Goal: Task Accomplishment & Management: Complete application form

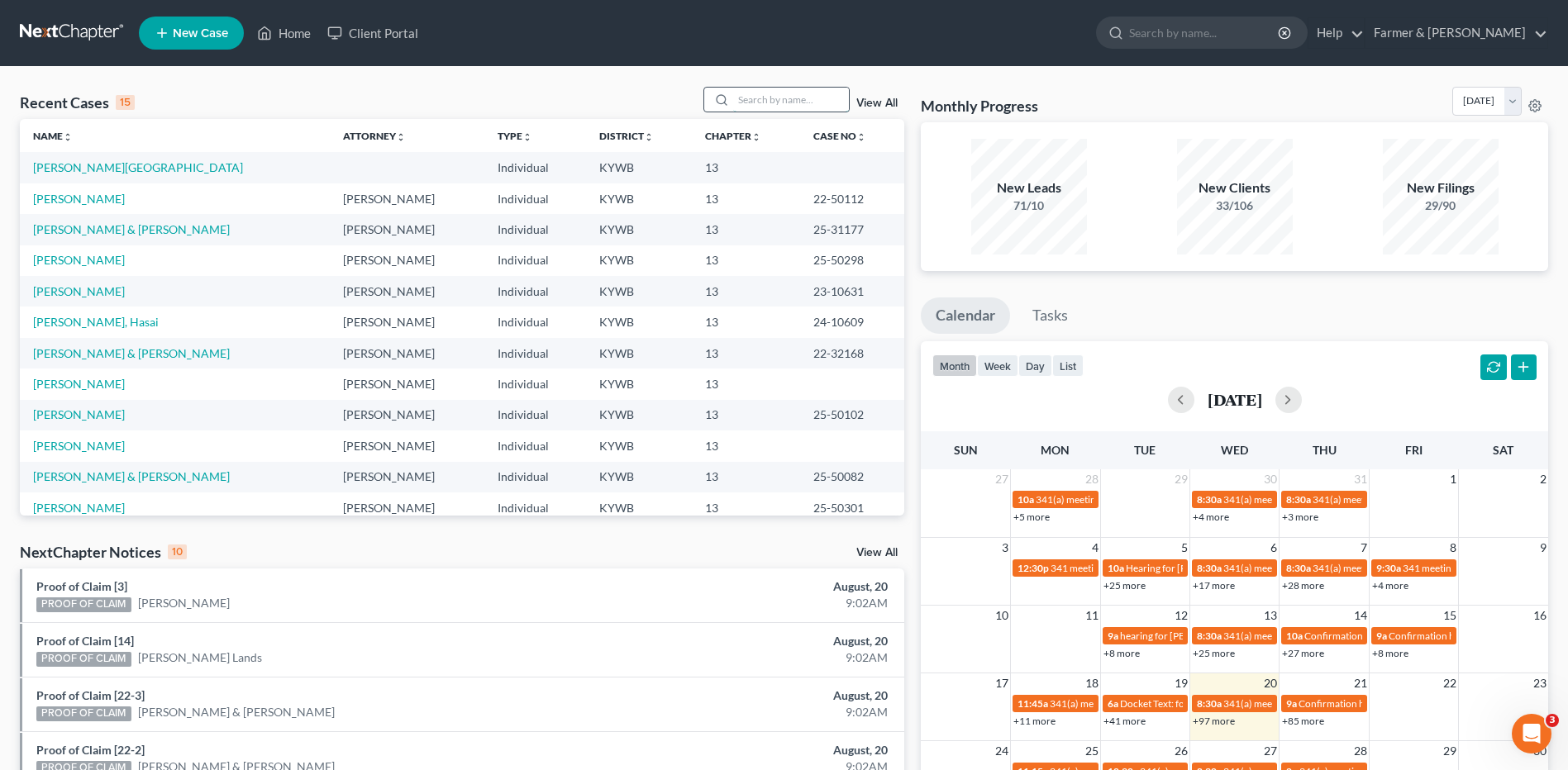
click at [765, 98] on input "search" at bounding box center [791, 100] width 116 height 24
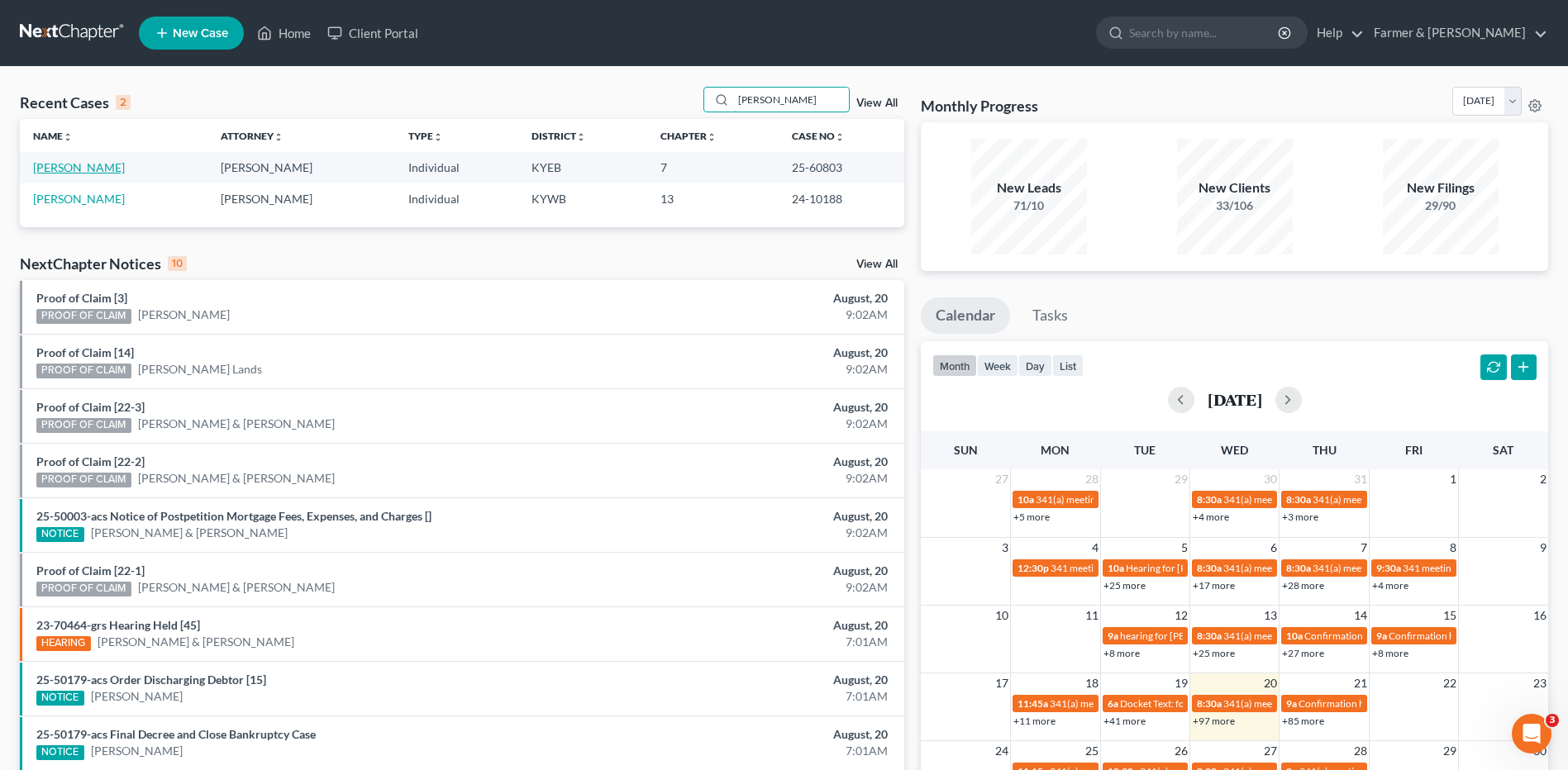
type input "vandiver"
click at [52, 162] on link "[PERSON_NAME]" at bounding box center [79, 167] width 92 height 14
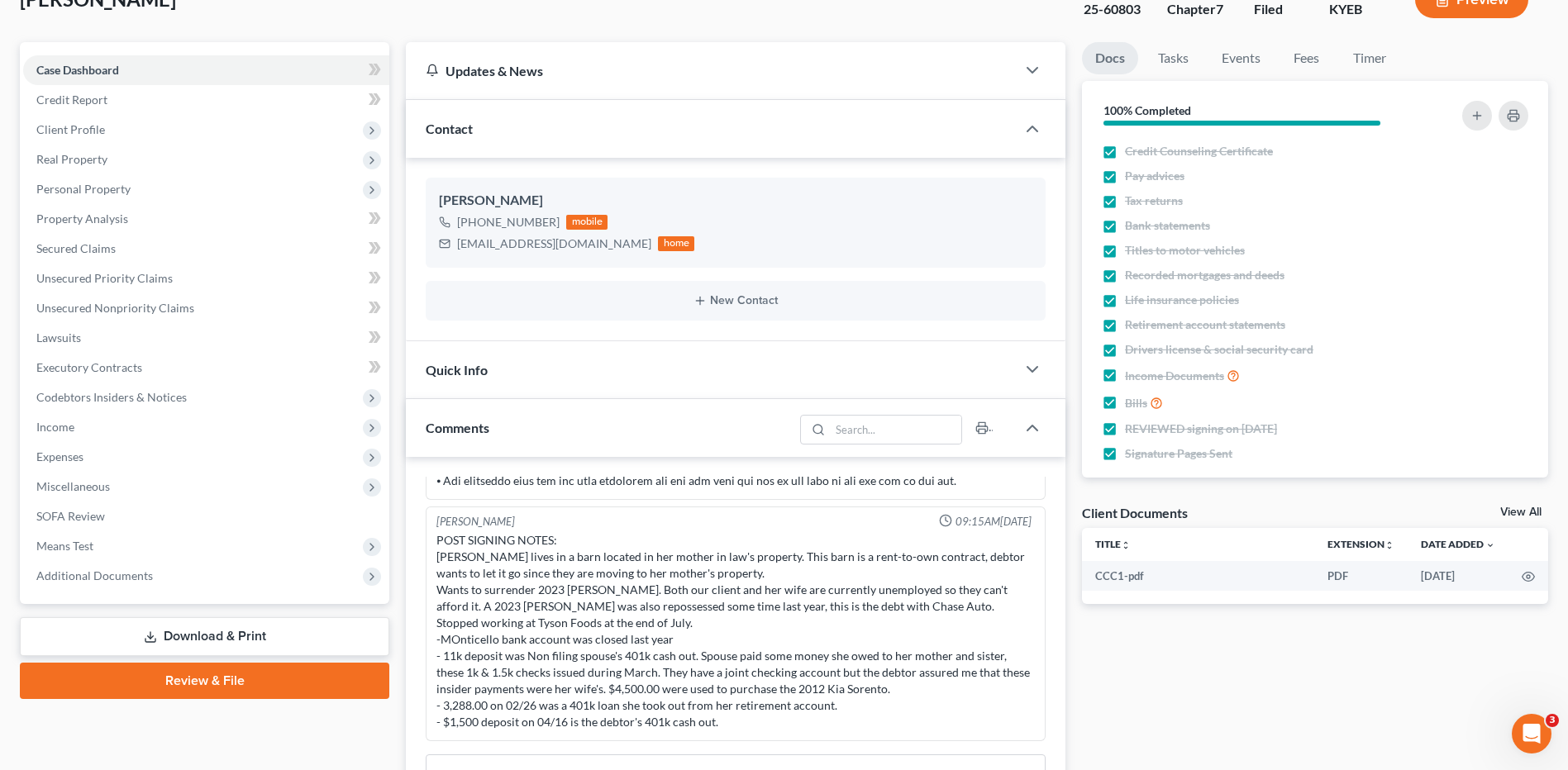
scroll to position [248, 0]
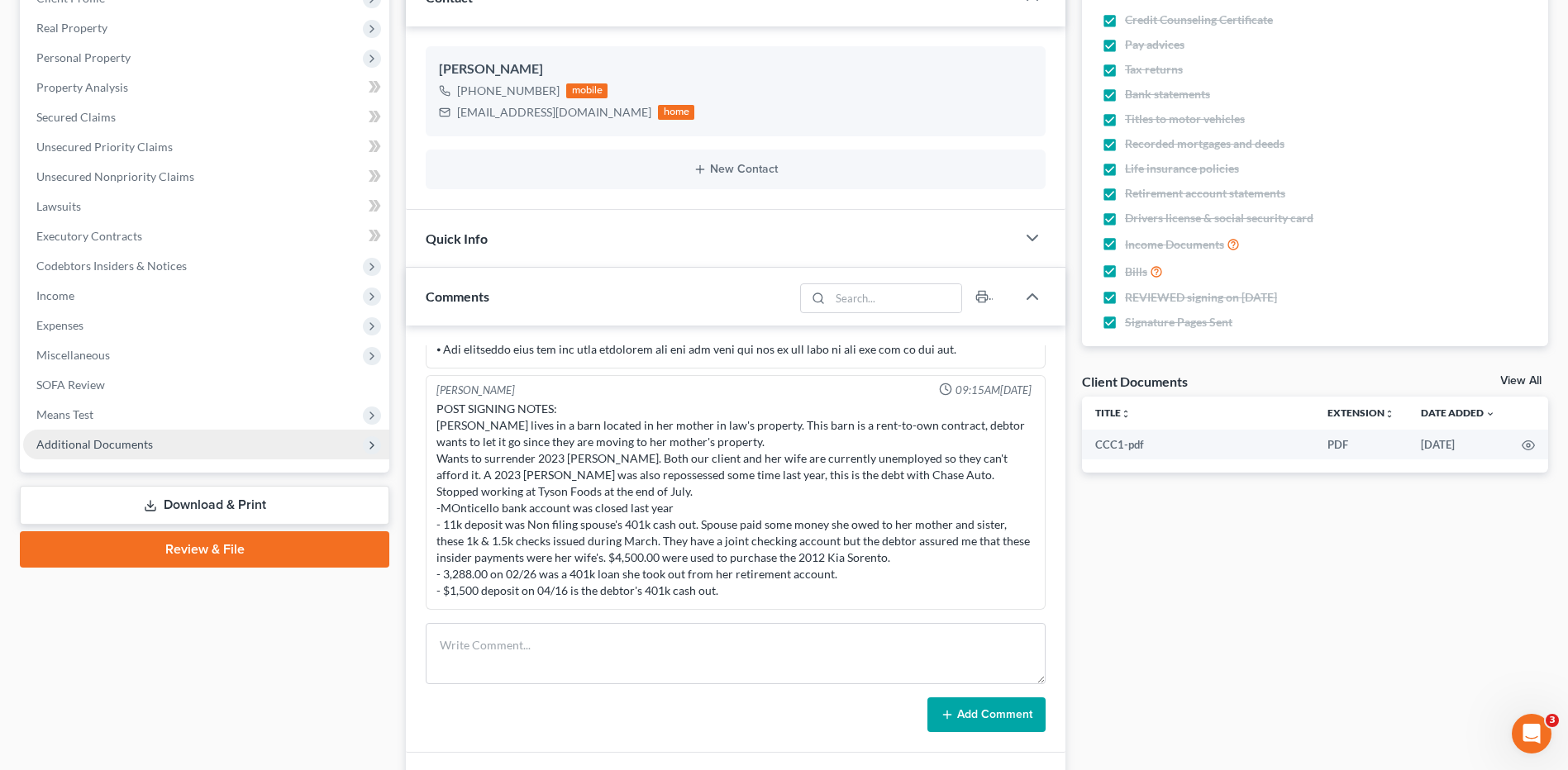
drag, startPoint x: 142, startPoint y: 443, endPoint x: 143, endPoint y: 453, distance: 10.0
click at [143, 444] on span "Additional Documents" at bounding box center [95, 443] width 117 height 14
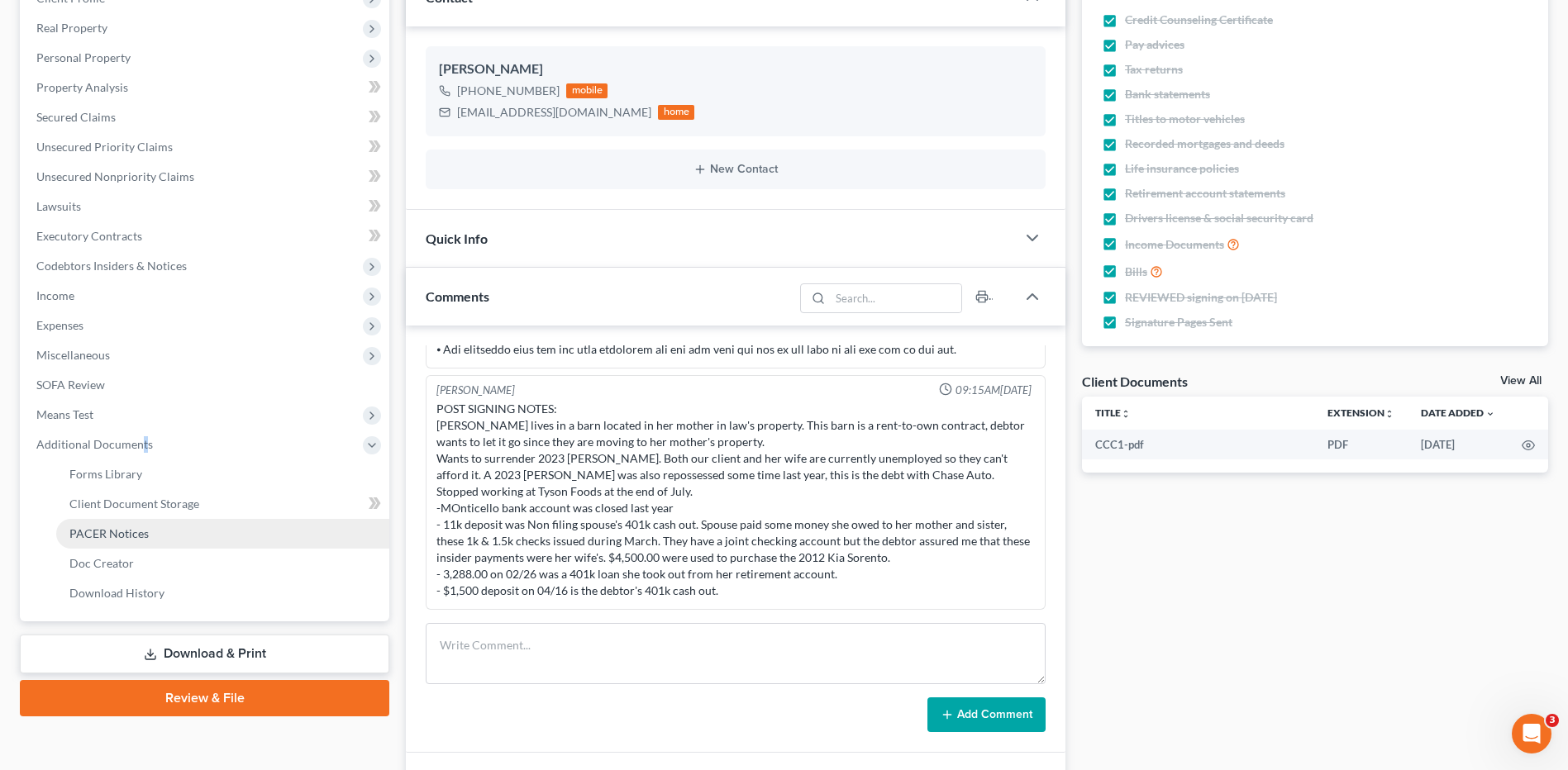
drag, startPoint x: 143, startPoint y: 453, endPoint x: 136, endPoint y: 541, distance: 88.3
click at [136, 541] on link "PACER Notices" at bounding box center [223, 533] width 333 height 30
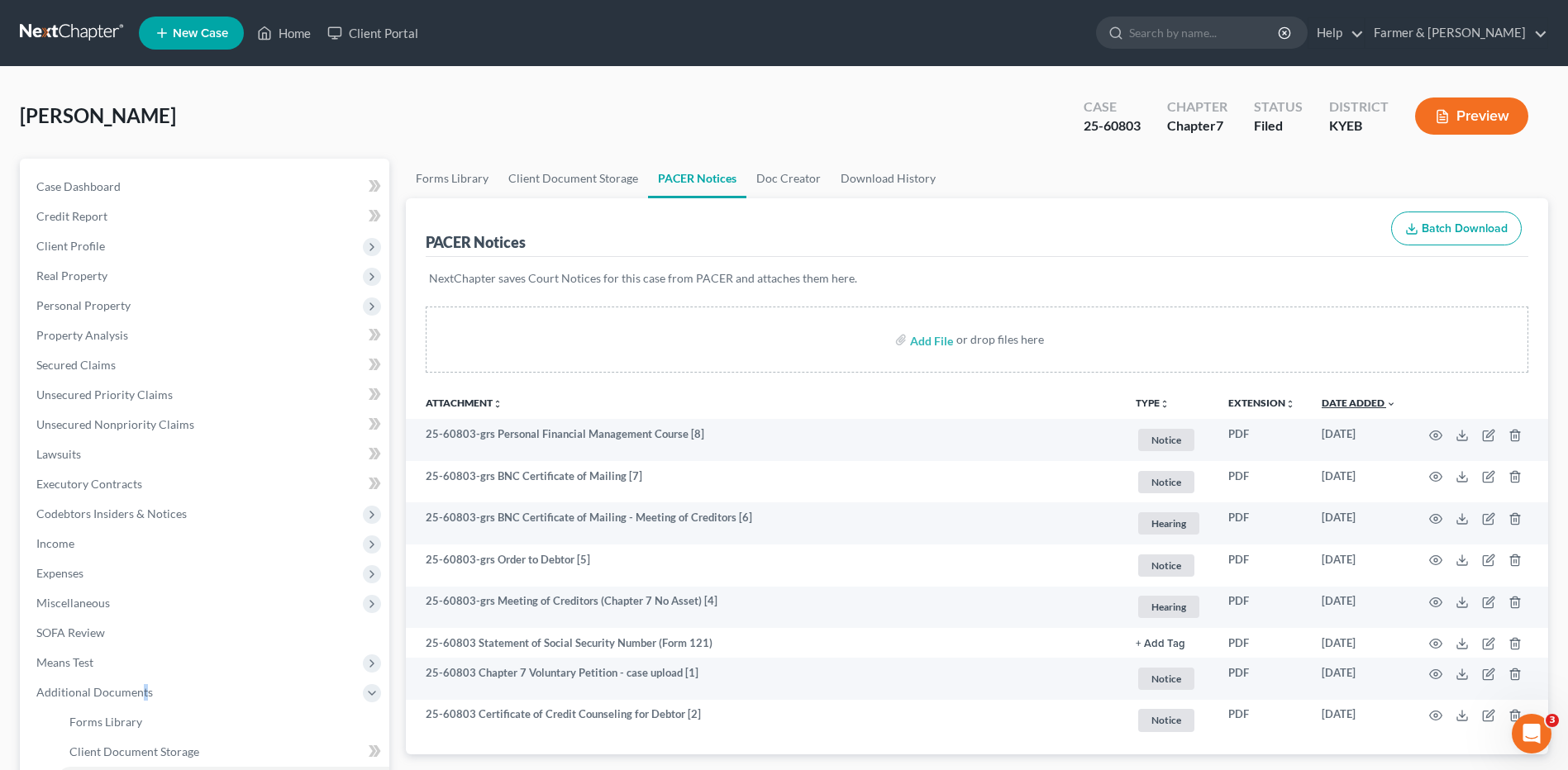
click at [1360, 400] on link "Date Added unfold_more expand_more expand_less" at bounding box center [1358, 402] width 74 height 13
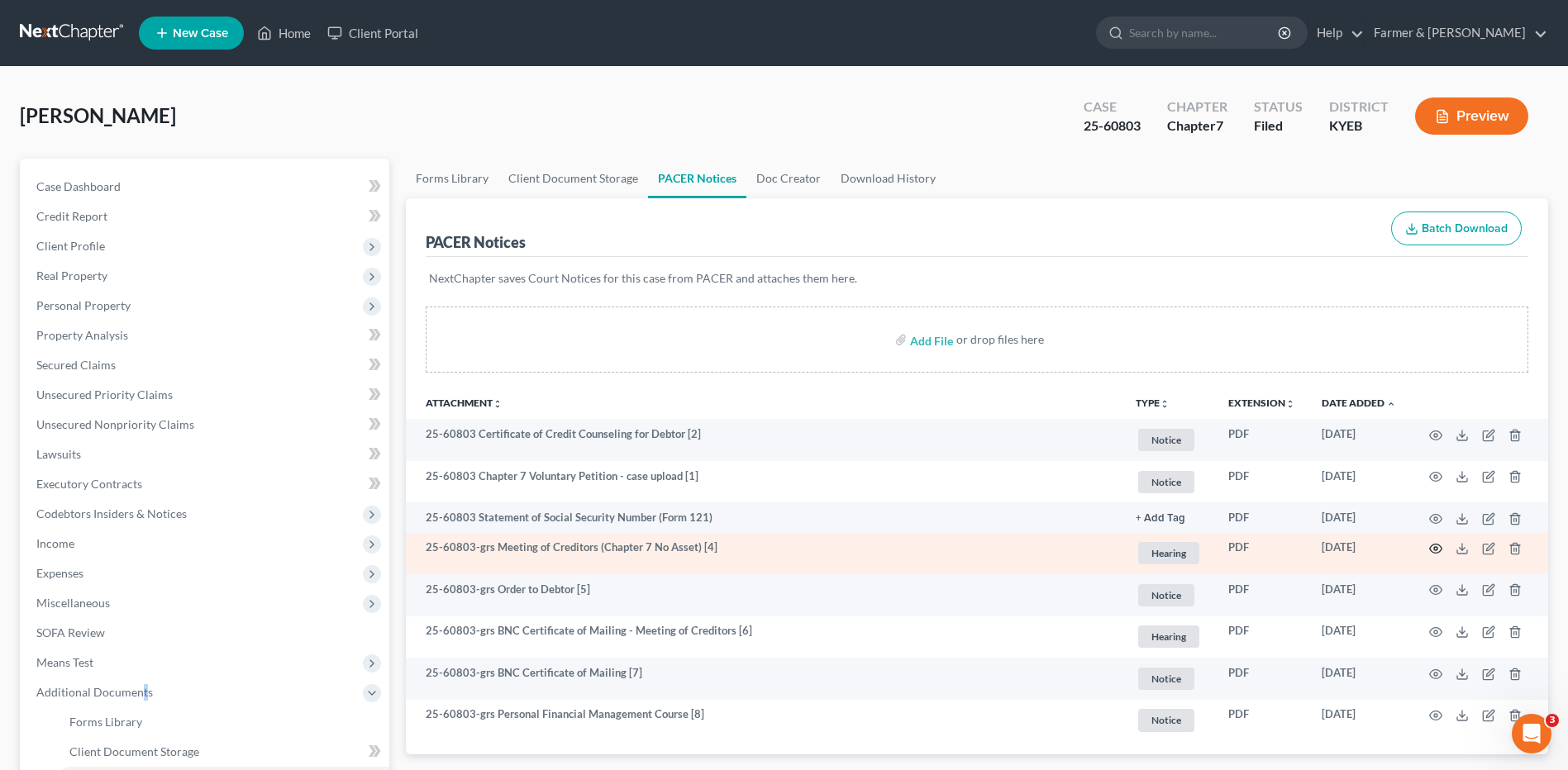
click at [1437, 544] on icon "button" at bounding box center [1436, 548] width 13 height 9
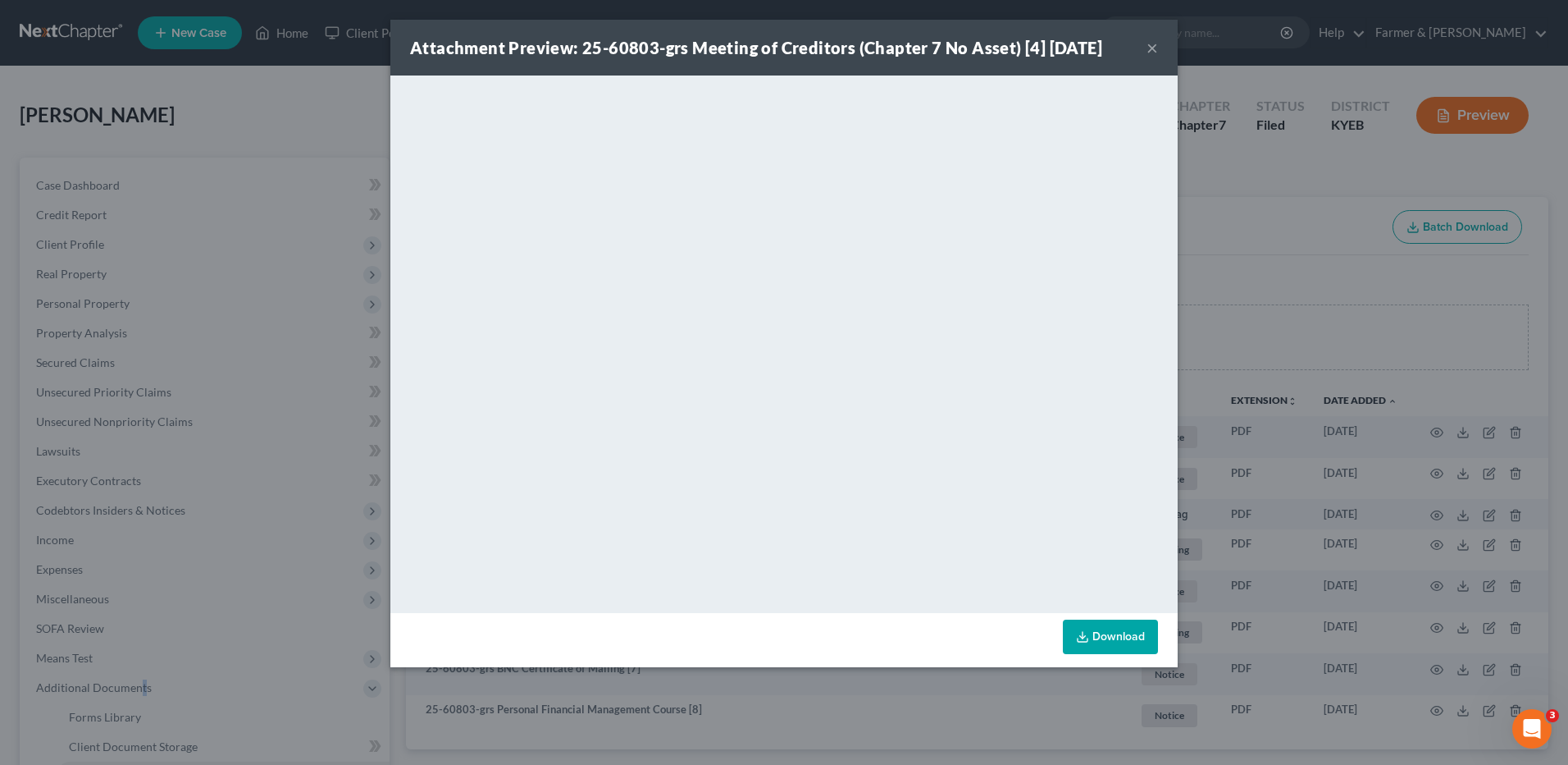
click at [1153, 46] on button "×" at bounding box center [1152, 47] width 12 height 19
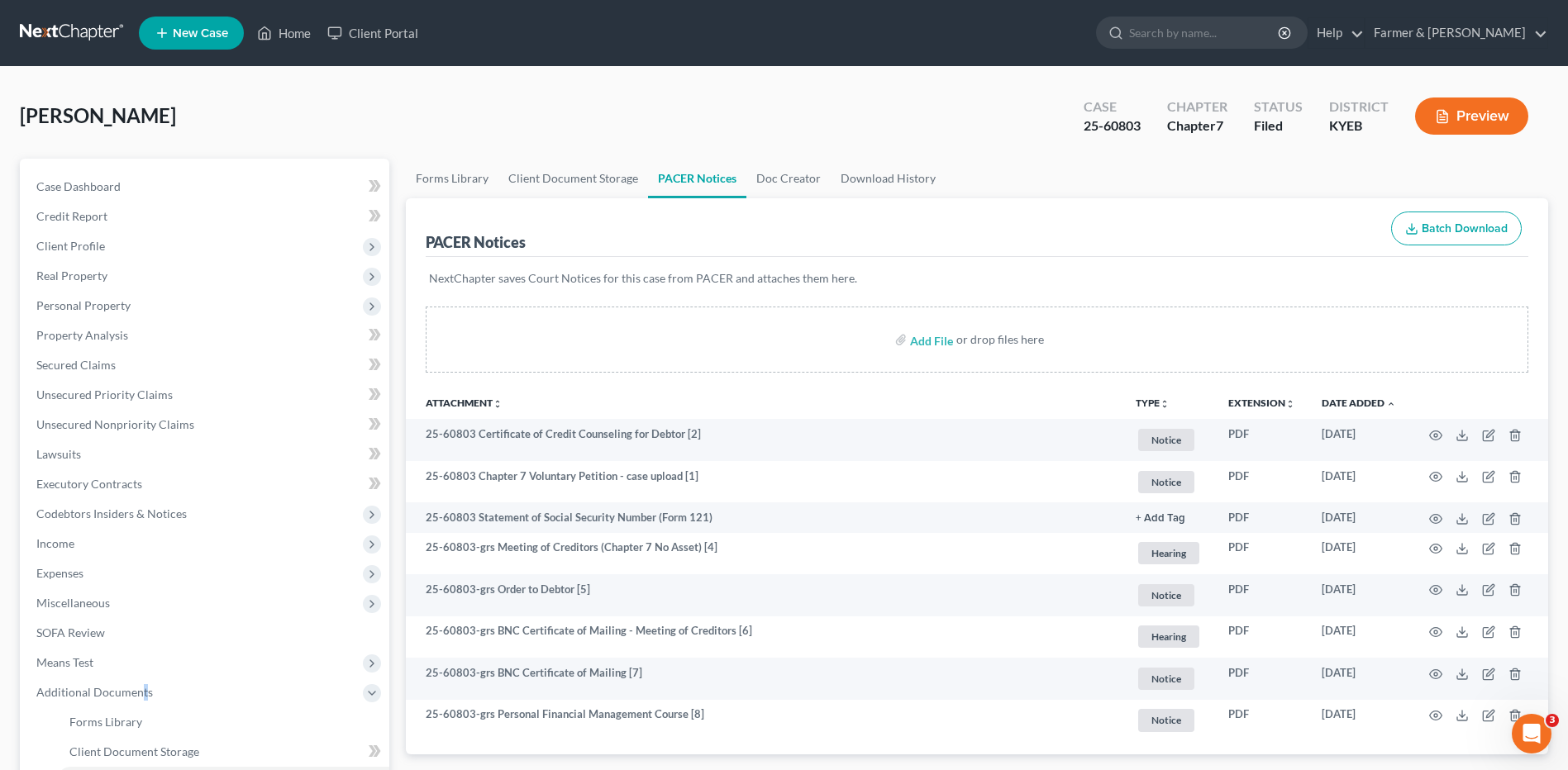
click at [43, 39] on link at bounding box center [73, 32] width 106 height 30
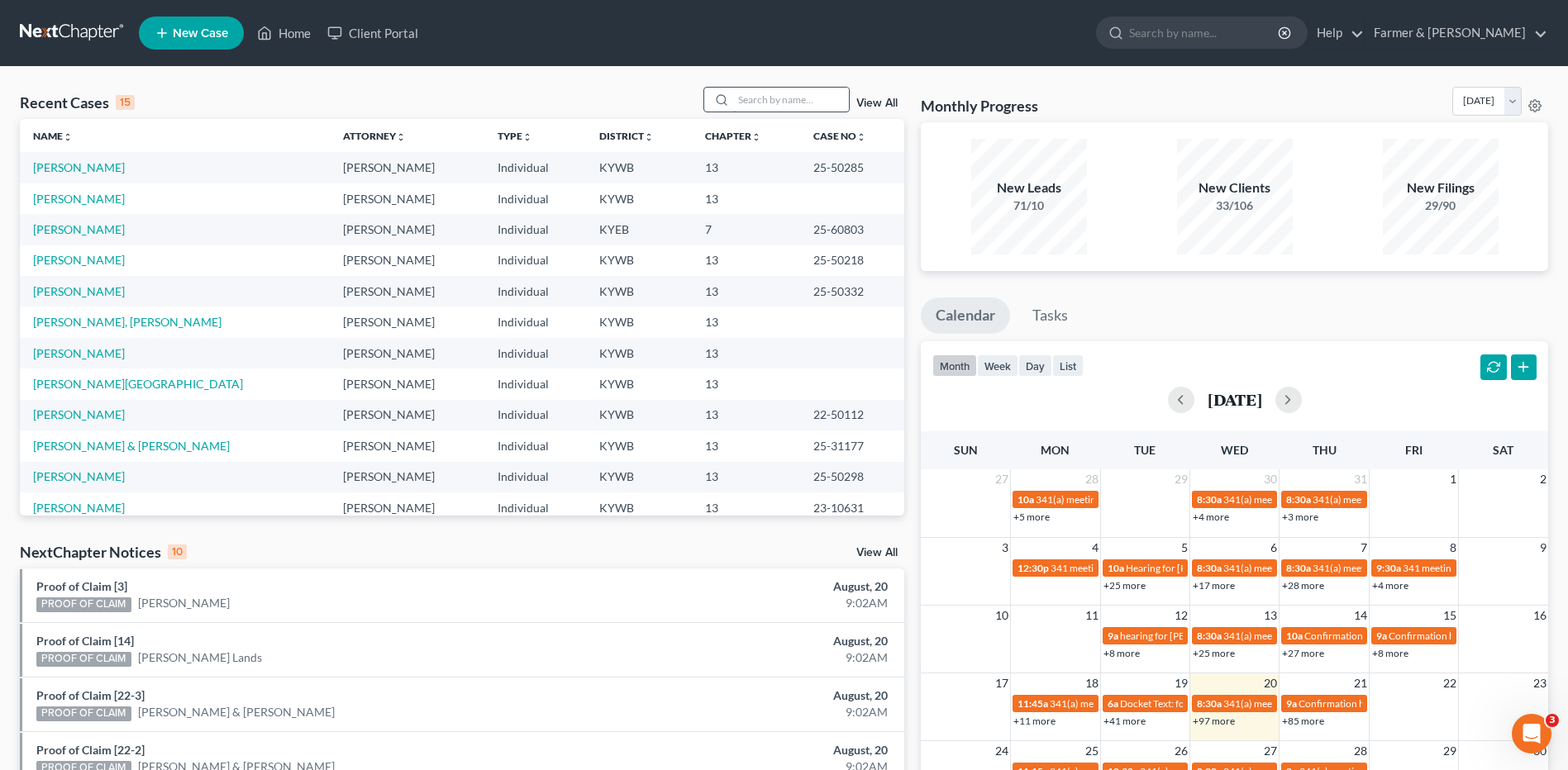
click at [824, 107] on input "search" at bounding box center [791, 100] width 116 height 24
type input "higgs"
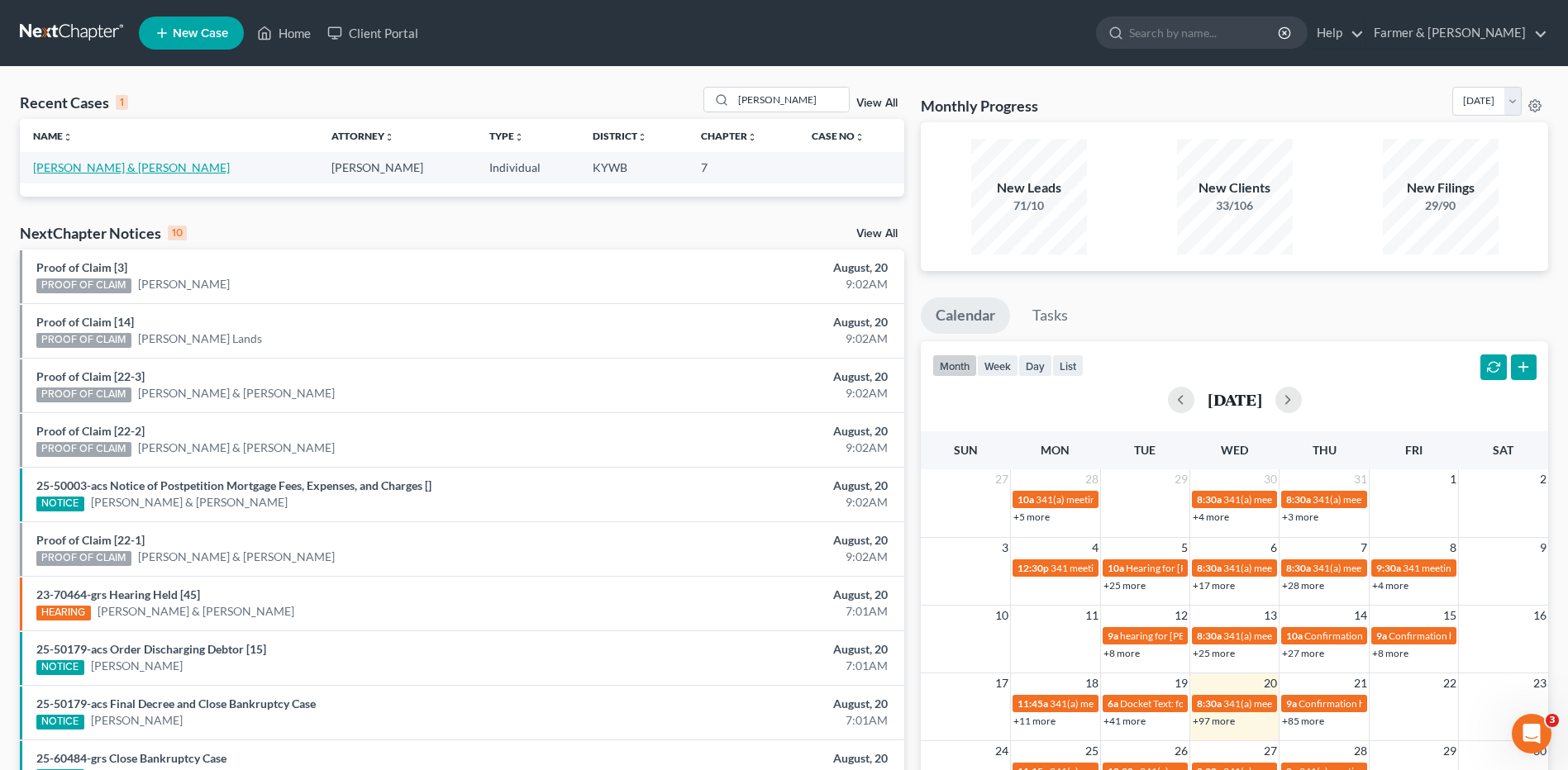
click at [107, 165] on link "[PERSON_NAME] & [PERSON_NAME]" at bounding box center [131, 167] width 197 height 14
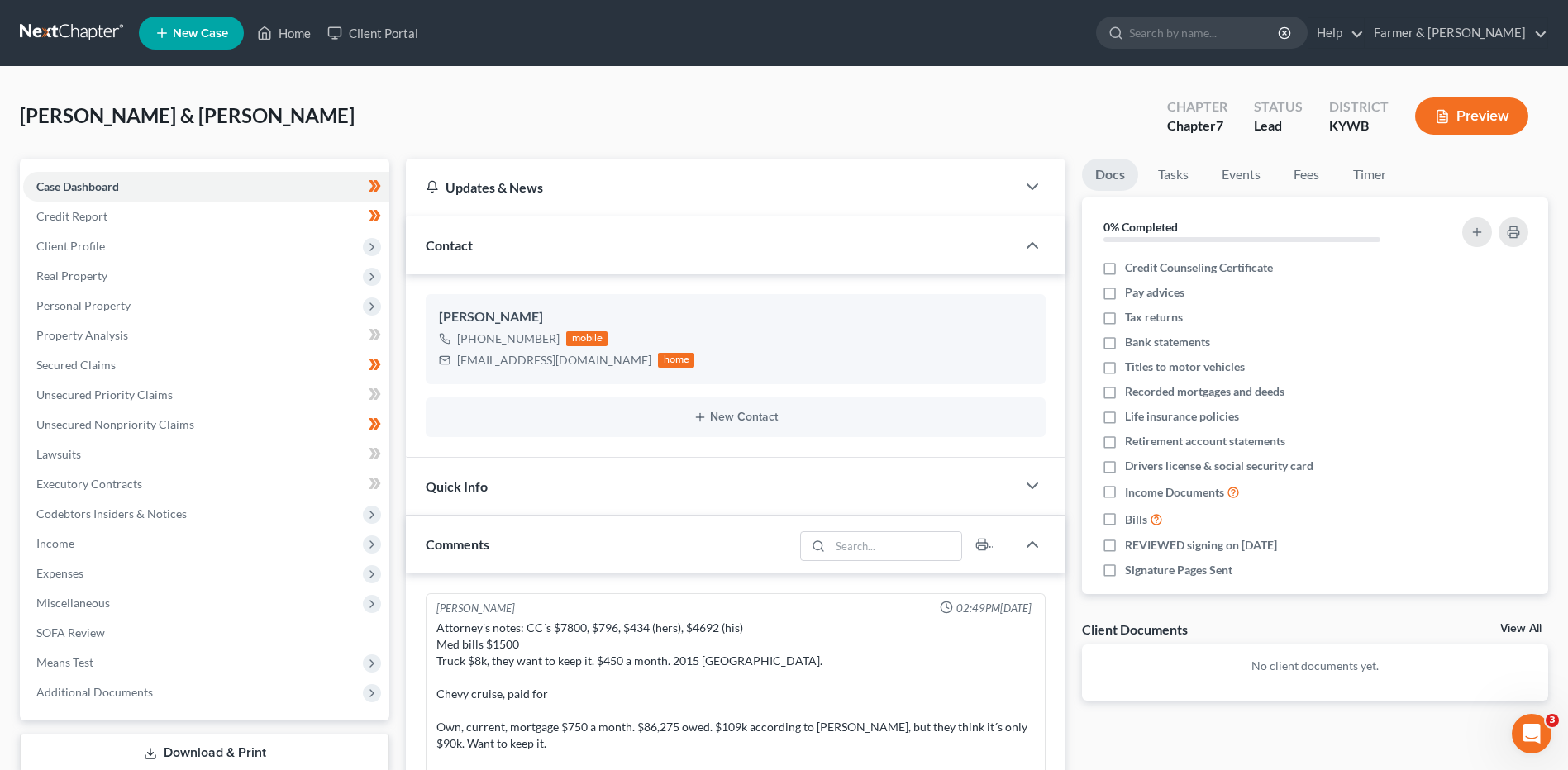
scroll to position [278, 0]
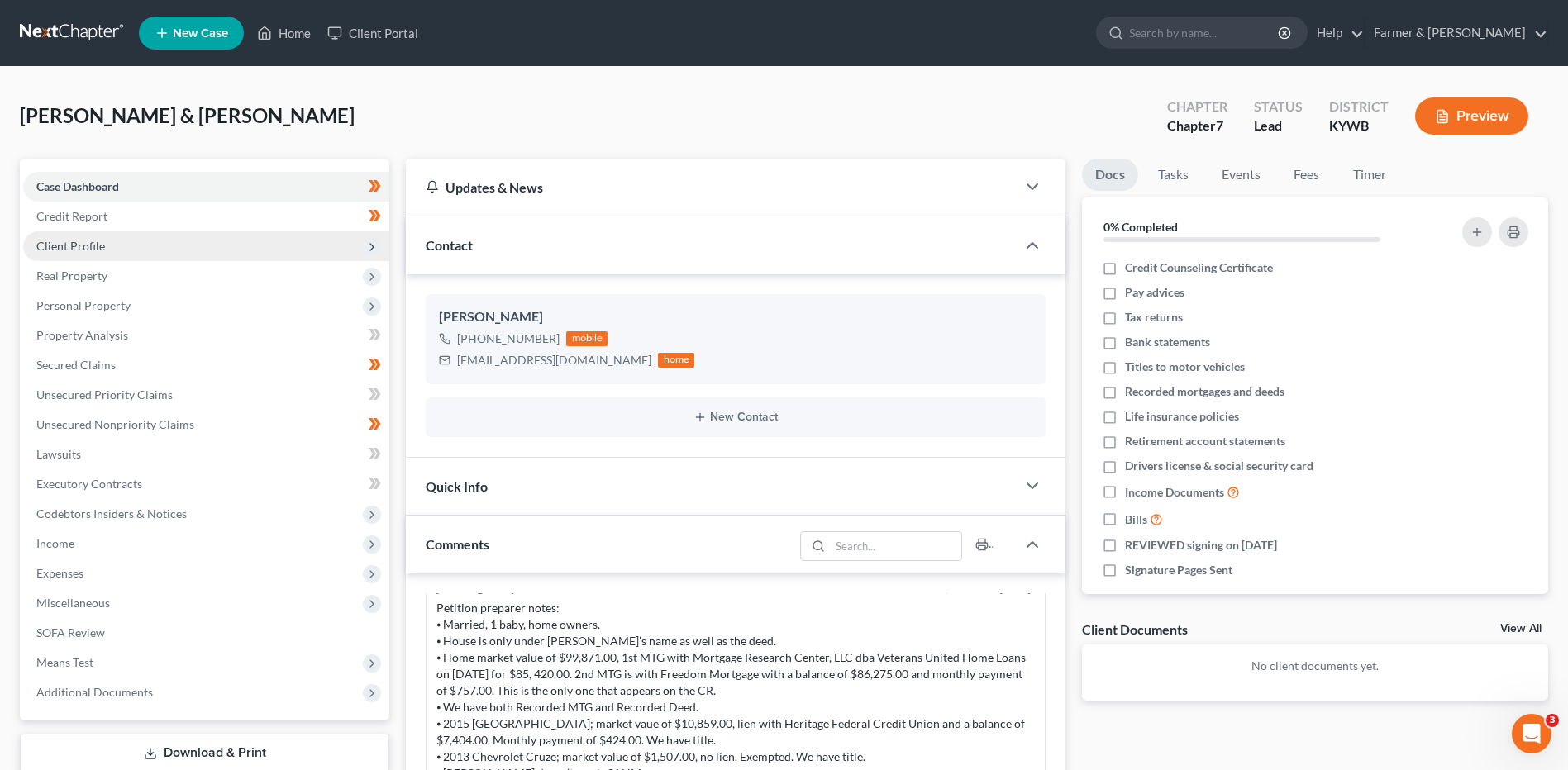
click at [110, 237] on span "Client Profile" at bounding box center [206, 246] width 366 height 30
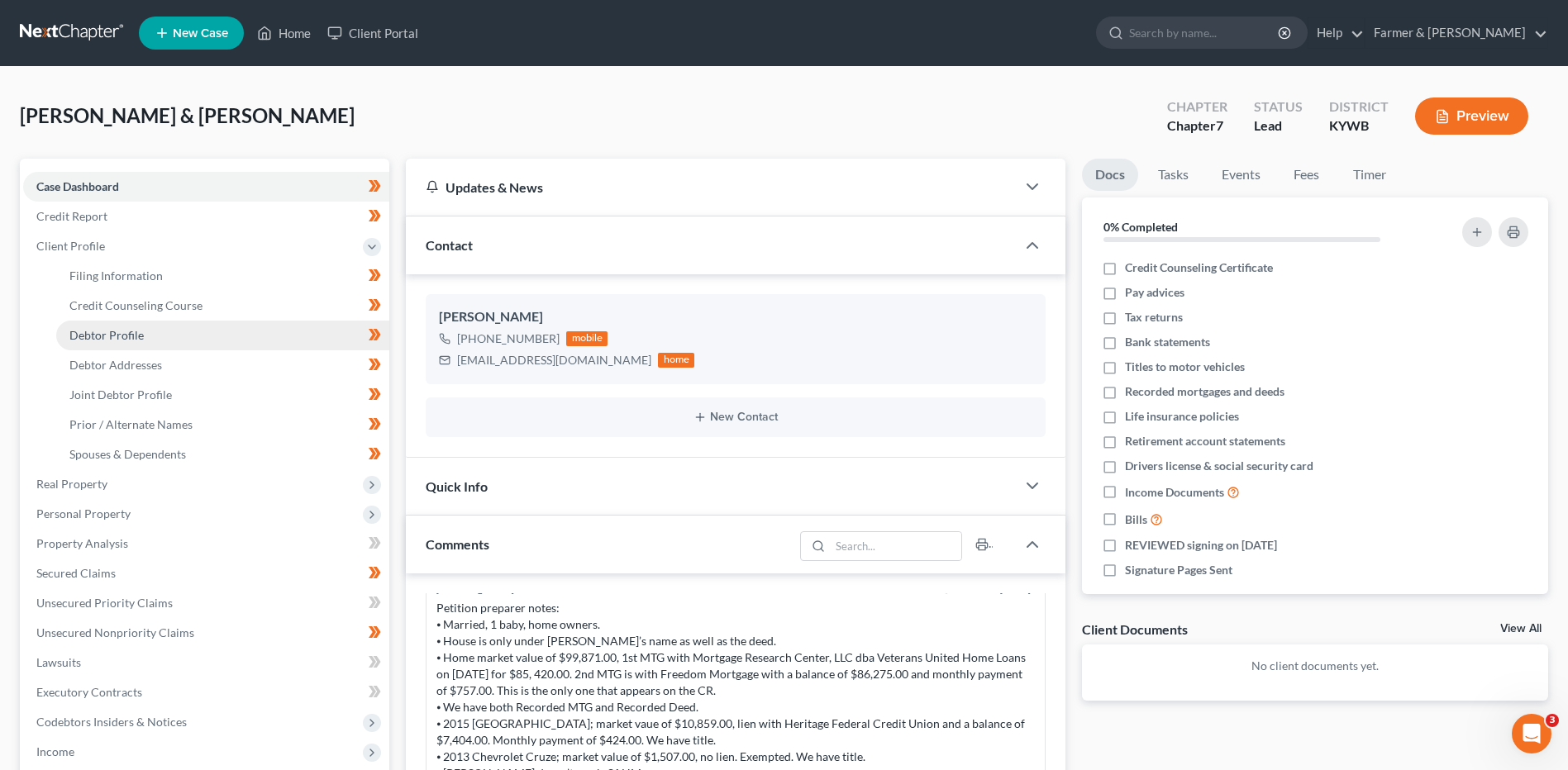
click at [160, 342] on link "Debtor Profile" at bounding box center [223, 335] width 333 height 30
select select "1"
select select "2"
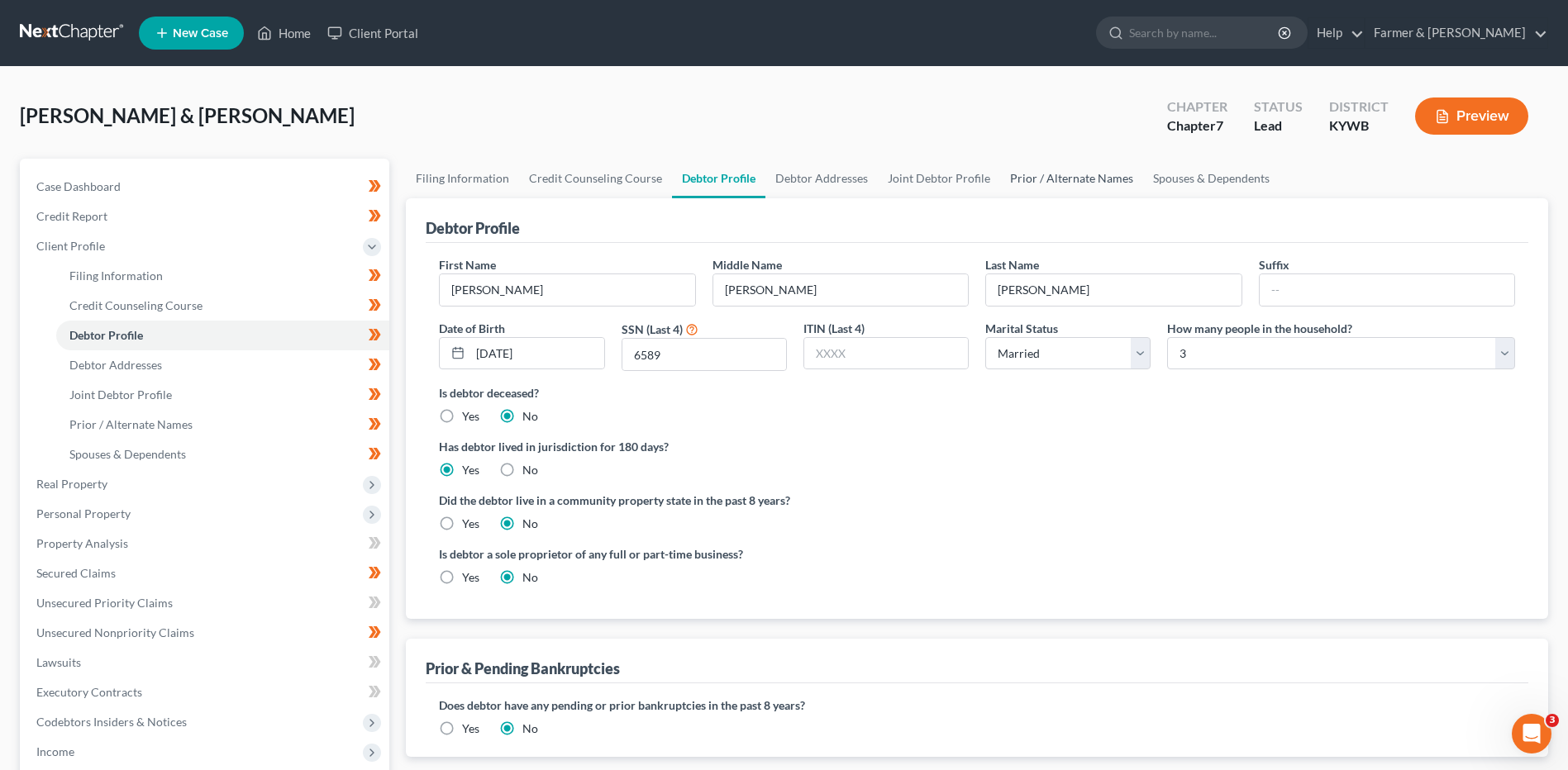
drag, startPoint x: 1049, startPoint y: 181, endPoint x: 1005, endPoint y: 176, distance: 44.3
click at [1049, 181] on link "Prior / Alternate Names" at bounding box center [1071, 178] width 143 height 39
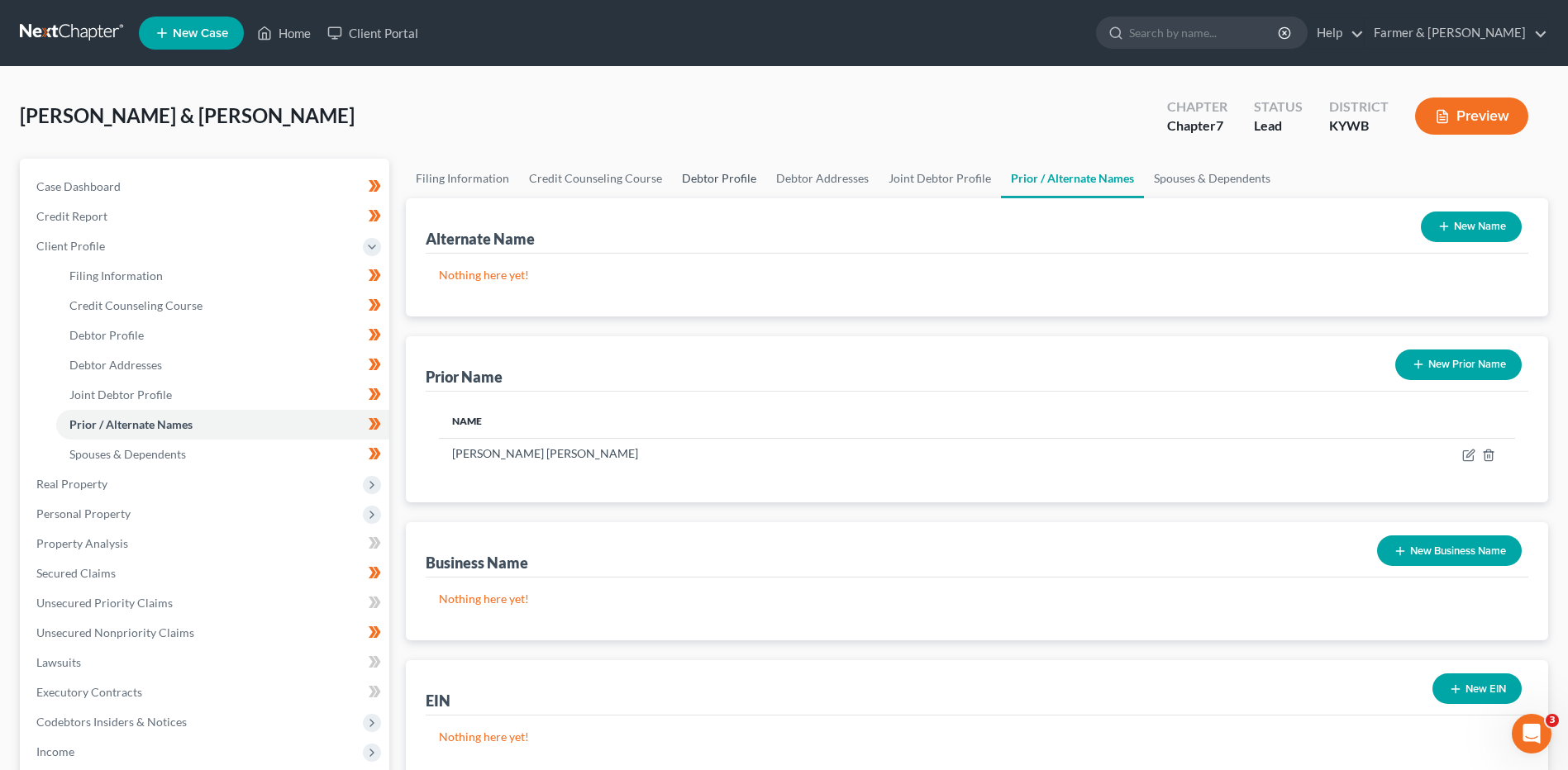
click at [724, 179] on link "Debtor Profile" at bounding box center [719, 178] width 94 height 39
select select "1"
select select "2"
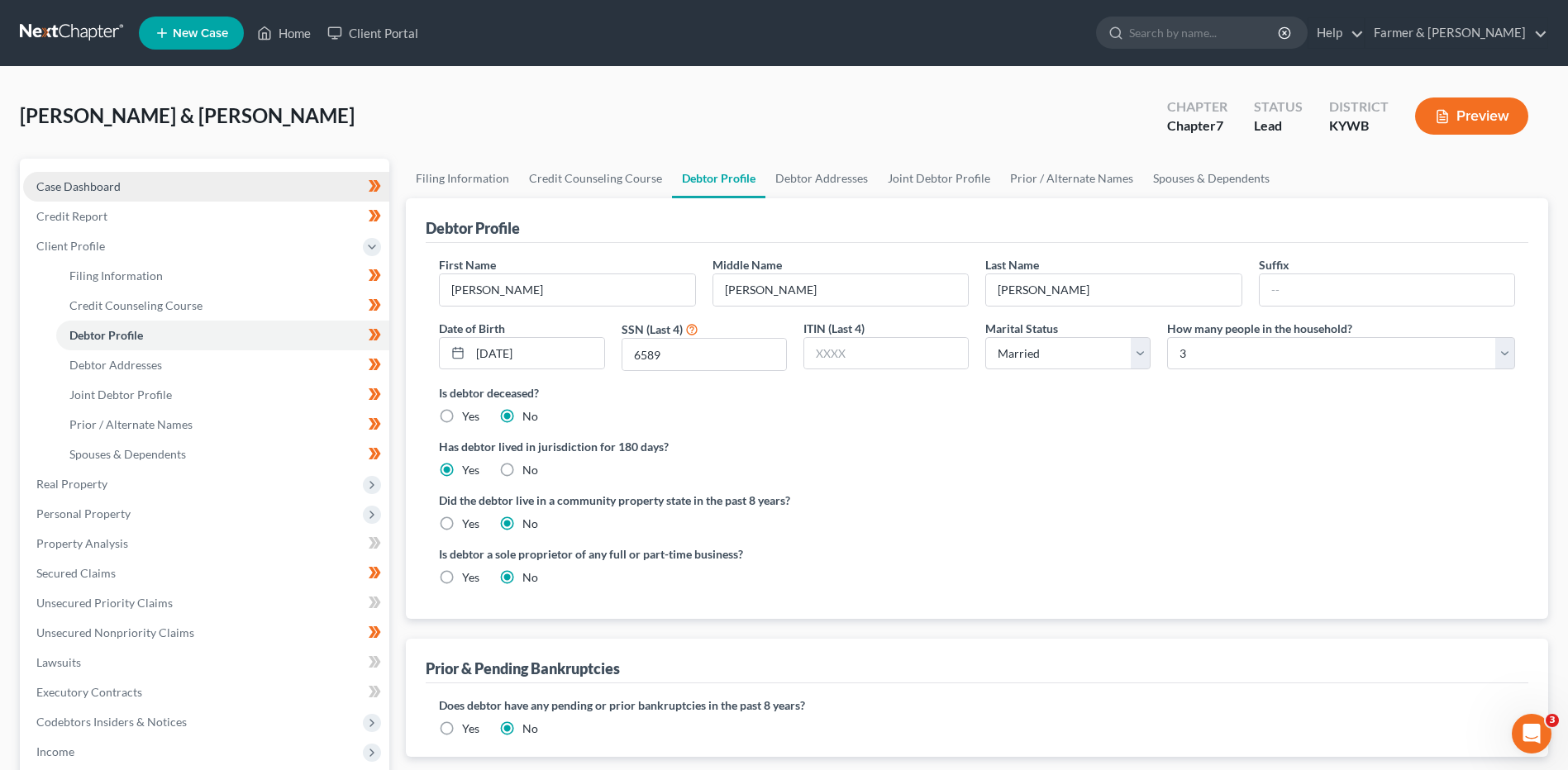
click at [190, 173] on link "Case Dashboard" at bounding box center [206, 186] width 366 height 30
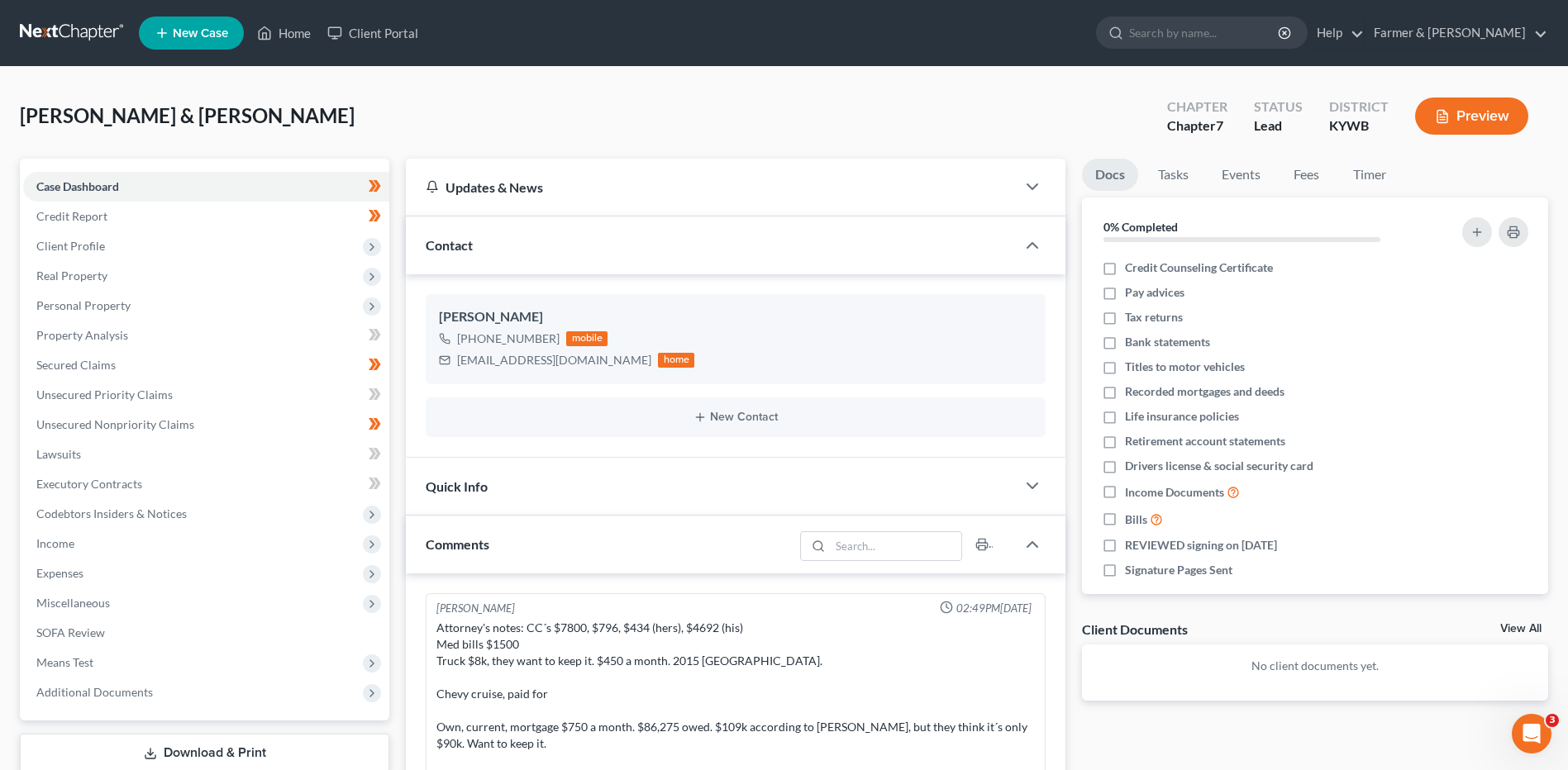
scroll to position [278, 0]
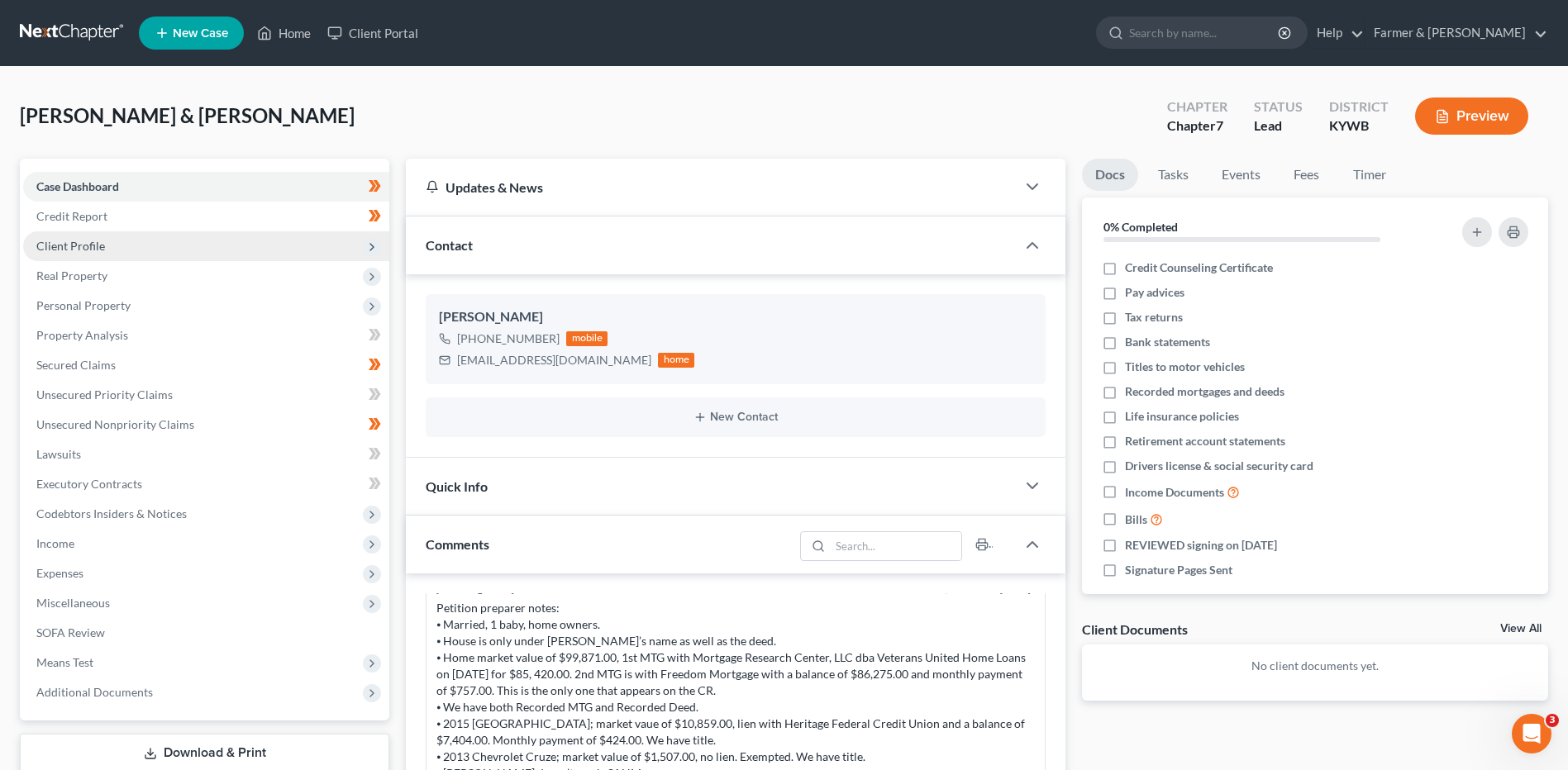
click at [125, 252] on span "Client Profile" at bounding box center [206, 246] width 366 height 30
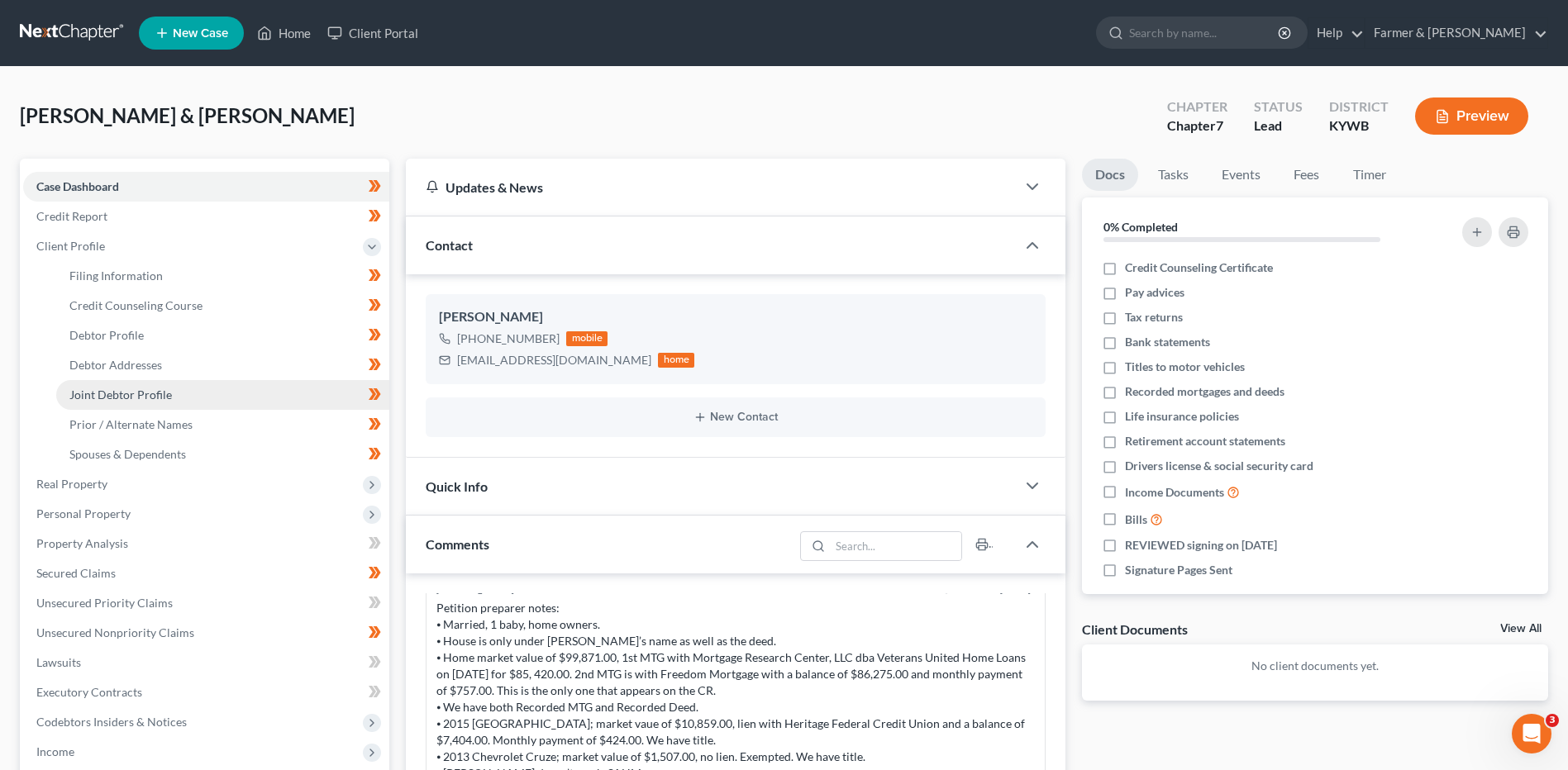
click at [160, 389] on span "Joint Debtor Profile" at bounding box center [120, 394] width 102 height 14
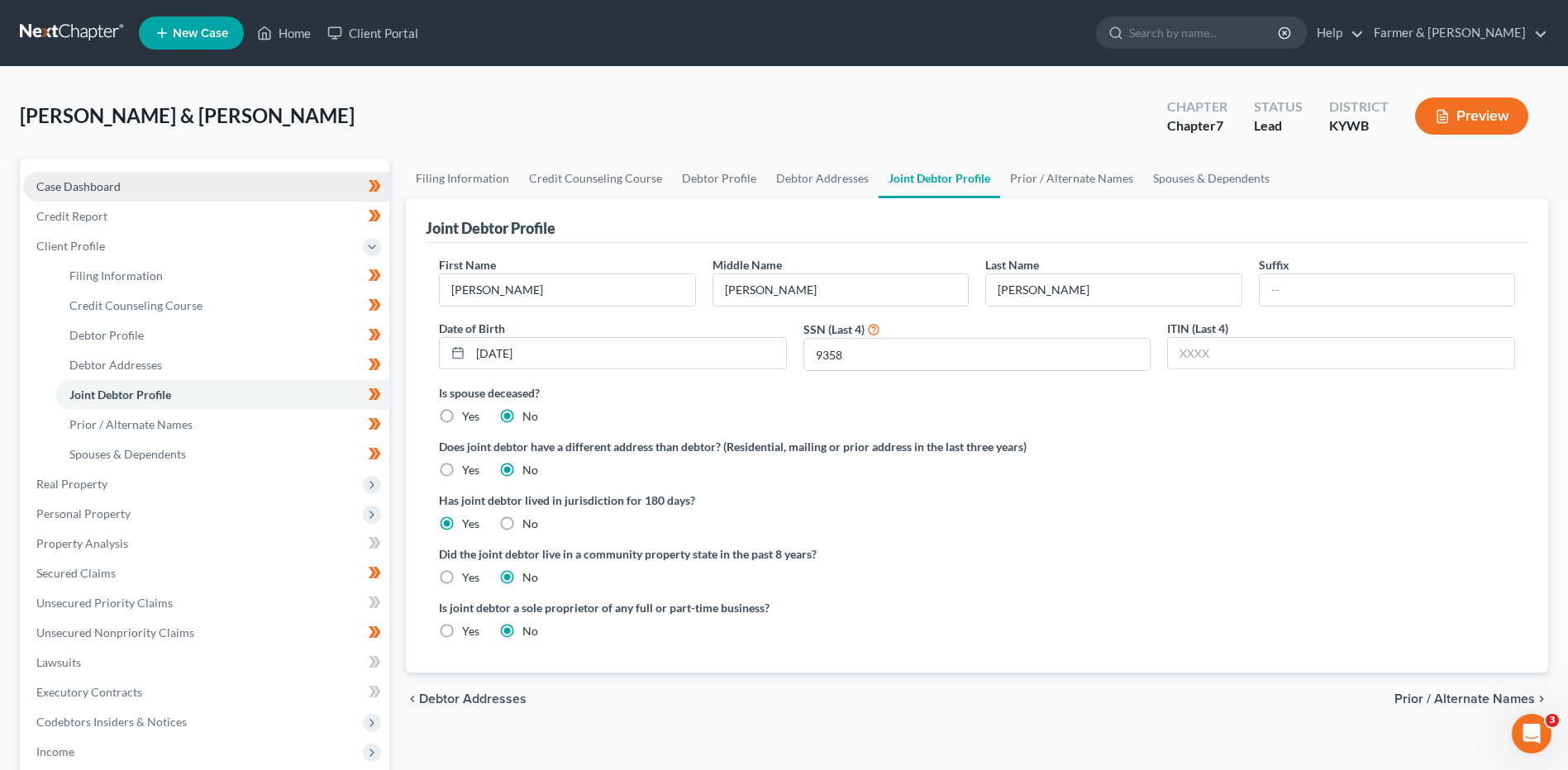
click at [129, 172] on link "Case Dashboard" at bounding box center [206, 186] width 366 height 30
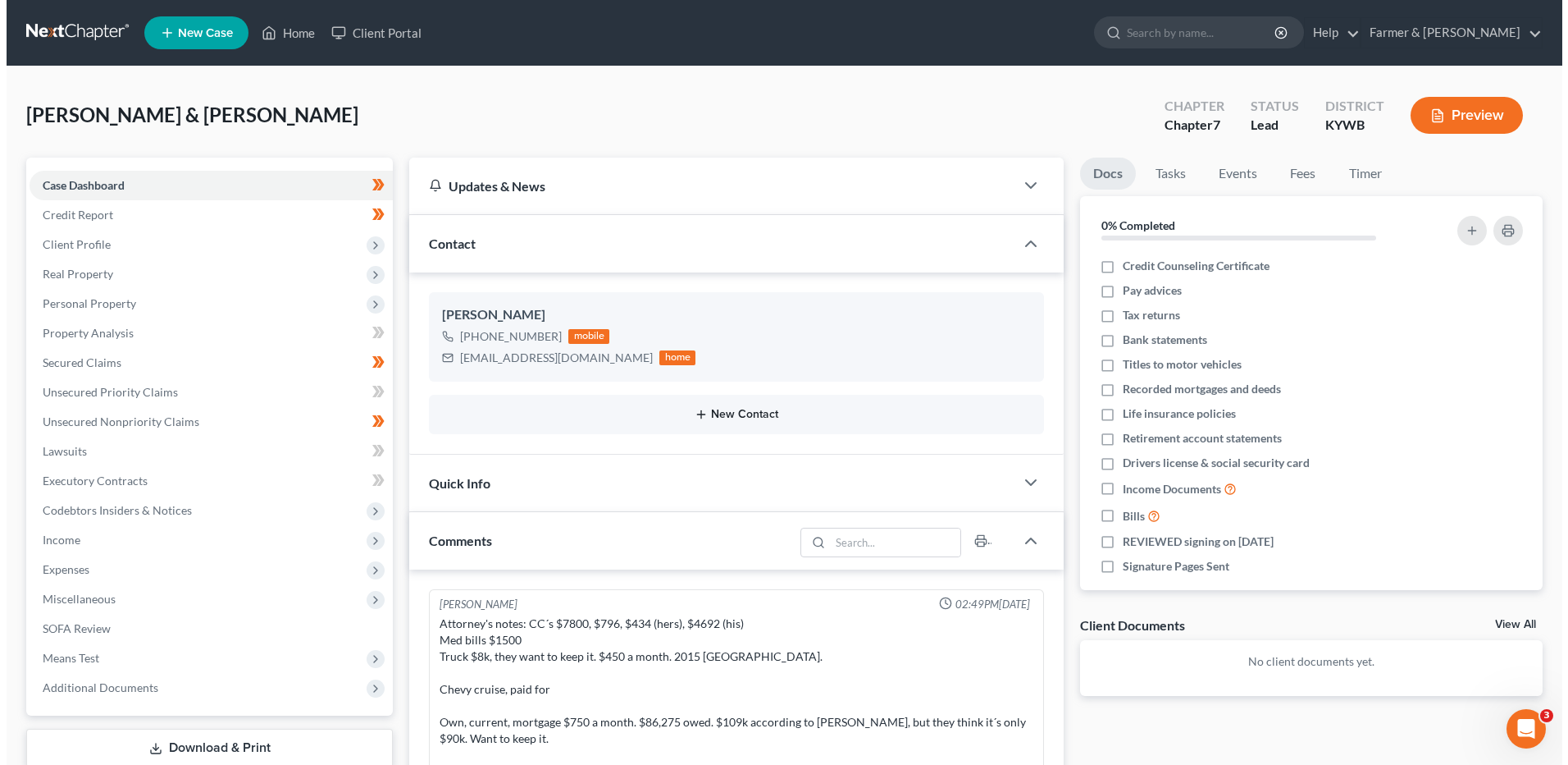
scroll to position [276, 0]
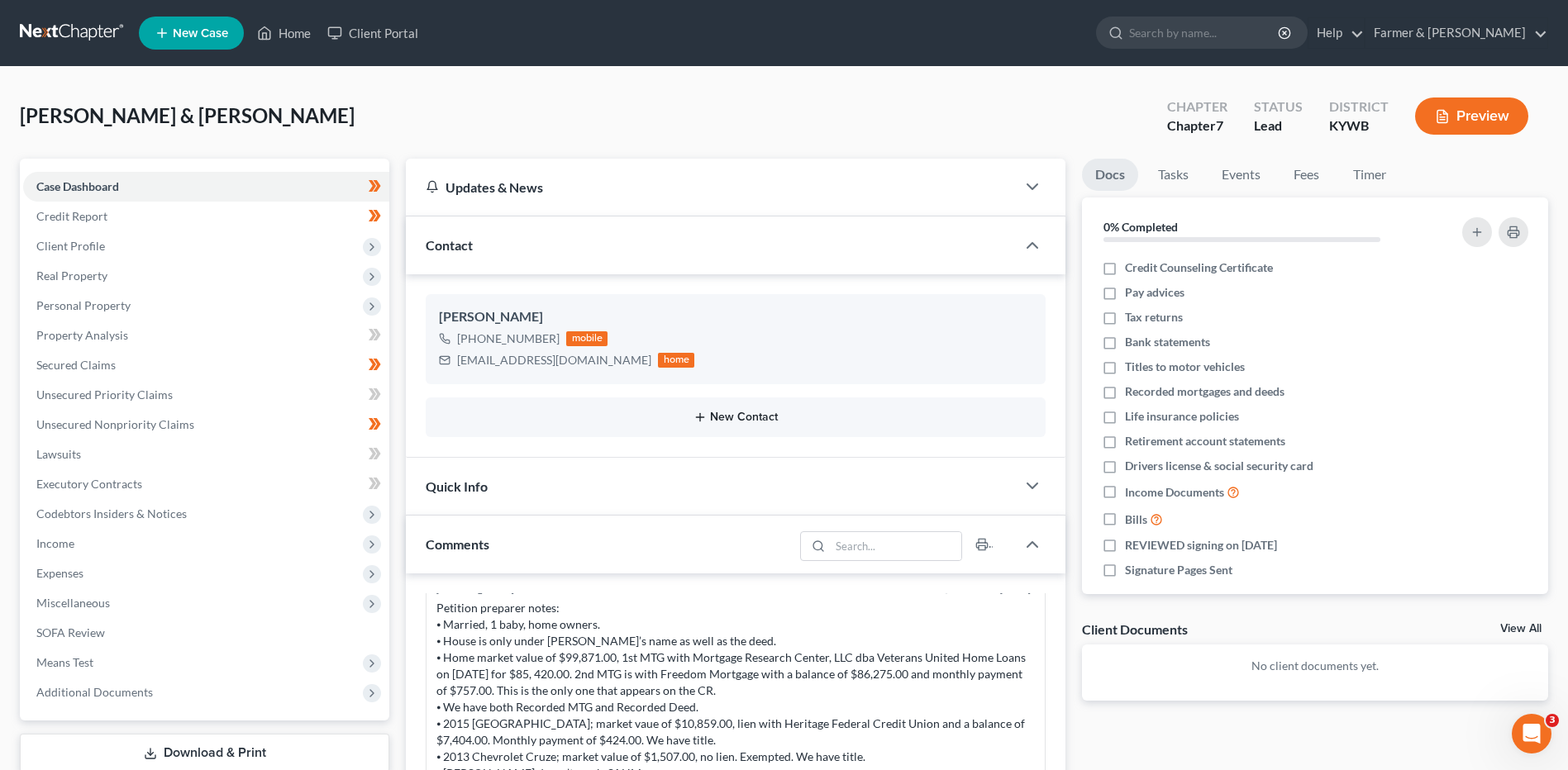
click at [739, 414] on button "New Contact" at bounding box center [735, 416] width 594 height 13
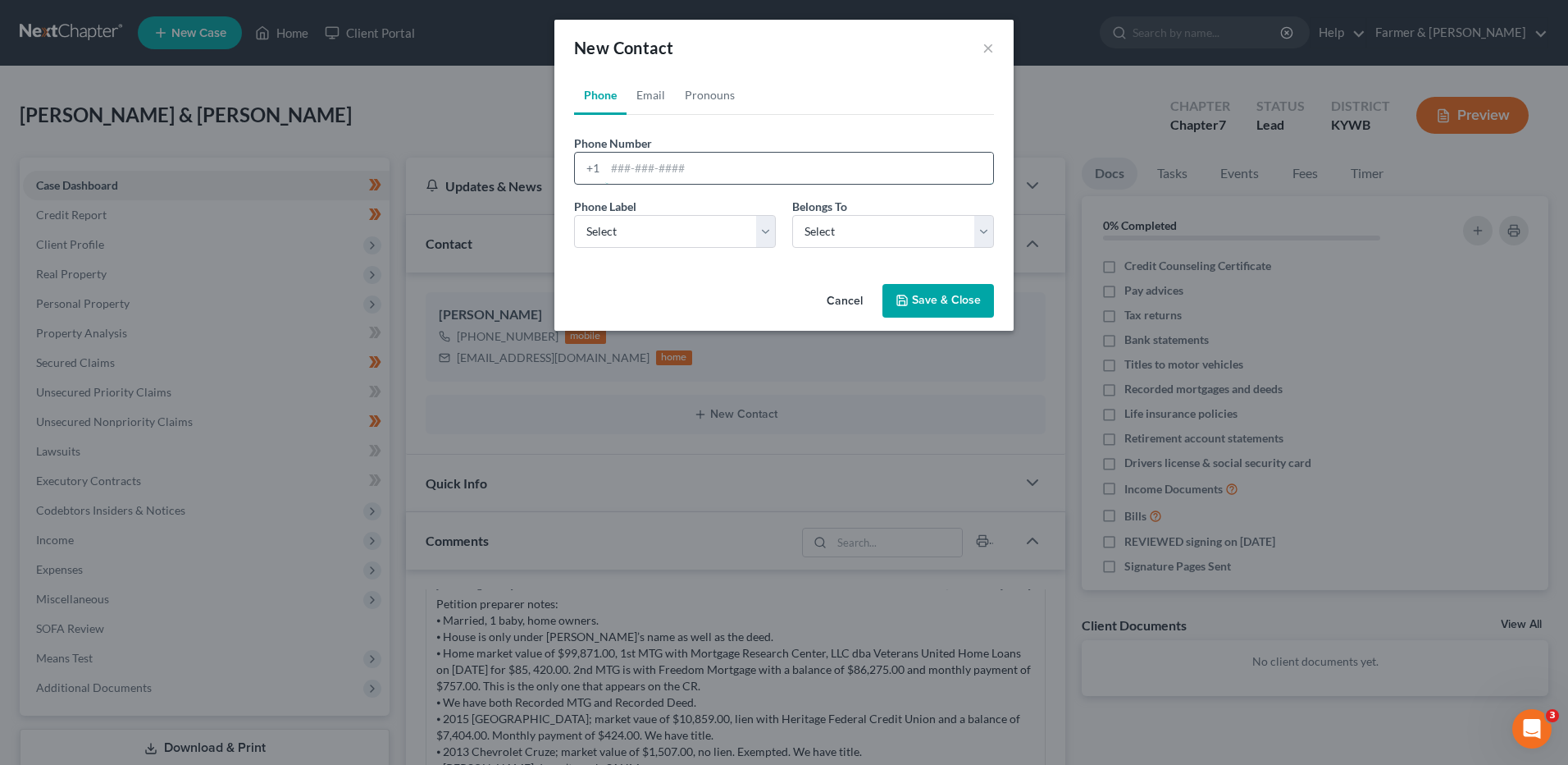
click at [646, 169] on input "tel" at bounding box center [799, 168] width 388 height 31
type input "2708206674"
click at [616, 238] on select "Select Mobile Home Work Other" at bounding box center [675, 231] width 202 height 33
select select "0"
click at [574, 215] on select "Select Mobile Home Work Other" at bounding box center [675, 231] width 202 height 33
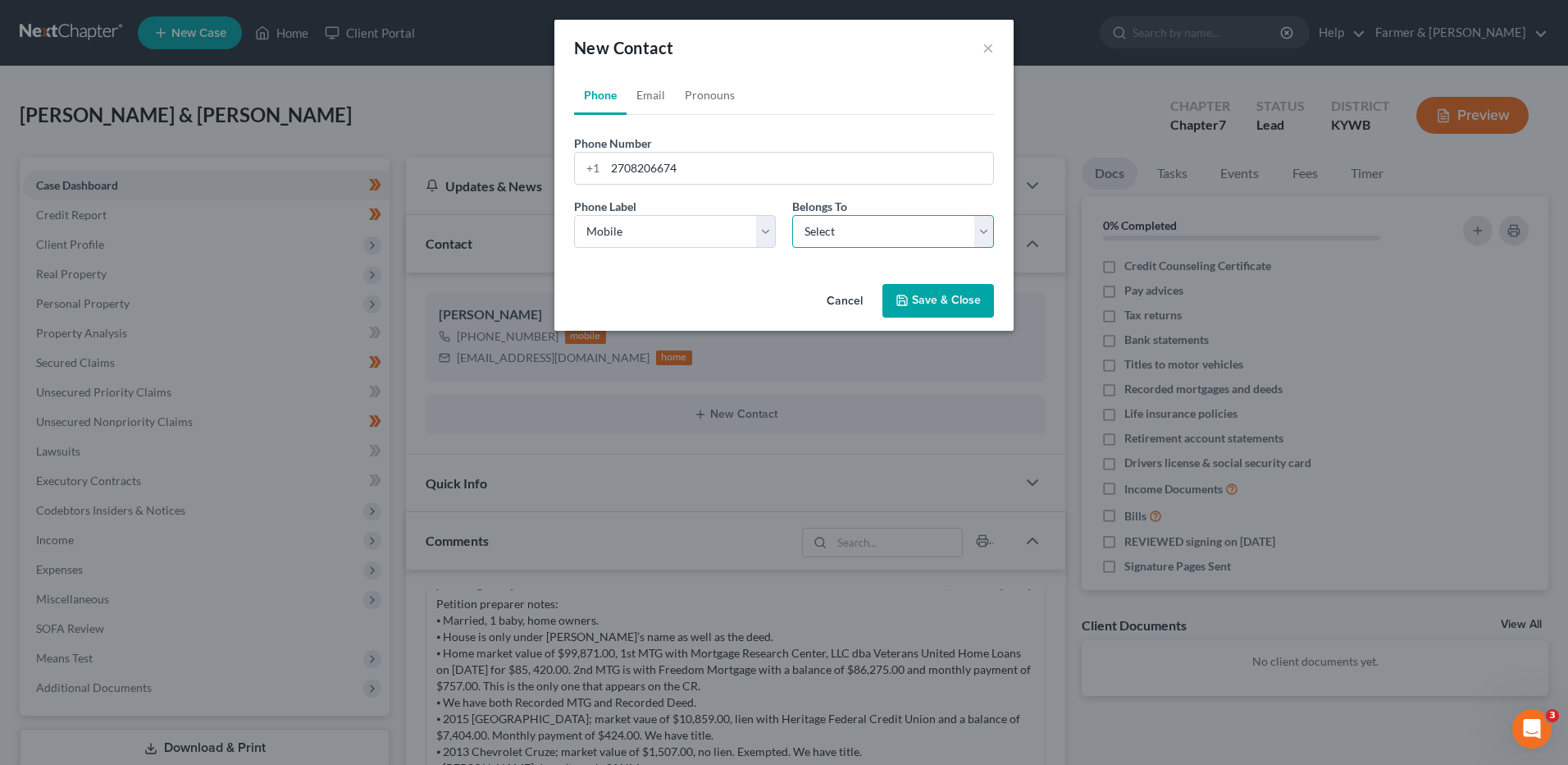
click at [842, 223] on select "Select Client Spouse Other" at bounding box center [893, 231] width 202 height 33
select select "1"
click at [792, 215] on select "Select Client Spouse Other" at bounding box center [893, 231] width 202 height 33
select select "1"
click at [660, 98] on link "Email" at bounding box center [650, 95] width 48 height 39
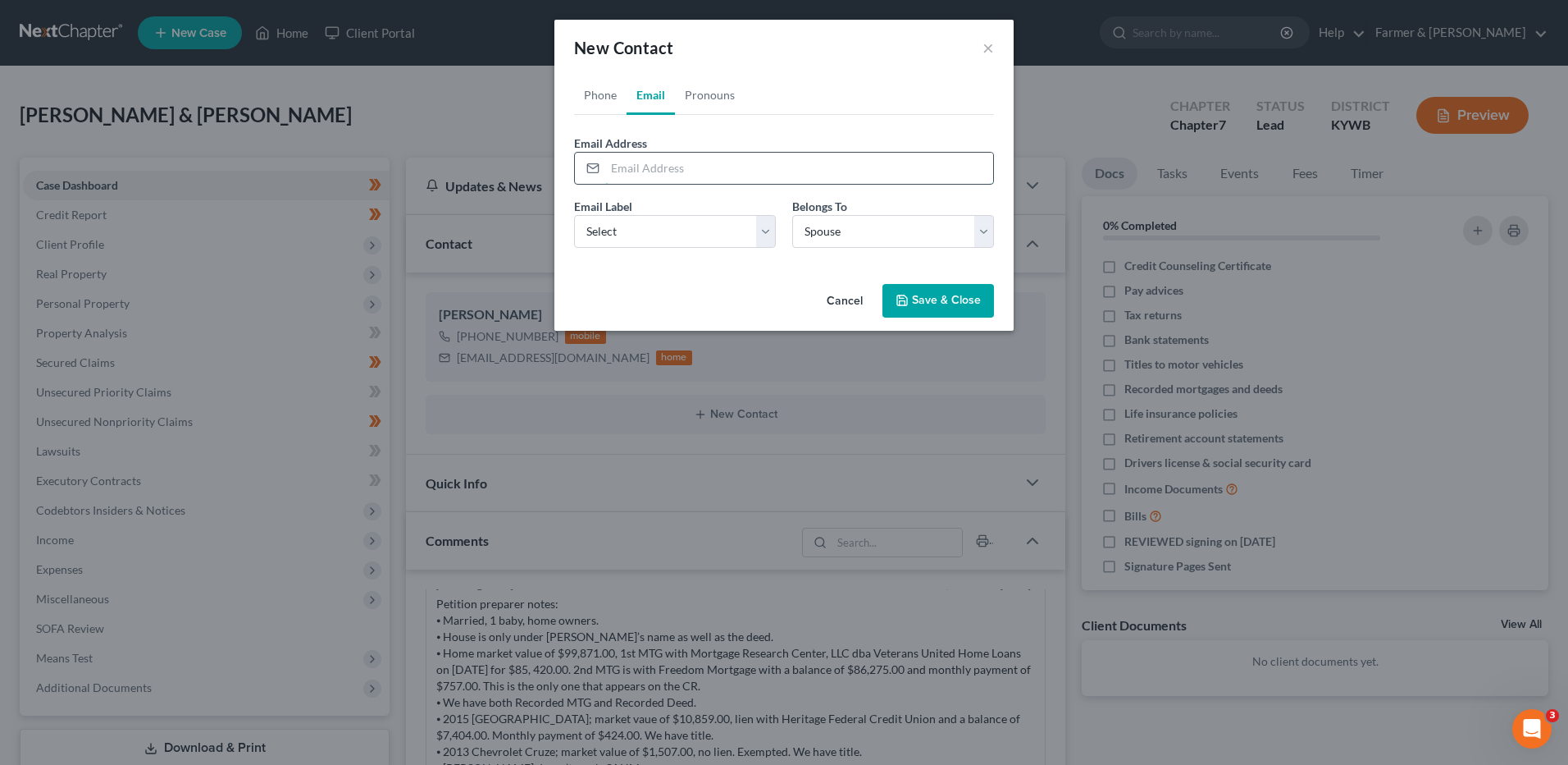
click at [706, 168] on input "email" at bounding box center [799, 168] width 388 height 31
type input "t"
type input "[EMAIL_ADDRESS][DOMAIN_NAME]"
drag, startPoint x: 634, startPoint y: 224, endPoint x: 646, endPoint y: 241, distance: 20.8
click at [634, 224] on select "Select Home Work Other" at bounding box center [675, 231] width 202 height 33
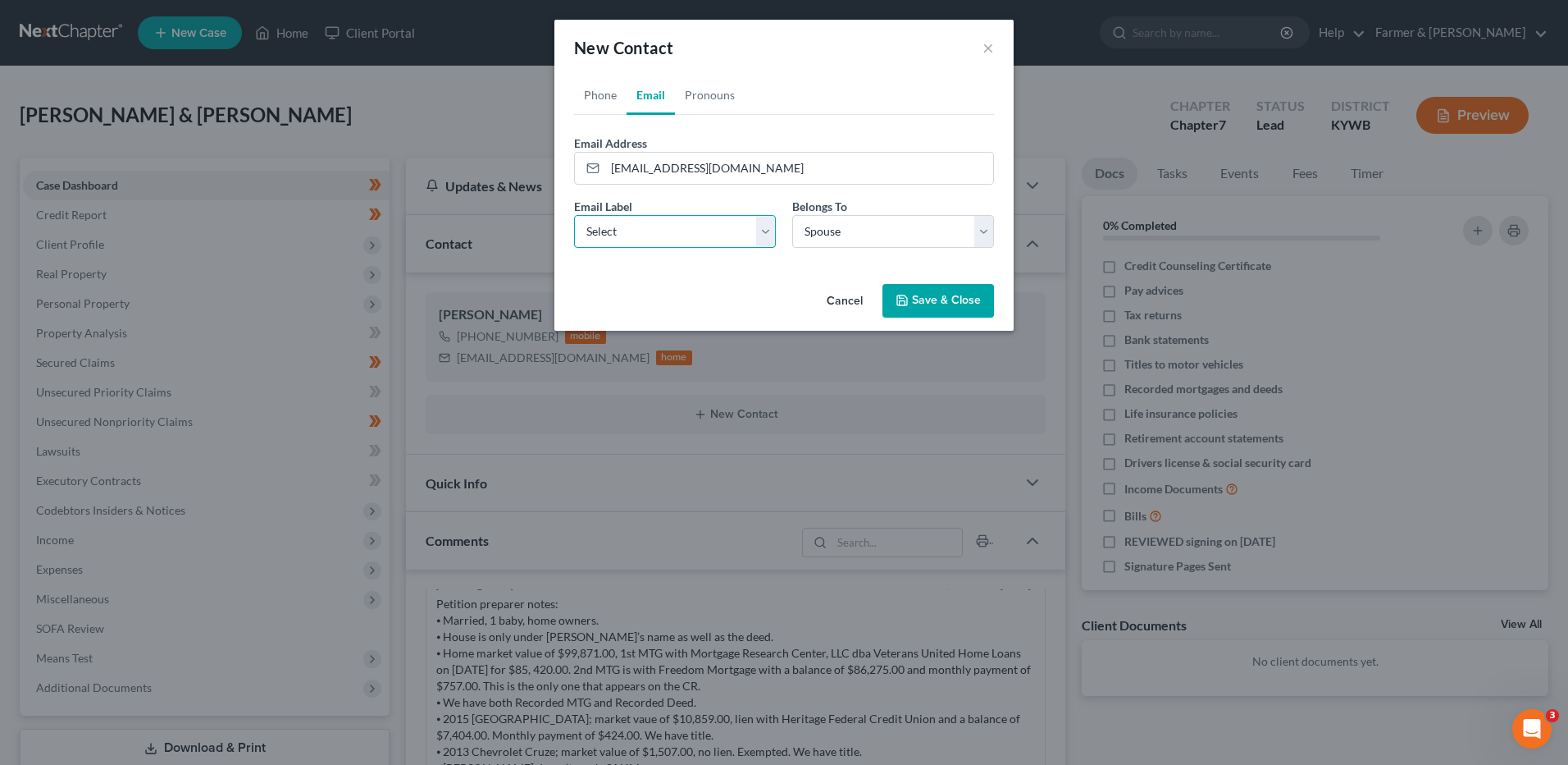
select select "0"
click at [574, 215] on select "Select Home Work Other" at bounding box center [675, 231] width 202 height 33
click at [914, 298] on button "Save & Close" at bounding box center [938, 301] width 112 height 35
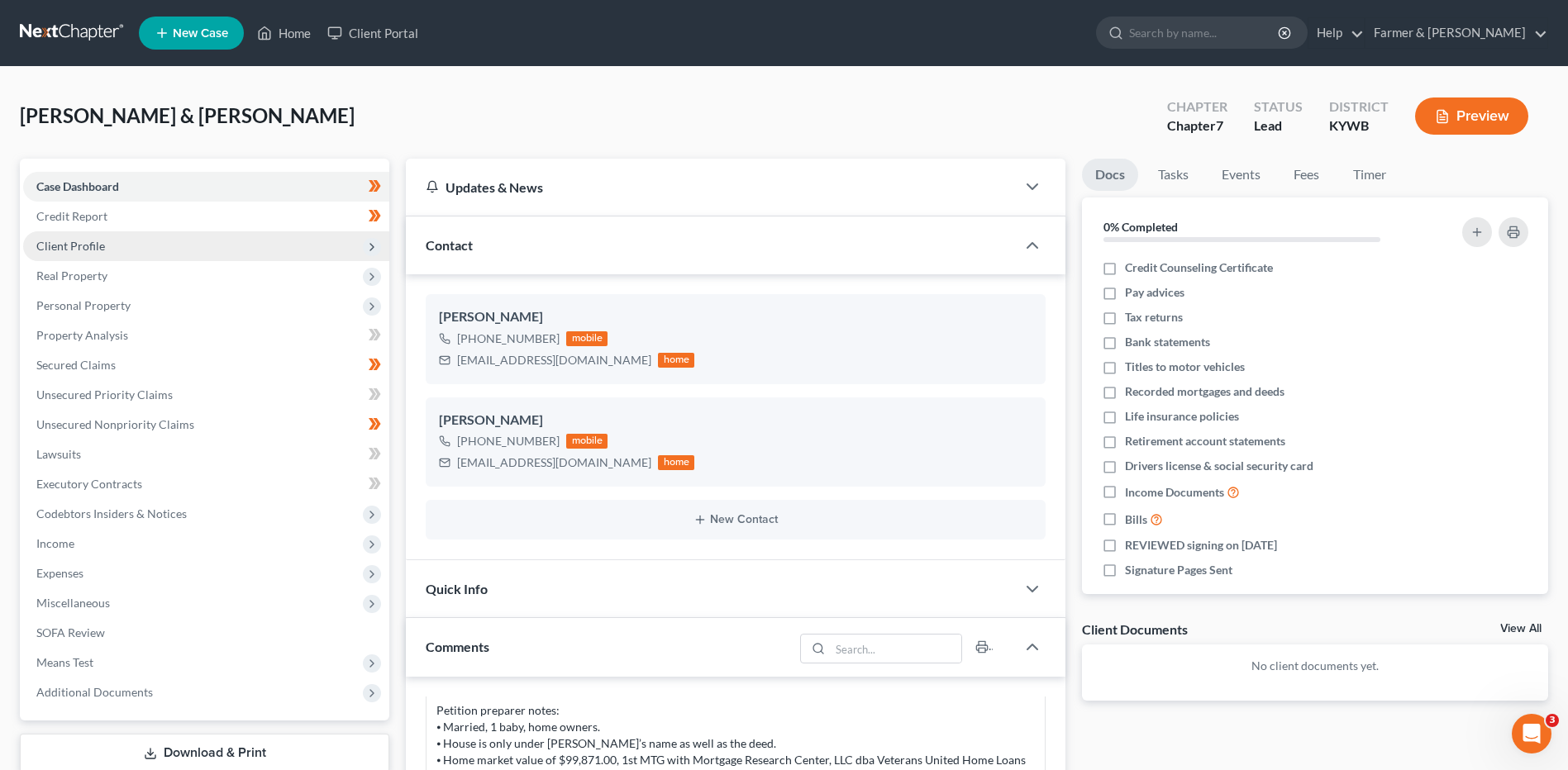
click at [105, 251] on span "Client Profile" at bounding box center [206, 246] width 366 height 30
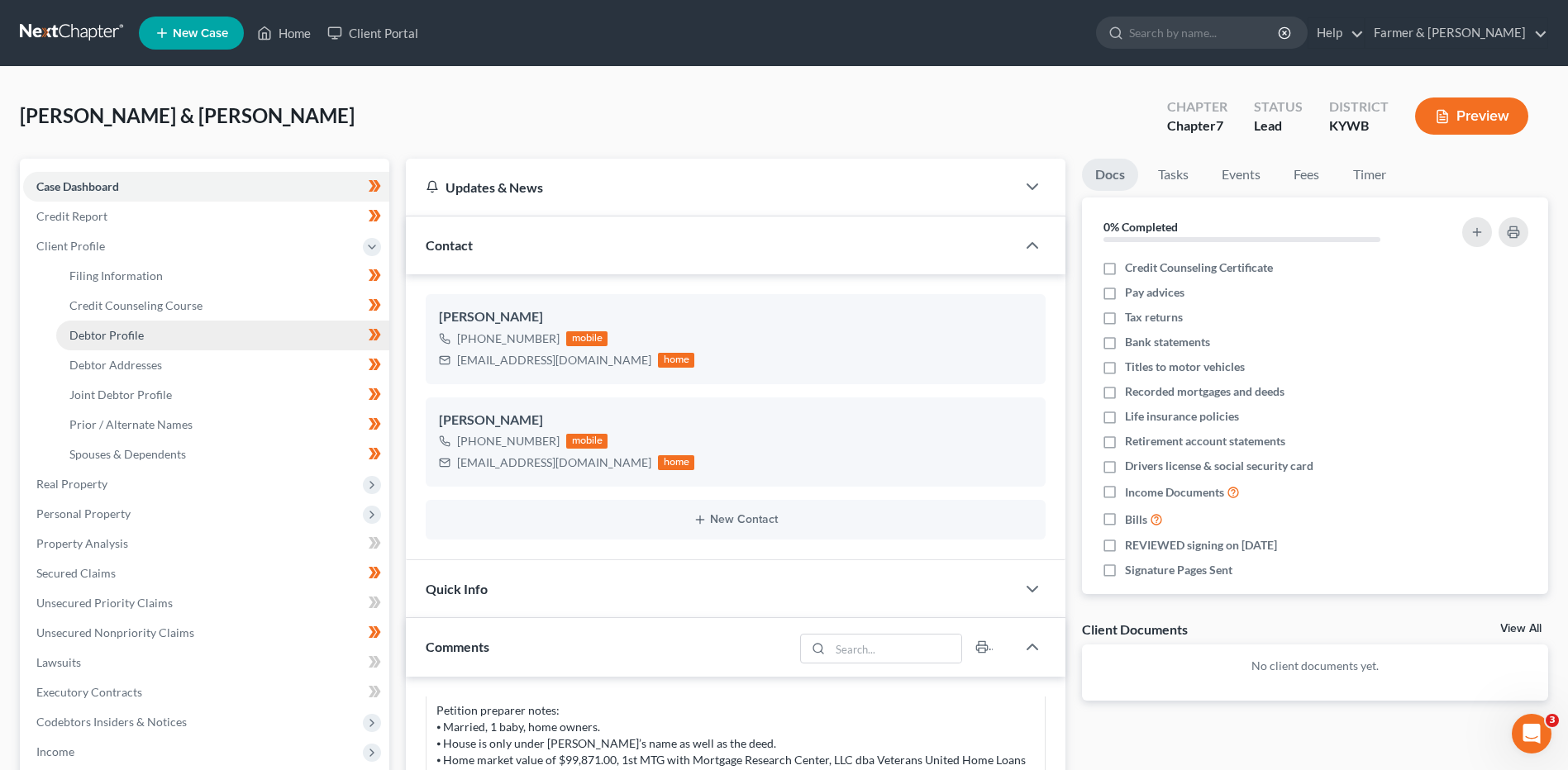
click at [120, 339] on span "Debtor Profile" at bounding box center [106, 335] width 74 height 14
select select "1"
select select "2"
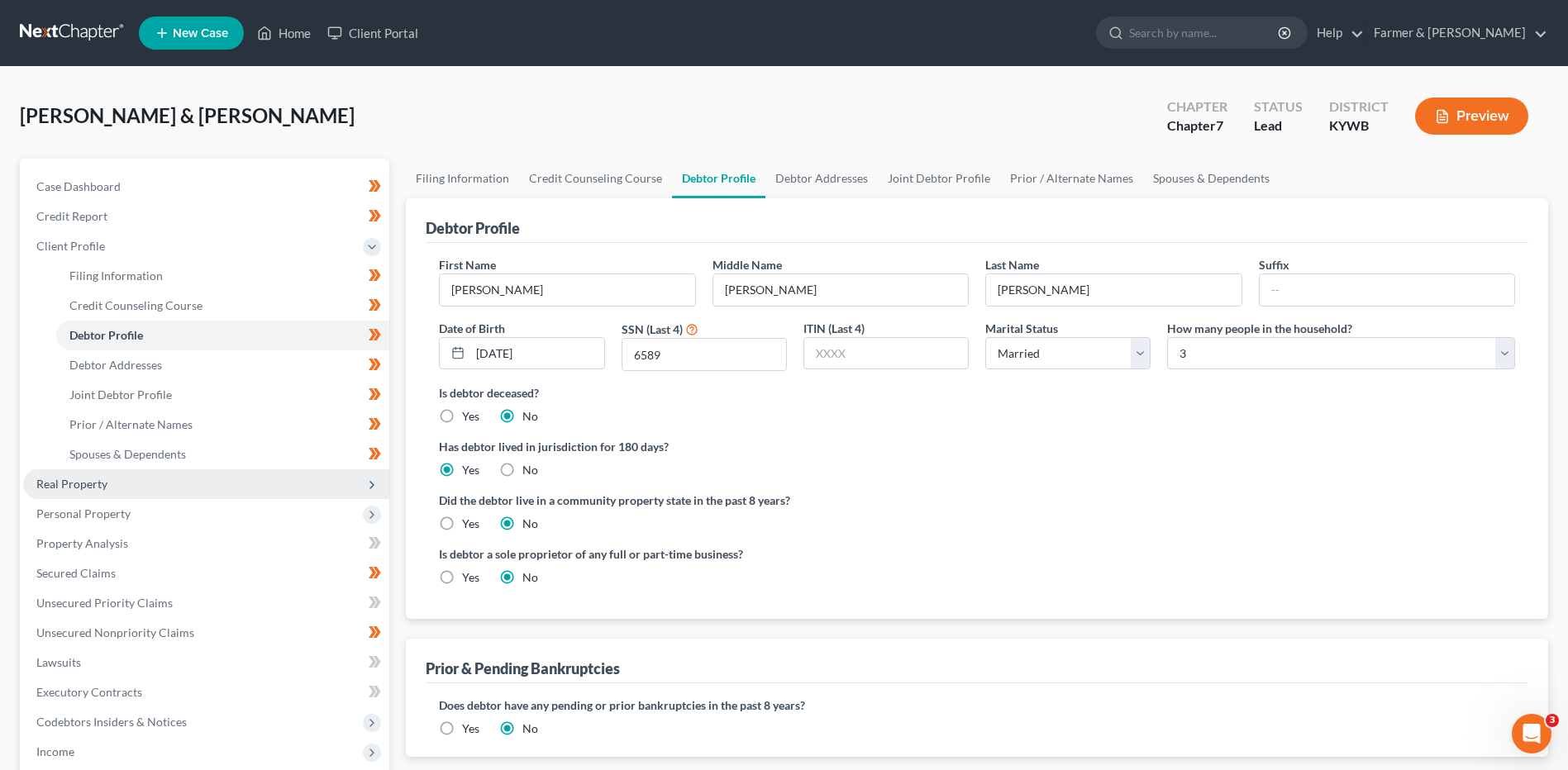
click at [145, 479] on span "Real Property" at bounding box center [206, 483] width 366 height 30
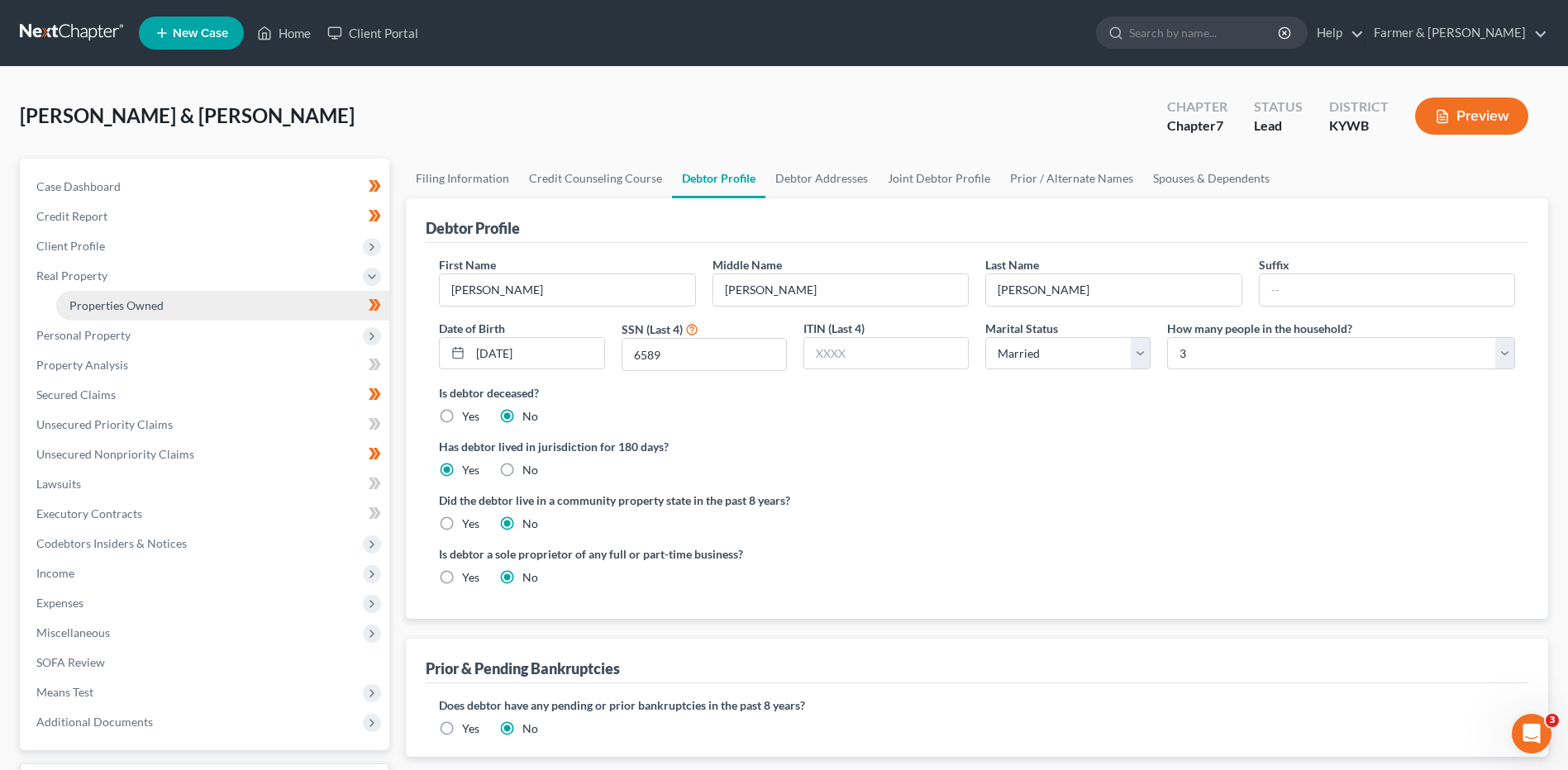
click at [187, 309] on link "Properties Owned" at bounding box center [223, 305] width 333 height 30
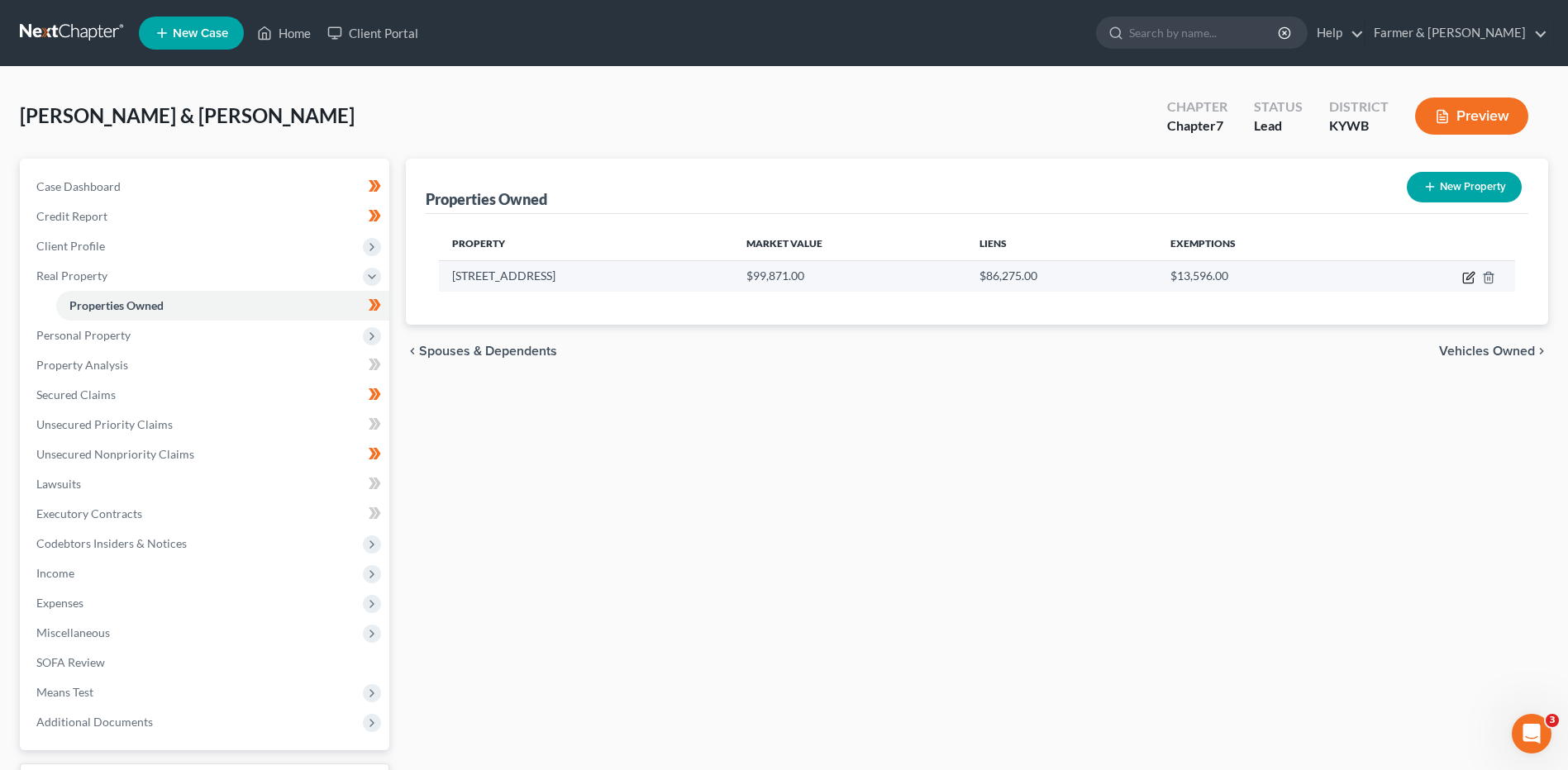
click at [1467, 276] on icon "button" at bounding box center [1469, 275] width 8 height 8
select select "18"
select select "1"
select select "0"
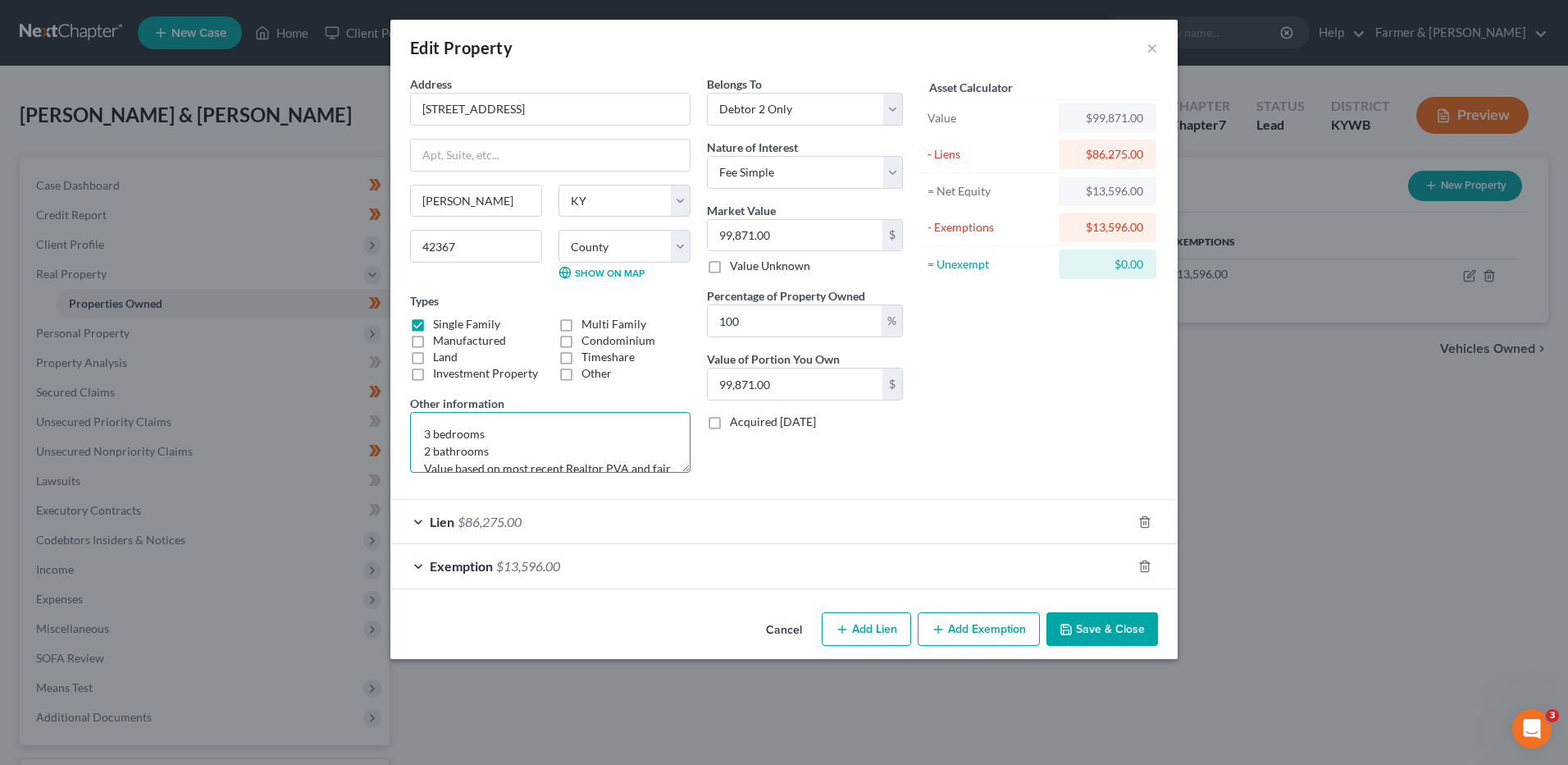
drag, startPoint x: 549, startPoint y: 453, endPoint x: 393, endPoint y: 371, distance: 176.2
click at [393, 371] on div "Address * 603 Hillside Rd Powderly State AL AK AR AZ CA CO CT DE DC FL GA GU HI…" at bounding box center [784, 341] width 787 height 530
click at [486, 528] on span "$86,275.00" at bounding box center [490, 521] width 64 height 15
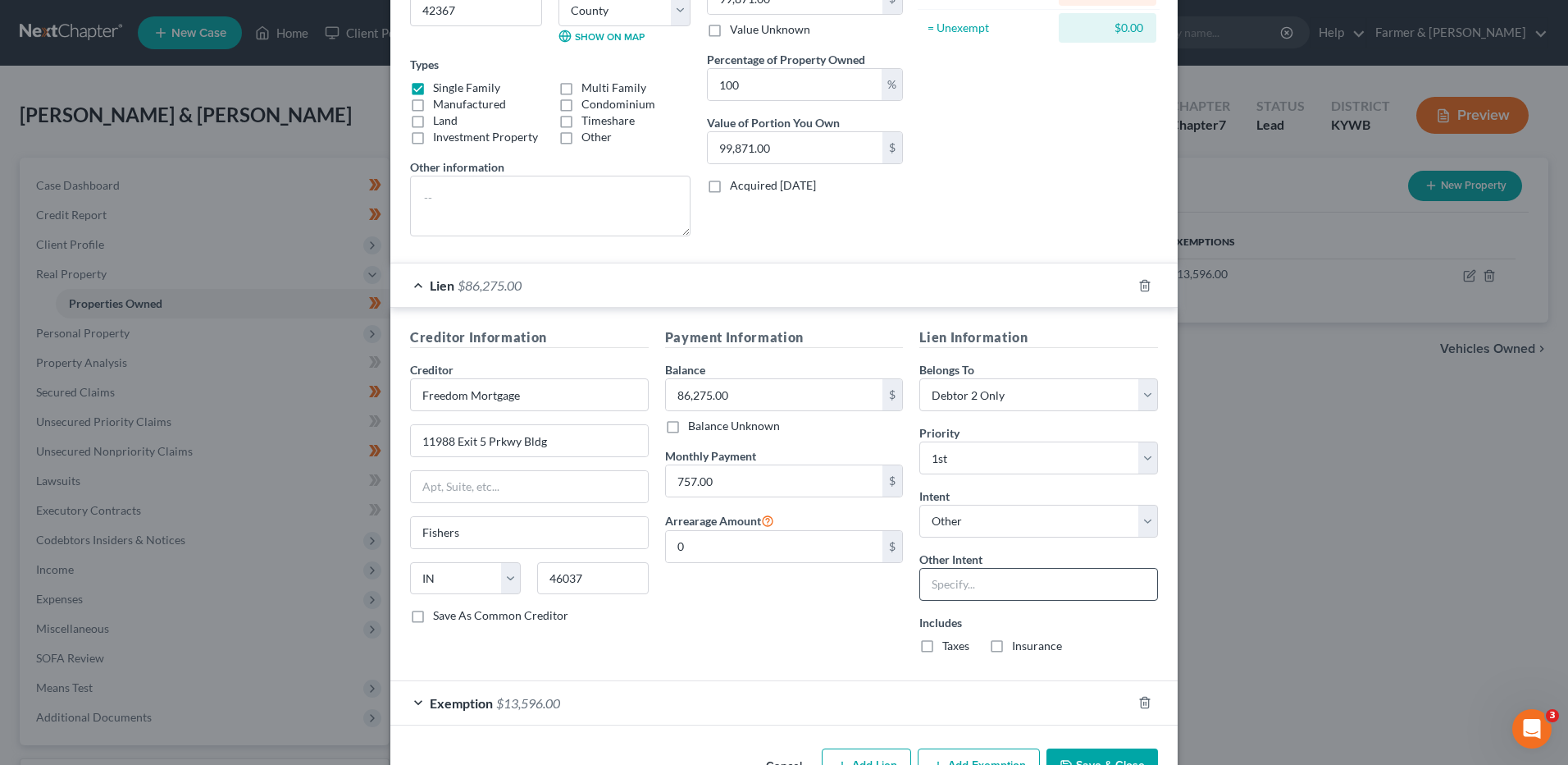
scroll to position [247, 0]
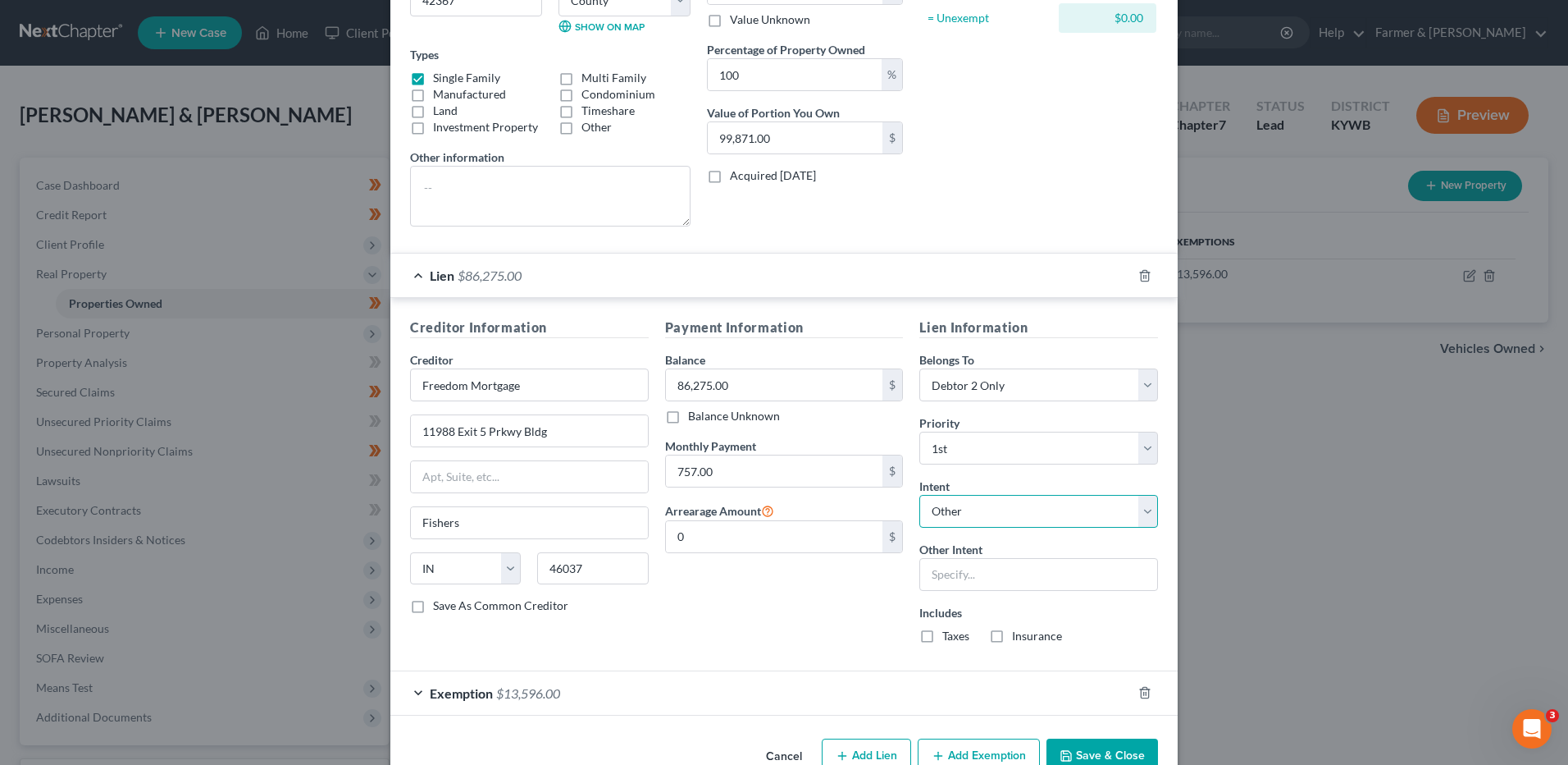
click at [972, 504] on select "Select Surrender Redeem Reaffirm Avoid Other" at bounding box center [1039, 511] width 239 height 33
select select "2"
click at [919, 495] on select "Select Surrender Redeem Reaffirm Avoid Other" at bounding box center [1039, 511] width 239 height 33
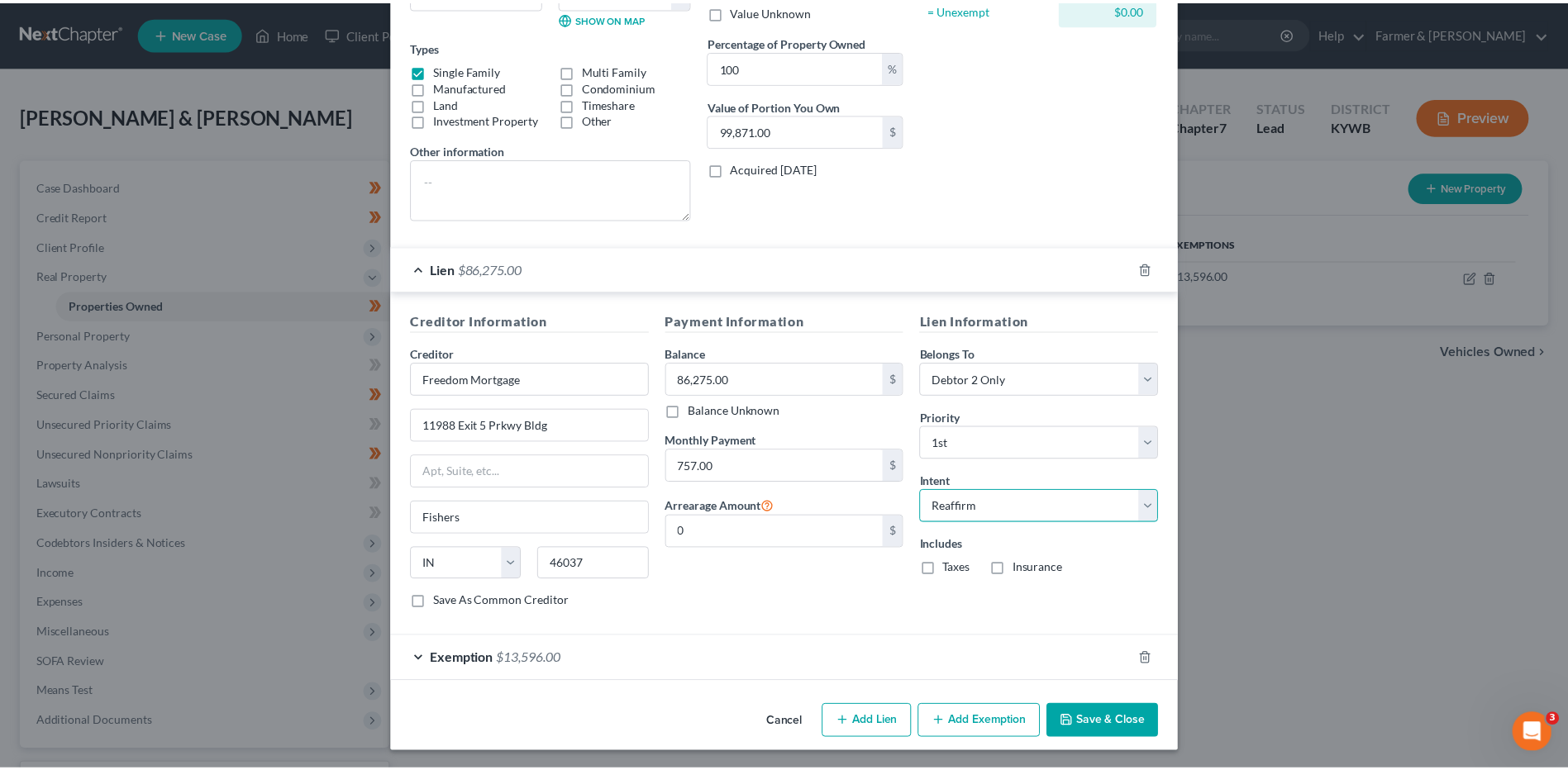
scroll to position [258, 0]
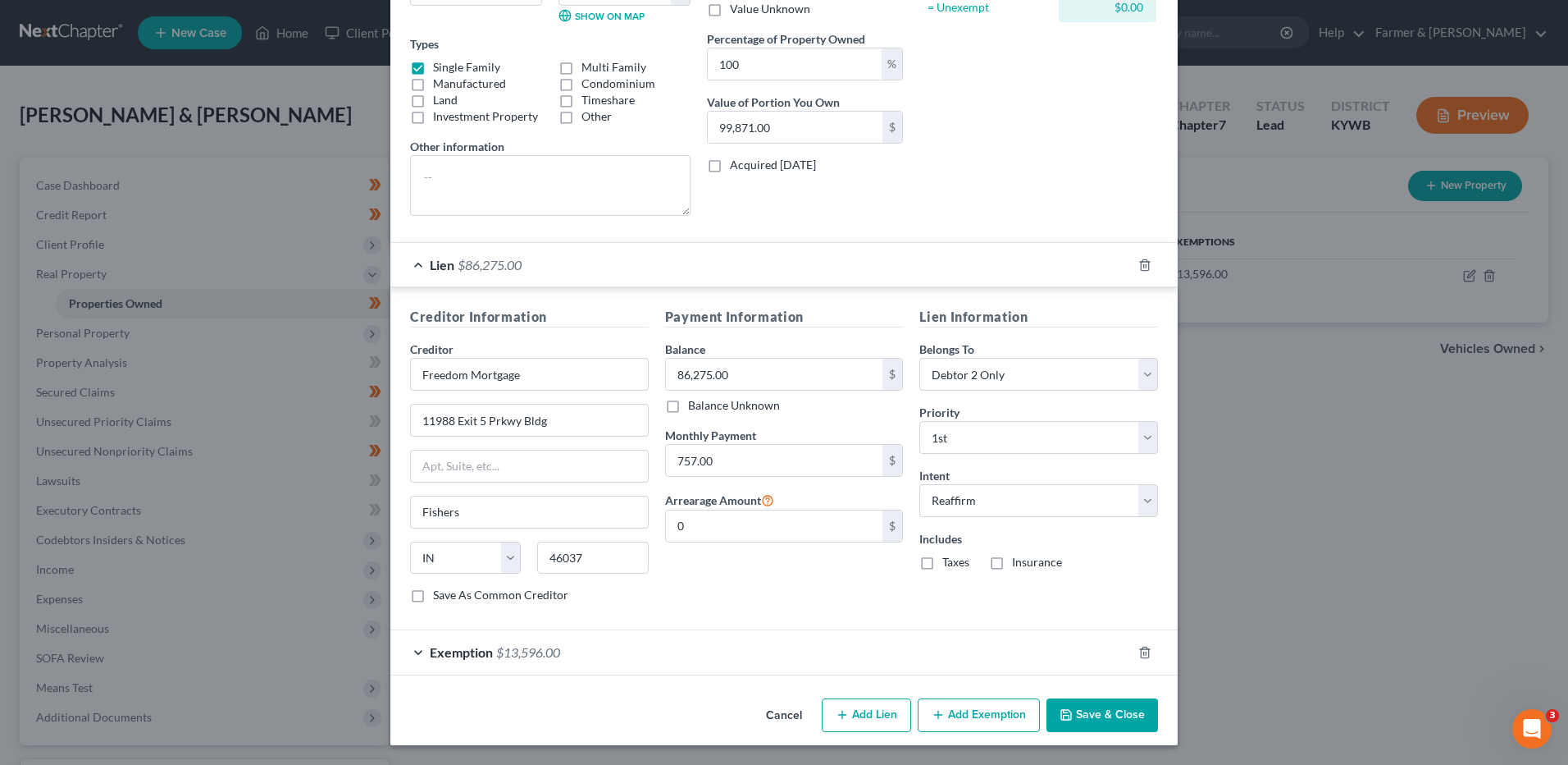
click at [1094, 718] on button "Save & Close" at bounding box center [1102, 715] width 112 height 35
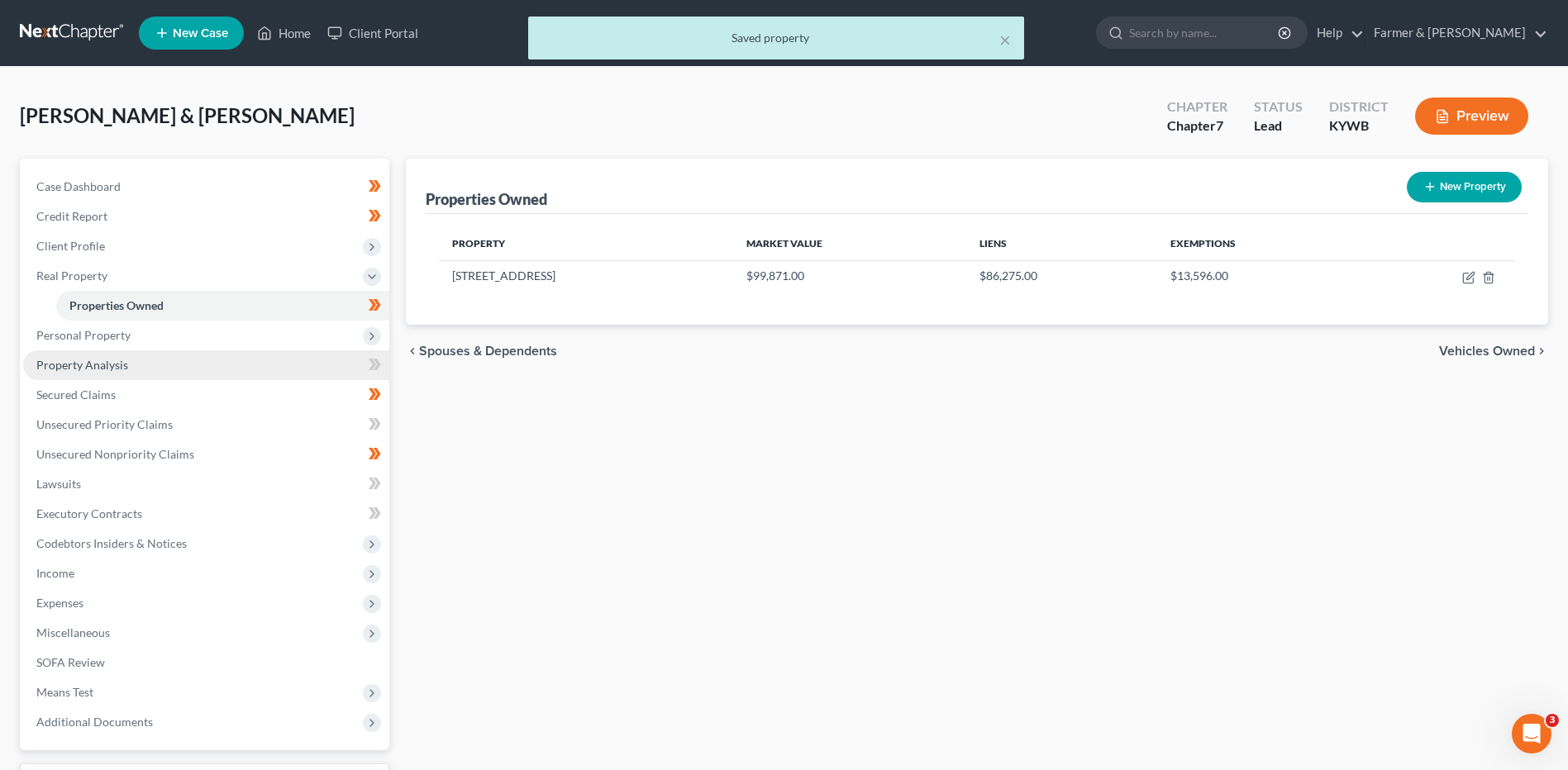
click at [178, 350] on link "Property Analysis" at bounding box center [206, 365] width 366 height 30
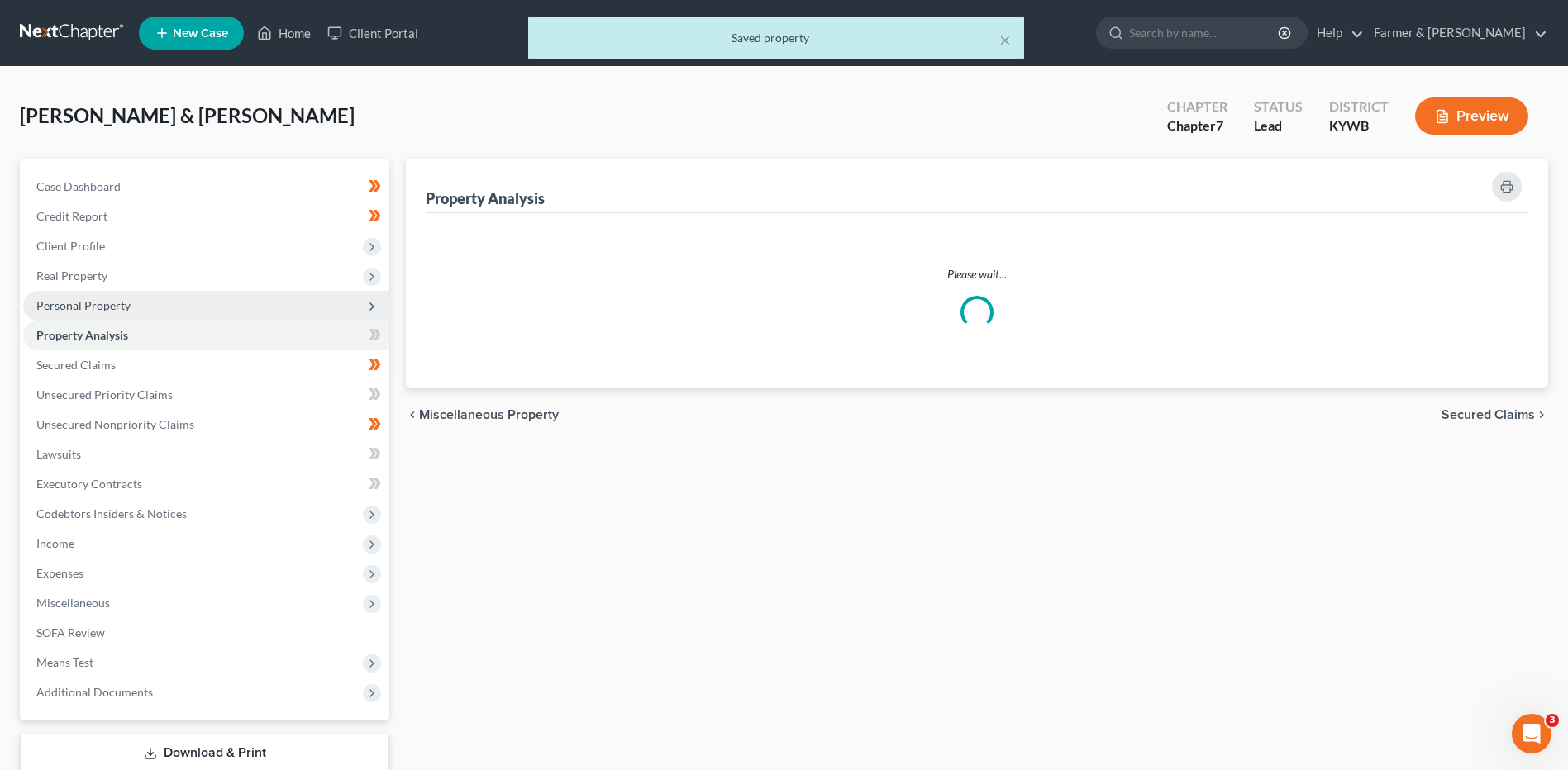
click at [148, 312] on span "Personal Property" at bounding box center [206, 305] width 366 height 30
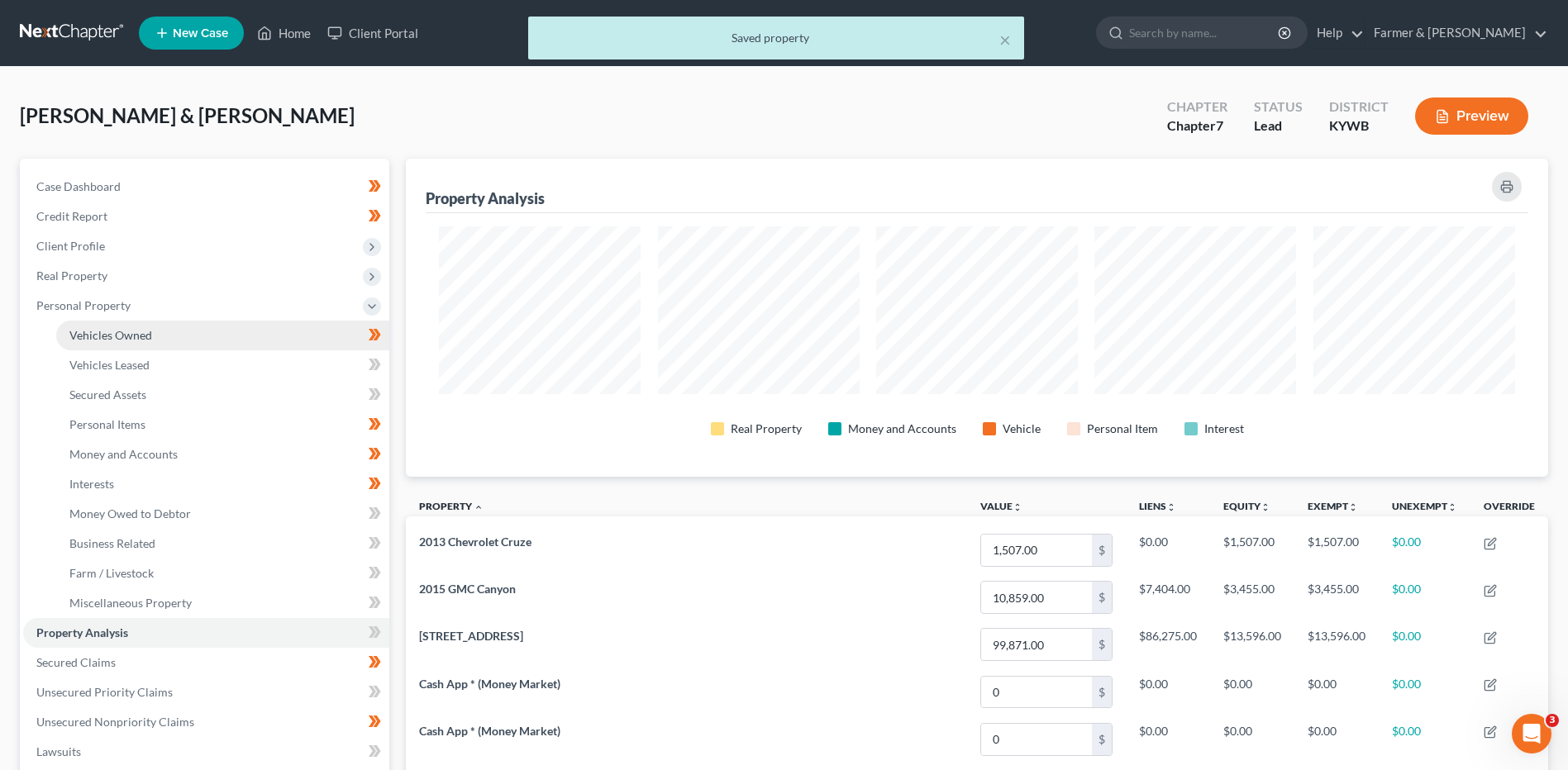
click at [153, 326] on link "Vehicles Owned" at bounding box center [223, 335] width 333 height 30
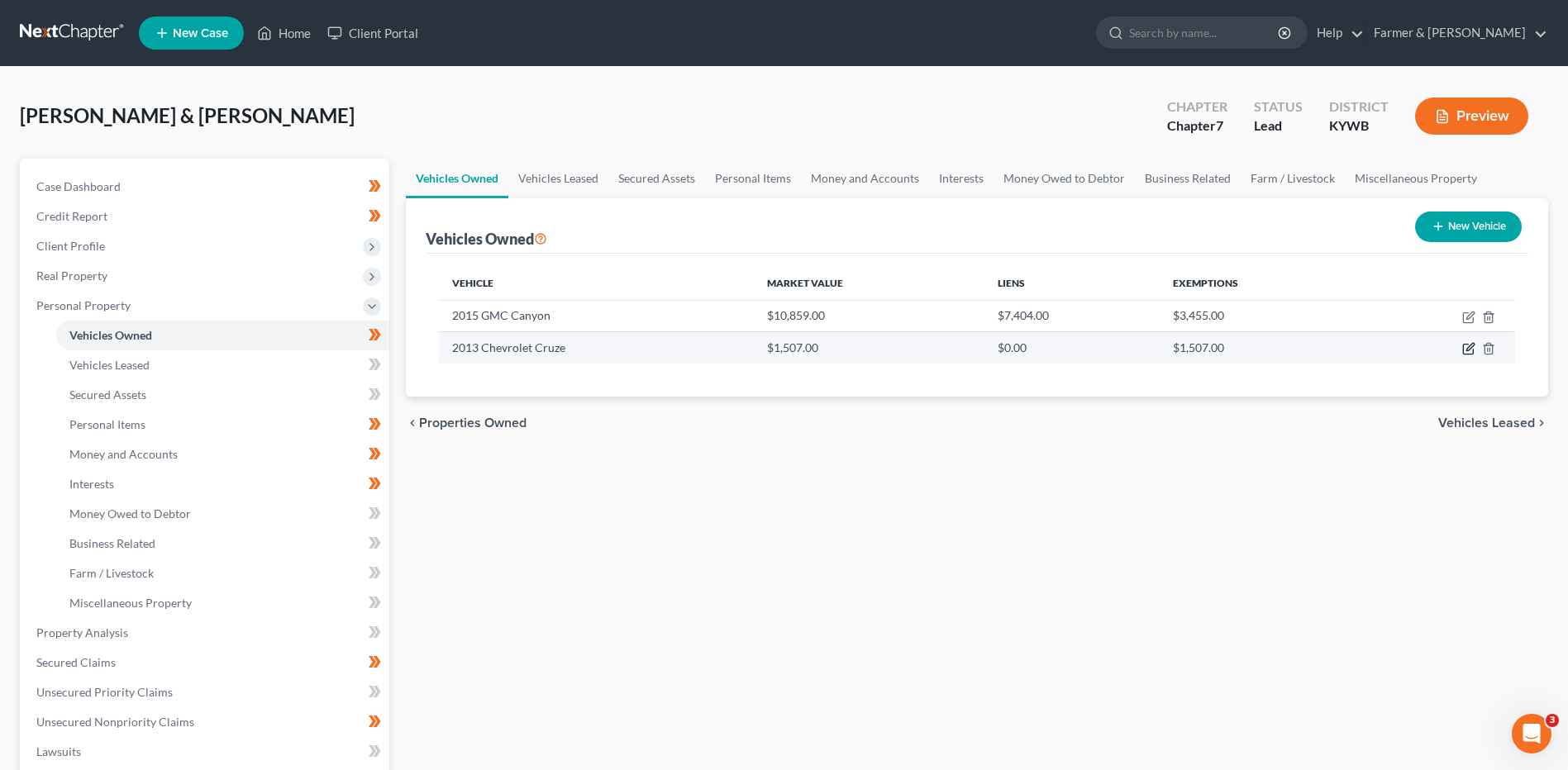
click at [1466, 351] on icon "button" at bounding box center [1468, 348] width 13 height 13
select select "0"
select select "13"
select select "2"
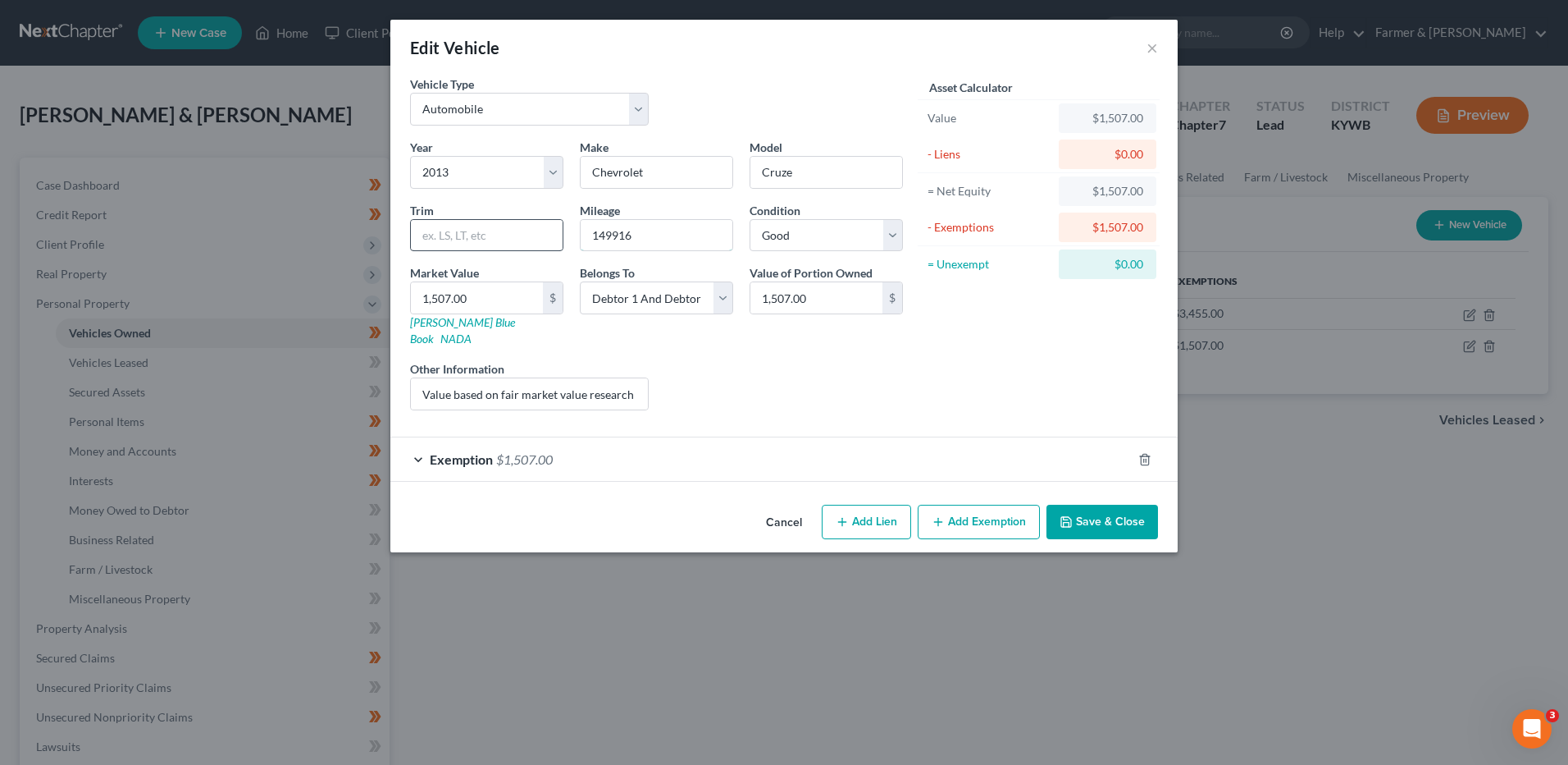
drag, startPoint x: 573, startPoint y: 244, endPoint x: 530, endPoint y: 247, distance: 43.1
click at [531, 248] on div "Year Select 2026 2025 2024 2023 2022 2021 2020 2019 2018 2017 2016 2015 2014 20…" at bounding box center [657, 281] width 510 height 285
type input "150,000"
click at [478, 297] on input "1,507.00" at bounding box center [477, 297] width 132 height 31
type input "1"
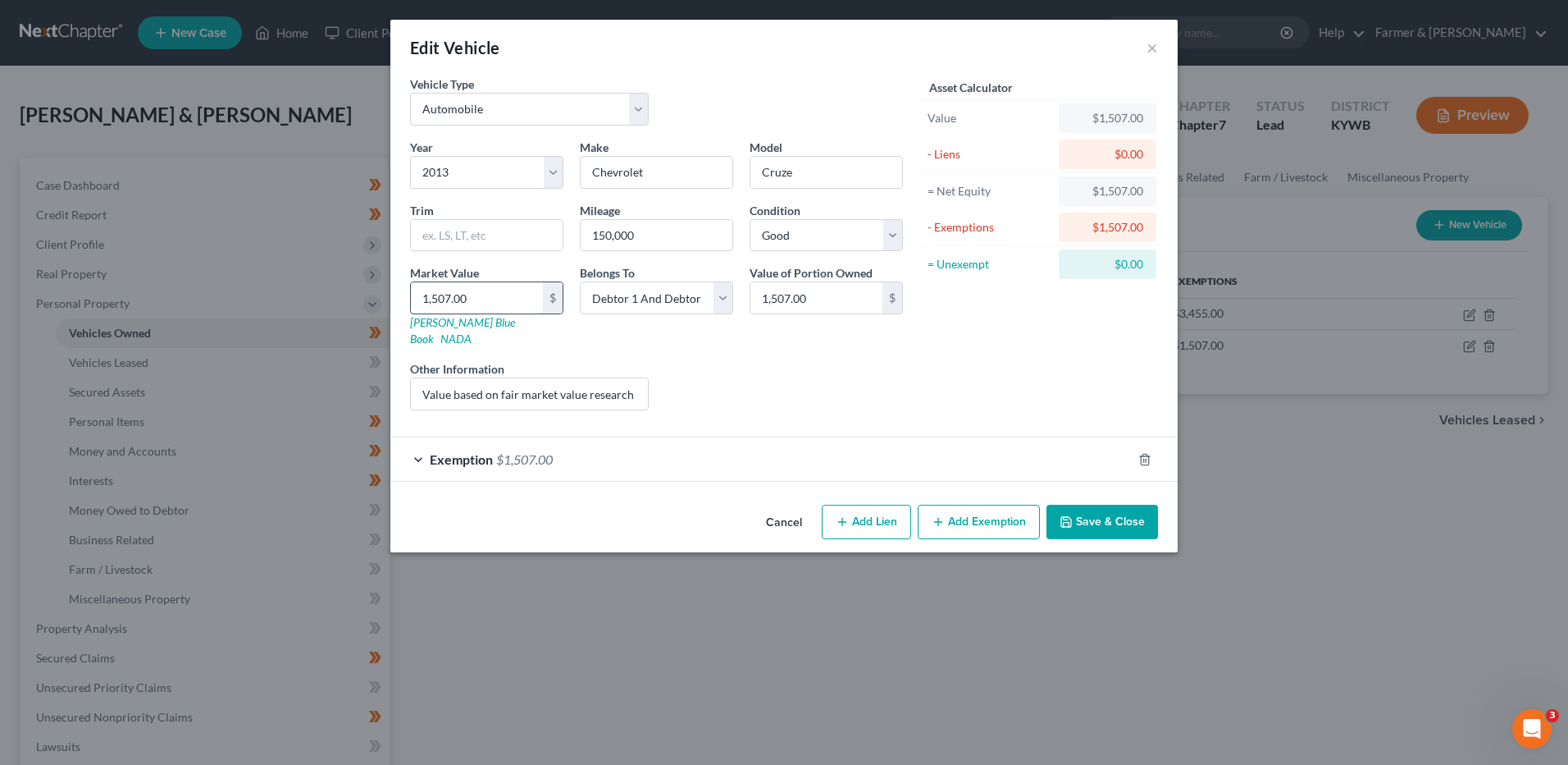
type input "1.00"
type input "15"
type input "15.00"
type input "150"
type input "150.00"
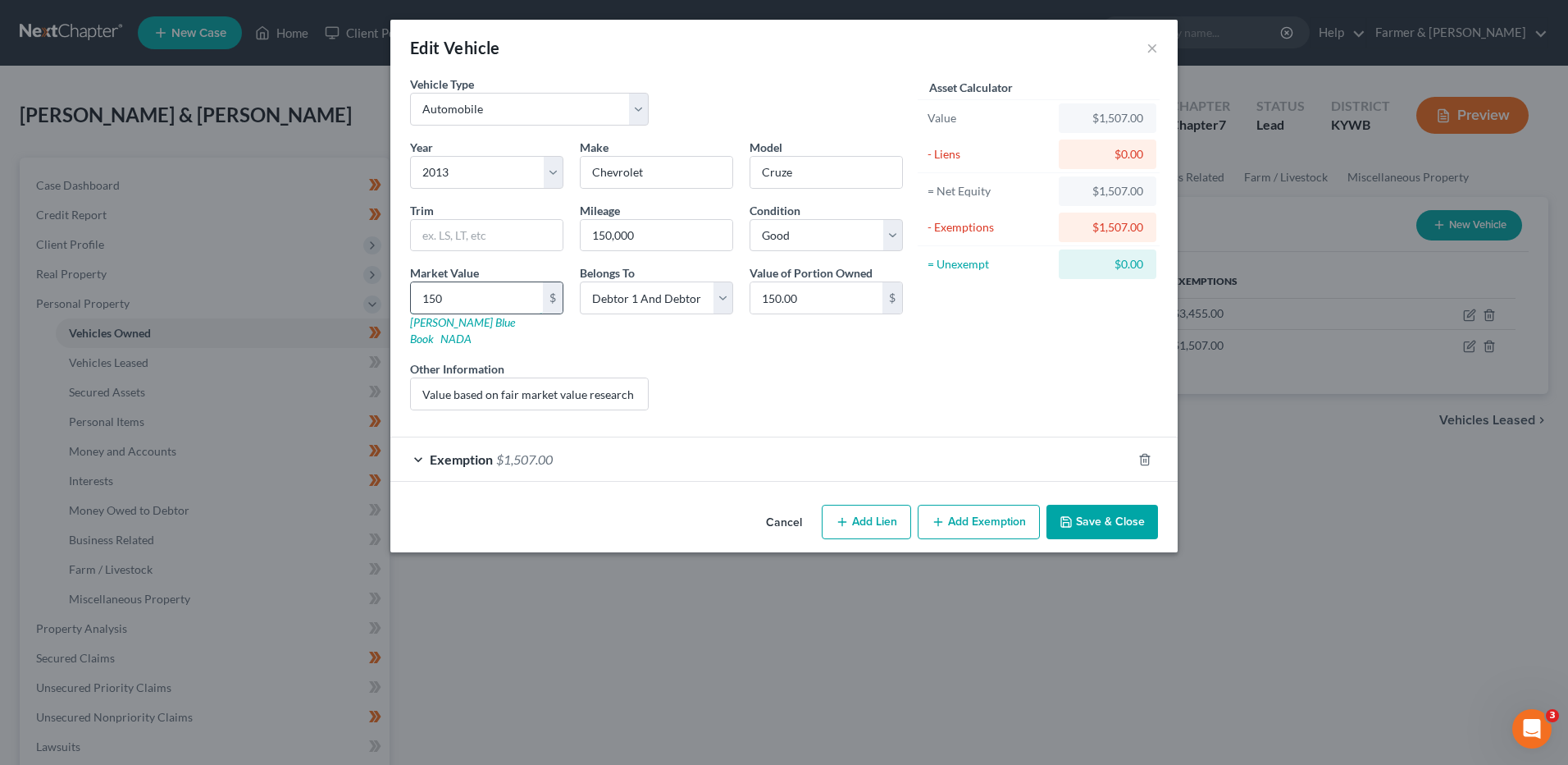
type input "1500"
type input "1,500.00"
drag, startPoint x: 416, startPoint y: 379, endPoint x: 905, endPoint y: 328, distance: 491.7
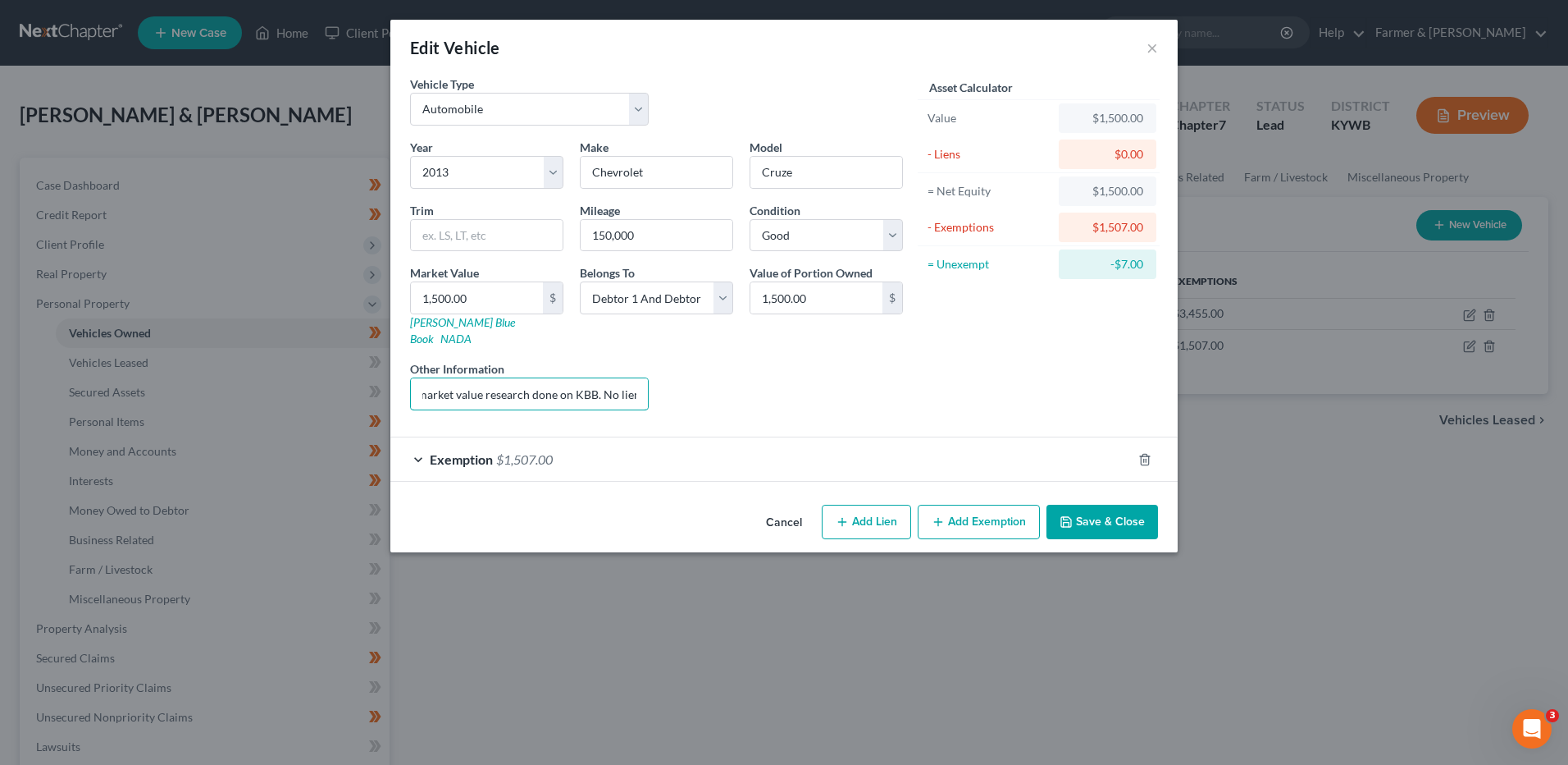
click at [904, 330] on div "Year Select 2026 2025 2024 2023 2022 2021 2020 2019 2018 2017 2016 2015 2014 20…" at bounding box center [657, 281] width 510 height 285
click at [660, 445] on div "Exemption $1,507.00" at bounding box center [761, 458] width 742 height 43
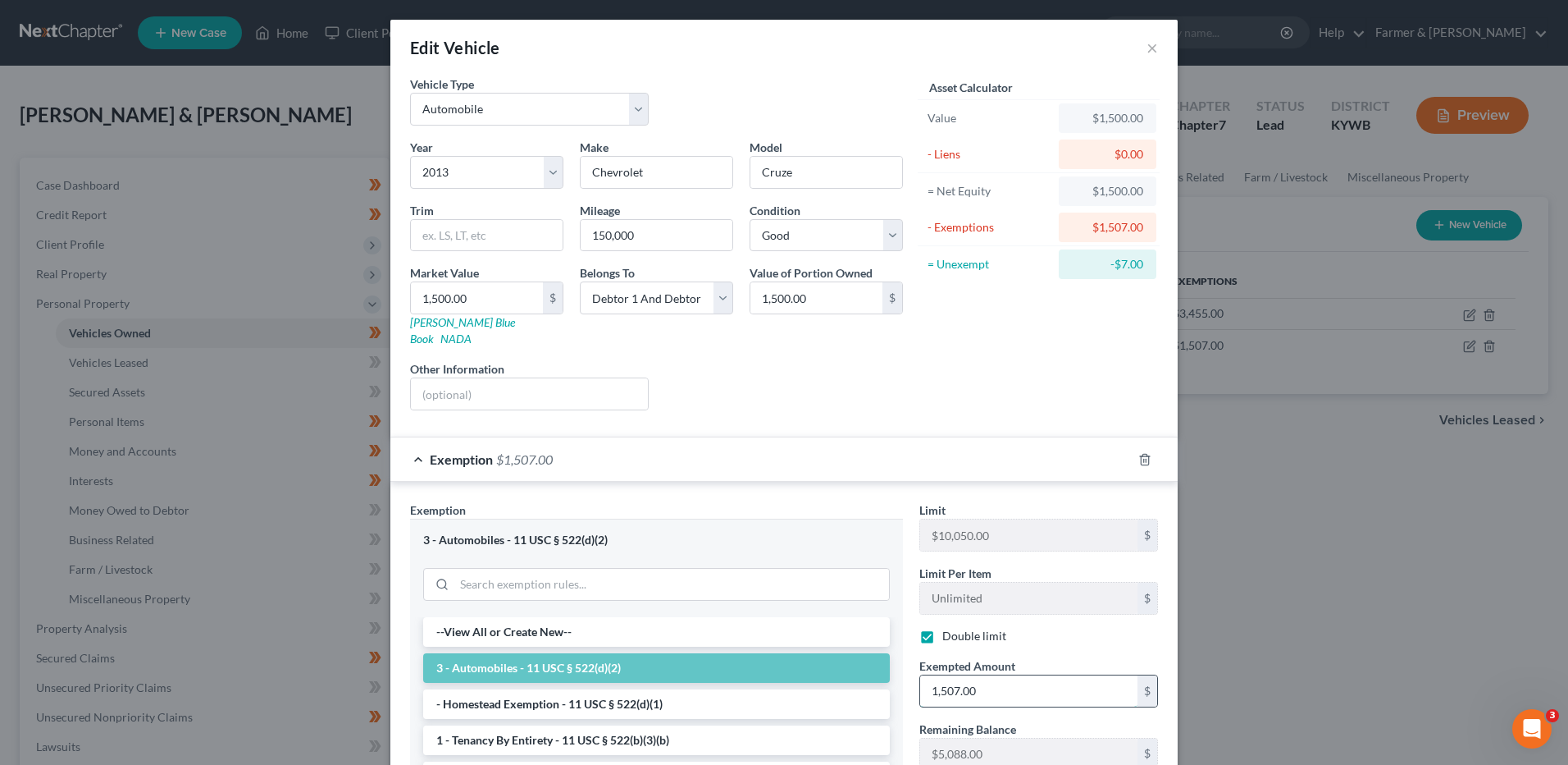
click at [1023, 675] on input "1,507.00" at bounding box center [1029, 690] width 218 height 31
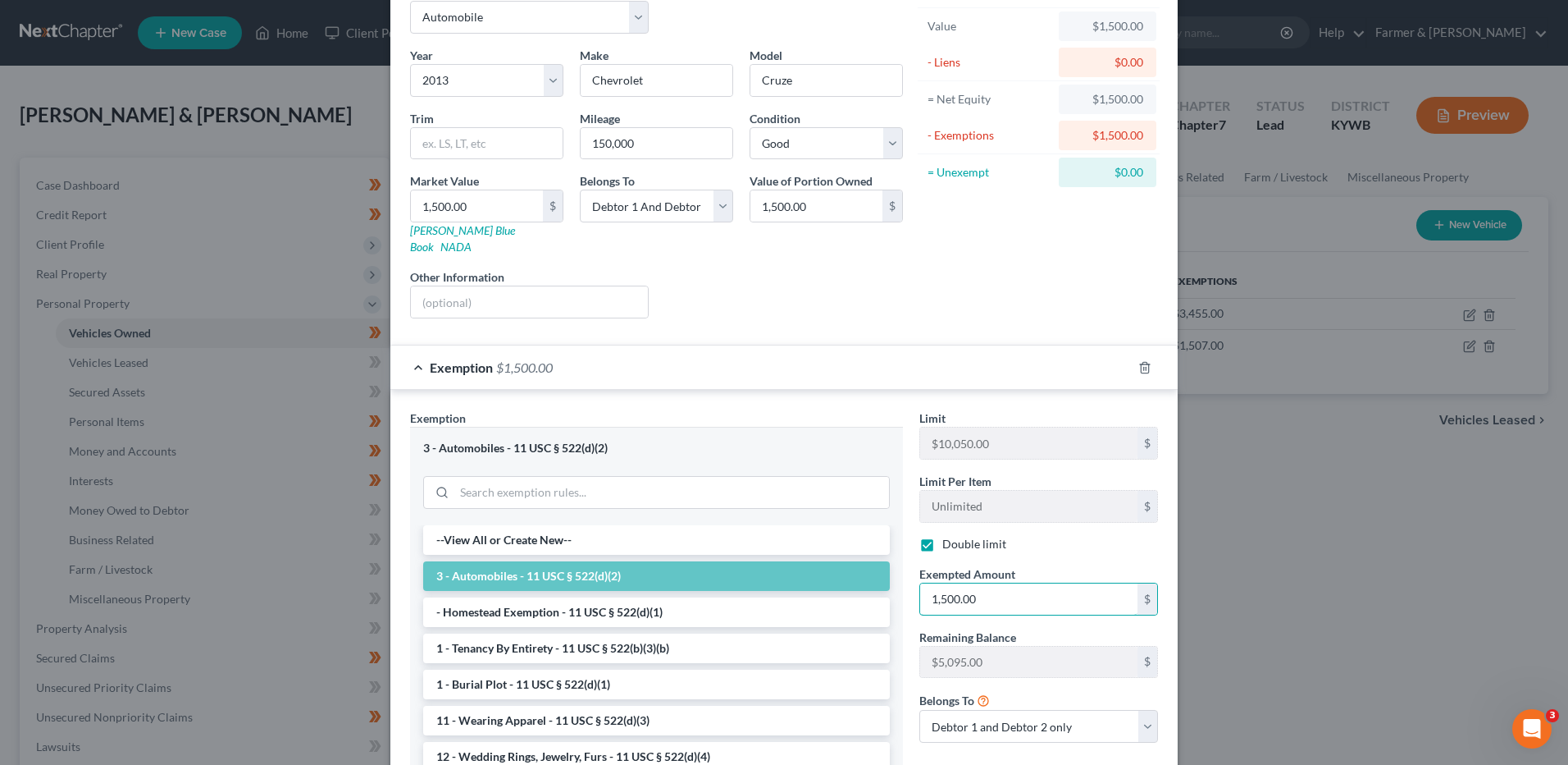
scroll to position [215, 0]
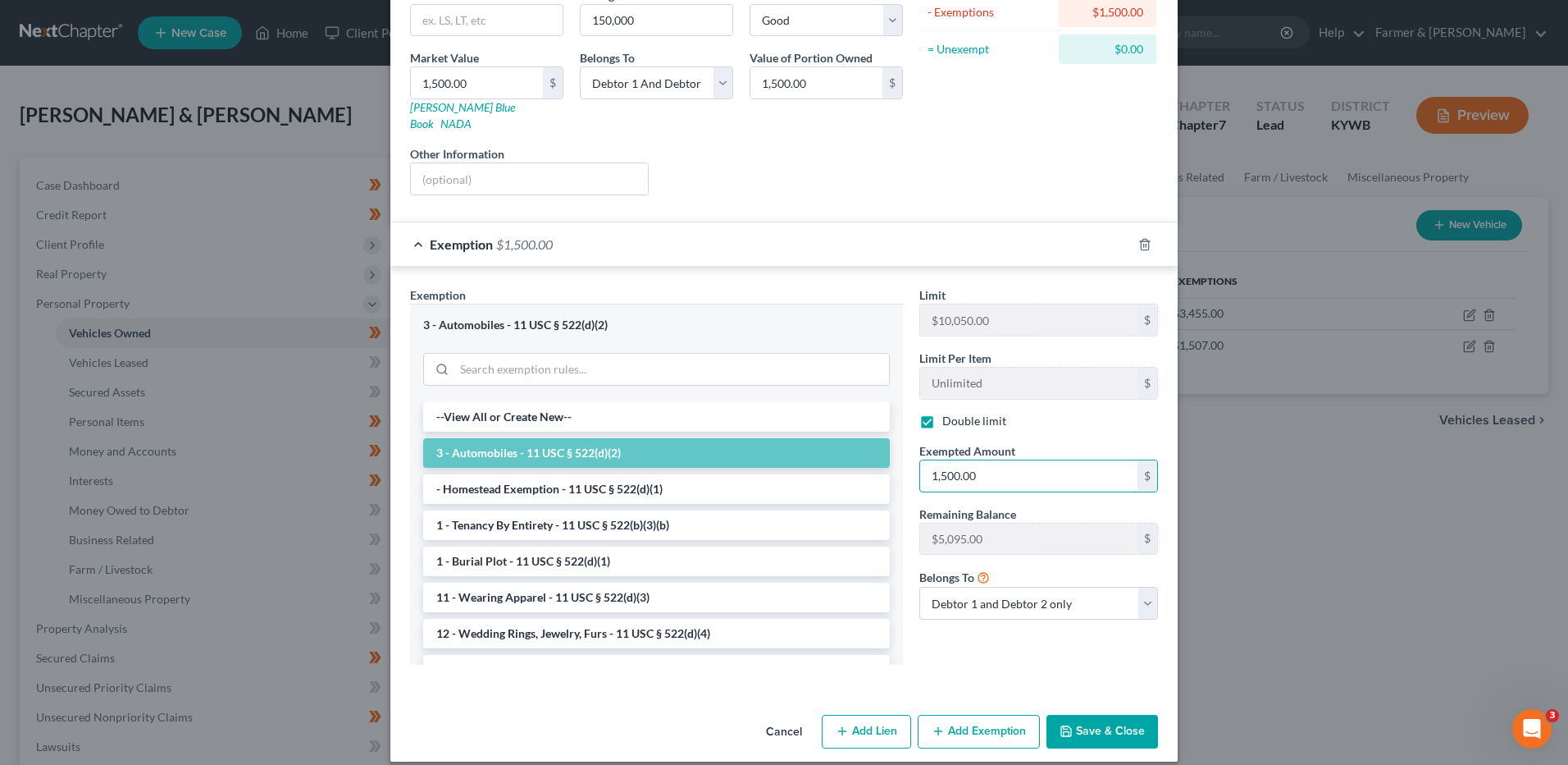
type input "1,500.00"
click at [1114, 715] on button "Save & Close" at bounding box center [1102, 732] width 112 height 35
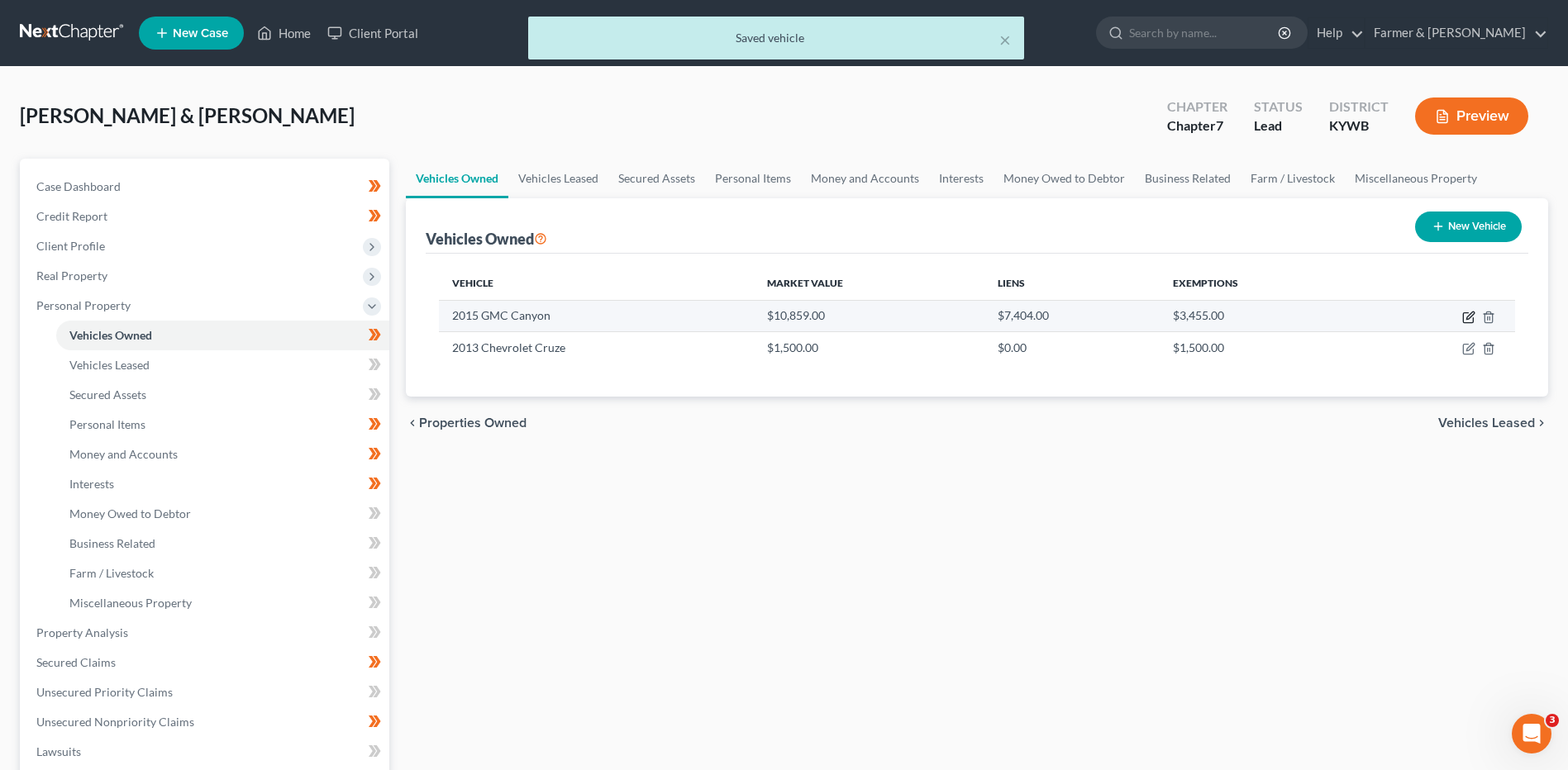
click at [1466, 319] on icon "button" at bounding box center [1469, 315] width 8 height 8
select select "0"
select select "11"
select select "2"
select select "1"
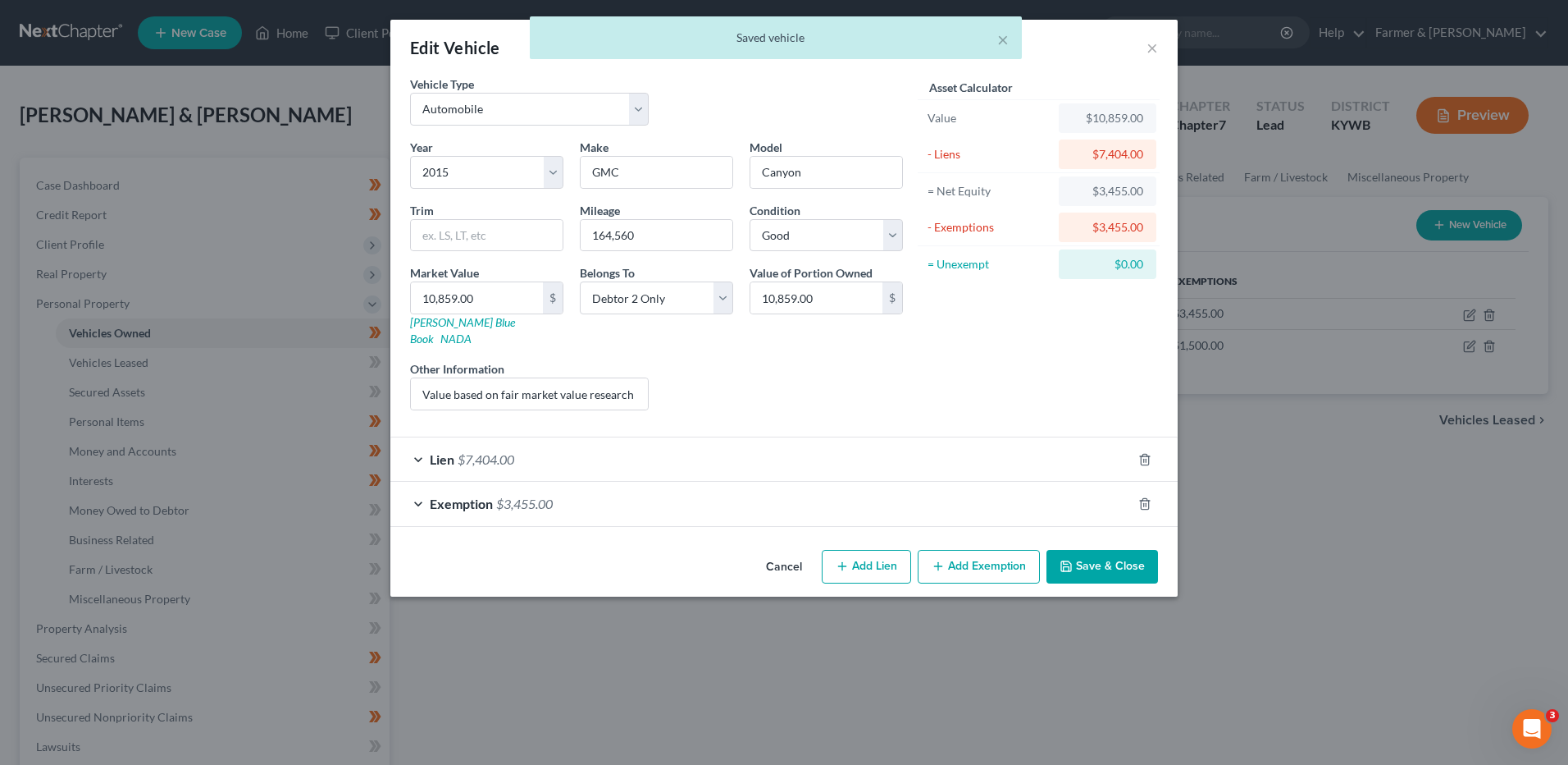
click at [530, 496] on span "$3,455.00" at bounding box center [524, 503] width 57 height 15
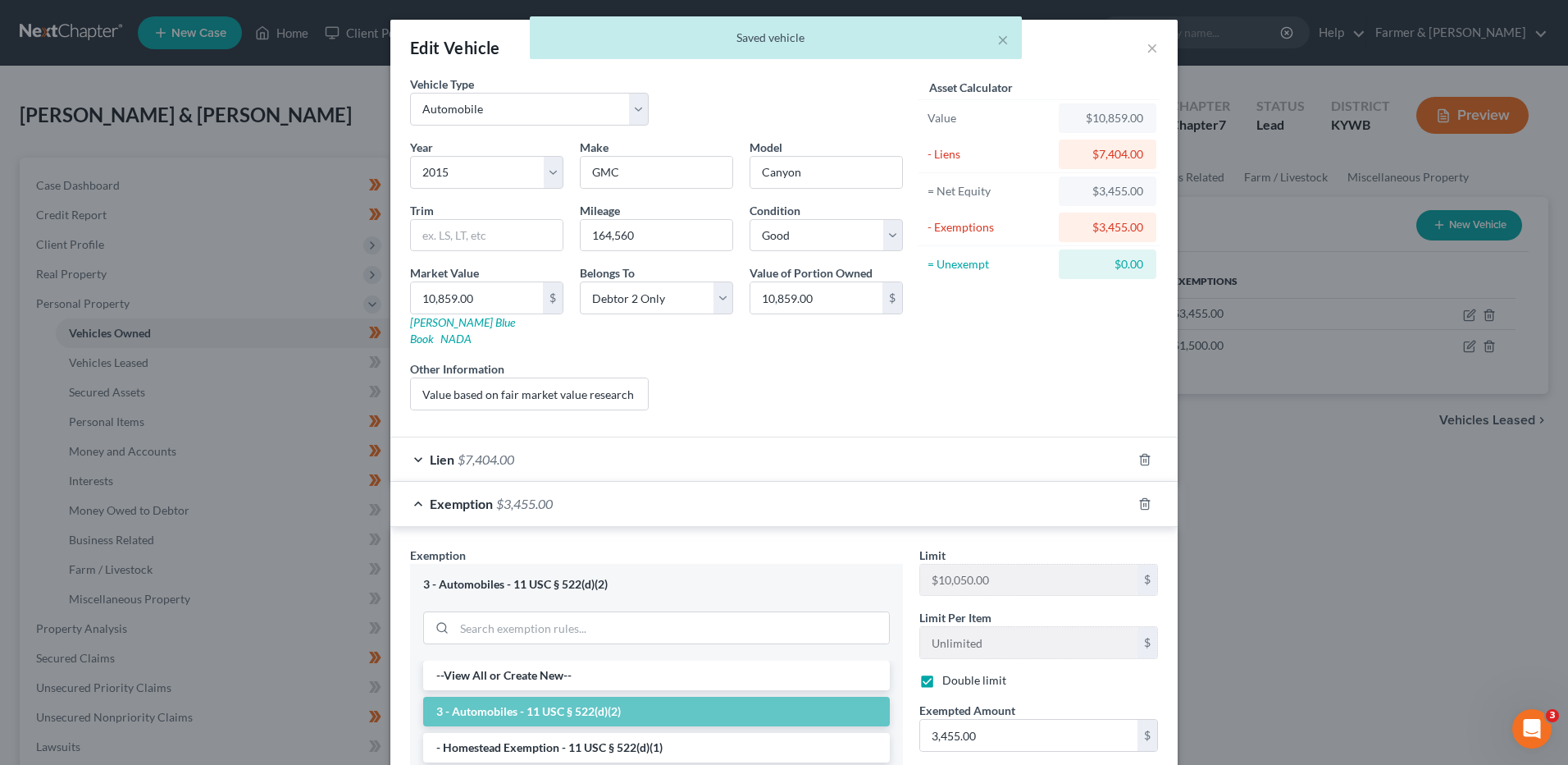
click at [527, 496] on span "$3,455.00" at bounding box center [524, 503] width 57 height 15
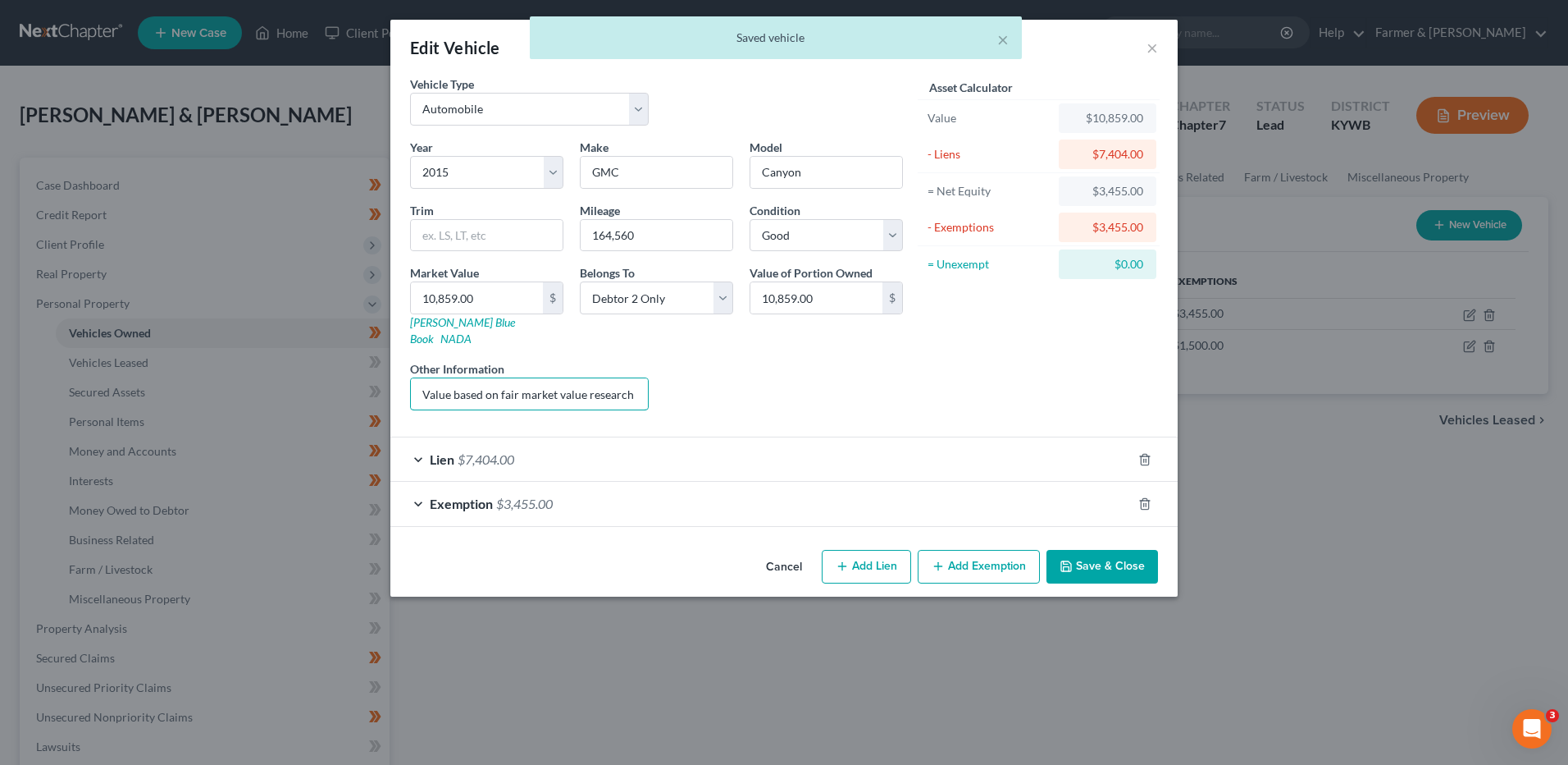
scroll to position [0, 222]
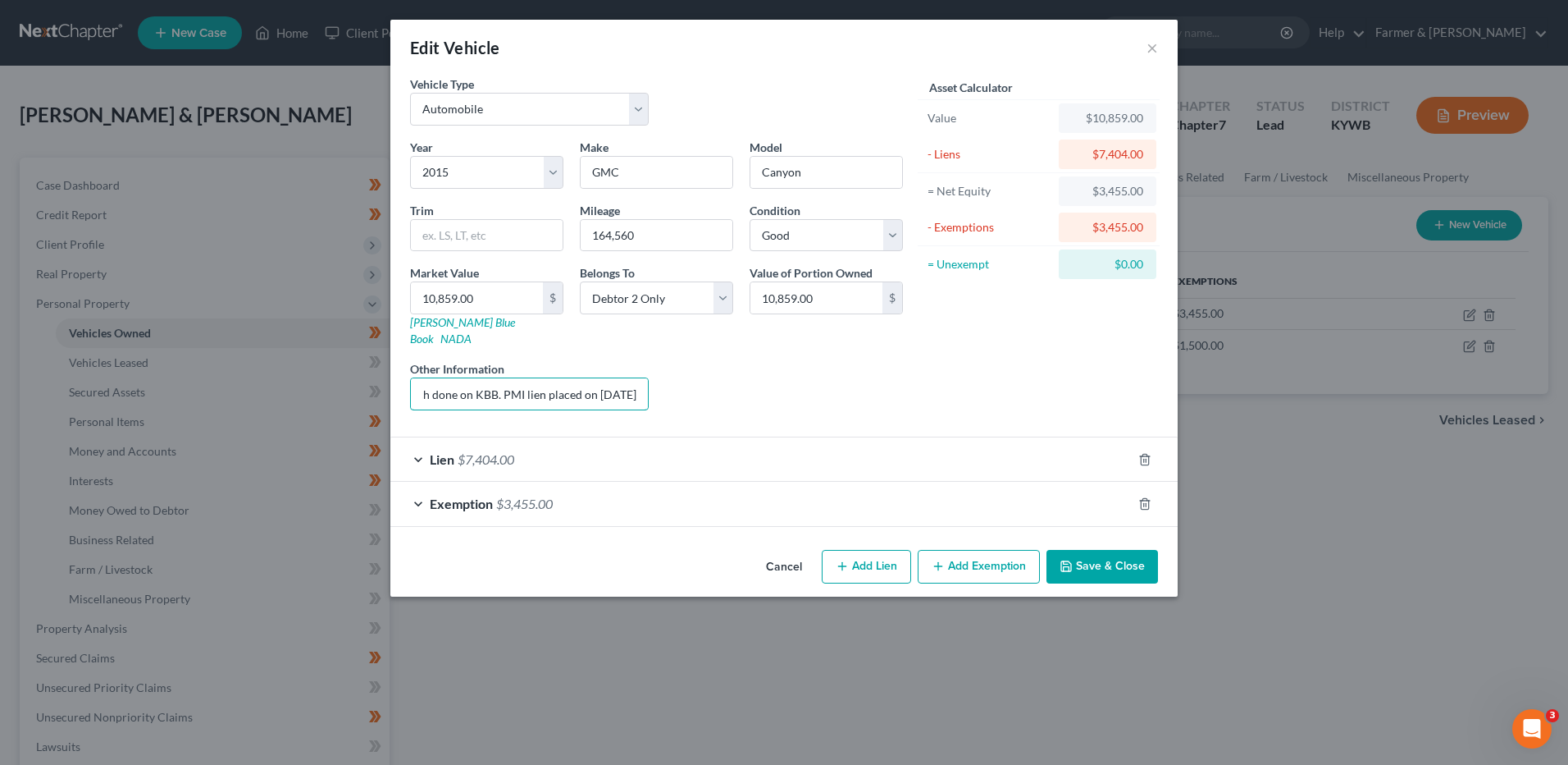
drag, startPoint x: 421, startPoint y: 373, endPoint x: 850, endPoint y: 354, distance: 429.4
click at [847, 355] on div "Year Select 2026 2025 2024 2023 2022 2021 2020 2019 2018 2017 2016 2015 2014 20…" at bounding box center [657, 281] width 510 height 285
click at [671, 237] on input "164,560" at bounding box center [656, 236] width 152 height 31
drag, startPoint x: 671, startPoint y: 236, endPoint x: 531, endPoint y: 249, distance: 140.6
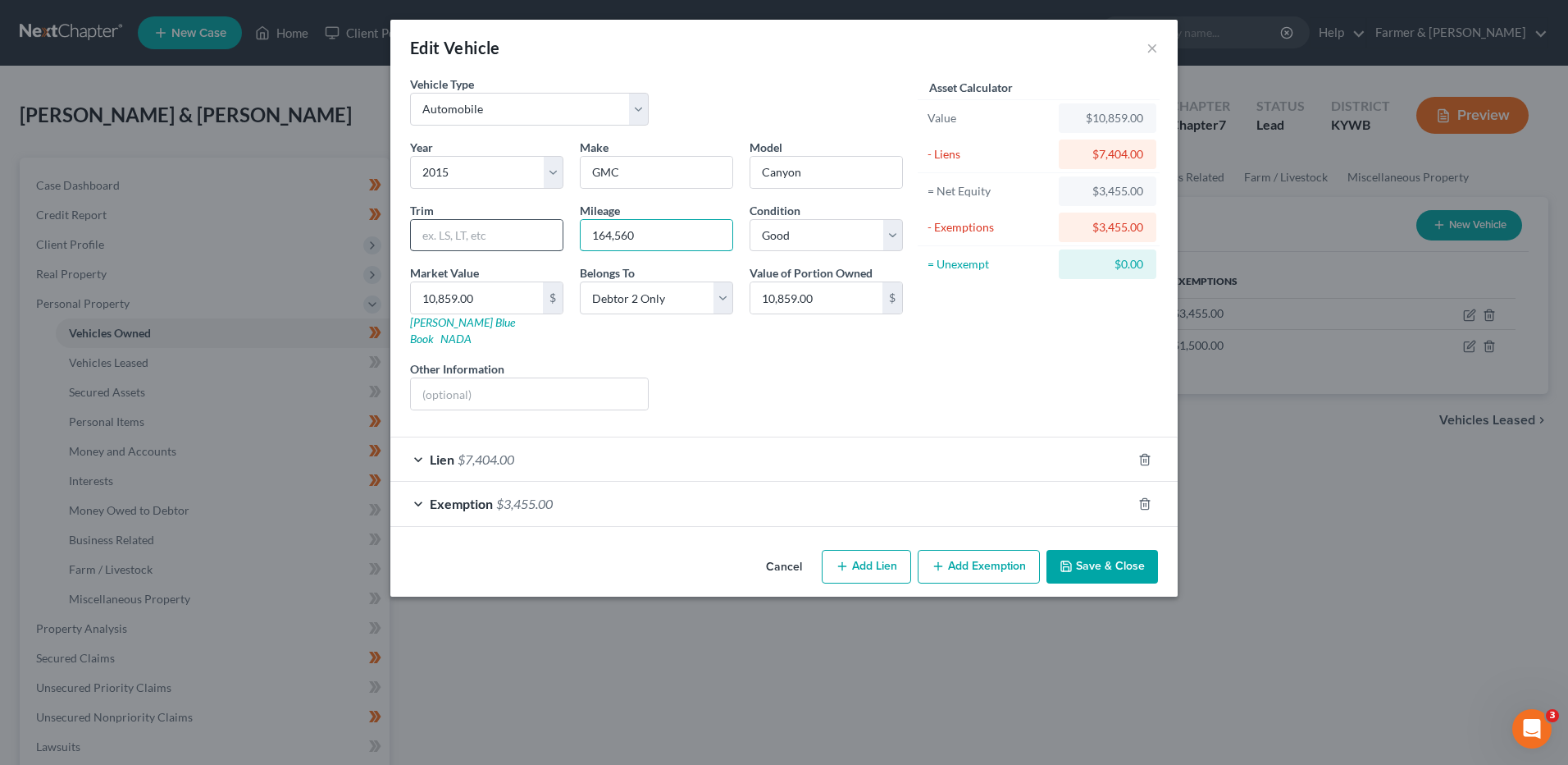
click at [531, 249] on div "Year Select 2026 2025 2024 2023 2022 2021 2020 2019 2018 2017 2016 2015 2014 20…" at bounding box center [657, 281] width 510 height 285
type input "165,000"
click at [493, 307] on input "10,859.00" at bounding box center [477, 297] width 132 height 31
type input "1"
type input "1.00"
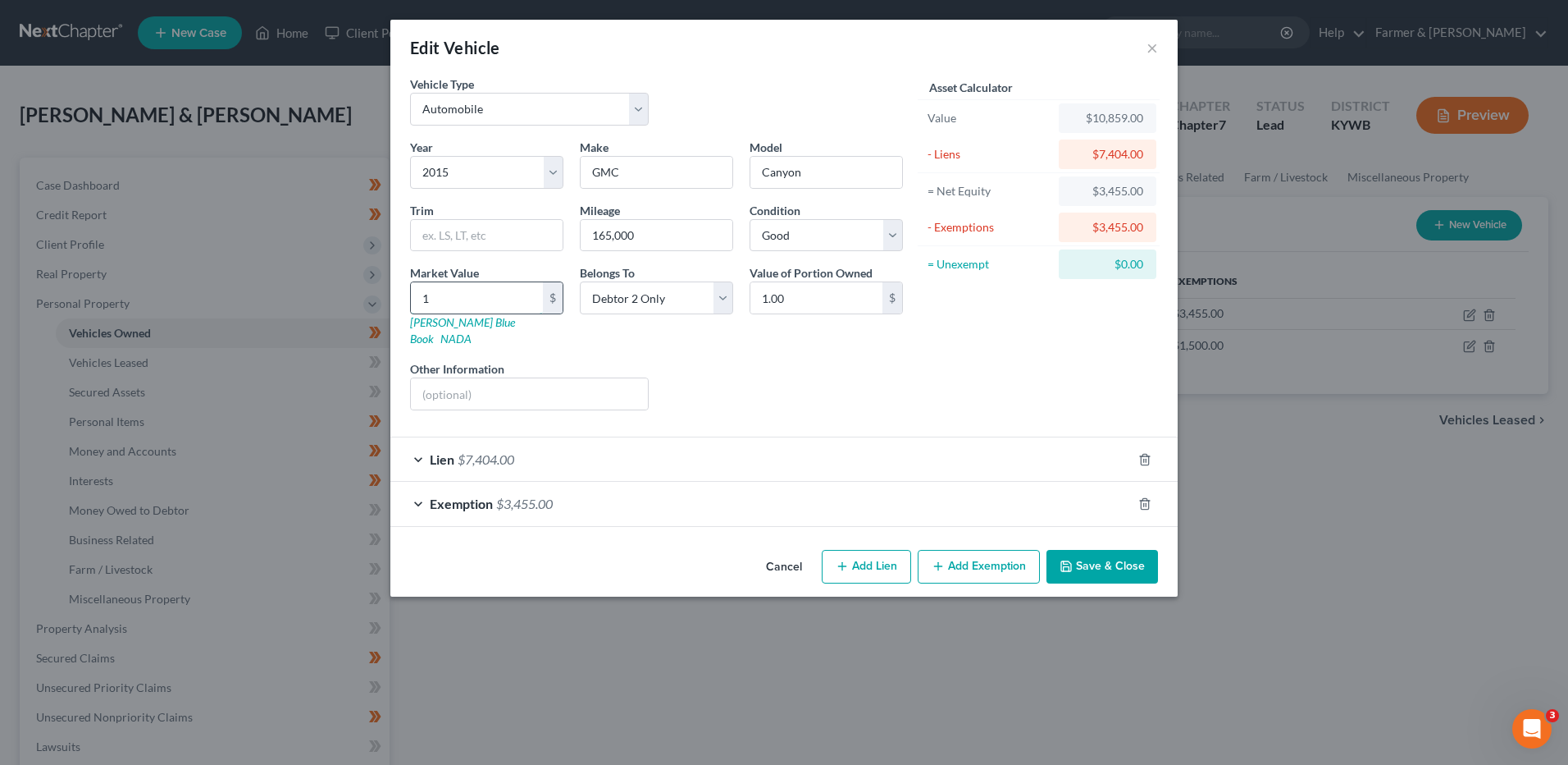
type input "11"
type input "11.00"
type input "110"
type input "110.00"
type input "1100"
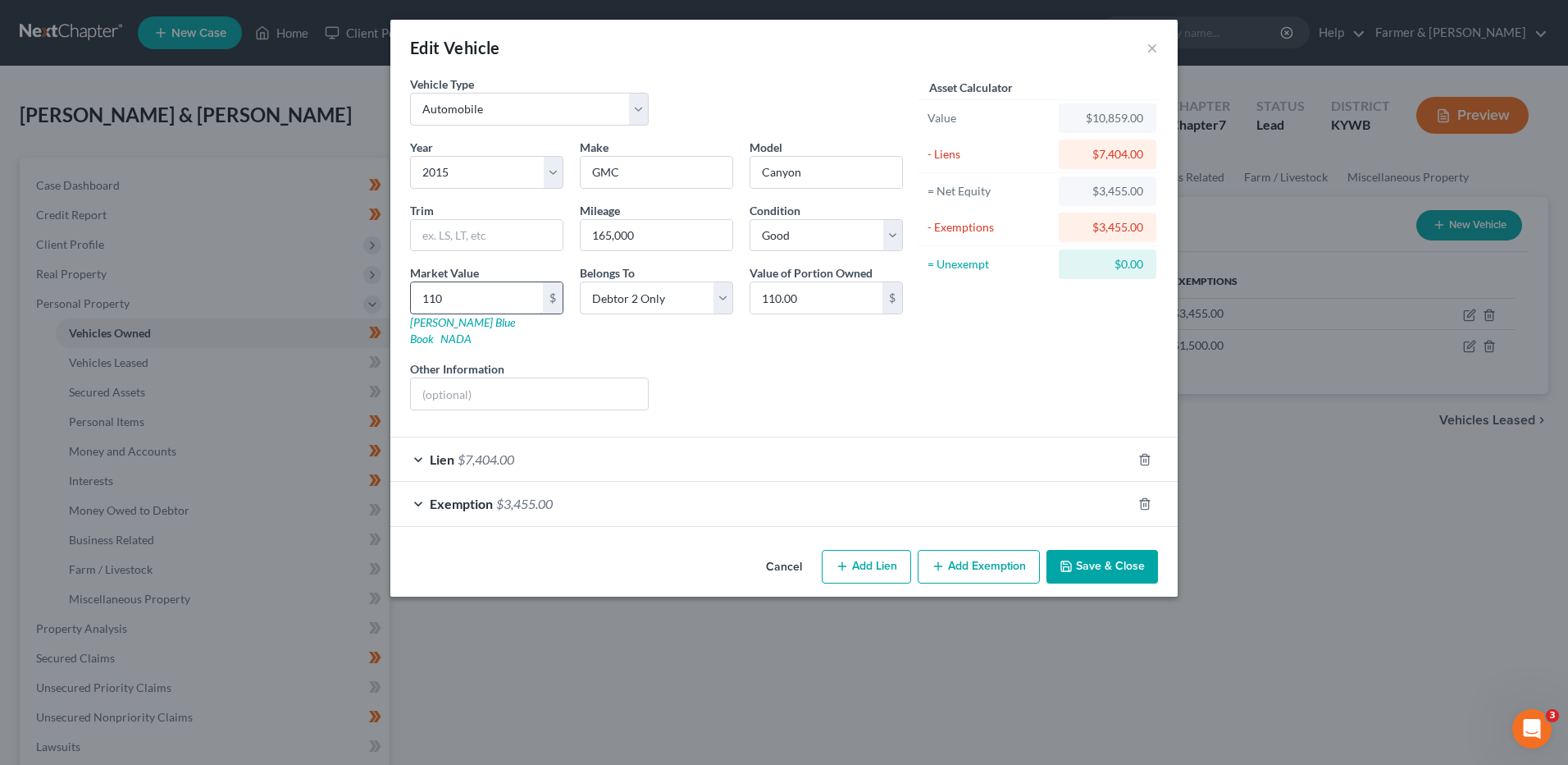
type input "1,100.00"
type input "1,1000"
type input "11,000.00"
click at [1144, 497] on icon "button" at bounding box center [1145, 503] width 13 height 13
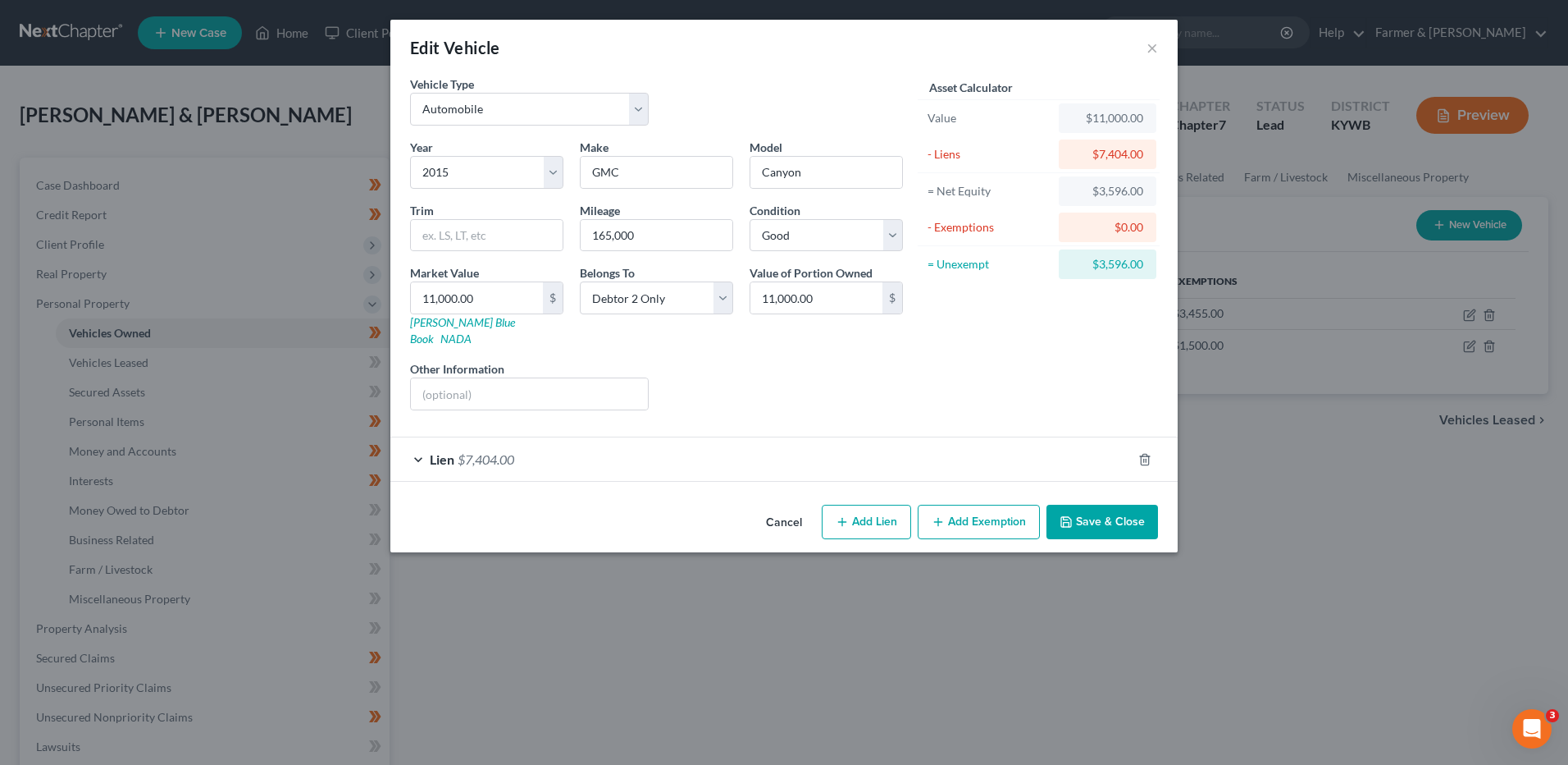
click at [1004, 506] on button "Add Exemption" at bounding box center [979, 522] width 122 height 35
select select "2"
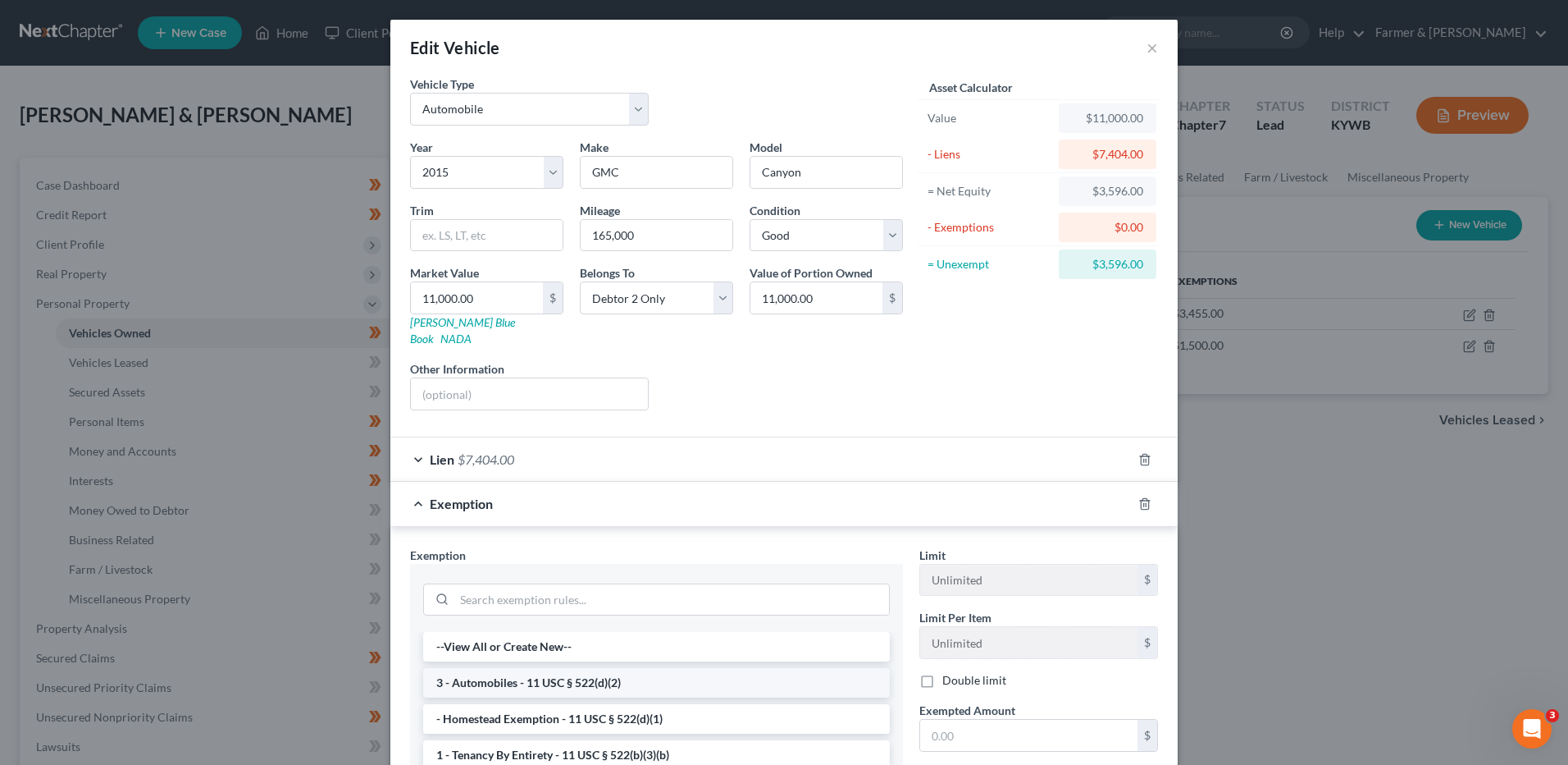
drag, startPoint x: 554, startPoint y: 656, endPoint x: 853, endPoint y: 662, distance: 299.1
click at [553, 668] on li "3 - Automobiles - 11 USC § 522(d)(2)" at bounding box center [656, 683] width 467 height 30
checkbox input "true"
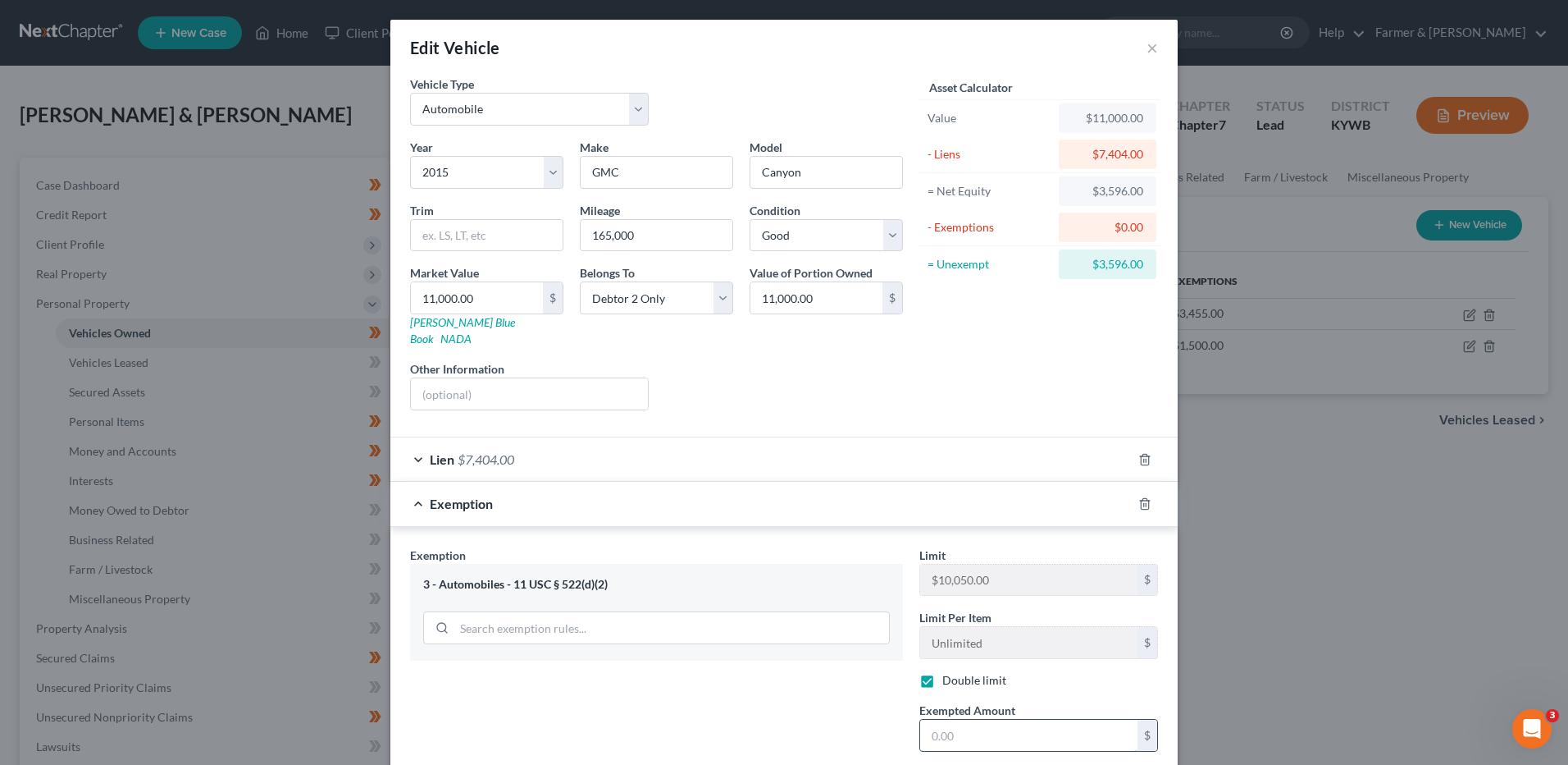
click at [937, 720] on input "text" at bounding box center [1029, 735] width 218 height 31
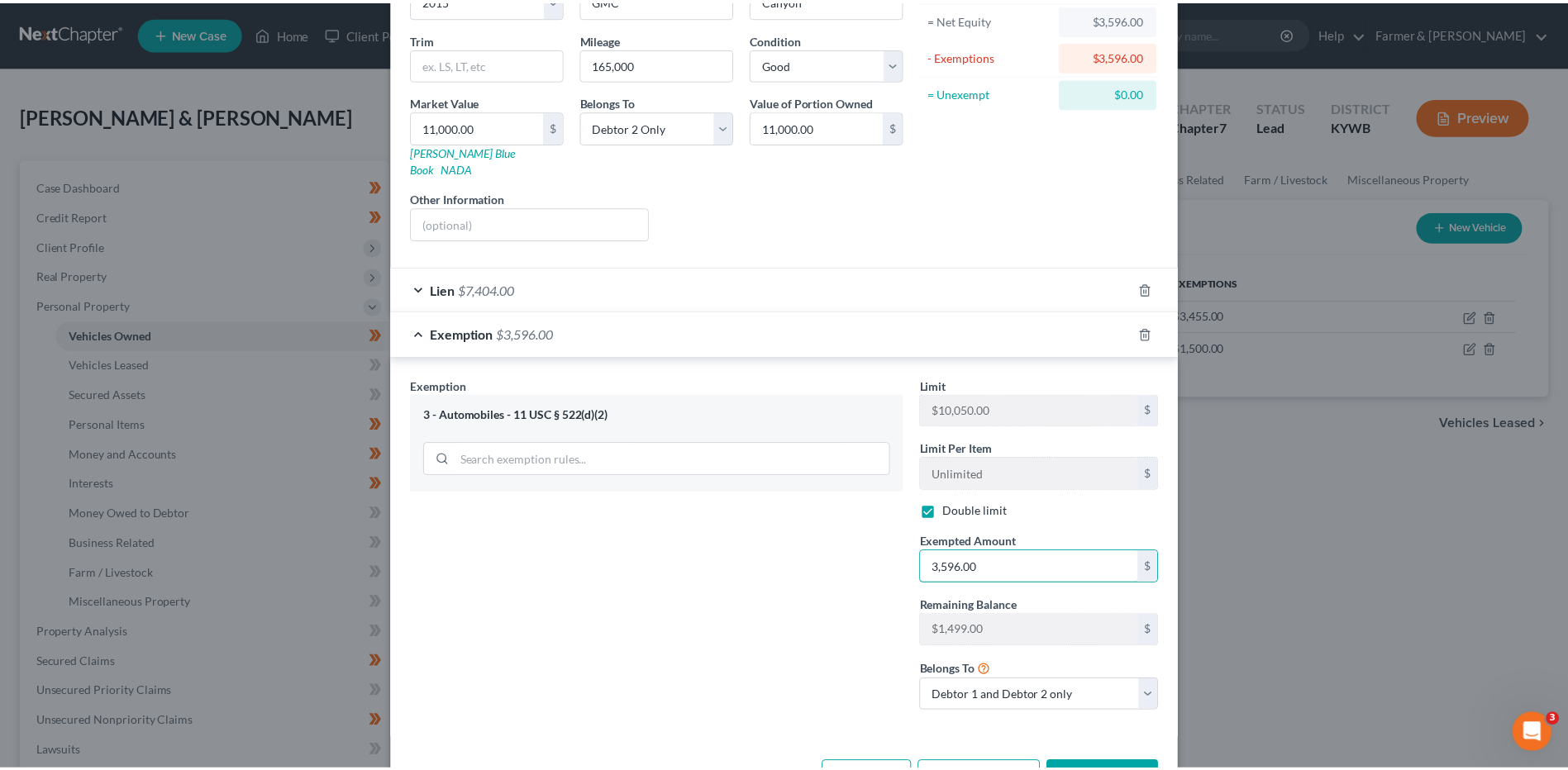
scroll to position [217, 0]
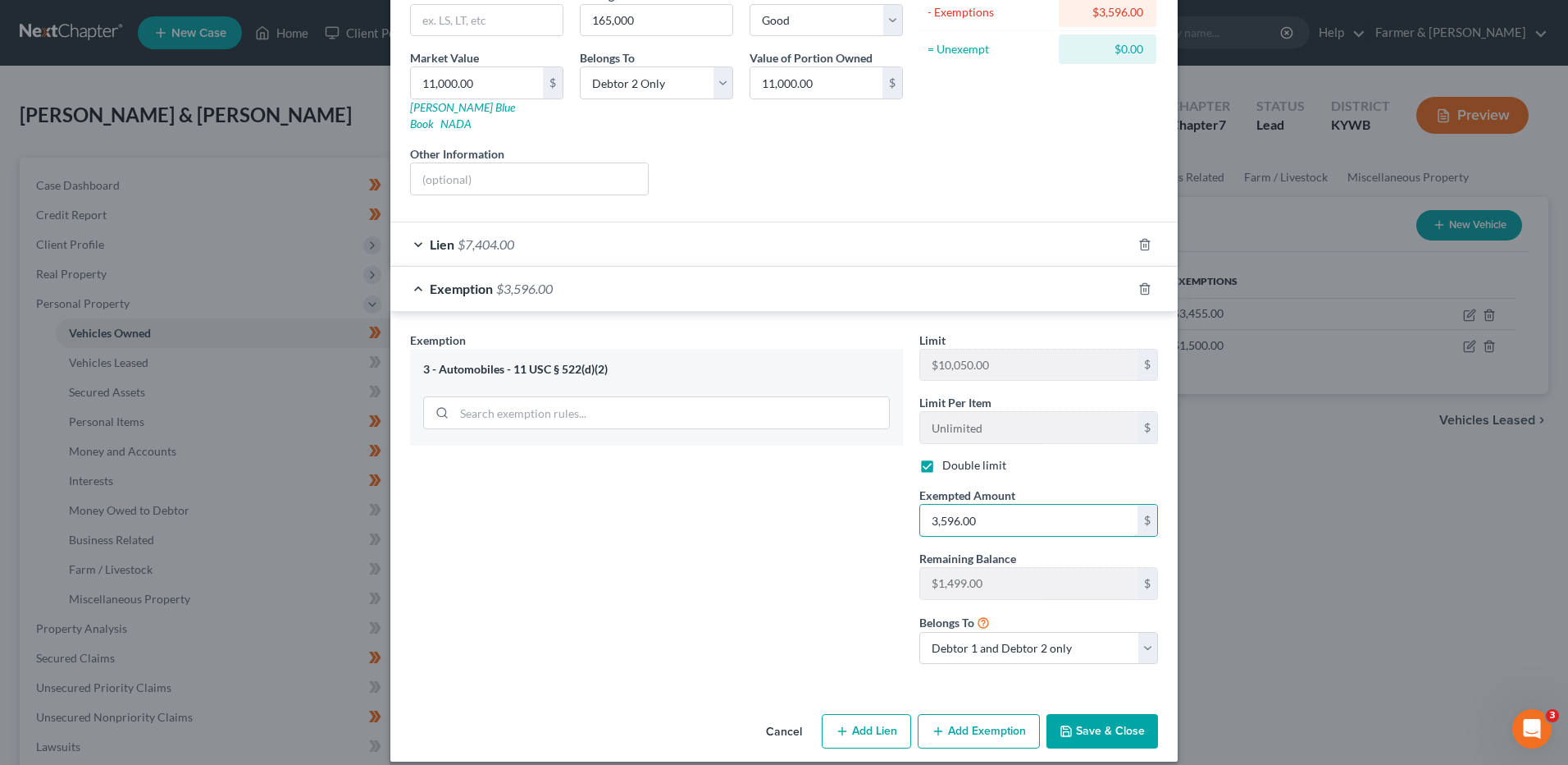
type input "3,596.00"
click at [1079, 714] on button "Save & Close" at bounding box center [1102, 731] width 112 height 35
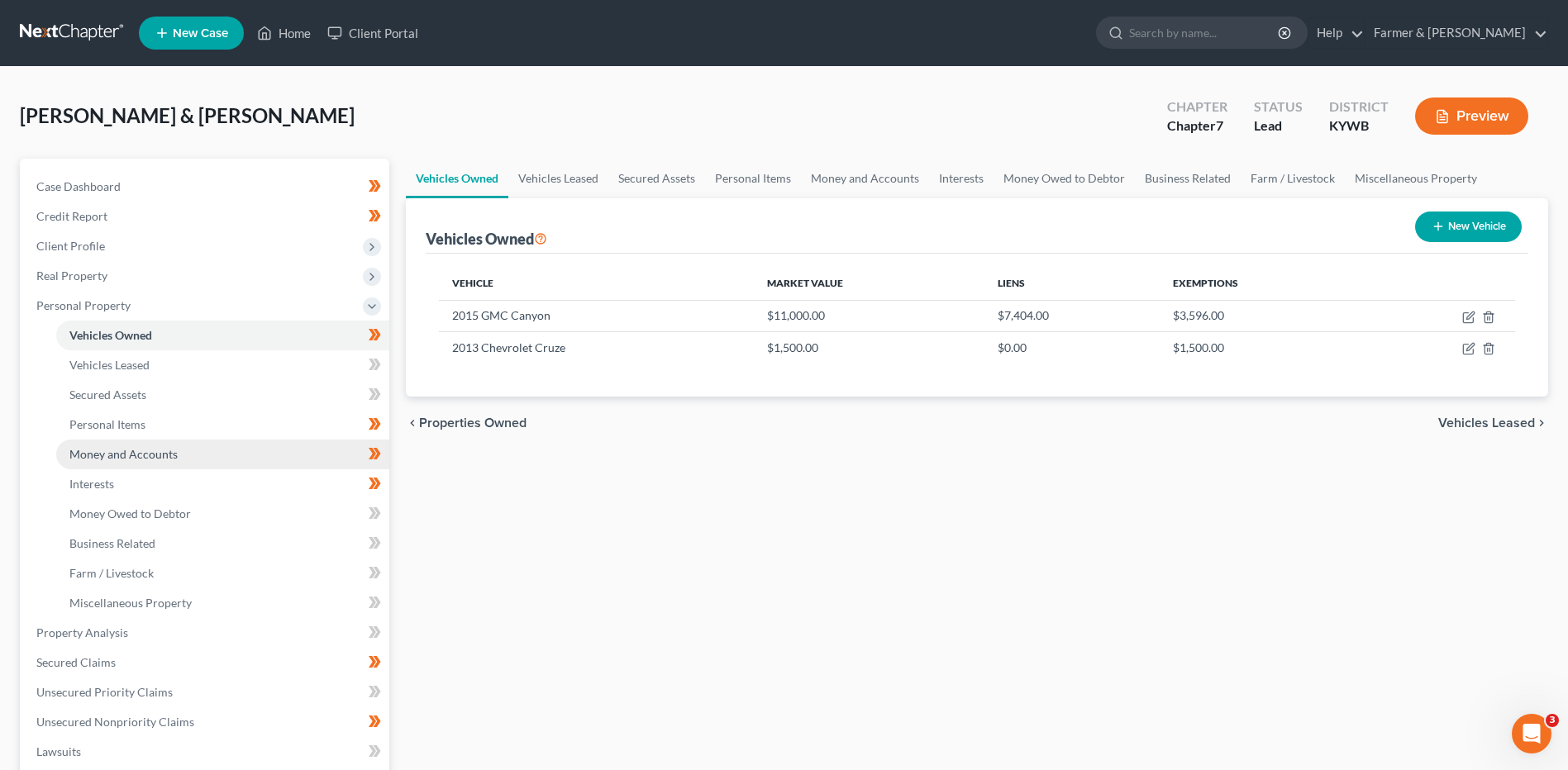
click at [108, 447] on span "Money and Accounts" at bounding box center [123, 454] width 108 height 14
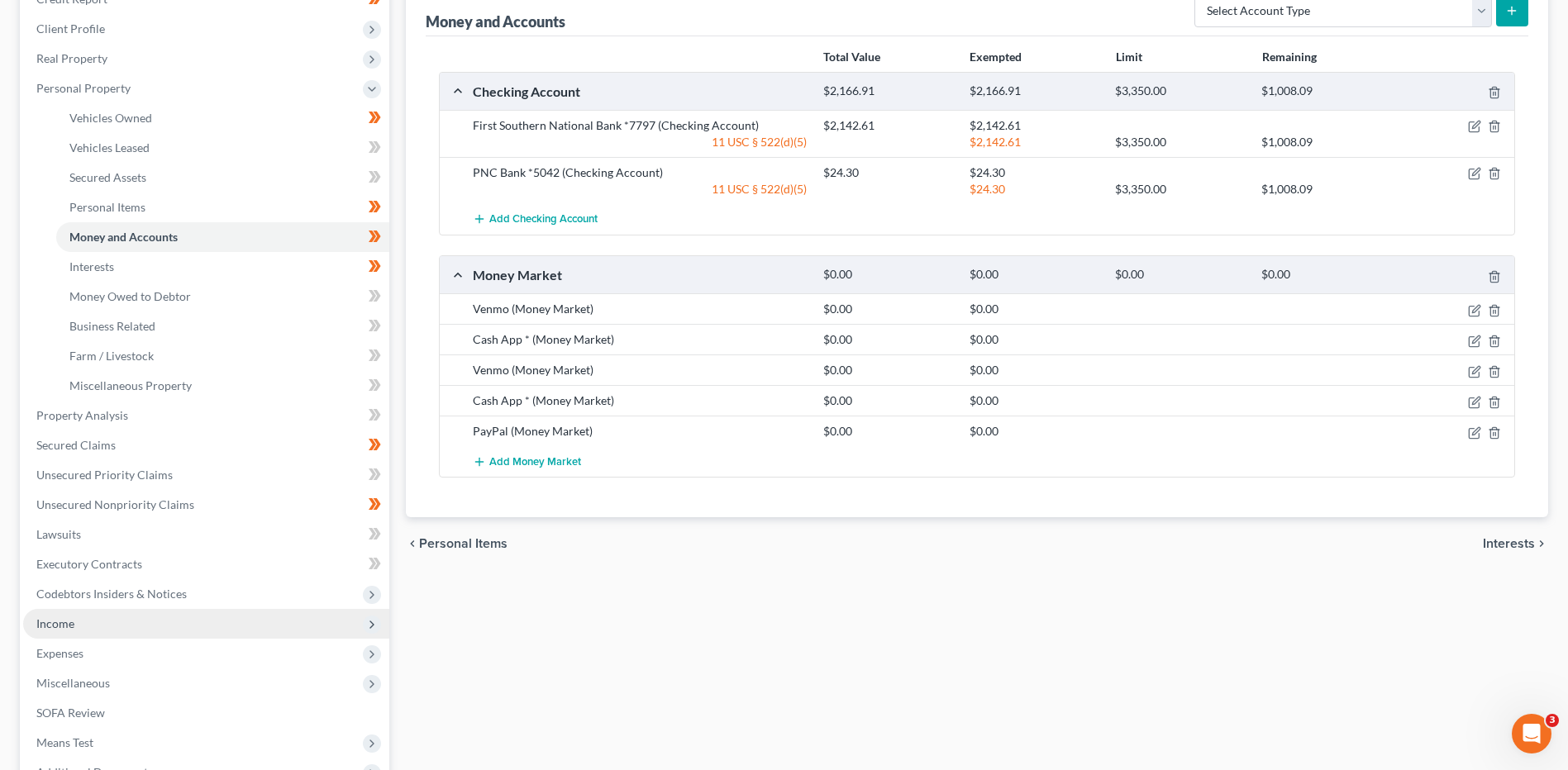
scroll to position [330, 0]
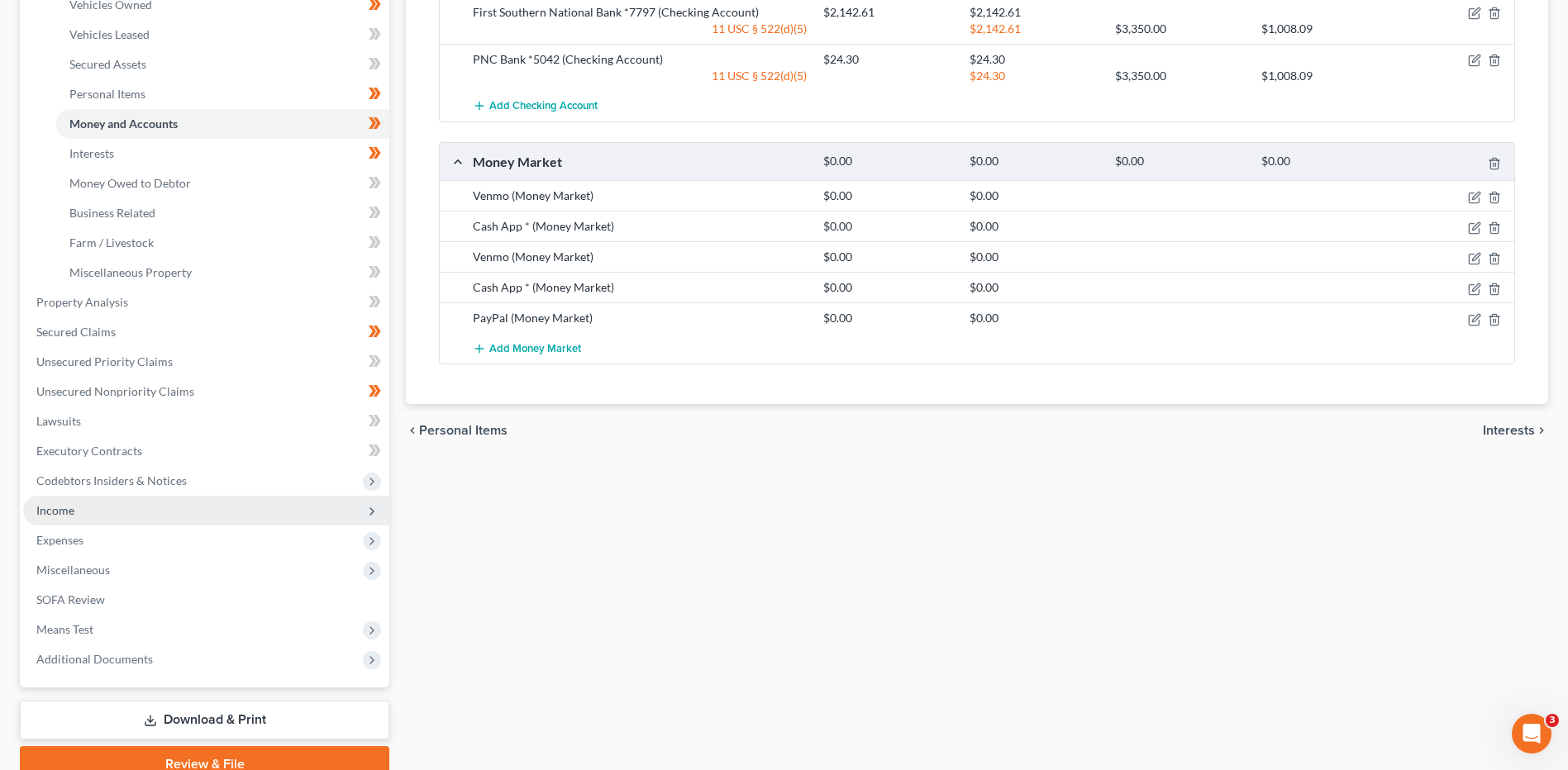
click at [123, 501] on span "Income" at bounding box center [206, 510] width 366 height 30
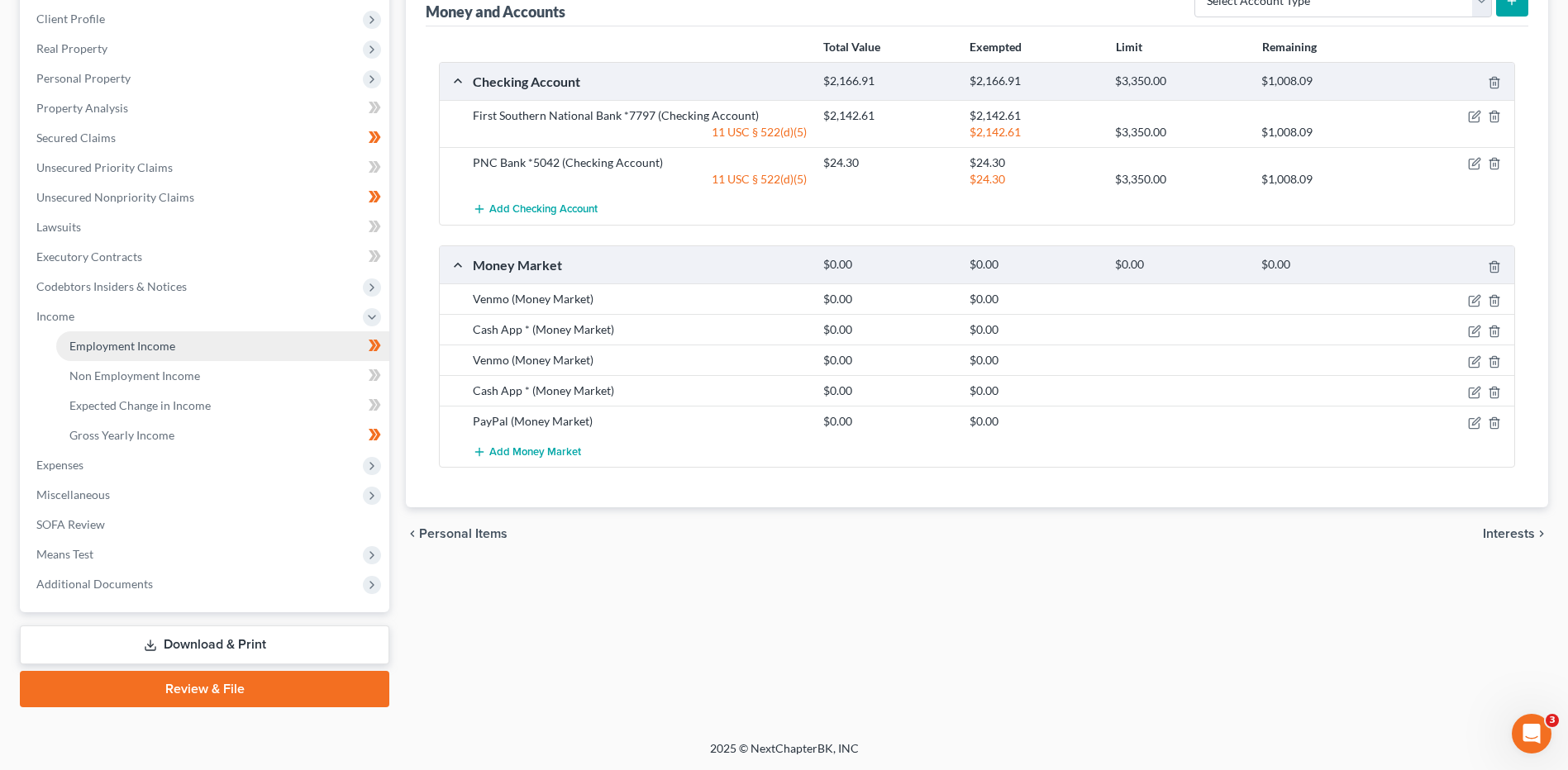
click at [193, 340] on link "Employment Income" at bounding box center [223, 345] width 333 height 30
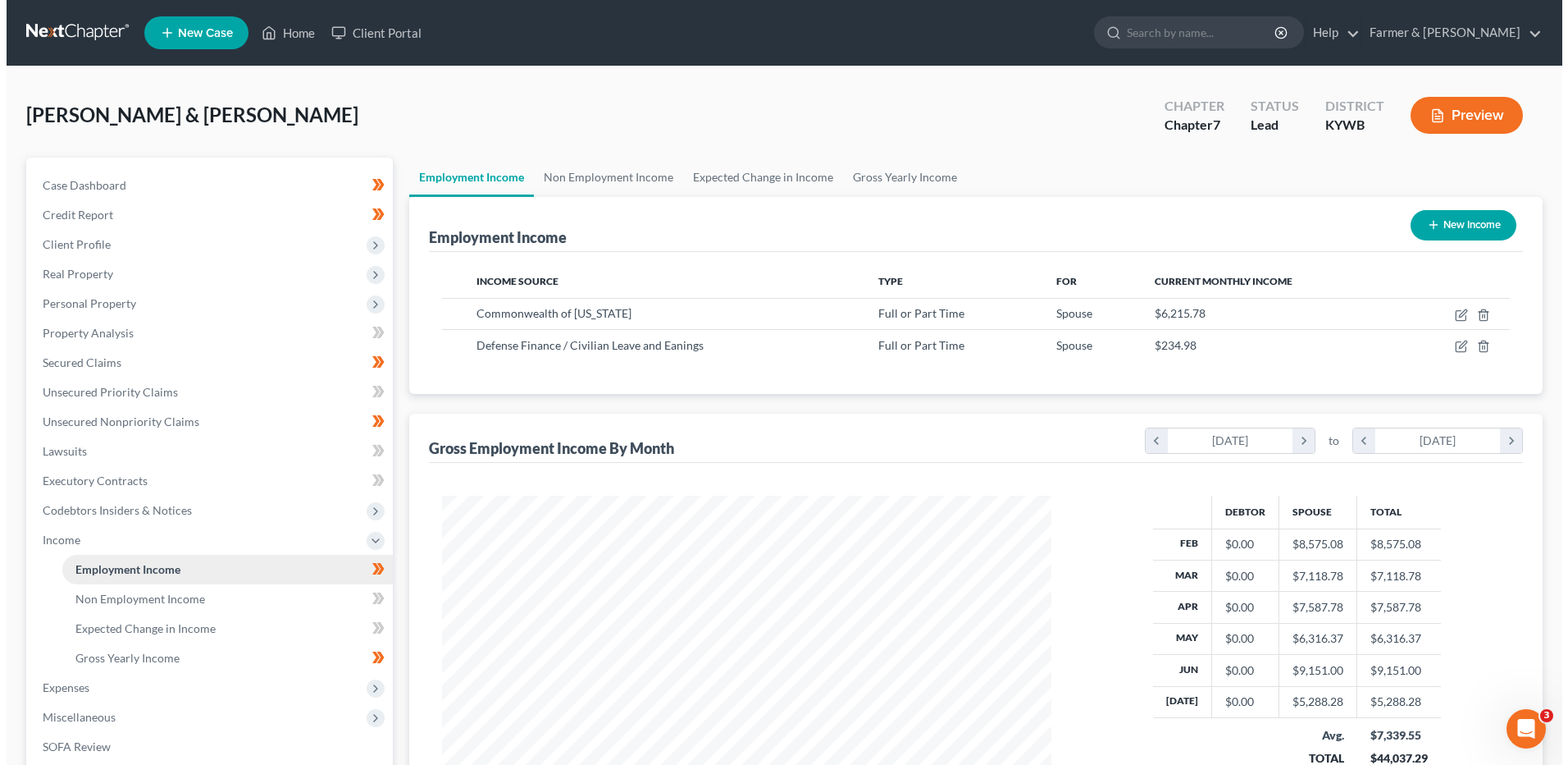
scroll to position [304, 642]
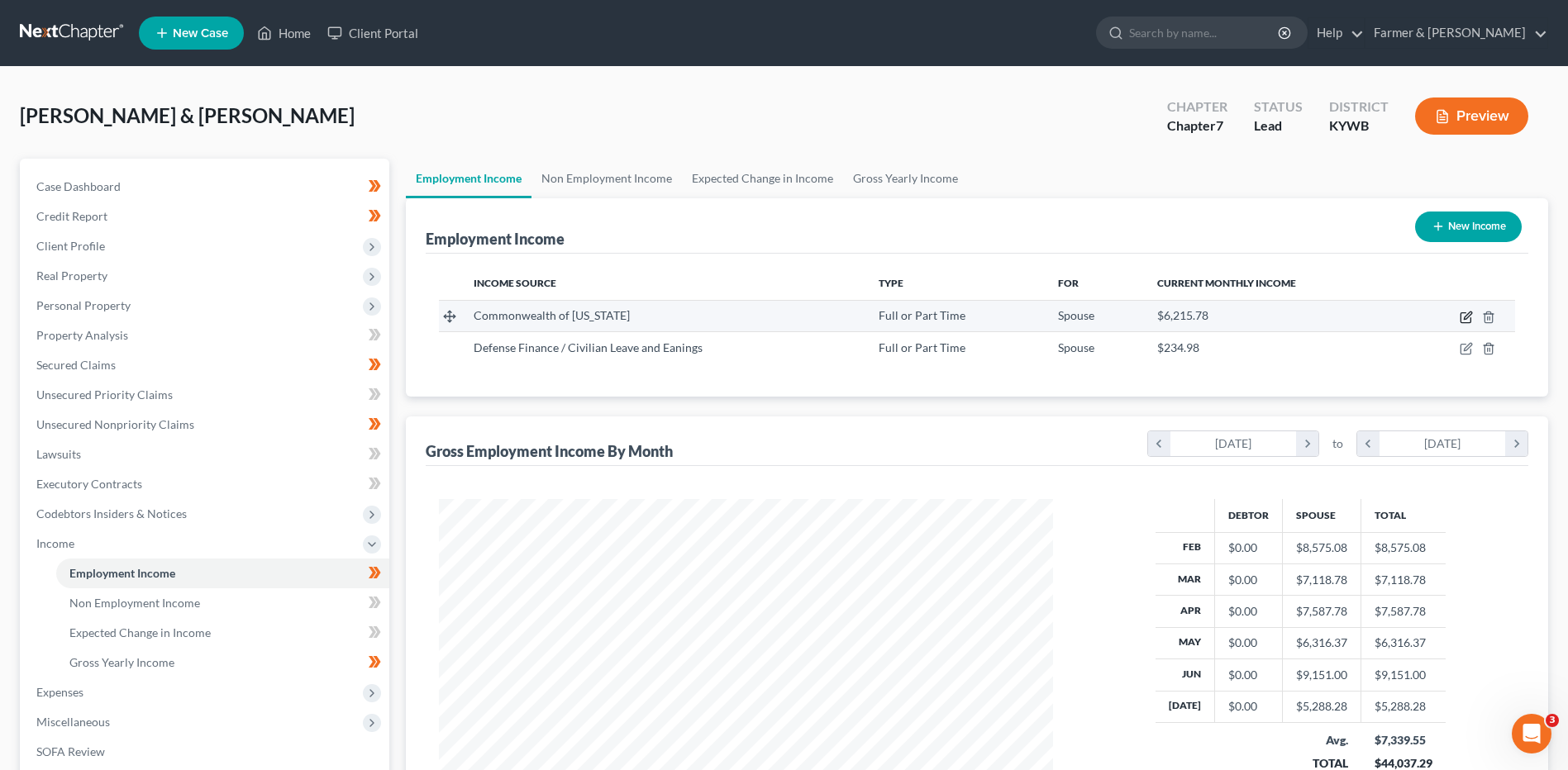
click at [1461, 317] on icon "button" at bounding box center [1466, 318] width 10 height 10
select select "0"
select select "18"
select select "2"
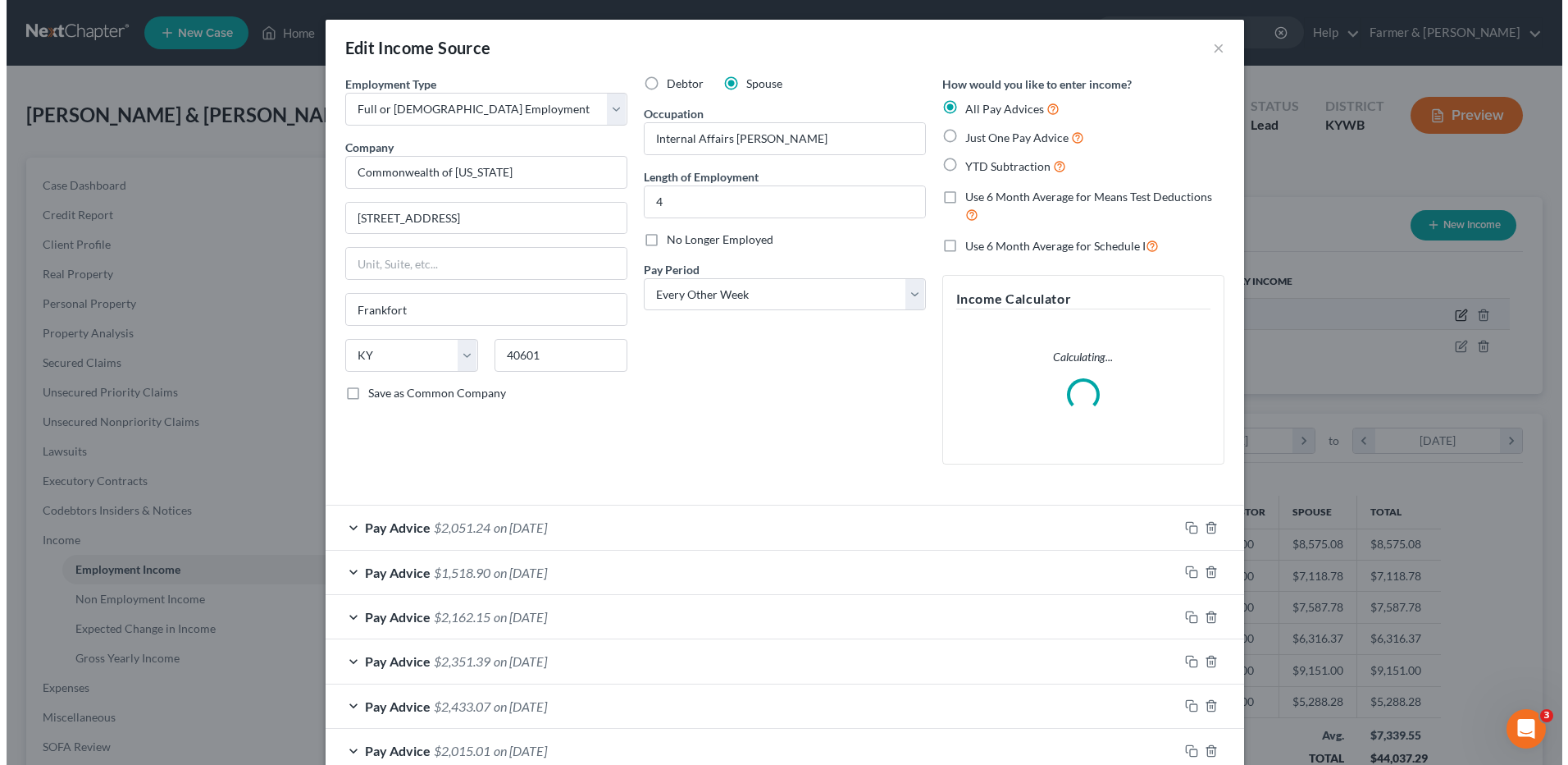
scroll to position [307, 648]
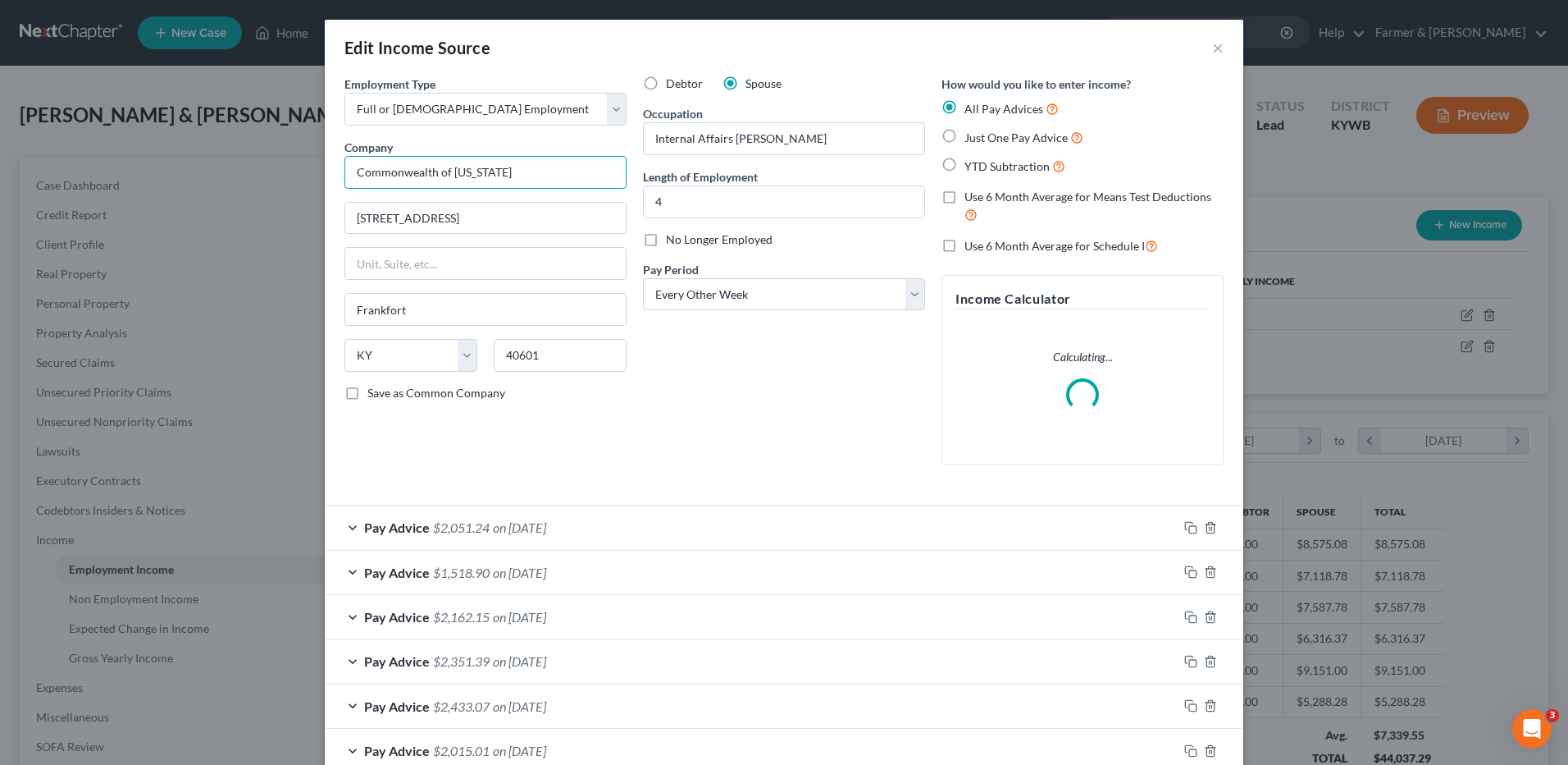
drag, startPoint x: 389, startPoint y: 170, endPoint x: 302, endPoint y: 174, distance: 87.1
click at [303, 174] on div "Edit Income Source × Employment Type * Select Full or Part Time Employment Self…" at bounding box center [784, 382] width 1568 height 765
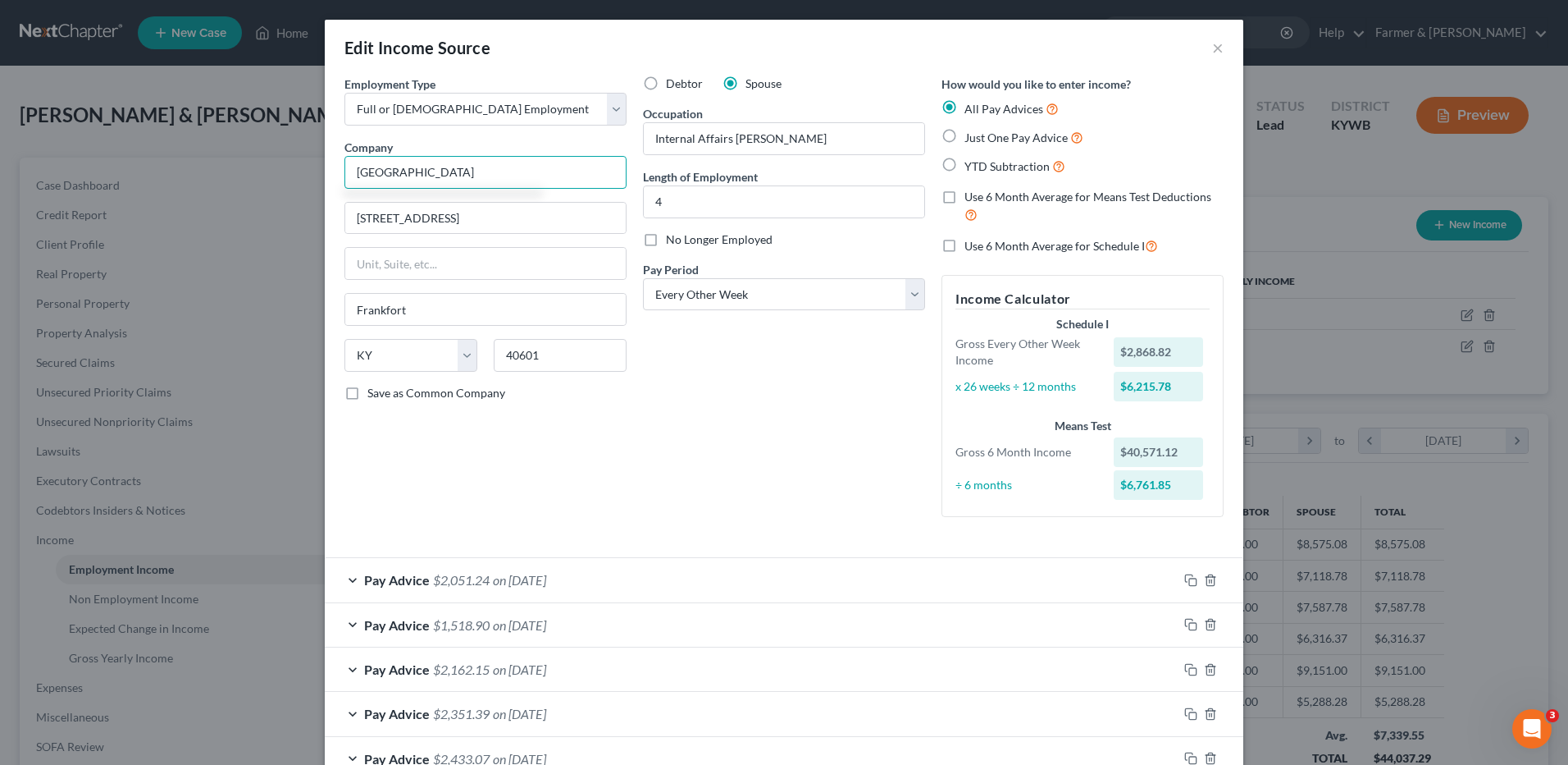
type input "Green River Correctional Complex"
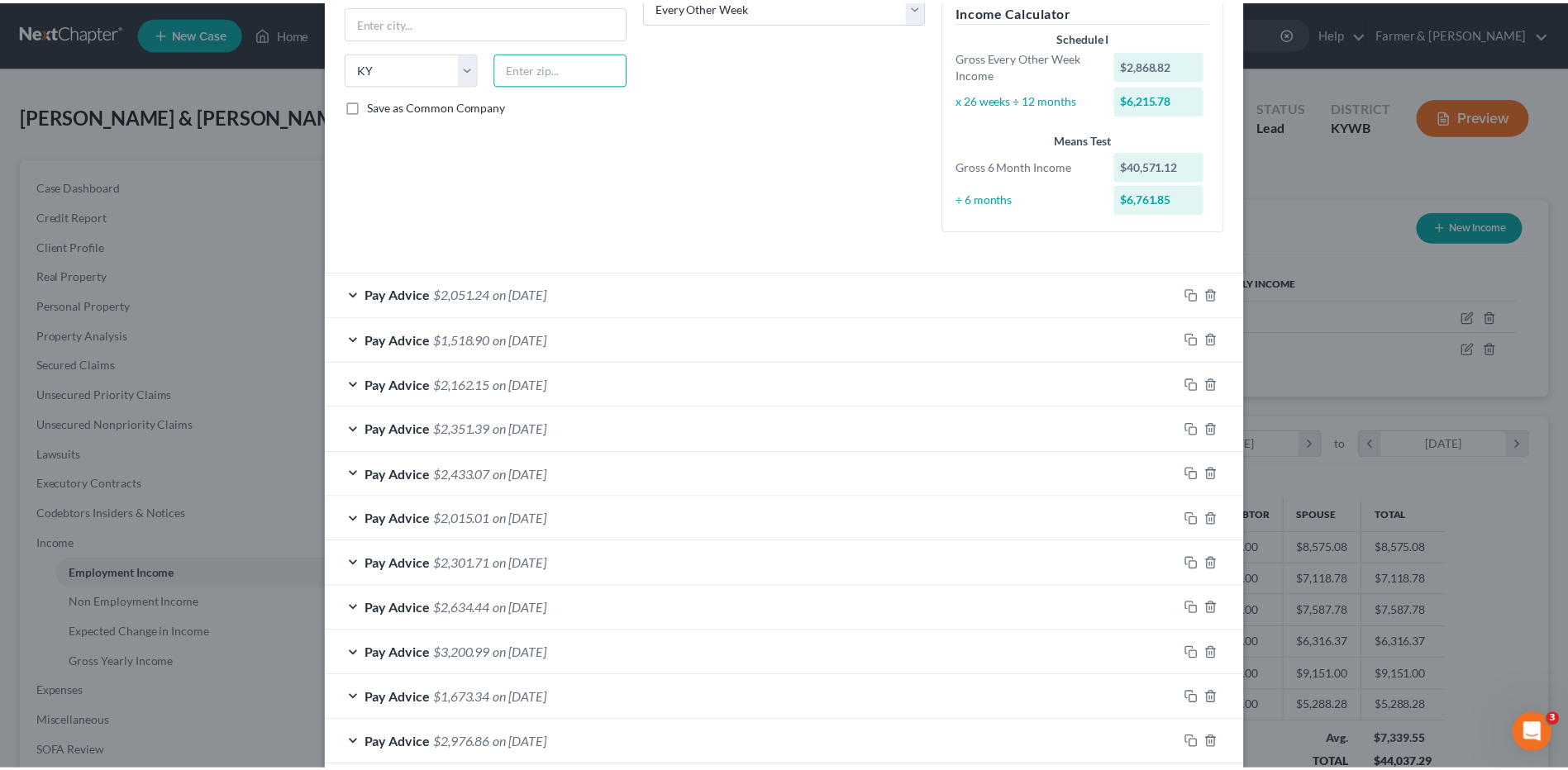
scroll to position [413, 0]
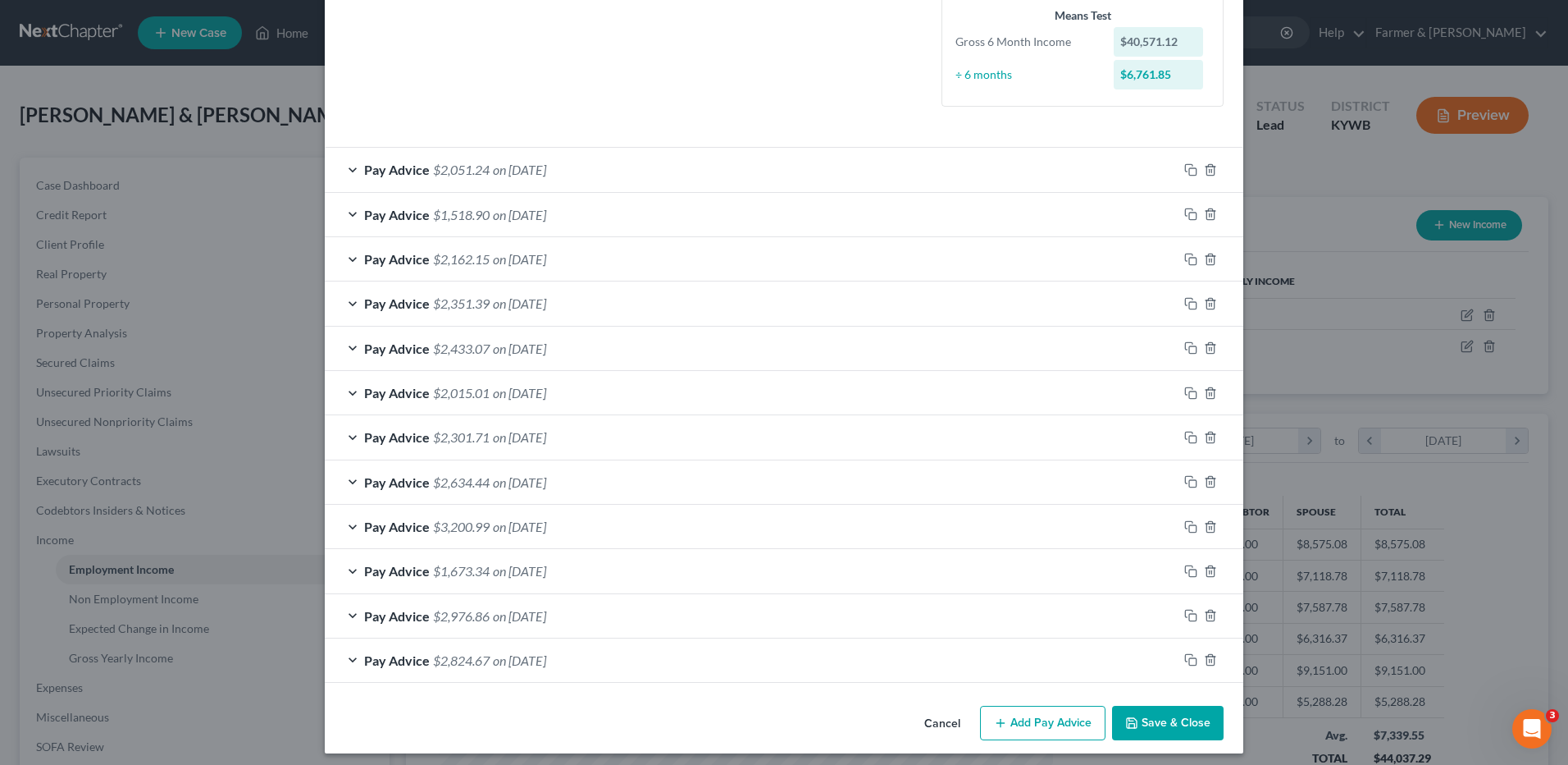
click at [1149, 719] on button "Save & Close" at bounding box center [1168, 723] width 112 height 35
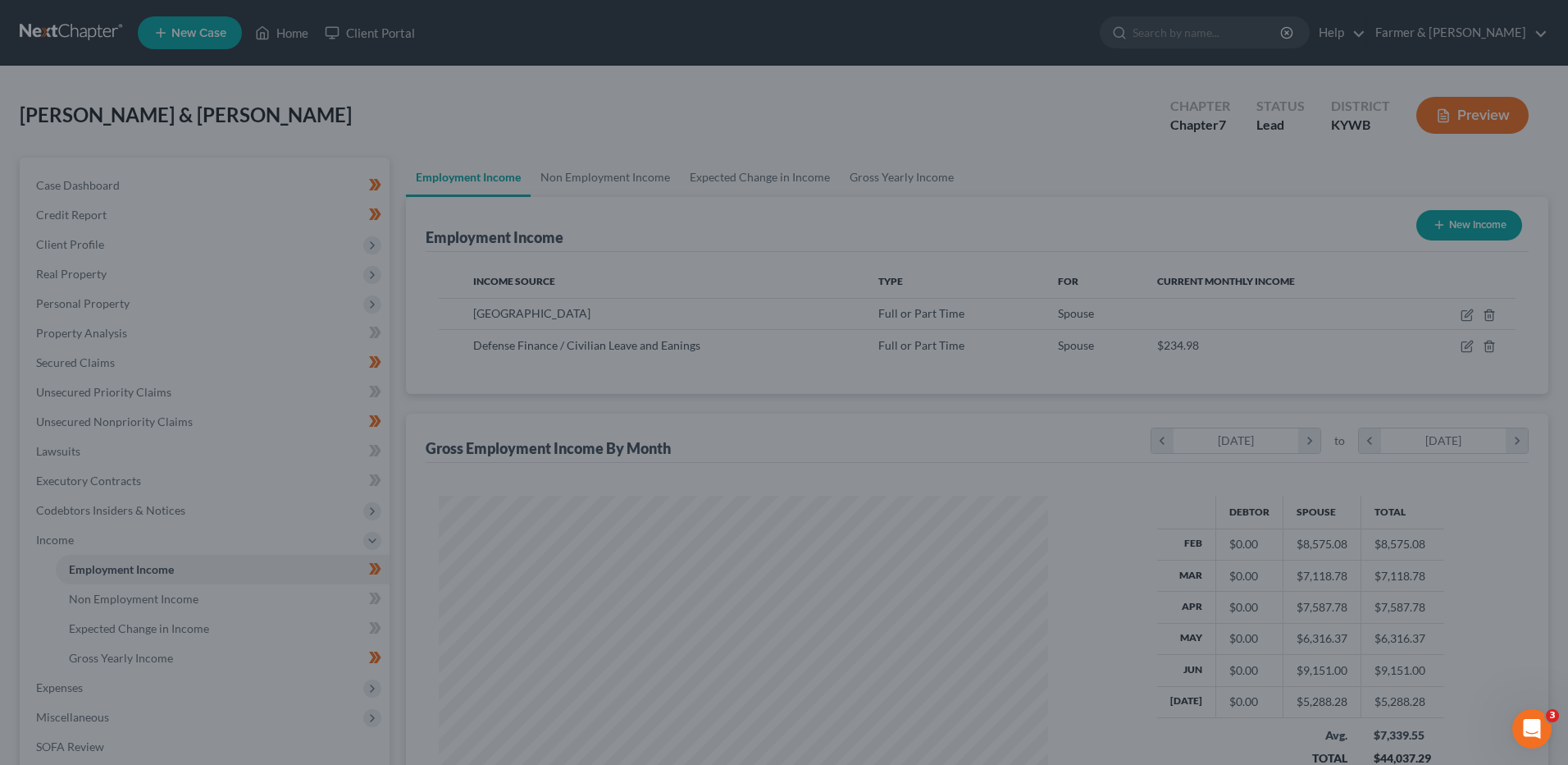
scroll to position [820365, 819520]
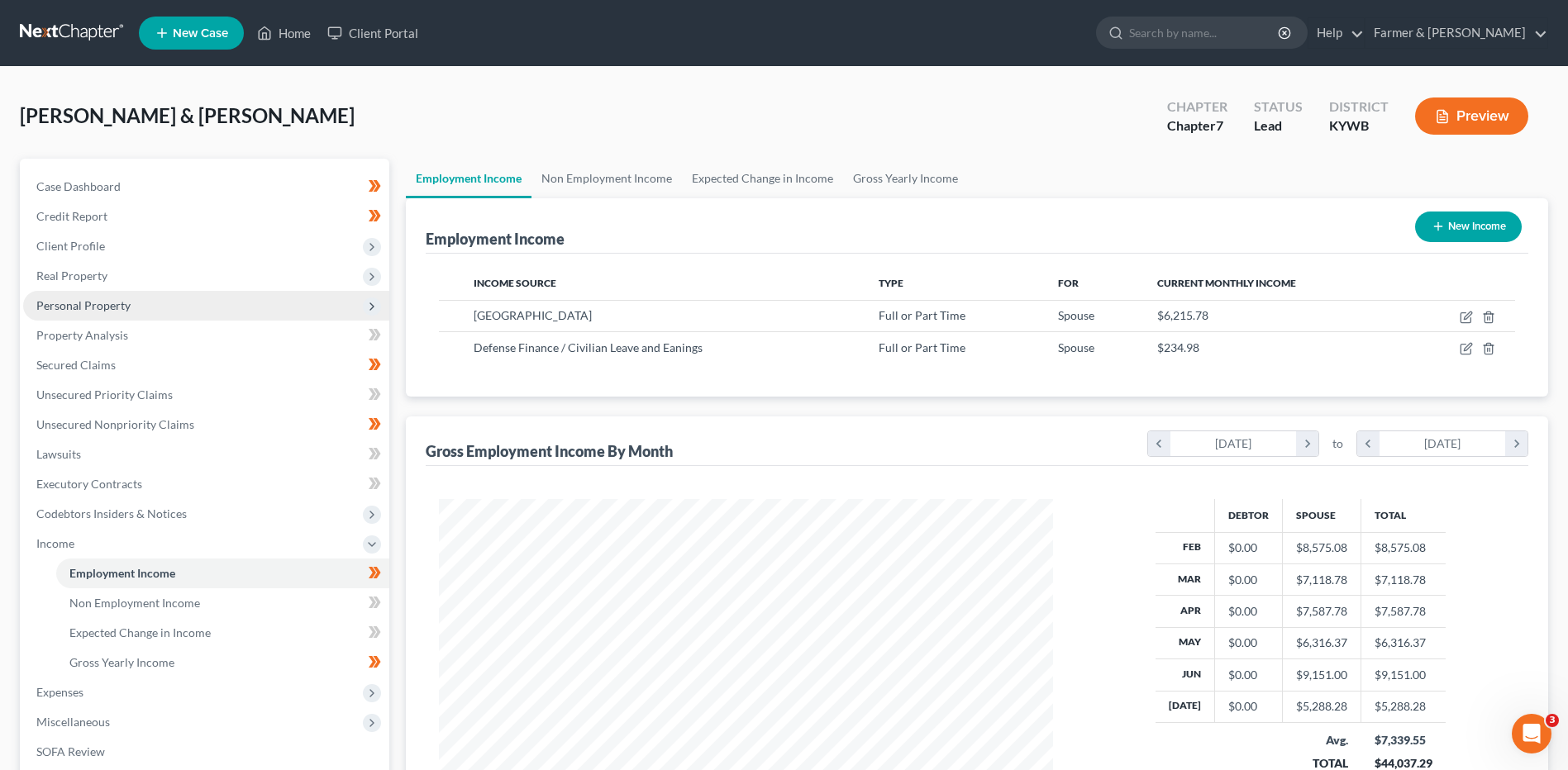
click at [176, 307] on span "Personal Property" at bounding box center [206, 305] width 366 height 30
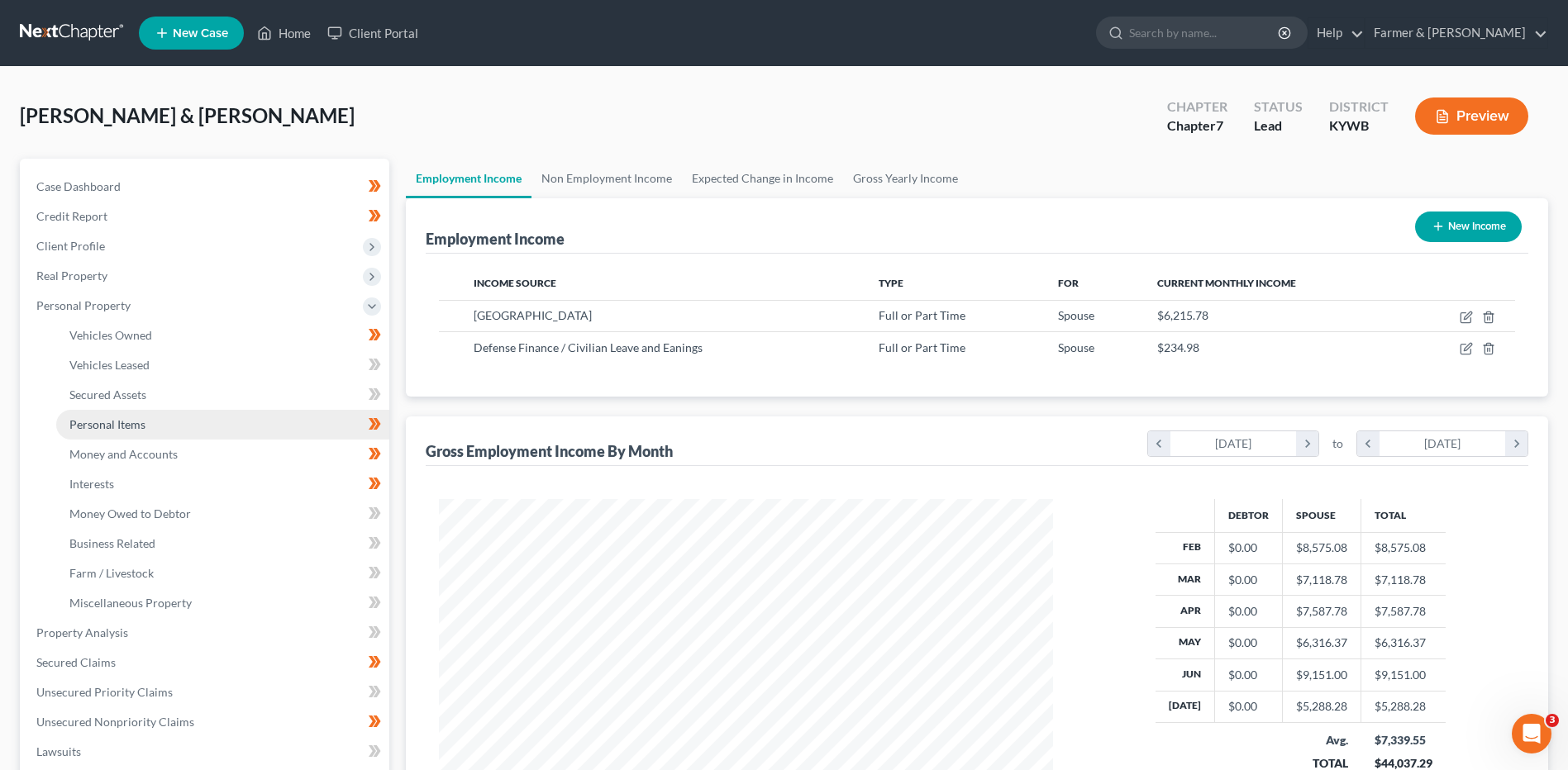
click at [149, 420] on link "Personal Items" at bounding box center [223, 424] width 333 height 30
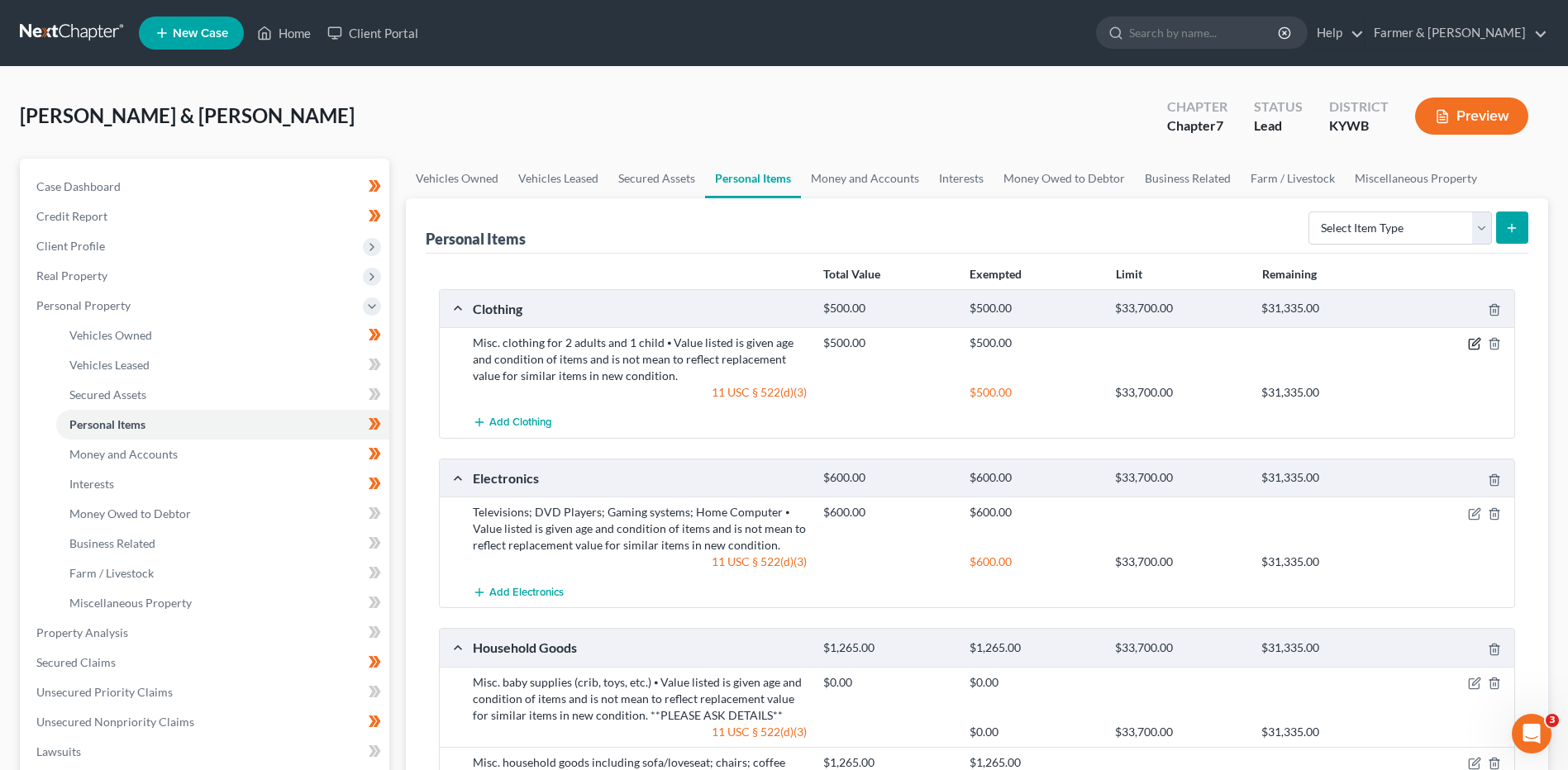
click at [1475, 345] on icon "button" at bounding box center [1475, 342] width 8 height 8
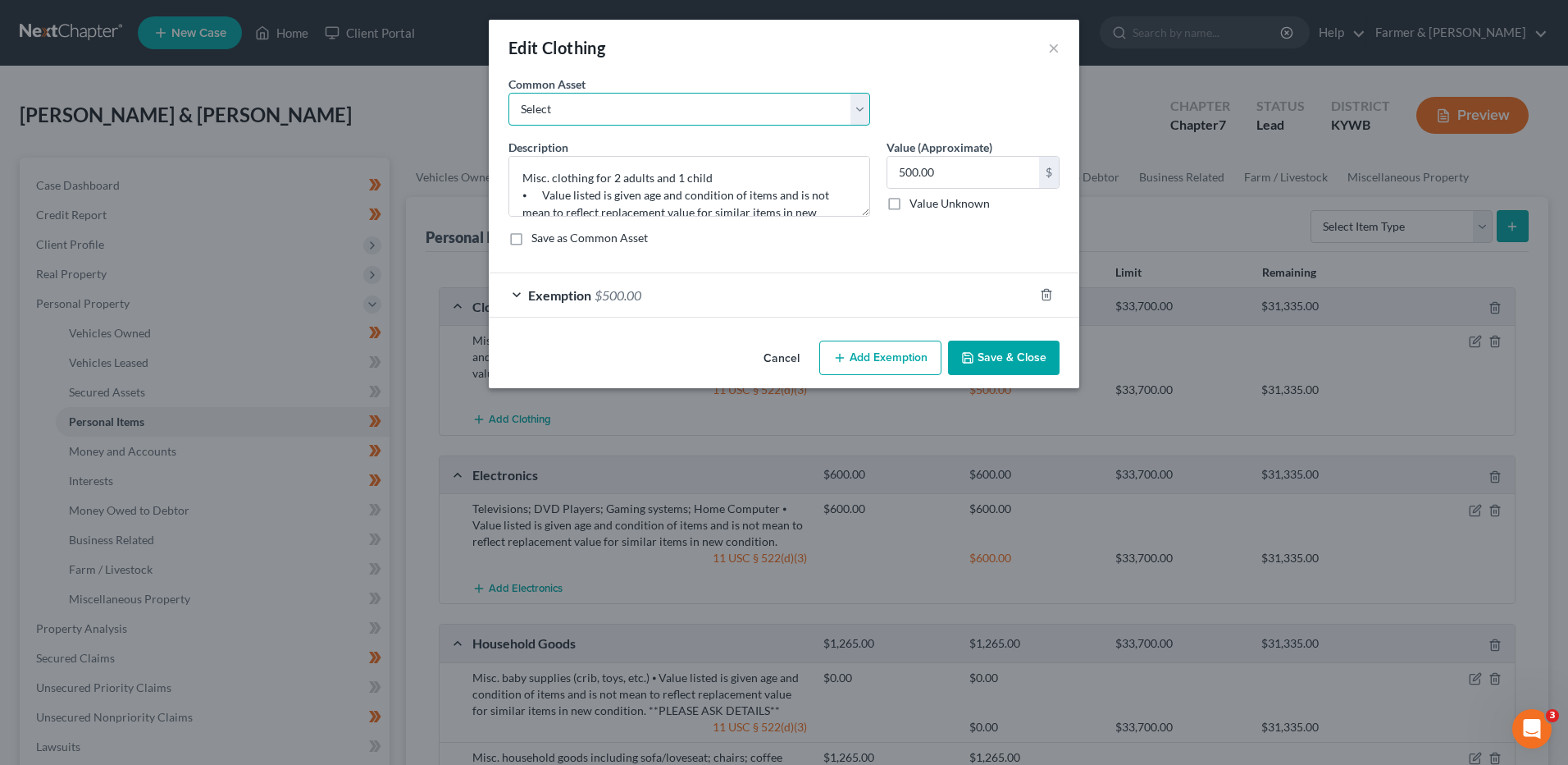
click at [621, 112] on select "Select misc. clothing for 1 adult misc. clothing for 2 adults and 2 children mi…" at bounding box center [689, 108] width 362 height 33
select select "3"
click at [509, 92] on select "Select misc. clothing for 1 adult misc. clothing for 2 adults and 2 children mi…" at bounding box center [689, 108] width 362 height 33
type textarea "misc. clothing for 2 adults"
type input "400.00"
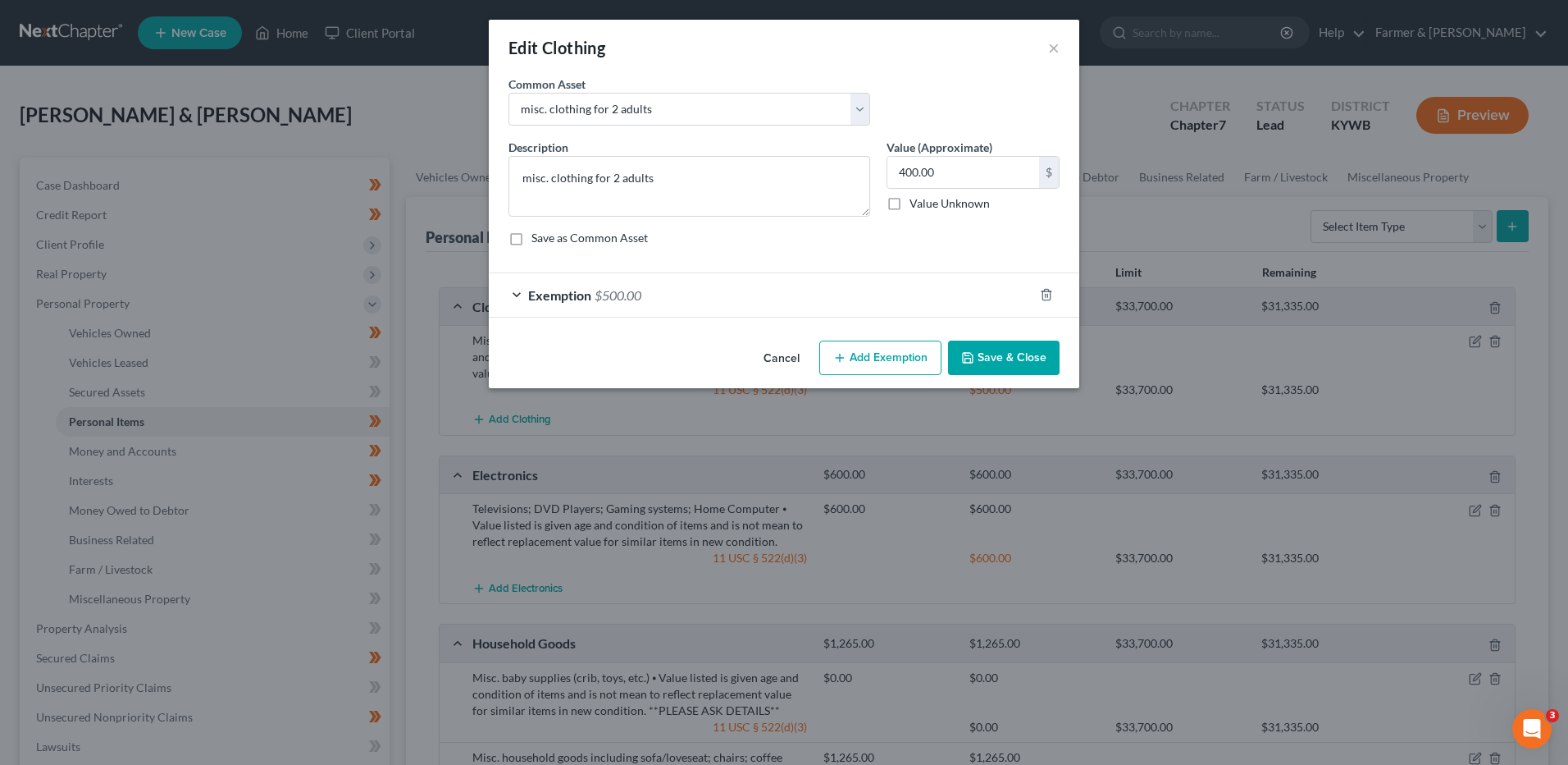
click at [693, 294] on div "Exemption $500.00" at bounding box center [760, 295] width 544 height 43
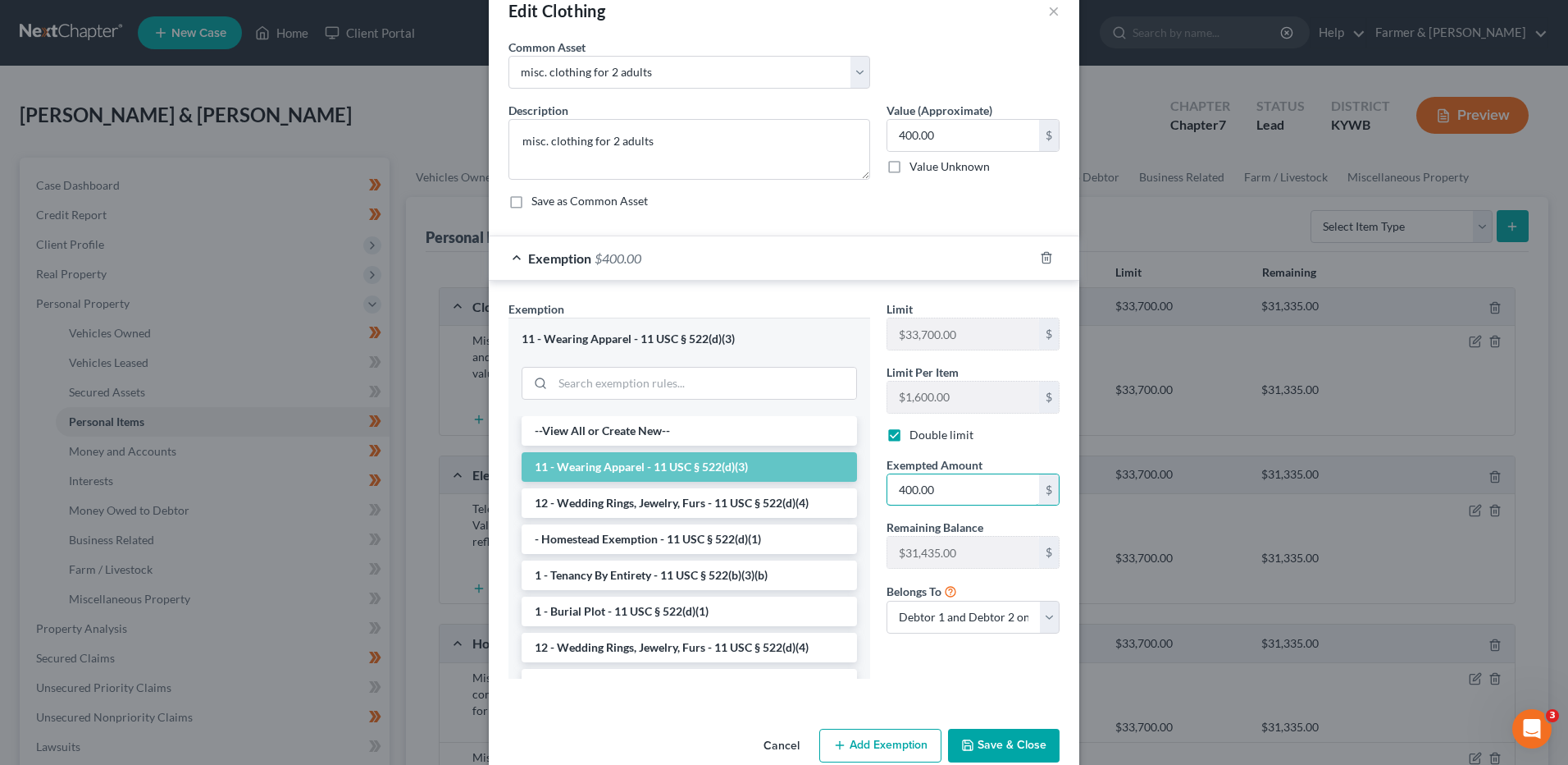
scroll to position [67, 0]
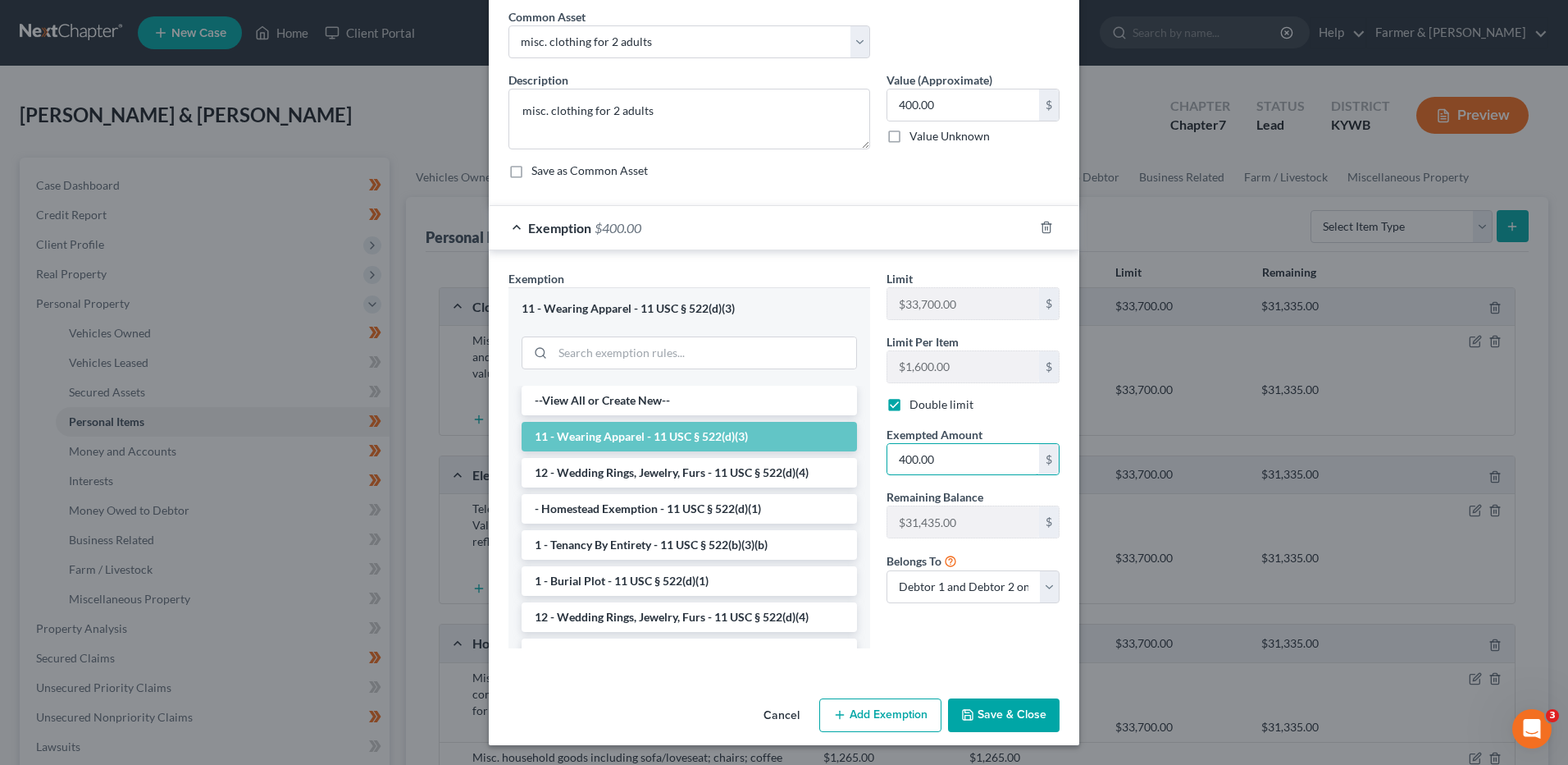
type input "400.00"
click at [976, 710] on button "Save & Close" at bounding box center [1004, 715] width 112 height 35
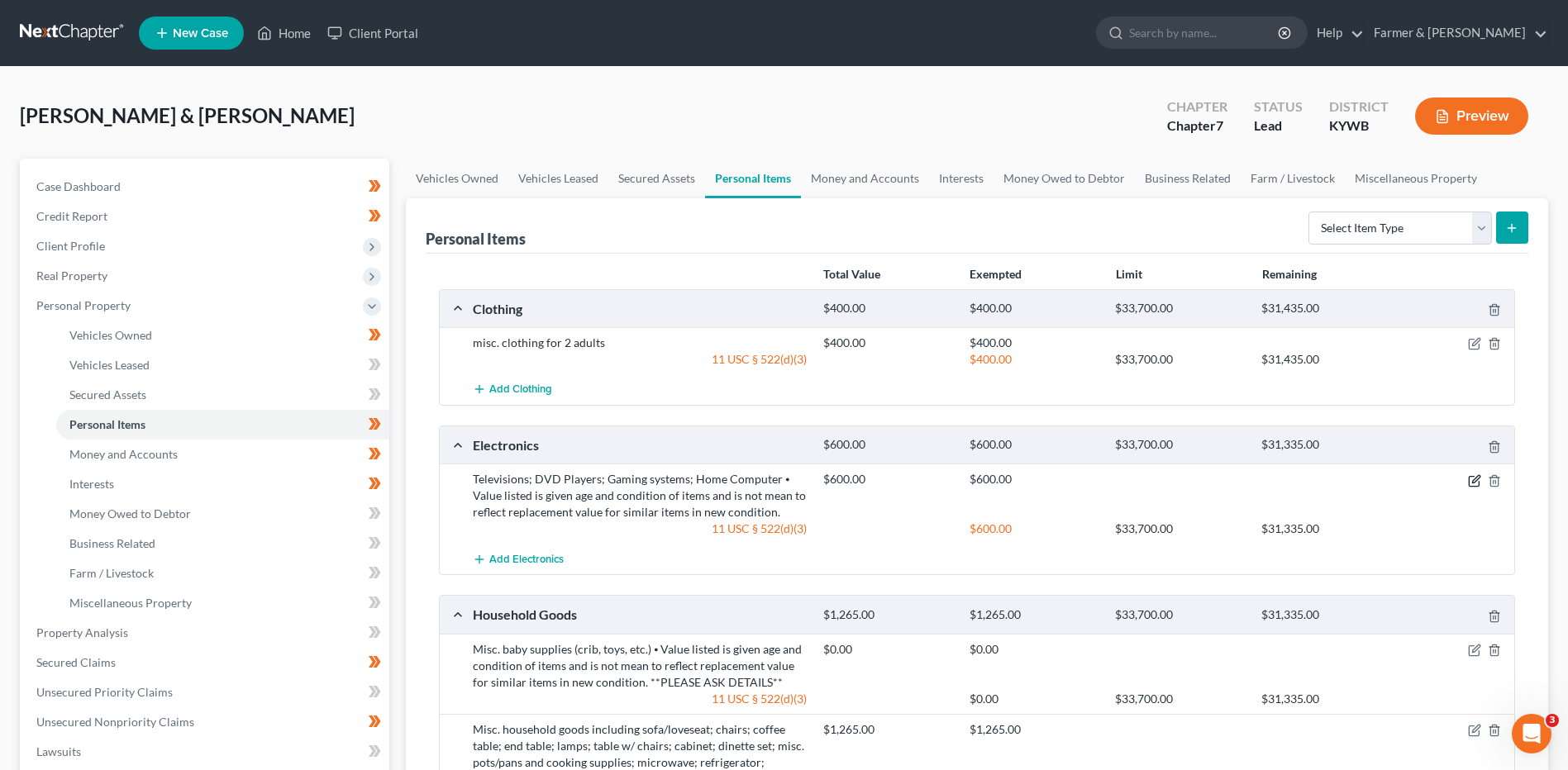
click at [1472, 483] on icon "button" at bounding box center [1473, 480] width 13 height 13
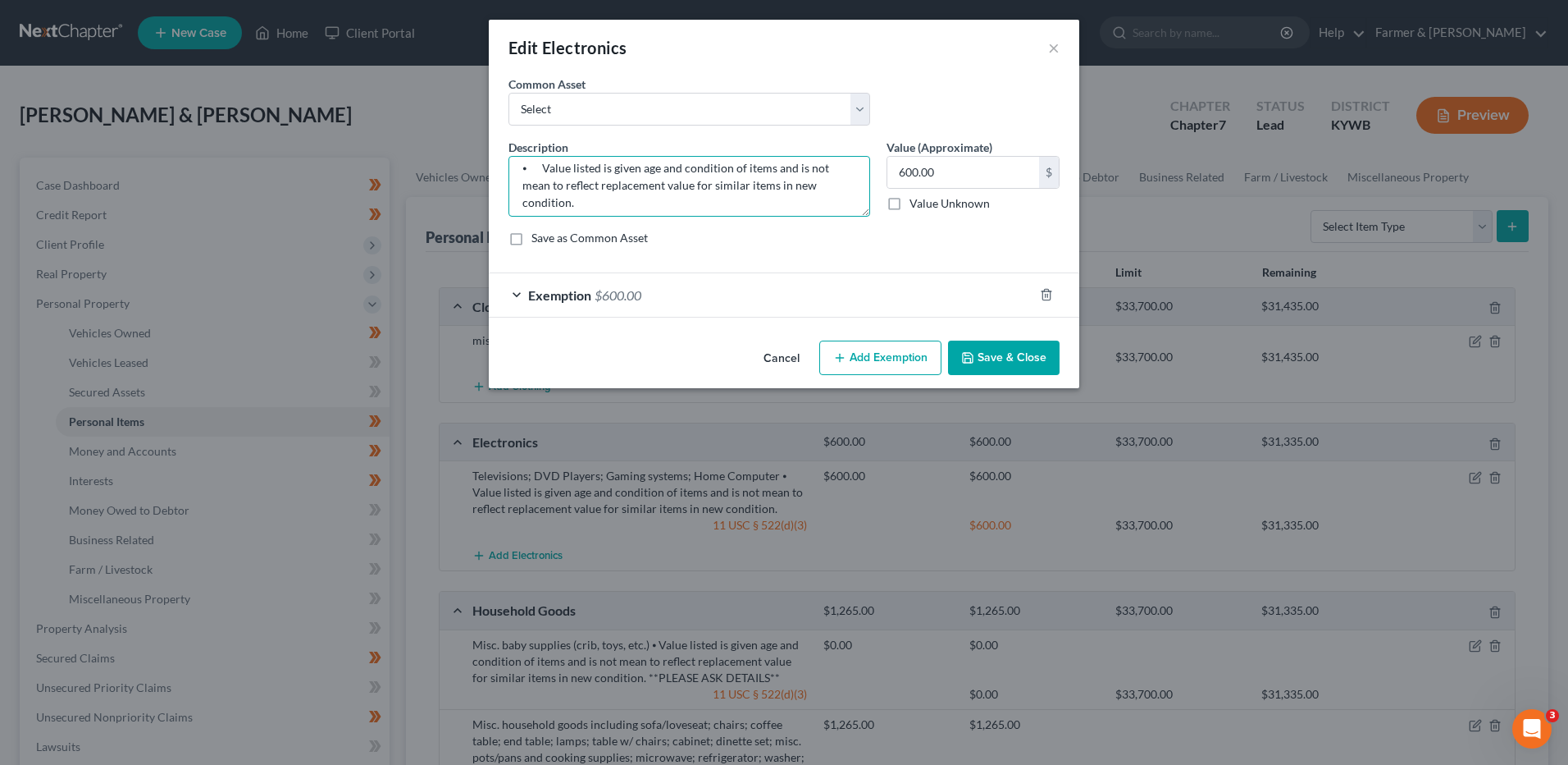
scroll to position [35, 0]
drag, startPoint x: 519, startPoint y: 192, endPoint x: 1099, endPoint y: 194, distance: 580.0
click at [1097, 198] on div "Edit Electronics × An exemption set must first be selected from the Filing Info…" at bounding box center [784, 382] width 1568 height 765
type textarea "Televisions; DVD Players; Gaming systems; Home Computer"
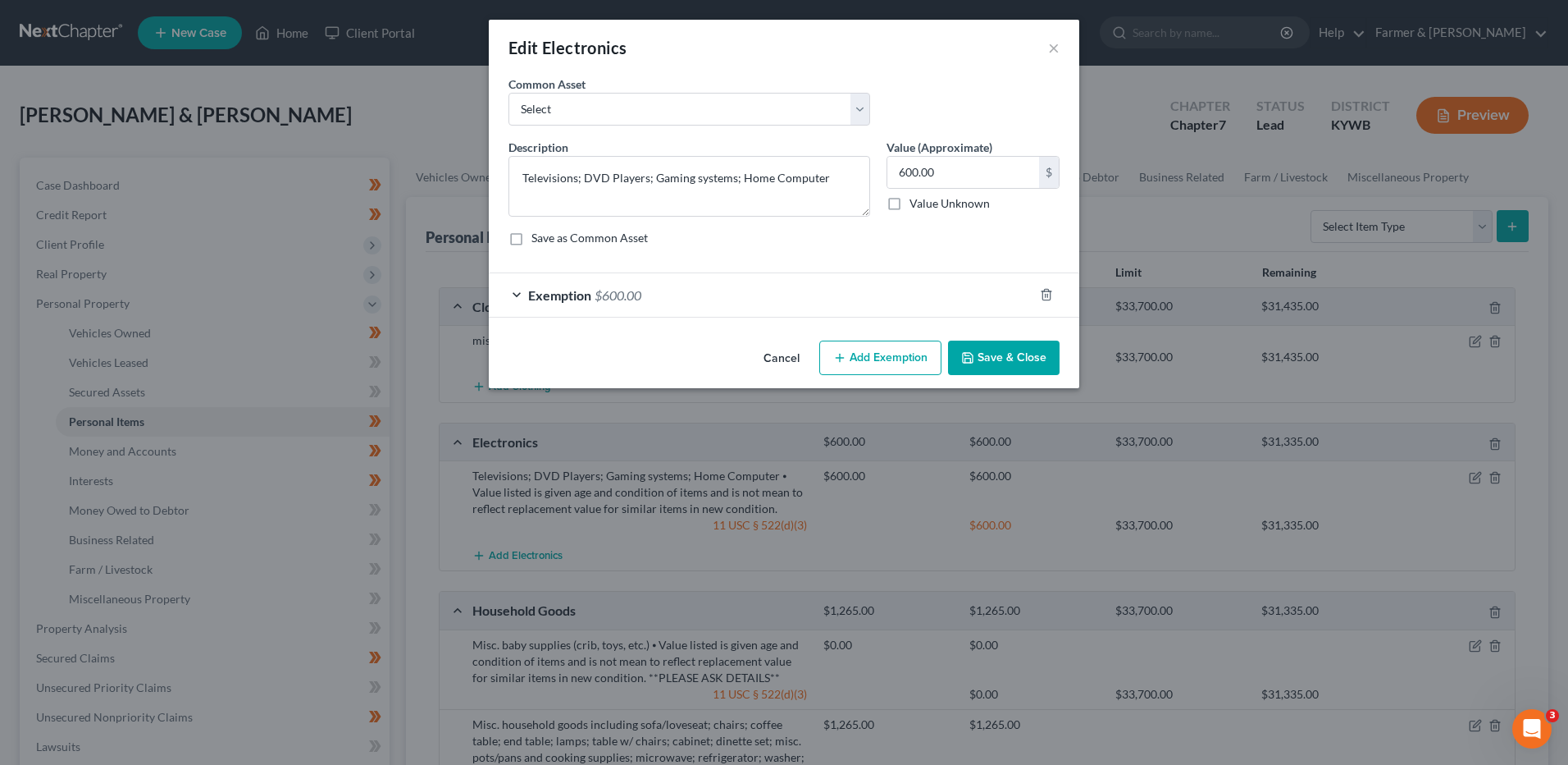
click at [1020, 354] on button "Save & Close" at bounding box center [1004, 358] width 112 height 35
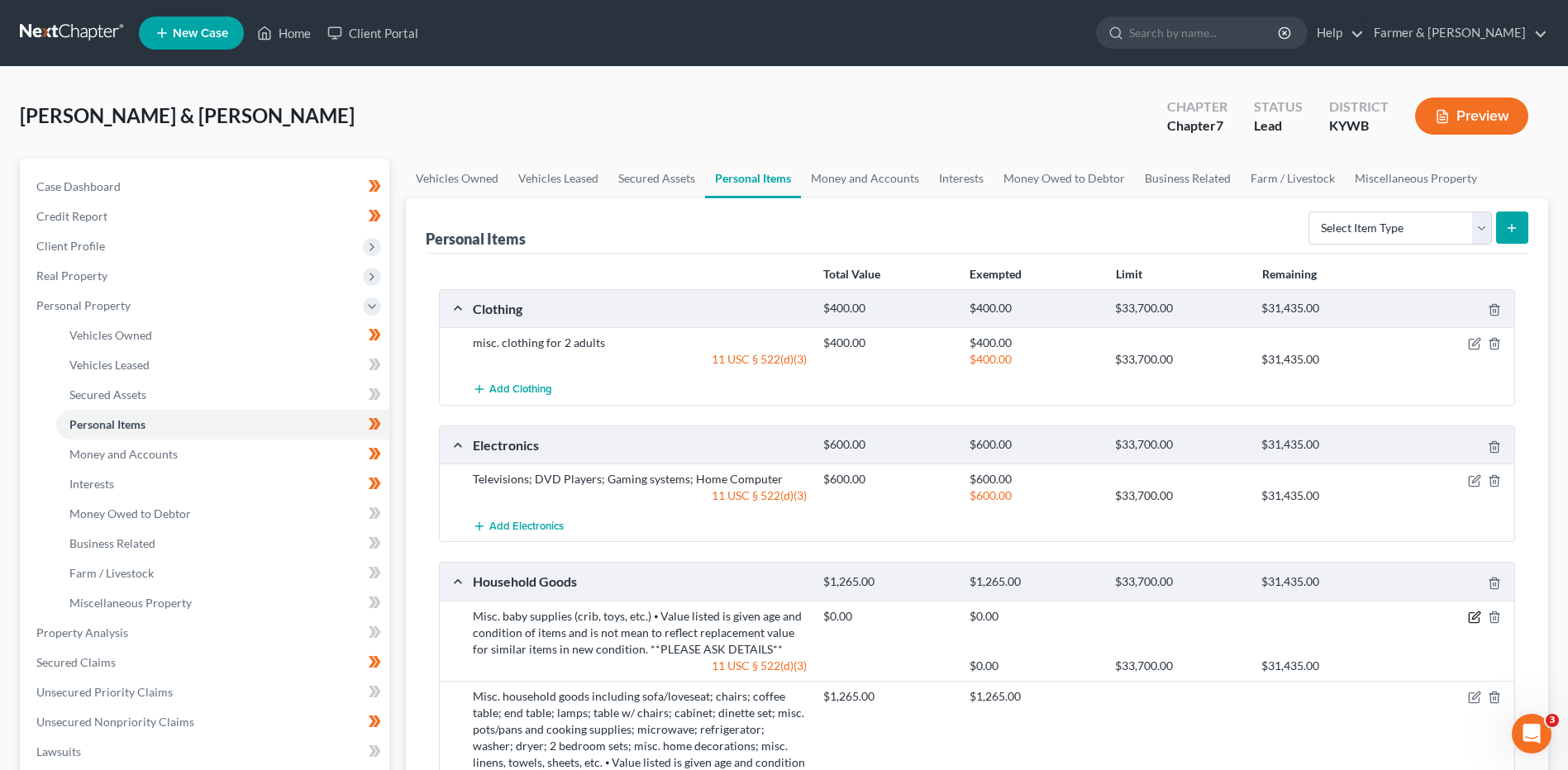
click at [1473, 618] on icon "button" at bounding box center [1473, 617] width 13 height 13
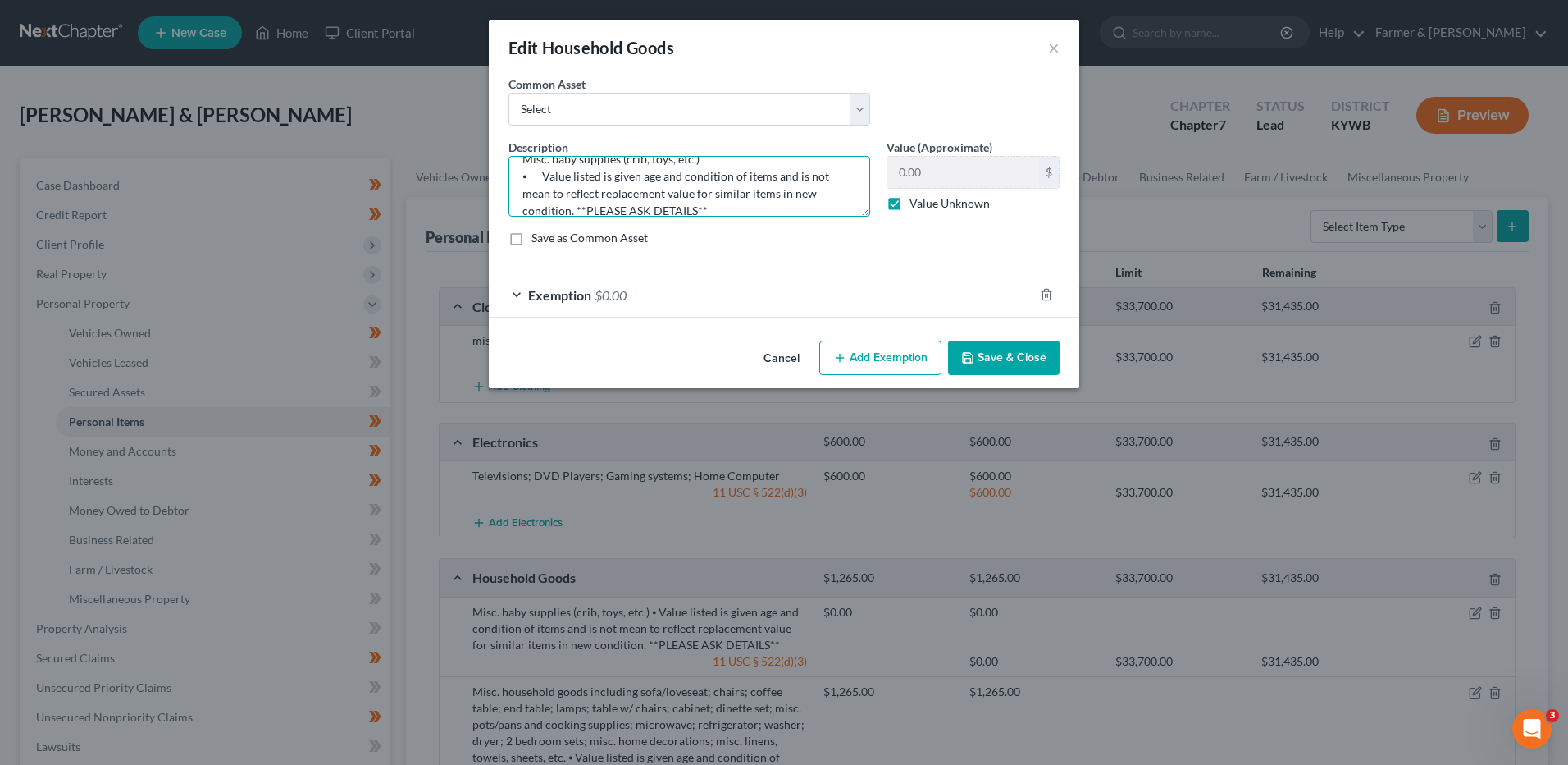
scroll to position [35, 0]
drag, startPoint x: 520, startPoint y: 194, endPoint x: 1056, endPoint y: 255, distance: 539.5
click at [1068, 246] on div "An exemption set must first be selected from the Filing Information section. Co…" at bounding box center [783, 204] width 590 height 258
click at [806, 362] on button "Cancel" at bounding box center [781, 358] width 63 height 33
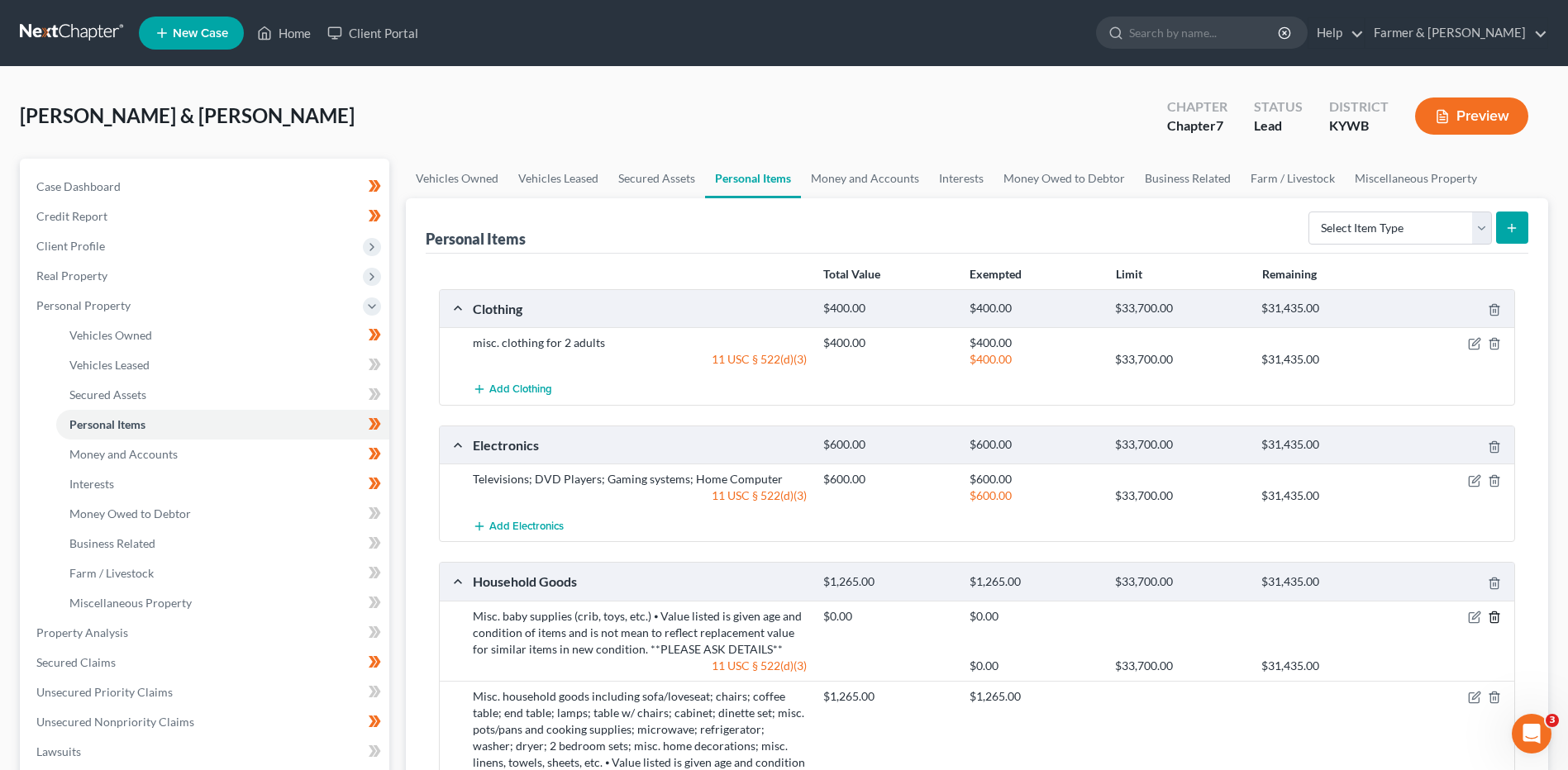
click at [1490, 611] on icon "button" at bounding box center [1494, 617] width 13 height 13
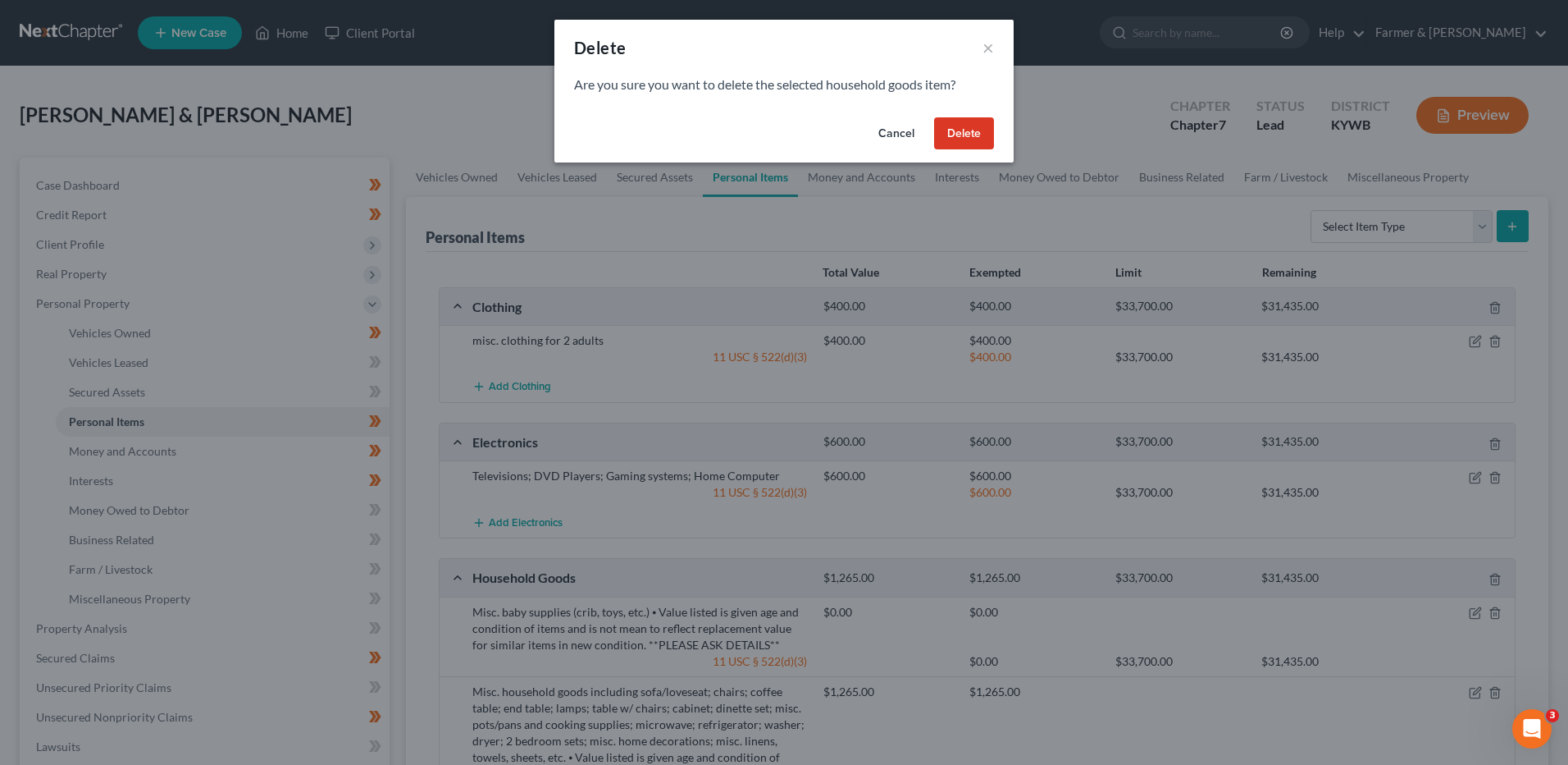
click at [955, 130] on button "Delete" at bounding box center [963, 134] width 60 height 33
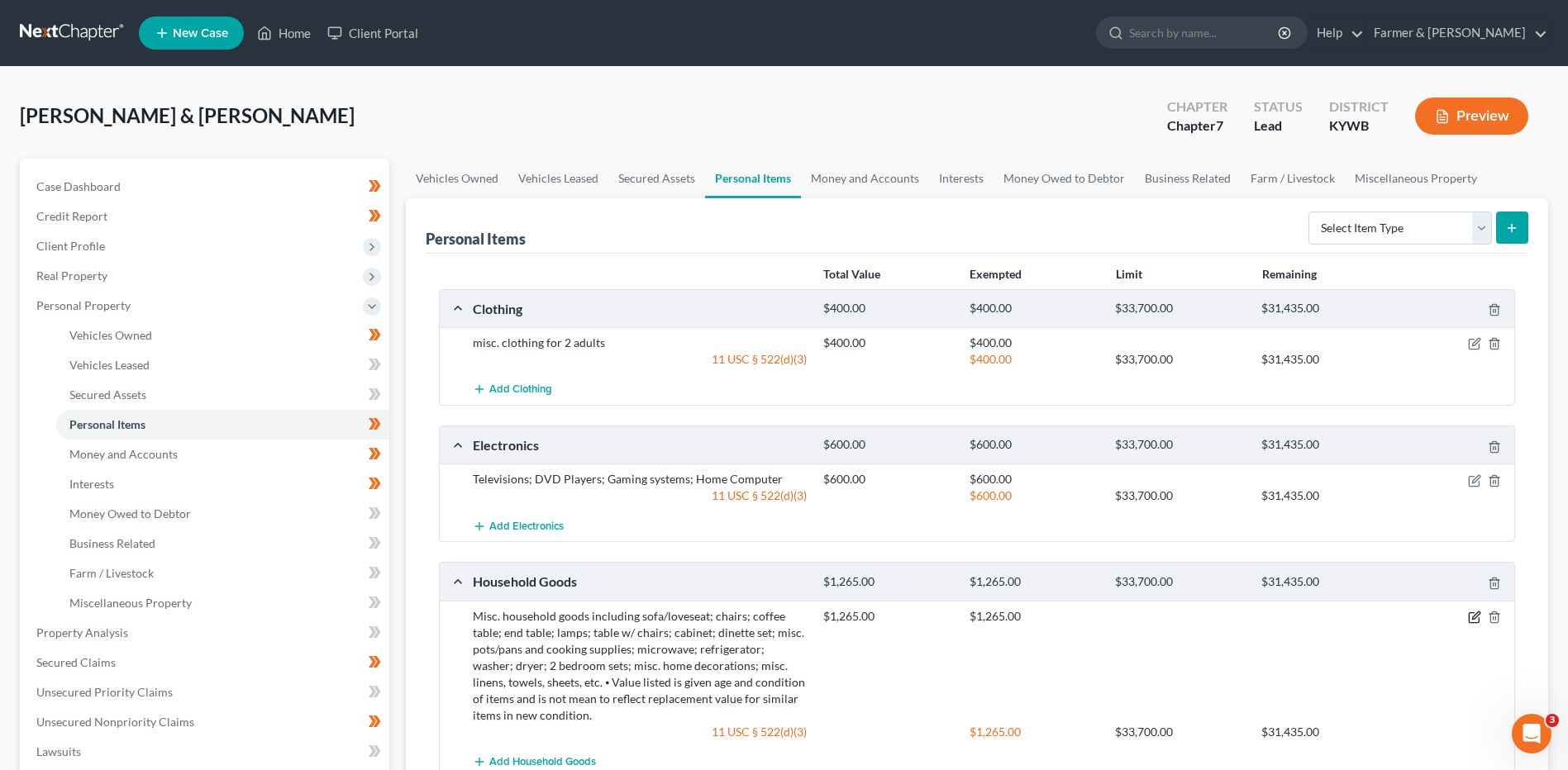
click at [1477, 617] on icon "button" at bounding box center [1473, 617] width 13 height 13
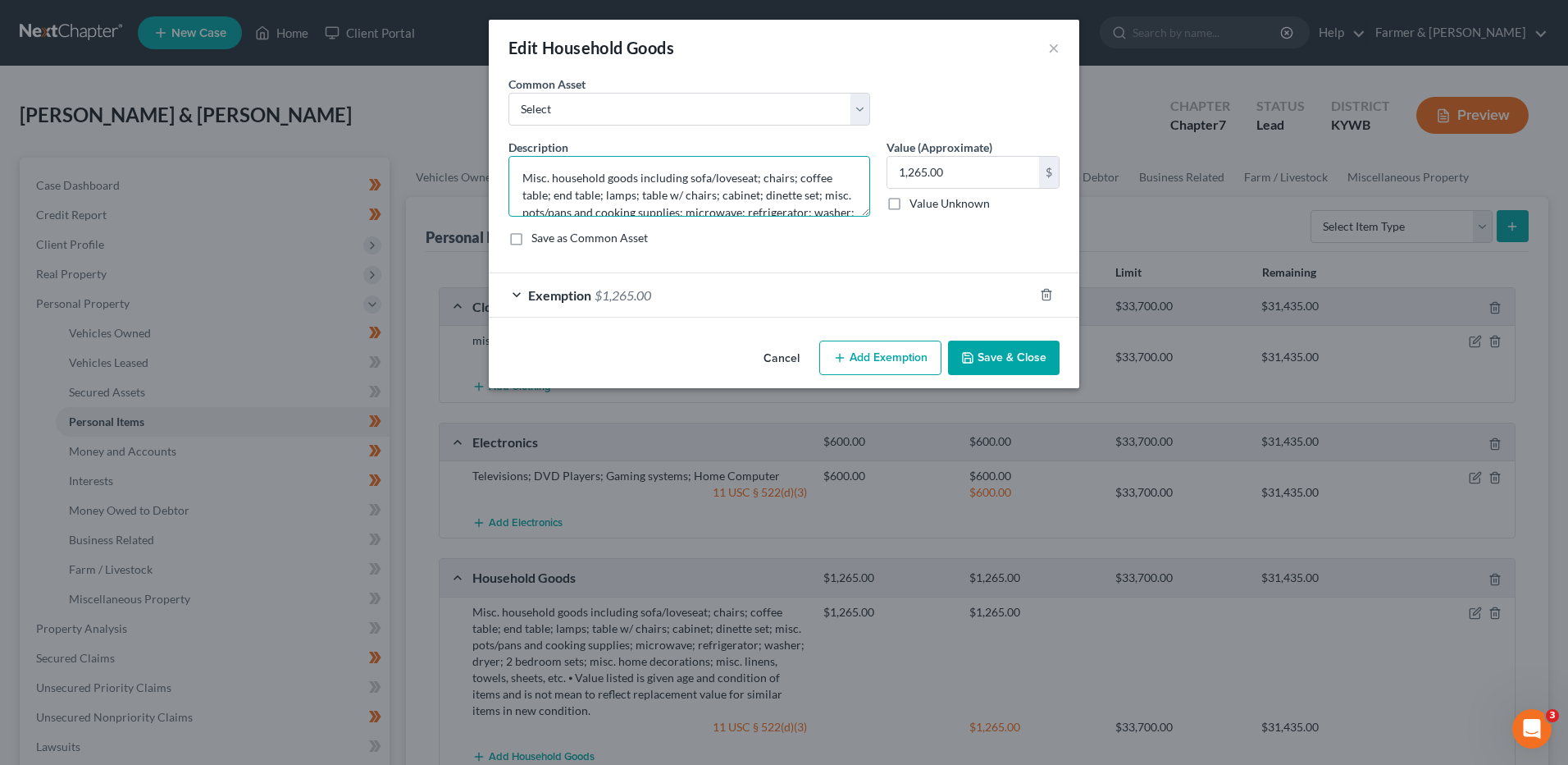
drag, startPoint x: 569, startPoint y: 213, endPoint x: 562, endPoint y: 206, distance: 9.9
click at [567, 212] on textarea "Misc. household goods including sofa/loveseat; chairs; coffee table; end table;…" at bounding box center [689, 186] width 362 height 61
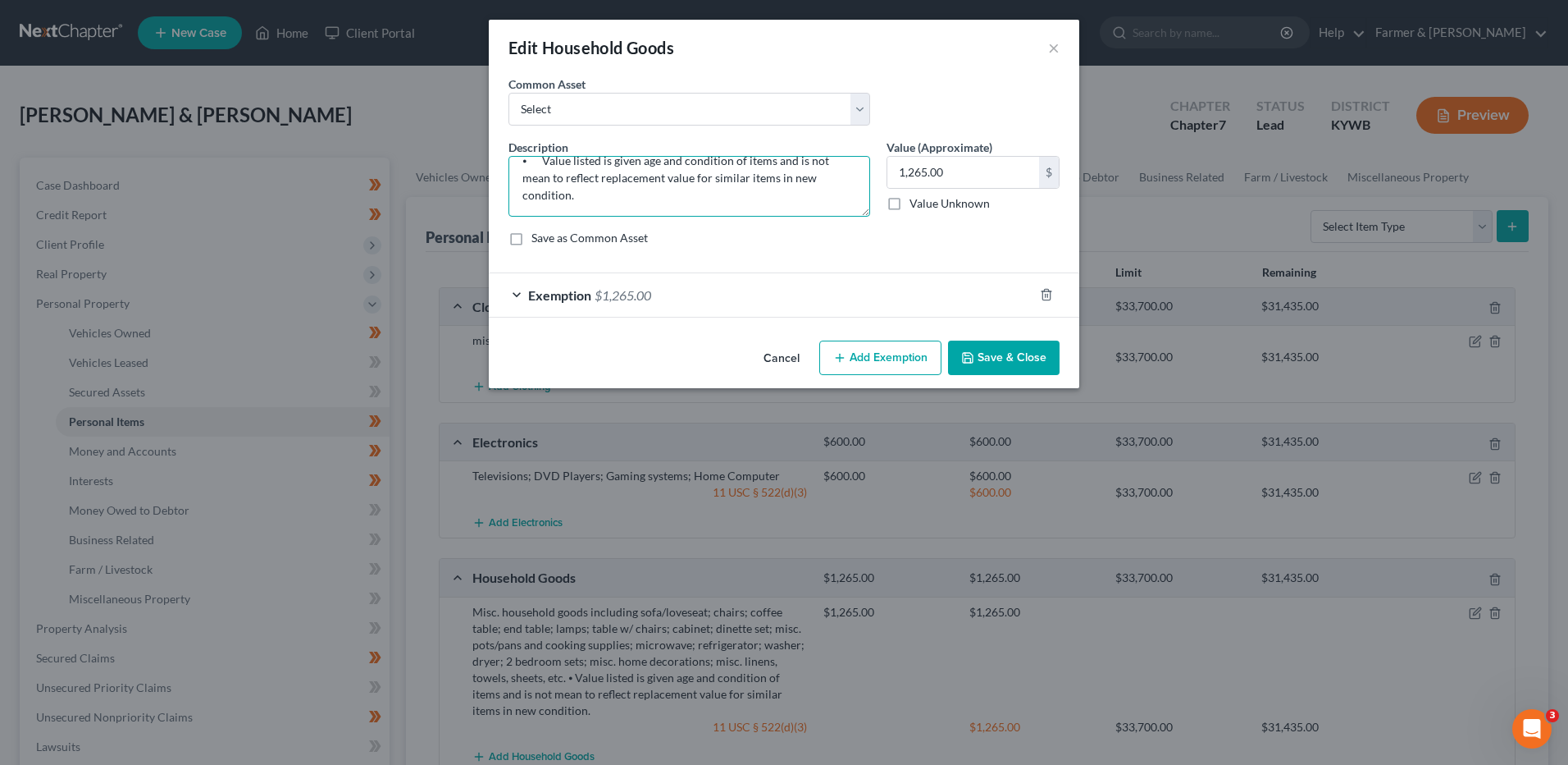
drag, startPoint x: 516, startPoint y: 165, endPoint x: 1124, endPoint y: 339, distance: 632.4
click at [1124, 340] on div "Edit Household Goods × An exemption set must first be selected from the Filing …" at bounding box center [784, 382] width 1568 height 765
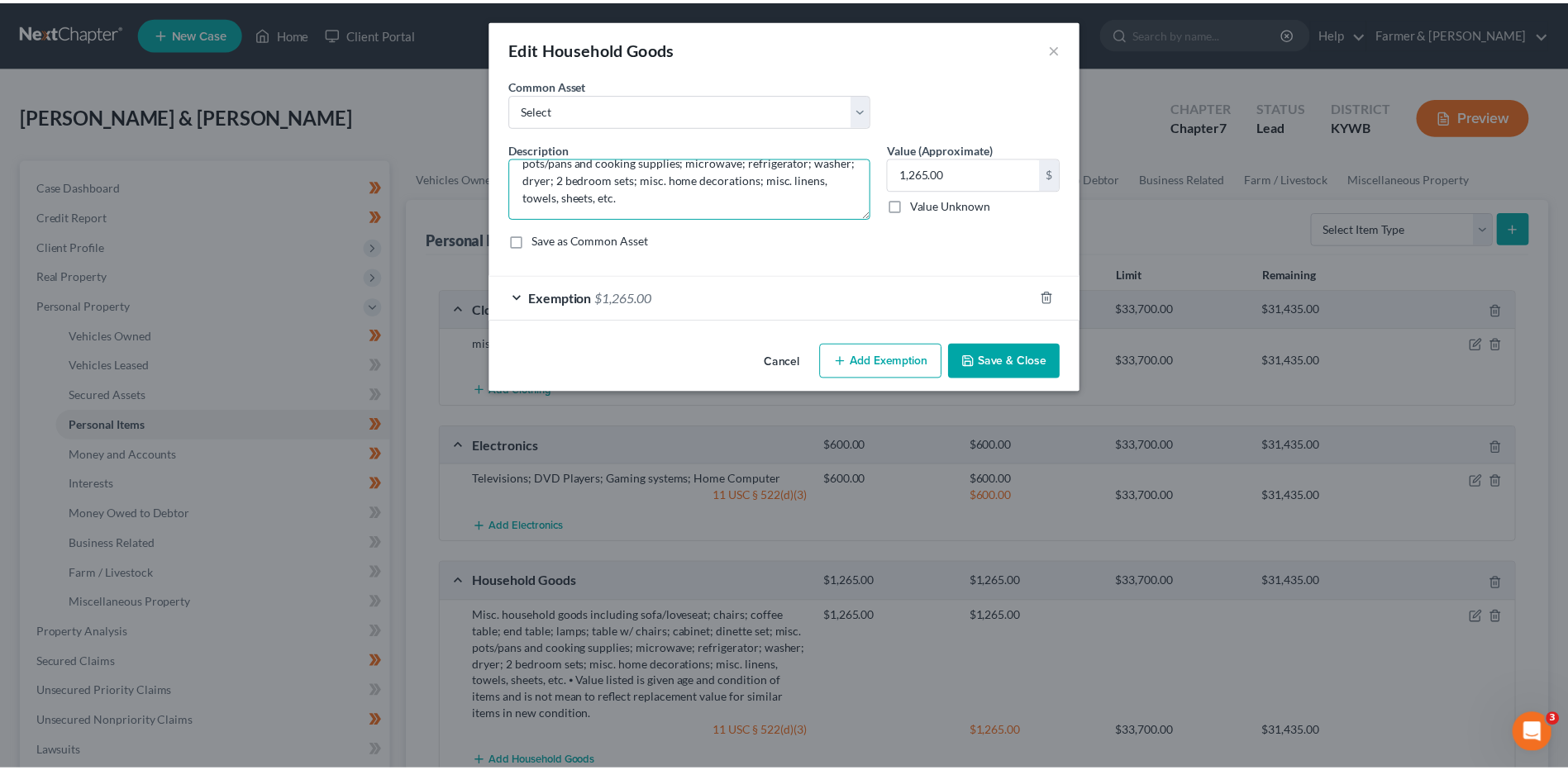
scroll to position [52, 0]
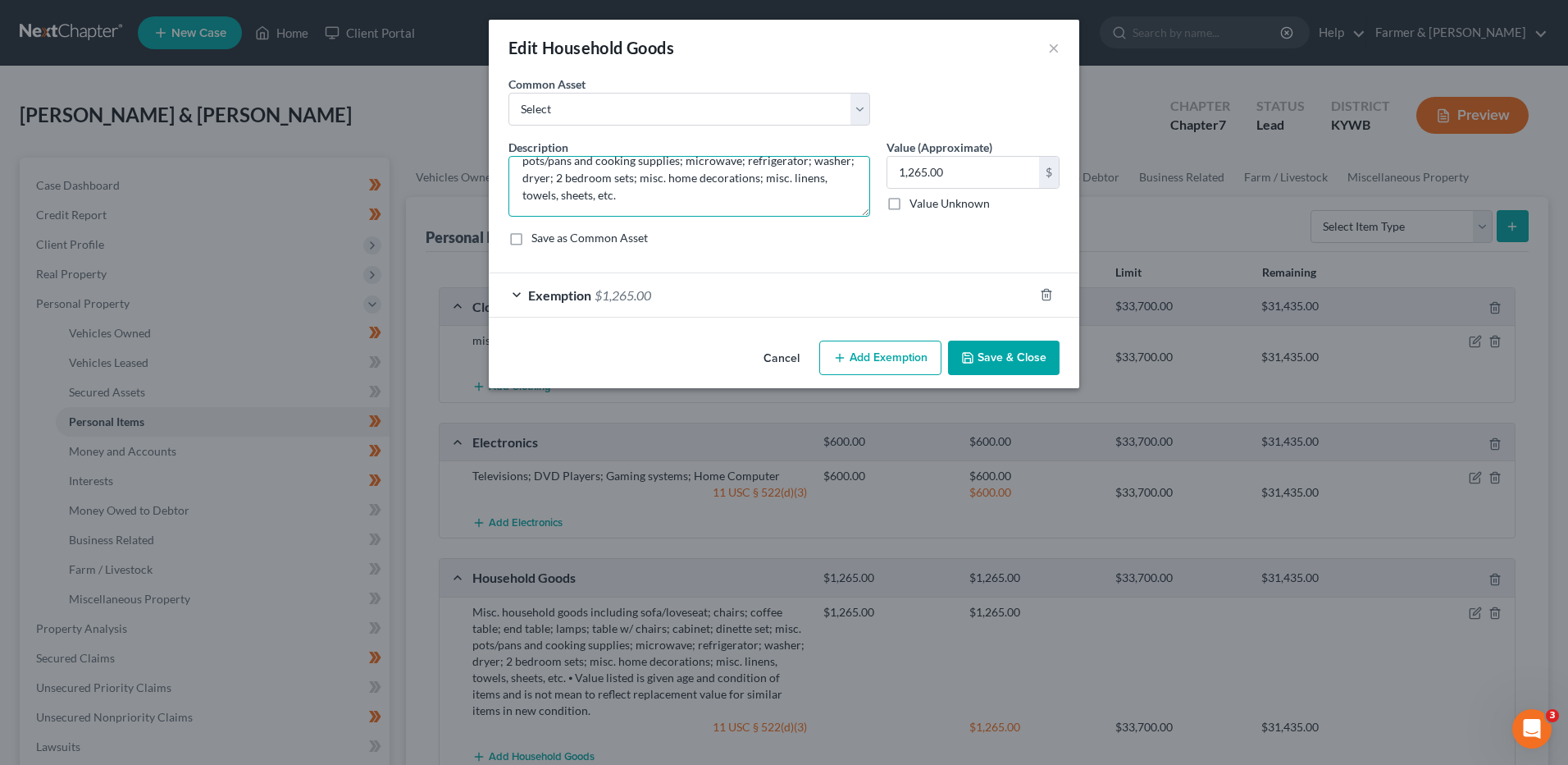
type textarea "Misc. household goods including sofa/loveseat; chairs; coffee table; end table;…"
click at [990, 362] on button "Save & Close" at bounding box center [1004, 358] width 112 height 35
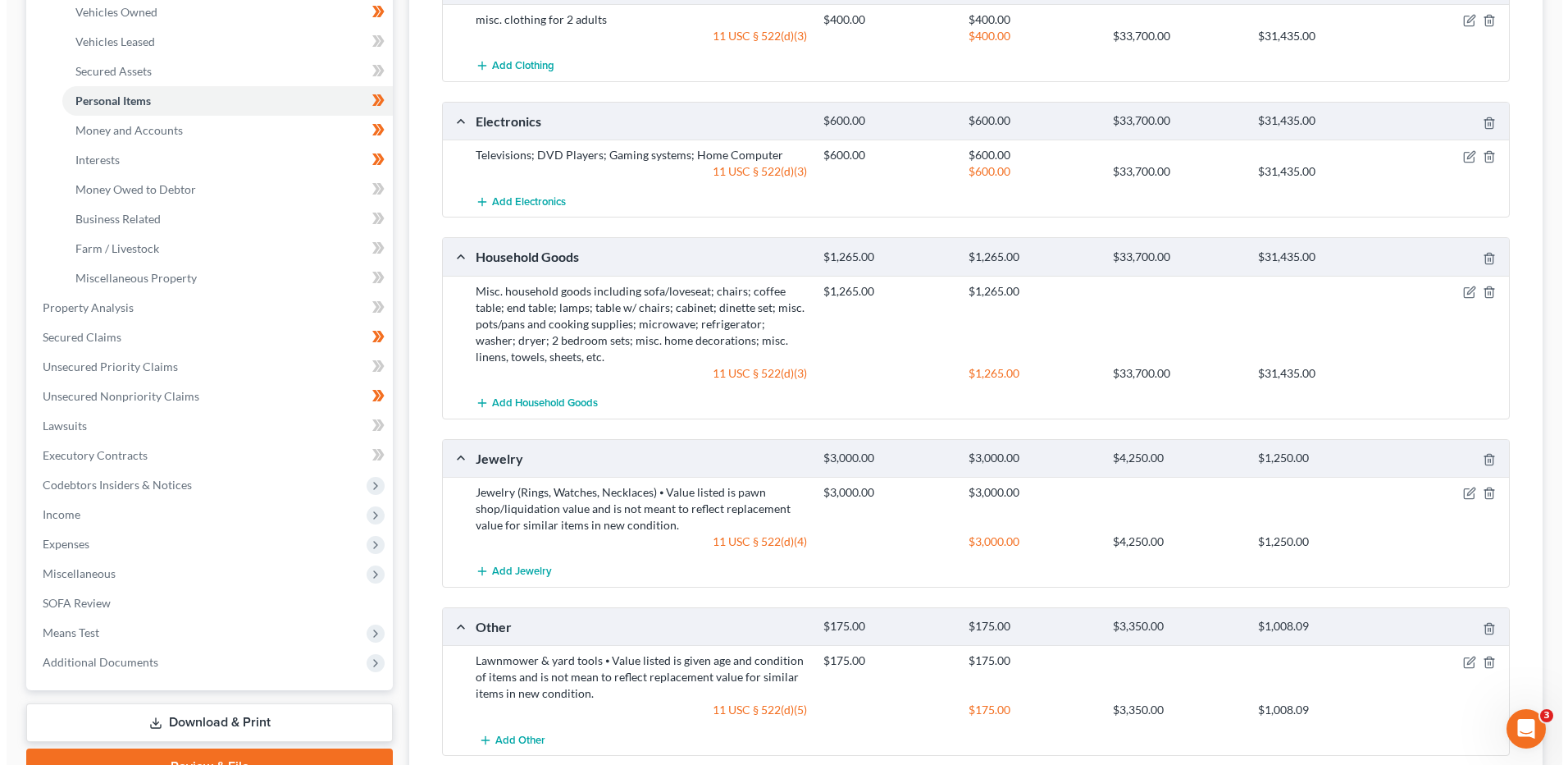
scroll to position [328, 0]
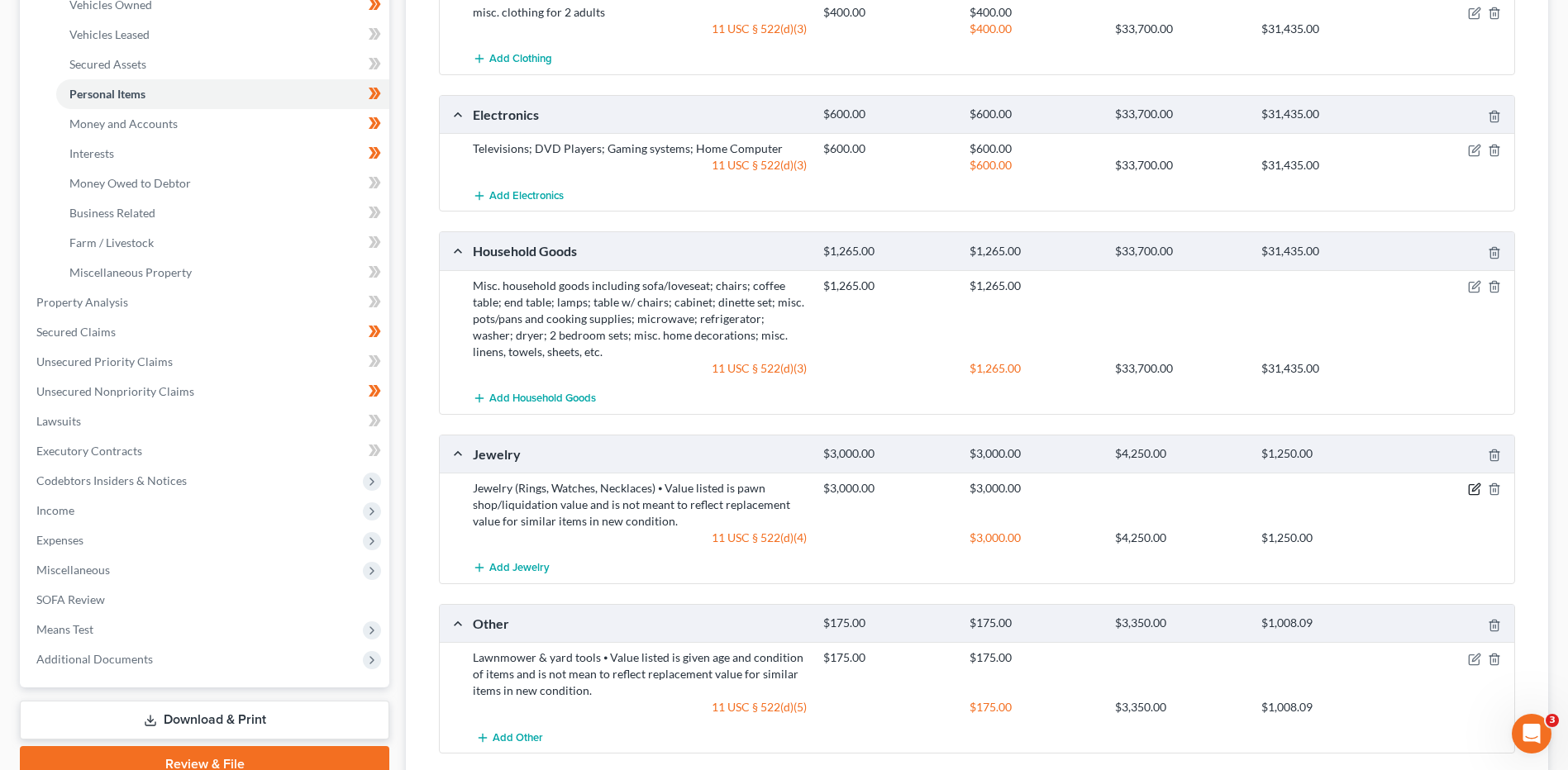
click at [1469, 489] on icon "button" at bounding box center [1473, 489] width 13 height 13
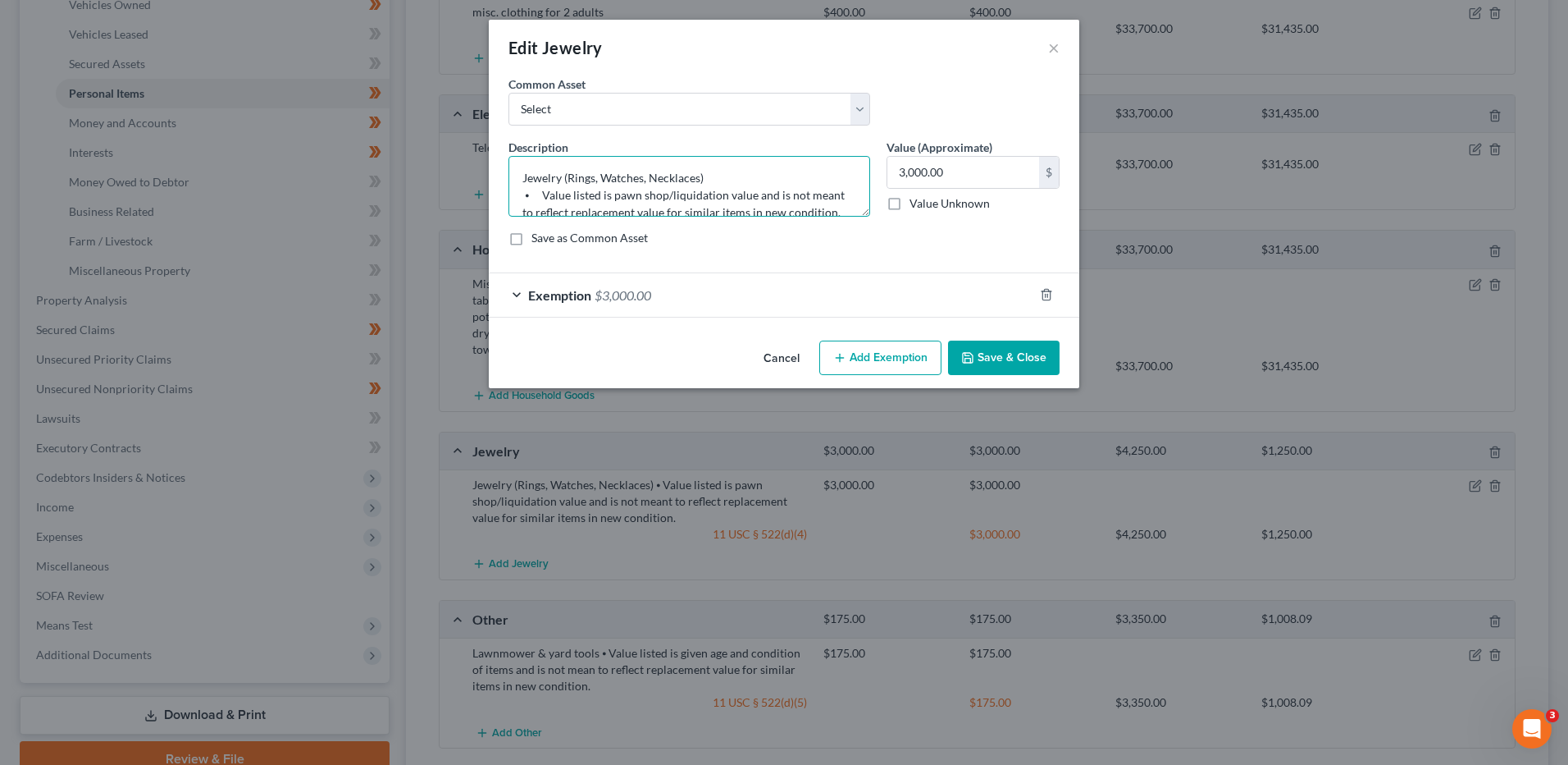
scroll to position [17, 0]
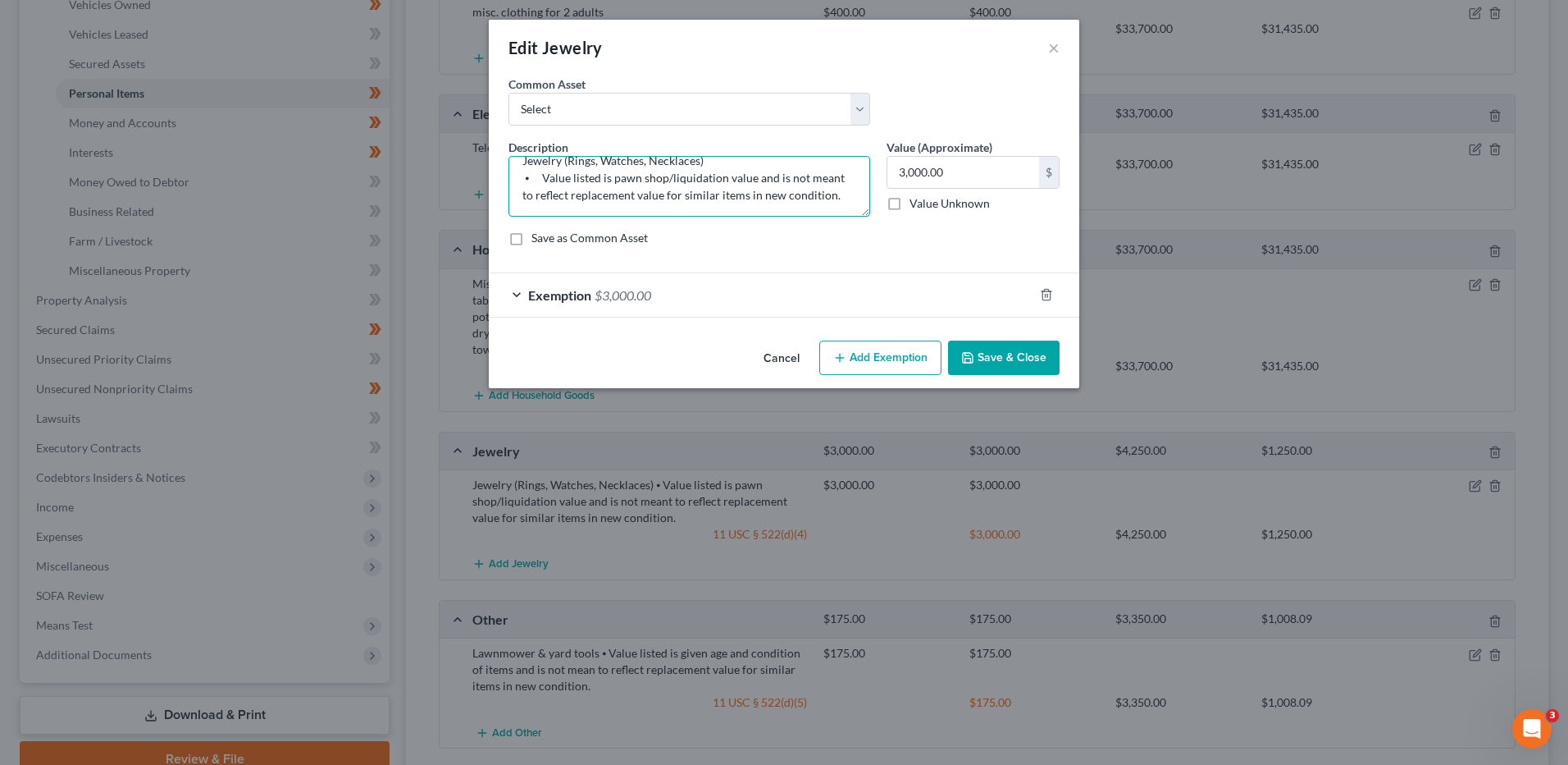
drag, startPoint x: 517, startPoint y: 174, endPoint x: 1983, endPoint y: 296, distance: 1471.1
click at [1567, 296] on html "Home New Case Client Portal Farmer & Wright dblondie1230@yahoo.com My Account S…" at bounding box center [784, 287] width 1568 height 1231
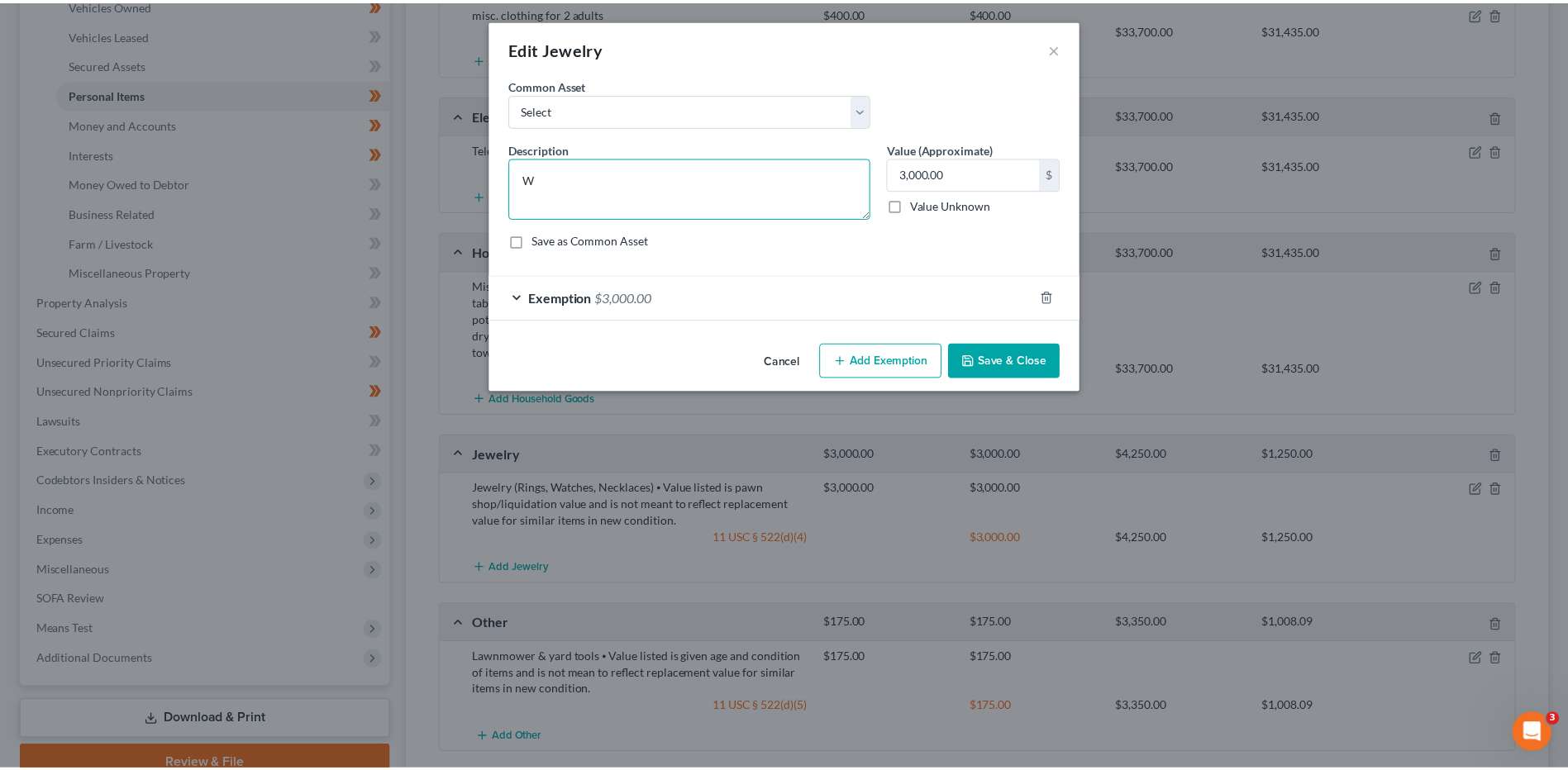
scroll to position [0, 0]
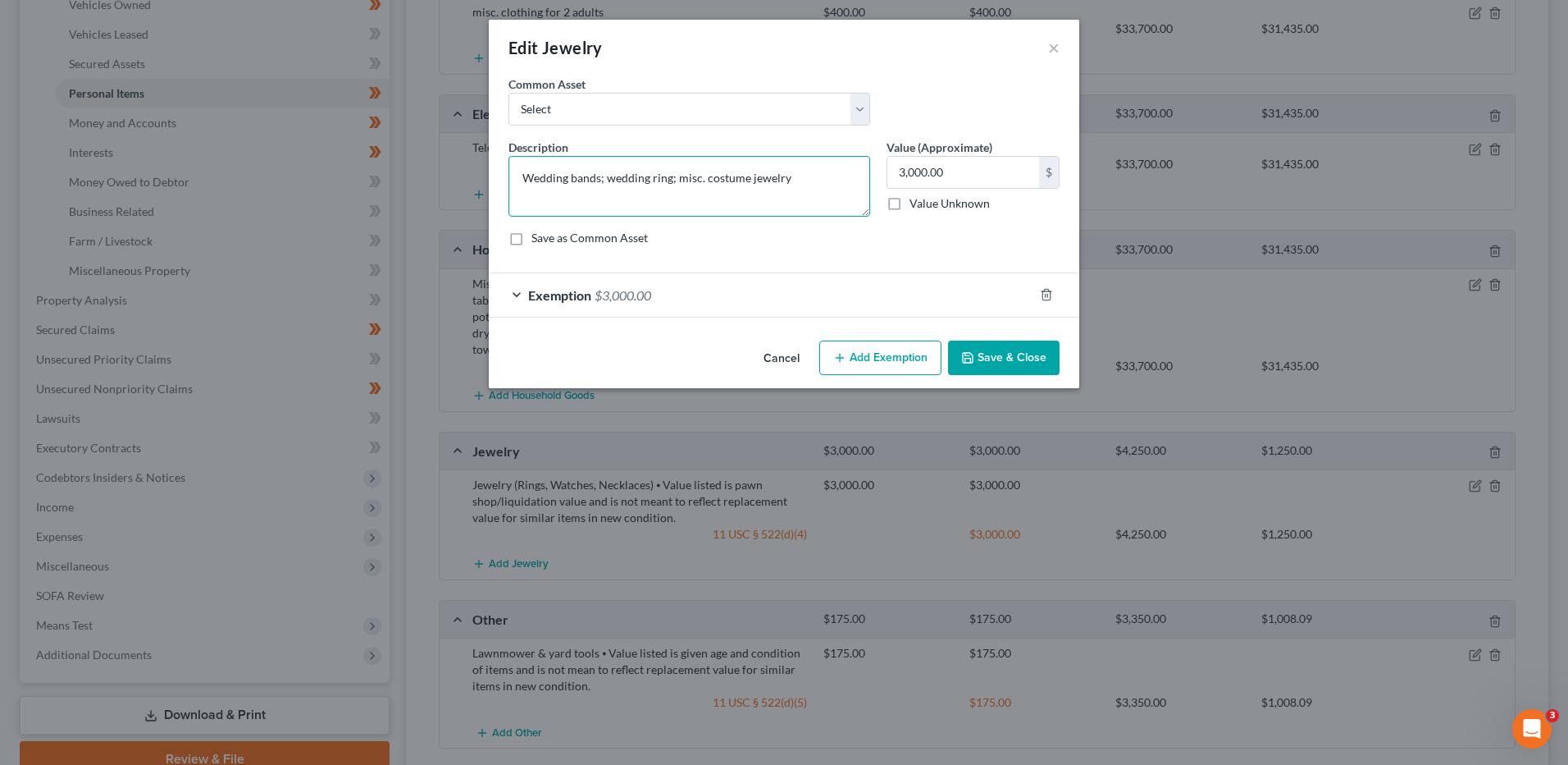
type textarea "Wedding bands; wedding ring; misc. costume jewelry"
click at [994, 350] on button "Save & Close" at bounding box center [1004, 358] width 112 height 35
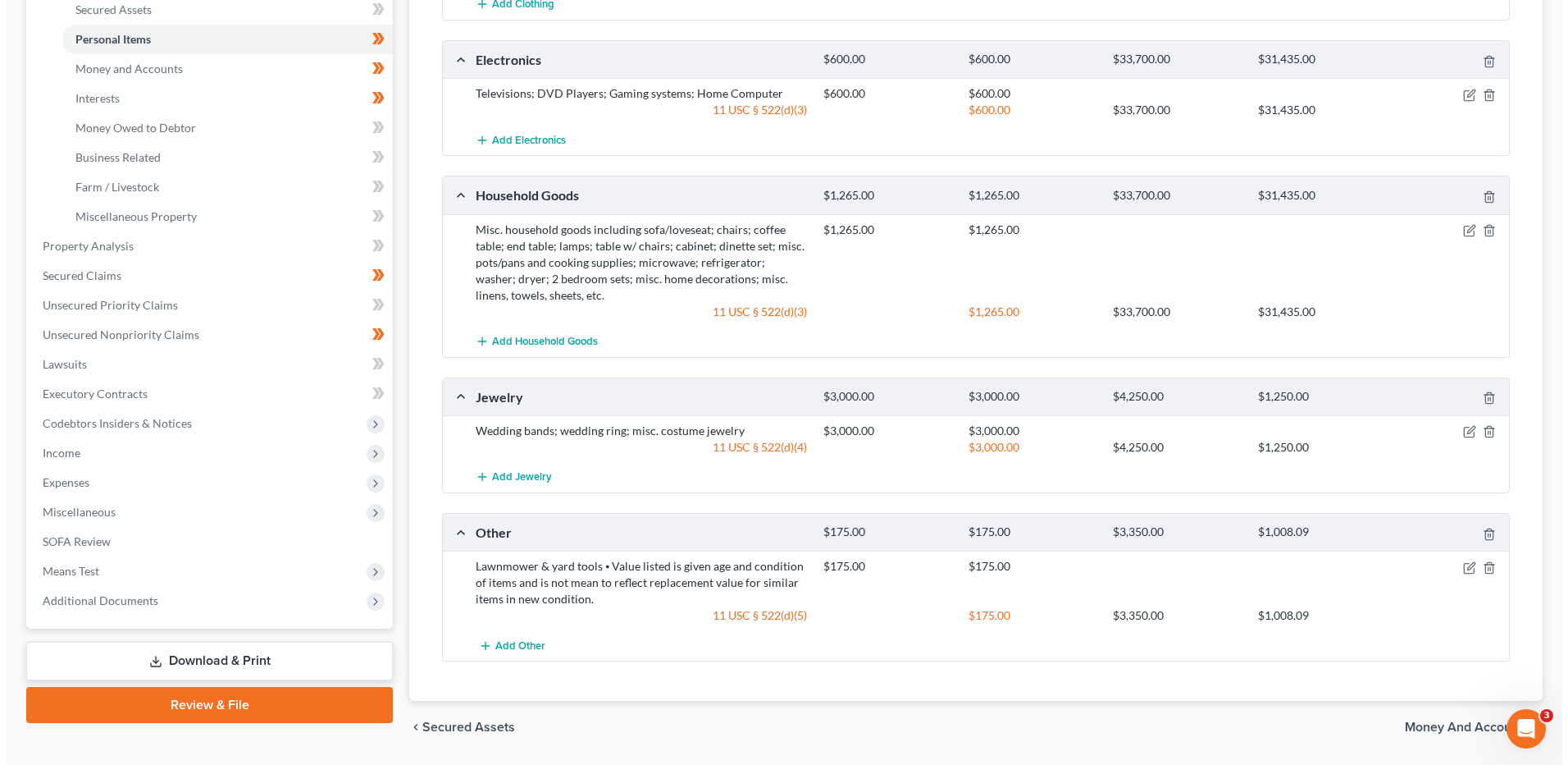
scroll to position [410, 0]
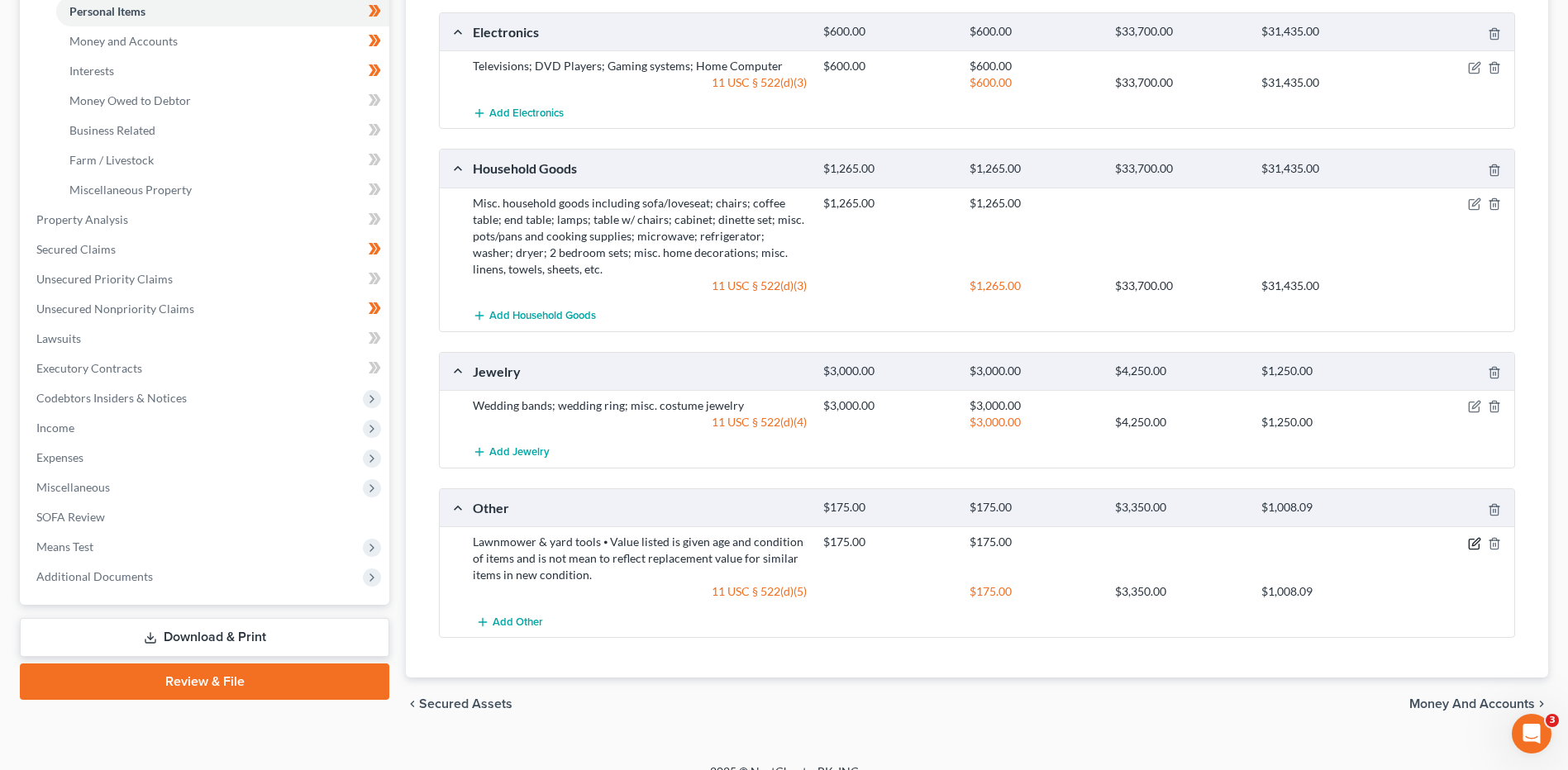
click at [1471, 547] on icon "button" at bounding box center [1473, 543] width 13 height 13
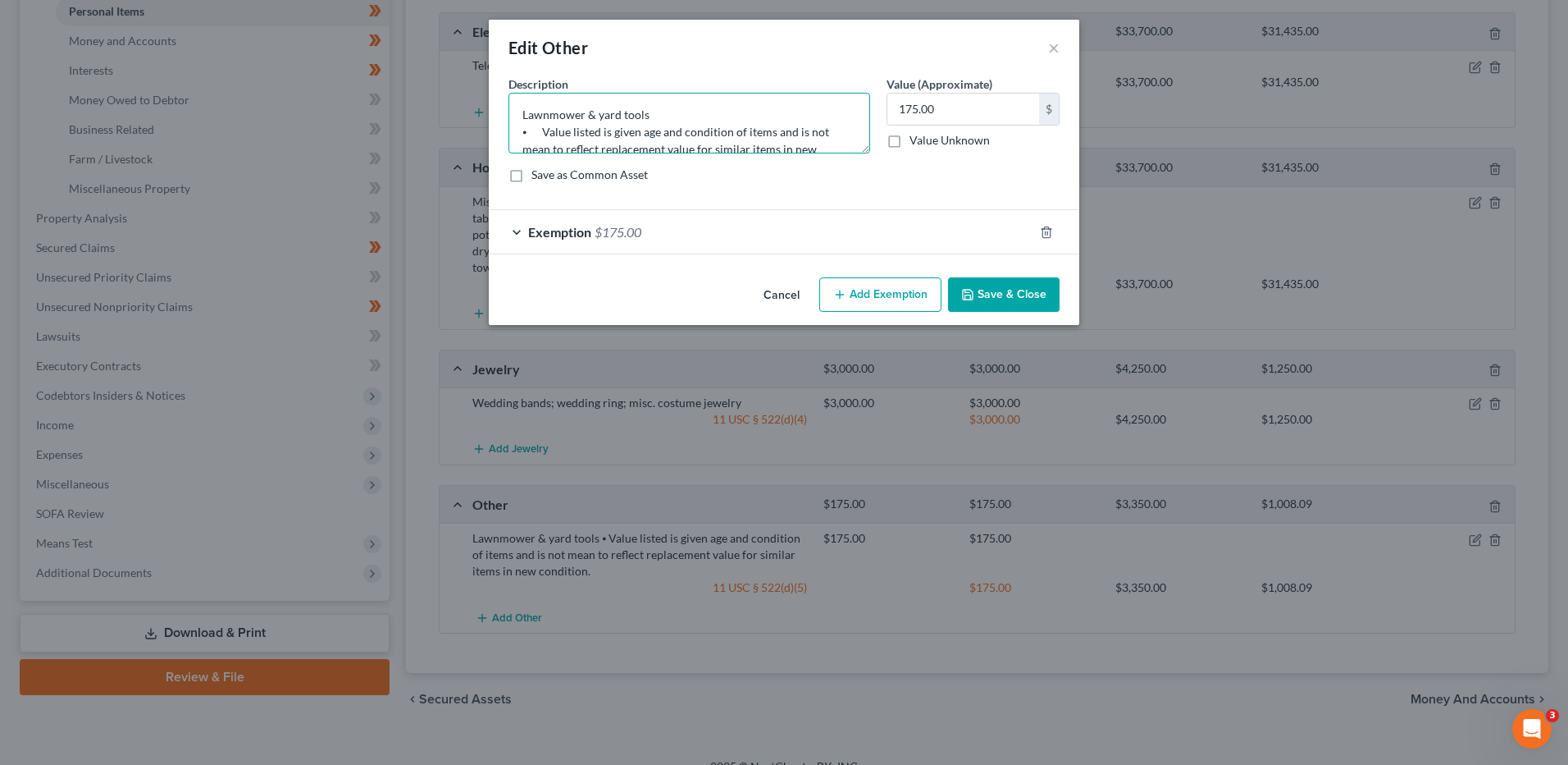
scroll to position [35, 0]
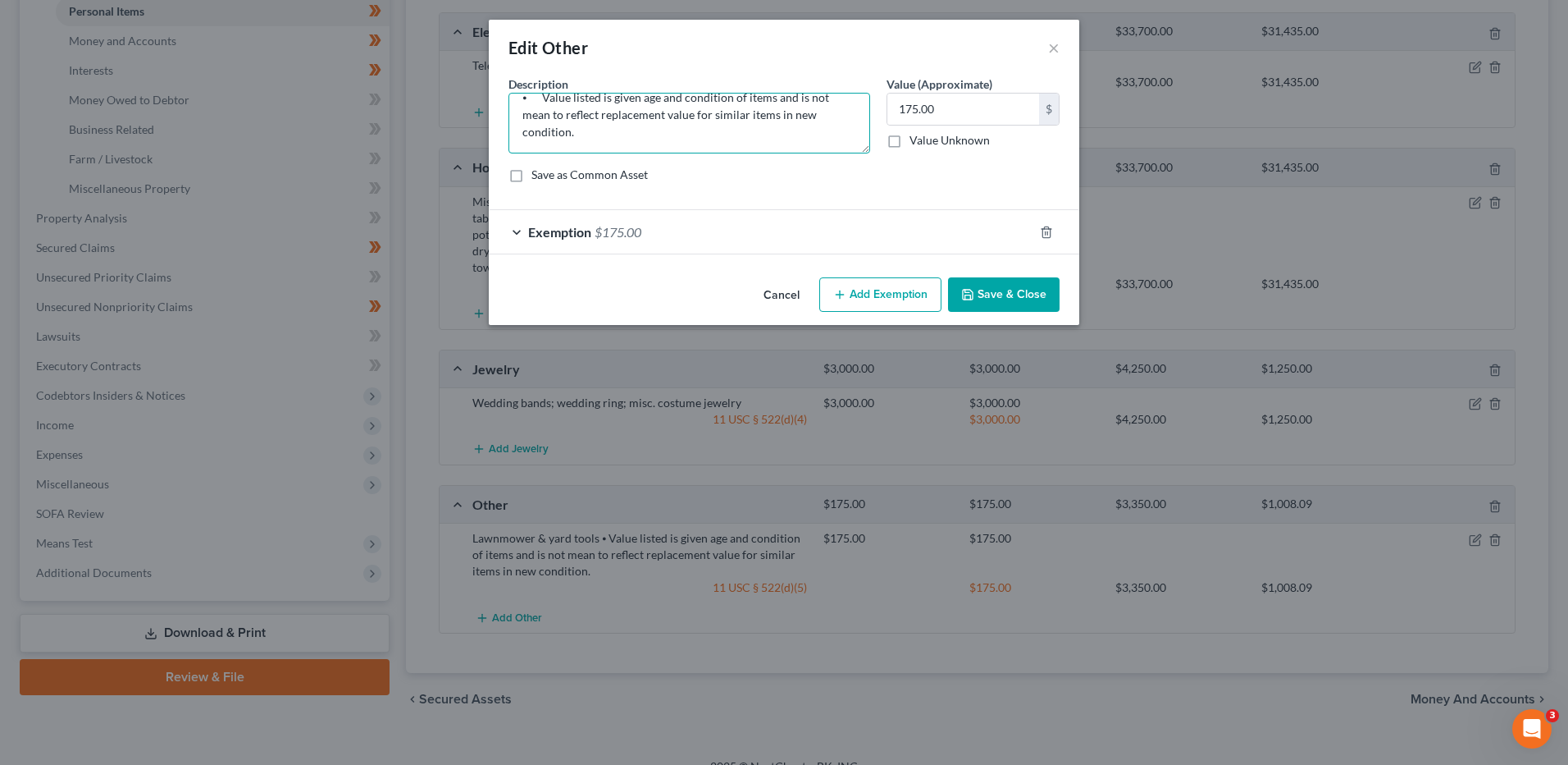
drag, startPoint x: 516, startPoint y: 130, endPoint x: 1218, endPoint y: 252, distance: 712.5
click at [1218, 252] on div "Edit Other × An exemption set must first be selected from the Filing Informatio…" at bounding box center [784, 382] width 1568 height 765
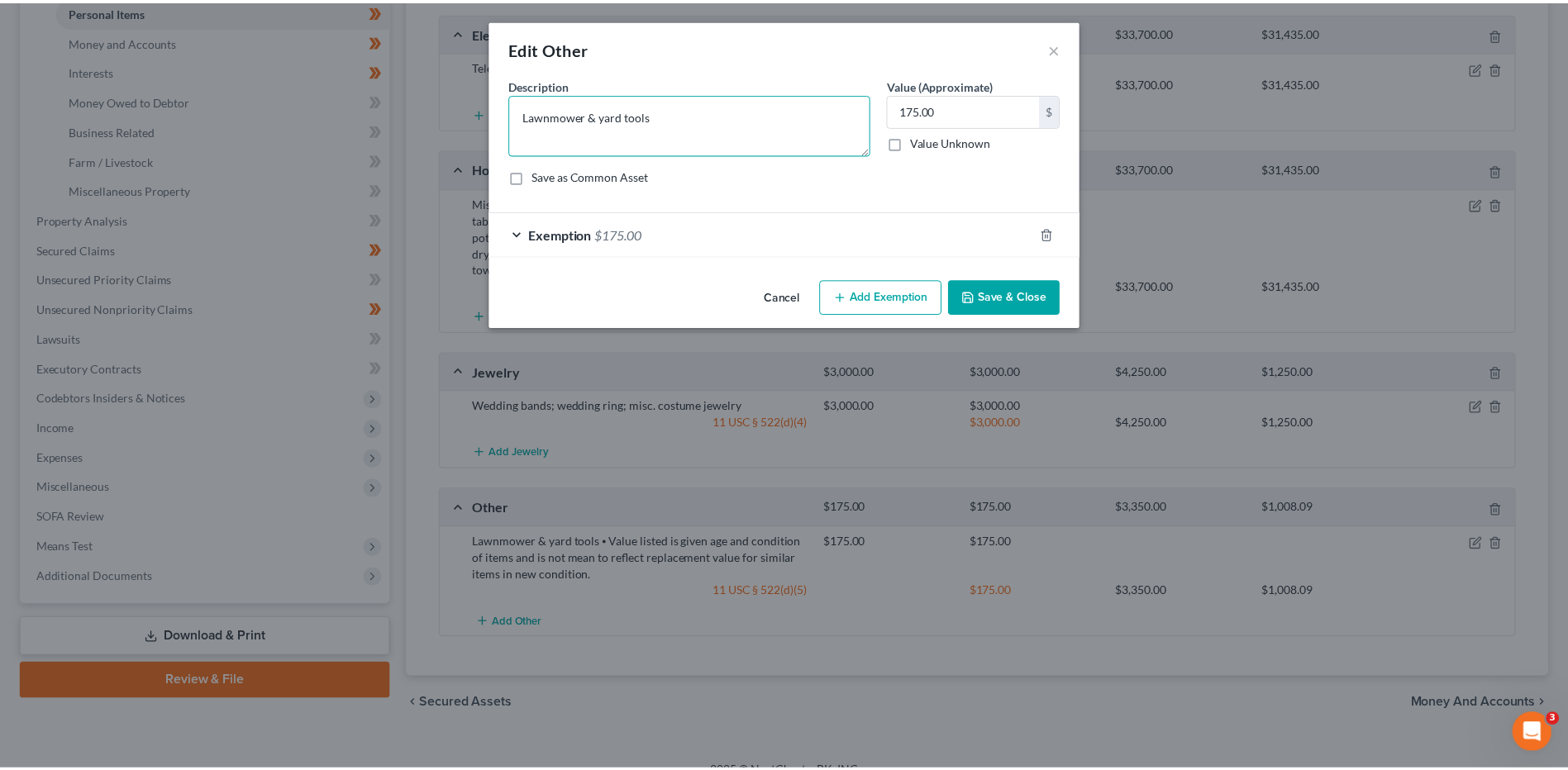
scroll to position [0, 0]
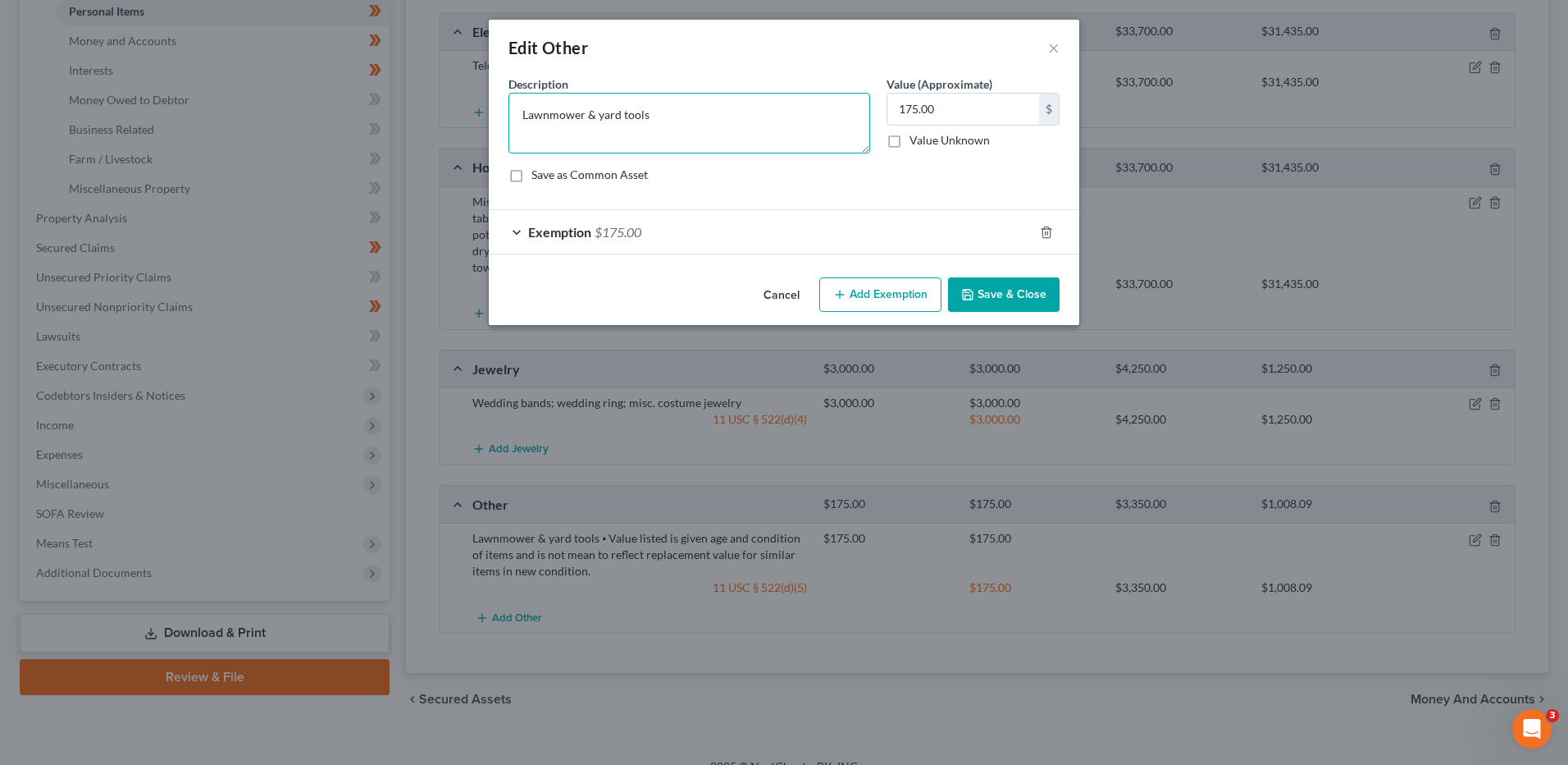
drag, startPoint x: 598, startPoint y: 119, endPoint x: 589, endPoint y: 118, distance: 9.1
click at [589, 118] on textarea "Lawnmower & yard tools" at bounding box center [689, 123] width 362 height 61
type textarea "Lawnmower; misc. yard tools"
click at [1010, 280] on button "Save & Close" at bounding box center [1004, 294] width 112 height 35
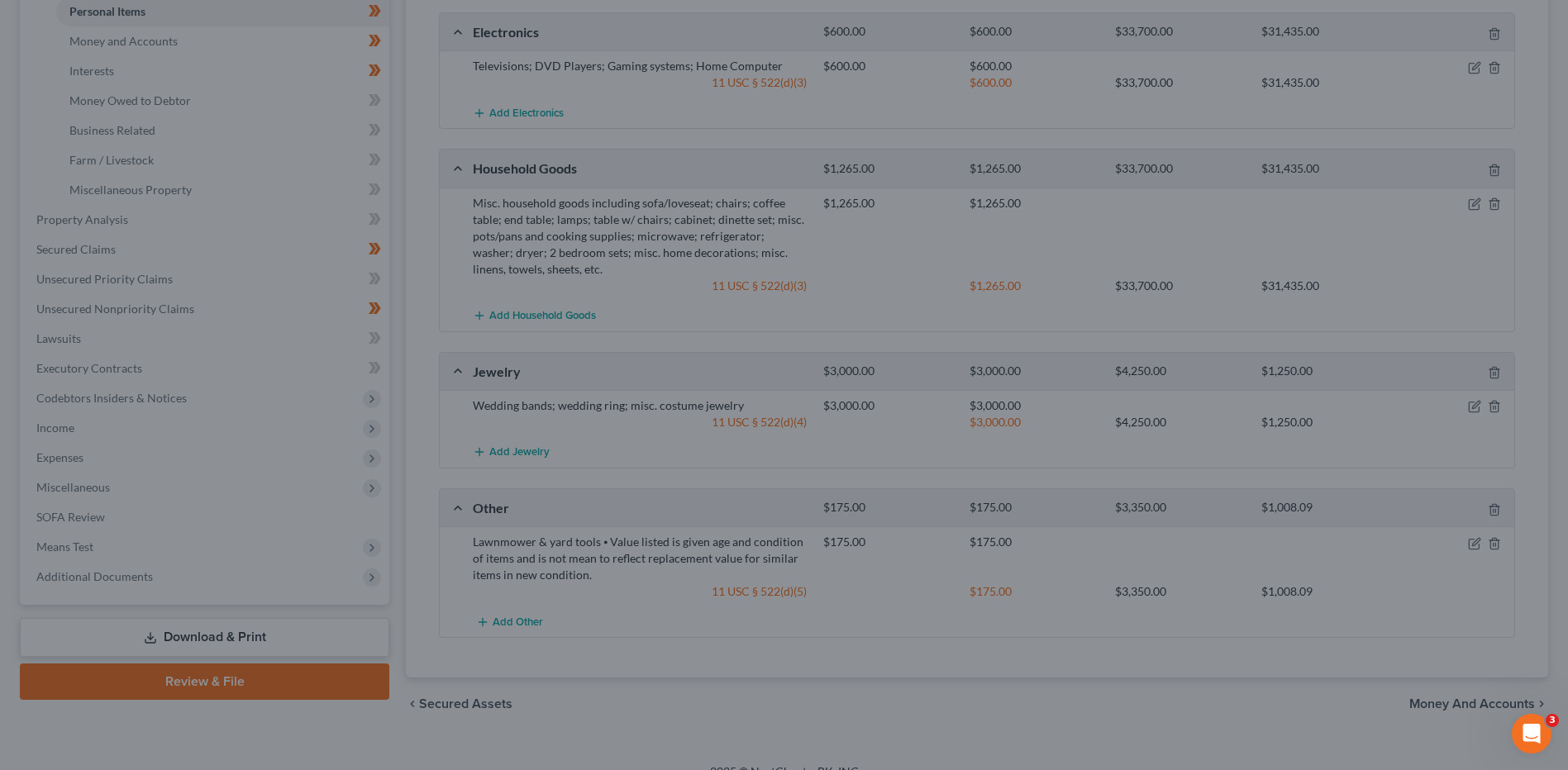
scroll to position [406, 0]
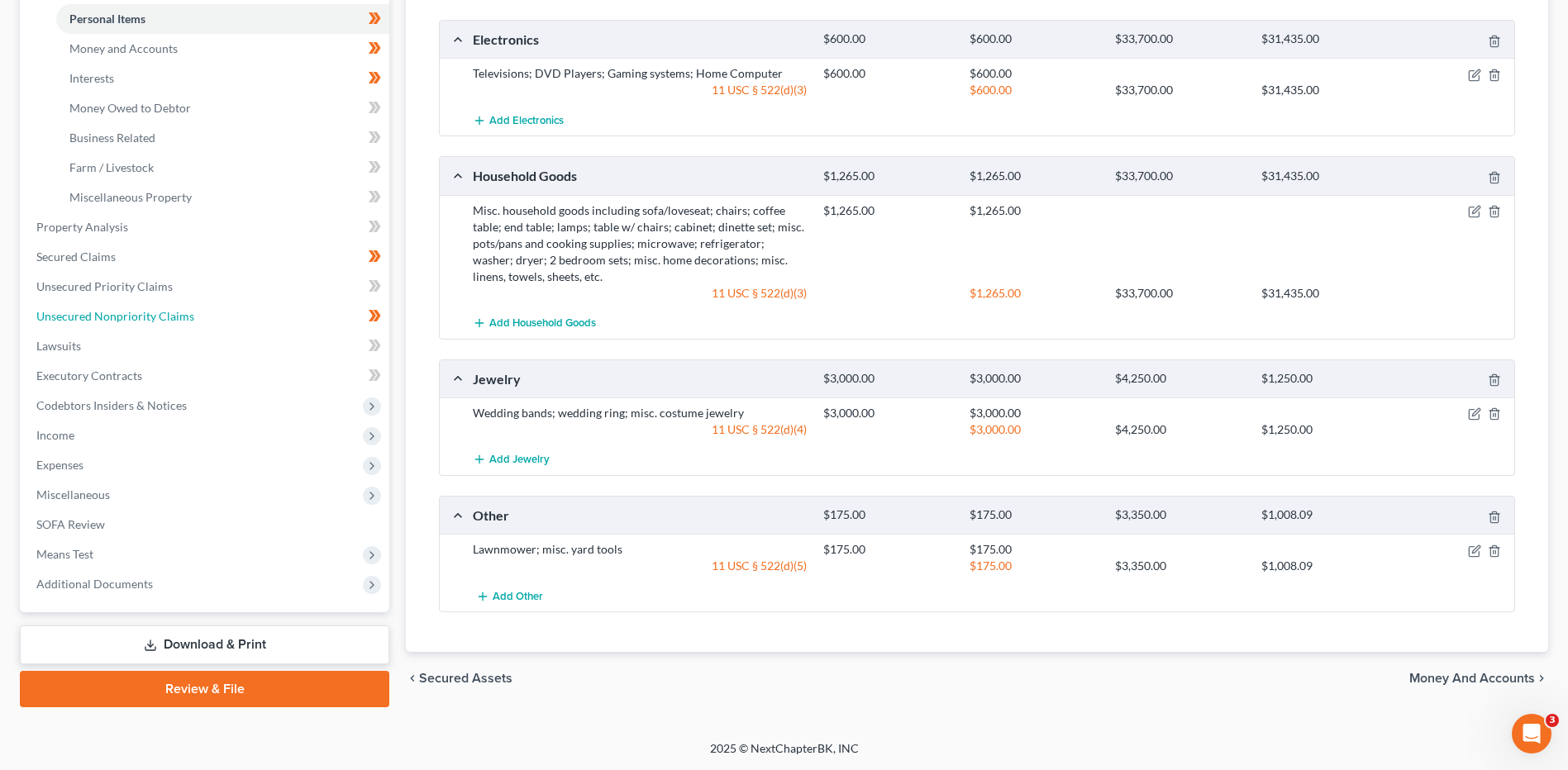
drag, startPoint x: 128, startPoint y: 311, endPoint x: 573, endPoint y: 385, distance: 451.1
click at [128, 311] on span "Unsecured Nonpriority Claims" at bounding box center [115, 316] width 158 height 14
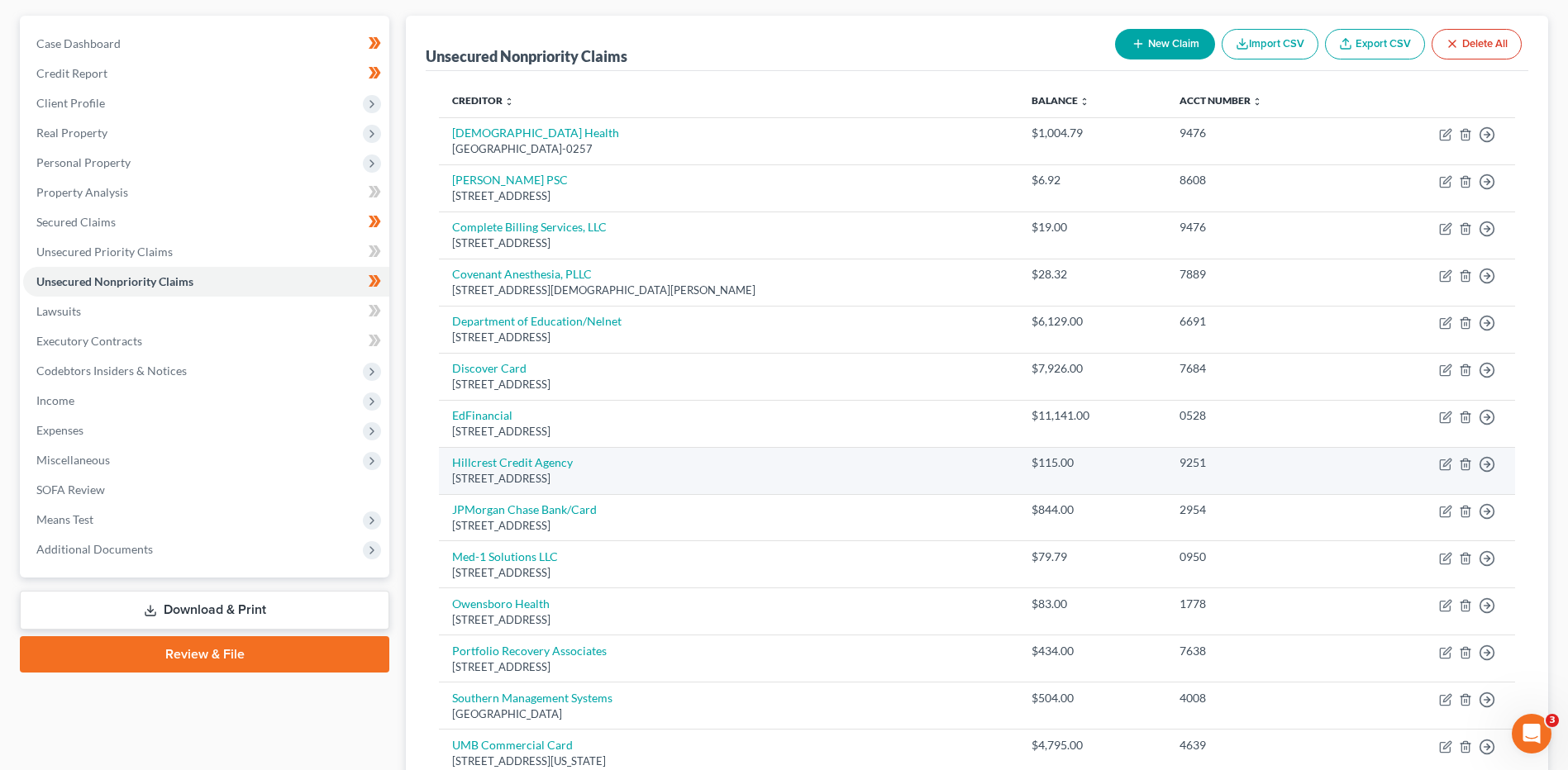
scroll to position [165, 0]
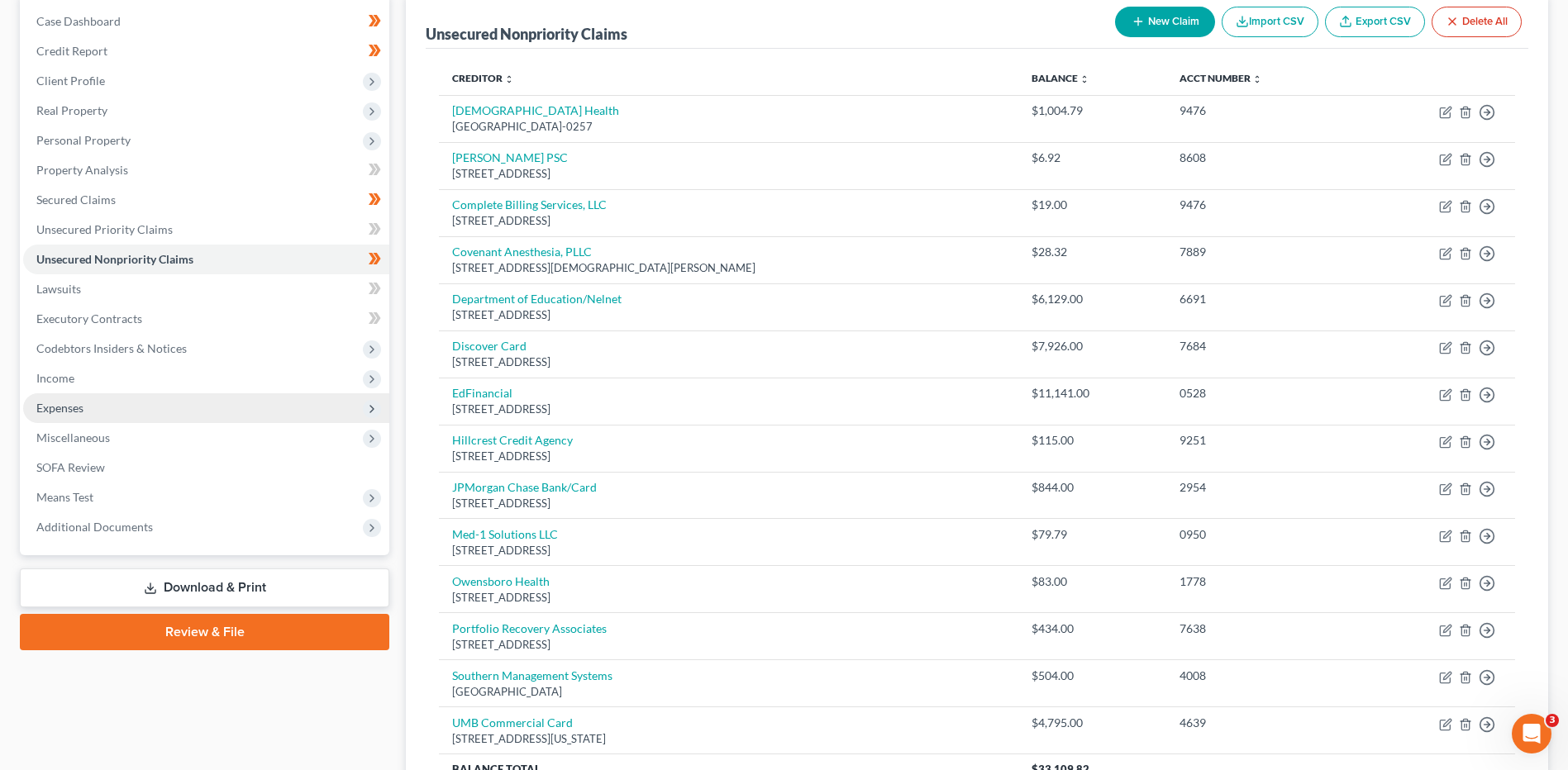
click at [79, 395] on span "Expenses" at bounding box center [206, 408] width 366 height 30
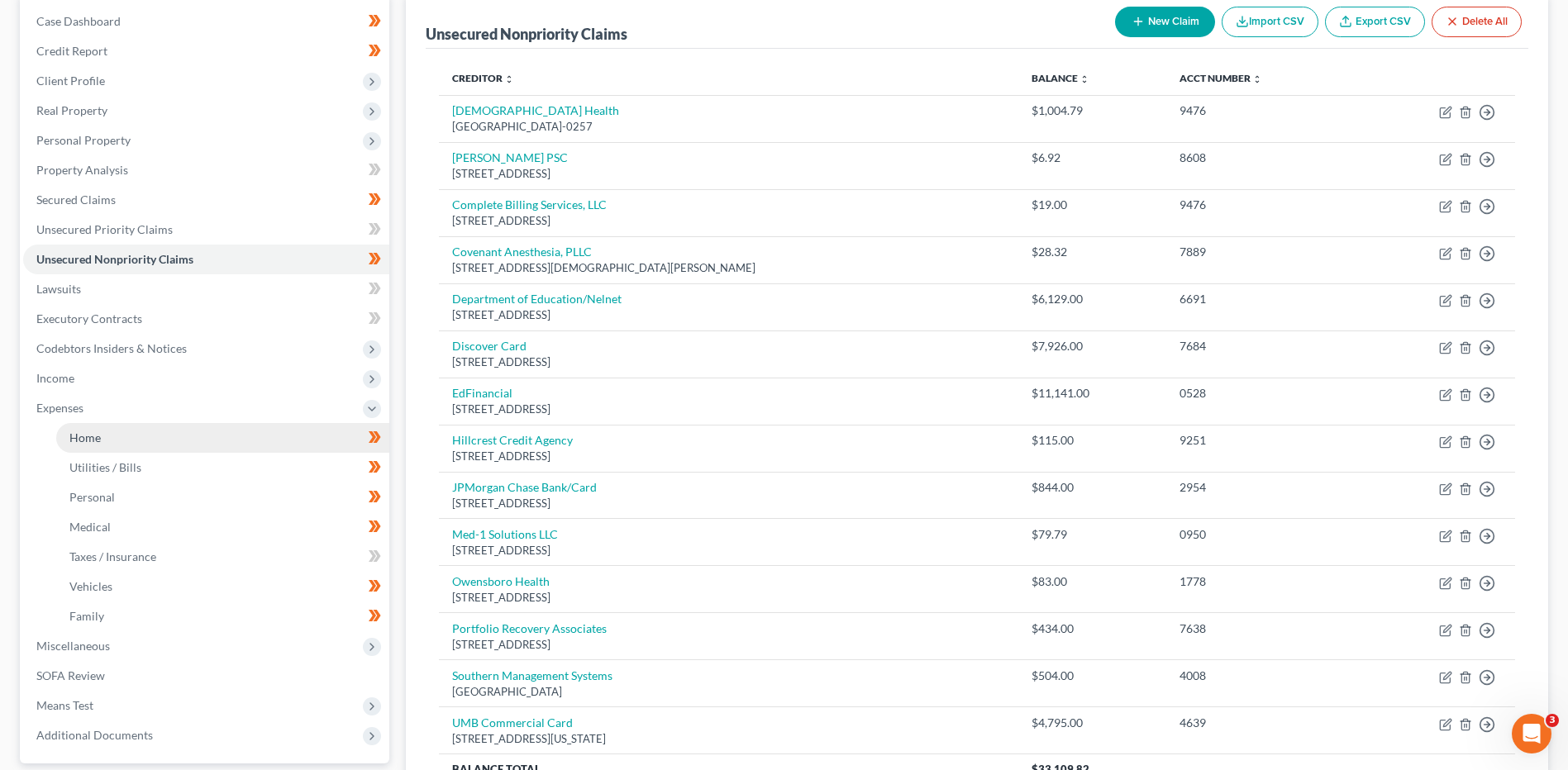
click at [93, 441] on span "Home" at bounding box center [84, 437] width 32 height 14
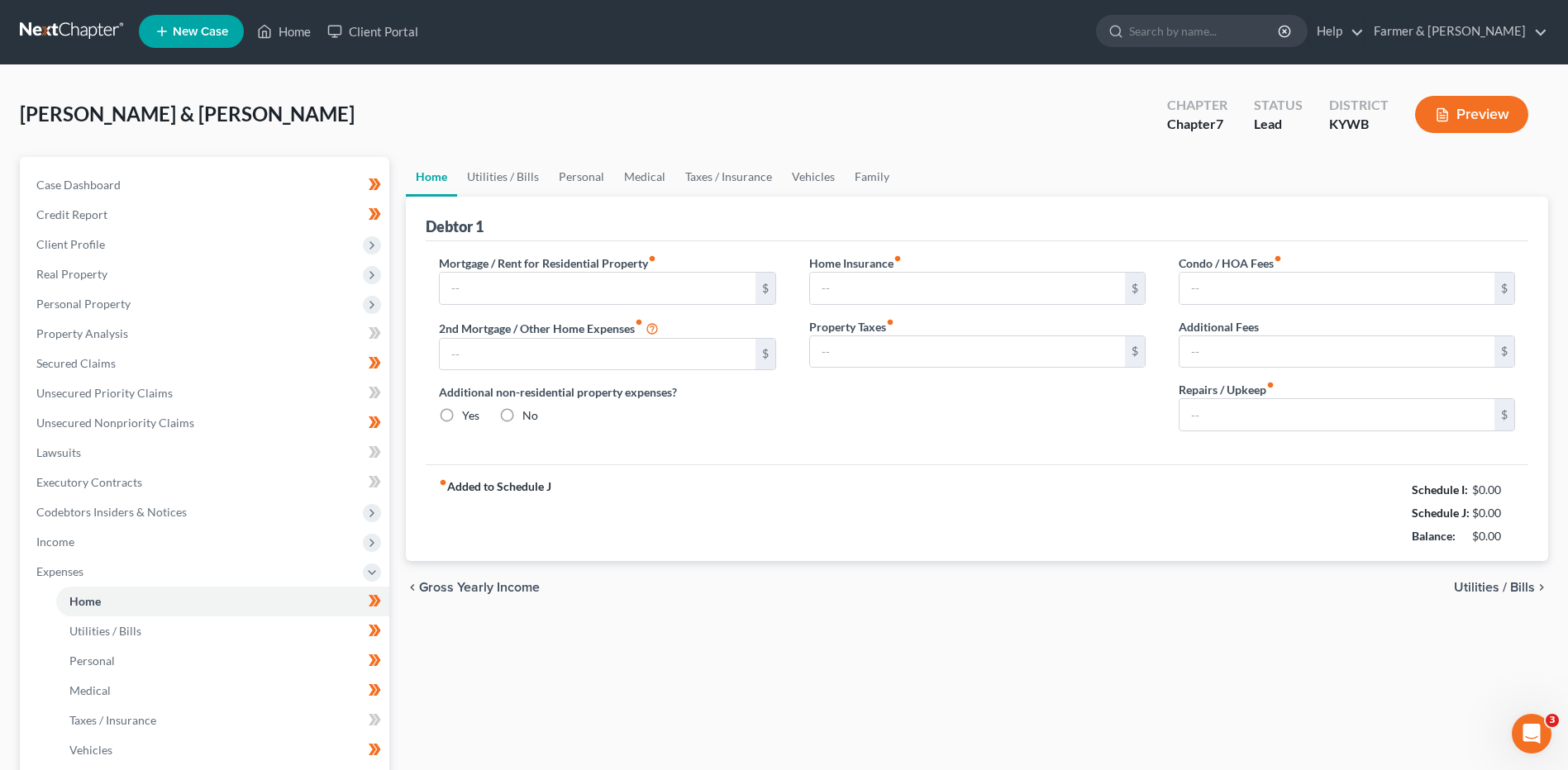
type input "757.19"
type input "0.00"
radio input "true"
type input "0.00"
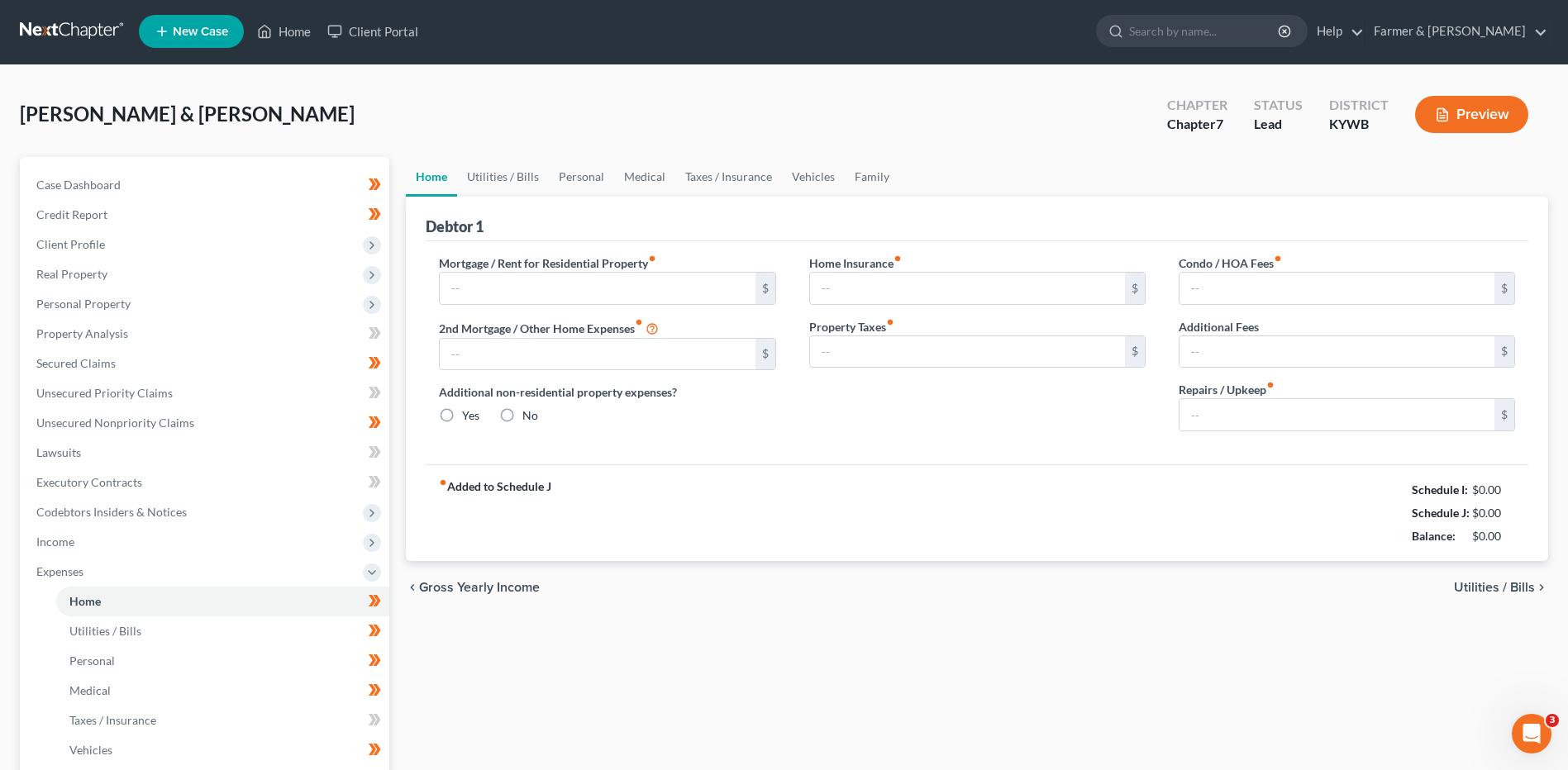
type input "0.00"
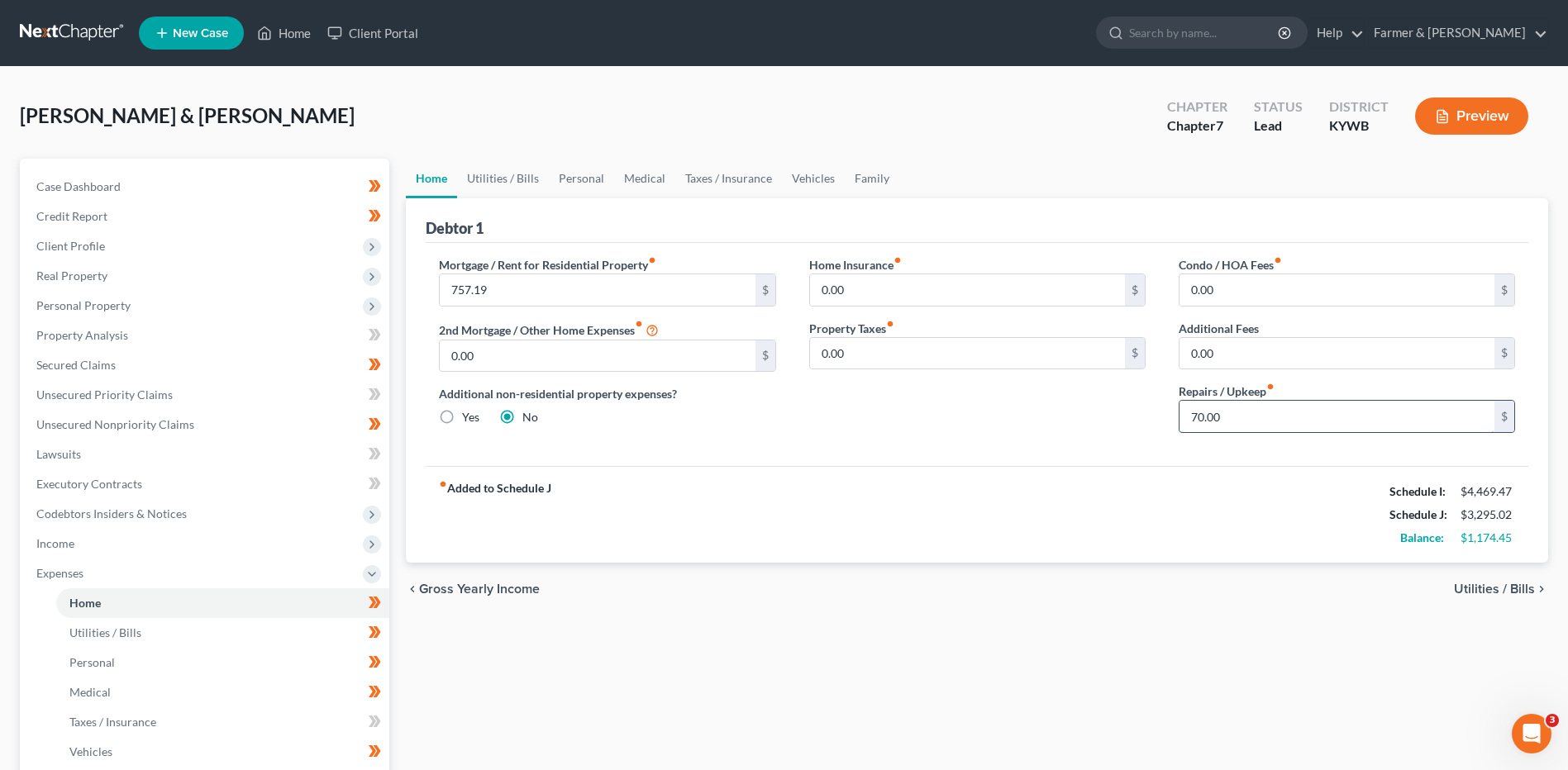
click at [1273, 418] on input "70.00" at bounding box center [1336, 416] width 315 height 32
type input "100.00"
drag, startPoint x: 108, startPoint y: 625, endPoint x: 142, endPoint y: 597, distance: 44.0
click at [108, 625] on span "Utilities / Bills" at bounding box center [105, 632] width 72 height 14
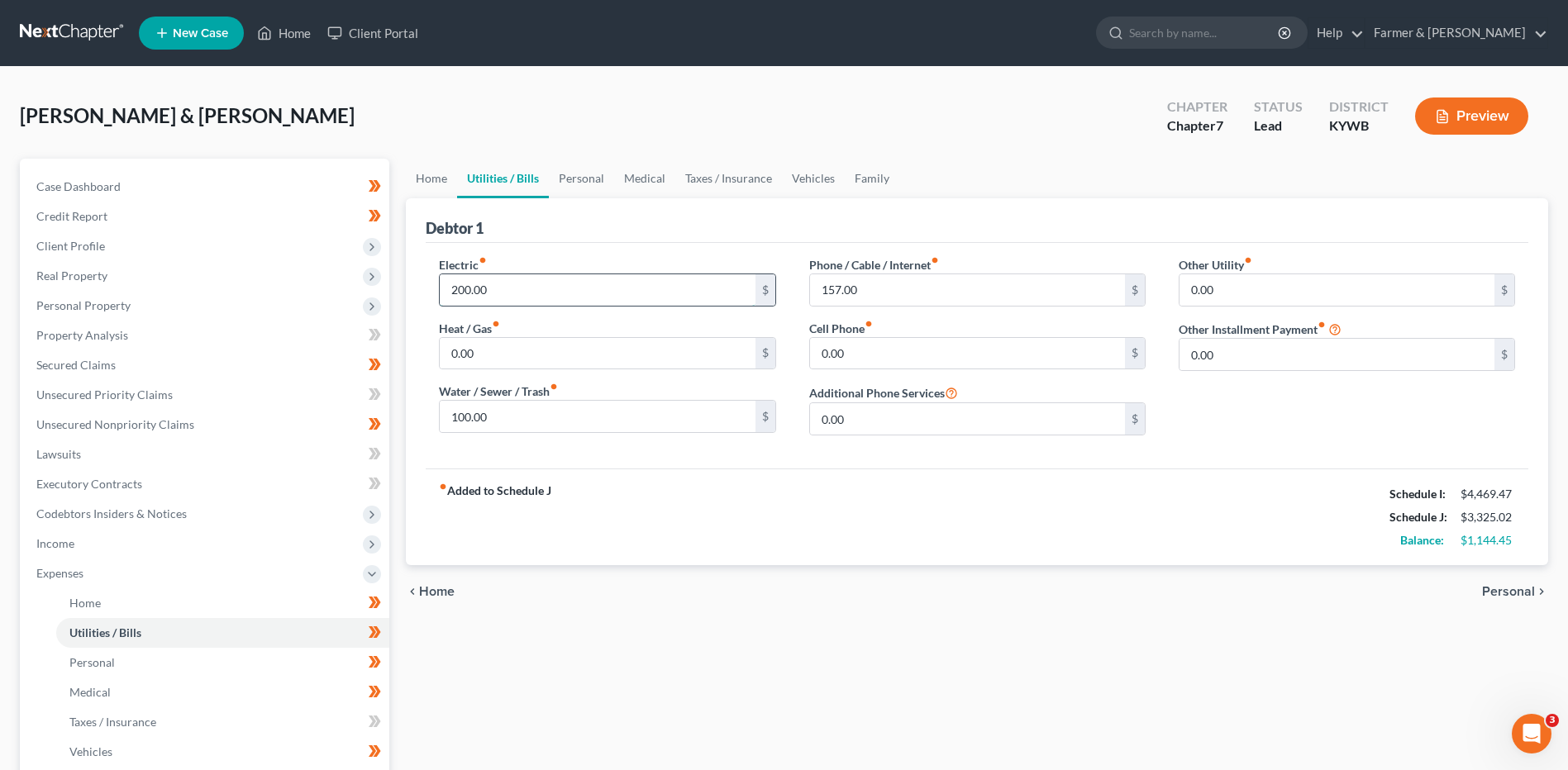
click at [497, 290] on input "200.00" at bounding box center [596, 290] width 315 height 32
type input "250.00"
type input "150.00"
type input "6"
type input "160.00"
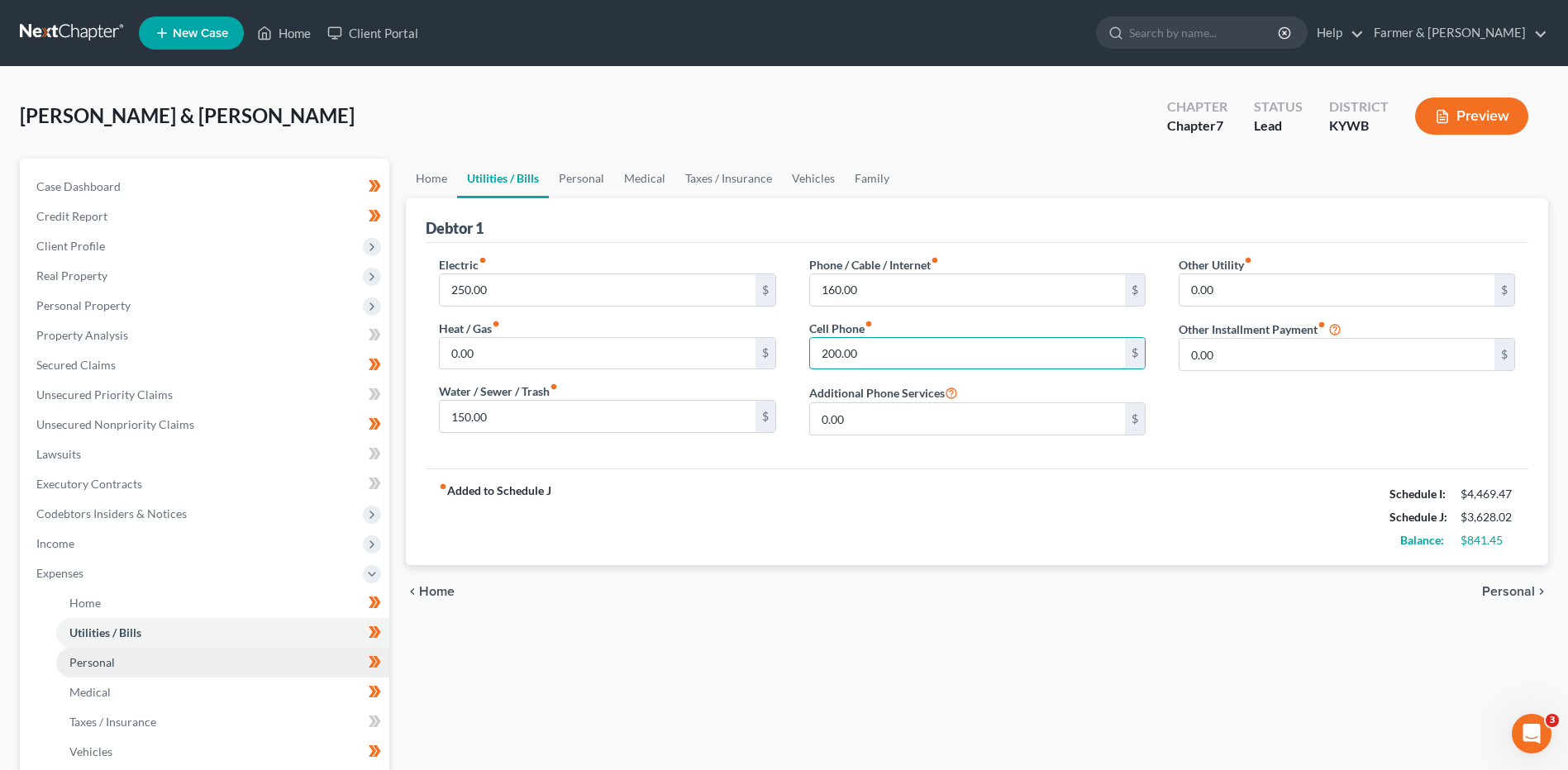
type input "200.00"
click at [96, 658] on span "Personal" at bounding box center [91, 662] width 45 height 14
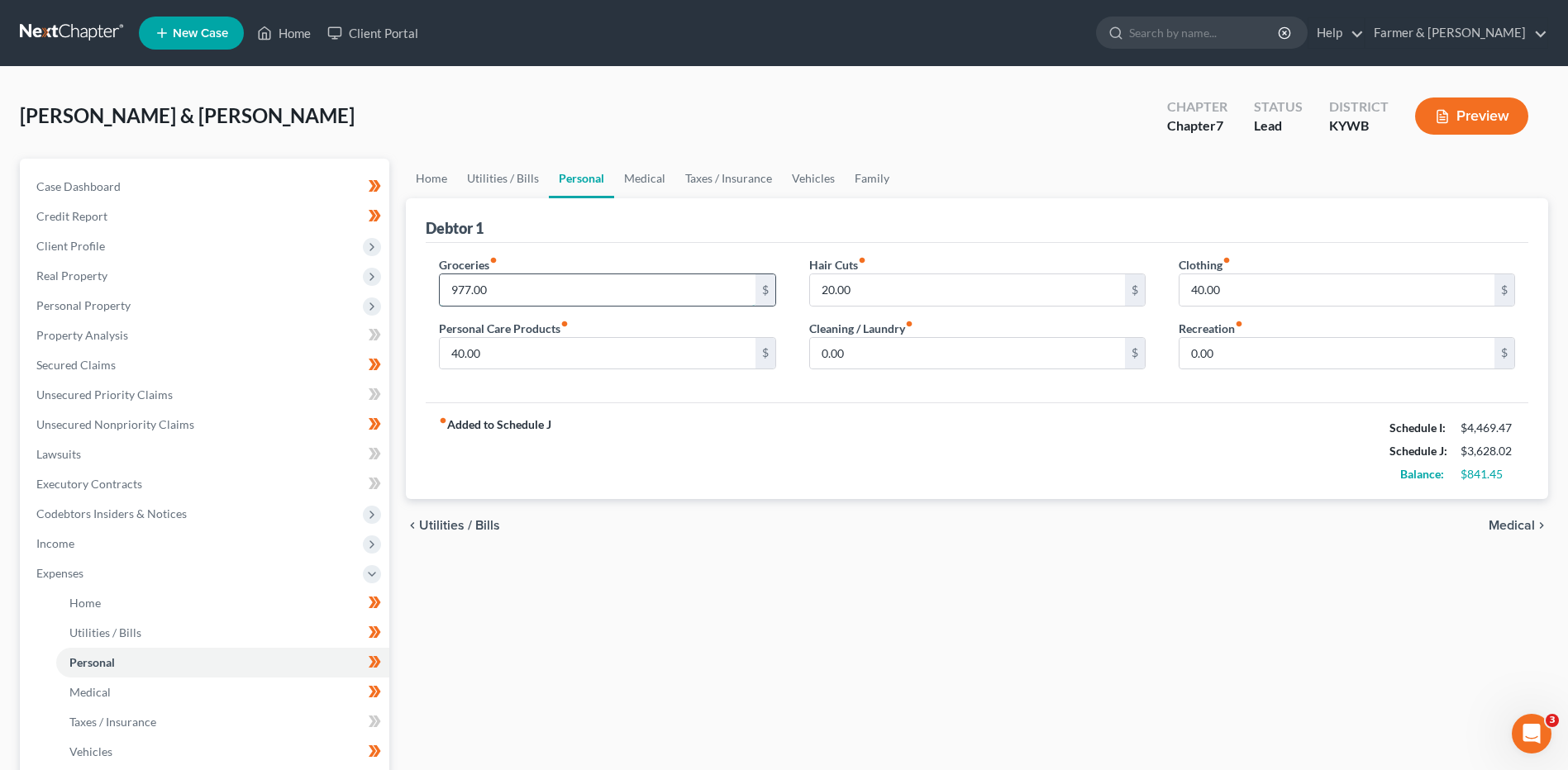
click at [502, 284] on input "977.00" at bounding box center [596, 290] width 315 height 32
type input "950.00"
type input "1"
type input "85.00"
type input "65.00"
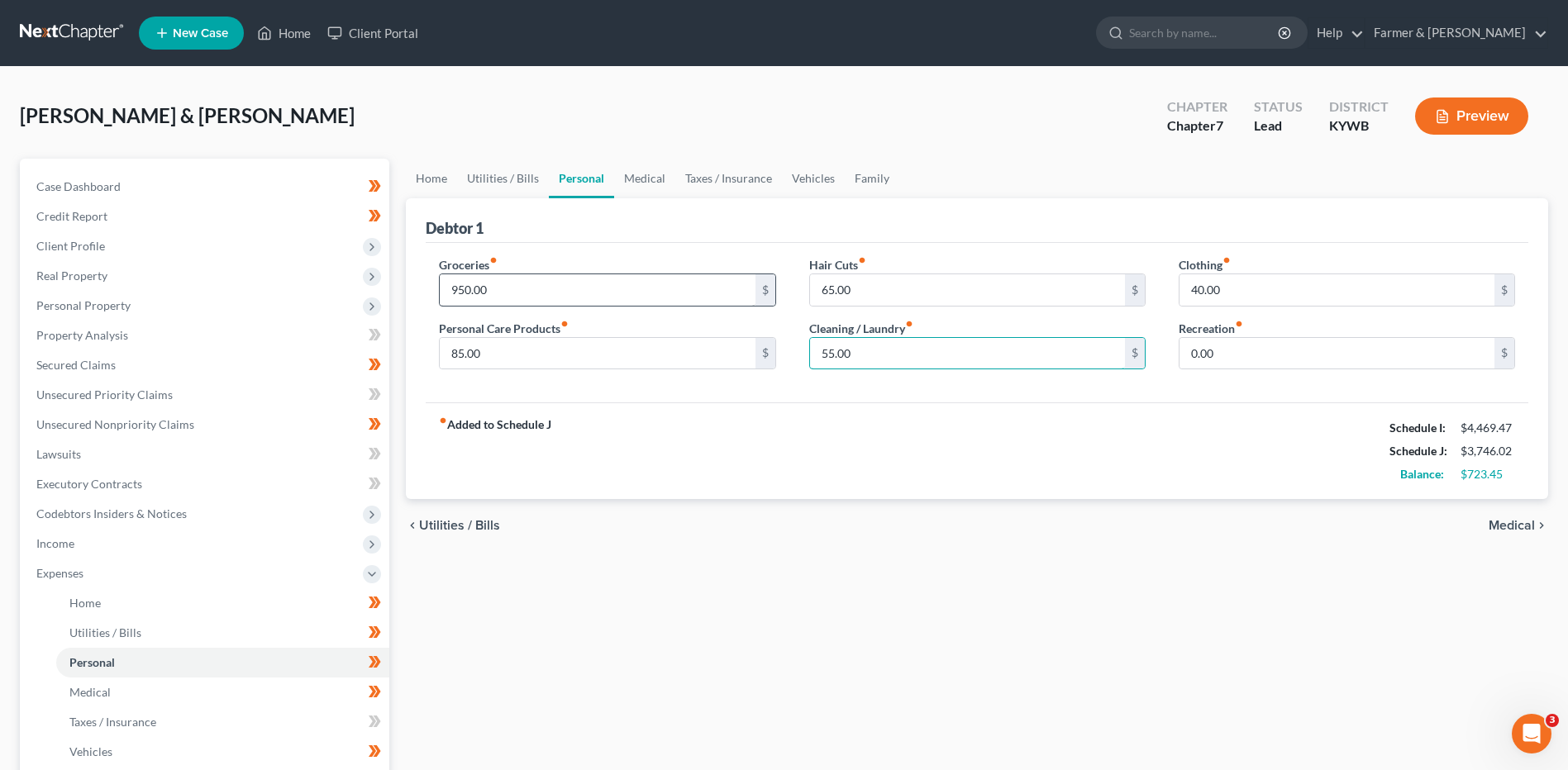
type input "55.00"
type input "65.00"
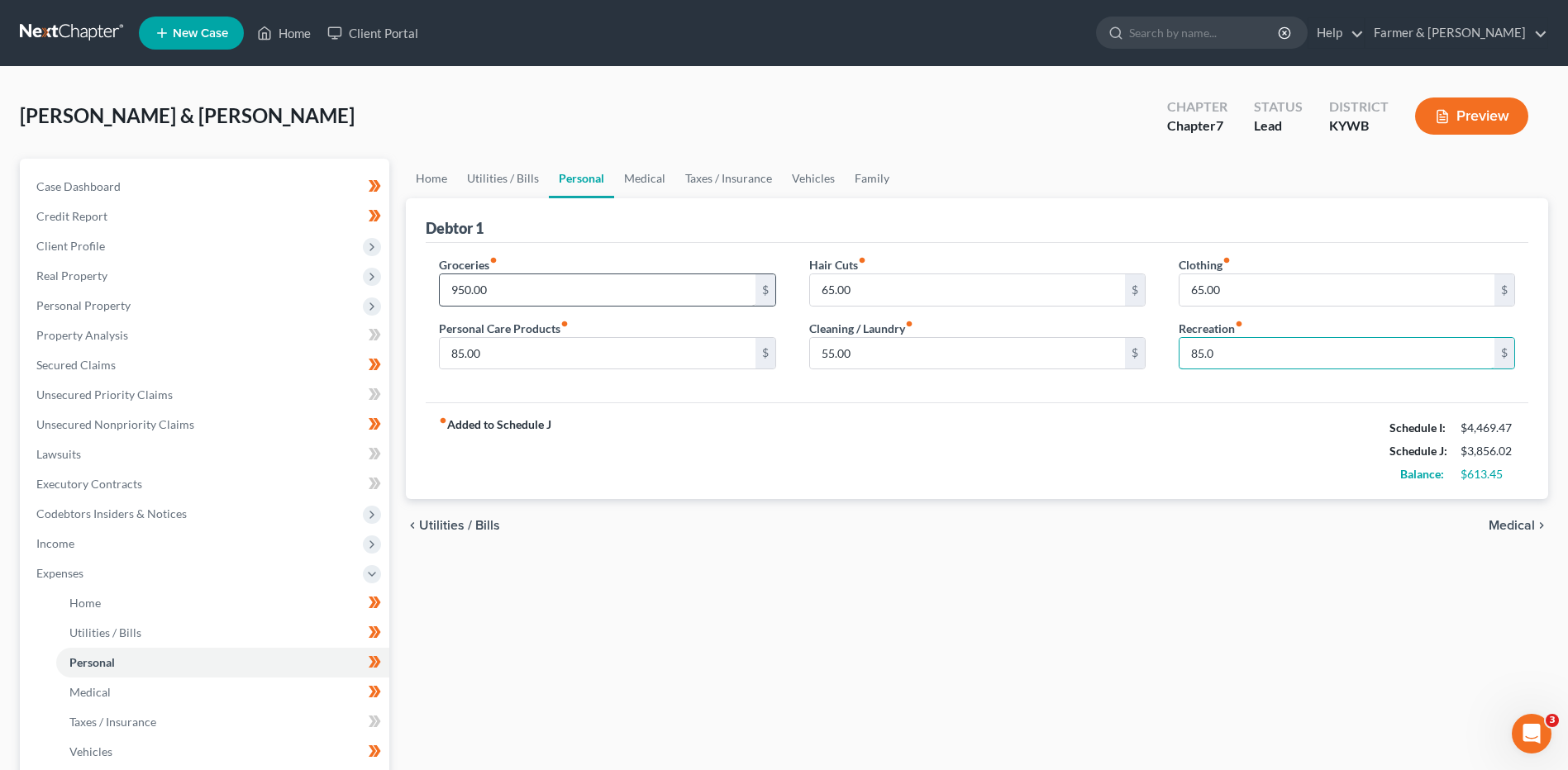
type input "85.00"
drag, startPoint x: 136, startPoint y: 698, endPoint x: 172, endPoint y: 673, distance: 43.8
click at [136, 698] on link "Medical" at bounding box center [223, 692] width 333 height 30
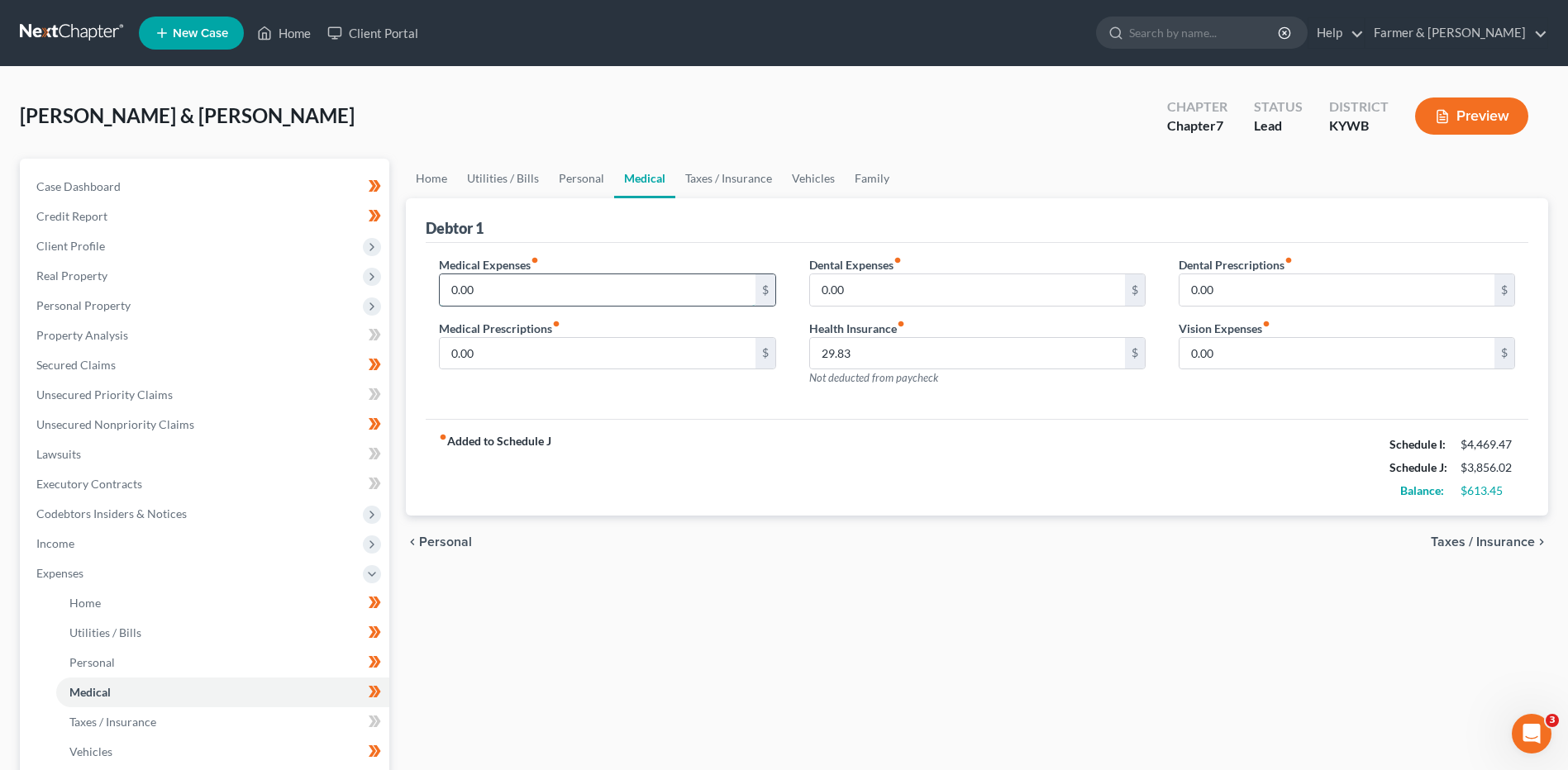
click at [513, 298] on input "0.00" at bounding box center [596, 290] width 315 height 32
type input "50.00"
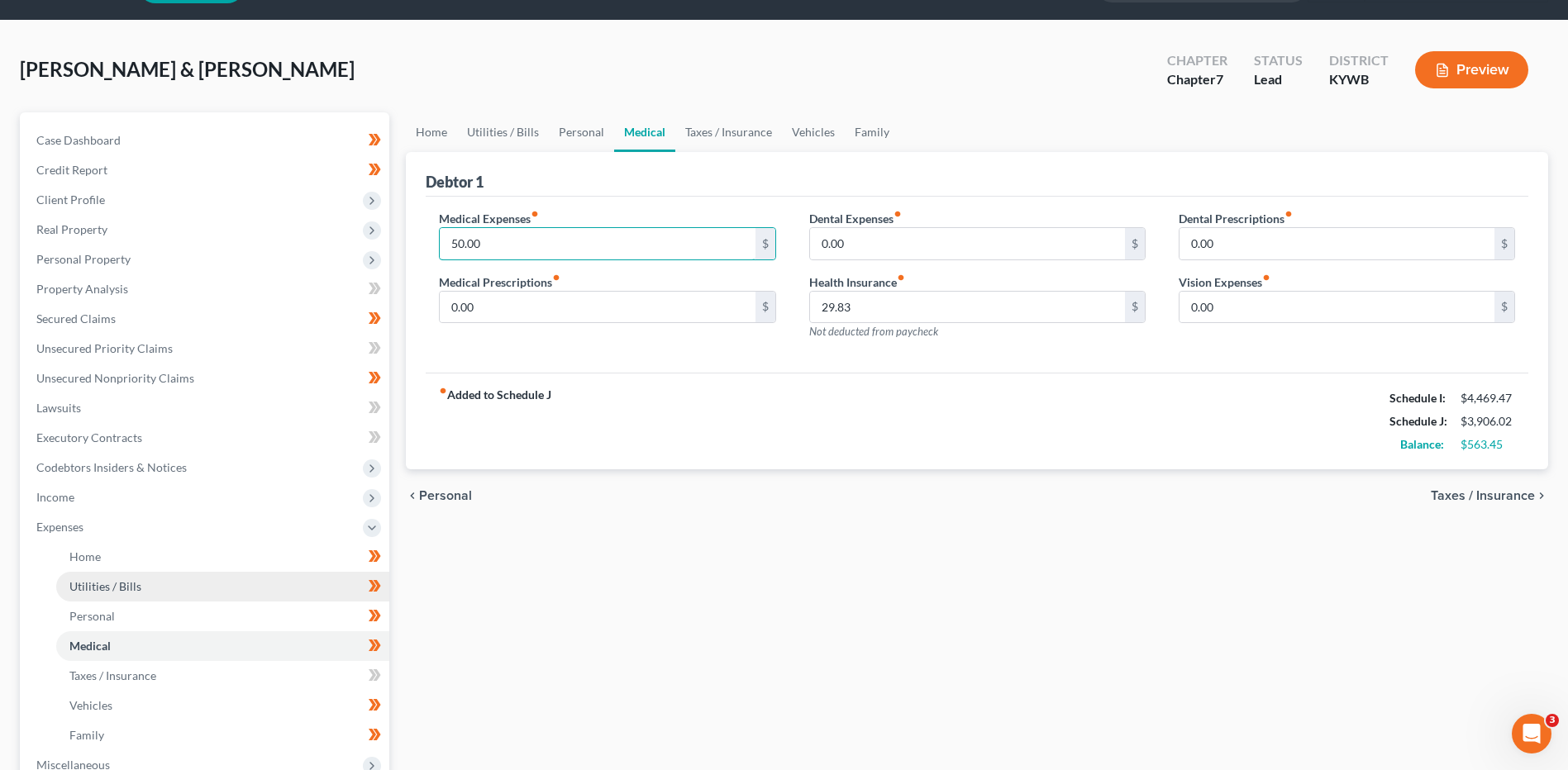
scroll to position [83, 0]
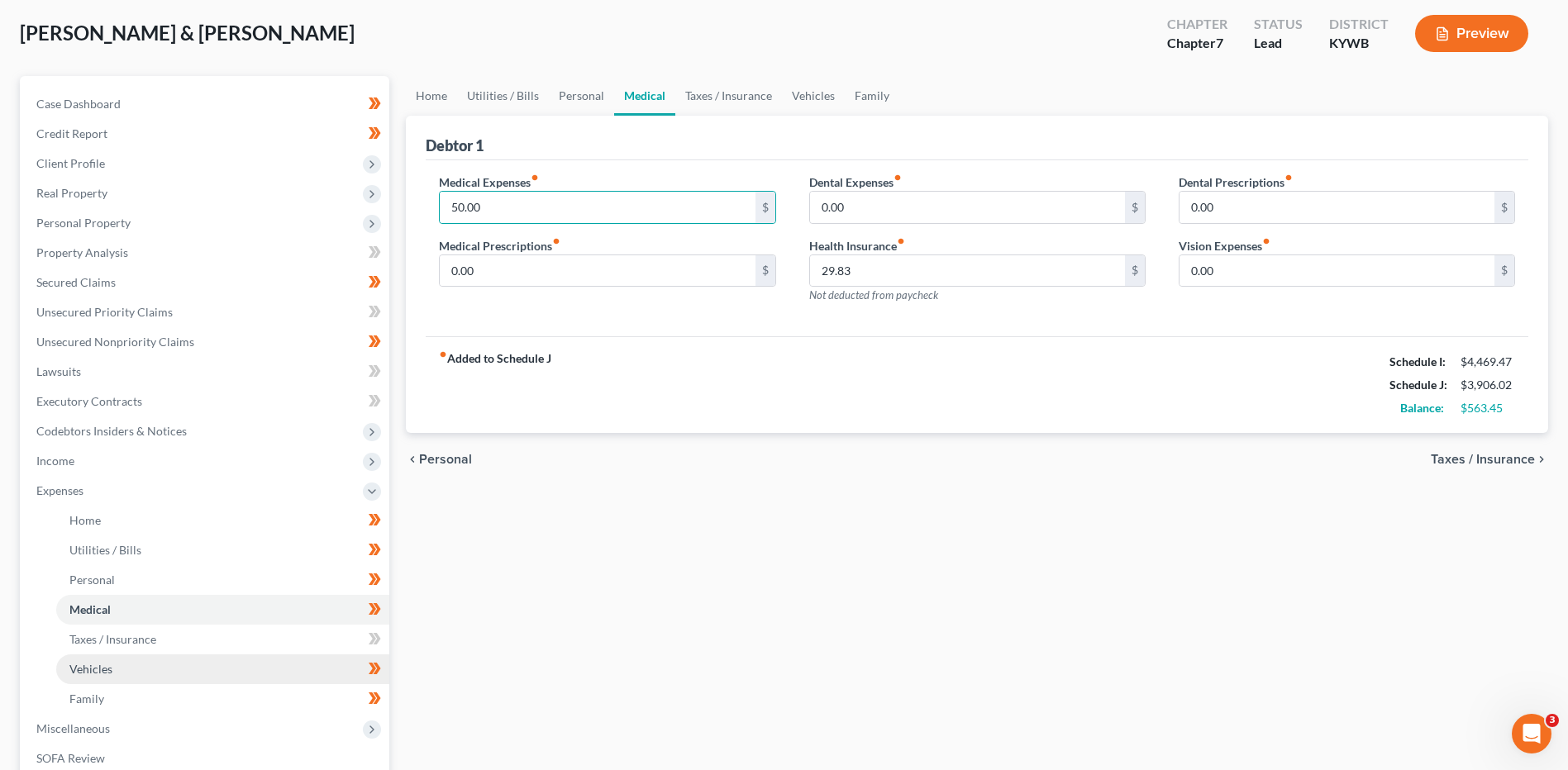
click at [101, 660] on link "Vehicles" at bounding box center [223, 669] width 333 height 30
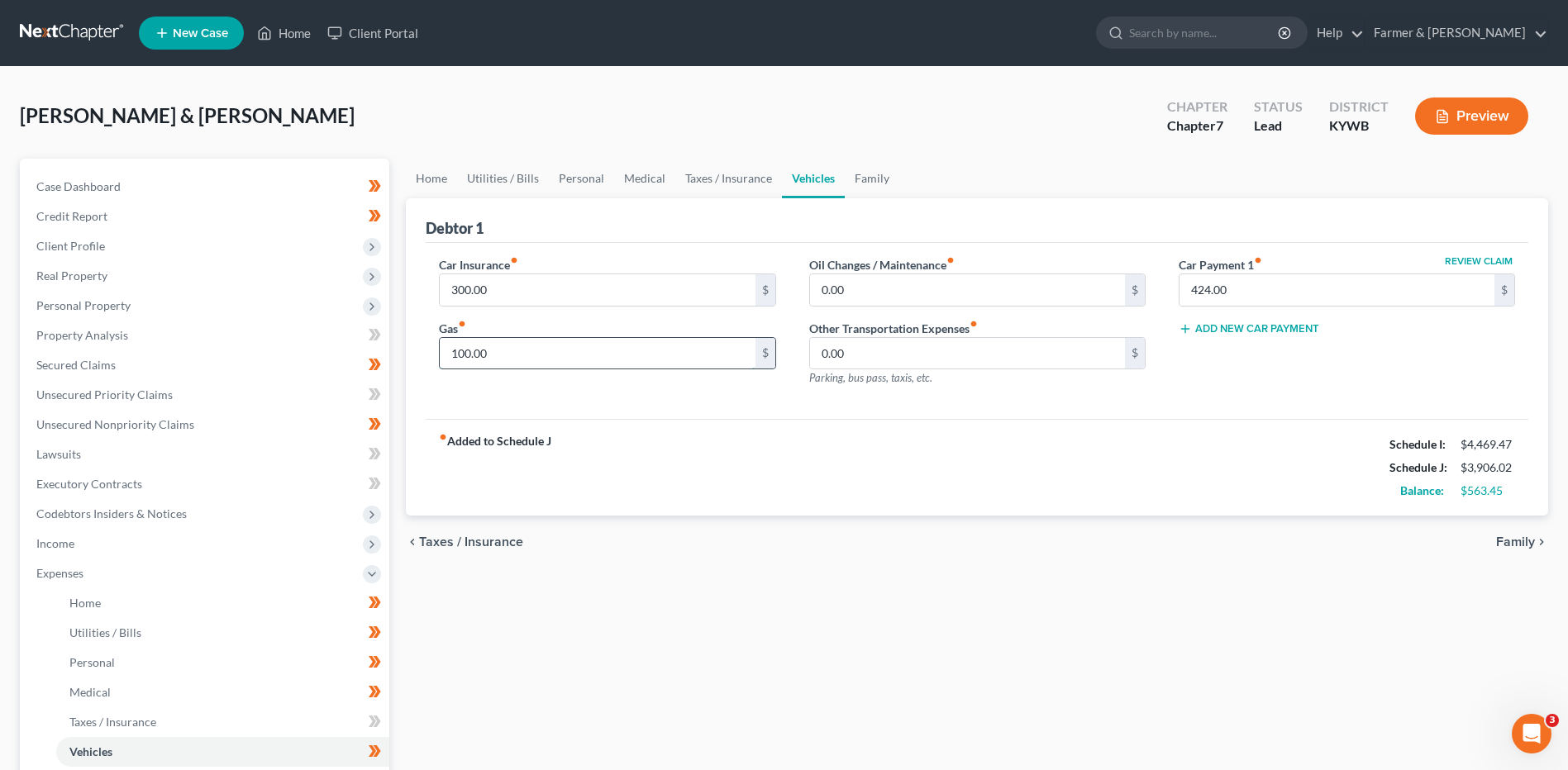
click at [533, 354] on input "100.00" at bounding box center [596, 353] width 315 height 32
type input "350.00"
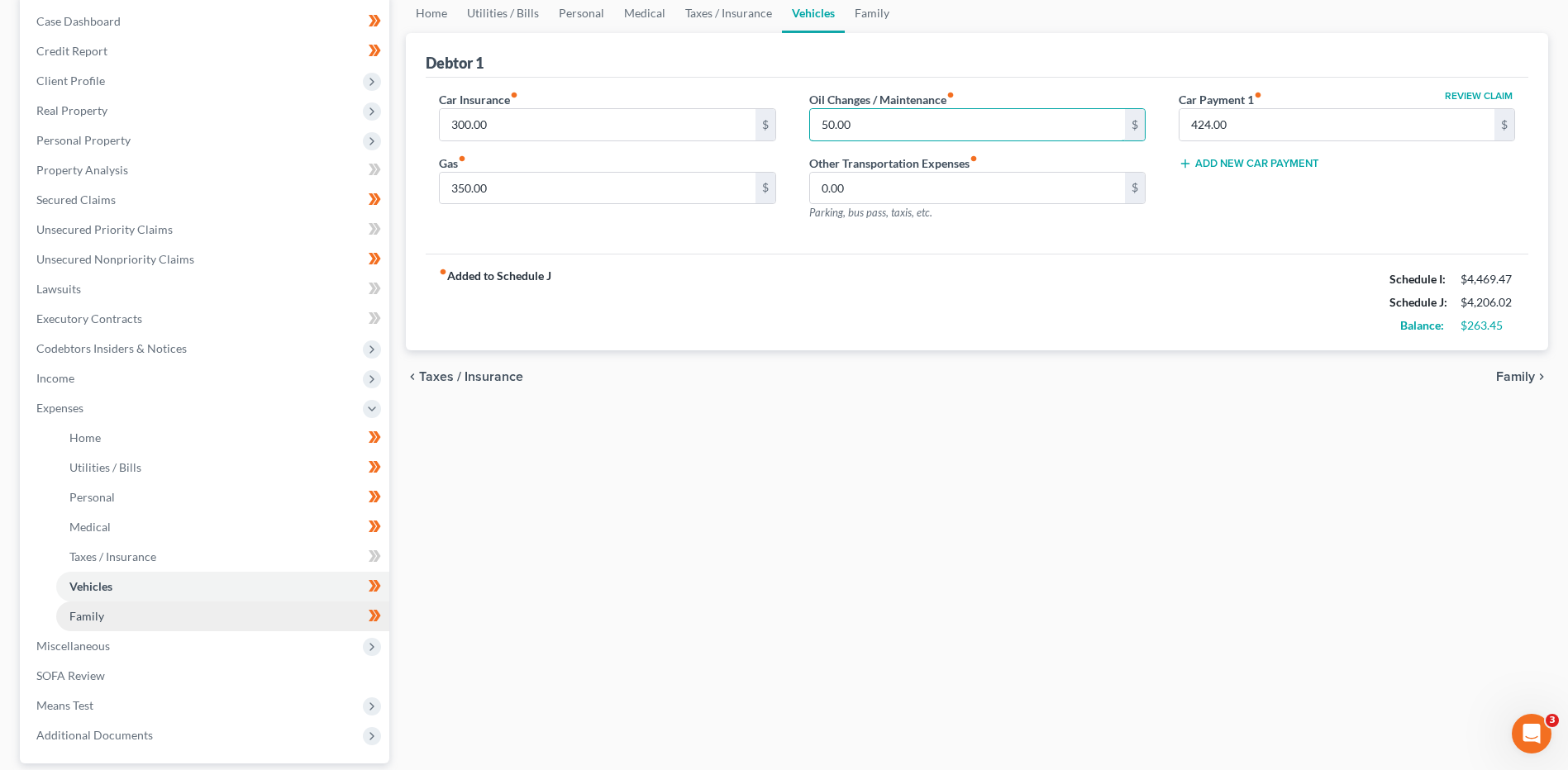
type input "50.00"
click at [132, 611] on link "Family" at bounding box center [223, 616] width 333 height 30
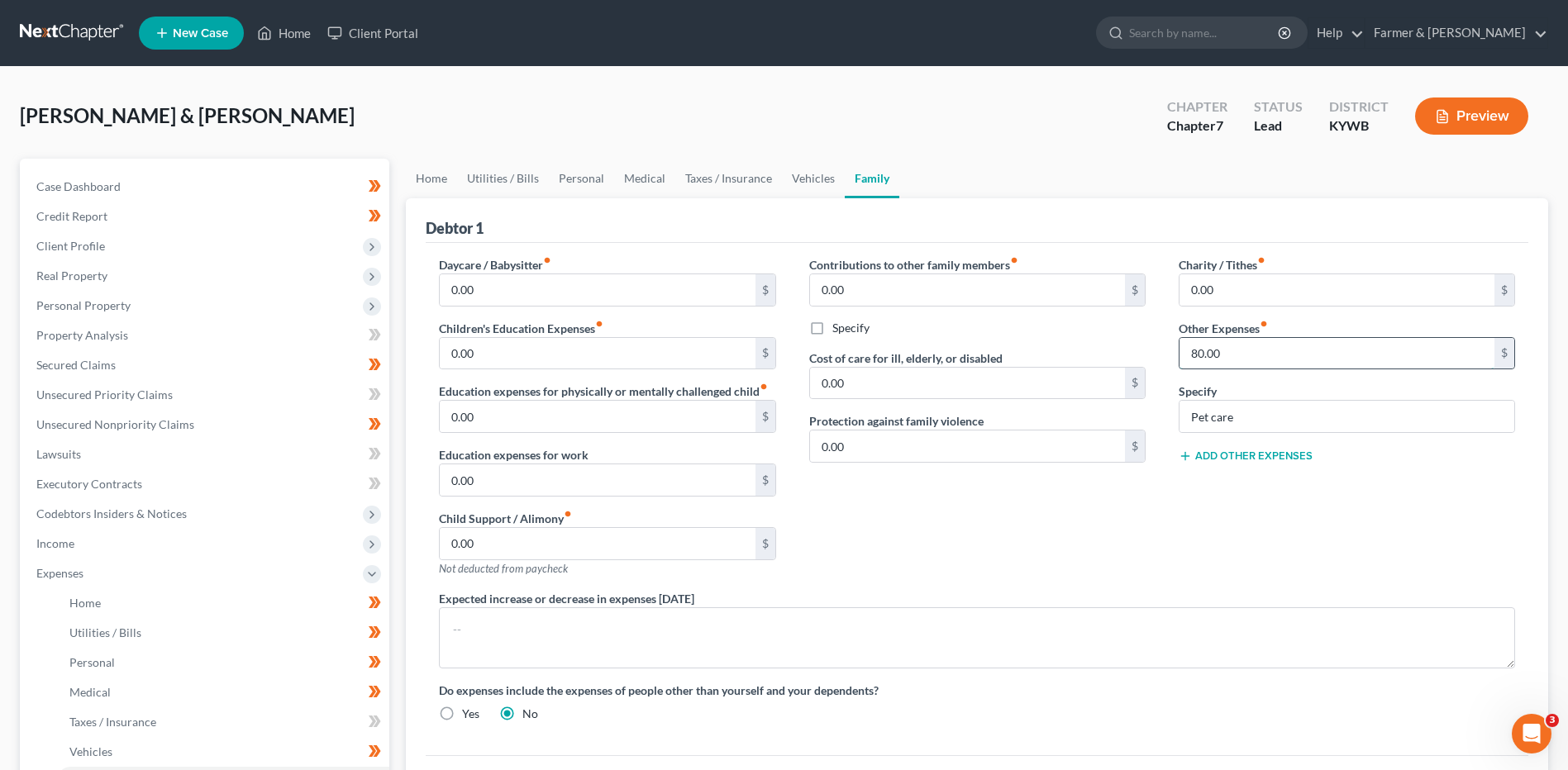
click at [1250, 359] on input "80.00" at bounding box center [1336, 353] width 315 height 32
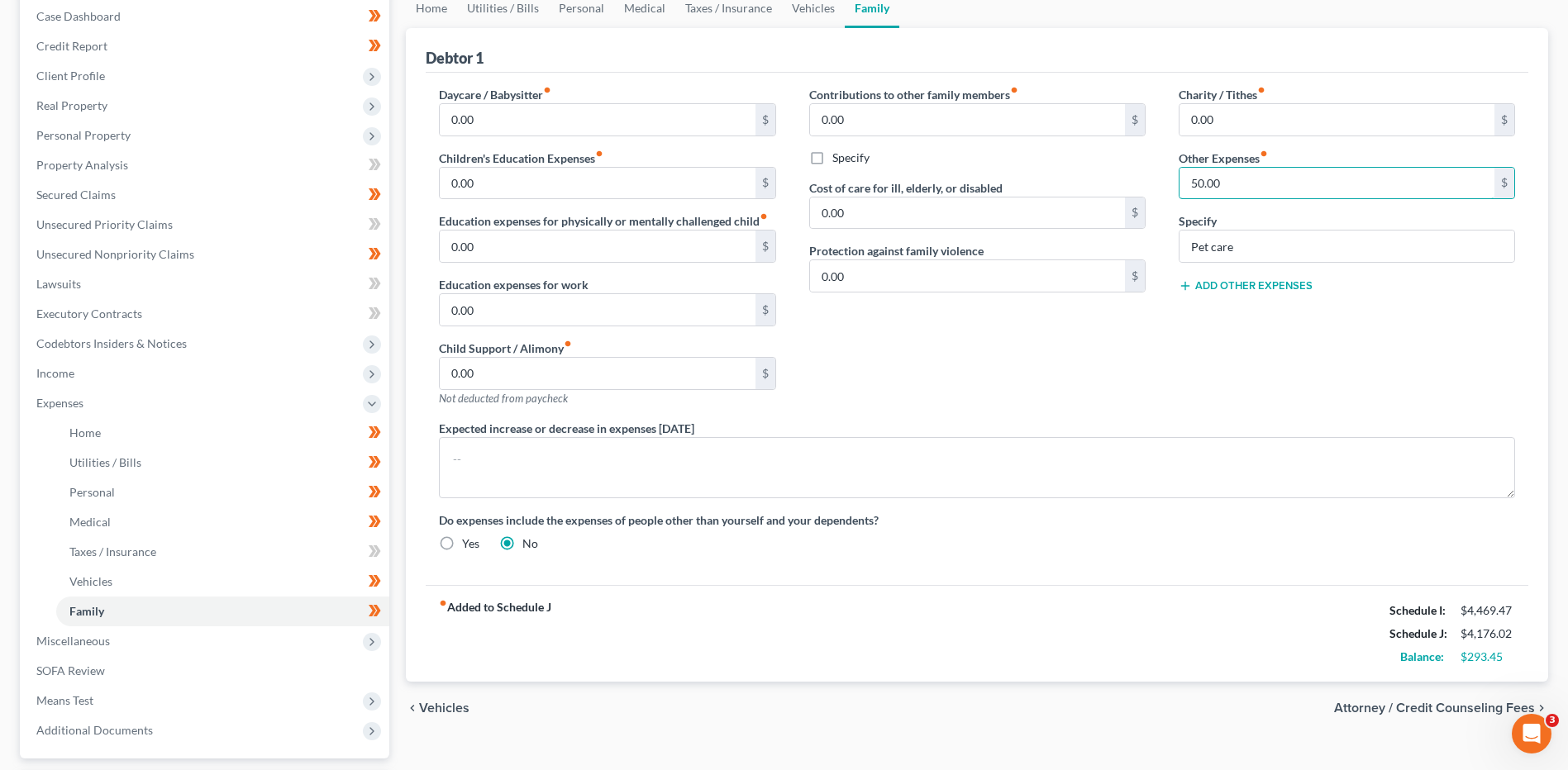
scroll to position [151, 0]
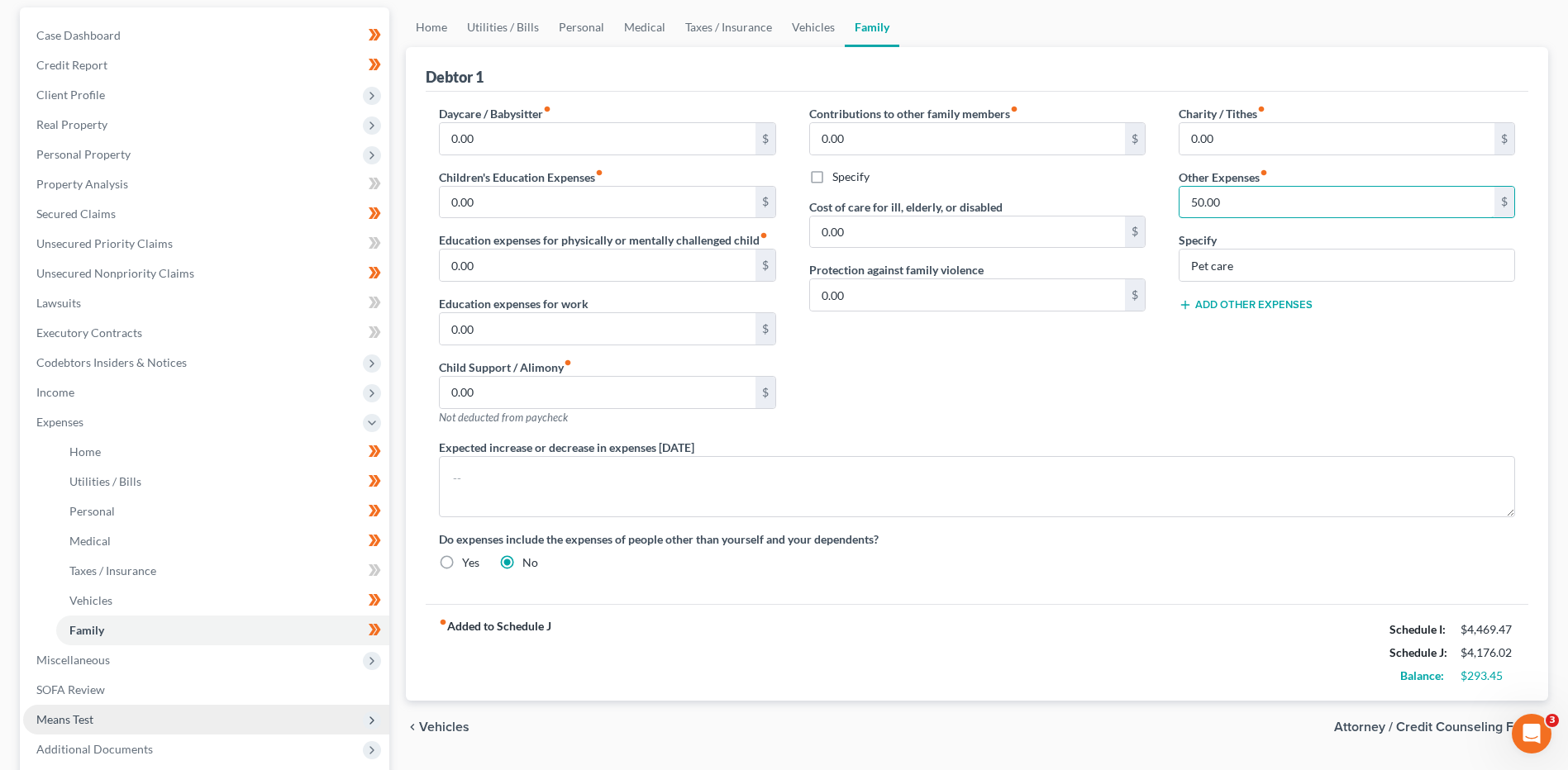
type input "50.00"
click at [97, 715] on span "Means Test" at bounding box center [206, 719] width 366 height 30
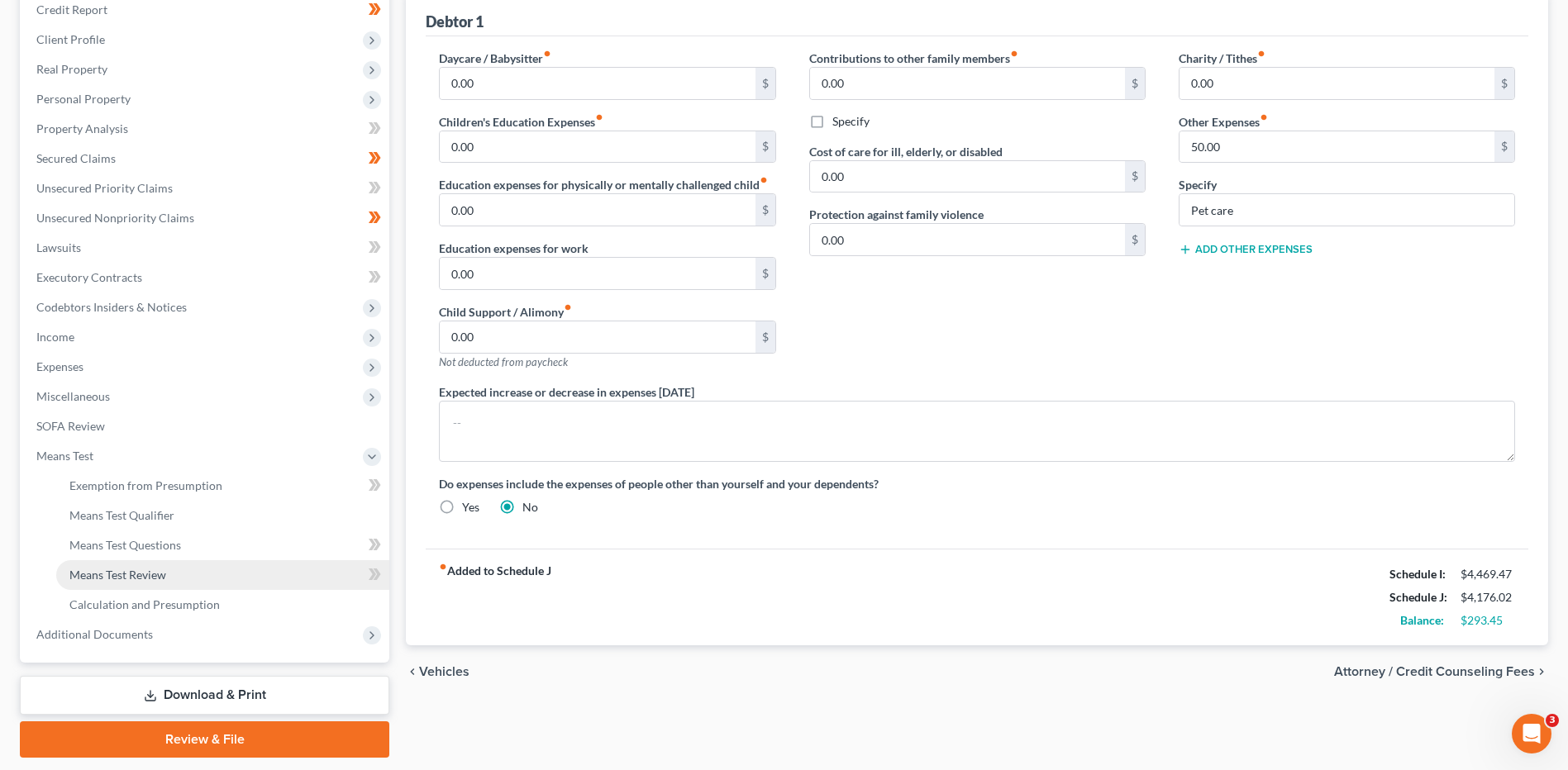
scroll to position [234, 0]
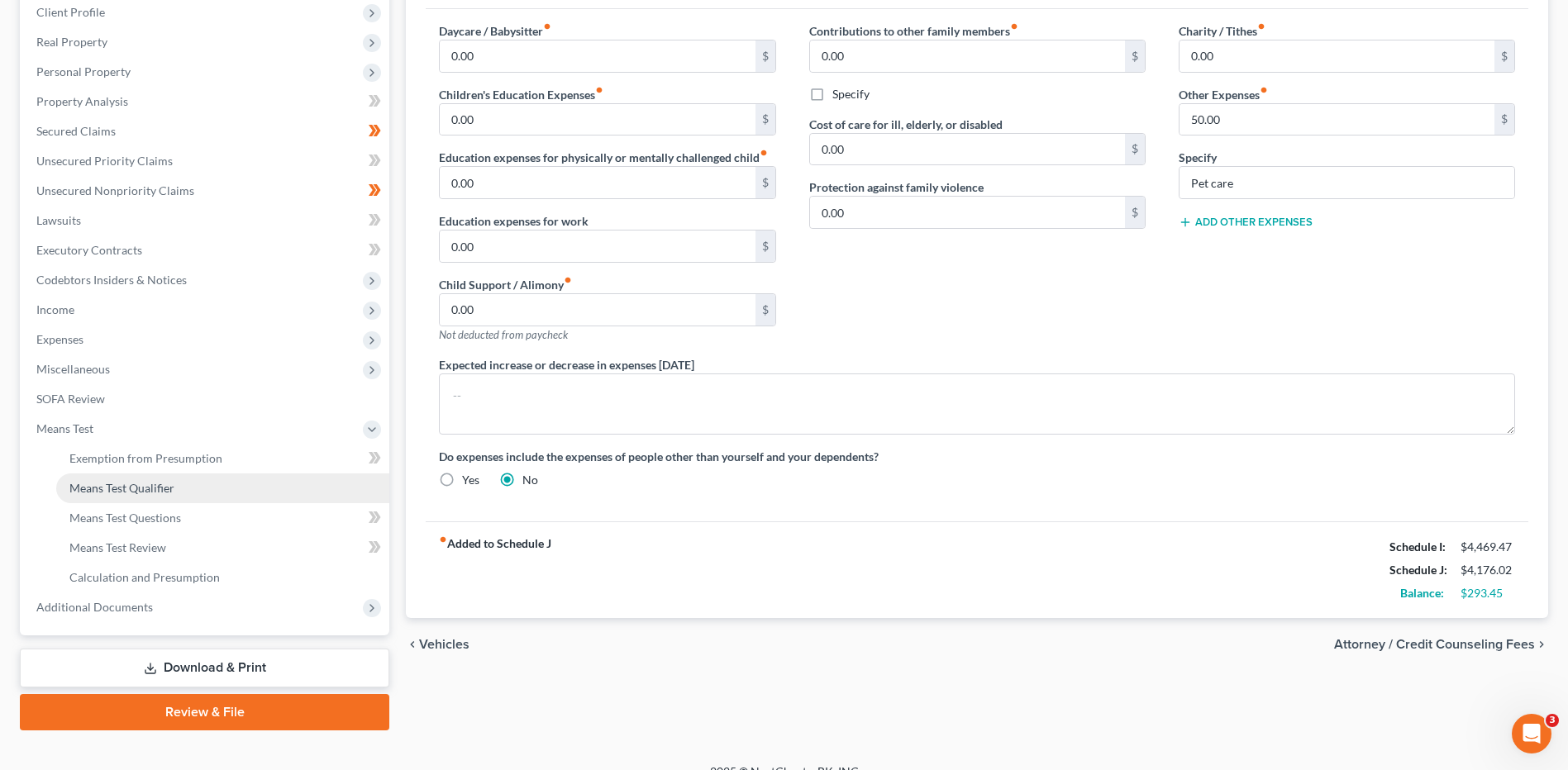
click at [189, 490] on link "Means Test Qualifier" at bounding box center [223, 488] width 333 height 30
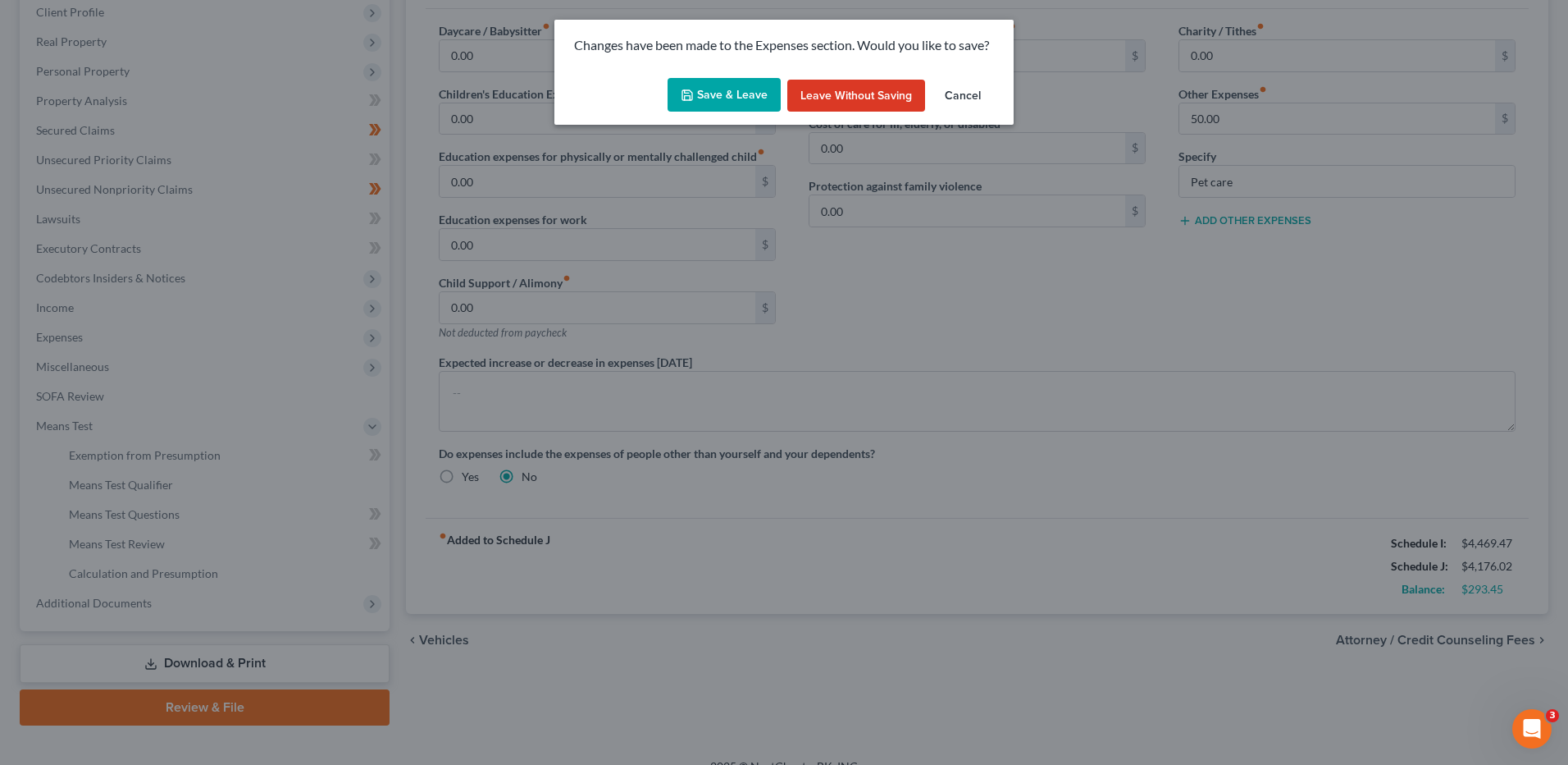
click at [749, 87] on button "Save & Leave" at bounding box center [725, 95] width 113 height 35
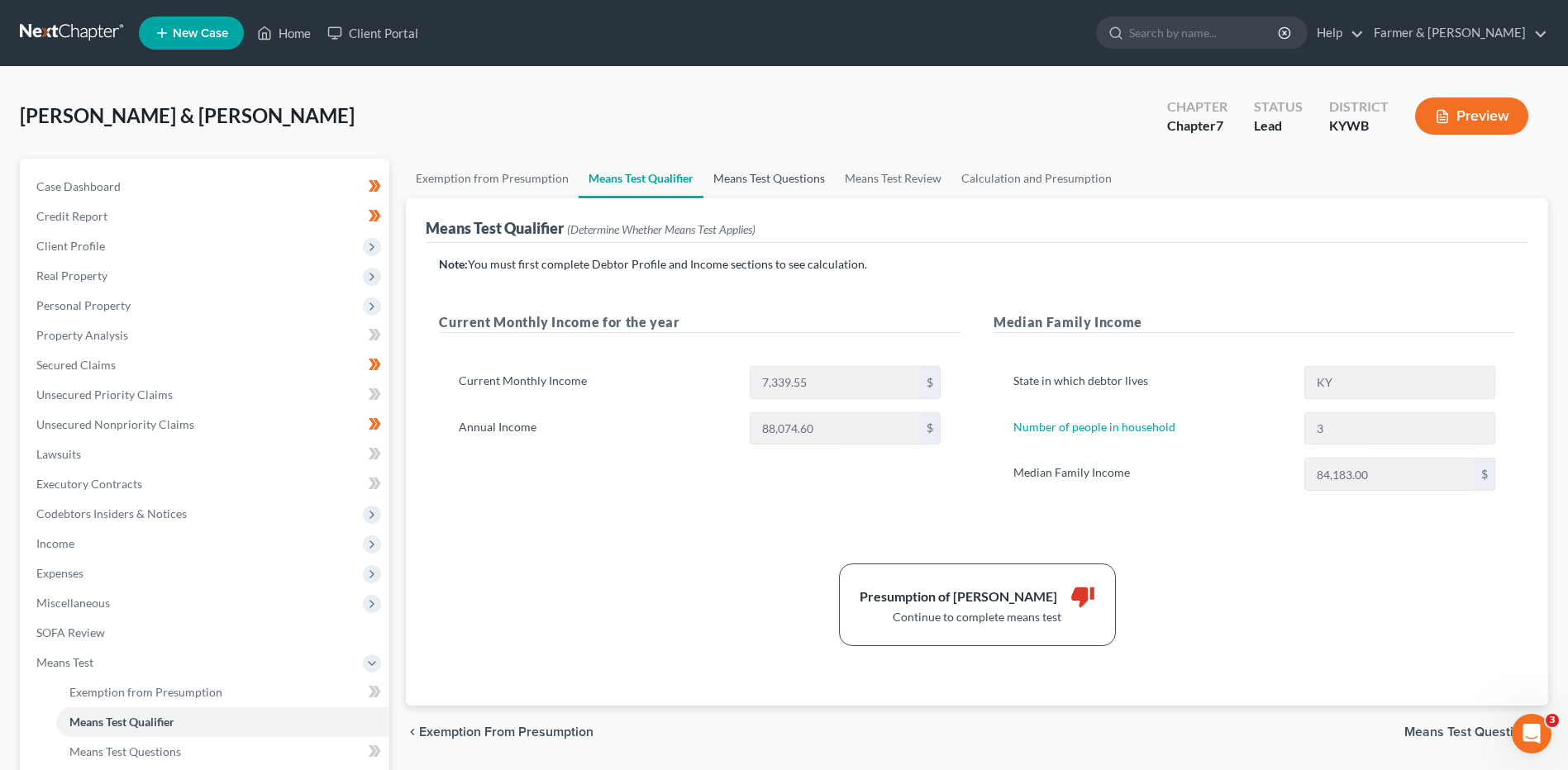
click at [787, 182] on link "Means Test Questions" at bounding box center [769, 178] width 131 height 39
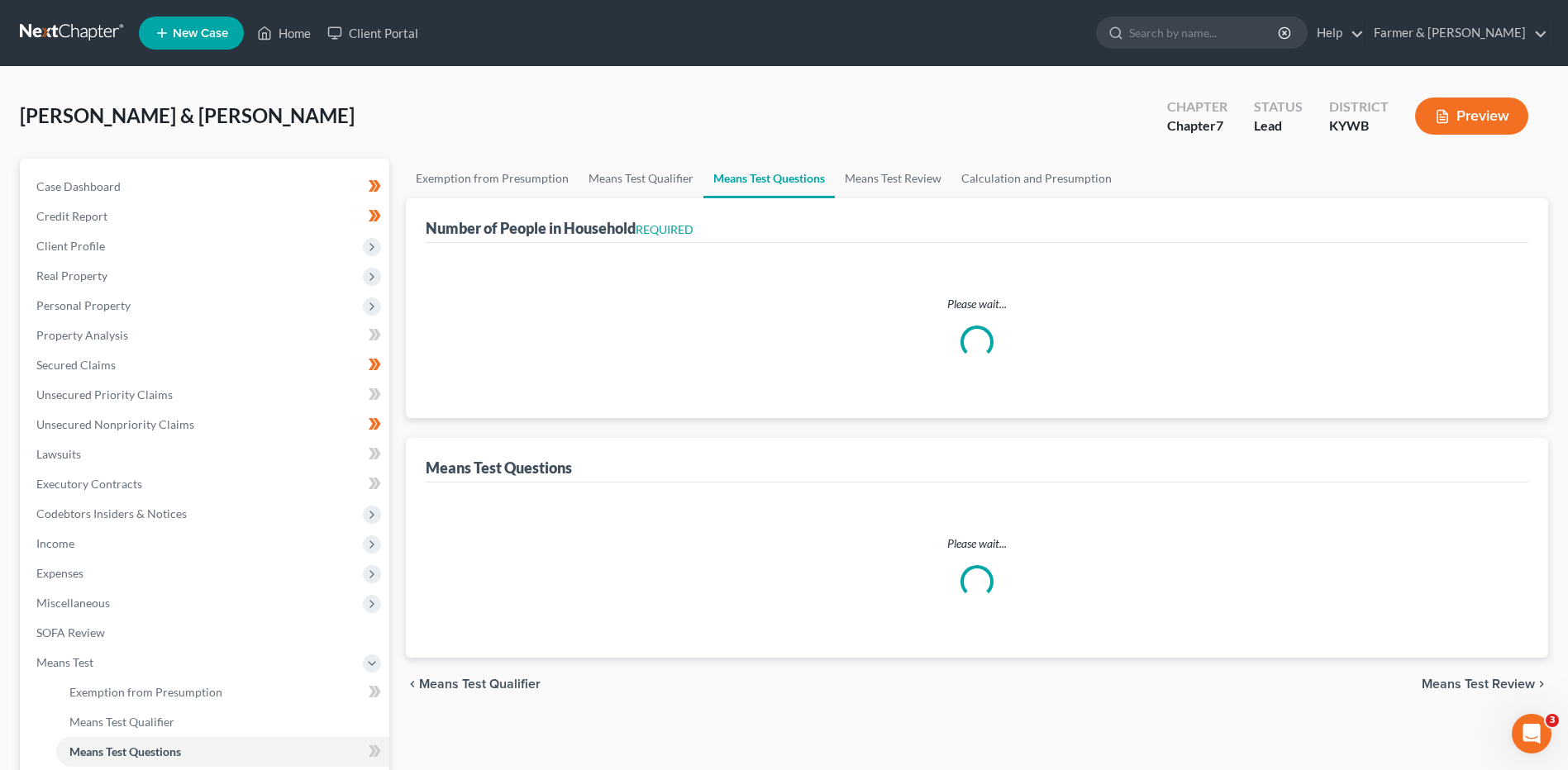
select select "0"
select select "60"
select select "1"
select select "60"
select select "2"
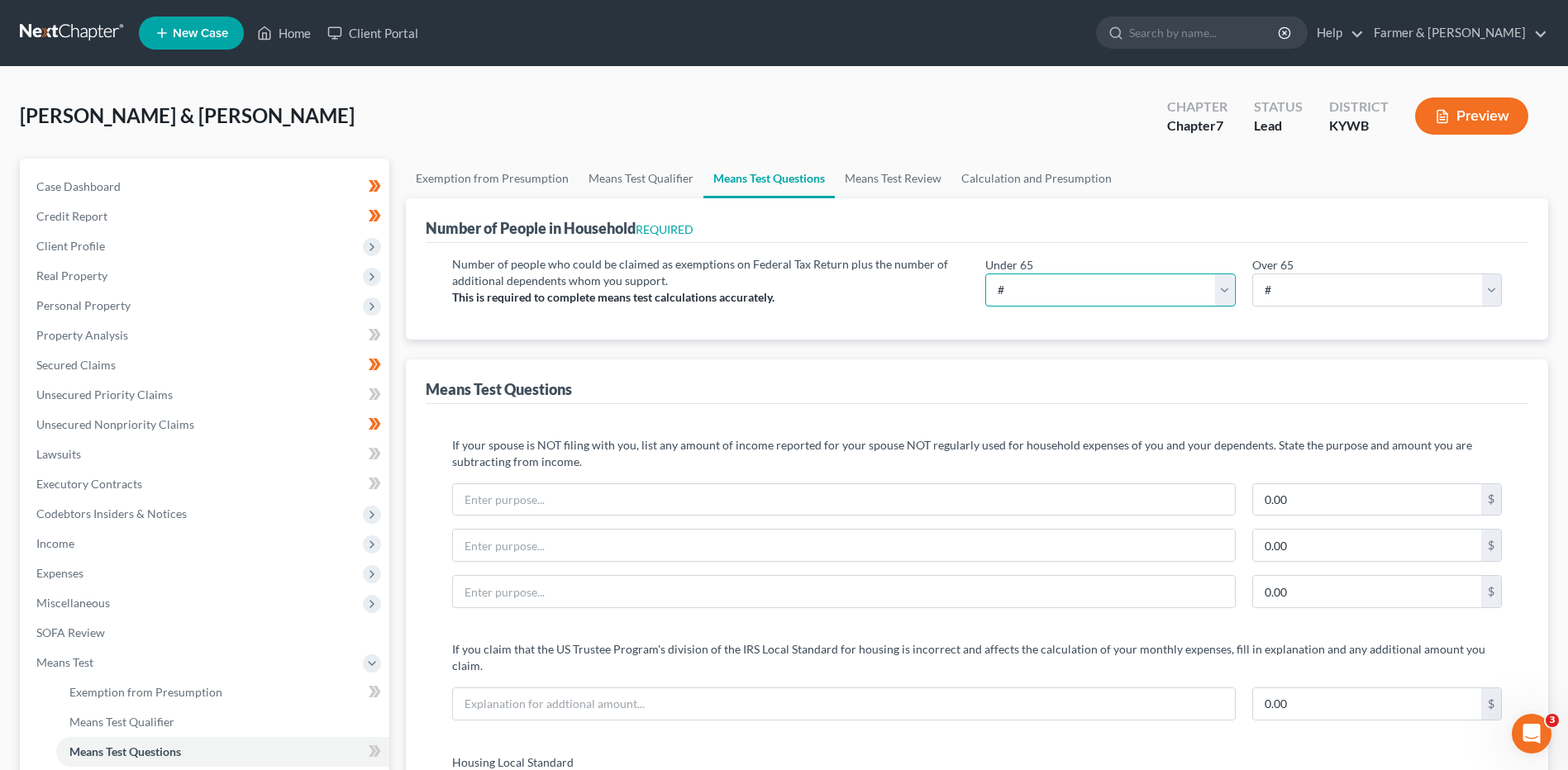
click at [1013, 287] on select "# 0 1 2 3 4 5 6 7 8 9 10" at bounding box center [1110, 290] width 250 height 33
click at [985, 274] on select "# 0 1 2 3 4 5 6 7 8 9 10" at bounding box center [1110, 290] width 250 height 33
drag, startPoint x: 1039, startPoint y: 287, endPoint x: 1035, endPoint y: 307, distance: 20.4
click at [1039, 287] on select "# 0 1 2 3 4 5 6 7 8 9 10" at bounding box center [1110, 290] width 250 height 33
select select "3"
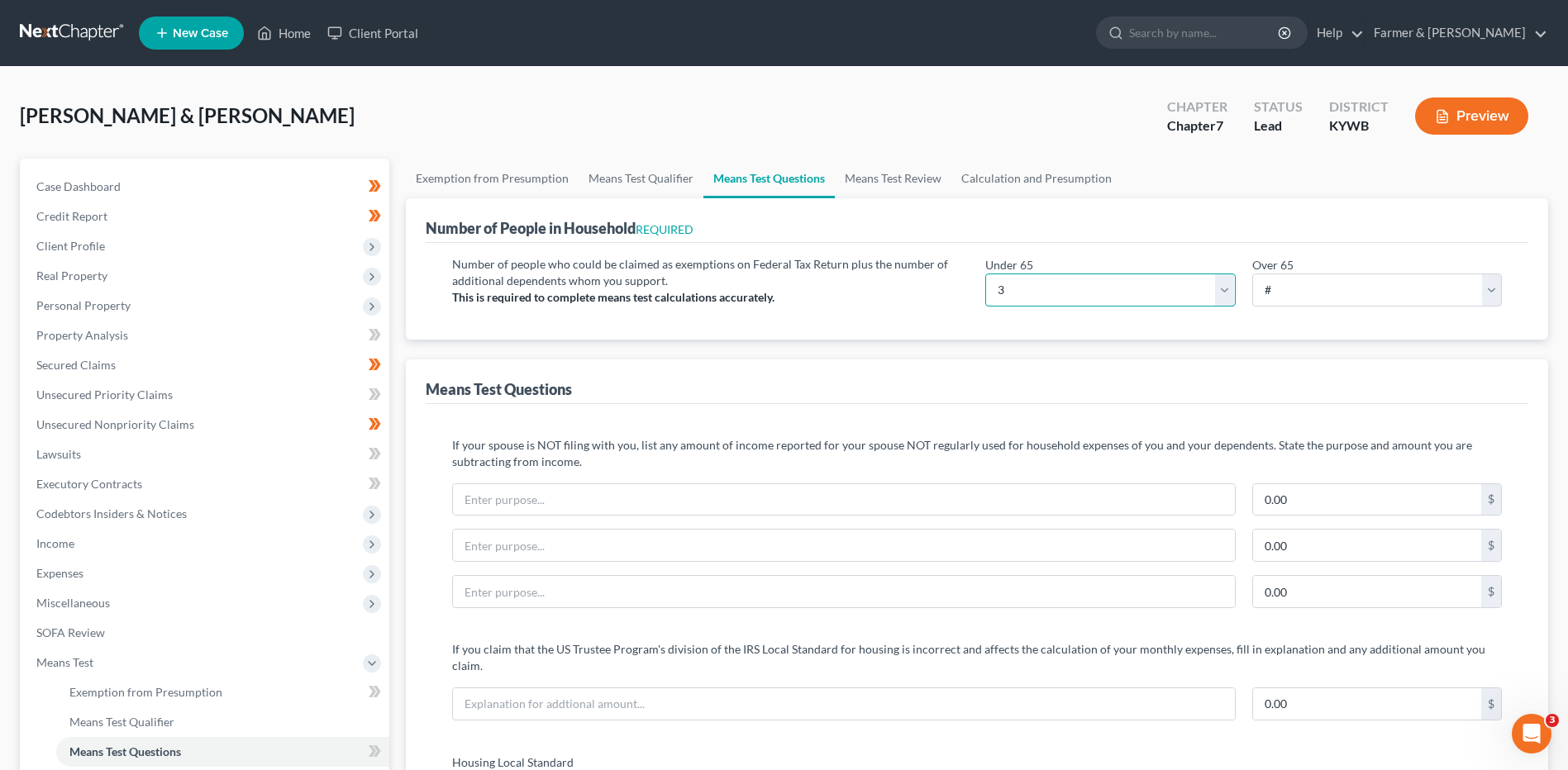
click at [985, 274] on select "# 0 1 2 3 4 5 6 7 8 9 10" at bounding box center [1110, 290] width 250 height 33
click at [1013, 186] on link "Calculation and Presumption" at bounding box center [1037, 178] width 171 height 39
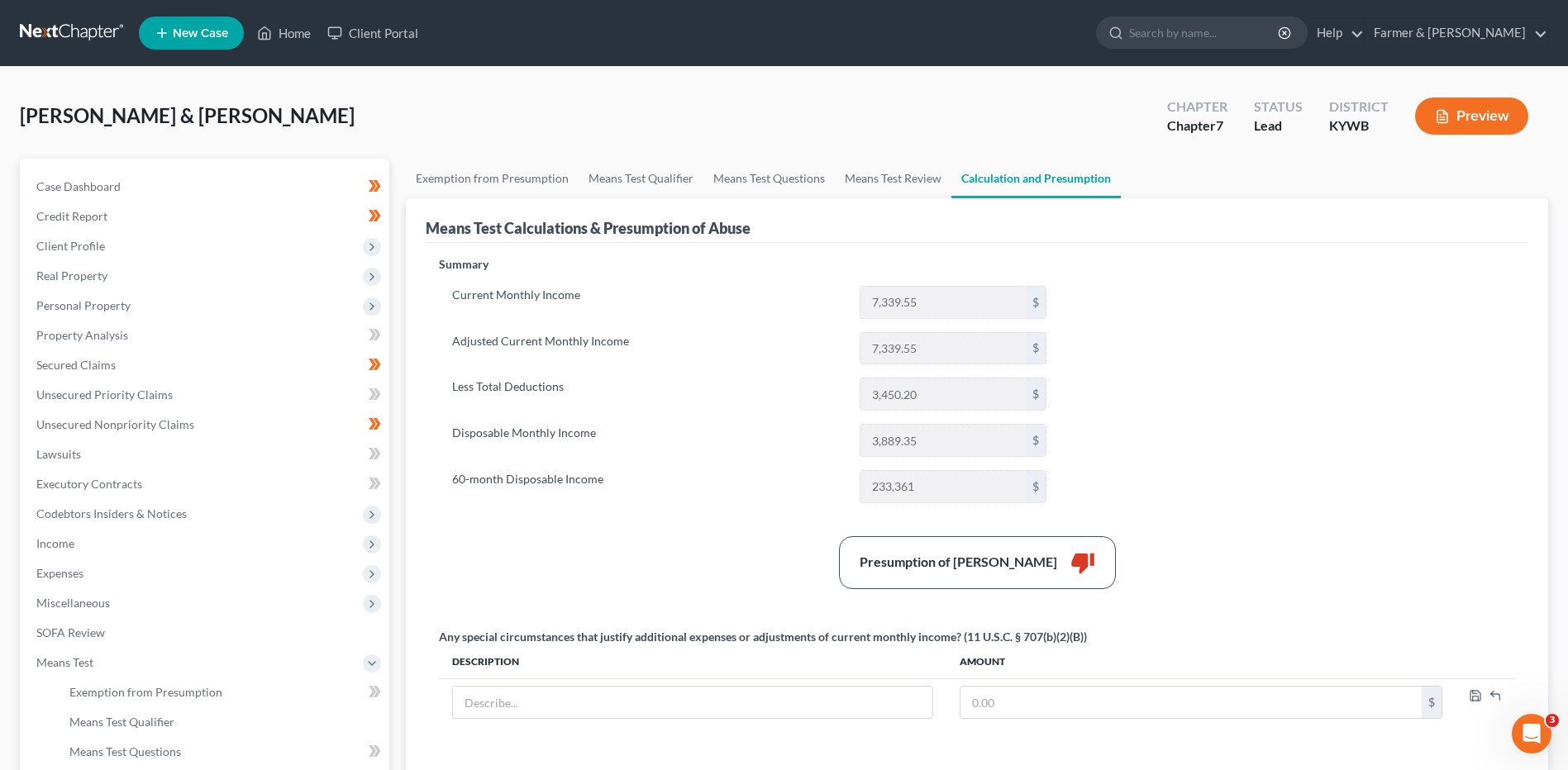
click at [66, 13] on nav "Home New Case Client Portal Farmer & Wright dblondie1230@yahoo.com My Account S…" at bounding box center [784, 32] width 1568 height 66
click at [63, 32] on link at bounding box center [73, 32] width 106 height 30
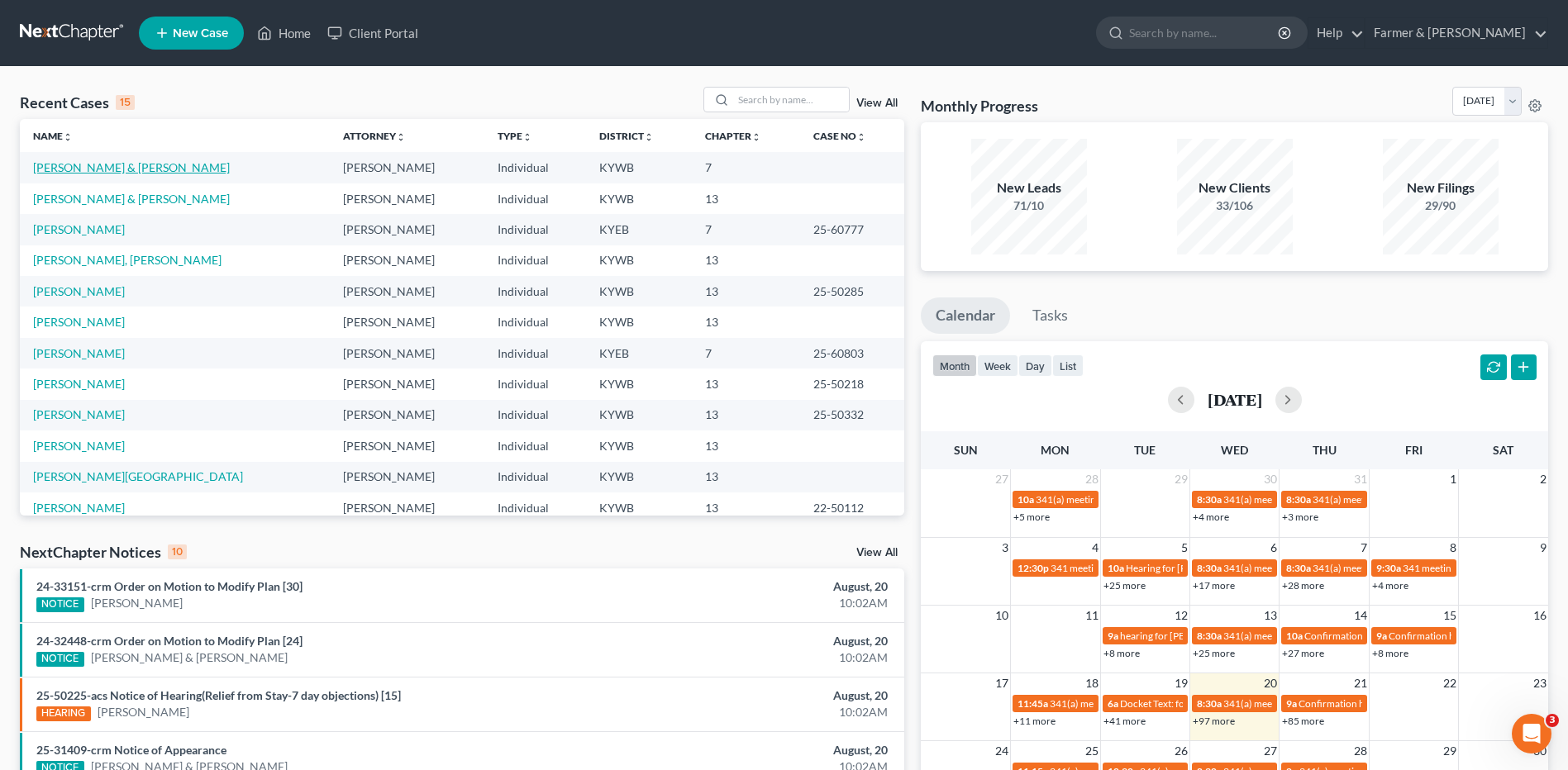
drag, startPoint x: 88, startPoint y: 165, endPoint x: 131, endPoint y: 157, distance: 43.7
click at [88, 165] on link "[PERSON_NAME] & [PERSON_NAME]" at bounding box center [131, 167] width 197 height 14
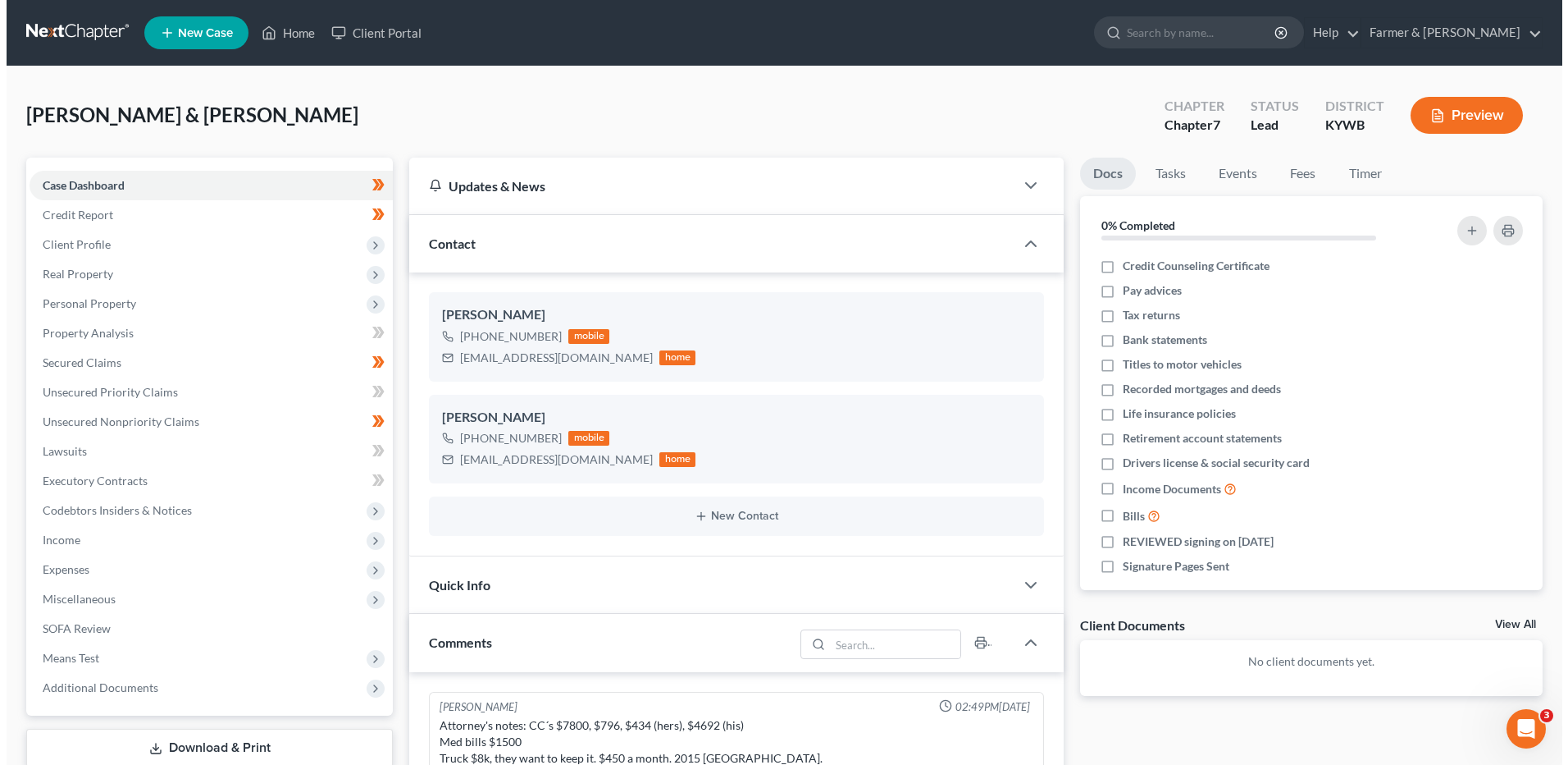
scroll to position [276, 0]
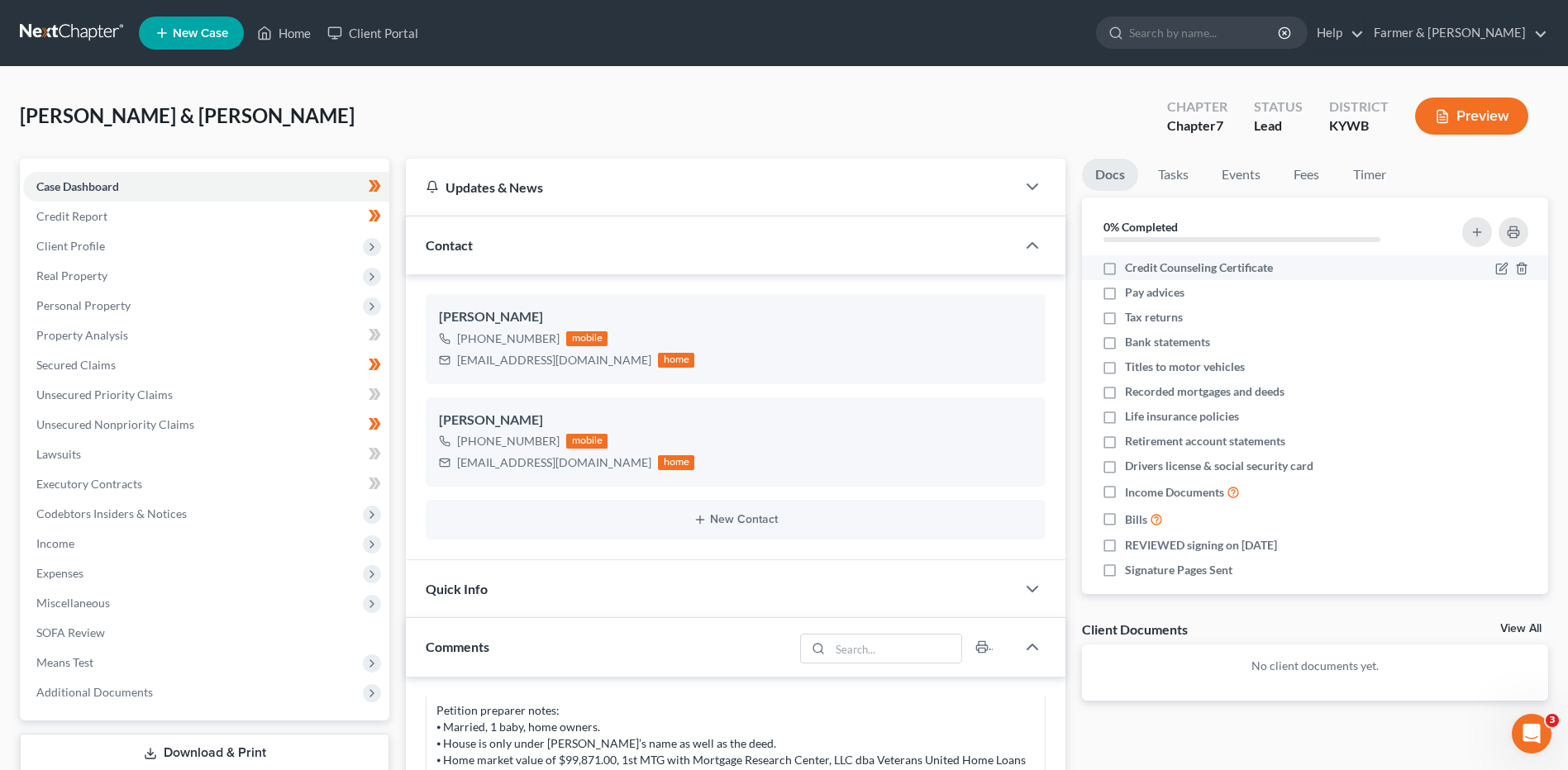
click at [1124, 264] on label "Credit Counseling Certificate" at bounding box center [1198, 267] width 148 height 16
click at [1131, 264] on input "Credit Counseling Certificate" at bounding box center [1136, 264] width 11 height 11
checkbox input "true"
click at [1124, 464] on label "Drivers license & social security card" at bounding box center [1218, 466] width 189 height 16
click at [1131, 464] on input "Drivers license & social security card" at bounding box center [1136, 463] width 11 height 11
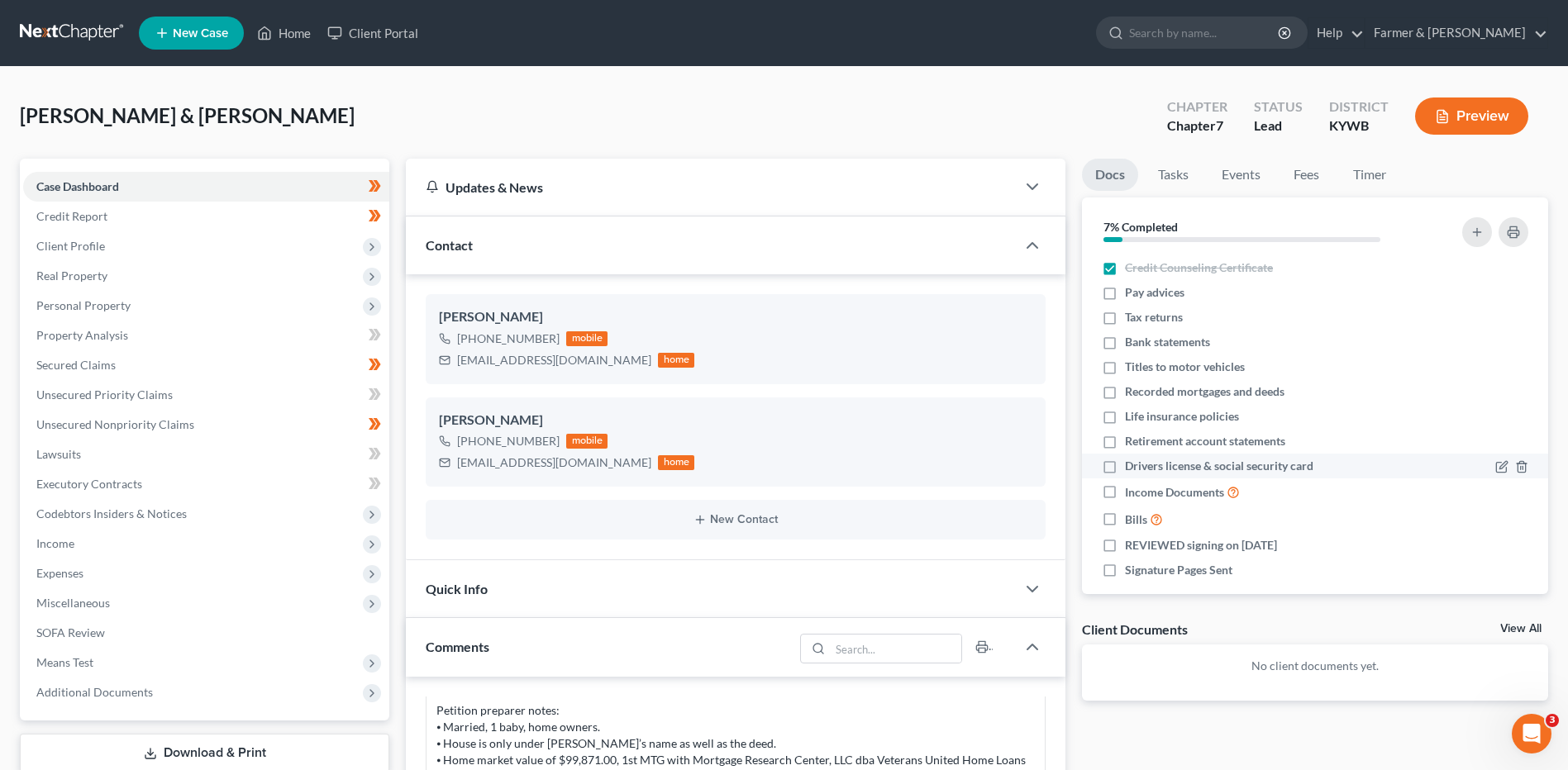
checkbox input "true"
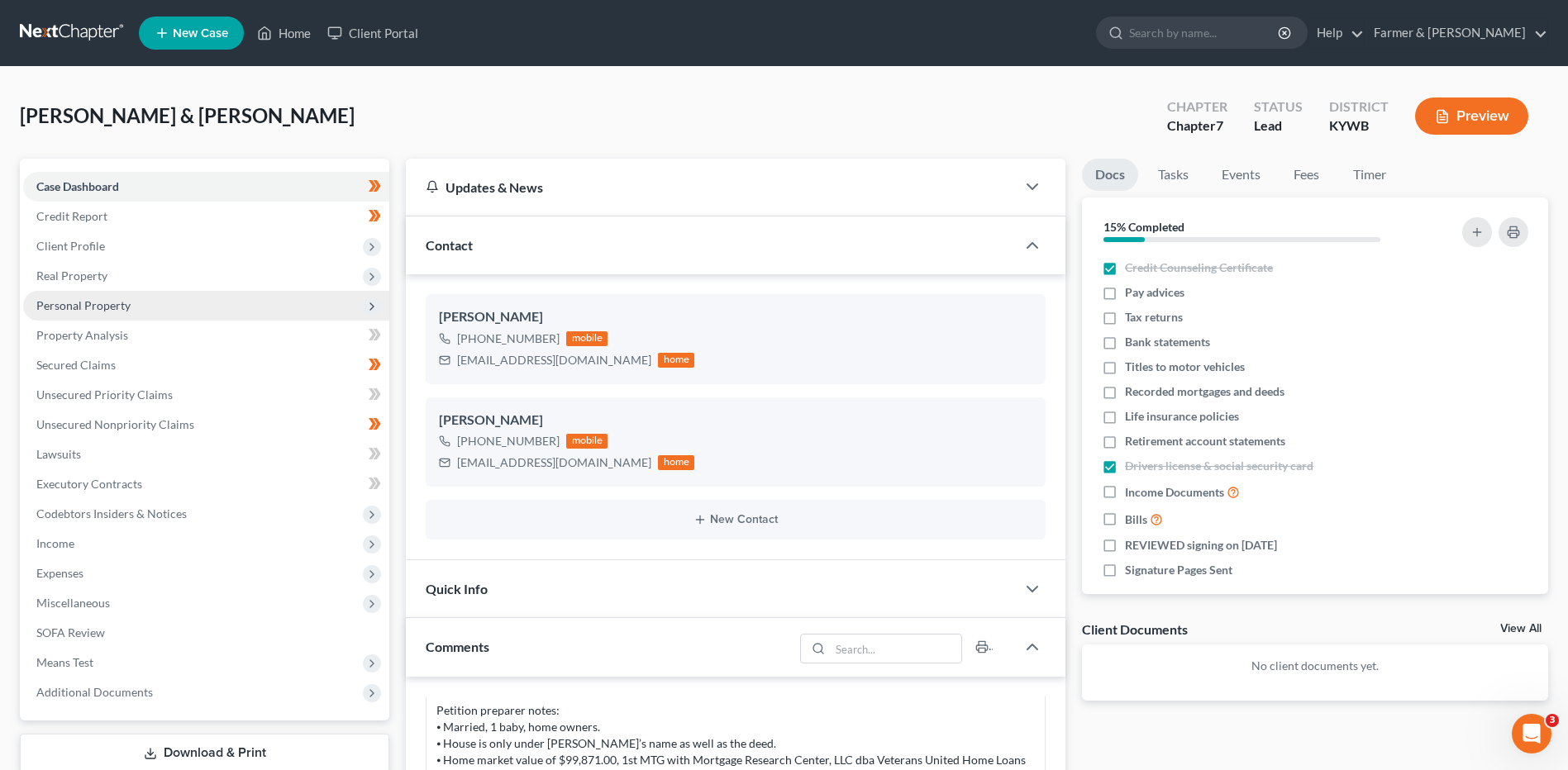
click at [83, 310] on span "Personal Property" at bounding box center [84, 305] width 94 height 14
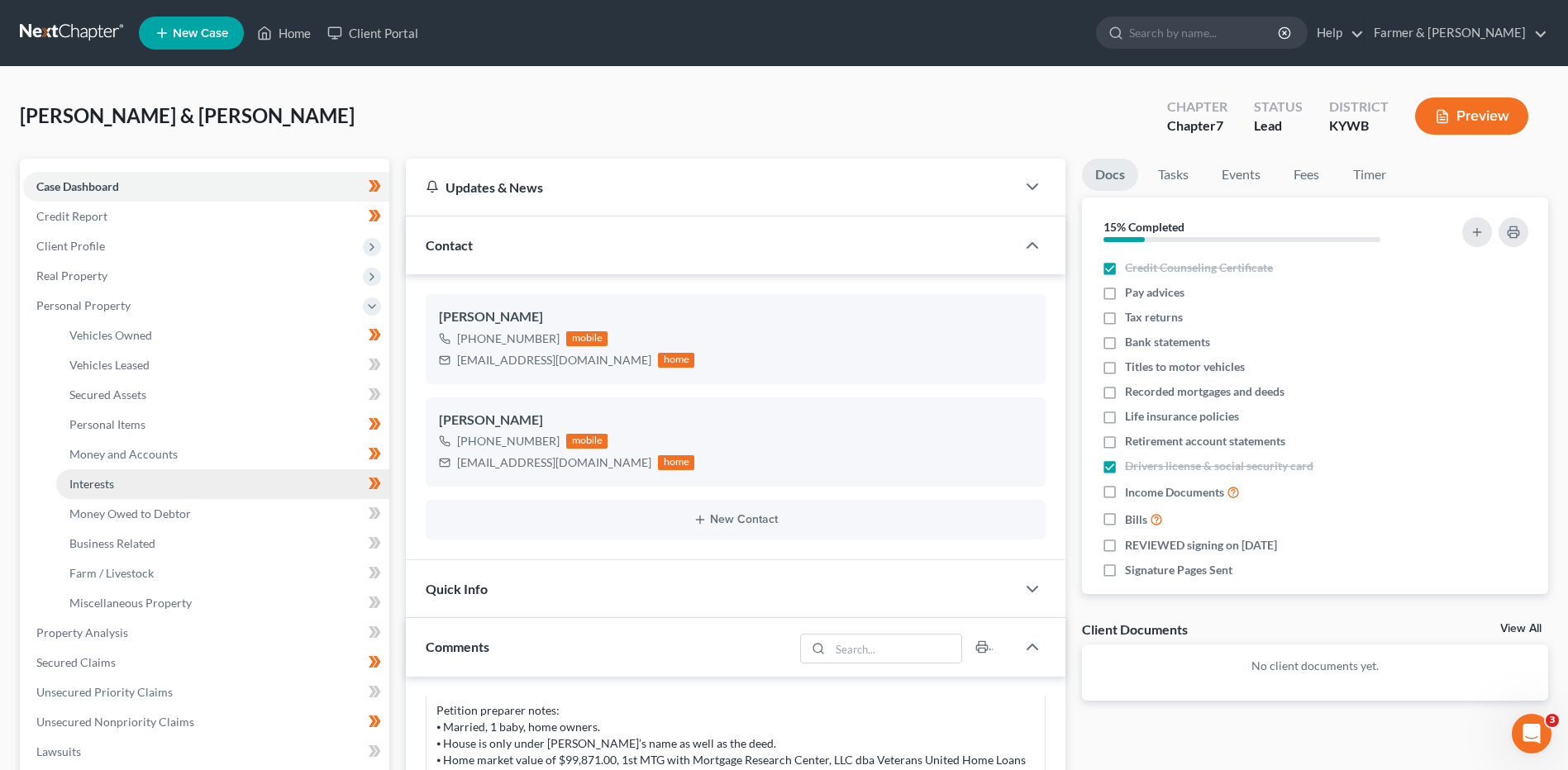
click at [95, 478] on span "Interests" at bounding box center [91, 483] width 44 height 14
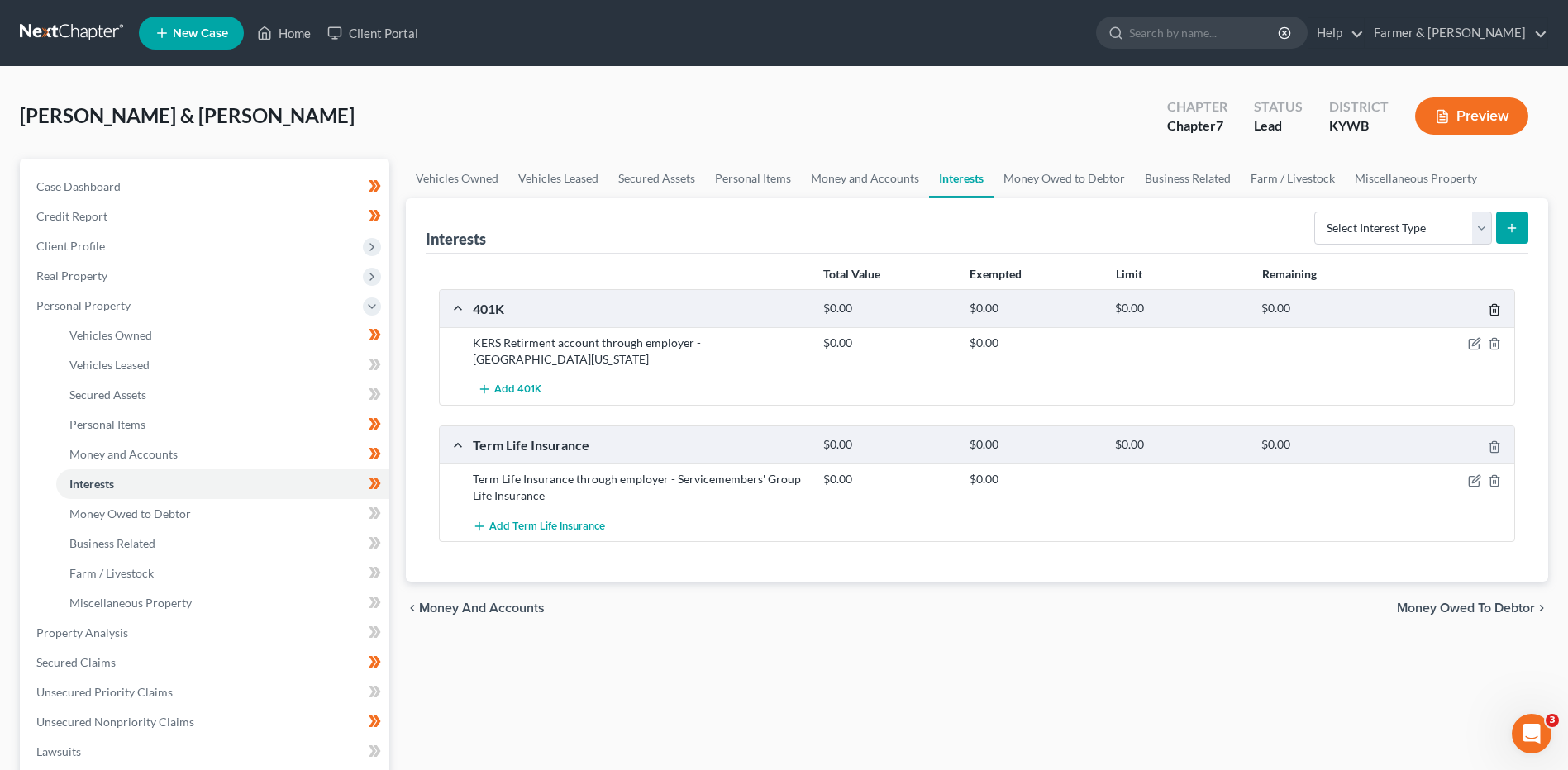
click at [1499, 310] on icon "button" at bounding box center [1494, 310] width 13 height 13
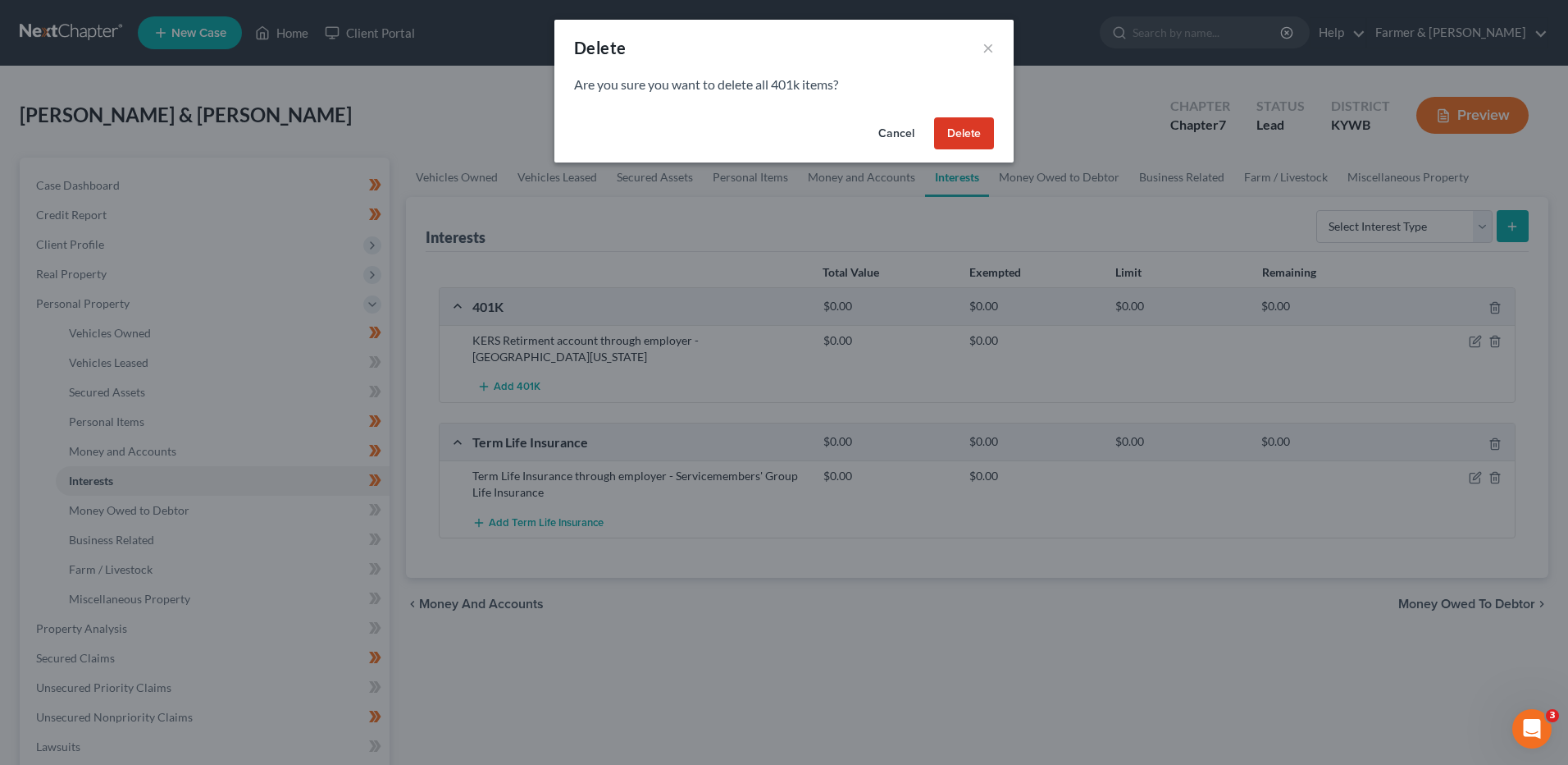
click at [972, 134] on button "Delete" at bounding box center [963, 134] width 60 height 33
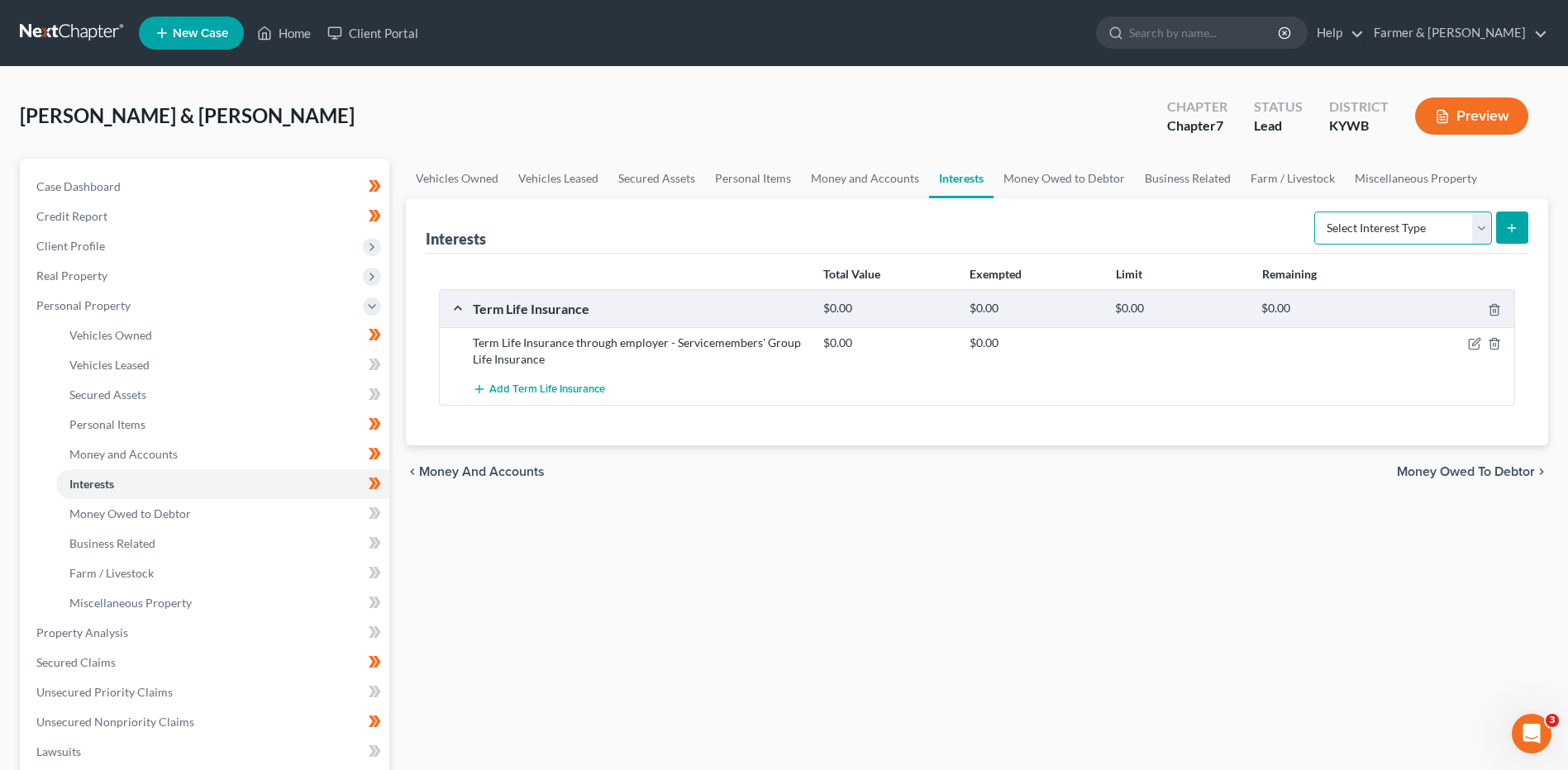
click at [1470, 223] on select "Select Interest Type 401K Annuity Bond Education IRA Government Bond Government…" at bounding box center [1402, 228] width 177 height 33
select select "other_retirement_plan"
click at [1315, 211] on select "Select Interest Type 401K Annuity Bond Education IRA Government Bond Government…" at bounding box center [1402, 228] width 177 height 33
click at [1511, 209] on div "Select Interest Type 401K Annuity Bond Education IRA Government Bond Government…" at bounding box center [1418, 226] width 221 height 43
click at [1513, 226] on icon "submit" at bounding box center [1511, 228] width 13 height 13
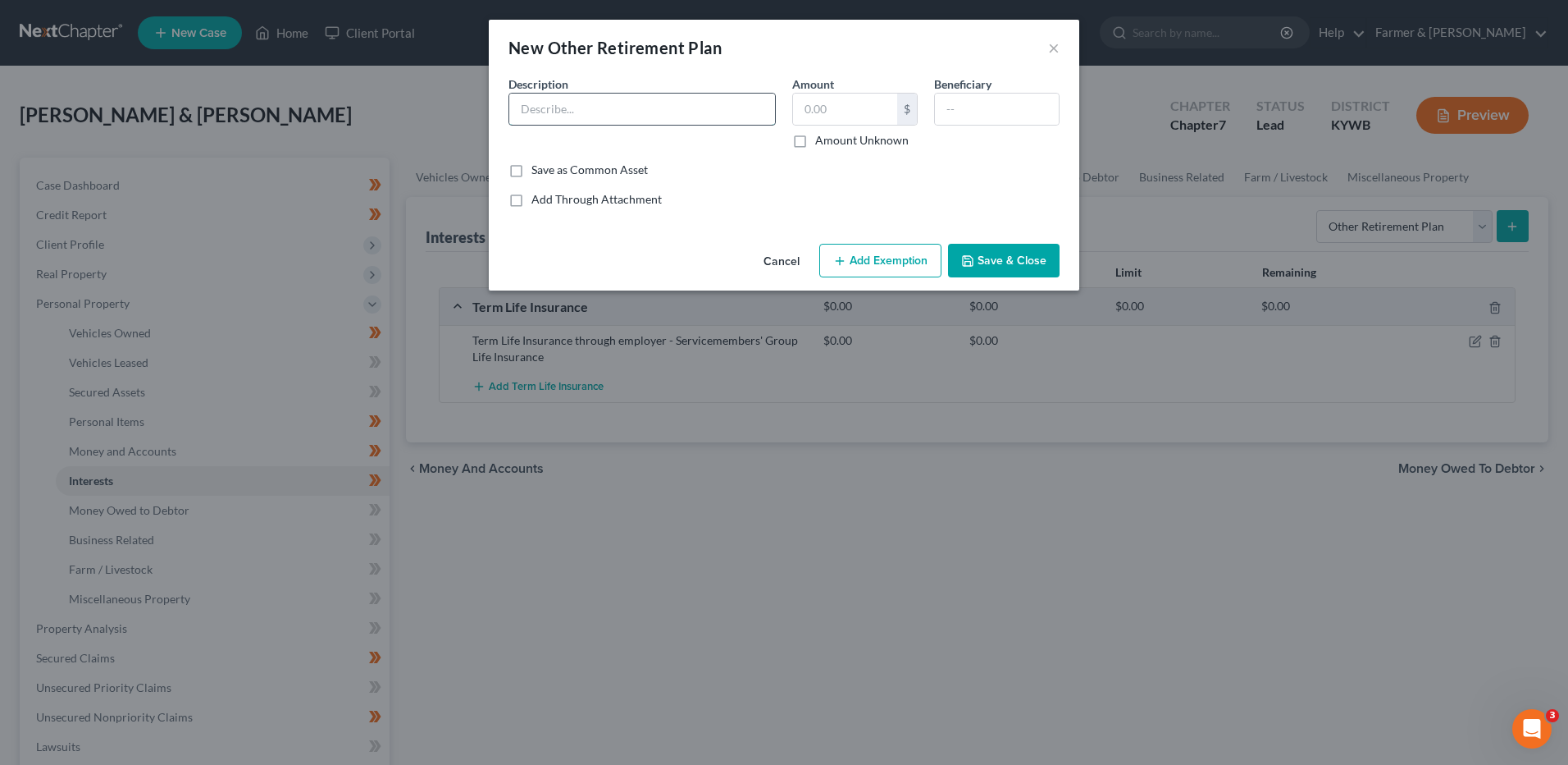
click at [704, 116] on input "text" at bounding box center [643, 108] width 266 height 31
type input "Retirement with state"
click at [871, 112] on input "text" at bounding box center [845, 108] width 104 height 31
type input "1,505.95"
click at [876, 262] on button "Add Exemption" at bounding box center [881, 261] width 122 height 35
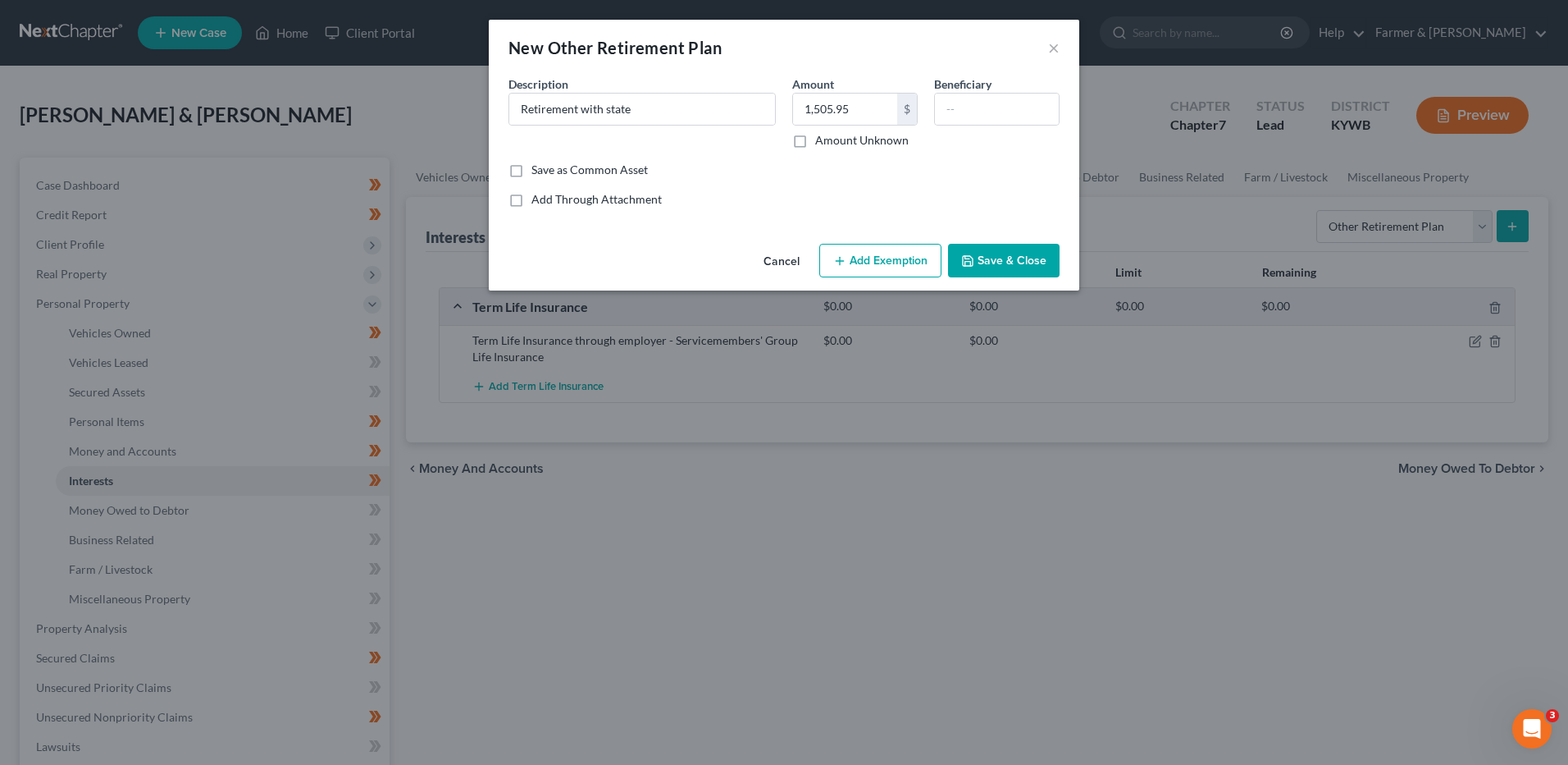
select select "2"
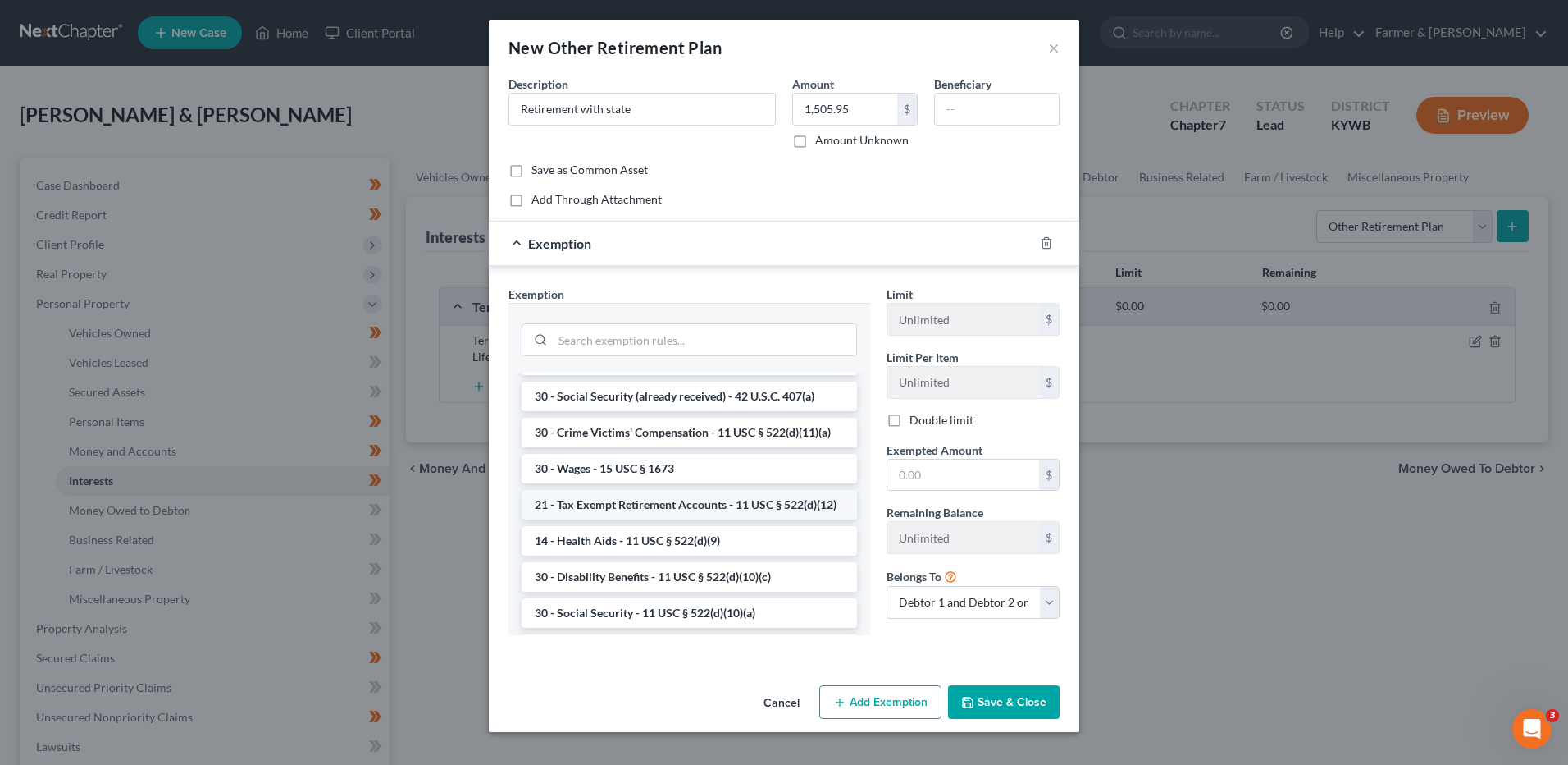
scroll to position [739, 0]
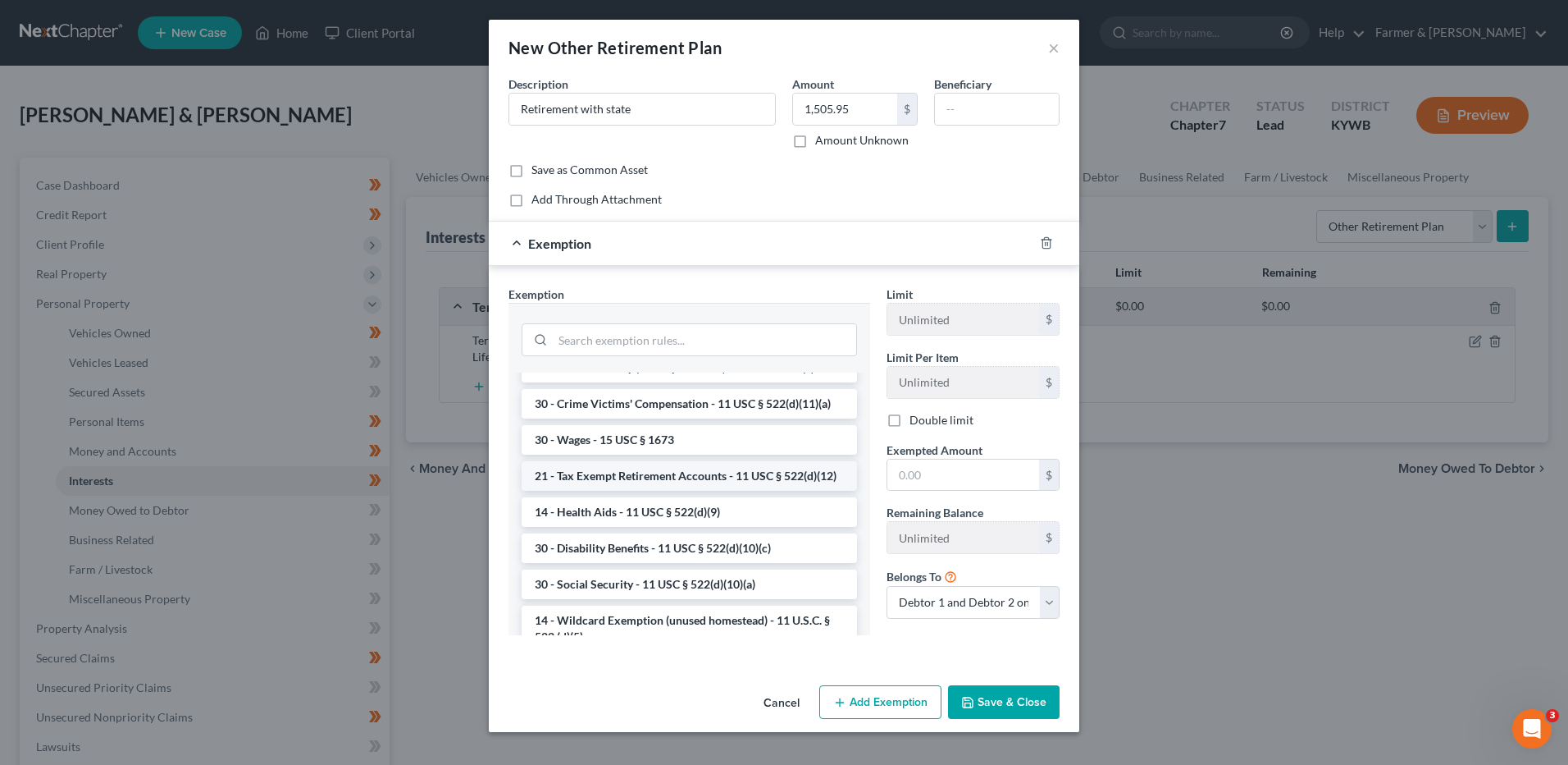
click at [721, 491] on li "21 - Tax Exempt Retirement Accounts - 11 USC § 522(d)(12)" at bounding box center [689, 475] width 335 height 30
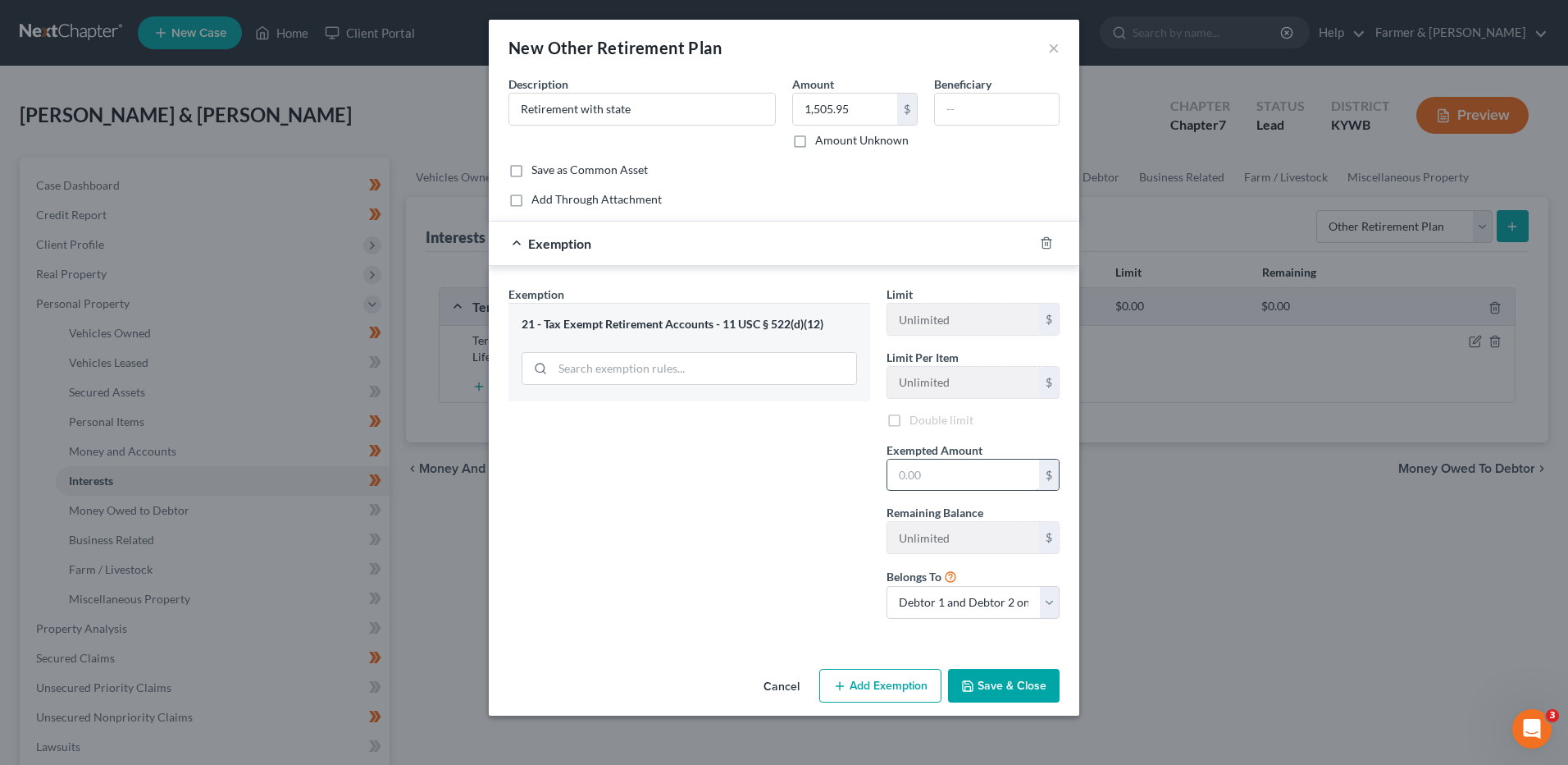
click at [914, 479] on input "text" at bounding box center [963, 474] width 152 height 31
type input "1,505.95"
click at [947, 607] on select "Debtor 1 only Debtor 2 only Debtor 1 and Debtor 2 only" at bounding box center [973, 602] width 173 height 33
select select "1"
click at [886, 586] on select "Debtor 1 only Debtor 2 only Debtor 1 and Debtor 2 only" at bounding box center [973, 602] width 173 height 33
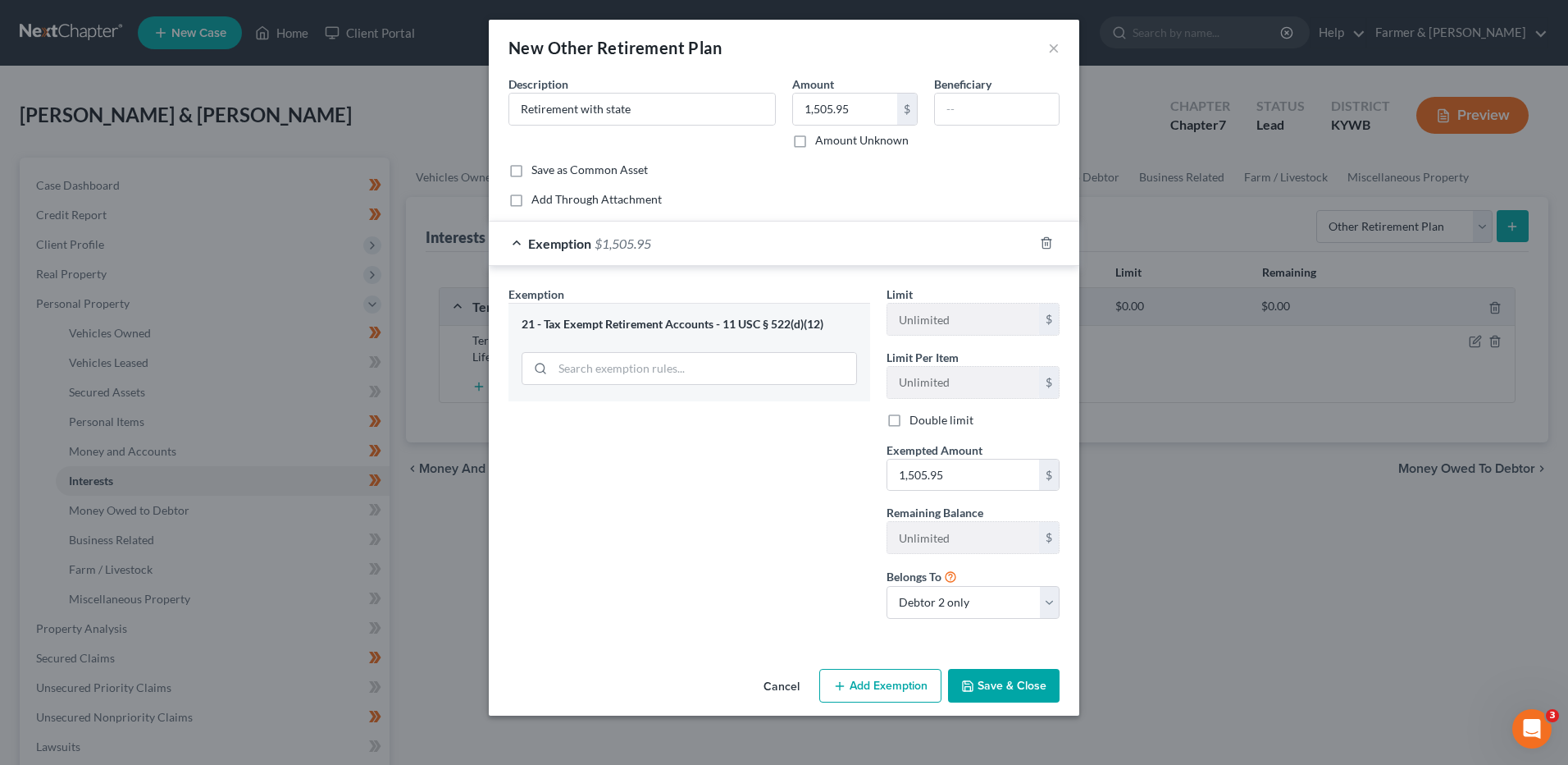
click at [987, 692] on button "Save & Close" at bounding box center [1004, 685] width 112 height 35
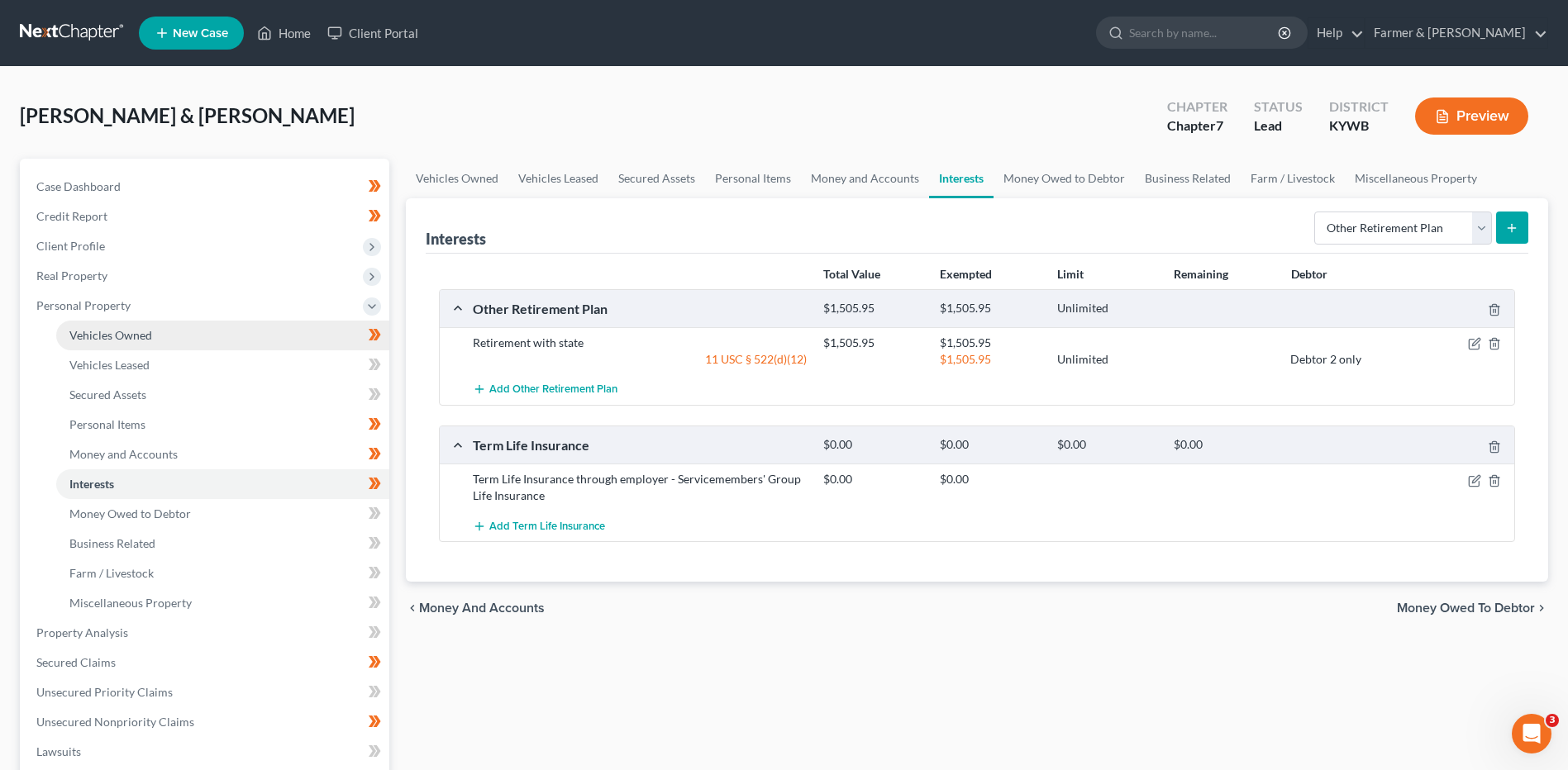
drag, startPoint x: 157, startPoint y: 328, endPoint x: 322, endPoint y: 330, distance: 165.0
click at [157, 328] on link "Vehicles Owned" at bounding box center [223, 335] width 333 height 30
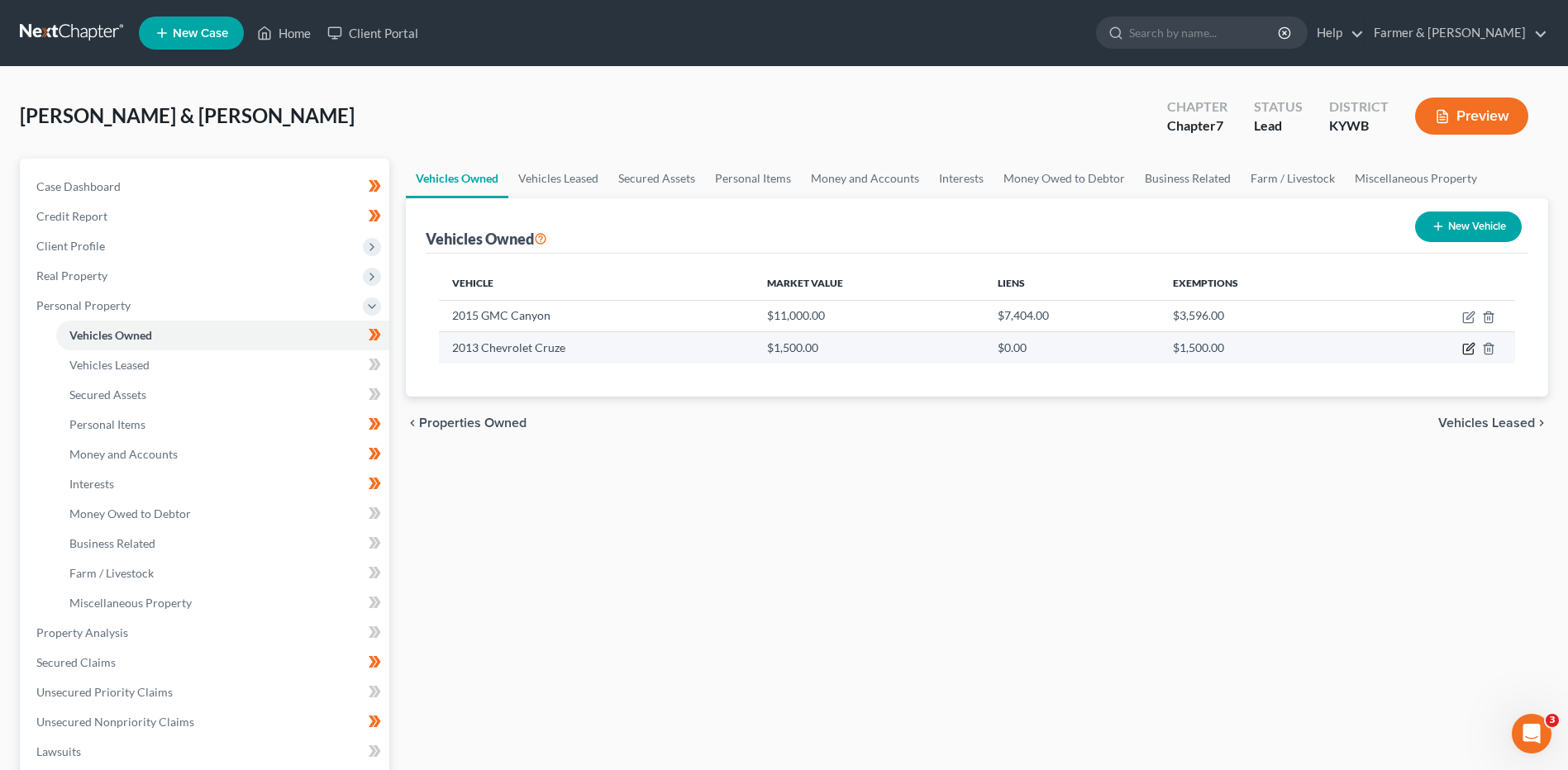
click at [1466, 350] on icon "button" at bounding box center [1469, 347] width 8 height 8
select select "0"
select select "13"
select select "2"
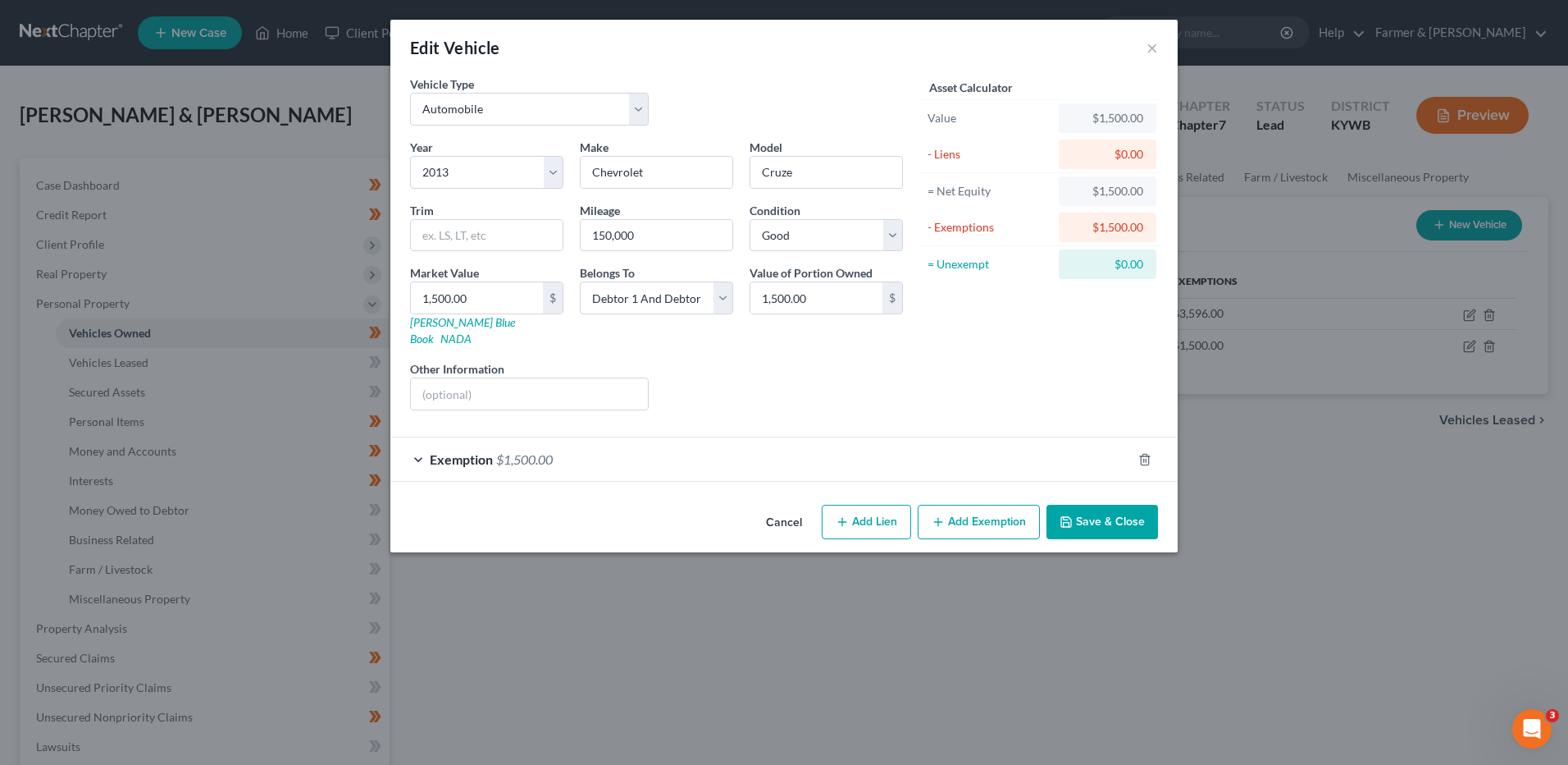
click at [571, 447] on div "Exemption $1,500.00" at bounding box center [761, 458] width 742 height 43
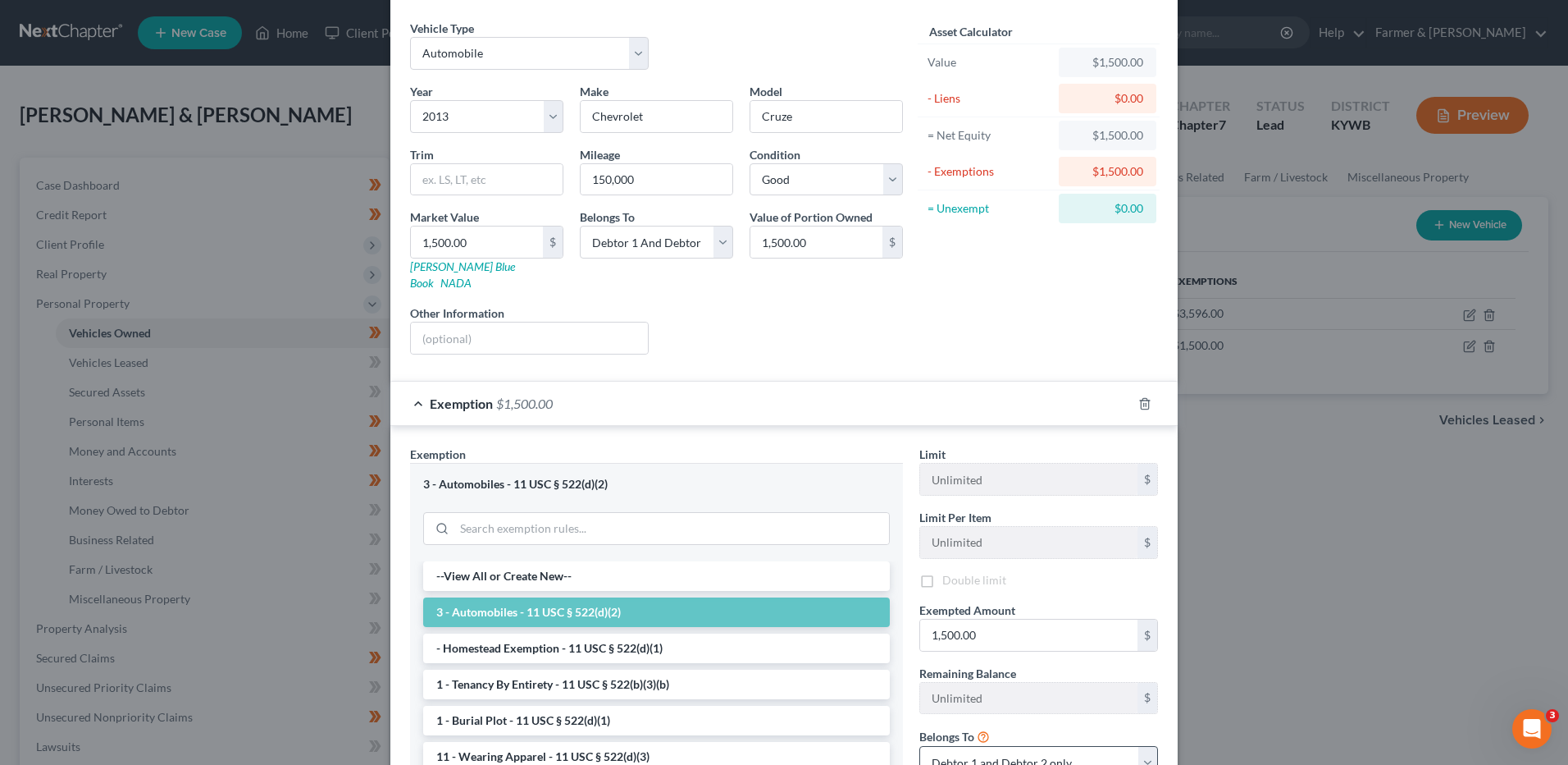
scroll to position [215, 0]
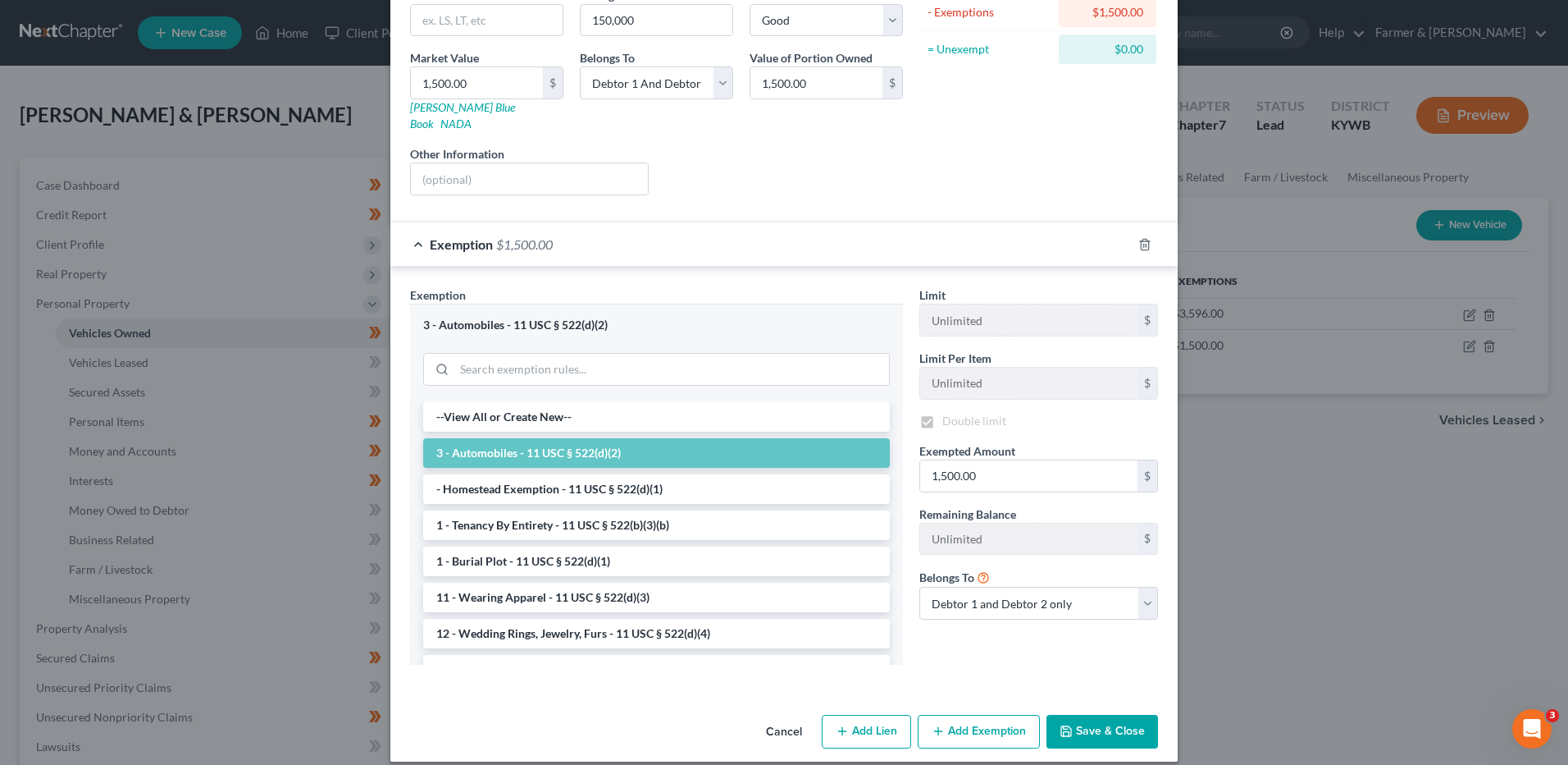
checkbox input "true"
click at [1074, 715] on button "Save & Close" at bounding box center [1102, 732] width 112 height 35
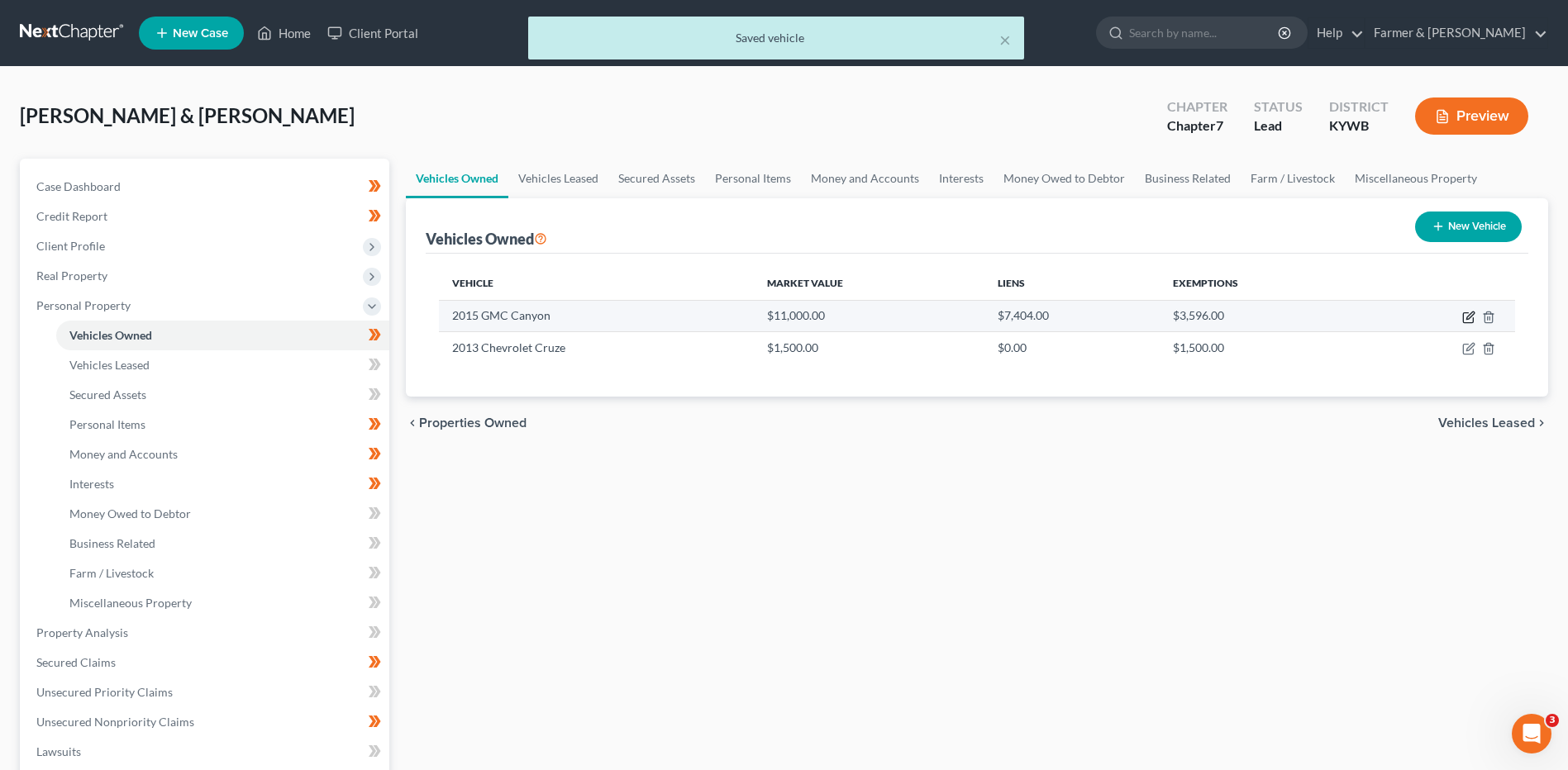
click at [1471, 316] on icon "button" at bounding box center [1469, 315] width 8 height 8
select select "0"
select select "11"
select select "2"
select select "1"
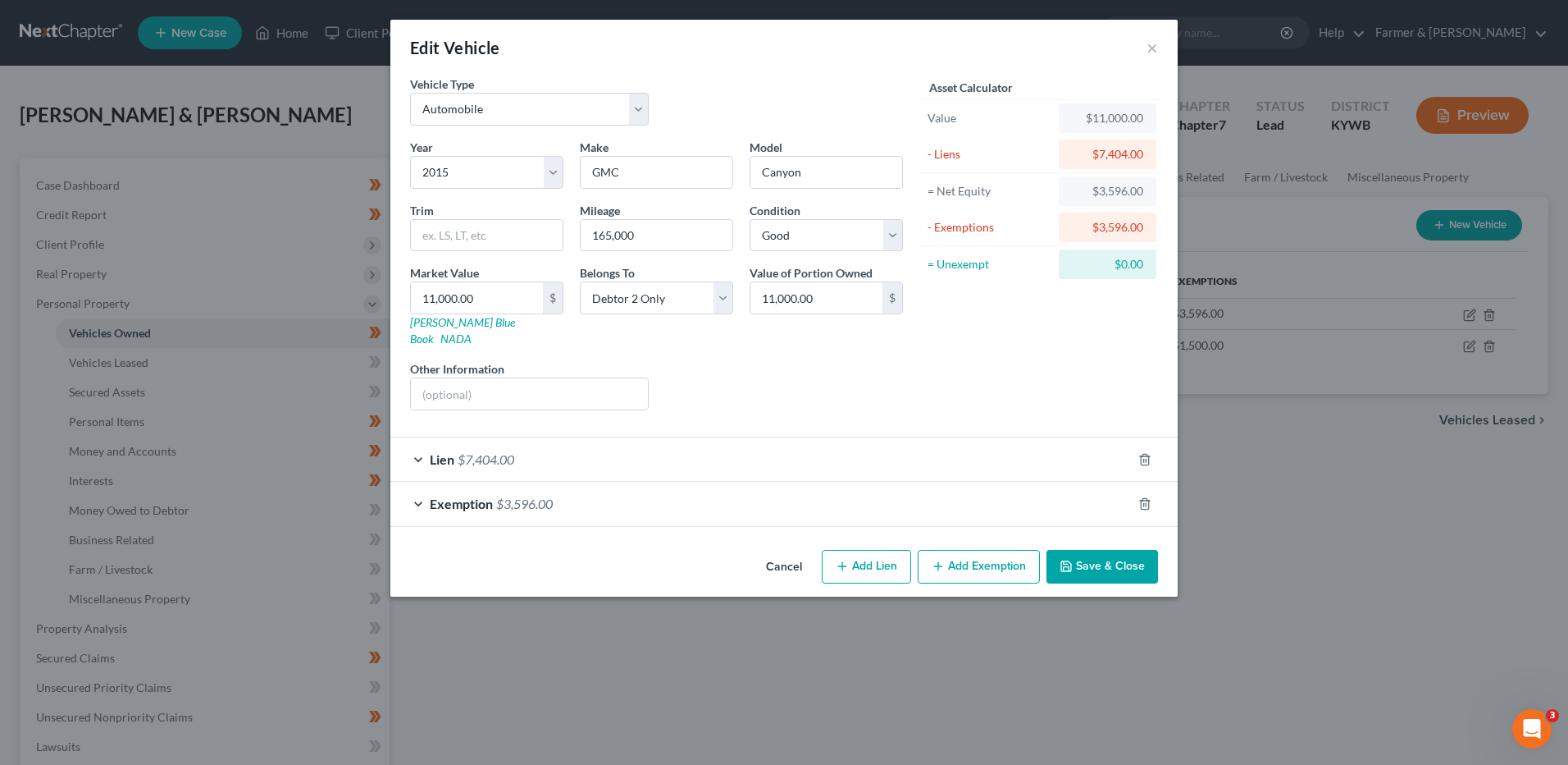
click at [1064, 550] on button "Save & Close" at bounding box center [1102, 567] width 112 height 35
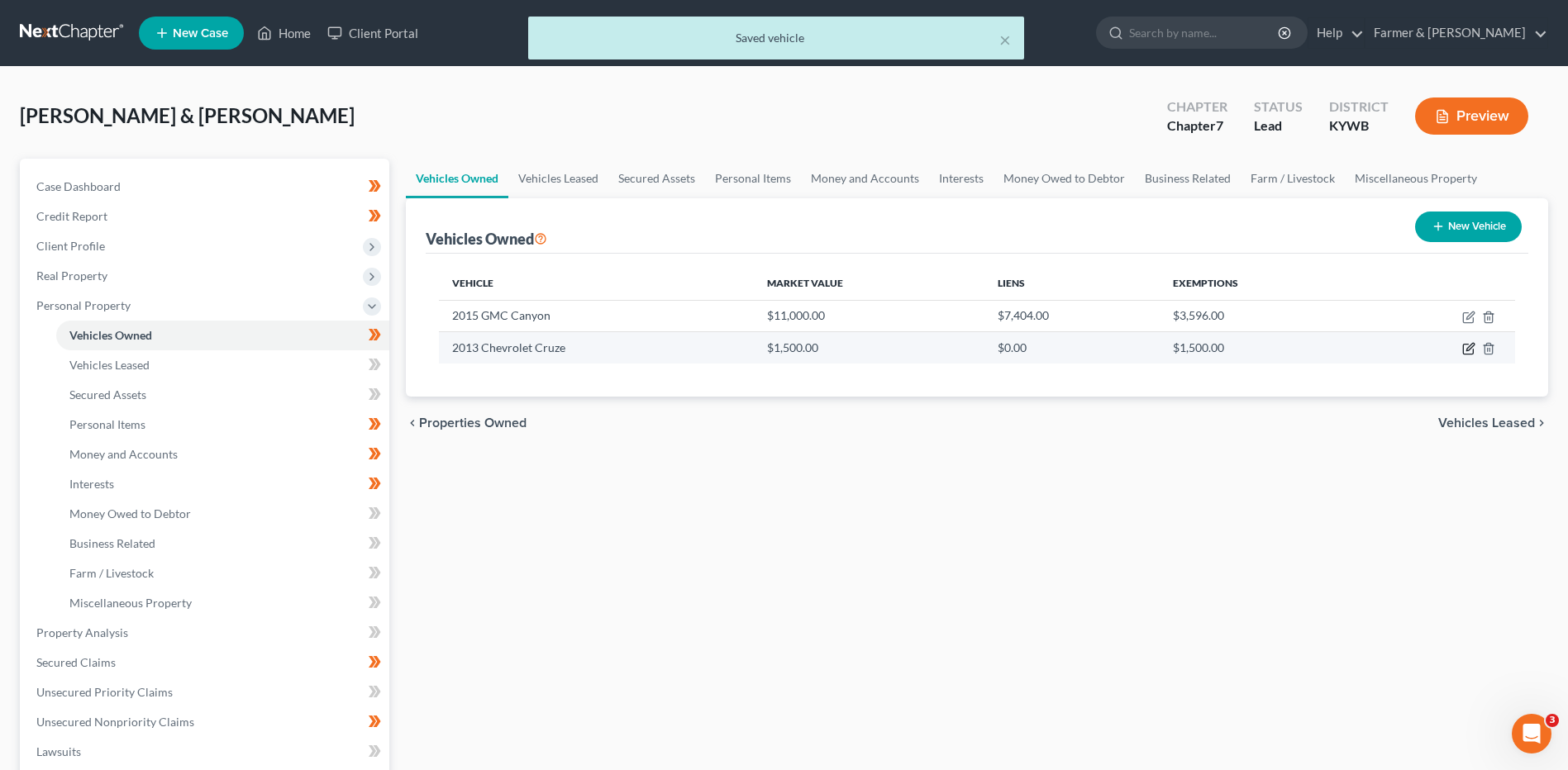
click at [1467, 346] on icon "button" at bounding box center [1468, 348] width 13 height 13
select select "0"
select select "13"
select select "2"
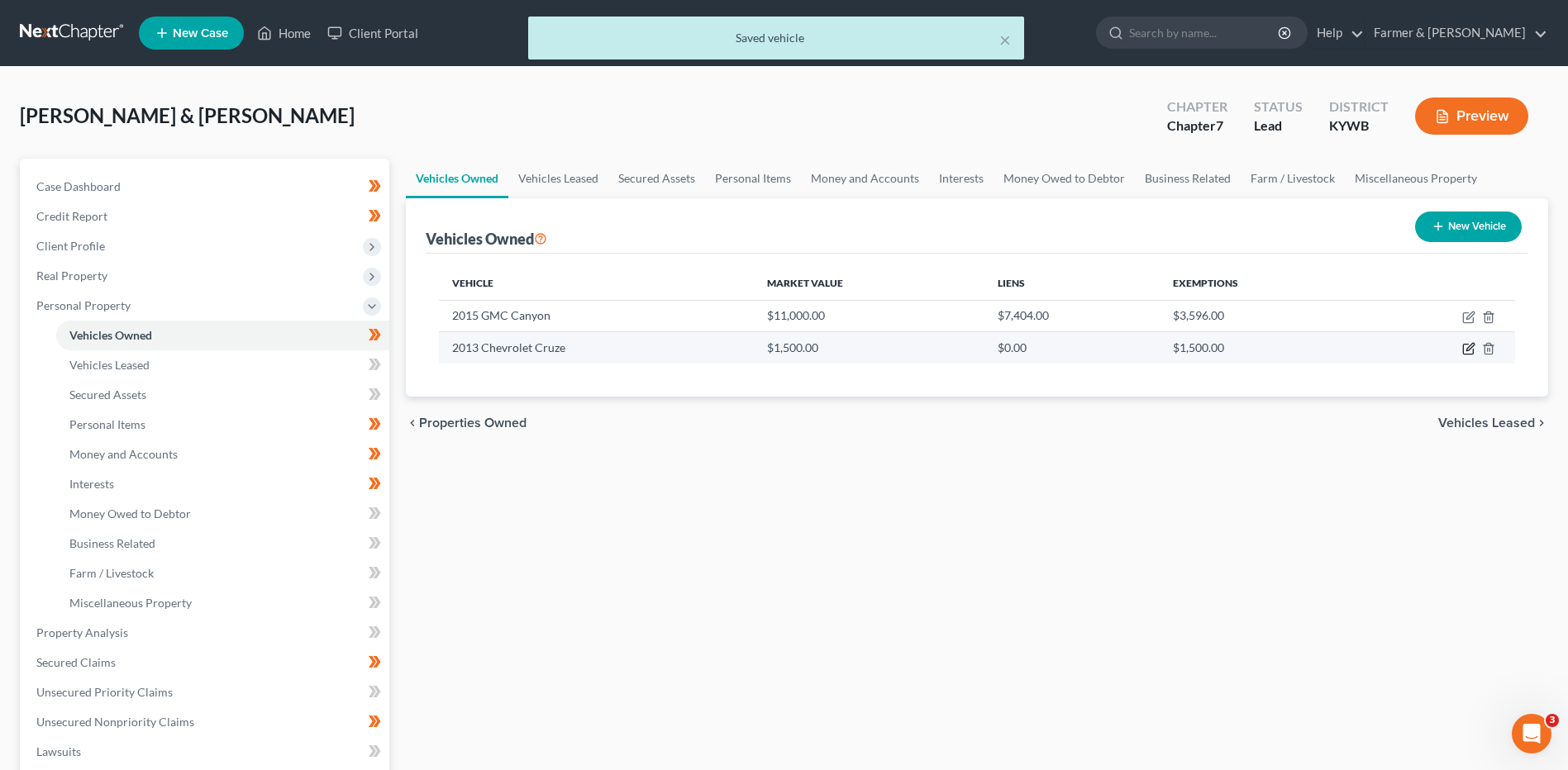
select select "2"
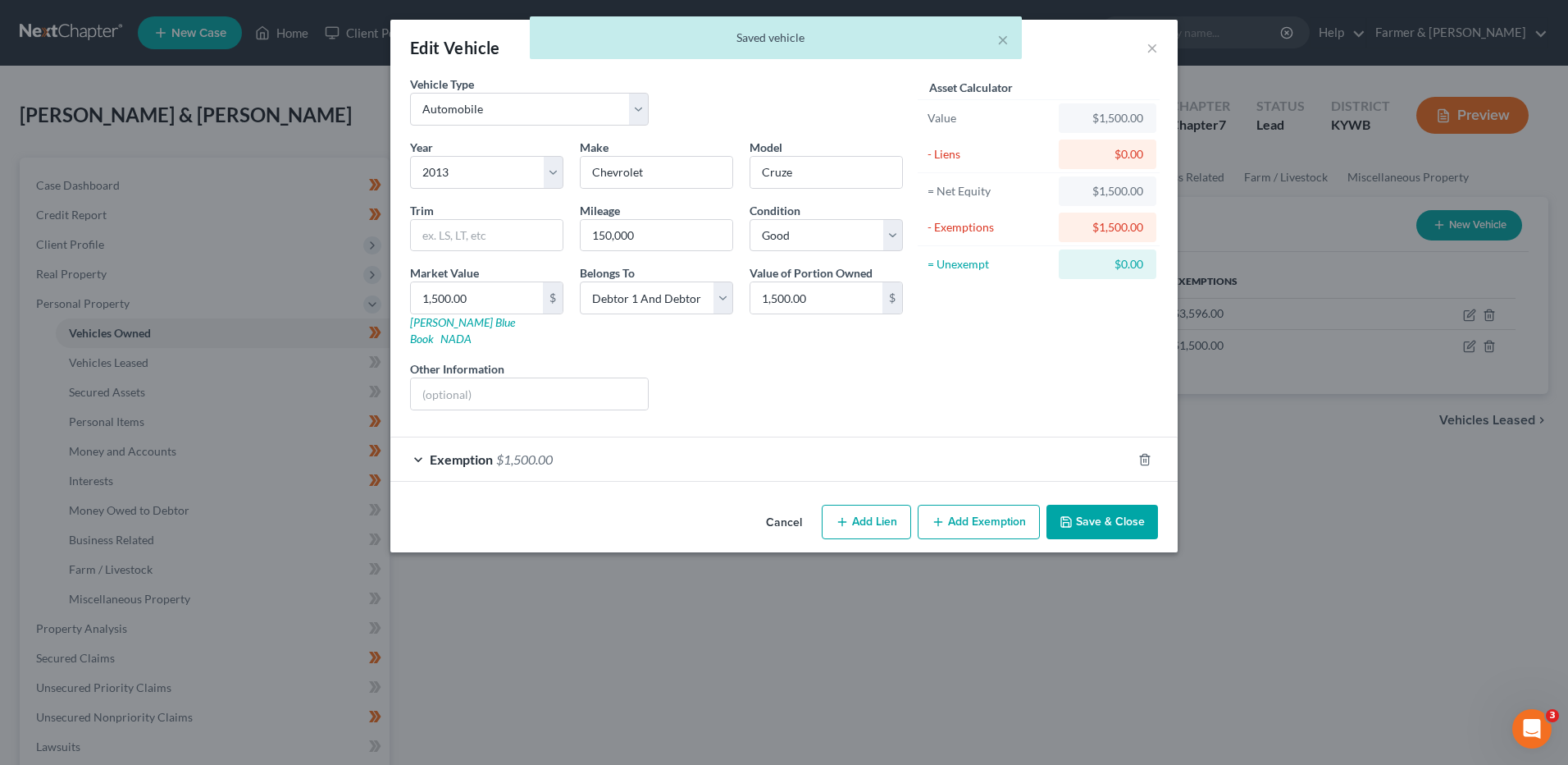
click at [1152, 446] on div at bounding box center [1155, 459] width 46 height 26
click at [1129, 440] on div "Exemption $1,500.00" at bounding box center [761, 458] width 742 height 43
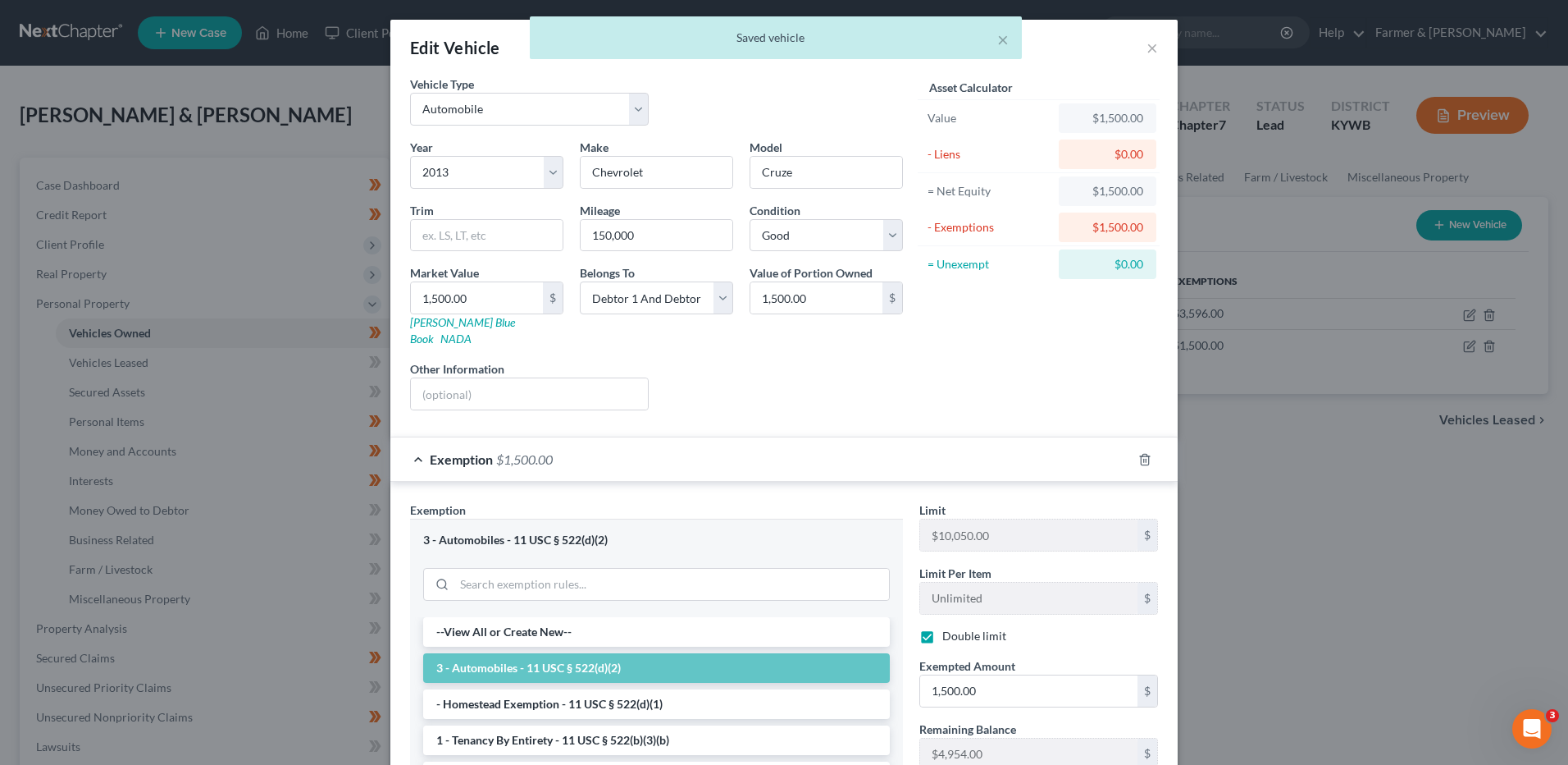
click at [1132, 446] on div at bounding box center [1155, 459] width 46 height 26
click at [1145, 453] on icon "button" at bounding box center [1145, 459] width 13 height 13
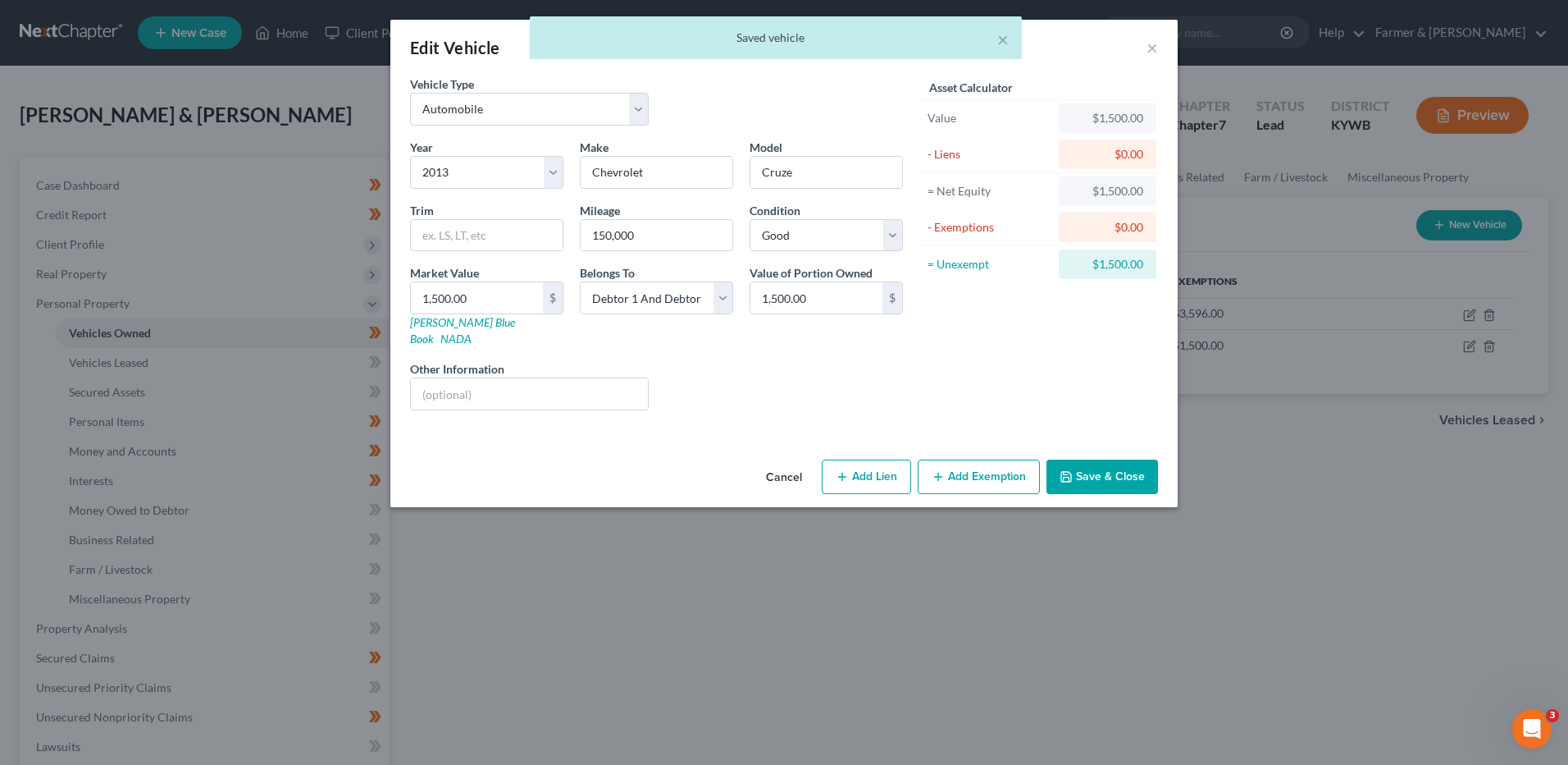
click at [969, 481] on div "Cancel Add Lien Add Lease Add Exemption Save & Close" at bounding box center [784, 480] width 787 height 54
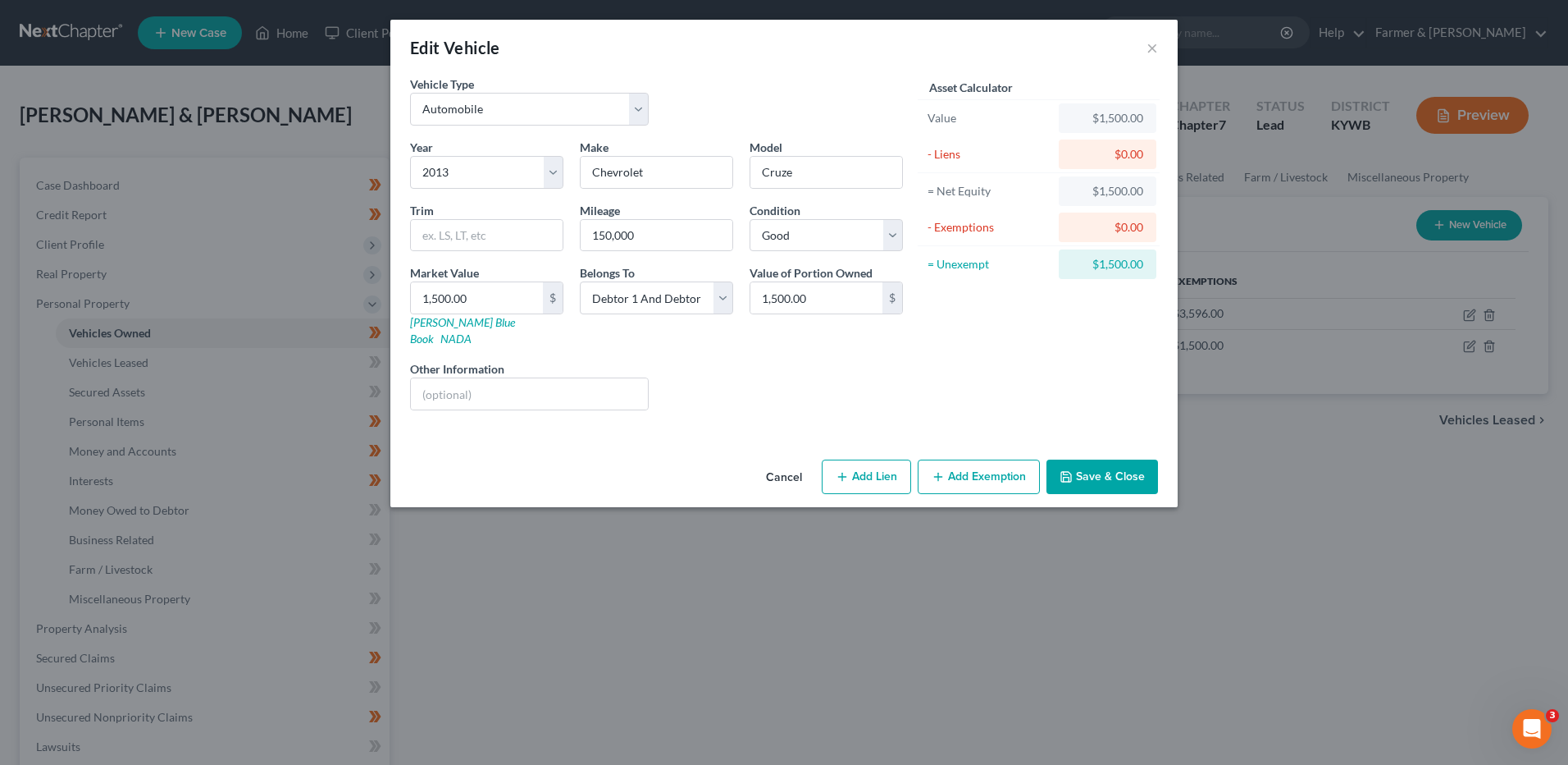
click at [963, 469] on button "Add Exemption" at bounding box center [979, 476] width 122 height 35
select select "2"
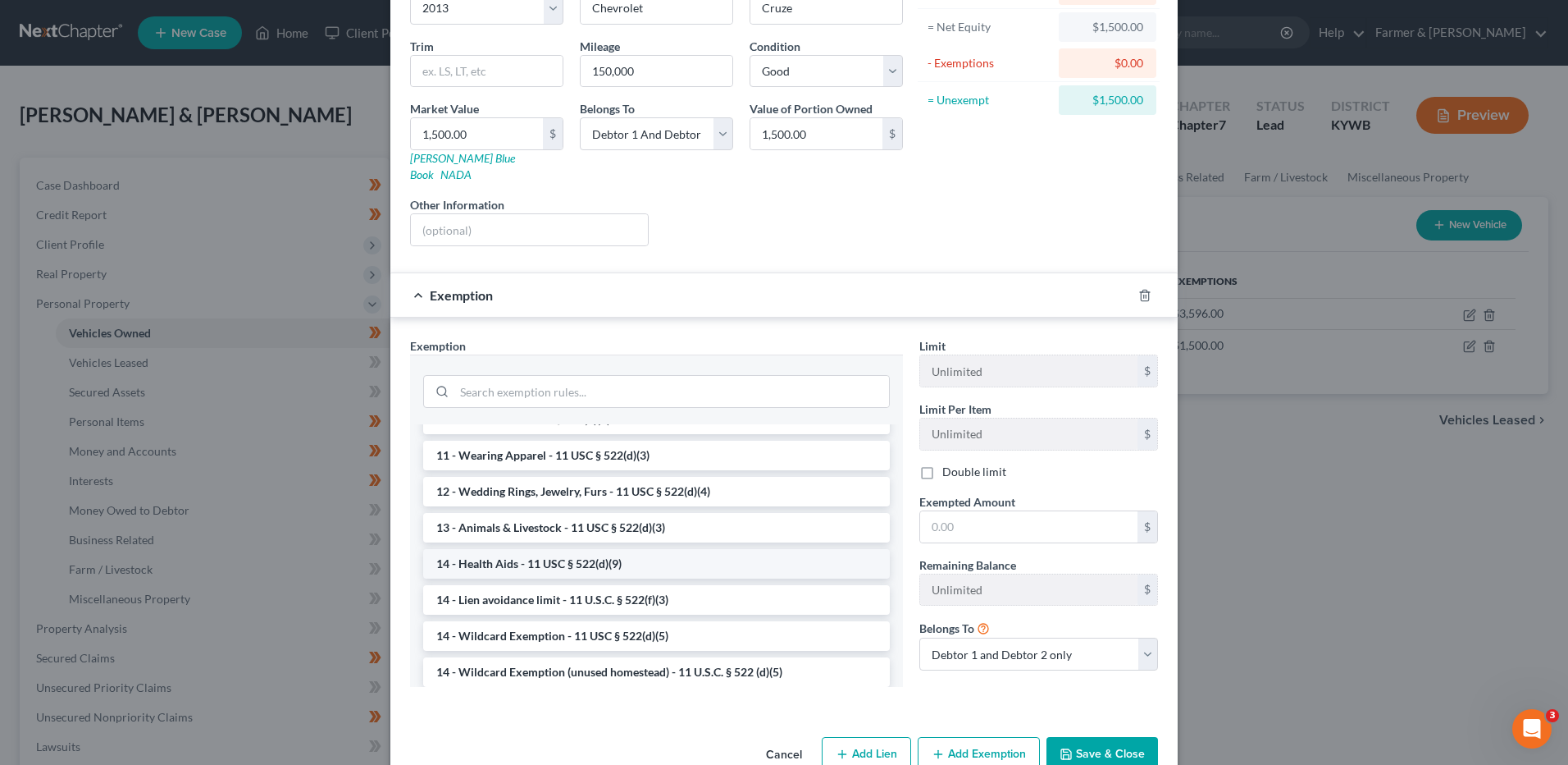
scroll to position [247, 0]
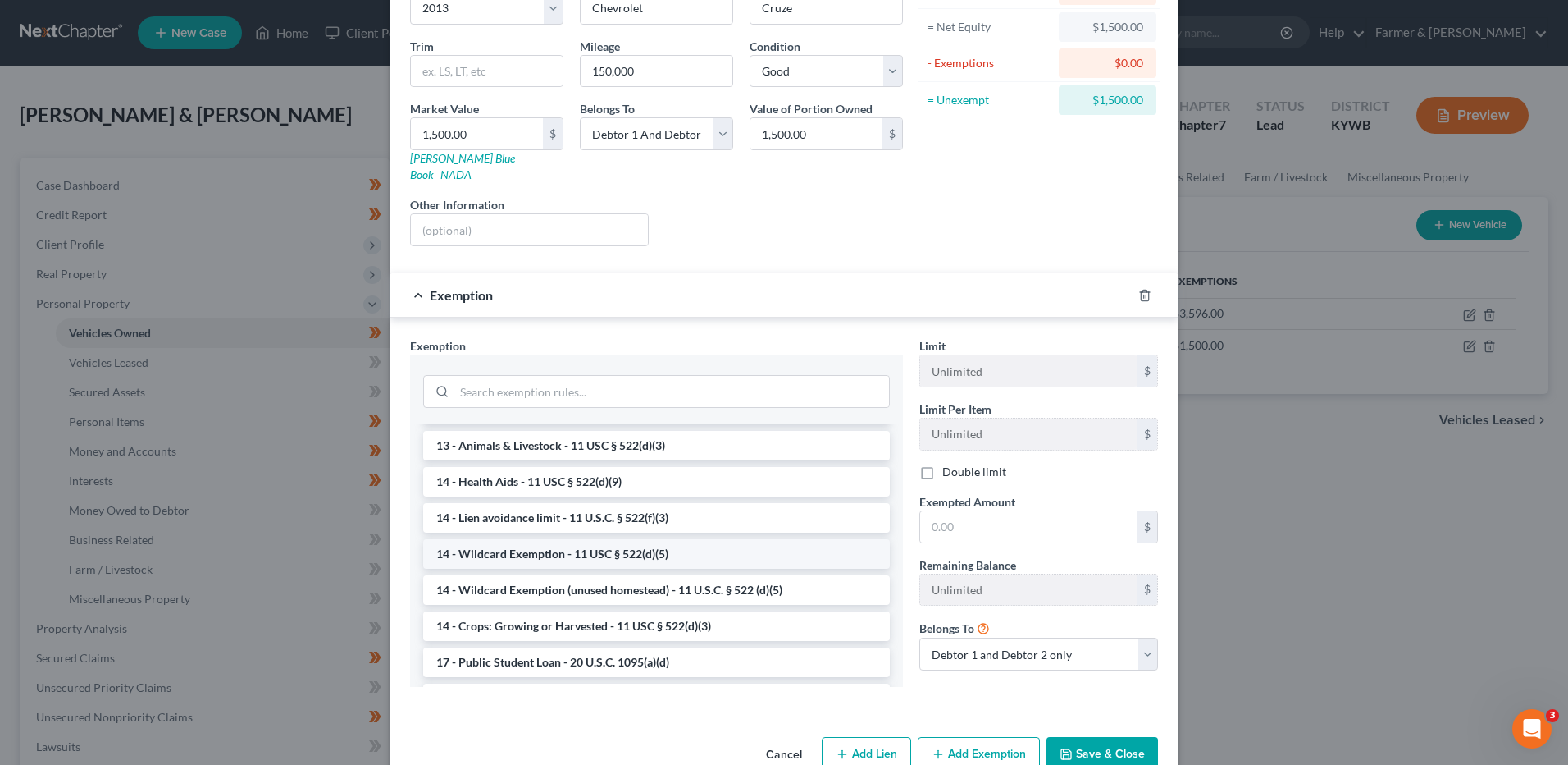
click at [732, 545] on li "14 - Wildcard Exemption - 11 USC § 522(d)(5)" at bounding box center [656, 553] width 467 height 30
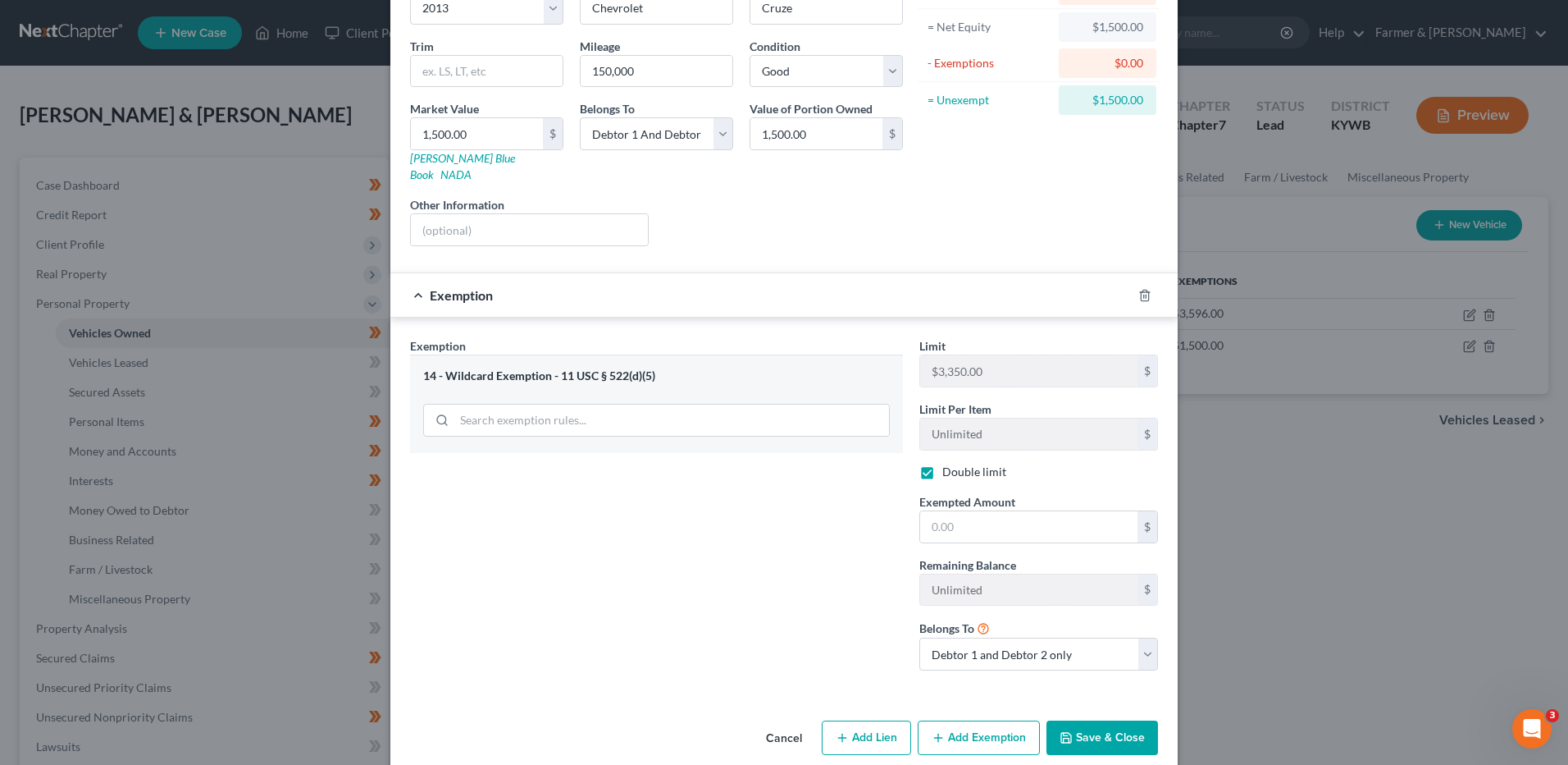
click at [942, 463] on label "Double limit" at bounding box center [974, 471] width 64 height 16
click at [949, 463] on input "Double limit" at bounding box center [954, 468] width 11 height 11
click at [942, 463] on label "Double limit" at bounding box center [974, 471] width 64 height 16
click at [949, 463] on input "Double limit" at bounding box center [954, 468] width 11 height 11
checkbox input "true"
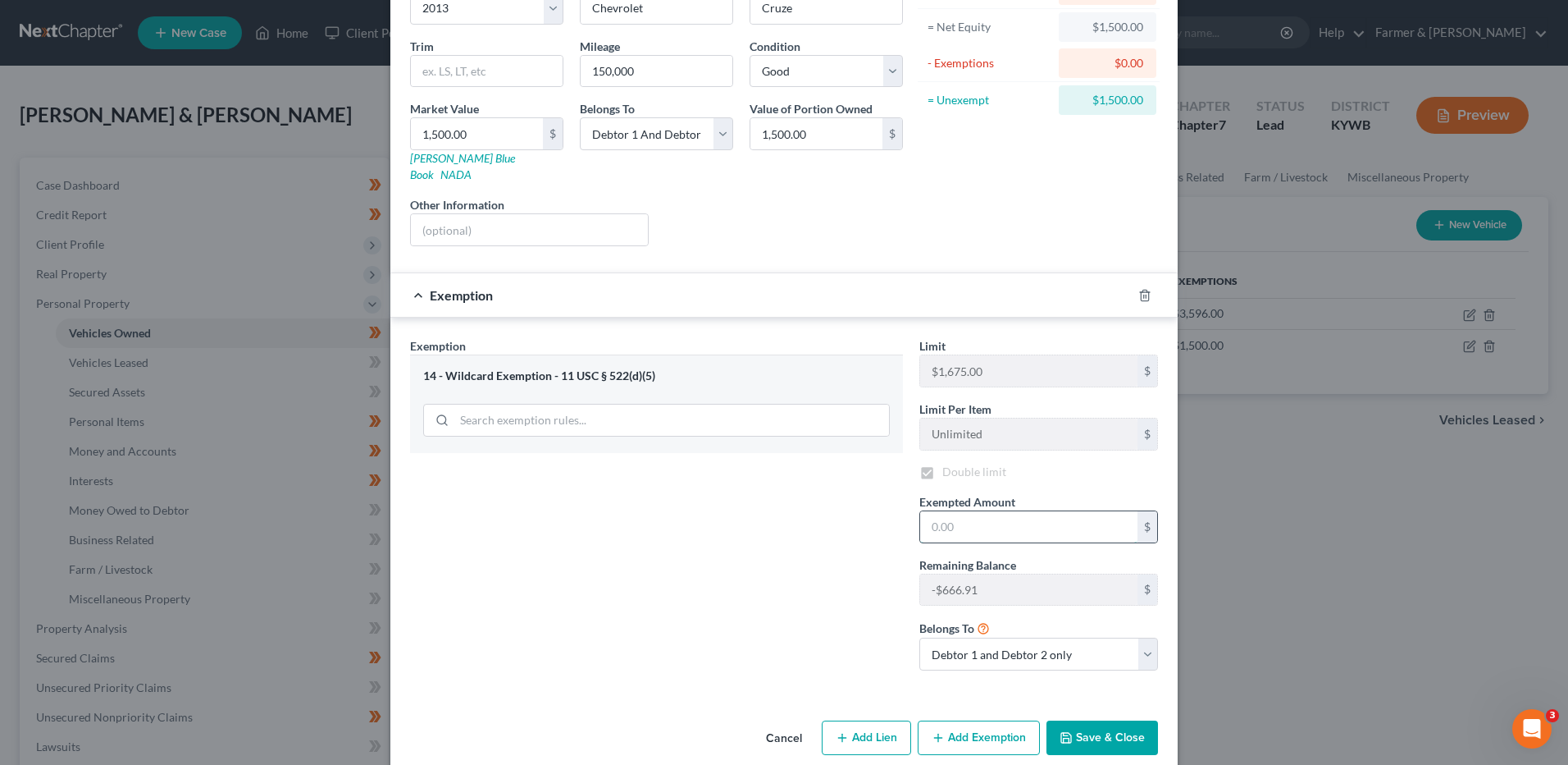
click at [964, 519] on input "text" at bounding box center [1029, 527] width 218 height 31
click at [957, 512] on input "text" at bounding box center [1029, 527] width 218 height 31
click at [1140, 290] on icon "button" at bounding box center [1144, 295] width 8 height 11
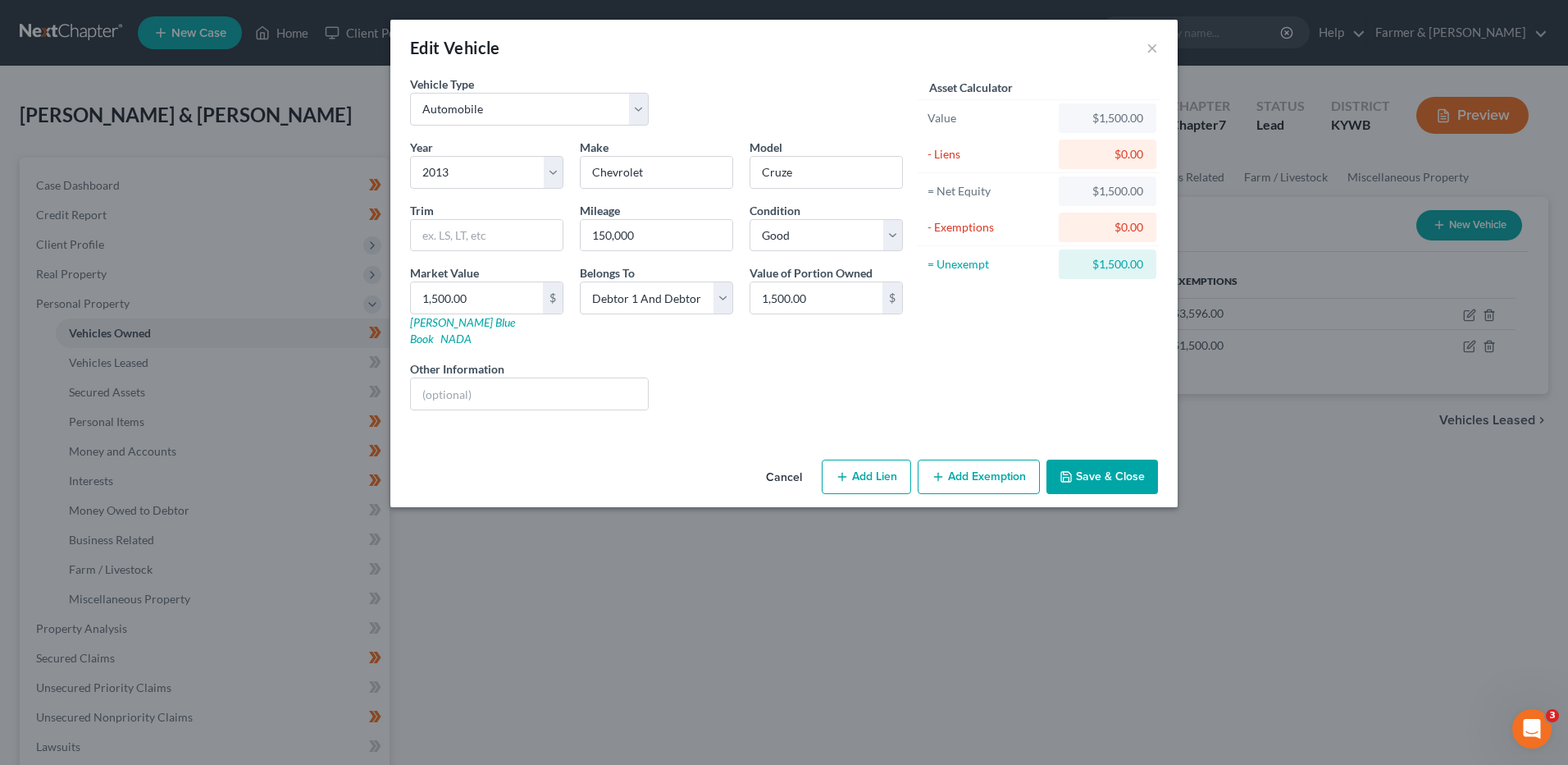
scroll to position [0, 0]
click at [968, 459] on button "Add Exemption" at bounding box center [979, 476] width 122 height 35
select select "2"
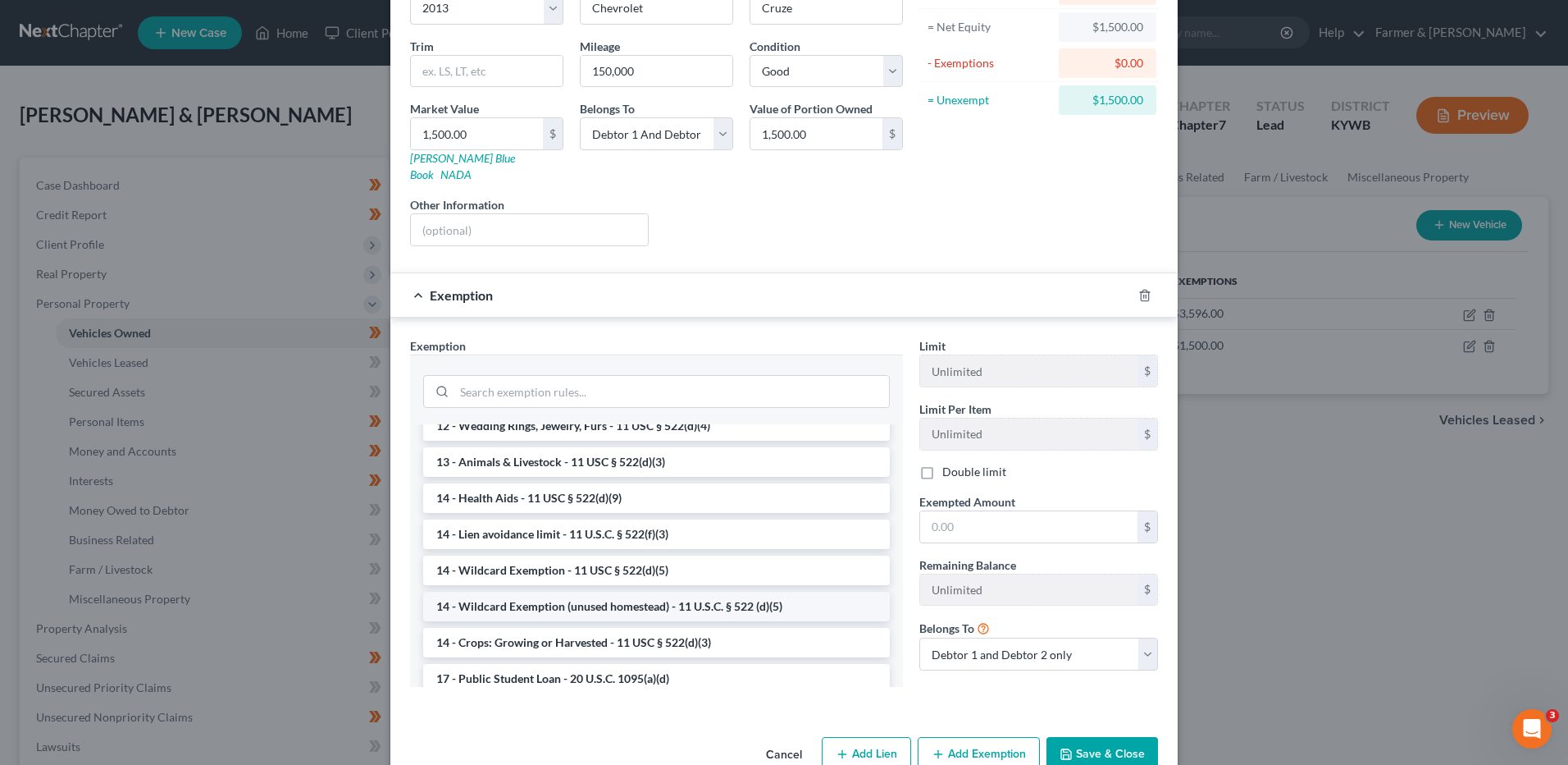
scroll to position [247, 0]
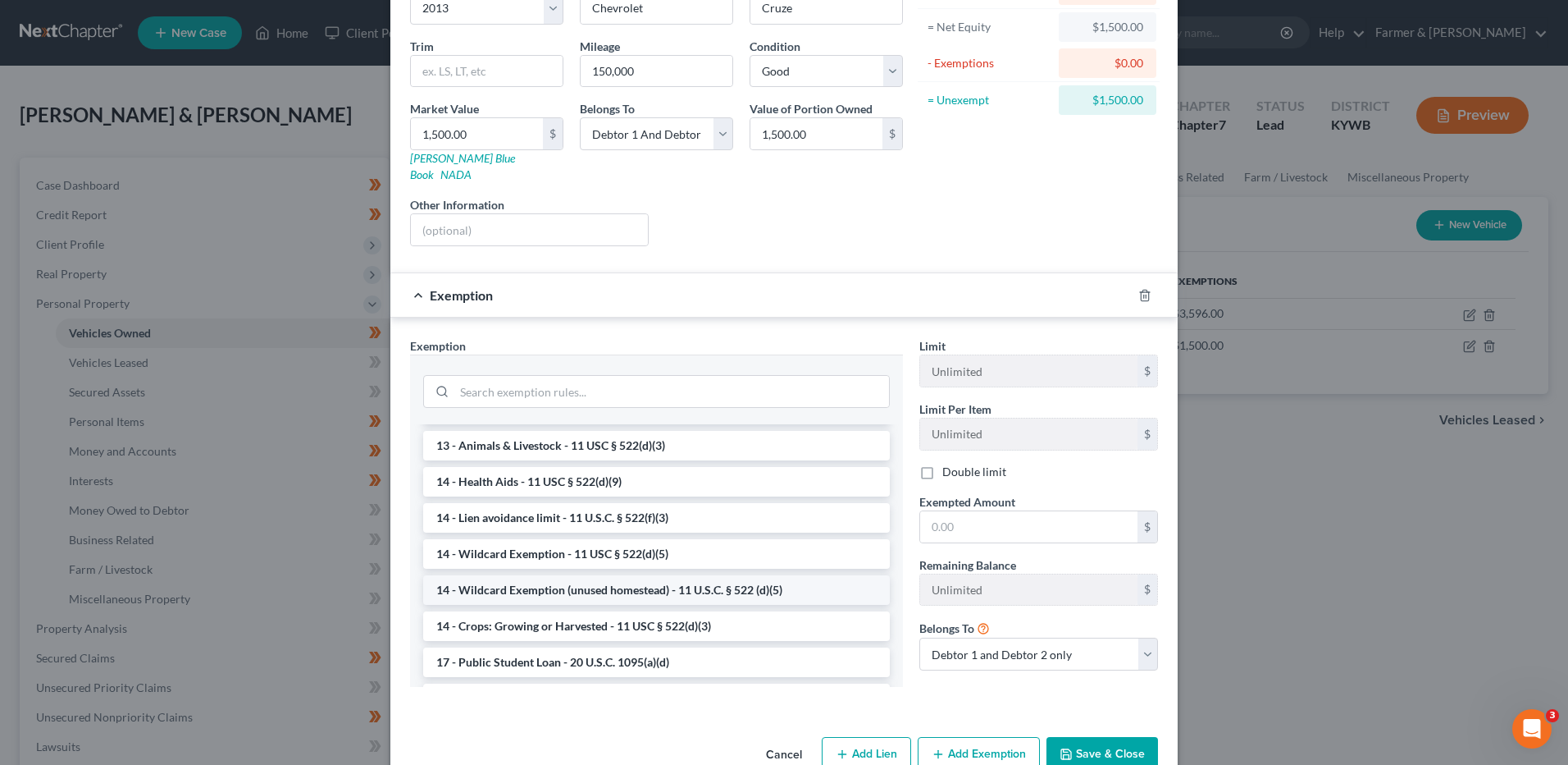
click at [638, 580] on li "14 - Wildcard Exemption (unused homestead) - 11 U.S.C. § 522 (d)(5)" at bounding box center [656, 590] width 467 height 30
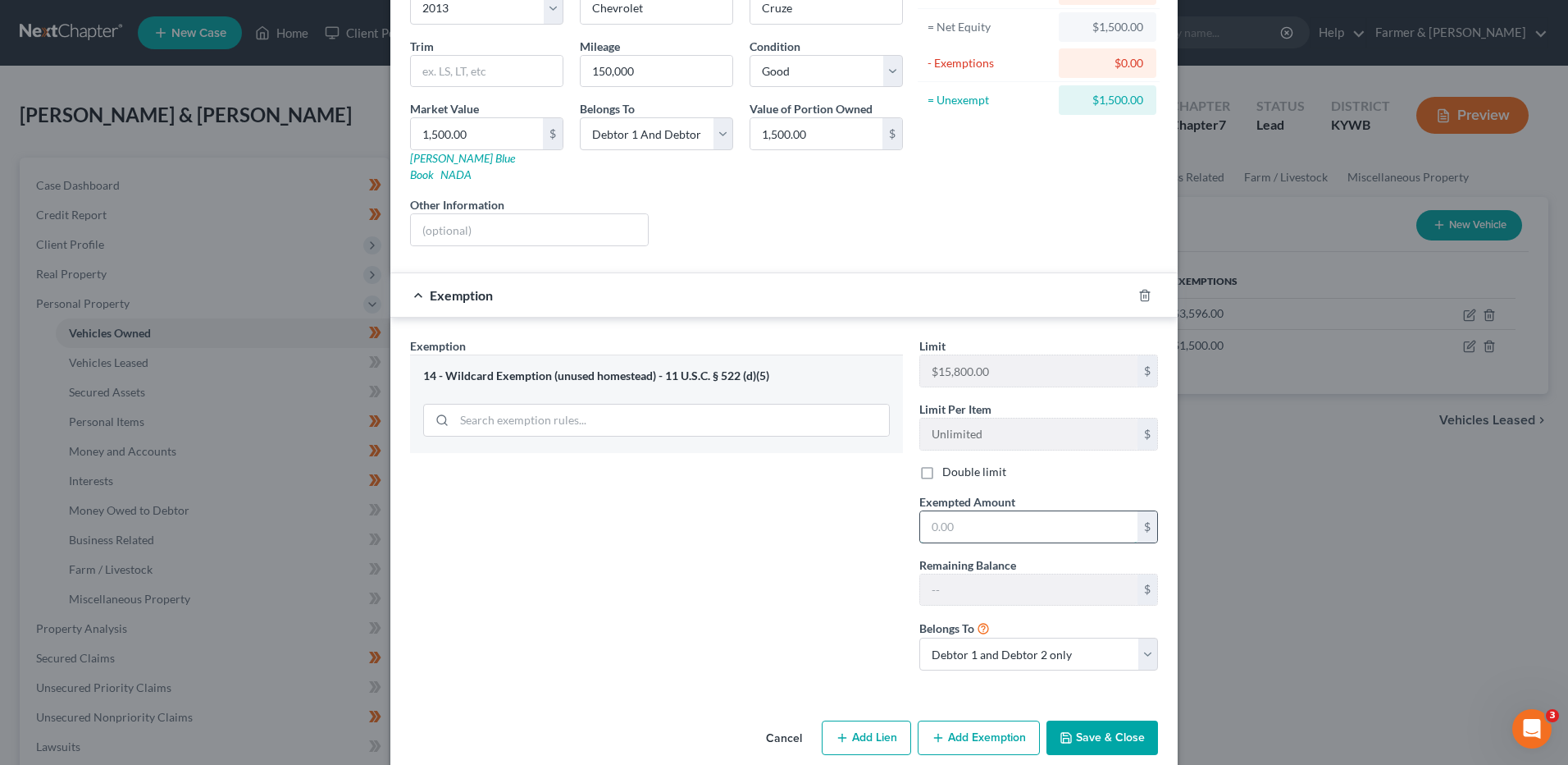
click at [991, 512] on input "text" at bounding box center [1029, 527] width 218 height 31
click at [942, 463] on label "Double limit" at bounding box center [974, 471] width 64 height 16
click at [949, 463] on input "Double limit" at bounding box center [954, 468] width 11 height 11
checkbox input "true"
click at [976, 524] on input "text" at bounding box center [1029, 527] width 218 height 31
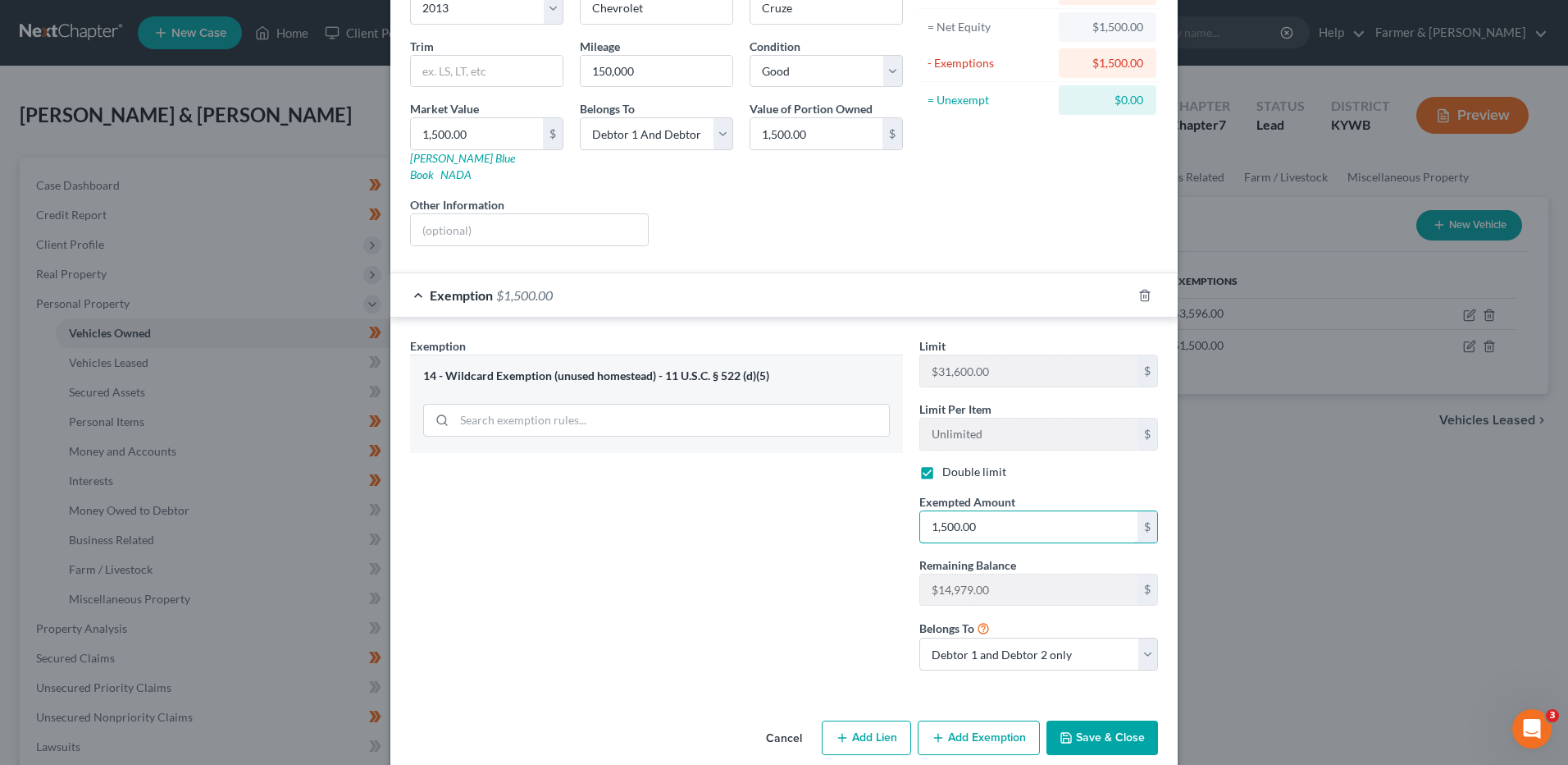
type input "1,500.00"
click at [1083, 721] on button "Save & Close" at bounding box center [1102, 738] width 112 height 35
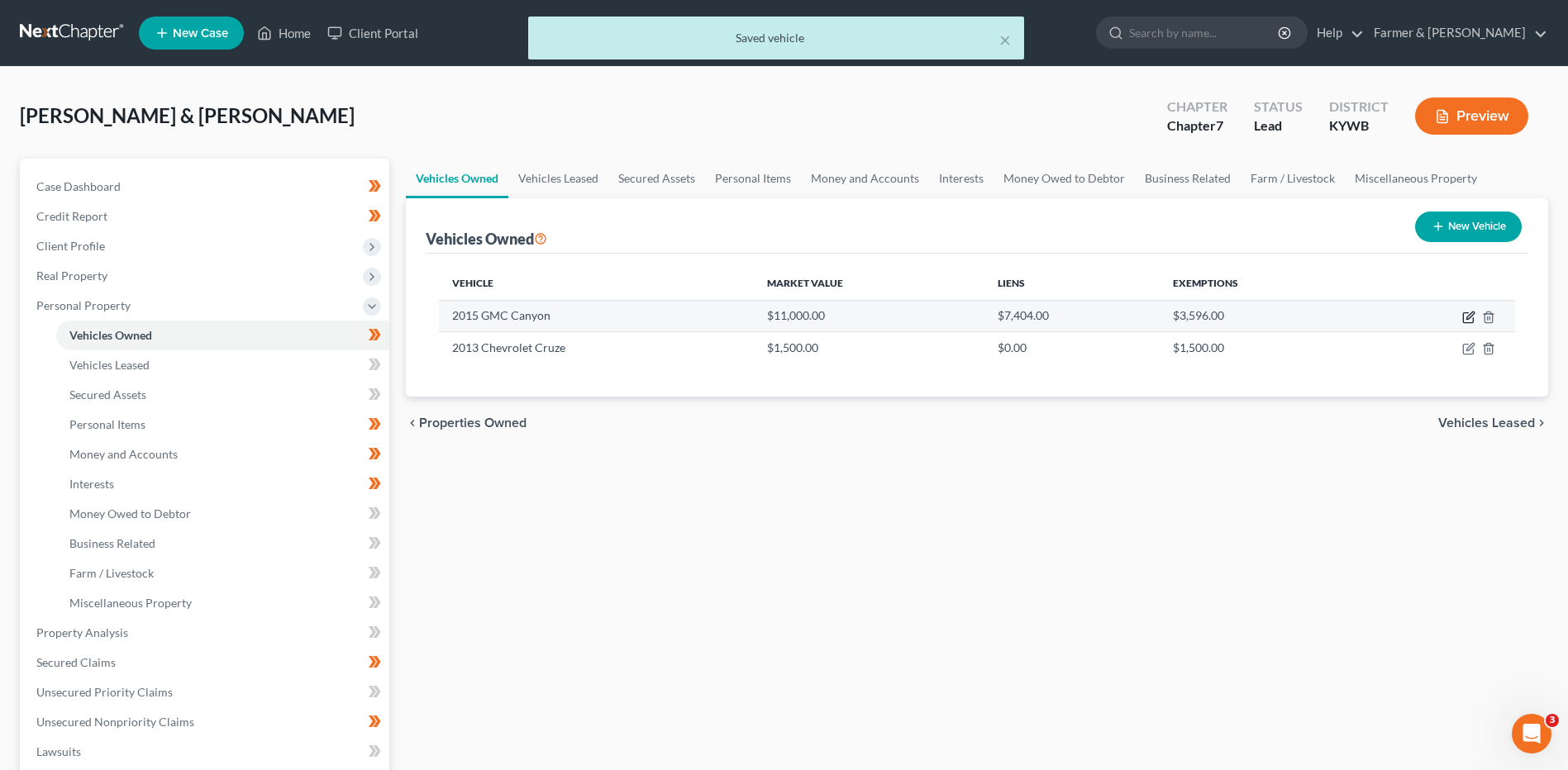
click at [1470, 316] on icon "button" at bounding box center [1468, 316] width 13 height 13
select select "0"
select select "11"
select select "2"
select select "1"
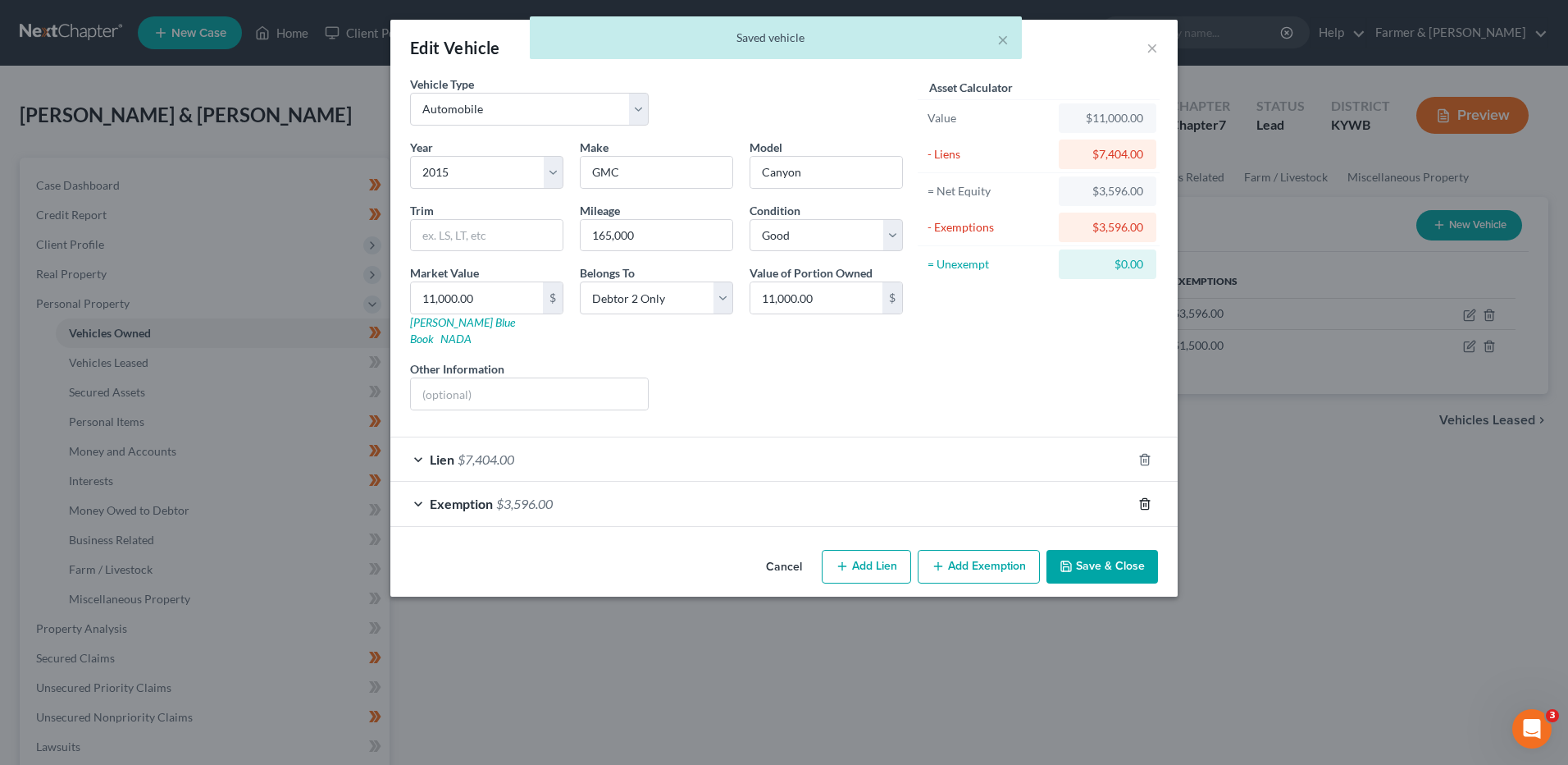
click at [1145, 497] on icon "button" at bounding box center [1145, 503] width 13 height 13
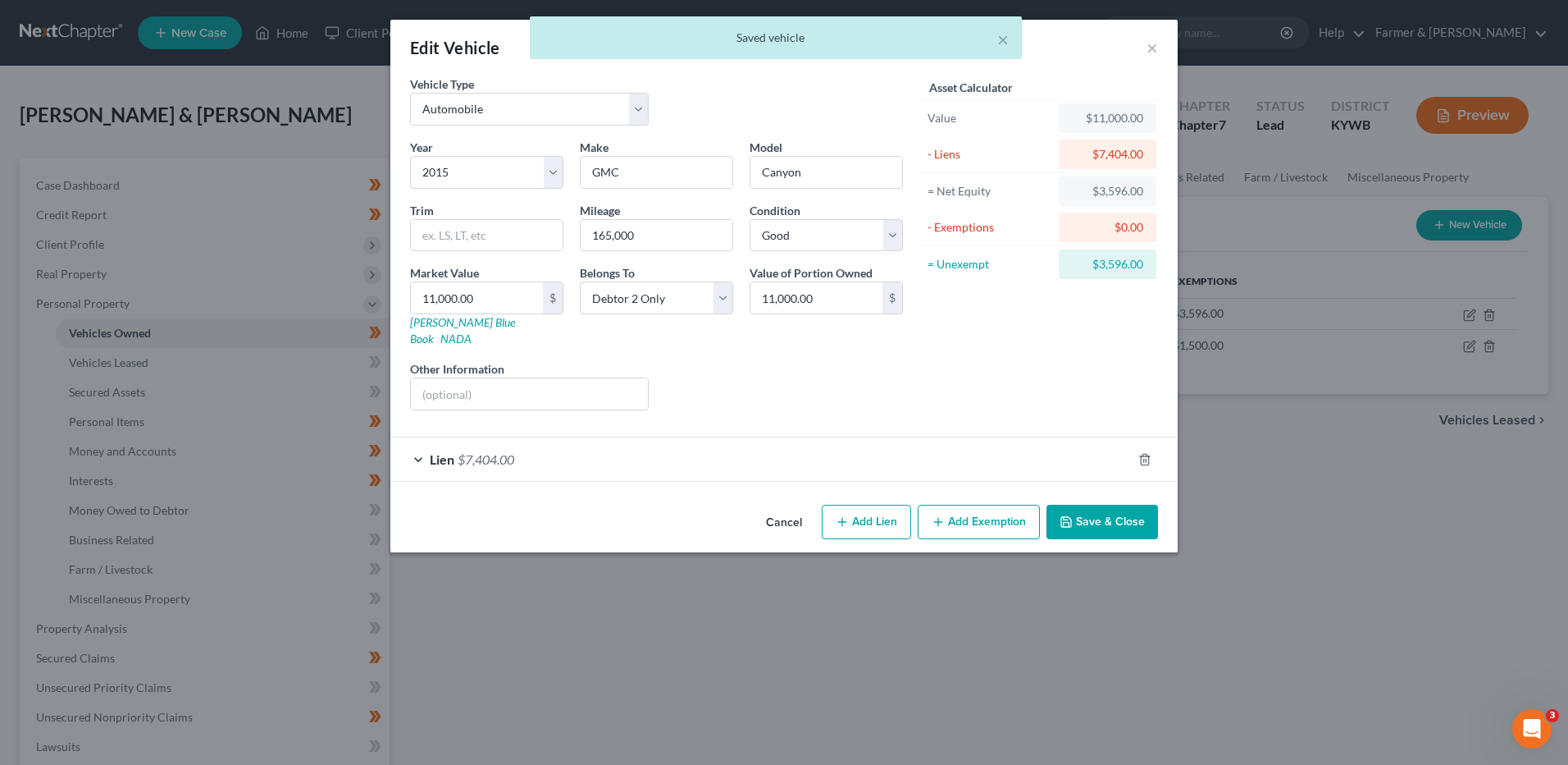
click at [1003, 511] on button "Add Exemption" at bounding box center [979, 522] width 122 height 35
select select "2"
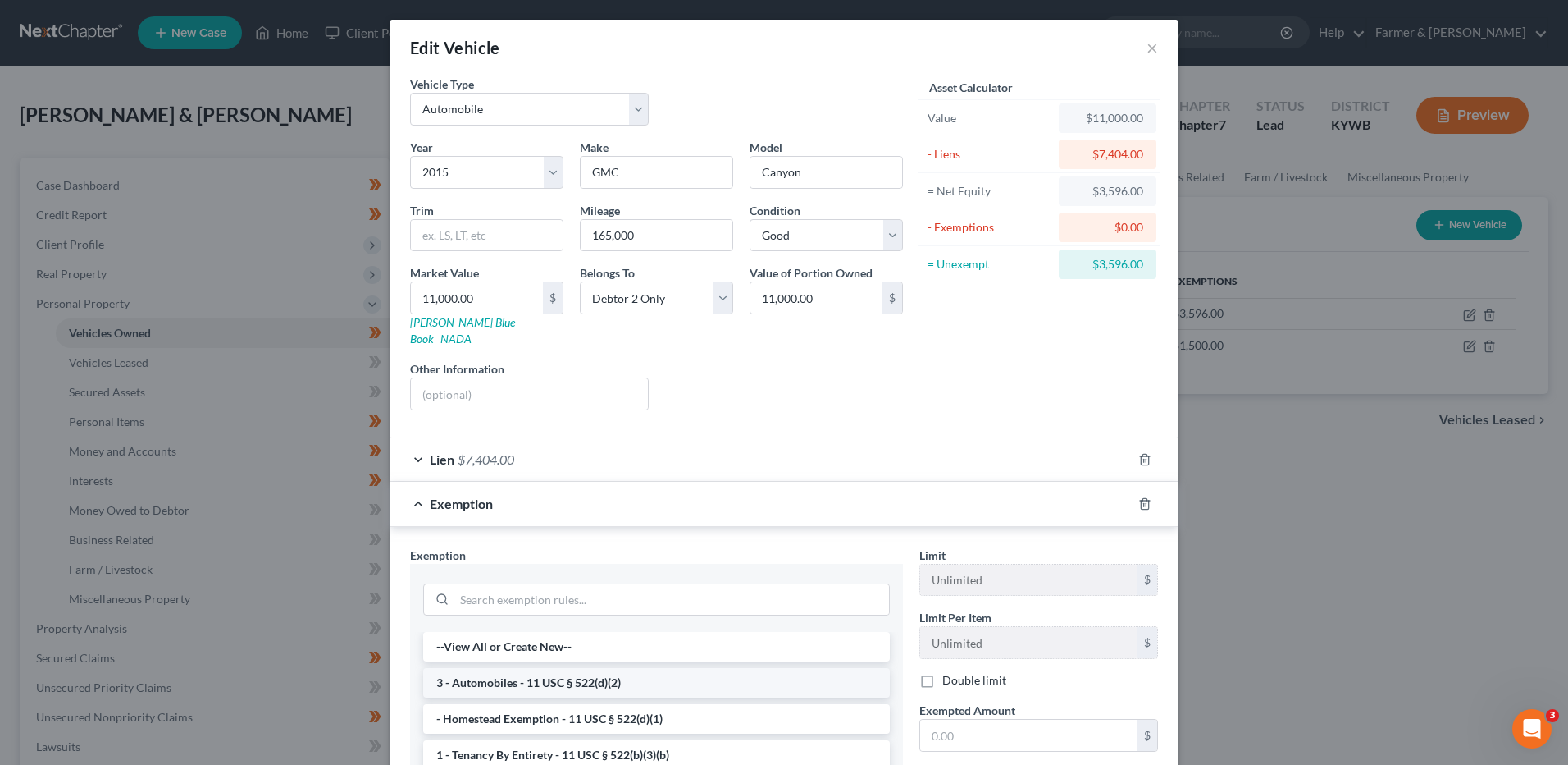
click at [502, 677] on li "3 - Automobiles - 11 USC § 522(d)(2)" at bounding box center [656, 683] width 467 height 30
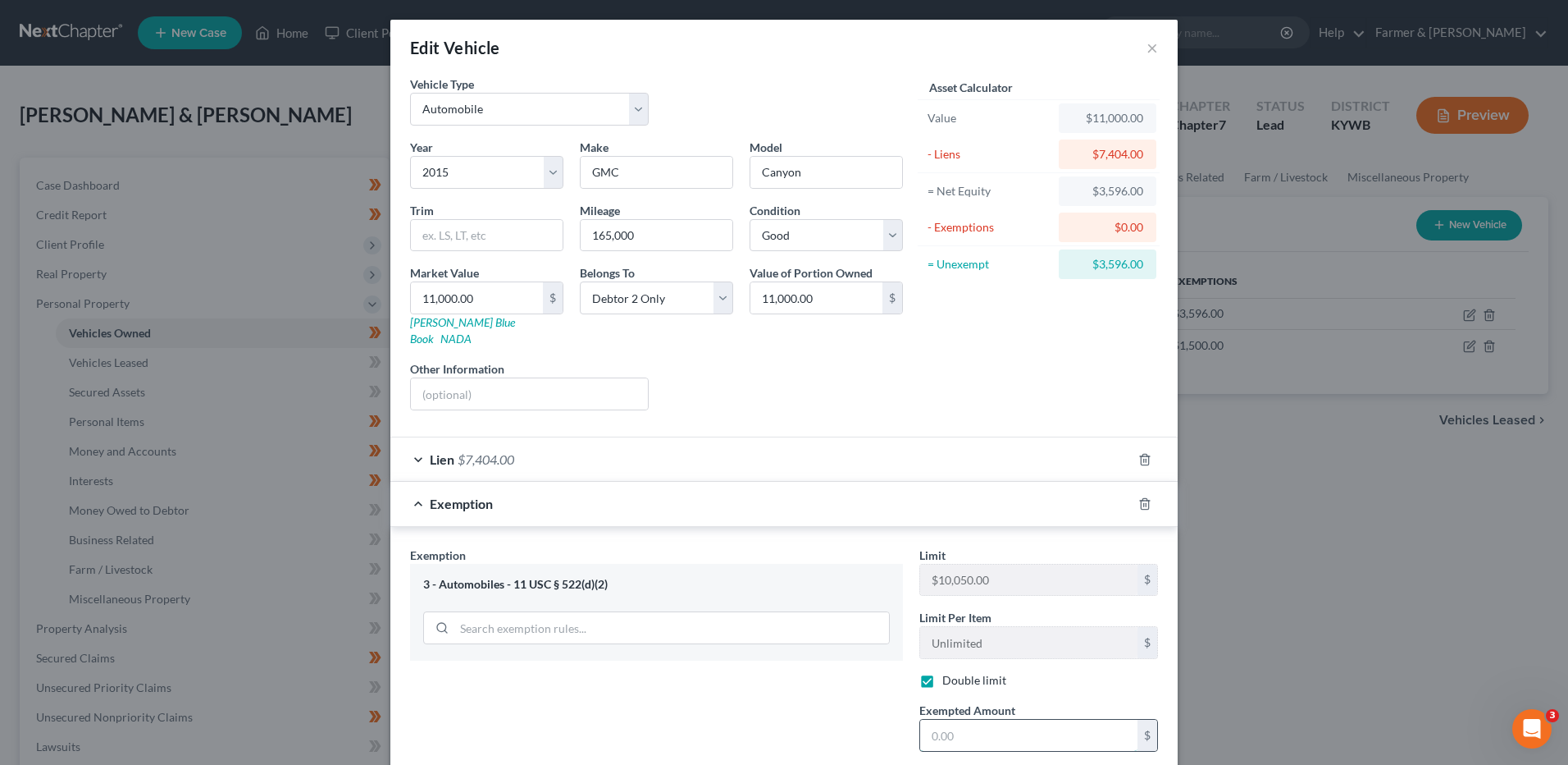
click at [962, 720] on input "text" at bounding box center [1029, 735] width 218 height 31
click at [942, 672] on label "Double limit" at bounding box center [974, 679] width 64 height 16
click at [949, 672] on input "Double limit" at bounding box center [954, 677] width 11 height 11
checkbox input "false"
click at [944, 722] on input "text" at bounding box center [1029, 735] width 218 height 31
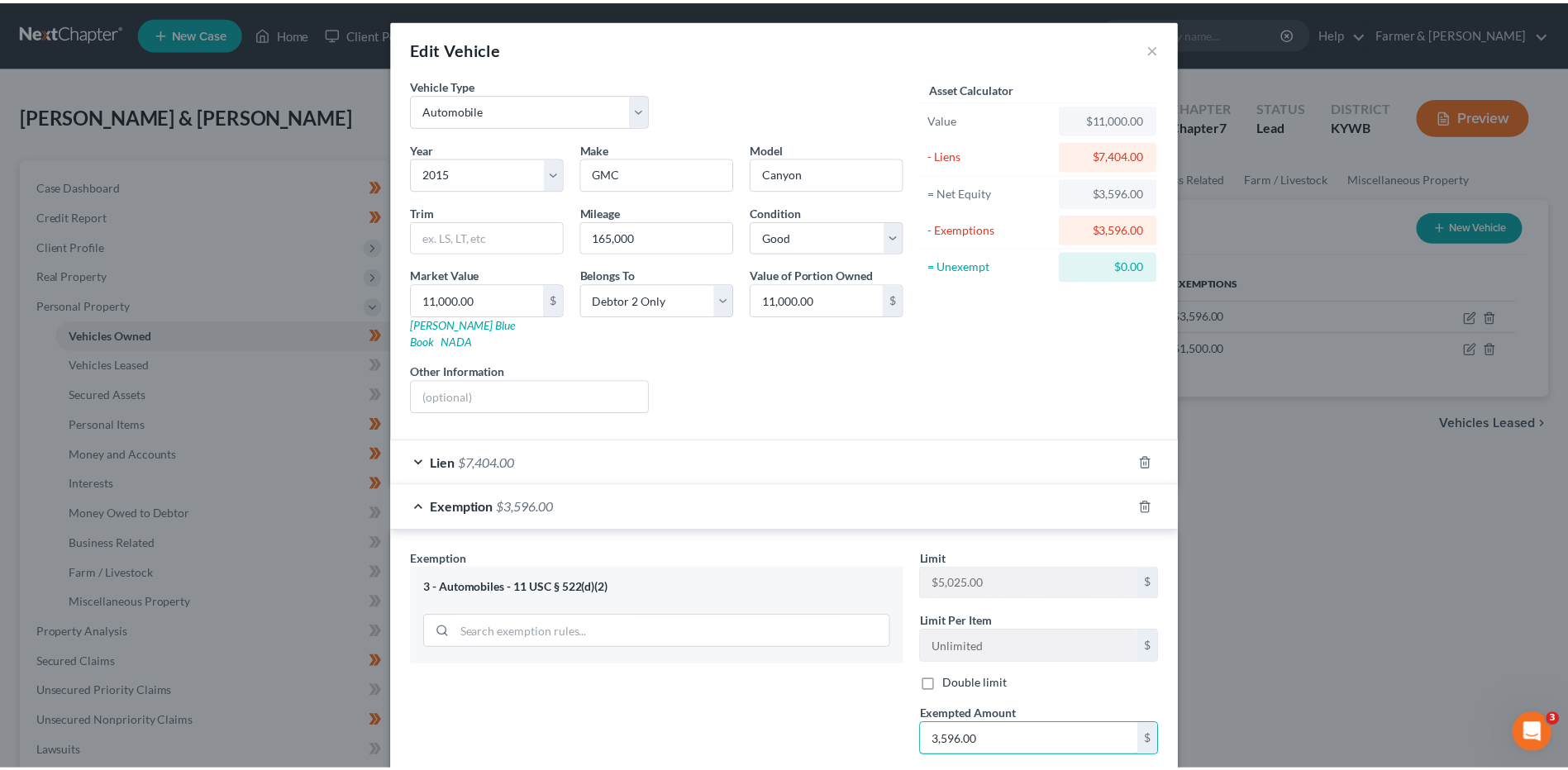
scroll to position [217, 0]
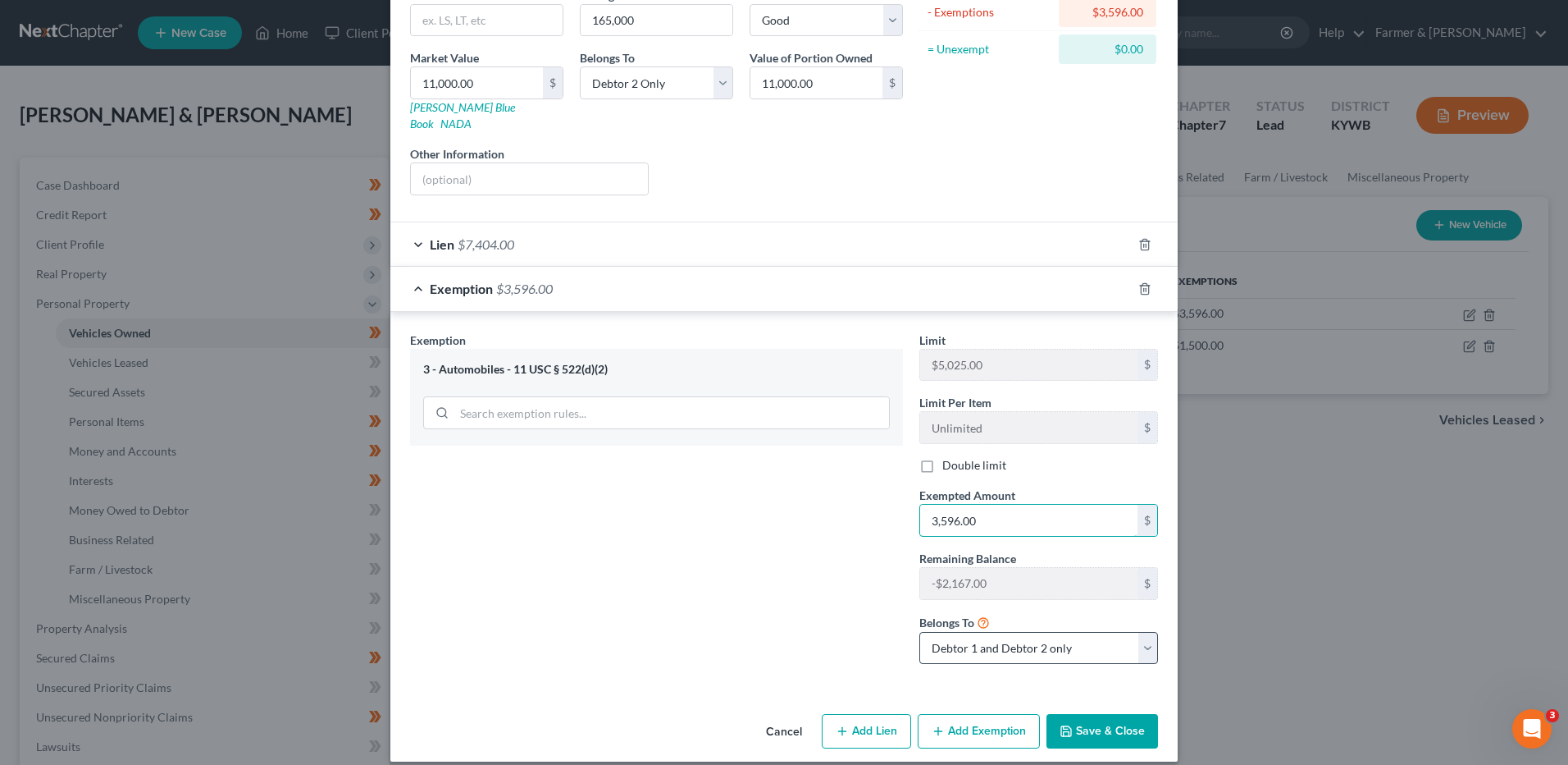
type input "3,596.00"
click at [1011, 632] on select "Debtor 1 only Debtor 2 only Debtor 1 and Debtor 2 only" at bounding box center [1039, 648] width 239 height 33
select select "1"
click at [919, 632] on select "Debtor 1 only Debtor 2 only Debtor 1 and Debtor 2 only" at bounding box center [1039, 648] width 239 height 33
click at [1072, 714] on button "Save & Close" at bounding box center [1102, 731] width 112 height 35
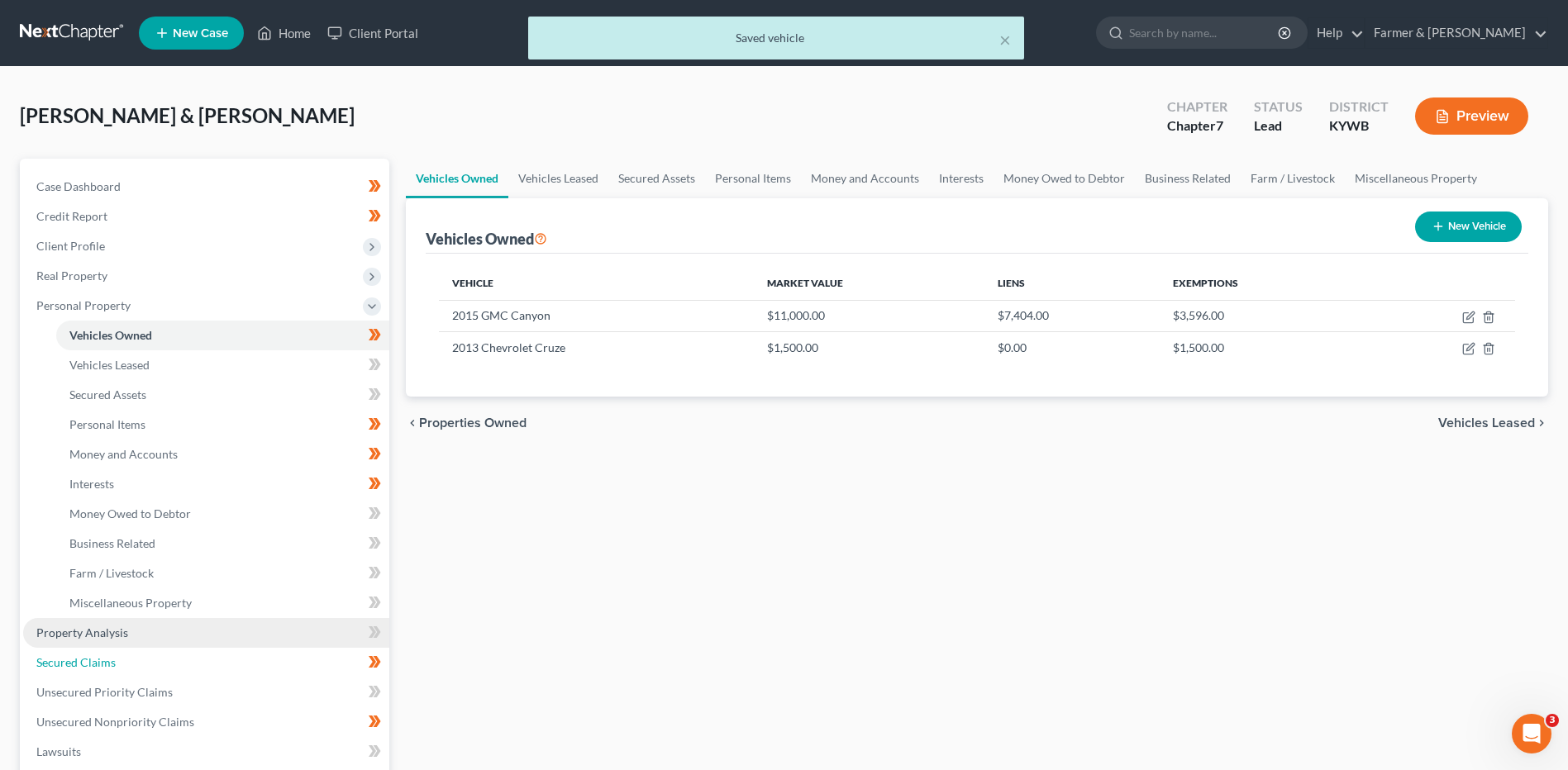
drag, startPoint x: 107, startPoint y: 657, endPoint x: 164, endPoint y: 643, distance: 58.7
click at [107, 657] on span "Secured Claims" at bounding box center [76, 662] width 79 height 14
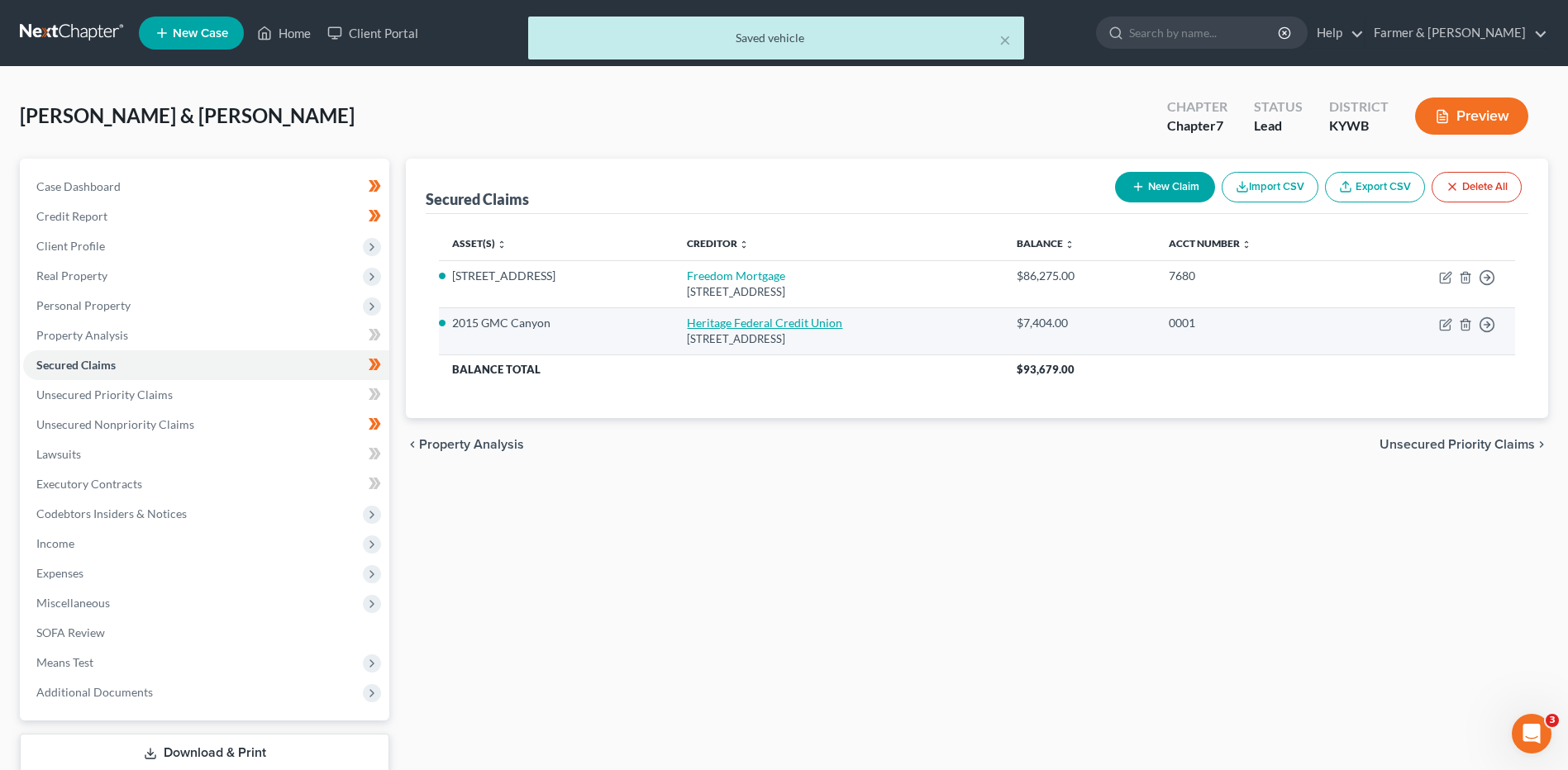
click at [690, 329] on link "Heritage Federal Credit Union" at bounding box center [764, 322] width 155 height 14
select select "15"
select select "4"
select select "1"
select select "0"
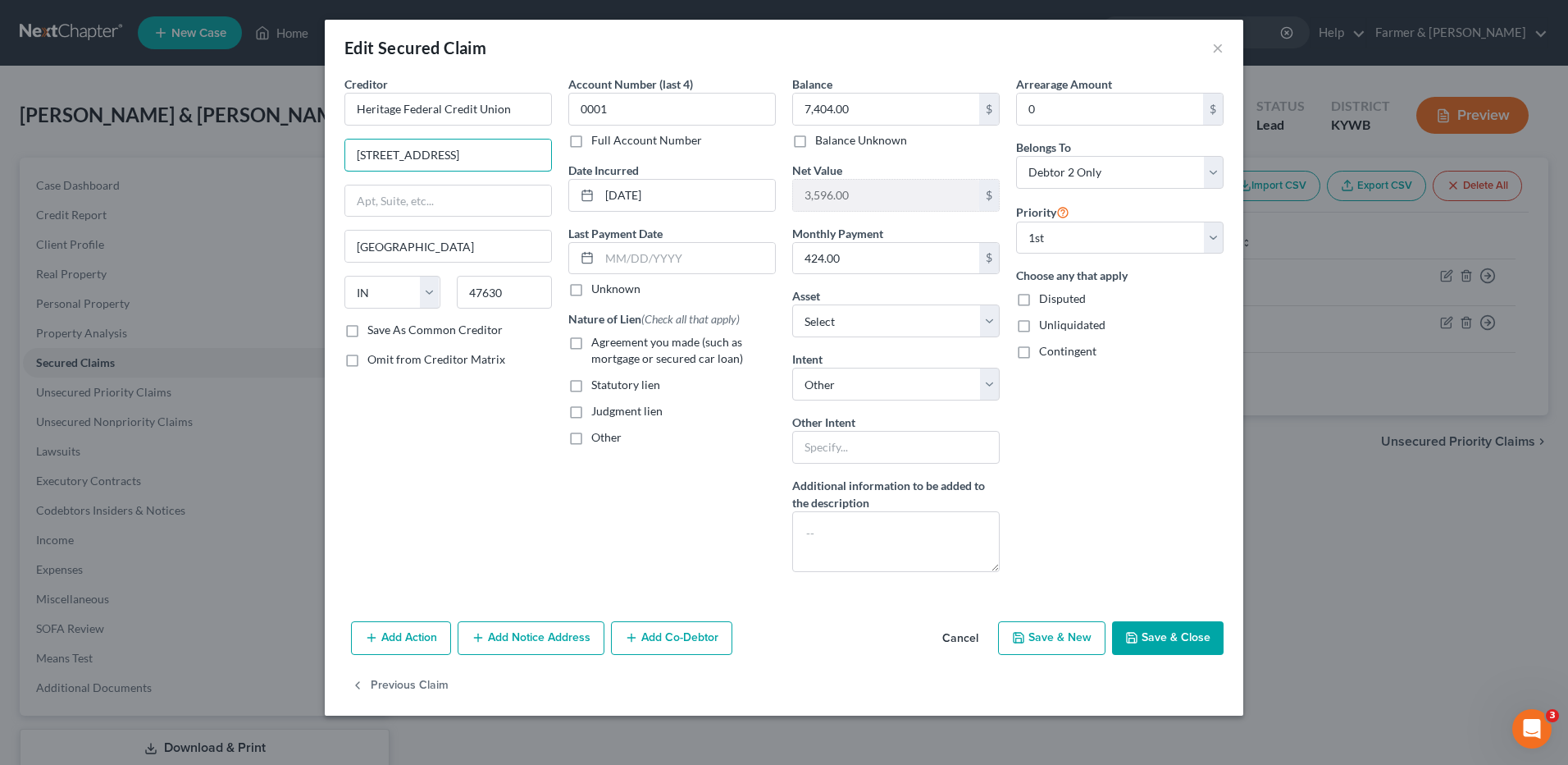
drag, startPoint x: 483, startPoint y: 155, endPoint x: 107, endPoint y: 189, distance: 377.5
click at [107, 189] on div "Edit Secured Claim × Creditor * Heritage Federal Credit Union 5388 Old State Rd…" at bounding box center [784, 382] width 1568 height 765
type input "PO Box 189"
type input "47629"
click at [906, 390] on select "Select Surrender Redeem Reaffirm Avoid Other" at bounding box center [896, 384] width 207 height 33
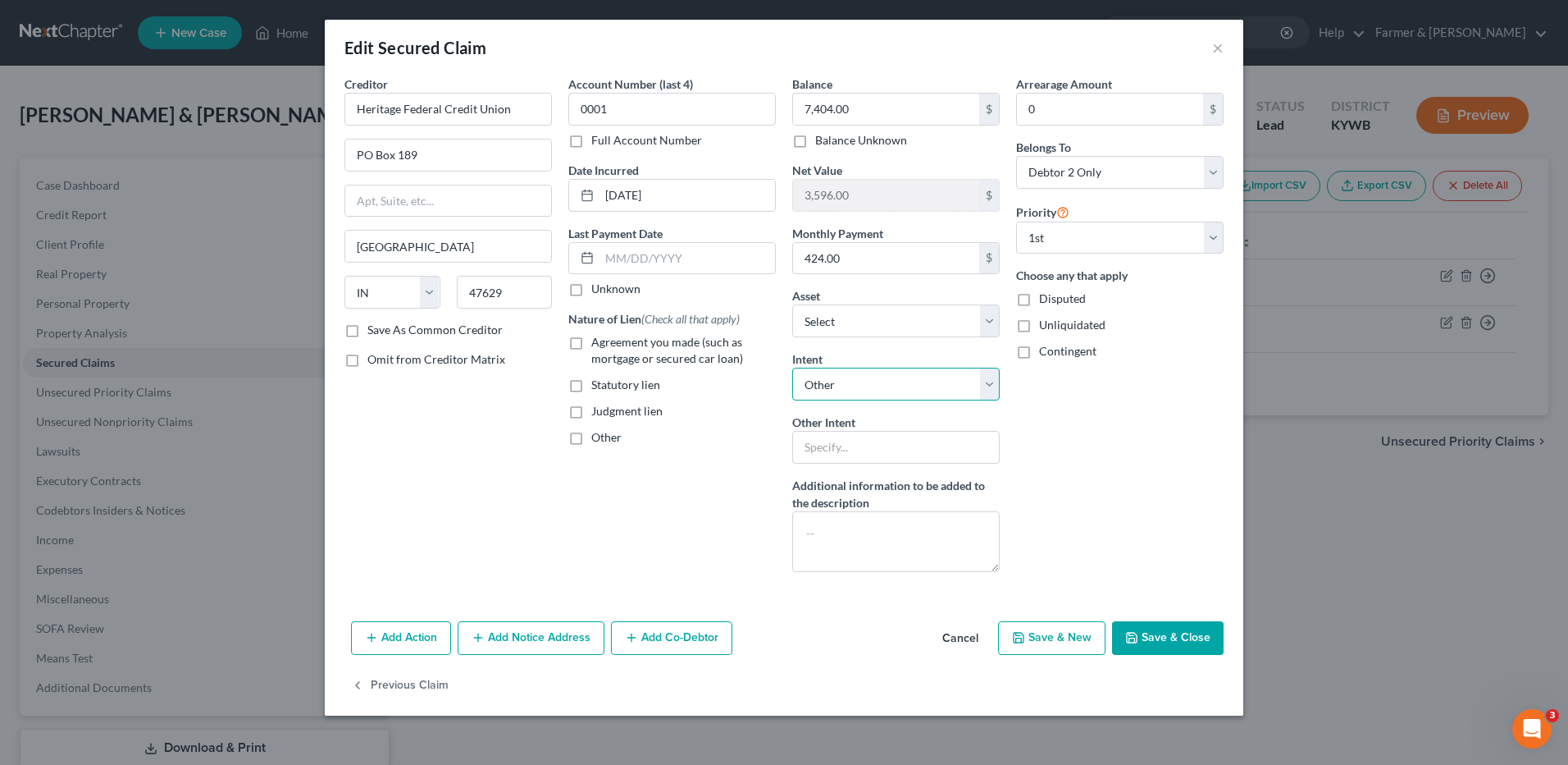
select select "2"
click at [792, 368] on select "Select Surrender Redeem Reaffirm Avoid Other" at bounding box center [896, 384] width 207 height 33
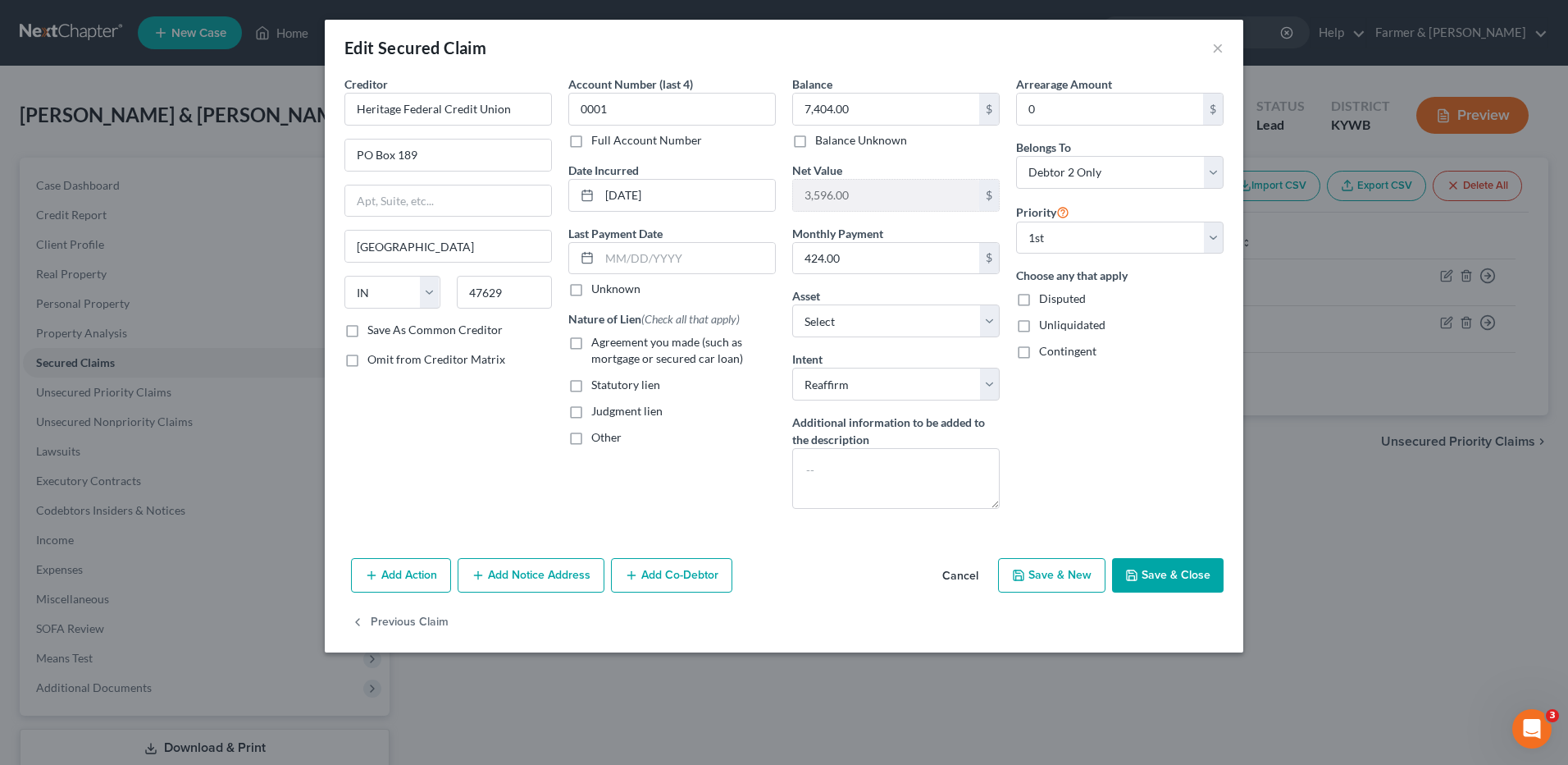
click at [1178, 574] on button "Save & Close" at bounding box center [1168, 575] width 112 height 35
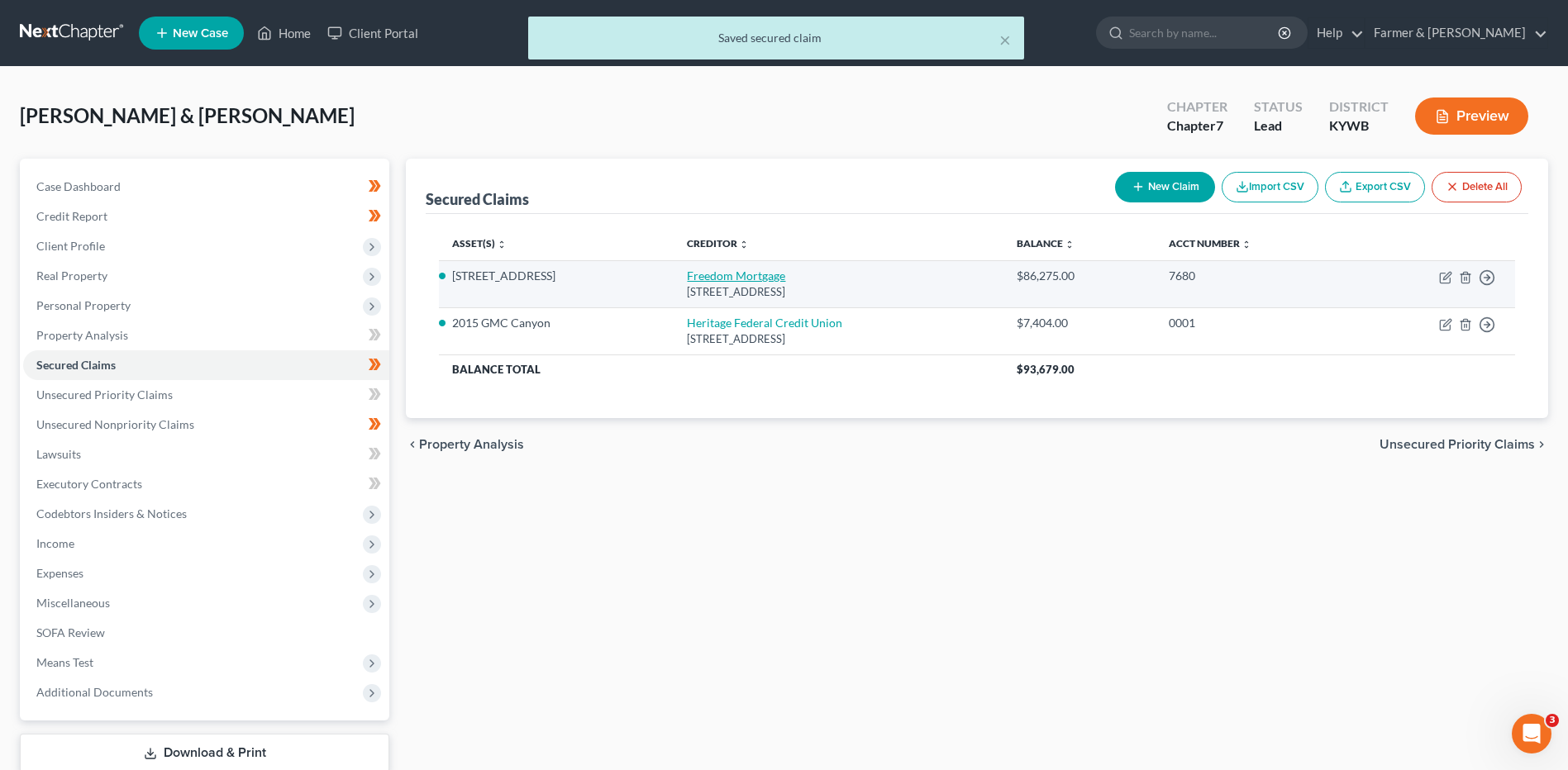
click at [706, 269] on link "Freedom Mortgage" at bounding box center [735, 275] width 98 height 14
select select "15"
select select "2"
select select "1"
select select "0"
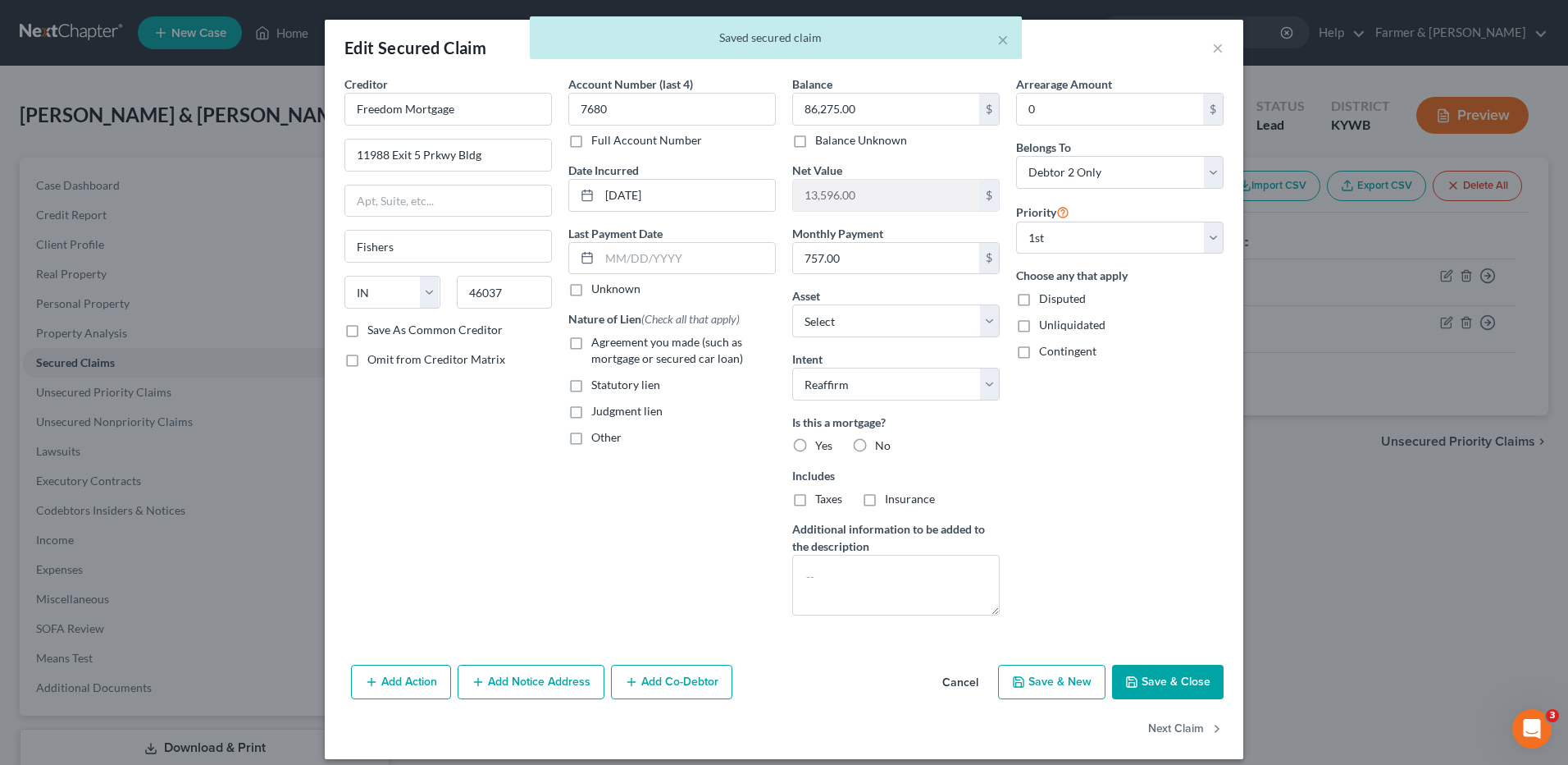
click at [1140, 691] on button "Save & Close" at bounding box center [1168, 682] width 112 height 35
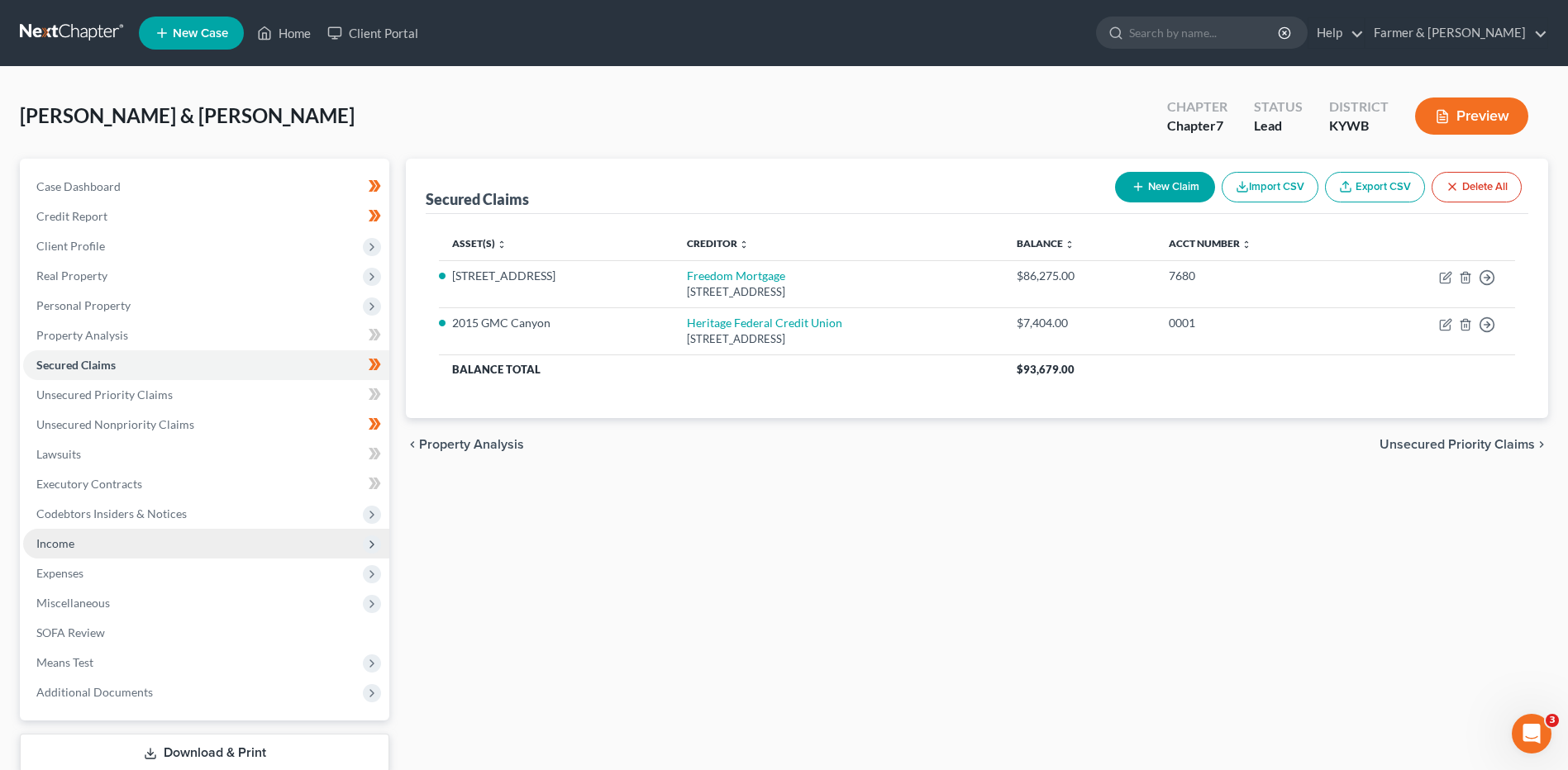
click at [103, 535] on span "Income" at bounding box center [206, 543] width 366 height 30
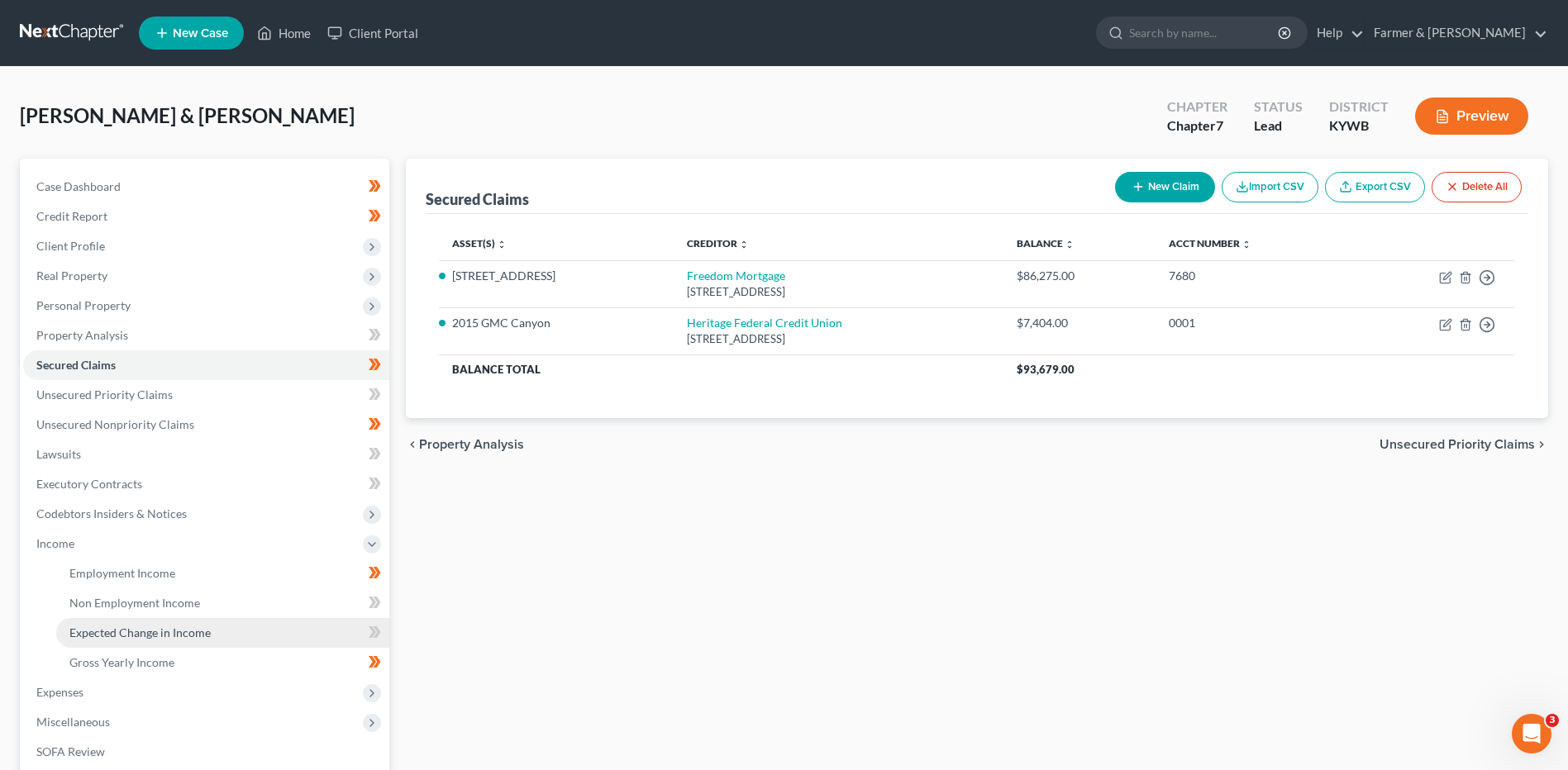
click at [114, 645] on link "Expected Change in Income" at bounding box center [223, 633] width 333 height 30
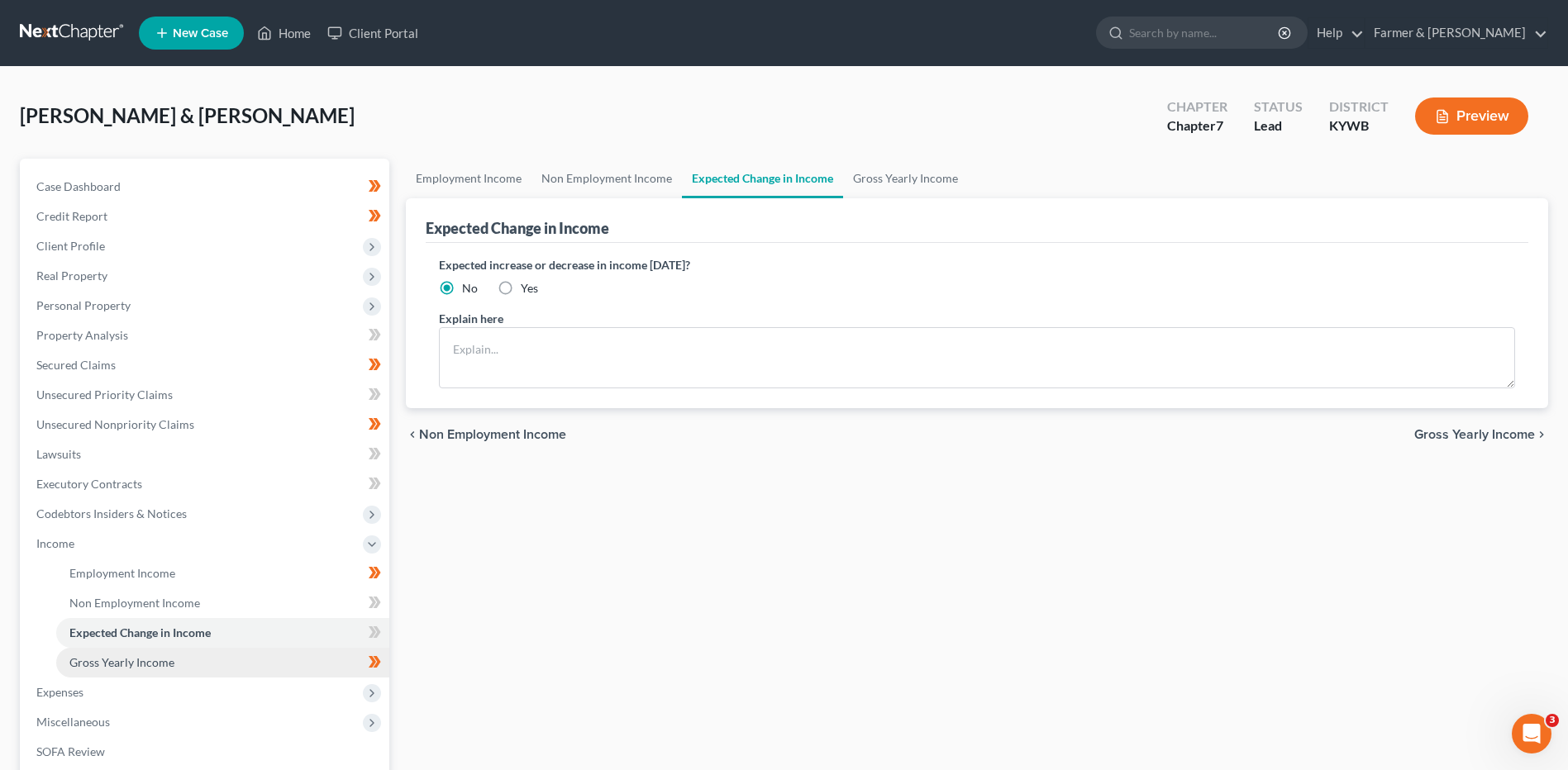
click at [128, 665] on span "Gross Yearly Income" at bounding box center [121, 662] width 105 height 14
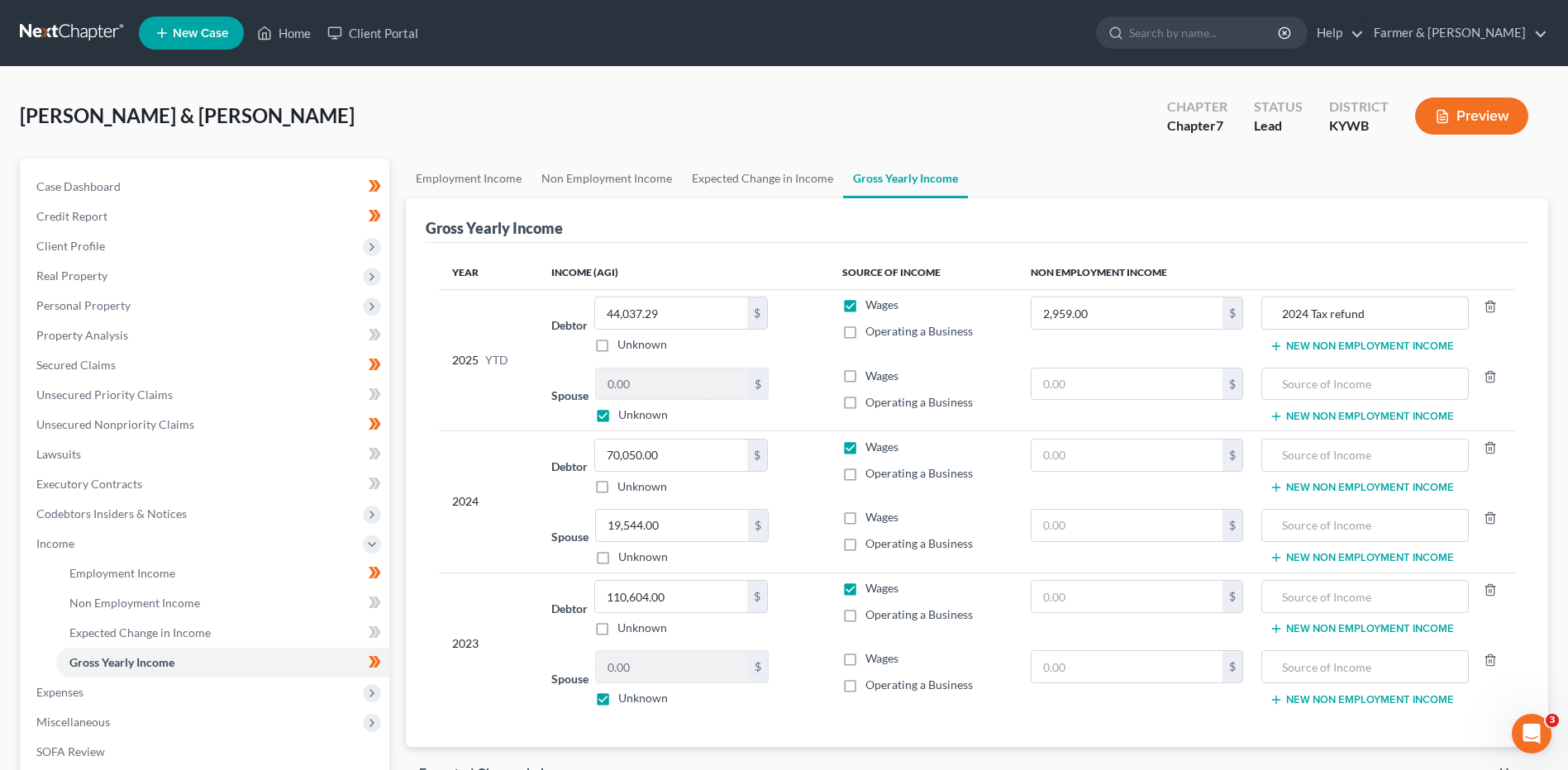
click at [618, 418] on label "Unknown" at bounding box center [643, 414] width 49 height 16
click at [624, 417] on input "Unknown" at bounding box center [630, 412] width 11 height 11
checkbox input "false"
click at [618, 698] on label "Unknown" at bounding box center [643, 698] width 49 height 16
click at [624, 698] on input "Unknown" at bounding box center [630, 695] width 11 height 11
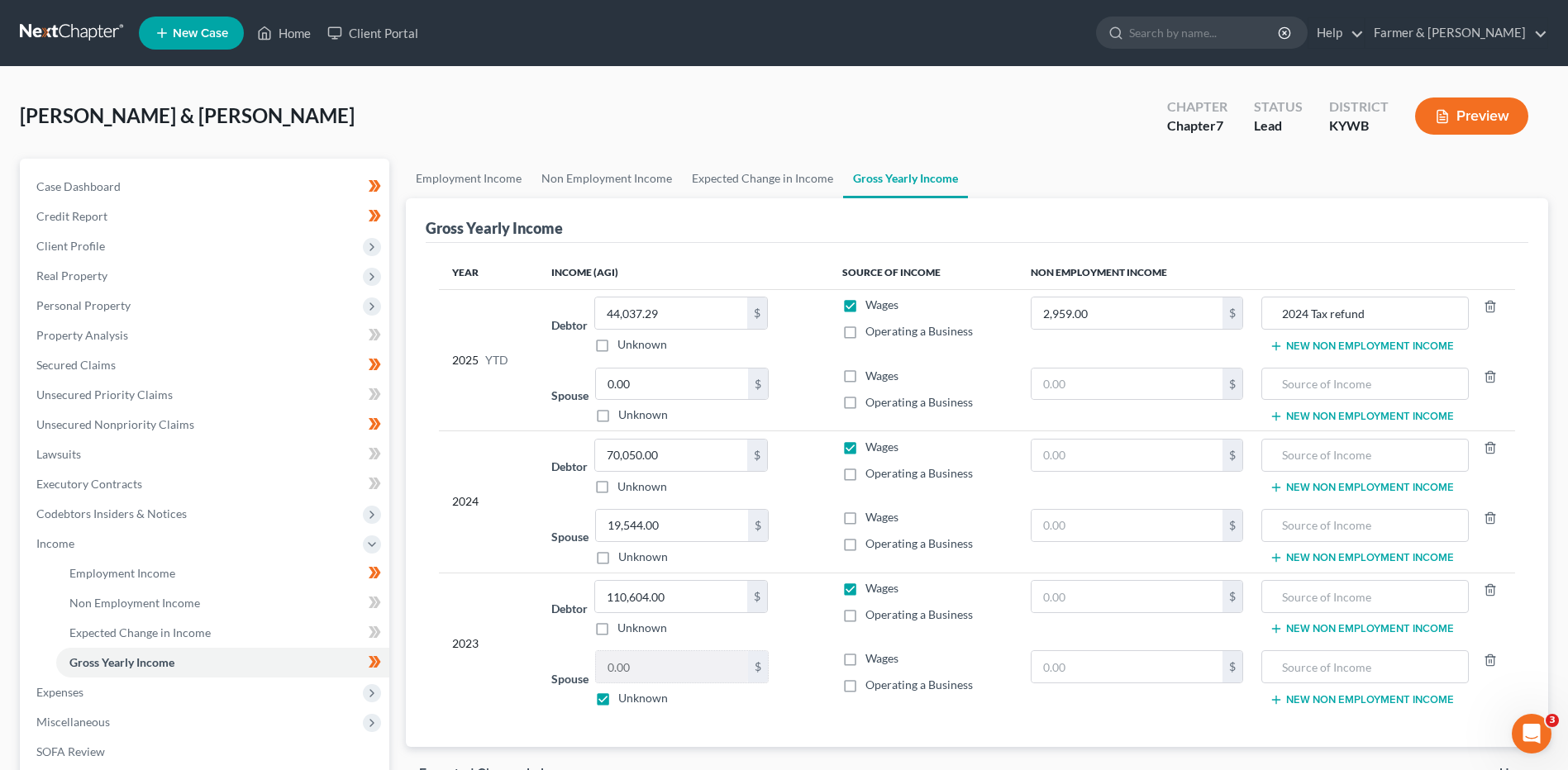
checkbox input "false"
click at [865, 518] on label "Wages" at bounding box center [881, 517] width 33 height 16
click at [872, 518] on input "Wages" at bounding box center [877, 514] width 11 height 11
checkbox input "true"
click at [695, 461] on input "70,050.00" at bounding box center [671, 454] width 152 height 32
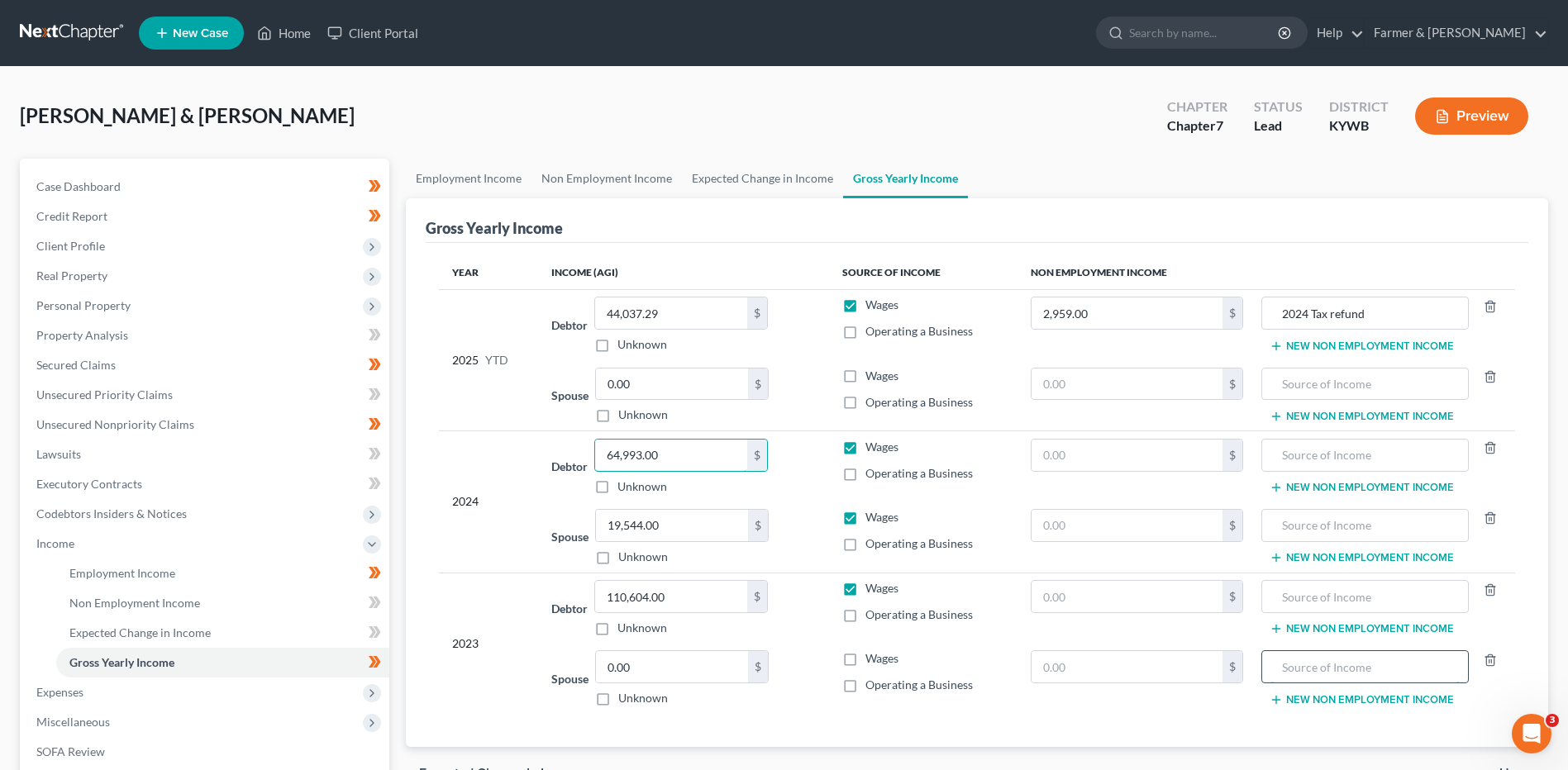
type input "64,993.00"
click at [230, 180] on link "Case Dashboard" at bounding box center [206, 186] width 366 height 30
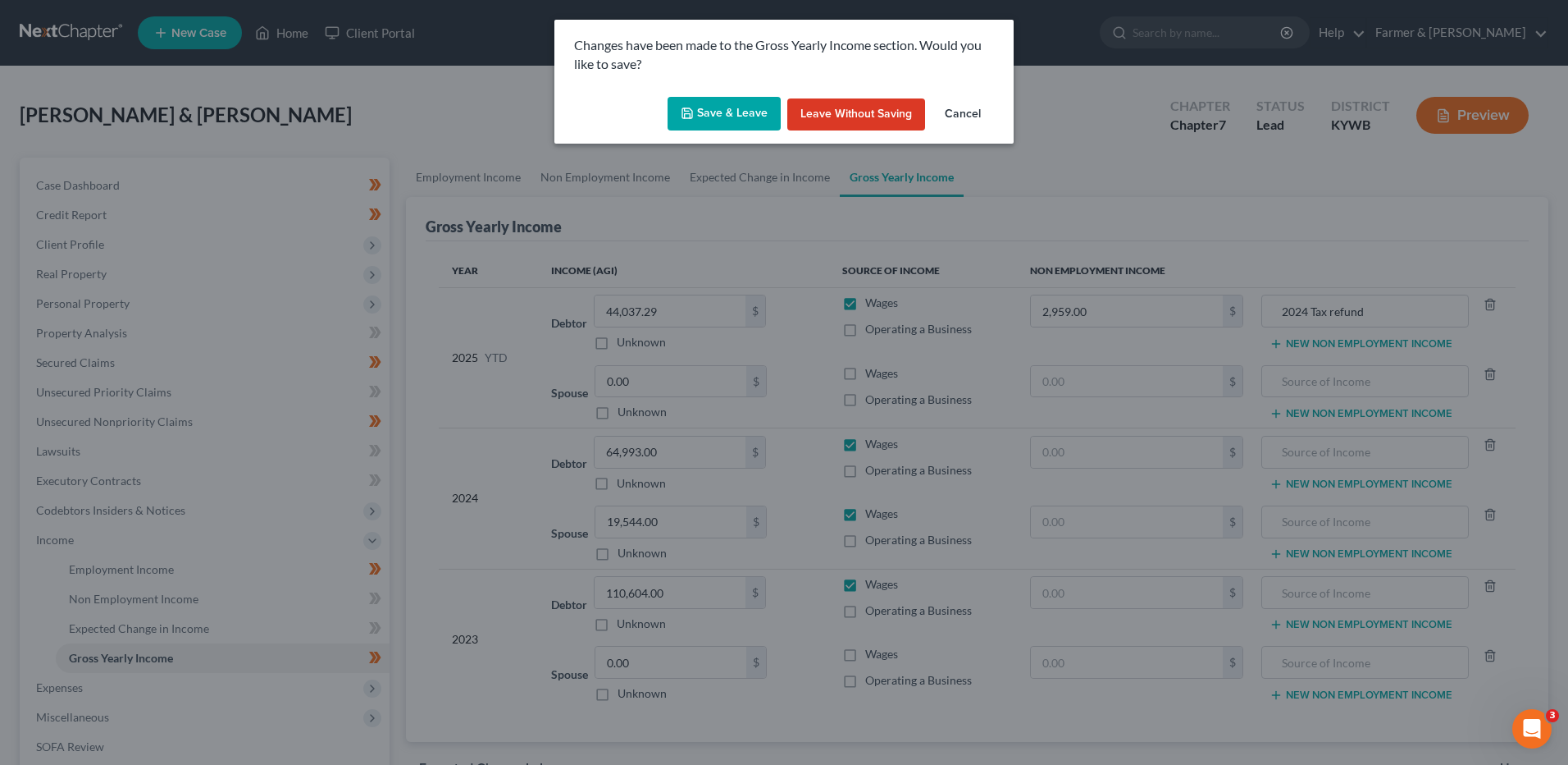
click at [730, 104] on button "Save & Leave" at bounding box center [725, 114] width 113 height 35
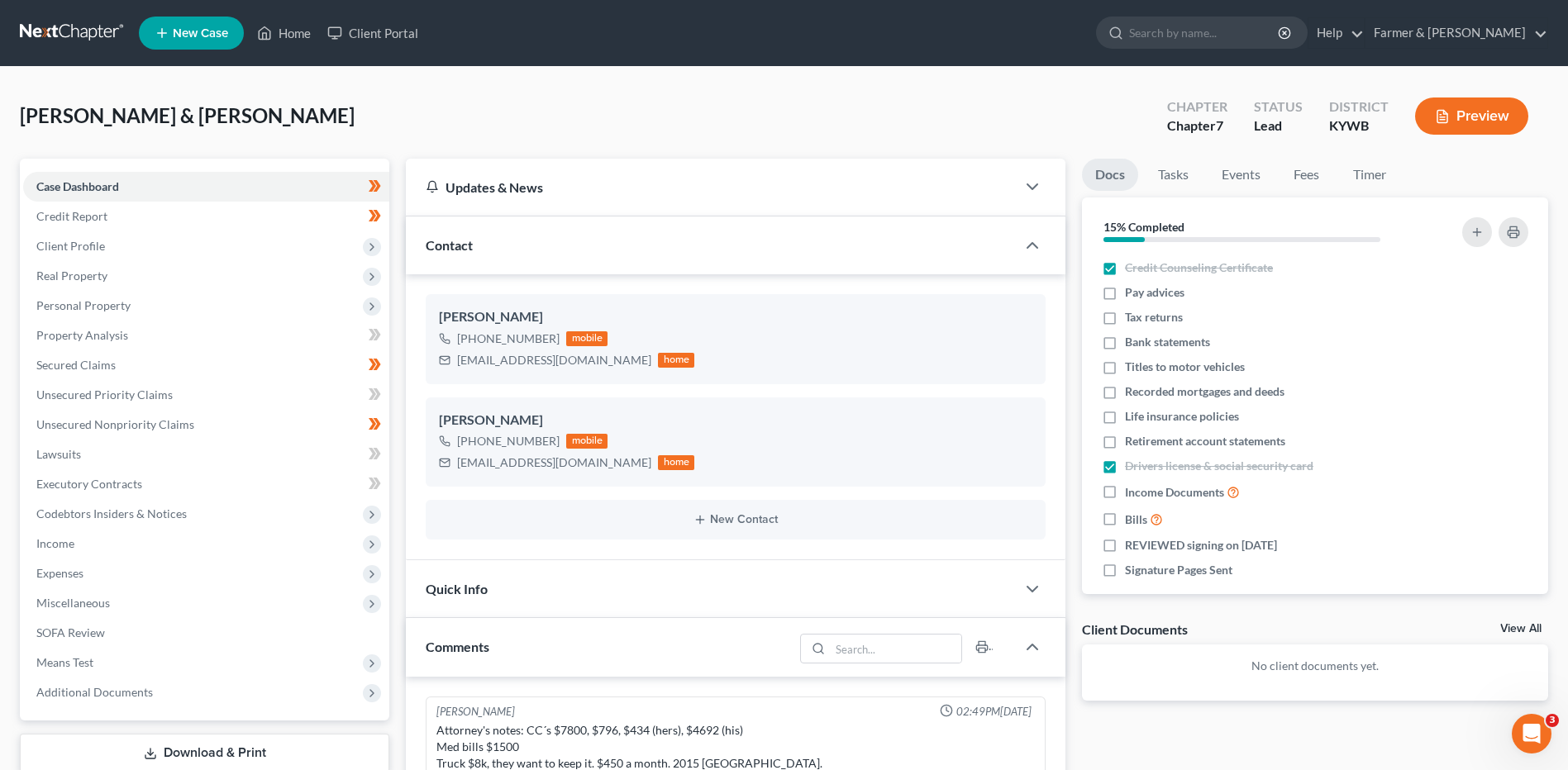
scroll to position [278, 0]
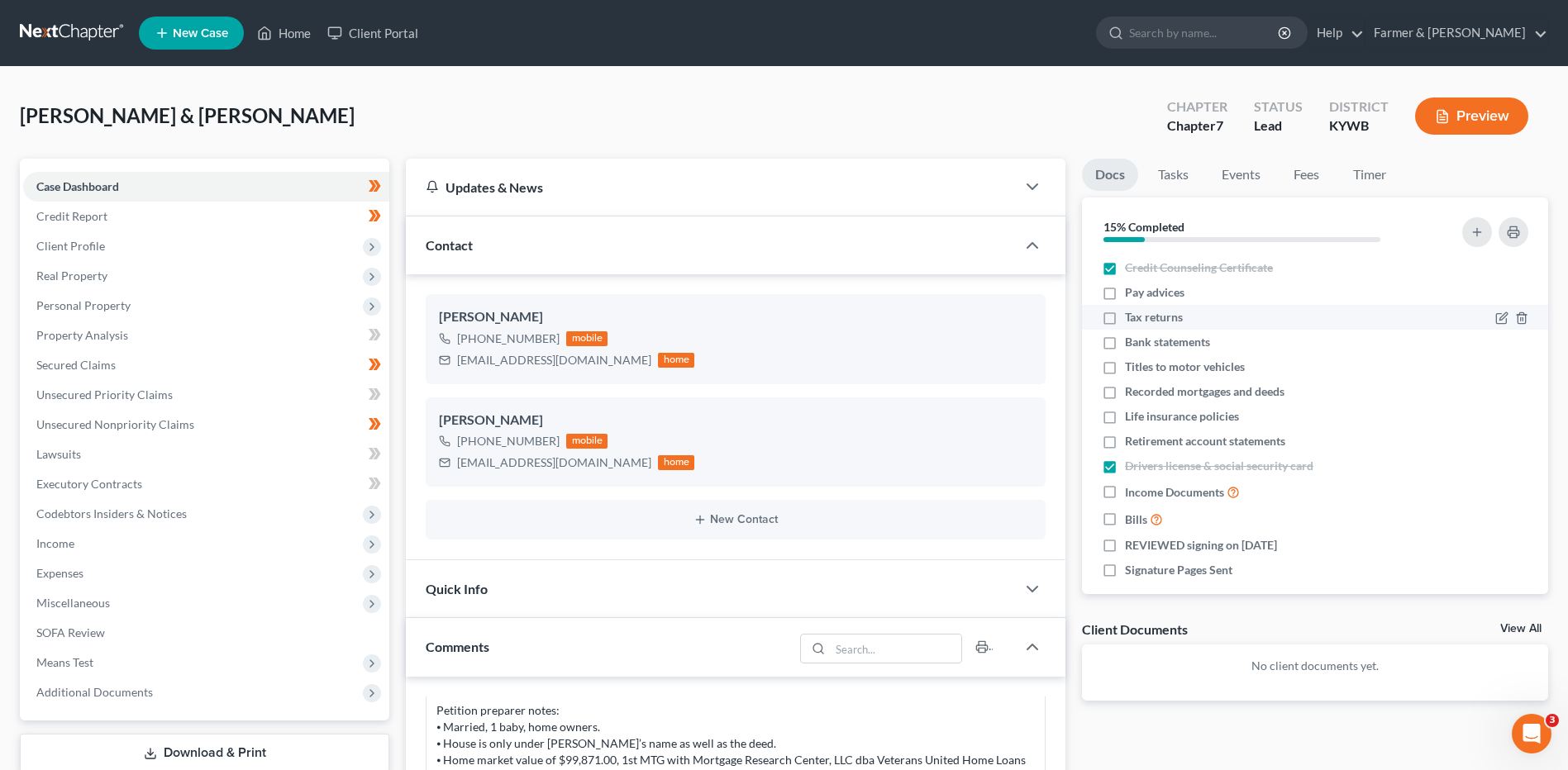
click at [1124, 320] on label "Tax returns" at bounding box center [1153, 316] width 58 height 16
click at [1131, 320] on input "Tax returns" at bounding box center [1136, 314] width 11 height 11
checkbox input "true"
click at [1124, 362] on label "Titles to motor vehicles" at bounding box center [1184, 366] width 119 height 16
click at [1131, 362] on input "Titles to motor vehicles" at bounding box center [1136, 363] width 11 height 11
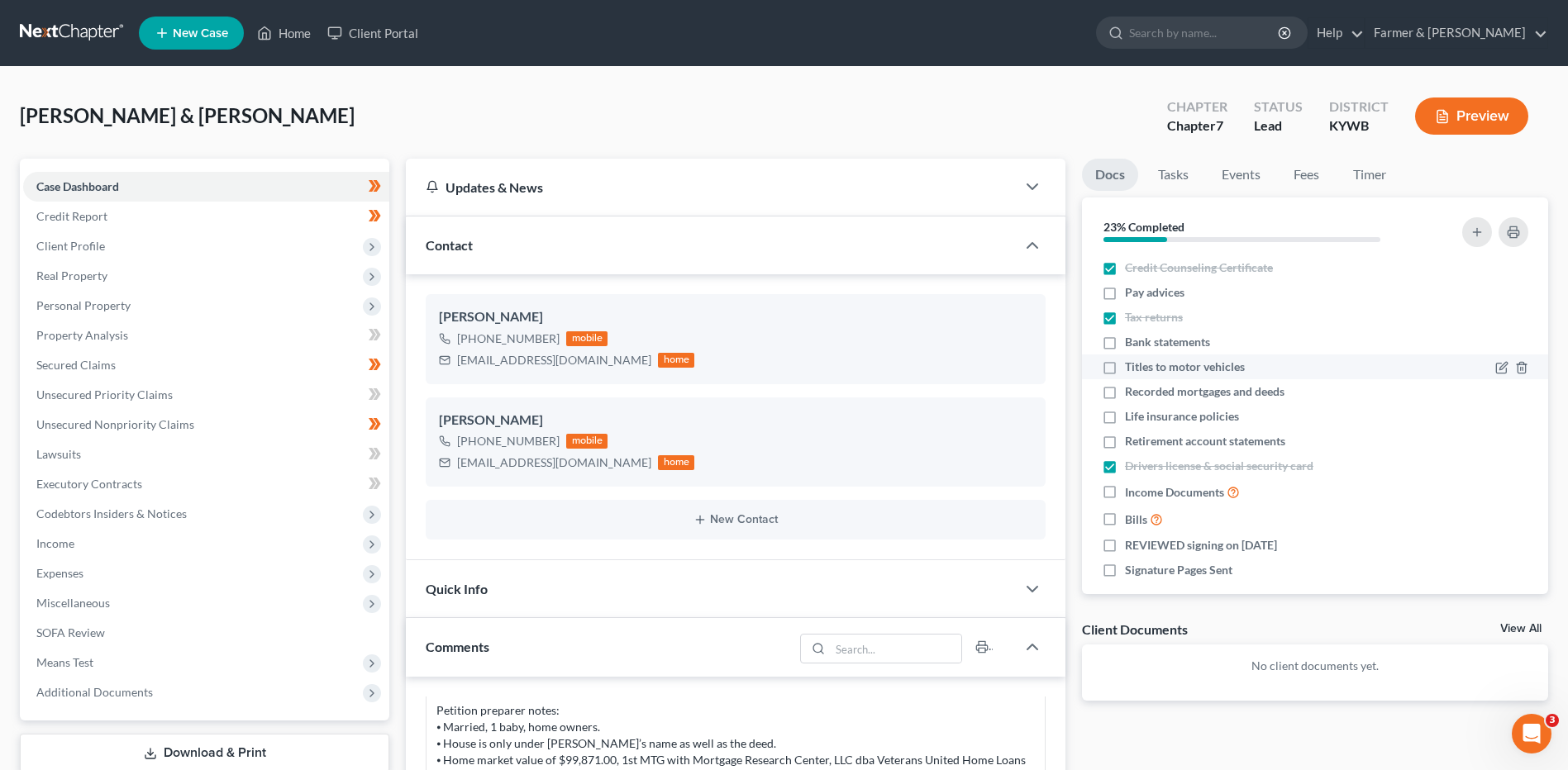
checkbox input "true"
click at [1124, 422] on label "Life insurance policies" at bounding box center [1182, 416] width 114 height 16
click at [1131, 419] on input "Life insurance policies" at bounding box center [1136, 414] width 11 height 11
checkbox input "true"
click at [1124, 440] on label "Retirement account statements" at bounding box center [1205, 441] width 160 height 16
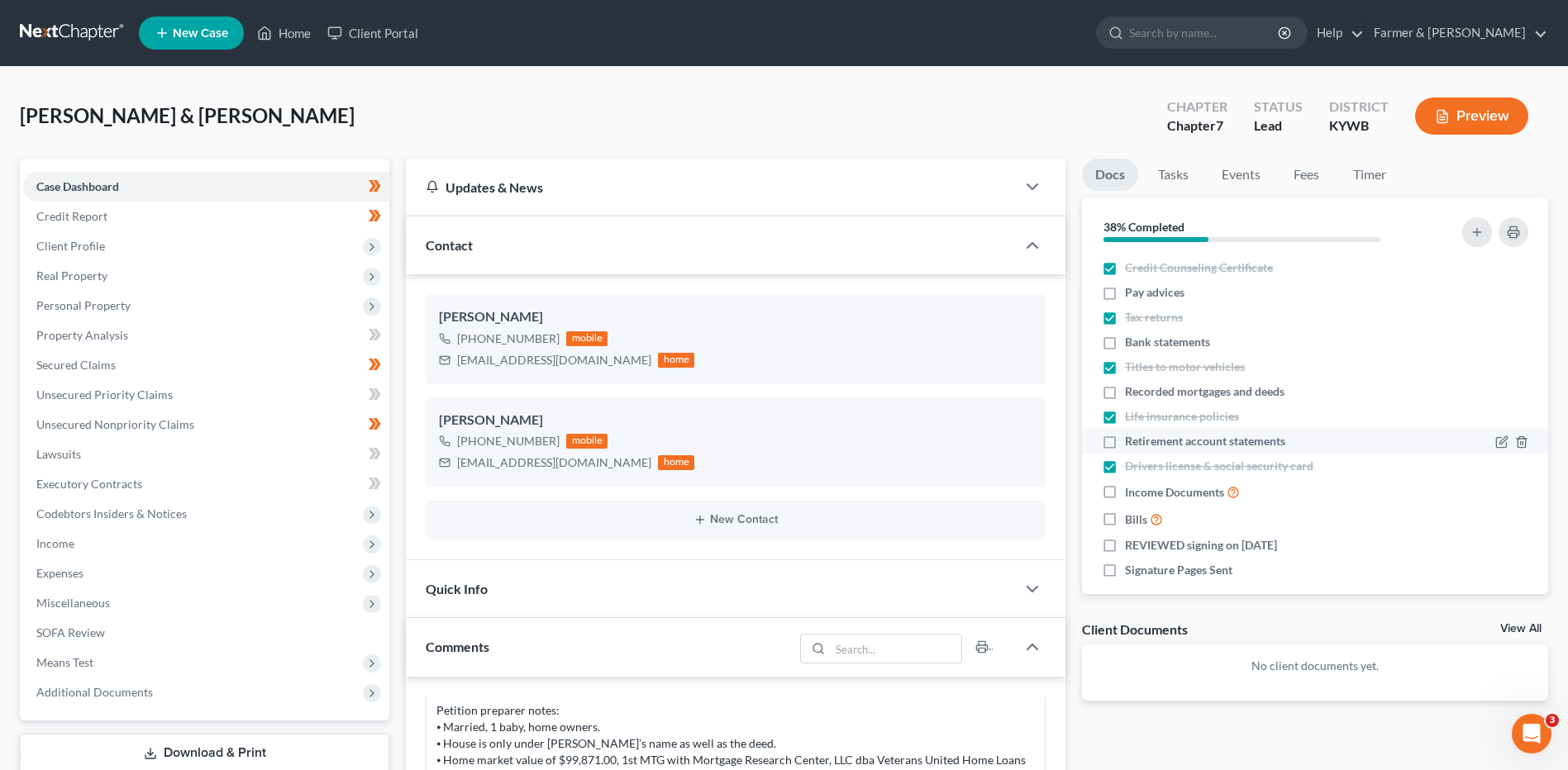
click at [1131, 440] on input "Retirement account statements" at bounding box center [1136, 438] width 11 height 11
checkbox input "true"
click at [1124, 519] on label "Bills" at bounding box center [1143, 519] width 38 height 19
click at [1131, 519] on input "Bills" at bounding box center [1136, 515] width 11 height 11
checkbox input "true"
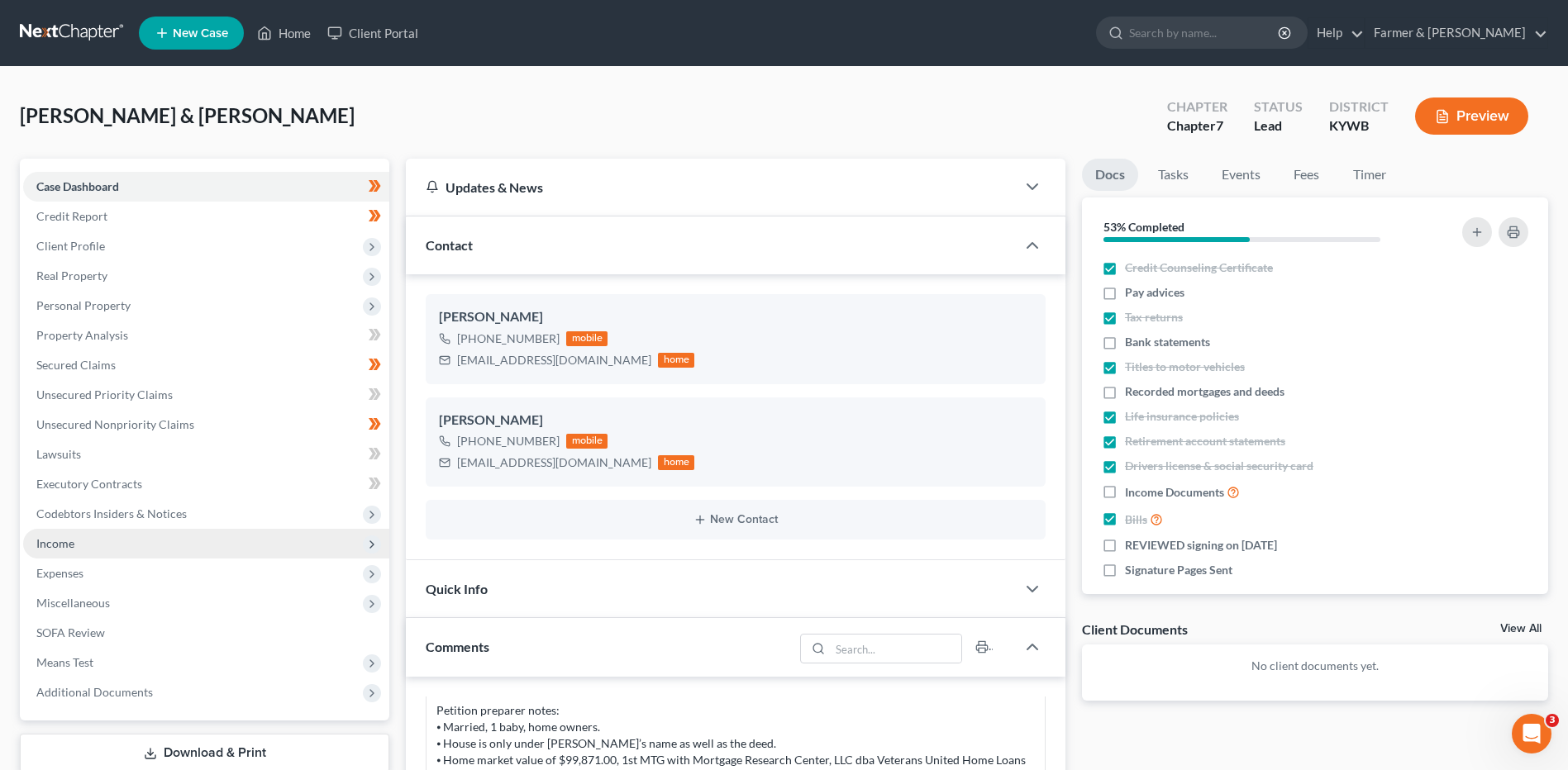
click at [109, 539] on span "Income" at bounding box center [206, 543] width 366 height 30
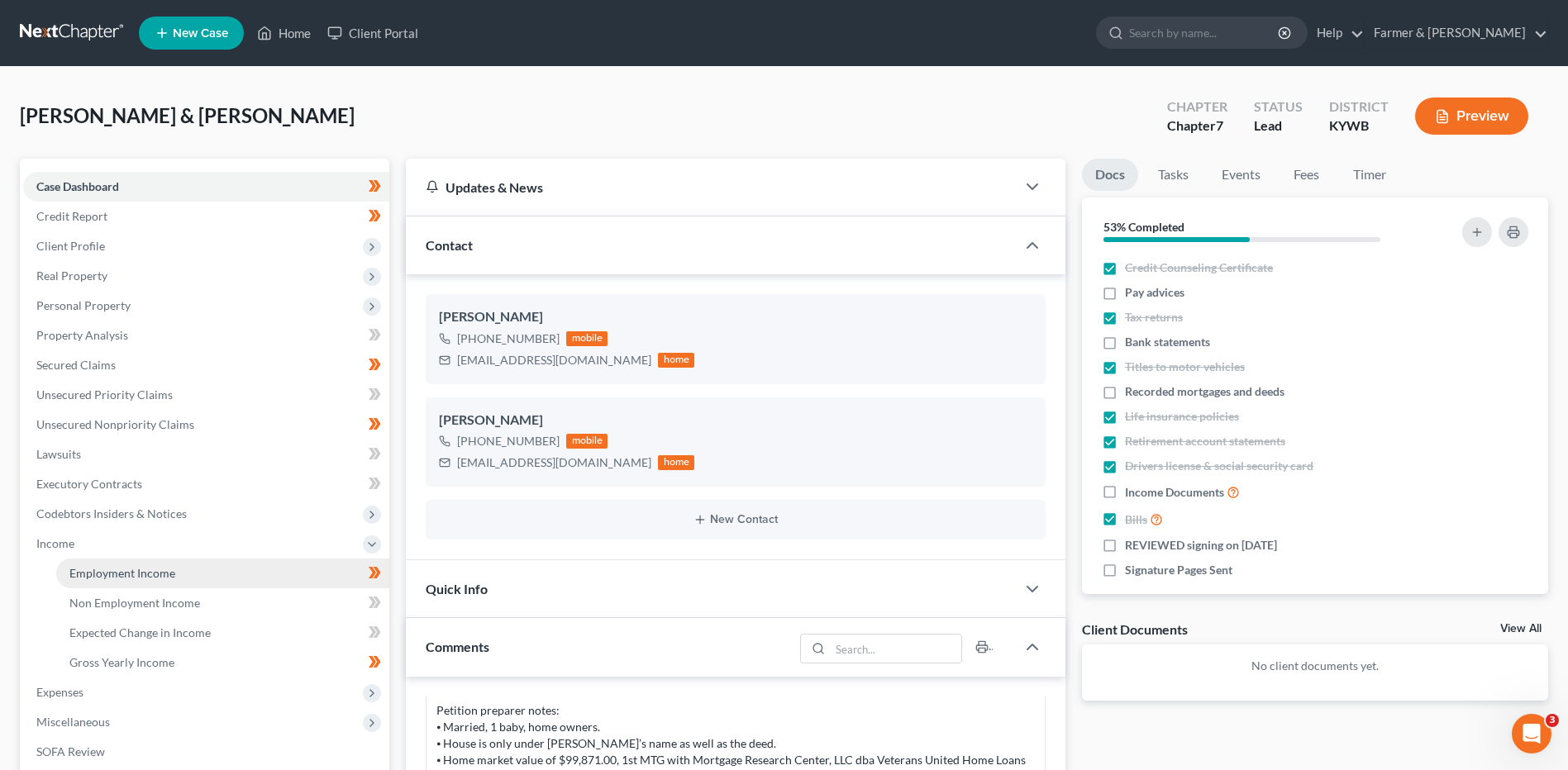
click at [133, 559] on link "Employment Income" at bounding box center [223, 573] width 333 height 30
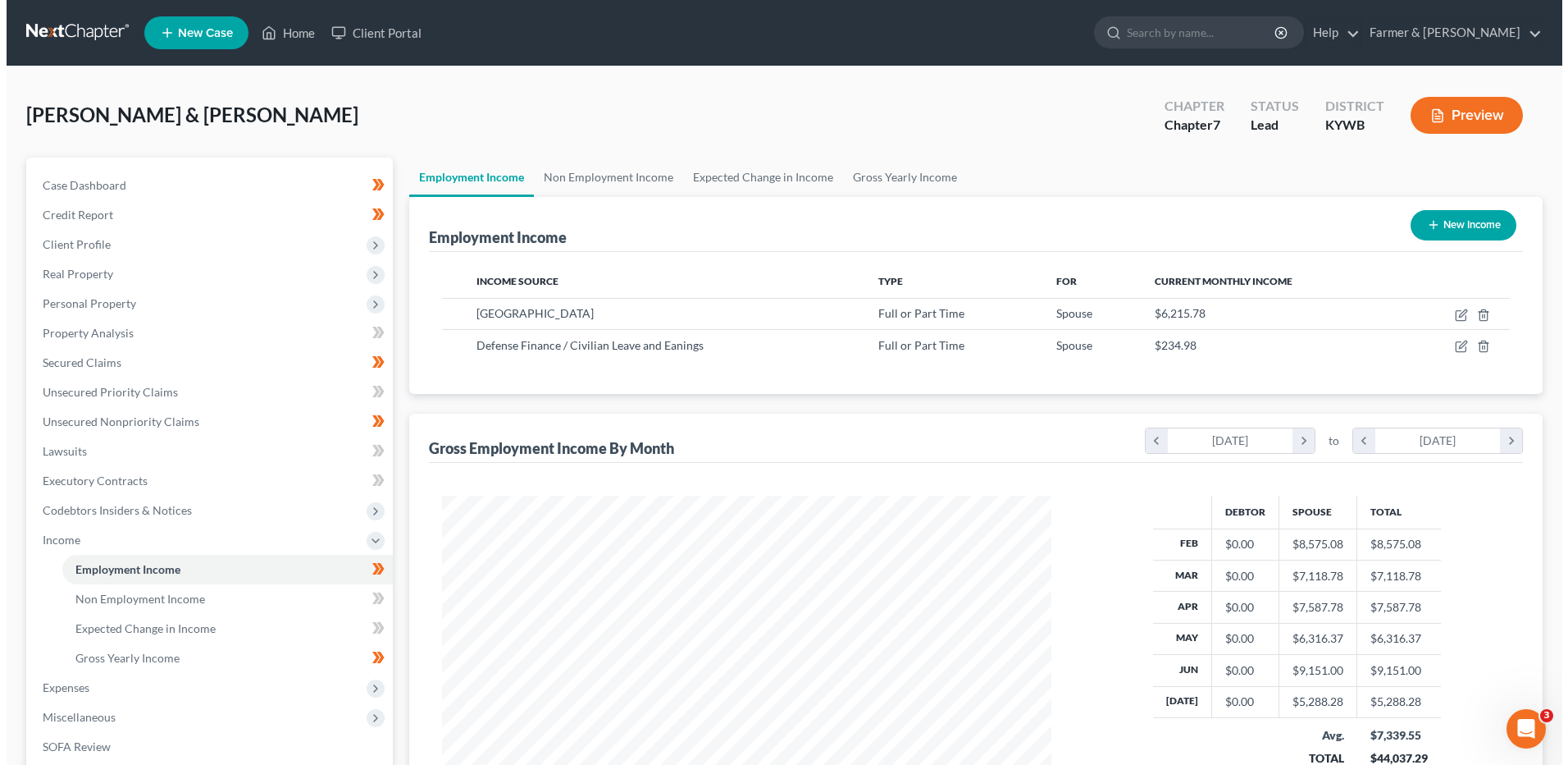
scroll to position [304, 642]
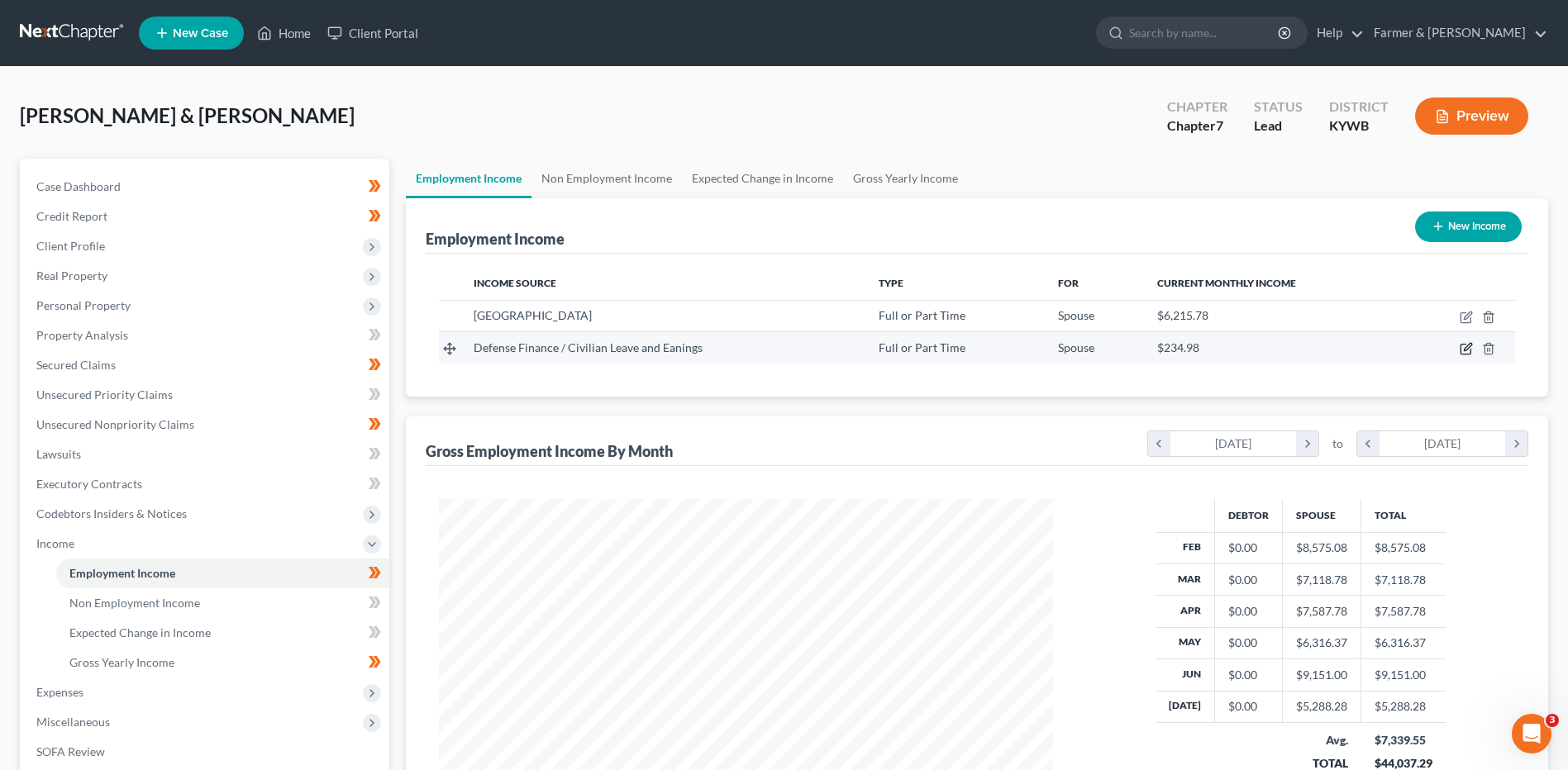
click at [1466, 352] on icon "button" at bounding box center [1466, 348] width 13 height 13
select select "0"
select select "8"
select select "0"
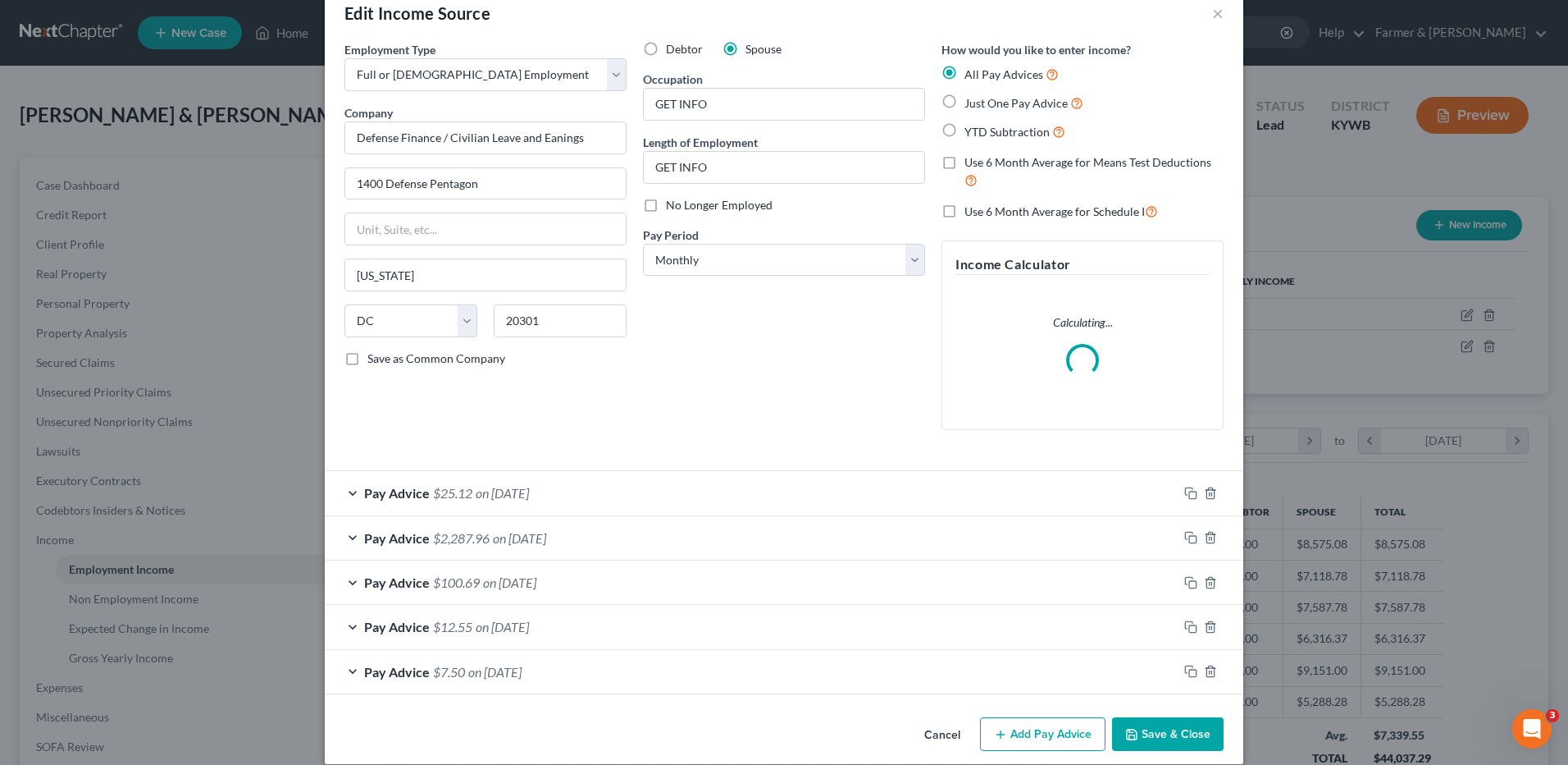
scroll to position [53, 0]
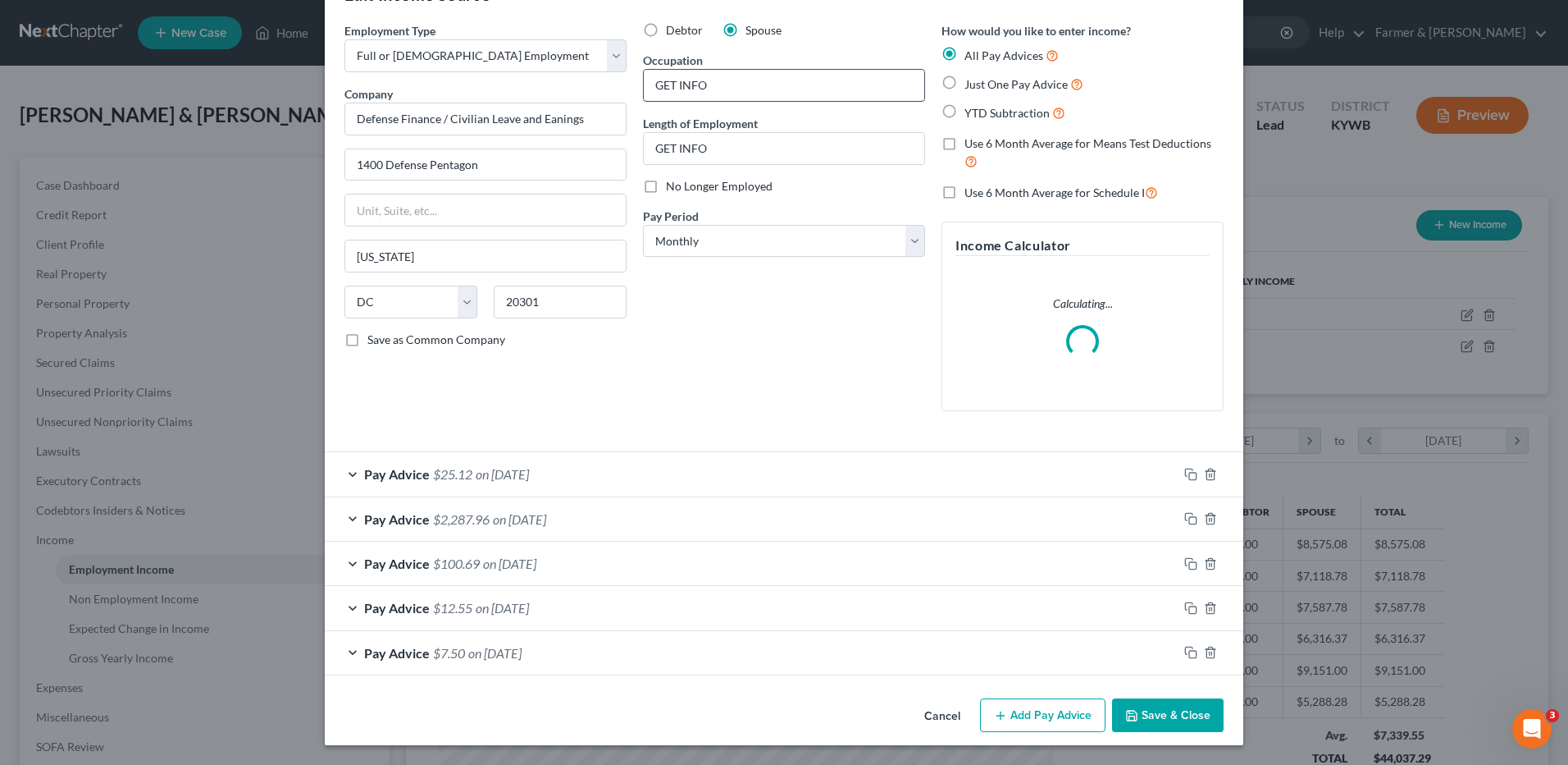
click at [739, 86] on input "GET INFO" at bounding box center [783, 85] width 280 height 31
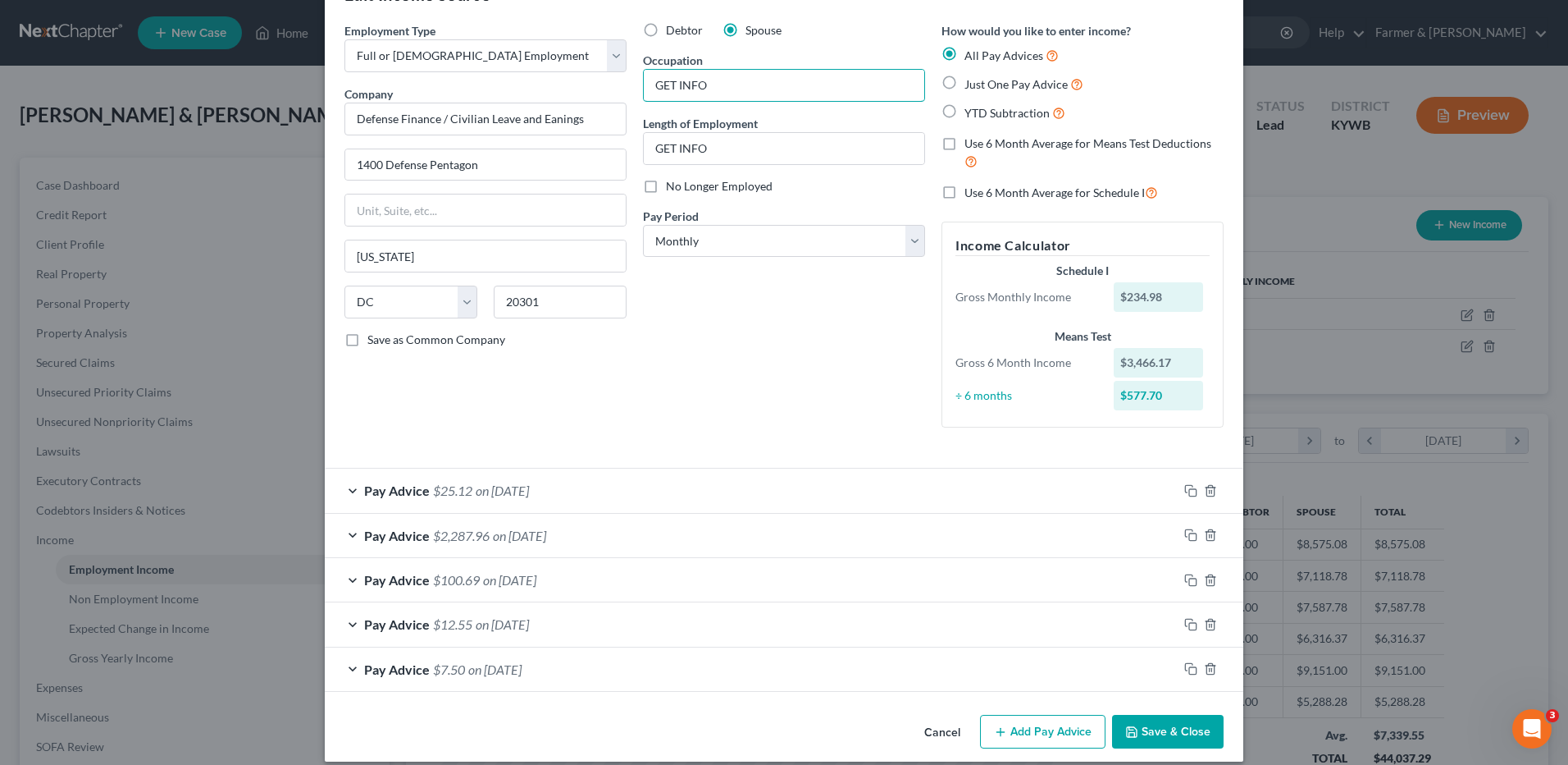
drag, startPoint x: 721, startPoint y: 78, endPoint x: 594, endPoint y: 82, distance: 127.1
click at [594, 82] on div "Employment Type * Select Full or Part Time Employment Self Employment Company *…" at bounding box center [784, 238] width 896 height 433
drag, startPoint x: 696, startPoint y: 140, endPoint x: 627, endPoint y: 139, distance: 69.0
click at [627, 139] on div "Employment Type * Select Full or Part Time Employment Self Employment Company *…" at bounding box center [784, 238] width 896 height 433
drag, startPoint x: 723, startPoint y: 143, endPoint x: 747, endPoint y: 152, distance: 25.6
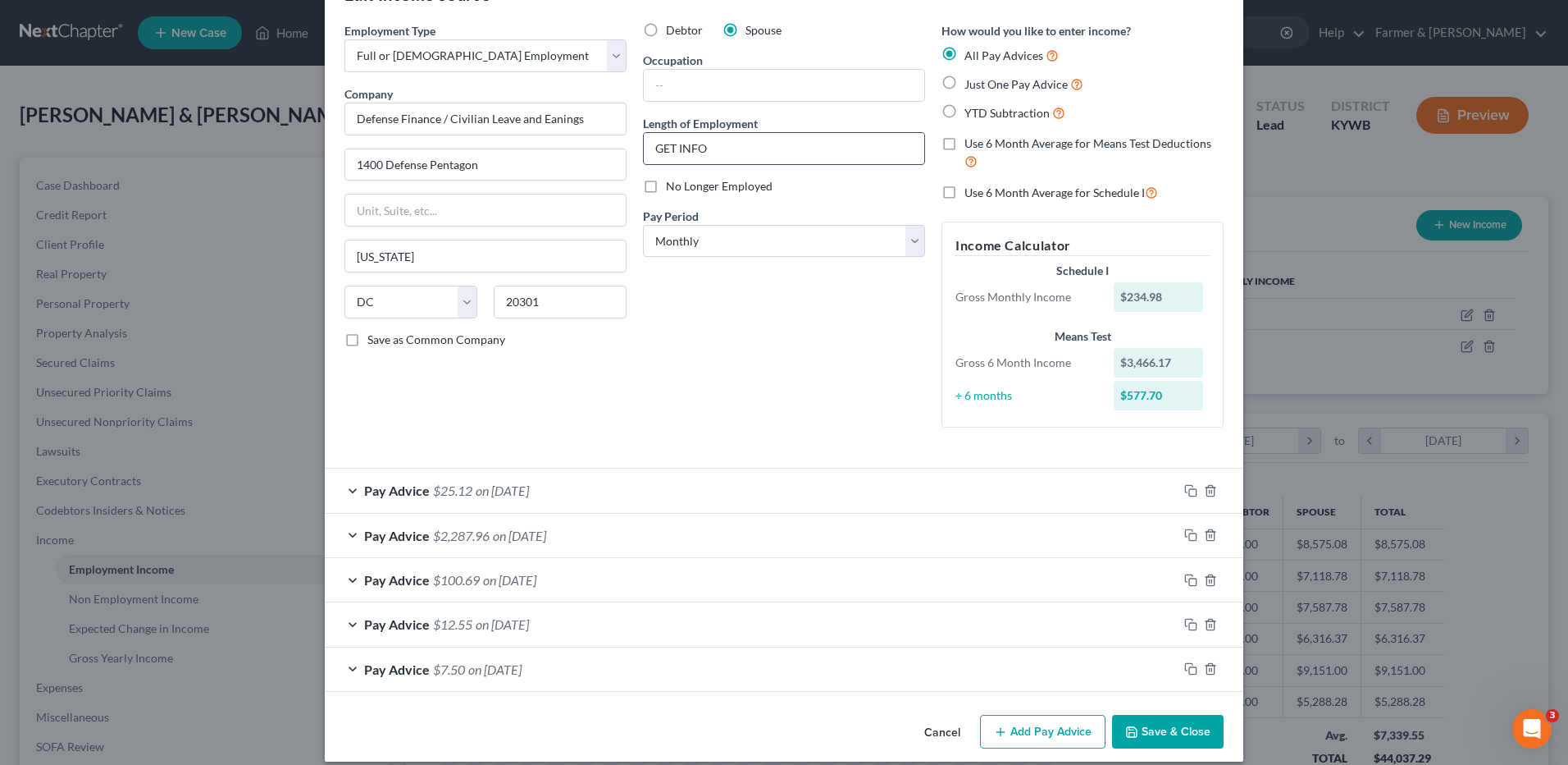
click at [724, 143] on input "GET INFO" at bounding box center [783, 148] width 280 height 31
drag, startPoint x: 747, startPoint y: 152, endPoint x: 599, endPoint y: 153, distance: 148.0
click at [599, 153] on div "Employment Type * Select Full or Part Time Employment Self Employment Company *…" at bounding box center [784, 238] width 896 height 433
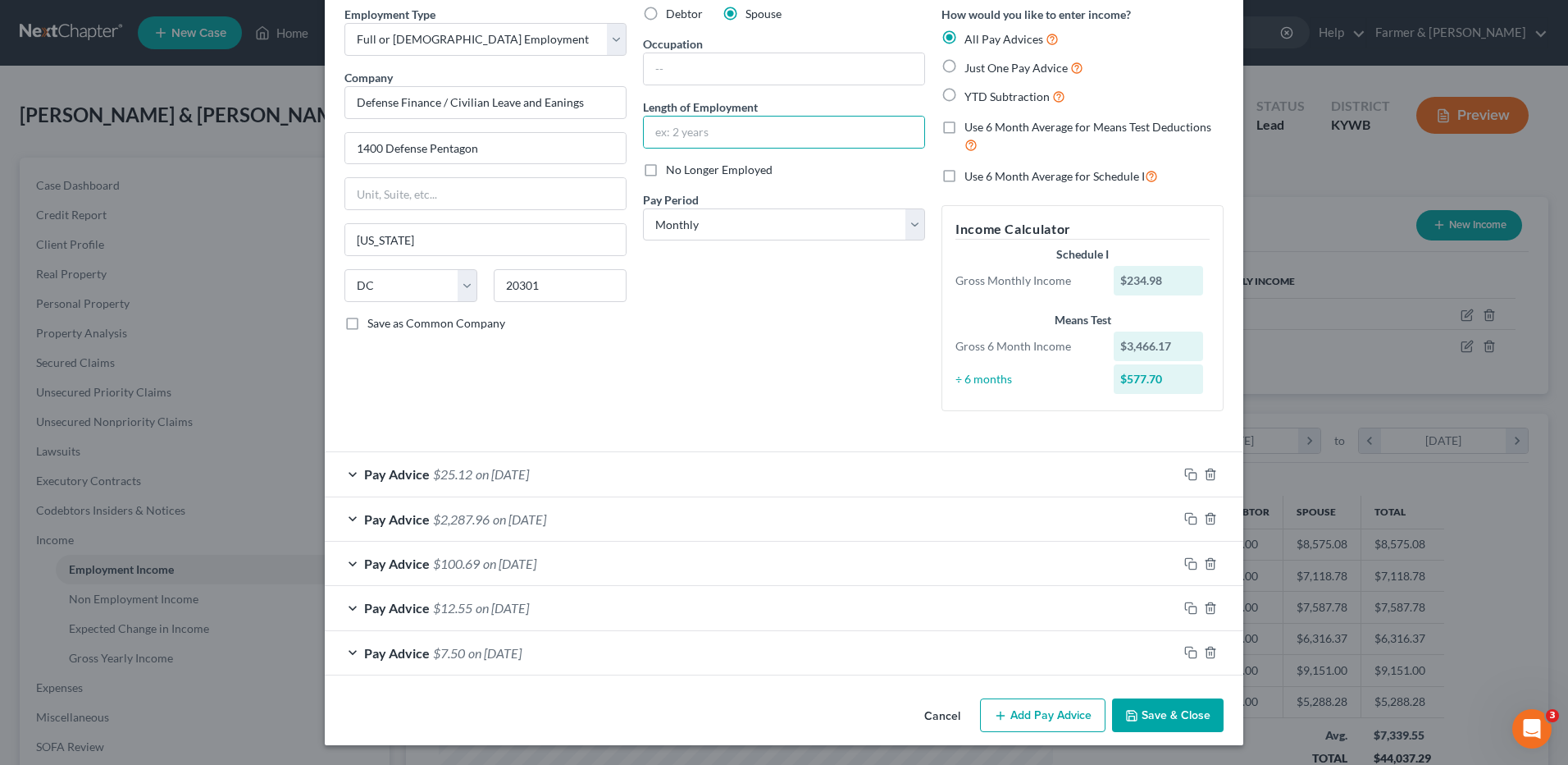
click at [549, 650] on div "Pay Advice $7.50 on 02/28/2025" at bounding box center [751, 652] width 853 height 43
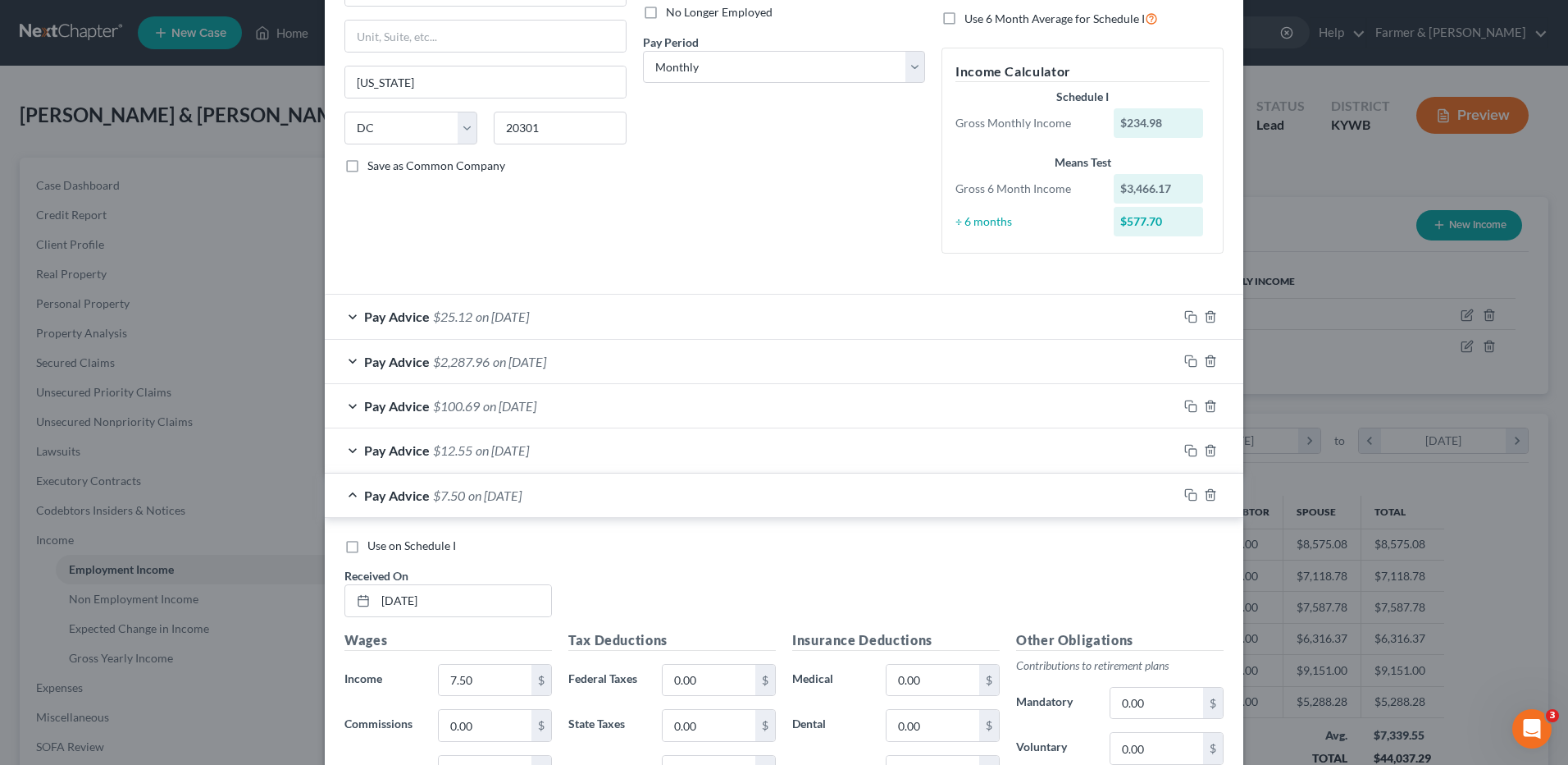
scroll to position [234, 0]
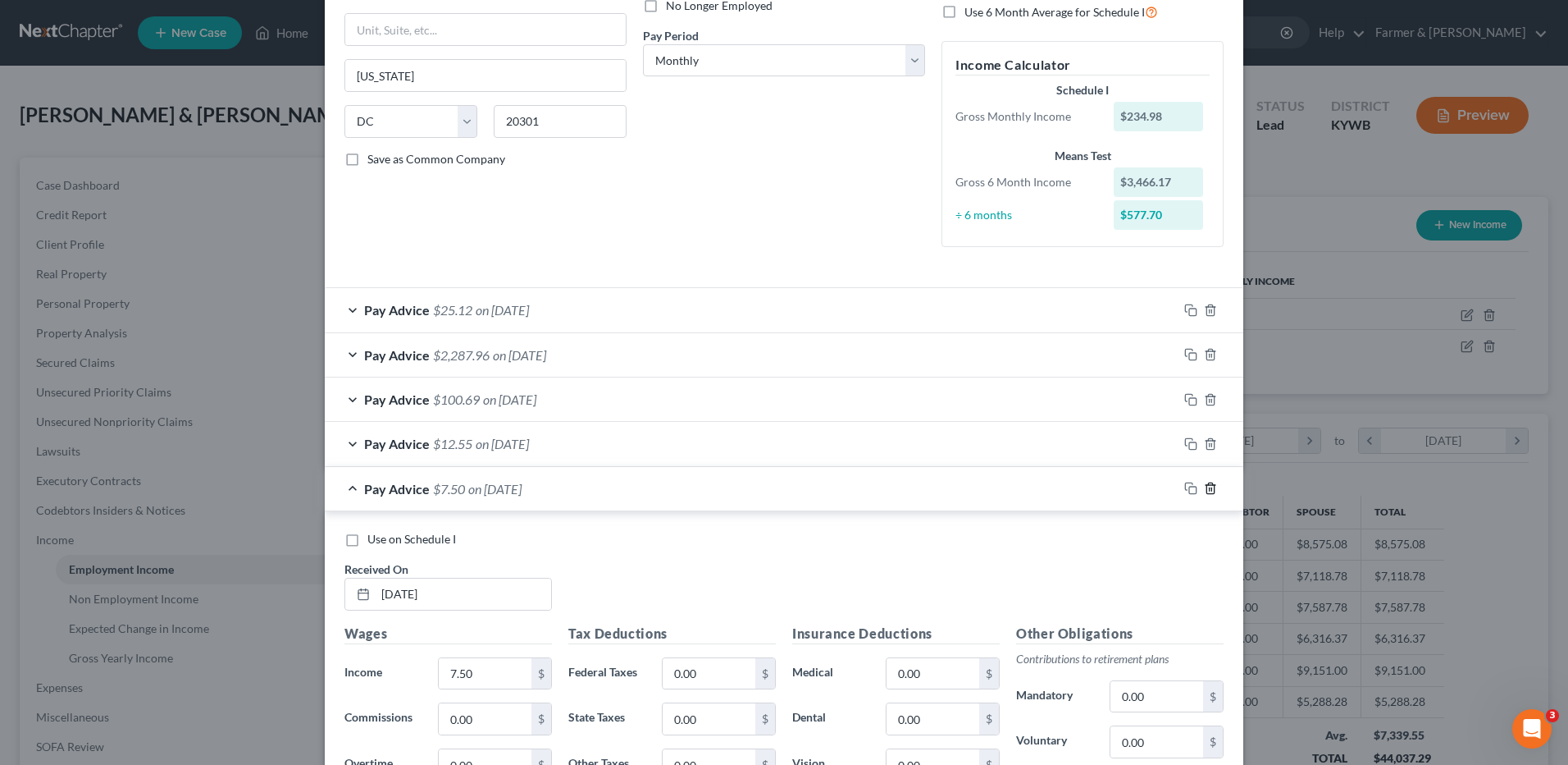
click at [1204, 486] on icon "button" at bounding box center [1210, 488] width 13 height 13
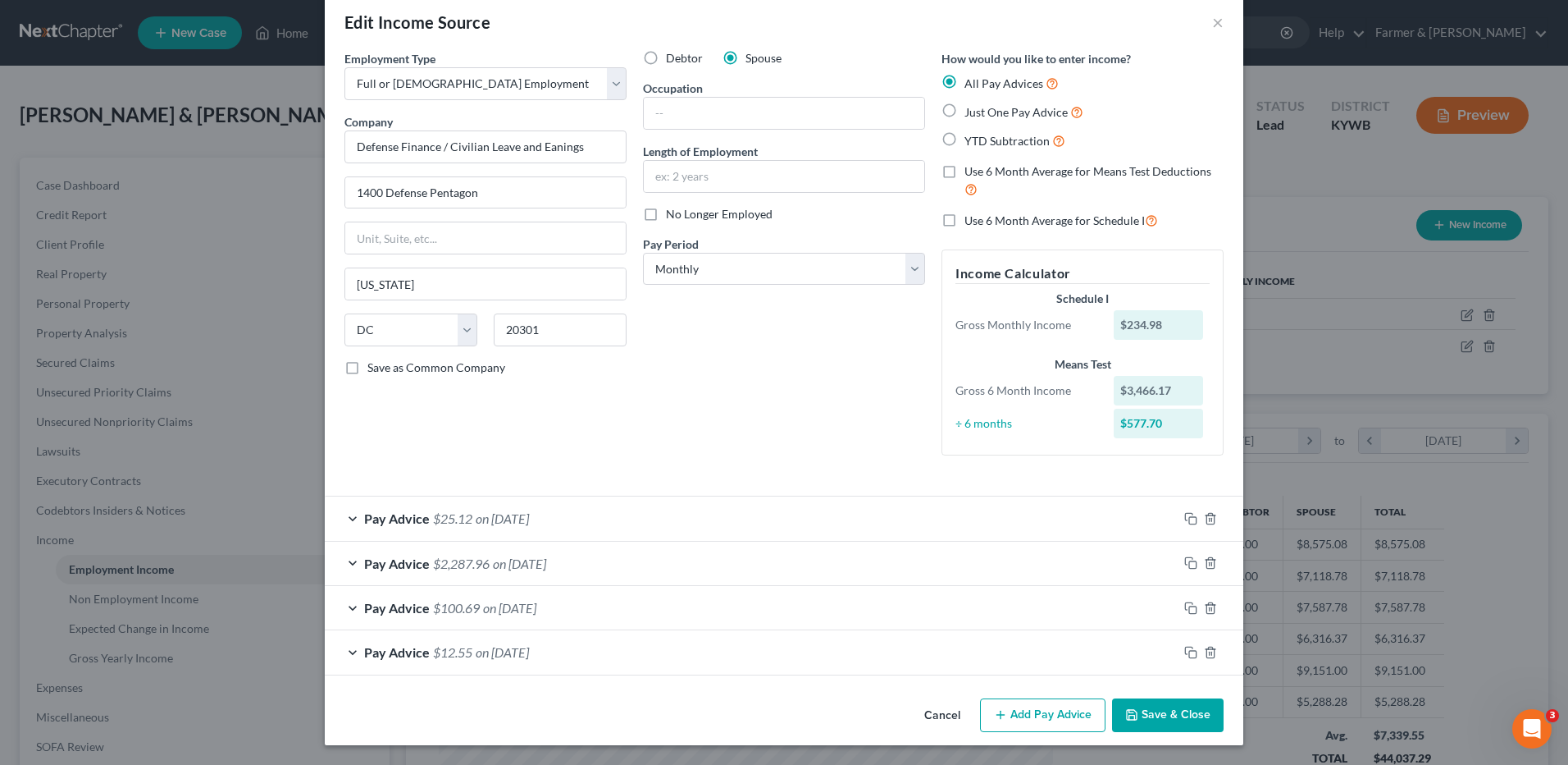
scroll to position [25, 0]
drag, startPoint x: 1208, startPoint y: 649, endPoint x: 1168, endPoint y: 636, distance: 42.1
click at [1206, 649] on icon "button" at bounding box center [1210, 651] width 8 height 11
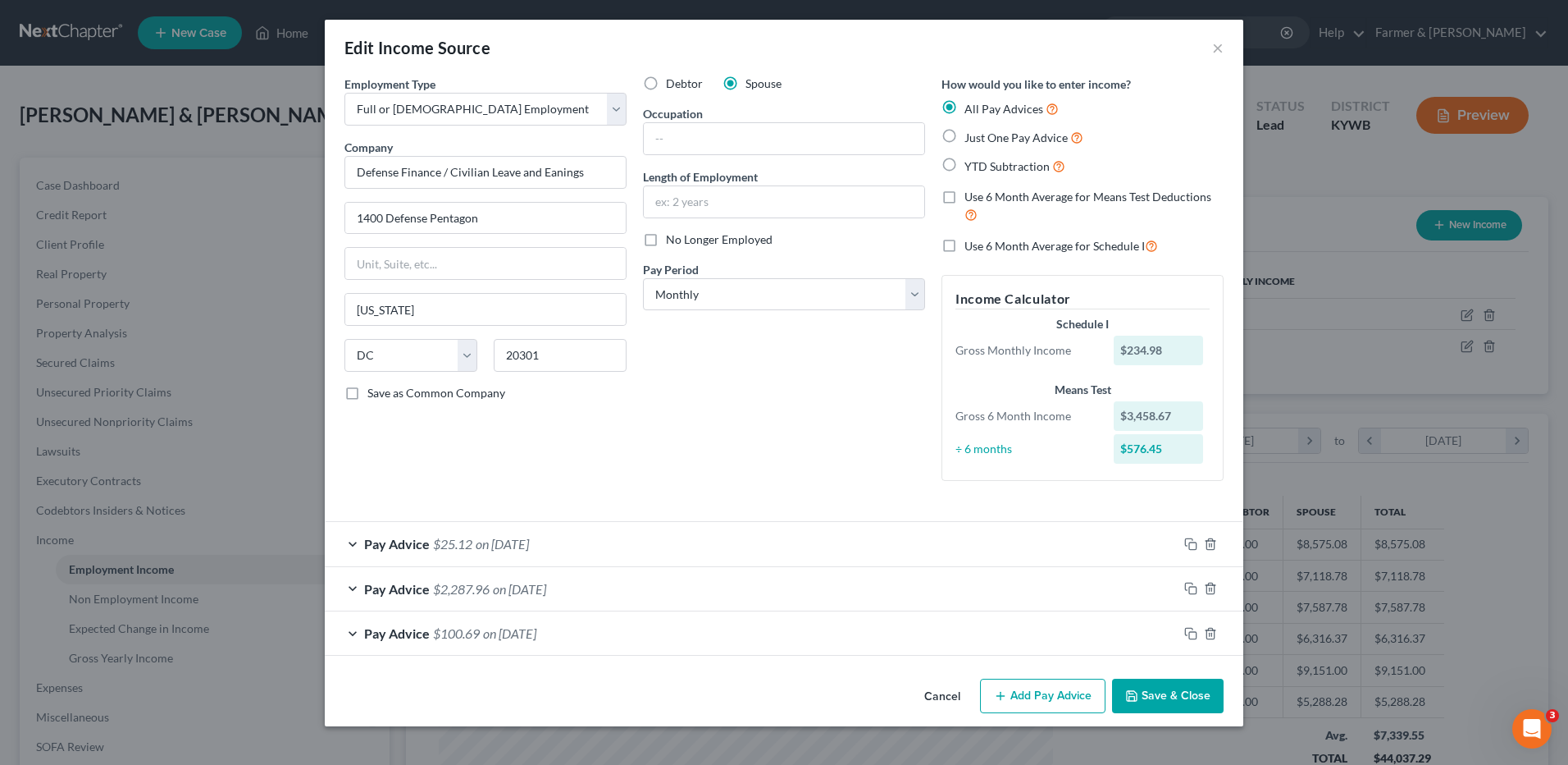
scroll to position [0, 0]
click at [1088, 685] on button "Add Pay Advice" at bounding box center [1043, 696] width 125 height 35
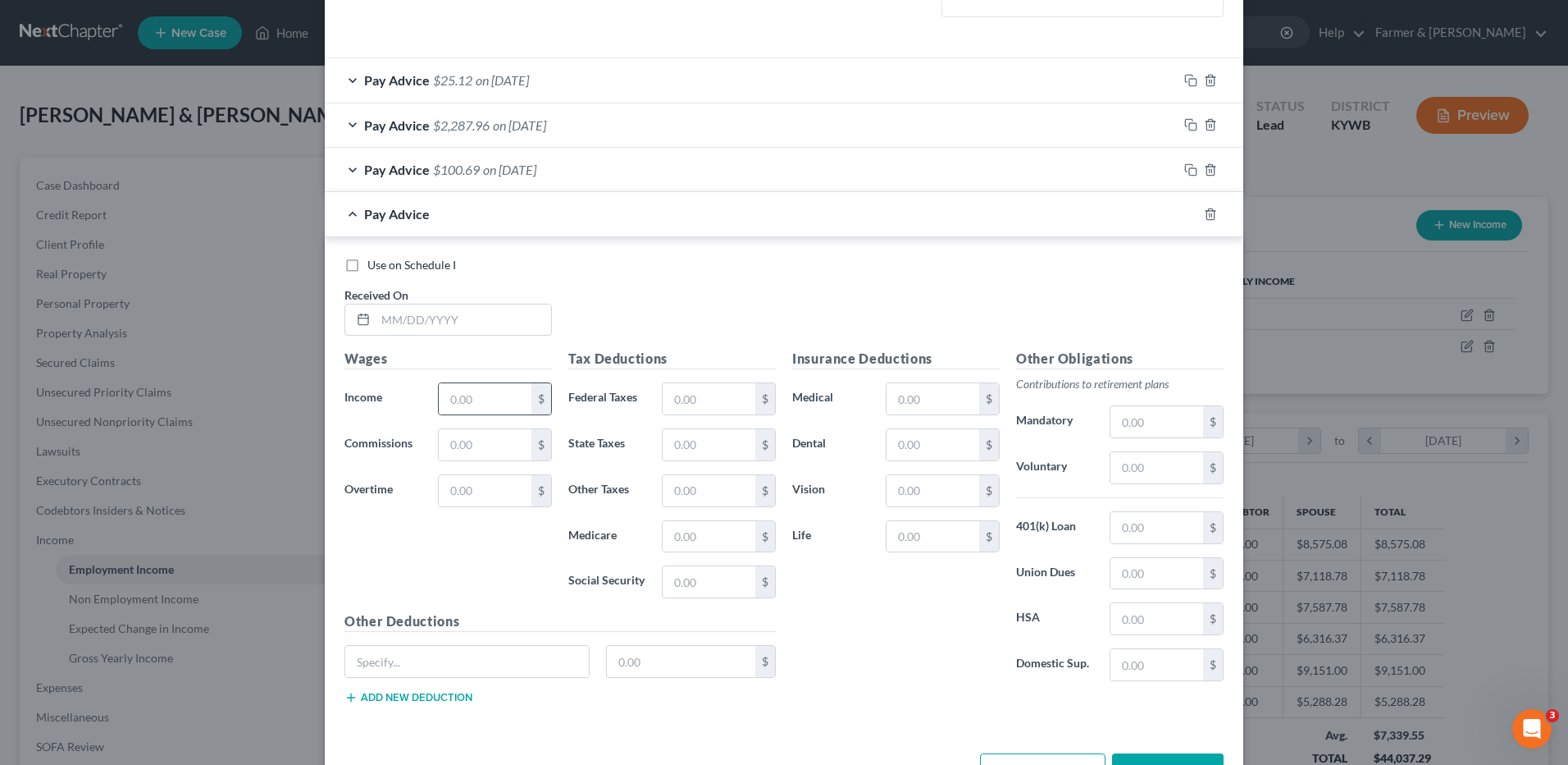
scroll to position [519, 0]
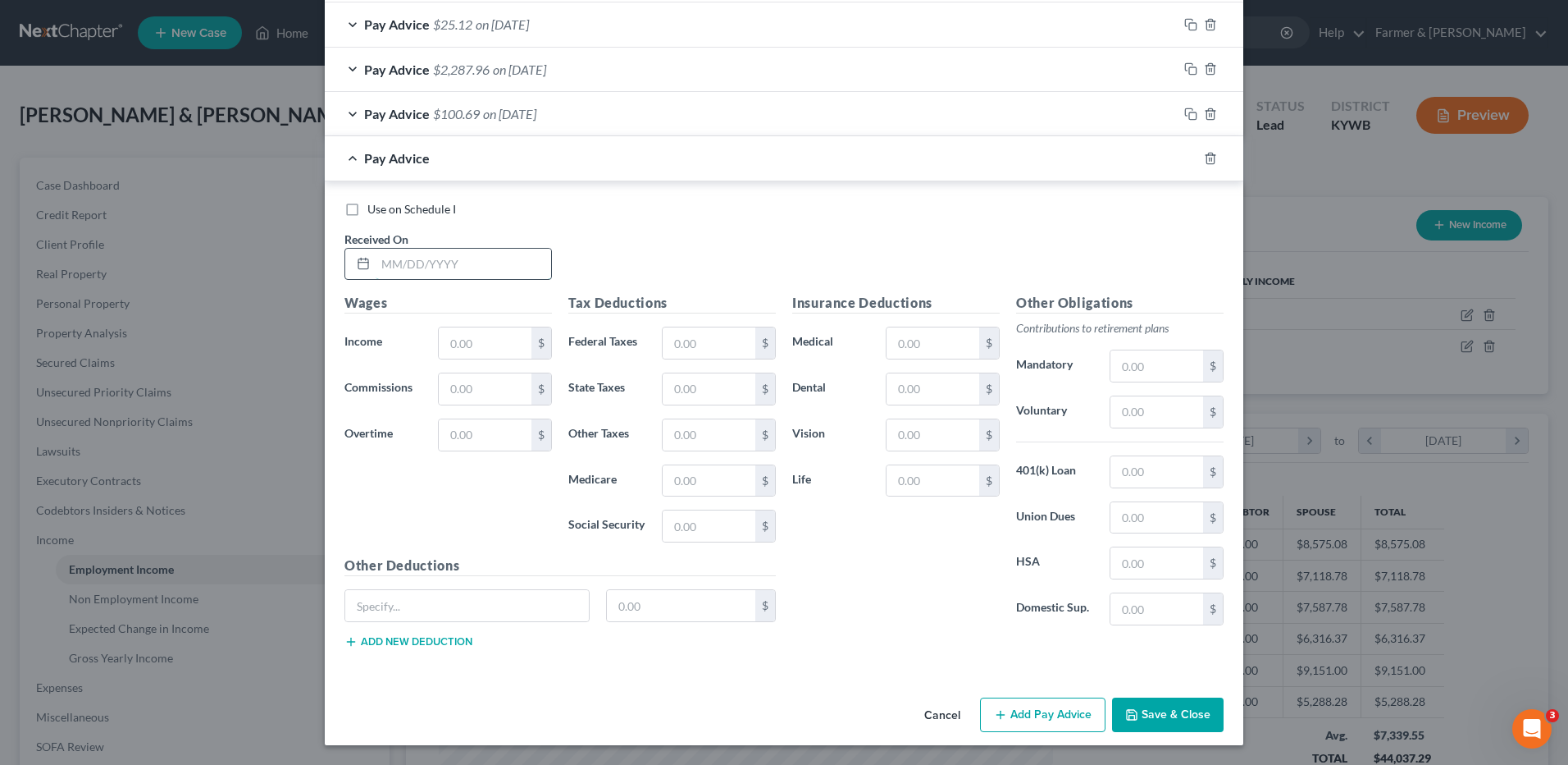
click at [496, 265] on input "text" at bounding box center [463, 264] width 175 height 31
type input "03/15/2025"
type input "405.88"
click at [686, 338] on input "text" at bounding box center [709, 343] width 92 height 31
type input "33.04"
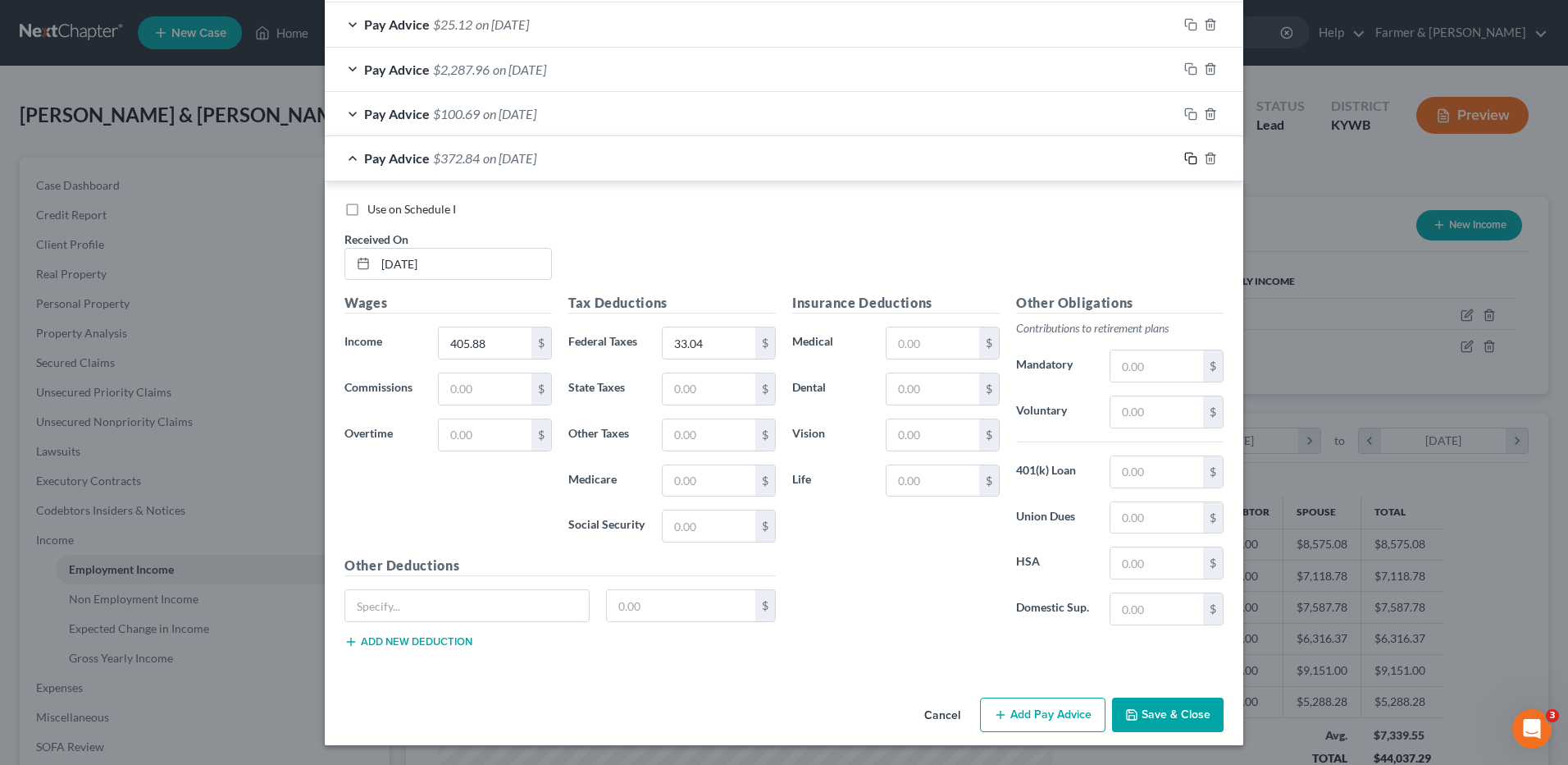
click at [1187, 156] on icon "button" at bounding box center [1190, 158] width 13 height 13
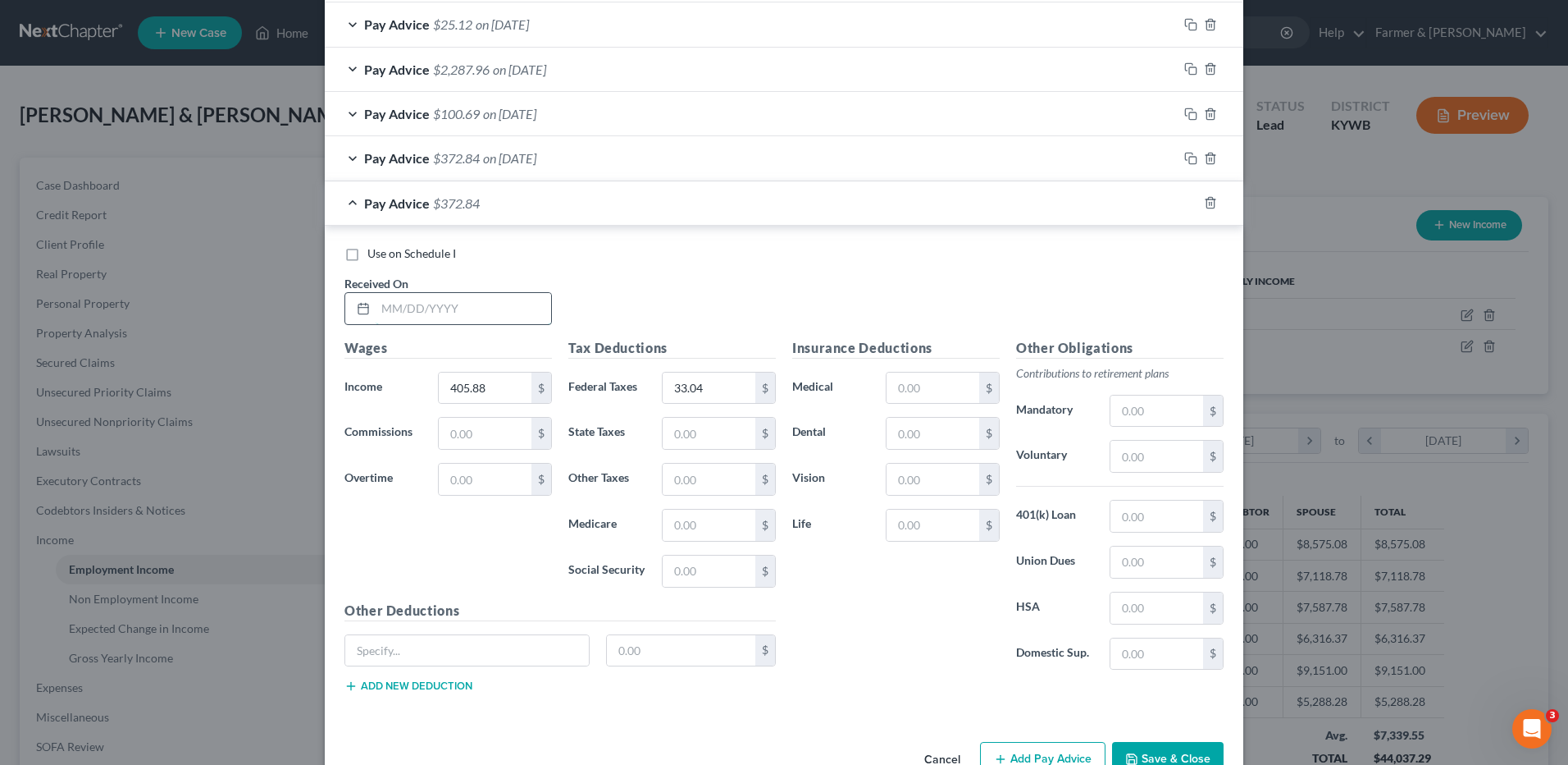
click at [497, 302] on input "text" at bounding box center [463, 308] width 175 height 31
type input "04/15/2025"
type input "892.93"
click at [720, 386] on input "33.04" at bounding box center [709, 388] width 92 height 31
type input "39.87"
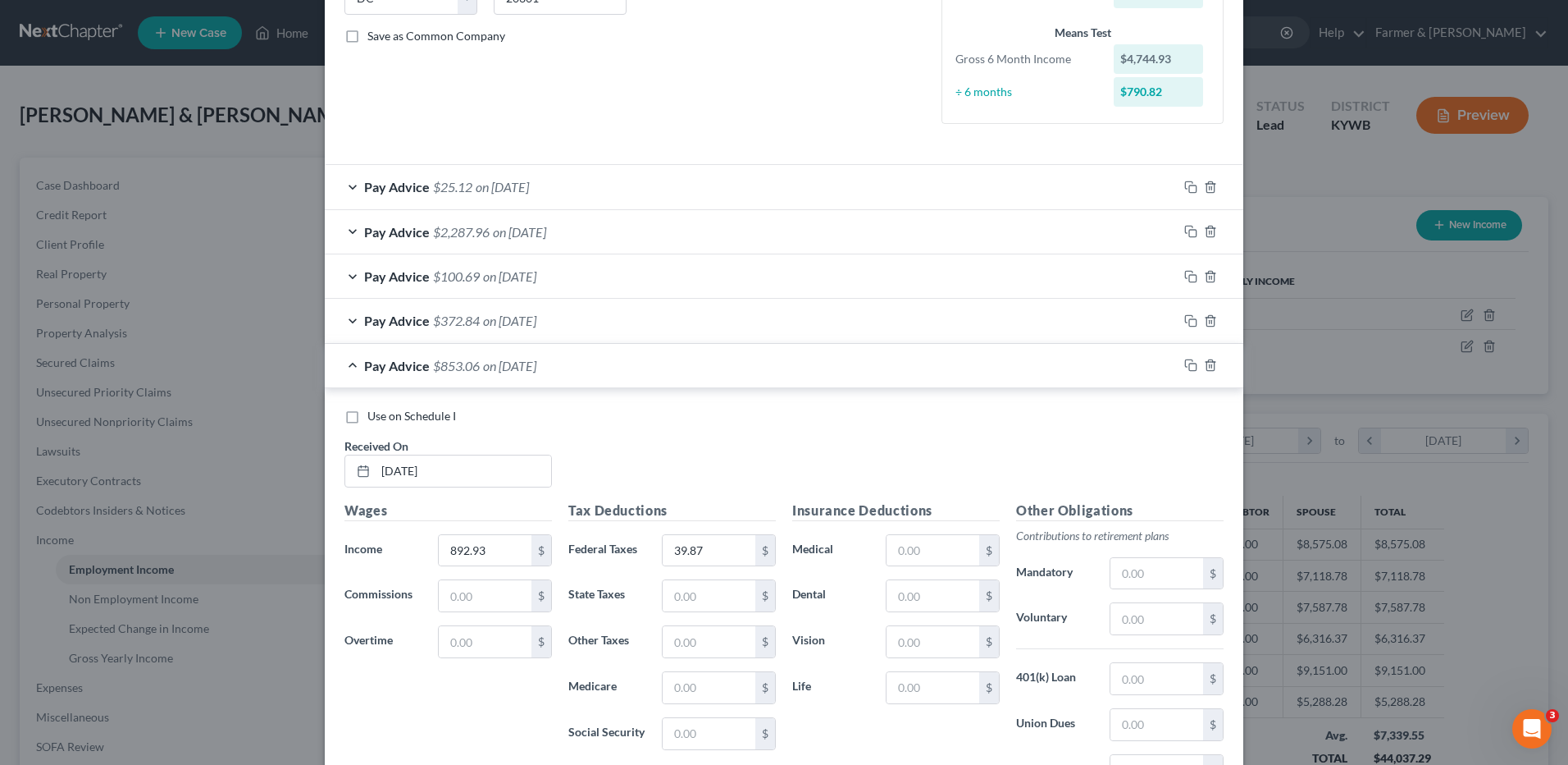
scroll to position [355, 0]
click at [589, 274] on div "Pay Advice $100.69 on 04/30/2025" at bounding box center [751, 277] width 853 height 43
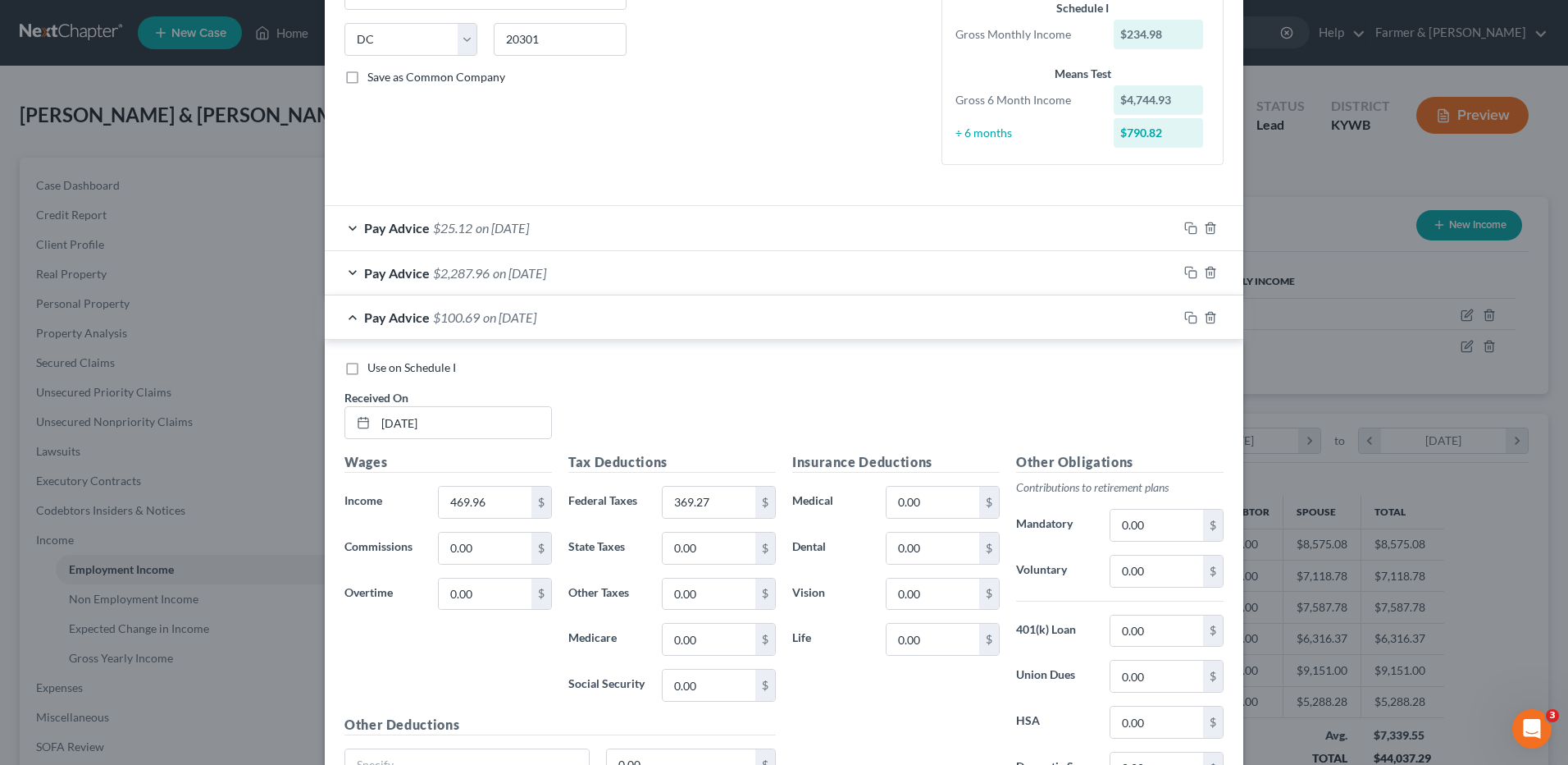
scroll to position [319, 0]
click at [460, 415] on input "04/30/2025" at bounding box center [463, 419] width 175 height 31
drag, startPoint x: 460, startPoint y: 415, endPoint x: 198, endPoint y: 389, distance: 263.3
click at [198, 389] on div "Edit Income Source × Employment Type * Select Full or Part Time Employment Self…" at bounding box center [784, 382] width 1568 height 765
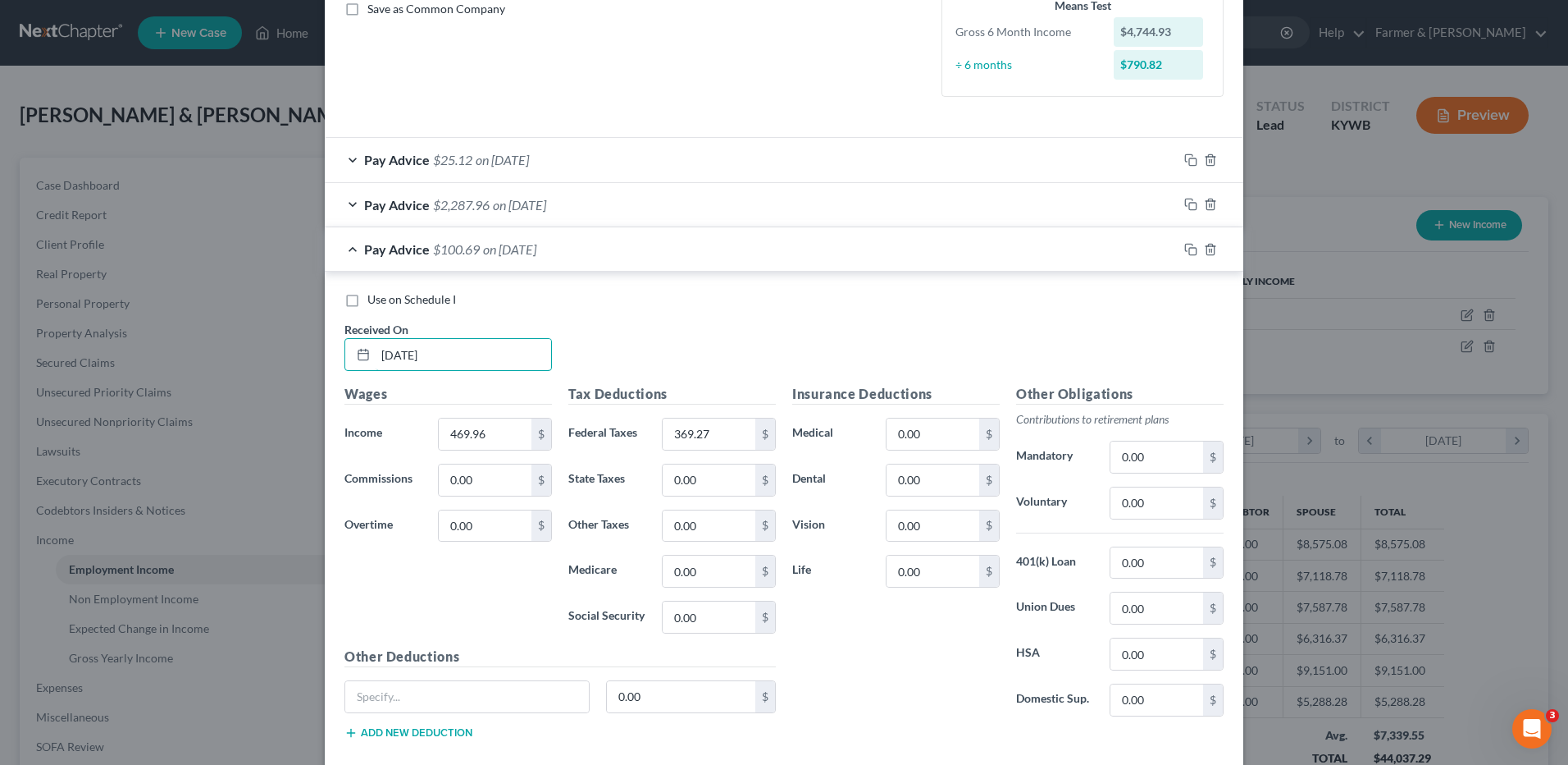
scroll to position [484, 0]
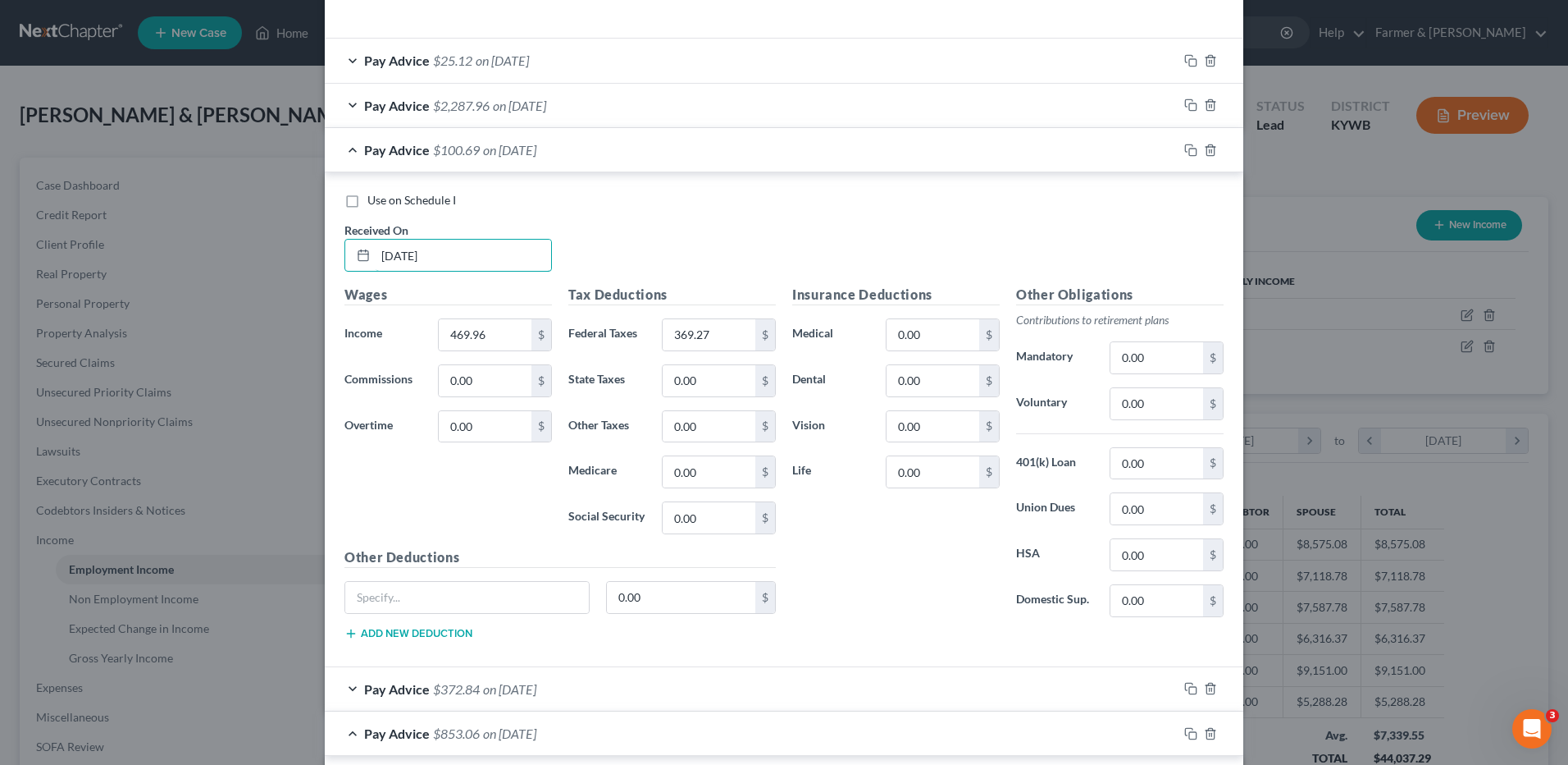
type input "05/28/2025"
click at [717, 346] on input "369.27" at bounding box center [709, 335] width 92 height 31
type input "73.86"
click at [1150, 404] on input "0.00" at bounding box center [1157, 403] width 92 height 31
type input "47.00"
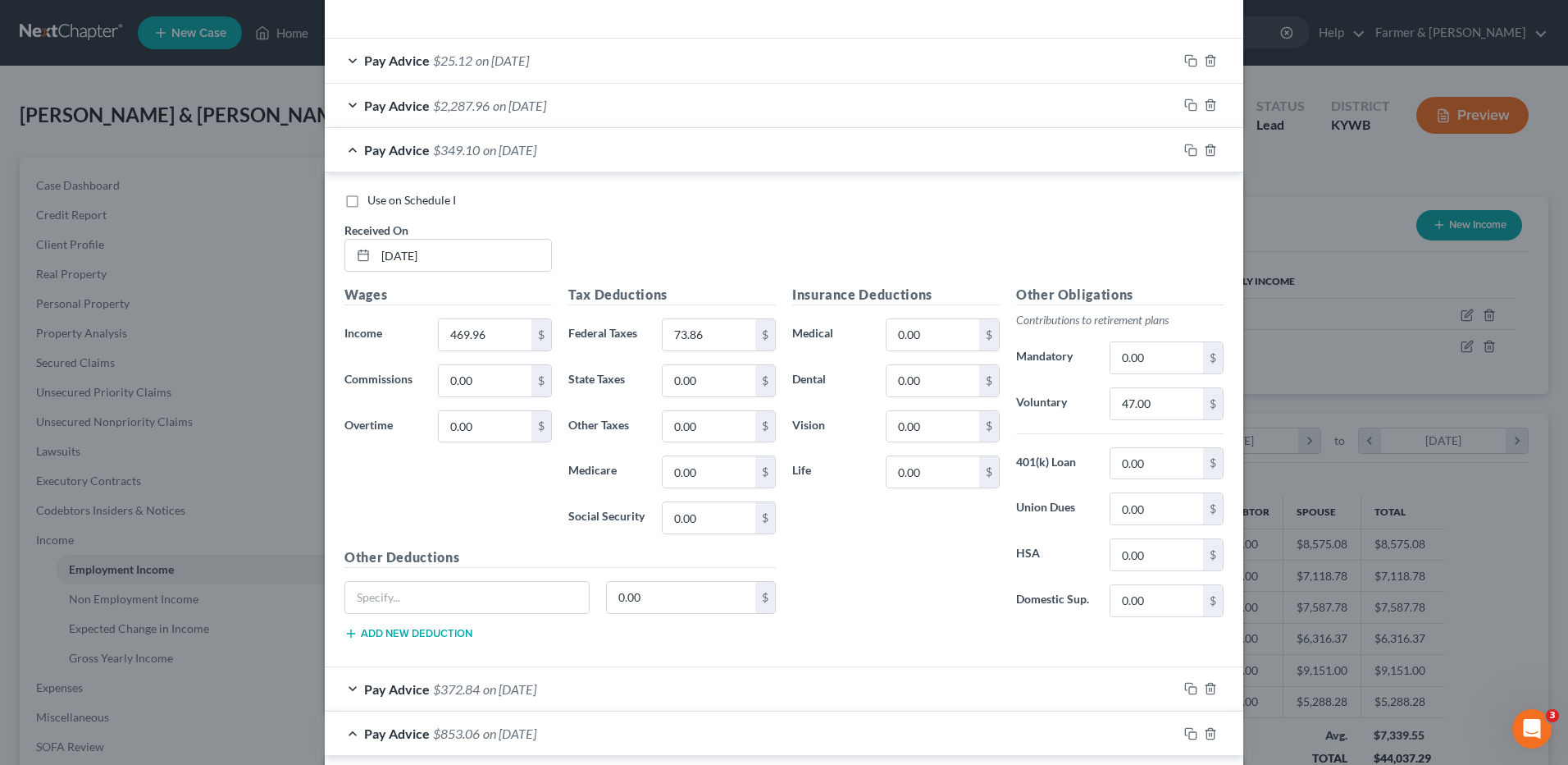
click at [536, 104] on span "on 06/30/2025" at bounding box center [519, 105] width 53 height 15
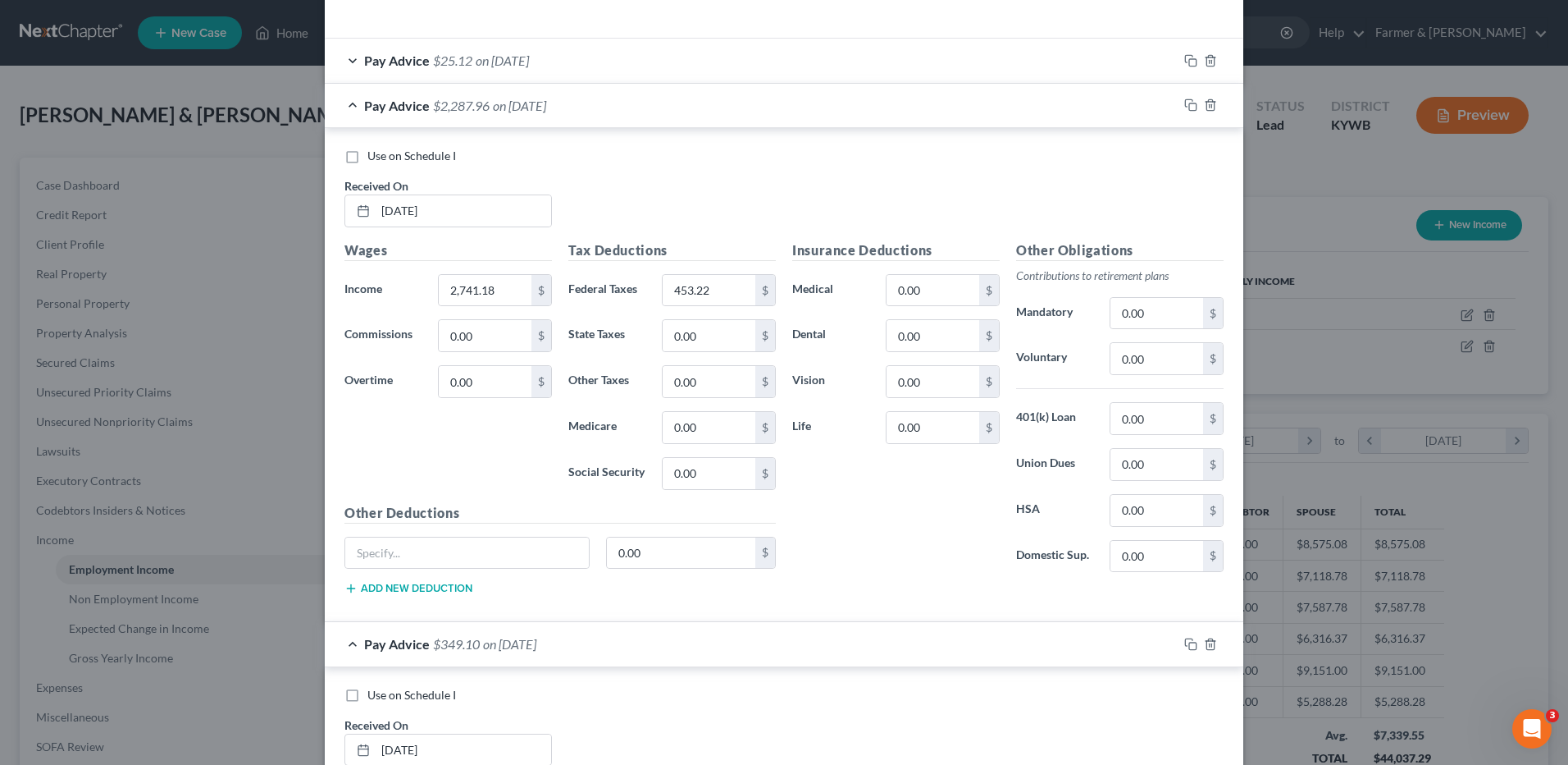
click at [546, 100] on span "on 06/30/2025" at bounding box center [519, 105] width 53 height 15
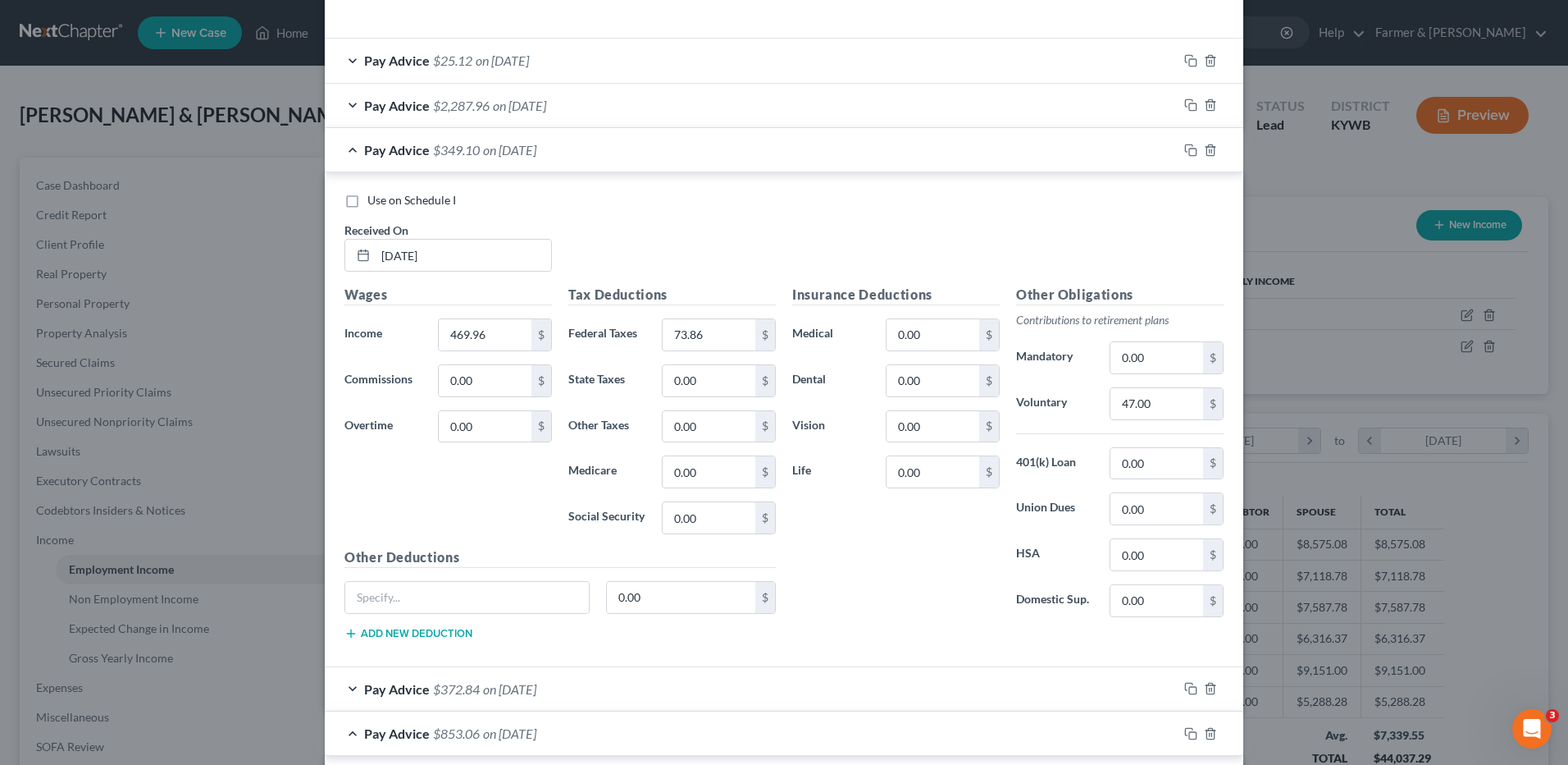
click at [546, 109] on span "on 06/30/2025" at bounding box center [519, 105] width 53 height 15
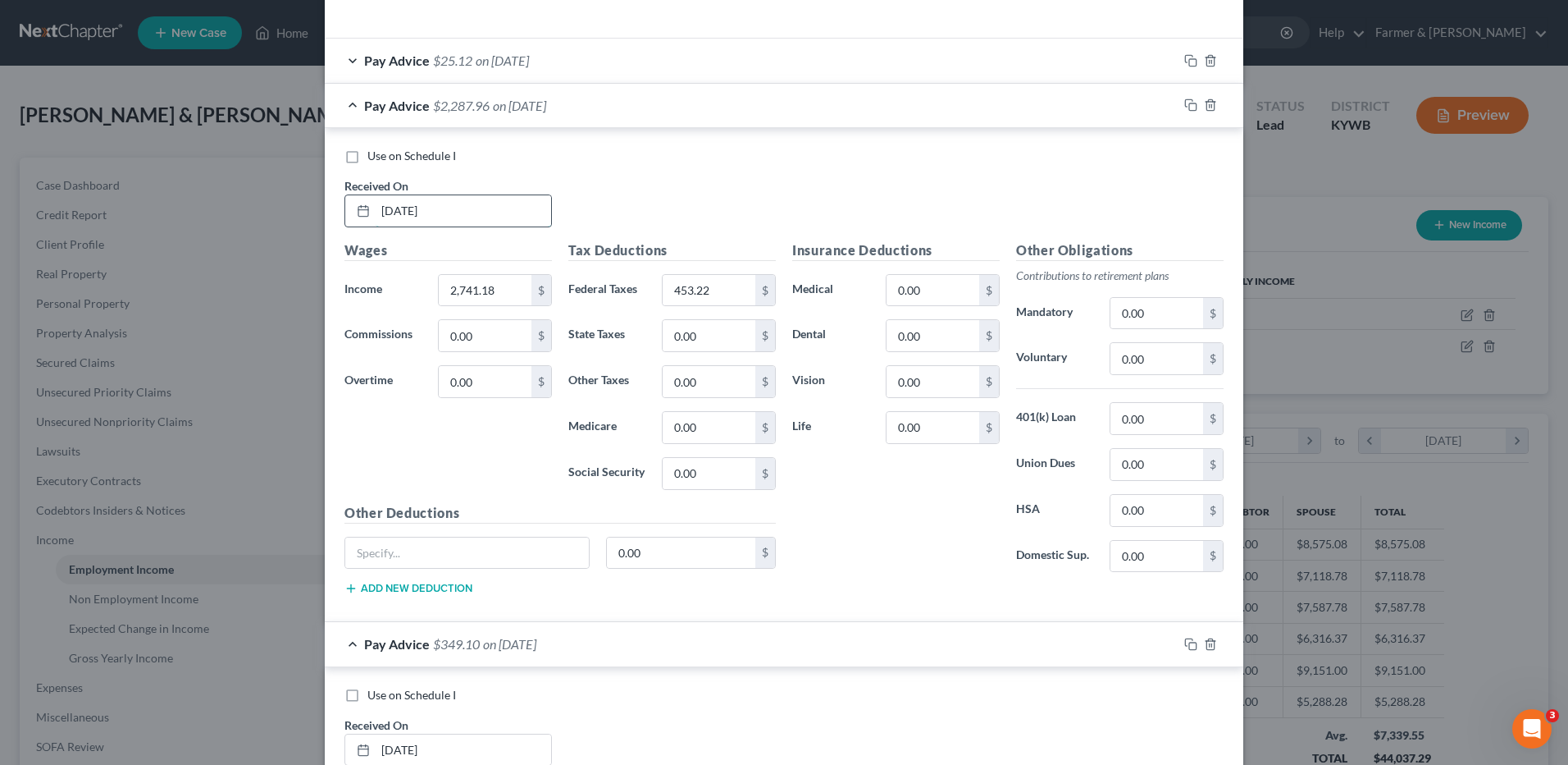
click at [492, 219] on input "06/30/2025" at bounding box center [463, 211] width 175 height 31
drag, startPoint x: 468, startPoint y: 218, endPoint x: 0, endPoint y: 152, distance: 472.6
click at [0, 152] on html "Home New Case Client Portal Farmer & Wright dblondie1230@yahoo.com My Account S…" at bounding box center [784, 495] width 1568 height 990
type input "06/27/2025"
click at [735, 284] on input "453.22" at bounding box center [709, 291] width 92 height 31
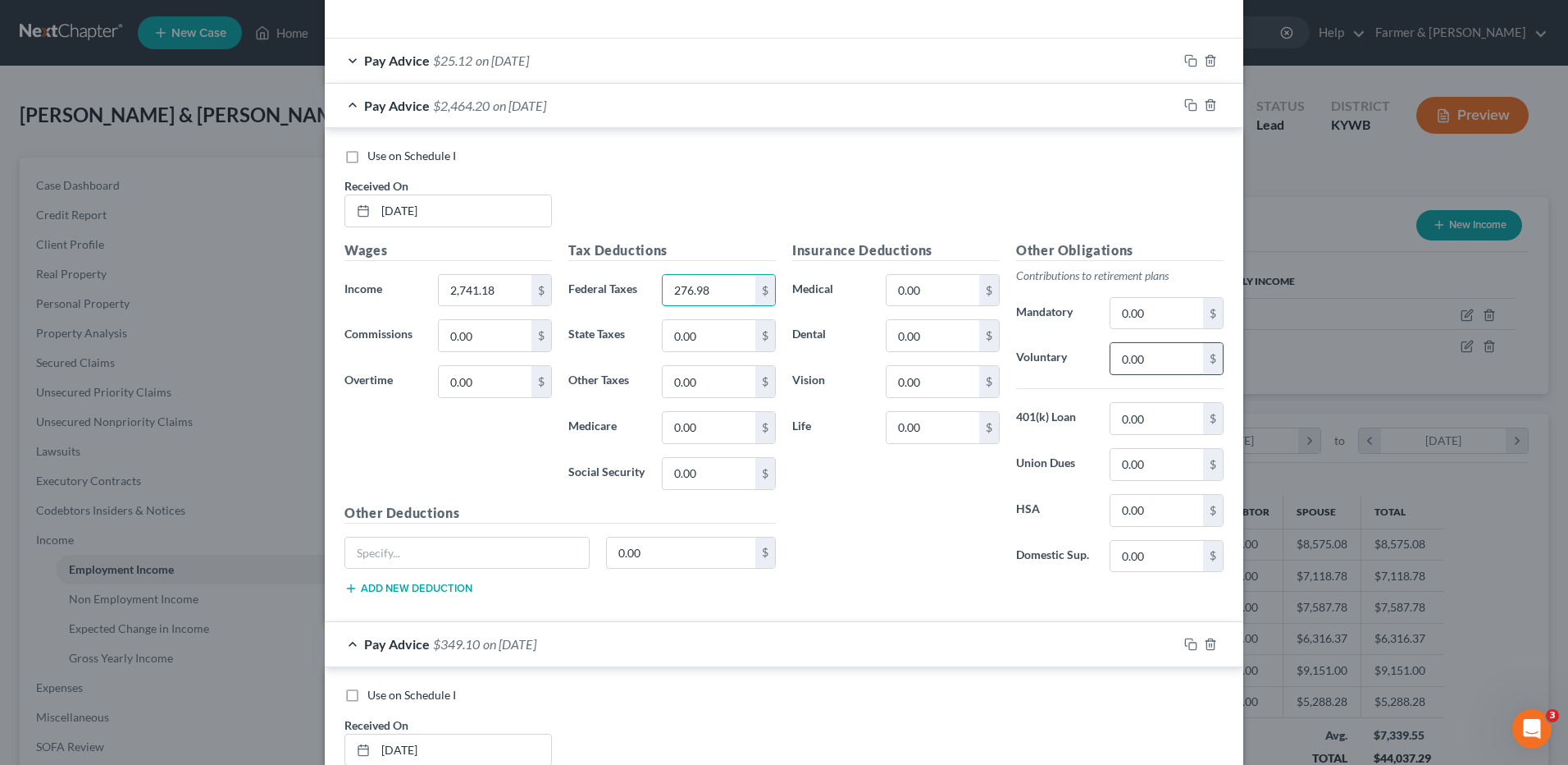
type input "276.98"
click at [1177, 362] on input "0.00" at bounding box center [1157, 358] width 92 height 31
type input "176.24"
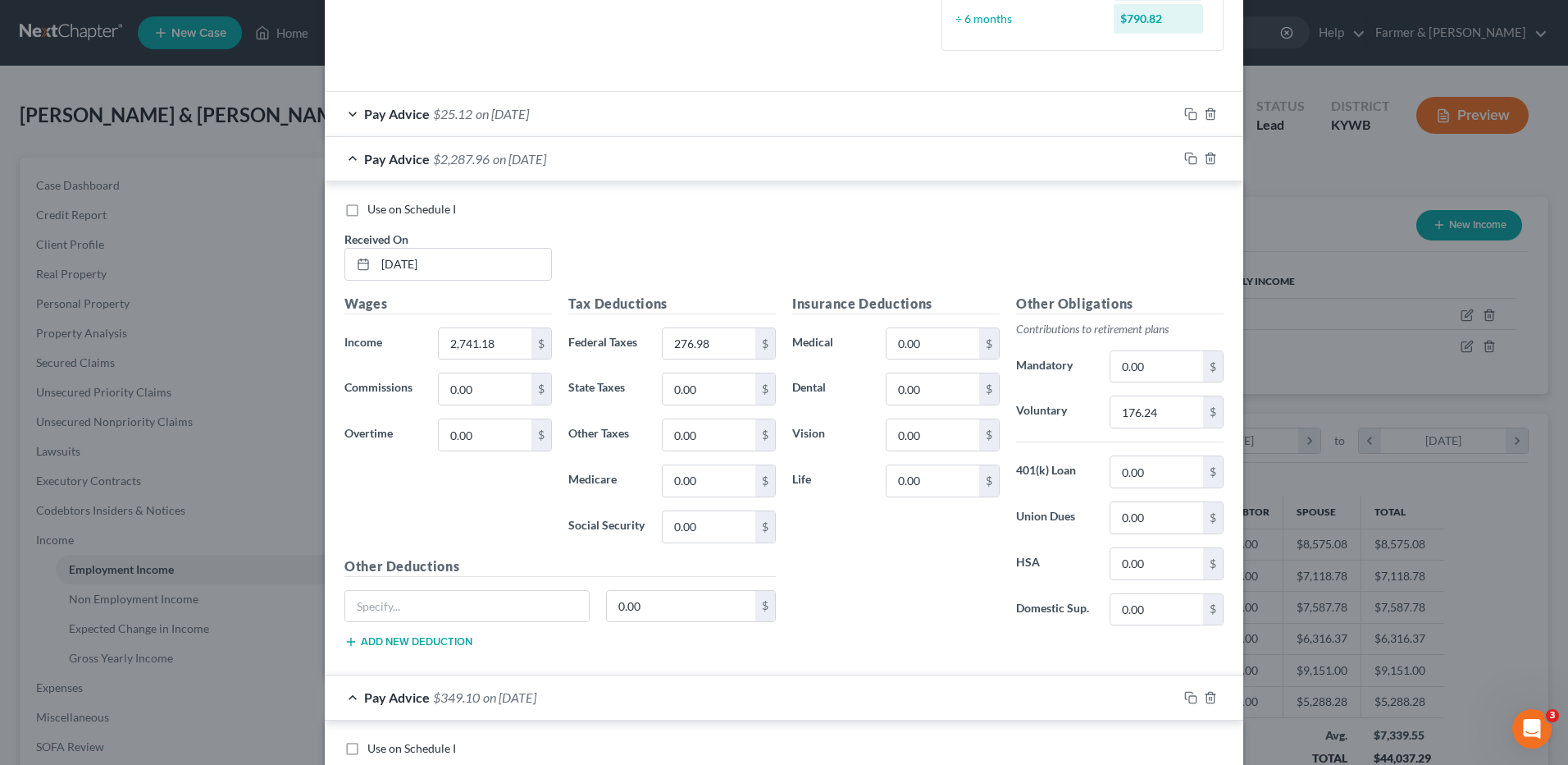
scroll to position [402, 0]
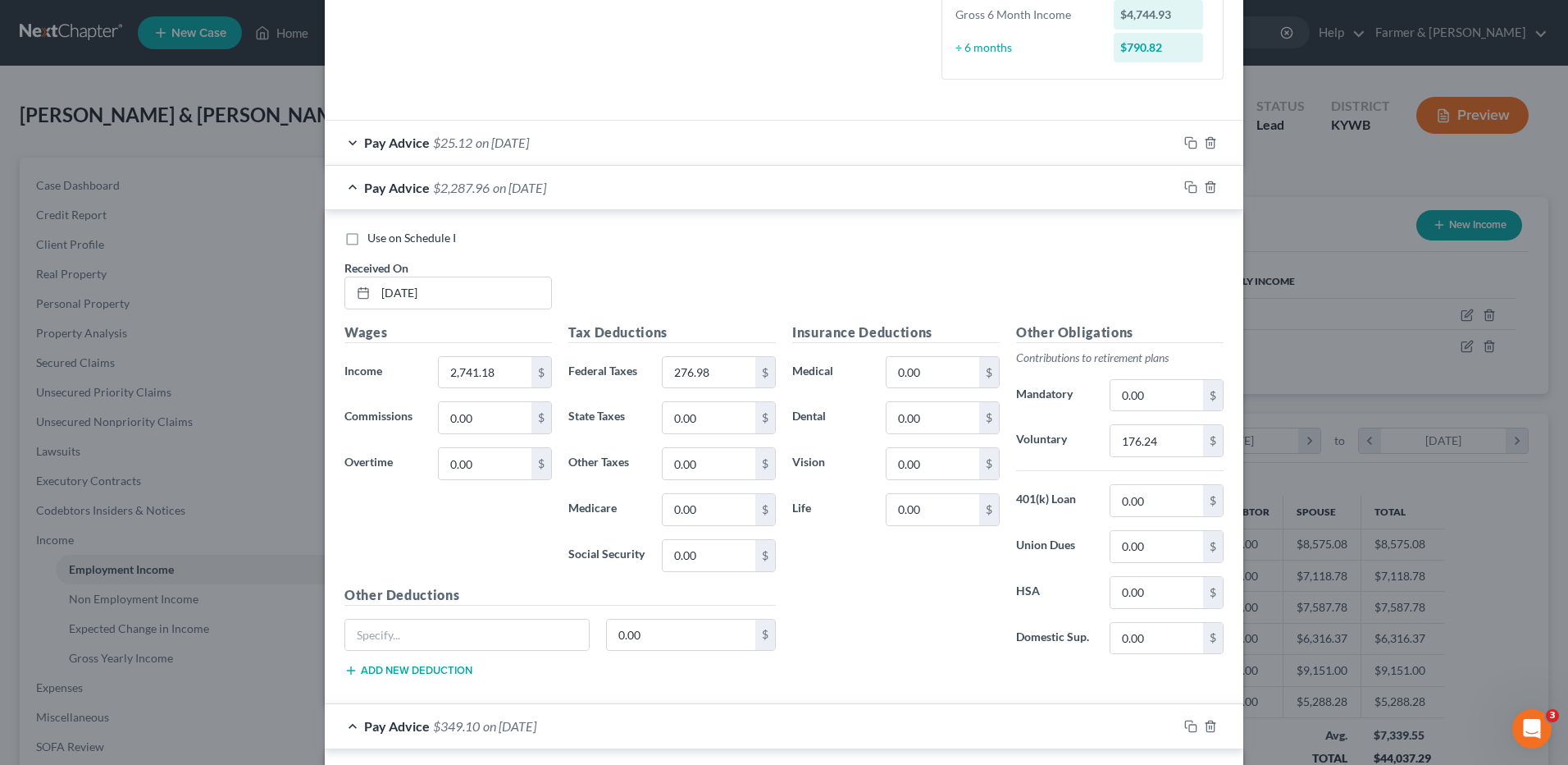
click at [561, 146] on div "Pay Advice $25.12 on 07/31/2025" at bounding box center [751, 141] width 853 height 43
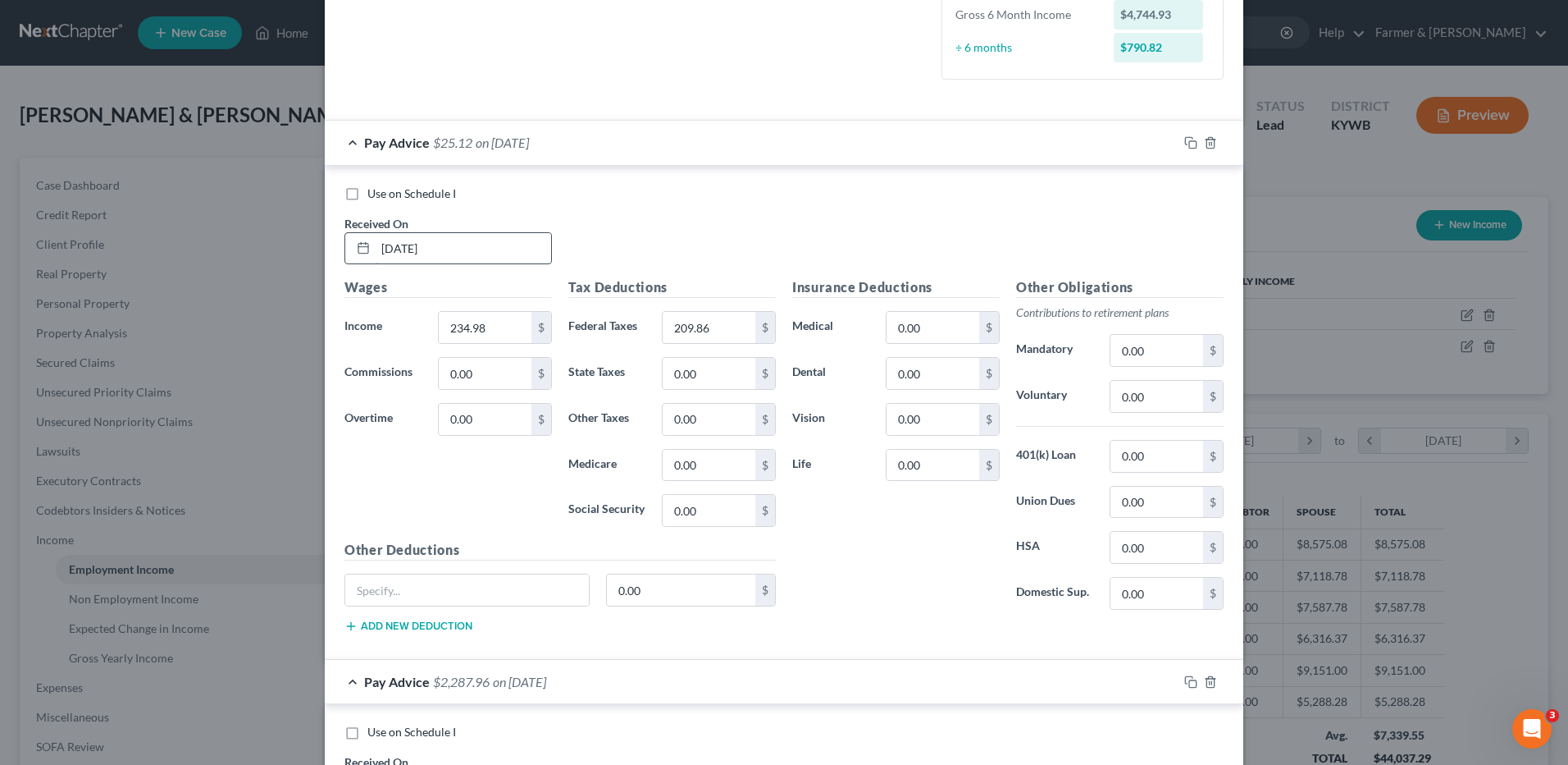
click at [485, 237] on input "[DATE]" at bounding box center [463, 248] width 175 height 31
drag, startPoint x: 345, startPoint y: 252, endPoint x: 280, endPoint y: 249, distance: 65.1
click at [280, 249] on div "Edit Income Source × Employment Type * Select Full or Part Time Employment Self…" at bounding box center [784, 382] width 1568 height 765
type input "07/09/2025"
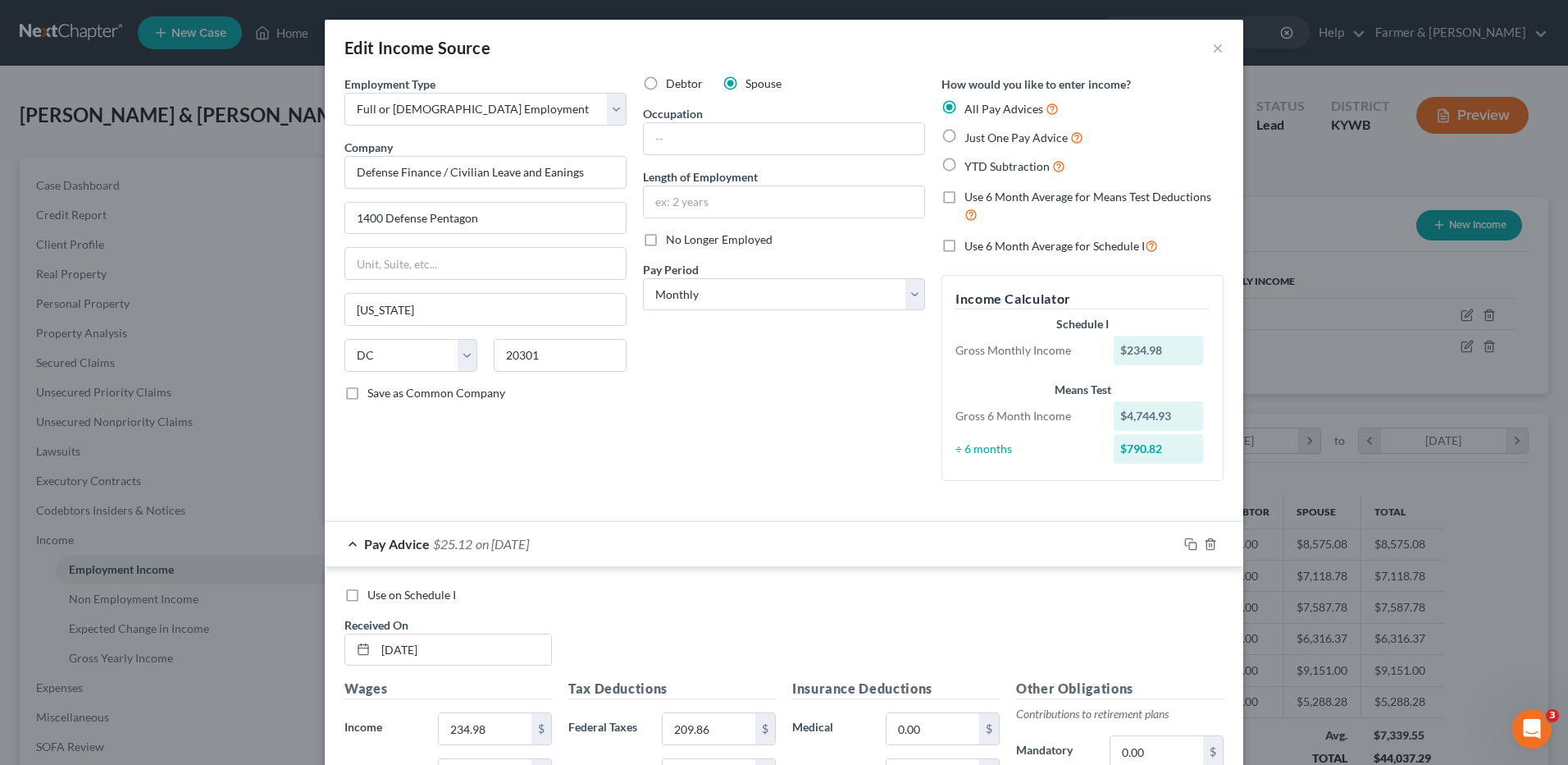
click at [964, 246] on label "Use 6 Month Average for Schedule I" at bounding box center [1061, 246] width 194 height 19
click at [971, 246] on input "Use 6 Month Average for Schedule I" at bounding box center [976, 241] width 11 height 11
checkbox input "true"
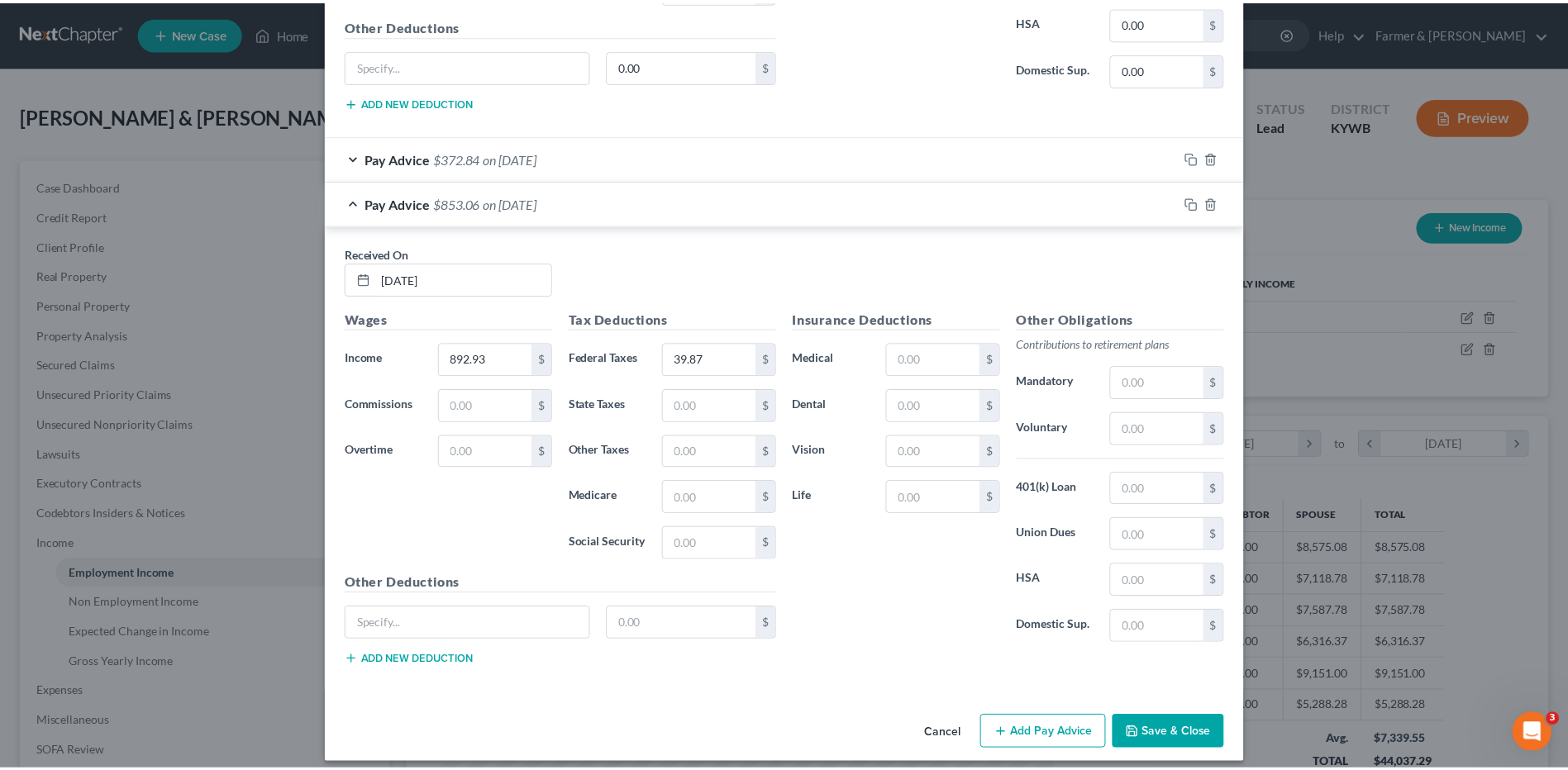
scroll to position [1941, 0]
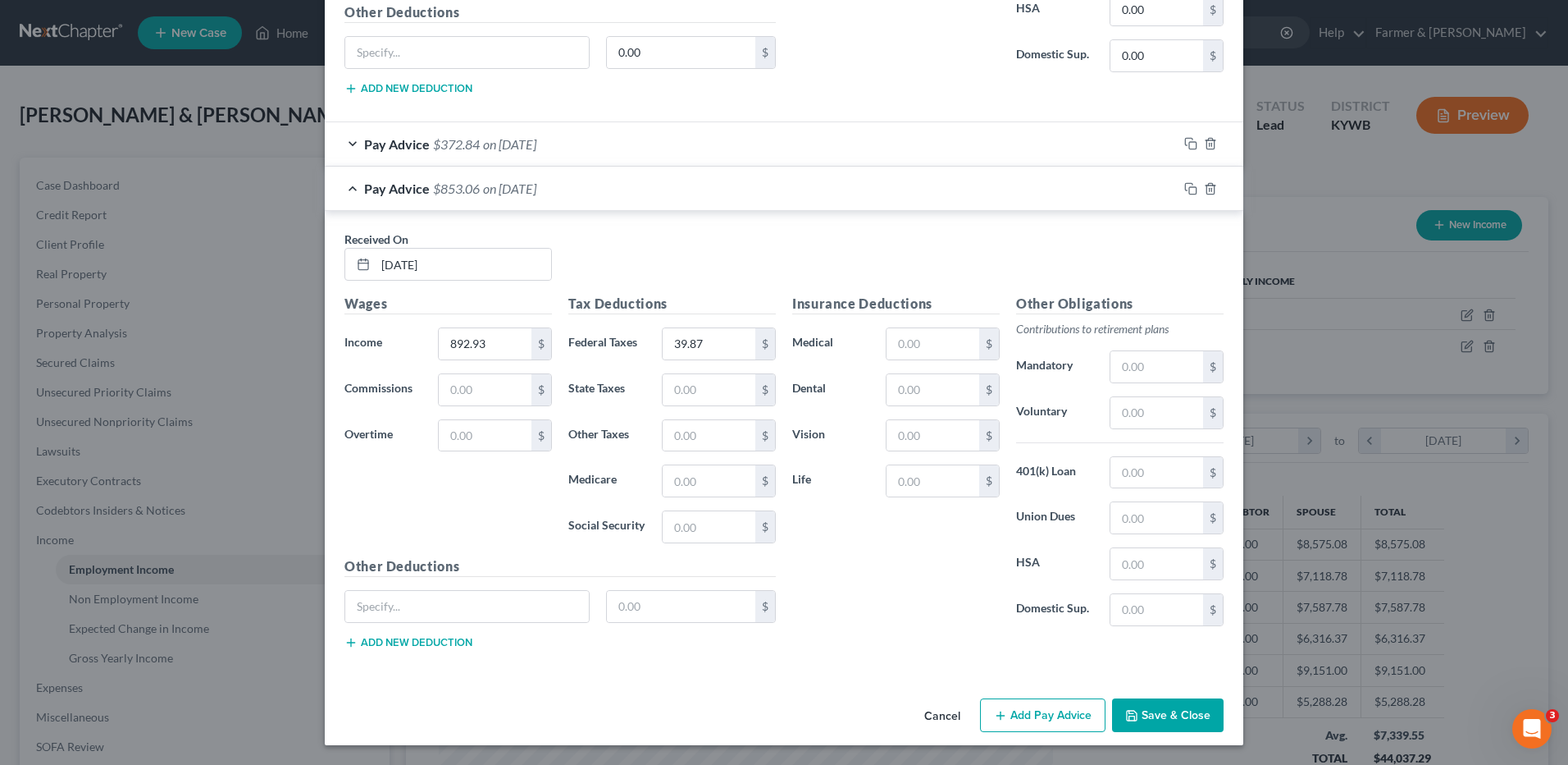
click at [1187, 721] on button "Save & Close" at bounding box center [1168, 715] width 112 height 35
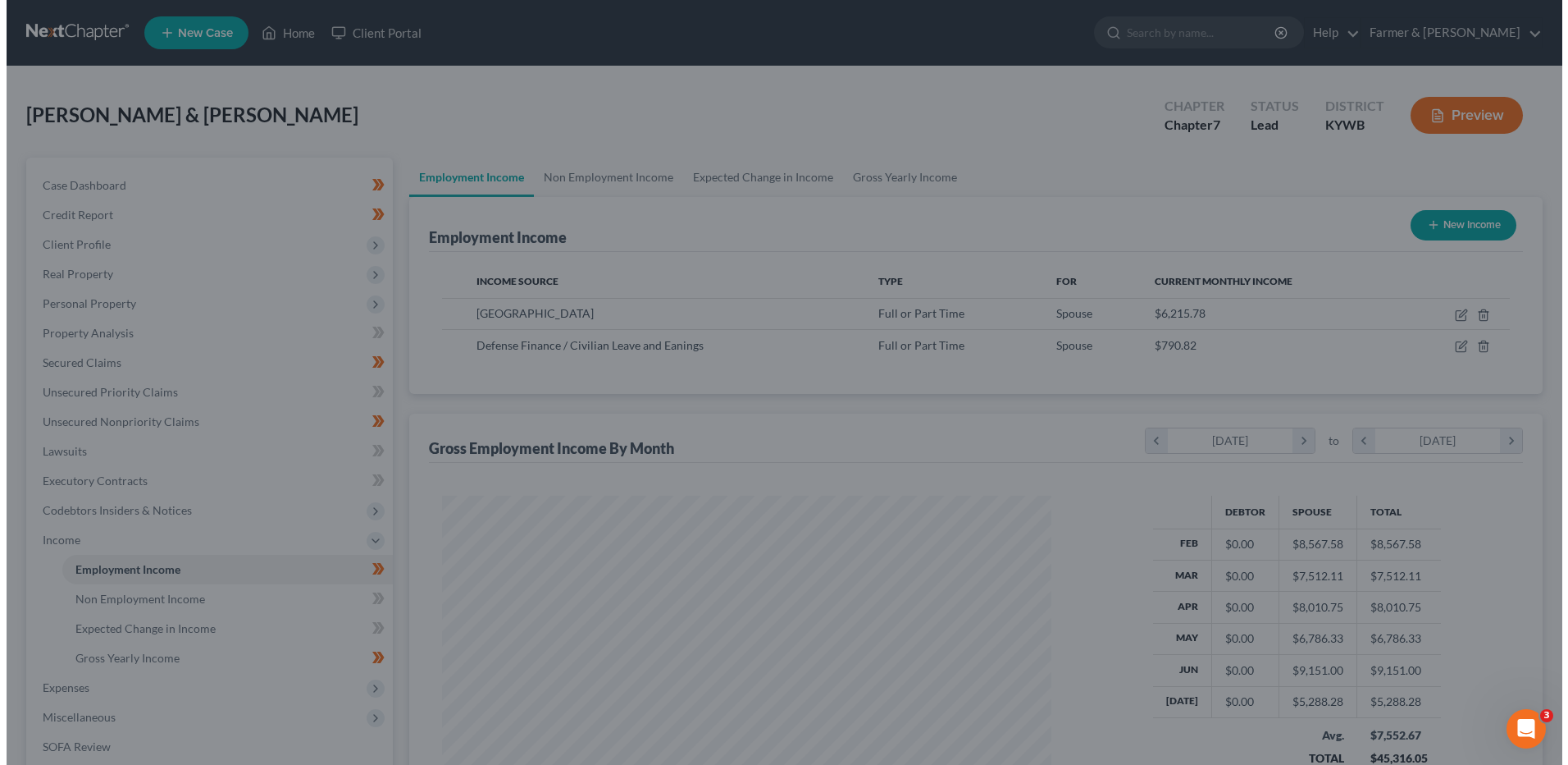
scroll to position [820365, 819520]
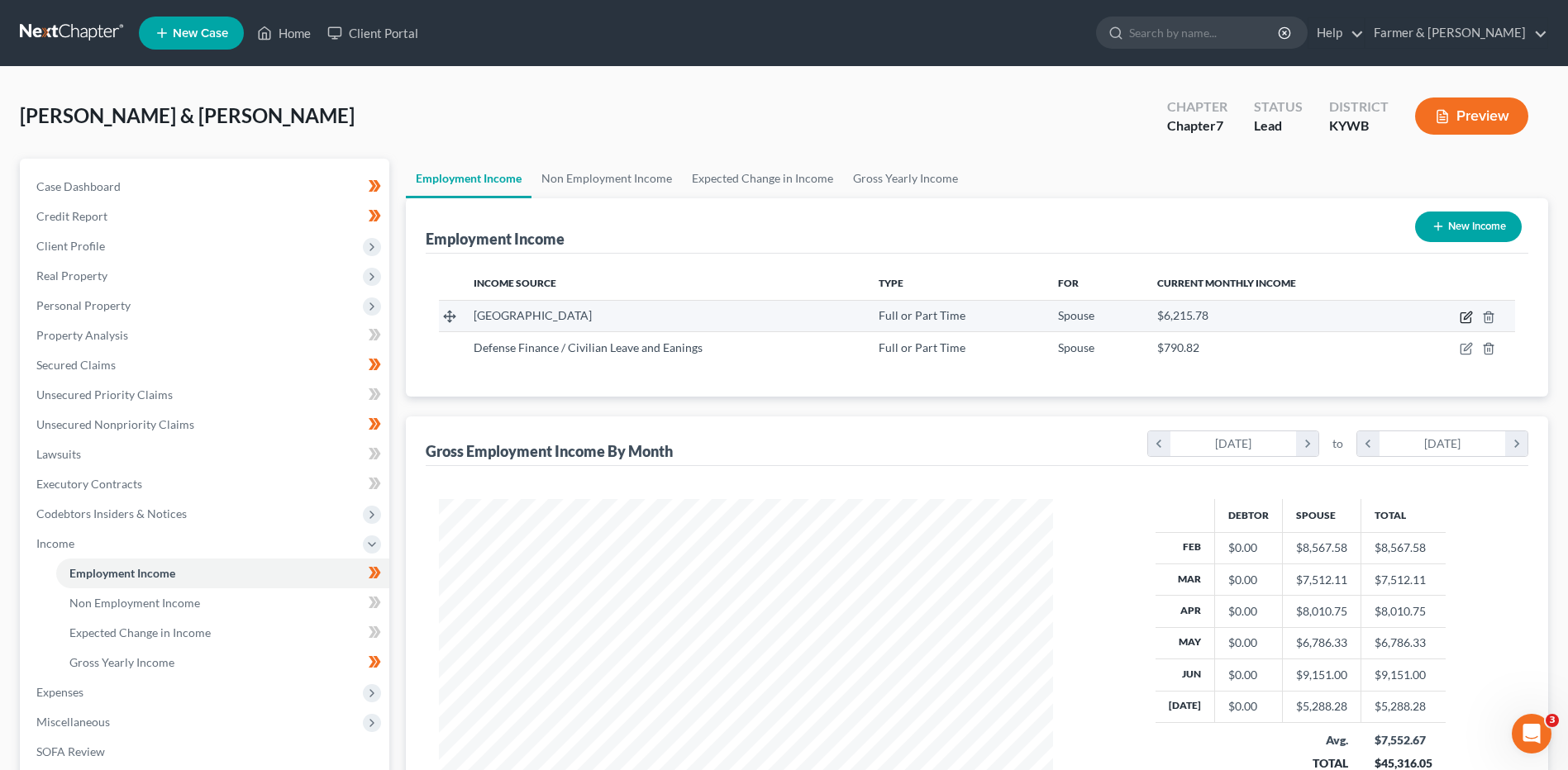
click at [1466, 318] on icon "button" at bounding box center [1466, 316] width 13 height 13
select select "0"
select select "18"
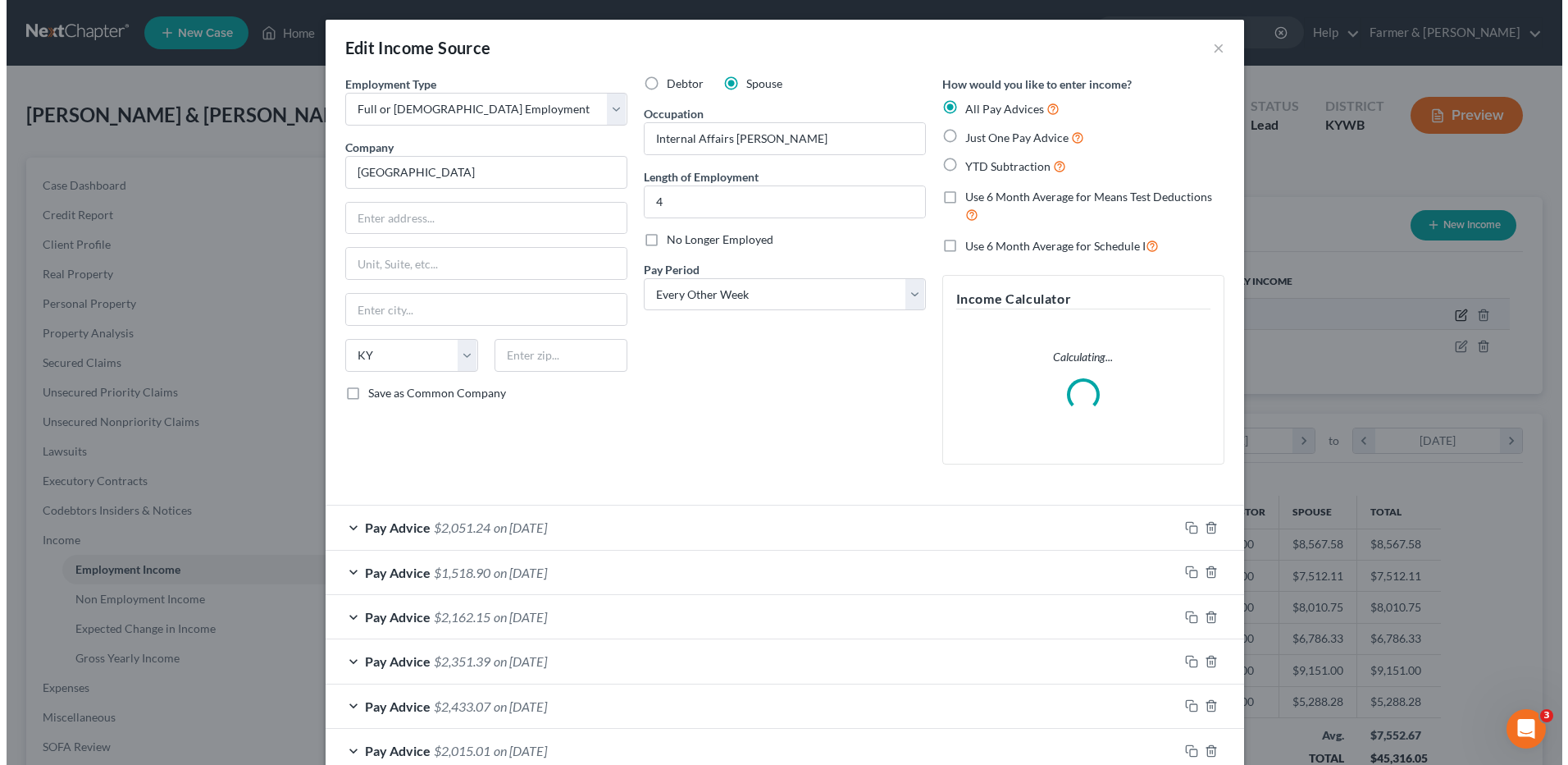
scroll to position [307, 648]
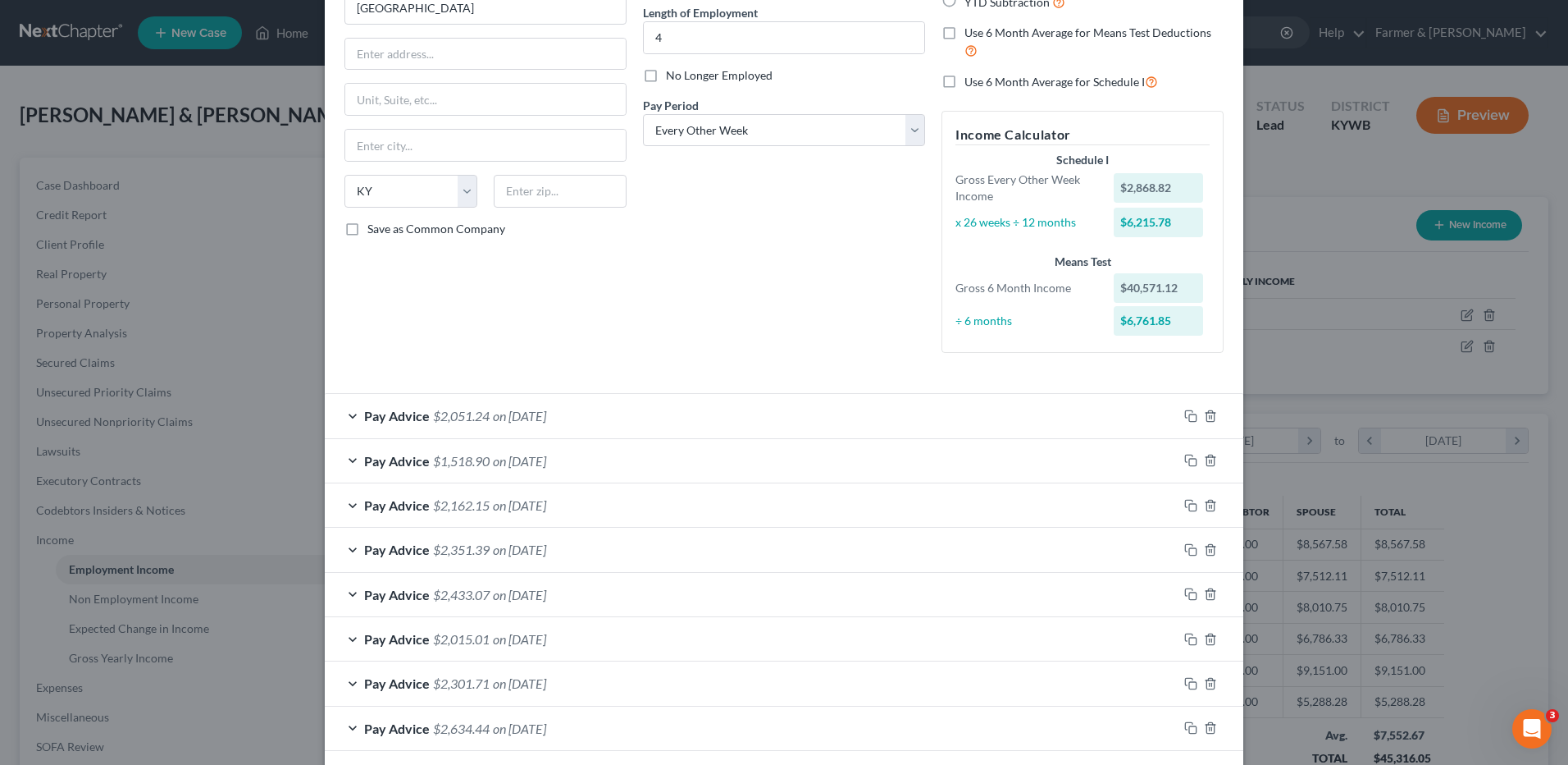
click at [538, 419] on span "on 07/30/2025" at bounding box center [519, 415] width 53 height 15
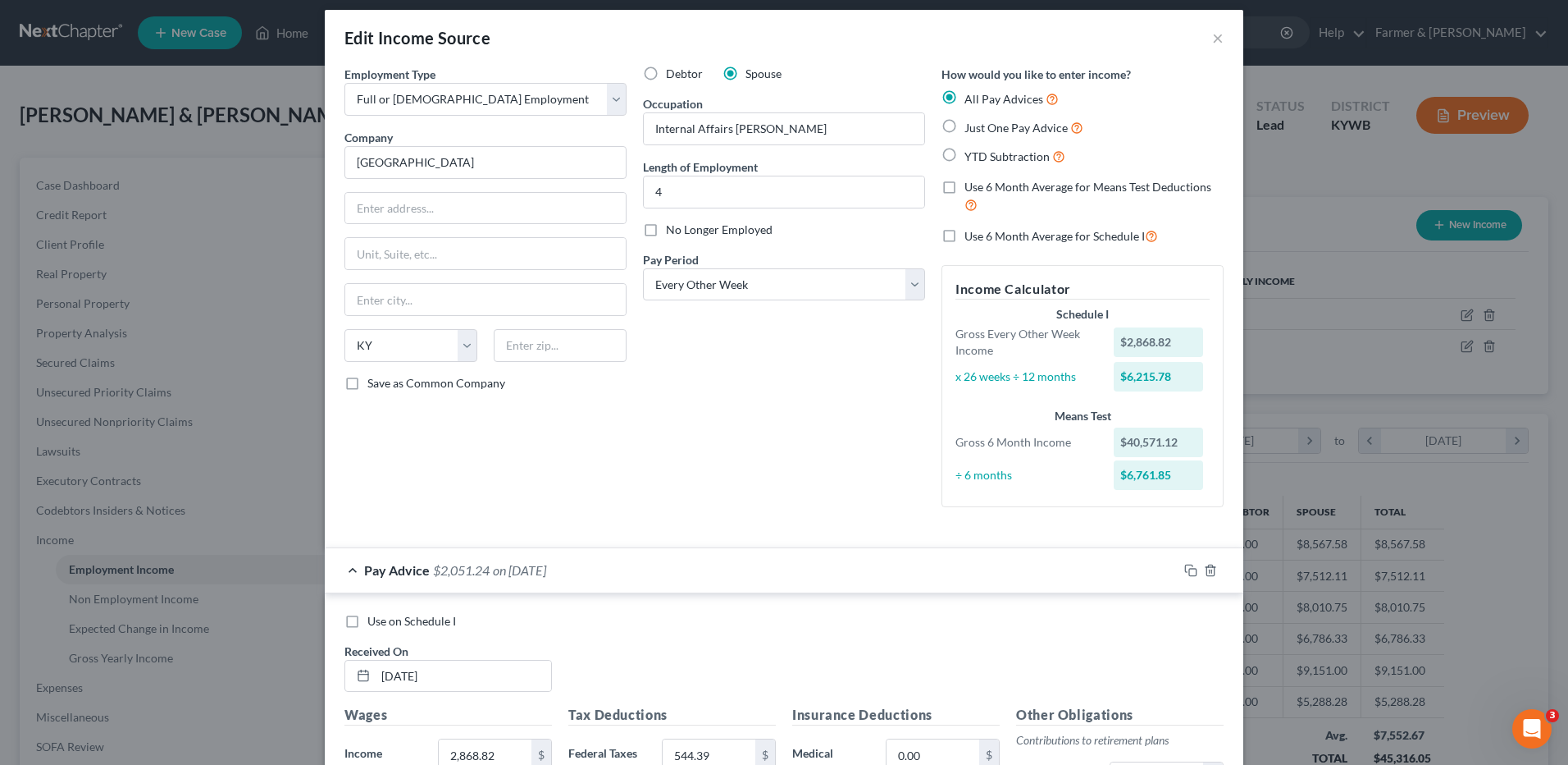
scroll to position [0, 0]
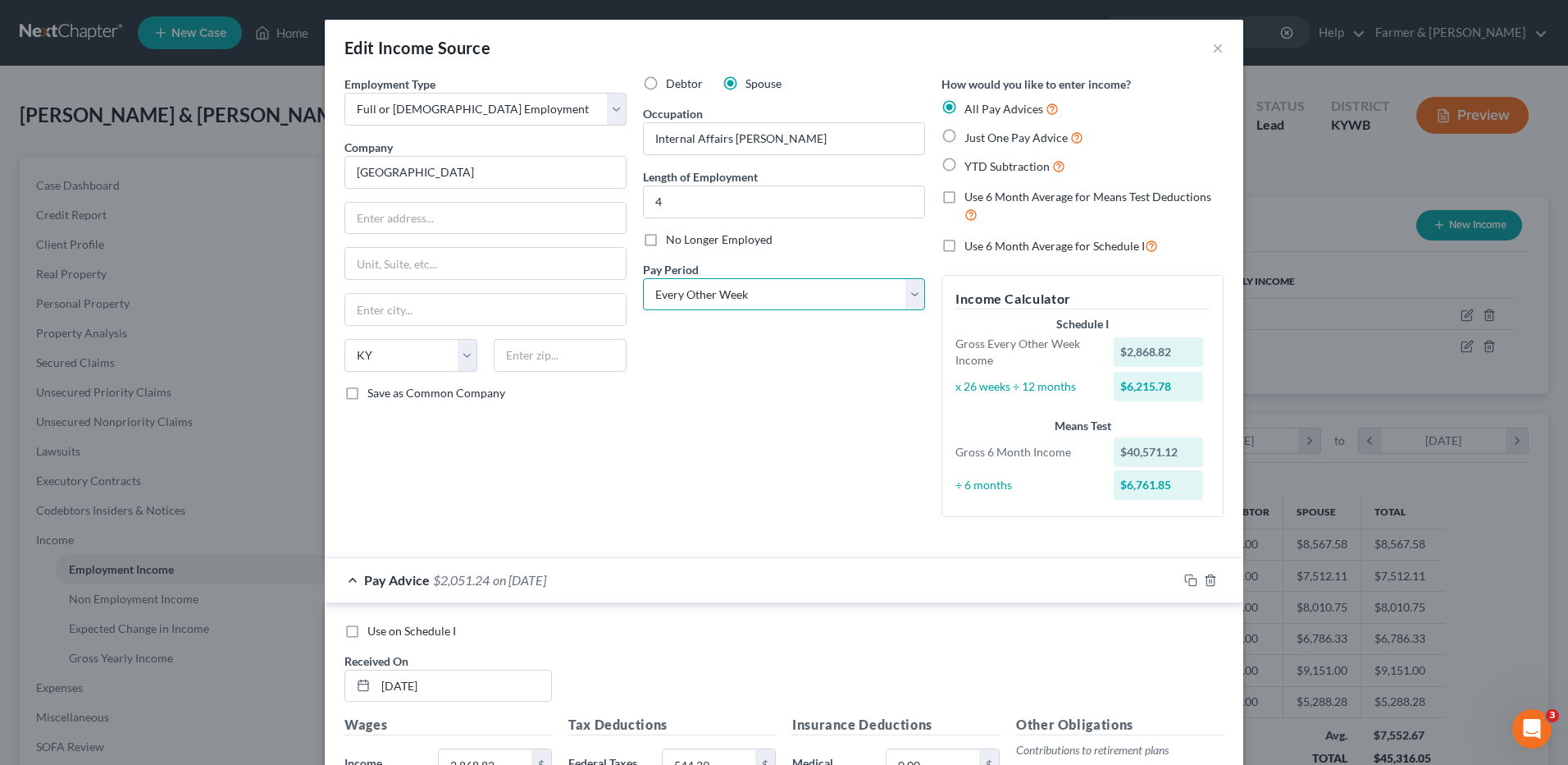
click at [706, 306] on select "Select Monthly Twice Monthly Every Other Week Weekly" at bounding box center [783, 294] width 282 height 33
click at [710, 297] on select "Select Monthly Twice Monthly Every Other Week Weekly" at bounding box center [783, 294] width 282 height 33
select select "1"
click at [643, 278] on select "Select Monthly Twice Monthly Every Other Week Weekly" at bounding box center [783, 294] width 282 height 33
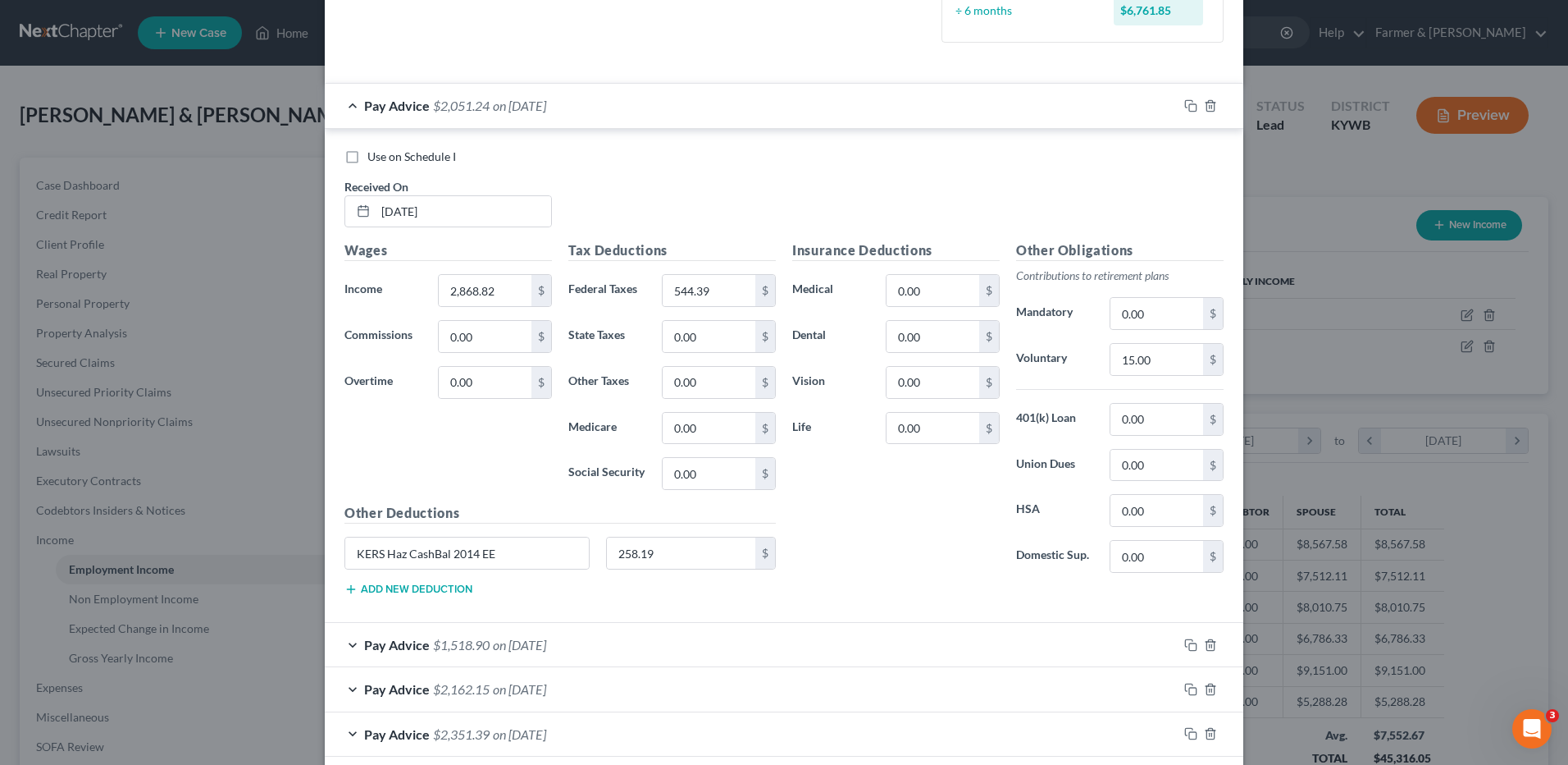
scroll to position [492, 0]
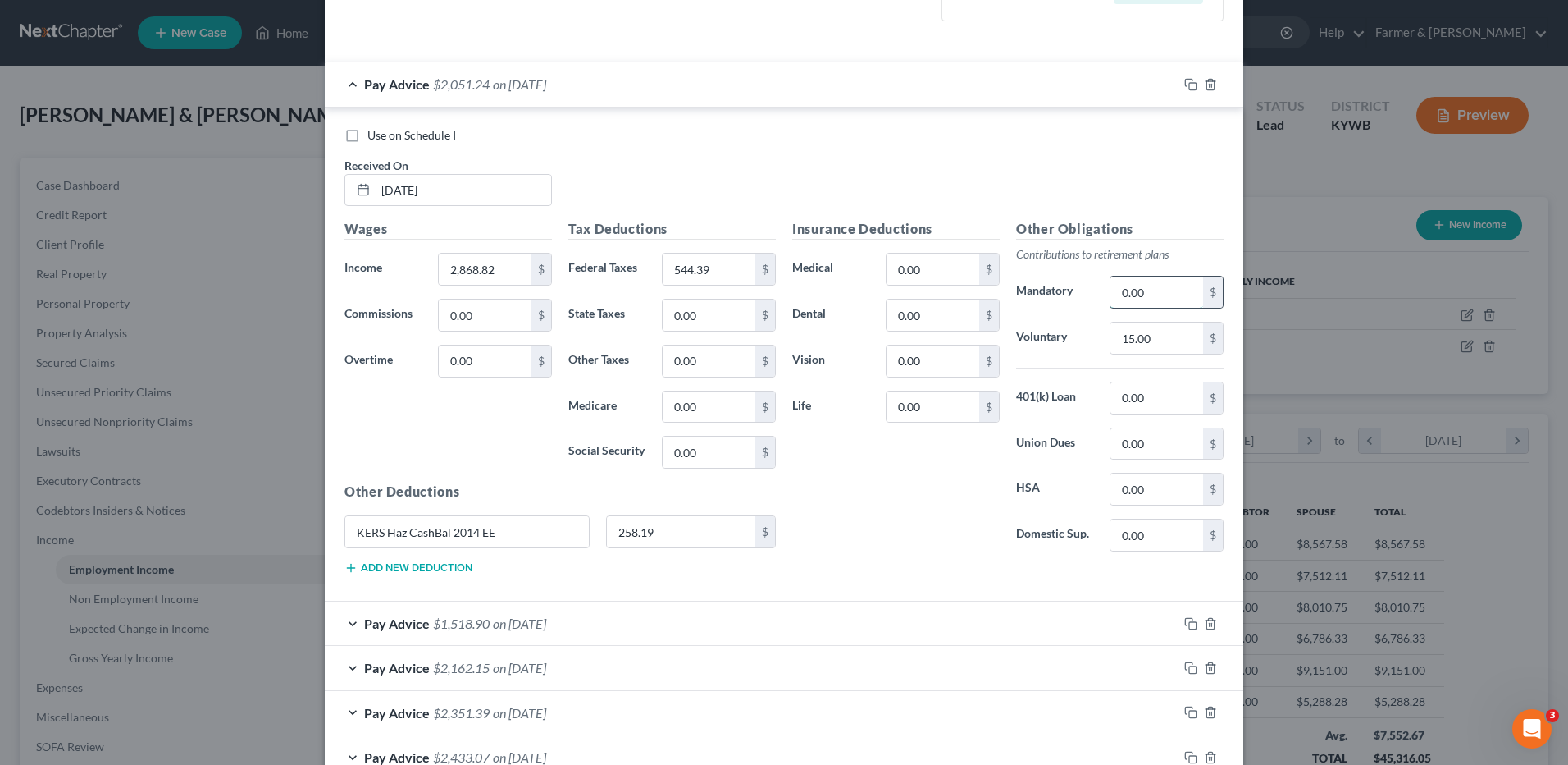
click at [1159, 293] on input "0.00" at bounding box center [1157, 291] width 92 height 31
type input "258.19"
drag, startPoint x: 493, startPoint y: 535, endPoint x: 221, endPoint y: 520, distance: 272.4
click at [221, 523] on div "Edit Income Source × Employment Type * Select Full or Part Time Employment Self…" at bounding box center [784, 382] width 1568 height 765
click at [546, 84] on span "on 07/30/2025" at bounding box center [519, 84] width 53 height 15
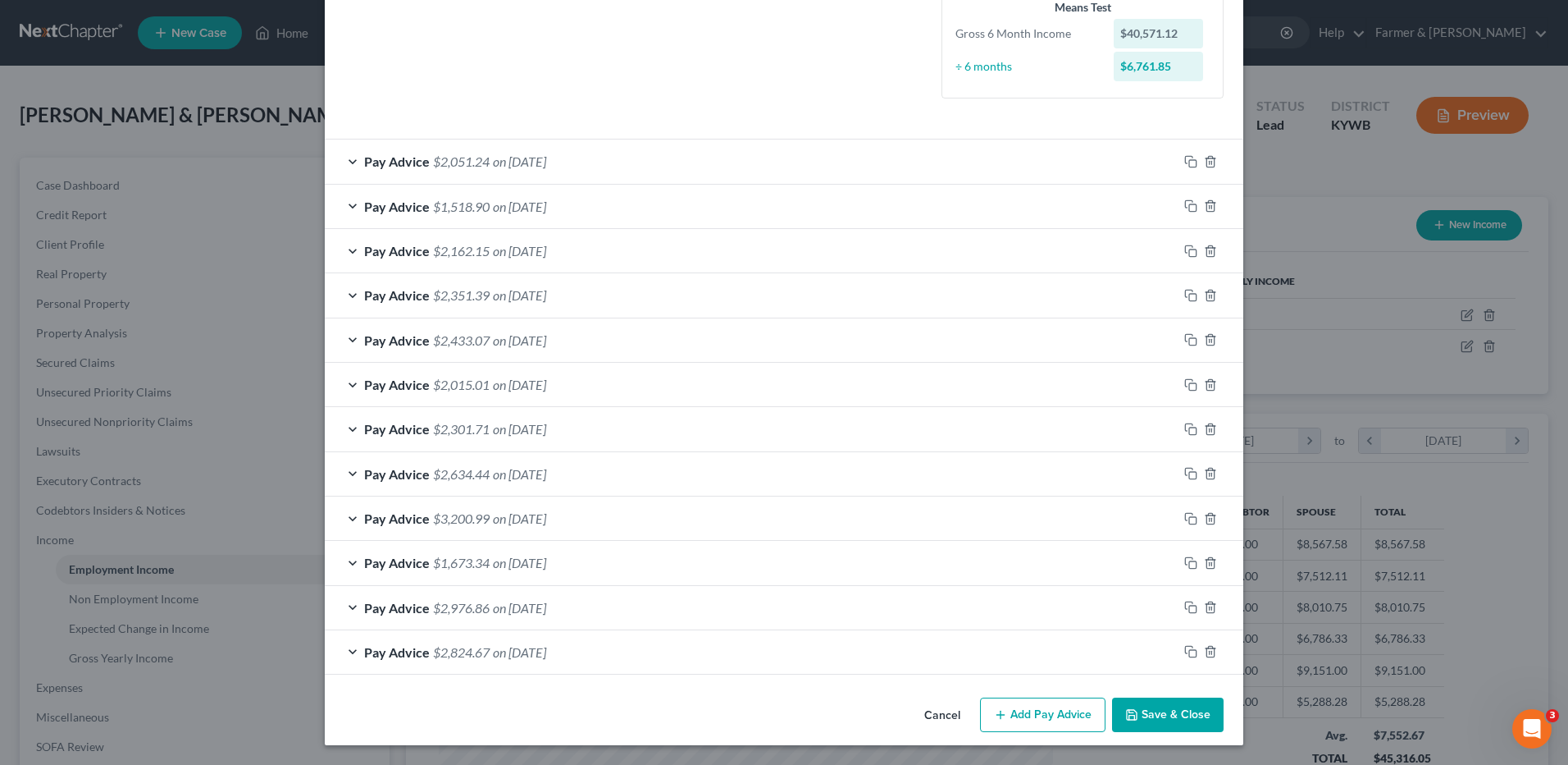
scroll to position [415, 0]
click at [597, 214] on div "Pay Advice $1,518.90 on 07/15/2025" at bounding box center [751, 206] width 853 height 43
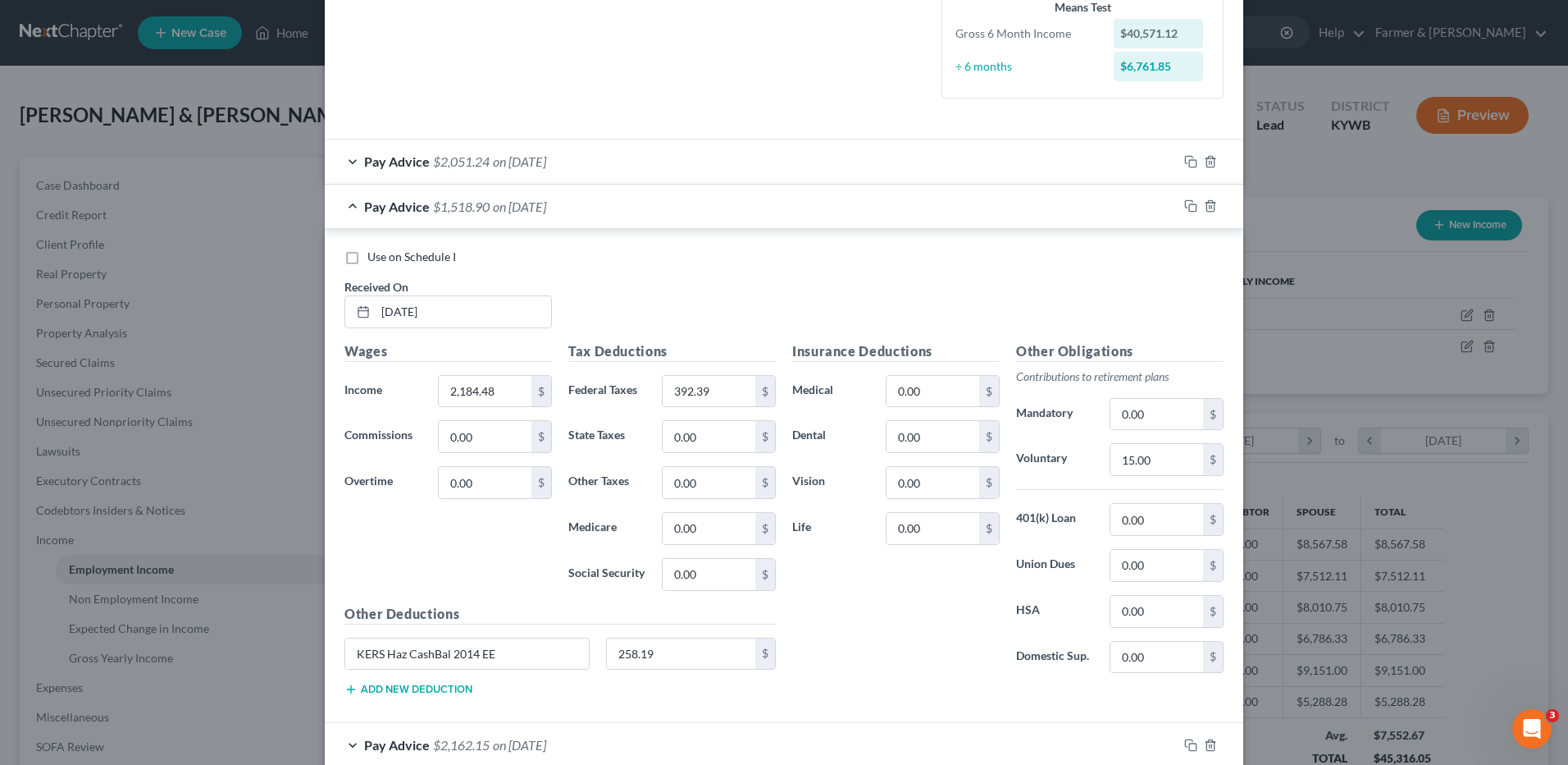
scroll to position [492, 0]
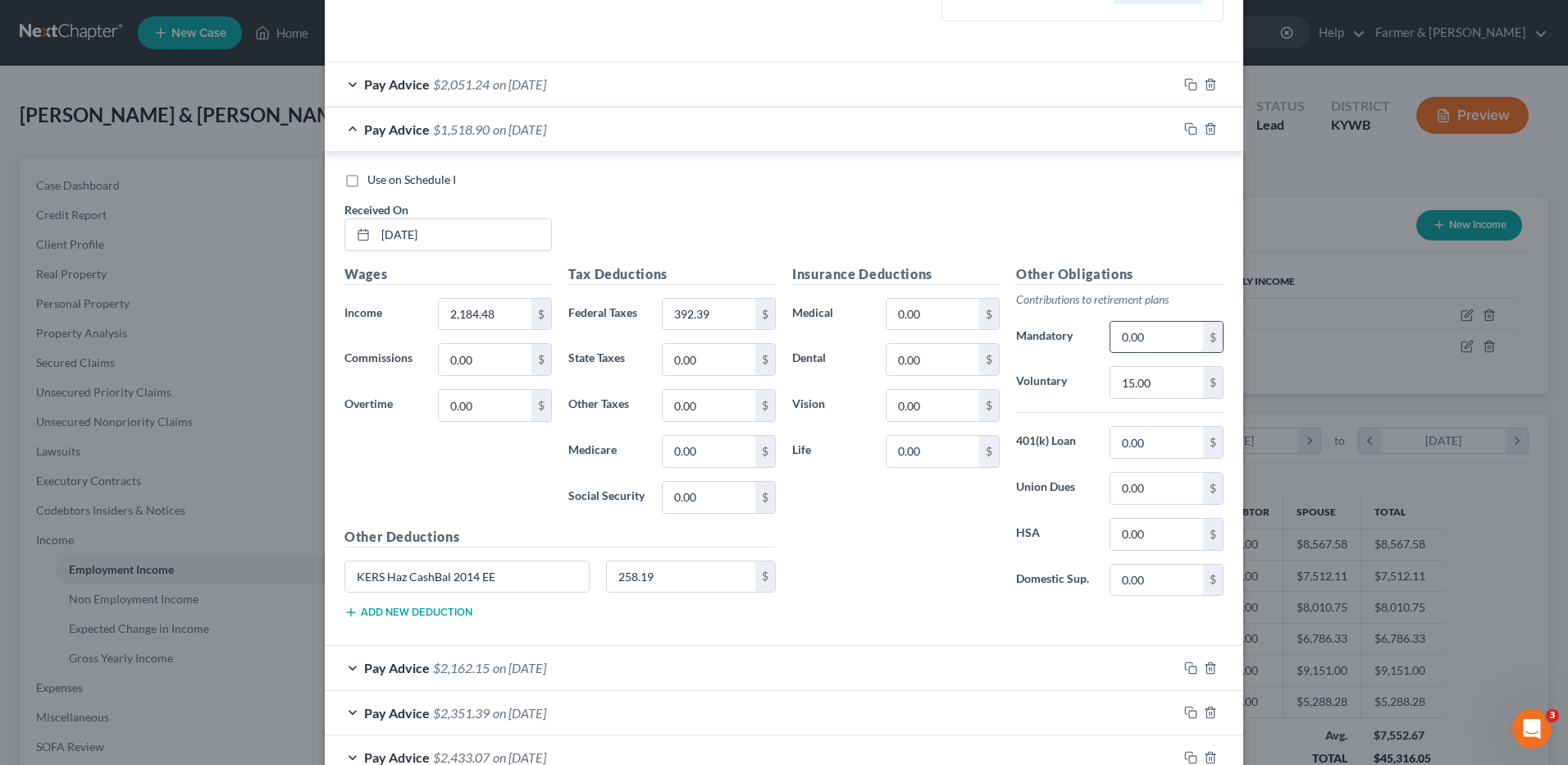
click at [1152, 335] on input "0.00" at bounding box center [1157, 337] width 92 height 31
type input "258.19"
drag, startPoint x: 527, startPoint y: 573, endPoint x: 244, endPoint y: 558, distance: 283.4
click at [244, 558] on div "Edit Income Source × Employment Type * Select Full or Part Time Employment Self…" at bounding box center [784, 382] width 1568 height 765
click at [716, 312] on input "392.39" at bounding box center [709, 314] width 92 height 31
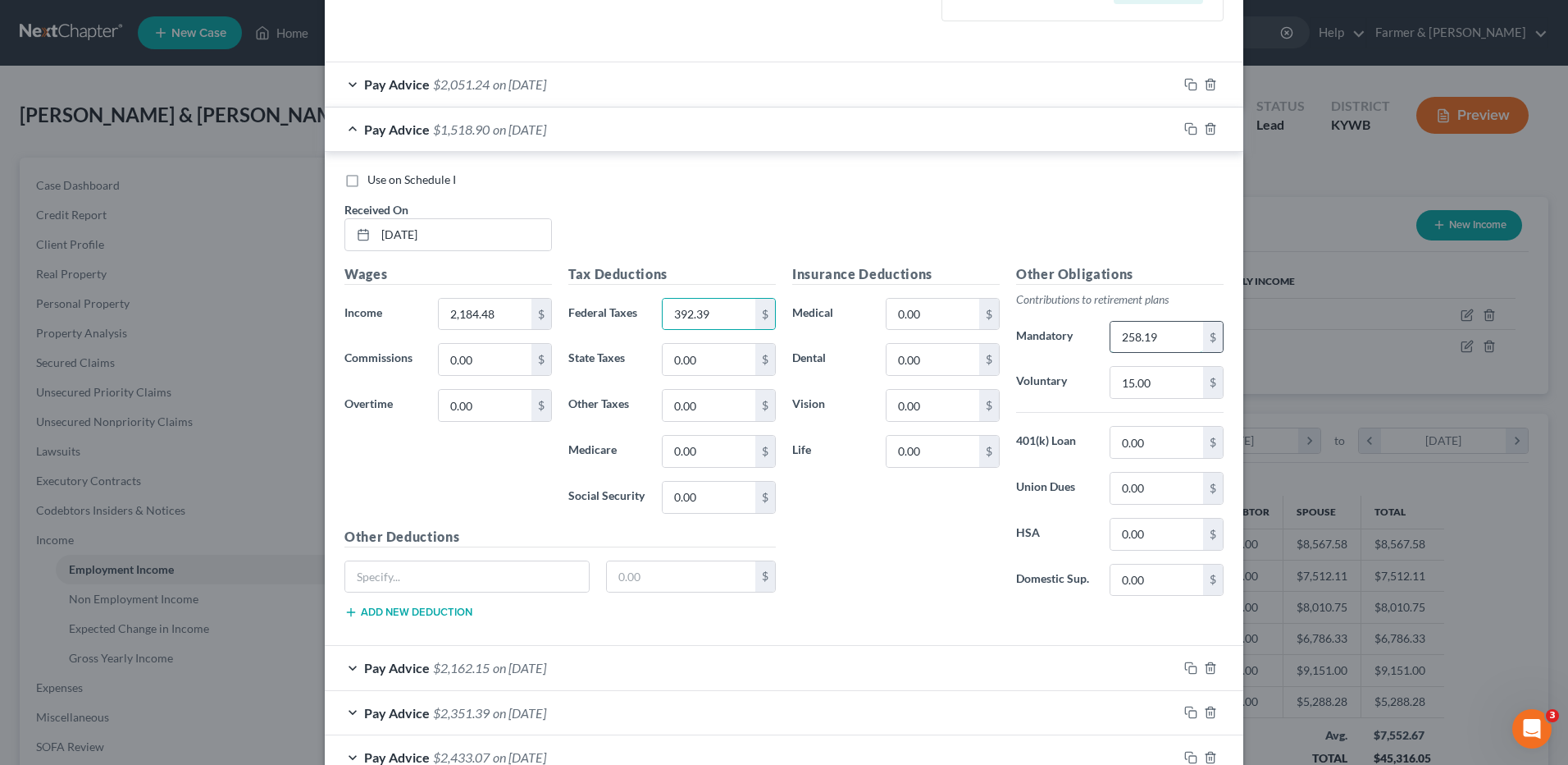
click at [1176, 334] on input "258.19" at bounding box center [1157, 337] width 92 height 31
type input "196.60"
click at [581, 125] on div "Pay Advice $1,580.49 on 07/15/2025" at bounding box center [751, 129] width 853 height 43
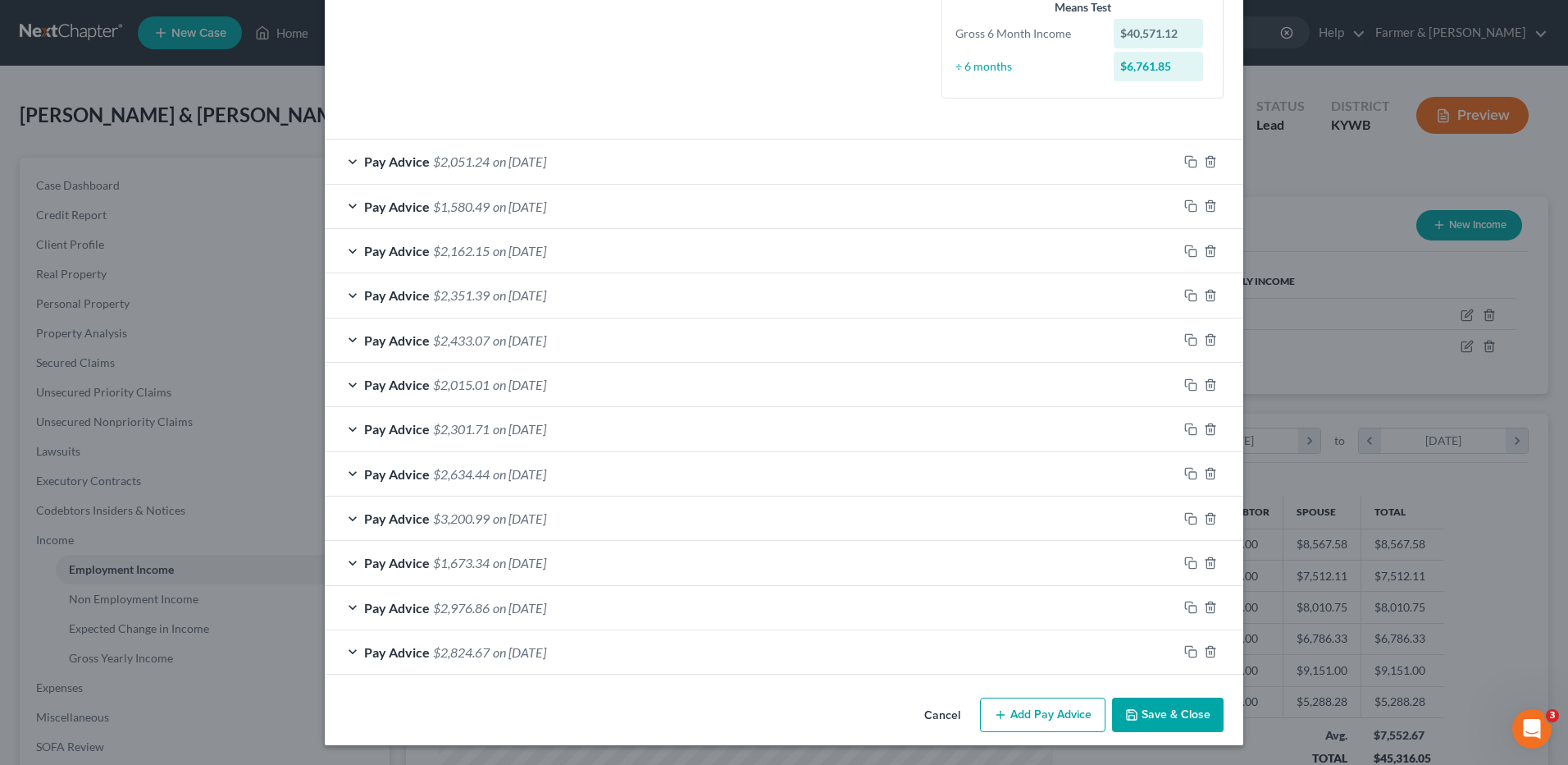
click at [546, 247] on span "on 06/30/2025" at bounding box center [519, 251] width 53 height 15
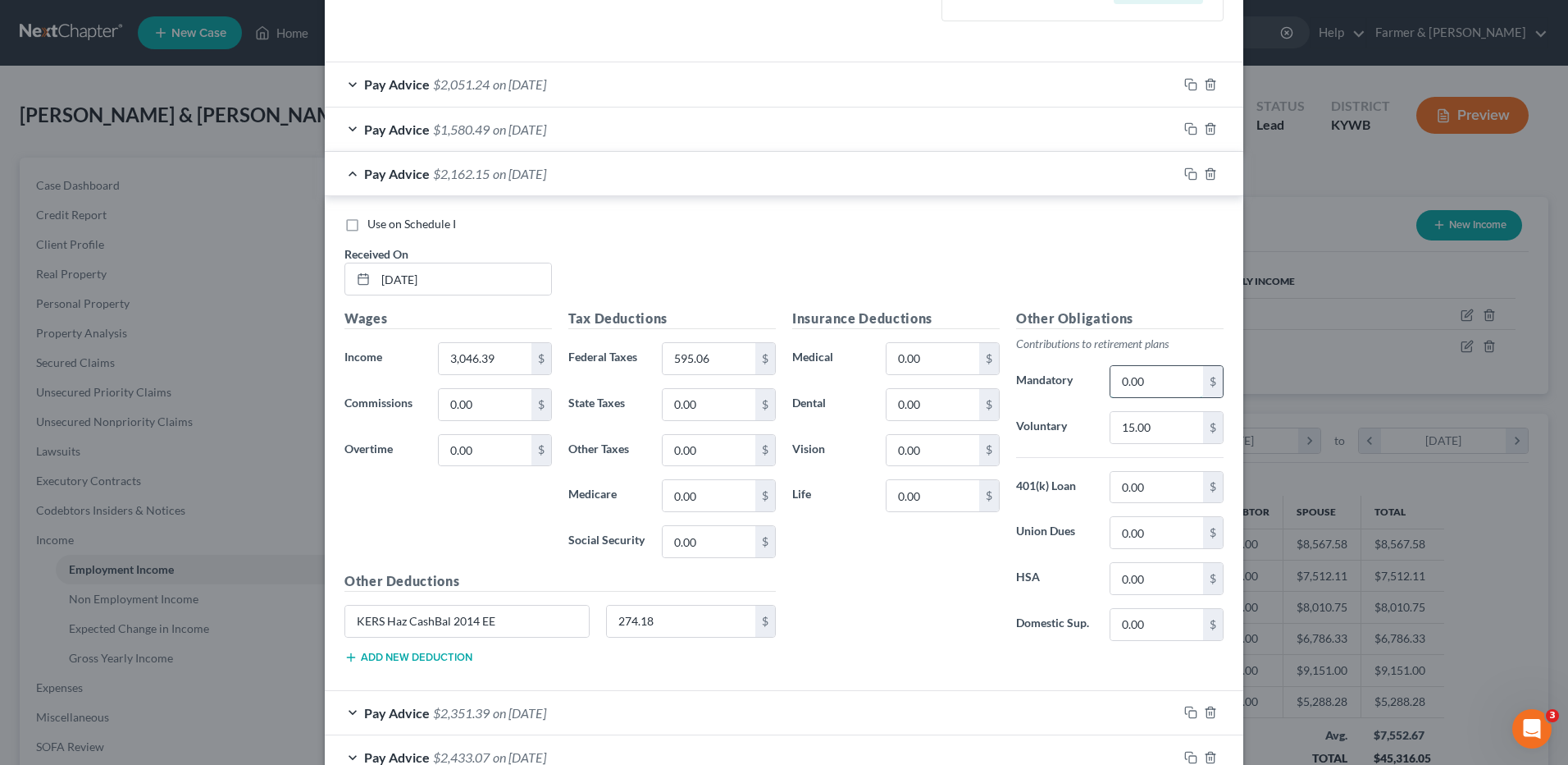
click at [1160, 385] on input "0.00" at bounding box center [1157, 381] width 92 height 31
type input "274.18"
drag, startPoint x: 503, startPoint y: 620, endPoint x: 233, endPoint y: 621, distance: 270.0
click at [232, 624] on div "Edit Income Source × Employment Type * Select Full or Part Time Employment Self…" at bounding box center [784, 382] width 1568 height 765
click at [529, 170] on span "on 06/30/2025" at bounding box center [519, 174] width 53 height 15
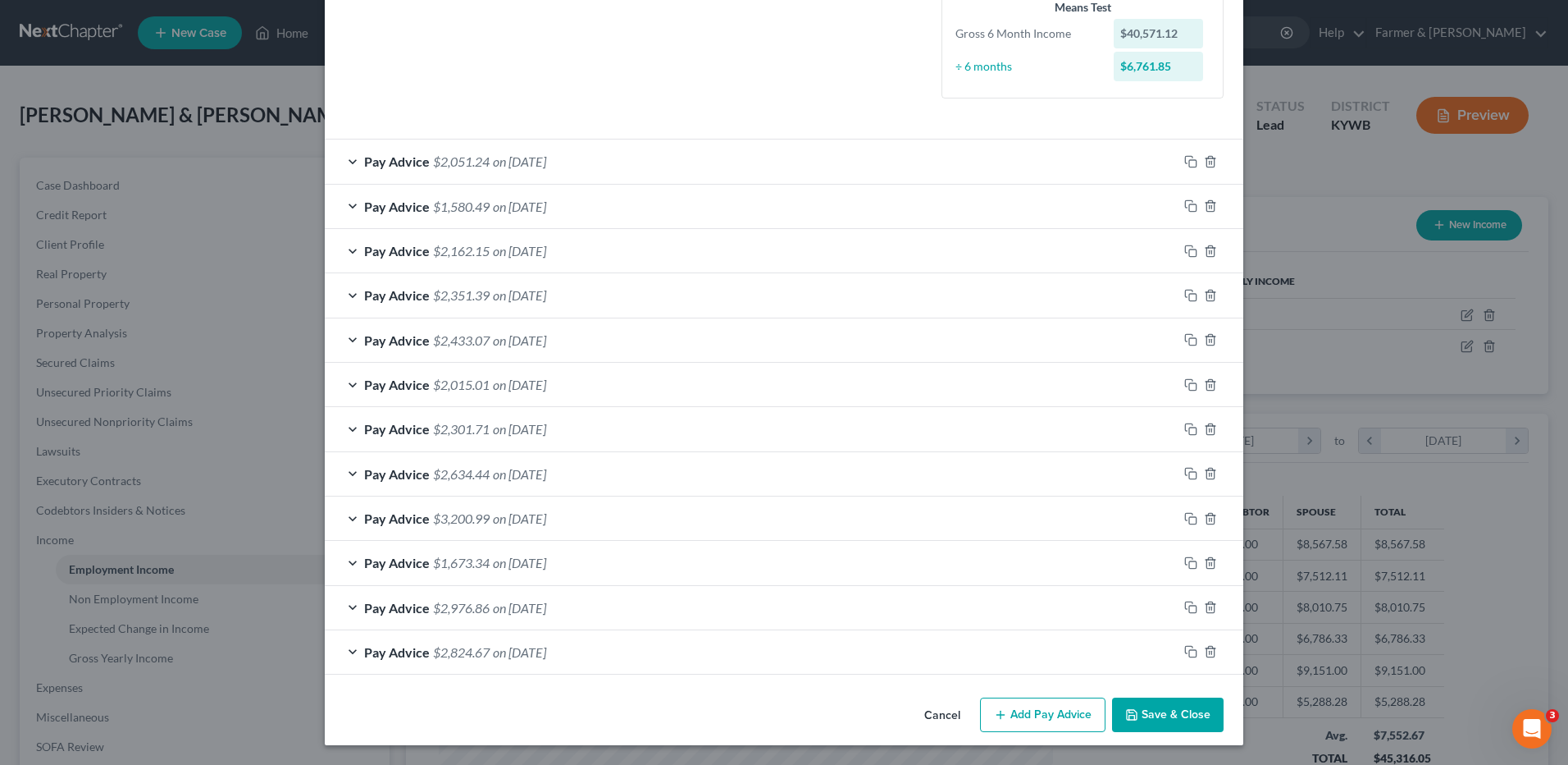
scroll to position [415, 0]
click at [546, 297] on span "on 06/13/2025" at bounding box center [519, 295] width 53 height 15
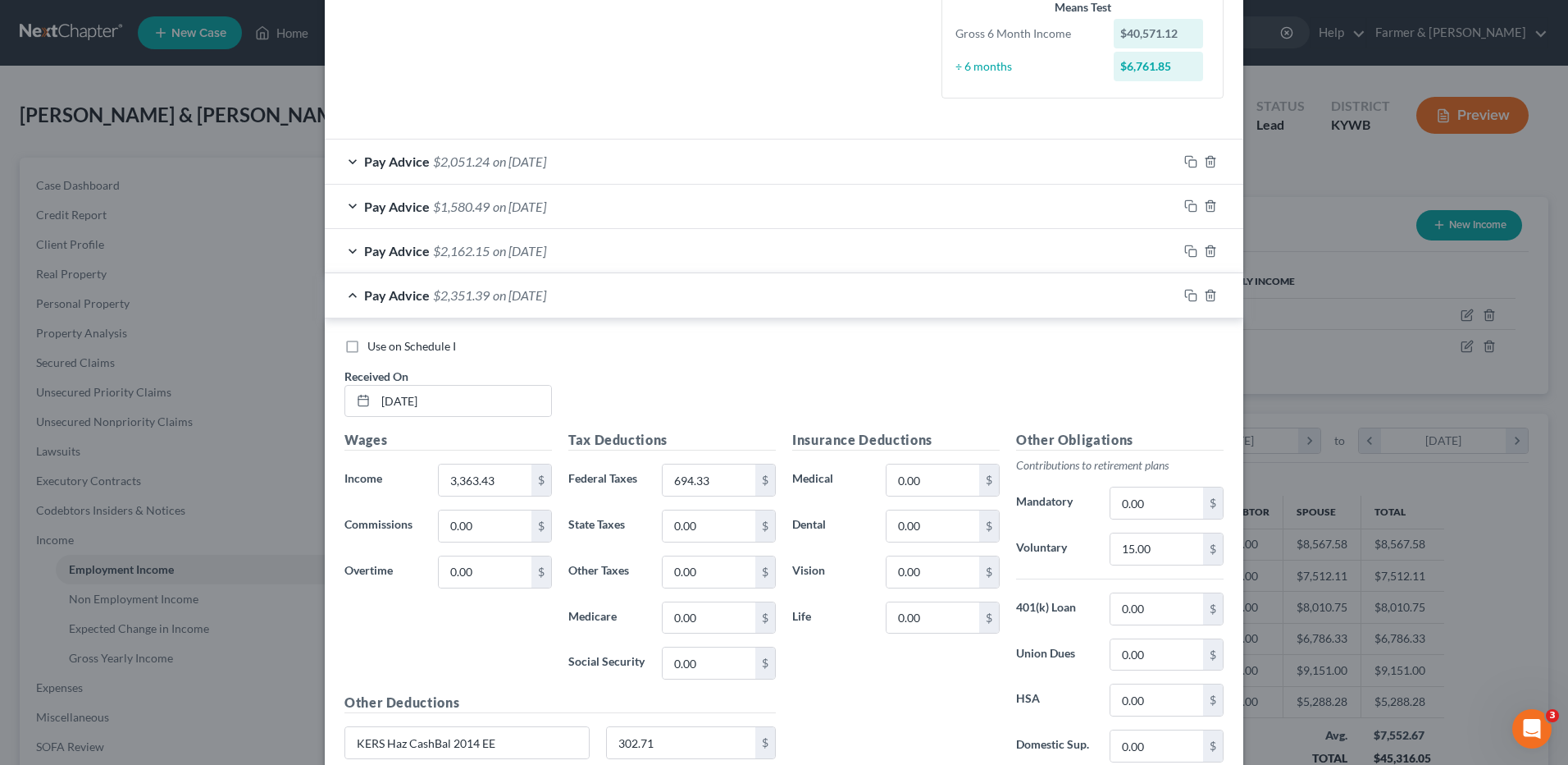
scroll to position [492, 0]
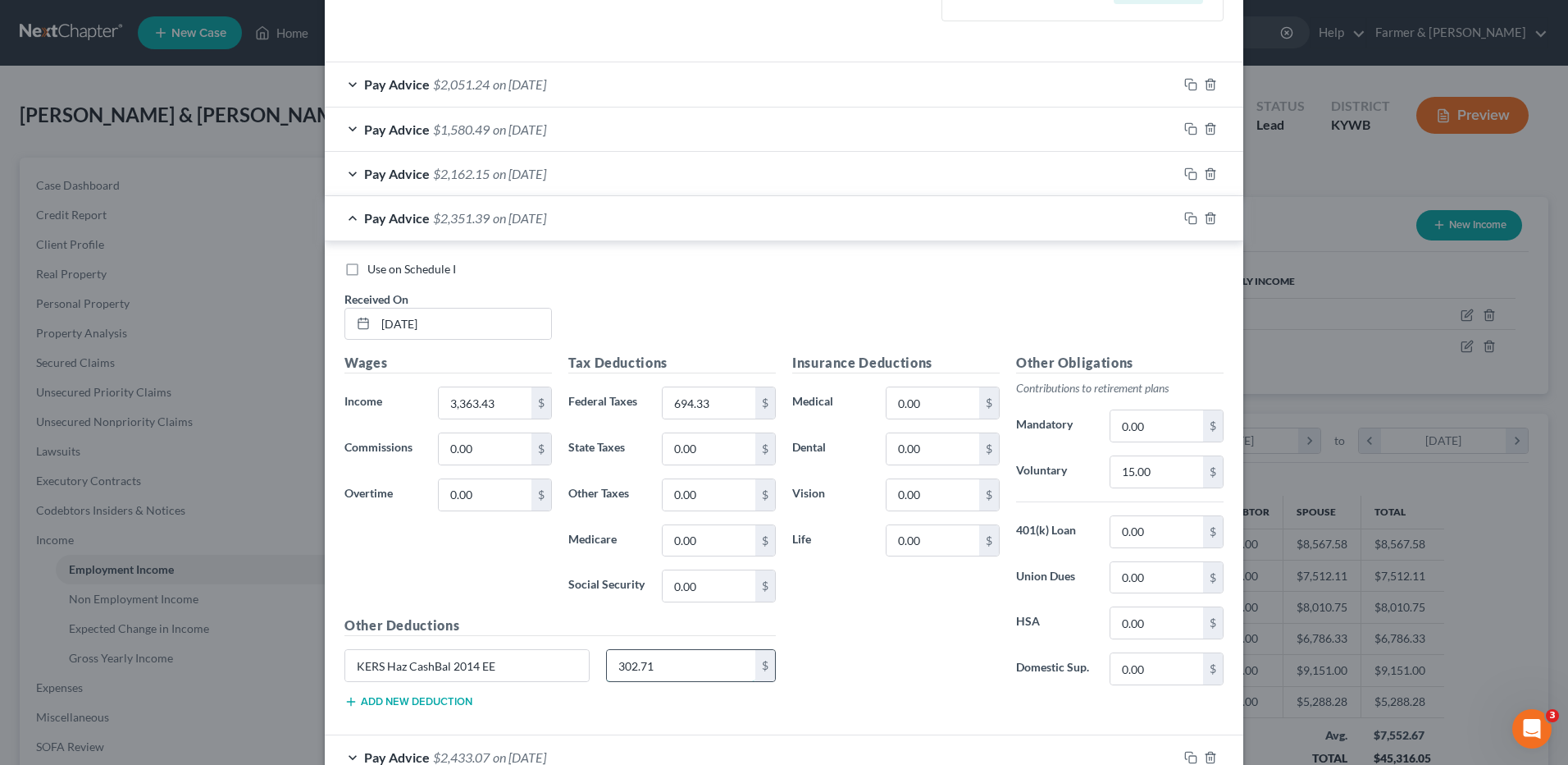
click at [673, 662] on input "302.71" at bounding box center [682, 665] width 149 height 31
click at [1194, 430] on input "0.00" at bounding box center [1157, 425] width 92 height 31
paste input "302.71"
type input "302.71"
drag, startPoint x: 439, startPoint y: 678, endPoint x: 83, endPoint y: 670, distance: 356.1
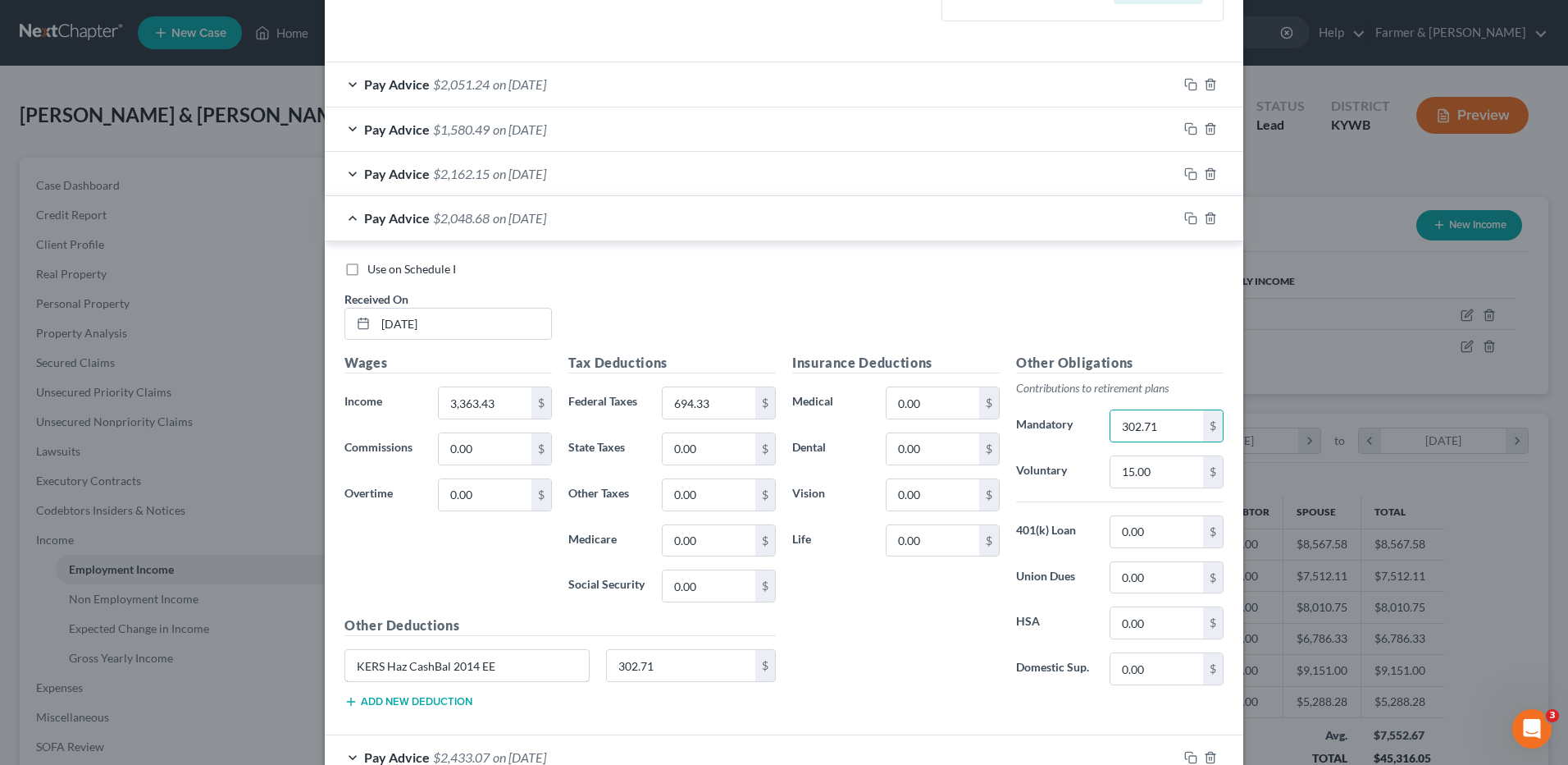
click at [97, 684] on div "Edit Income Source × Employment Type * Select Full or Part Time Employment Self…" at bounding box center [784, 382] width 1568 height 765
click at [533, 209] on div "Pay Advice $2,351.39 on 06/13/2025" at bounding box center [751, 218] width 853 height 43
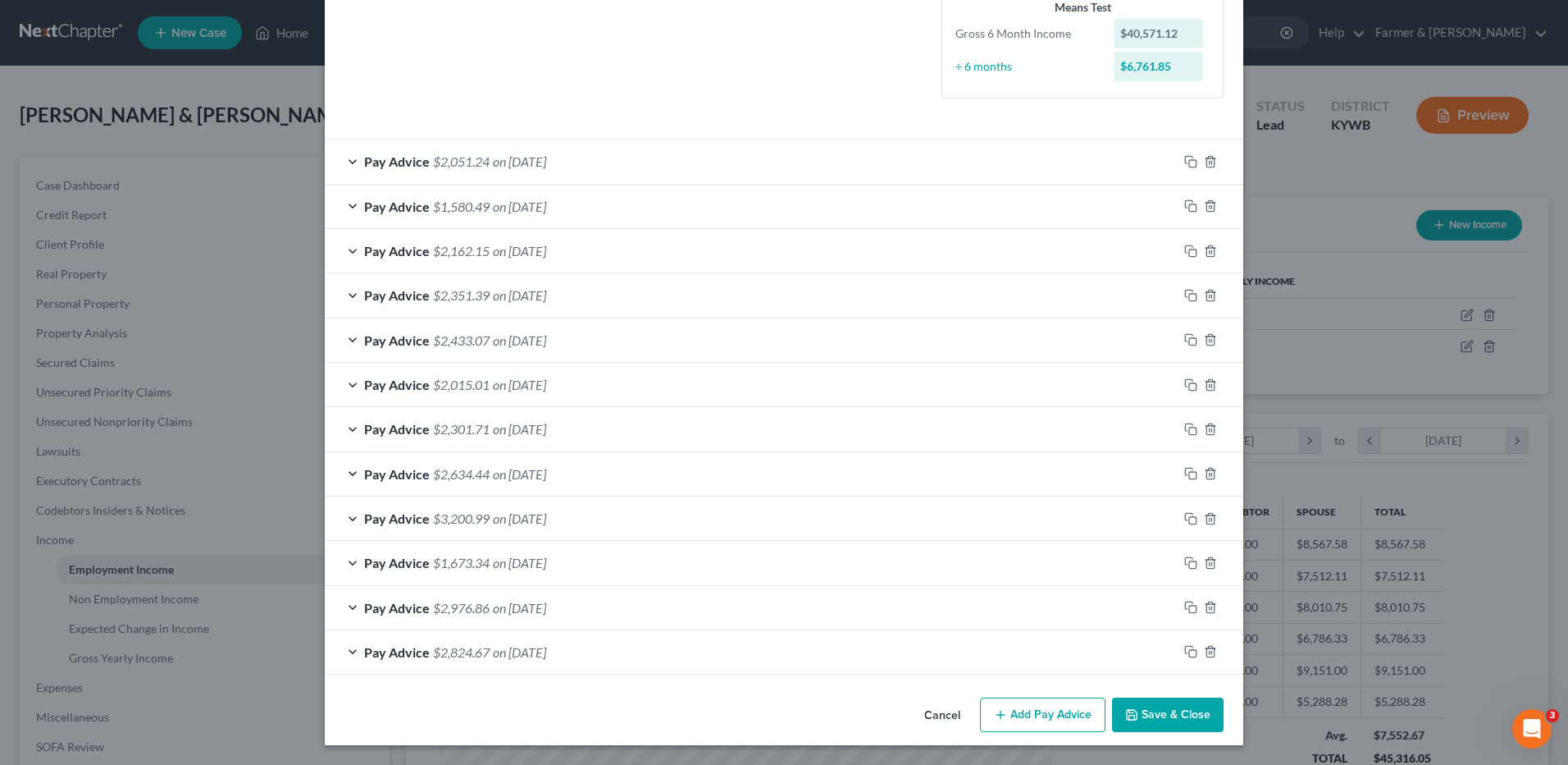
click at [536, 337] on span "on 05/30/2025" at bounding box center [519, 340] width 53 height 15
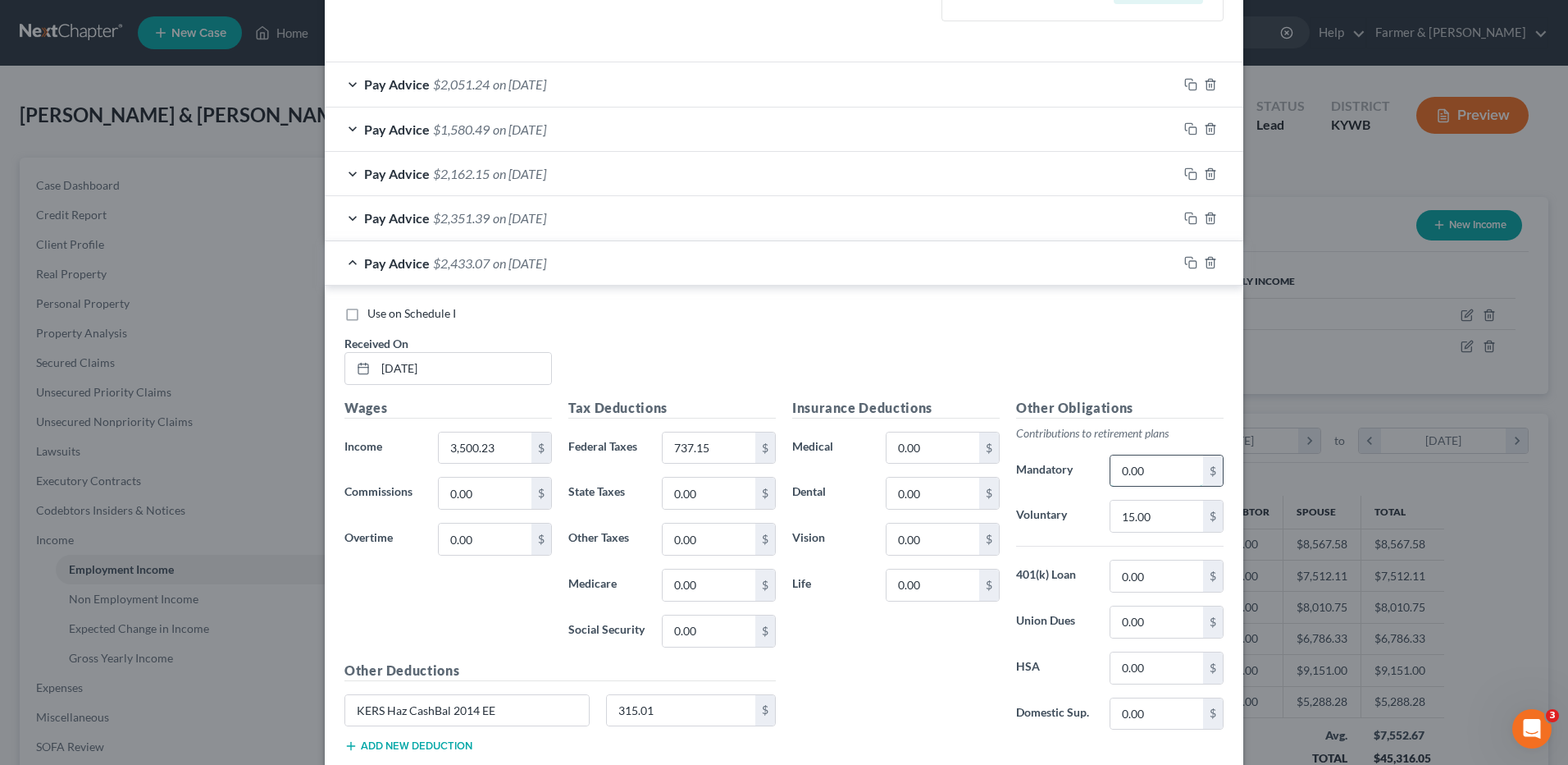
click at [1150, 463] on input "0.00" at bounding box center [1157, 471] width 92 height 31
type input "315.01"
drag, startPoint x: 512, startPoint y: 710, endPoint x: 118, endPoint y: 720, distance: 394.1
click at [118, 720] on div "Edit Income Source × Employment Type * Select Full or Part Time Employment Self…" at bounding box center [784, 382] width 1568 height 765
click at [578, 263] on div "Pay Advice $2,433.07 on 05/30/2025" at bounding box center [751, 263] width 853 height 43
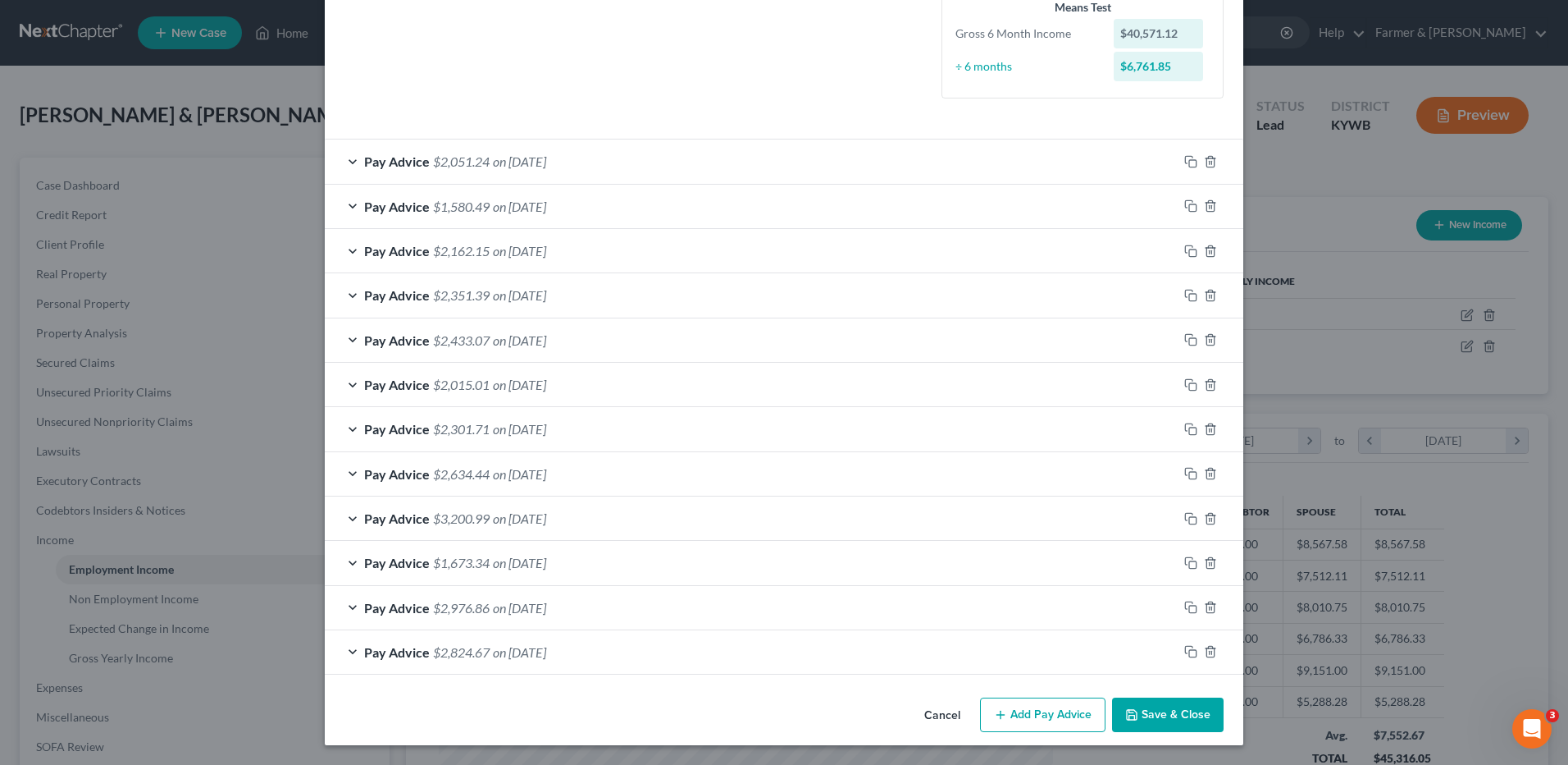
click at [546, 385] on span "on 05/15/2025" at bounding box center [519, 385] width 53 height 15
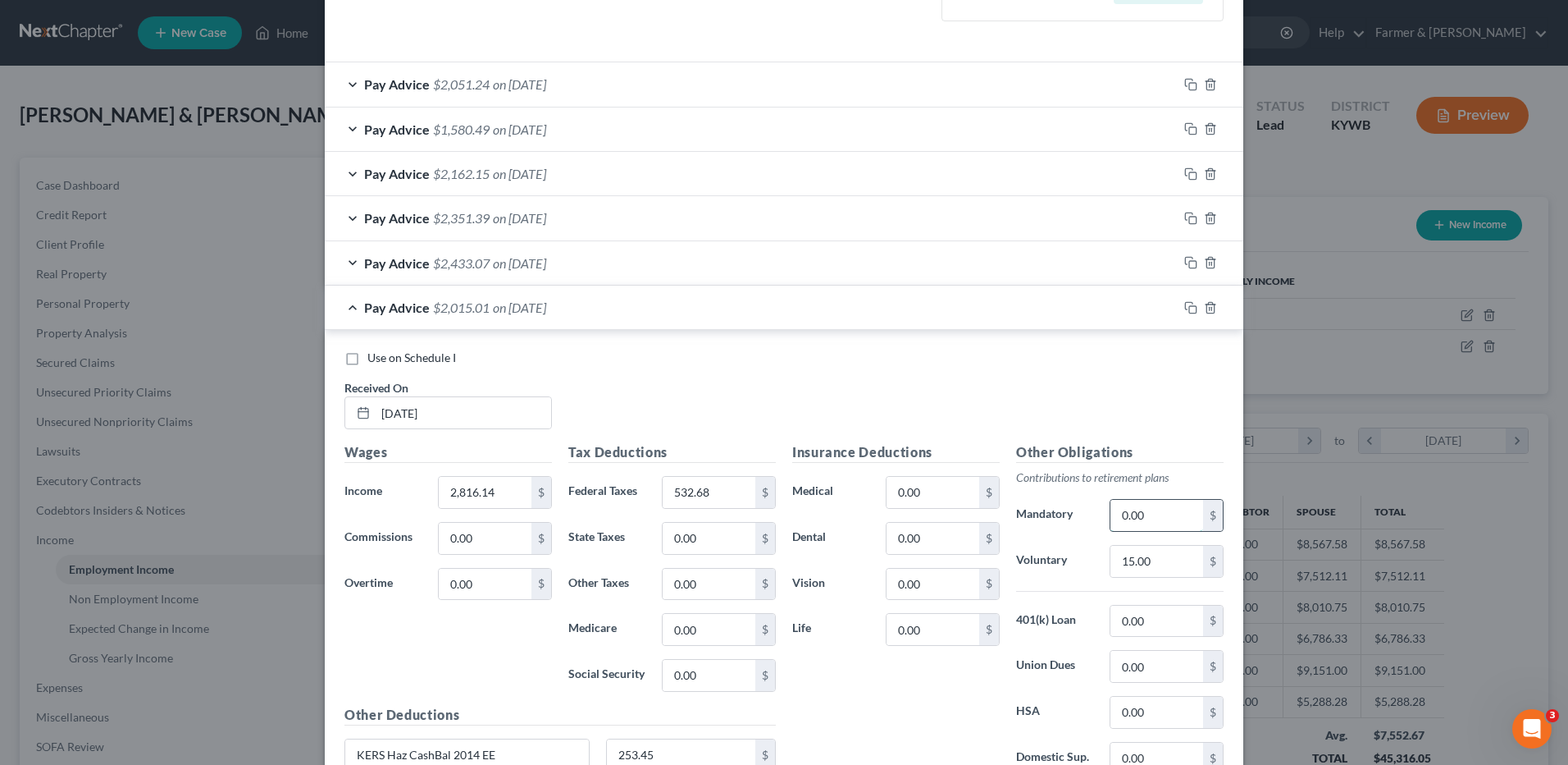
click at [1181, 512] on input "0.00" at bounding box center [1157, 515] width 92 height 31
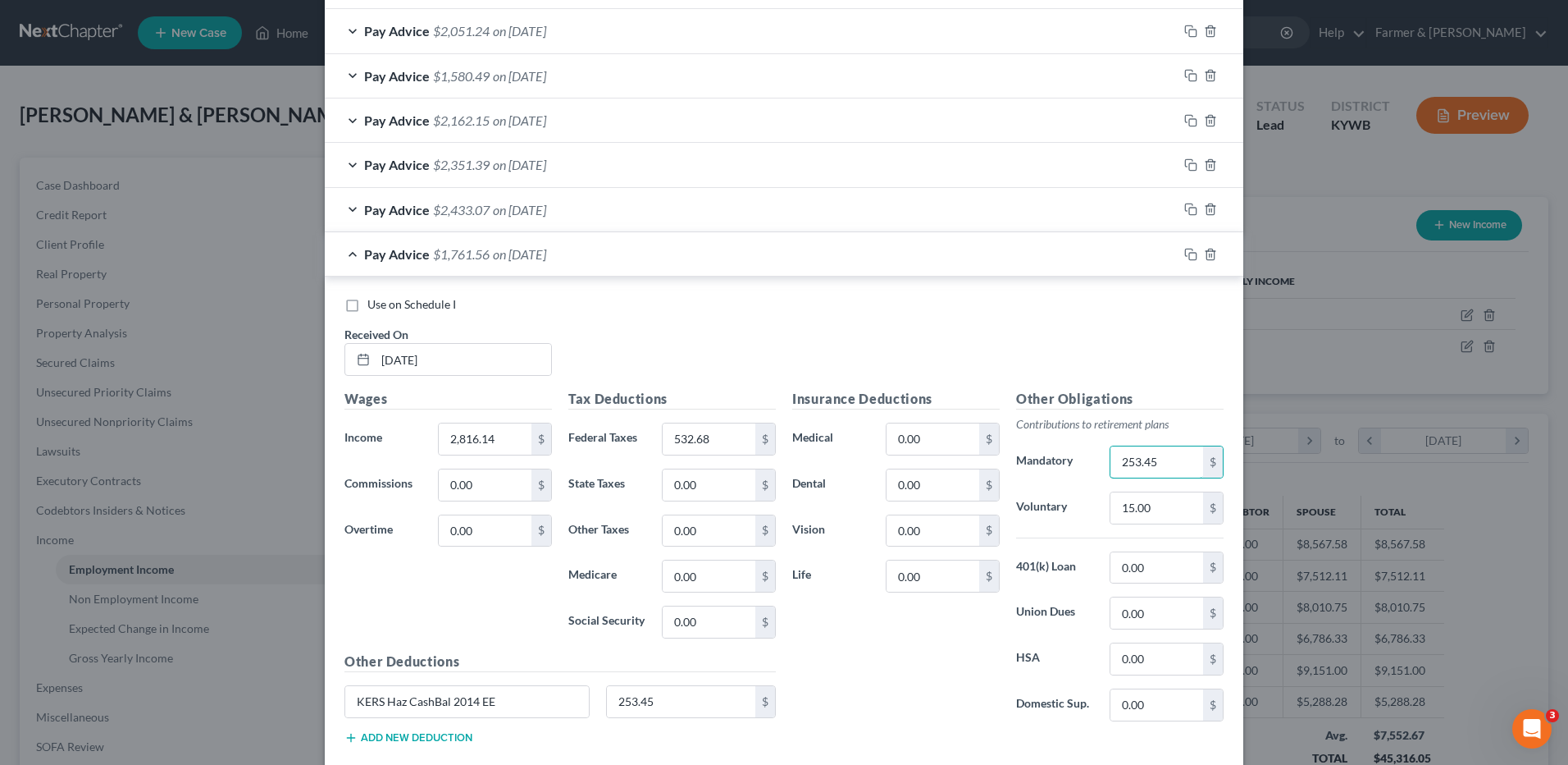
scroll to position [574, 0]
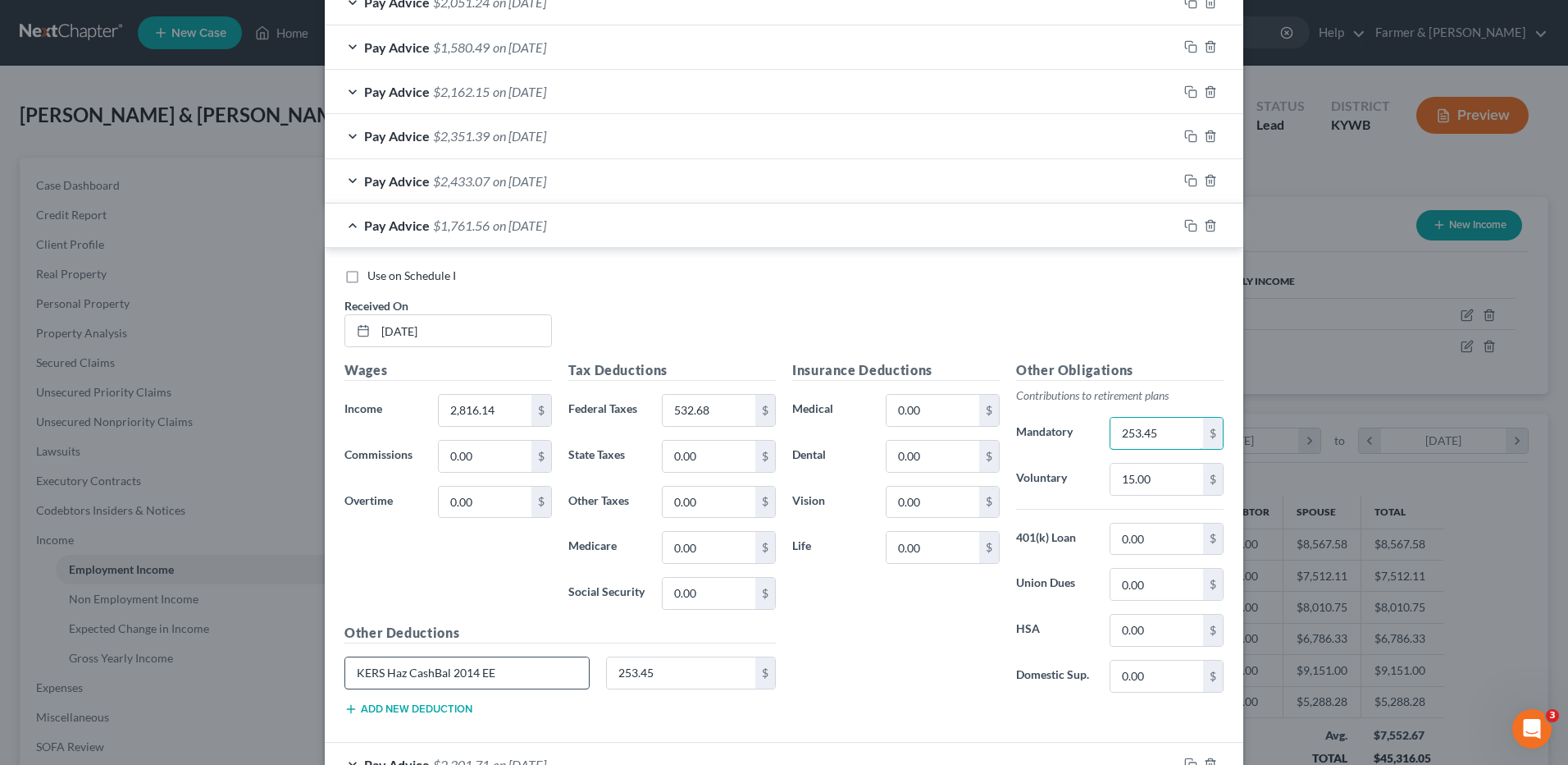
type input "253.45"
drag, startPoint x: 516, startPoint y: 666, endPoint x: 272, endPoint y: 694, distance: 245.6
click at [272, 694] on div "Edit Income Source × Employment Type * Select Full or Part Time Employment Self…" at bounding box center [784, 382] width 1568 height 765
click at [577, 219] on div "Pay Advice $2,015.01 on 05/15/2025" at bounding box center [751, 225] width 853 height 43
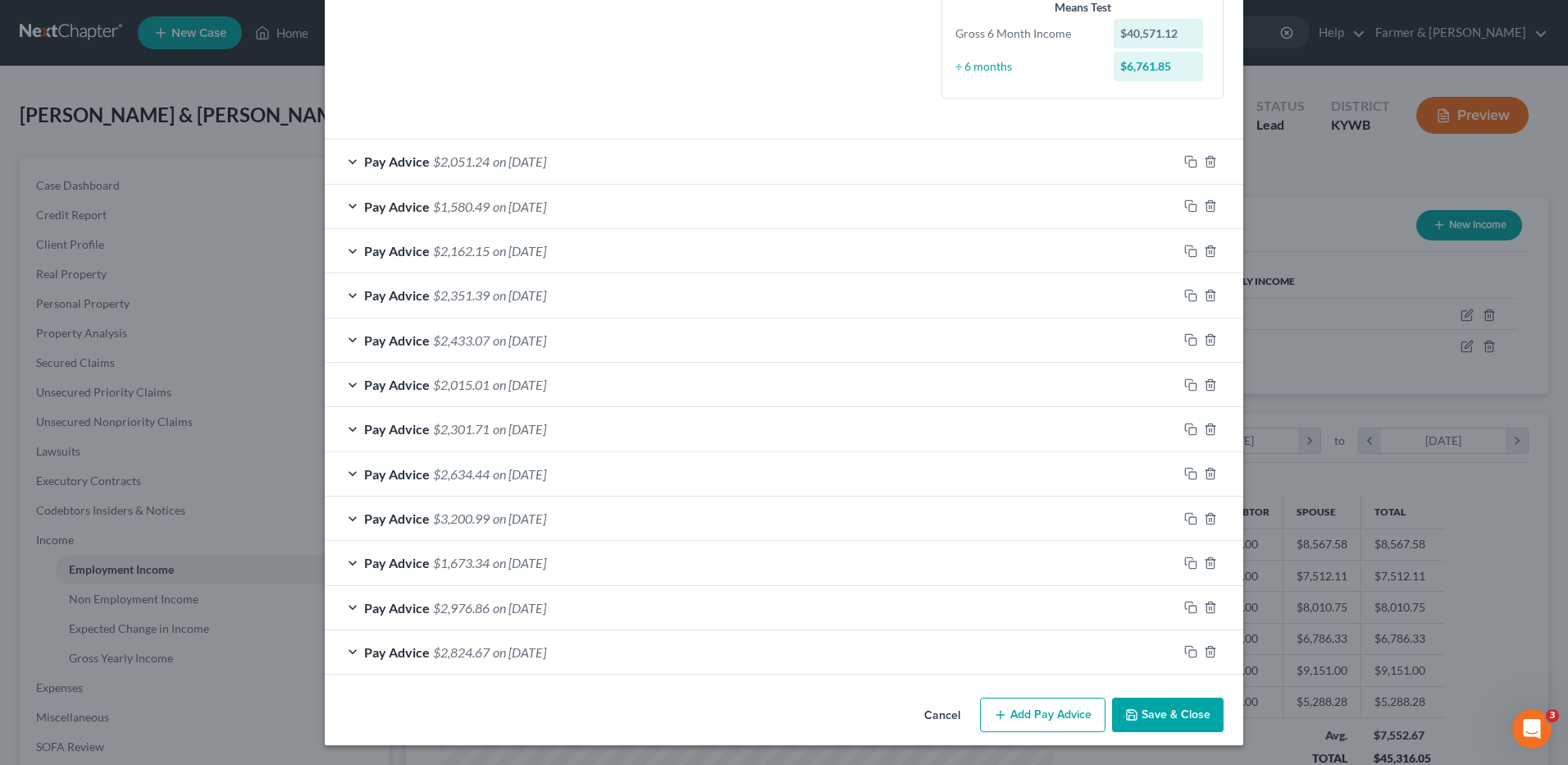
scroll to position [415, 0]
click at [544, 433] on span "on 04/30/2025" at bounding box center [519, 429] width 53 height 15
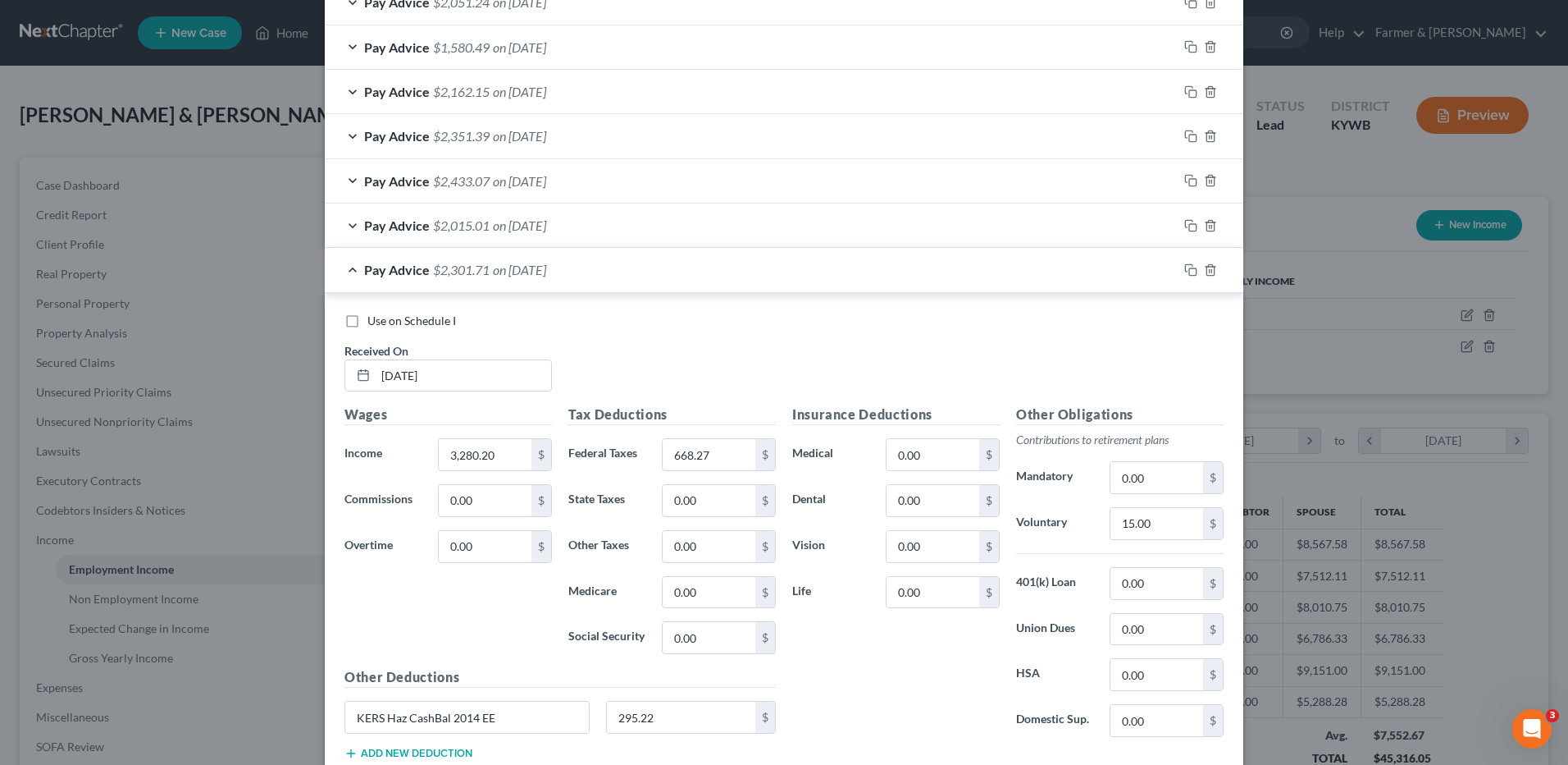
scroll to position [657, 0]
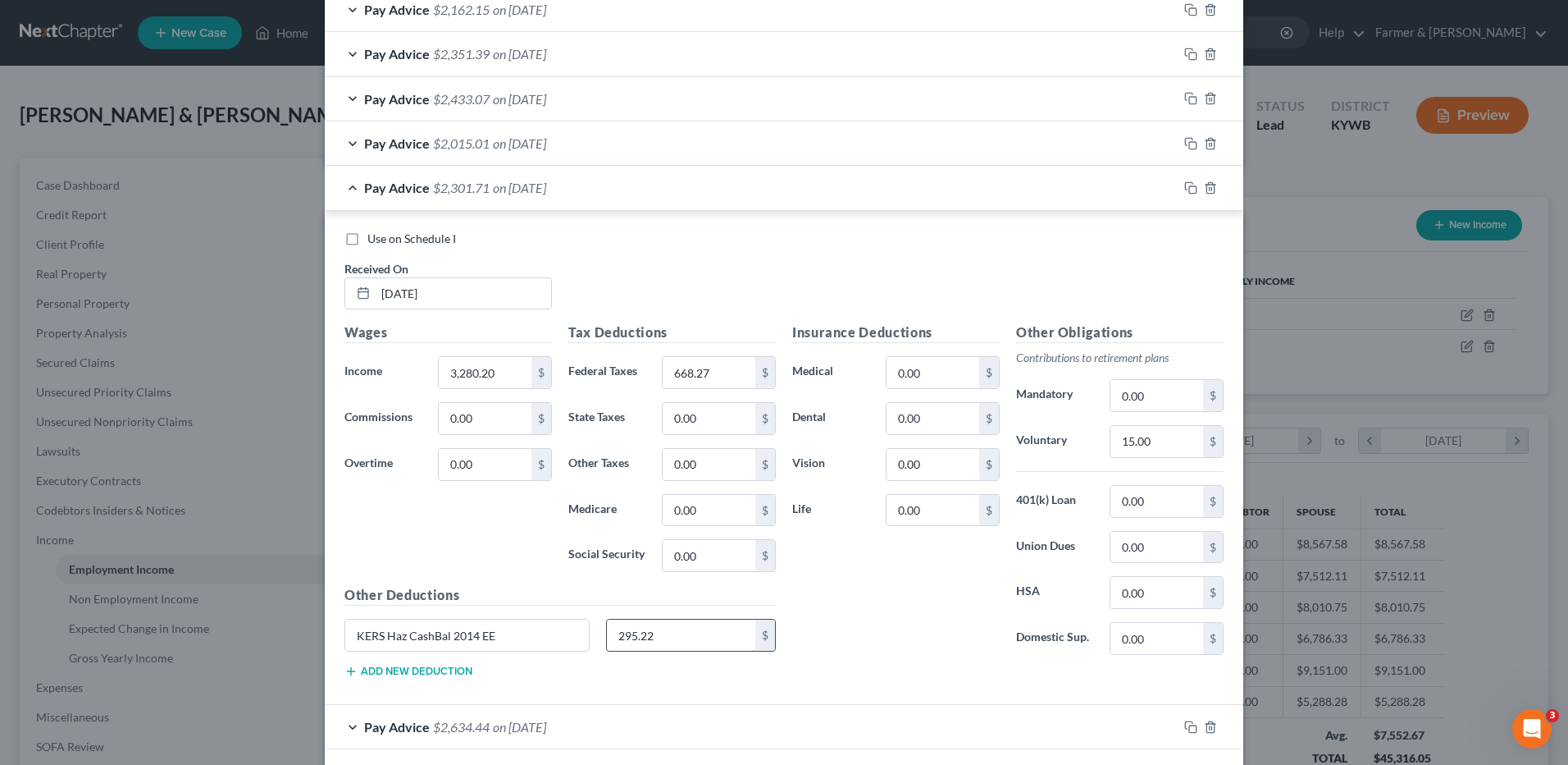
click at [676, 631] on input "295.22" at bounding box center [682, 635] width 149 height 31
click at [1179, 396] on input "0.00" at bounding box center [1157, 396] width 92 height 31
paste input "295.22"
type input "295.22"
drag, startPoint x: 482, startPoint y: 641, endPoint x: 500, endPoint y: 640, distance: 18.0
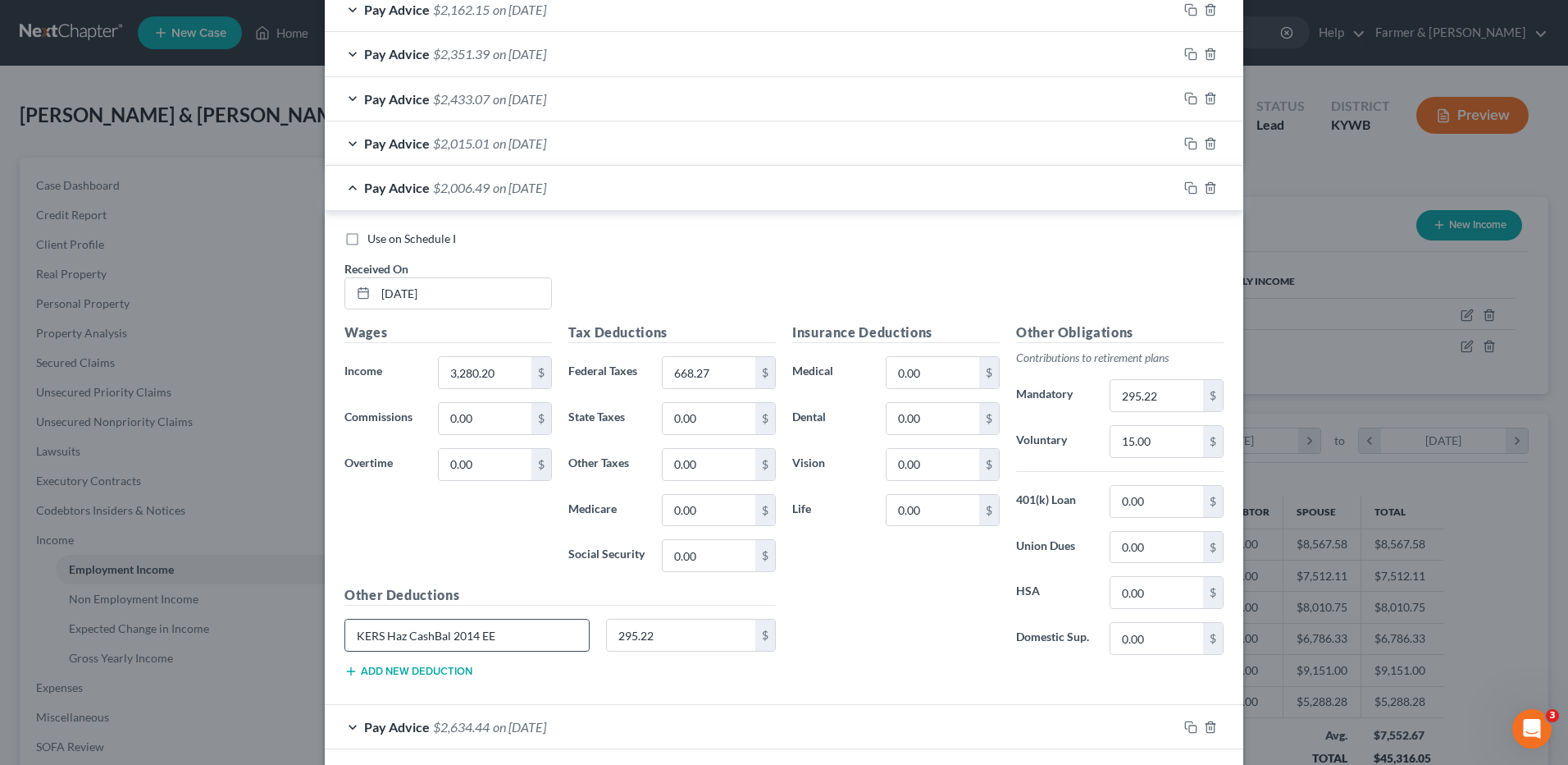
click at [500, 640] on input "KERS Haz CashBal 2014 EE" at bounding box center [467, 635] width 244 height 31
click at [516, 635] on input "KERS Haz CashBal 2014 EE" at bounding box center [467, 635] width 244 height 31
drag, startPoint x: 537, startPoint y: 635, endPoint x: 229, endPoint y: 633, distance: 308.0
click at [232, 639] on div "Edit Income Source × Employment Type * Select Full or Part Time Employment Self…" at bounding box center [784, 382] width 1568 height 765
click at [533, 192] on span "on 04/30/2025" at bounding box center [519, 187] width 53 height 15
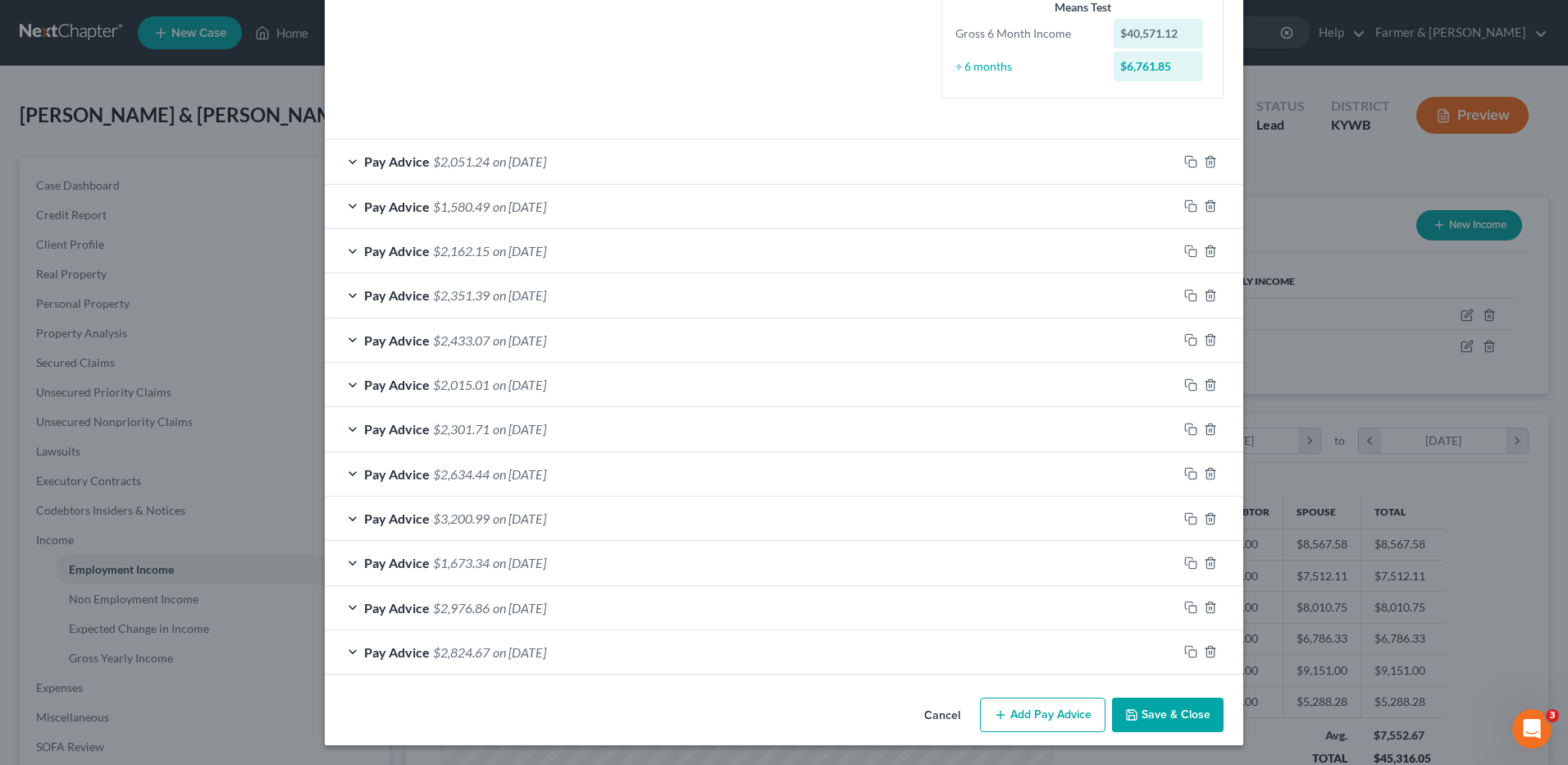
scroll to position [415, 0]
drag, startPoint x: 519, startPoint y: 481, endPoint x: 545, endPoint y: 479, distance: 26.1
click at [519, 480] on span "on 04/15/2025" at bounding box center [519, 474] width 53 height 15
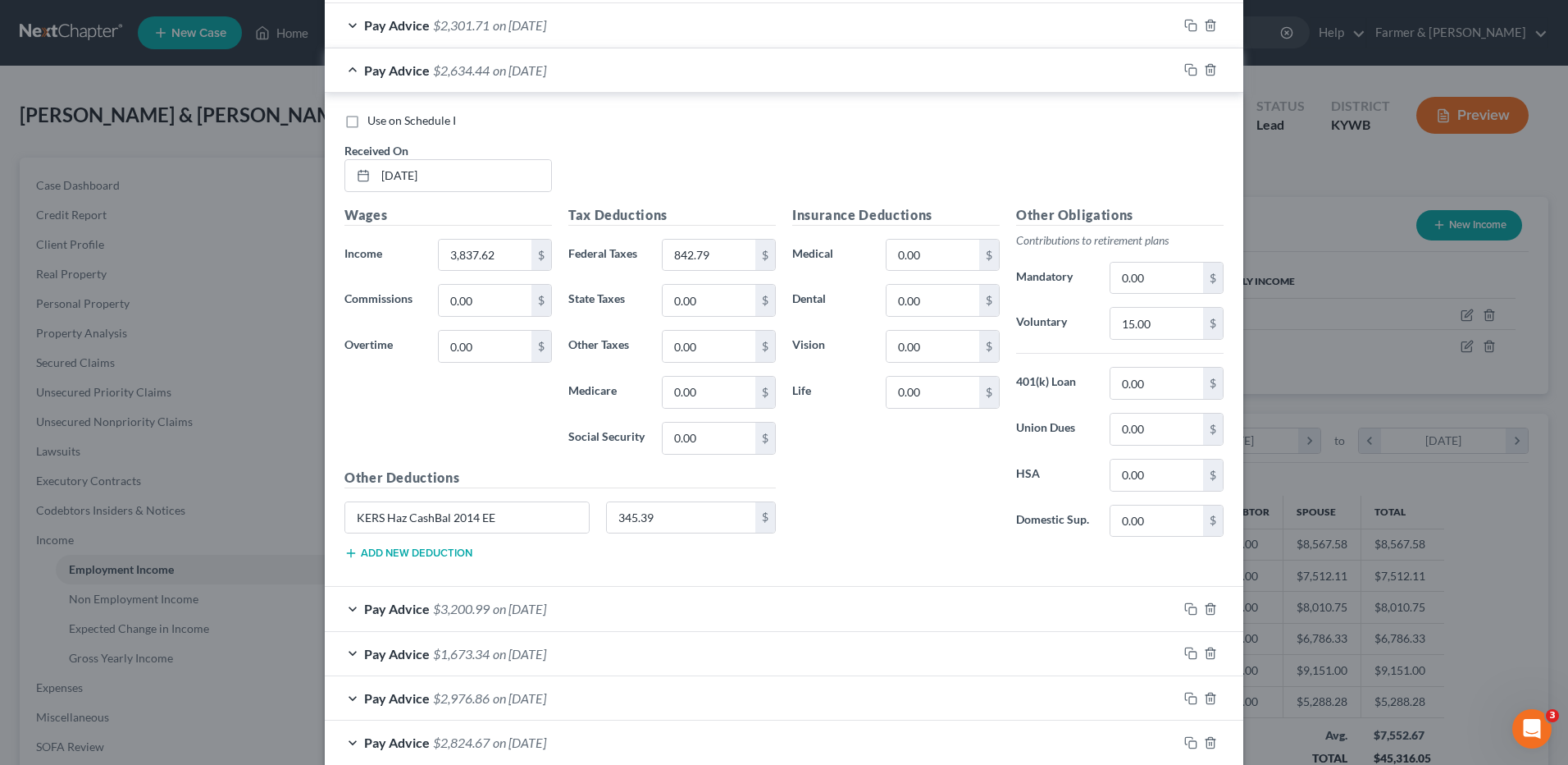
scroll to position [821, 0]
click at [674, 507] on input "345.39" at bounding box center [682, 516] width 149 height 31
click at [1152, 275] on input "0.00" at bounding box center [1157, 276] width 92 height 31
paste input "345.39"
type input "345.39"
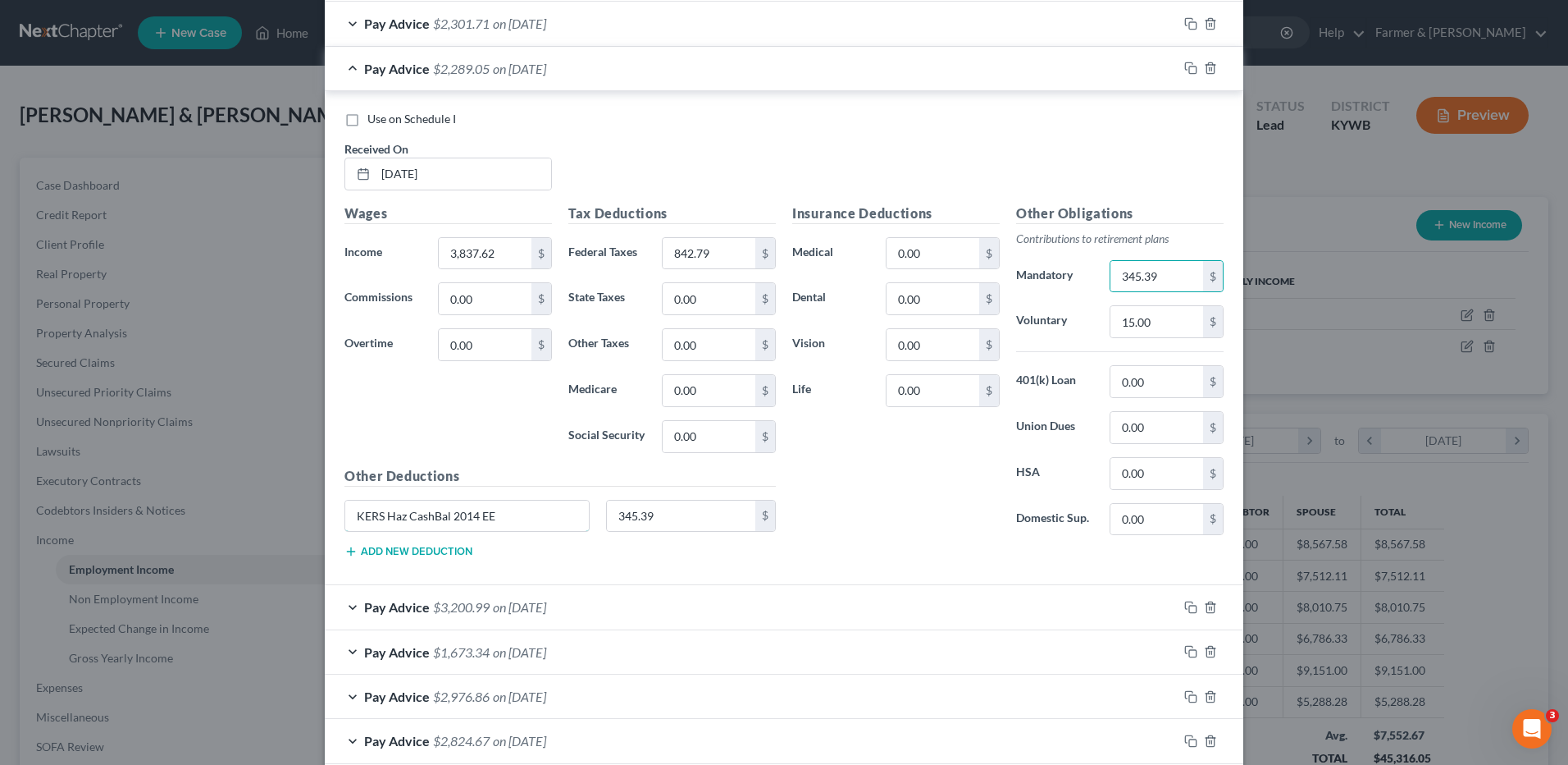
drag, startPoint x: 544, startPoint y: 513, endPoint x: 188, endPoint y: 512, distance: 356.0
click at [196, 520] on div "Edit Income Source × Employment Type * Select Full or Part Time Employment Self…" at bounding box center [784, 382] width 1568 height 765
click at [546, 70] on span "on 04/15/2025" at bounding box center [519, 69] width 53 height 15
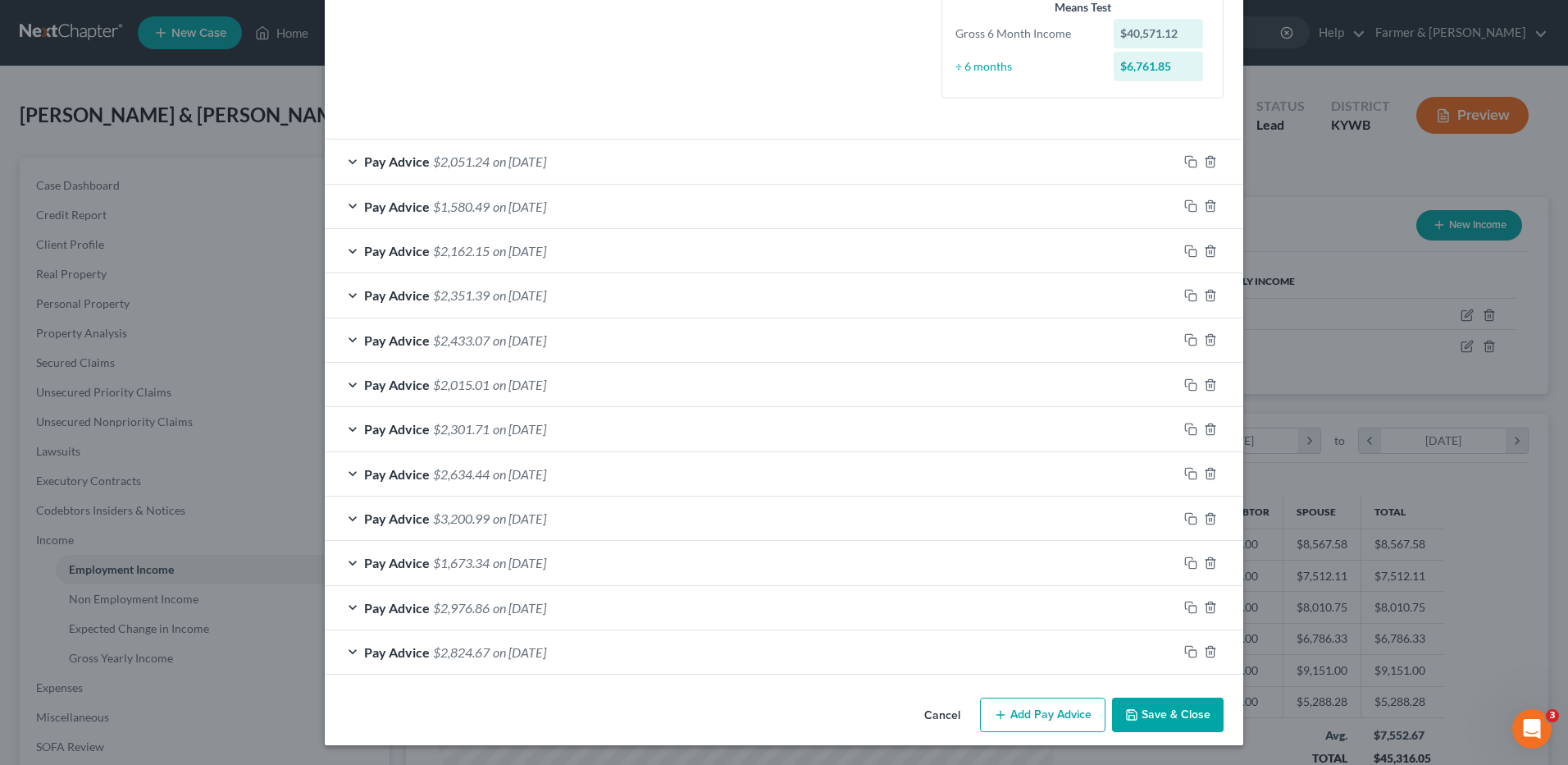
scroll to position [415, 0]
click at [545, 517] on span "on 03/28/2025" at bounding box center [519, 518] width 53 height 15
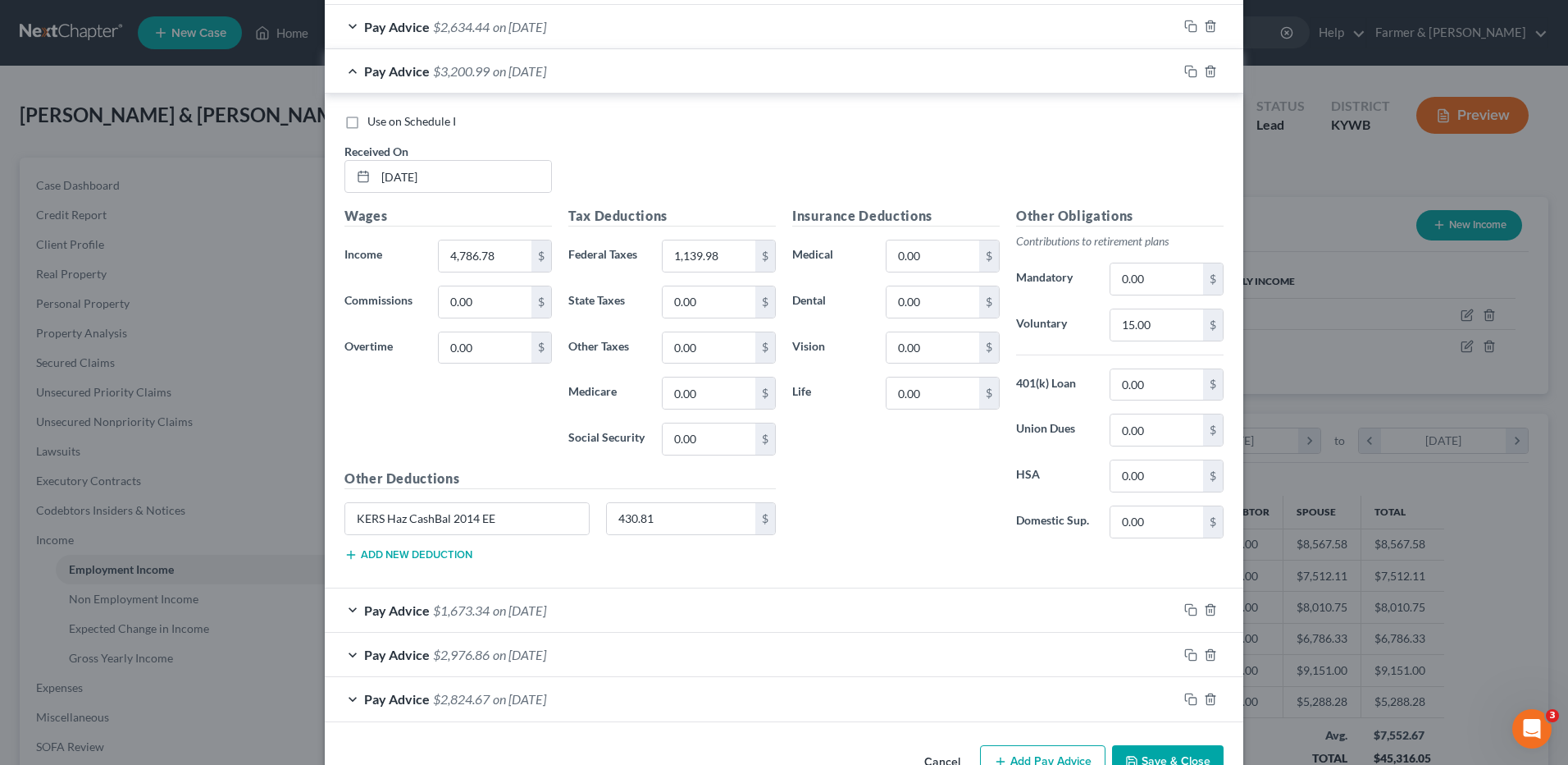
scroll to position [903, 0]
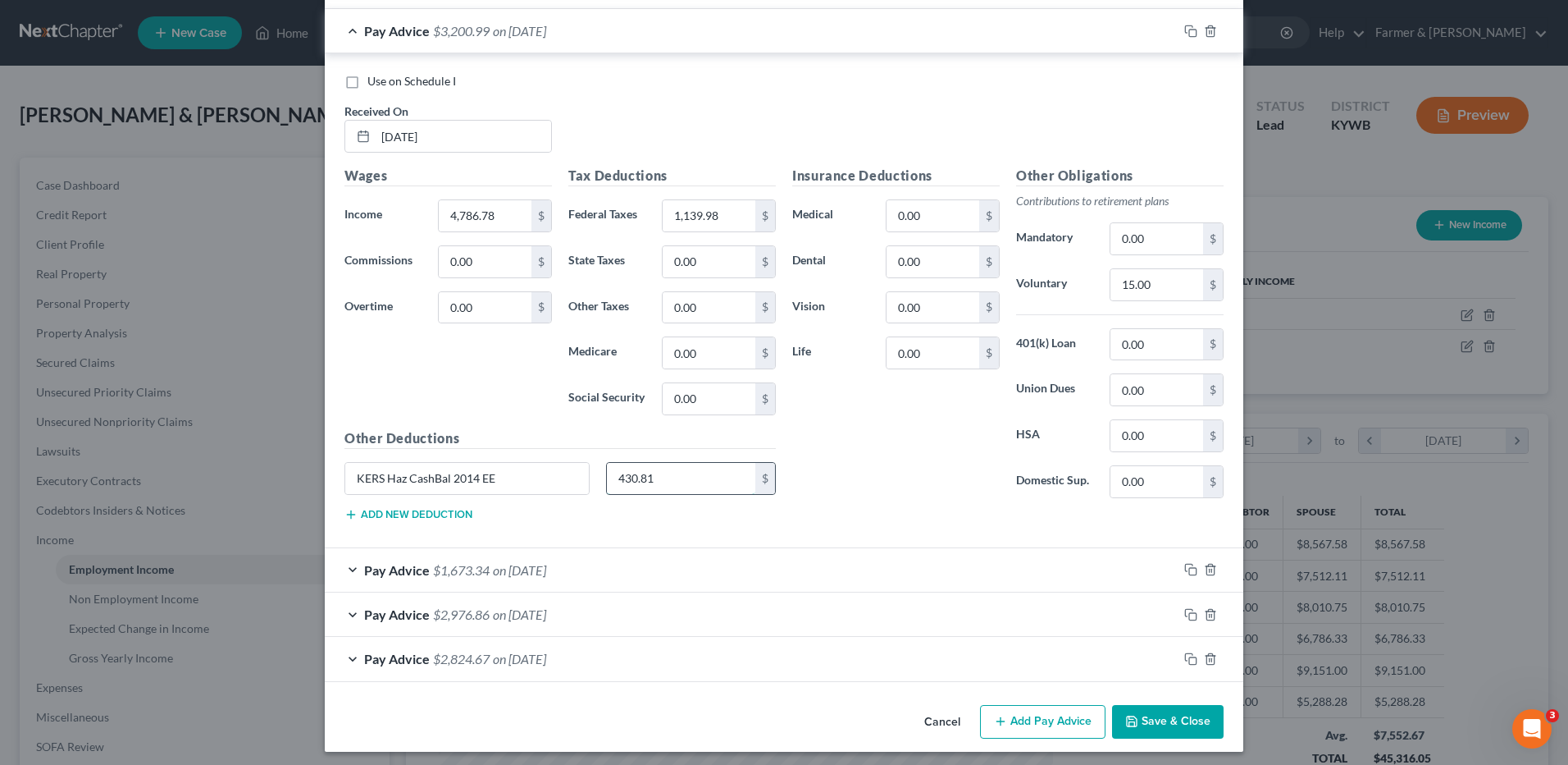
click at [698, 471] on input "430.81" at bounding box center [682, 478] width 149 height 31
click at [1170, 244] on input "0.00" at bounding box center [1157, 238] width 92 height 31
paste input "430.81"
type input "430.81"
drag, startPoint x: 478, startPoint y: 479, endPoint x: 182, endPoint y: 459, distance: 296.7
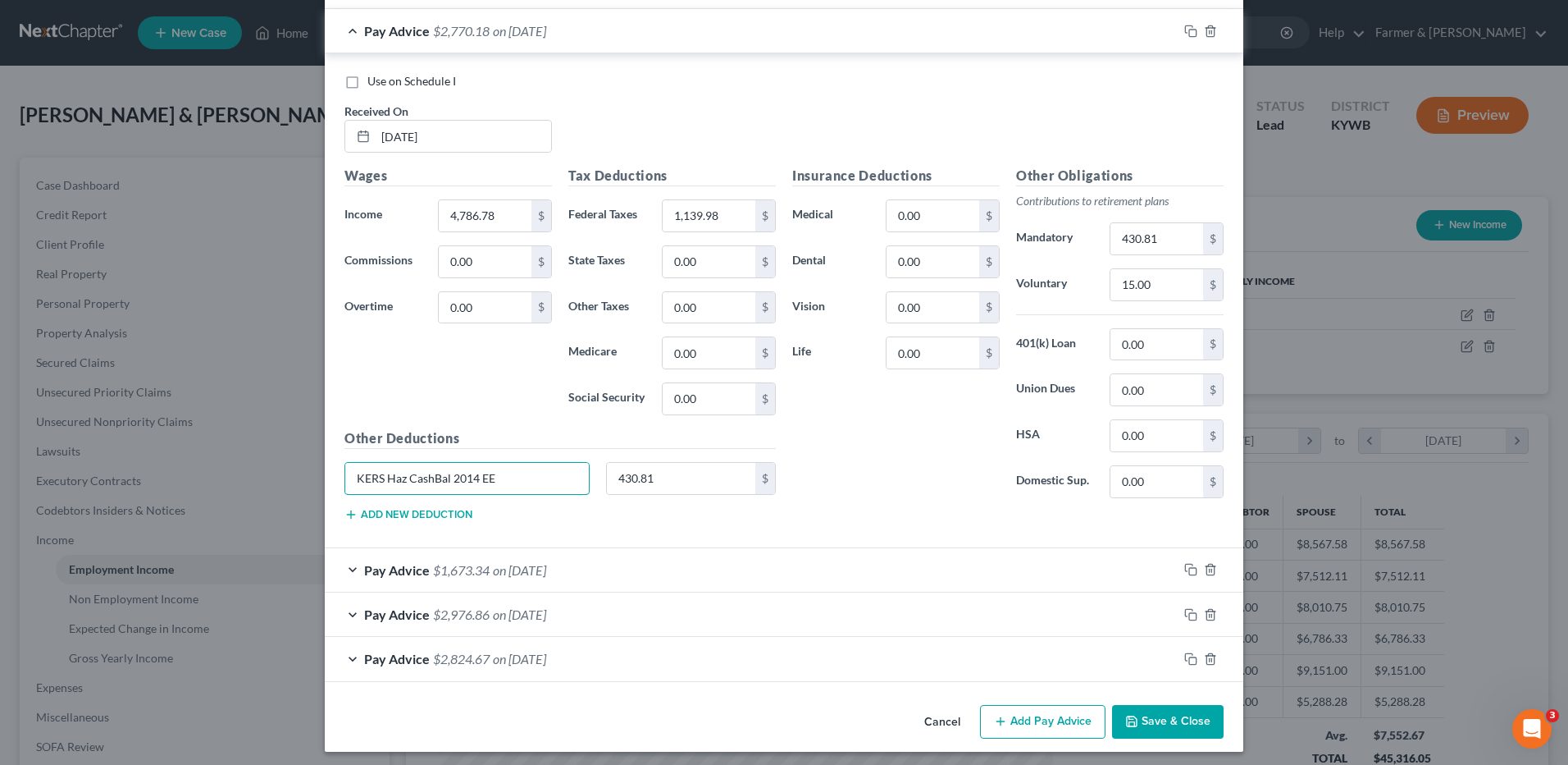
click at [176, 464] on div "Edit Income Source × Employment Type * Select Full or Part Time Employment Self…" at bounding box center [784, 382] width 1568 height 765
type input "E"
click at [546, 571] on span "on 03/14/2025" at bounding box center [519, 570] width 53 height 15
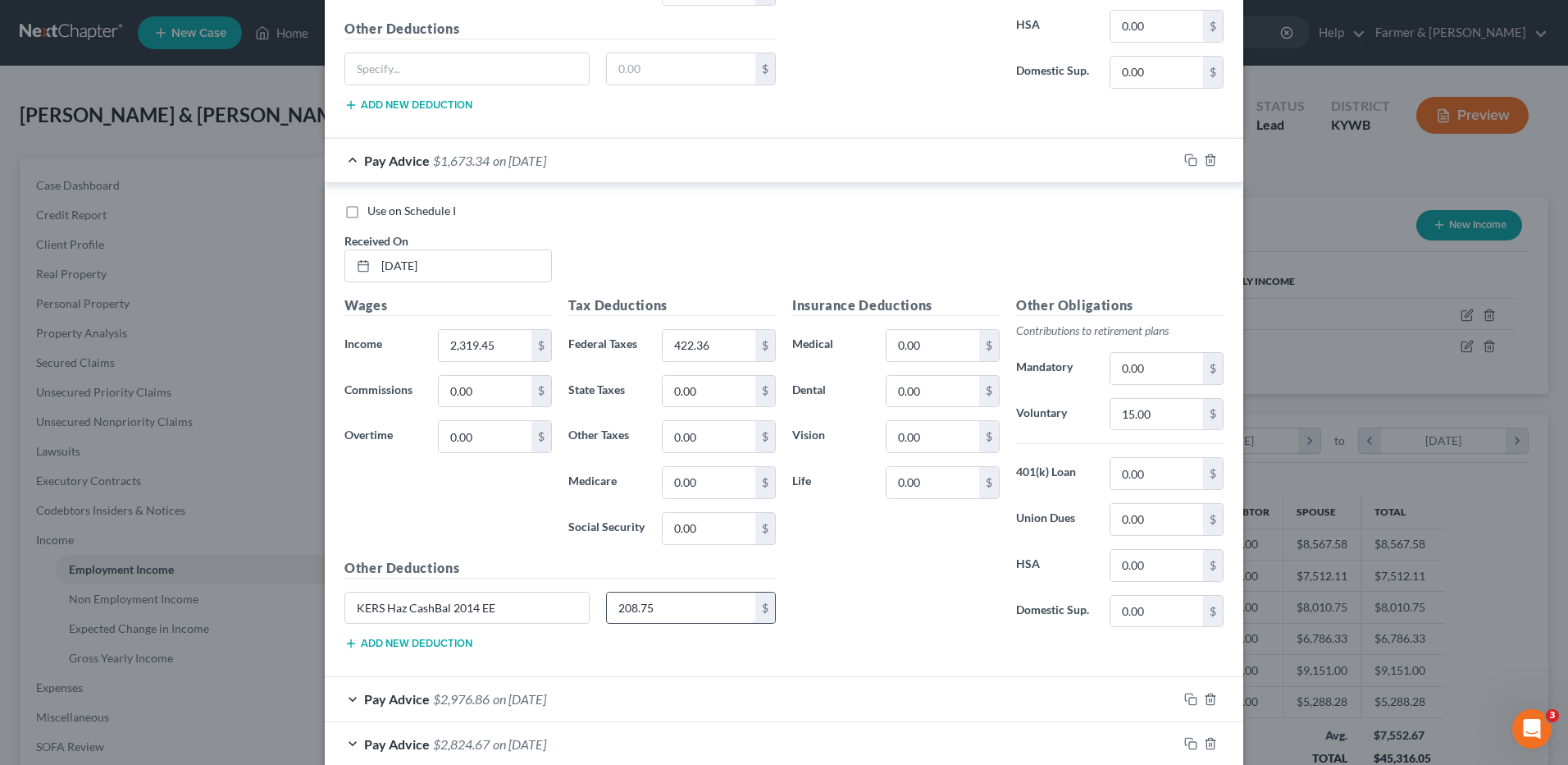
scroll to position [1313, 0]
click at [677, 602] on input "208.75" at bounding box center [682, 607] width 149 height 31
click at [1186, 368] on input "0.00" at bounding box center [1157, 368] width 92 height 31
paste input "208.75"
type input "208.75"
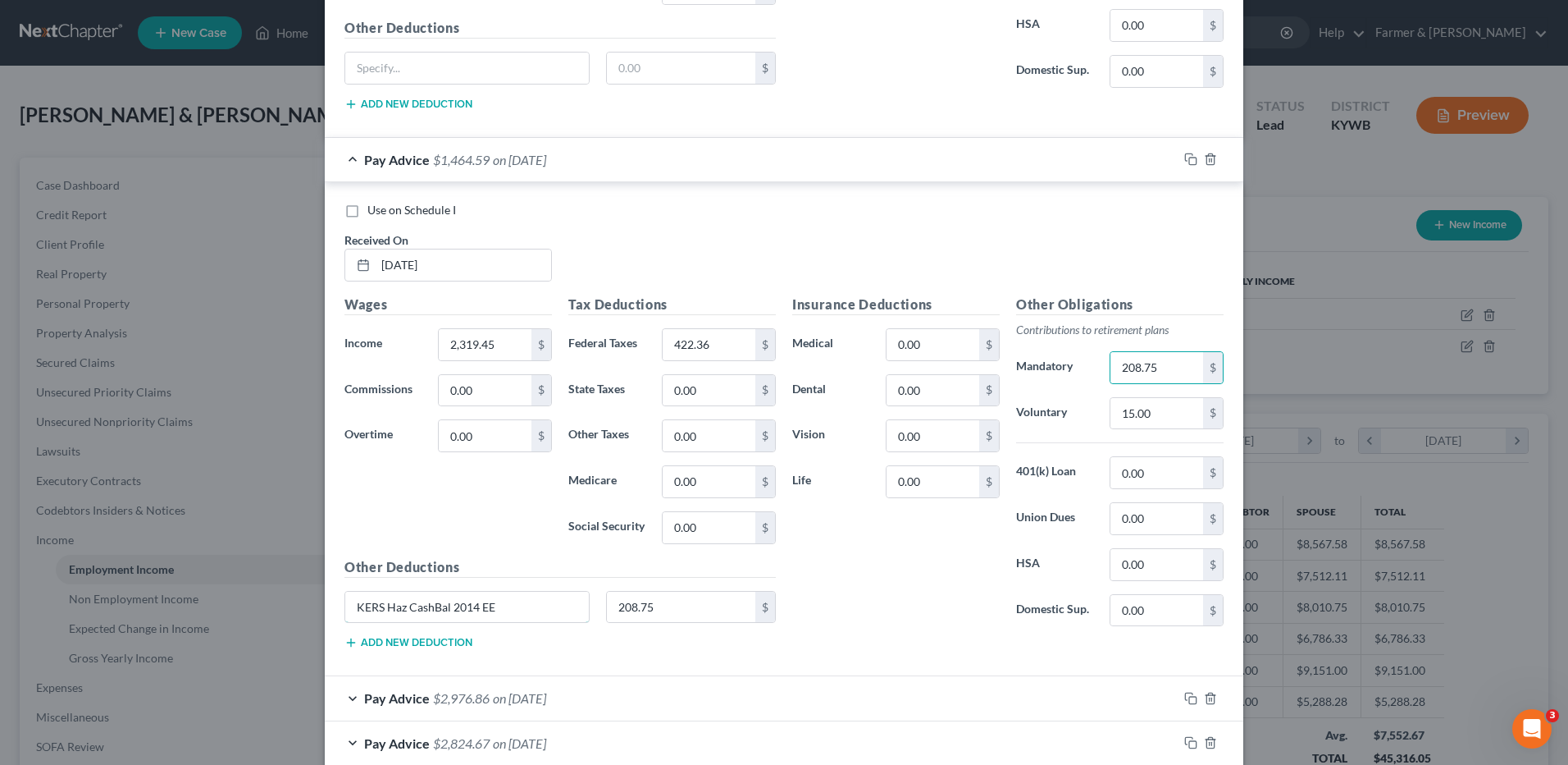
drag, startPoint x: -3, startPoint y: 636, endPoint x: 0, endPoint y: 611, distance: 25.2
click at [0, 624] on html "Home New Case Client Portal Farmer & Wright dblondie1230@yahoo.com My Account S…" at bounding box center [784, 495] width 1568 height 990
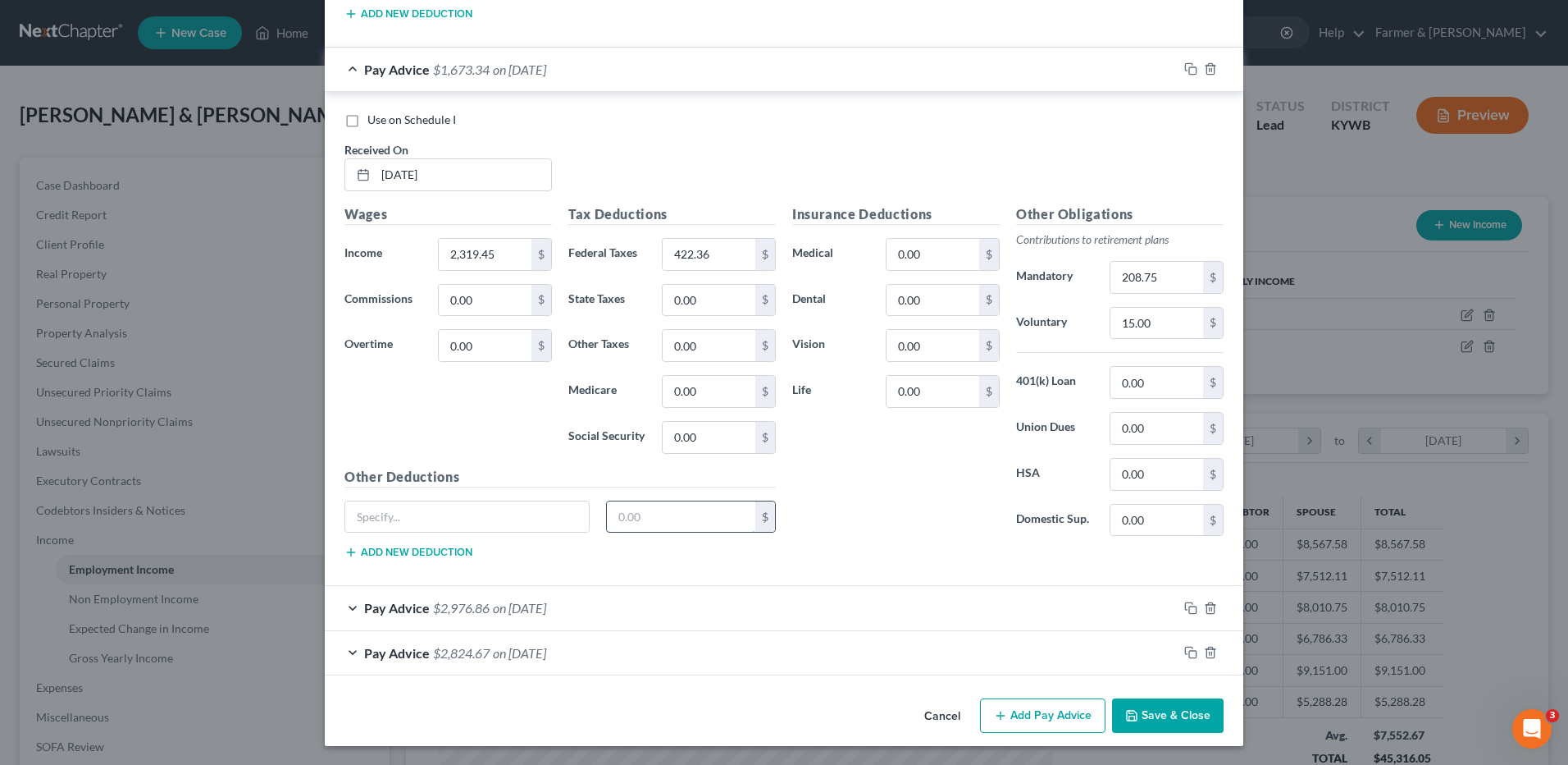
scroll to position [1404, 0]
click at [546, 618] on div "Pay Advice $2,976.86 on 02/28/2025" at bounding box center [751, 607] width 853 height 43
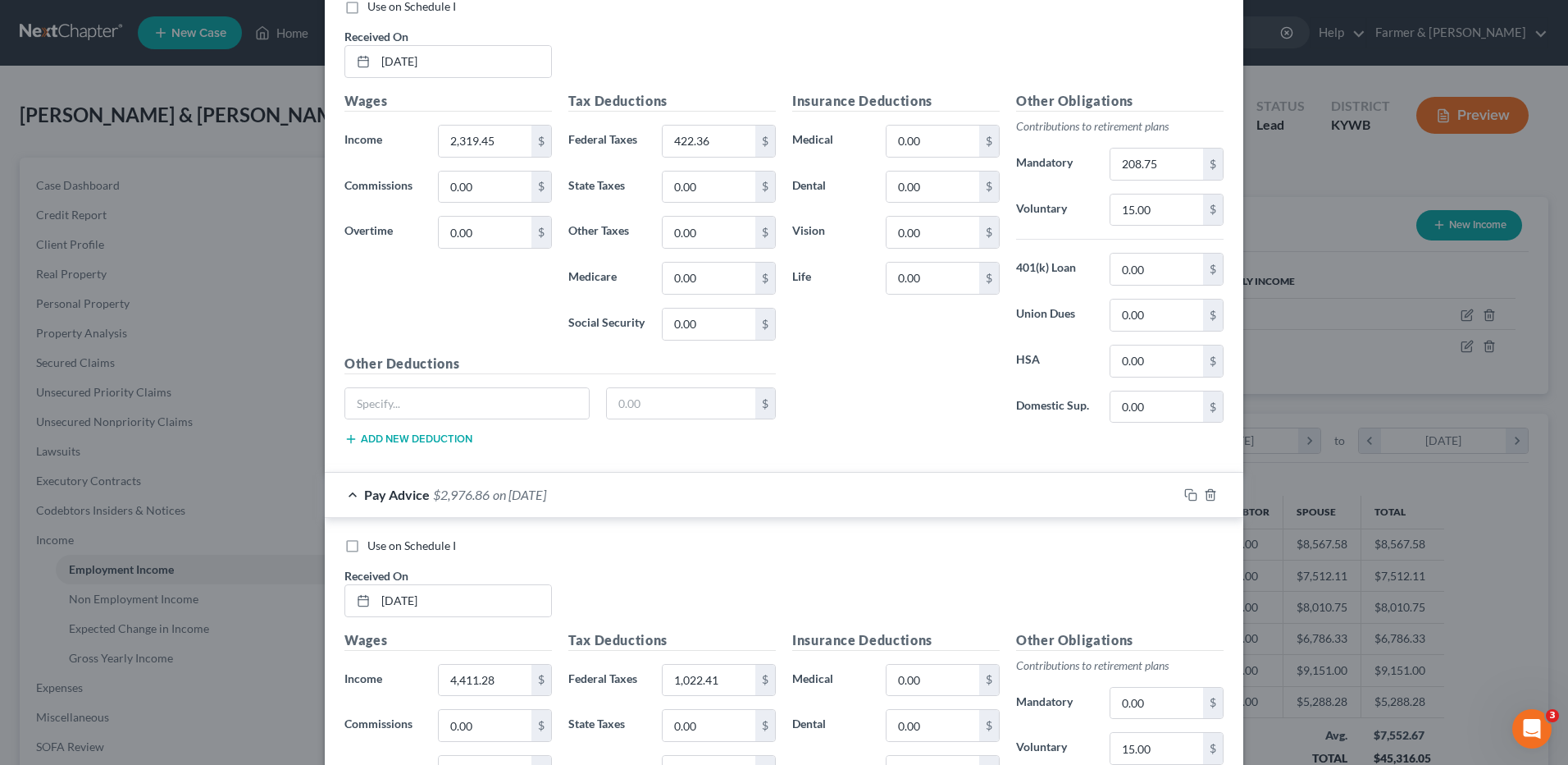
scroll to position [1732, 0]
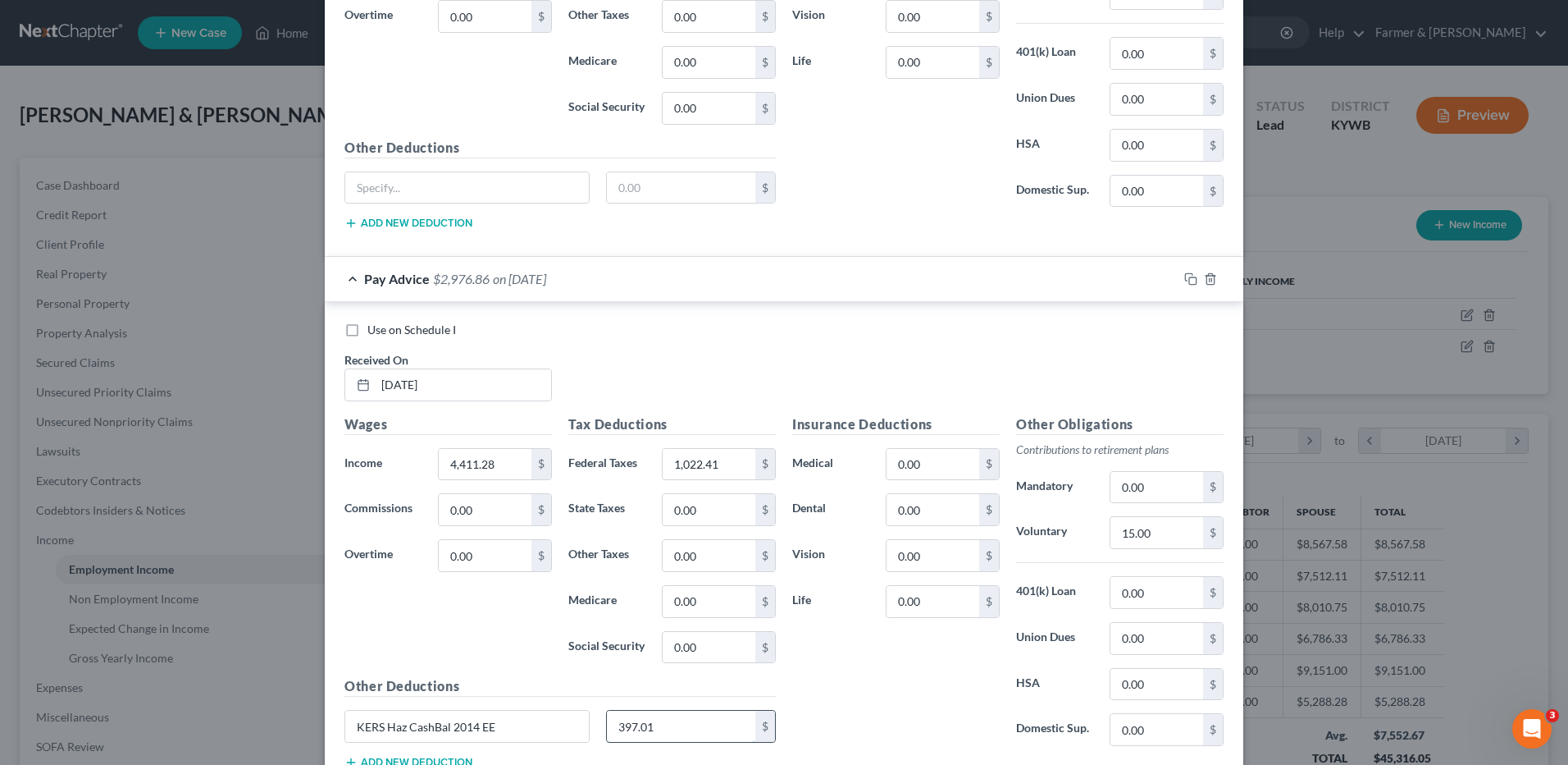
click at [668, 731] on input "397.01" at bounding box center [682, 726] width 149 height 31
click at [1168, 482] on input "0.00" at bounding box center [1157, 487] width 92 height 31
paste input "397.01"
type input "397.01"
drag, startPoint x: 511, startPoint y: 729, endPoint x: 103, endPoint y: 709, distance: 408.5
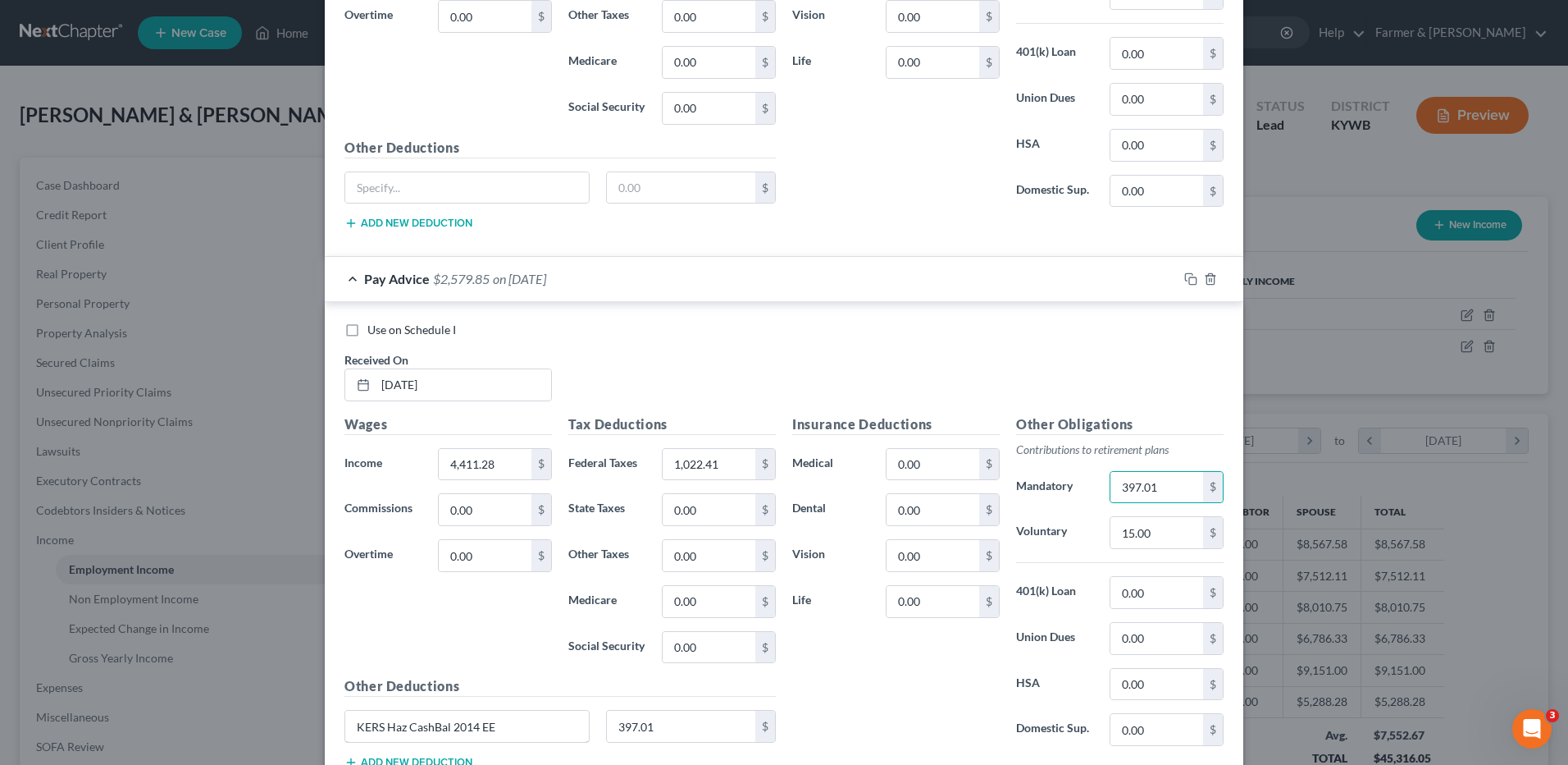
click at [110, 718] on div "Edit Income Source × Employment Type * Select Full or Part Time Employment Self…" at bounding box center [784, 382] width 1568 height 765
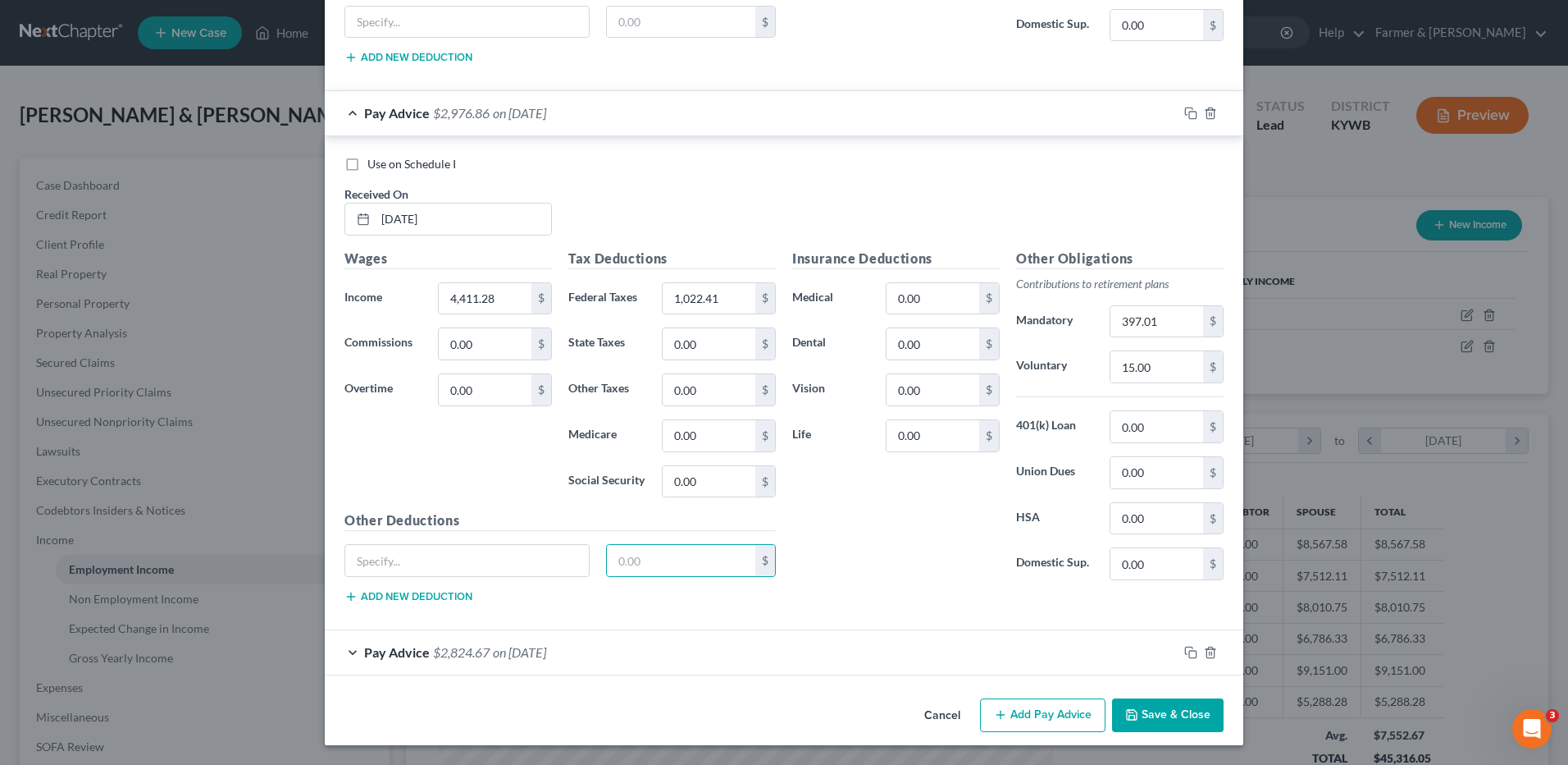
click at [526, 655] on span "on 02/14/2025" at bounding box center [519, 651] width 53 height 15
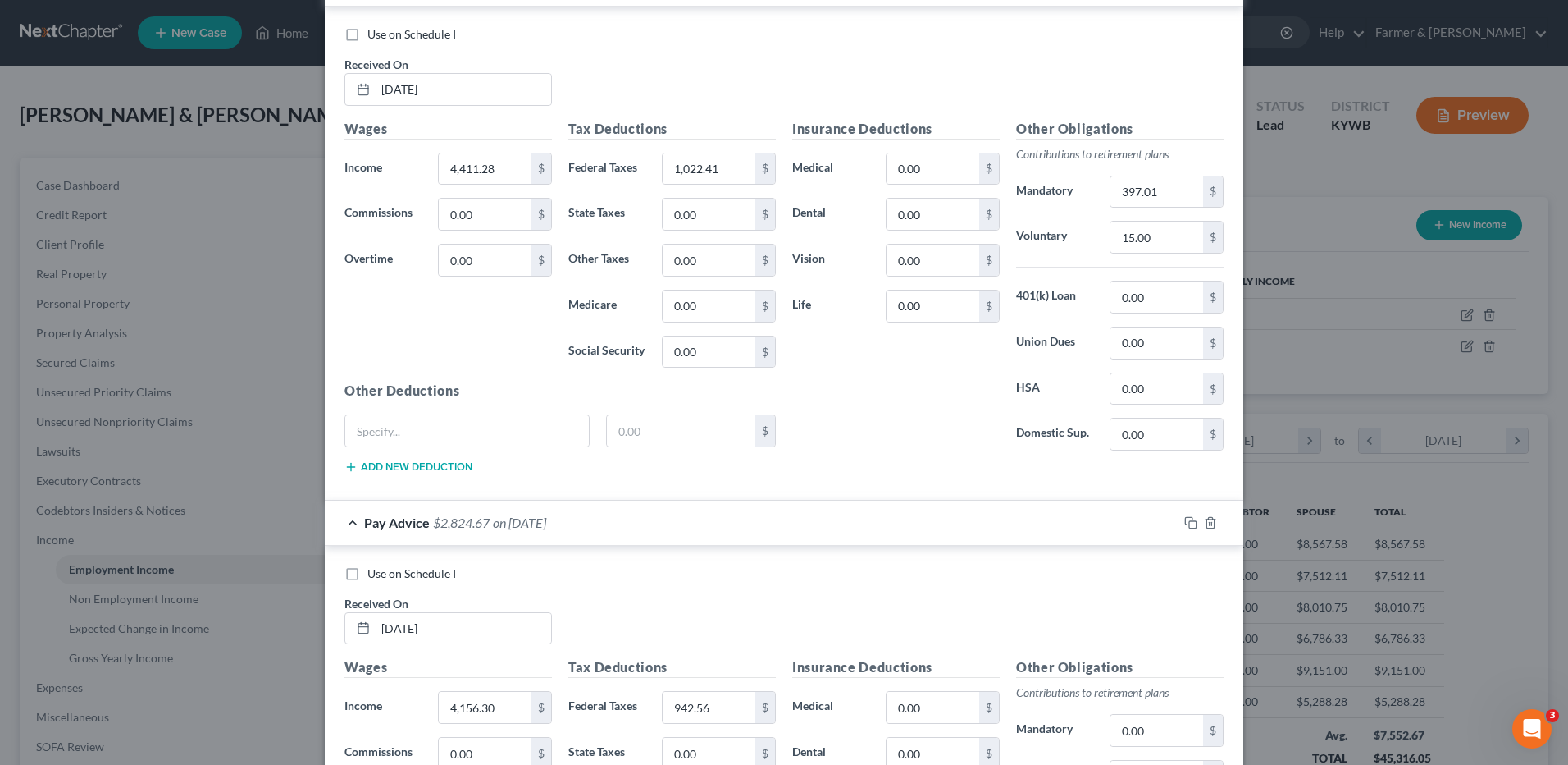
scroll to position [2309, 0]
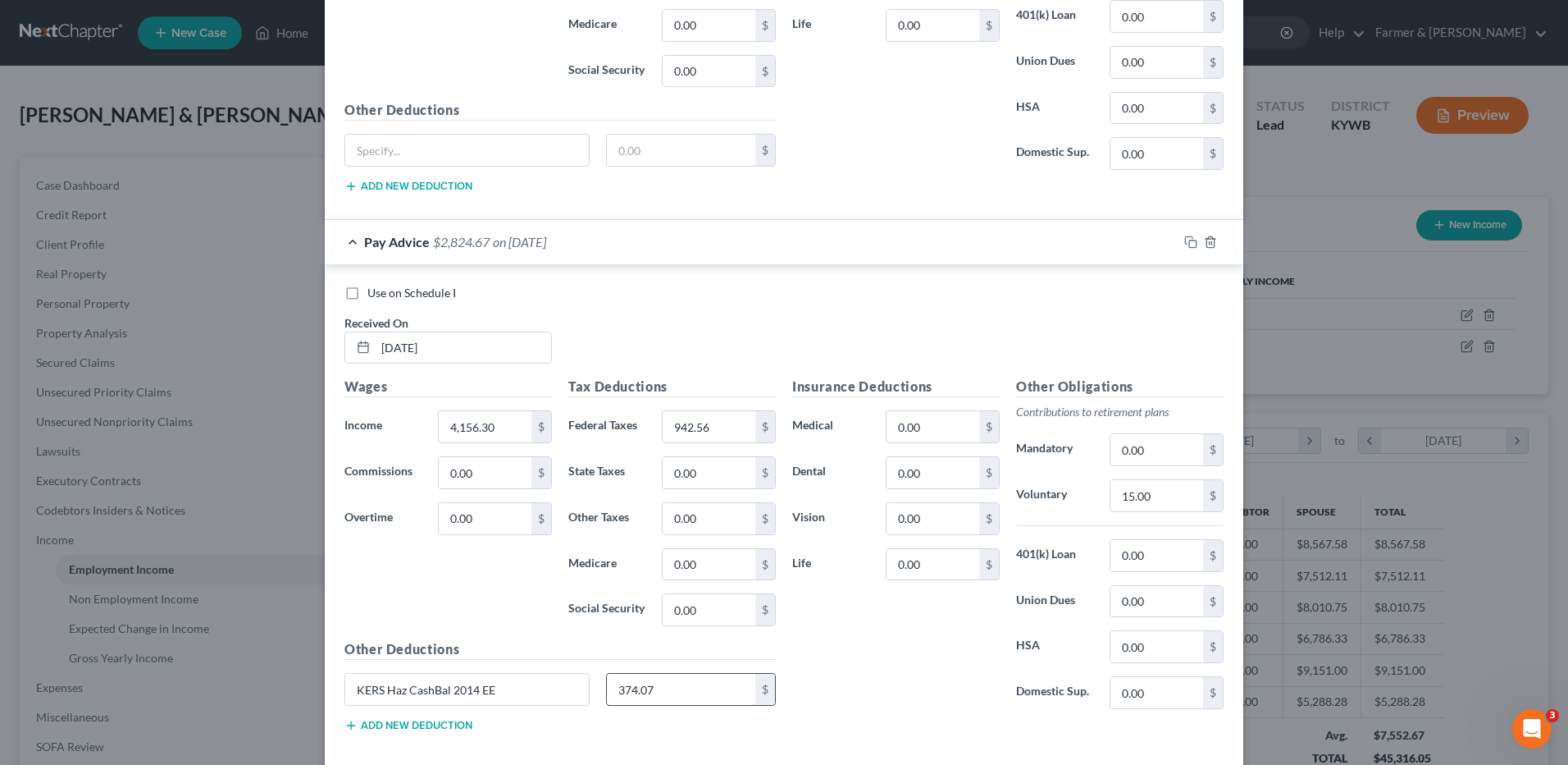
click at [681, 694] on input "374.07" at bounding box center [682, 689] width 149 height 31
click at [1178, 445] on input "0.00" at bounding box center [1157, 449] width 92 height 31
paste input "374.07"
type input "374.07"
drag, startPoint x: 510, startPoint y: 699, endPoint x: 62, endPoint y: 713, distance: 448.2
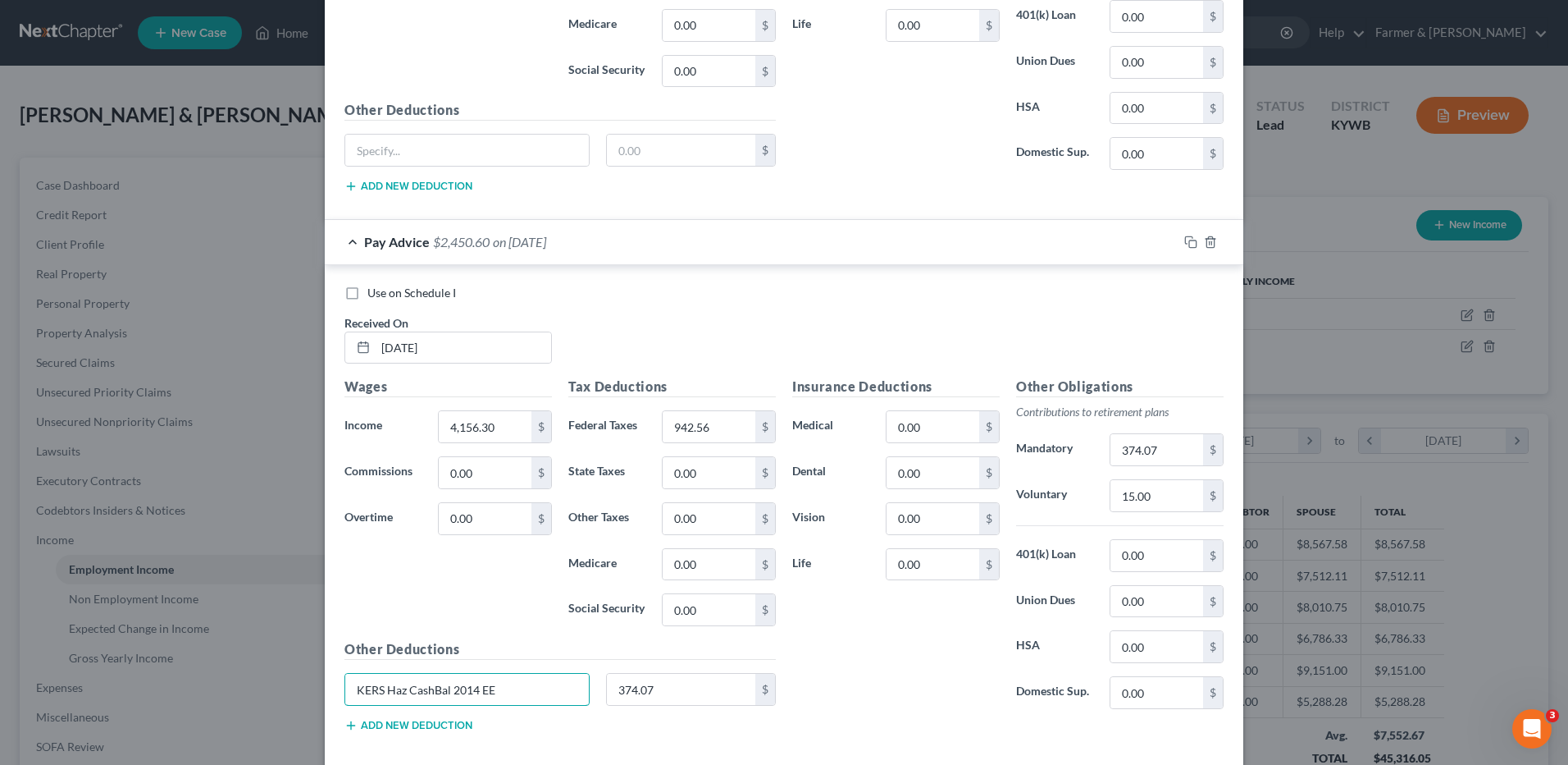
click at [64, 718] on div "Edit Income Source × Employment Type * Select Full or Part Time Employment Self…" at bounding box center [784, 382] width 1568 height 765
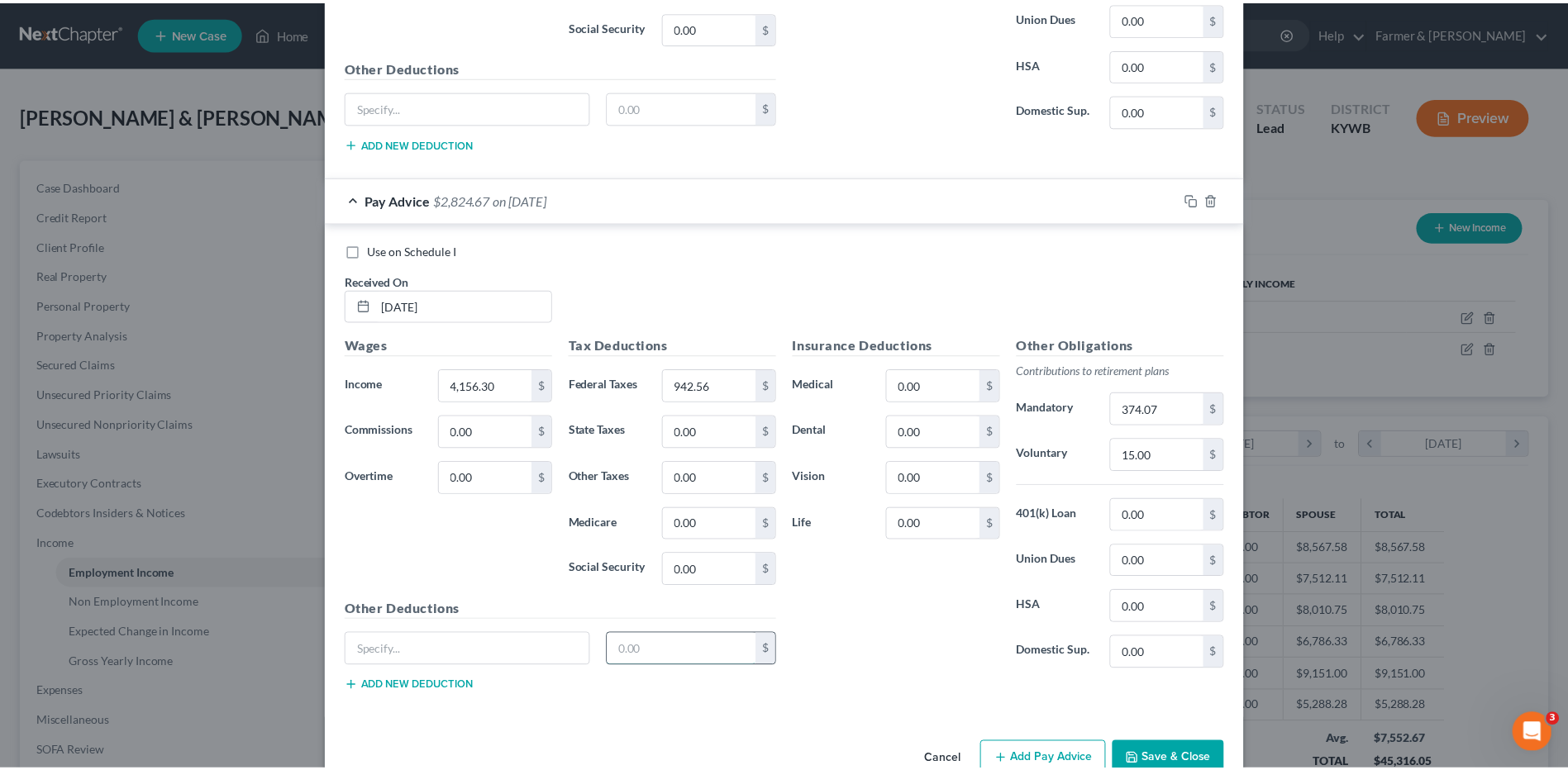
scroll to position [2408, 0]
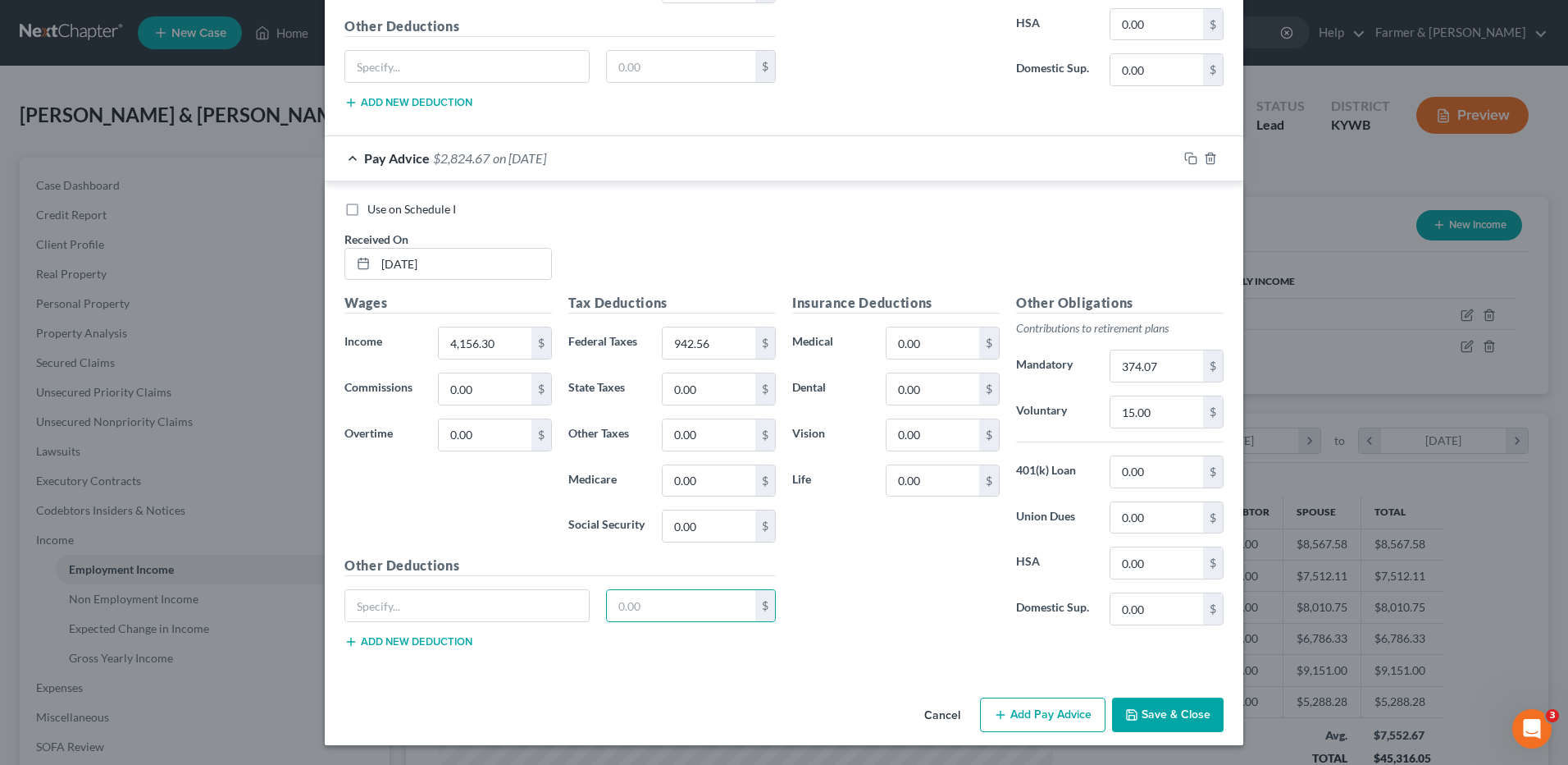
click at [1196, 712] on button "Save & Close" at bounding box center [1168, 714] width 112 height 35
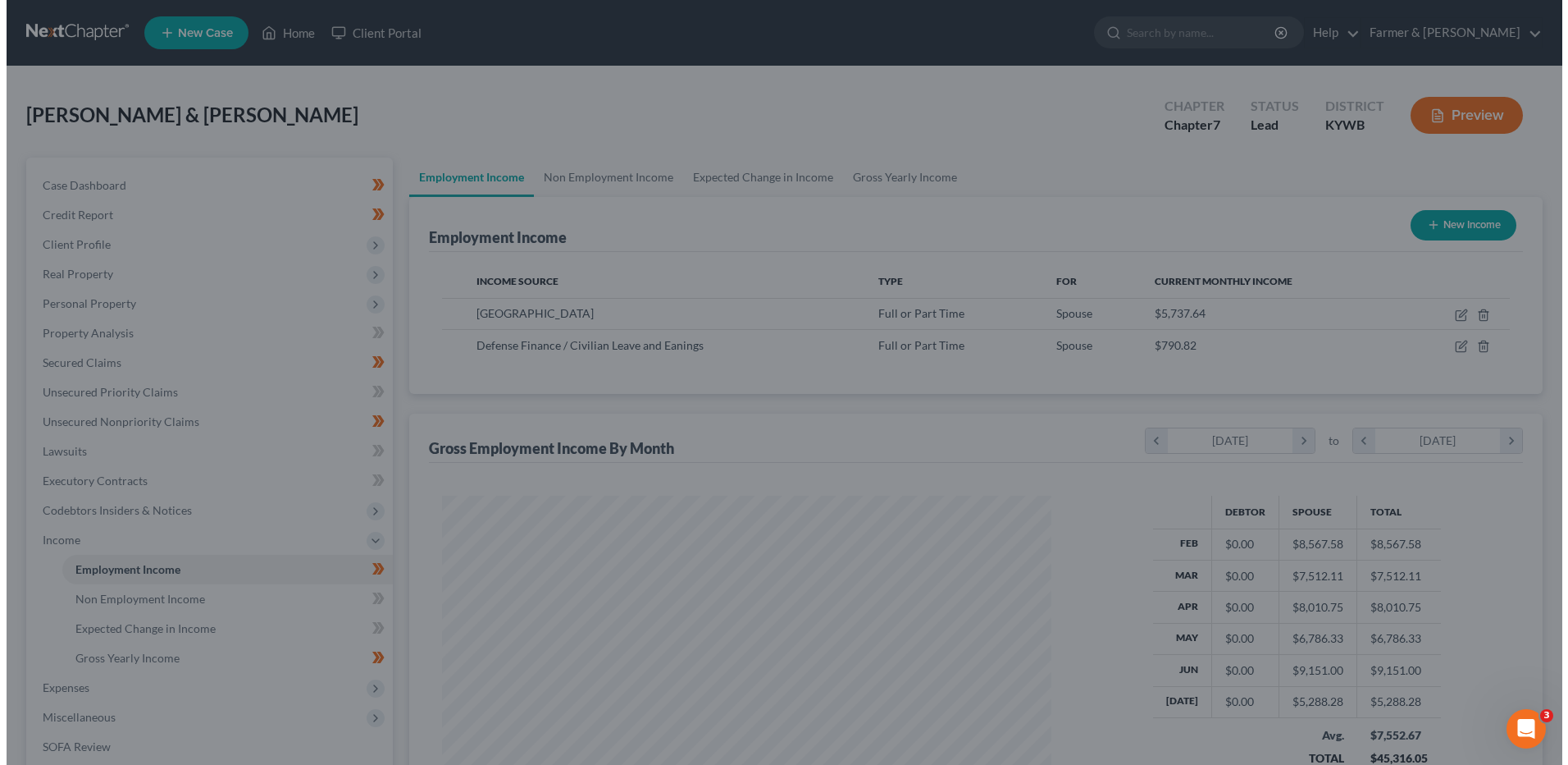
scroll to position [820365, 819520]
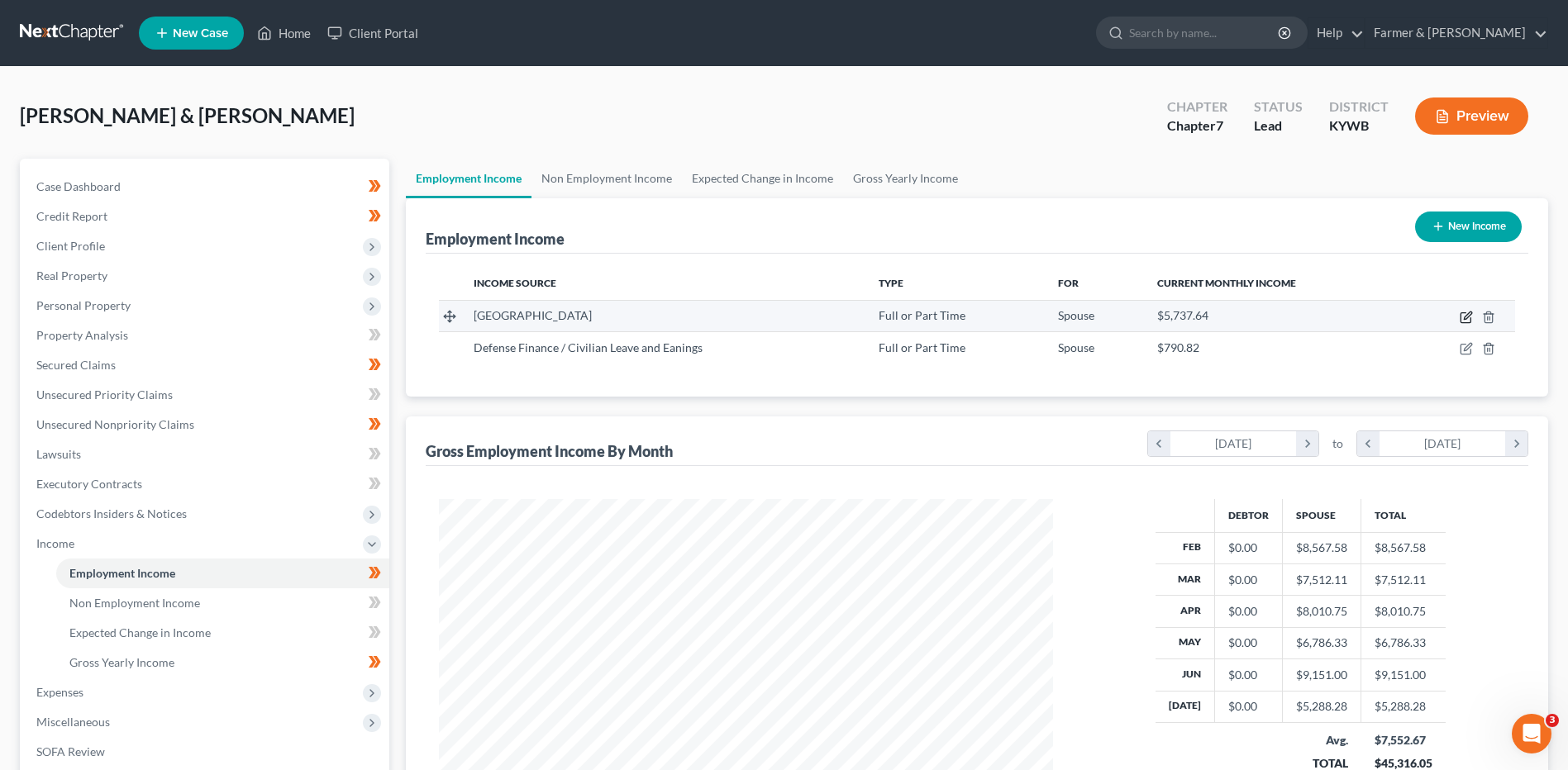
click at [1461, 315] on icon "button" at bounding box center [1466, 318] width 10 height 10
select select "0"
select select "18"
select select "1"
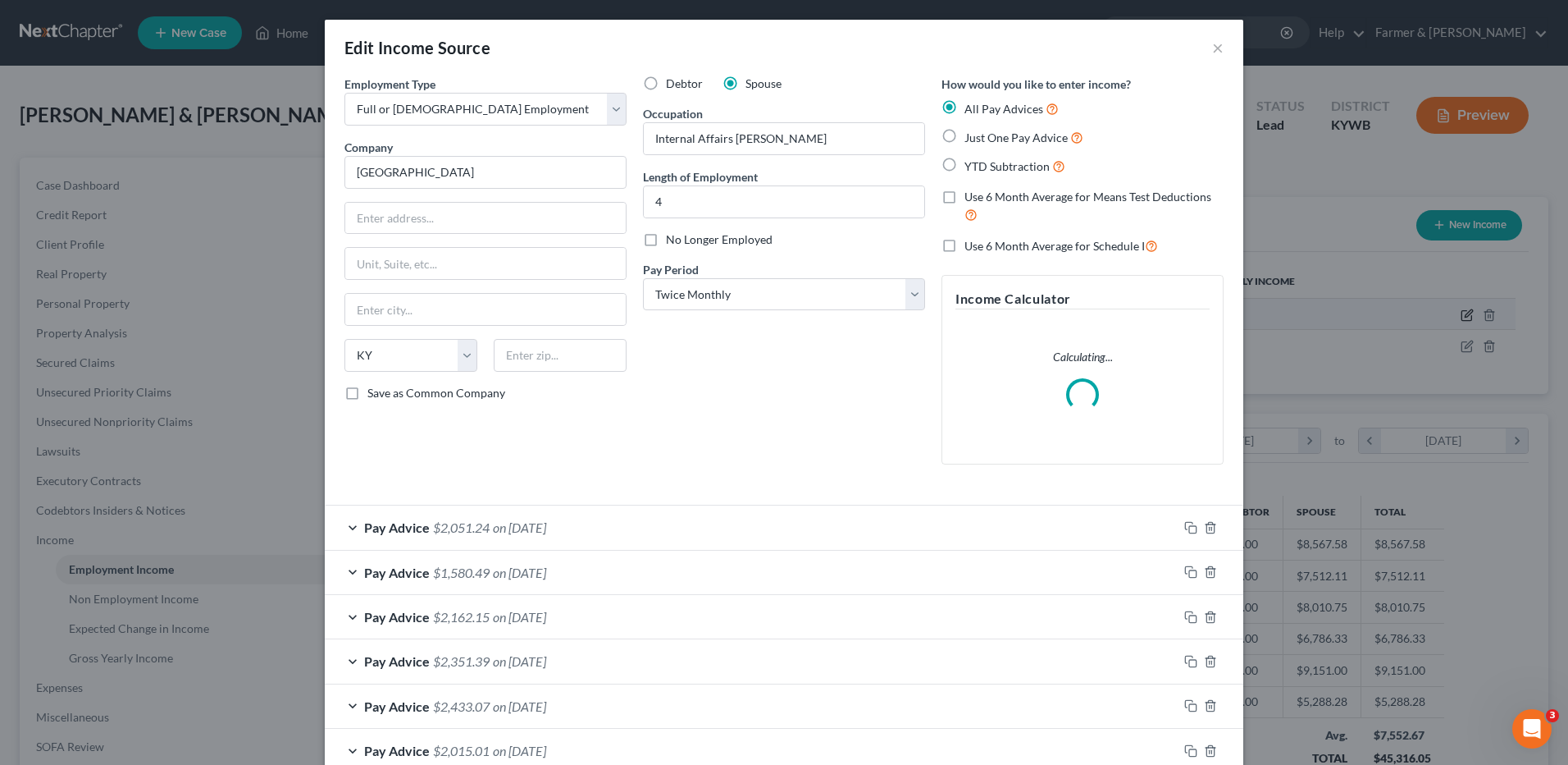
scroll to position [307, 648]
click at [964, 241] on label "Use 6 Month Average for Schedule I" at bounding box center [1061, 246] width 194 height 19
click at [971, 241] on input "Use 6 Month Average for Schedule I" at bounding box center [976, 241] width 11 height 11
checkbox input "true"
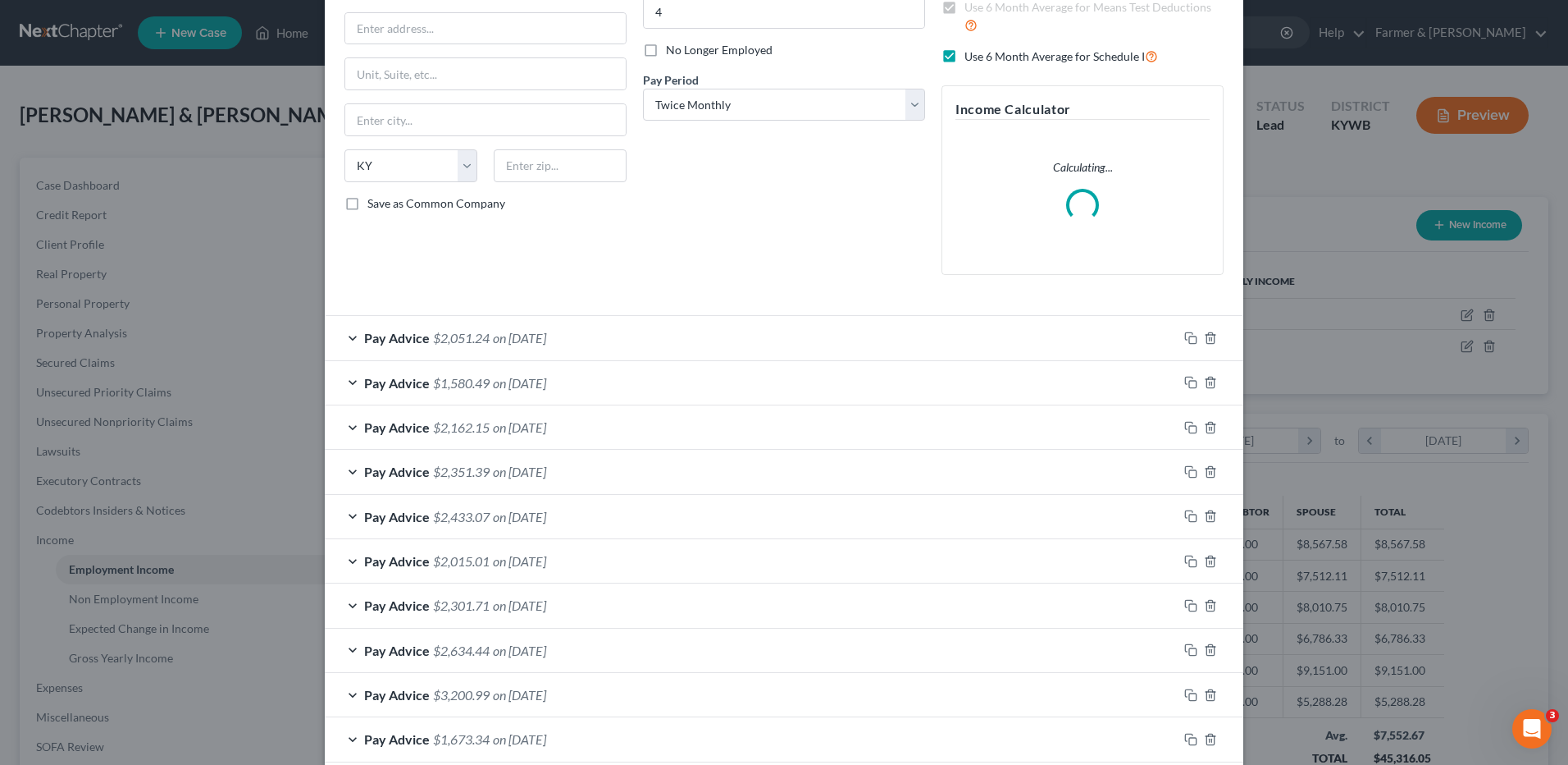
scroll to position [0, 0]
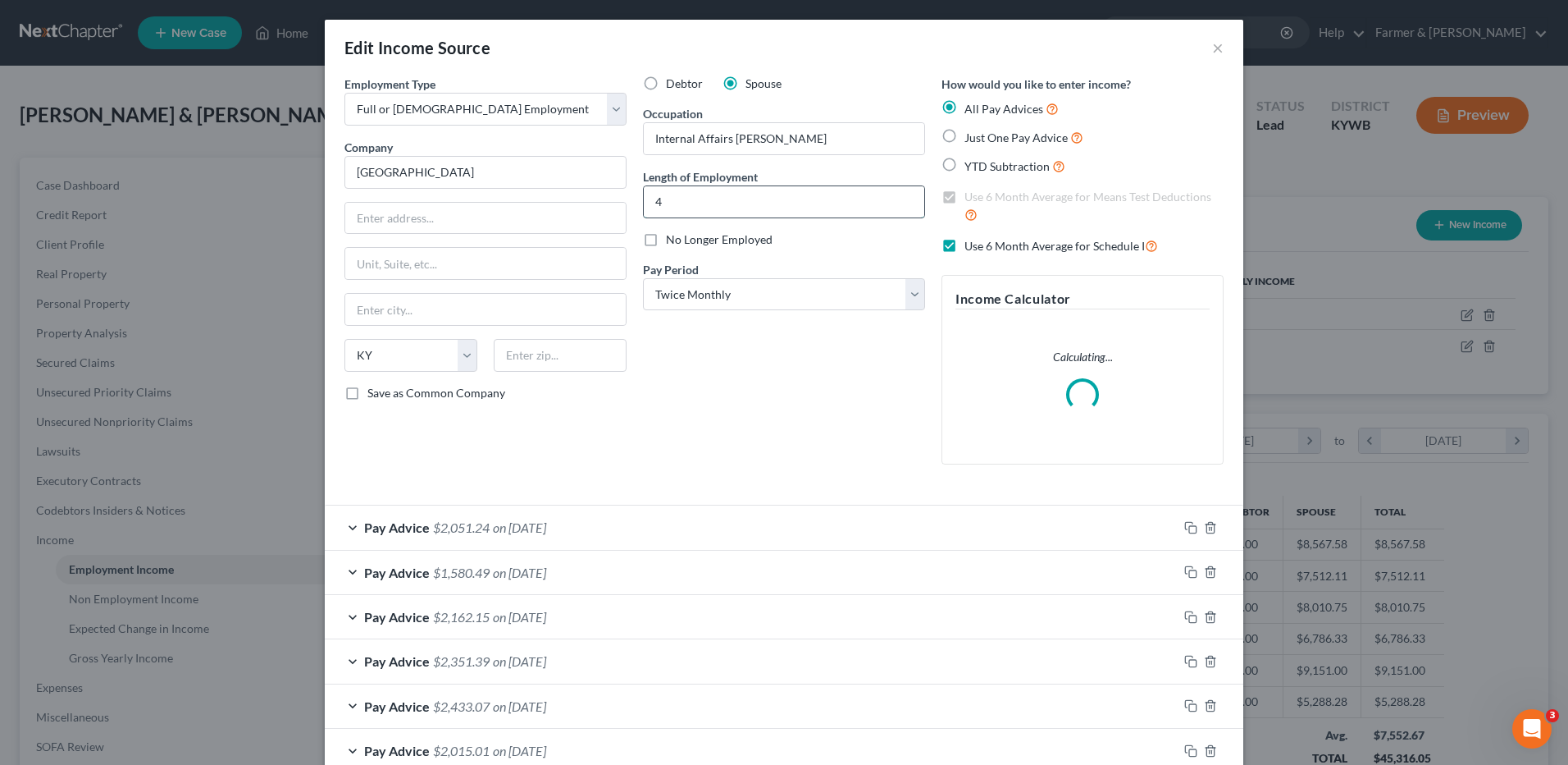
click at [721, 186] on input "4" at bounding box center [783, 202] width 280 height 31
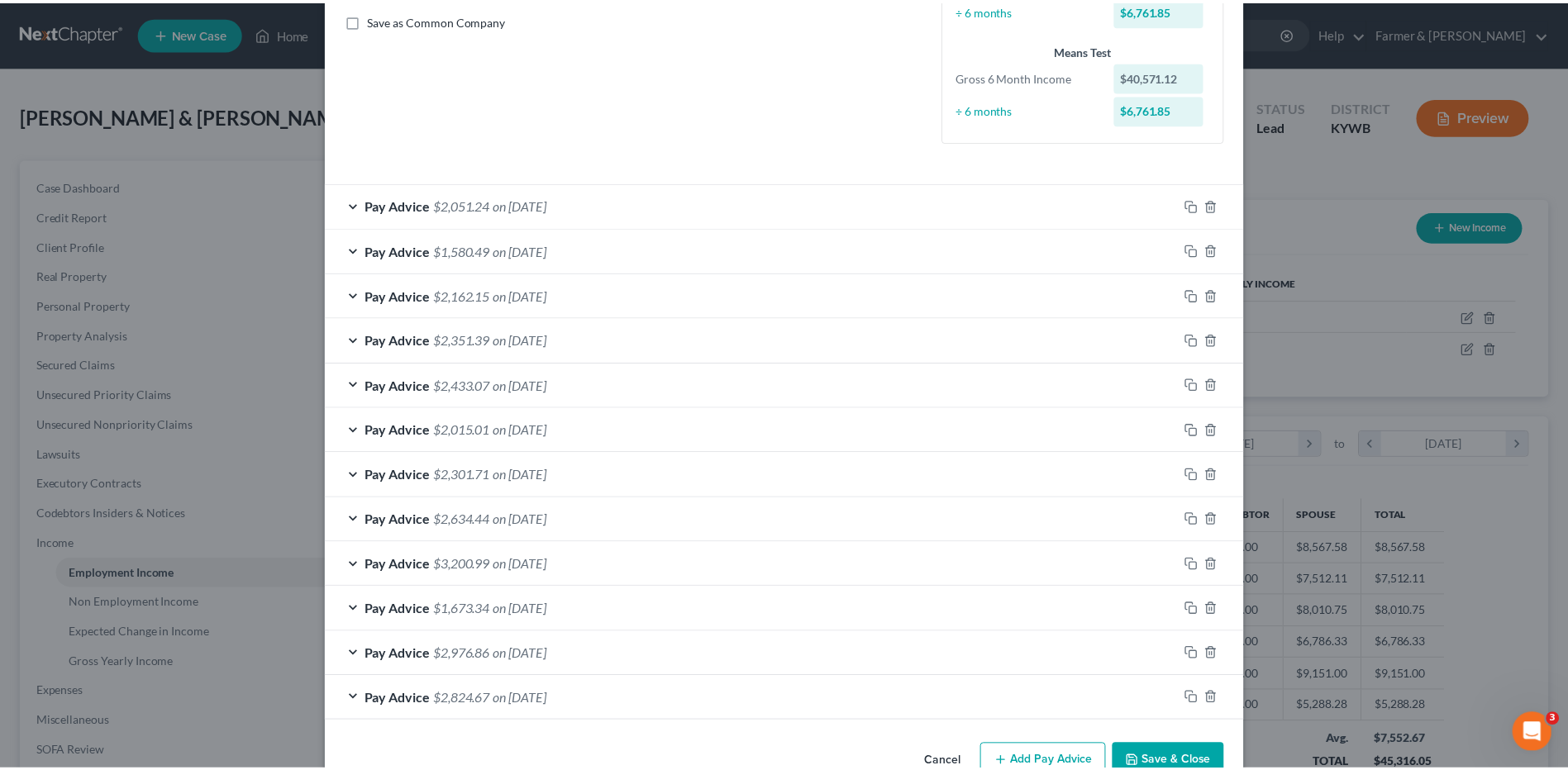
scroll to position [418, 0]
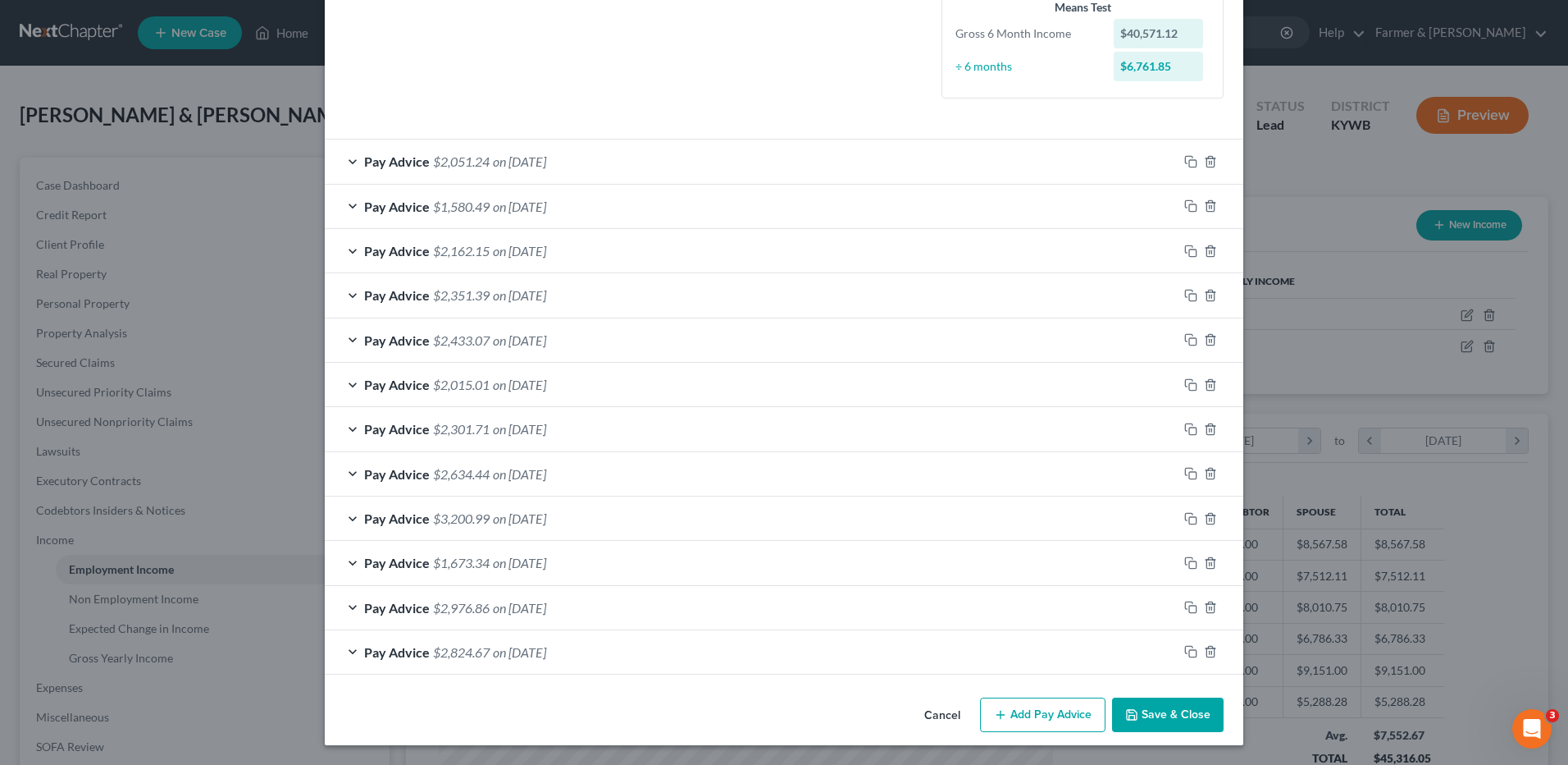
type input "4 years"
click at [1182, 714] on button "Save & Close" at bounding box center [1168, 714] width 112 height 35
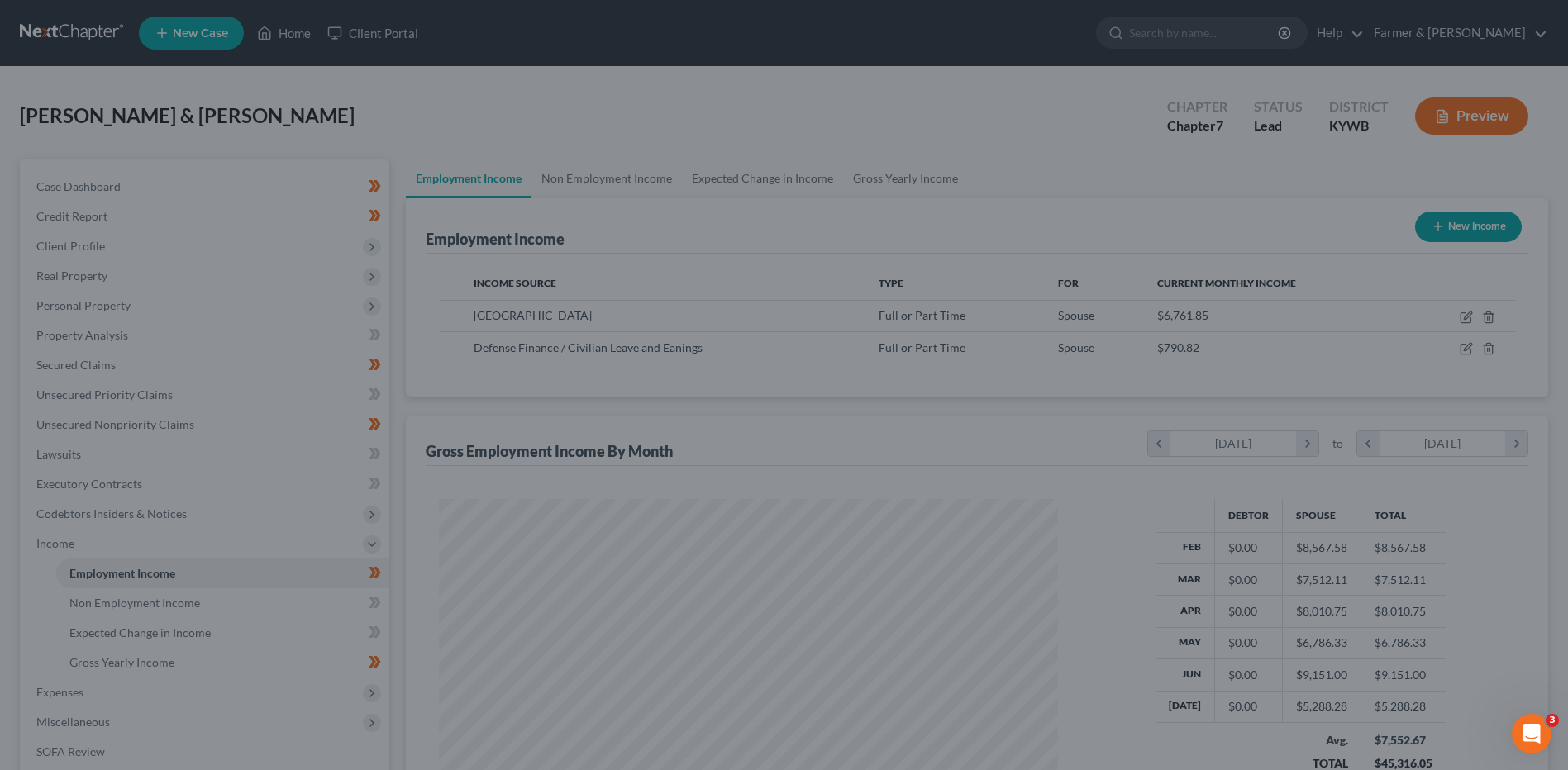
scroll to position [825727, 825762]
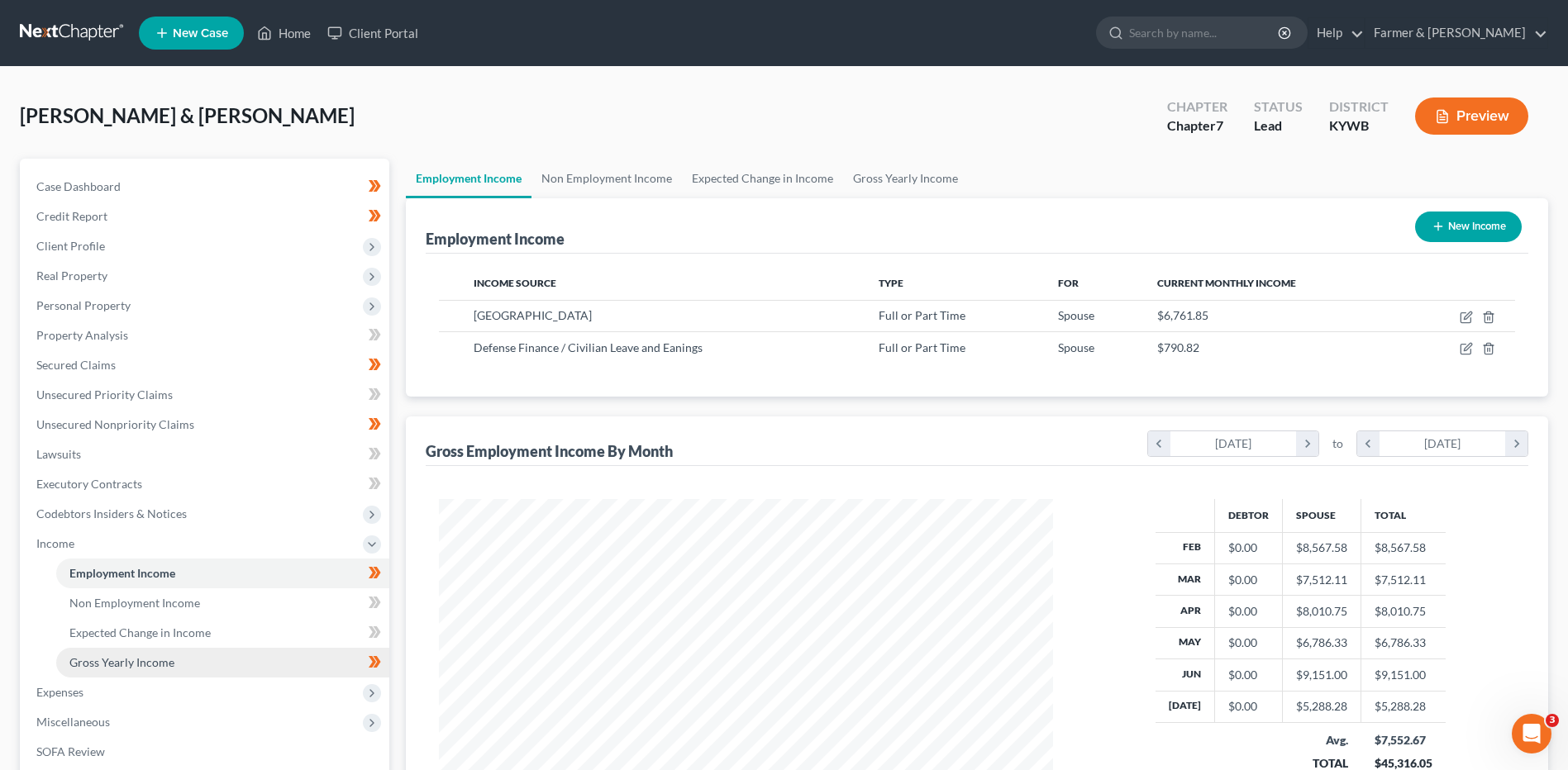
click at [176, 664] on link "Gross Yearly Income" at bounding box center [223, 662] width 333 height 30
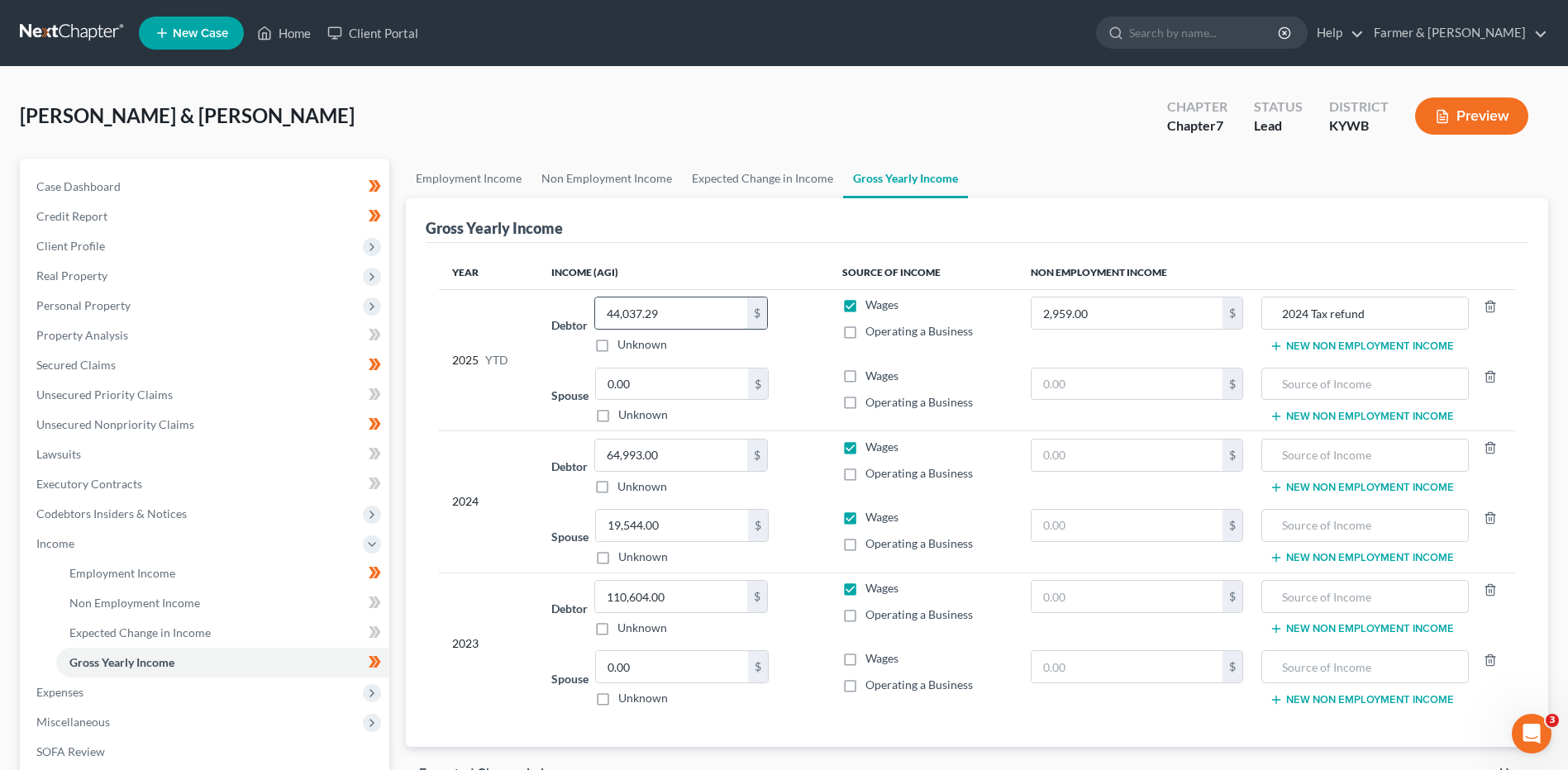
click at [673, 310] on input "44,037.29" at bounding box center [671, 313] width 152 height 32
drag, startPoint x: 700, startPoint y: 310, endPoint x: 691, endPoint y: 312, distance: 9.2
click at [700, 310] on input "49,081.26" at bounding box center [671, 313] width 152 height 32
type input "53,353.10"
click at [1153, 317] on input "2,959.00" at bounding box center [1127, 313] width 191 height 32
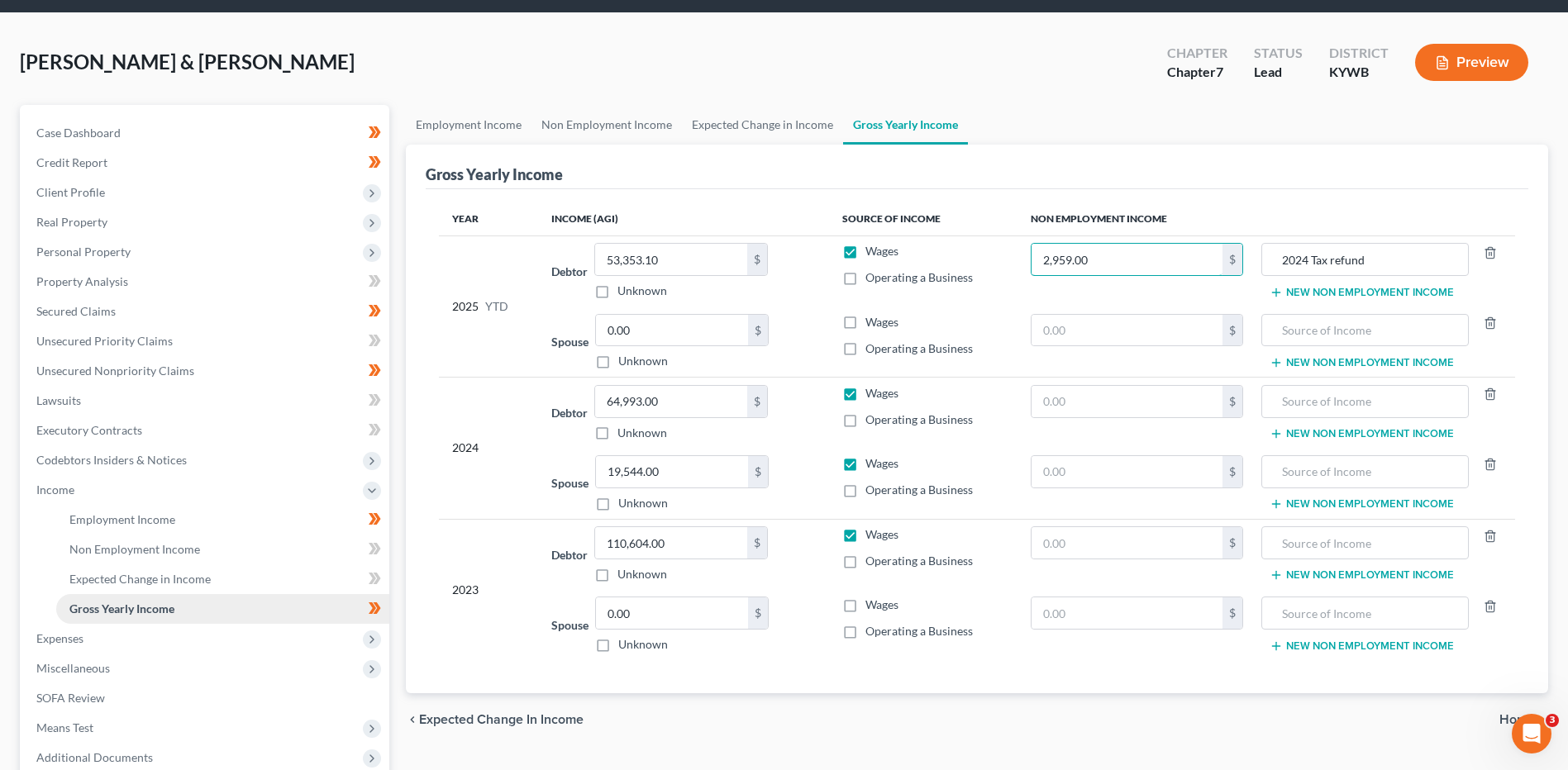
scroll to position [83, 0]
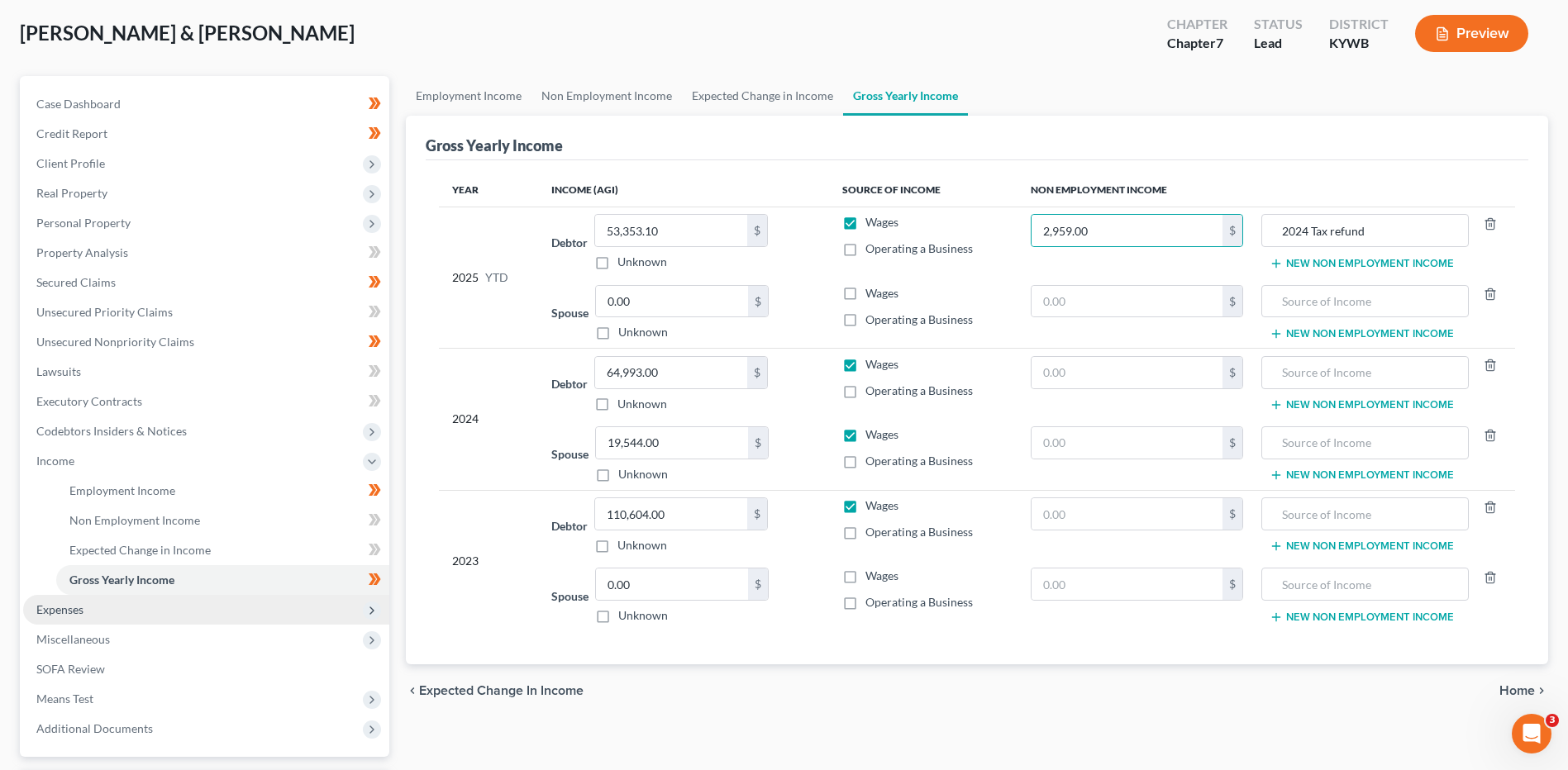
click at [106, 605] on span "Expenses" at bounding box center [206, 609] width 366 height 30
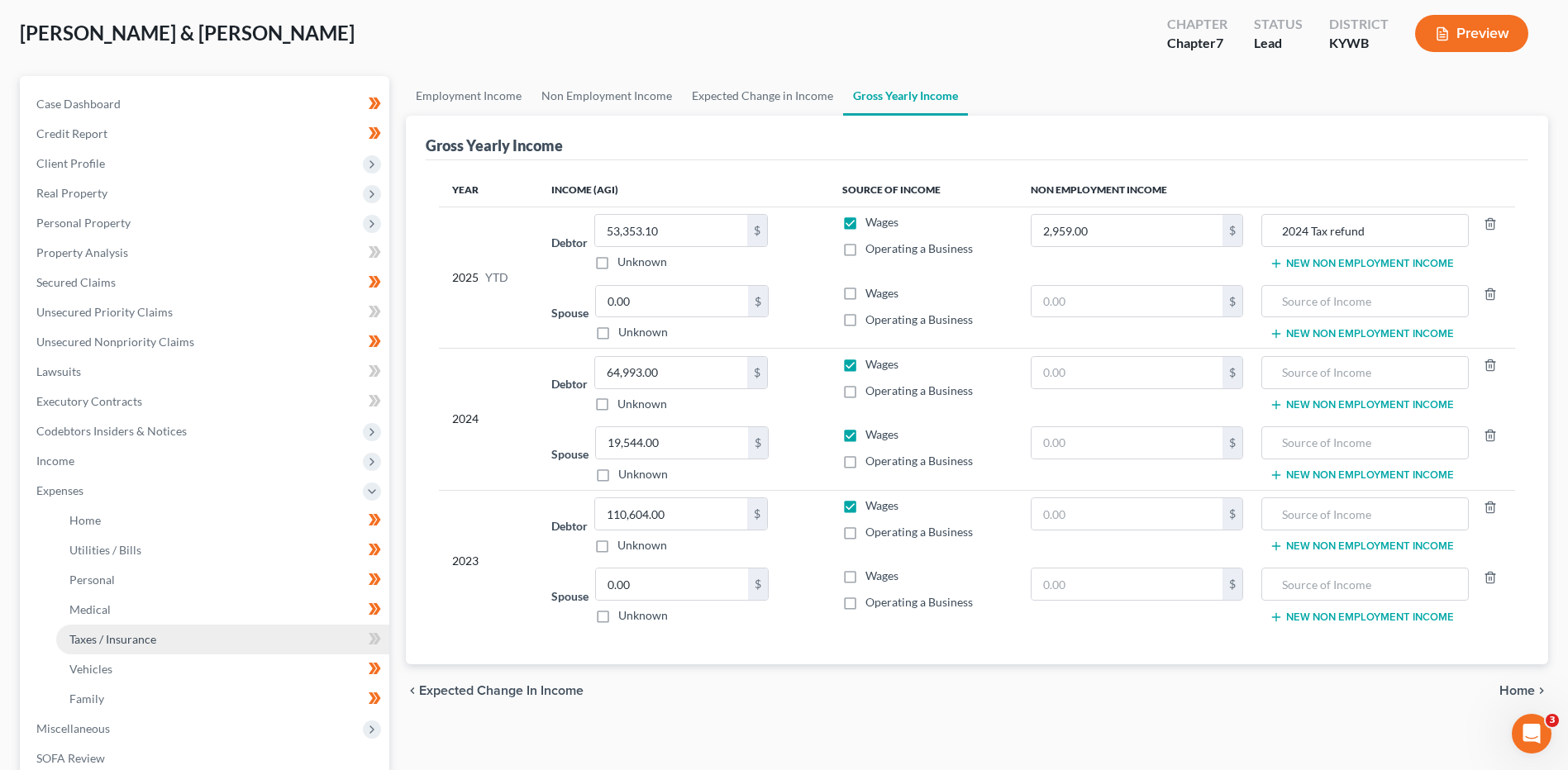
click at [118, 632] on span "Taxes / Insurance" at bounding box center [113, 639] width 87 height 14
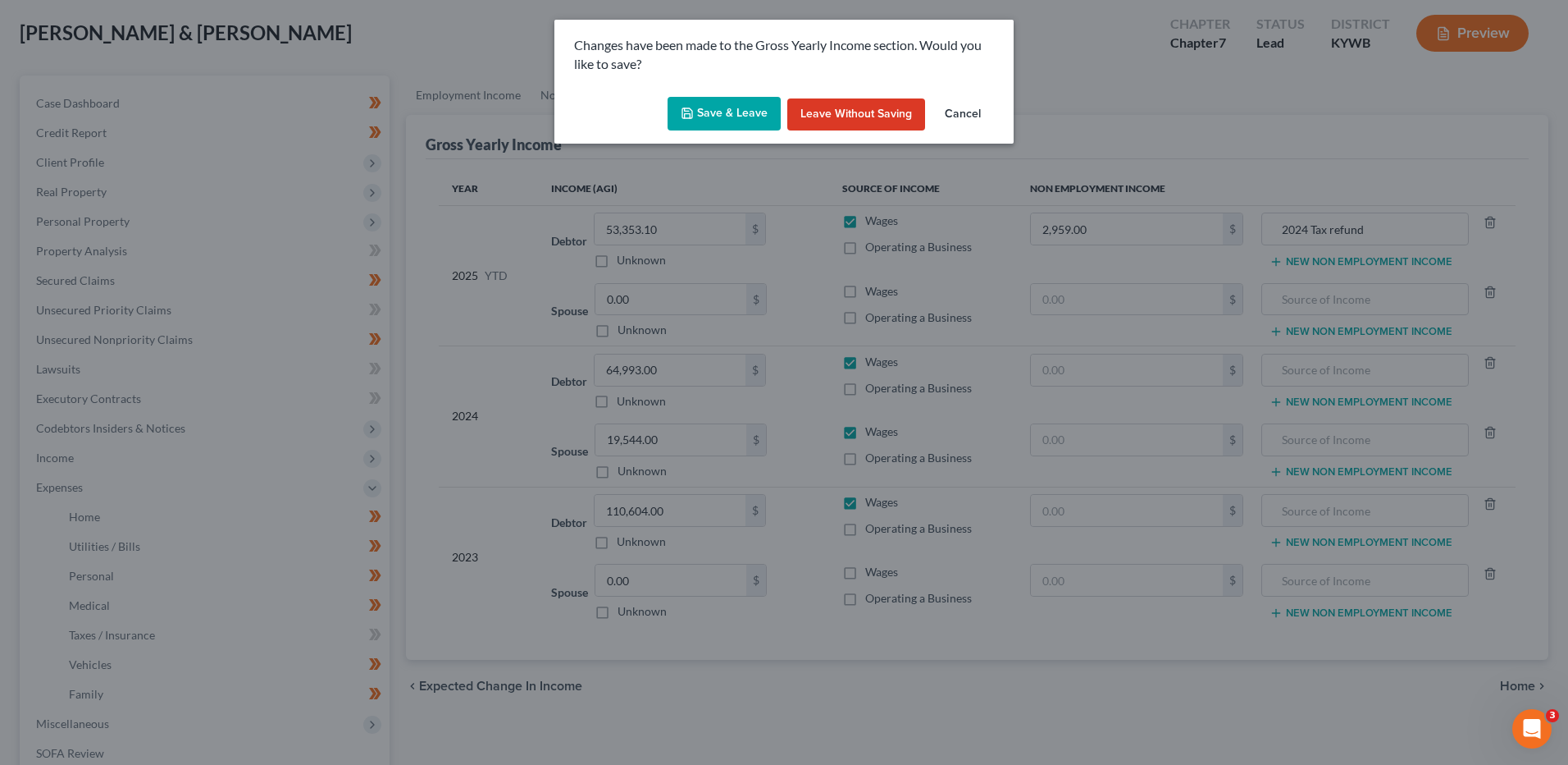
drag, startPoint x: 754, startPoint y: 119, endPoint x: 1543, endPoint y: 94, distance: 789.4
click at [763, 119] on button "Save & Leave" at bounding box center [725, 114] width 113 height 35
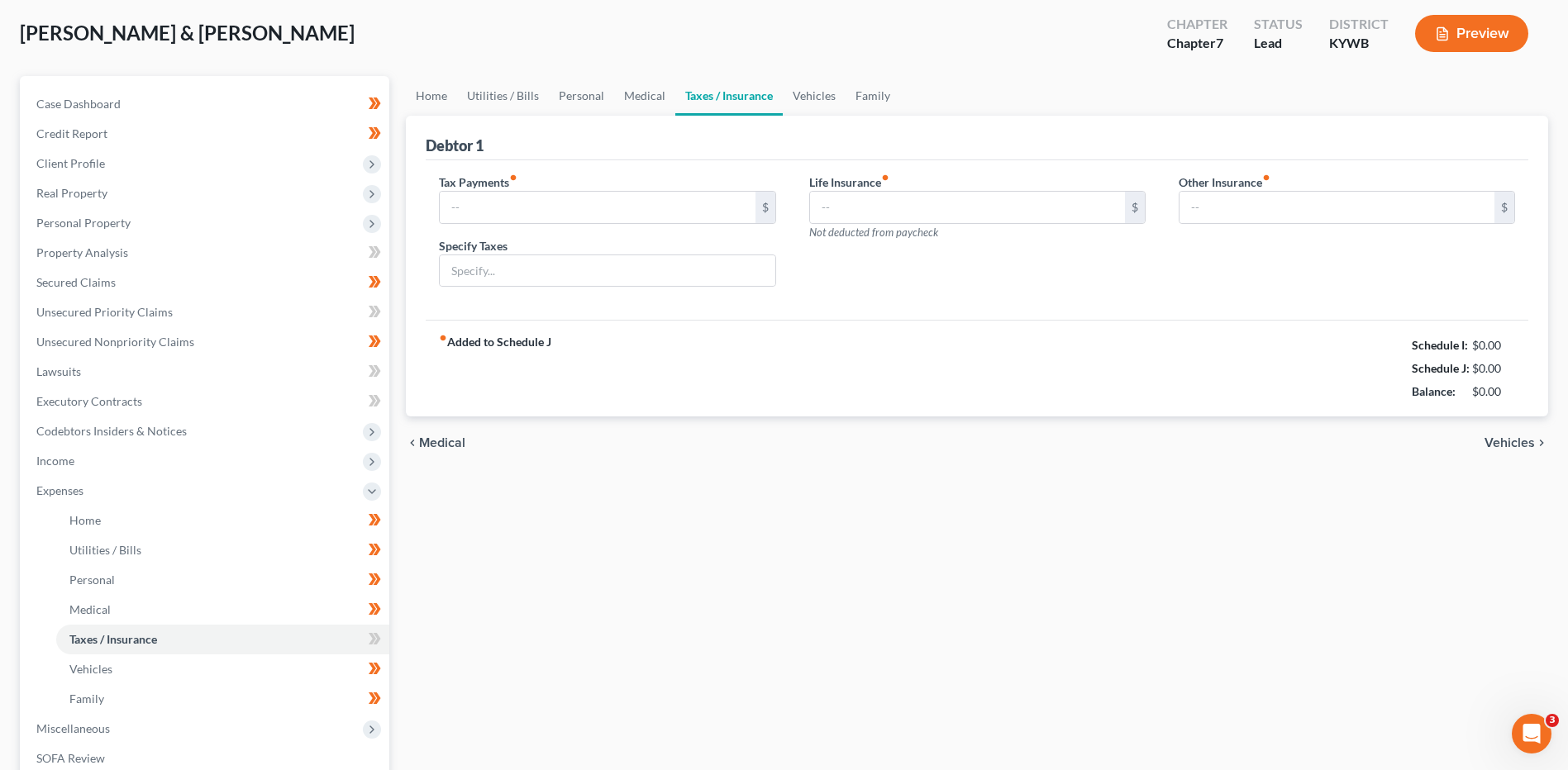
type input "0.00"
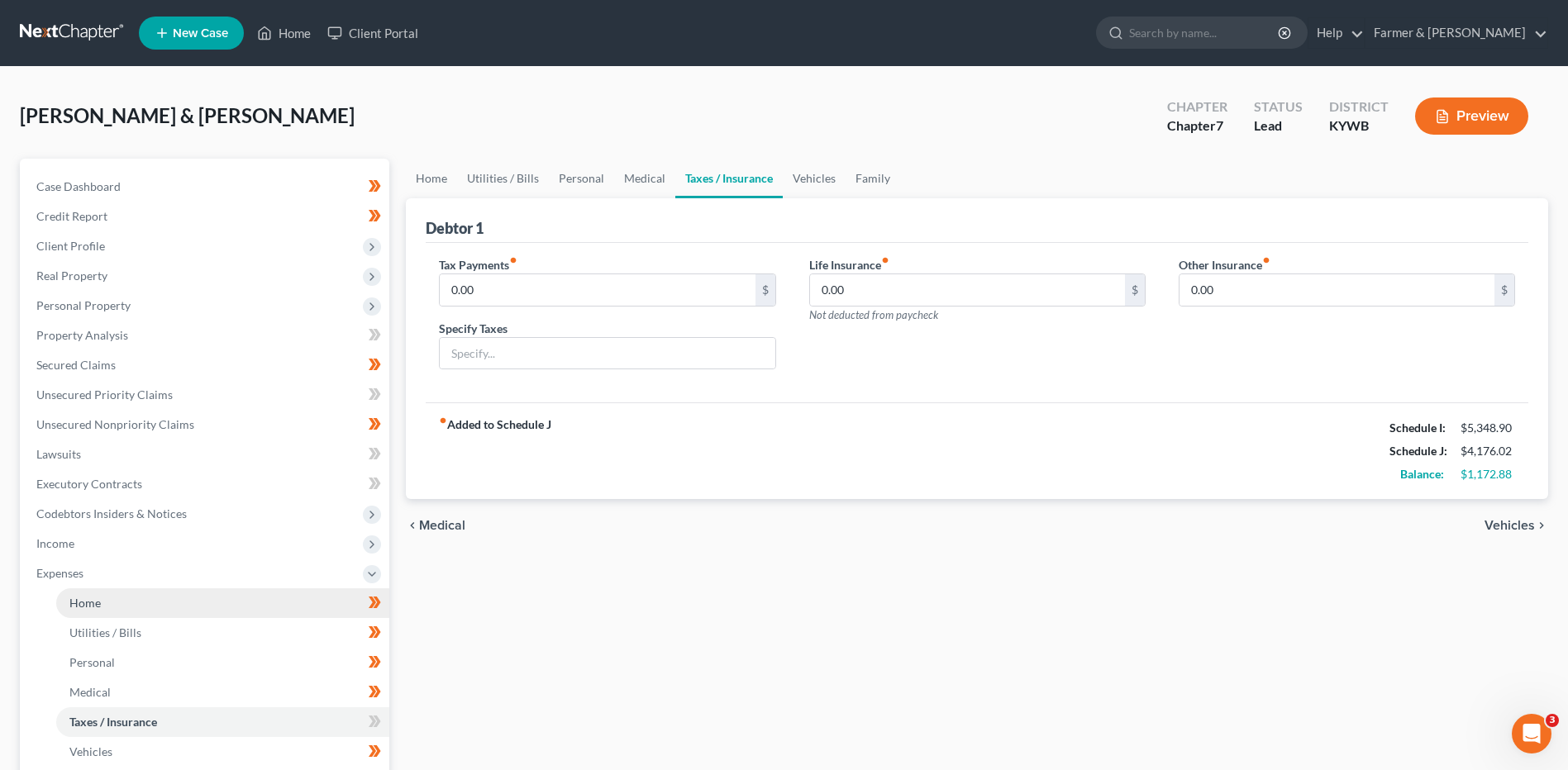
click at [173, 591] on link "Home" at bounding box center [223, 603] width 333 height 30
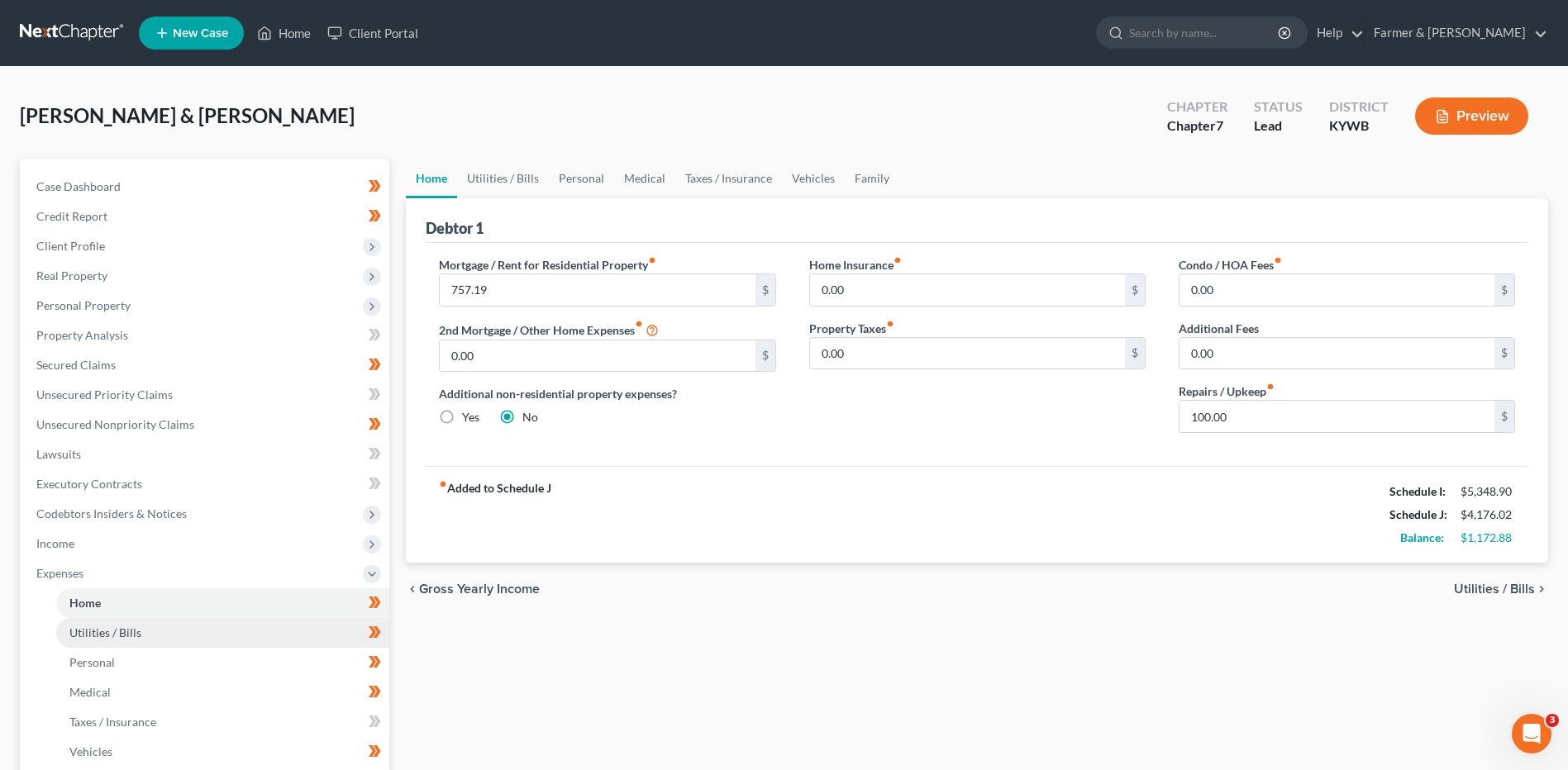
click at [136, 634] on span "Utilities / Bills" at bounding box center [105, 632] width 72 height 14
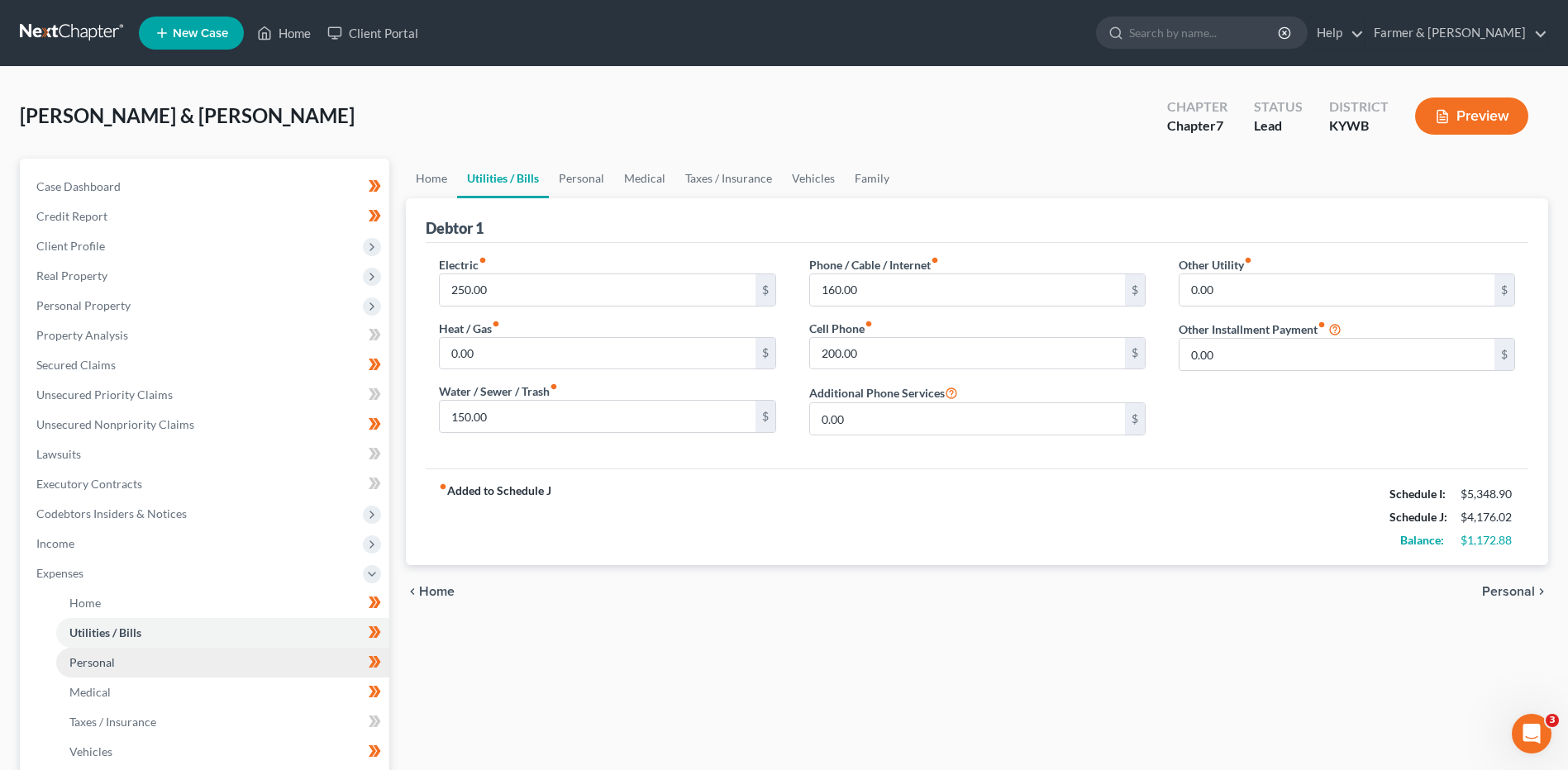
click at [128, 657] on link "Personal" at bounding box center [223, 662] width 333 height 30
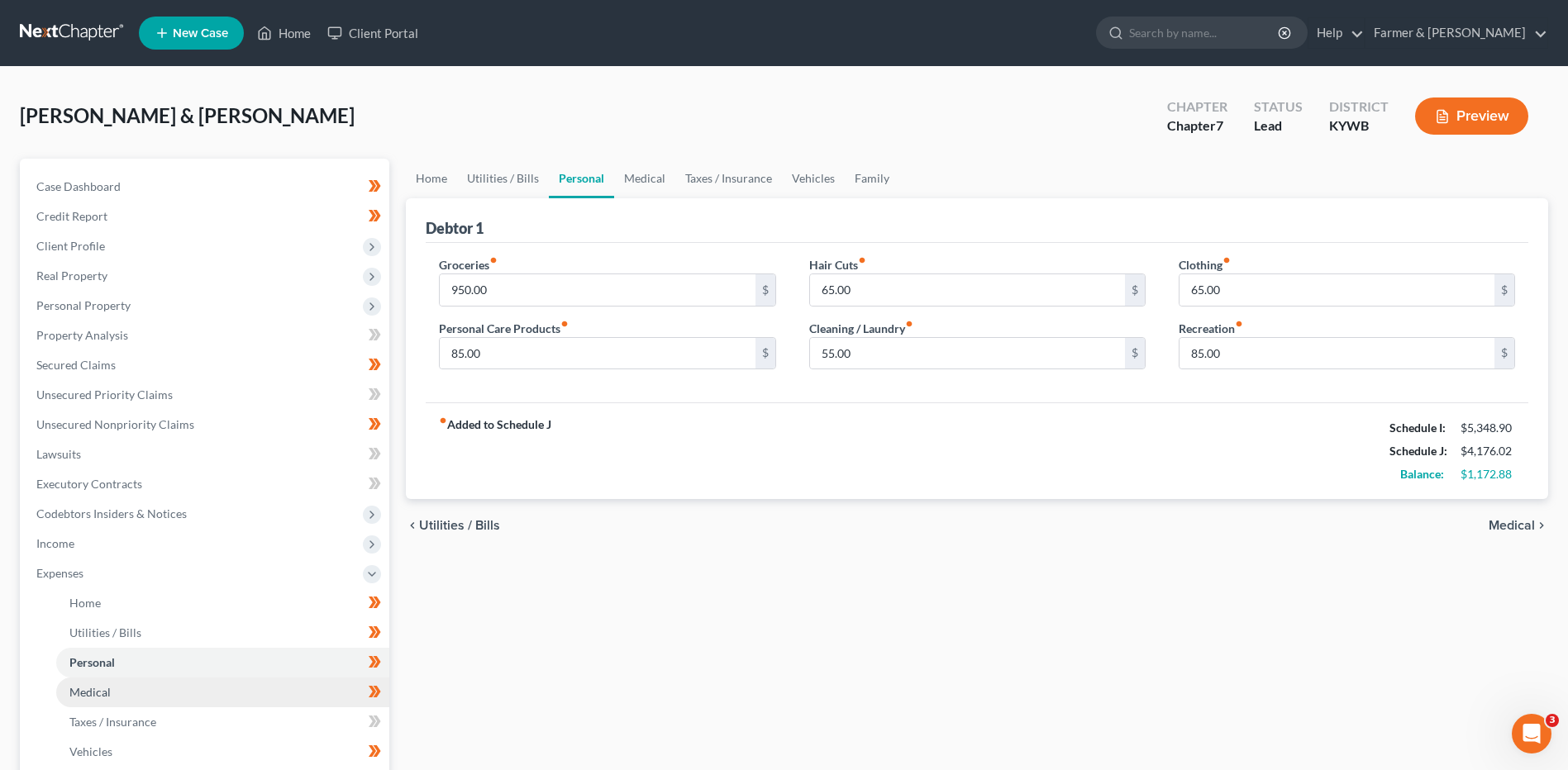
click at [125, 678] on link "Medical" at bounding box center [223, 692] width 333 height 30
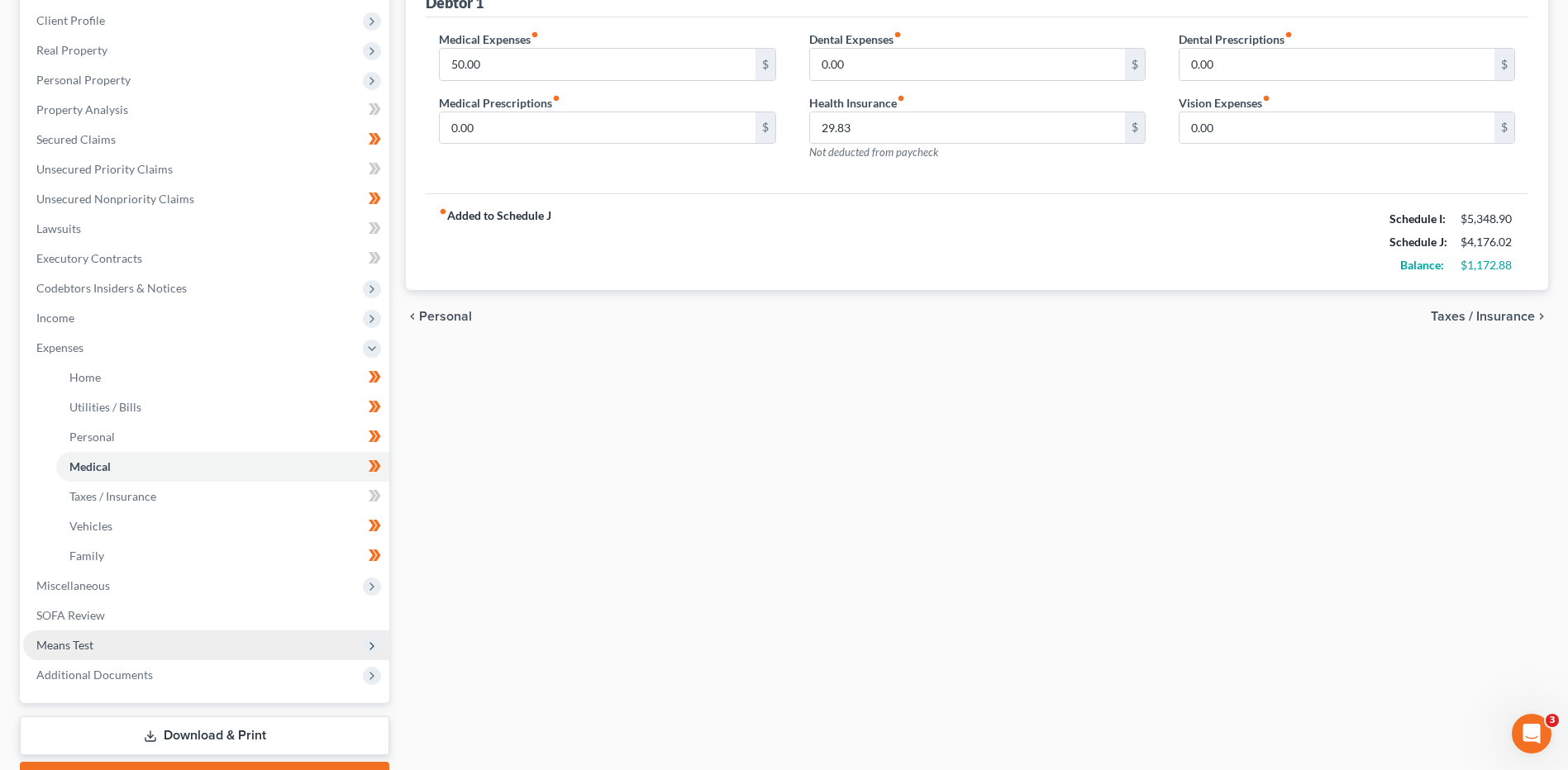
scroll to position [248, 0]
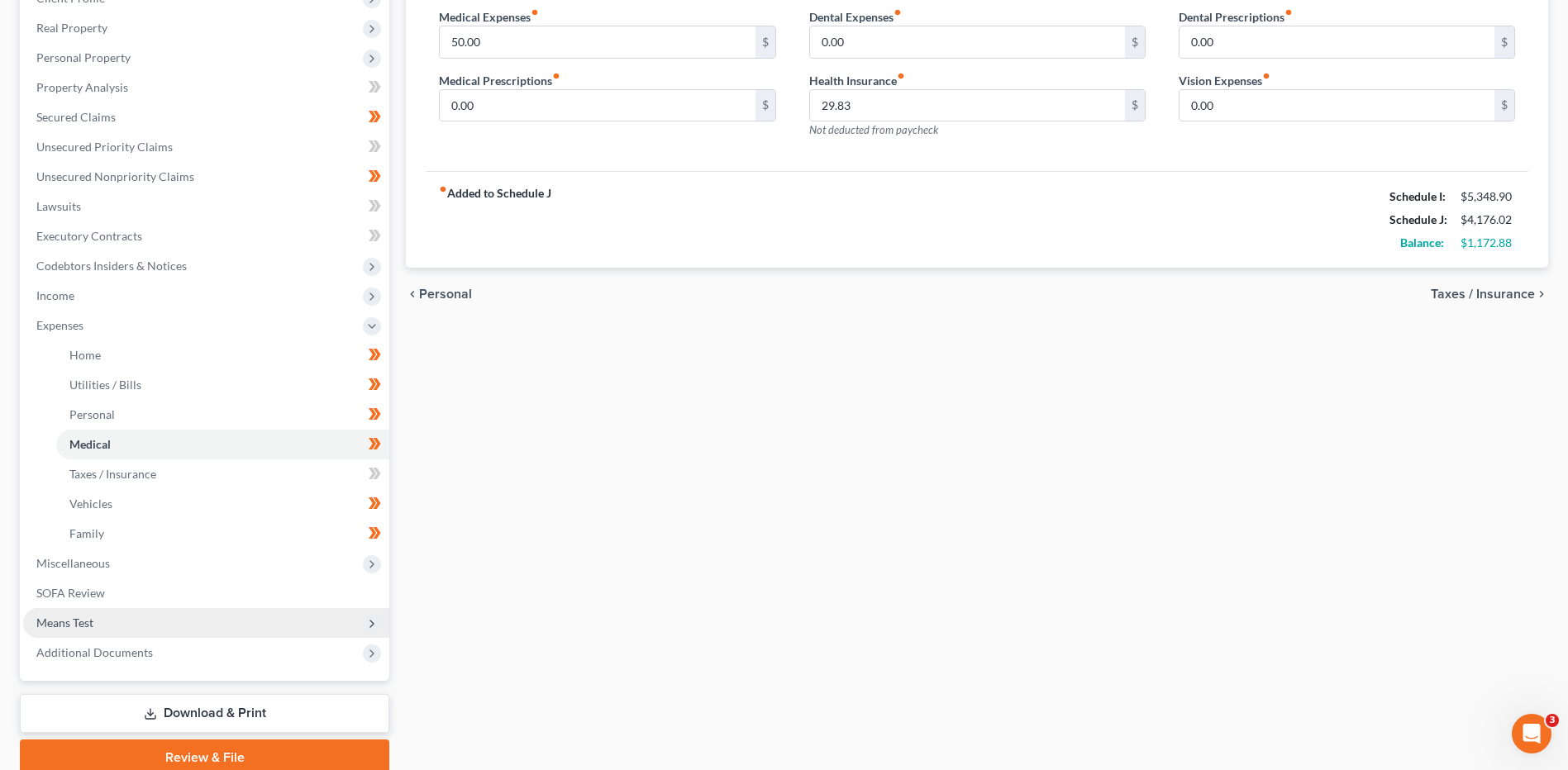
click at [124, 628] on span "Means Test" at bounding box center [206, 622] width 366 height 30
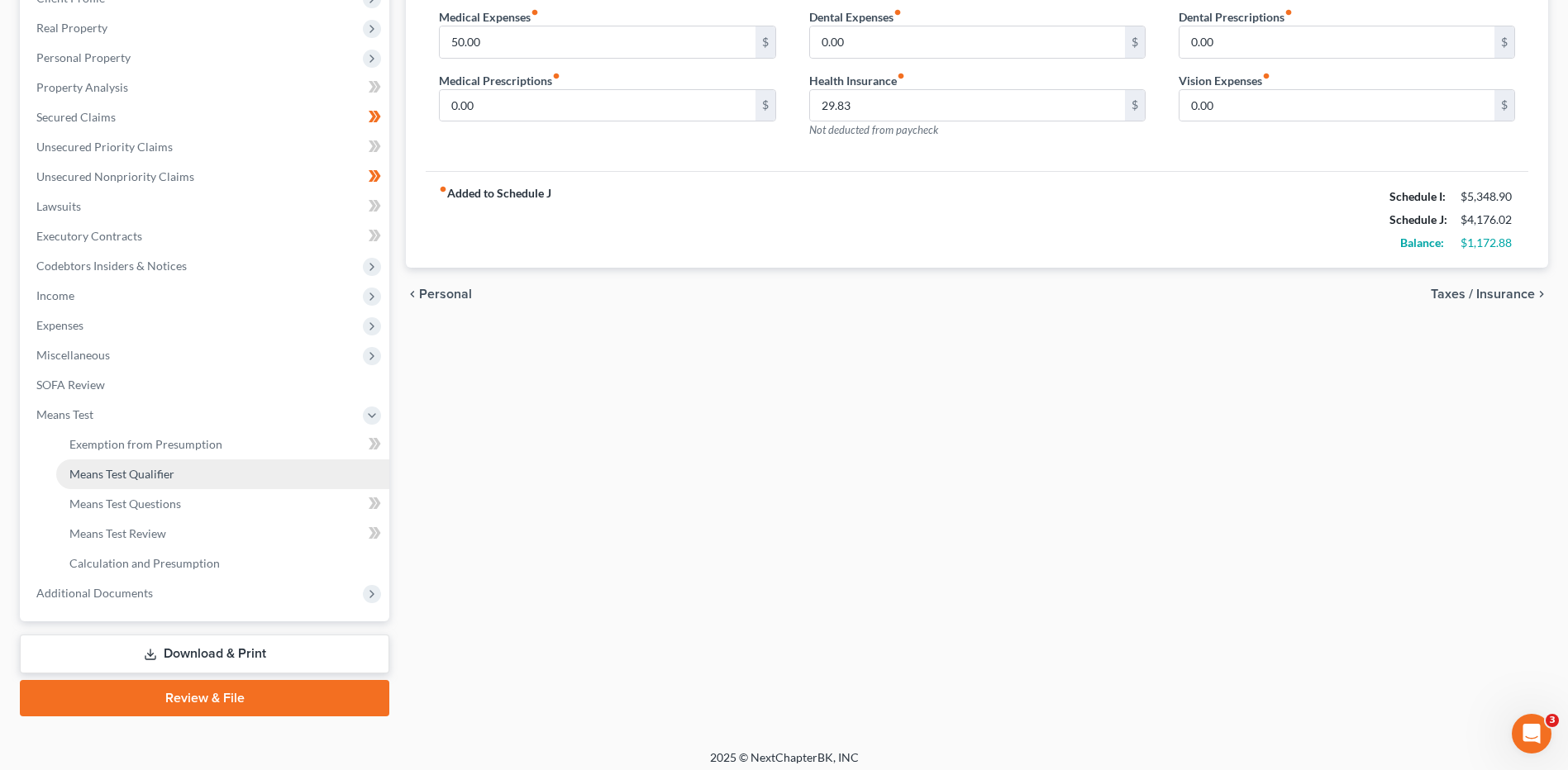
click at [168, 472] on span "Means Test Qualifier" at bounding box center [121, 473] width 105 height 14
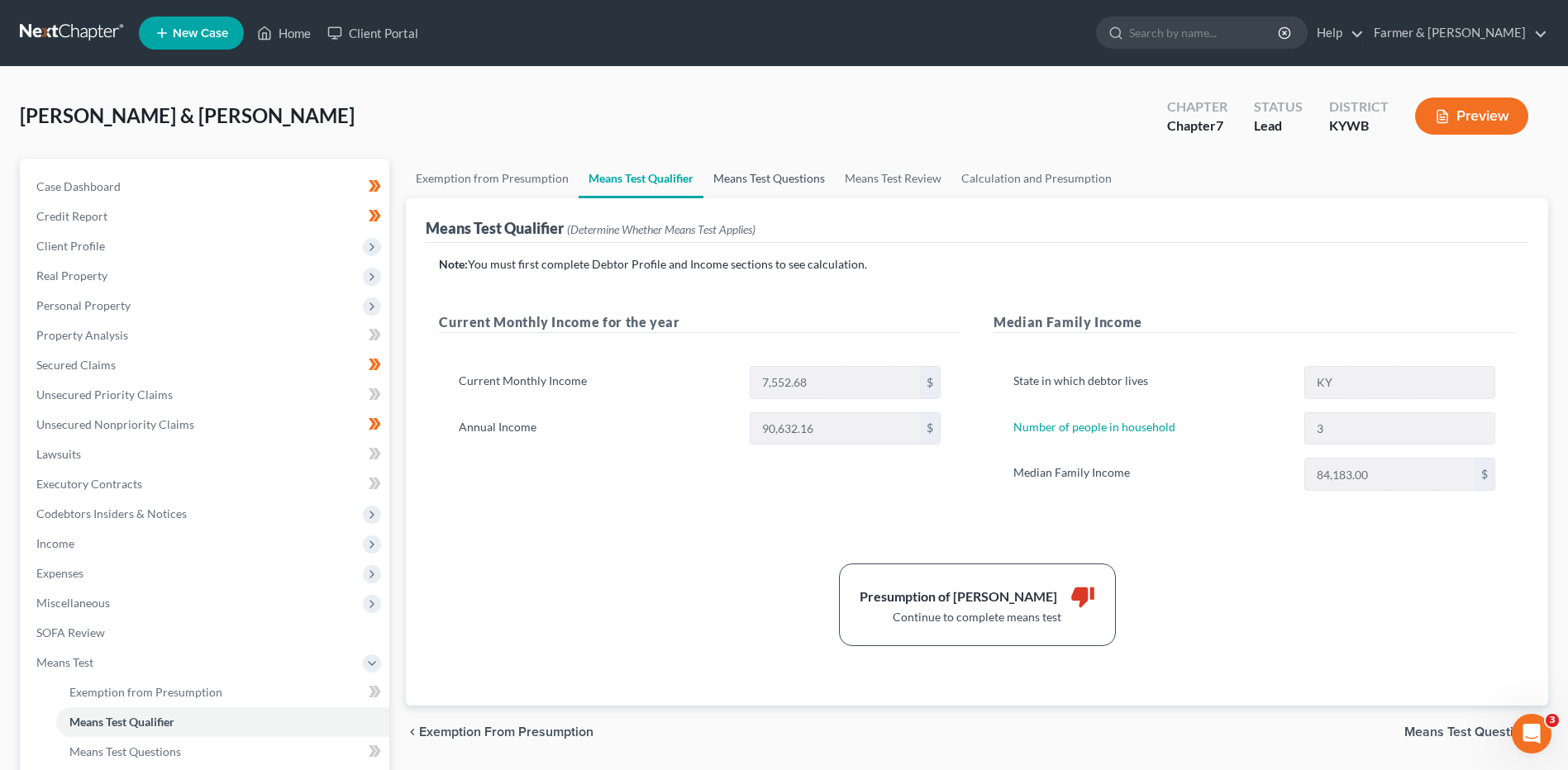
click at [787, 185] on link "Means Test Questions" at bounding box center [769, 178] width 131 height 39
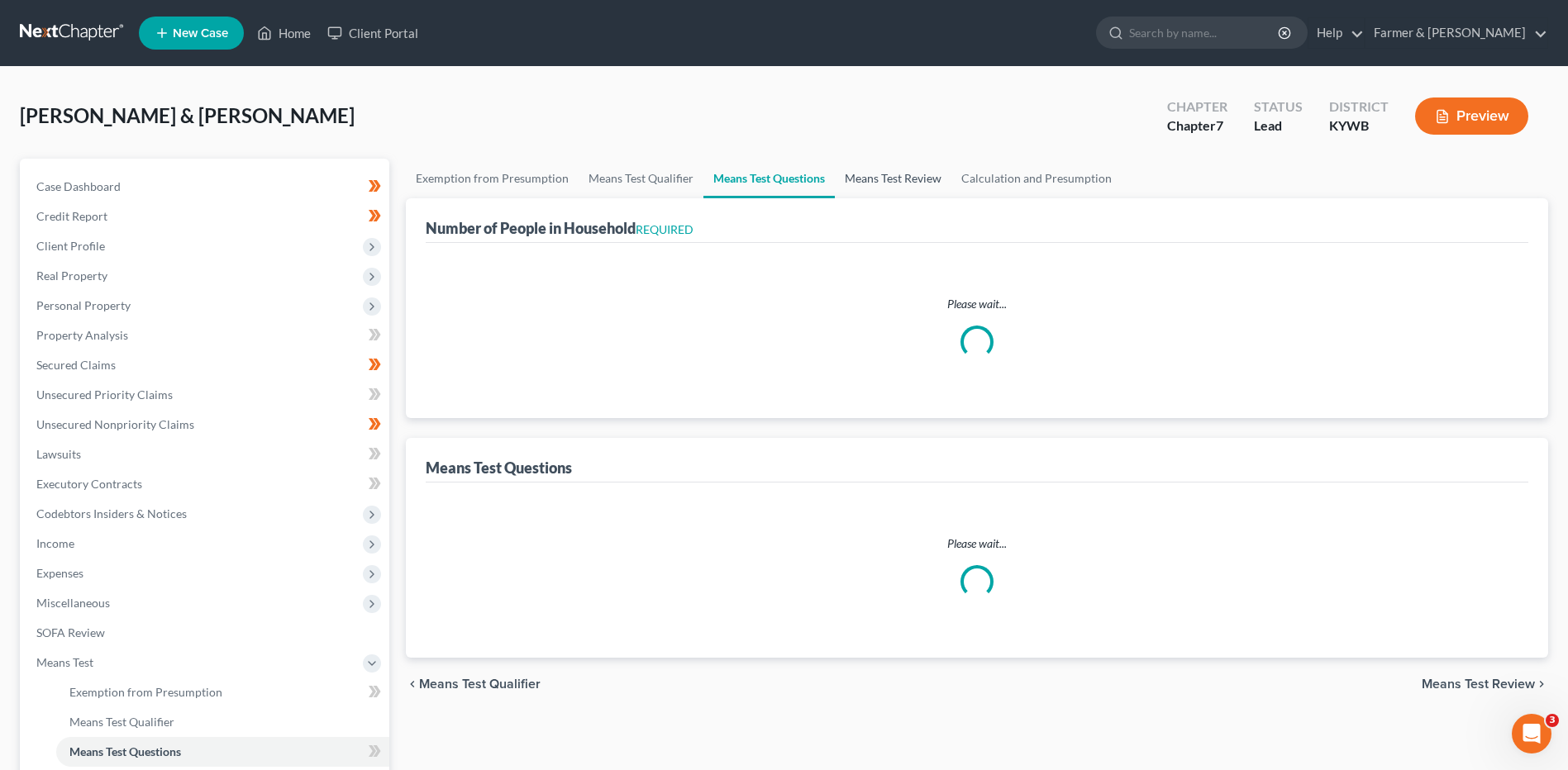
select select "0"
select select "60"
select select "1"
select select "60"
select select "3"
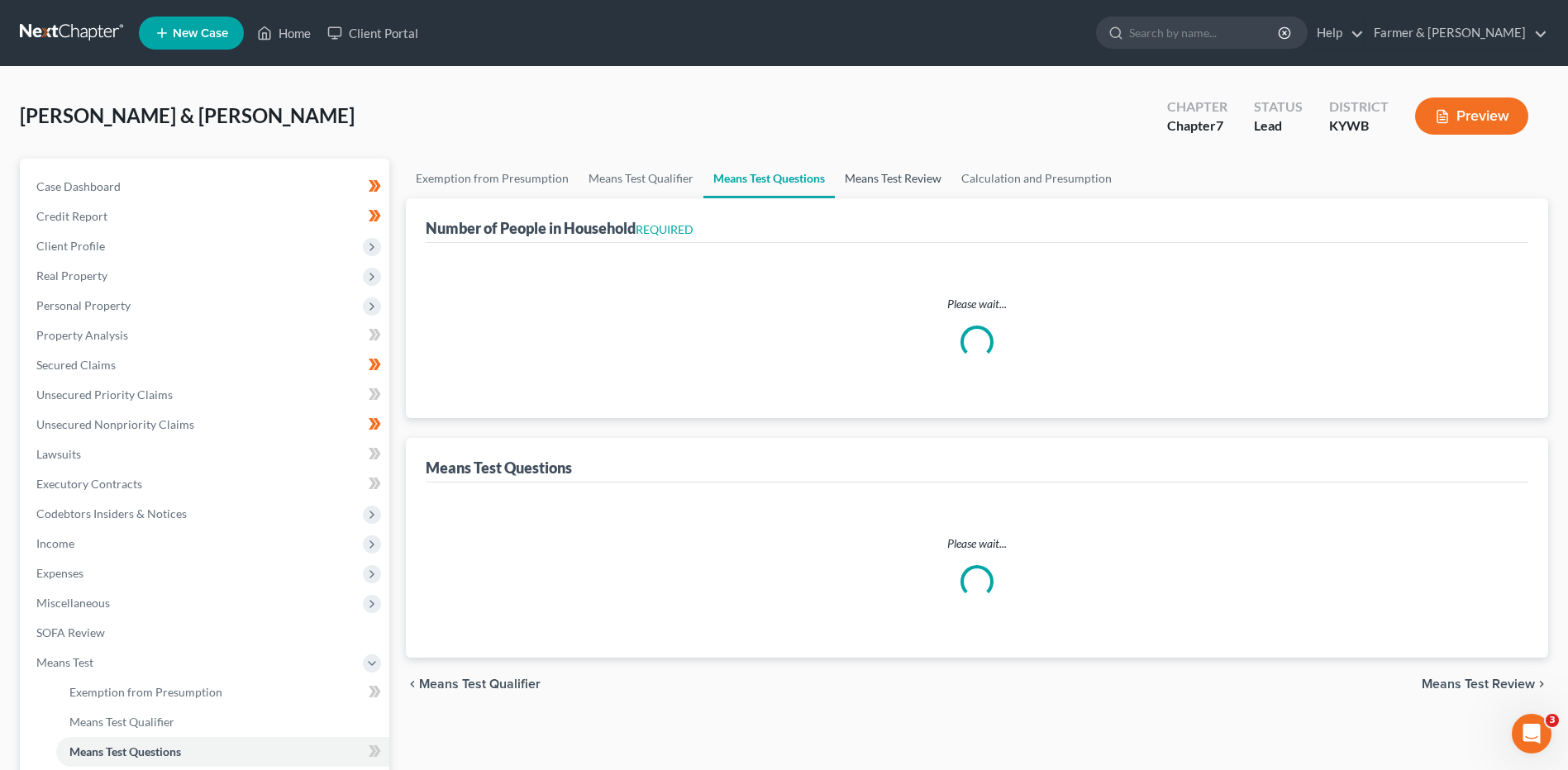
select select "2"
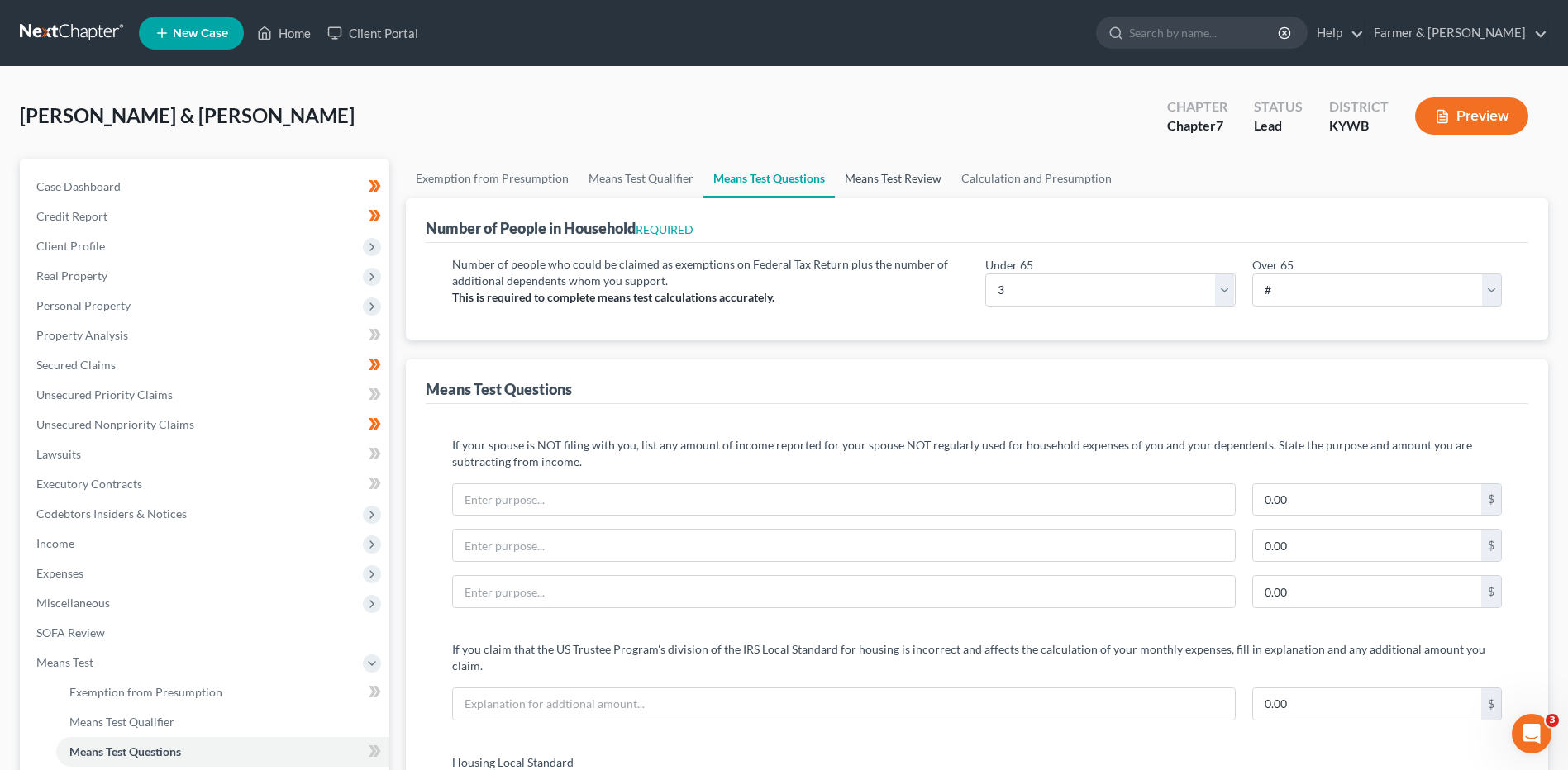
click at [897, 177] on link "Means Test Review" at bounding box center [892, 178] width 117 height 39
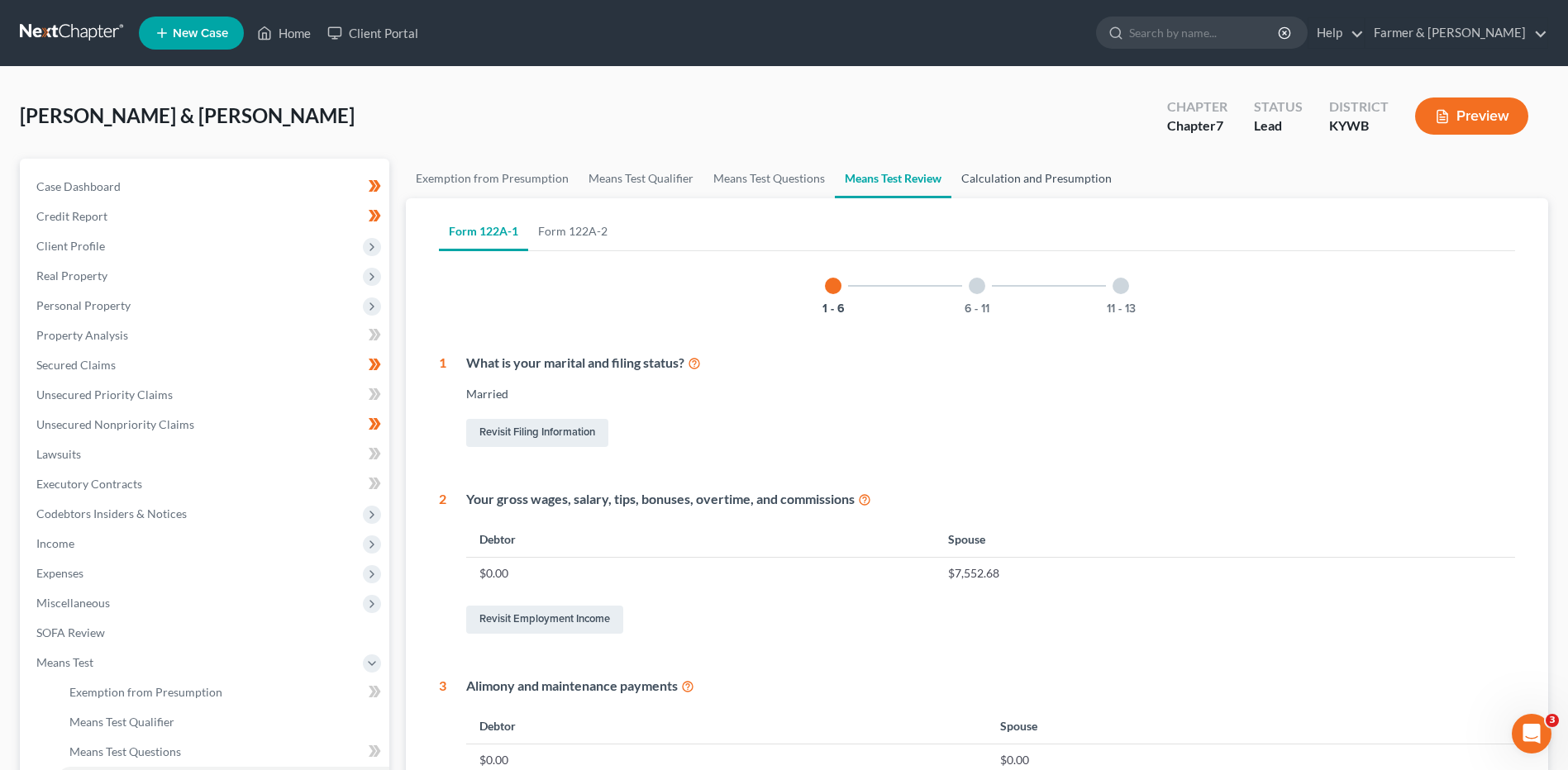
click at [1014, 177] on link "Calculation and Presumption" at bounding box center [1037, 178] width 171 height 39
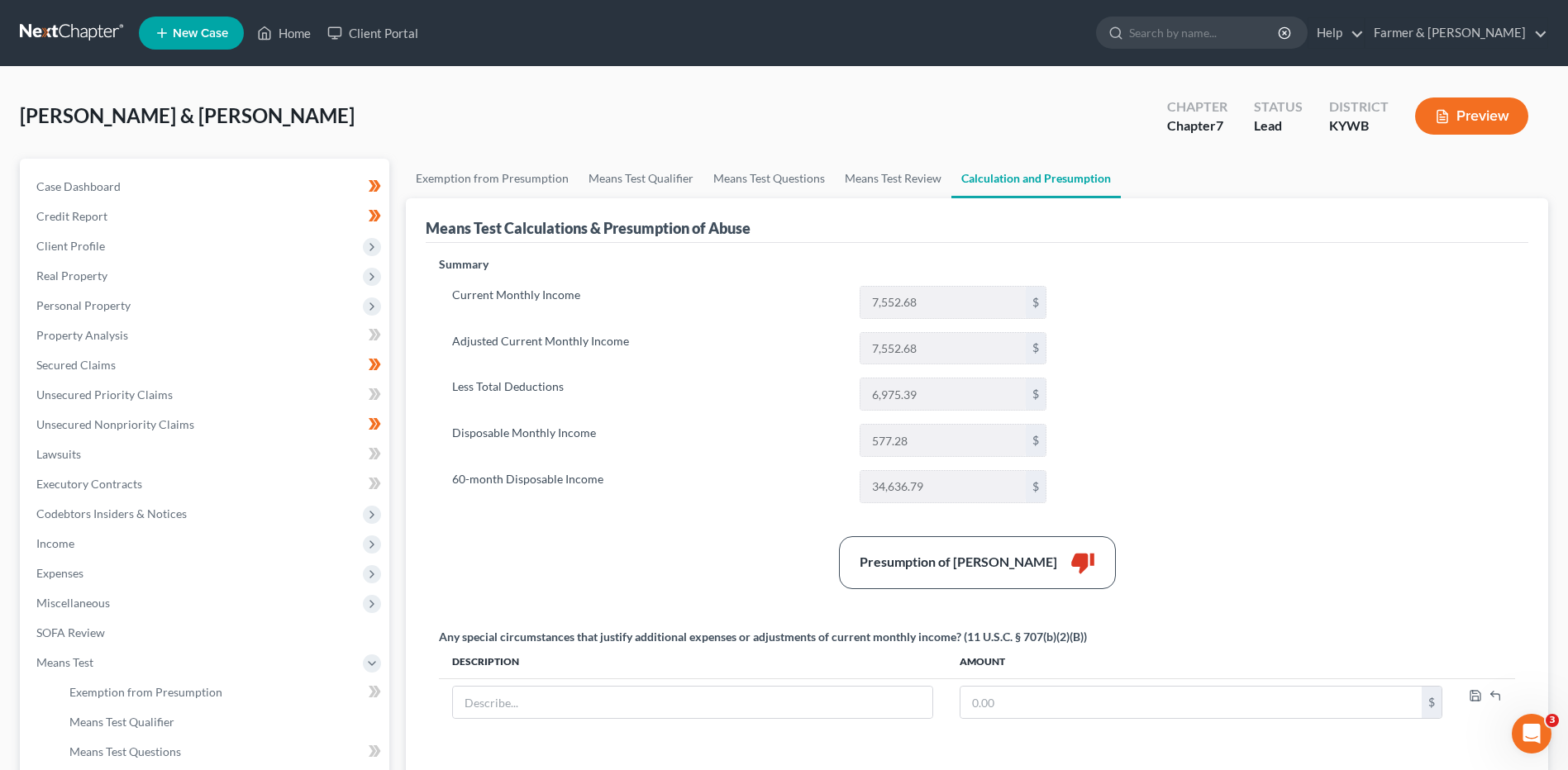
click at [84, 32] on link at bounding box center [73, 32] width 106 height 30
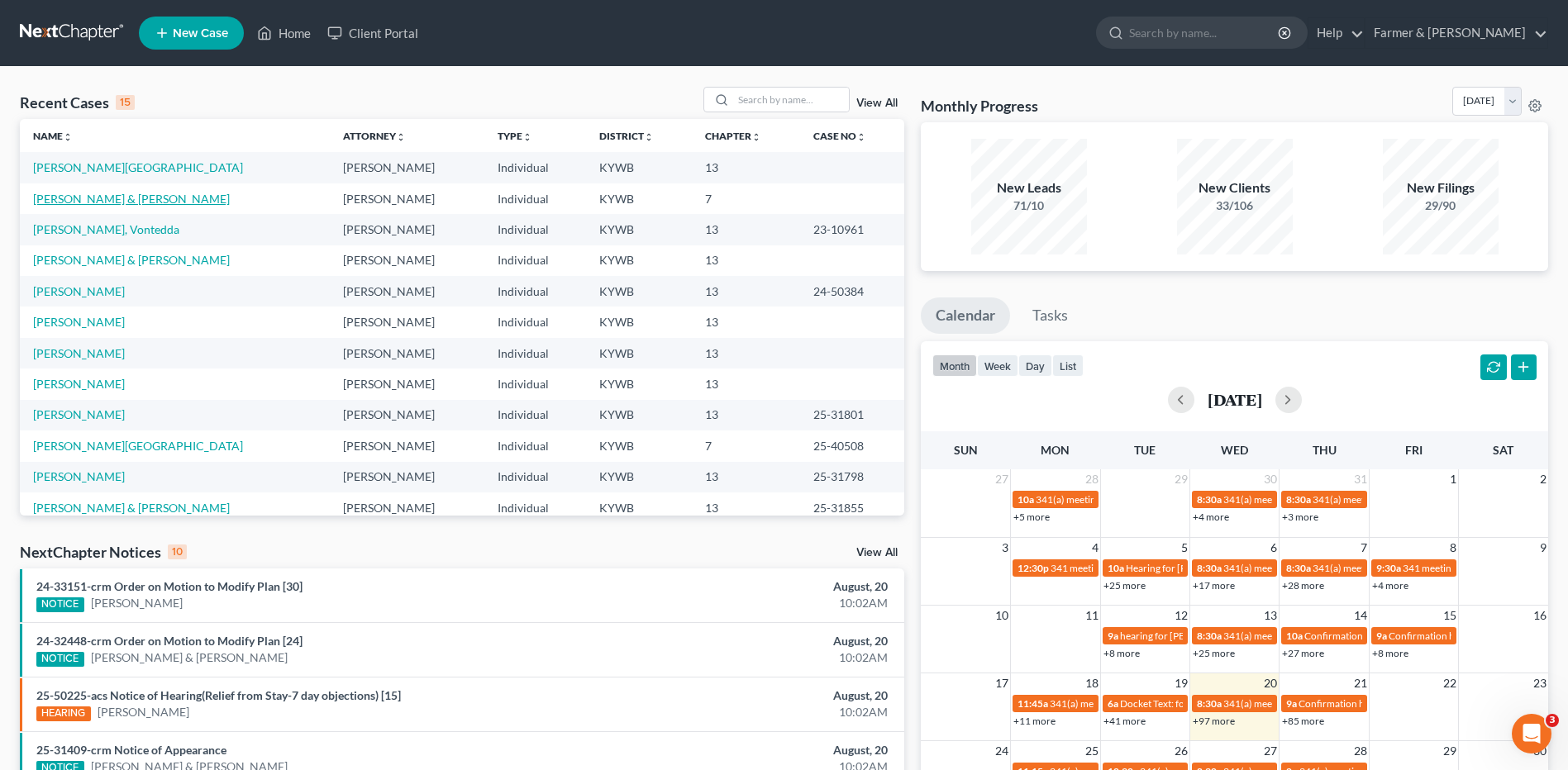
drag, startPoint x: 128, startPoint y: 200, endPoint x: 175, endPoint y: 200, distance: 47.0
click at [128, 200] on link "[PERSON_NAME] & [PERSON_NAME]" at bounding box center [131, 199] width 197 height 14
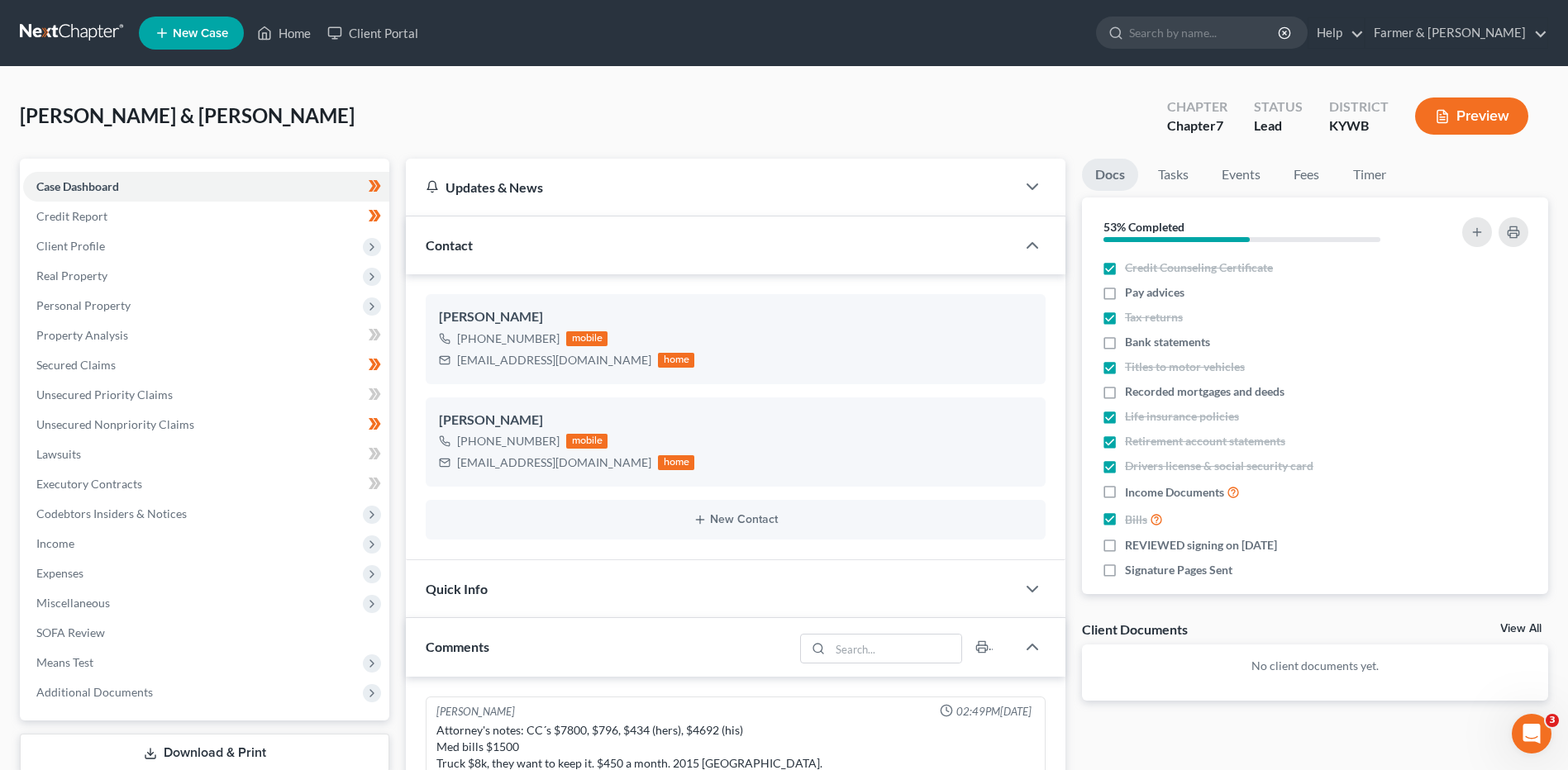
scroll to position [278, 0]
click at [1124, 294] on label "Pay advices" at bounding box center [1154, 292] width 60 height 16
click at [1131, 294] on input "Pay advices" at bounding box center [1136, 289] width 11 height 11
checkbox input "true"
click at [1124, 489] on label "Income Documents" at bounding box center [1182, 492] width 115 height 19
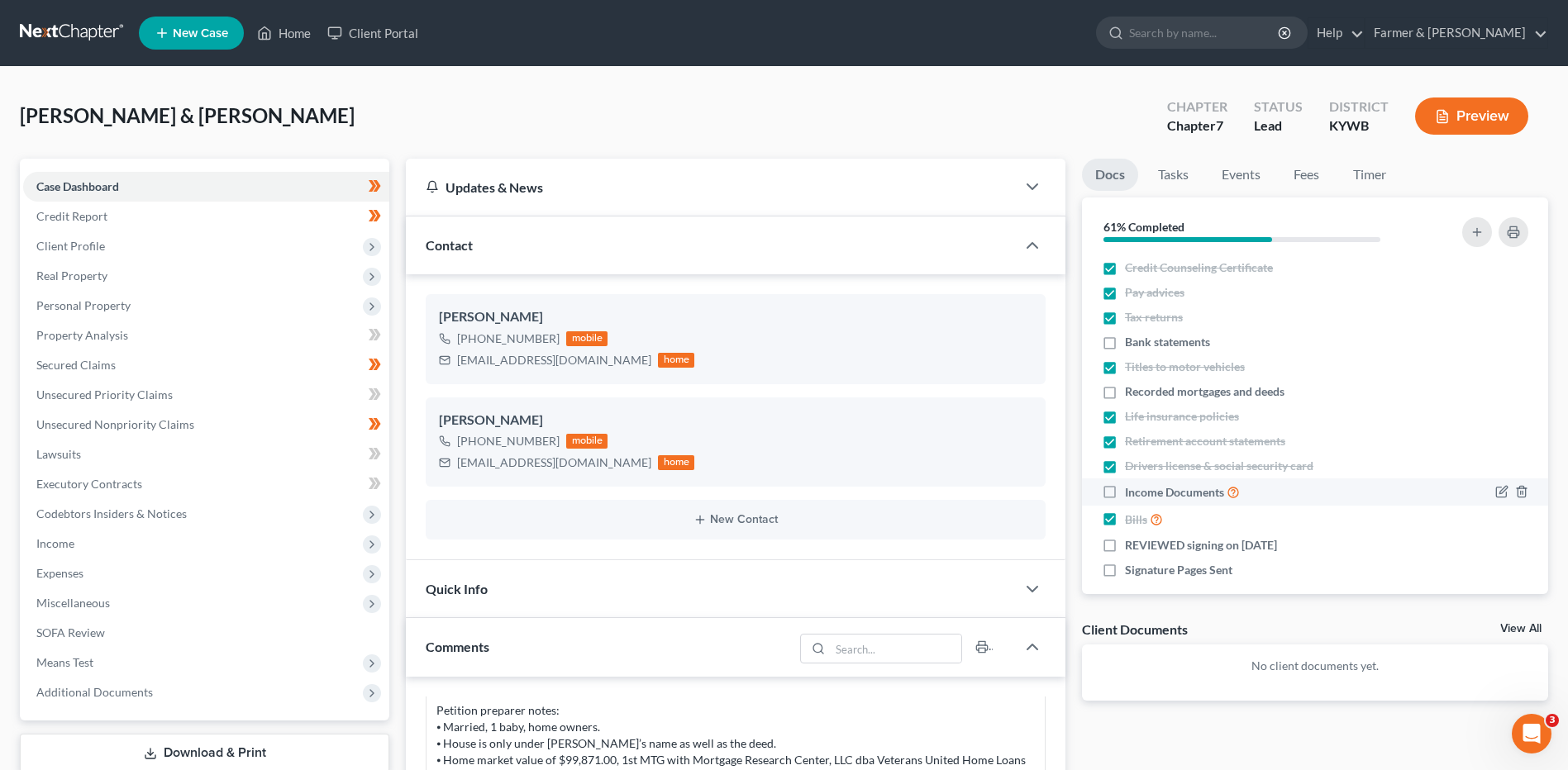
click at [1131, 489] on input "Income Documents" at bounding box center [1136, 488] width 11 height 11
checkbox input "true"
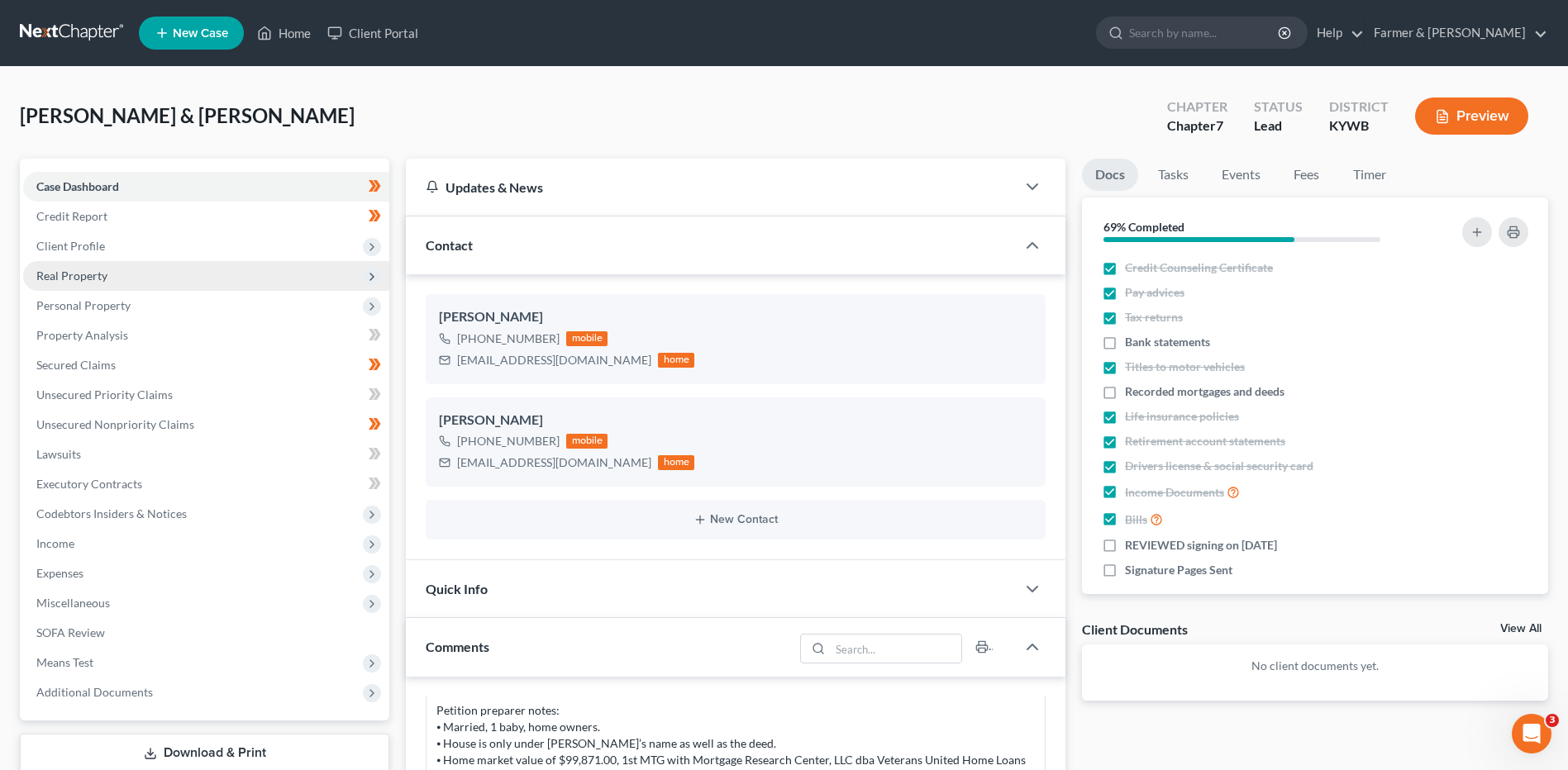
click at [150, 269] on span "Real Property" at bounding box center [206, 275] width 366 height 30
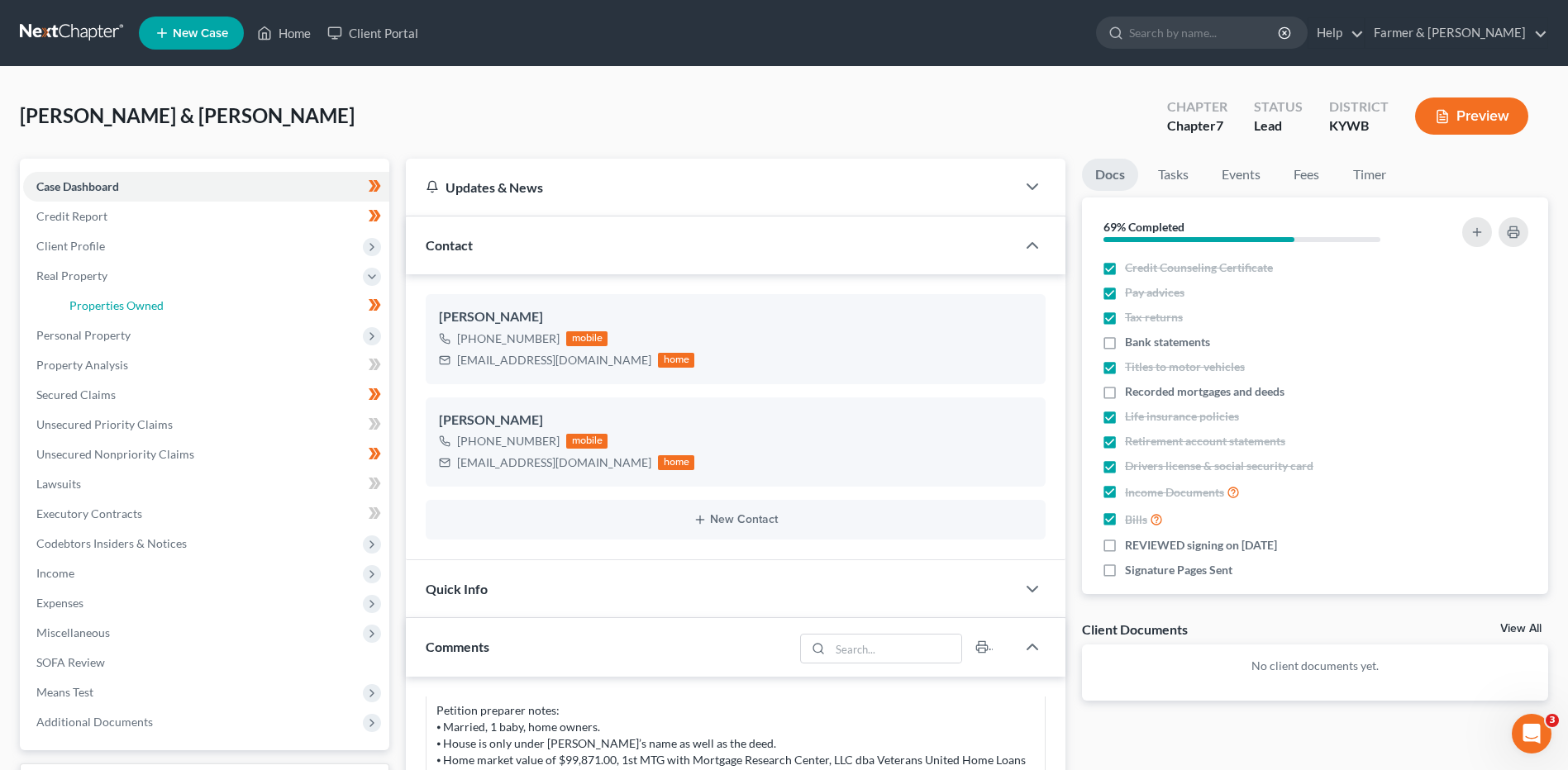
drag, startPoint x: 158, startPoint y: 296, endPoint x: 402, endPoint y: 330, distance: 246.4
click at [158, 296] on link "Properties Owned" at bounding box center [223, 305] width 333 height 30
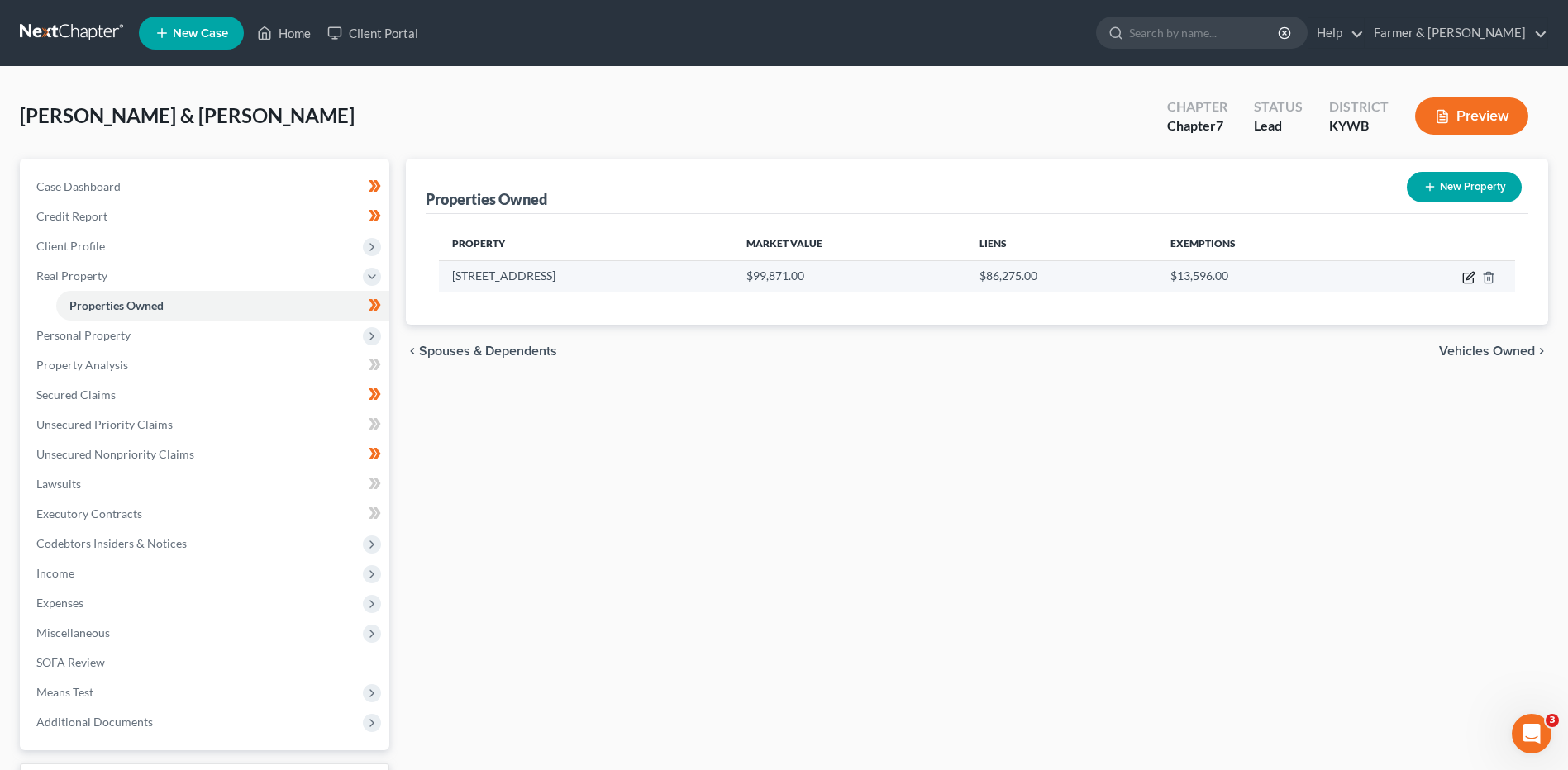
click at [1466, 276] on icon "button" at bounding box center [1468, 277] width 13 height 13
select select "18"
select select "1"
select select "0"
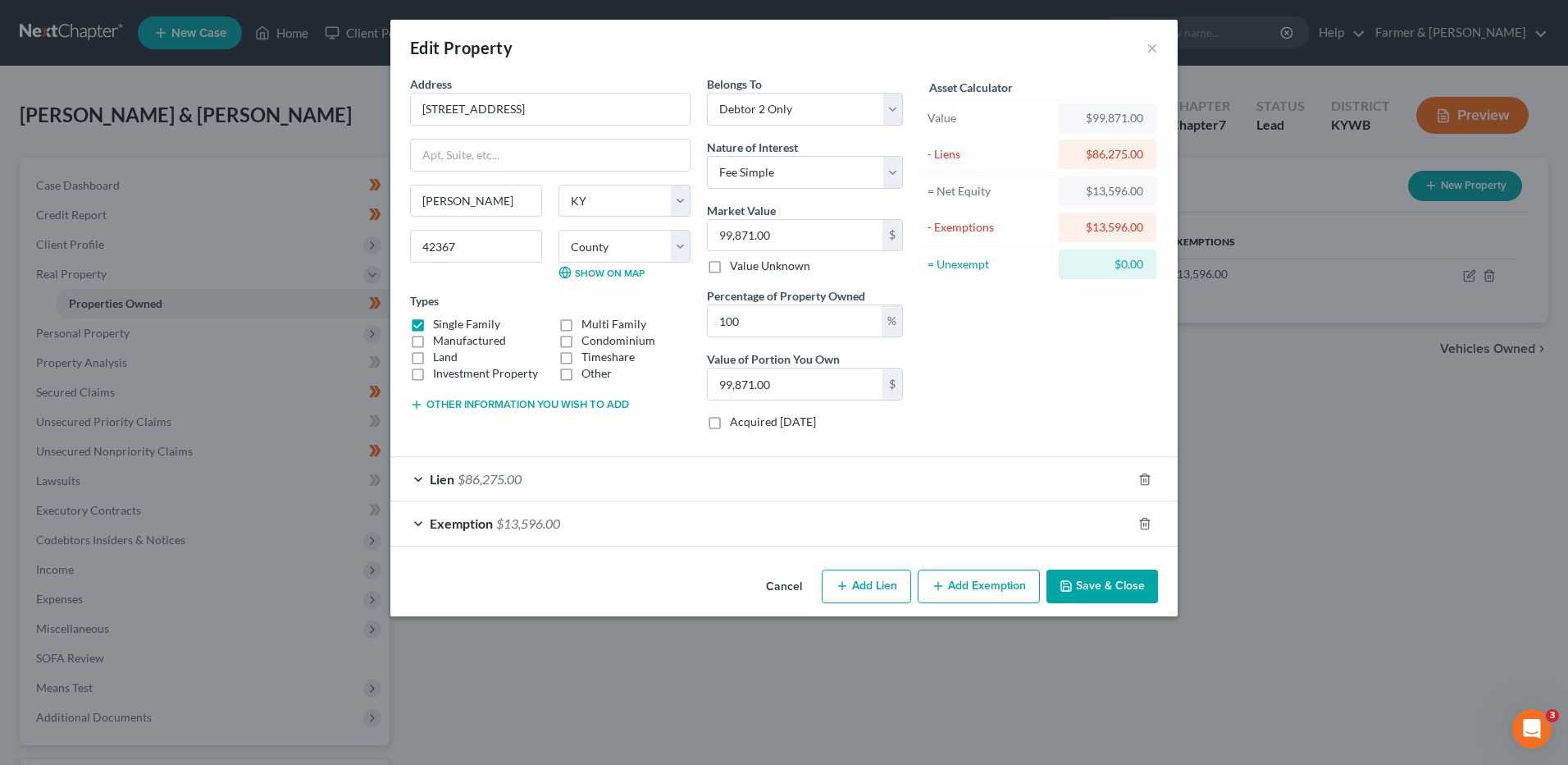
click at [1070, 583] on icon "button" at bounding box center [1066, 585] width 13 height 13
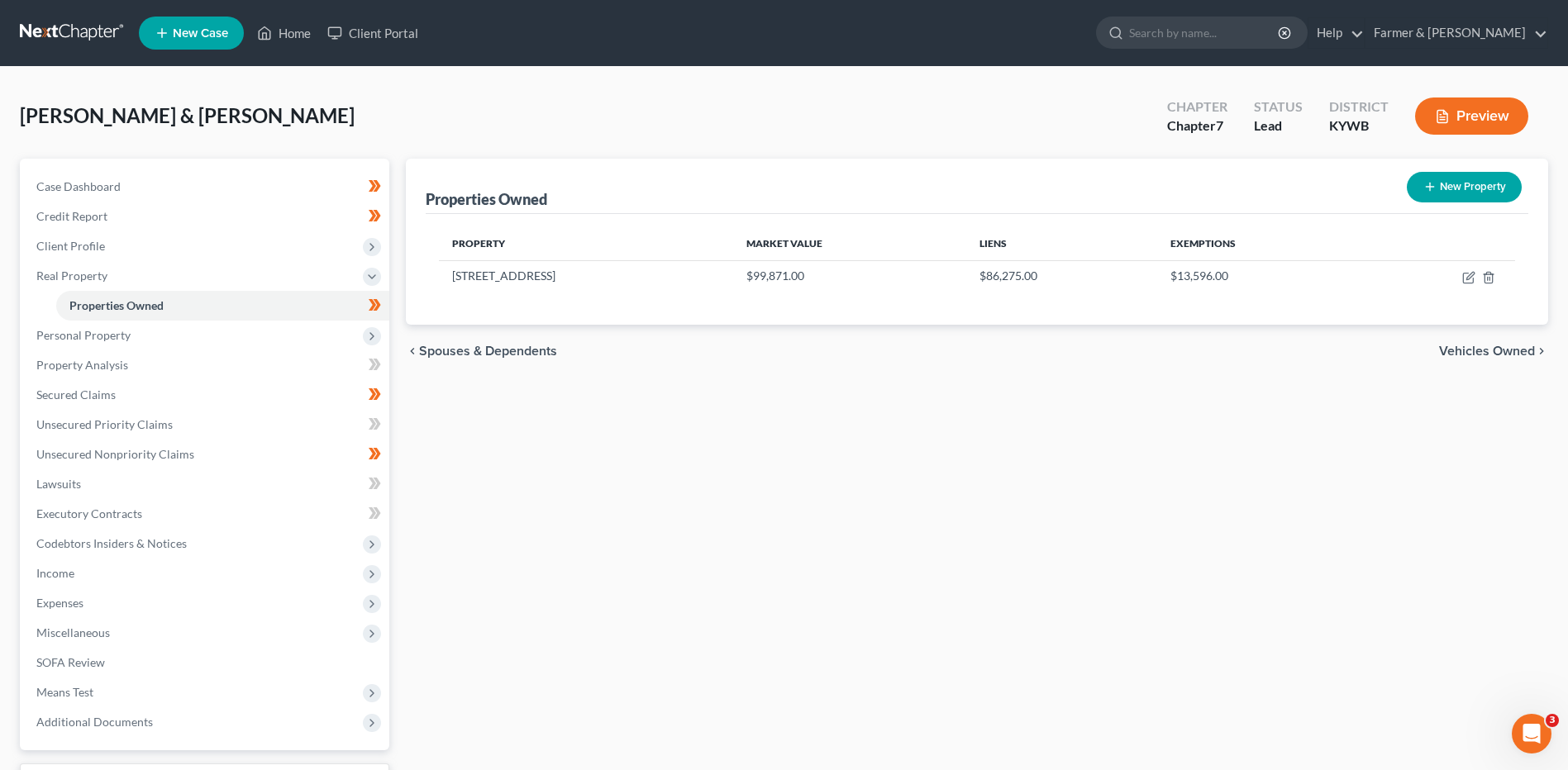
click at [200, 170] on div "Case Dashboard Payments Invoices Payments Payments Credit Report Client Profile…" at bounding box center [204, 454] width 369 height 592
click at [264, 178] on link "Case Dashboard" at bounding box center [206, 186] width 366 height 30
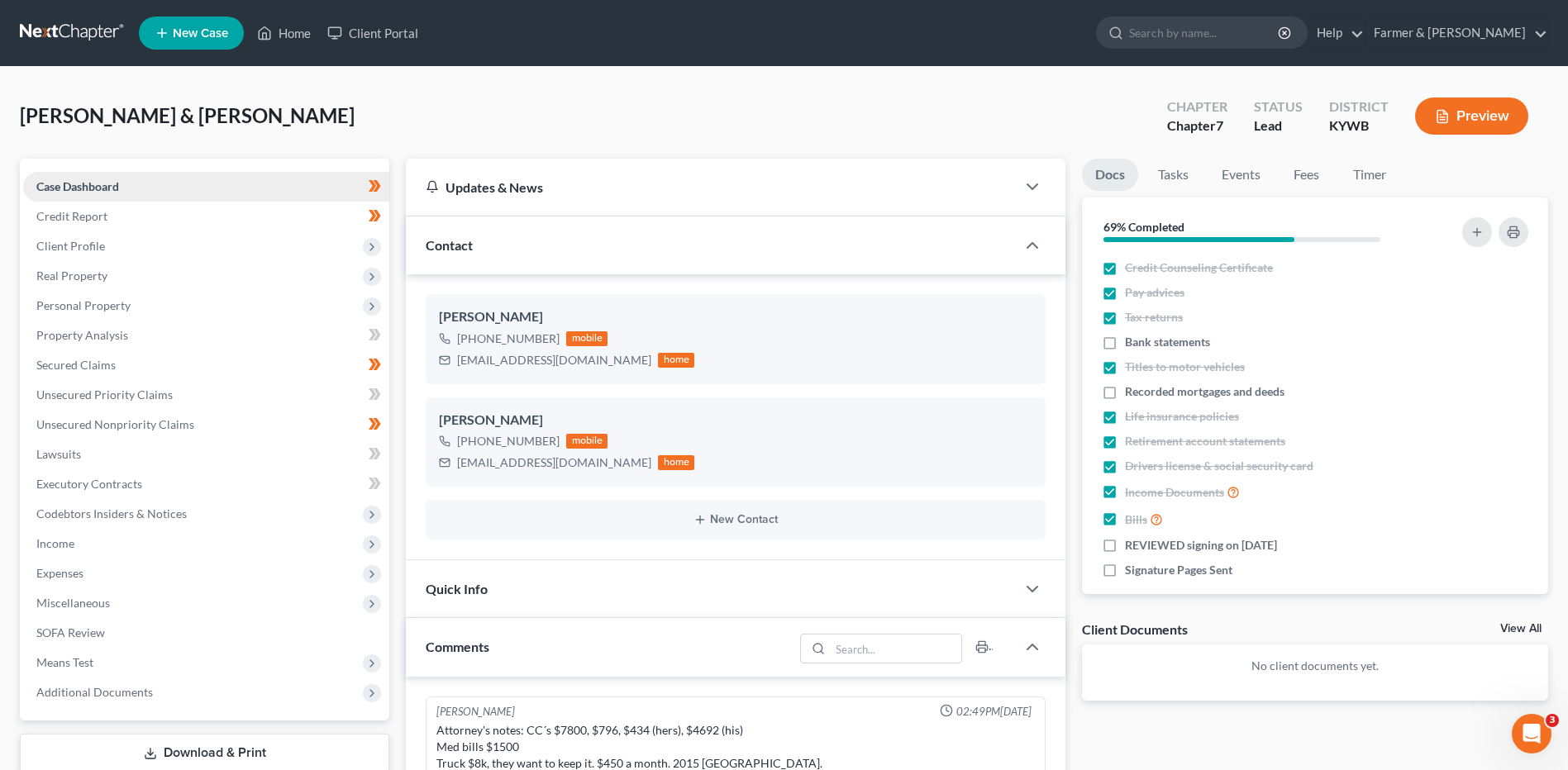
scroll to position [278, 0]
click at [1124, 394] on label "Recorded mortgages and deeds" at bounding box center [1204, 391] width 160 height 16
click at [1131, 394] on input "Recorded mortgages and deeds" at bounding box center [1136, 388] width 11 height 11
checkbox input "true"
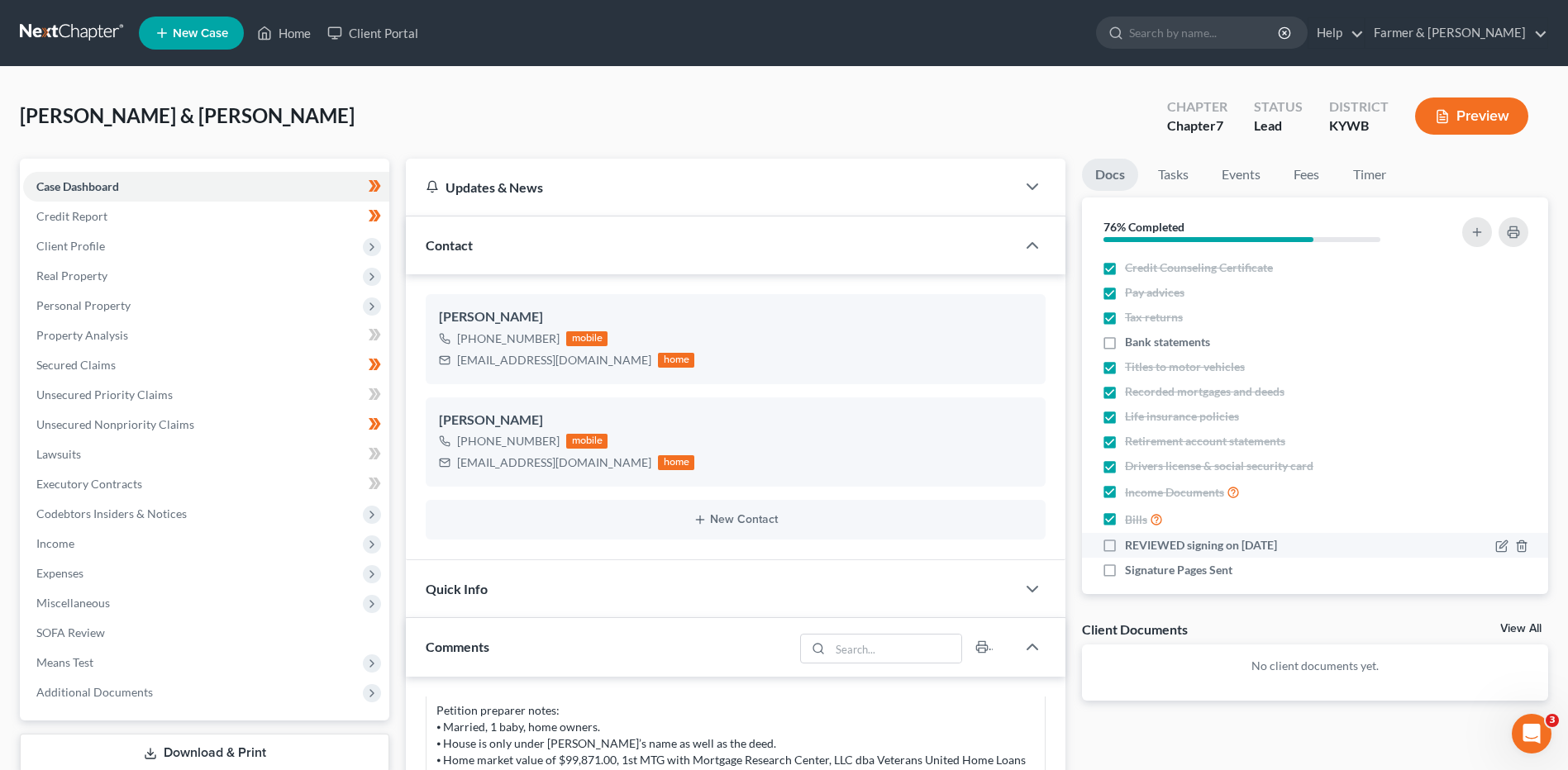
click at [1124, 545] on label "REVIEWED signing on [DATE]" at bounding box center [1200, 545] width 152 height 16
click at [1131, 545] on input "REVIEWED signing on [DATE]" at bounding box center [1136, 542] width 11 height 11
checkbox input "true"
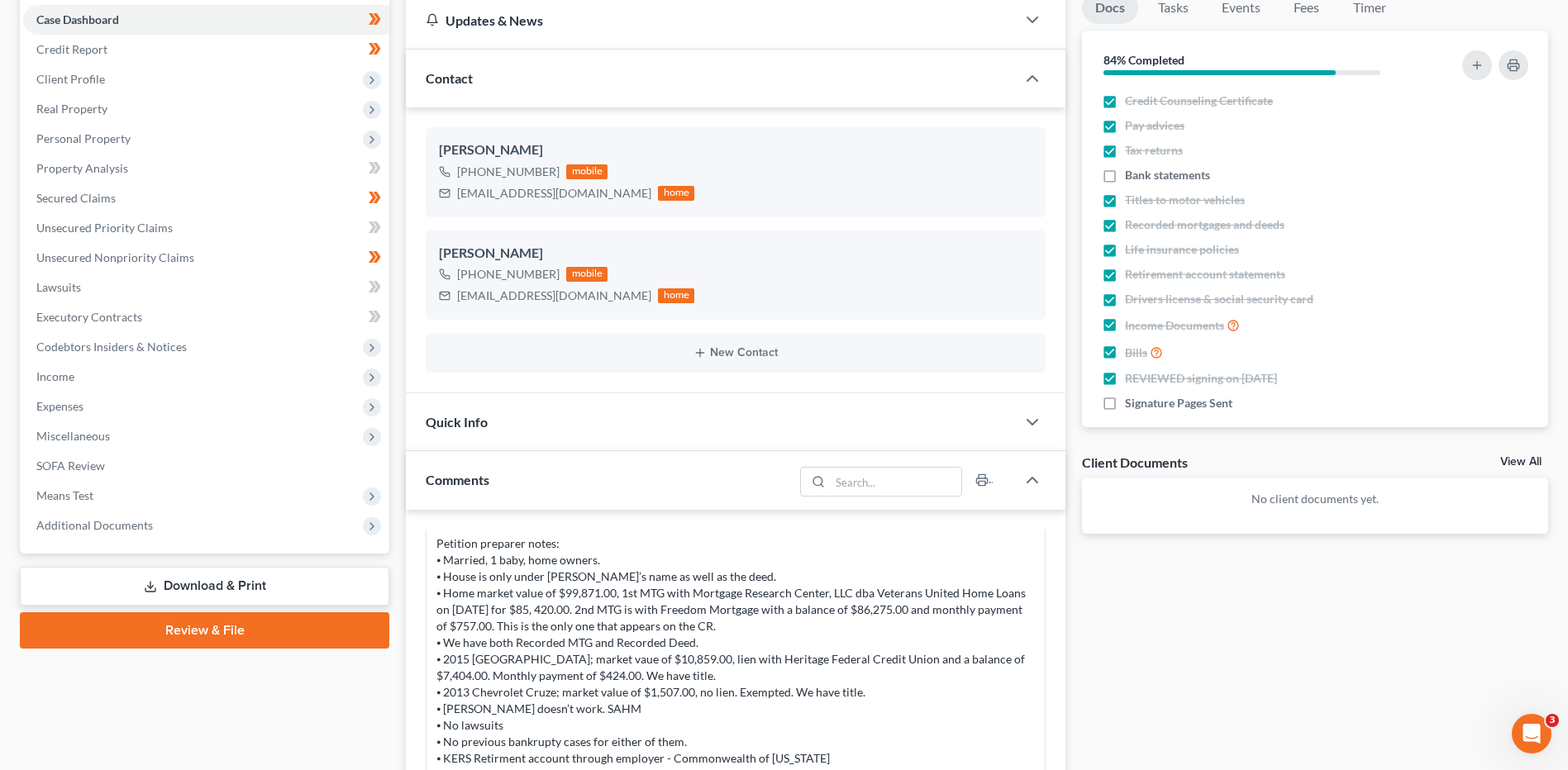
scroll to position [165, 0]
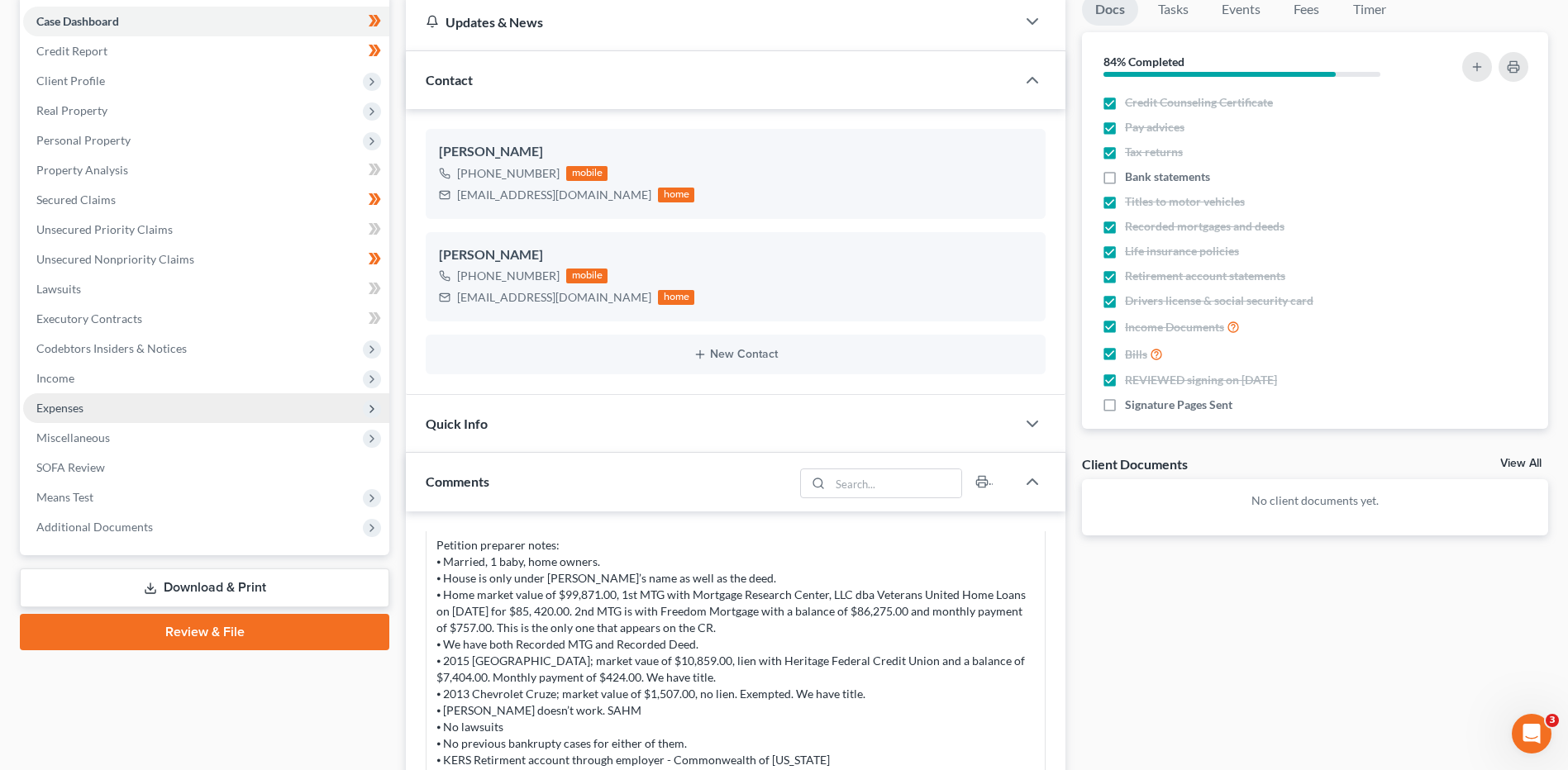
click at [77, 409] on span "Expenses" at bounding box center [60, 408] width 47 height 14
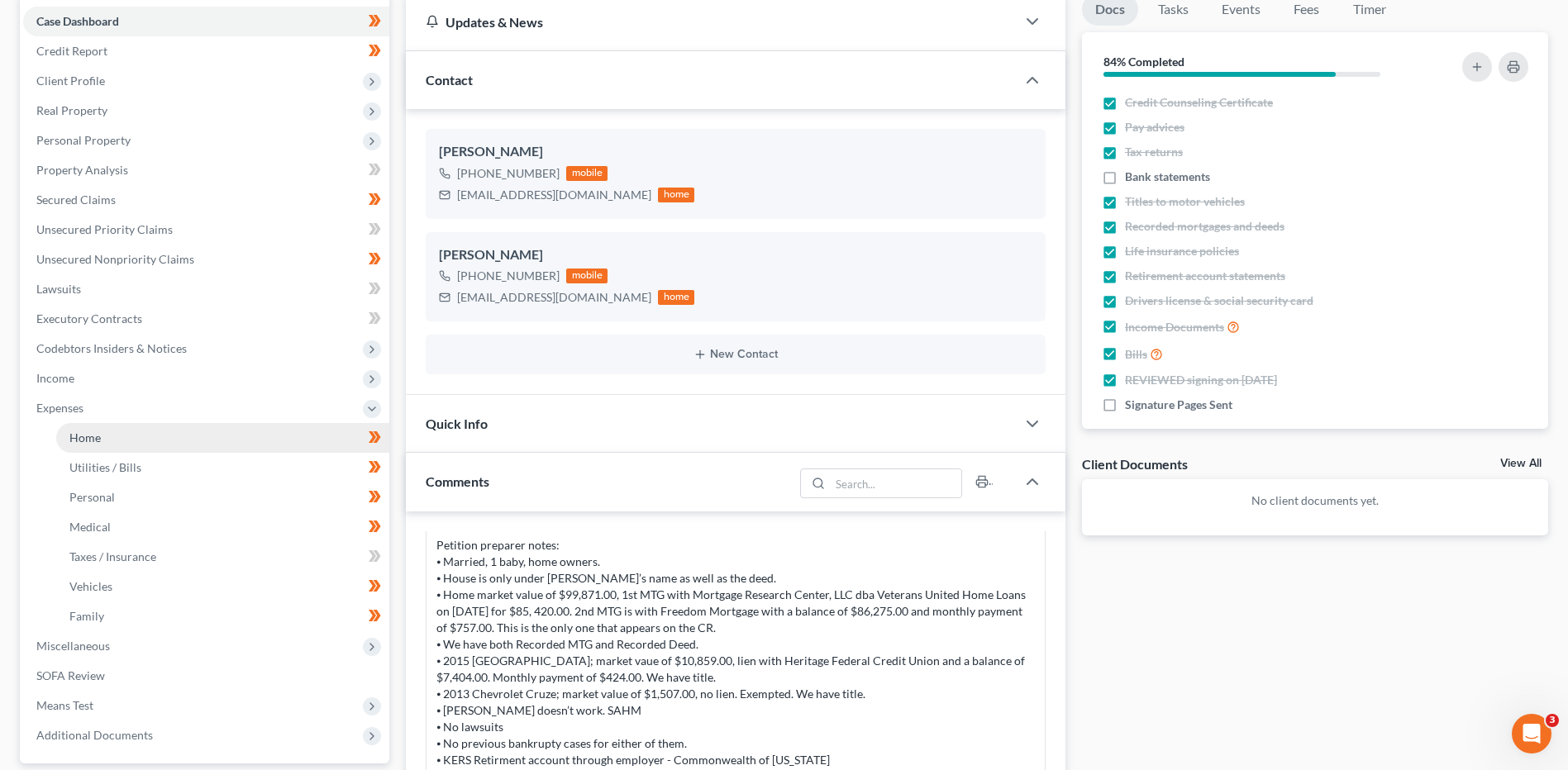
click at [90, 431] on span "Home" at bounding box center [84, 437] width 32 height 14
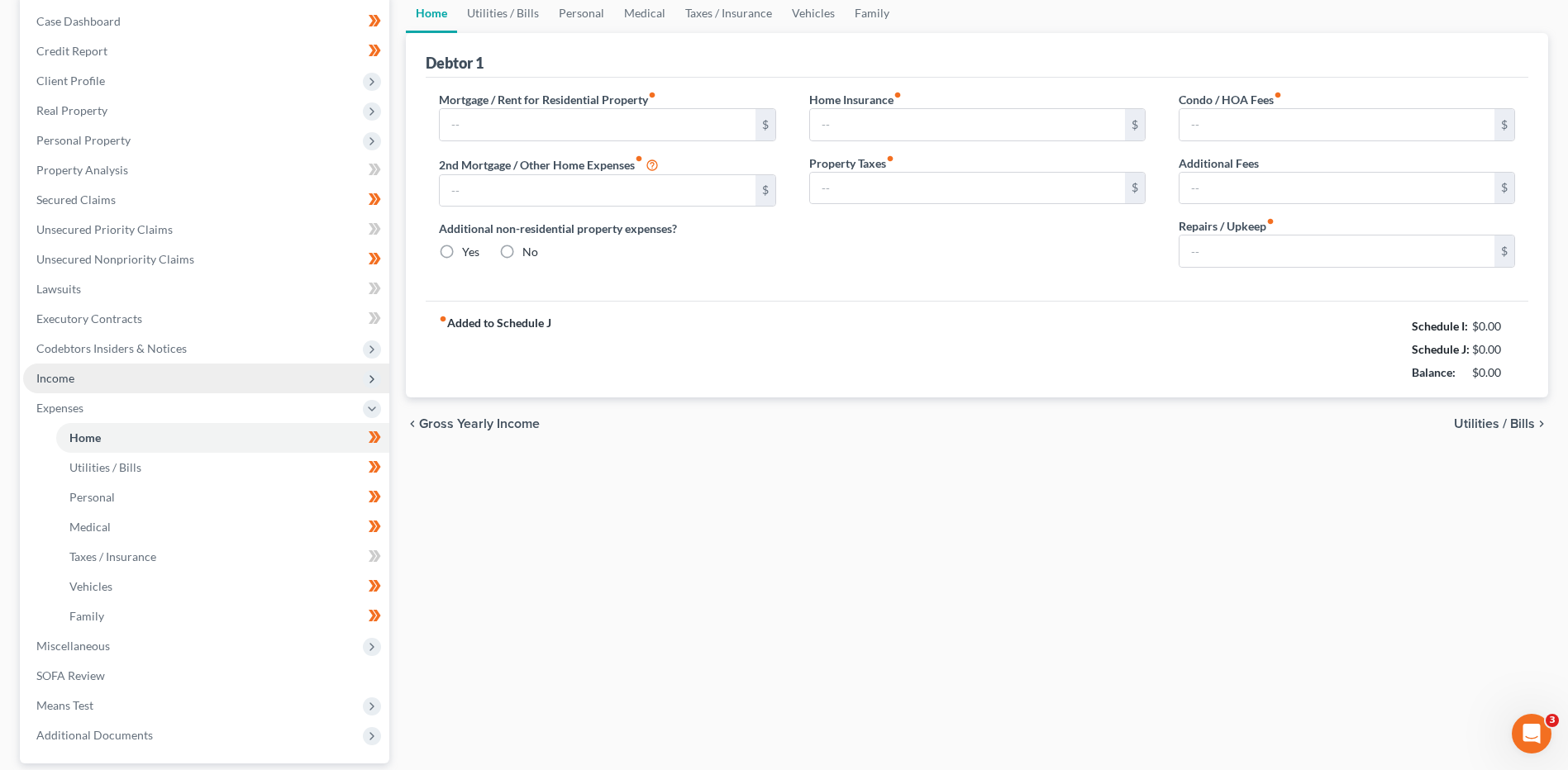
scroll to position [64, 0]
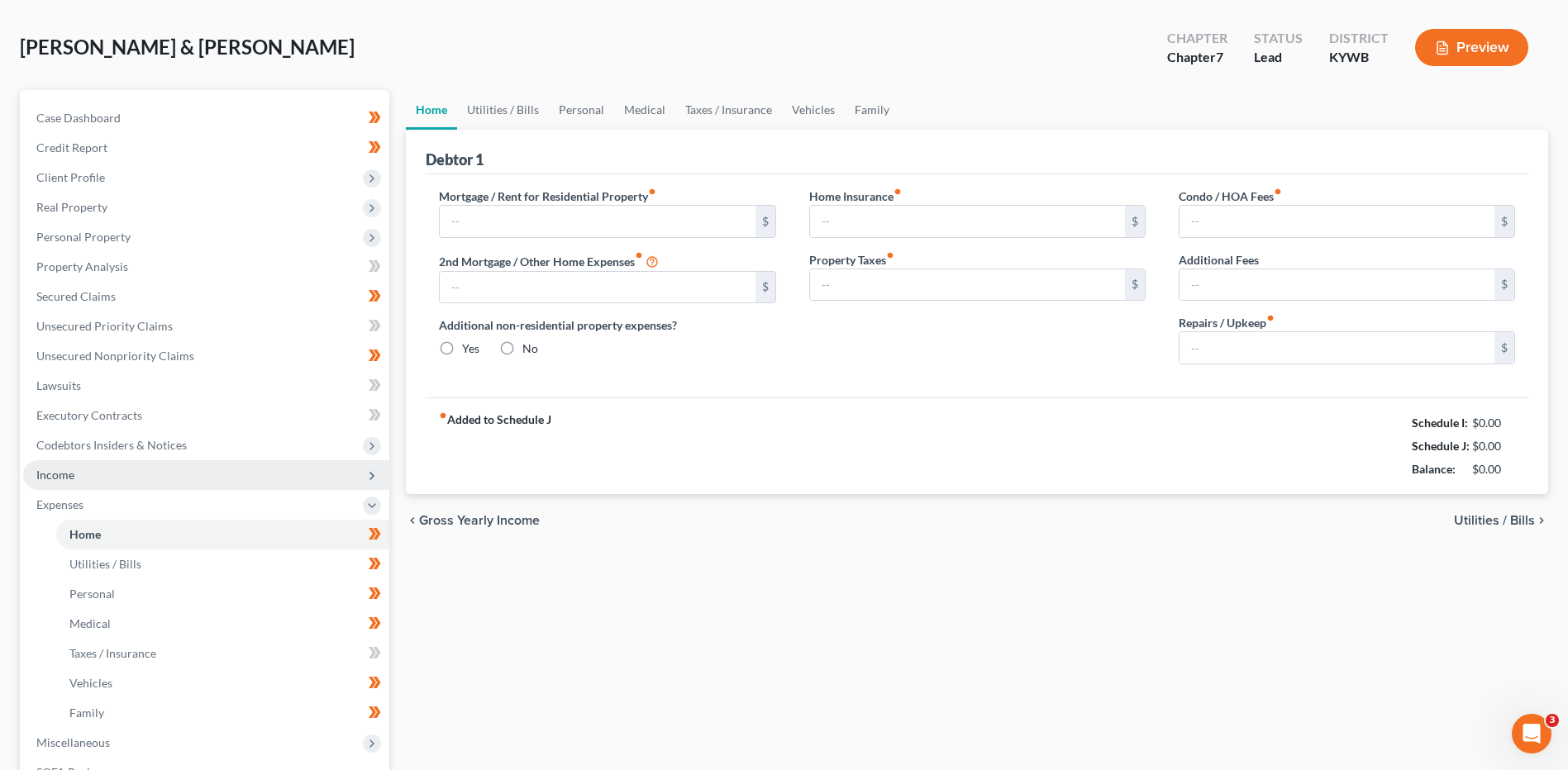
type input "757.19"
type input "0.00"
radio input "true"
type input "0.00"
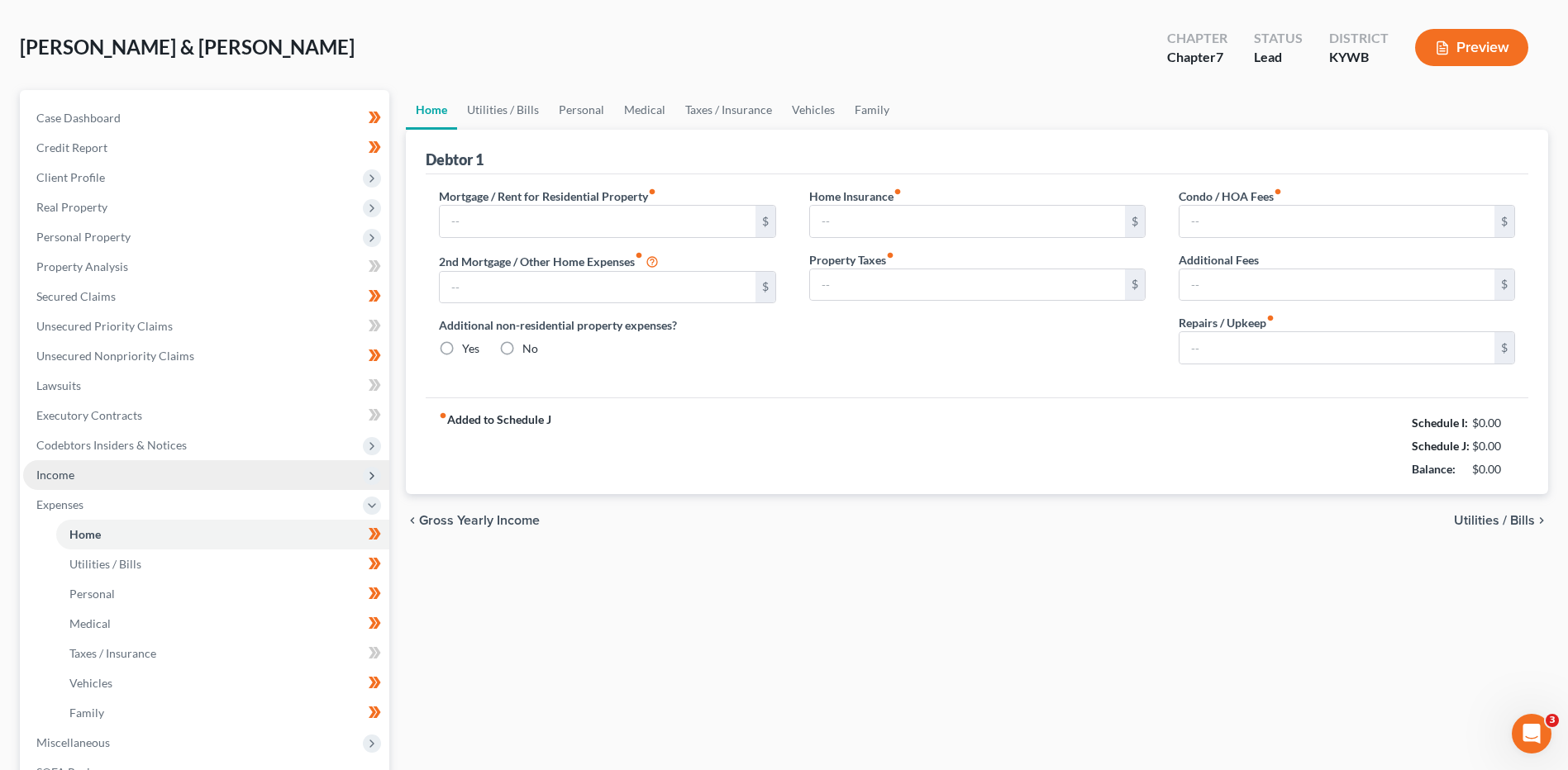
type input "0.00"
type input "100.00"
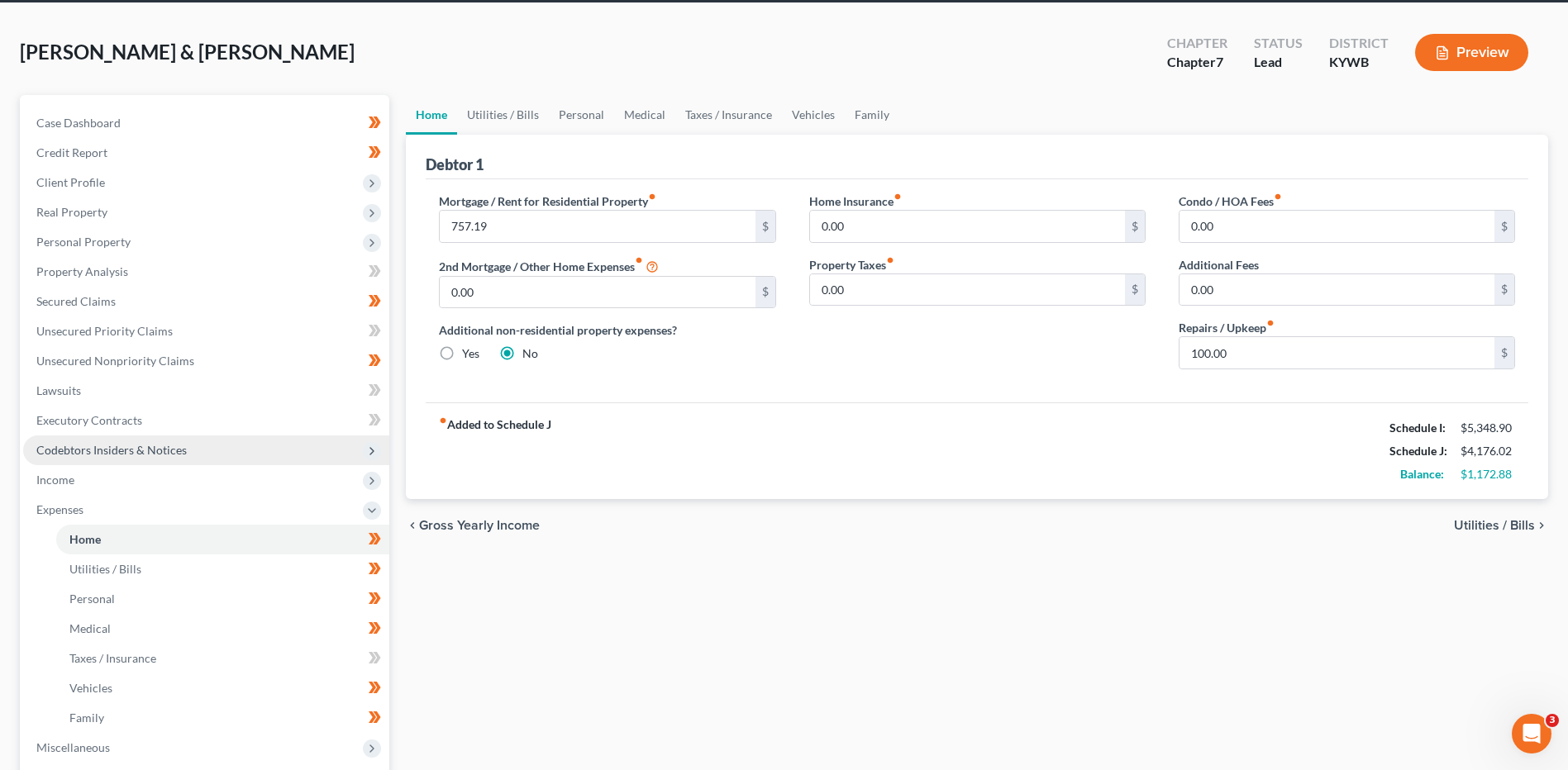
scroll to position [0, 0]
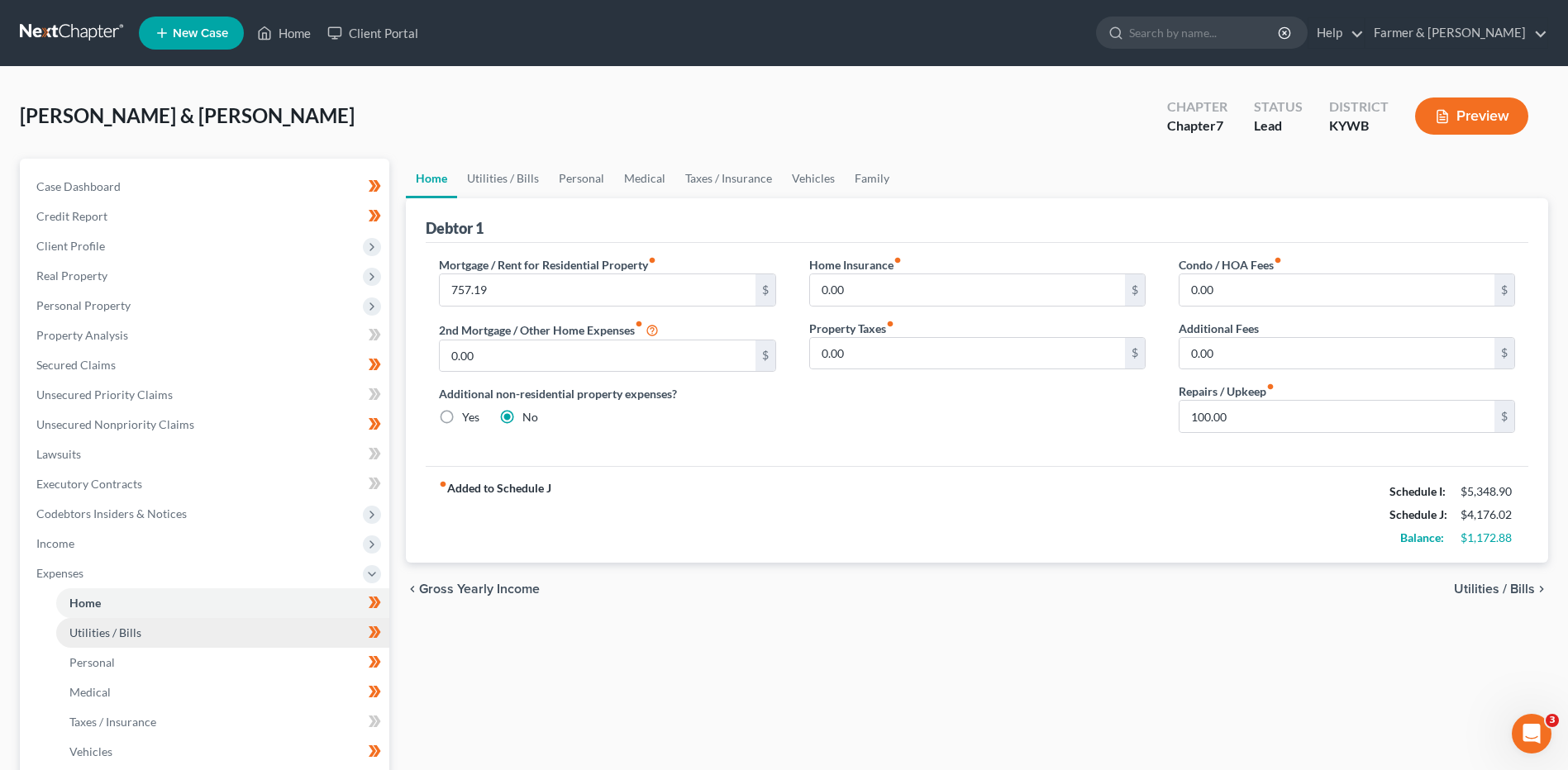
click at [151, 626] on link "Utilities / Bills" at bounding box center [223, 633] width 333 height 30
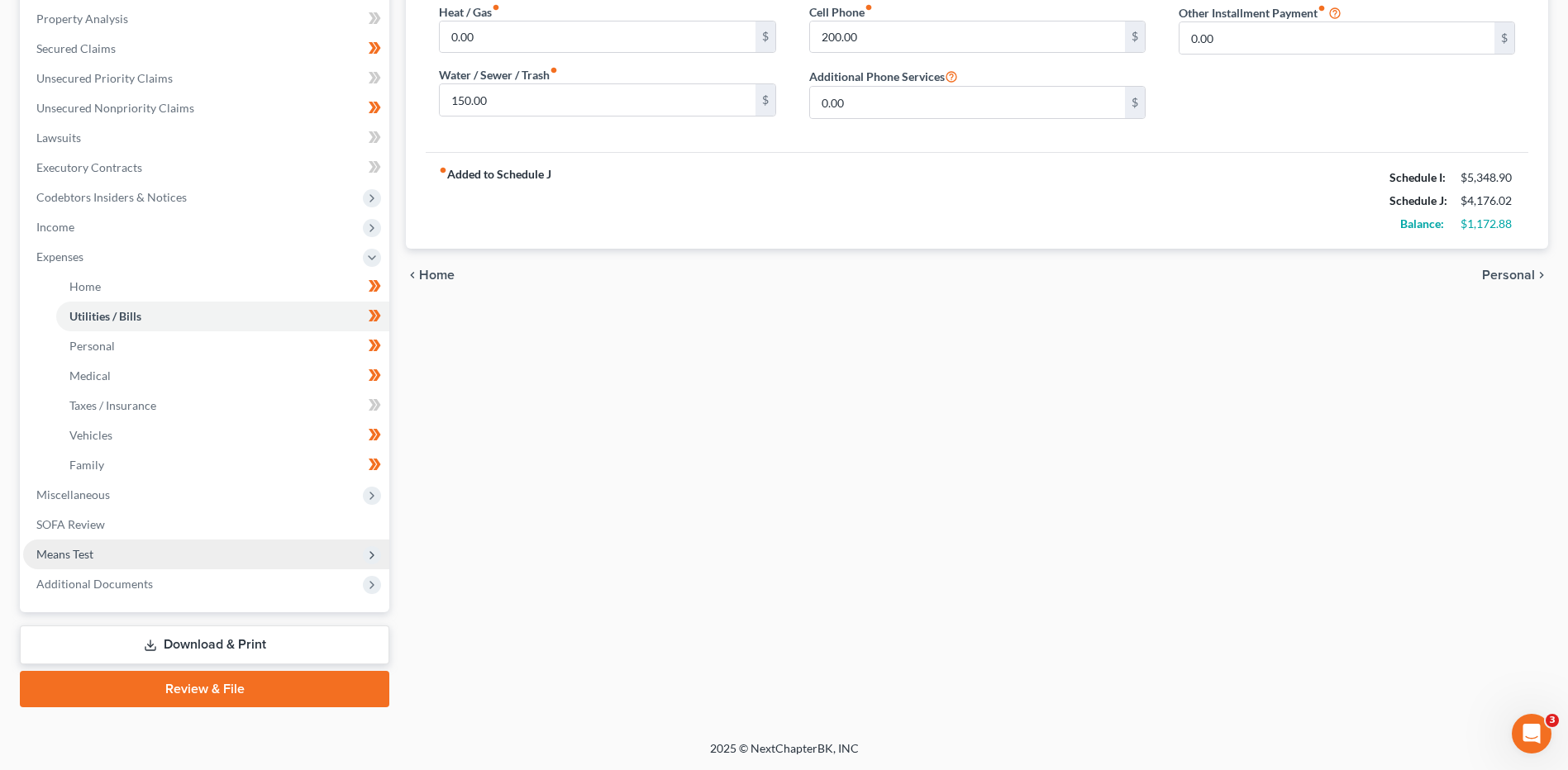
click at [119, 557] on span "Means Test" at bounding box center [206, 554] width 366 height 30
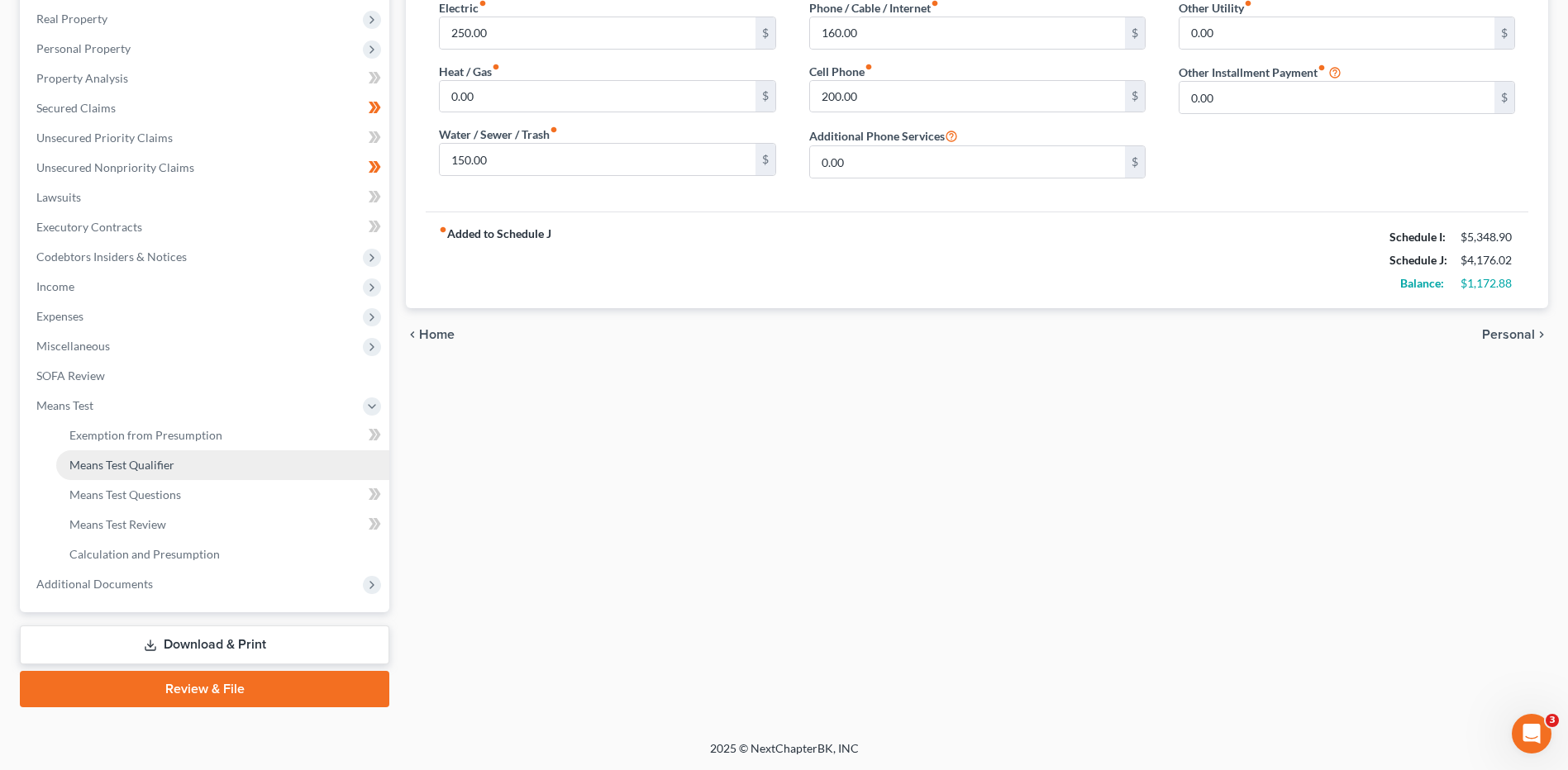
click at [142, 466] on span "Means Test Qualifier" at bounding box center [121, 465] width 105 height 14
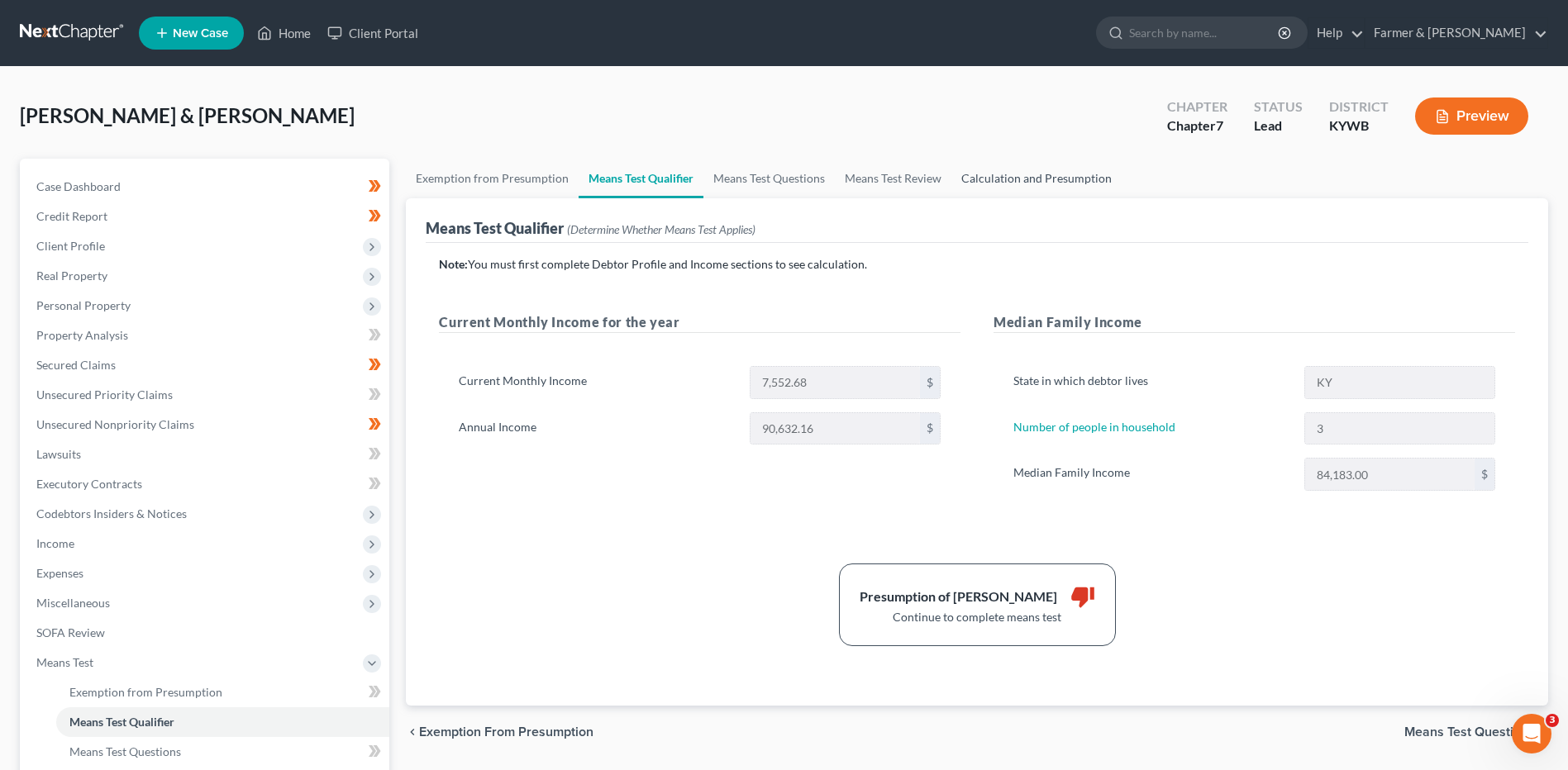
click at [1019, 177] on link "Calculation and Presumption" at bounding box center [1037, 178] width 171 height 39
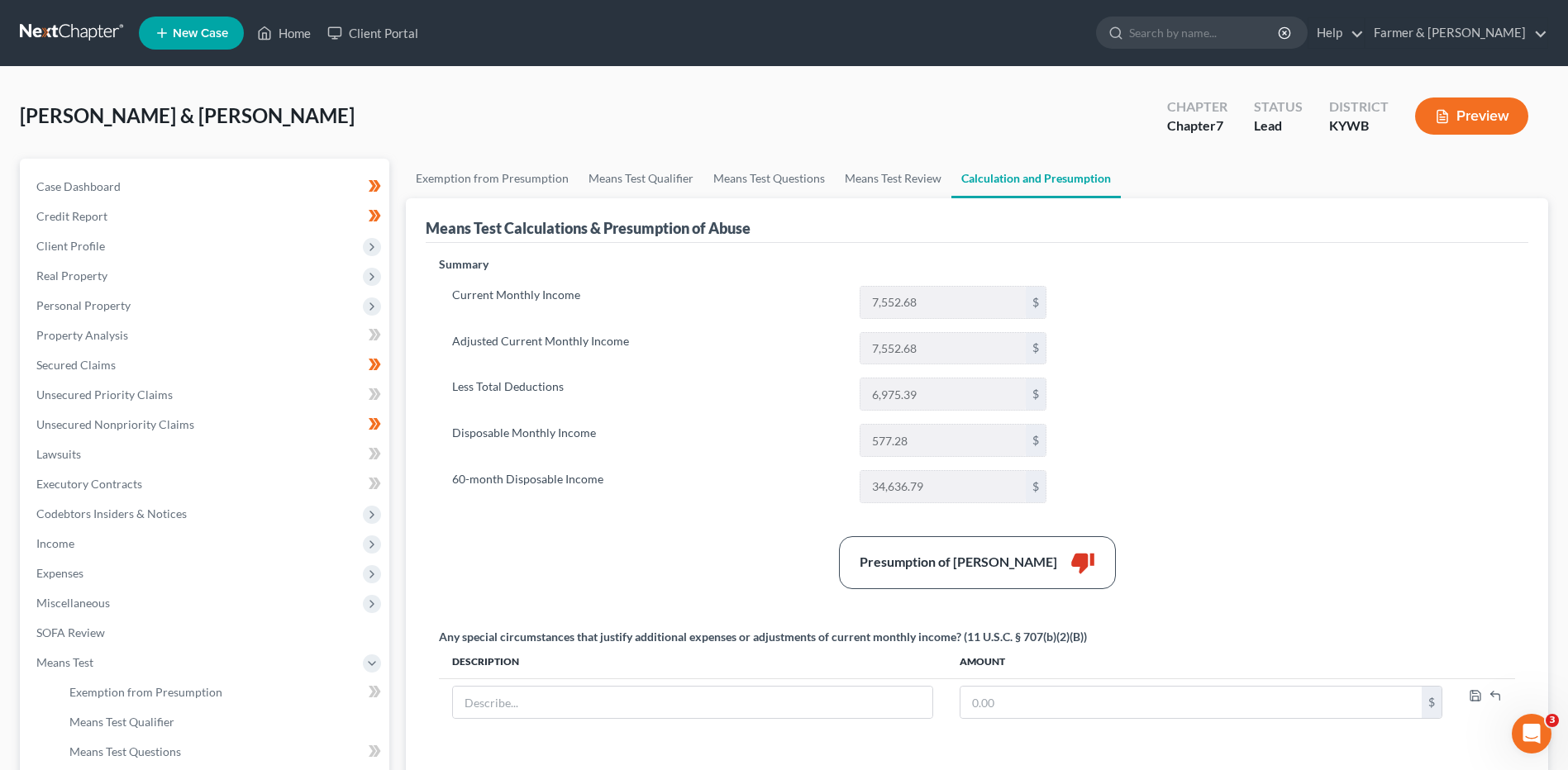
click at [61, 36] on link at bounding box center [73, 32] width 106 height 30
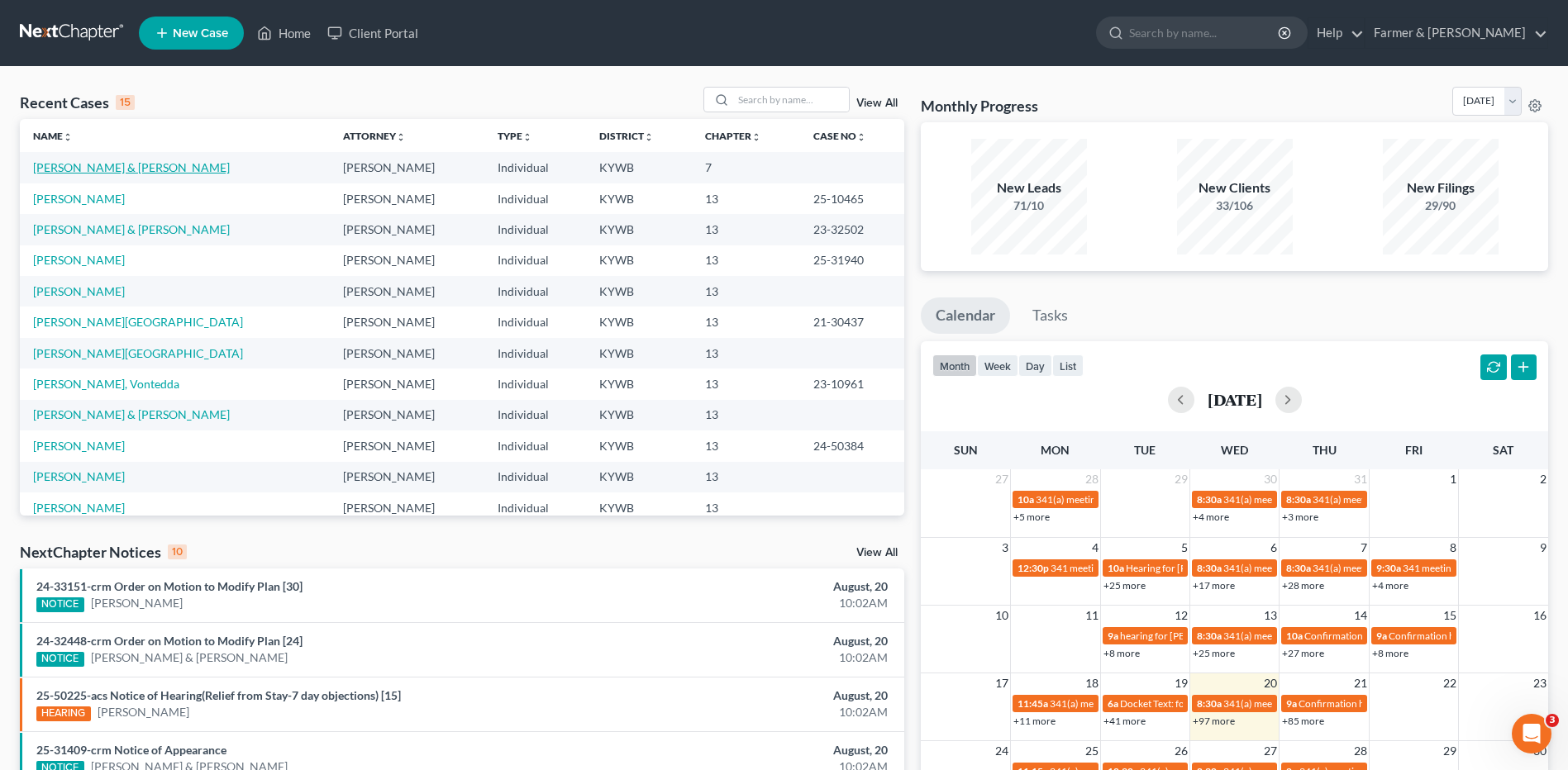
click at [101, 162] on link "[PERSON_NAME] & [PERSON_NAME]" at bounding box center [131, 167] width 197 height 14
click at [98, 165] on link "[PERSON_NAME] & [PERSON_NAME]" at bounding box center [131, 167] width 197 height 14
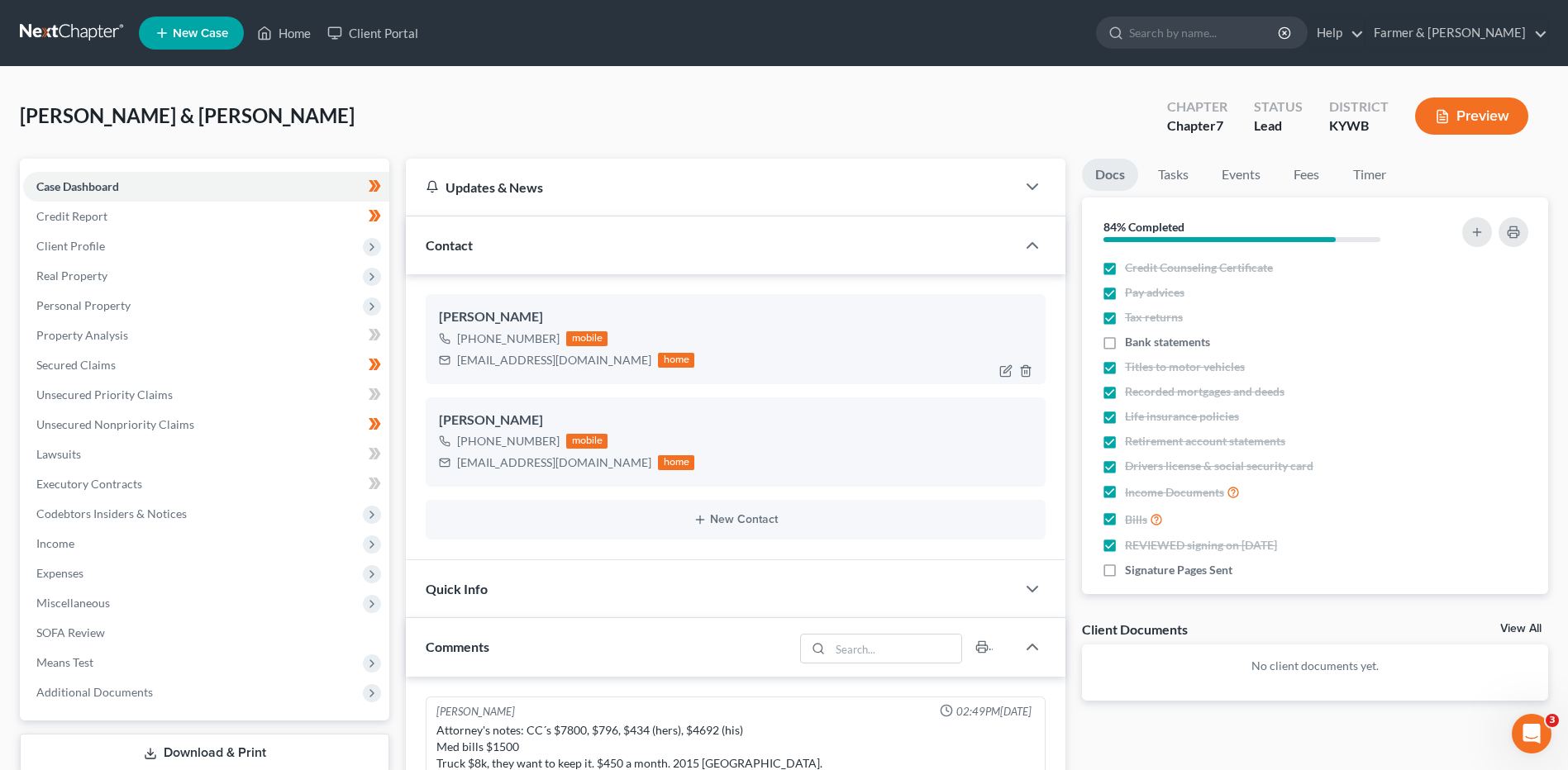
scroll to position [278, 0]
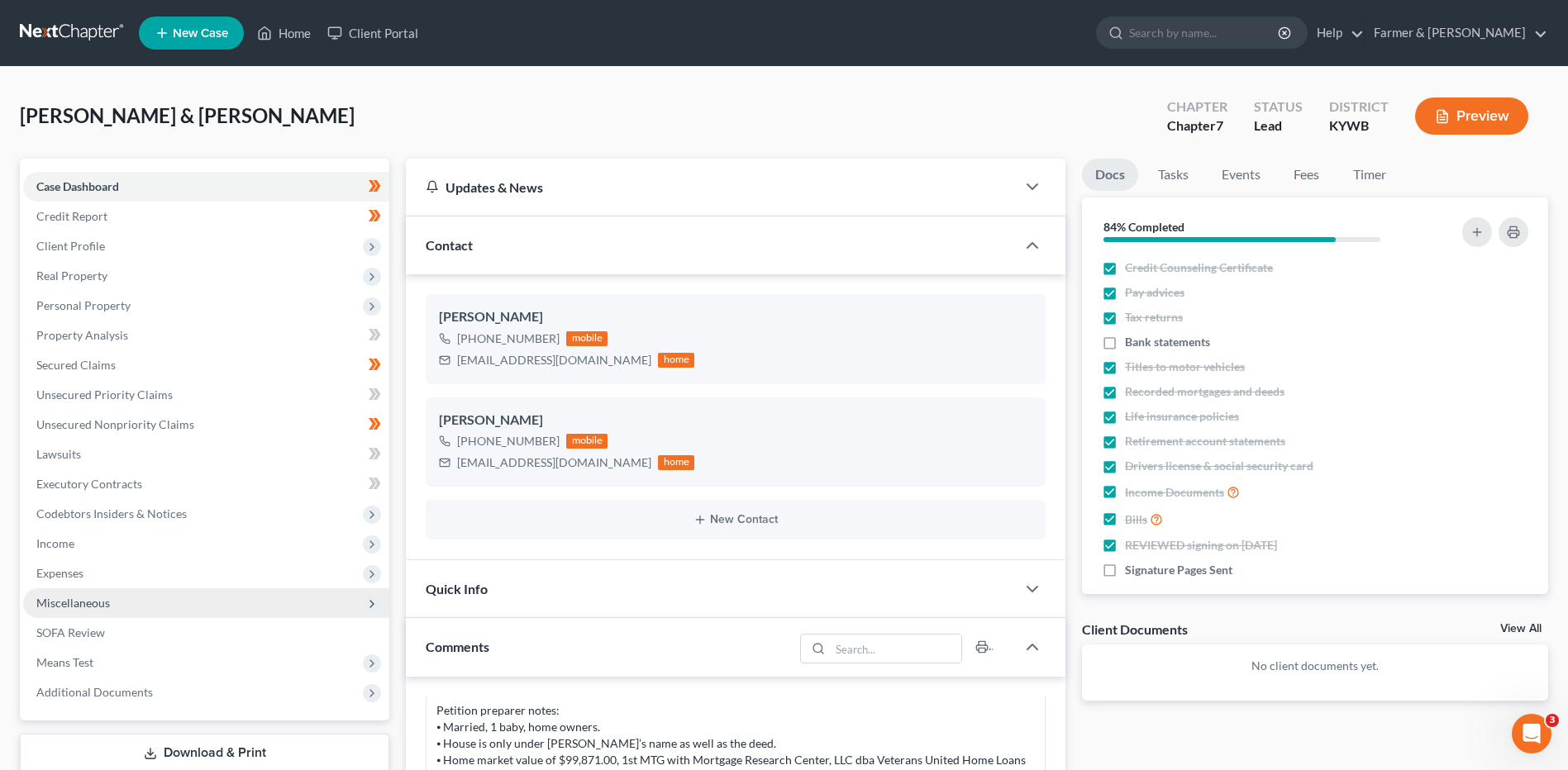
click at [119, 605] on span "Miscellaneous" at bounding box center [206, 603] width 366 height 30
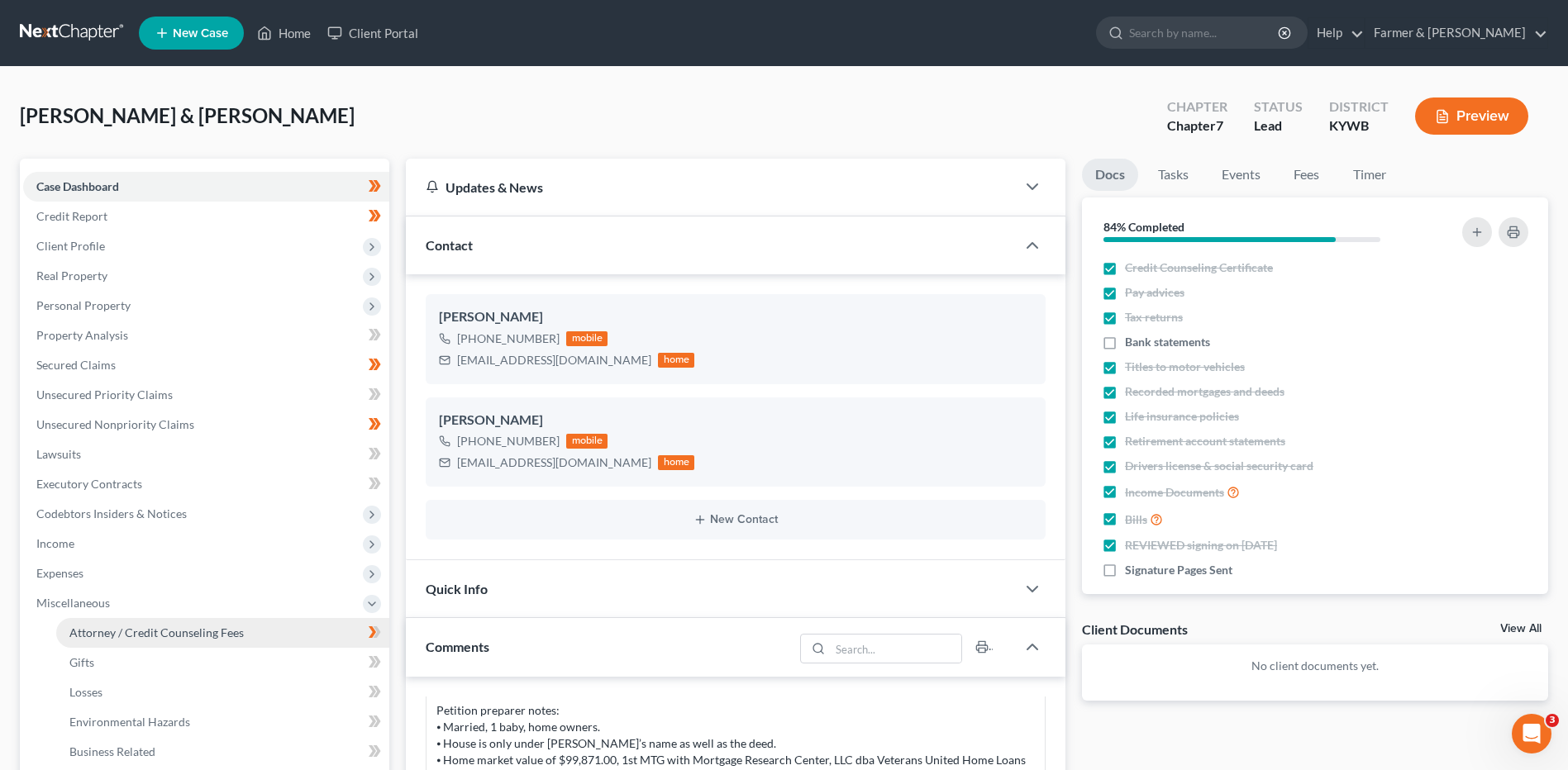
click at [143, 625] on span "Attorney / Credit Counseling Fees" at bounding box center [156, 632] width 174 height 14
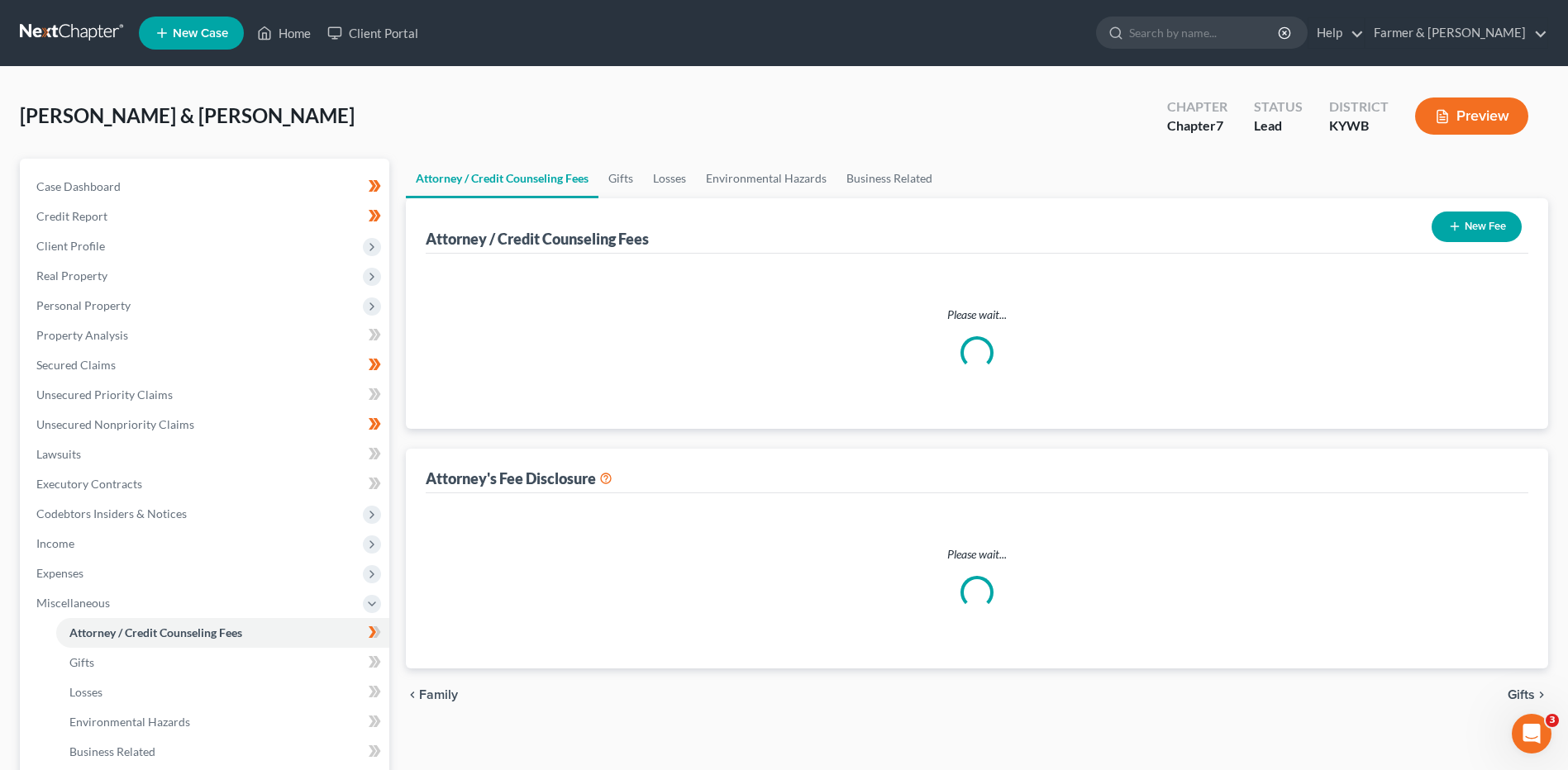
select select "0"
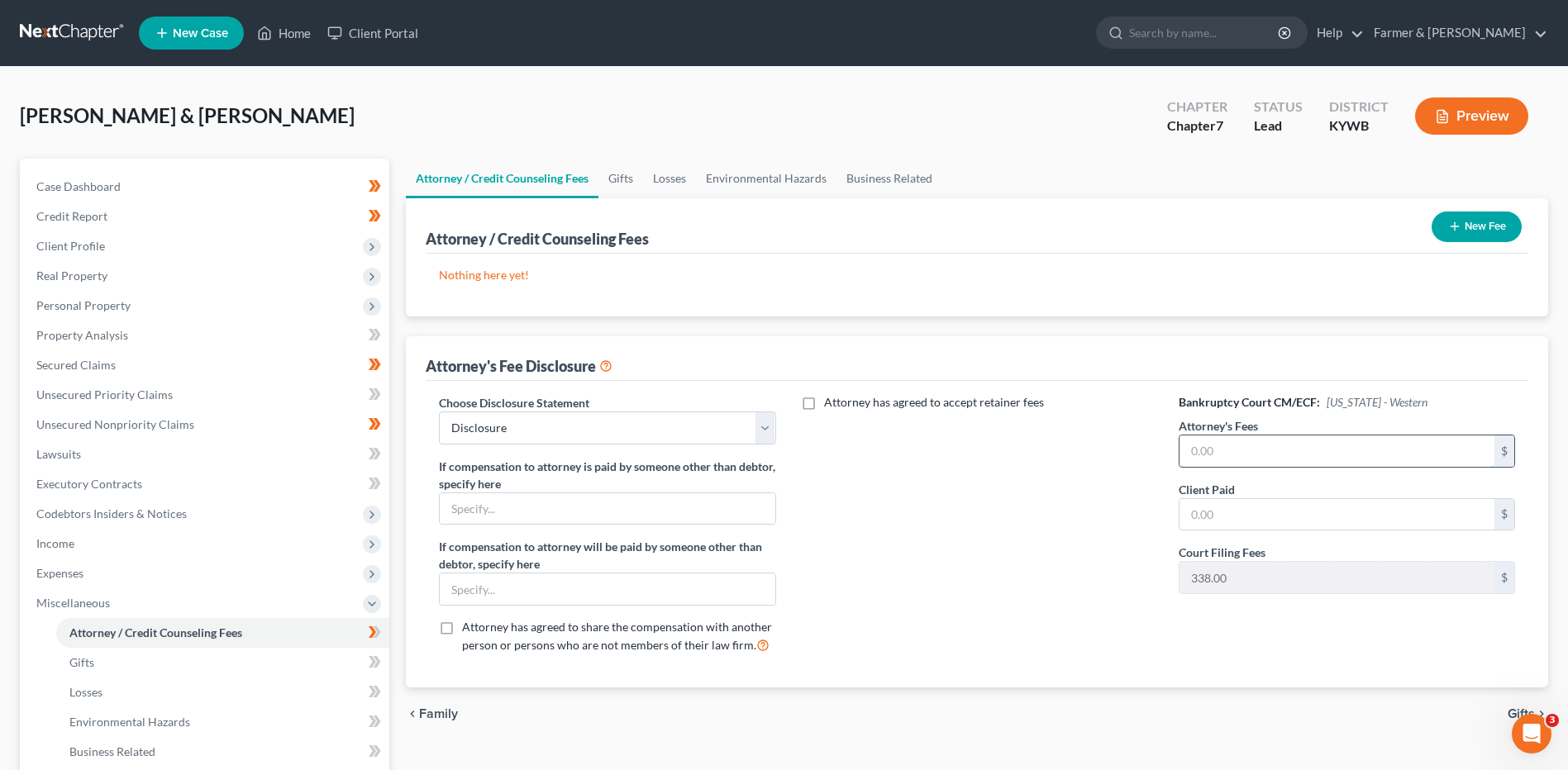
click at [1263, 456] on input "text" at bounding box center [1336, 451] width 315 height 32
type input "2,110.01"
click at [1452, 226] on line "button" at bounding box center [1454, 226] width 8 height 0
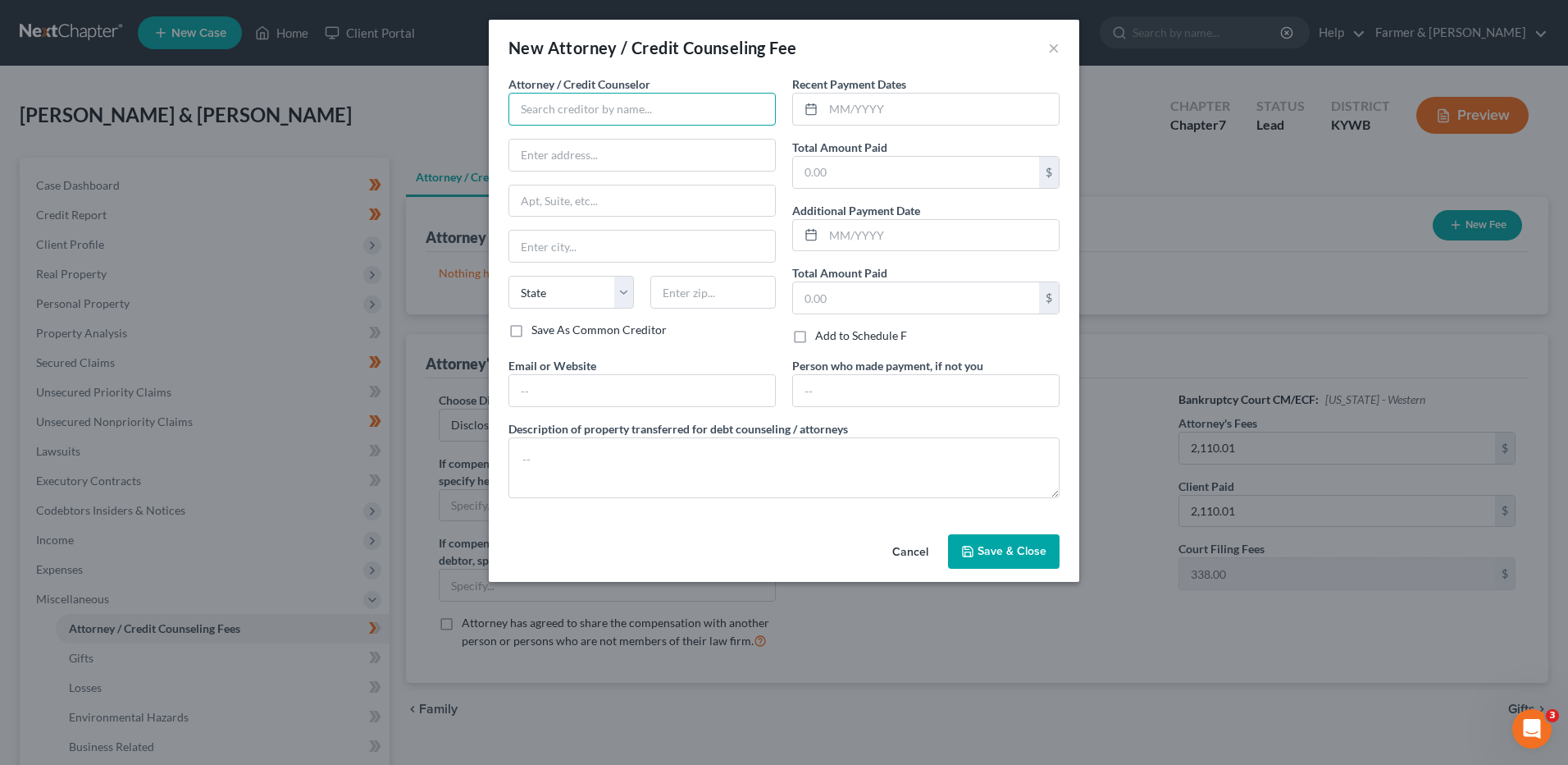
click at [671, 120] on input "text" at bounding box center [643, 108] width 268 height 33
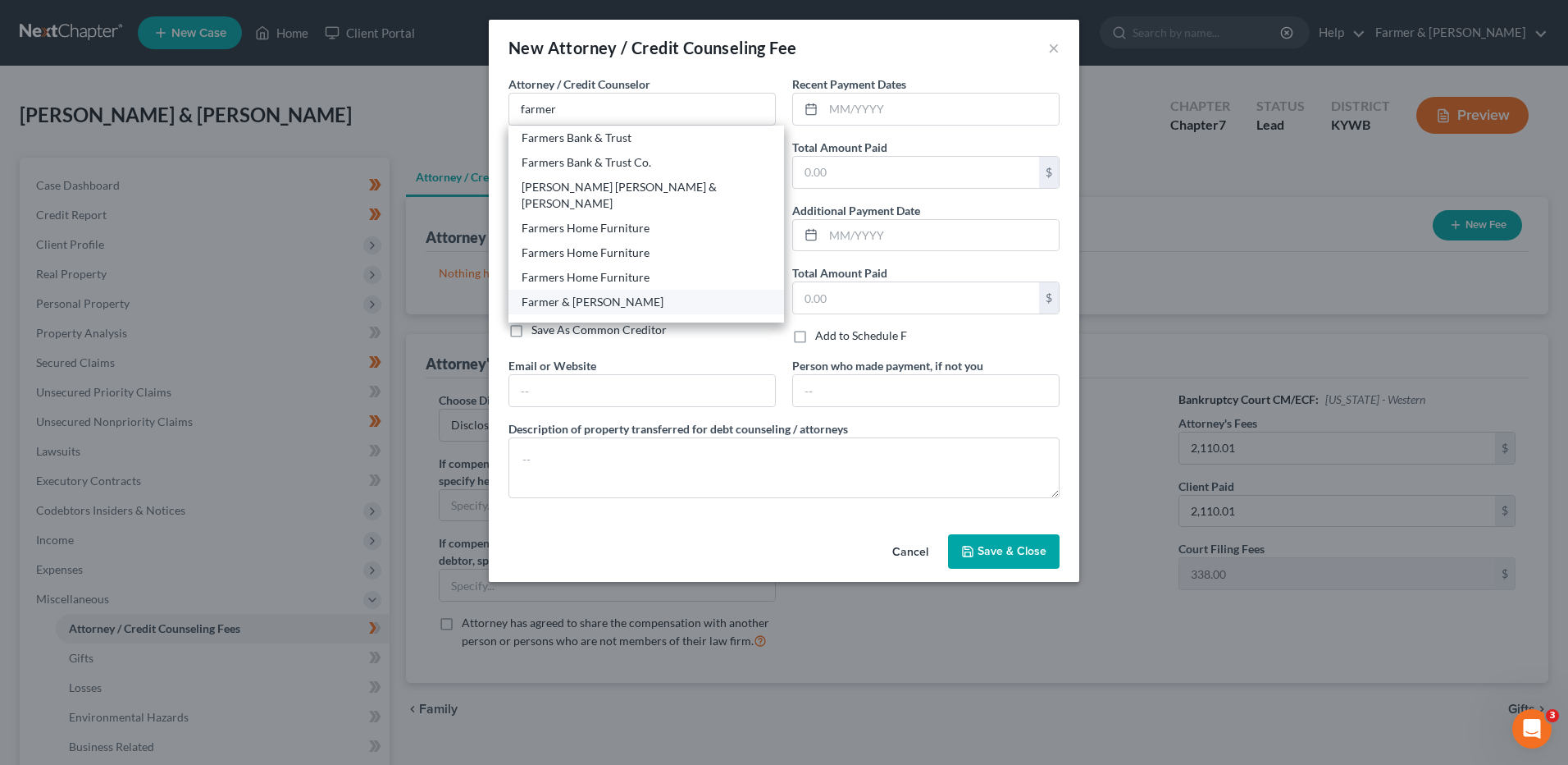
click at [577, 294] on div "Farmer & [PERSON_NAME]" at bounding box center [646, 302] width 249 height 16
type input "Farmer & [PERSON_NAME]"
type input "[STREET_ADDRESS][PERSON_NAME]"
type input "Paducah"
select select "18"
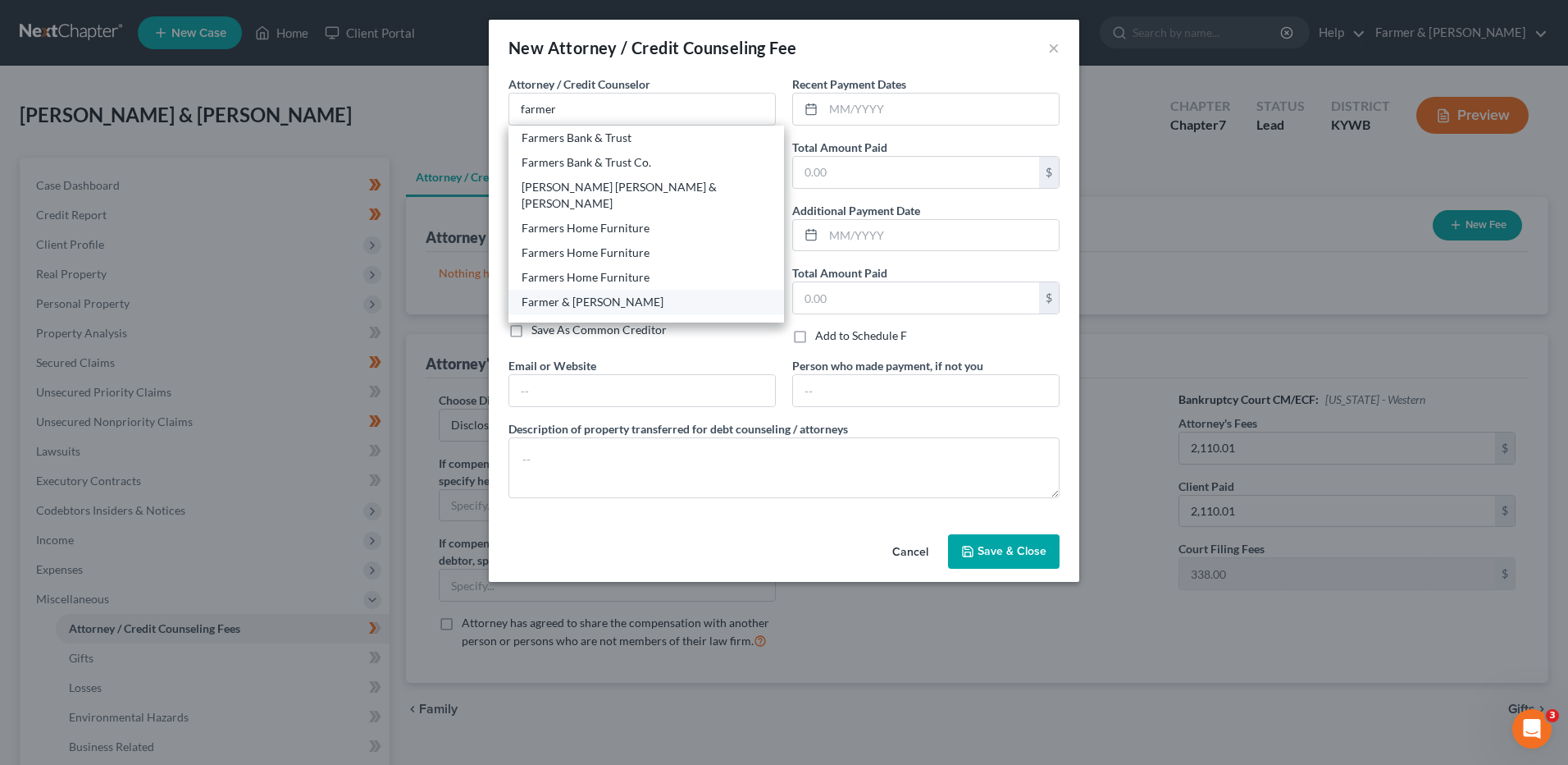
type input "42001"
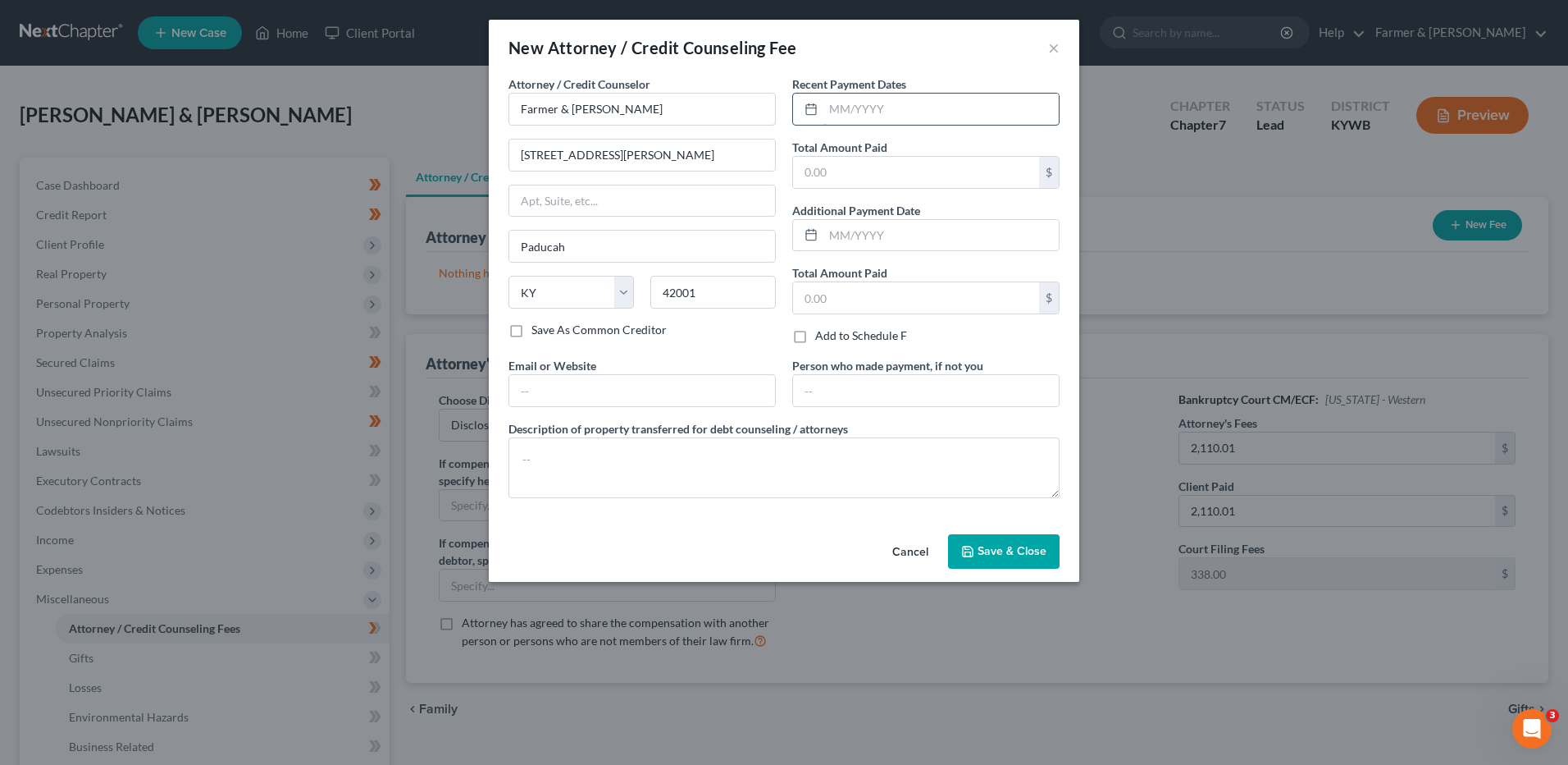
click at [850, 94] on input "text" at bounding box center [941, 108] width 235 height 31
type input "08/2025"
click at [851, 159] on input "text" at bounding box center [916, 172] width 246 height 31
type input "832.67"
click at [937, 228] on input "text" at bounding box center [941, 236] width 235 height 31
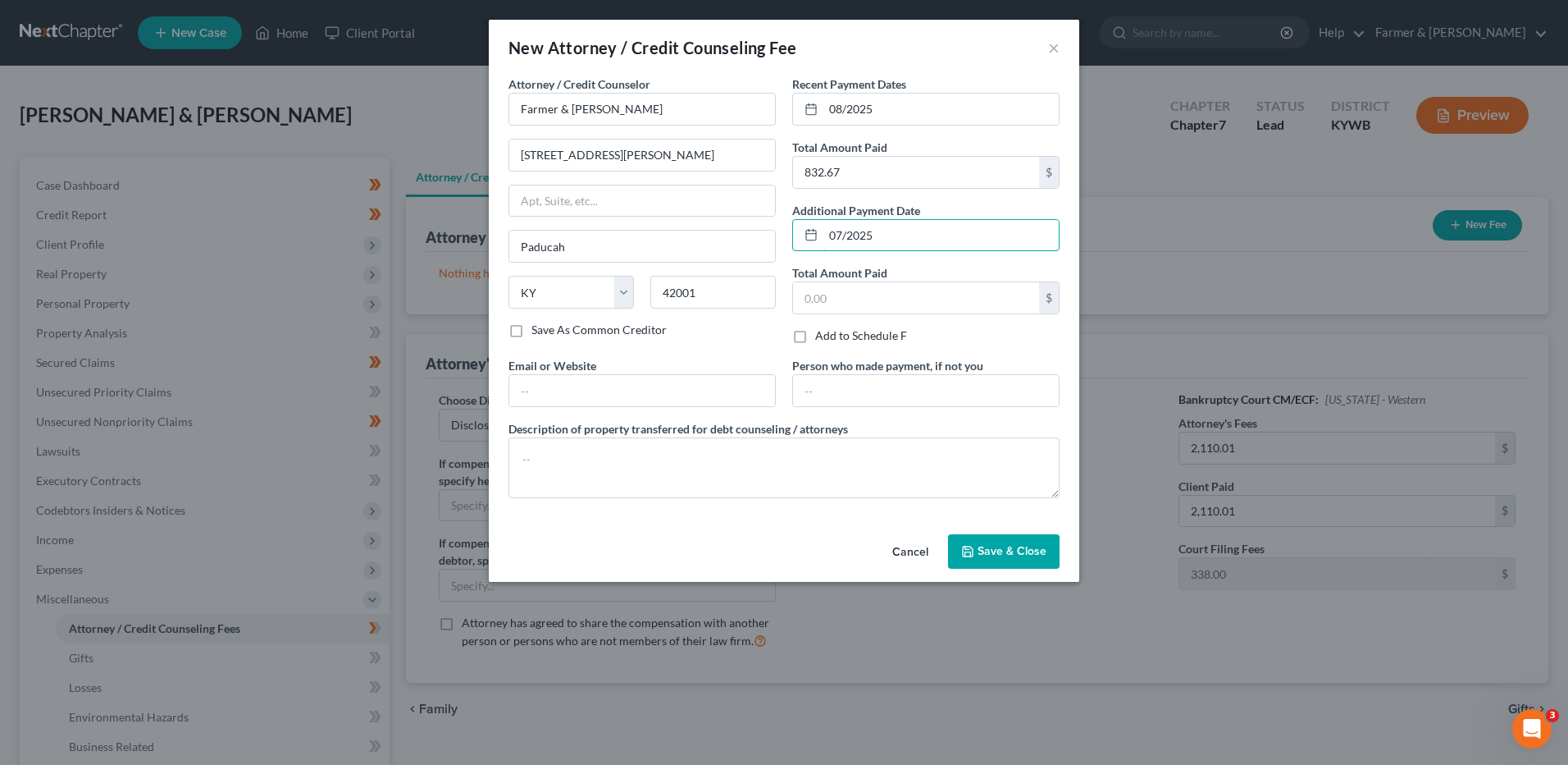
type input "07/2025"
click at [886, 303] on input "text" at bounding box center [916, 297] width 246 height 31
type input "1,665.34"
click at [881, 457] on textarea at bounding box center [784, 468] width 551 height 61
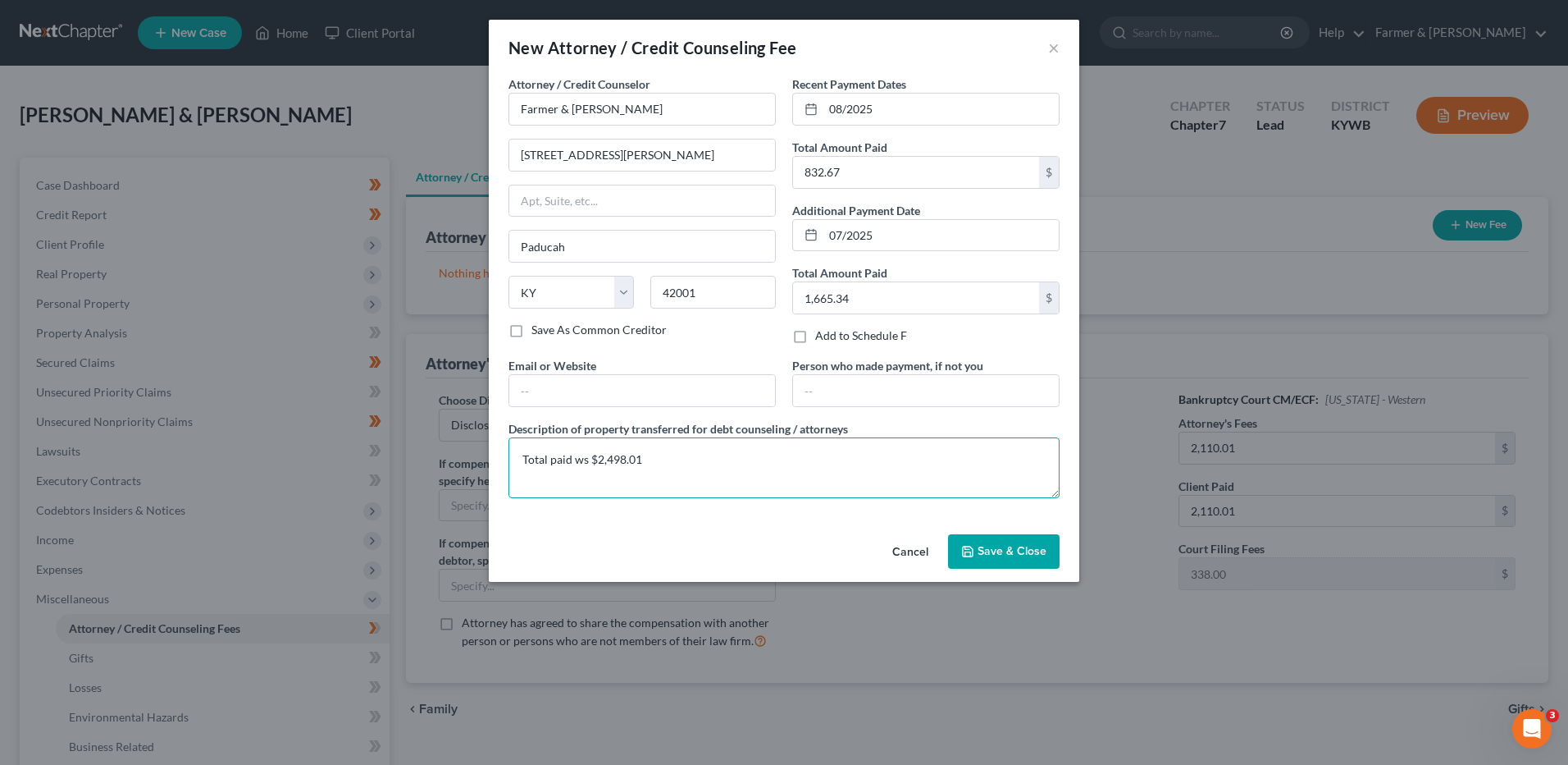
drag, startPoint x: 586, startPoint y: 457, endPoint x: 628, endPoint y: 461, distance: 42.2
click at [668, 456] on textarea "Total paid was $2,498.01" at bounding box center [784, 468] width 551 height 61
type textarea "Total paid was $2,498.01. That included the filing fee of $338, credit counseli…"
click at [976, 543] on button "Save & Close" at bounding box center [1004, 552] width 112 height 35
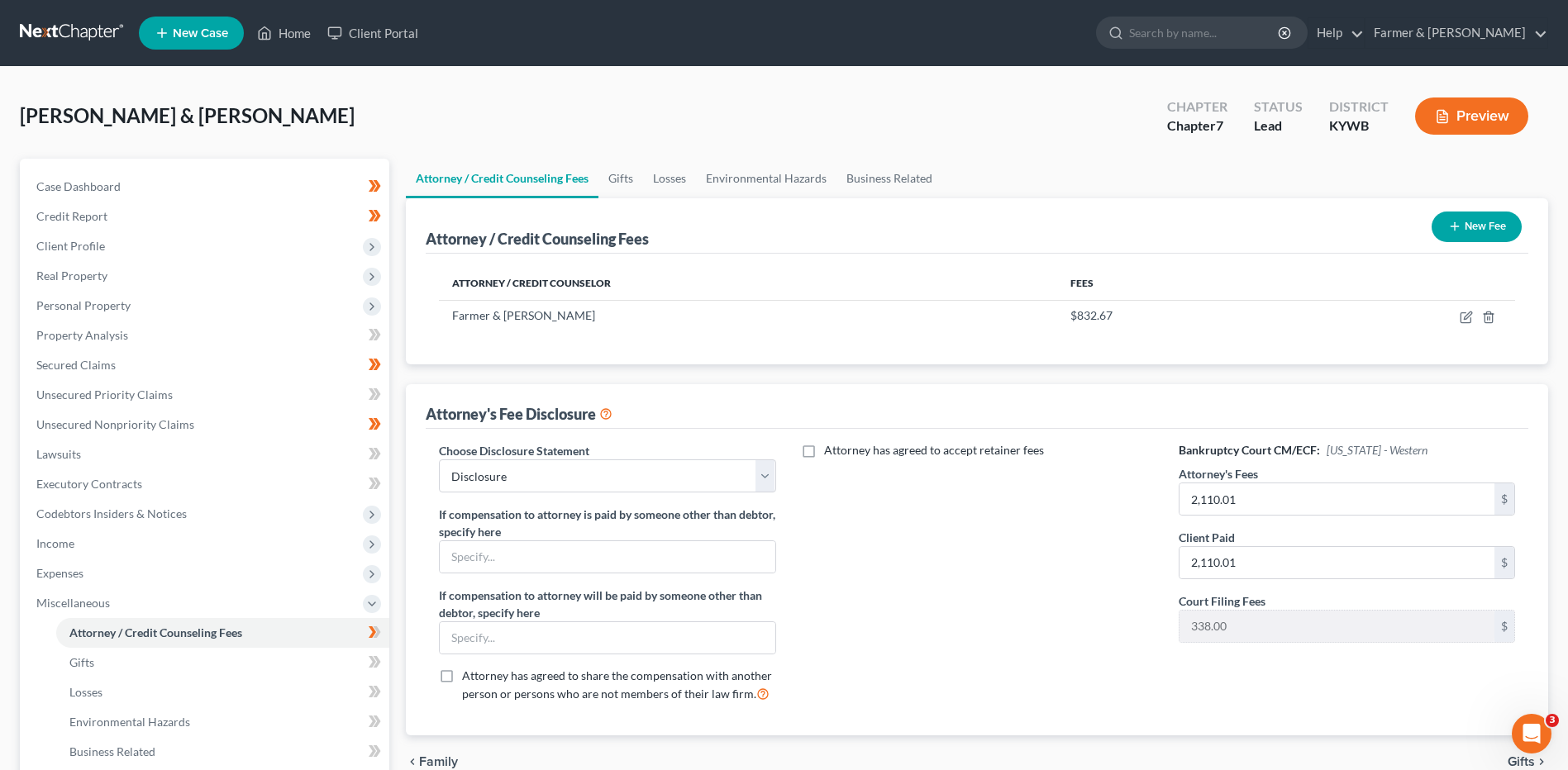
click at [90, 42] on link at bounding box center [73, 32] width 106 height 30
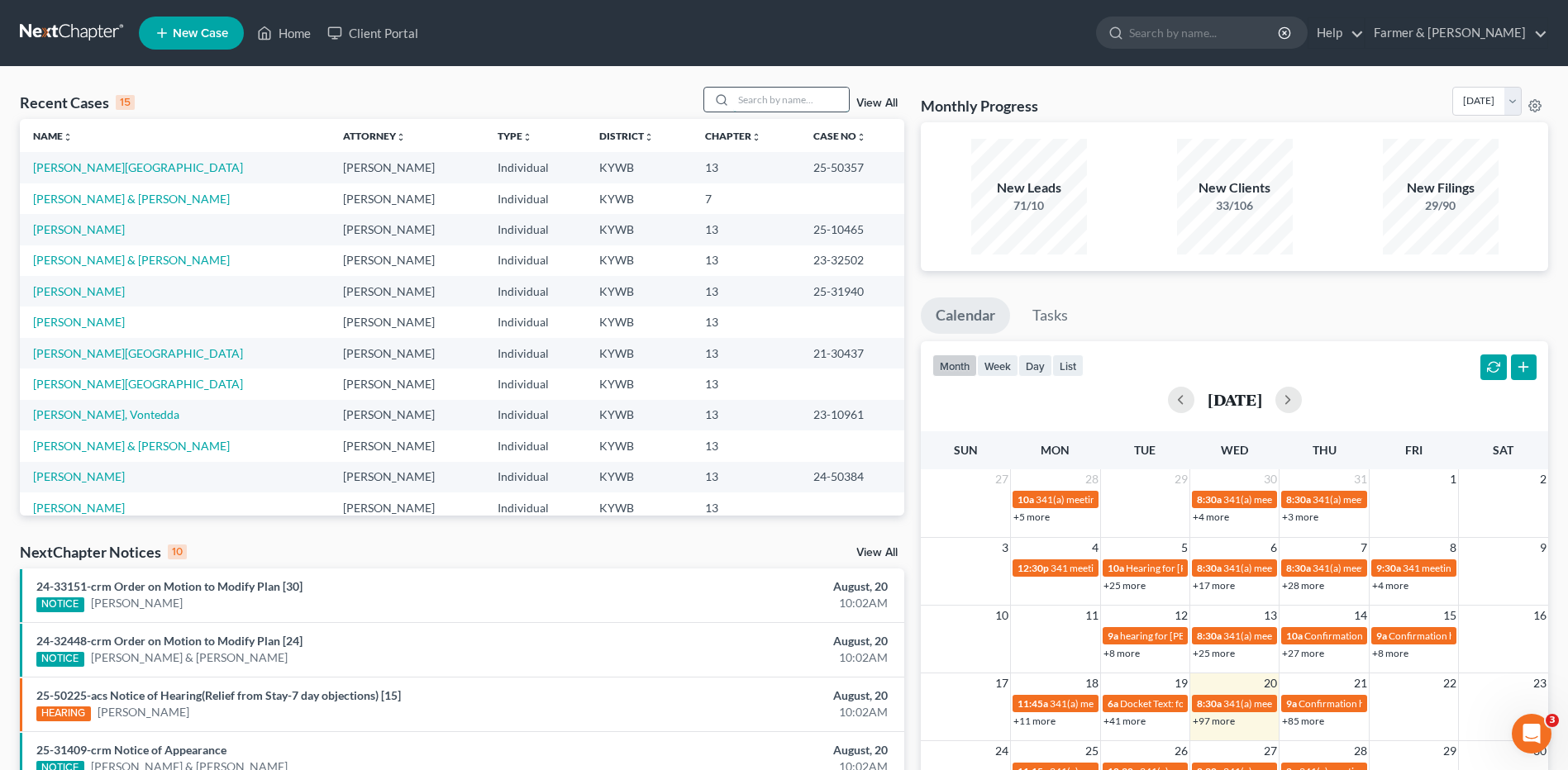
click at [799, 96] on input "search" at bounding box center [791, 100] width 116 height 24
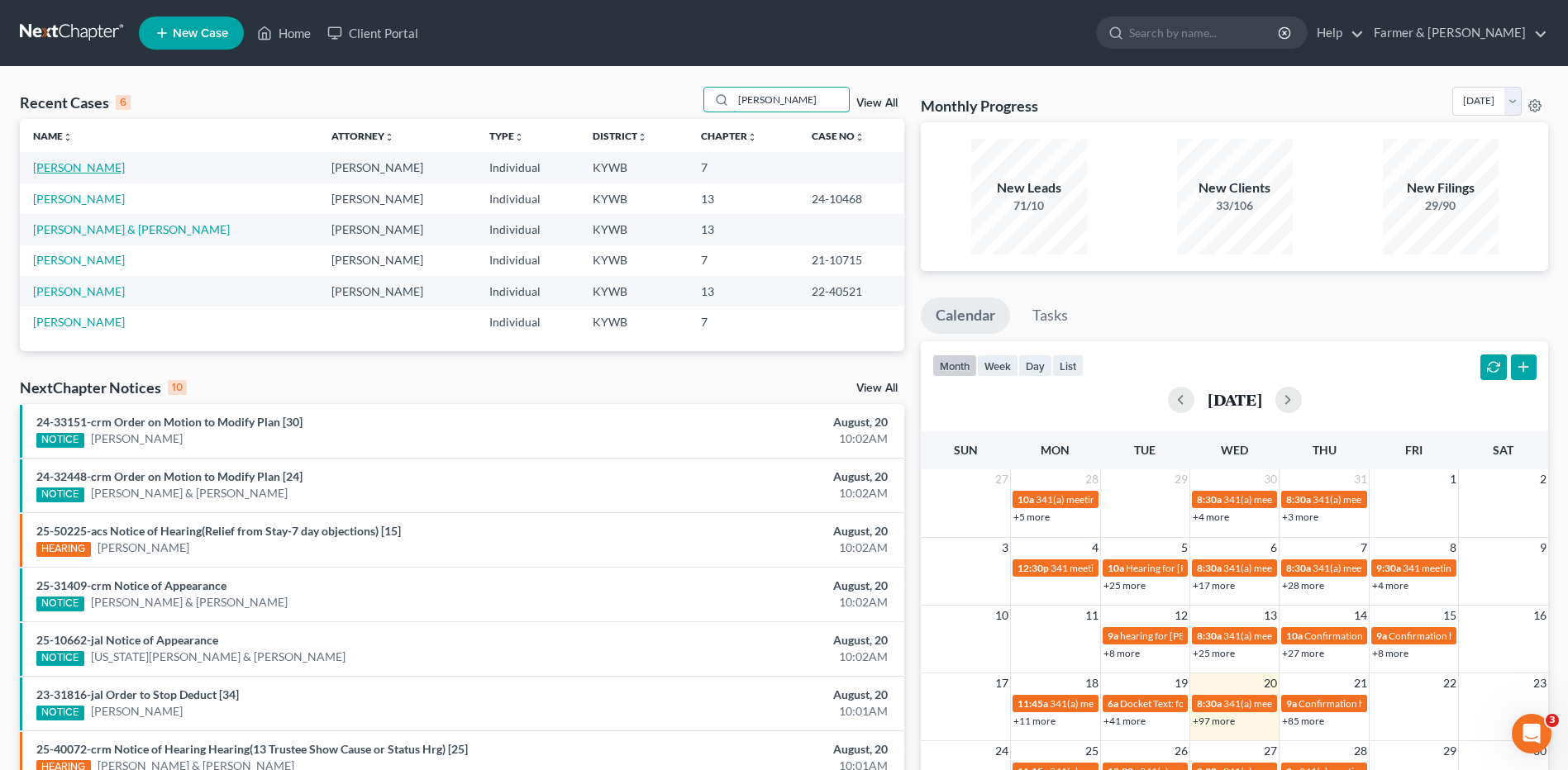
type input "whitaker"
click at [109, 169] on link "[PERSON_NAME]" at bounding box center [79, 167] width 92 height 14
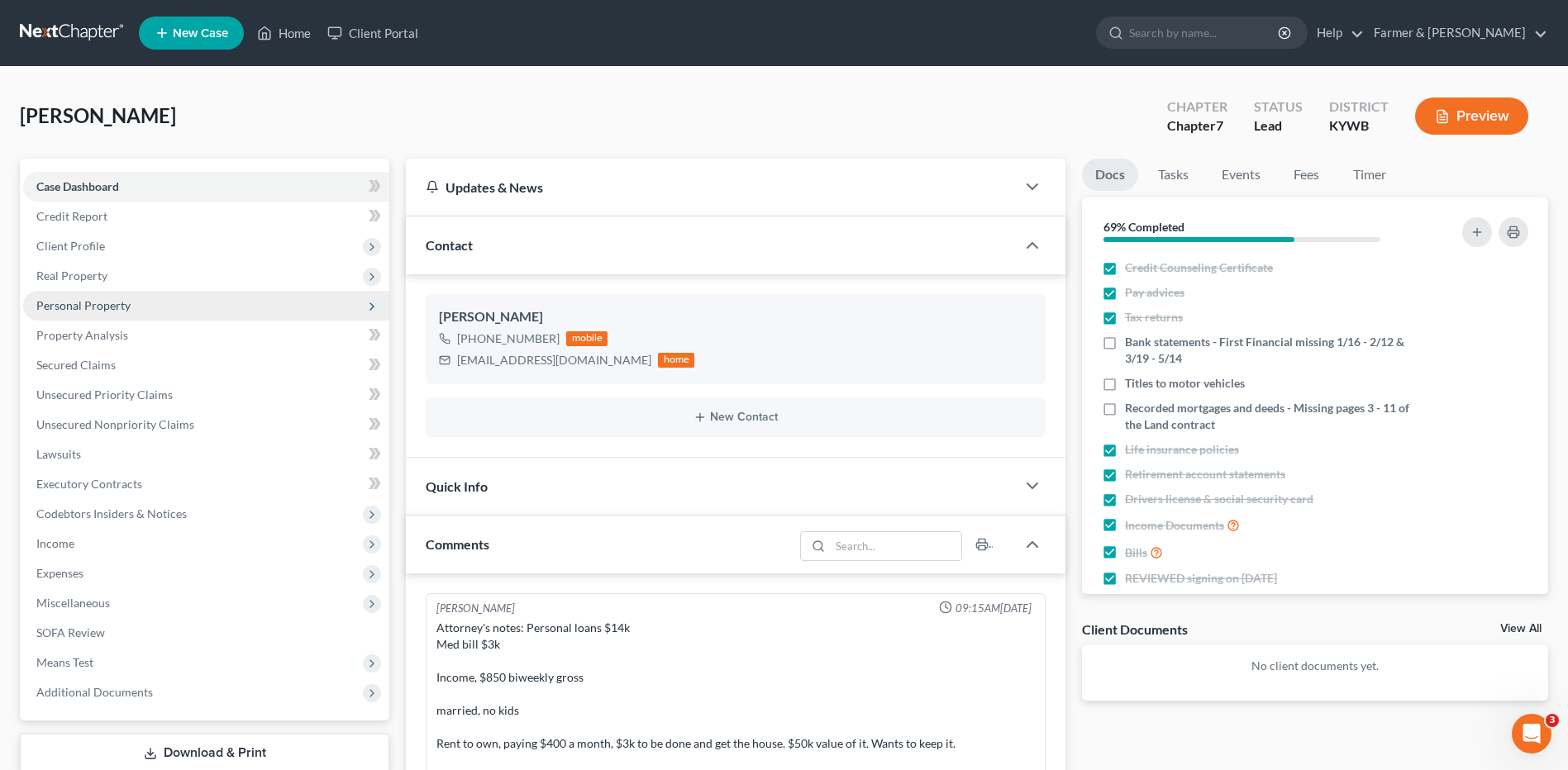
click at [109, 296] on span "Personal Property" at bounding box center [206, 305] width 366 height 30
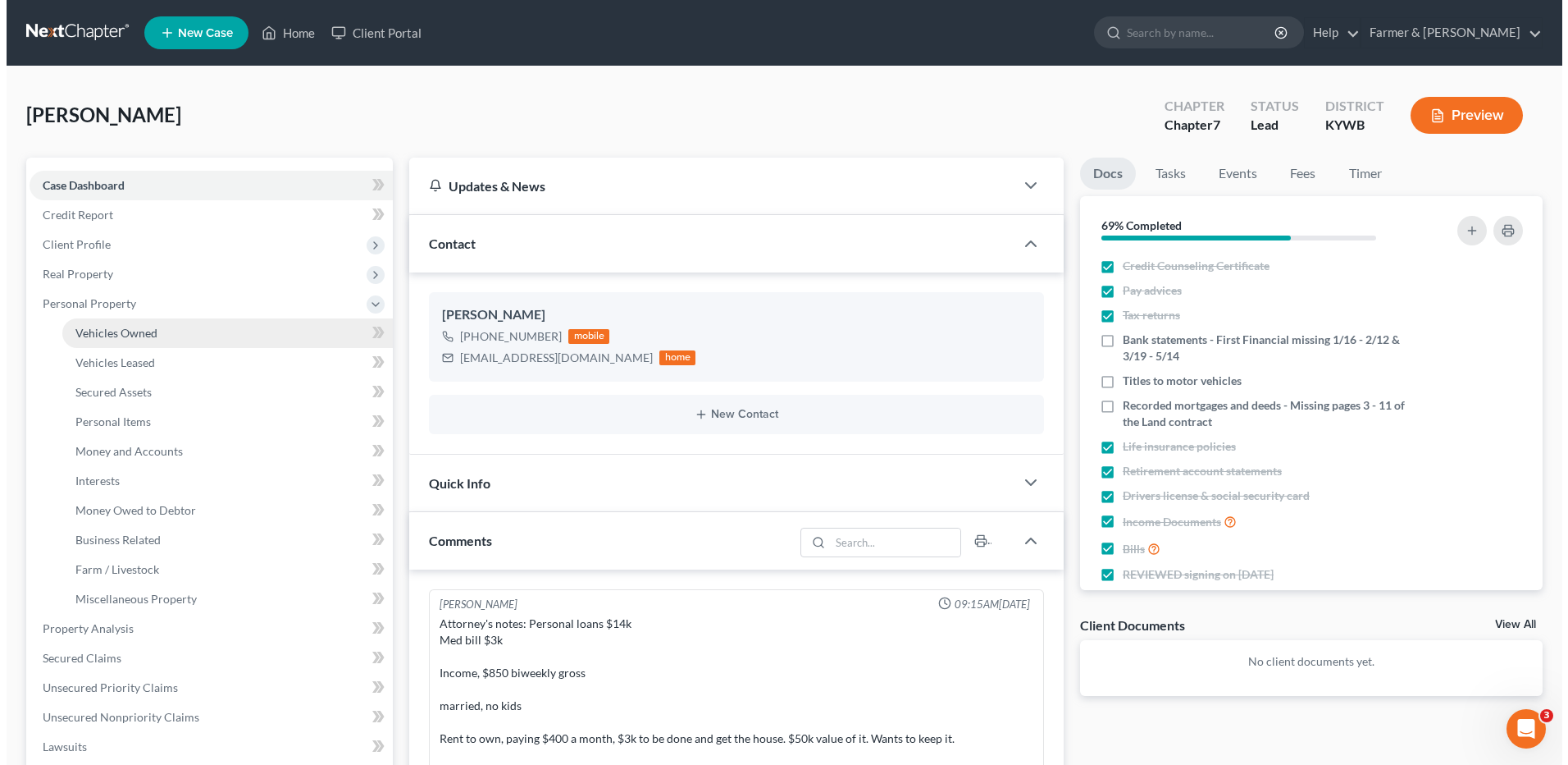
scroll to position [375, 0]
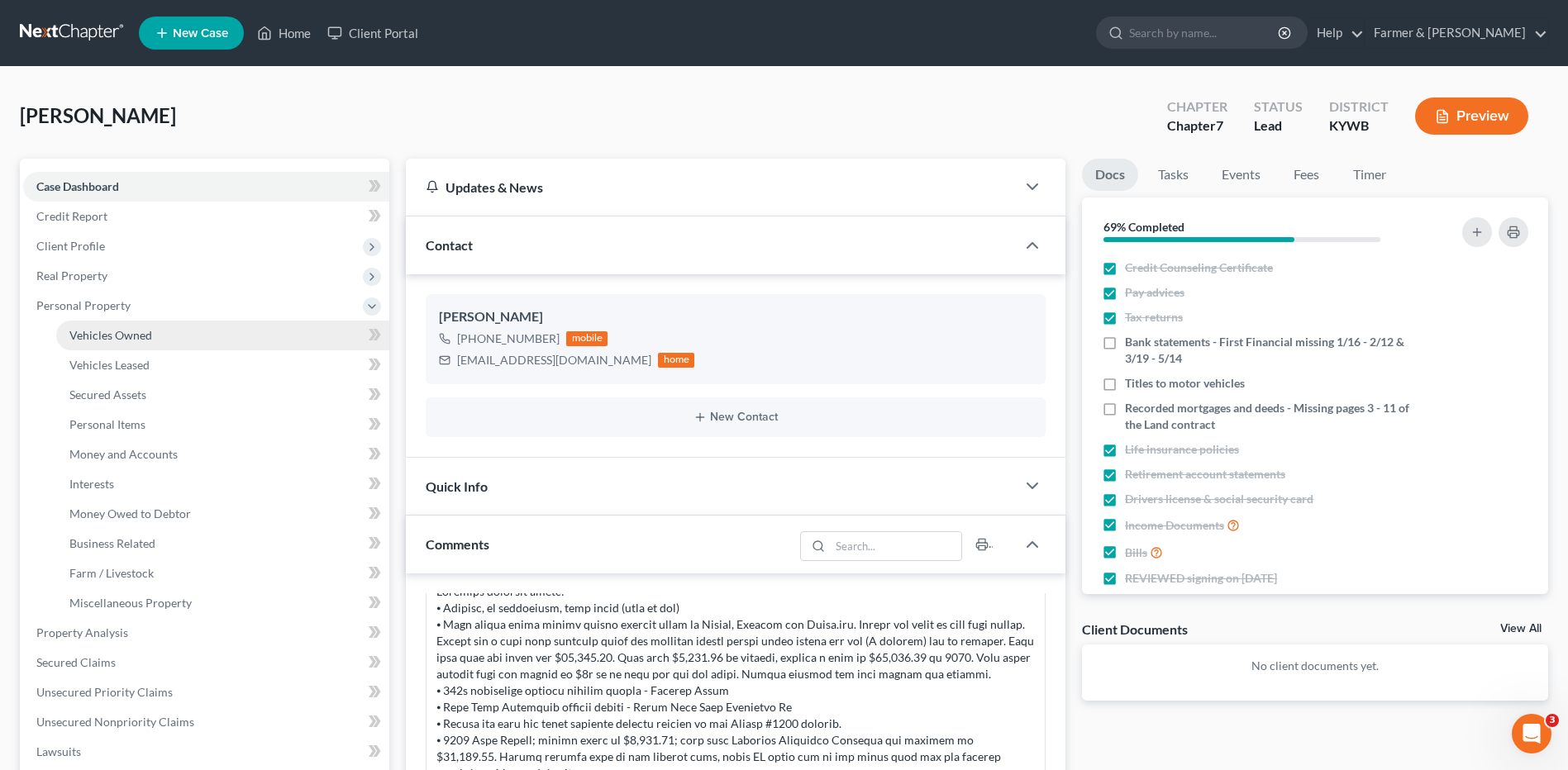
click at [125, 330] on span "Vehicles Owned" at bounding box center [110, 335] width 83 height 14
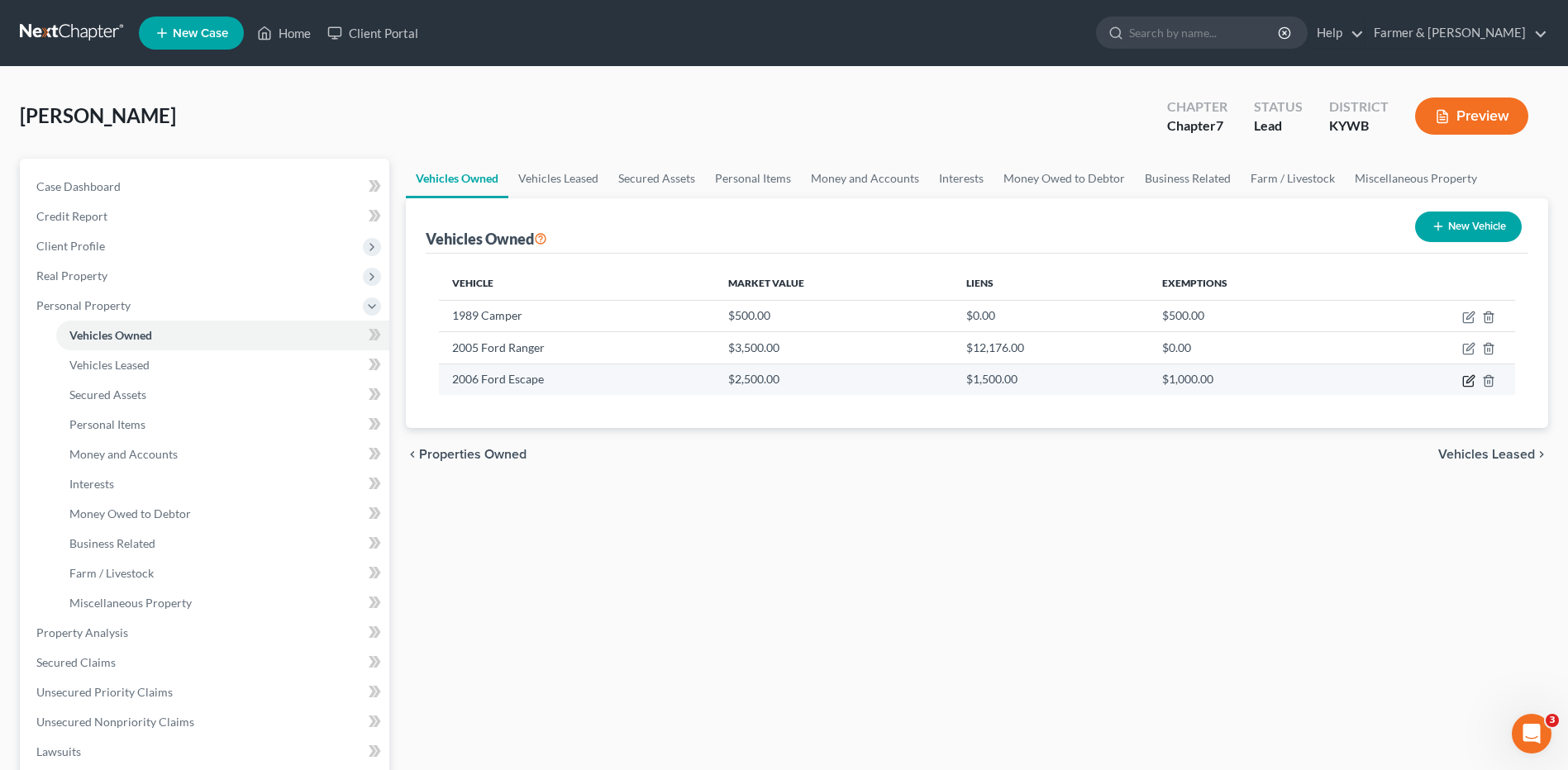
click at [1467, 379] on icon "button" at bounding box center [1468, 380] width 13 height 13
select select "0"
select select "20"
select select "2"
select select "0"
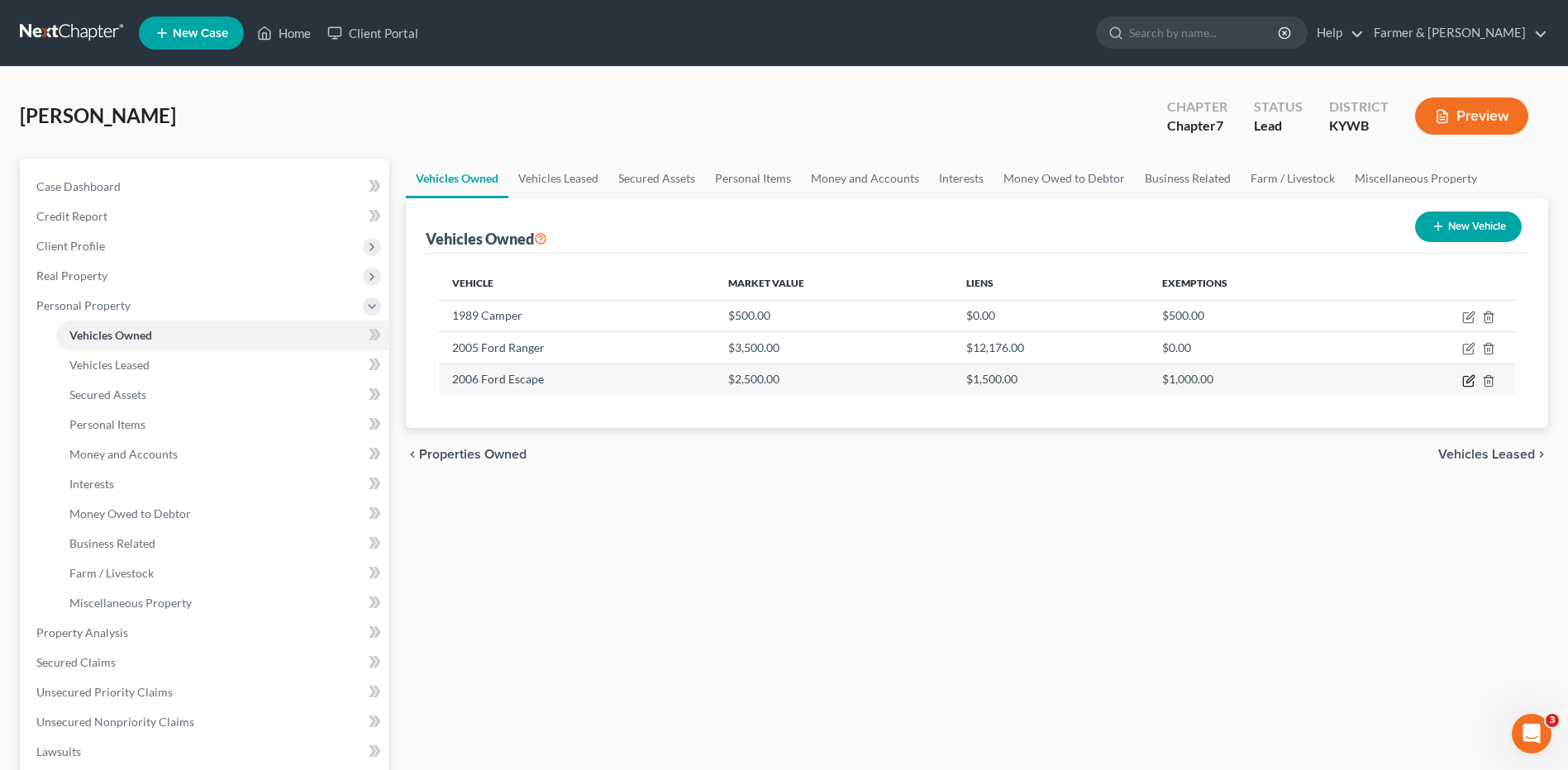
select select "42"
select select "0"
select select "2"
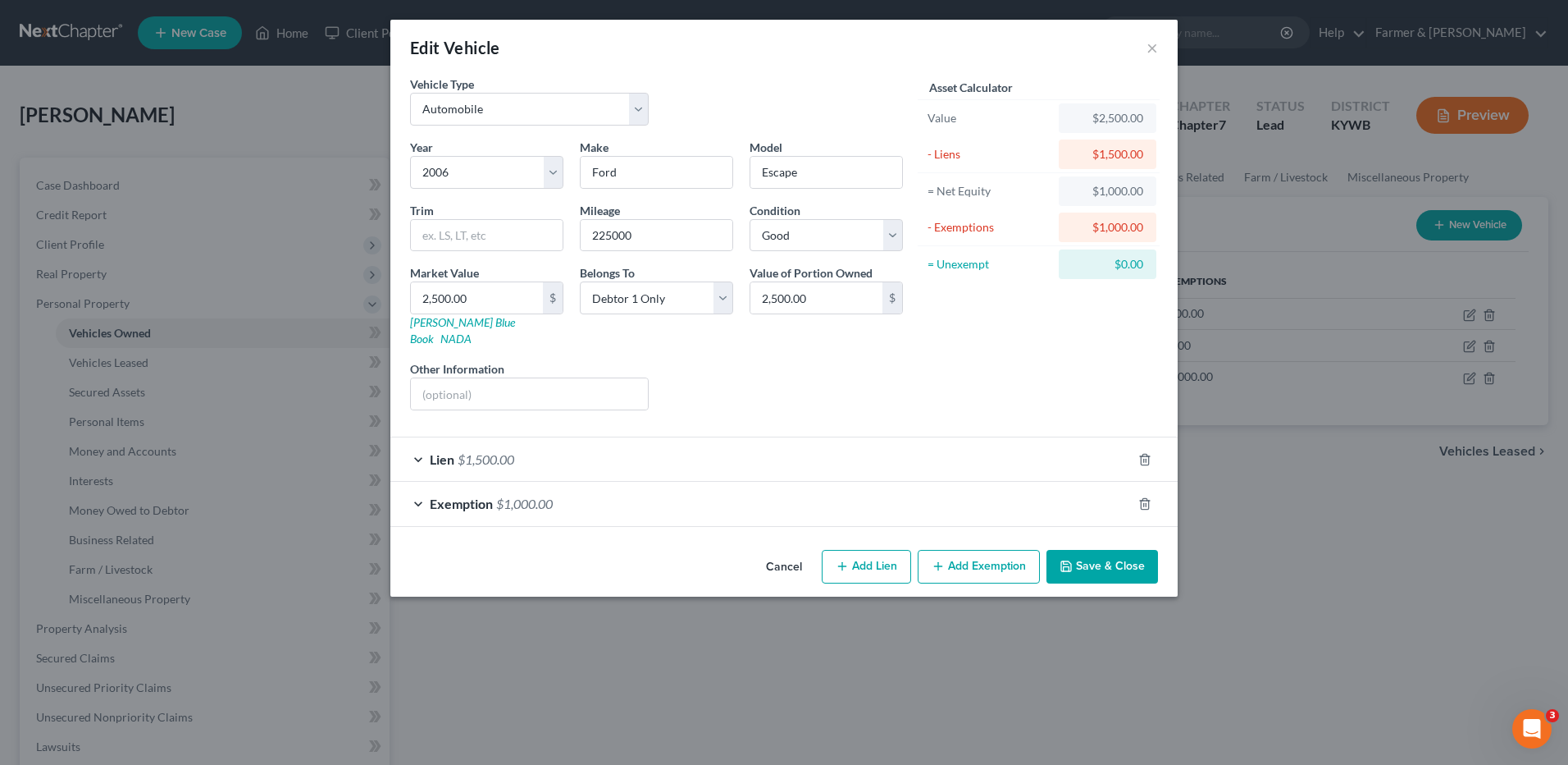
click at [511, 452] on span "$1,500.00" at bounding box center [486, 459] width 57 height 15
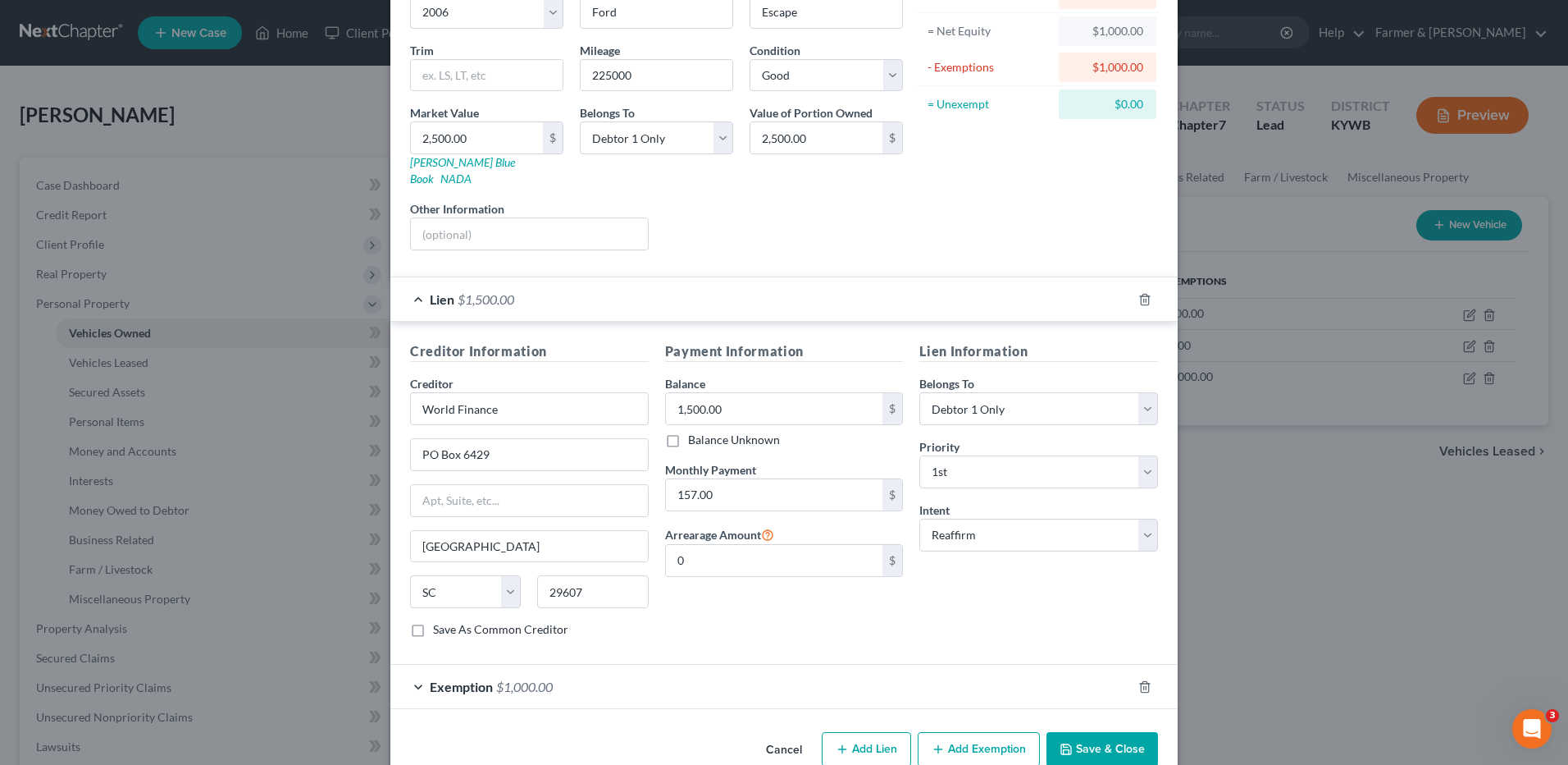
scroll to position [164, 0]
click at [784, 729] on button "Cancel" at bounding box center [784, 746] width 63 height 33
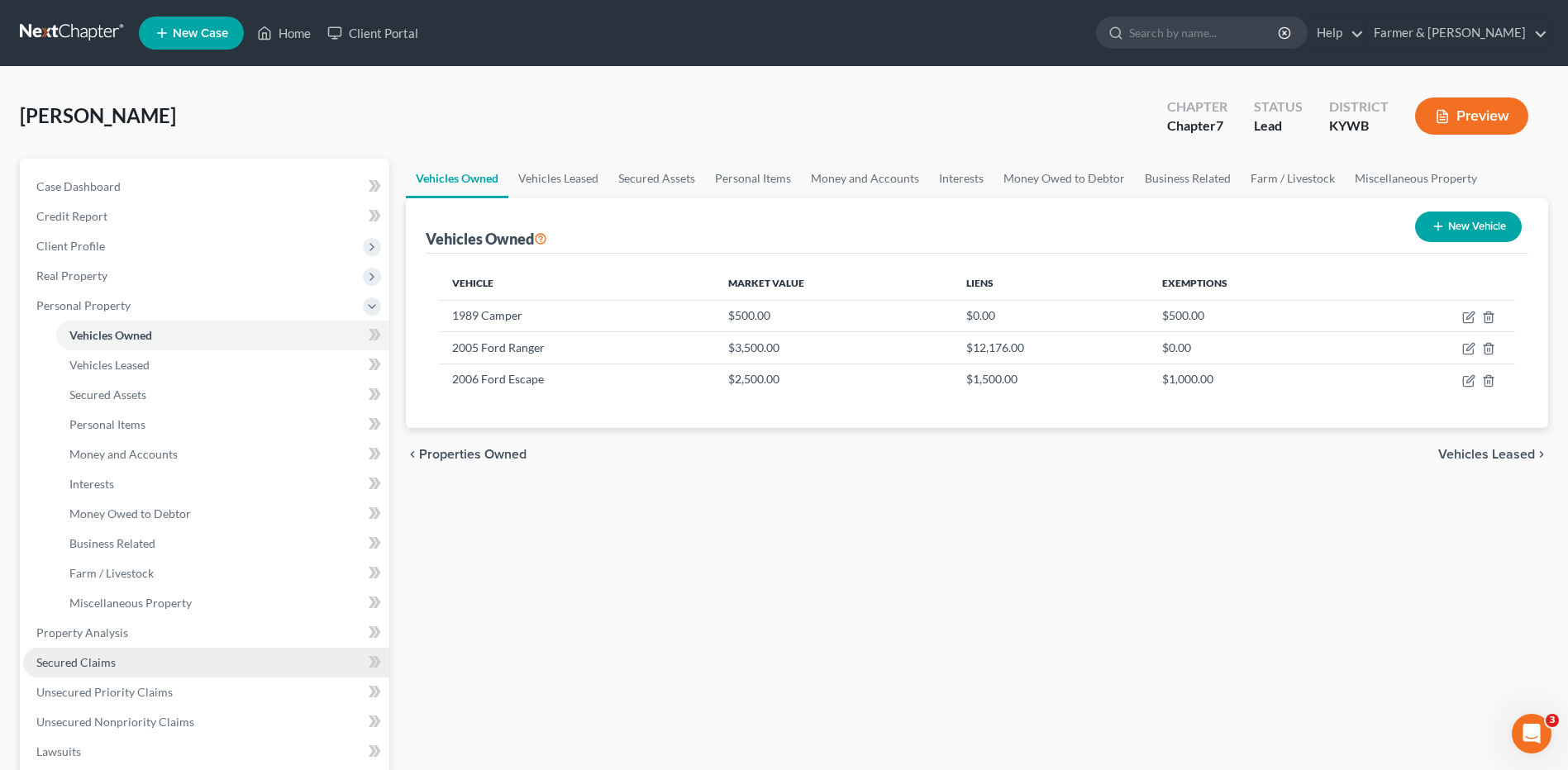
click at [132, 652] on link "Secured Claims" at bounding box center [206, 662] width 366 height 30
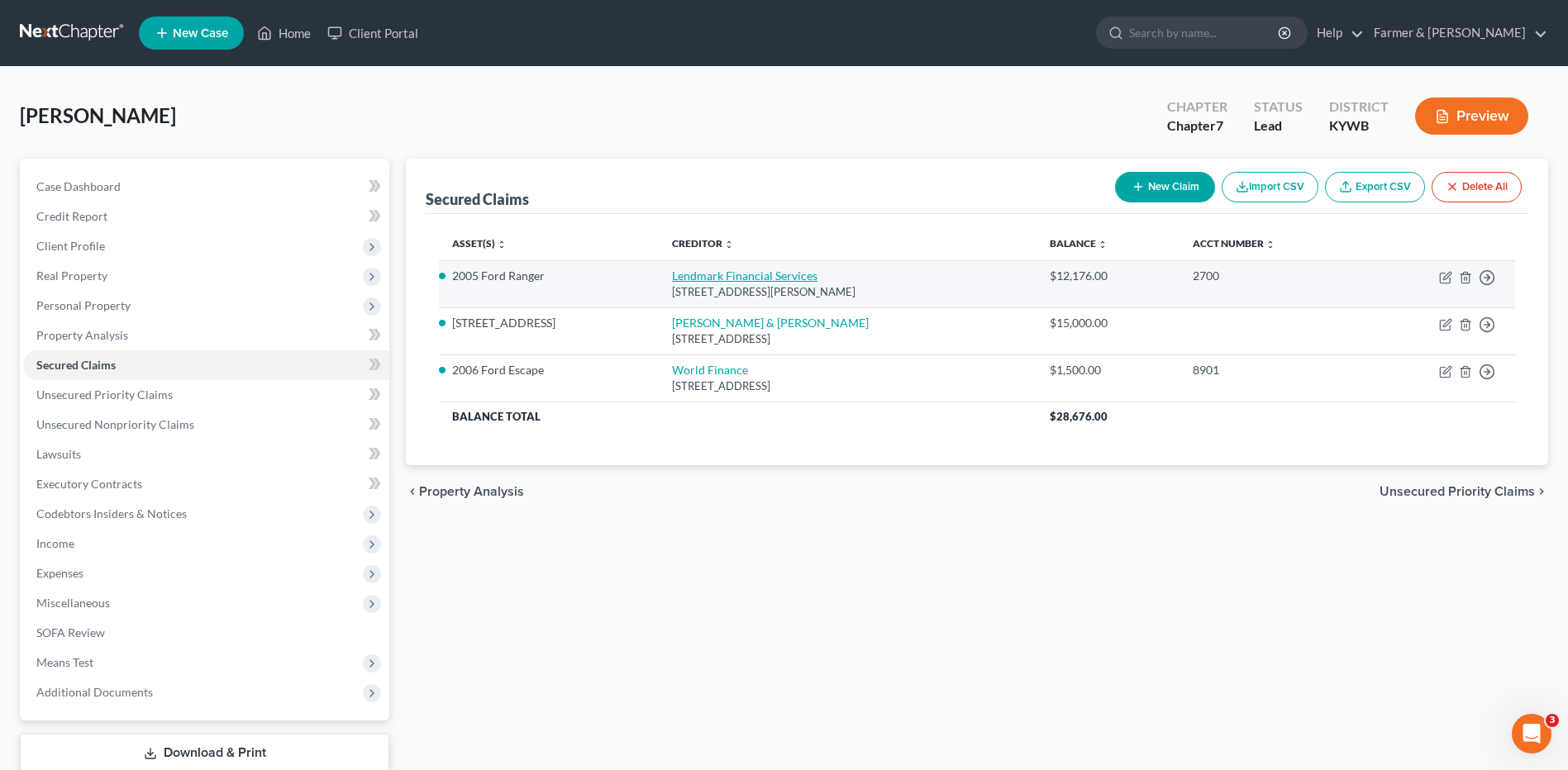
click at [752, 280] on link "Lendmark Financial Services" at bounding box center [745, 275] width 145 height 14
select select "10"
select select "2"
select select "0"
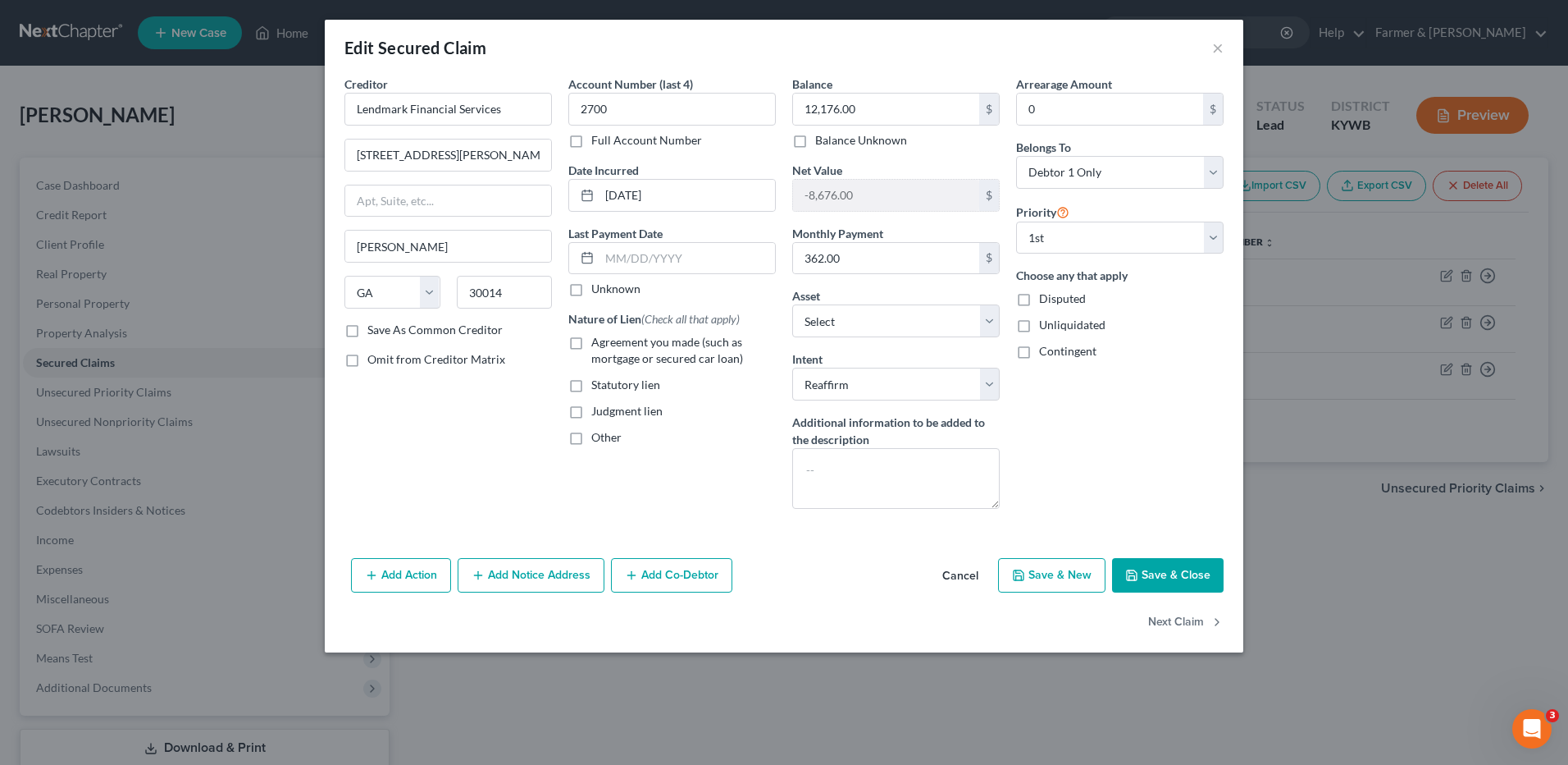
click at [953, 578] on button "Cancel" at bounding box center [961, 576] width 63 height 33
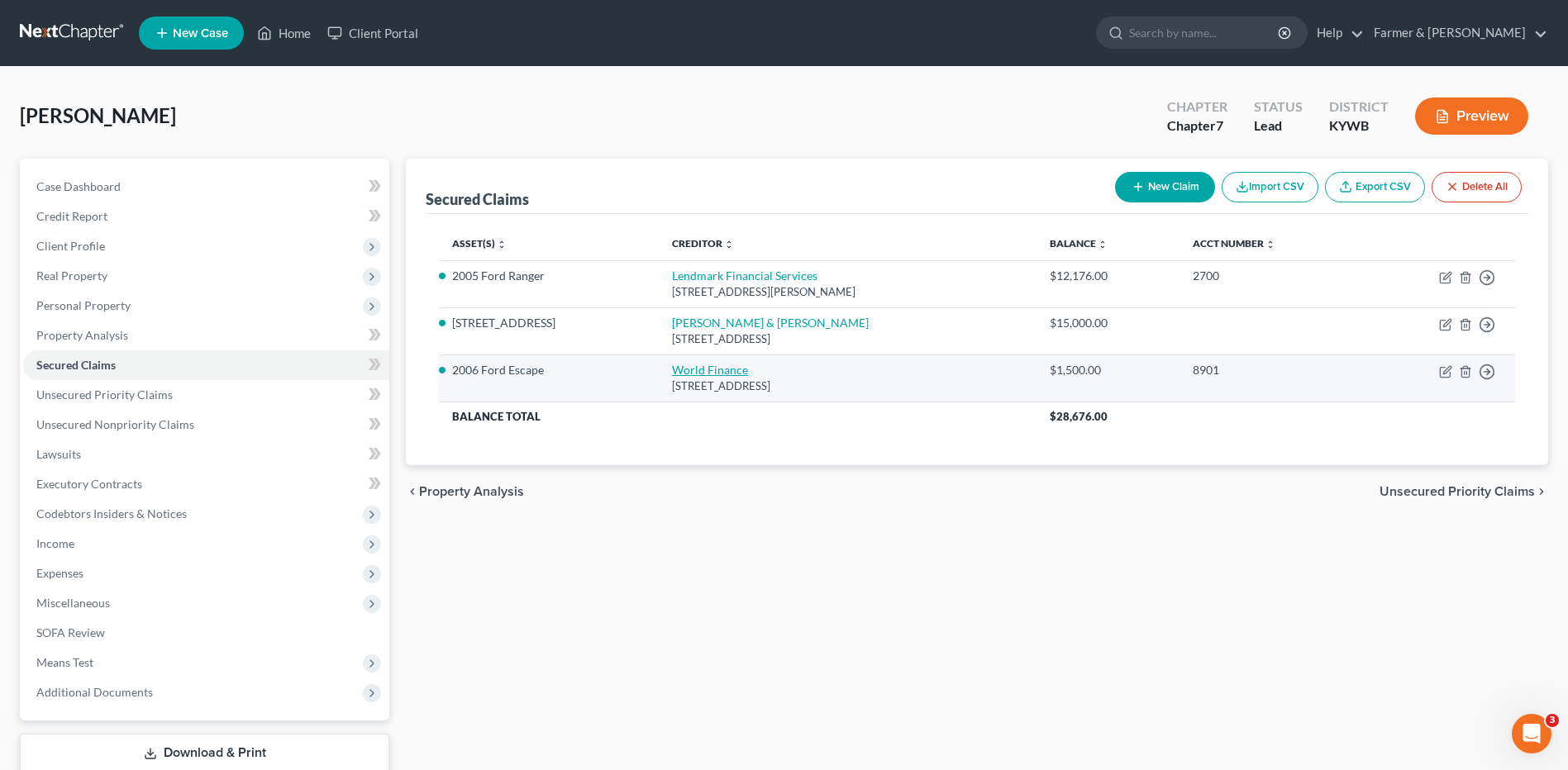
click at [711, 373] on link "World Finance" at bounding box center [710, 369] width 76 height 14
select select "42"
select select "9"
select select "2"
select select "0"
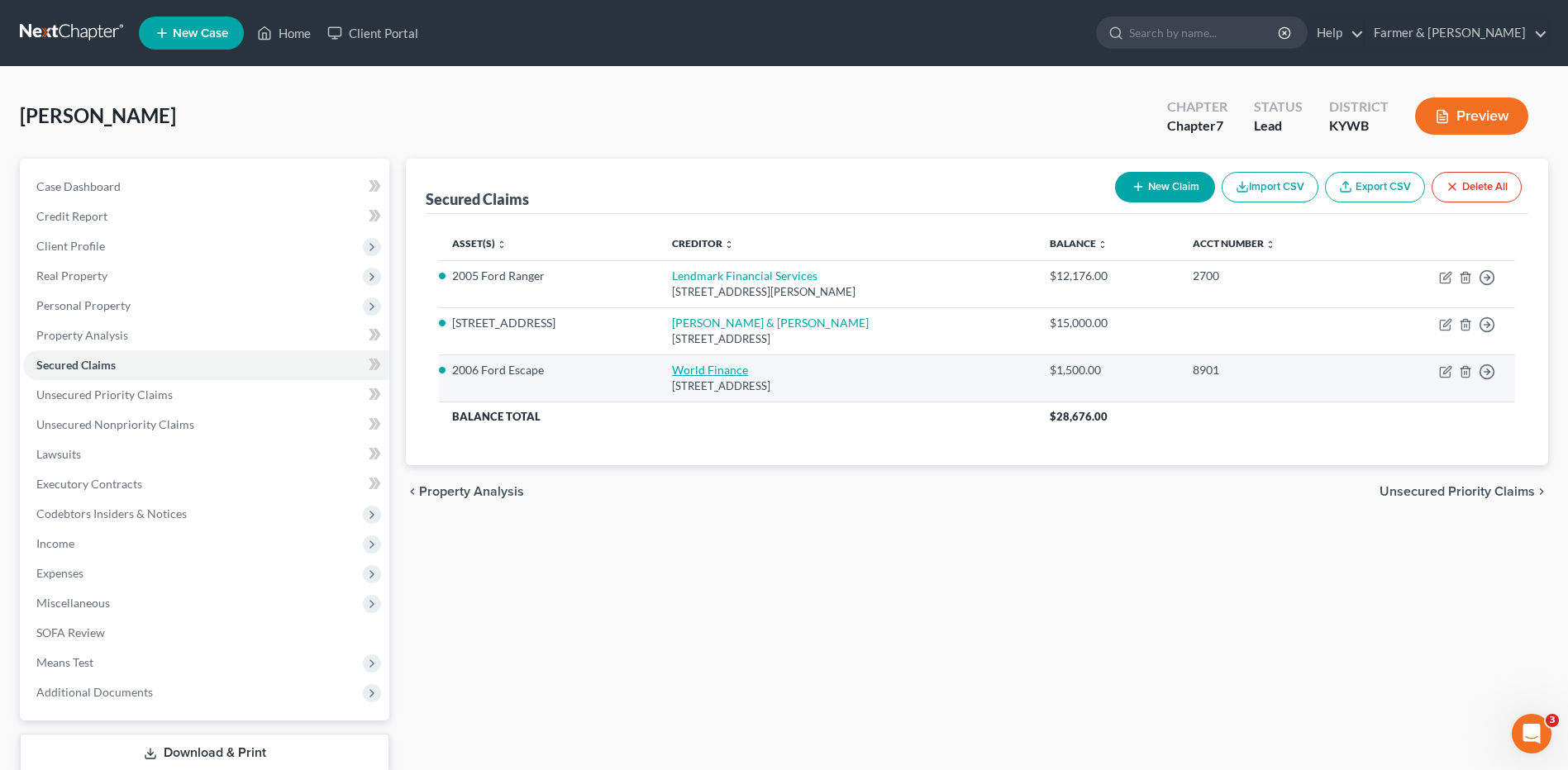
select select "0"
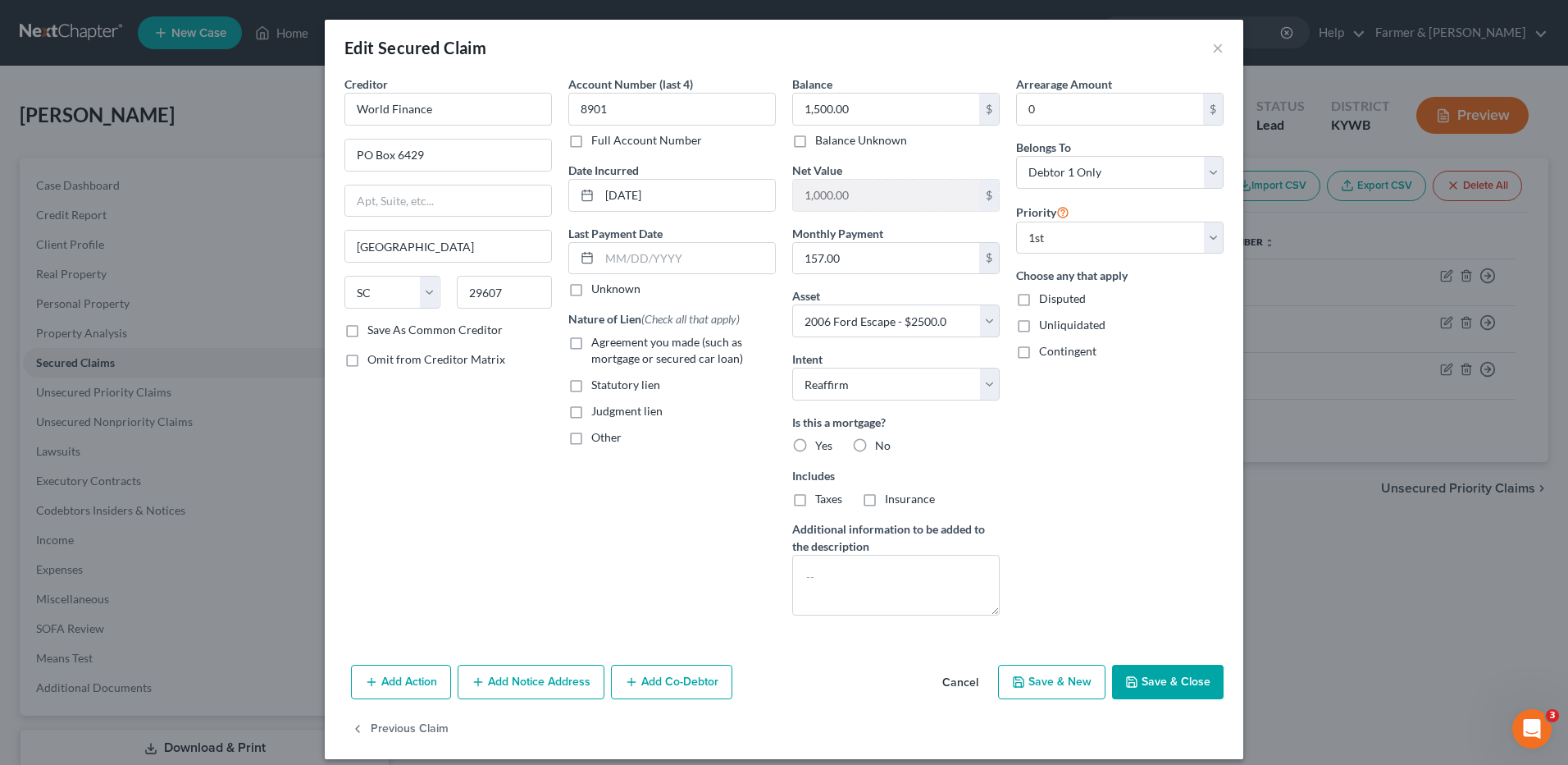
click at [963, 684] on button "Cancel" at bounding box center [961, 683] width 63 height 33
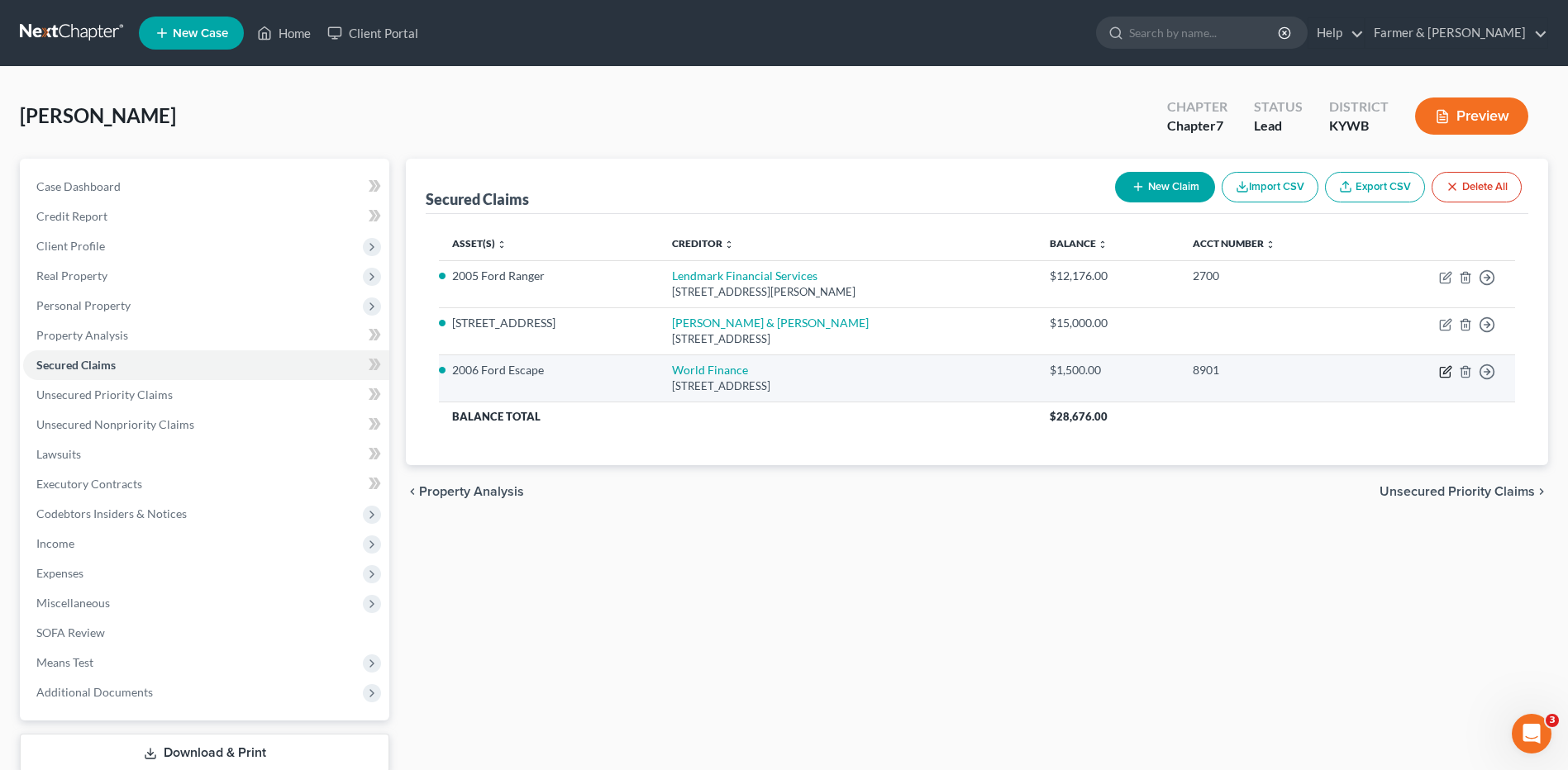
click at [1445, 371] on icon "button" at bounding box center [1445, 371] width 13 height 13
select select "42"
select select "9"
select select "2"
select select "0"
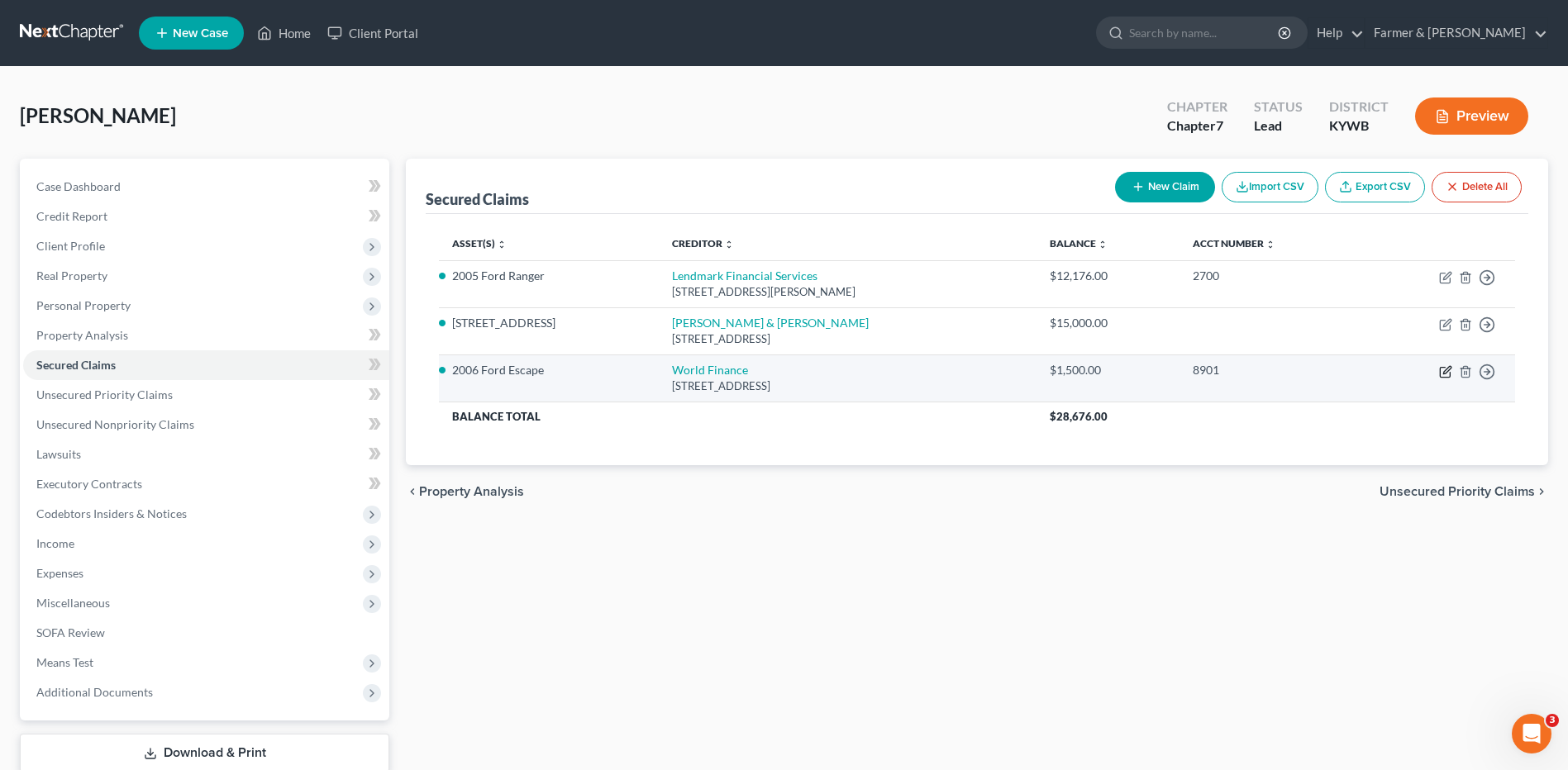
select select "0"
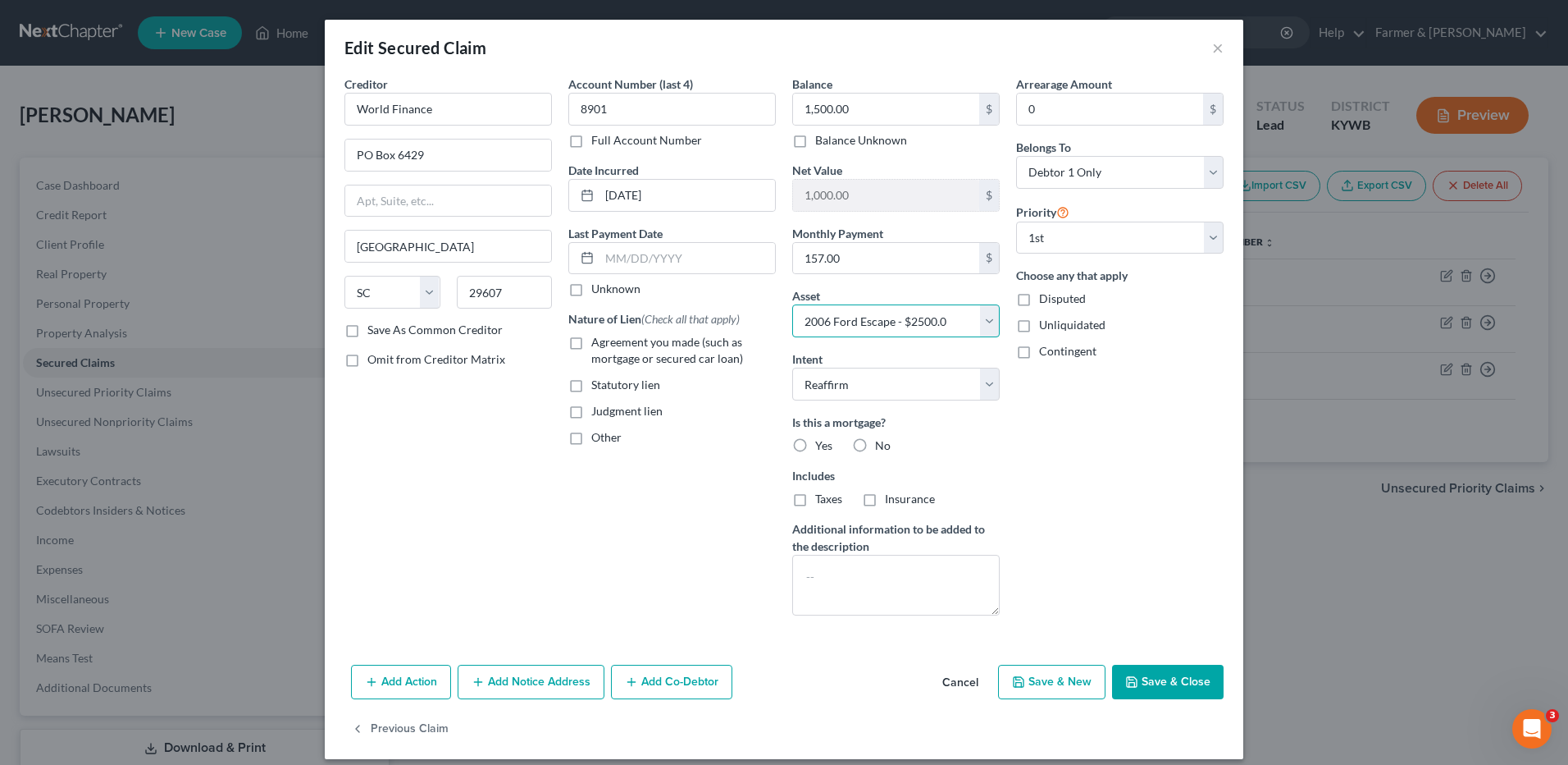
click at [826, 327] on select "Select Other Multiple Assets Firearms - Handgun - $100.0 1989 Camper - $500.0 1…" at bounding box center [896, 320] width 207 height 33
select select "0"
click at [792, 304] on select "Select Other Multiple Assets Firearms - Handgun - $100.0 1989 Camper - $500.0 1…" at bounding box center [896, 320] width 207 height 33
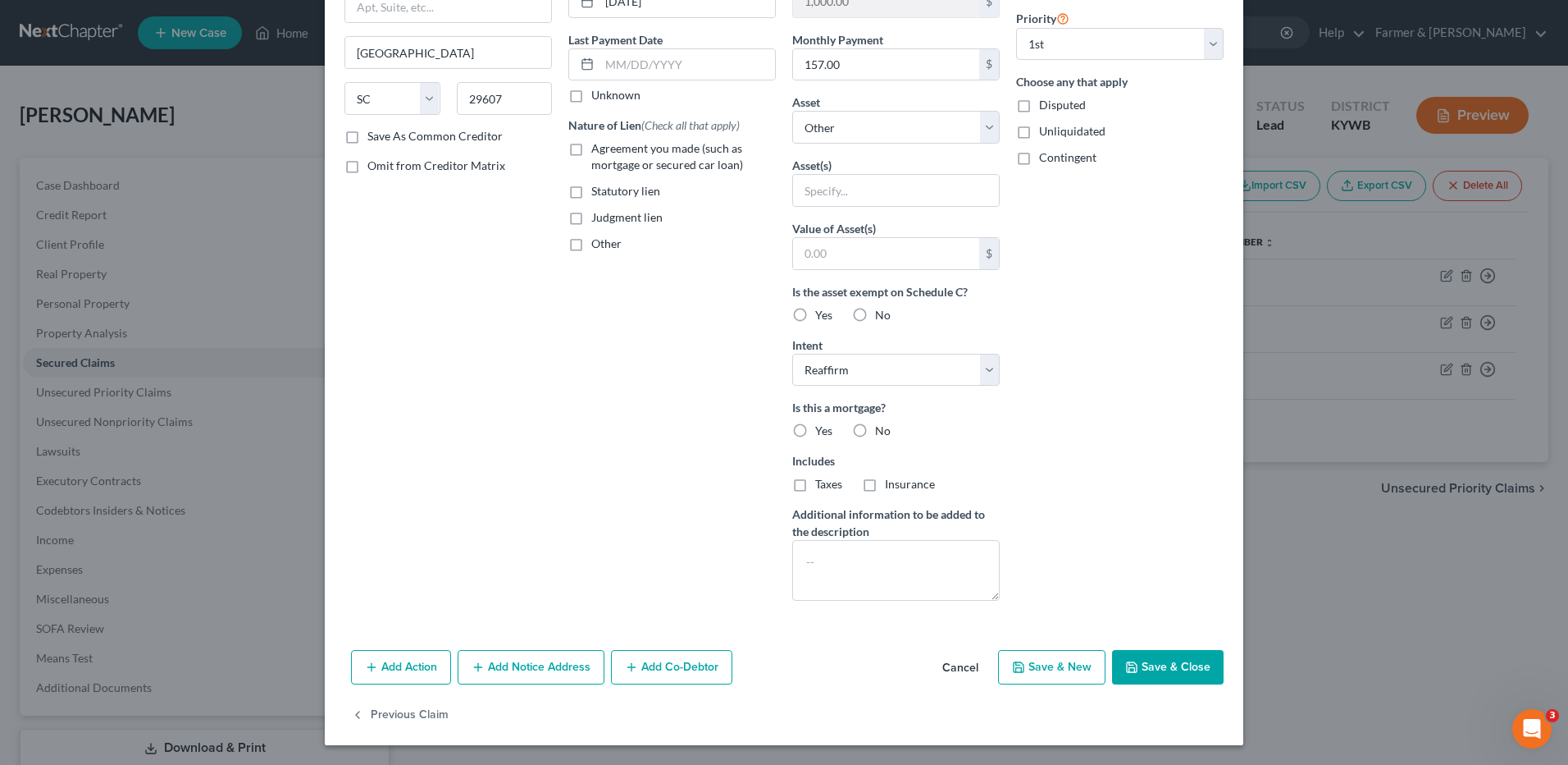
drag, startPoint x: 1135, startPoint y: 666, endPoint x: 1176, endPoint y: 660, distance: 41.4
click at [1135, 668] on button "Save & Close" at bounding box center [1168, 667] width 112 height 35
select select
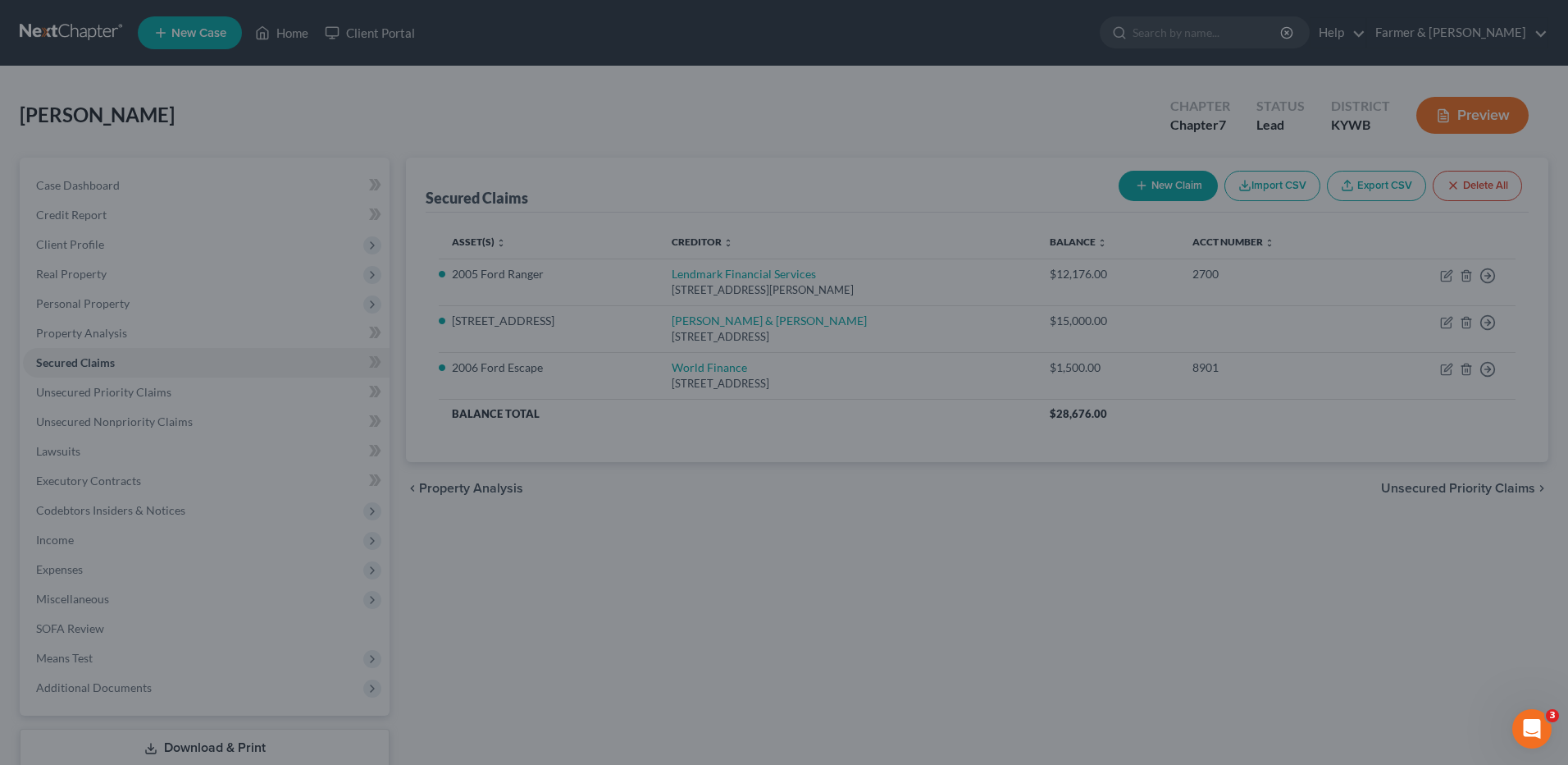
scroll to position [14, 0]
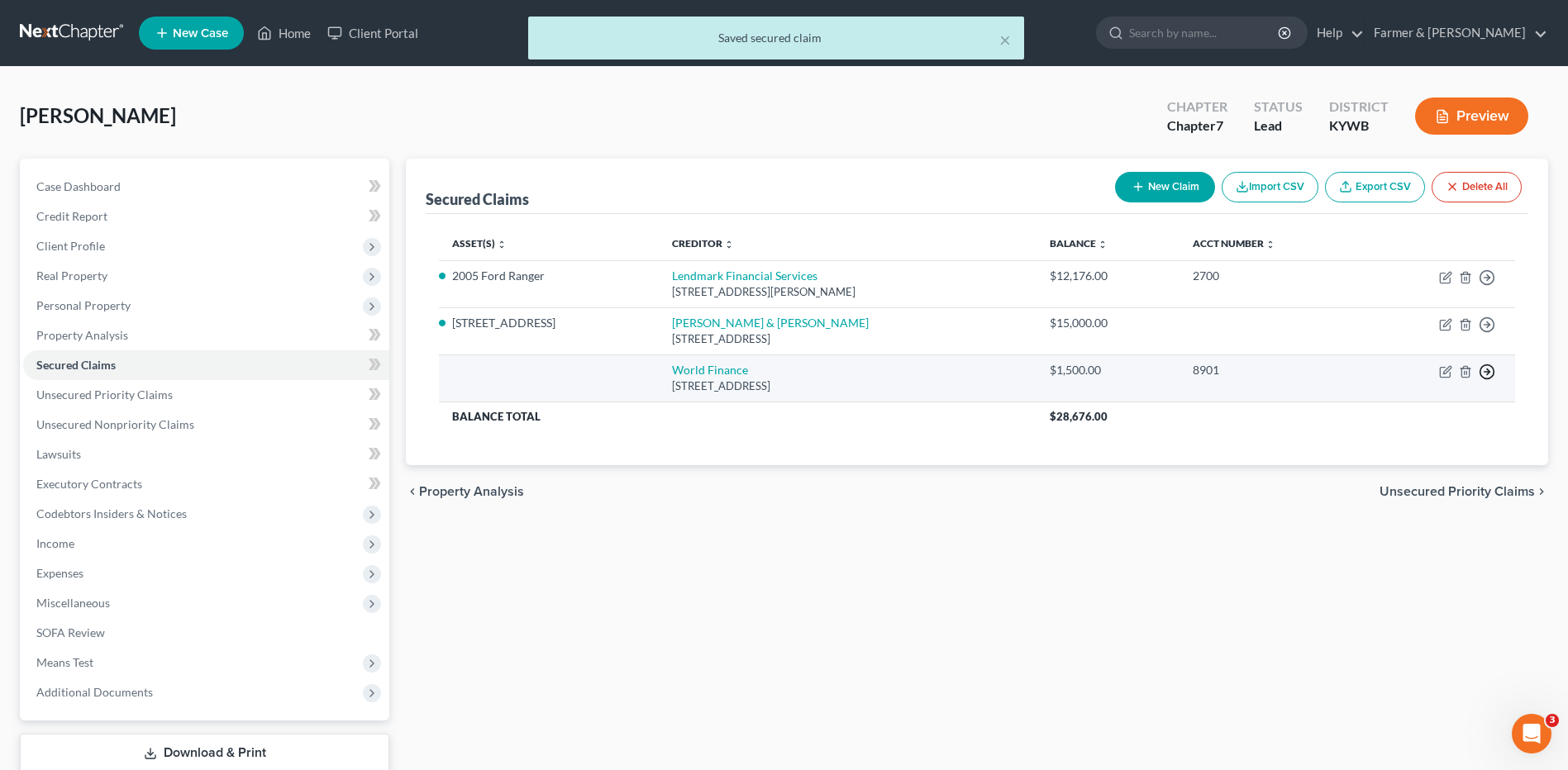
click at [1480, 285] on circle "button" at bounding box center [1487, 278] width 14 height 14
click at [1388, 412] on link "Move to F" at bounding box center [1411, 411] width 138 height 28
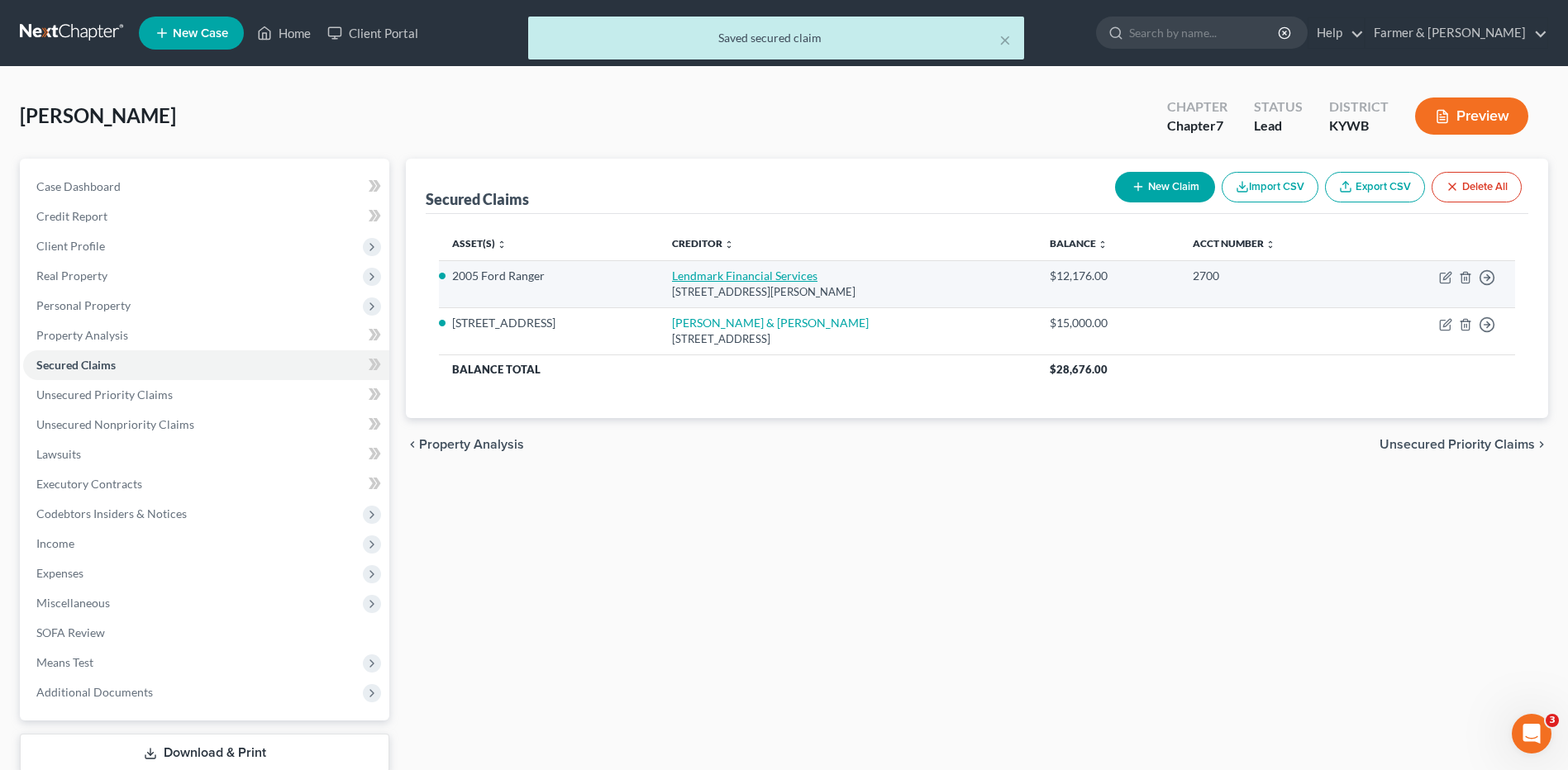
click at [707, 278] on link "Lendmark Financial Services" at bounding box center [745, 275] width 145 height 14
select select "10"
select select "2"
select select "0"
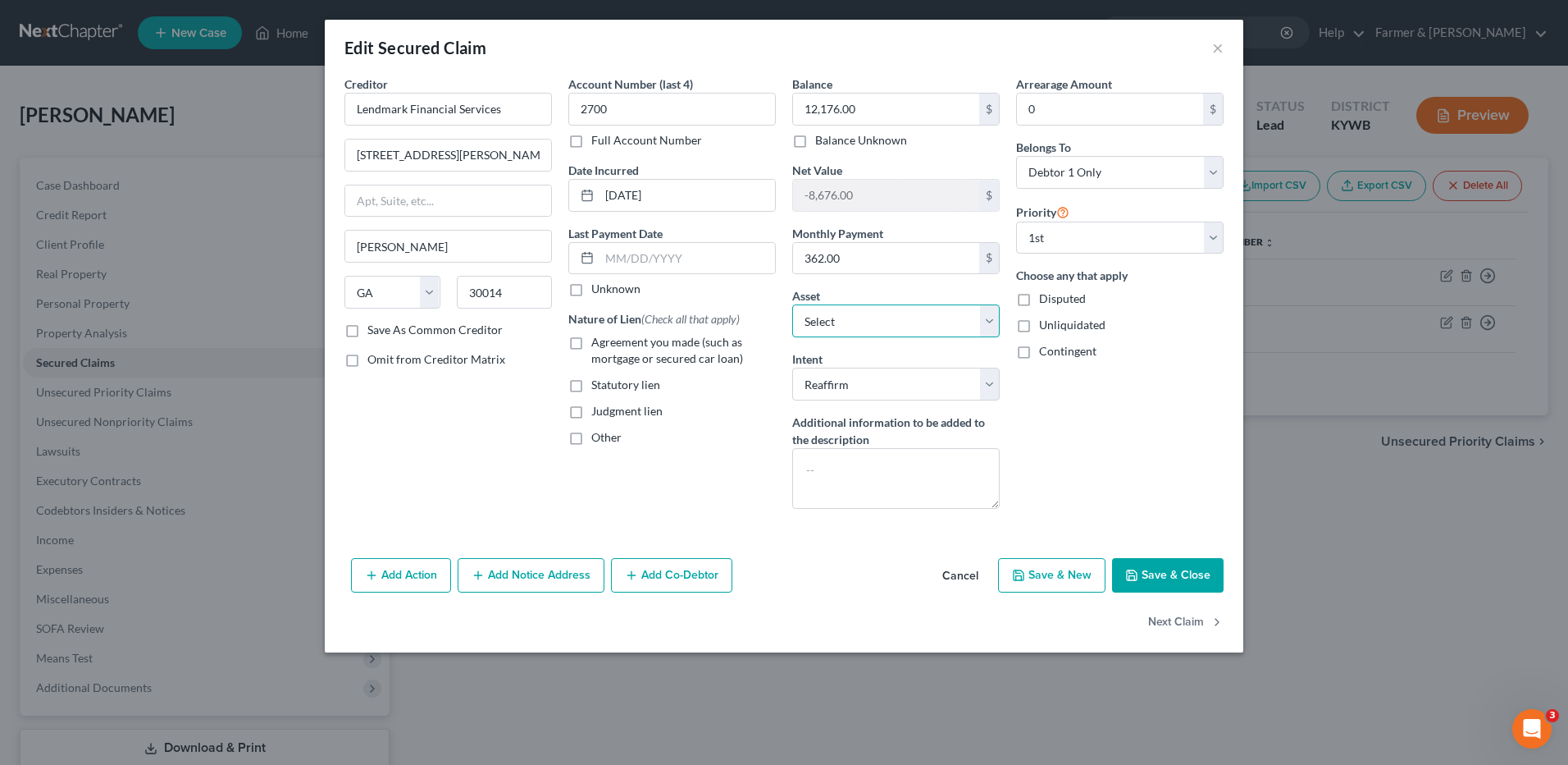
click at [861, 319] on select "Select Other Multiple Assets Firearms - Handgun - $100.0 1989 Camper - $500.0 1…" at bounding box center [896, 320] width 207 height 33
select select "1"
click at [792, 304] on select "Select Other Multiple Assets Firearms - Handgun - $100.0 1989 Camper - $500.0 1…" at bounding box center [896, 320] width 207 height 33
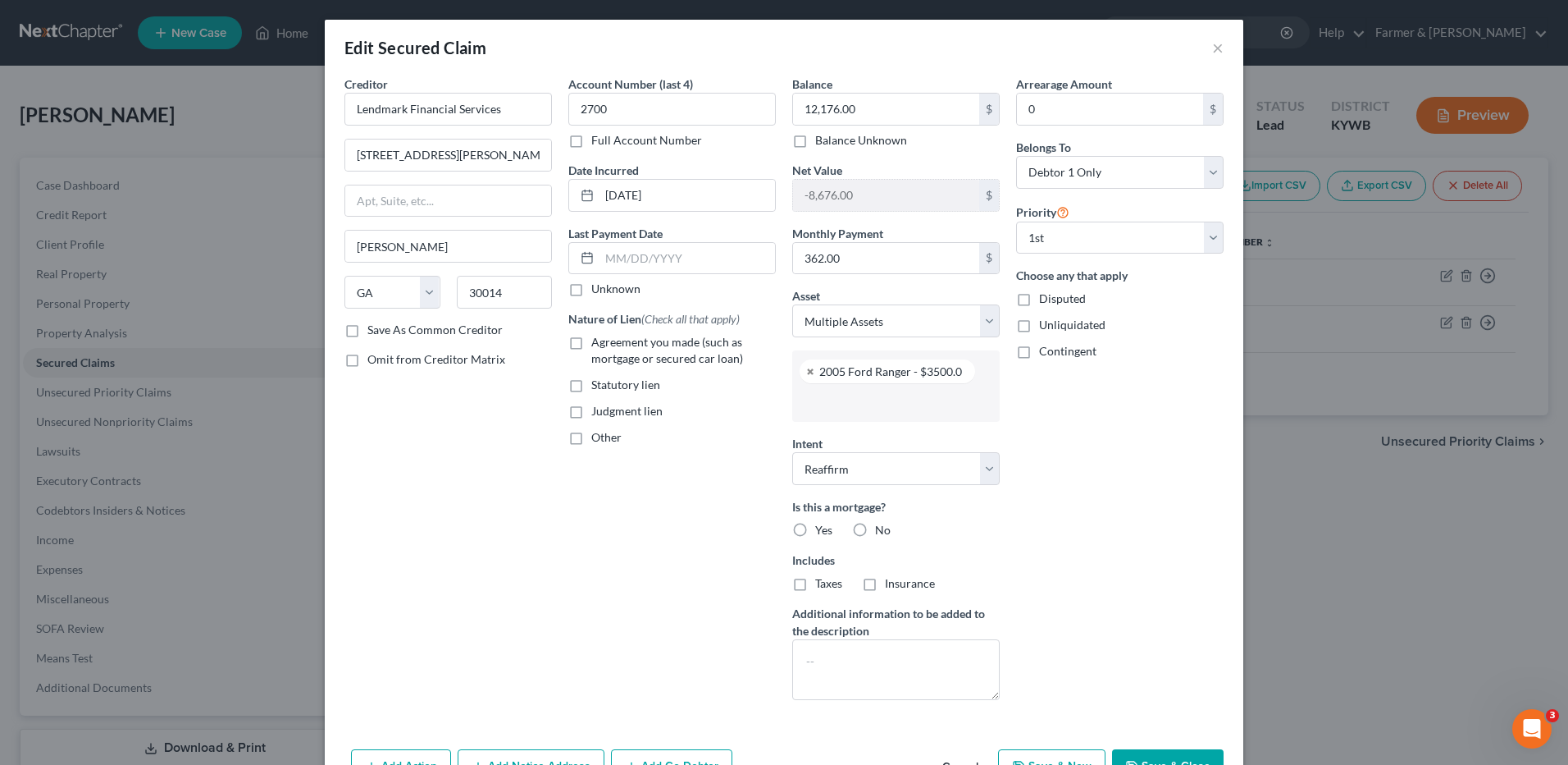
click at [838, 392] on input "text" at bounding box center [894, 402] width 185 height 25
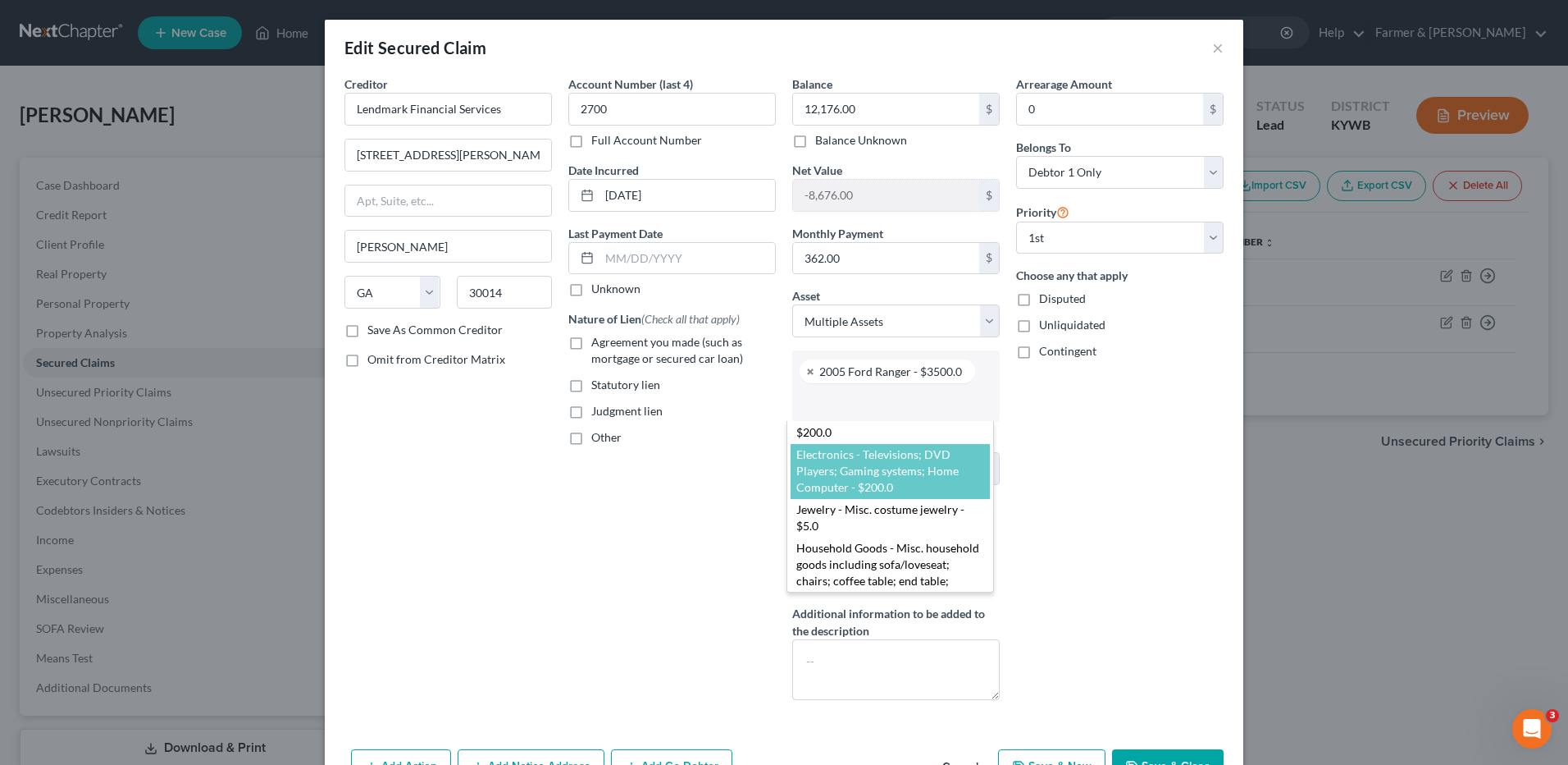
scroll to position [386, 0]
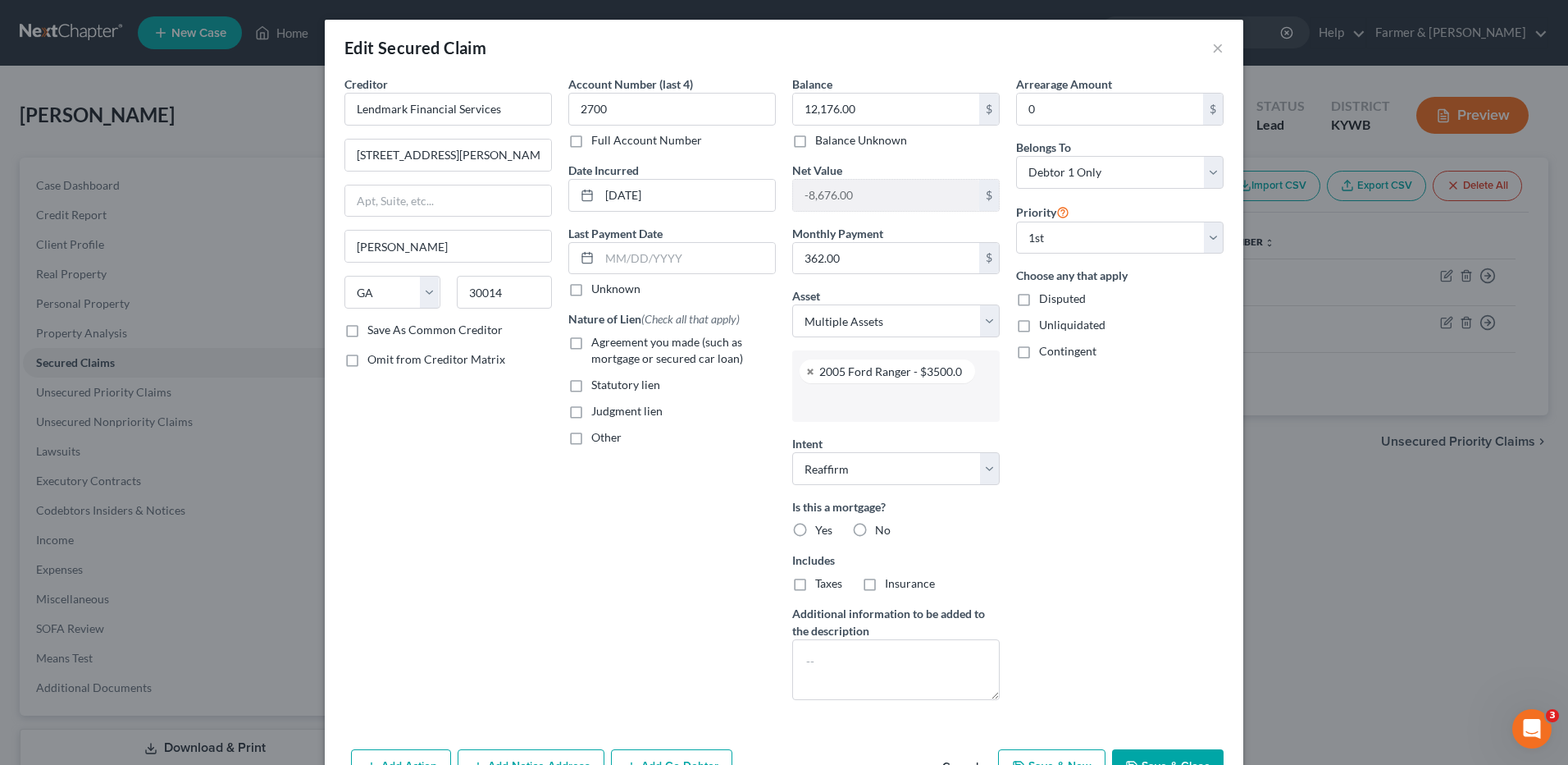
click at [1213, 47] on body "Home New Case Client Portal Farmer & Wright dblondie1230@yahoo.com My Account S…" at bounding box center [784, 436] width 1568 height 873
click at [1212, 53] on button "×" at bounding box center [1218, 47] width 12 height 19
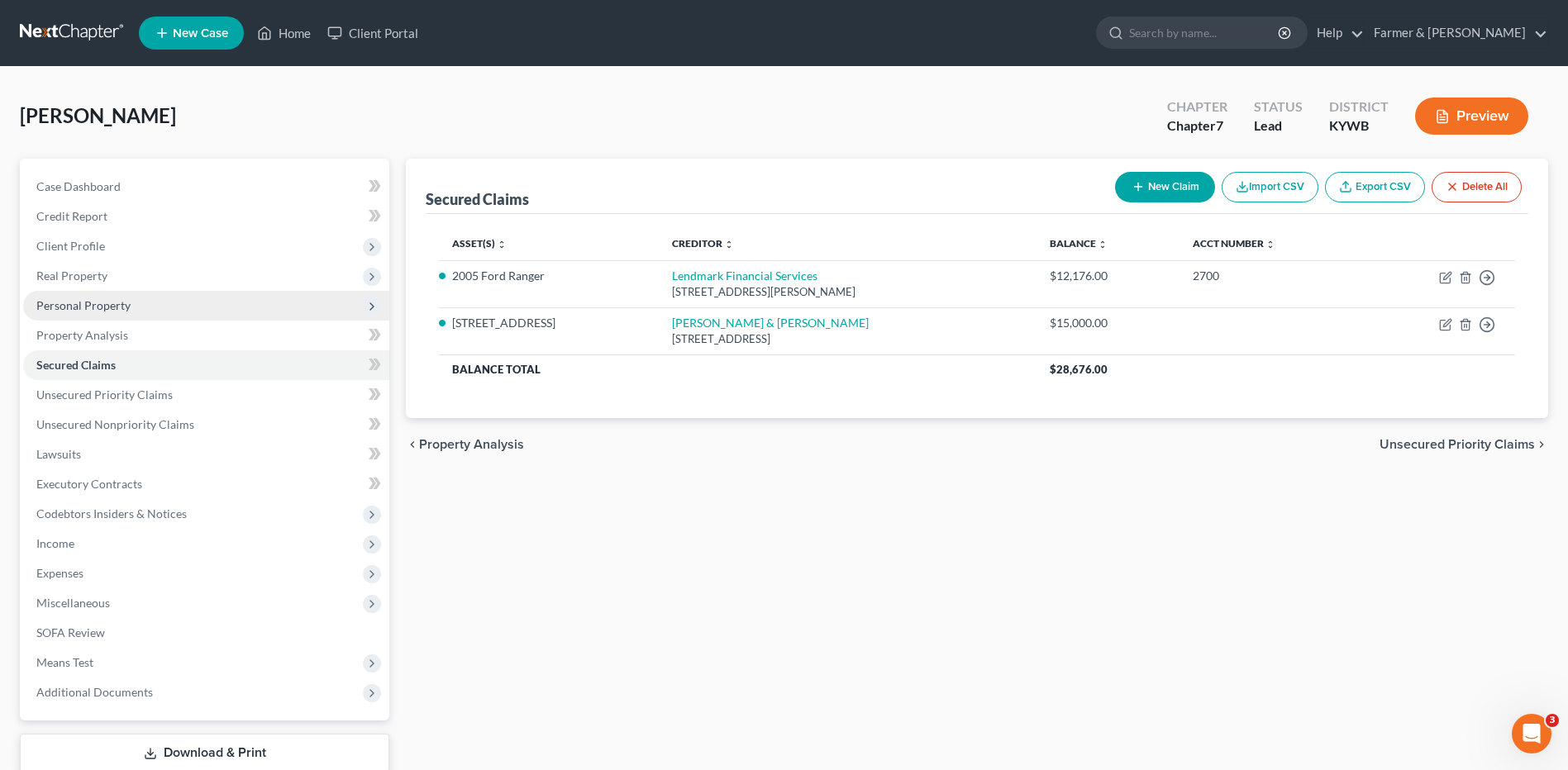
click at [145, 312] on span "Personal Property" at bounding box center [206, 305] width 366 height 30
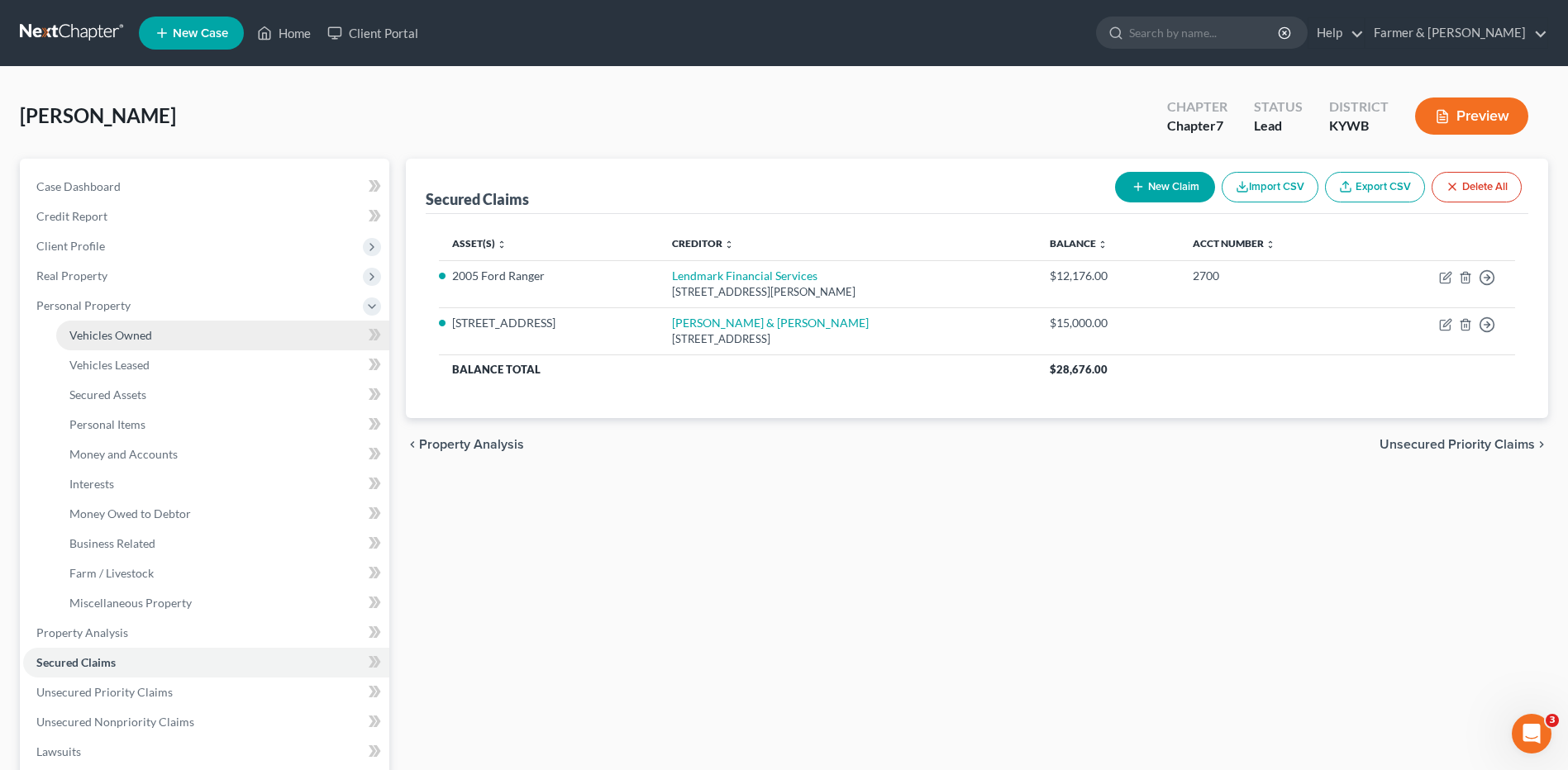
click at [151, 326] on link "Vehicles Owned" at bounding box center [223, 335] width 333 height 30
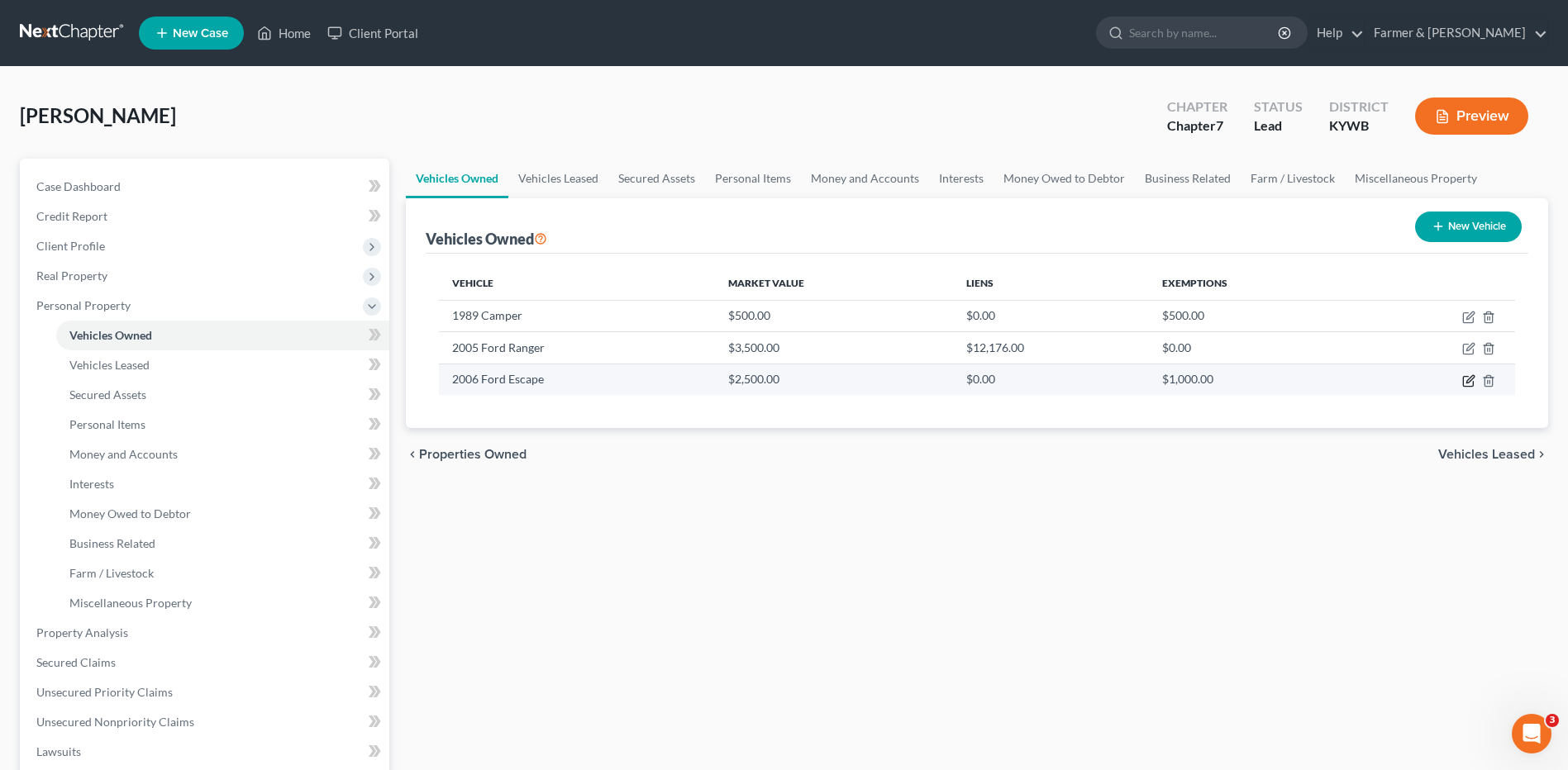
click at [1468, 381] on icon "button" at bounding box center [1468, 380] width 13 height 13
select select "0"
select select "20"
select select "2"
select select "0"
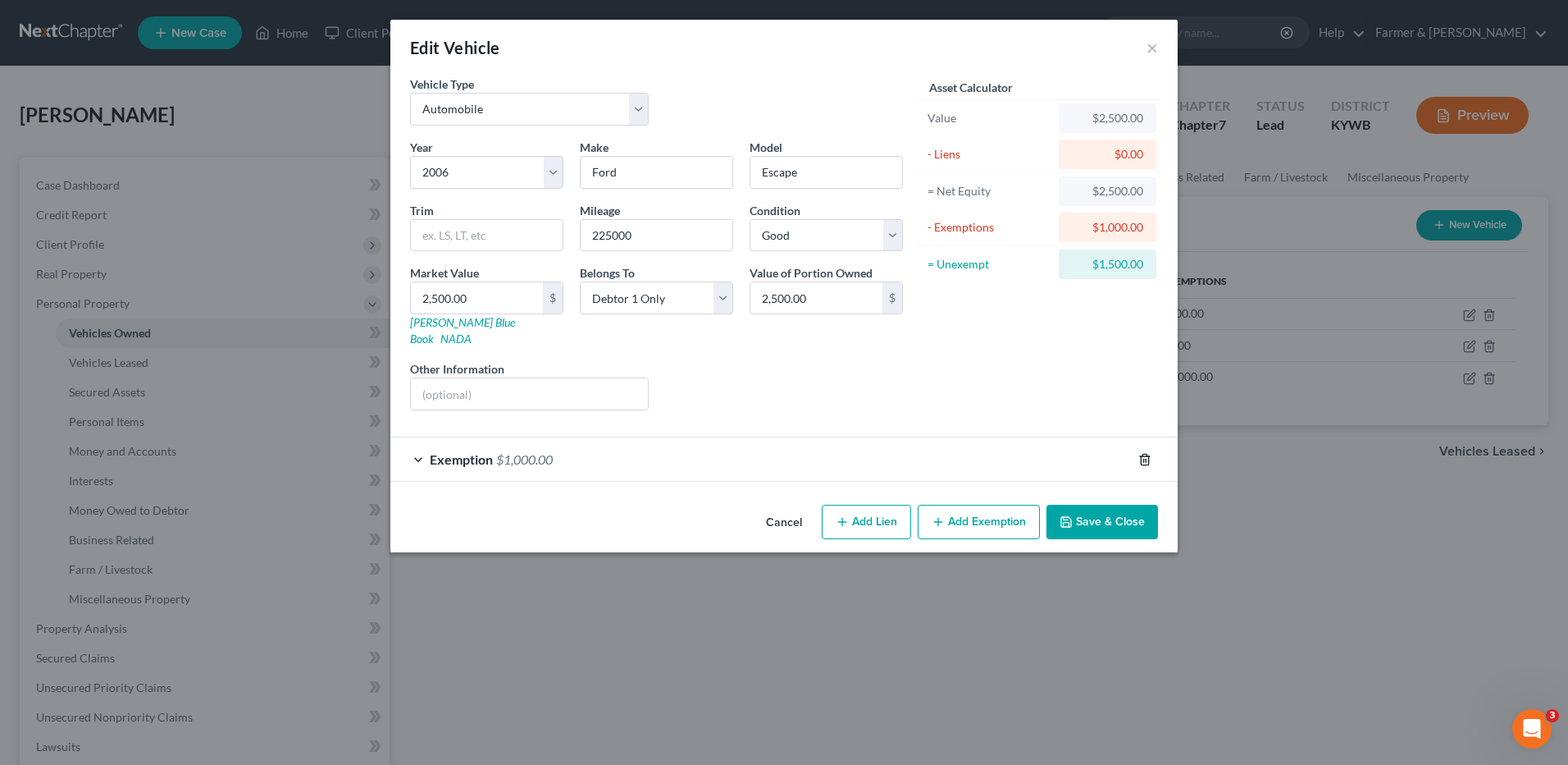
click at [1146, 453] on icon "button" at bounding box center [1145, 459] width 13 height 13
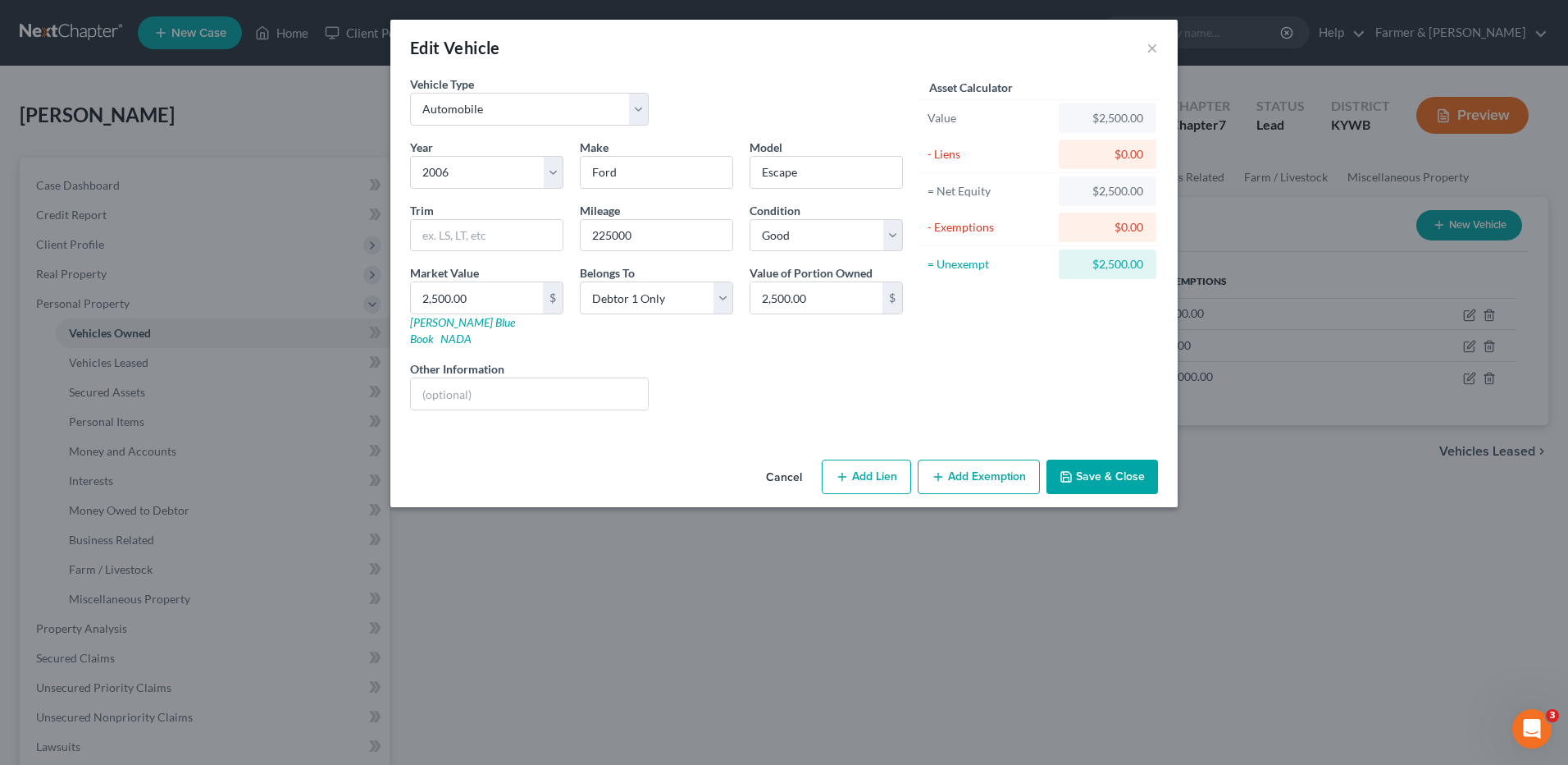
click at [1107, 459] on button "Save & Close" at bounding box center [1102, 476] width 112 height 35
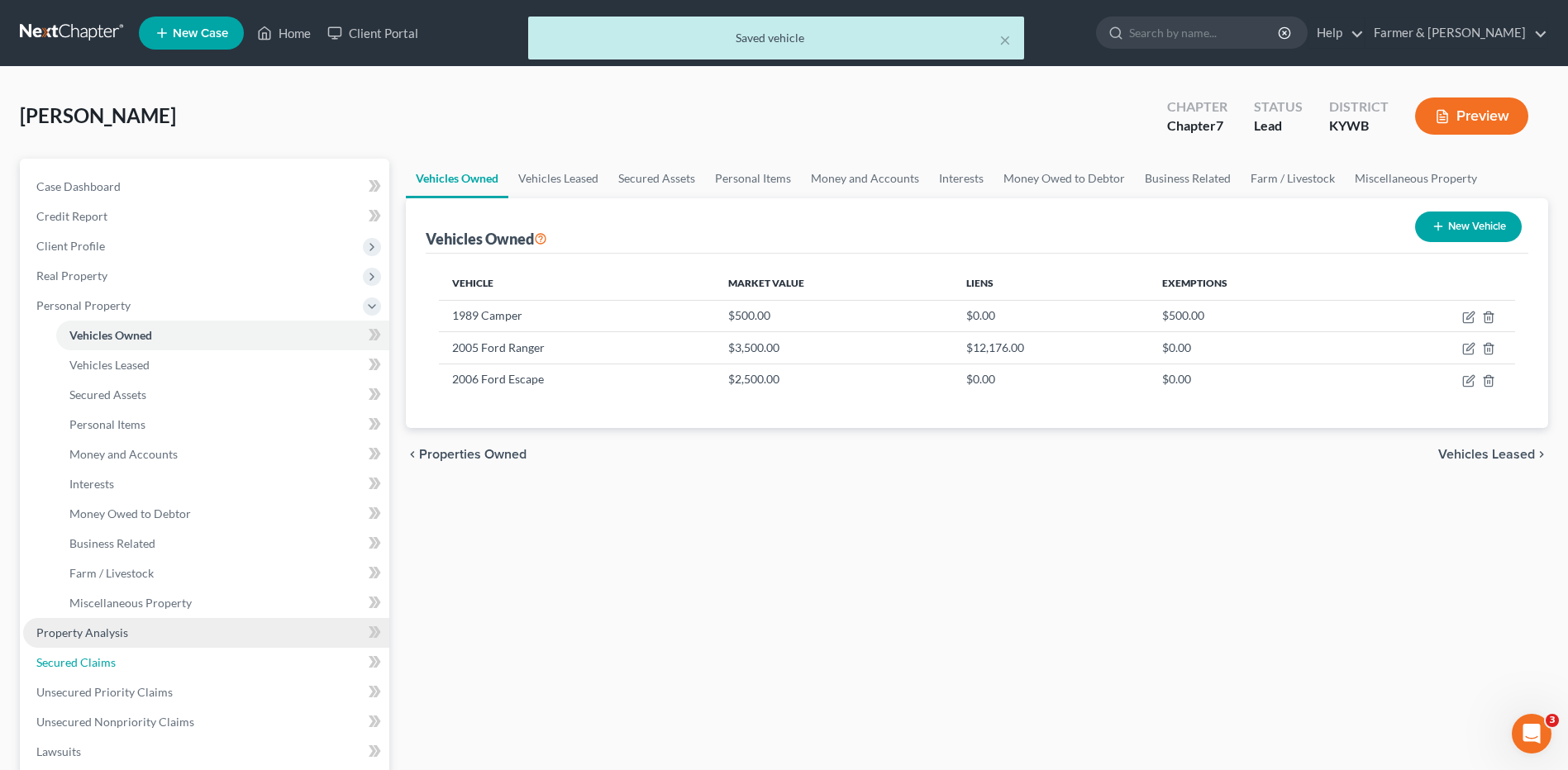
drag, startPoint x: 142, startPoint y: 660, endPoint x: 195, endPoint y: 646, distance: 54.8
click at [142, 660] on link "Secured Claims" at bounding box center [206, 662] width 366 height 30
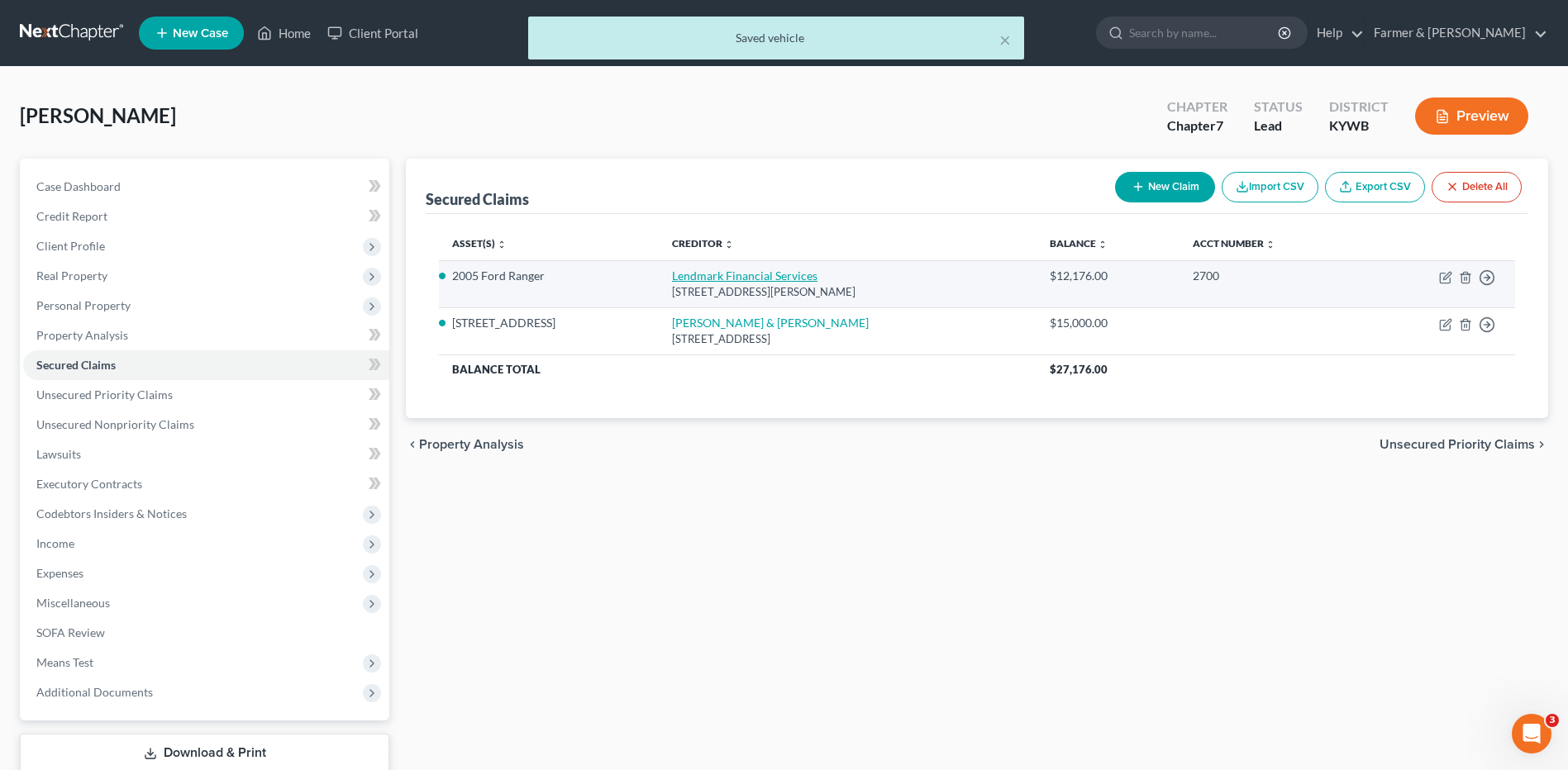
click at [729, 277] on link "Lendmark Financial Services" at bounding box center [745, 275] width 145 height 14
select select "10"
select select "2"
select select "0"
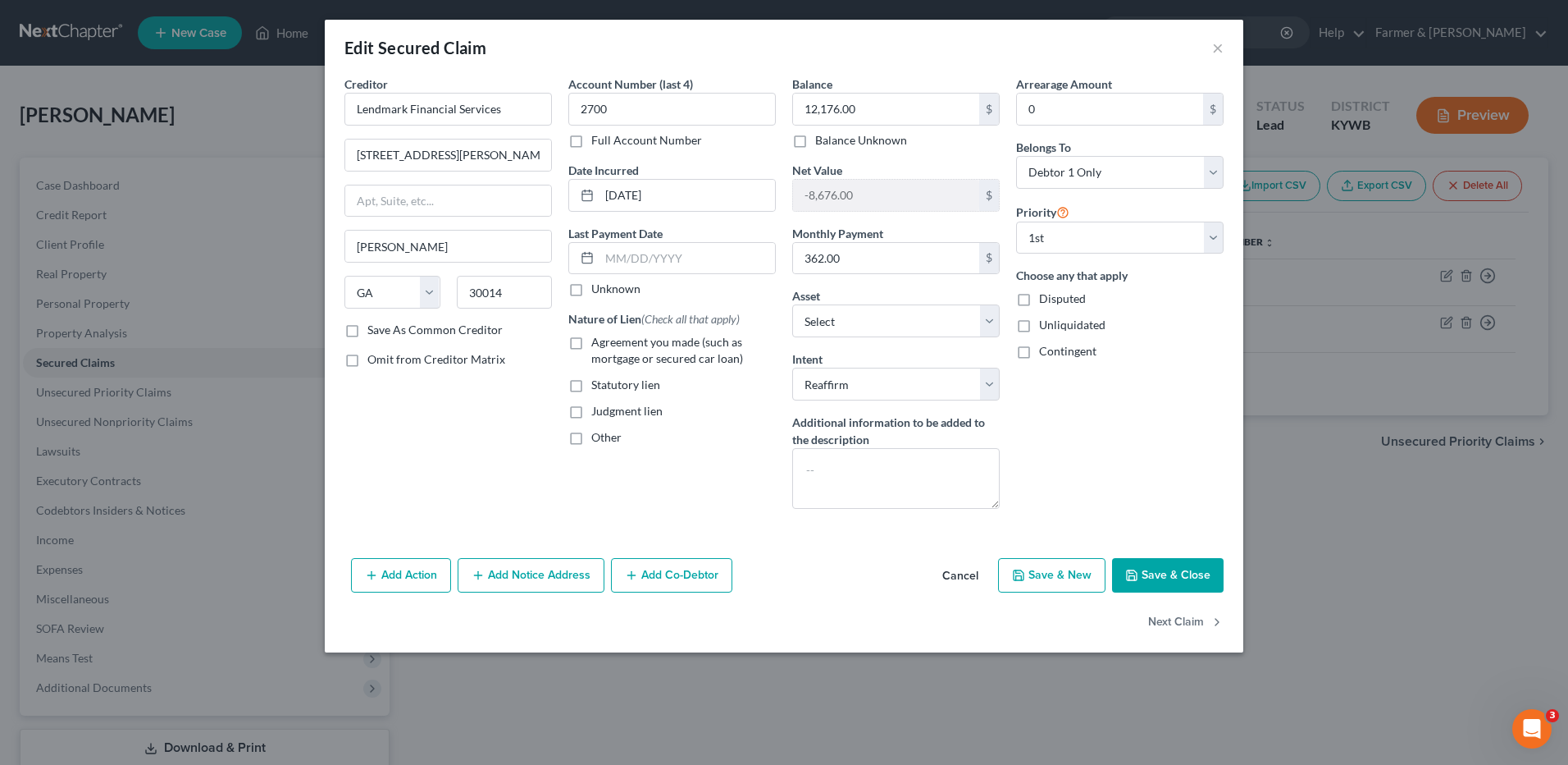
drag, startPoint x: 960, startPoint y: 584, endPoint x: 653, endPoint y: 552, distance: 308.7
click at [959, 584] on button "Cancel" at bounding box center [961, 576] width 63 height 33
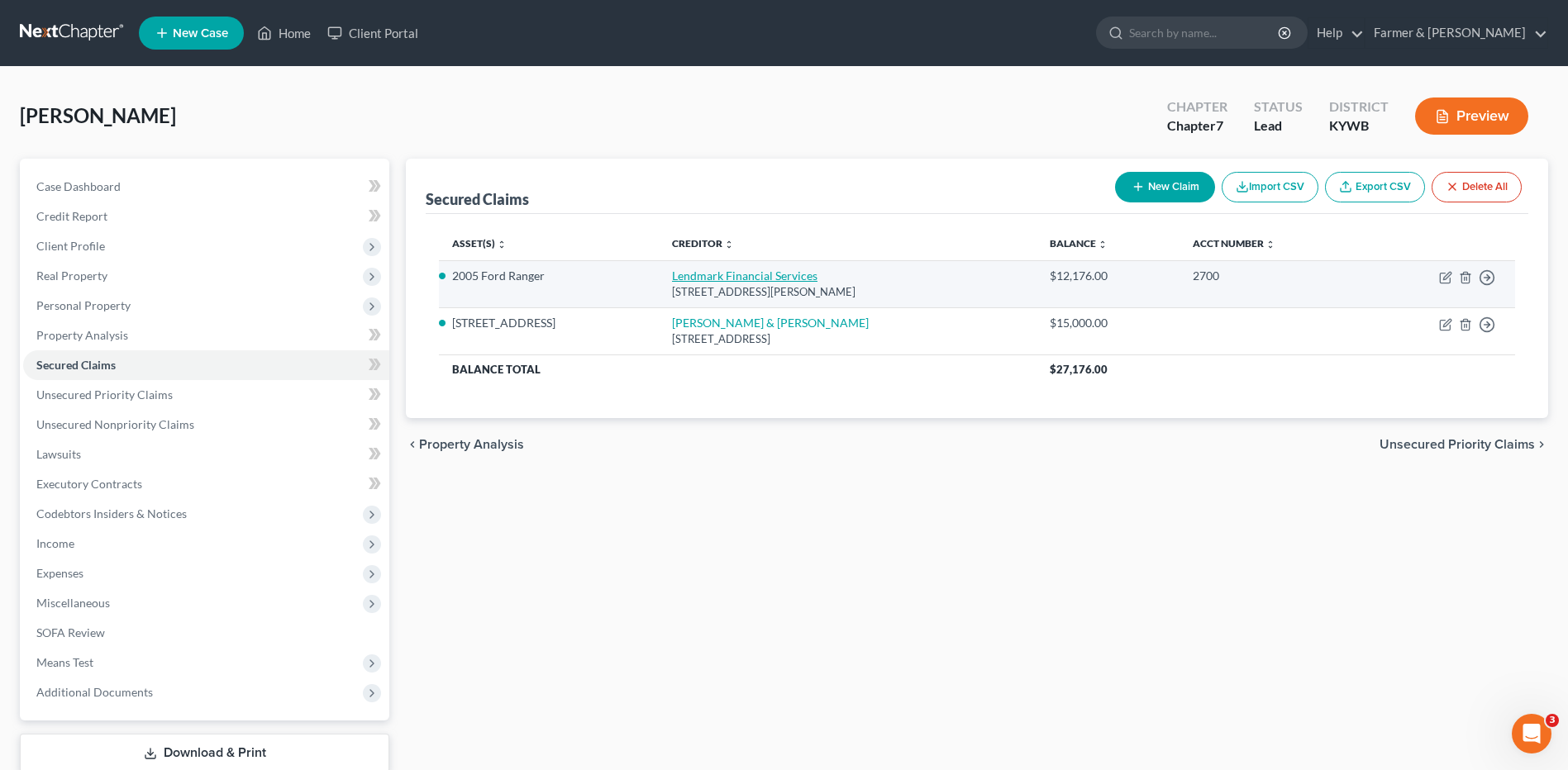
click at [724, 280] on link "Lendmark Financial Services" at bounding box center [745, 275] width 145 height 14
select select "10"
select select "8"
select select "2"
select select "0"
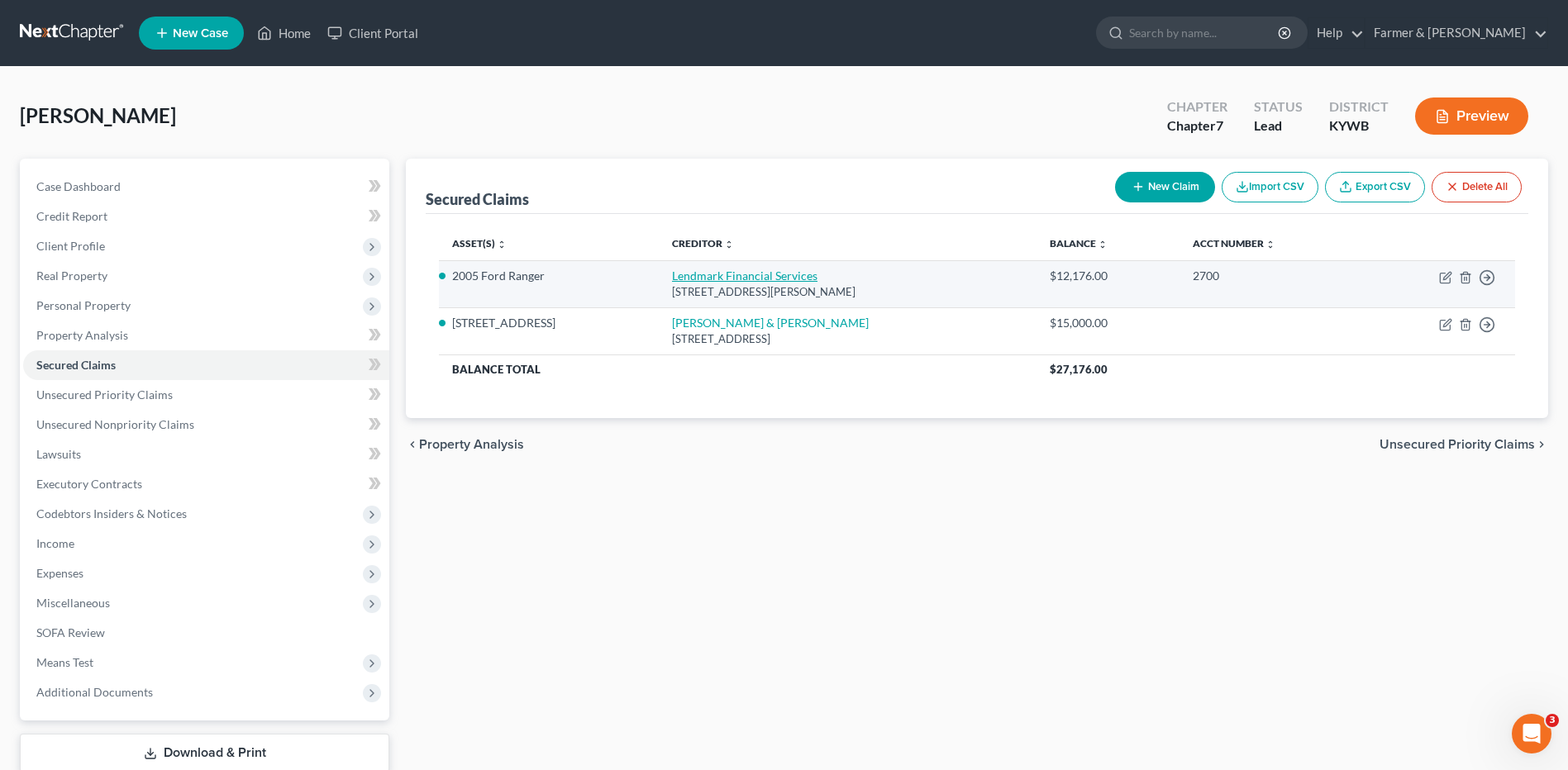
select select "0"
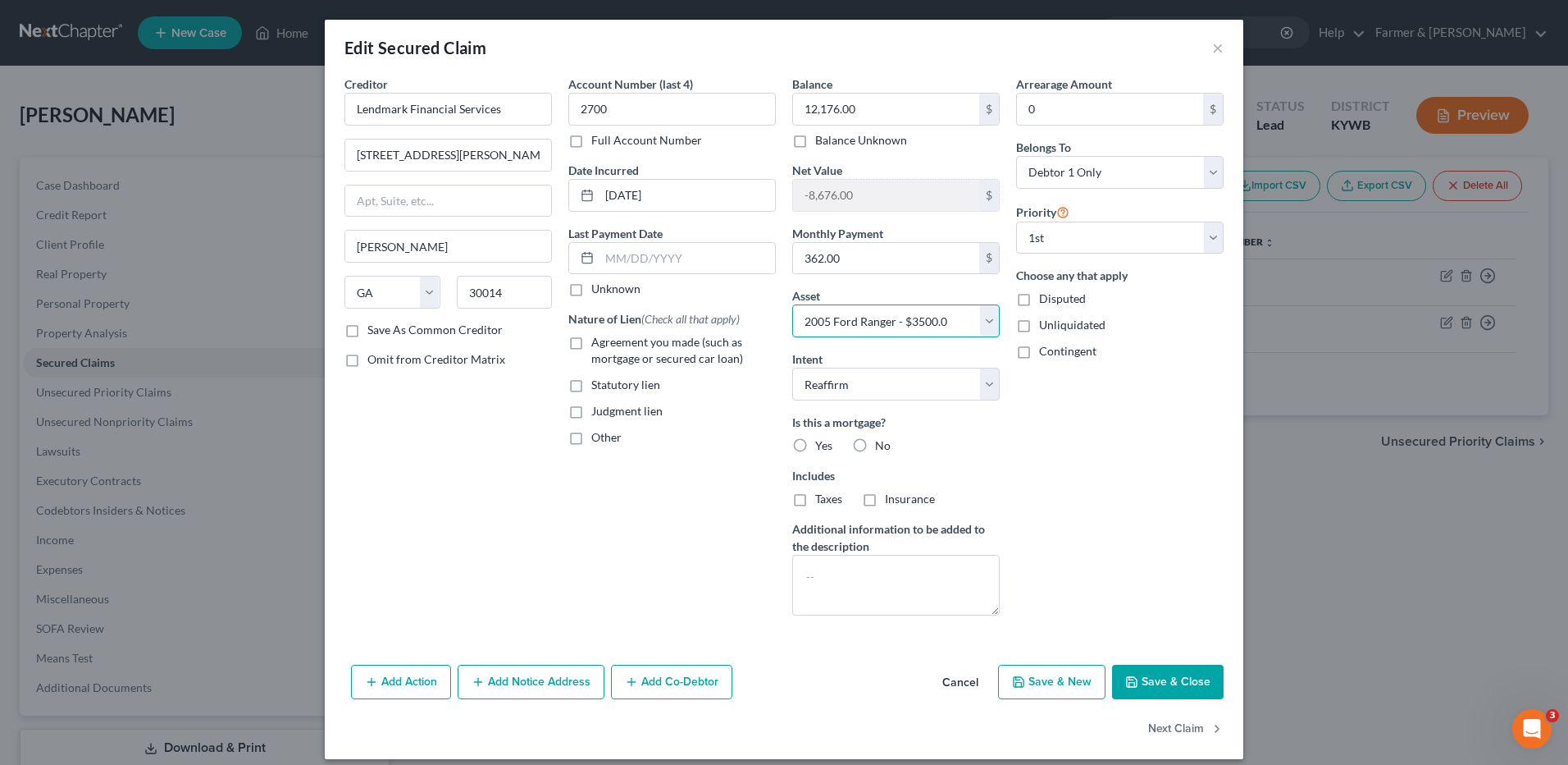
click at [908, 310] on select "Select Other Multiple Assets Firearms - Handgun - $100.0 1989 Camper - $500.0 1…" at bounding box center [896, 320] width 207 height 33
click at [792, 304] on select "Select Other Multiple Assets Firearms - Handgun - $100.0 1989 Camper - $500.0 1…" at bounding box center [896, 320] width 207 height 33
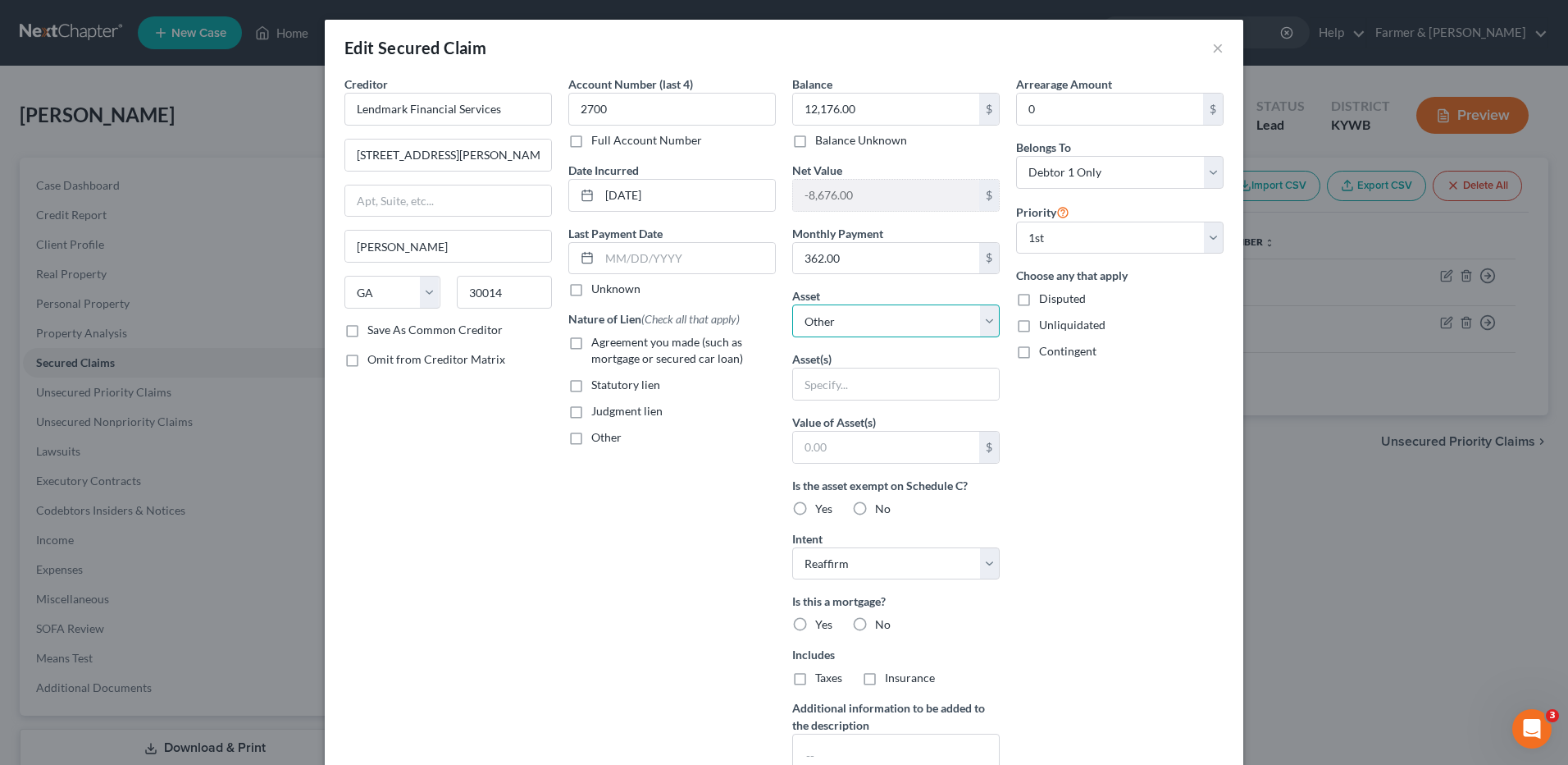
drag, startPoint x: 877, startPoint y: 328, endPoint x: 877, endPoint y: 340, distance: 12.0
click at [877, 328] on select "Select Other Multiple Assets Firearms - Handgun - $100.0 1989 Camper - $500.0 1…" at bounding box center [896, 320] width 207 height 33
select select "1"
click at [792, 304] on select "Select Other Multiple Assets Firearms - Handgun - $100.0 1989 Camper - $500.0 1…" at bounding box center [896, 320] width 207 height 33
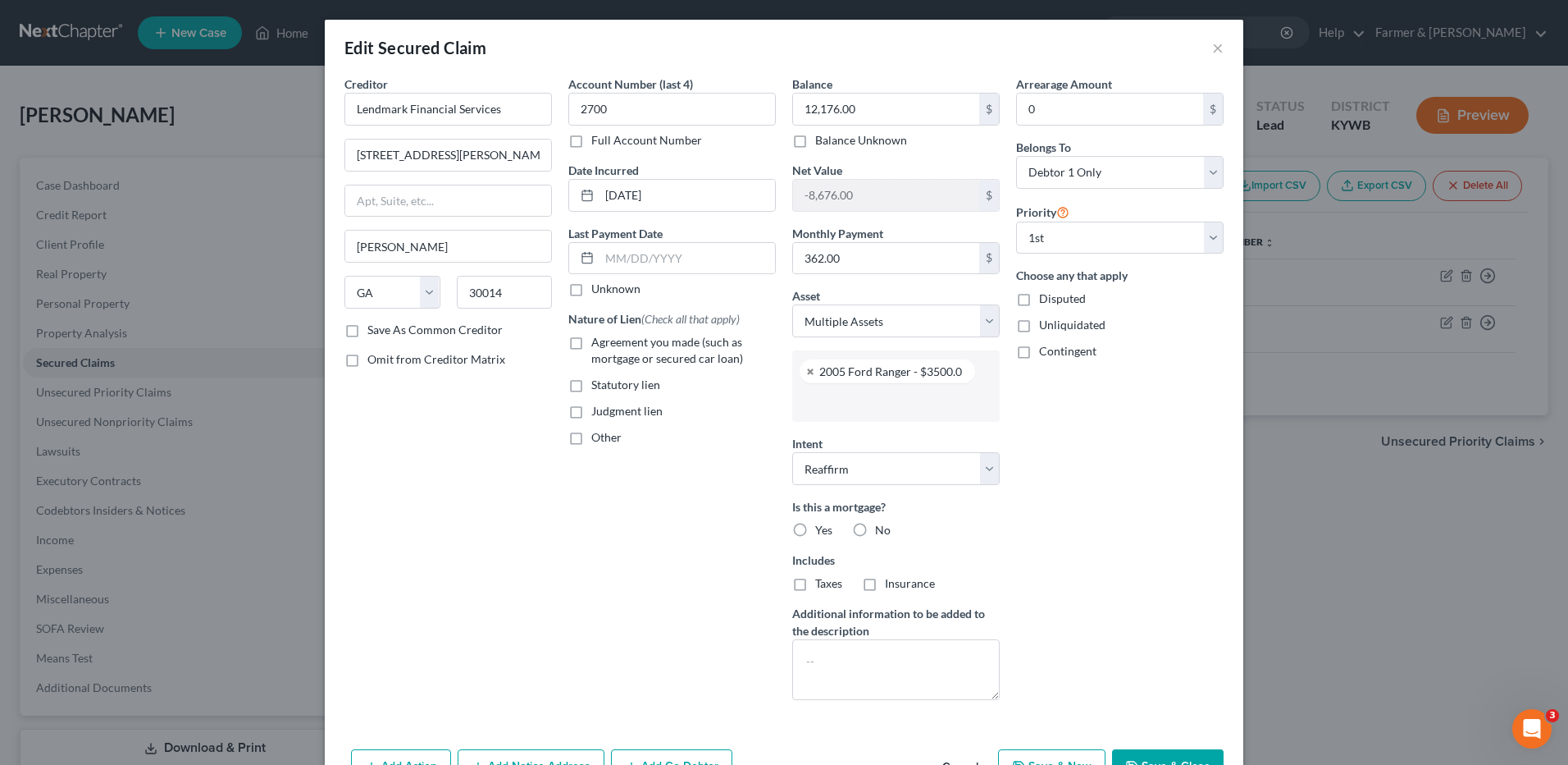
click at [862, 407] on input "text" at bounding box center [894, 402] width 185 height 25
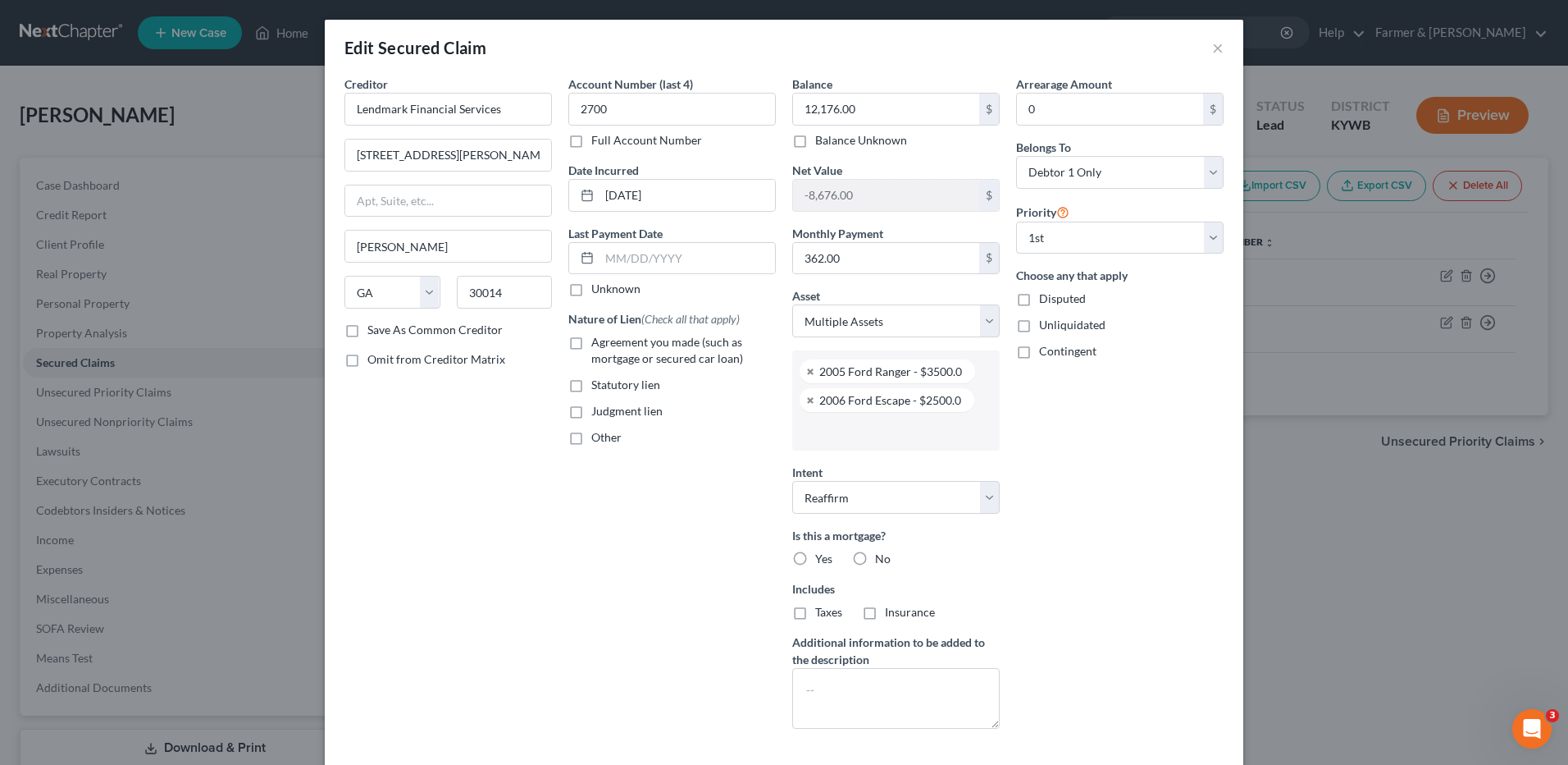
scroll to position [118, 0]
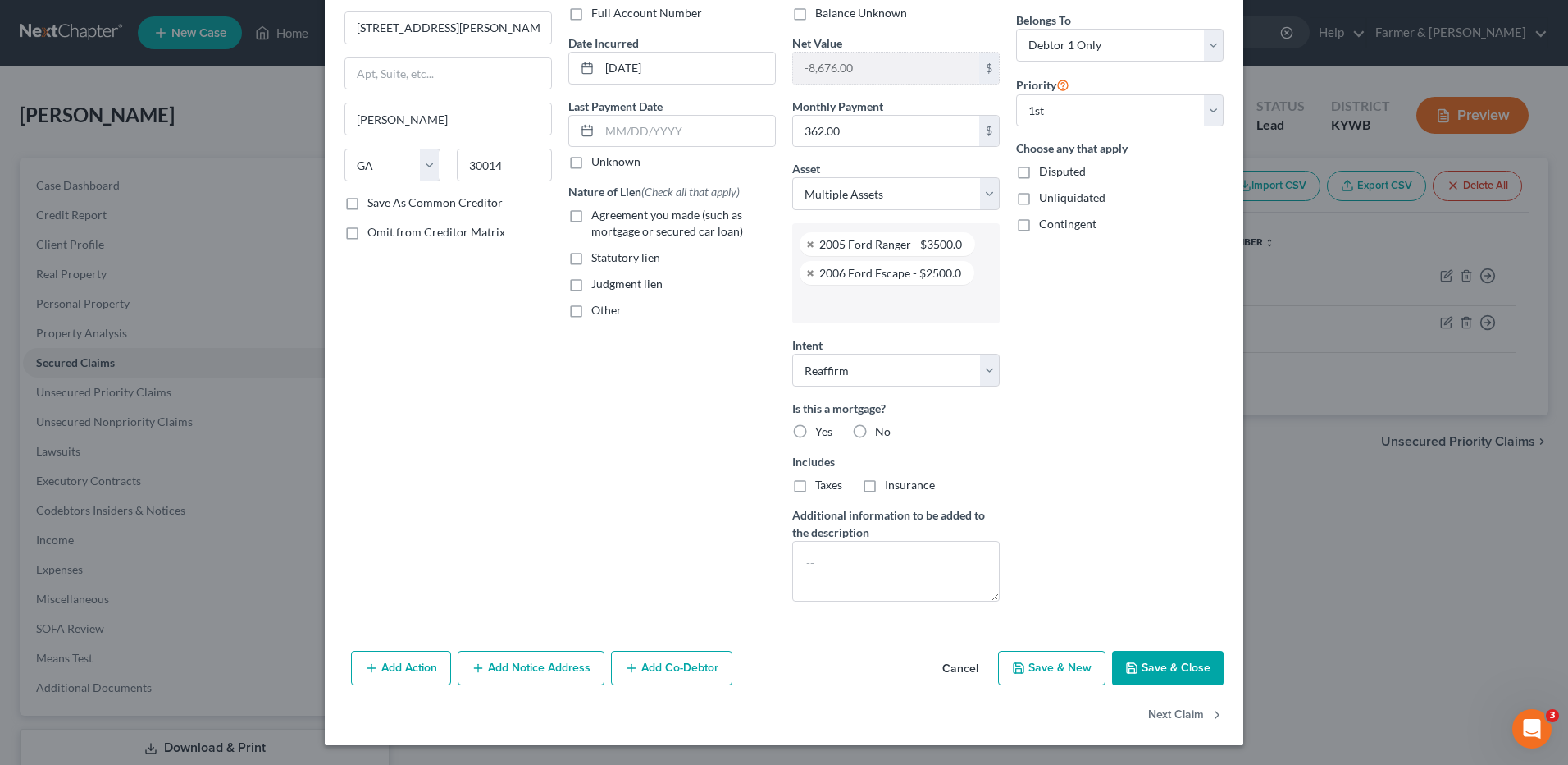
click at [1173, 667] on button "Save & Close" at bounding box center [1168, 668] width 112 height 35
select select
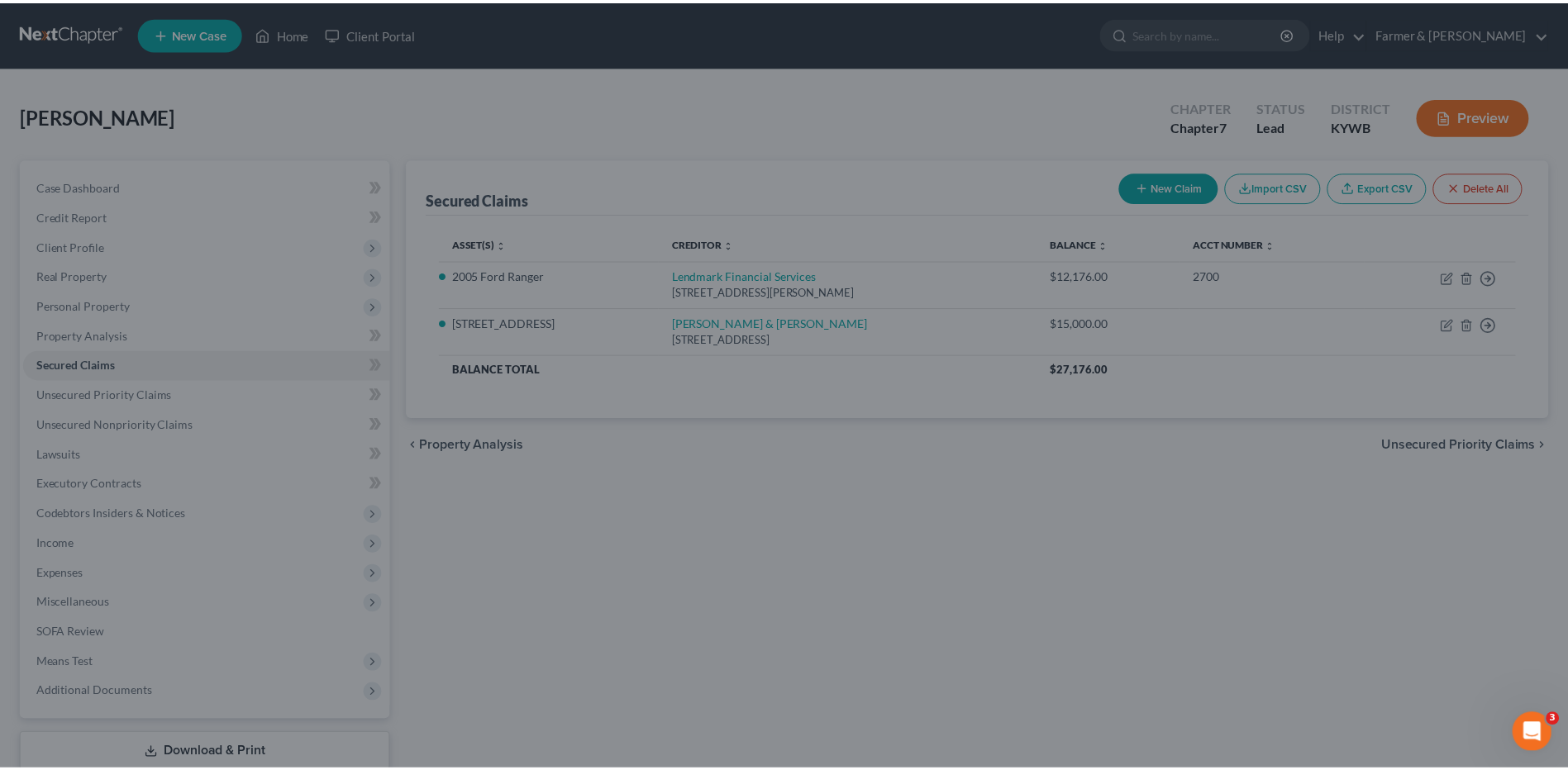
scroll to position [14, 0]
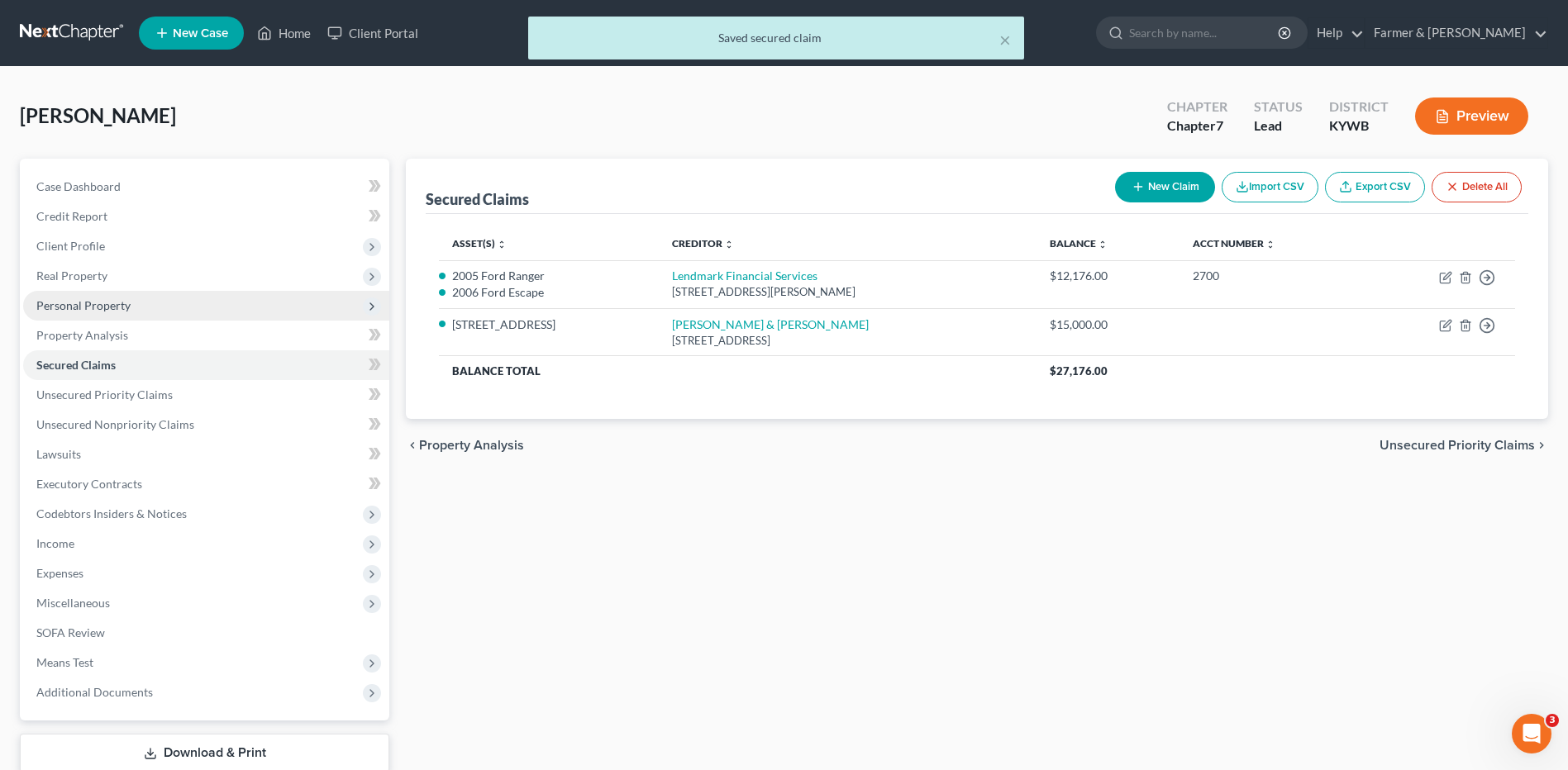
drag, startPoint x: 103, startPoint y: 301, endPoint x: 120, endPoint y: 303, distance: 17.1
click at [104, 301] on span "Personal Property" at bounding box center [84, 305] width 94 height 14
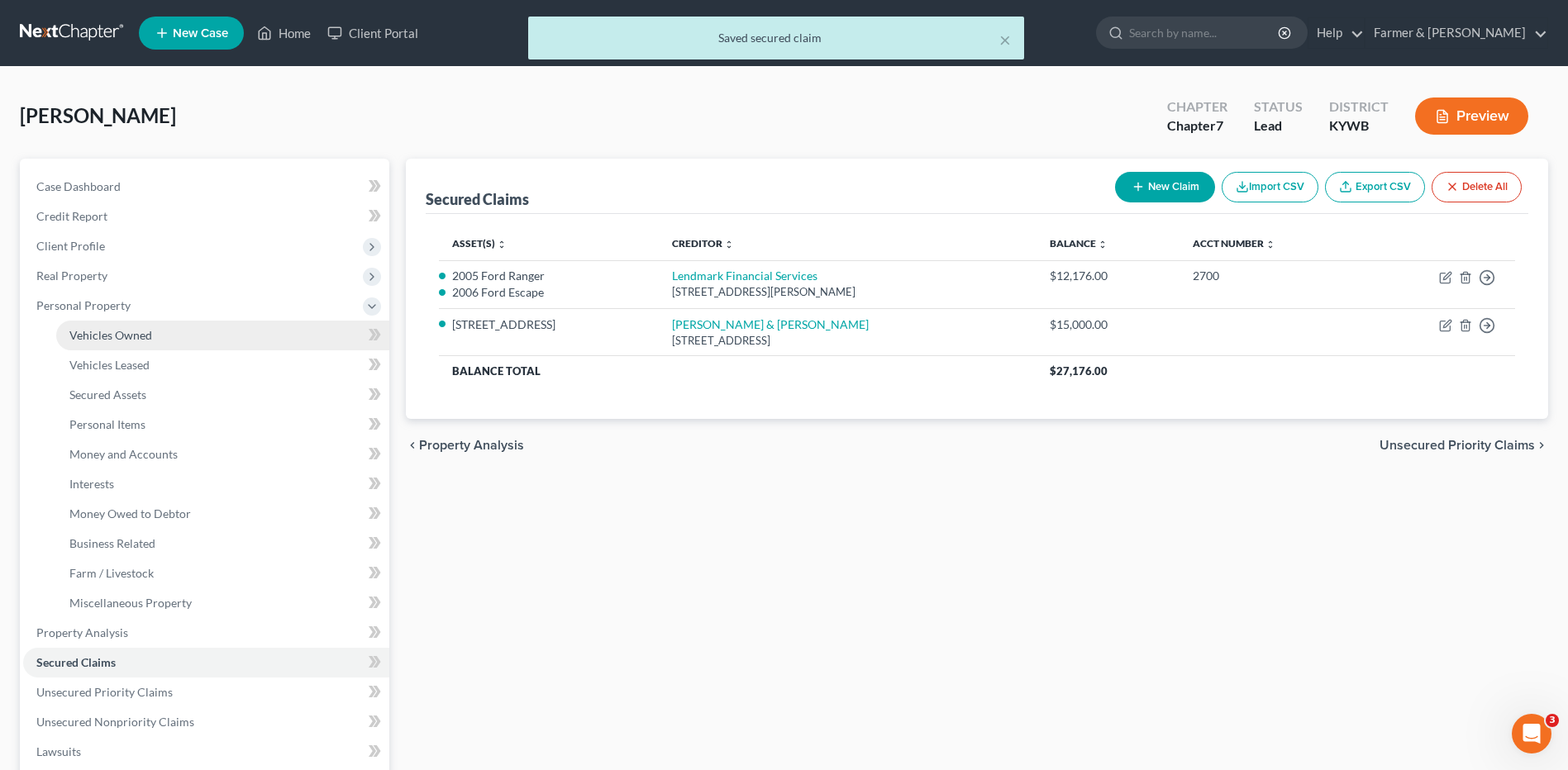
click at [141, 329] on span "Vehicles Owned" at bounding box center [110, 335] width 83 height 14
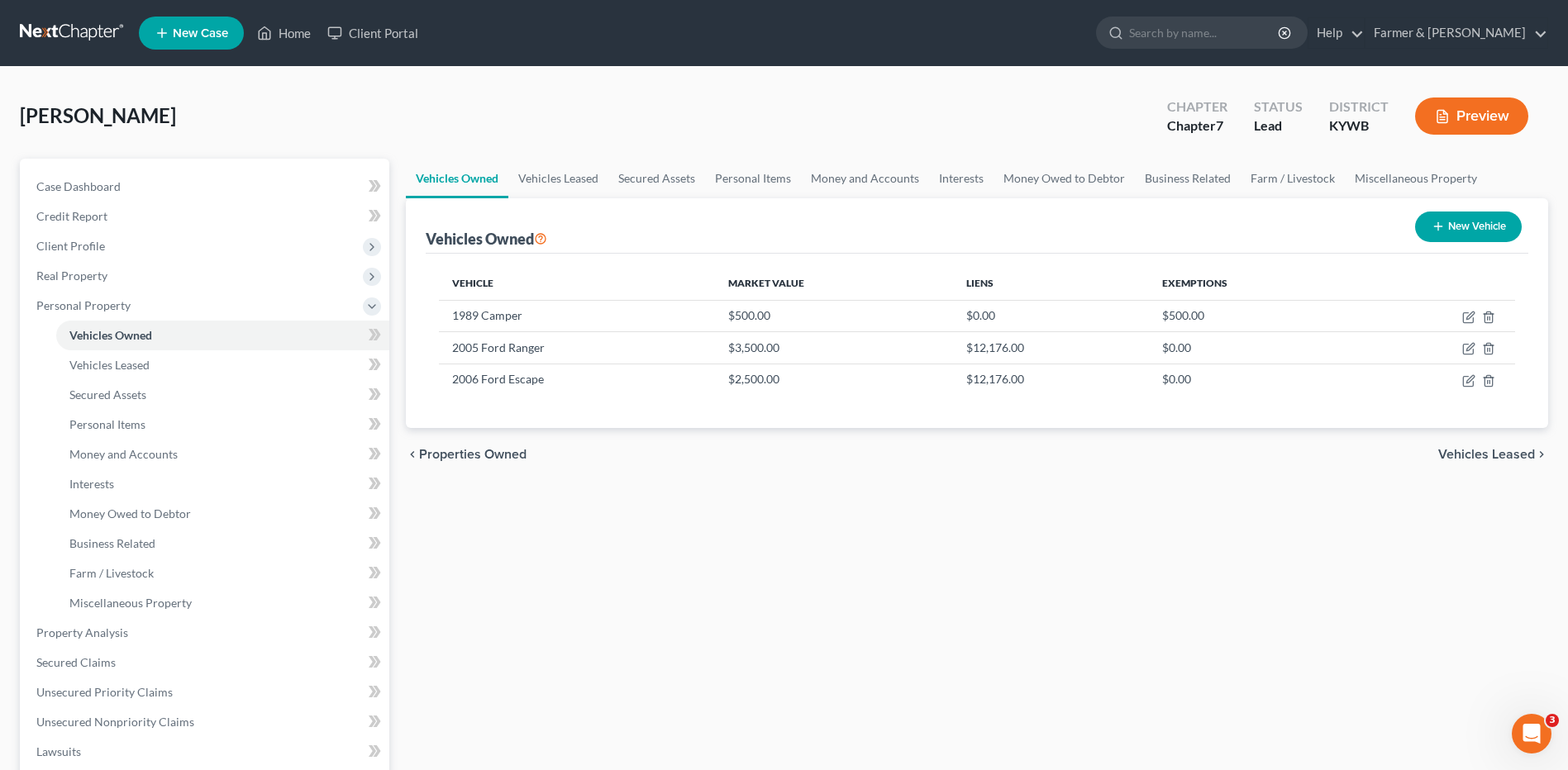
drag, startPoint x: 79, startPoint y: 27, endPoint x: 147, endPoint y: 34, distance: 68.4
click at [79, 27] on link at bounding box center [73, 32] width 106 height 30
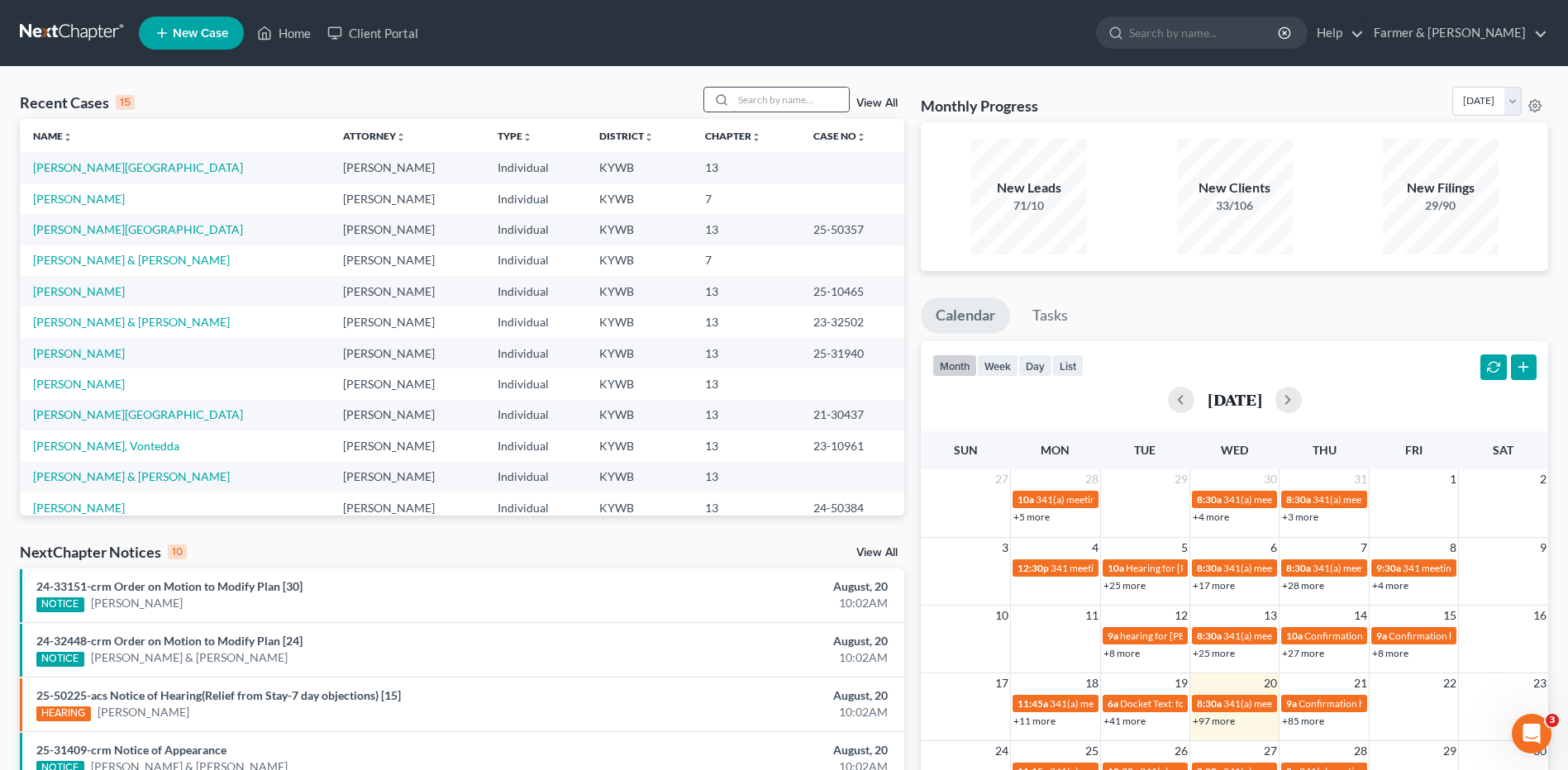
click at [806, 96] on input "search" at bounding box center [791, 100] width 116 height 24
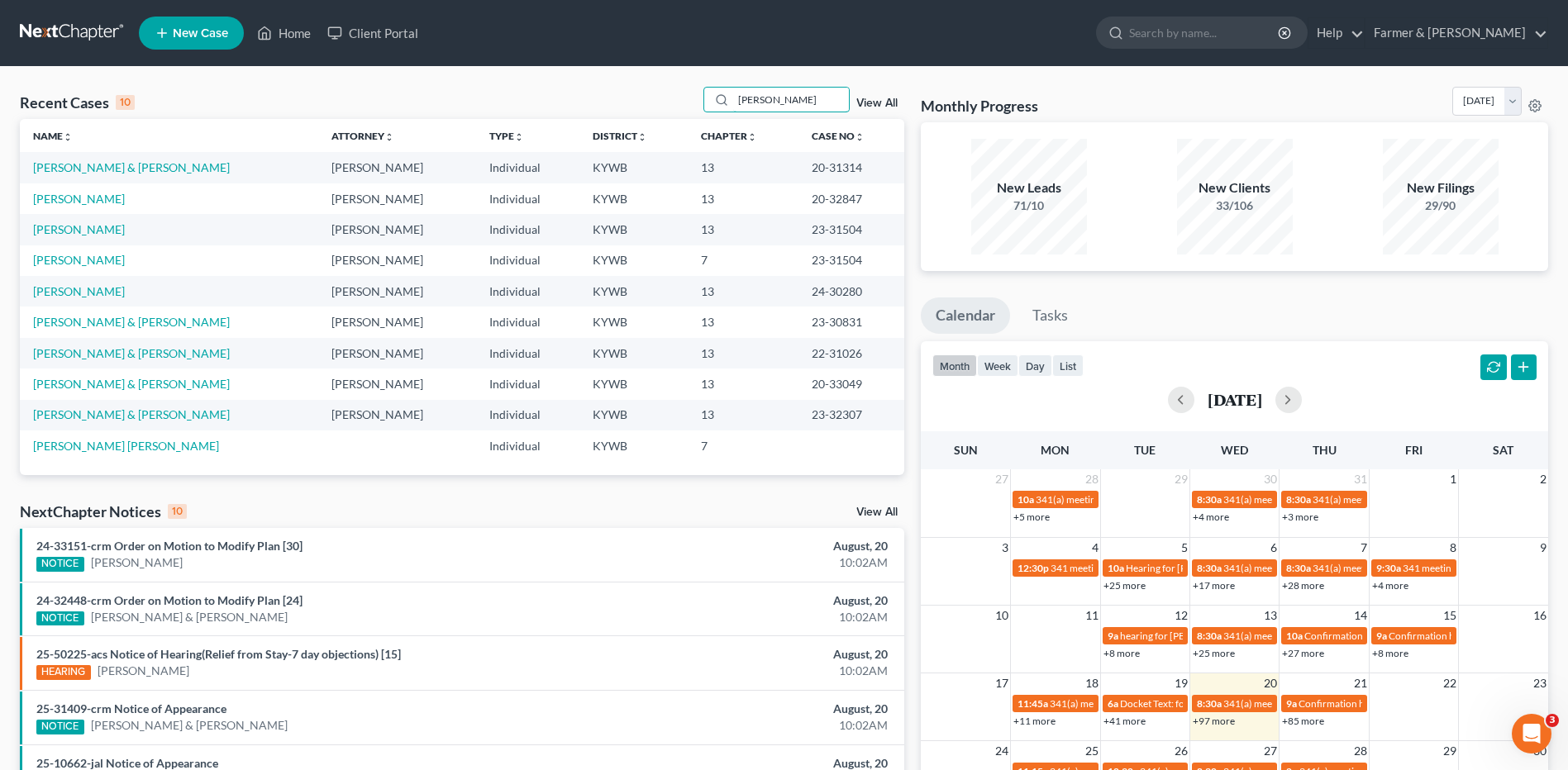
type input "[PERSON_NAME]"
drag, startPoint x: 95, startPoint y: 256, endPoint x: 1007, endPoint y: 373, distance: 919.5
click at [95, 256] on link "[PERSON_NAME]" at bounding box center [79, 259] width 92 height 14
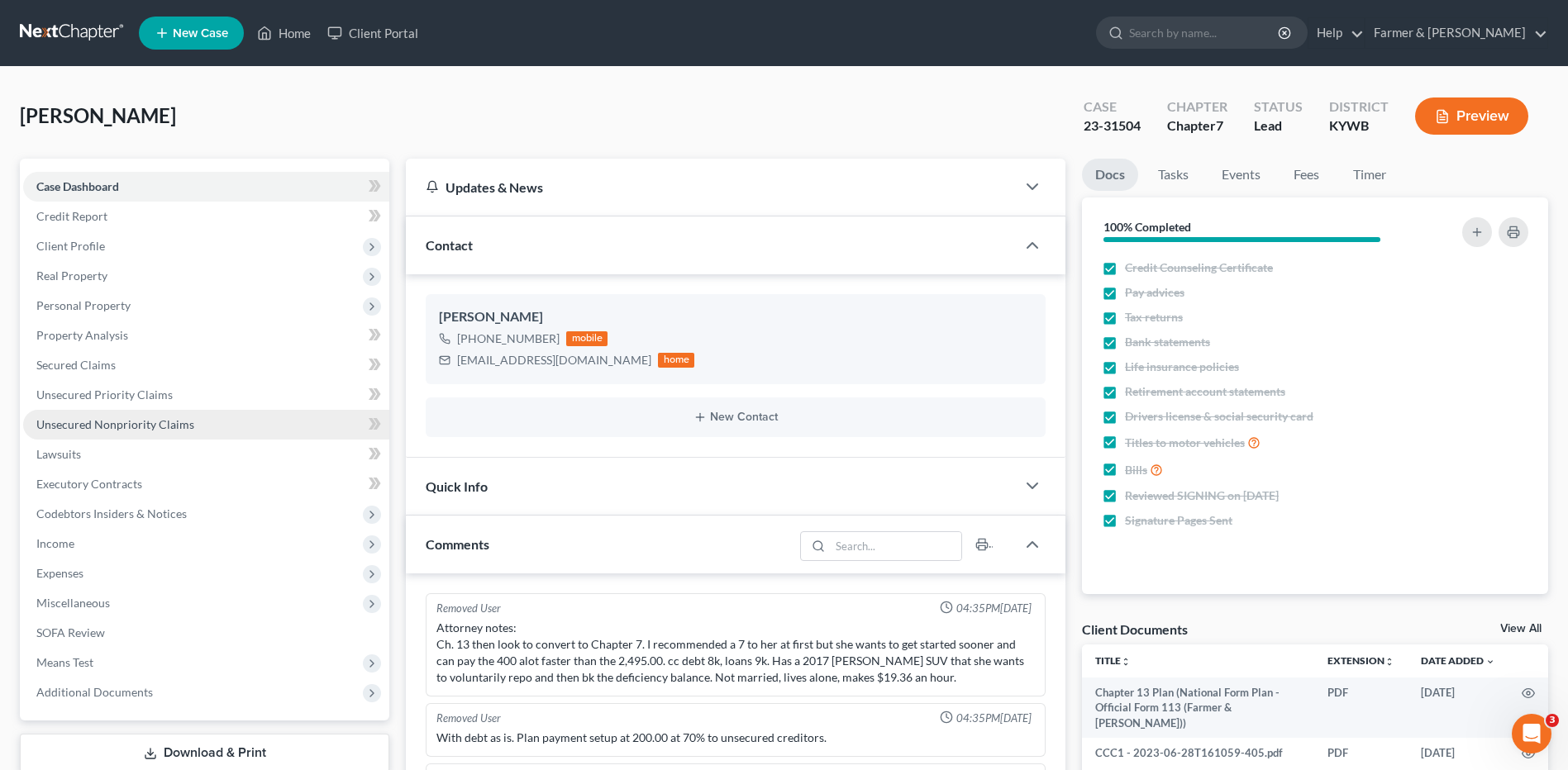
scroll to position [25, 0]
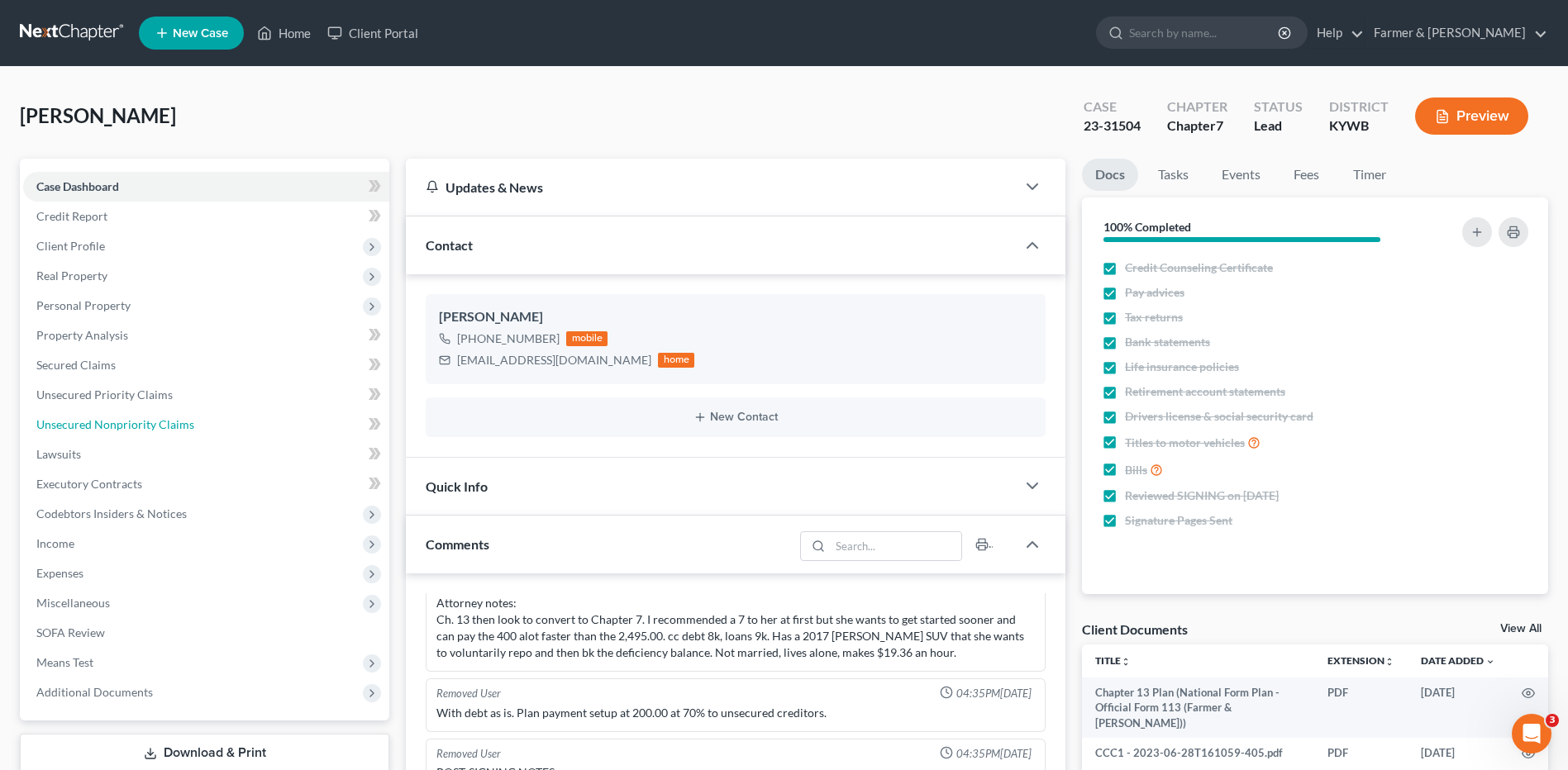
drag, startPoint x: 227, startPoint y: 425, endPoint x: 694, endPoint y: 504, distance: 473.6
click at [227, 425] on link "Unsecured Nonpriority Claims" at bounding box center [206, 424] width 366 height 30
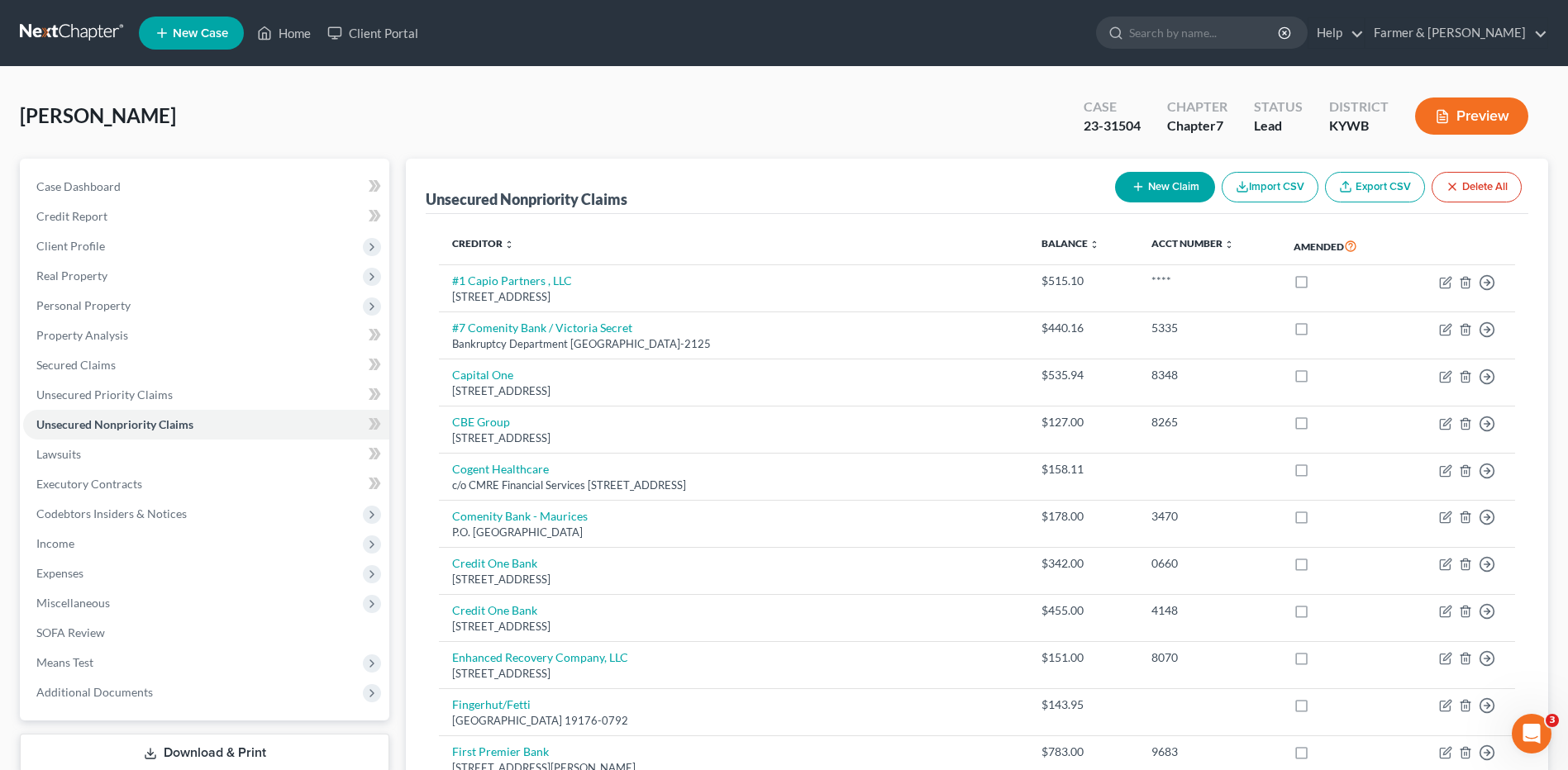
click at [96, 25] on link at bounding box center [73, 32] width 106 height 30
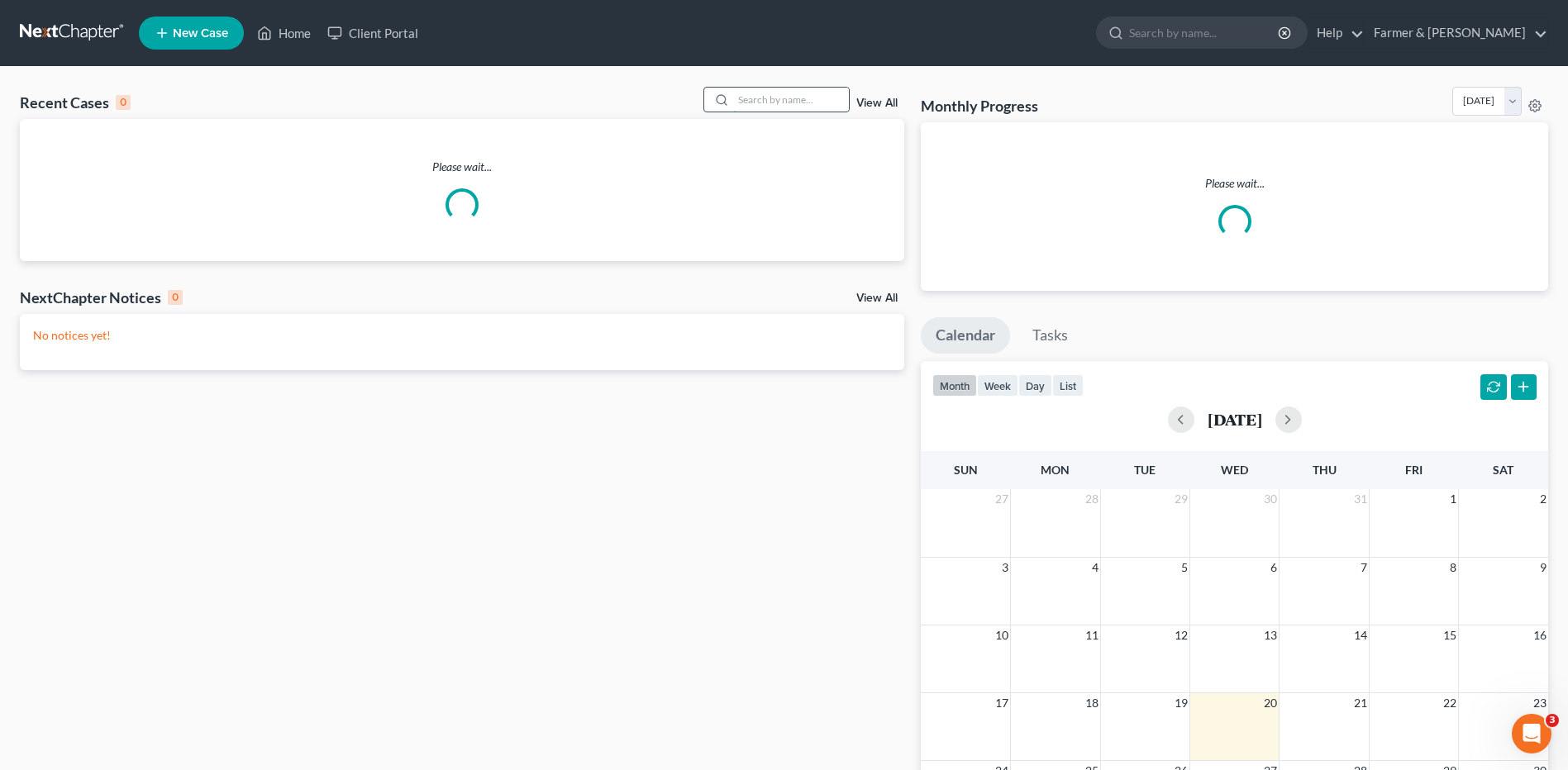
click at [752, 99] on input "search" at bounding box center [791, 100] width 116 height 24
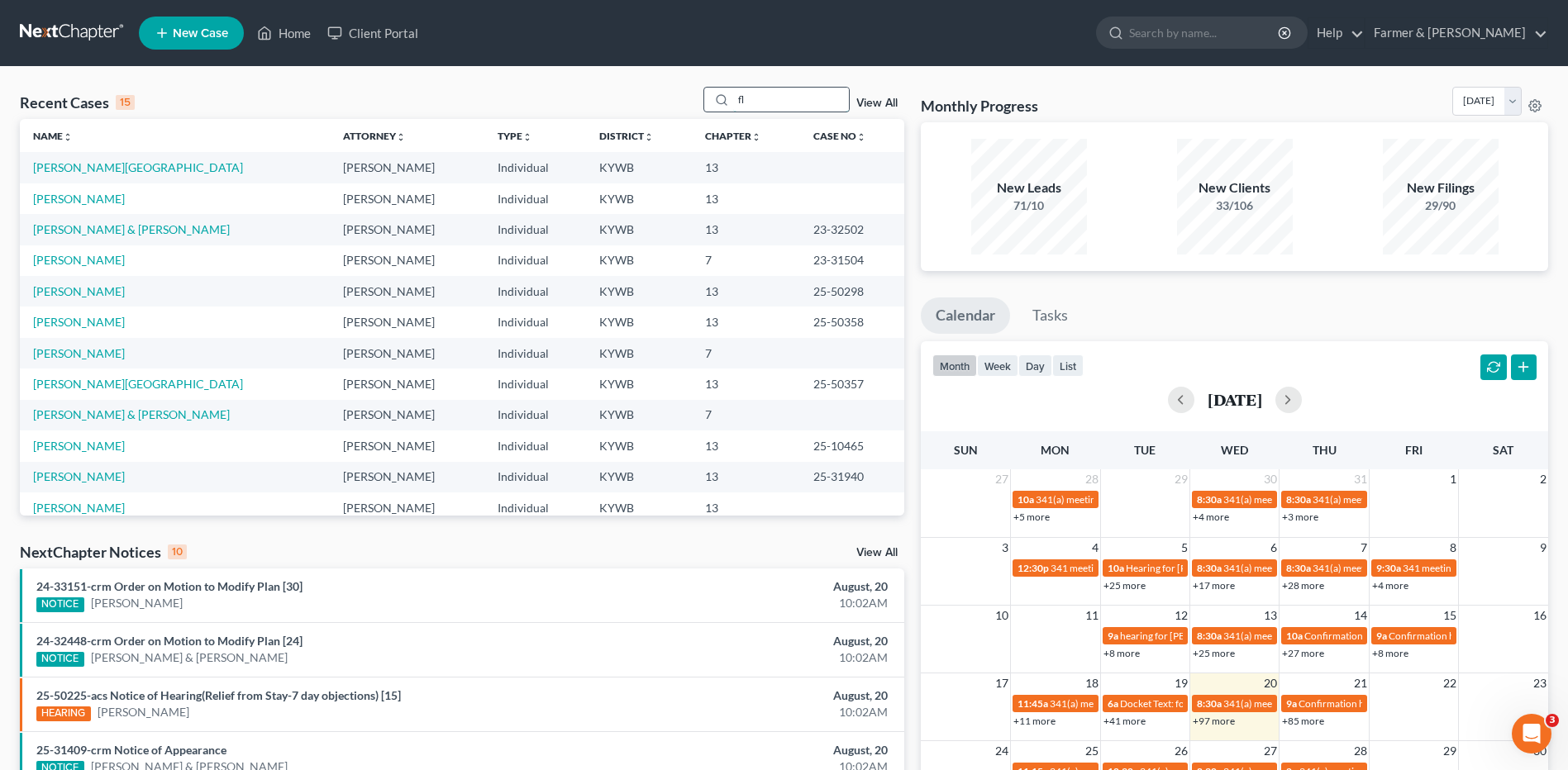
type input "f"
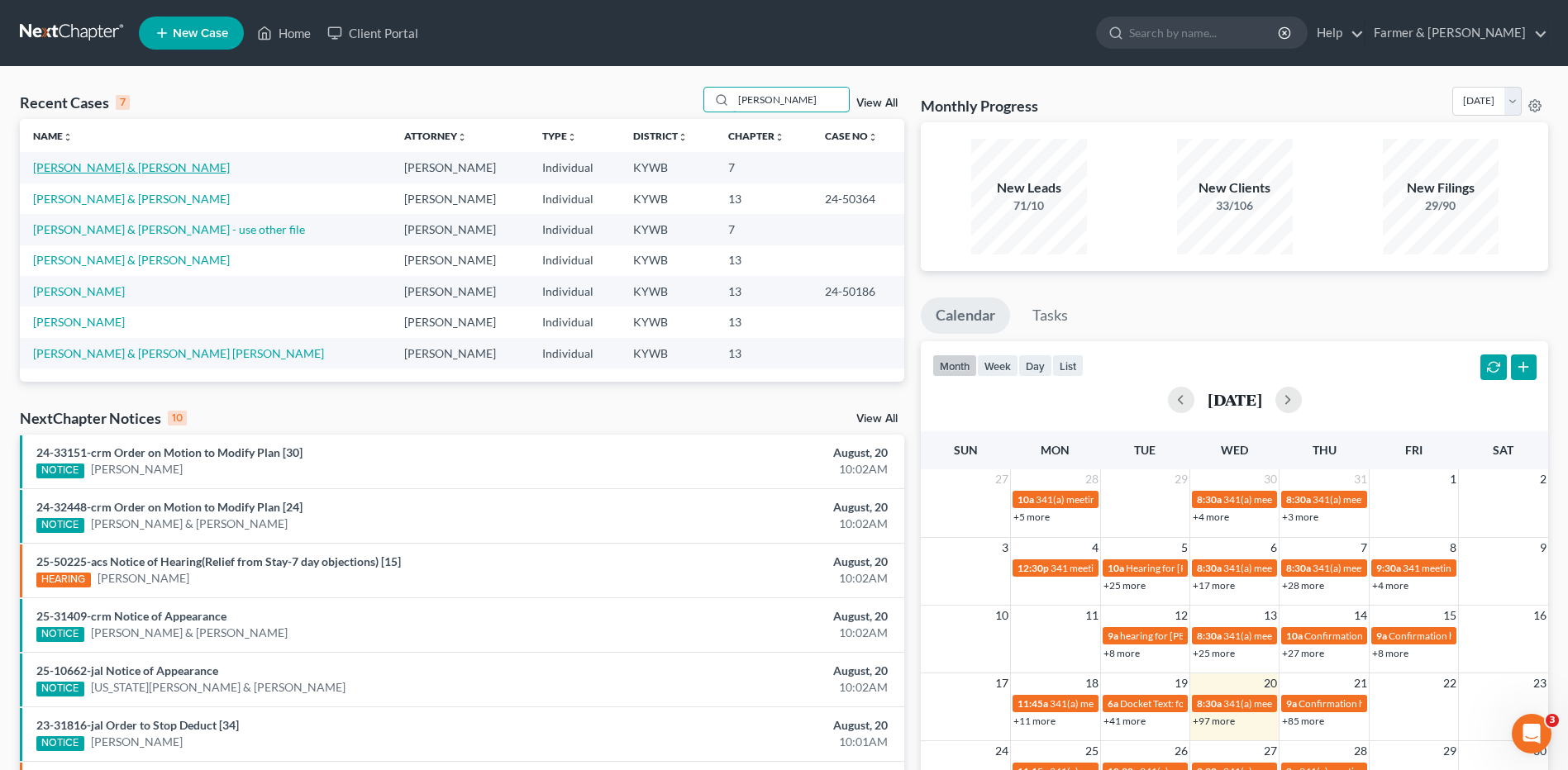
type input "[PERSON_NAME]"
click at [122, 171] on link "[PERSON_NAME] & [PERSON_NAME]" at bounding box center [131, 167] width 197 height 14
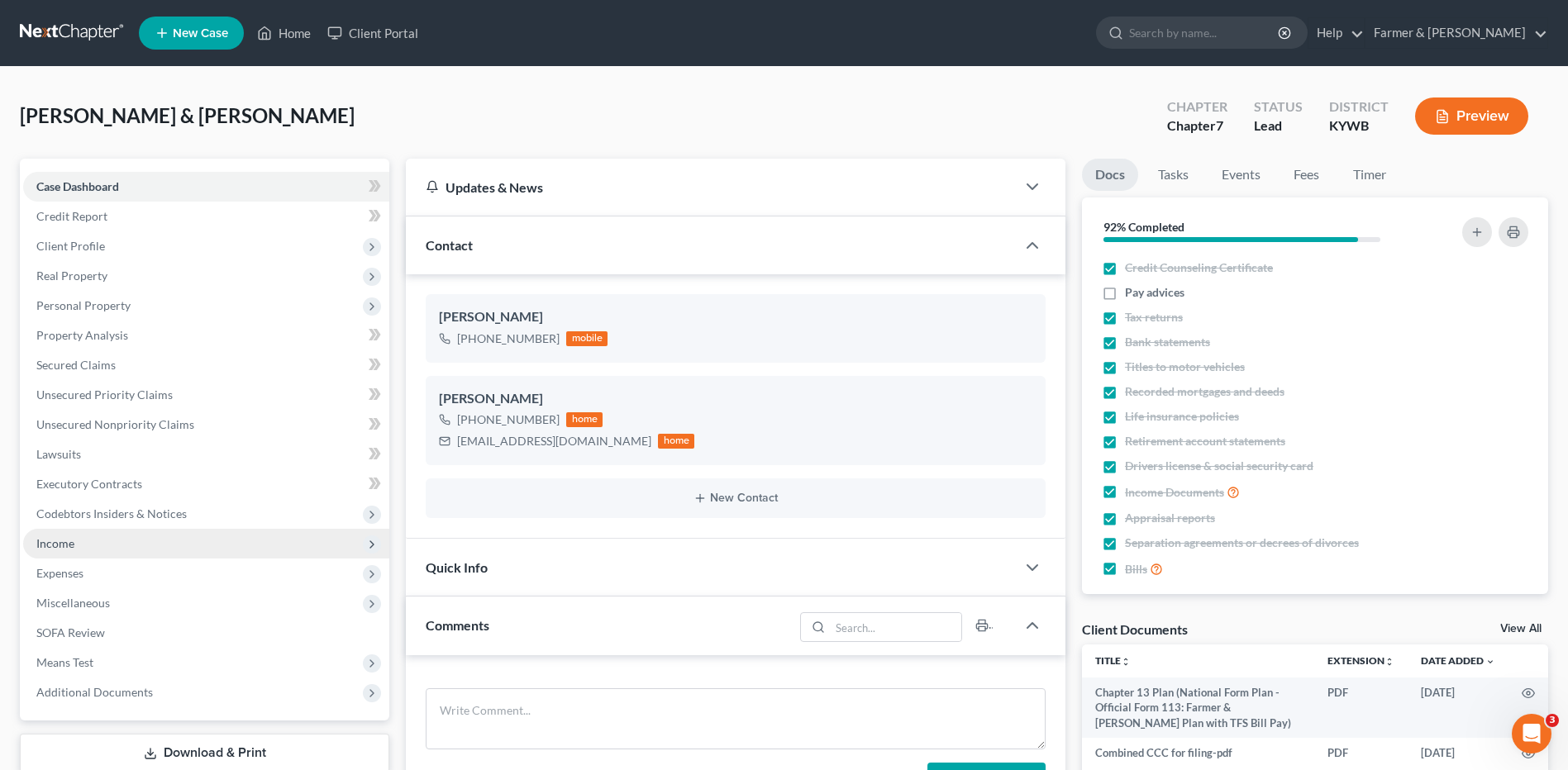
click at [132, 538] on span "Income" at bounding box center [206, 543] width 366 height 30
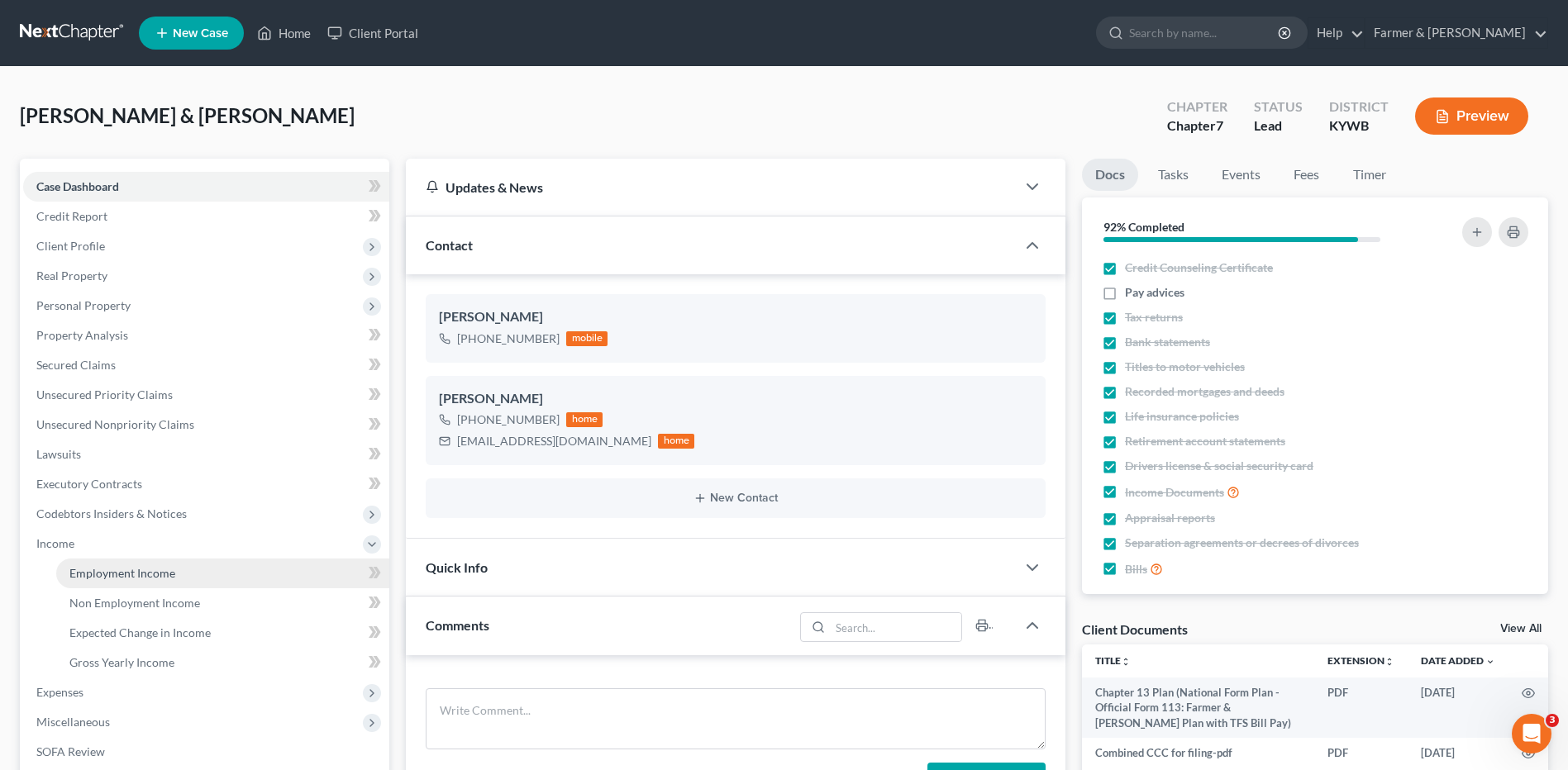
click at [136, 569] on span "Employment Income" at bounding box center [122, 573] width 106 height 14
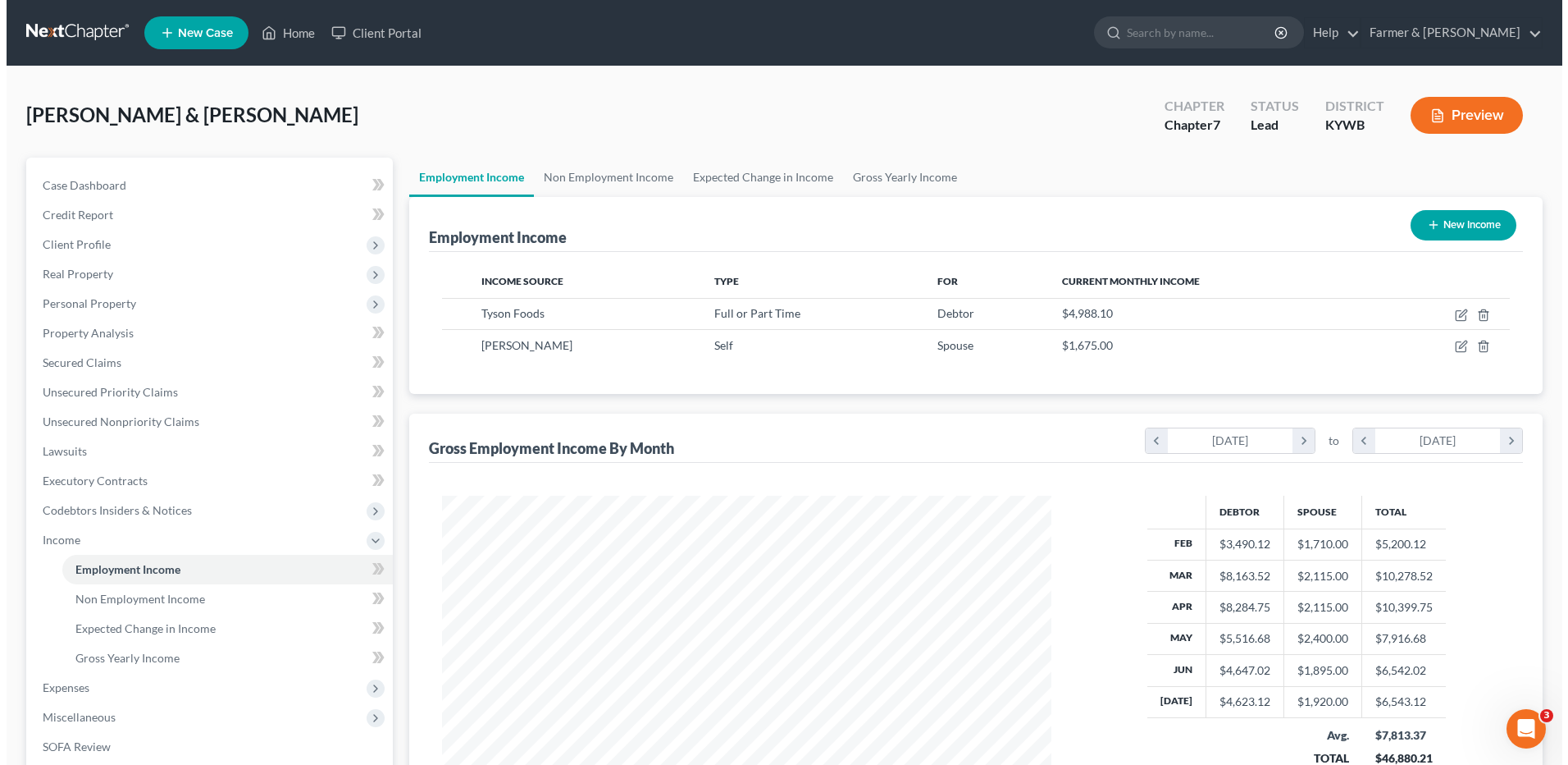
scroll to position [304, 642]
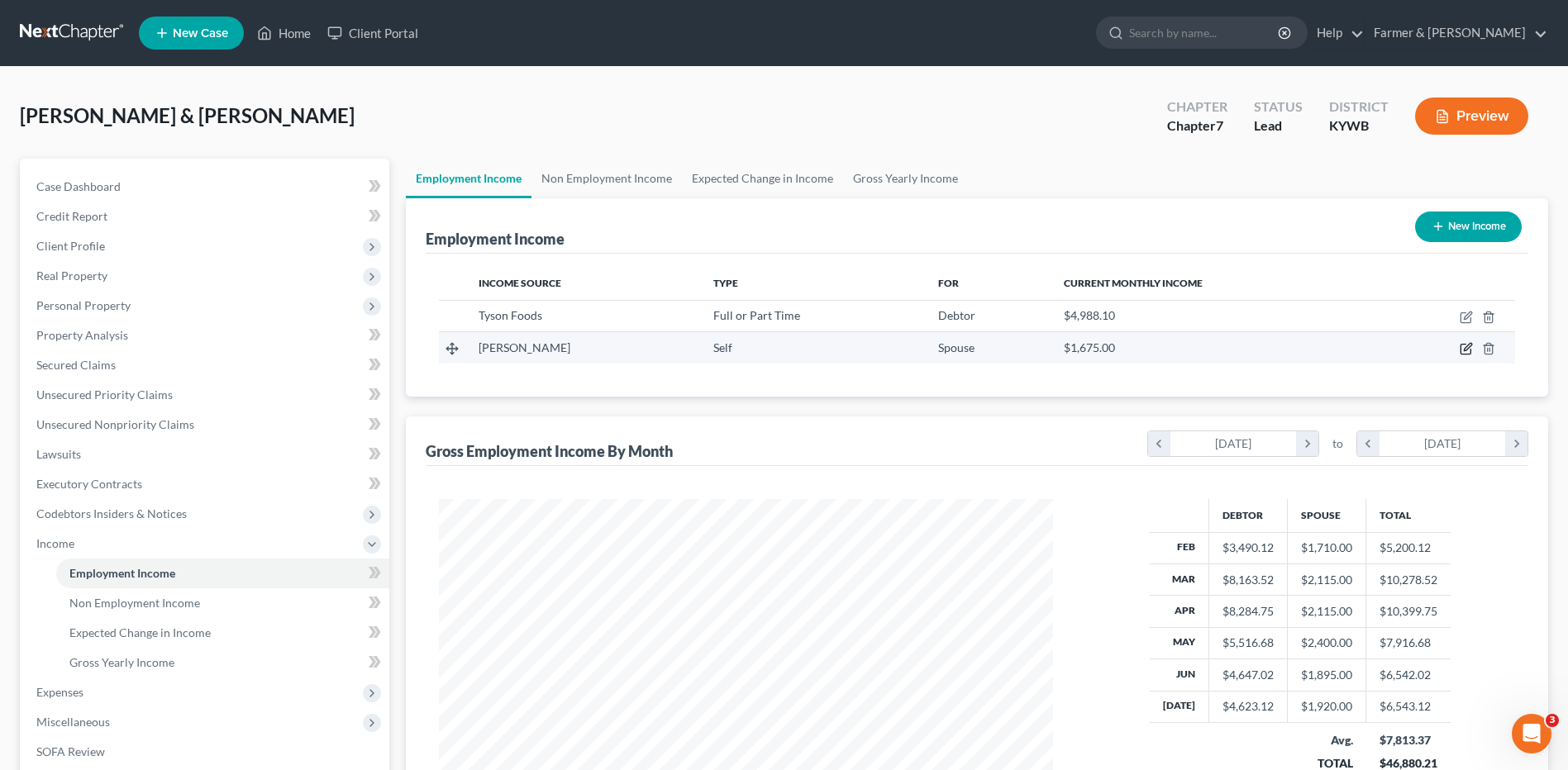
click at [1462, 346] on icon "button" at bounding box center [1466, 348] width 13 height 13
select select "1"
select select "0"
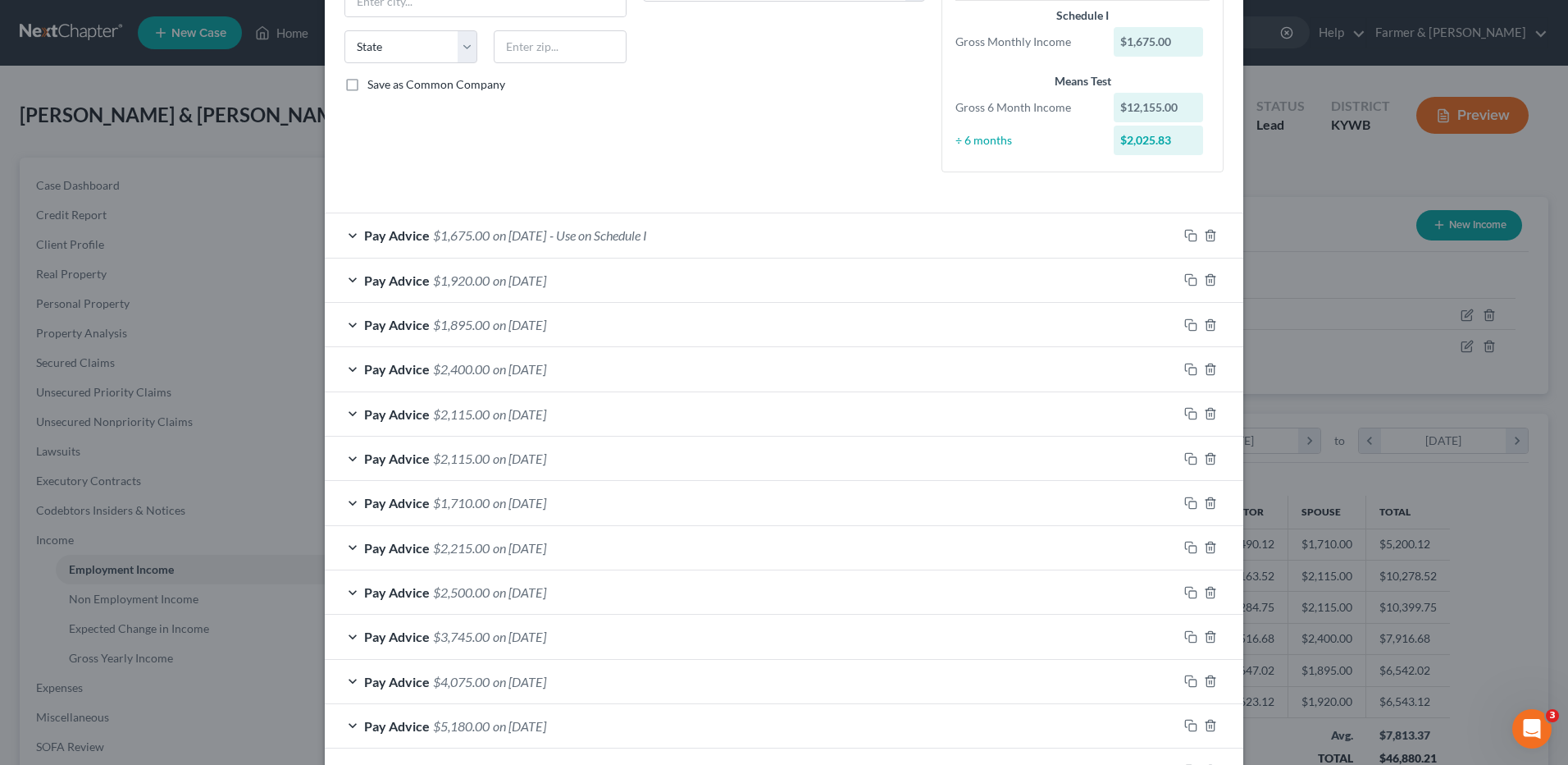
scroll to position [307, 0]
click at [562, 491] on div "Pay Advice $1,710.00 on [DATE]" at bounding box center [751, 504] width 853 height 43
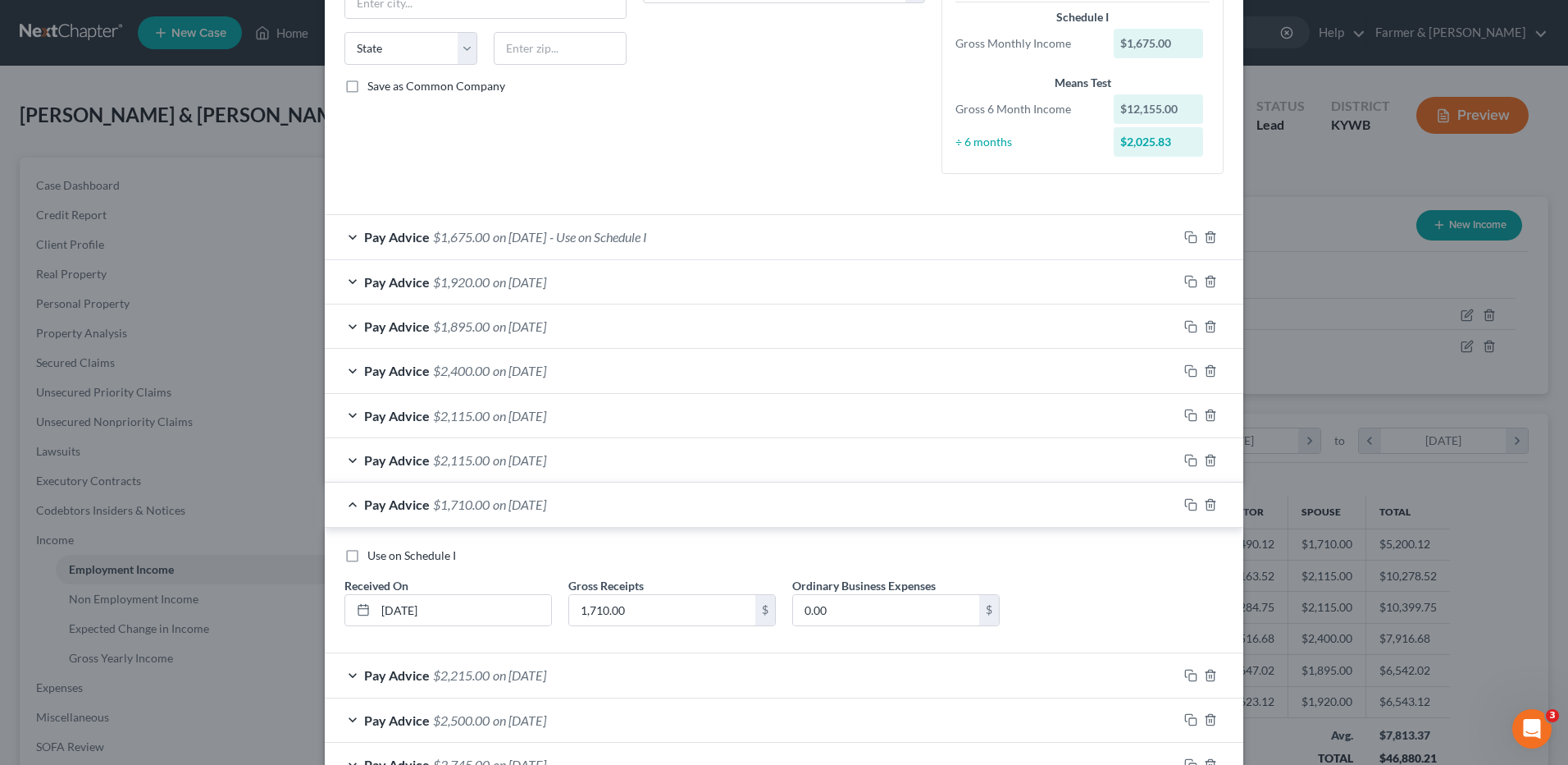
click at [589, 283] on div "Pay Advice $1,920.00 on [DATE]" at bounding box center [751, 281] width 853 height 43
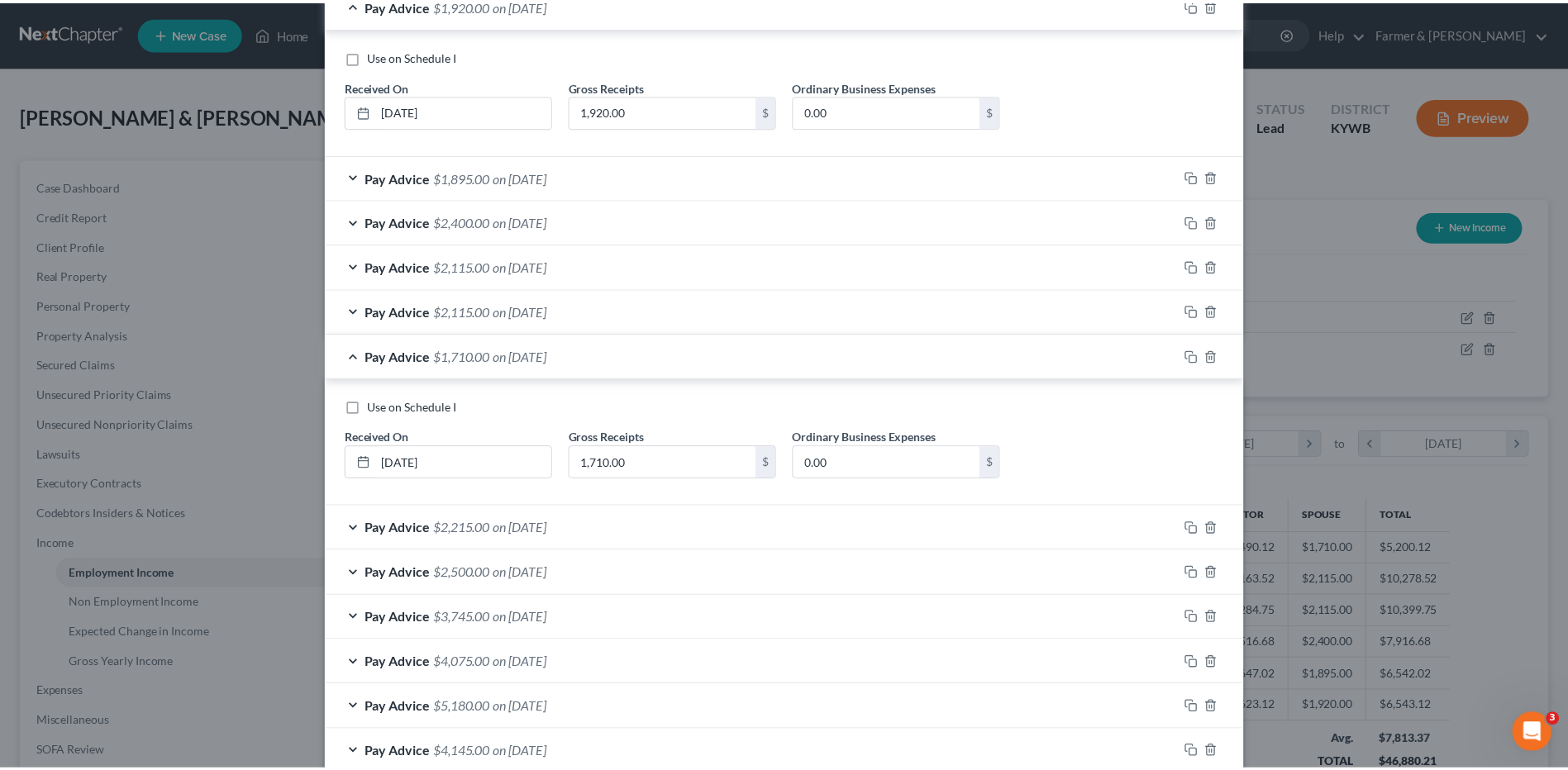
scroll to position [728, 0]
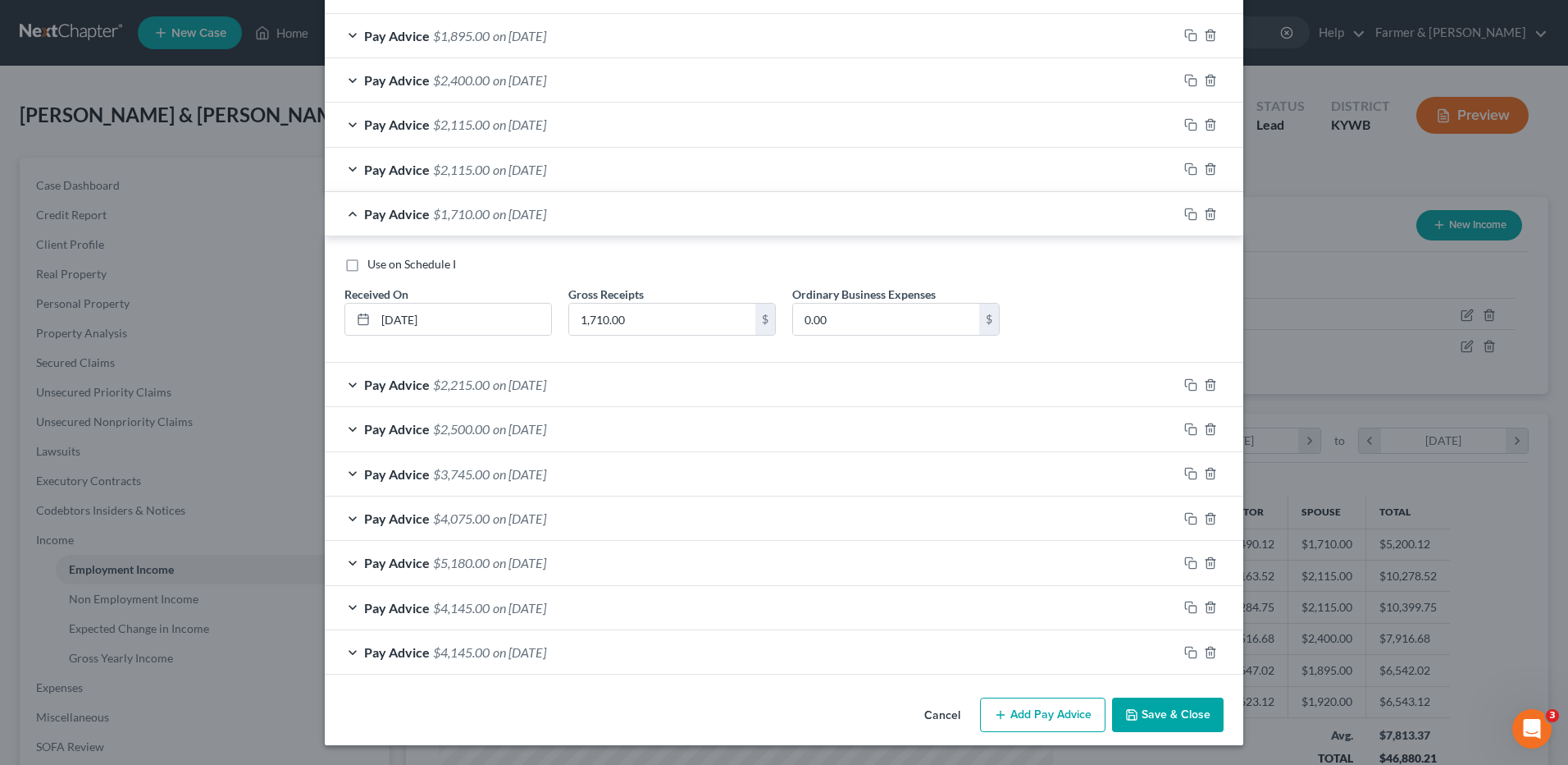
click at [1128, 717] on icon "button" at bounding box center [1131, 714] width 13 height 13
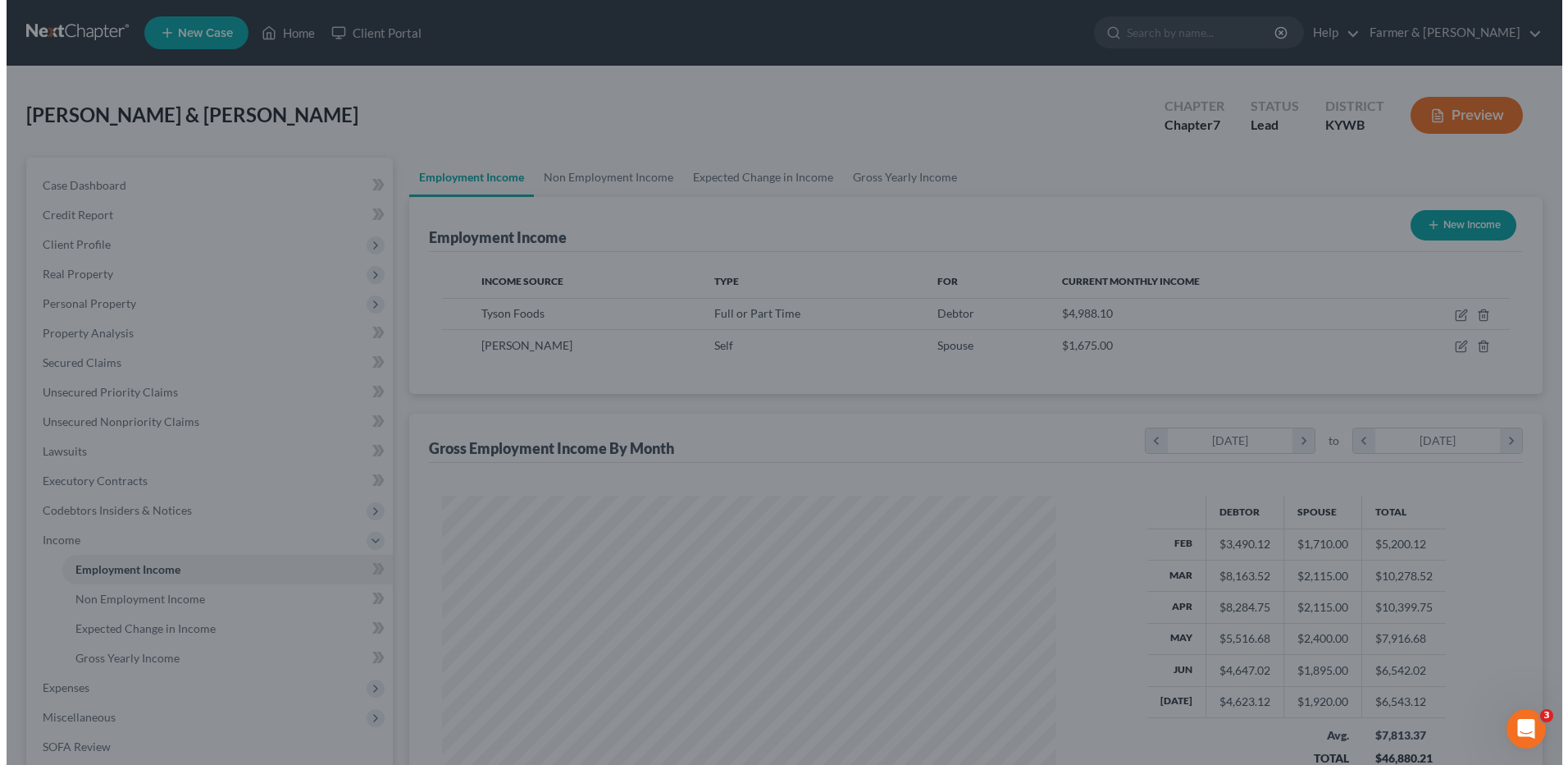
scroll to position [820365, 819520]
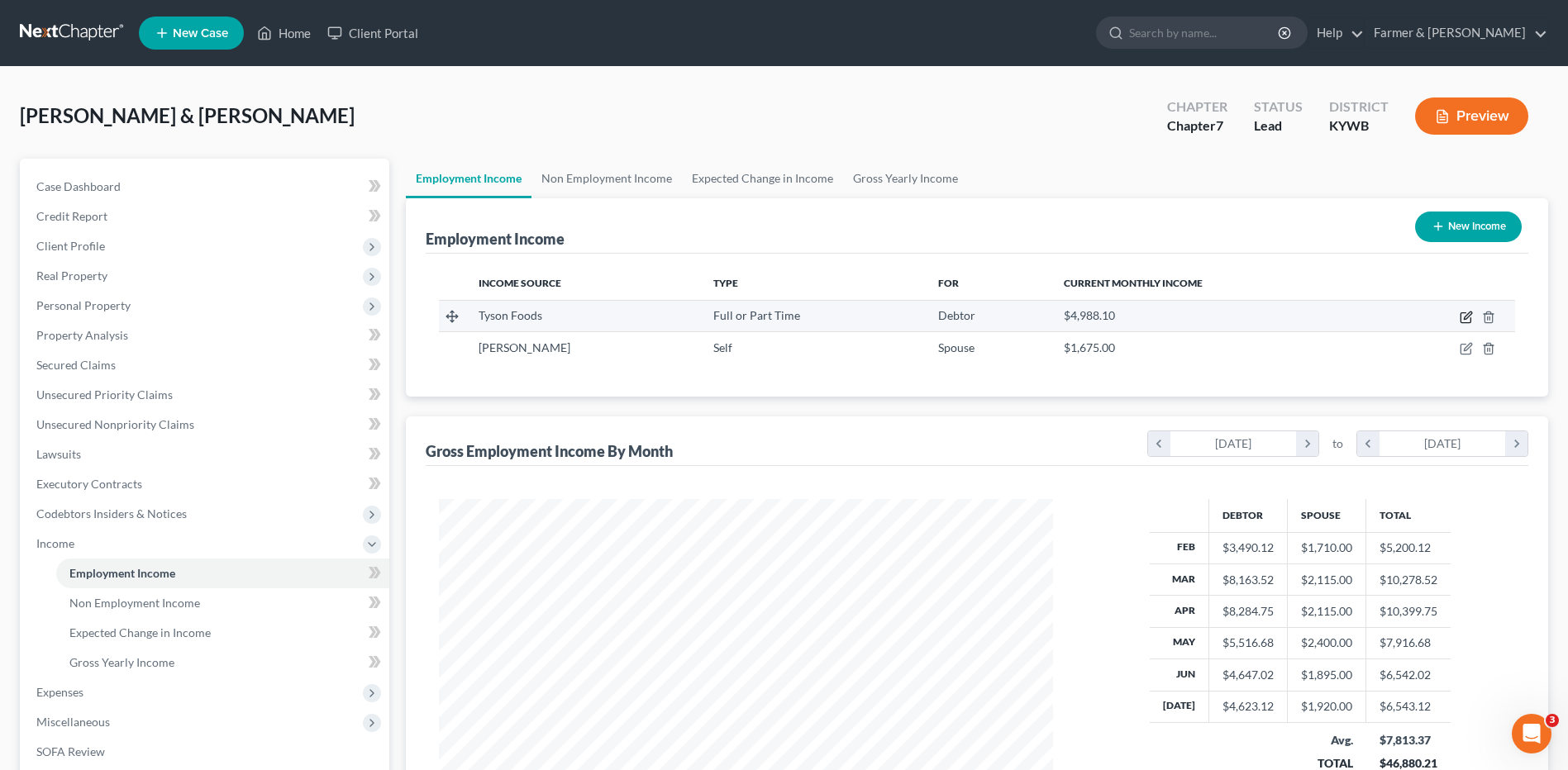
click at [1468, 311] on icon "button" at bounding box center [1466, 316] width 13 height 13
select select "0"
select select "44"
select select "3"
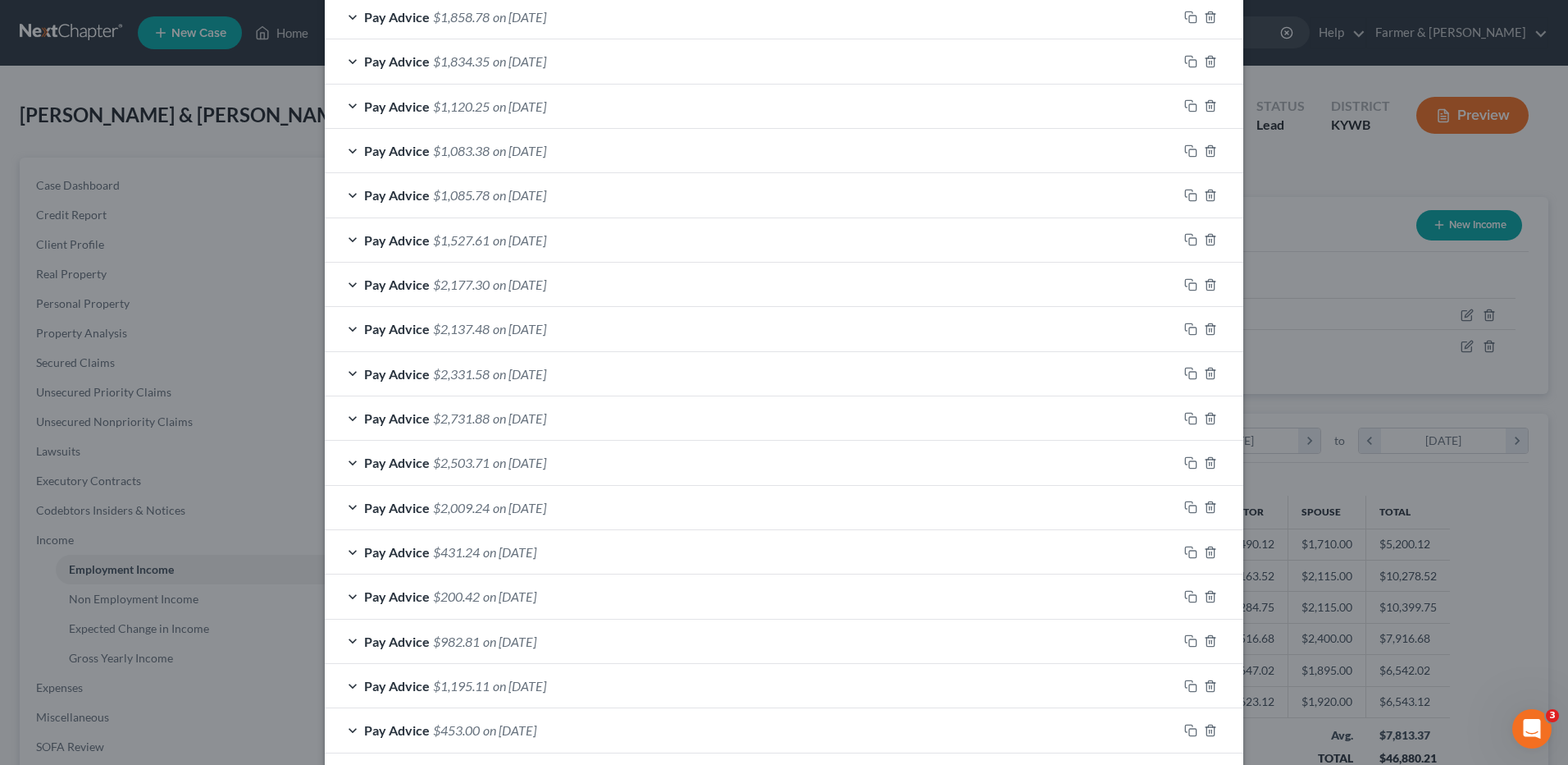
scroll to position [1362, 0]
drag, startPoint x: 1183, startPoint y: 237, endPoint x: 737, endPoint y: 304, distance: 451.0
click at [1184, 237] on icon "button" at bounding box center [1190, 239] width 13 height 13
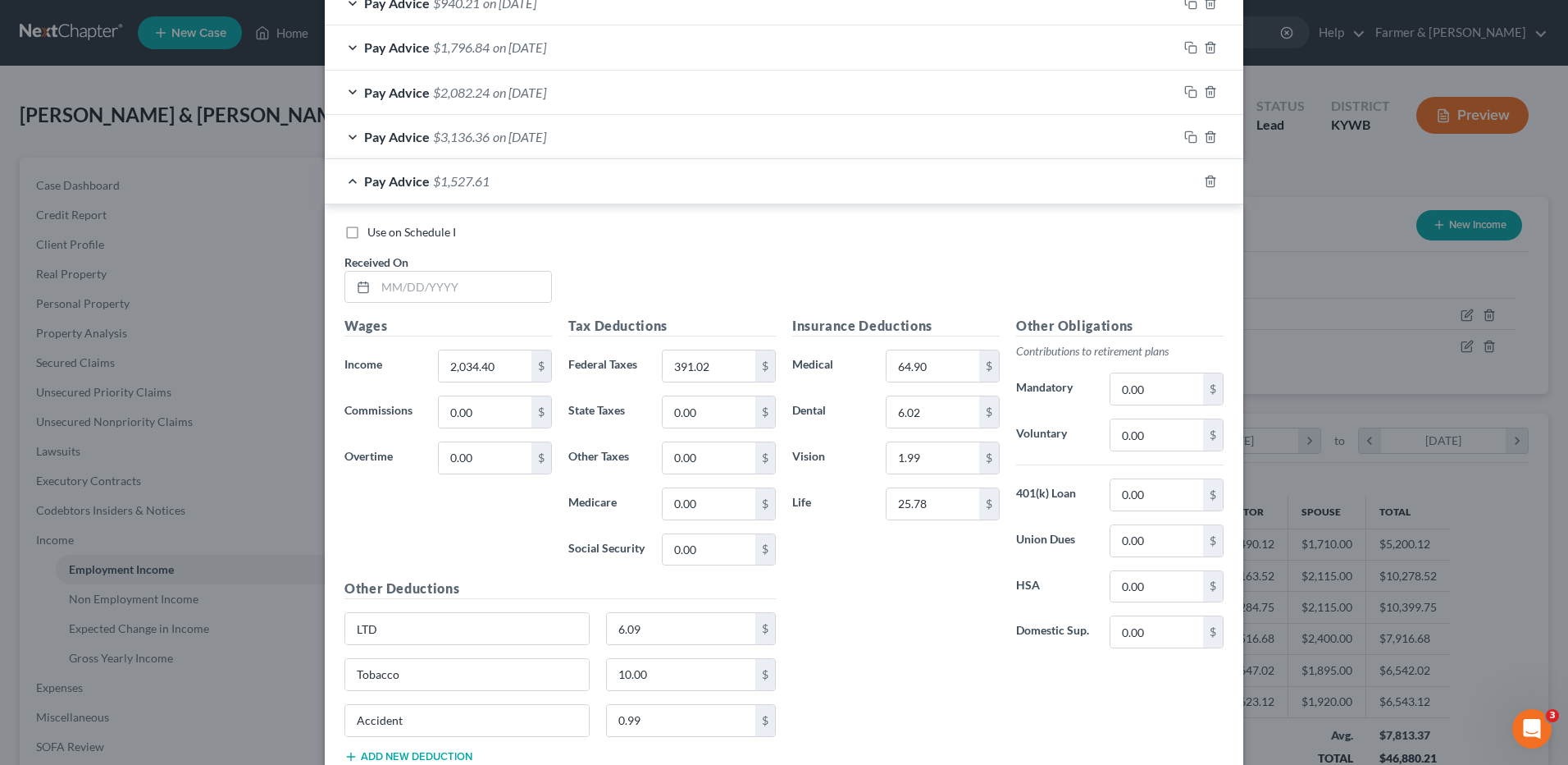
scroll to position [2694, 0]
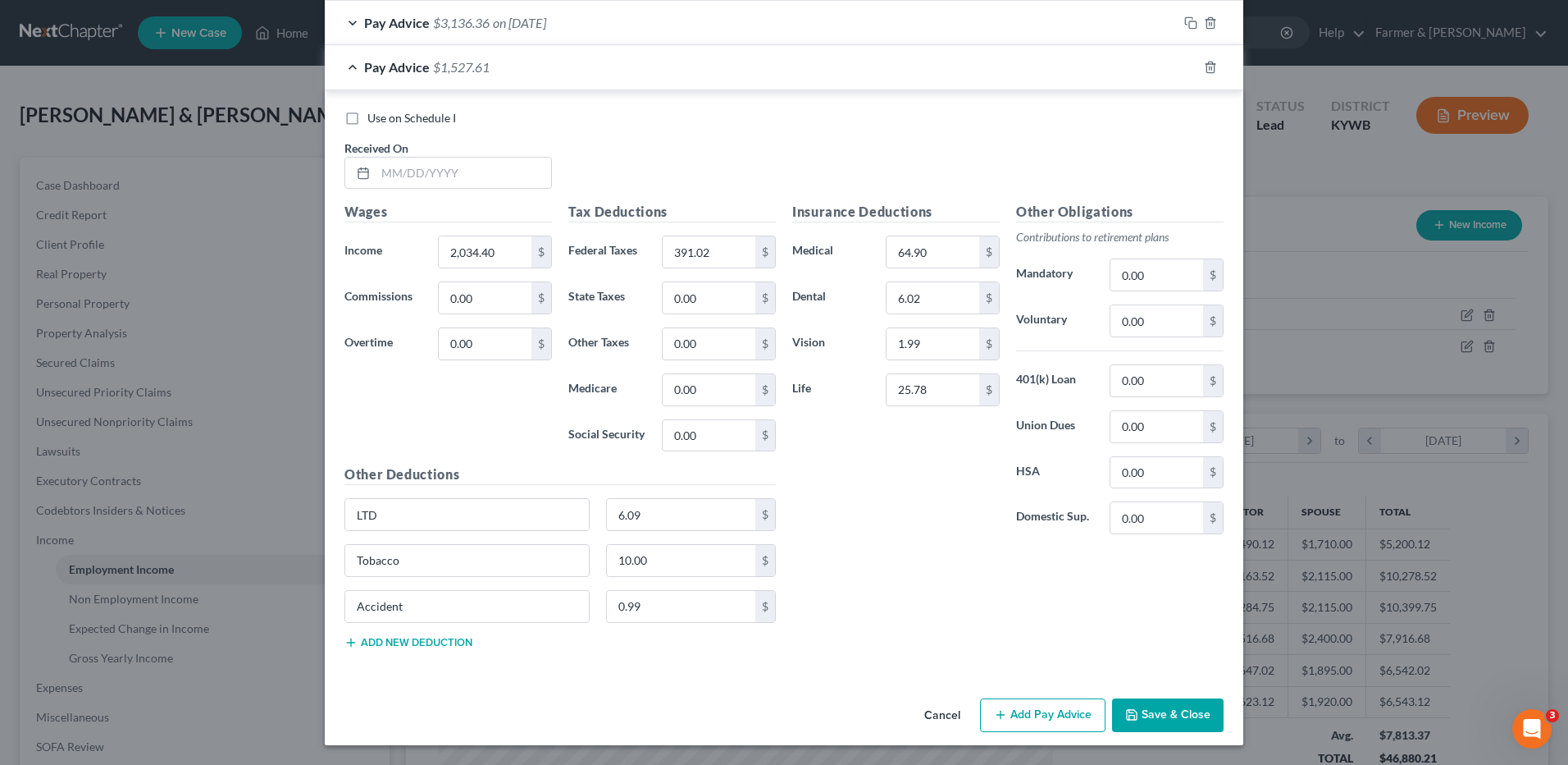
click at [497, 191] on div "Use on Schedule I Received On *" at bounding box center [784, 156] width 896 height 92
click at [500, 186] on input "text" at bounding box center [463, 173] width 175 height 31
type input "0"
type input "[DATE]"
type input "1,458.11"
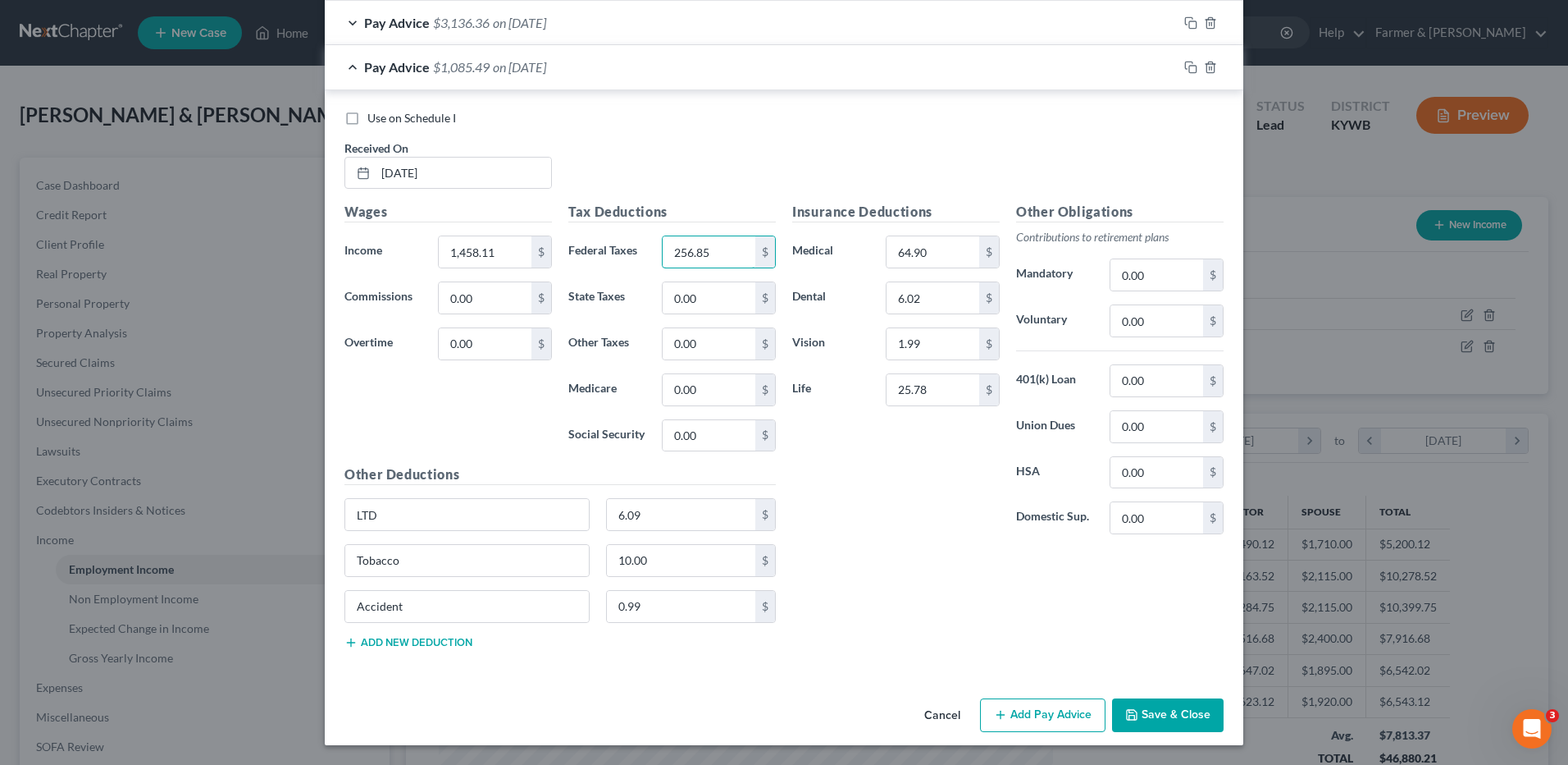
type input "256.85"
drag, startPoint x: 1181, startPoint y: 65, endPoint x: 709, endPoint y: 175, distance: 484.6
click at [1184, 65] on icon "button" at bounding box center [1190, 67] width 13 height 13
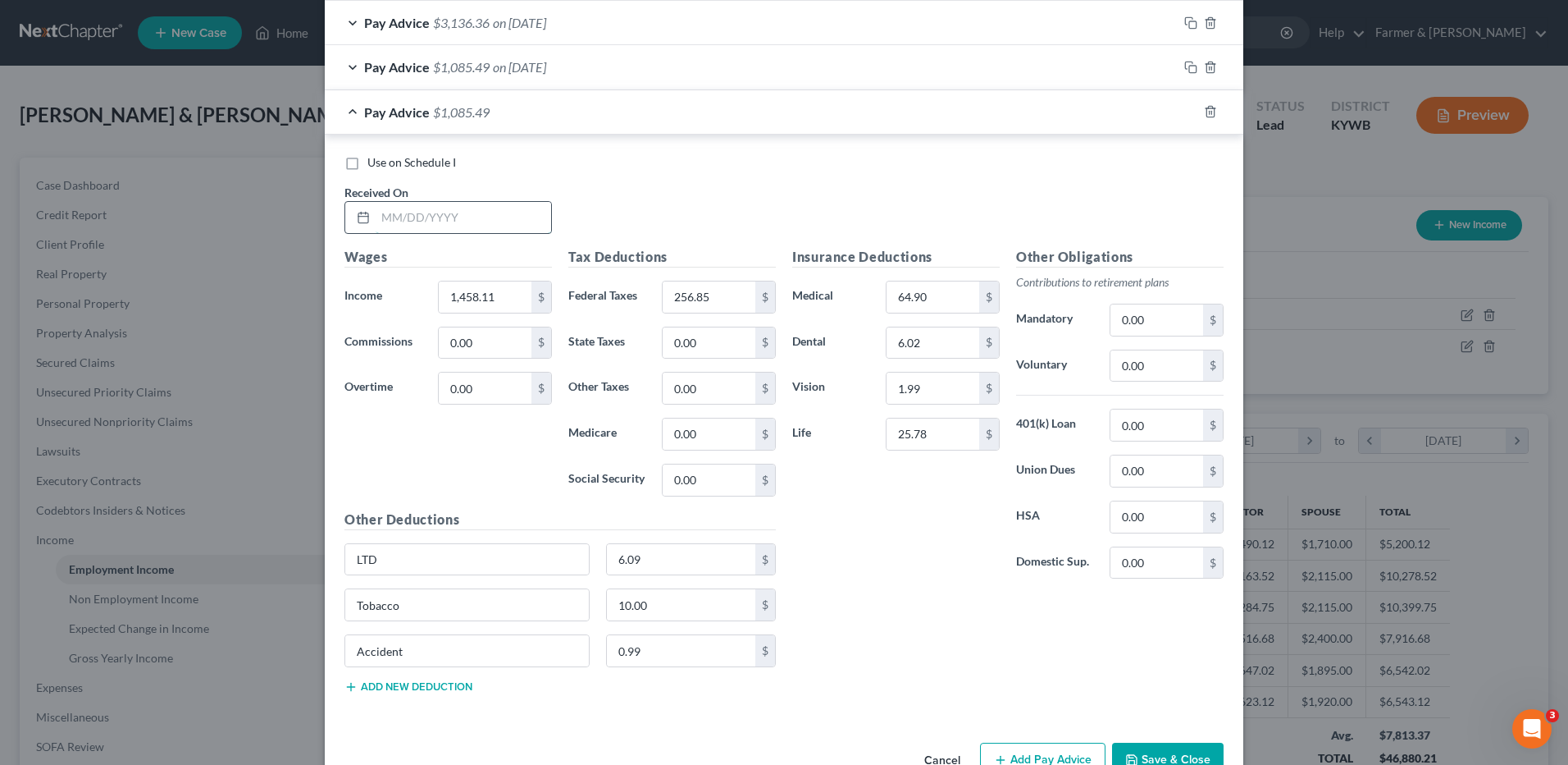
click at [517, 214] on input "text" at bounding box center [463, 217] width 175 height 31
type input "[DATE]"
type input "1,471.17"
type input "259.92"
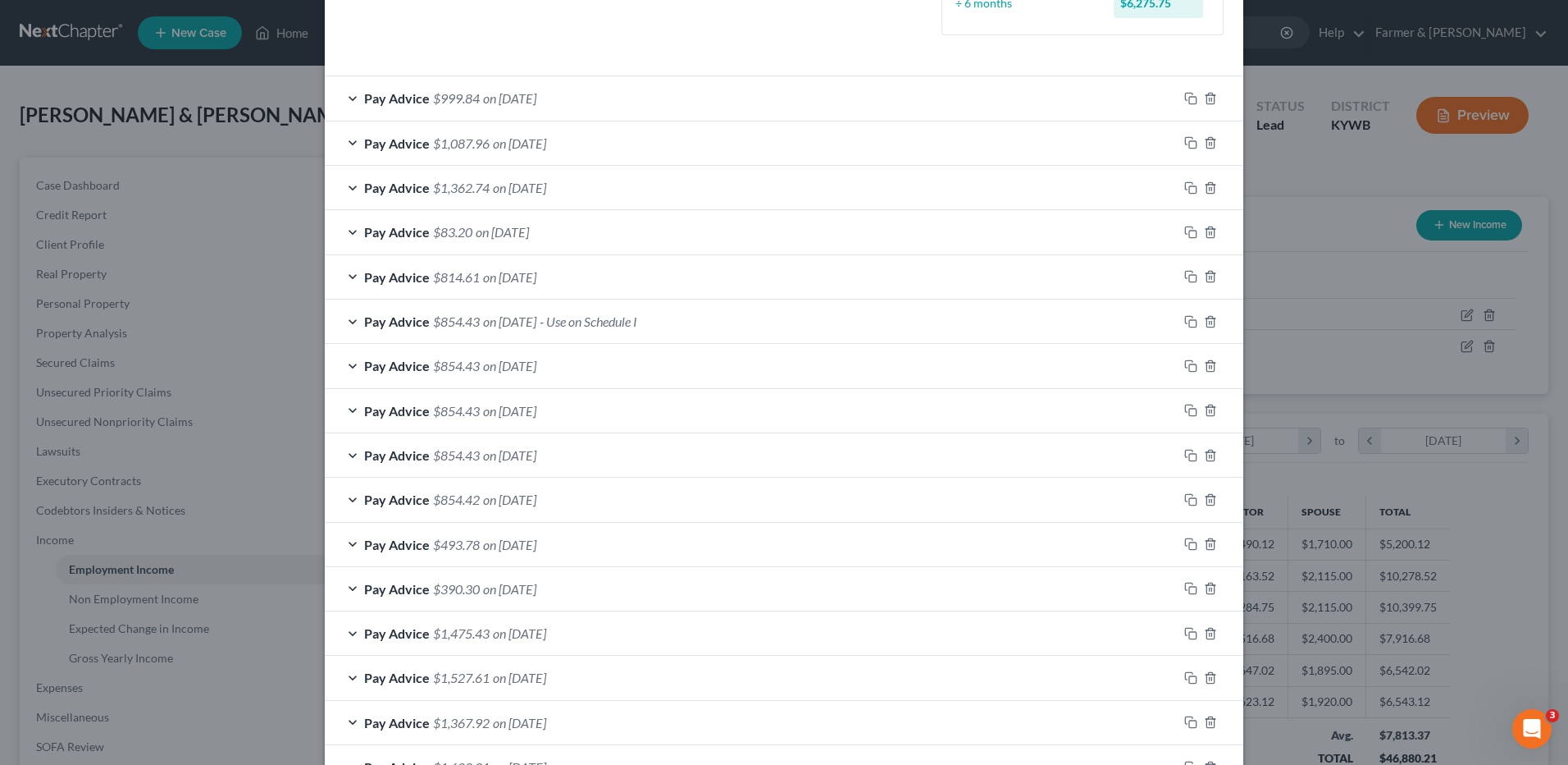
scroll to position [0, 0]
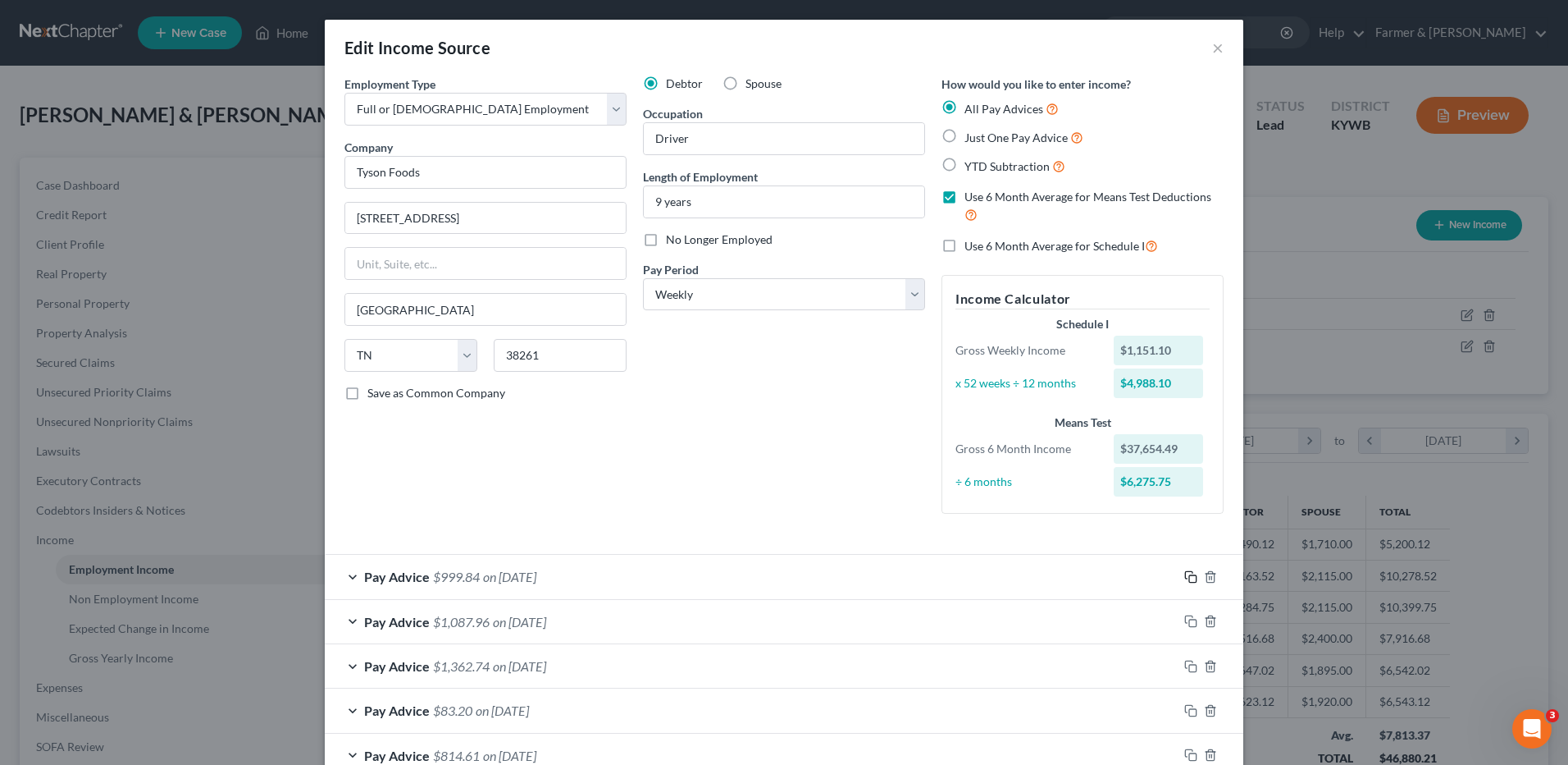
click at [1188, 571] on icon "button" at bounding box center [1190, 576] width 13 height 13
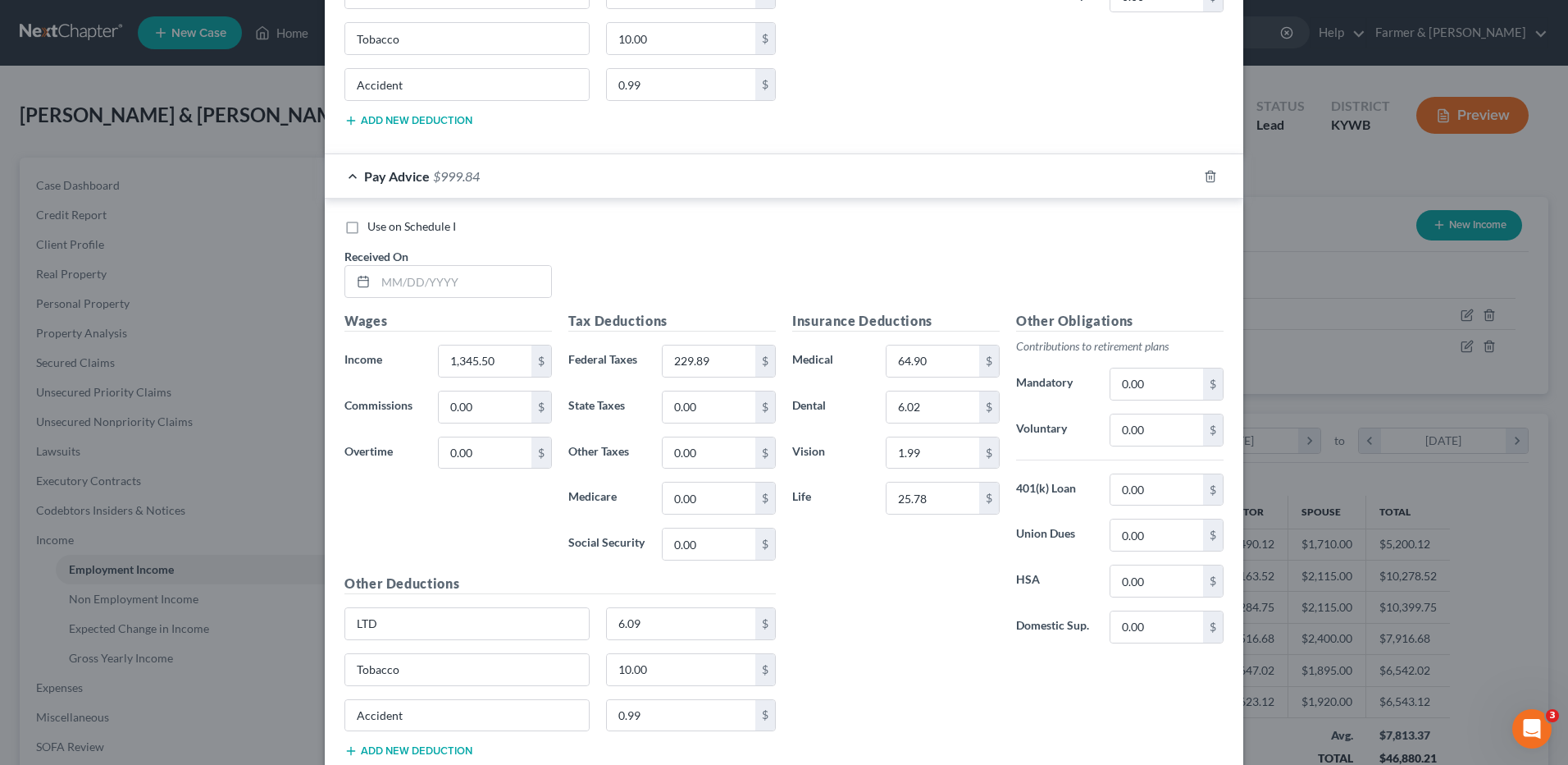
scroll to position [3370, 0]
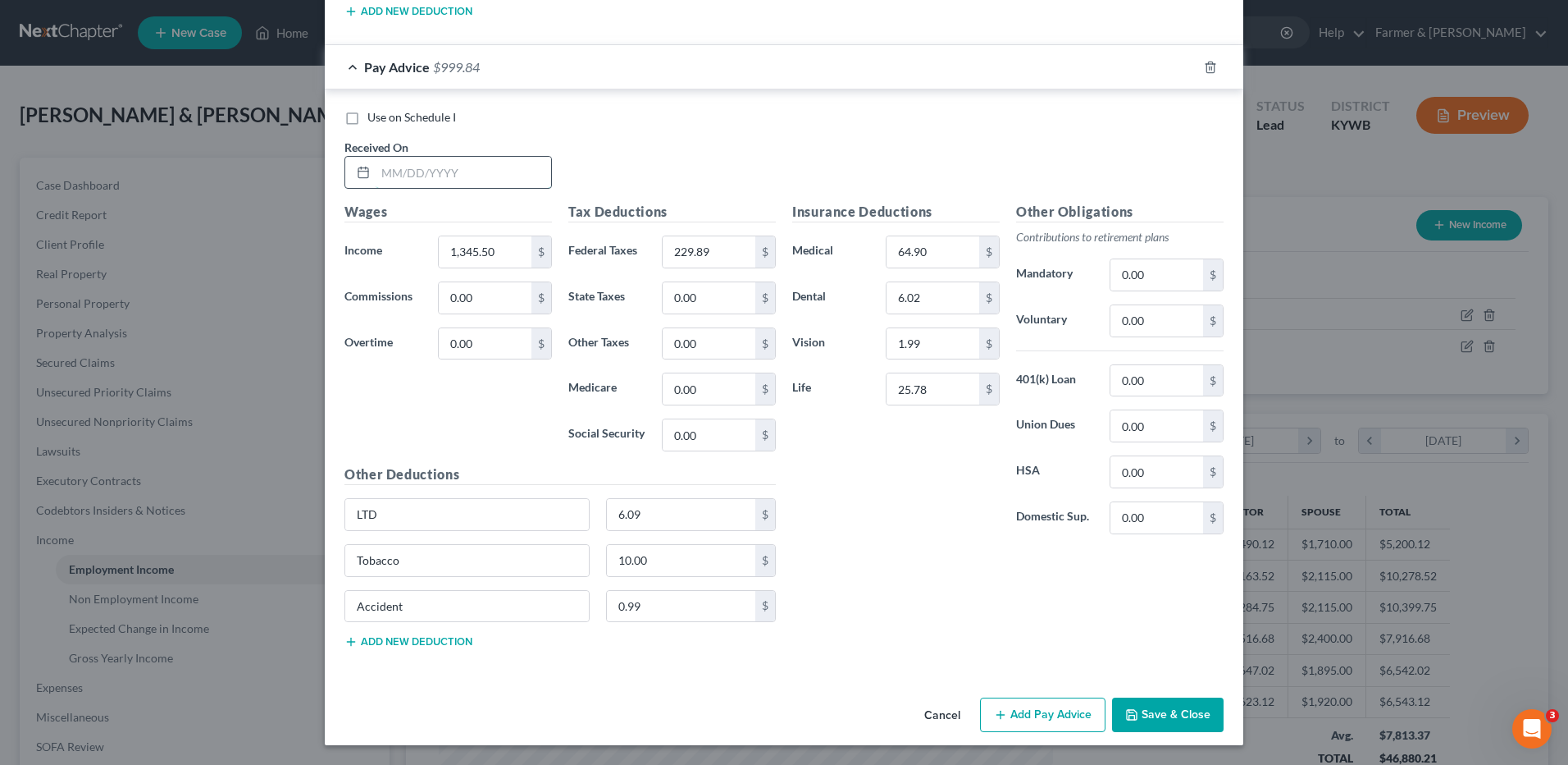
click at [492, 172] on input "text" at bounding box center [463, 172] width 175 height 31
type input "07/24/2025"
type input "1,000.47"
type input "148.14"
click at [1184, 64] on icon "button" at bounding box center [1190, 67] width 13 height 13
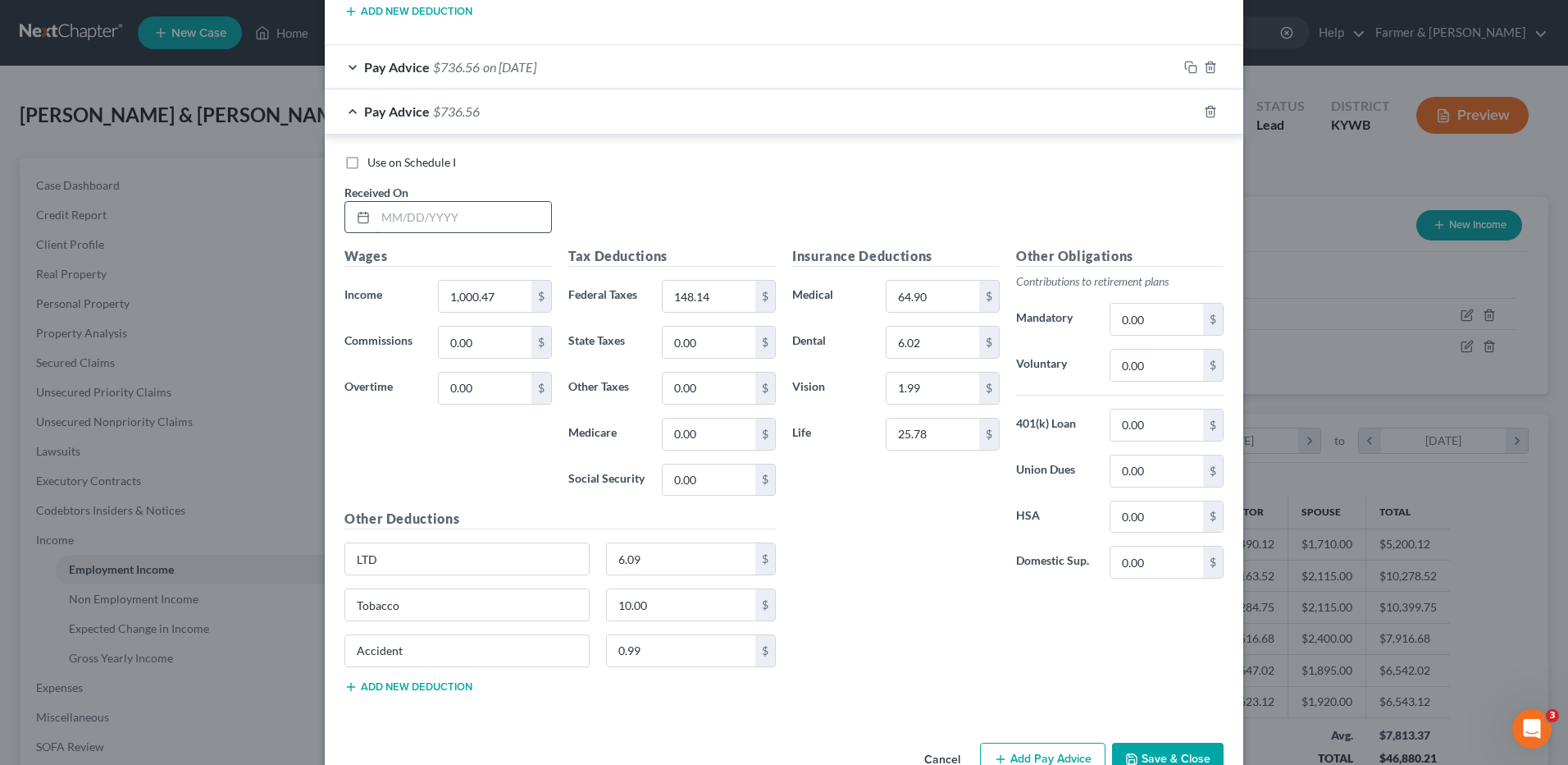
click at [521, 210] on input "text" at bounding box center [463, 217] width 175 height 31
type input "07/31/2025"
type input "976.22"
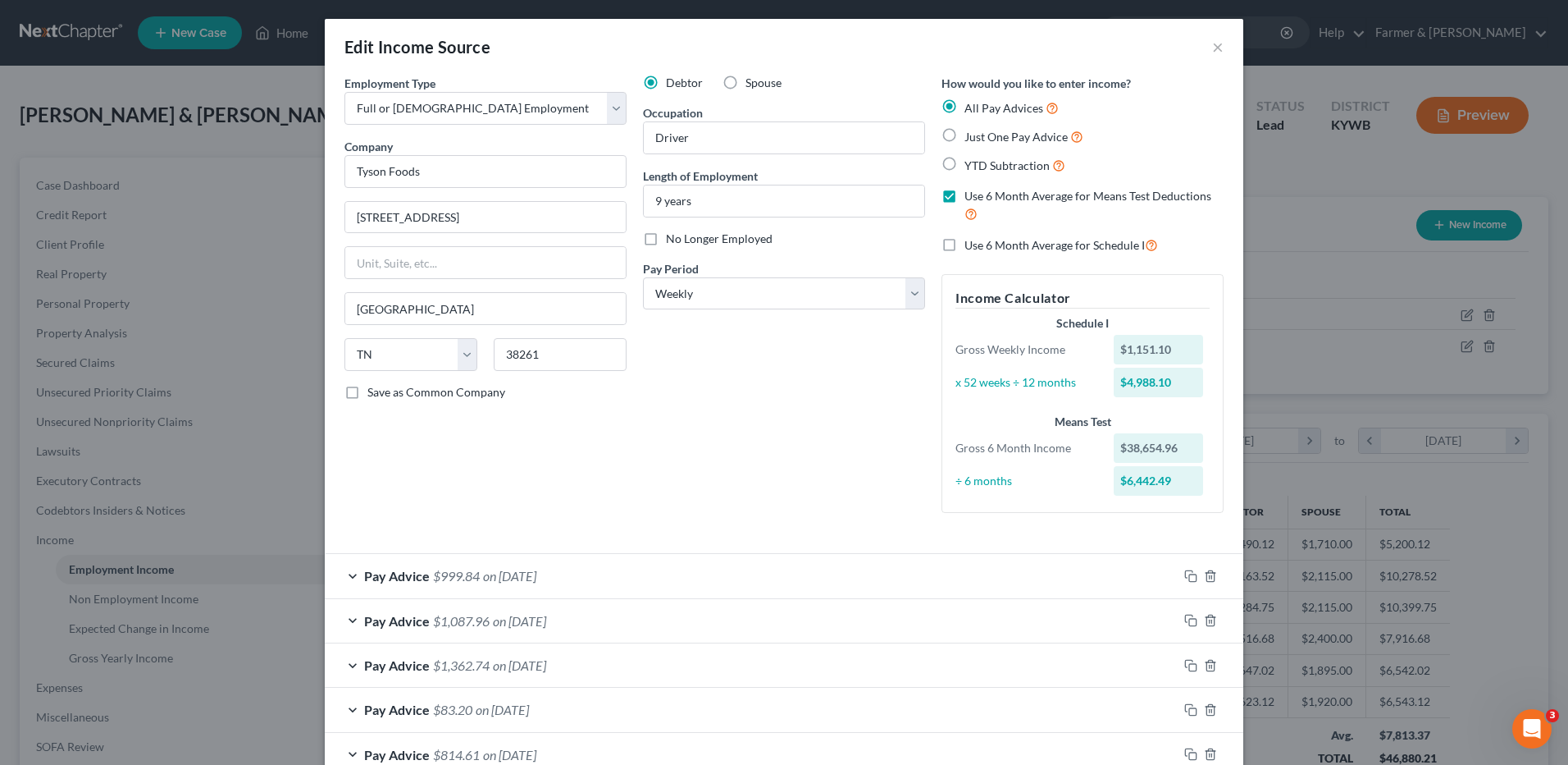
scroll to position [0, 0]
type input "142.90"
click at [964, 244] on label "Use 6 Month Average for Schedule I" at bounding box center [1061, 246] width 194 height 19
click at [971, 244] on input "Use 6 Month Average for Schedule I" at bounding box center [976, 241] width 11 height 11
checkbox input "true"
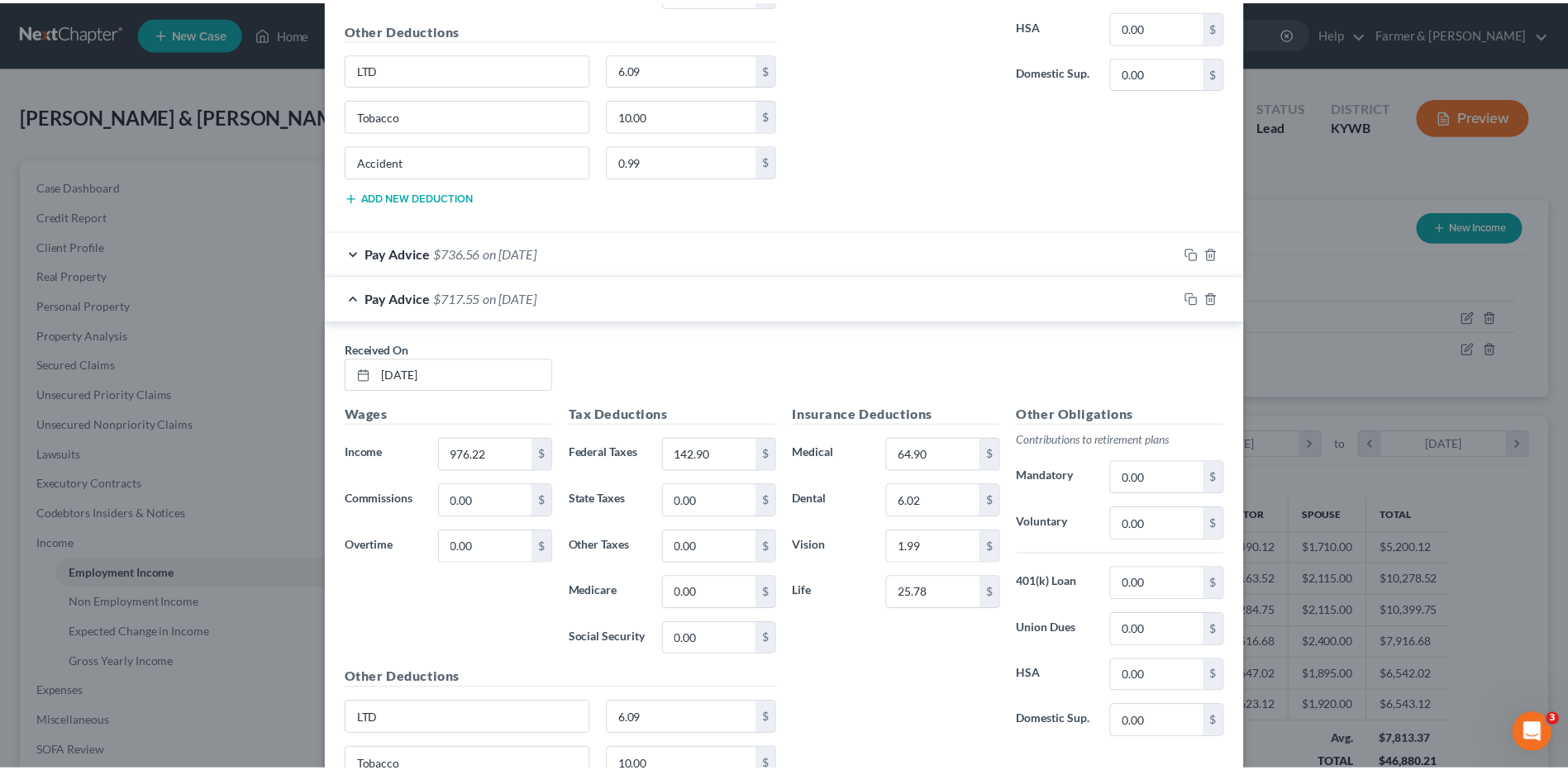
scroll to position [3377, 0]
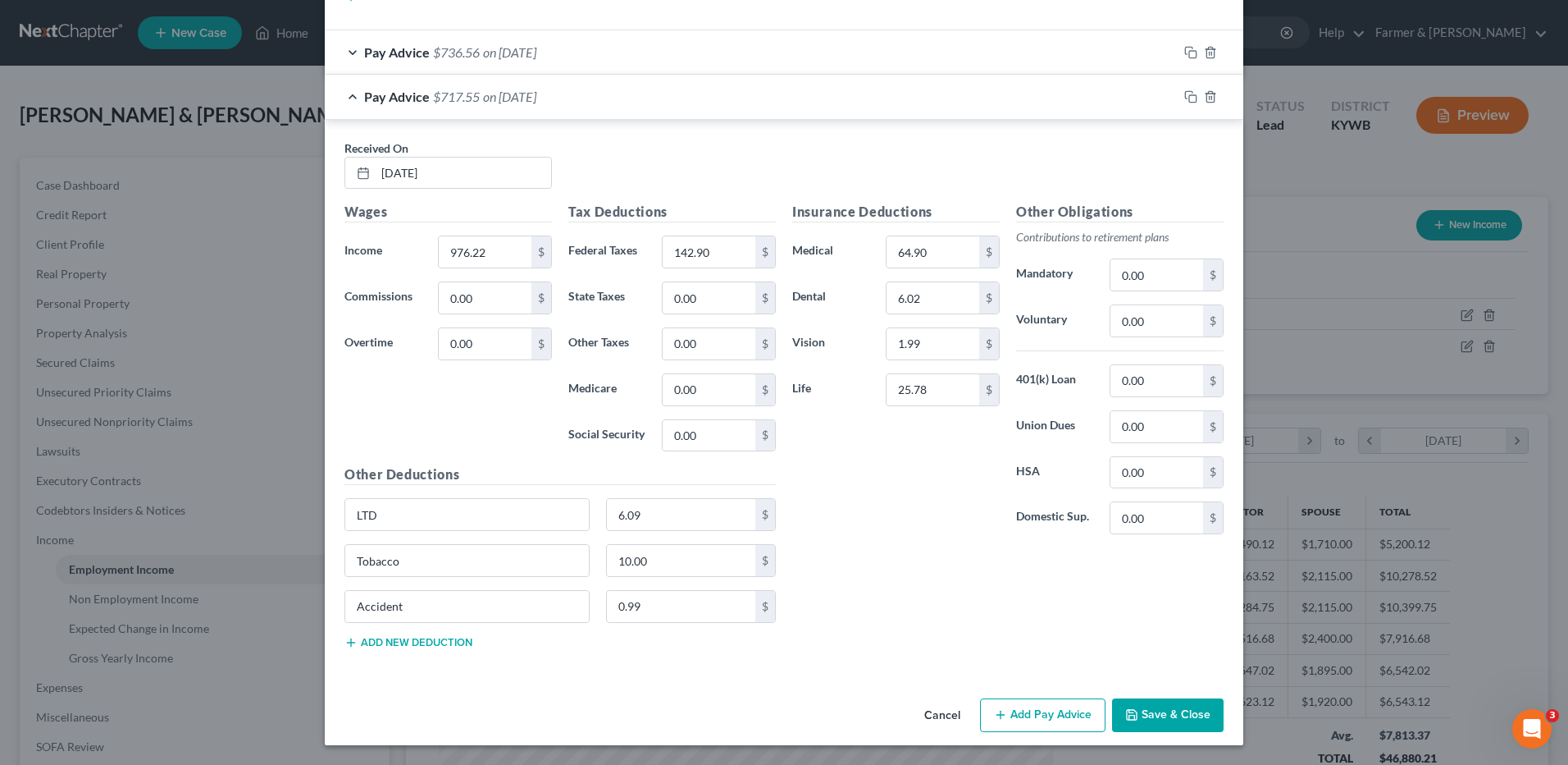
click at [1181, 714] on button "Save & Close" at bounding box center [1168, 715] width 112 height 35
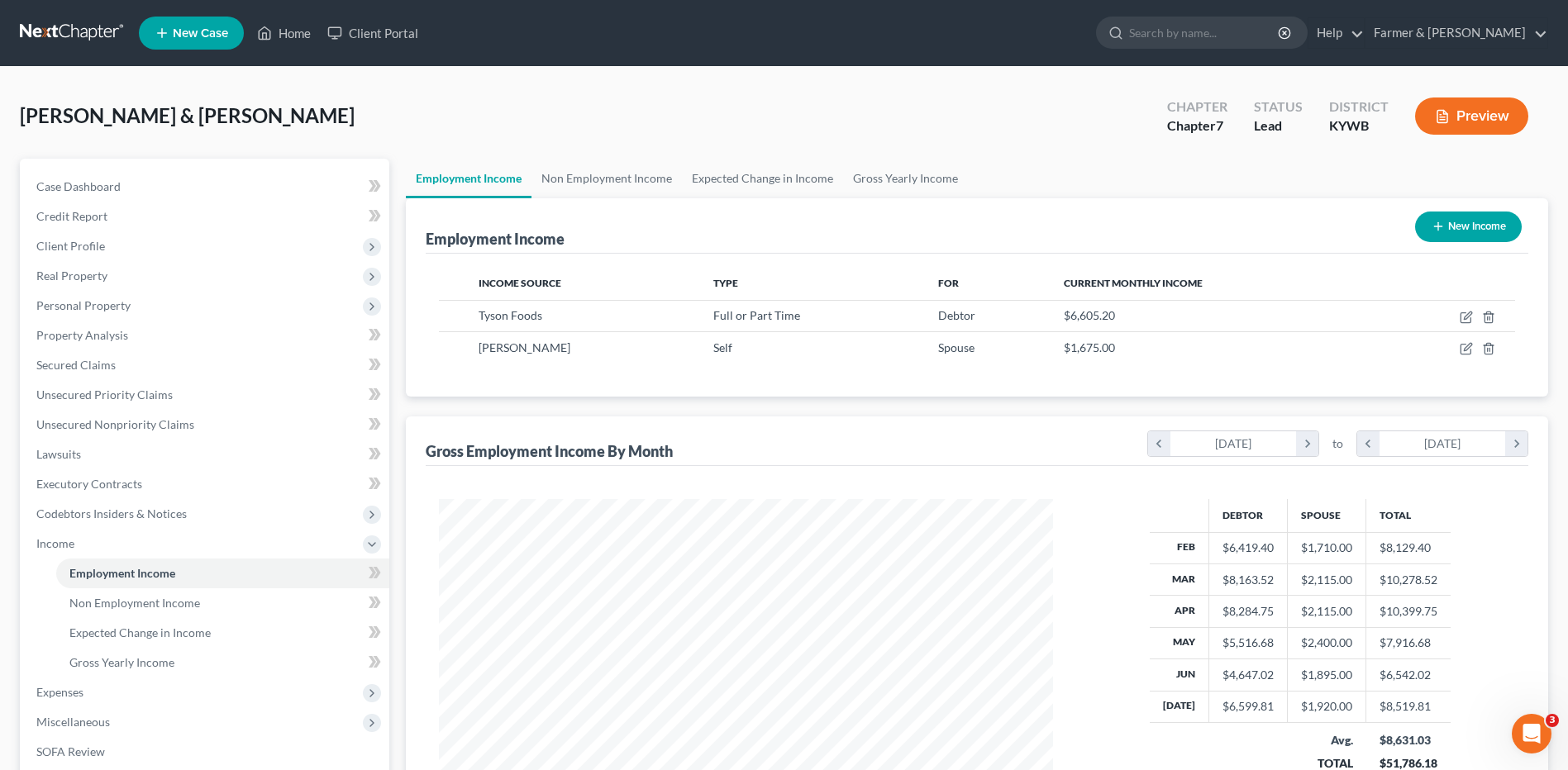
scroll to position [825727, 825762]
click at [160, 669] on span "Gross Yearly Income" at bounding box center [121, 662] width 105 height 14
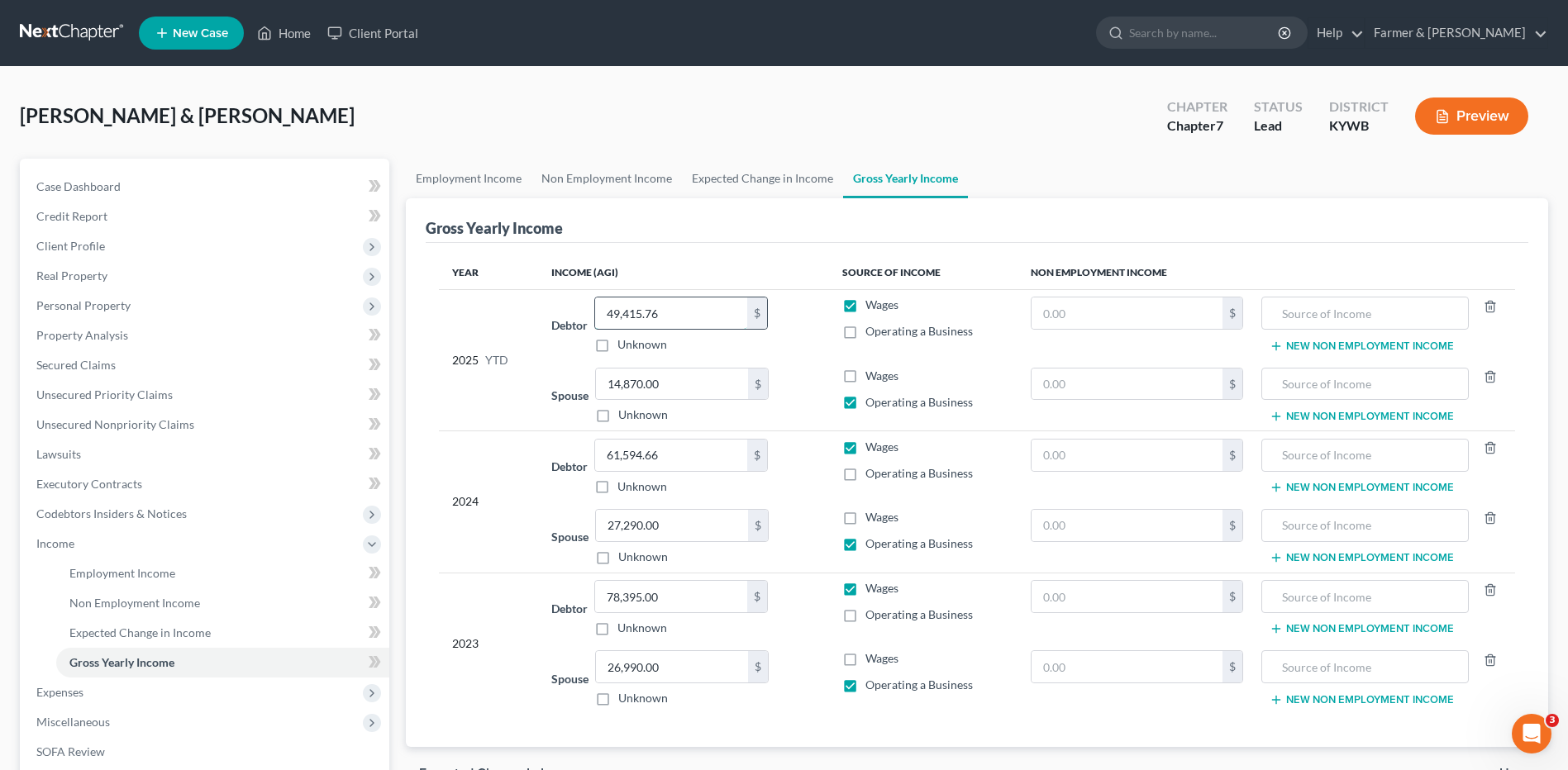
click at [676, 320] on input "49,415.76" at bounding box center [671, 313] width 152 height 32
type input "51,392.45"
click at [107, 692] on span "Expenses" at bounding box center [206, 692] width 366 height 30
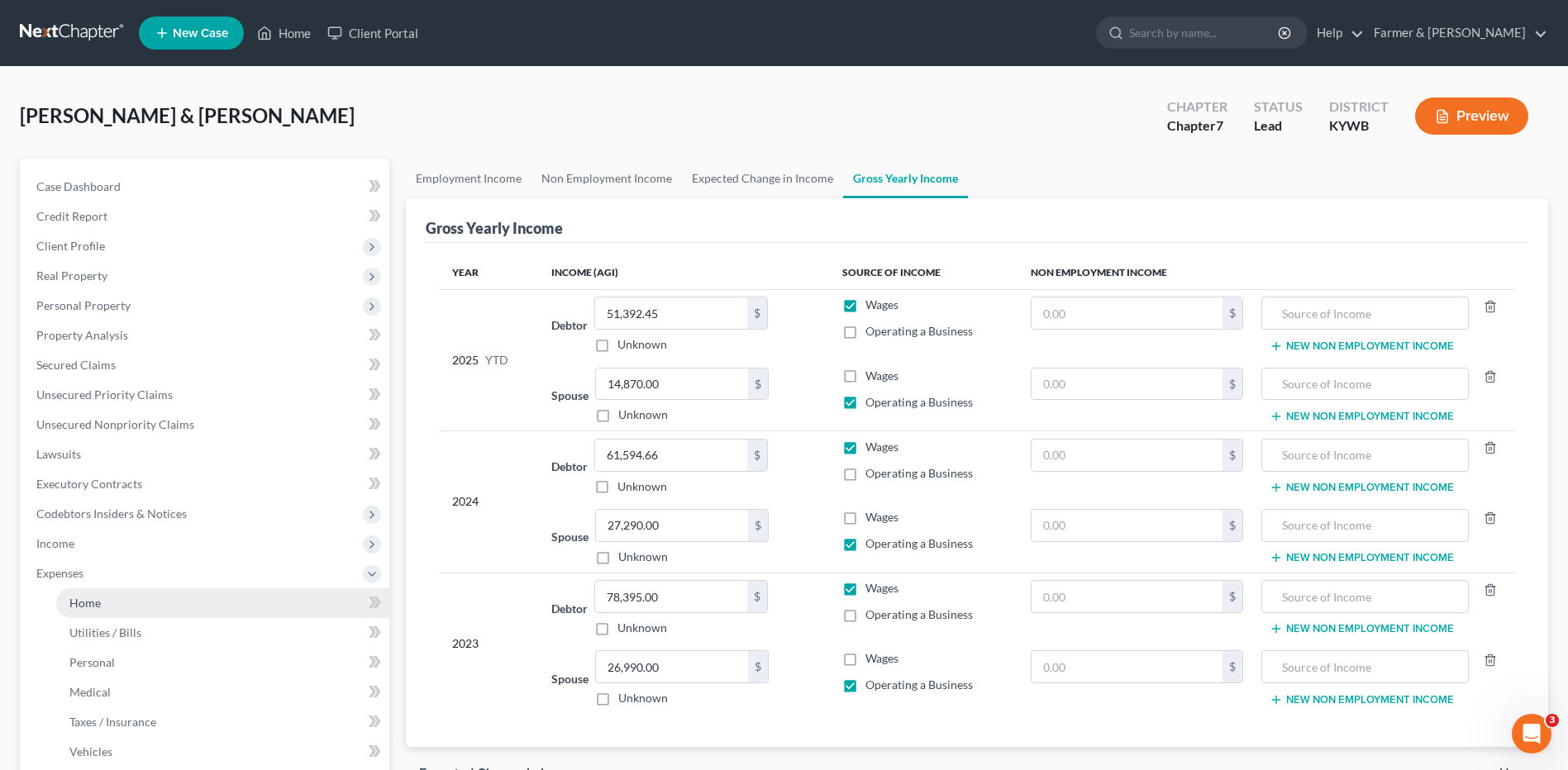
click at [143, 600] on link "Home" at bounding box center [223, 603] width 333 height 30
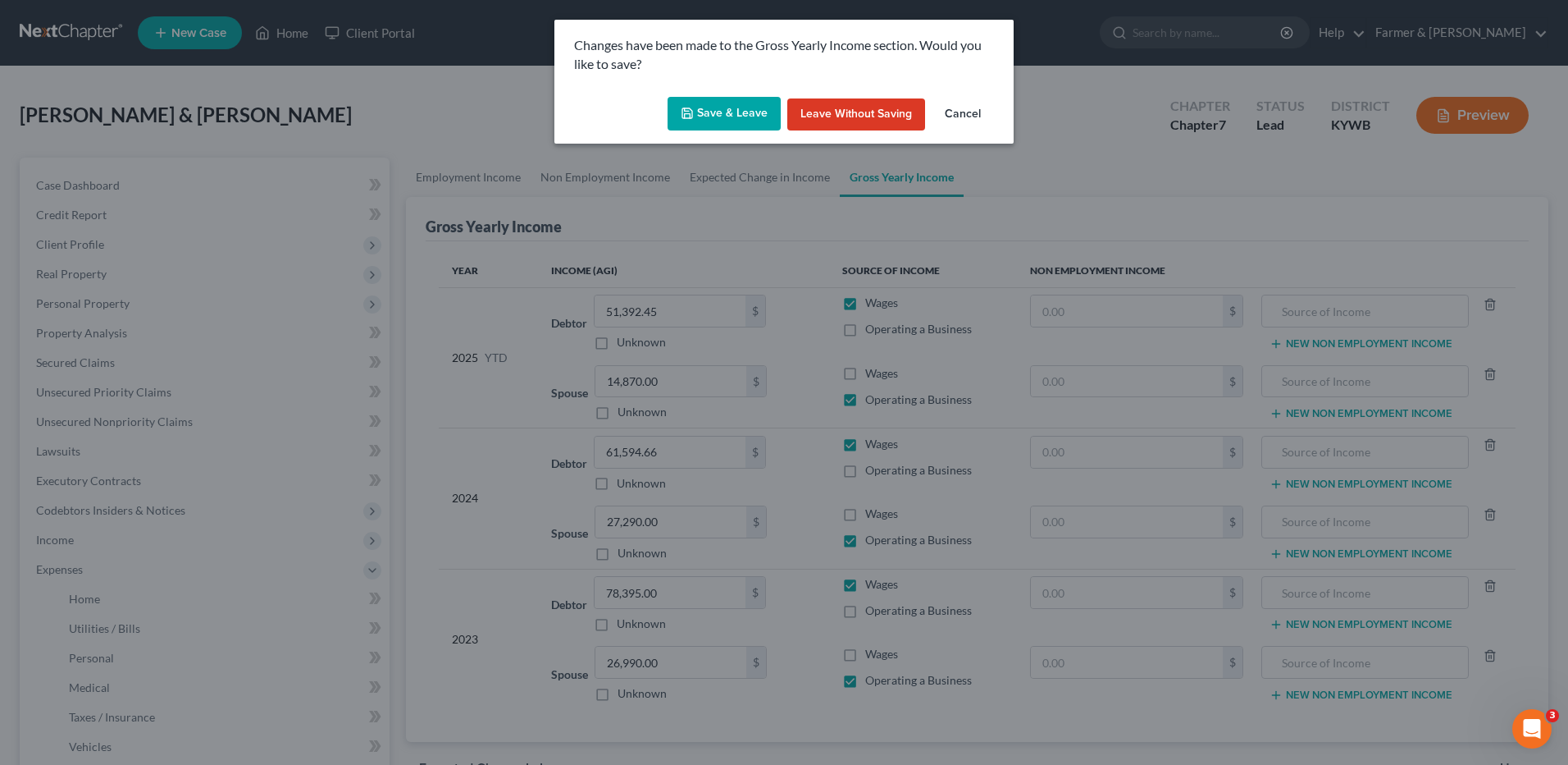
click at [704, 97] on button "Save & Leave" at bounding box center [725, 114] width 113 height 35
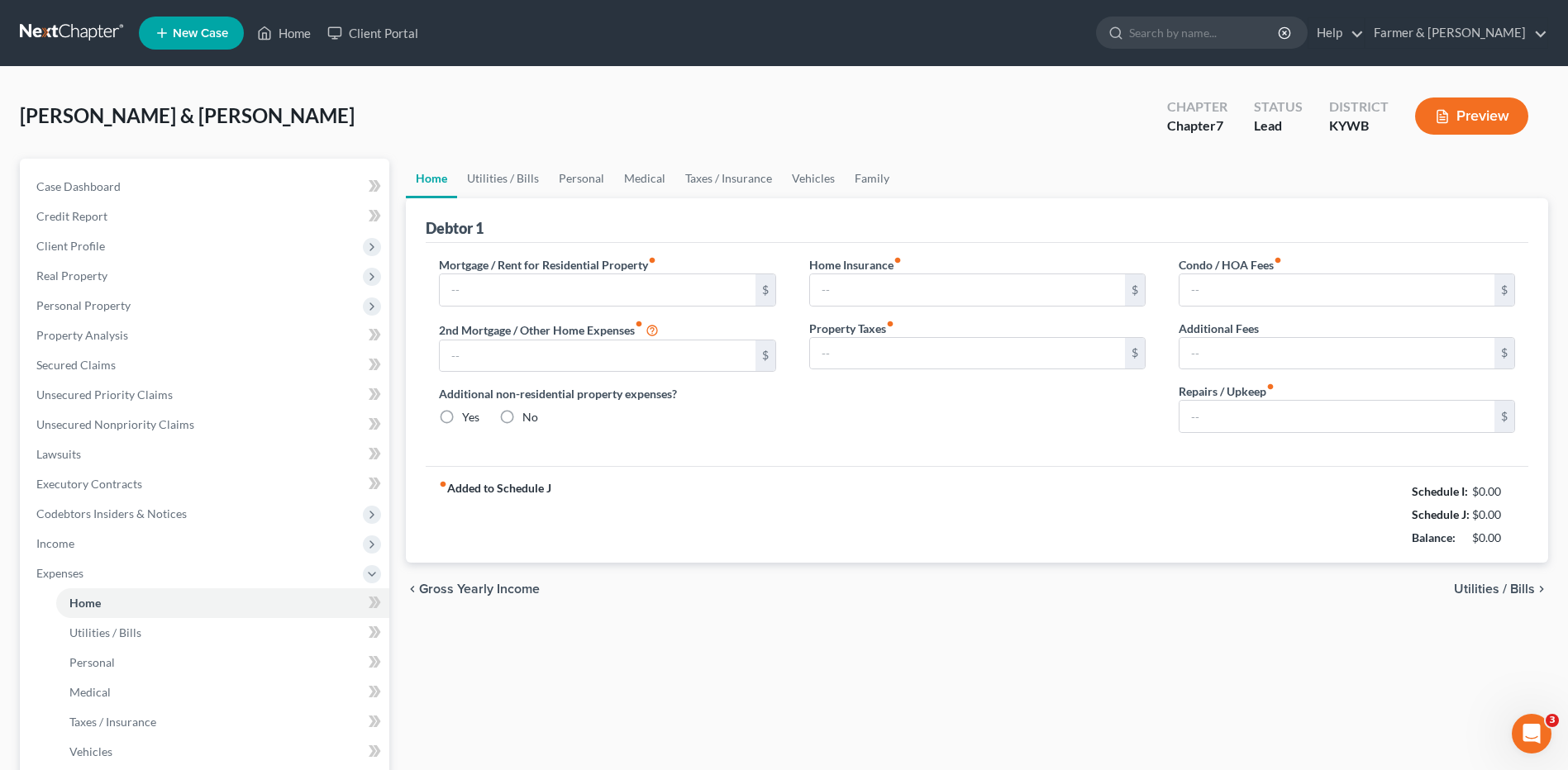
type input "595.00"
type input "0.00"
radio input "true"
type input "0.00"
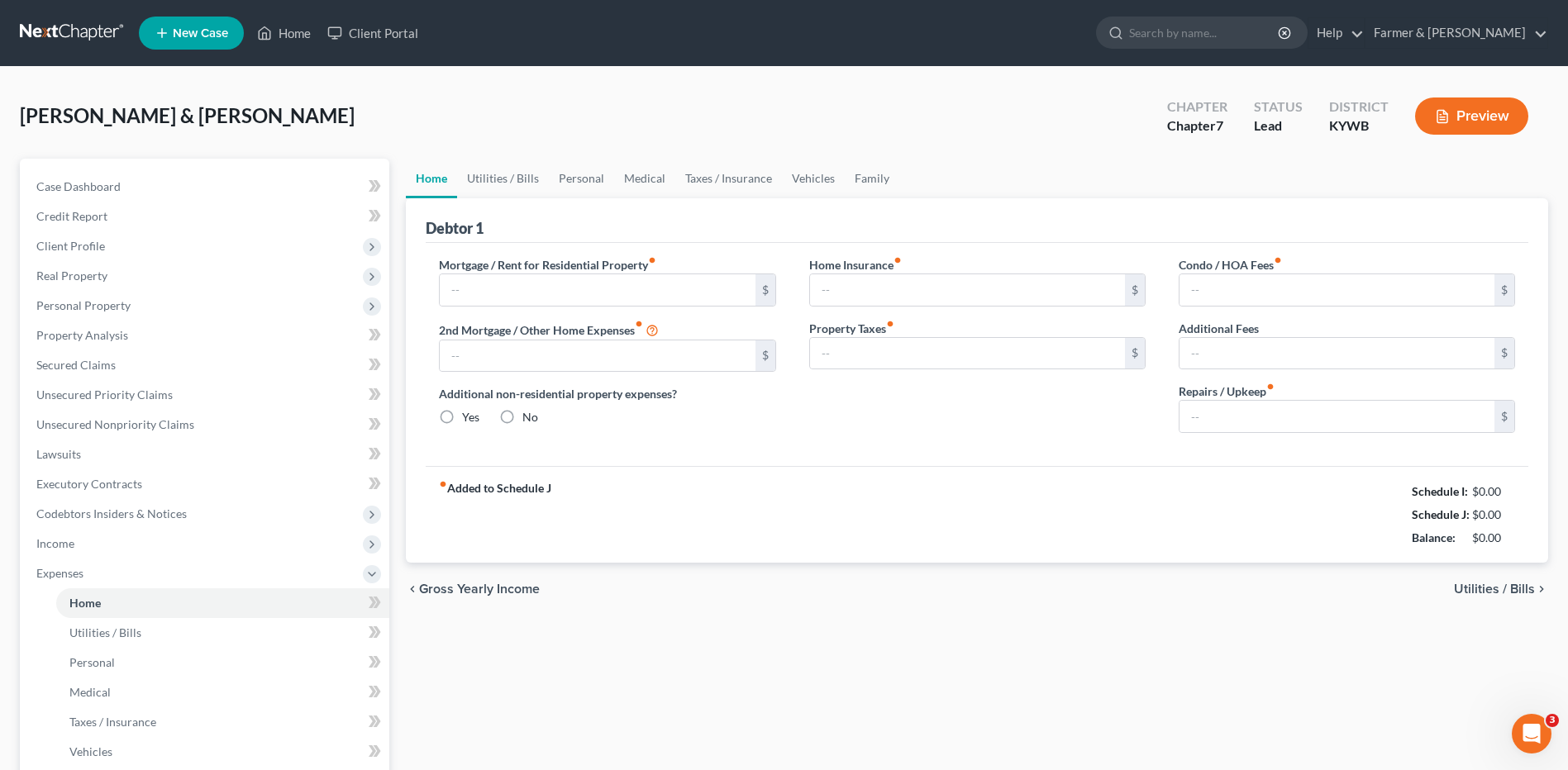
type input "0.00"
type input "100.00"
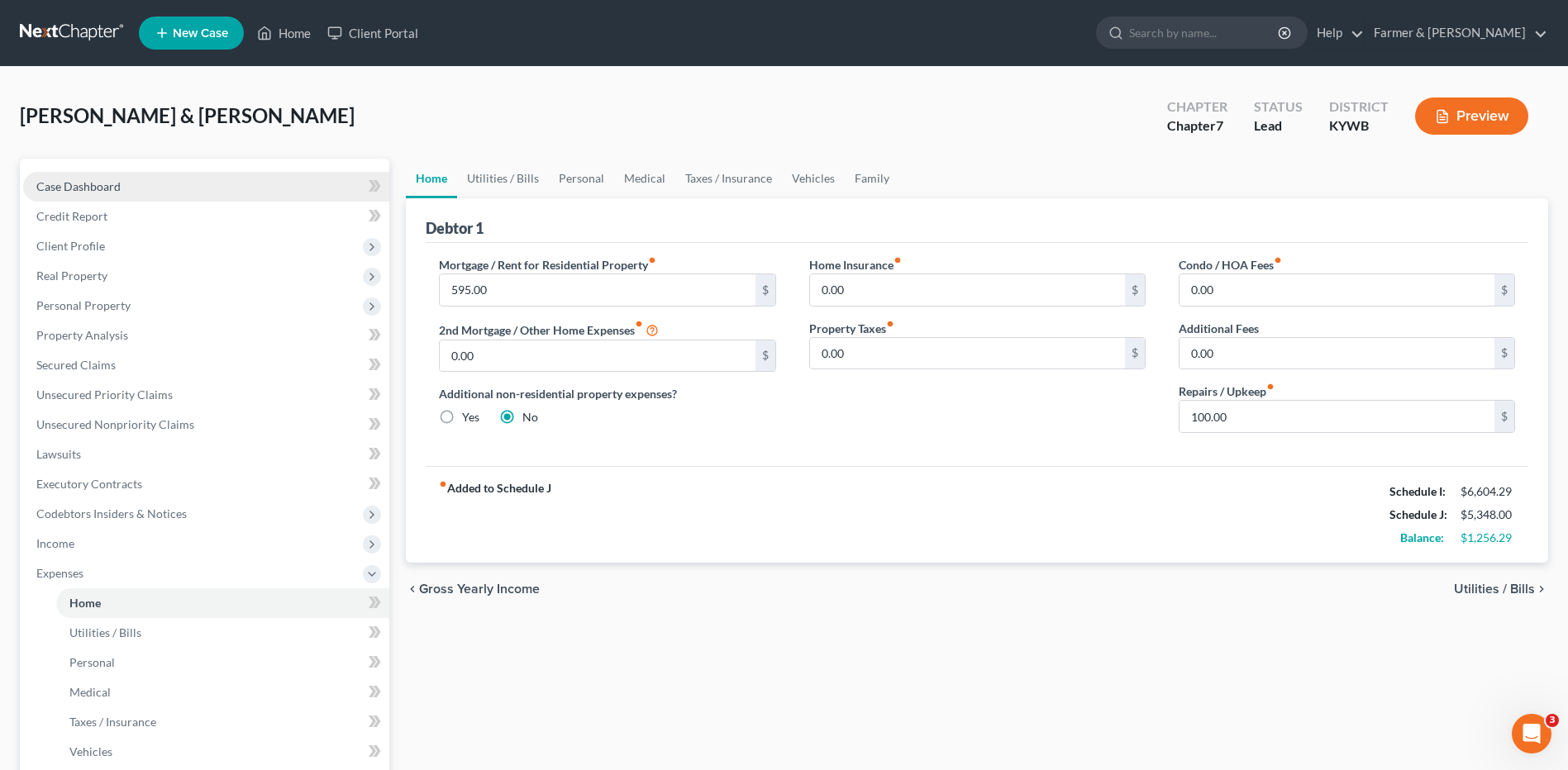
click at [195, 187] on link "Case Dashboard" at bounding box center [206, 186] width 366 height 30
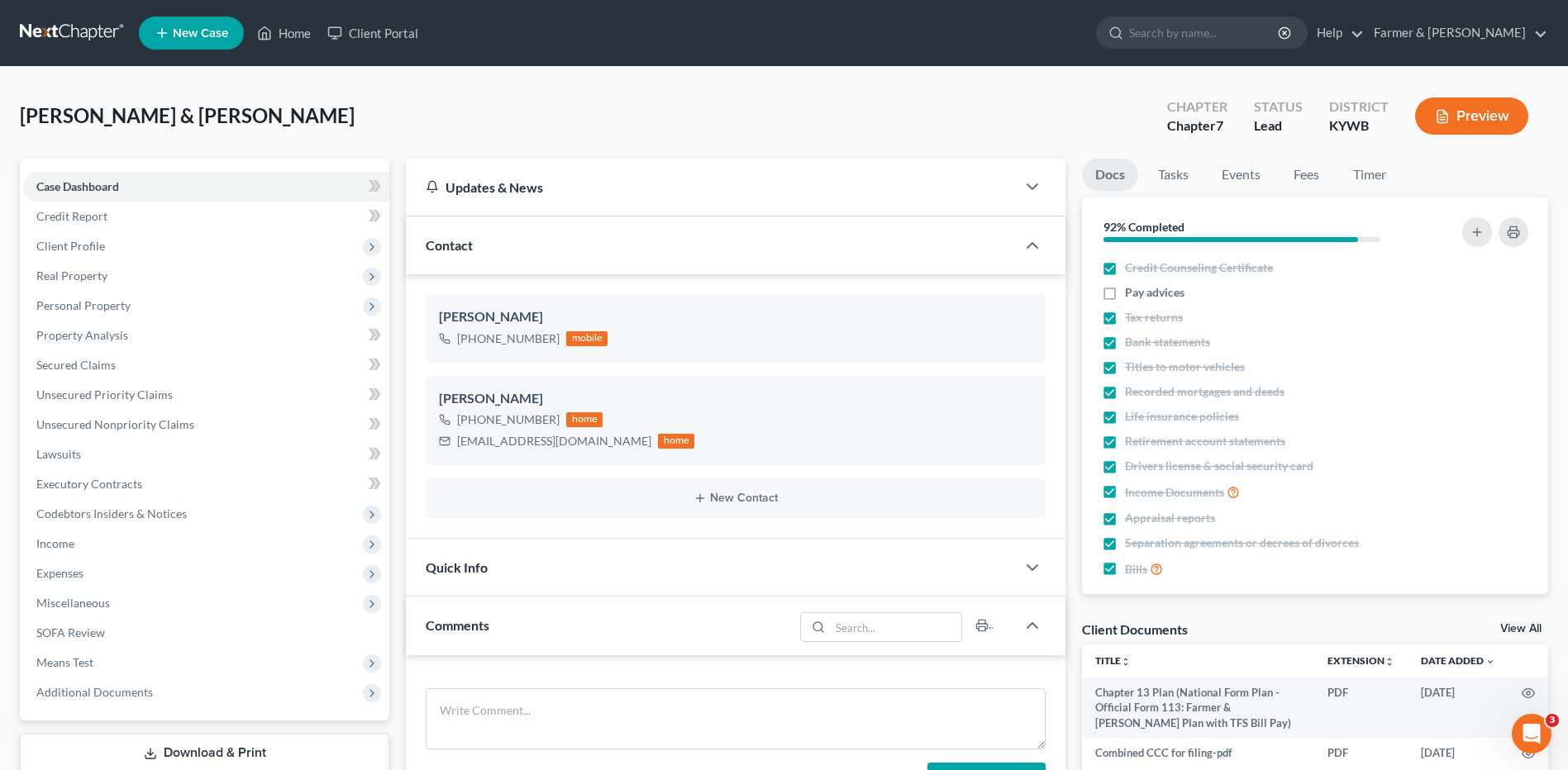
drag, startPoint x: 1109, startPoint y: 289, endPoint x: 1056, endPoint y: 297, distance: 53.6
click at [1124, 289] on label "Pay advices" at bounding box center [1154, 292] width 60 height 16
click at [1131, 289] on input "Pay advices" at bounding box center [1136, 289] width 11 height 11
checkbox input "true"
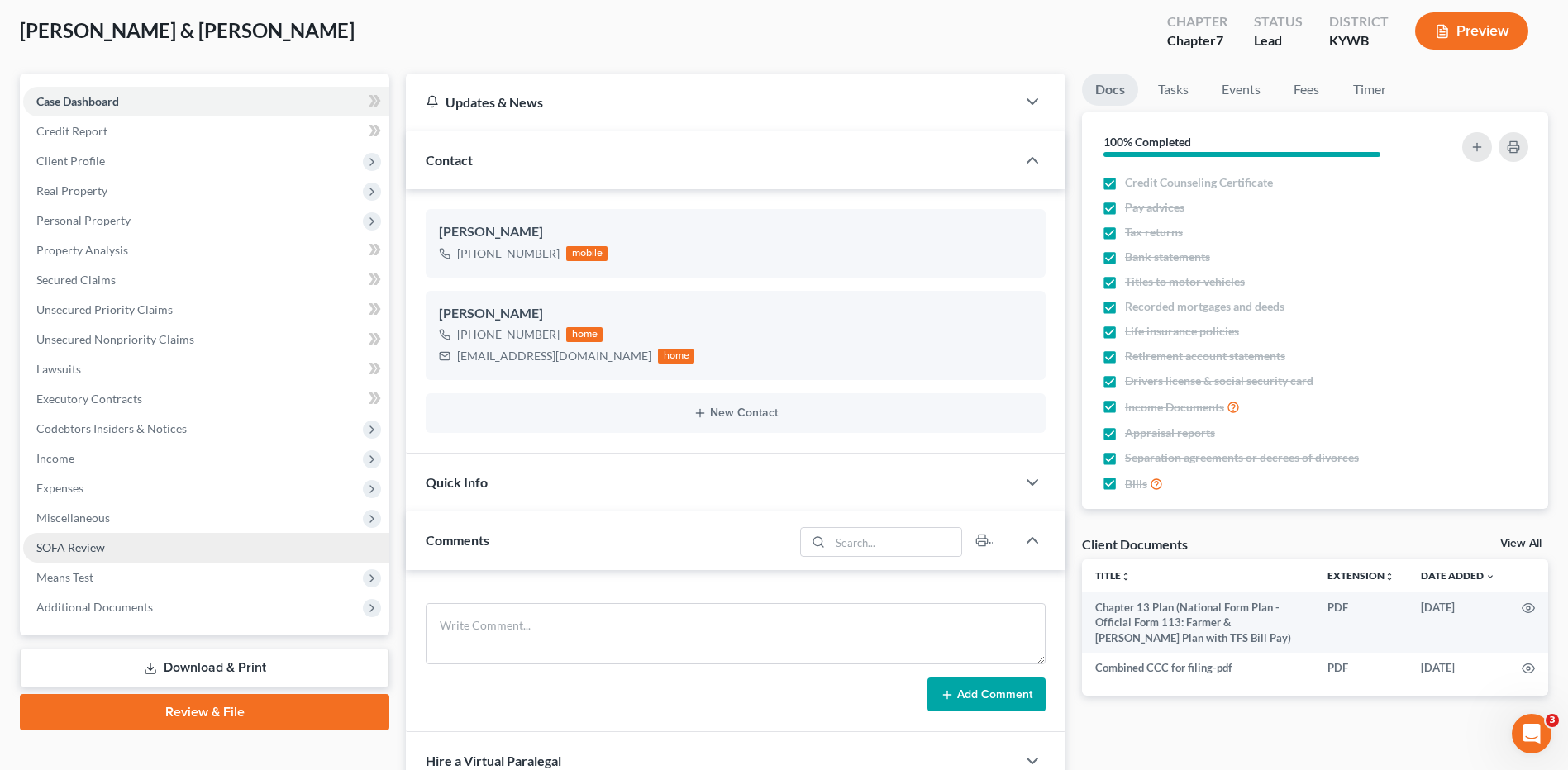
scroll to position [165, 0]
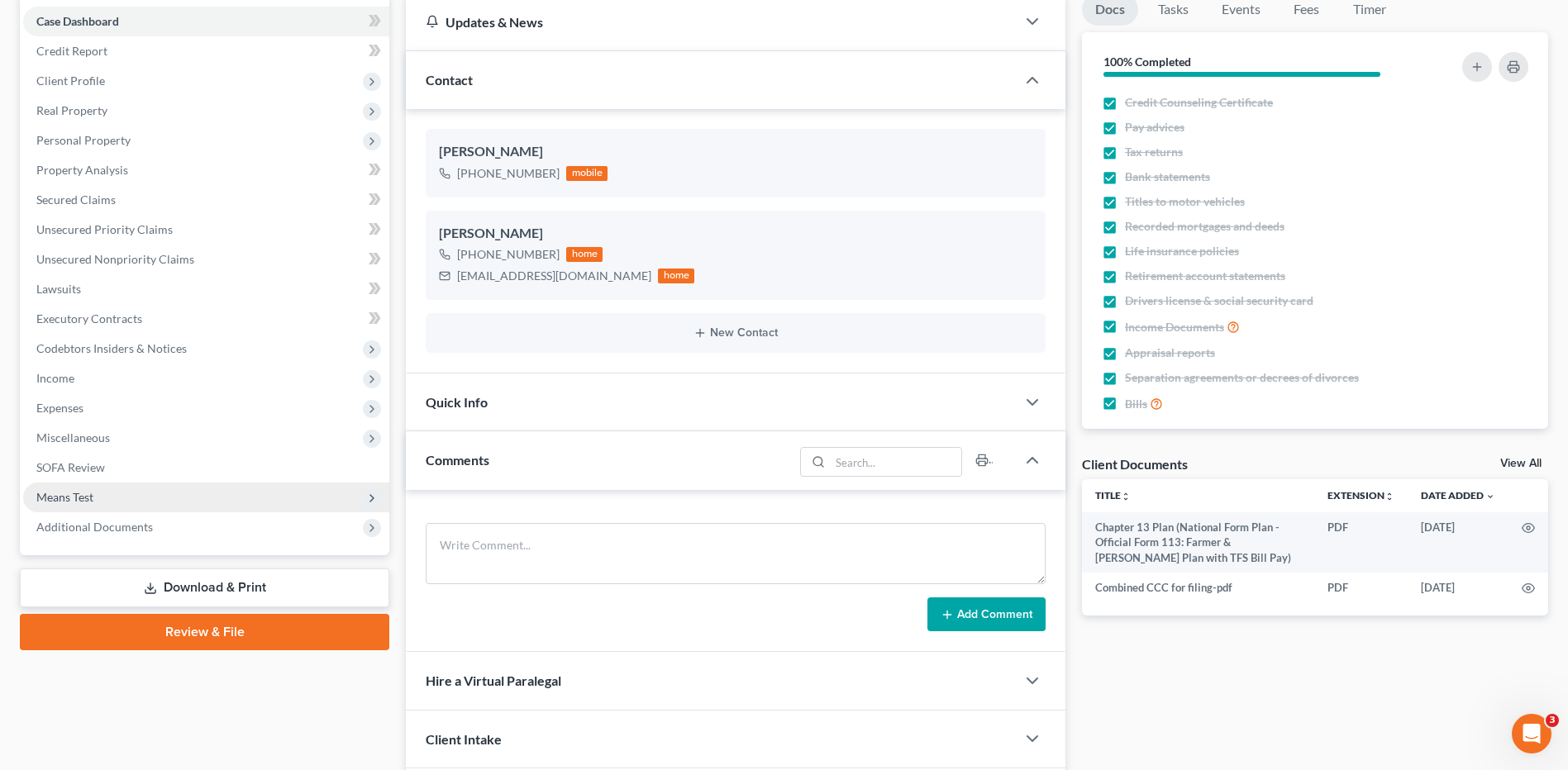
click at [100, 501] on span "Means Test" at bounding box center [206, 497] width 366 height 30
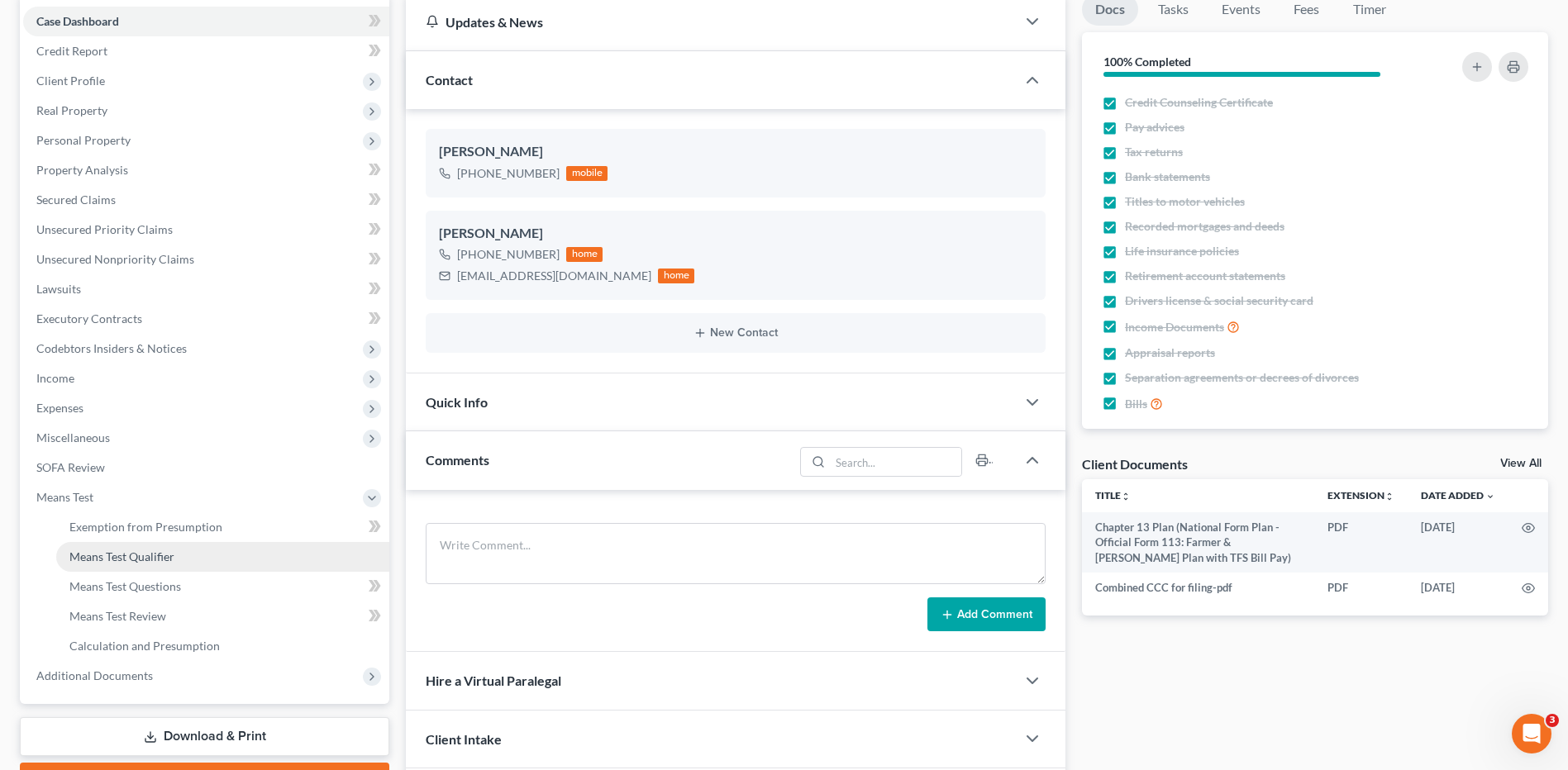
click at [138, 552] on span "Means Test Qualifier" at bounding box center [121, 556] width 105 height 14
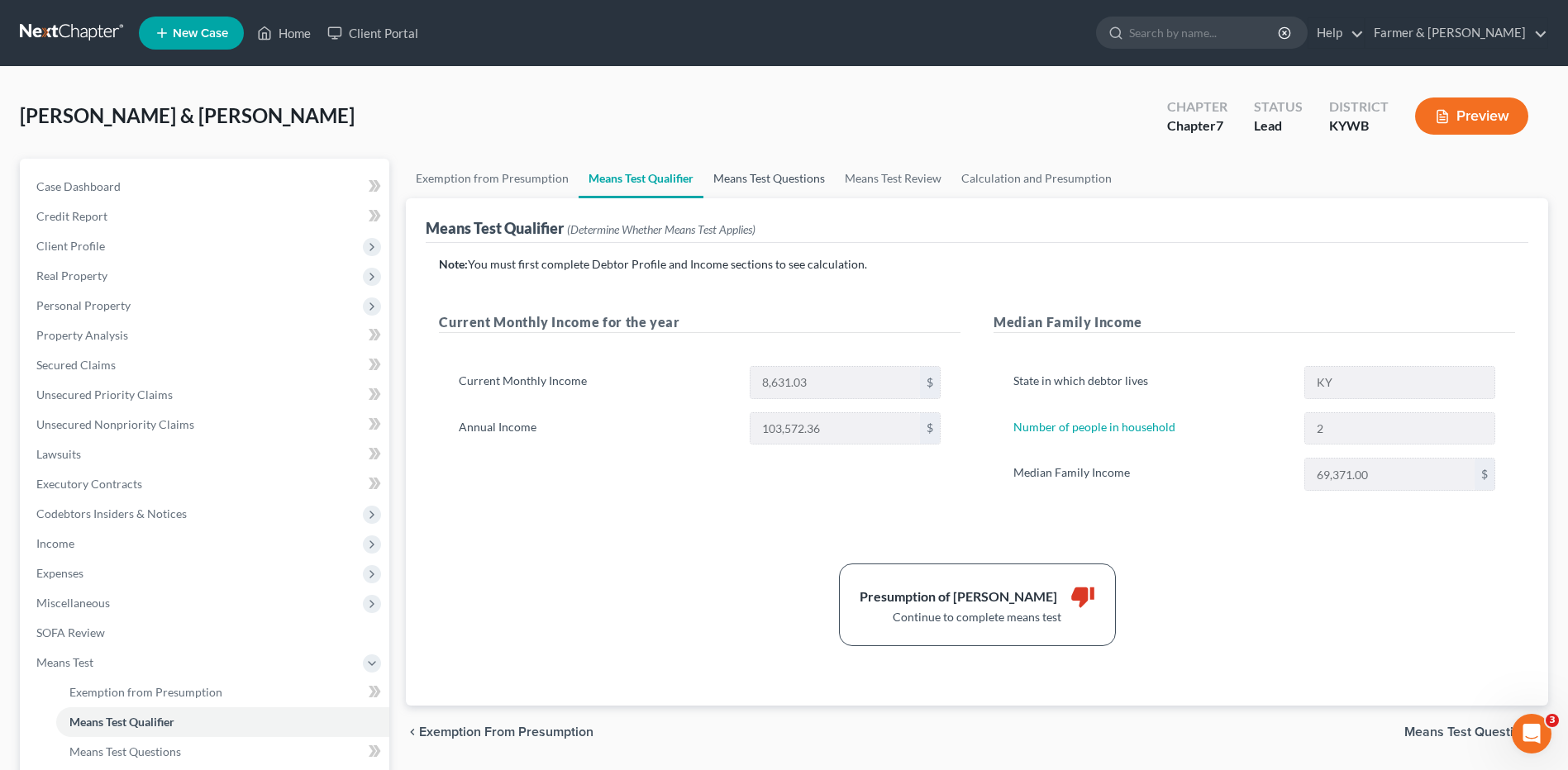
click at [769, 185] on link "Means Test Questions" at bounding box center [769, 178] width 131 height 39
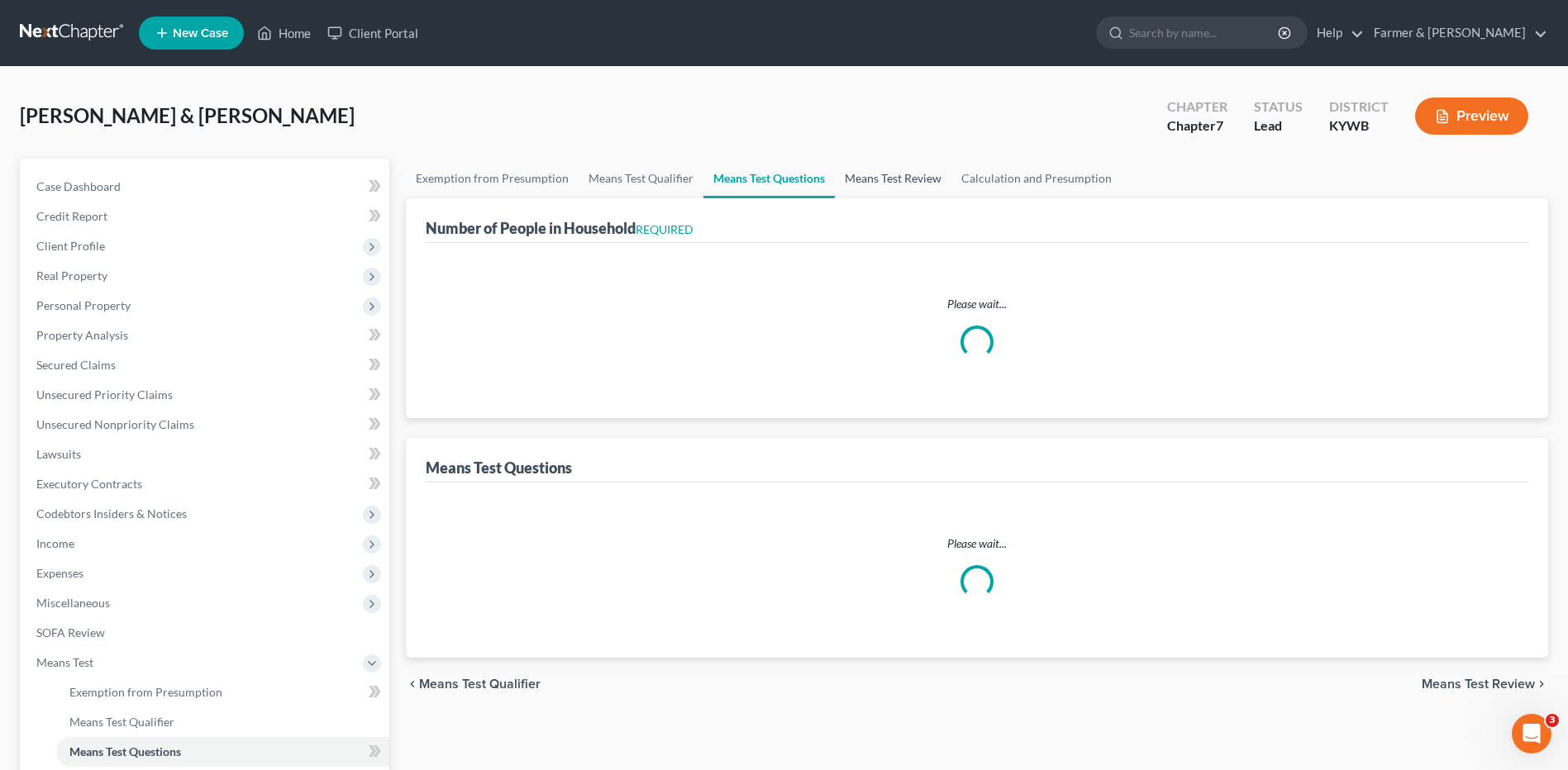
select select "60"
select select "1"
select select "60"
select select "1"
select select "60"
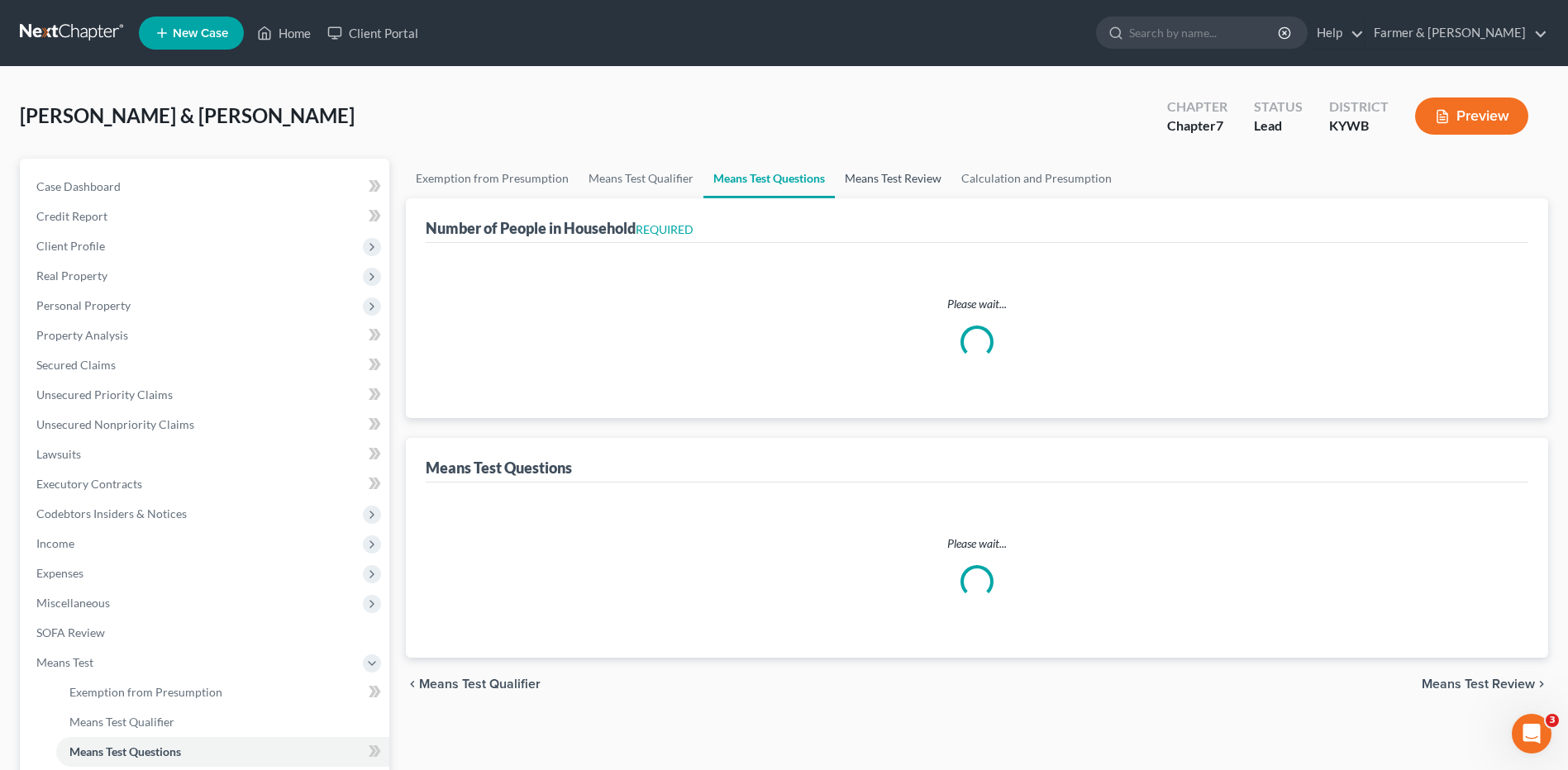
select select "1"
select select "60"
select select "0"
select select "60"
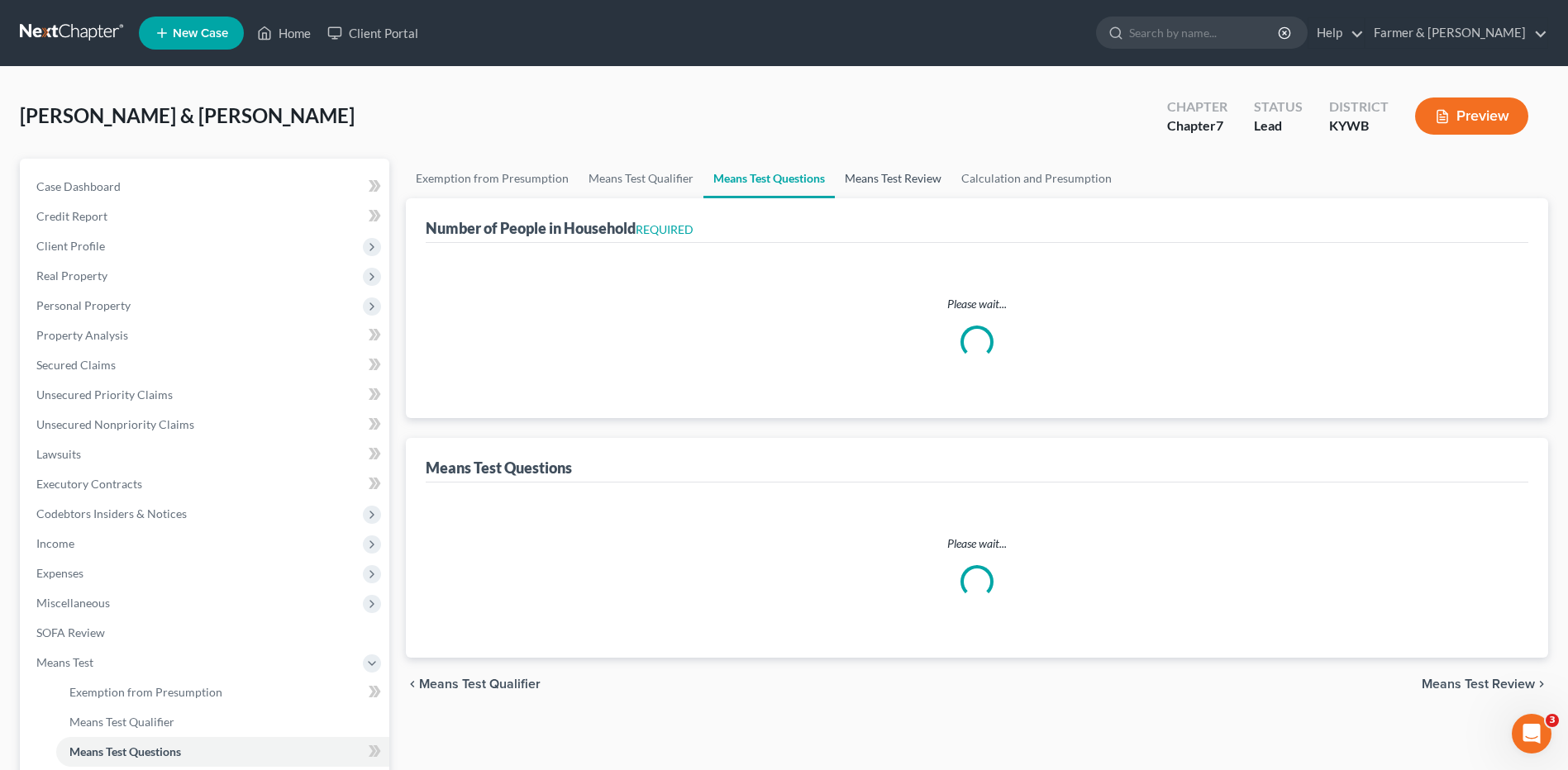
select select "2"
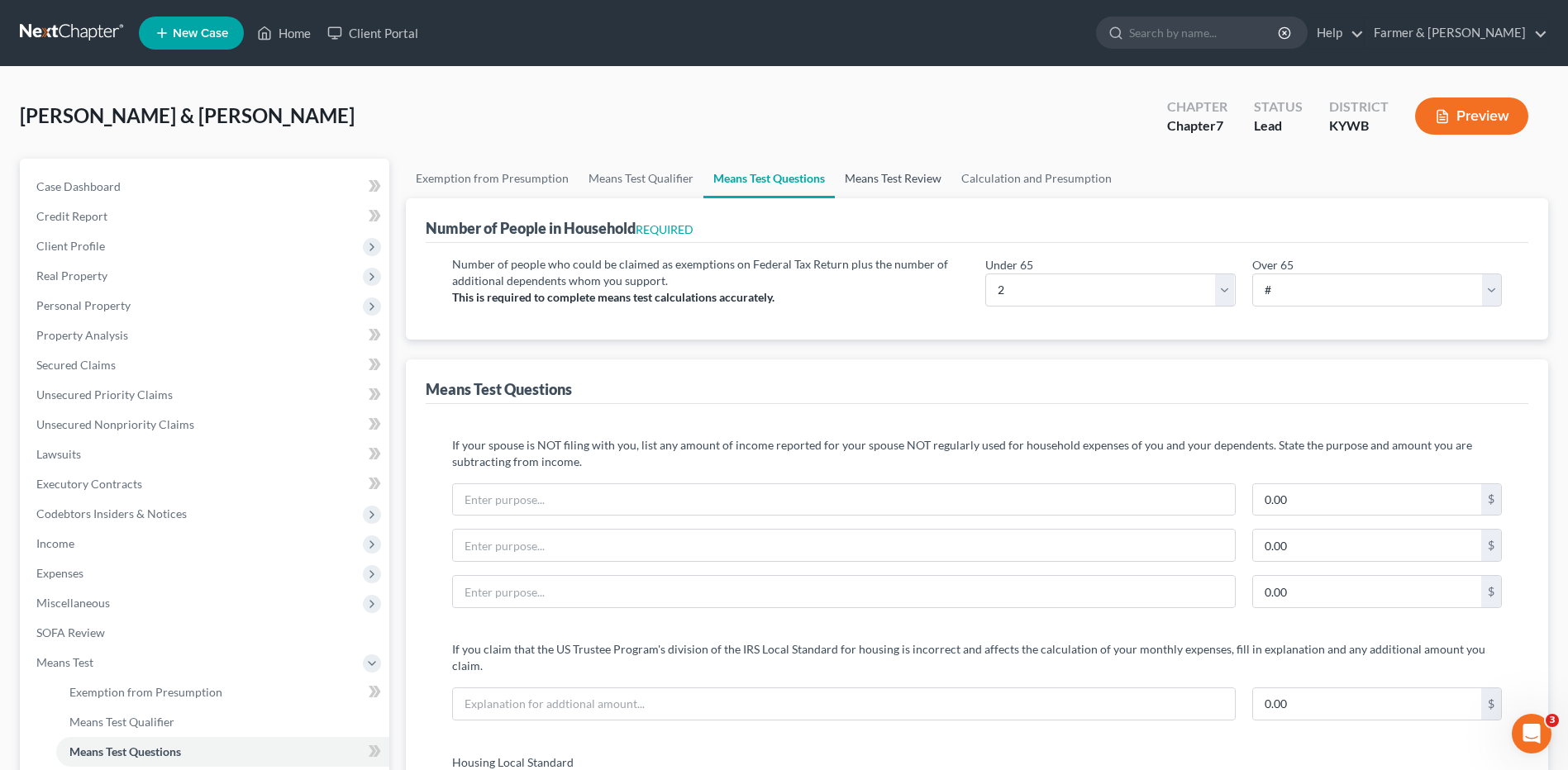
click at [906, 171] on link "Means Test Review" at bounding box center [892, 178] width 117 height 39
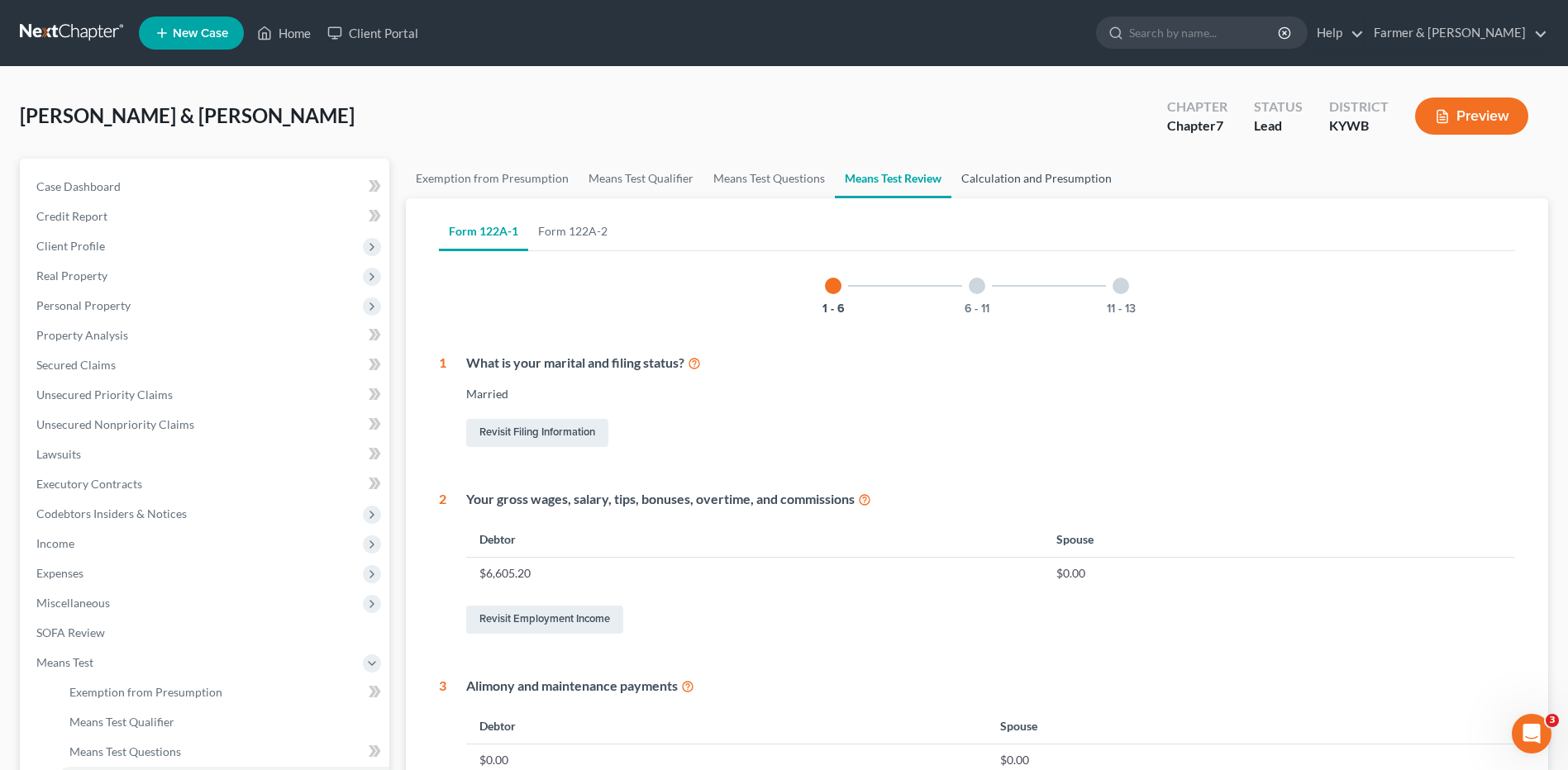
click at [1054, 183] on link "Calculation and Presumption" at bounding box center [1037, 178] width 171 height 39
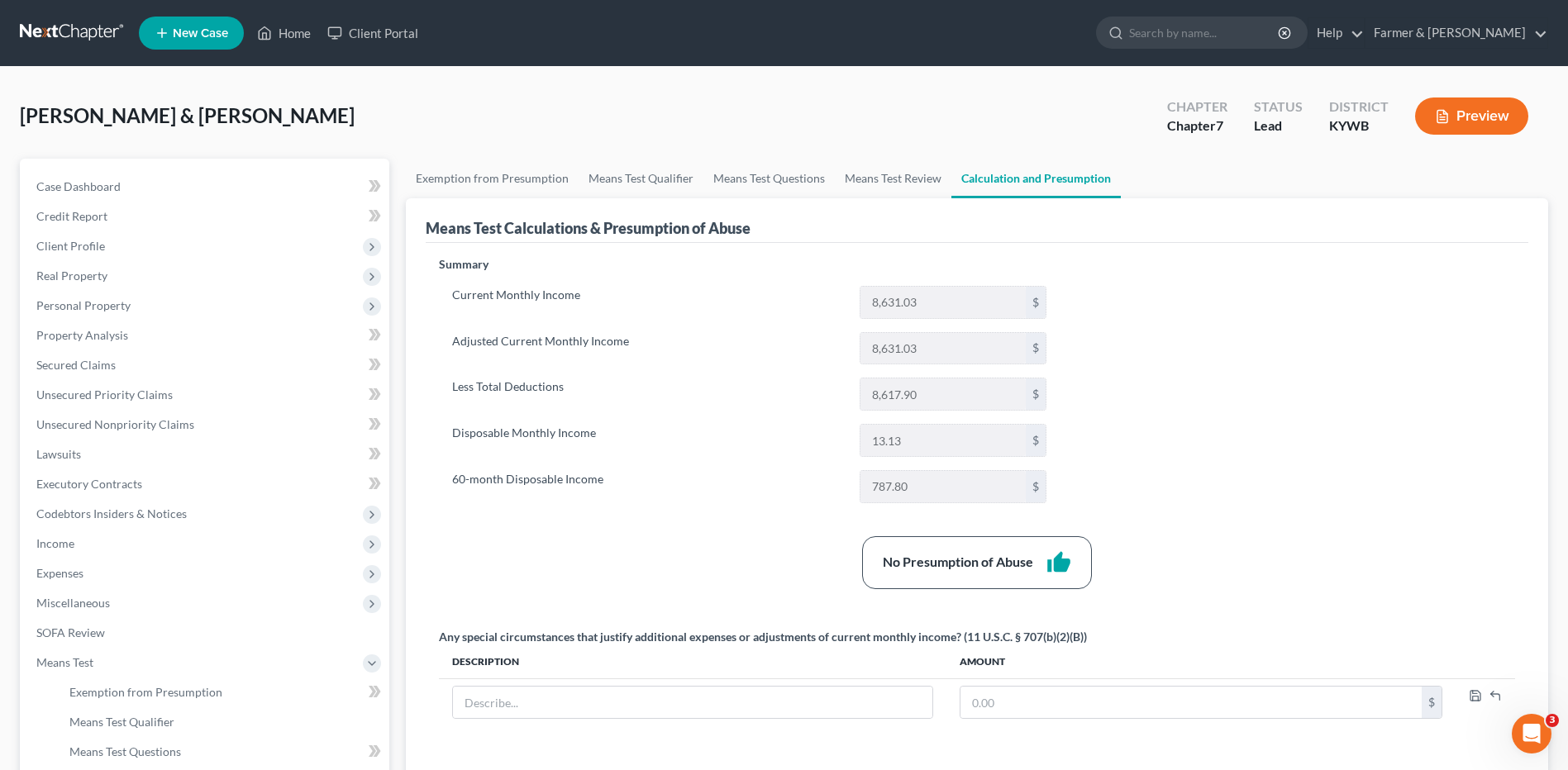
click at [51, 37] on link at bounding box center [73, 32] width 106 height 30
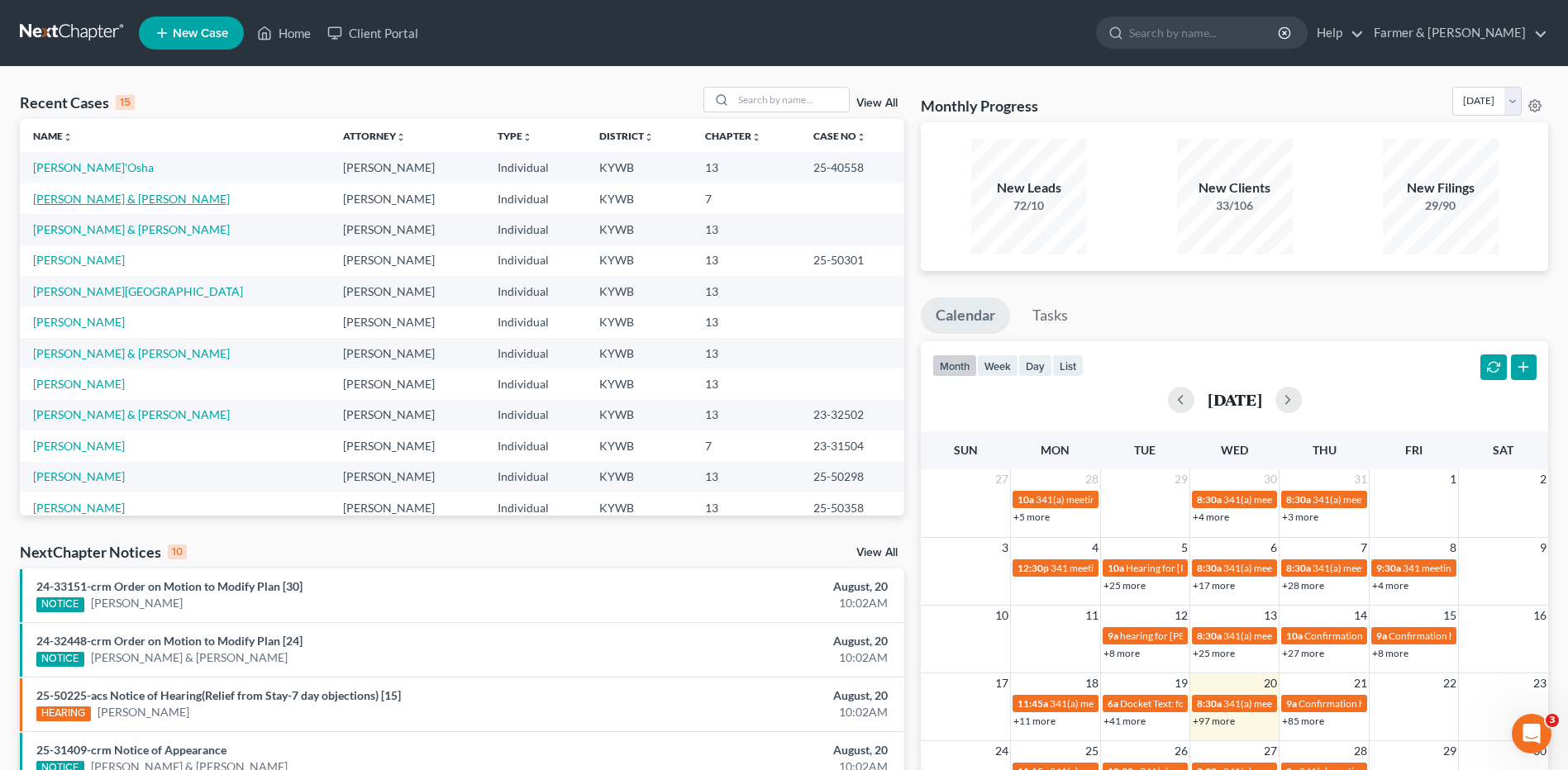
drag, startPoint x: 90, startPoint y: 199, endPoint x: 211, endPoint y: 114, distance: 147.9
click at [90, 199] on link "[PERSON_NAME] & [PERSON_NAME]" at bounding box center [131, 199] width 197 height 14
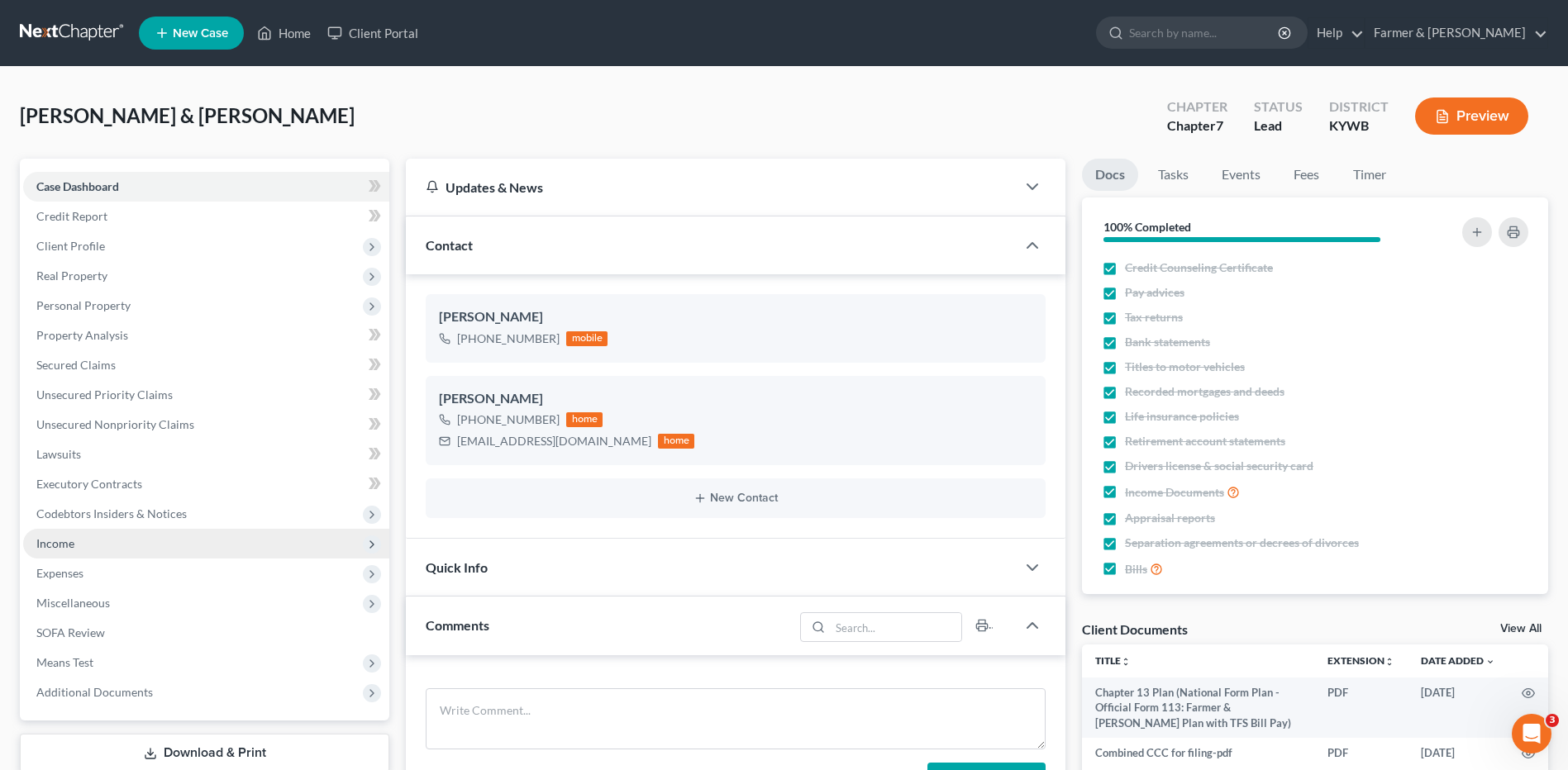
click at [97, 543] on span "Income" at bounding box center [206, 543] width 366 height 30
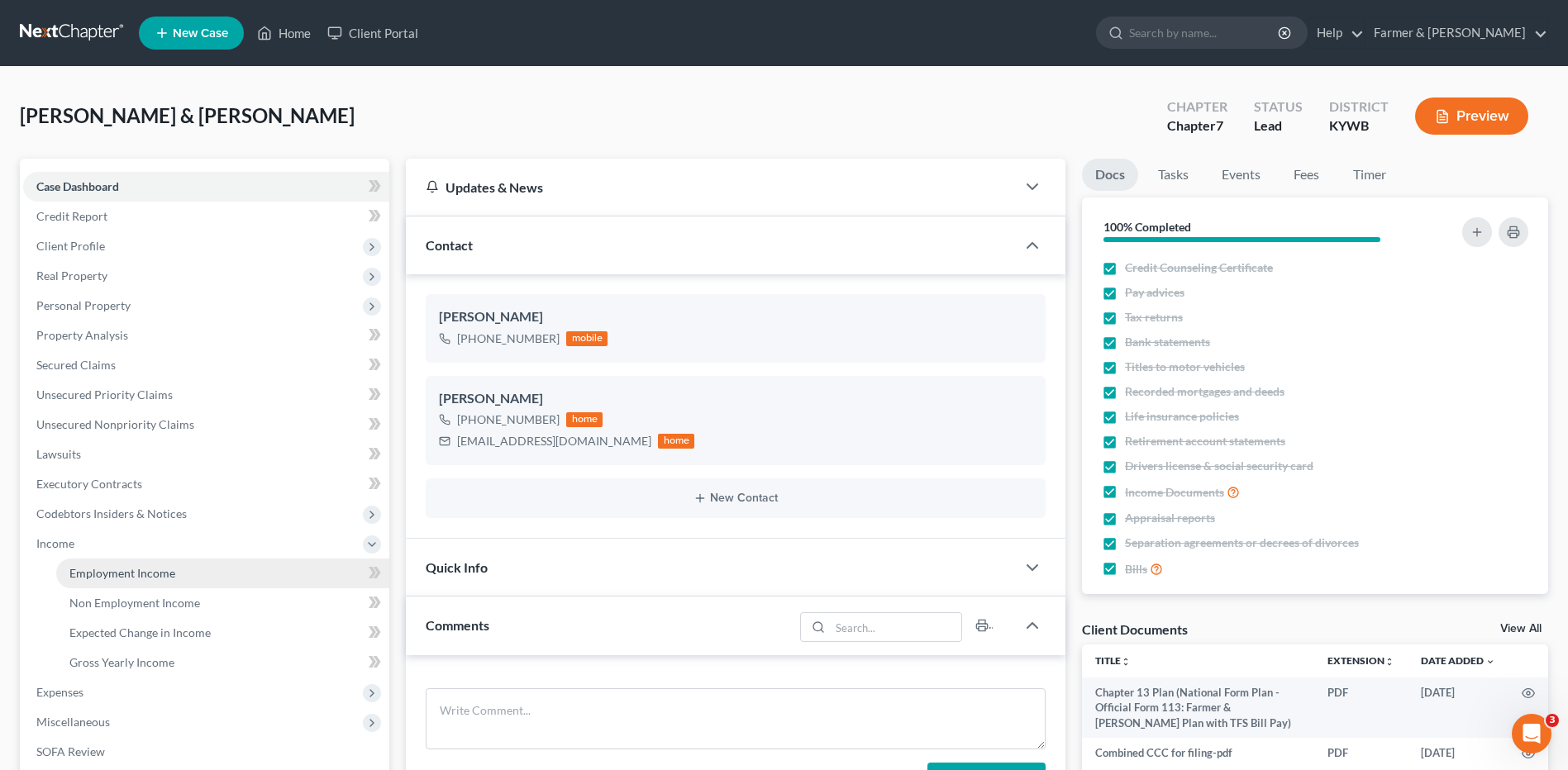
click at [99, 569] on span "Employment Income" at bounding box center [122, 573] width 106 height 14
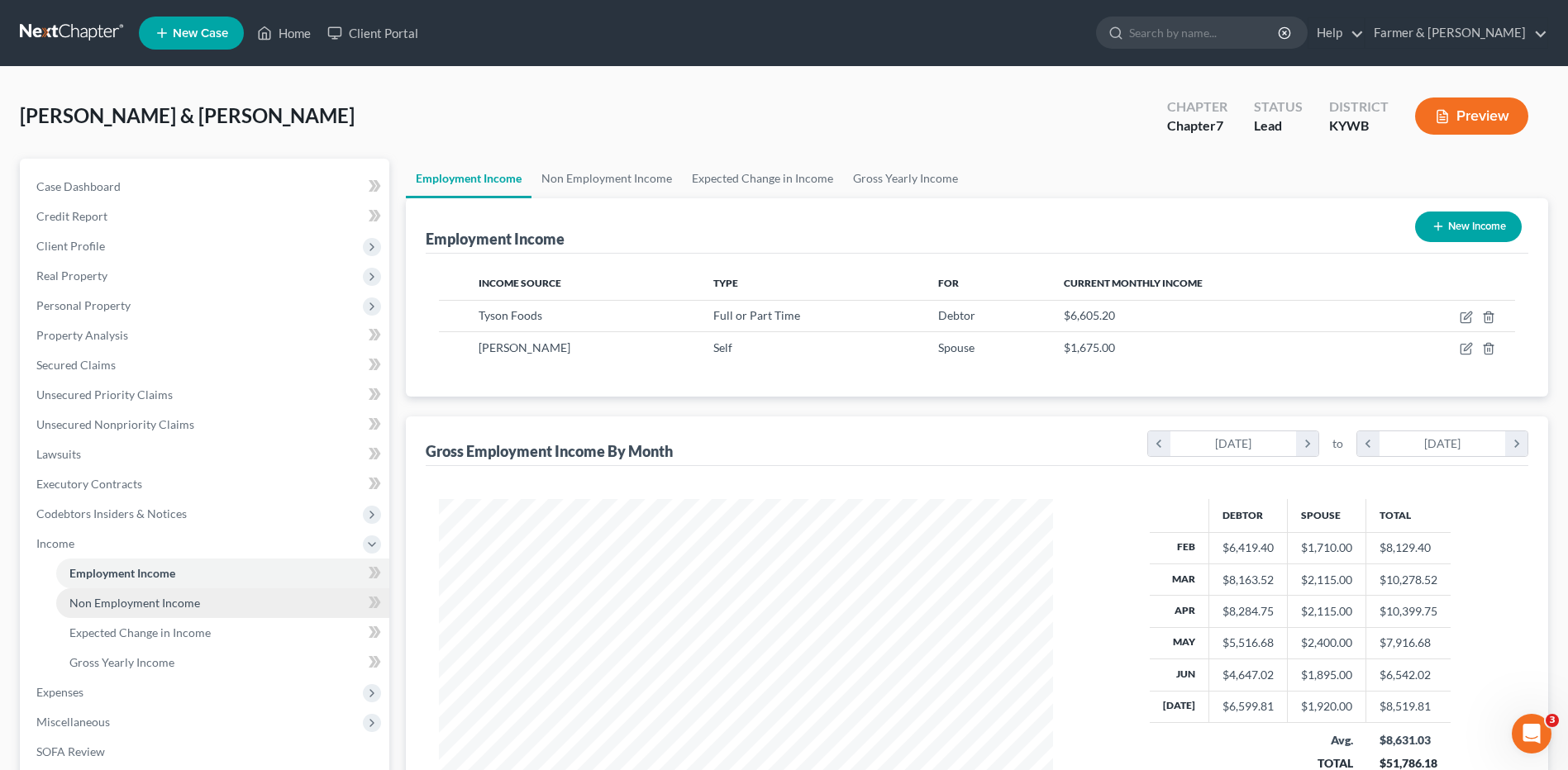
scroll to position [306, 647]
click at [179, 600] on span "Non Employment Income" at bounding box center [134, 602] width 131 height 14
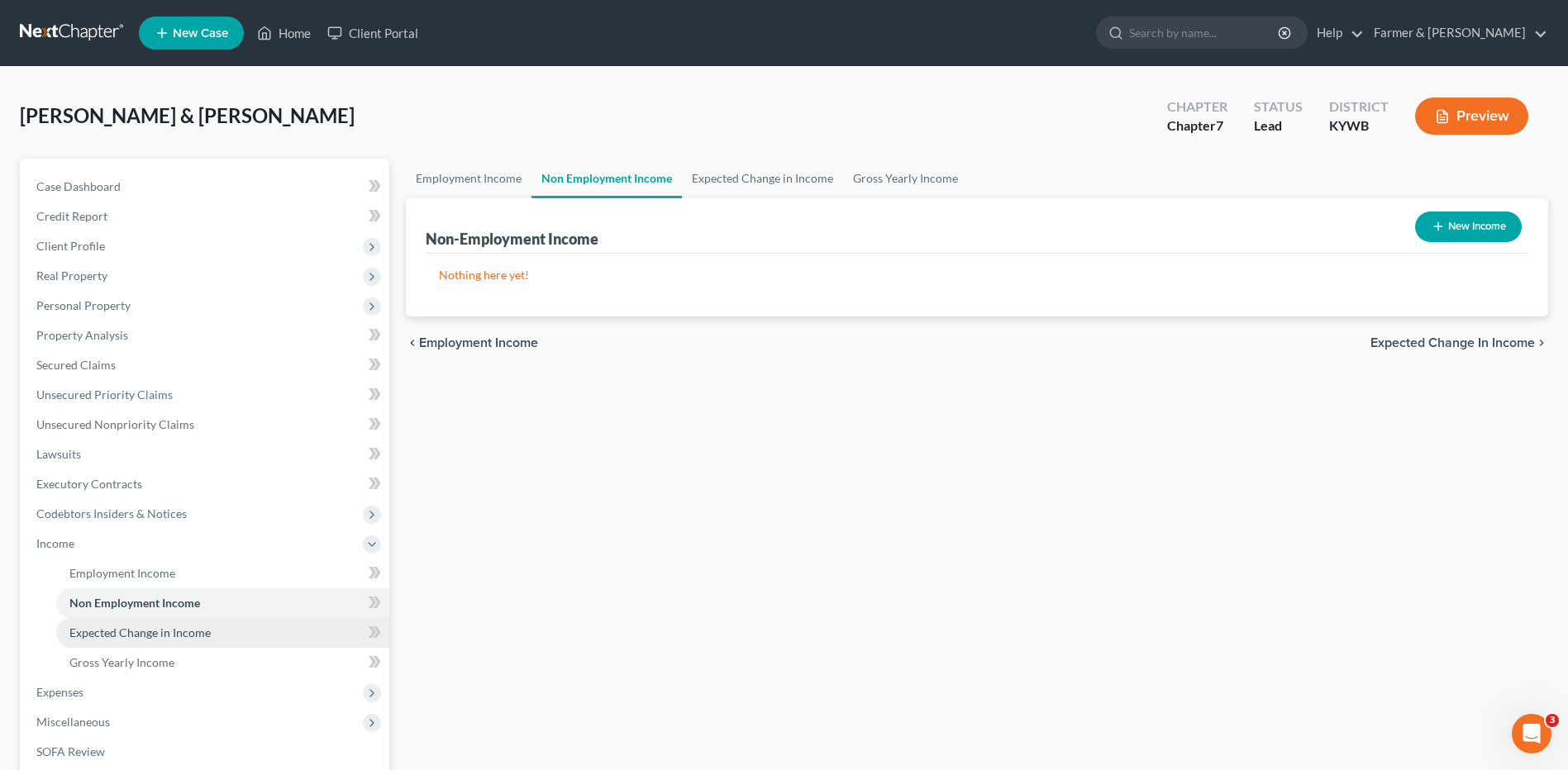
click at [168, 630] on span "Expected Change in Income" at bounding box center [140, 632] width 142 height 14
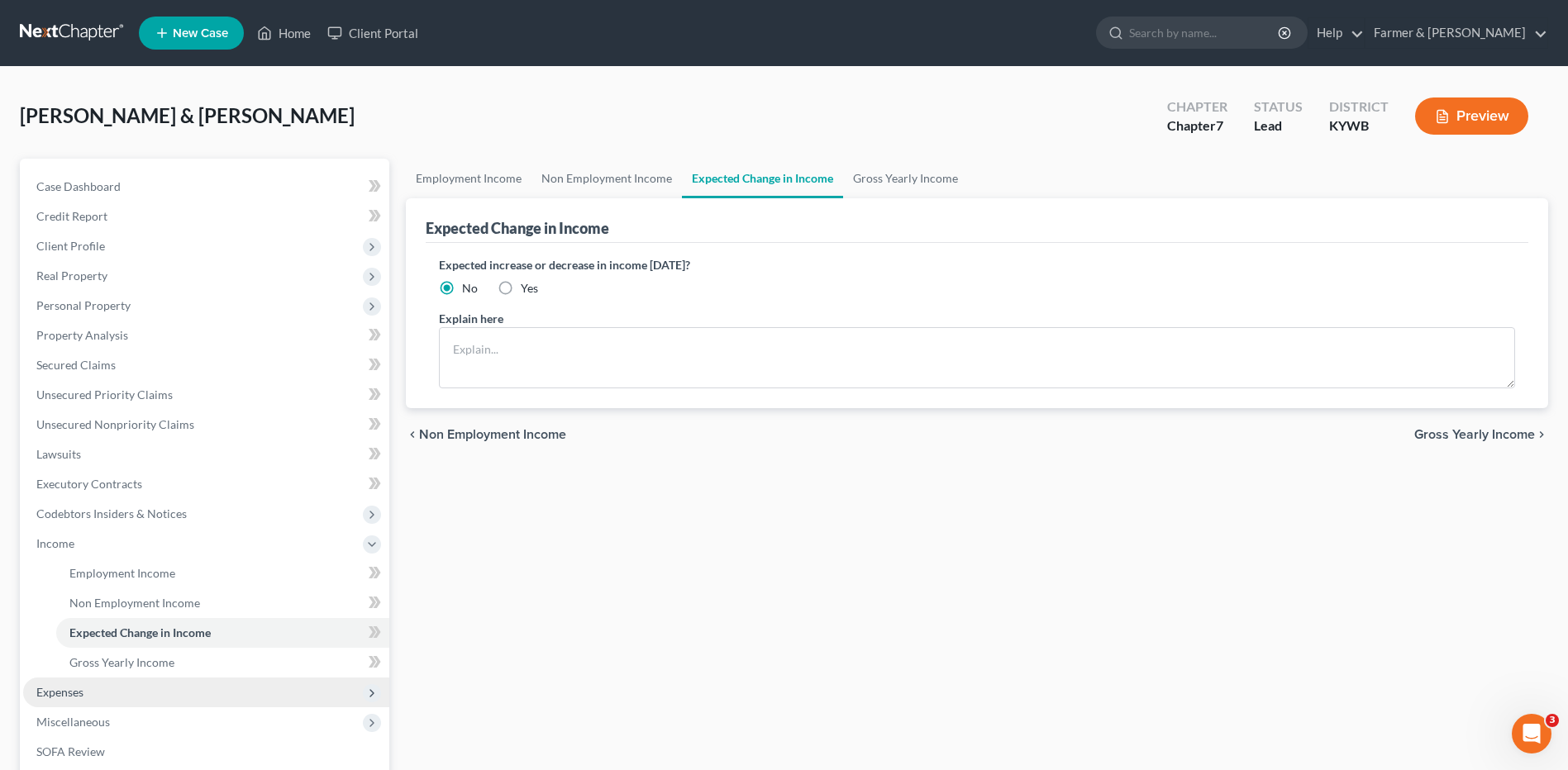
click at [105, 689] on span "Expenses" at bounding box center [206, 692] width 366 height 30
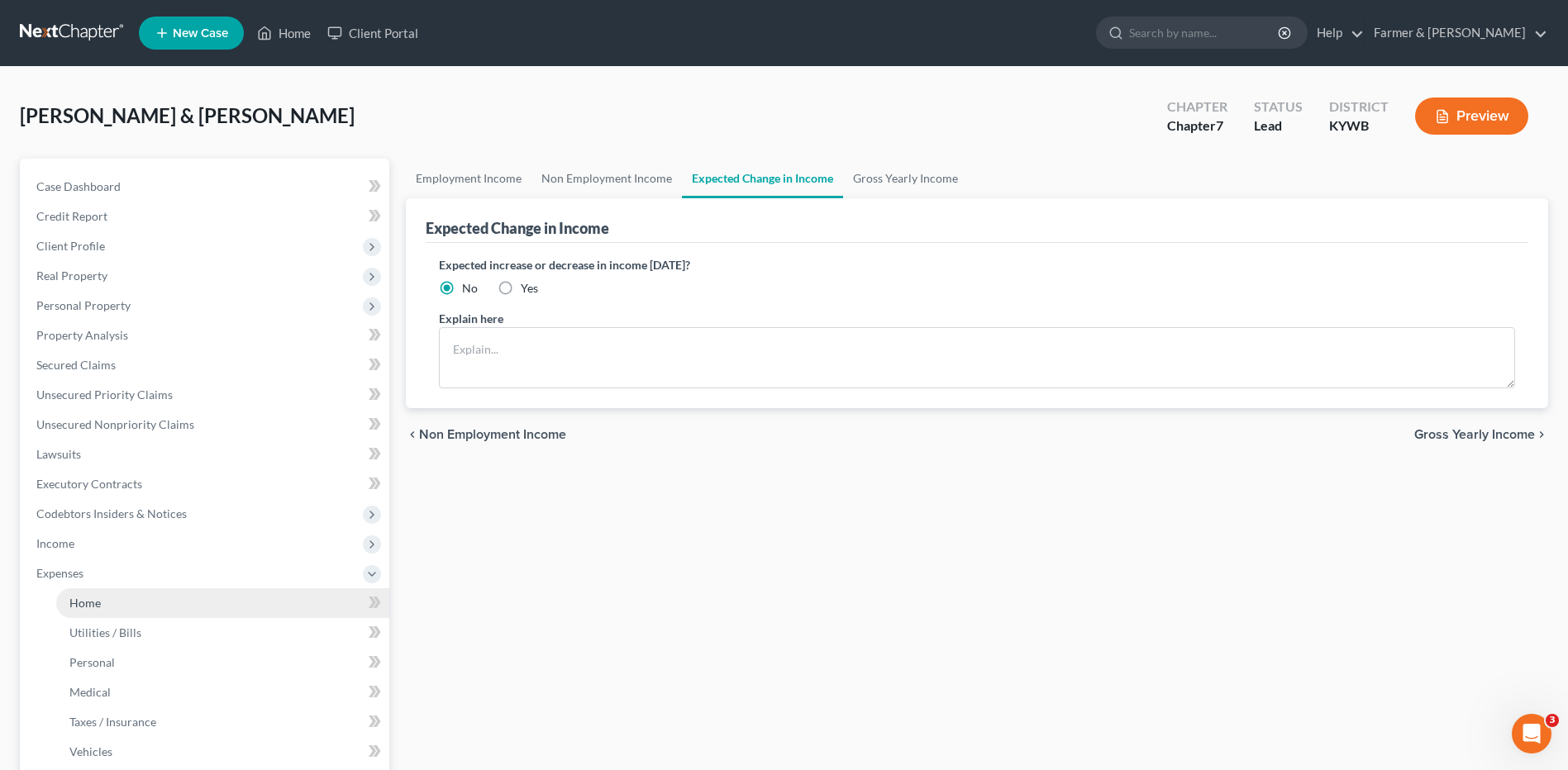
click at [156, 596] on link "Home" at bounding box center [223, 603] width 333 height 30
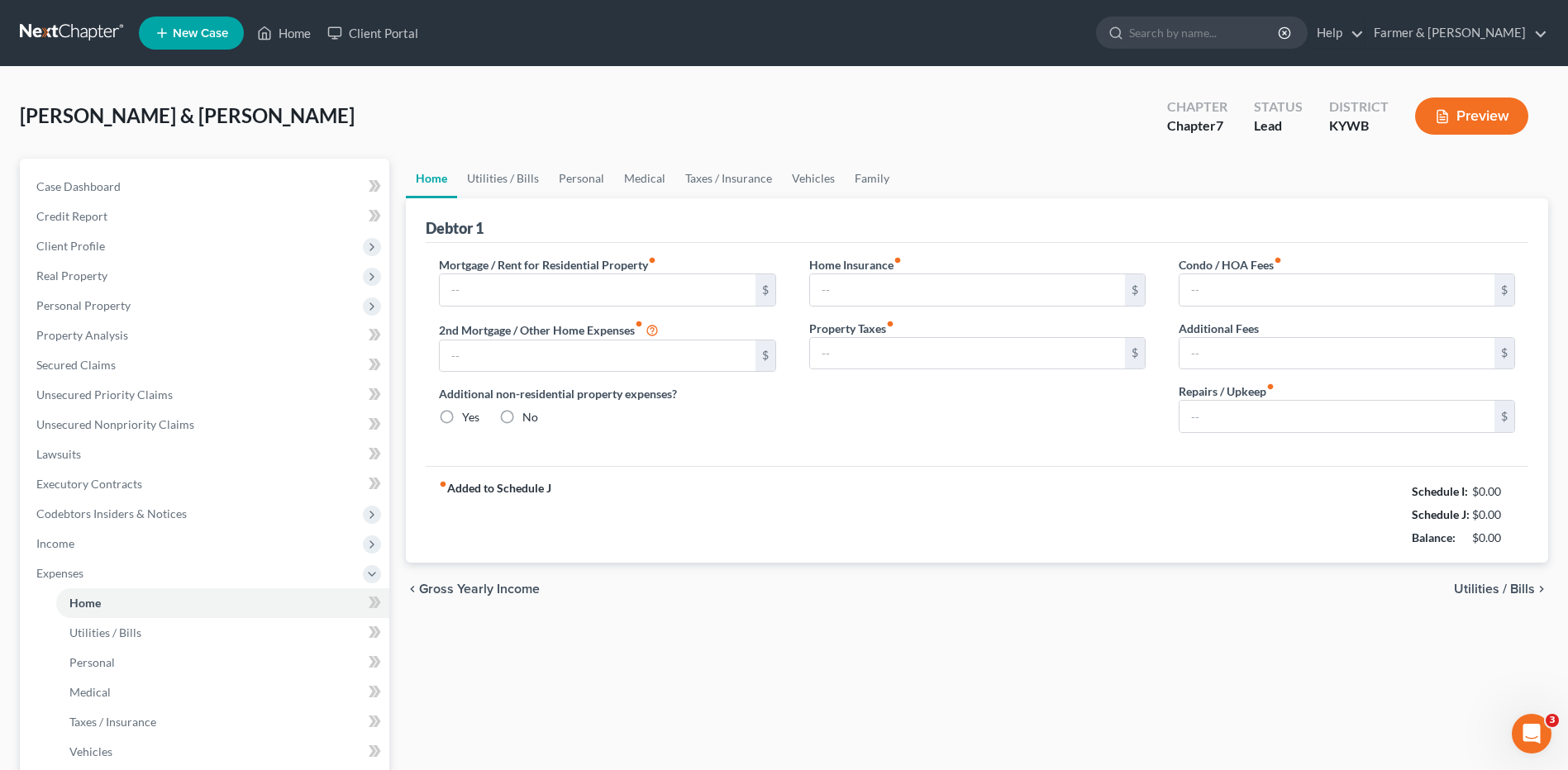
type input "595.00"
type input "0.00"
radio input "true"
type input "0.00"
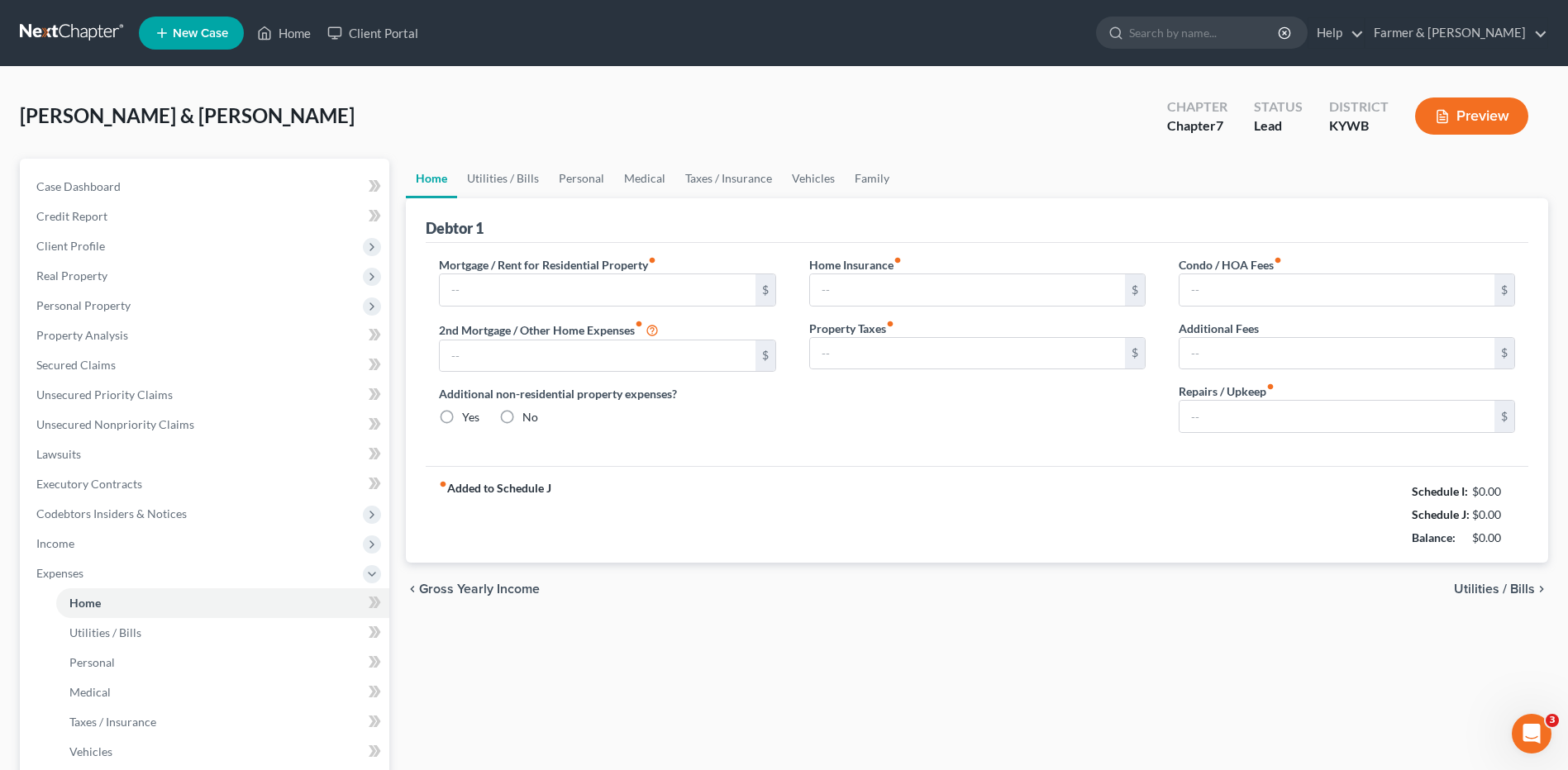
type input "0.00"
type input "100.00"
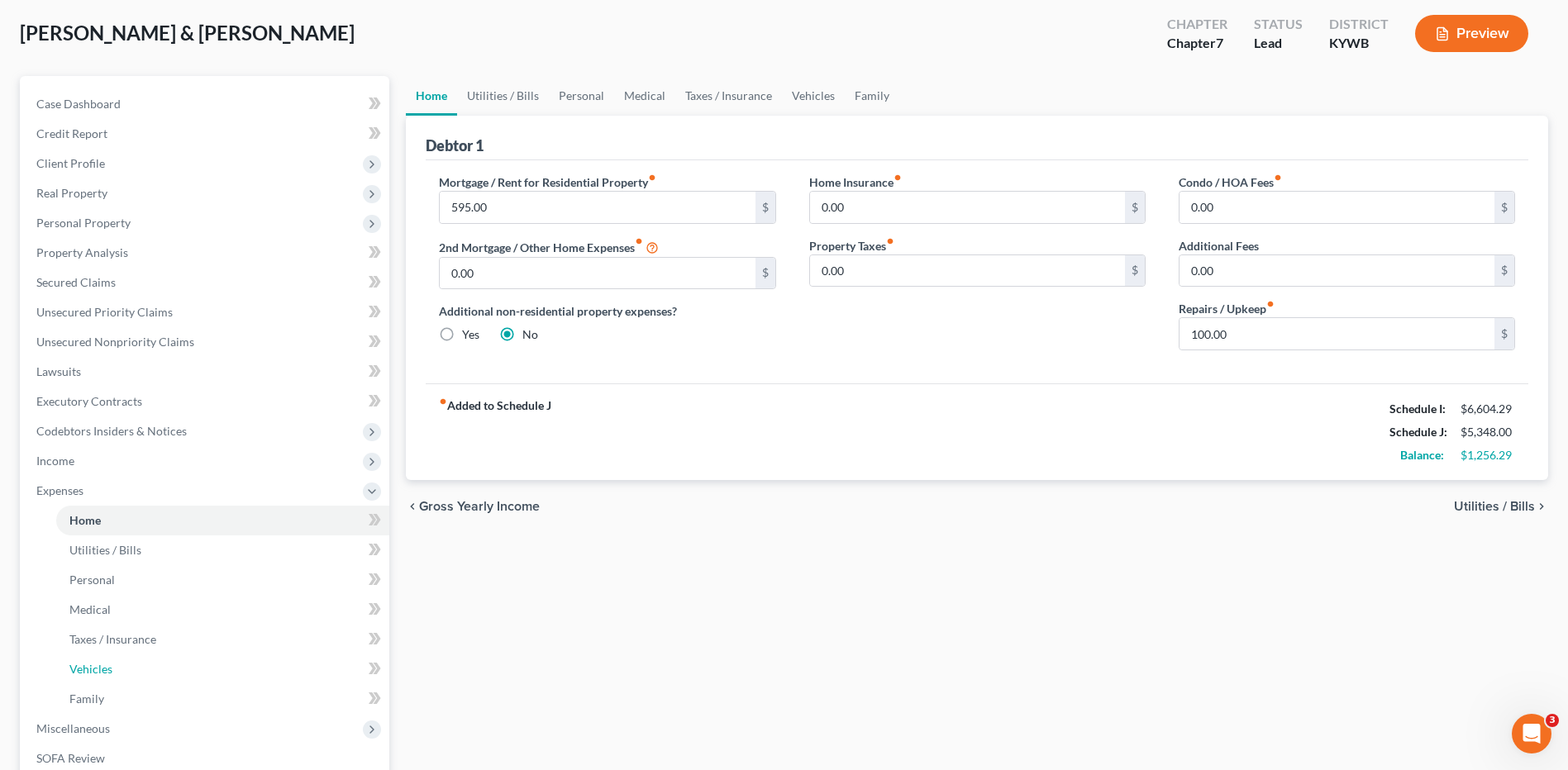
drag, startPoint x: 151, startPoint y: 665, endPoint x: 409, endPoint y: 648, distance: 258.6
click at [151, 664] on link "Vehicles" at bounding box center [223, 669] width 333 height 30
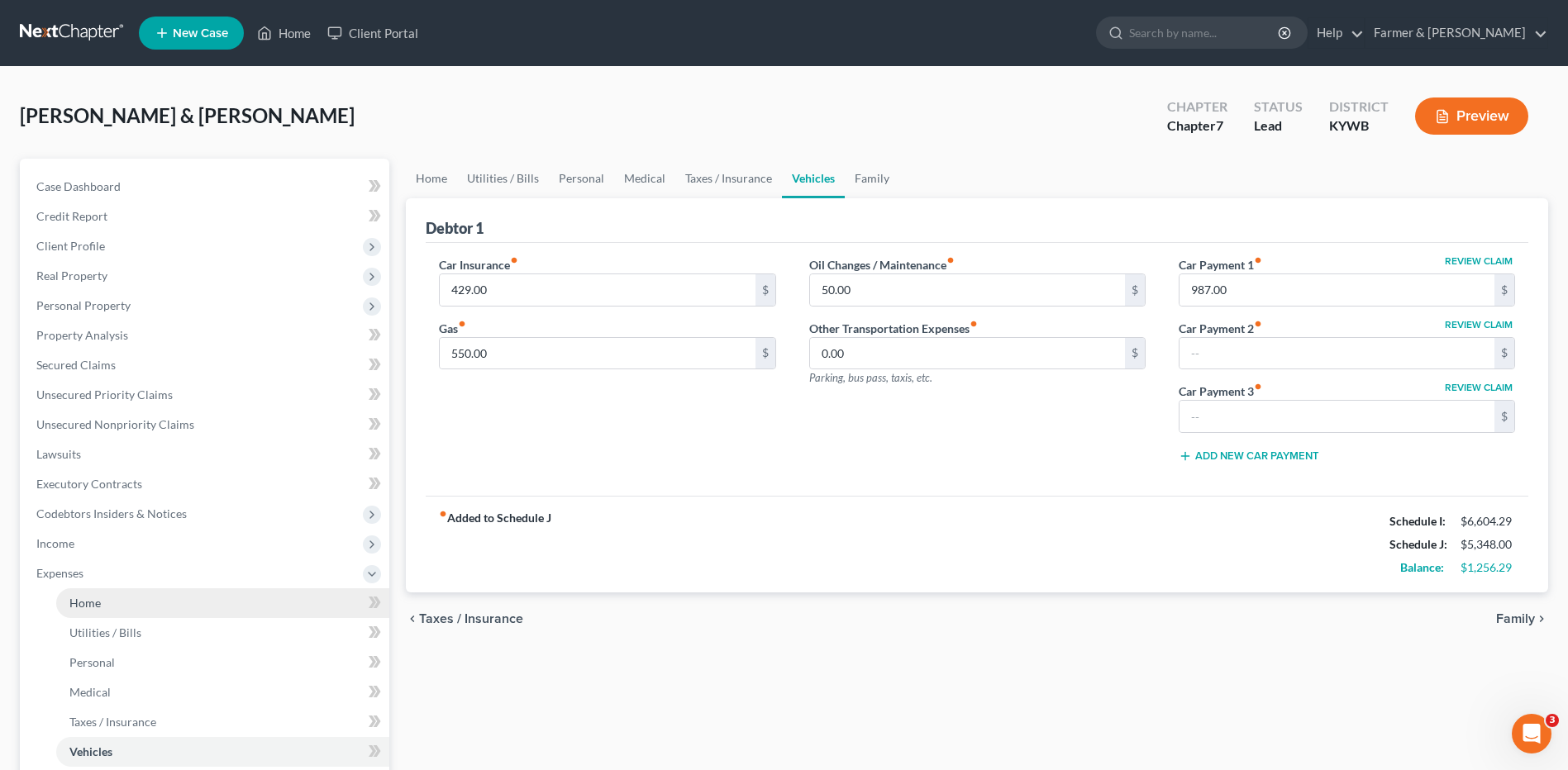
click at [138, 607] on link "Home" at bounding box center [223, 603] width 333 height 30
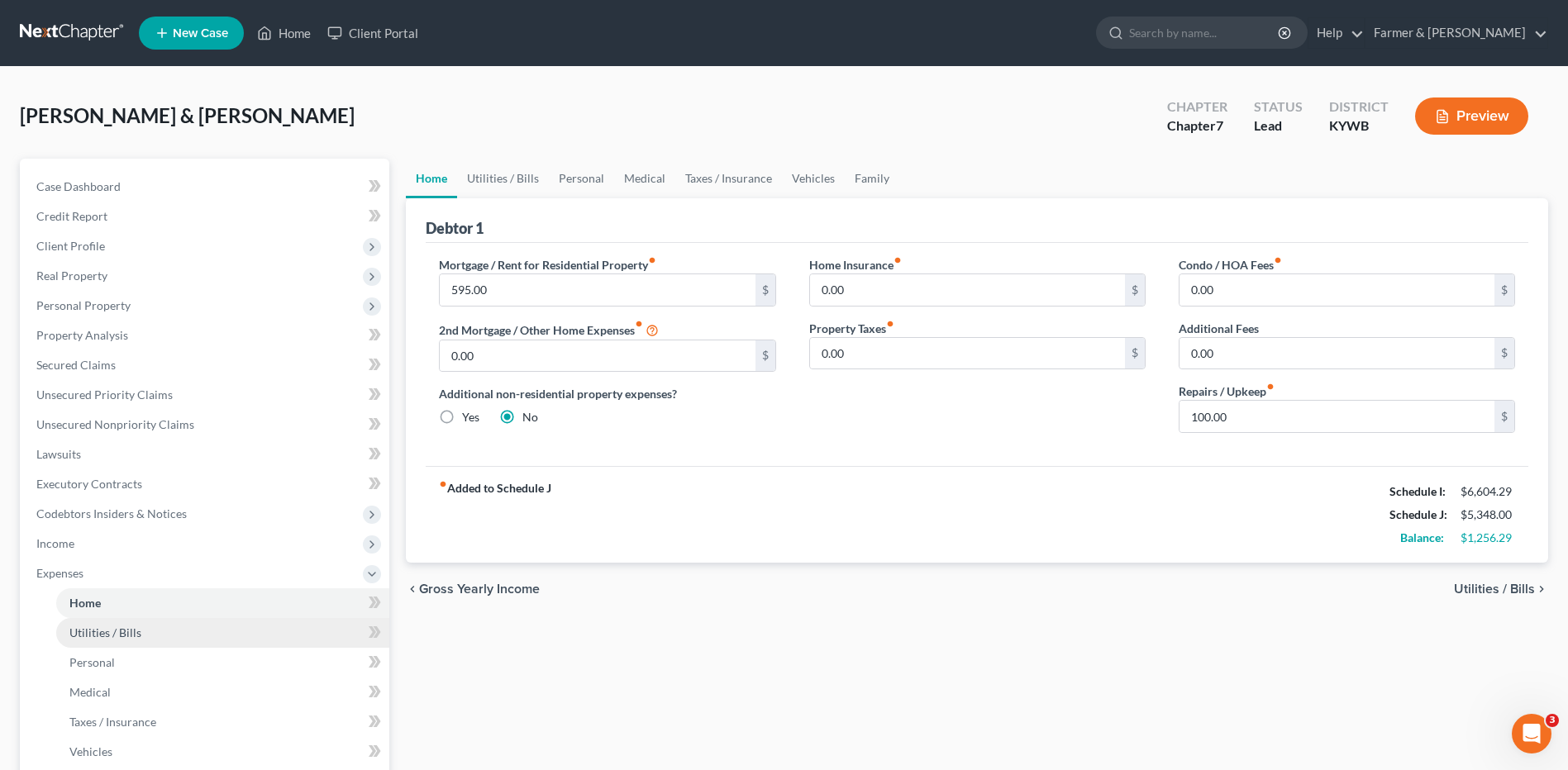
click at [107, 640] on link "Utilities / Bills" at bounding box center [223, 633] width 333 height 30
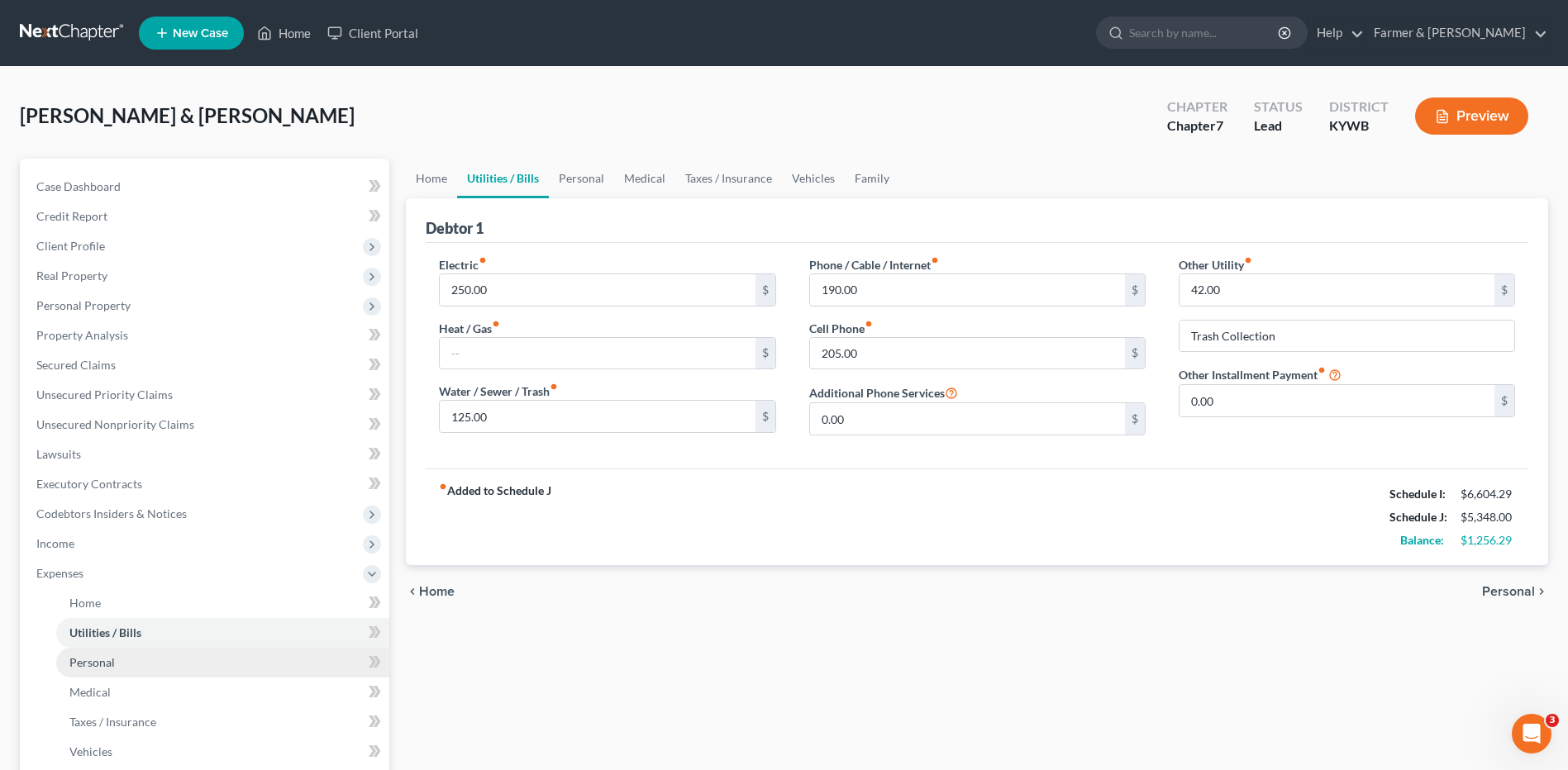
click at [107, 663] on span "Personal" at bounding box center [91, 662] width 45 height 14
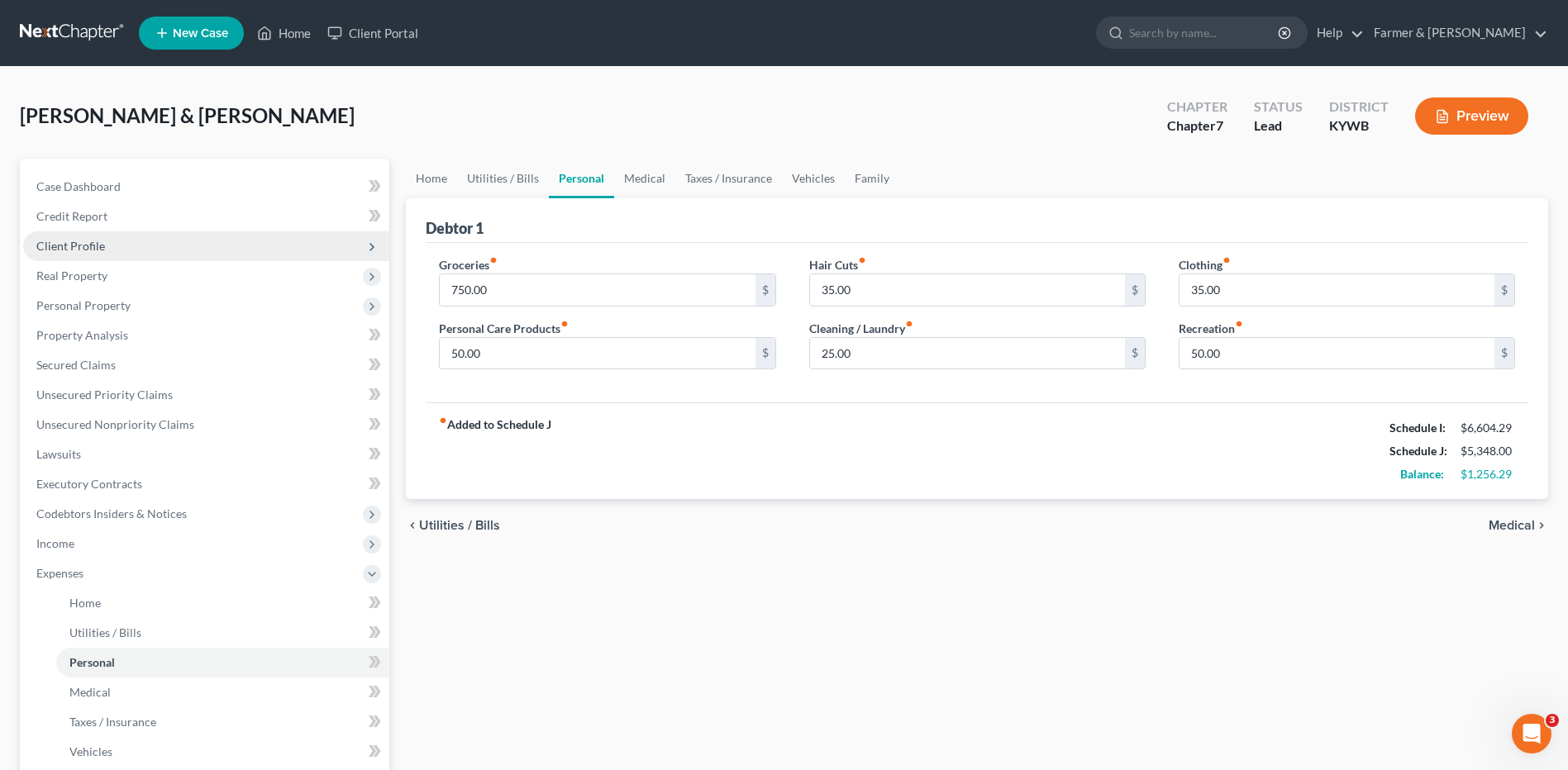
click at [106, 236] on span "Client Profile" at bounding box center [206, 246] width 366 height 30
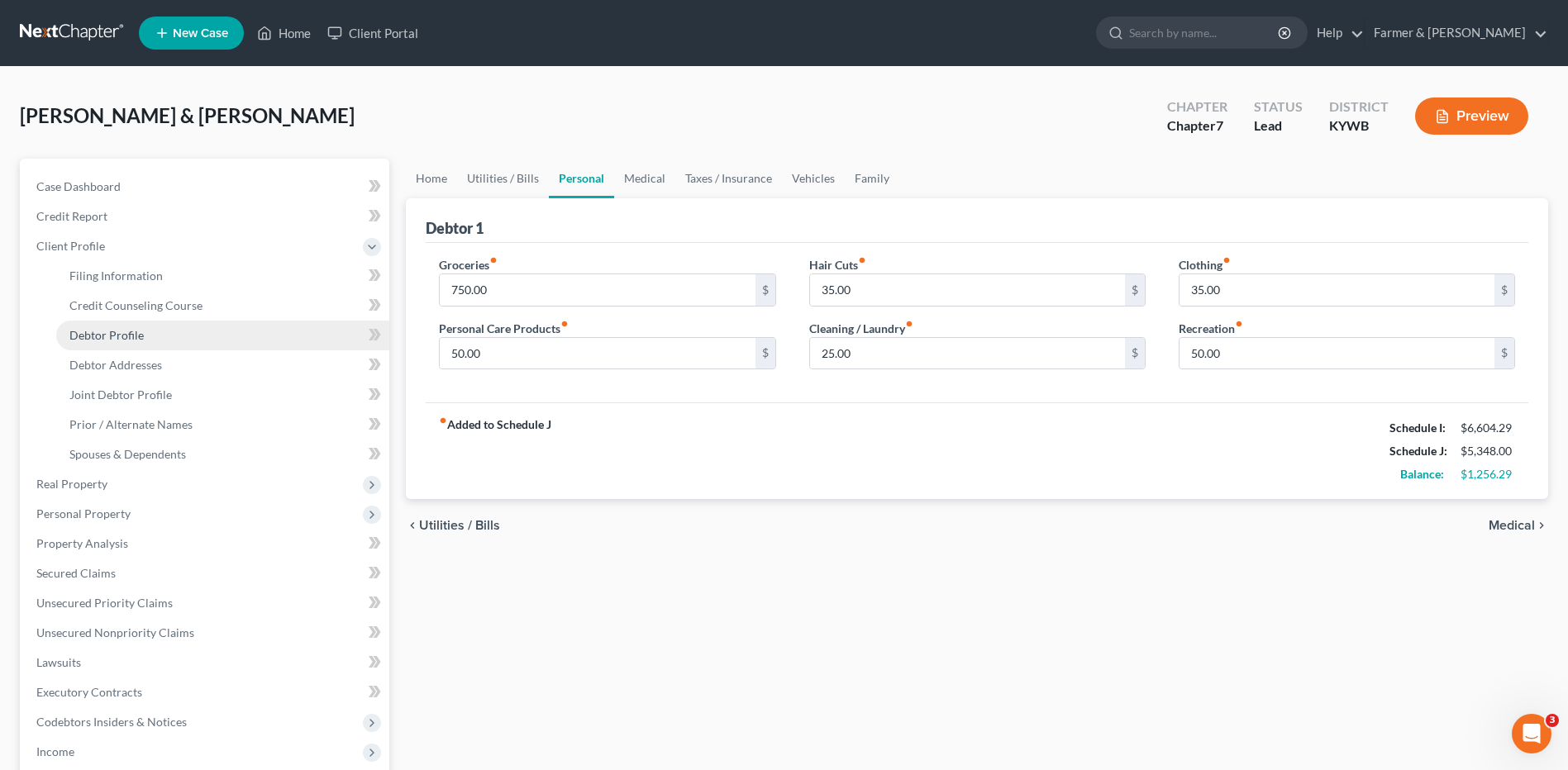
drag, startPoint x: 125, startPoint y: 344, endPoint x: 233, endPoint y: 325, distance: 109.7
click at [125, 344] on link "Debtor Profile" at bounding box center [223, 335] width 333 height 30
select select "1"
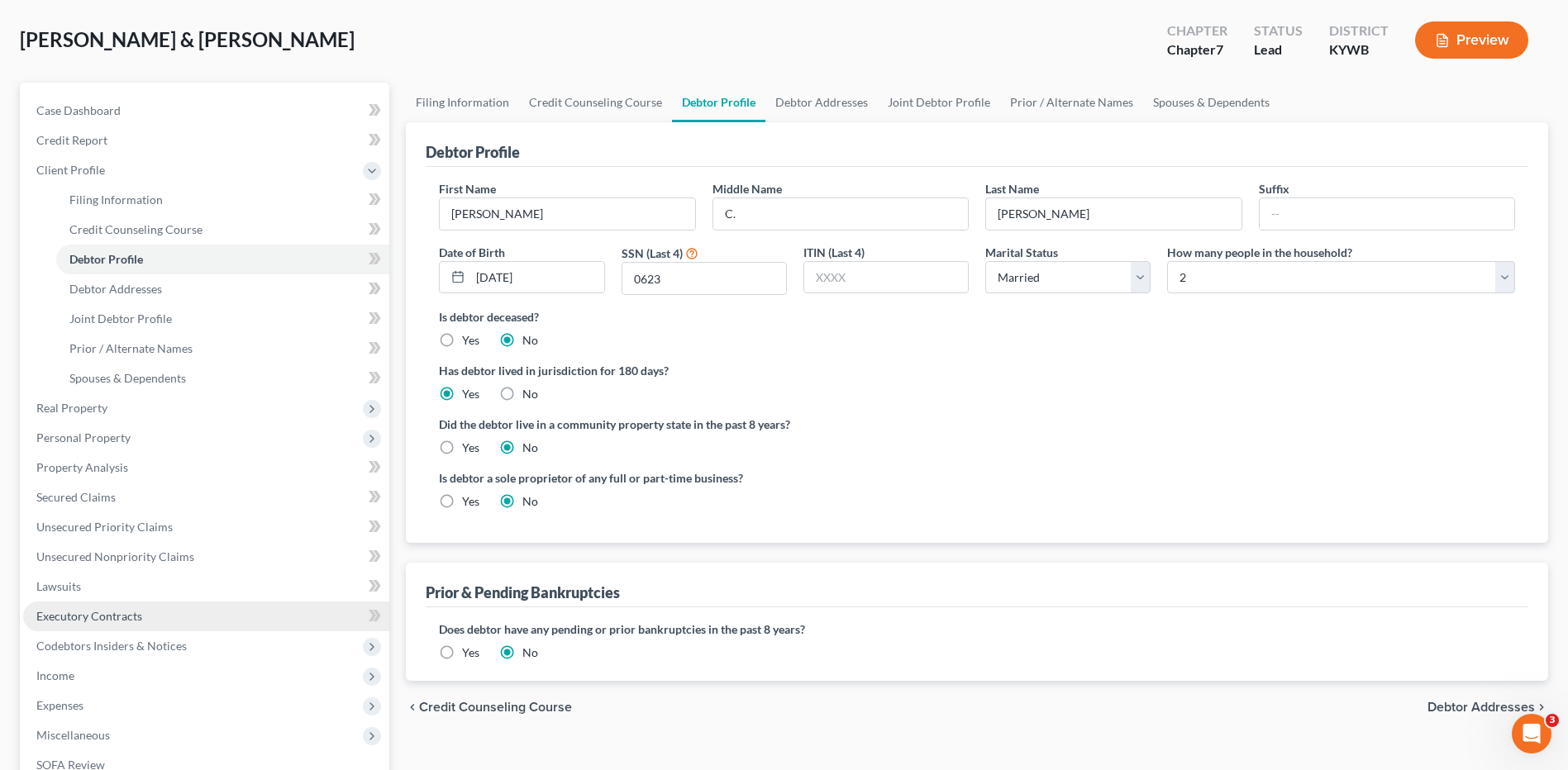
scroll to position [165, 0]
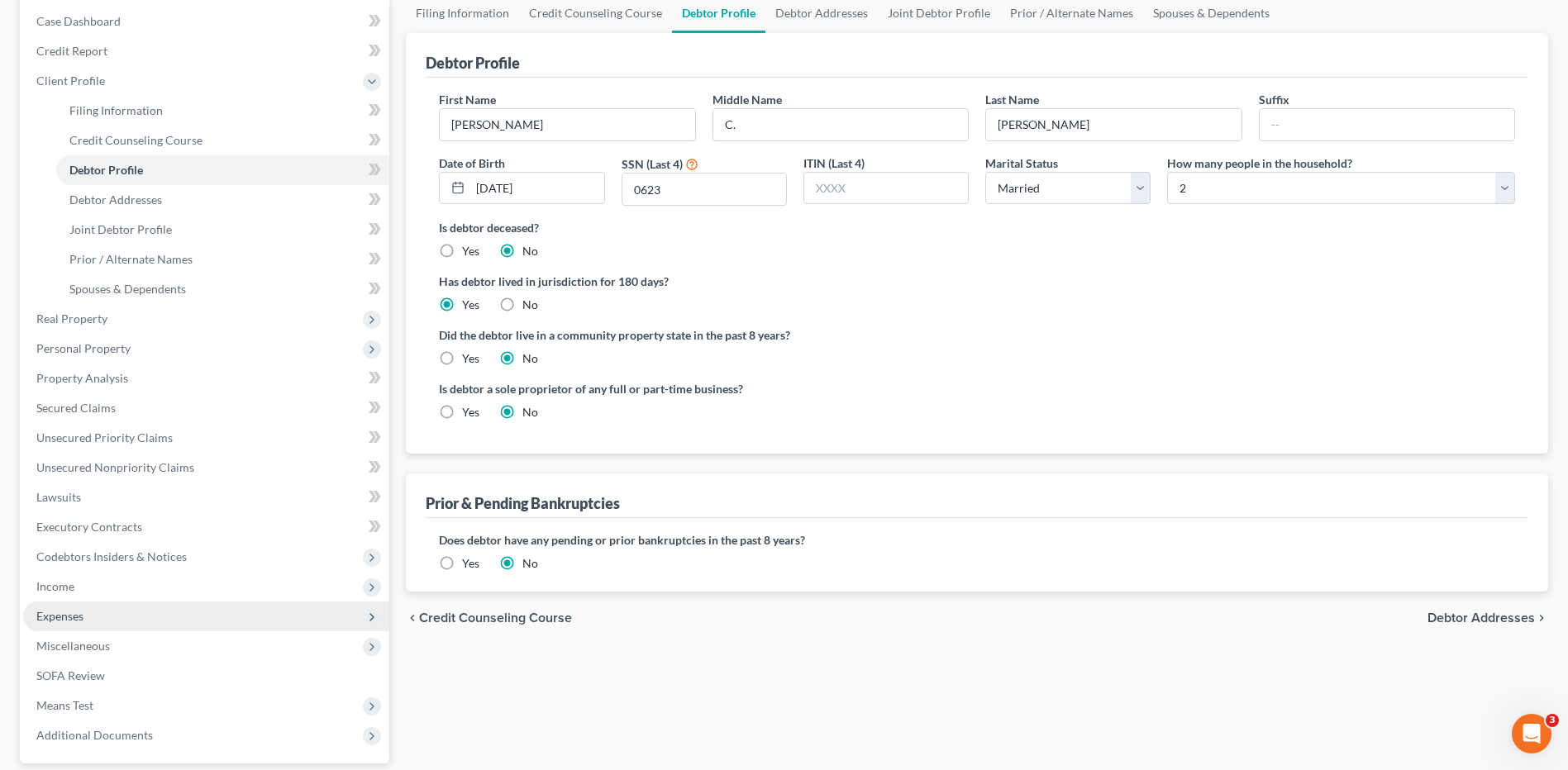
click at [108, 617] on span "Expenses" at bounding box center [206, 616] width 366 height 30
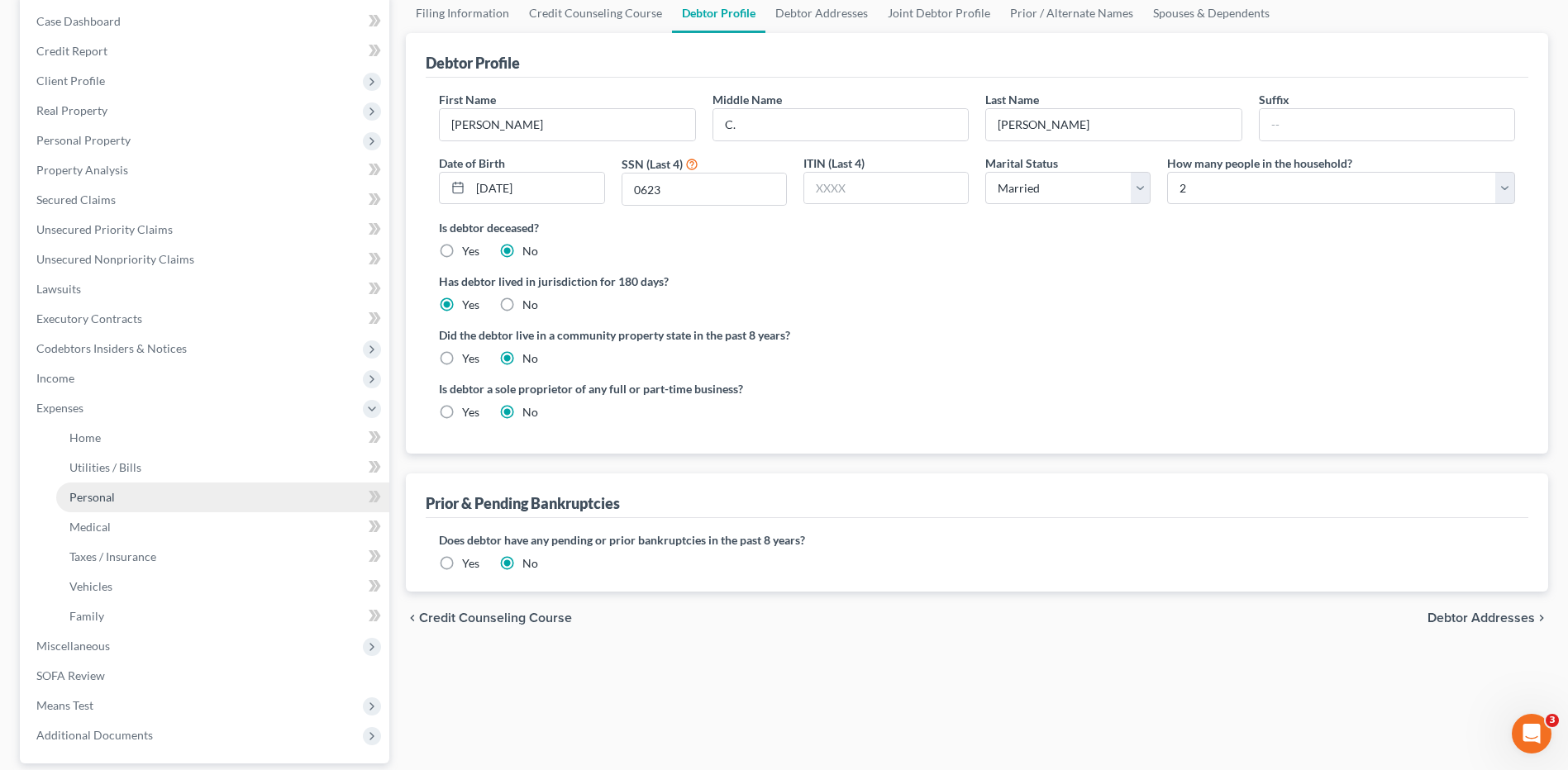
click at [131, 495] on link "Personal" at bounding box center [223, 497] width 333 height 30
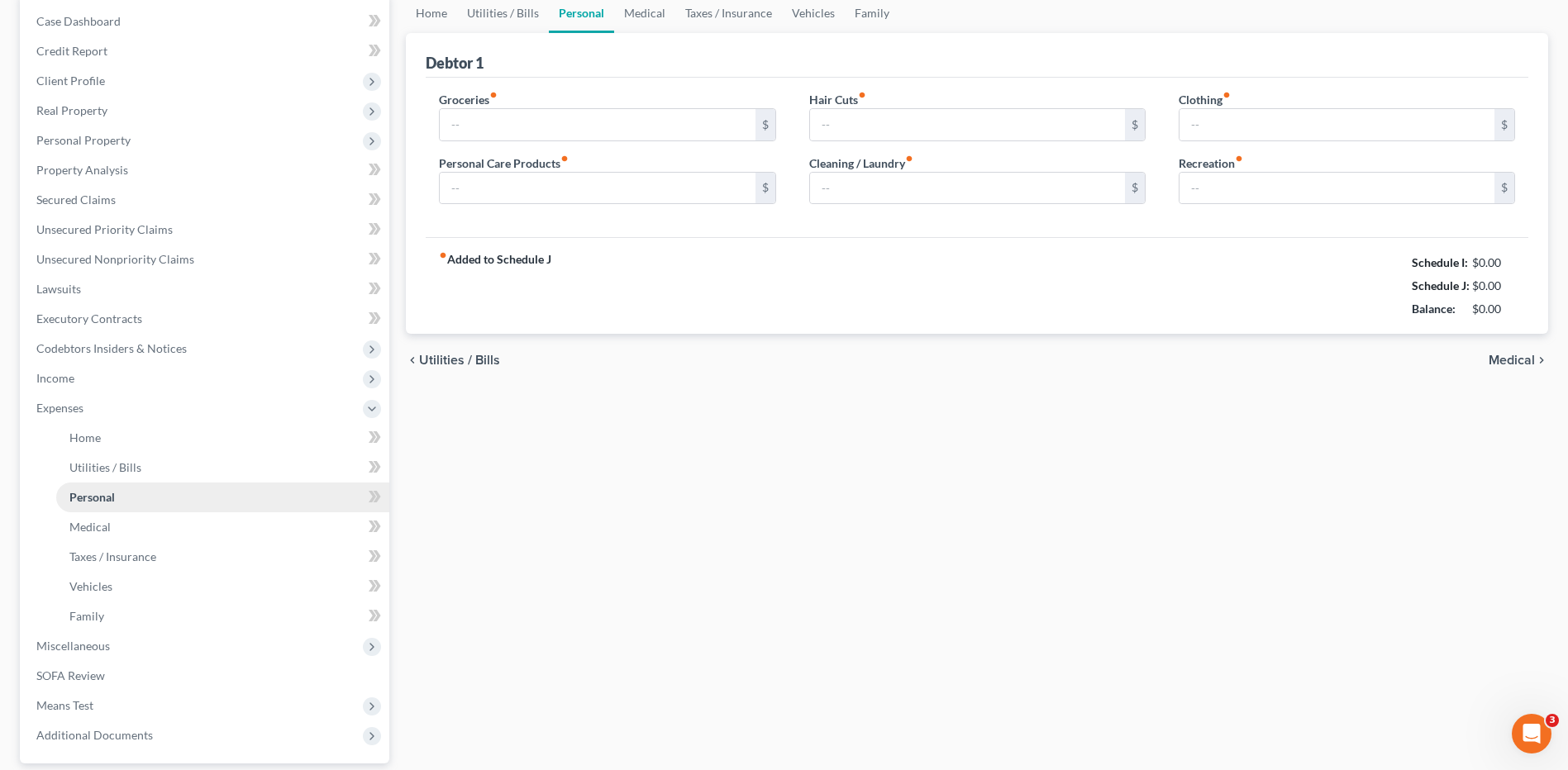
scroll to position [84, 0]
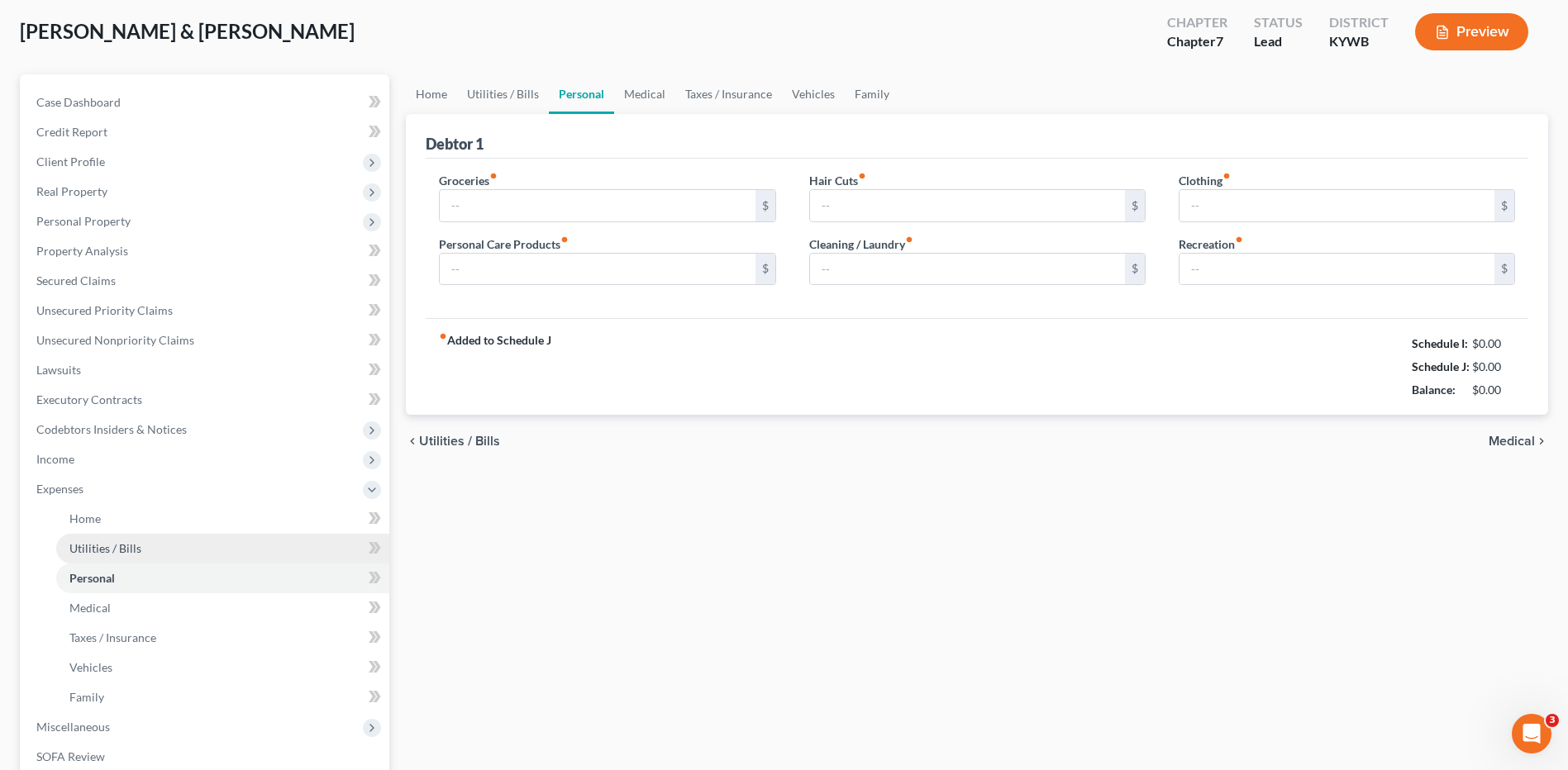
type input "750.00"
type input "50.00"
type input "35.00"
type input "25.00"
type input "35.00"
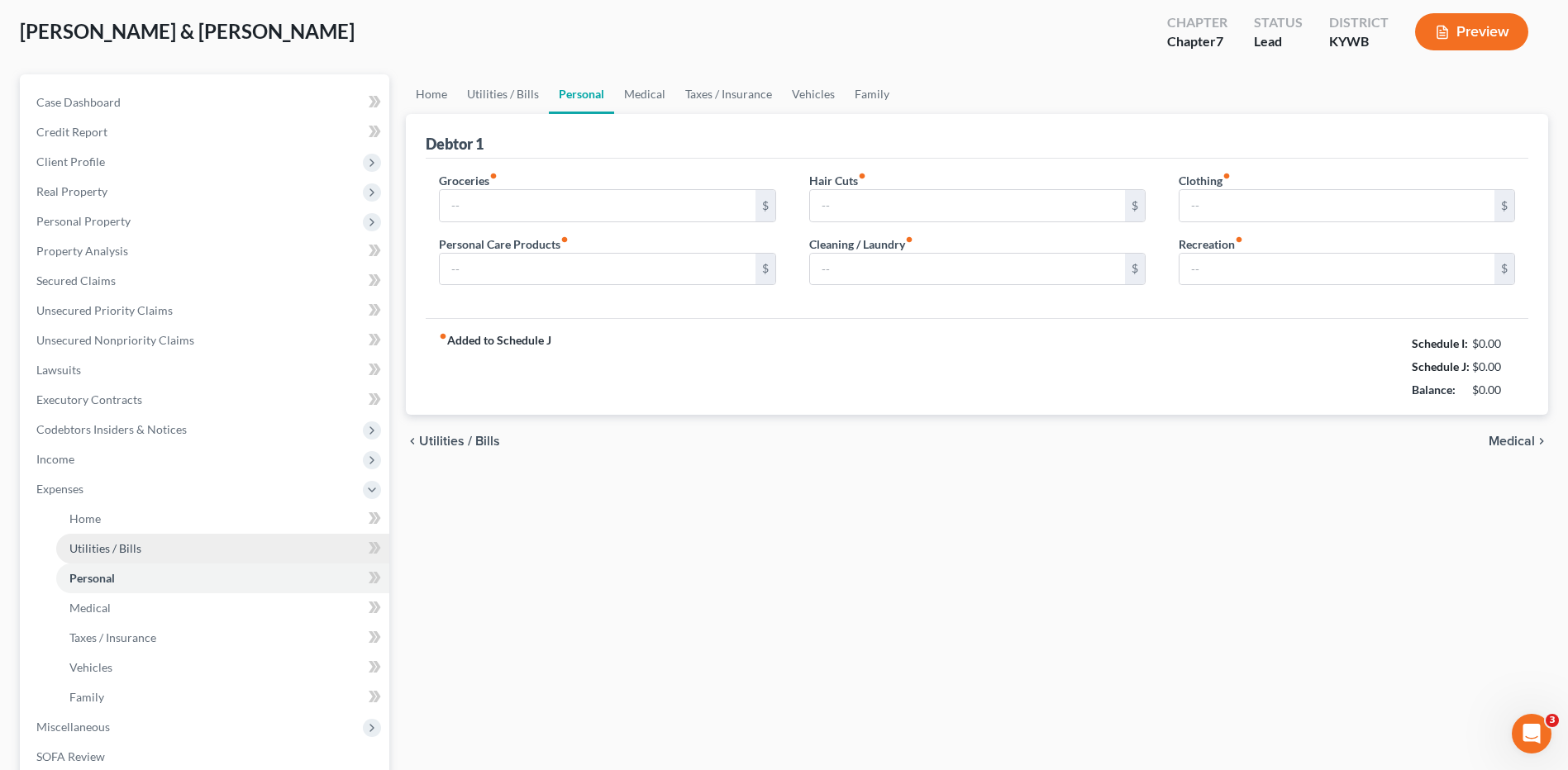
type input "50.00"
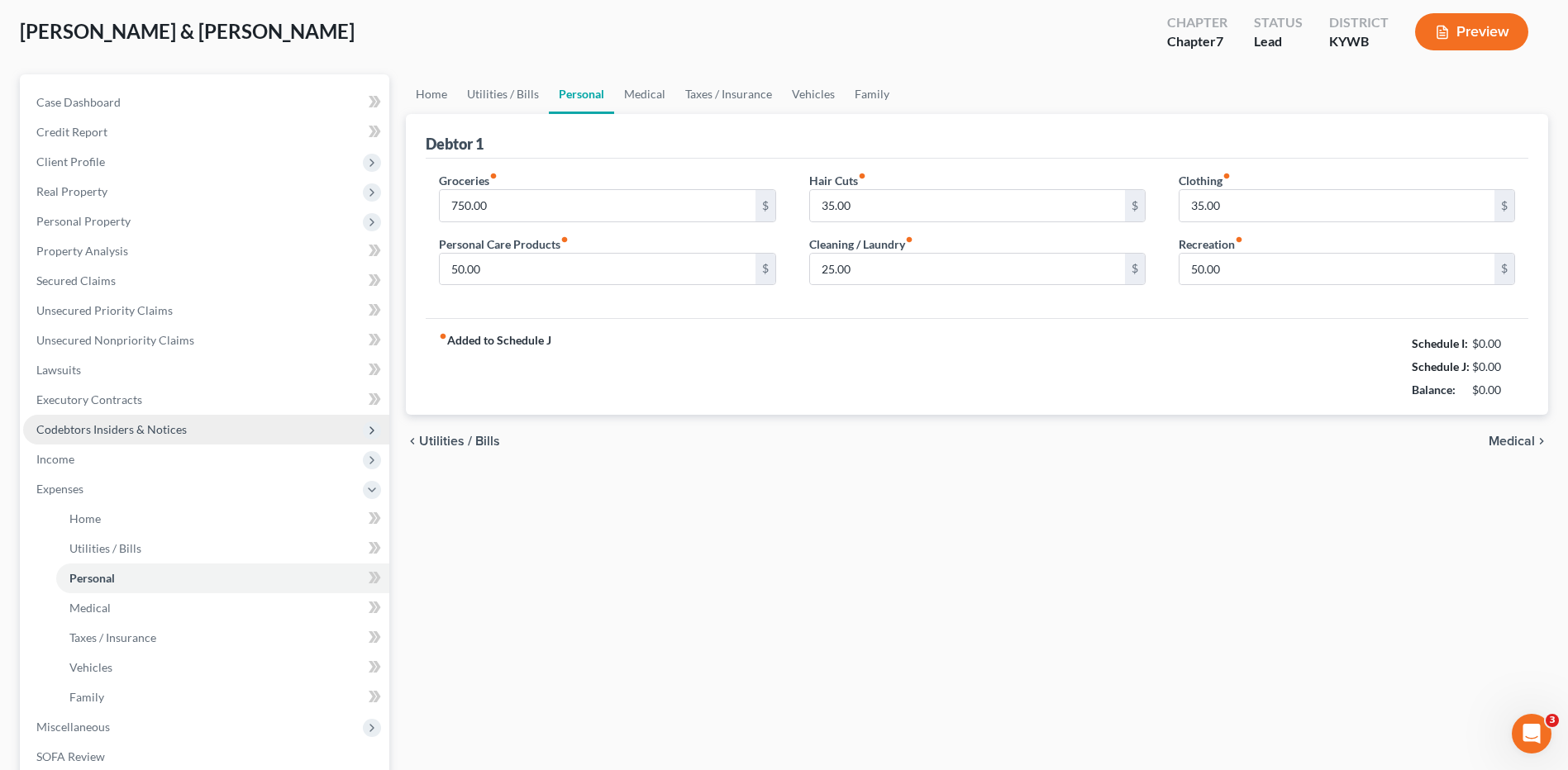
scroll to position [0, 0]
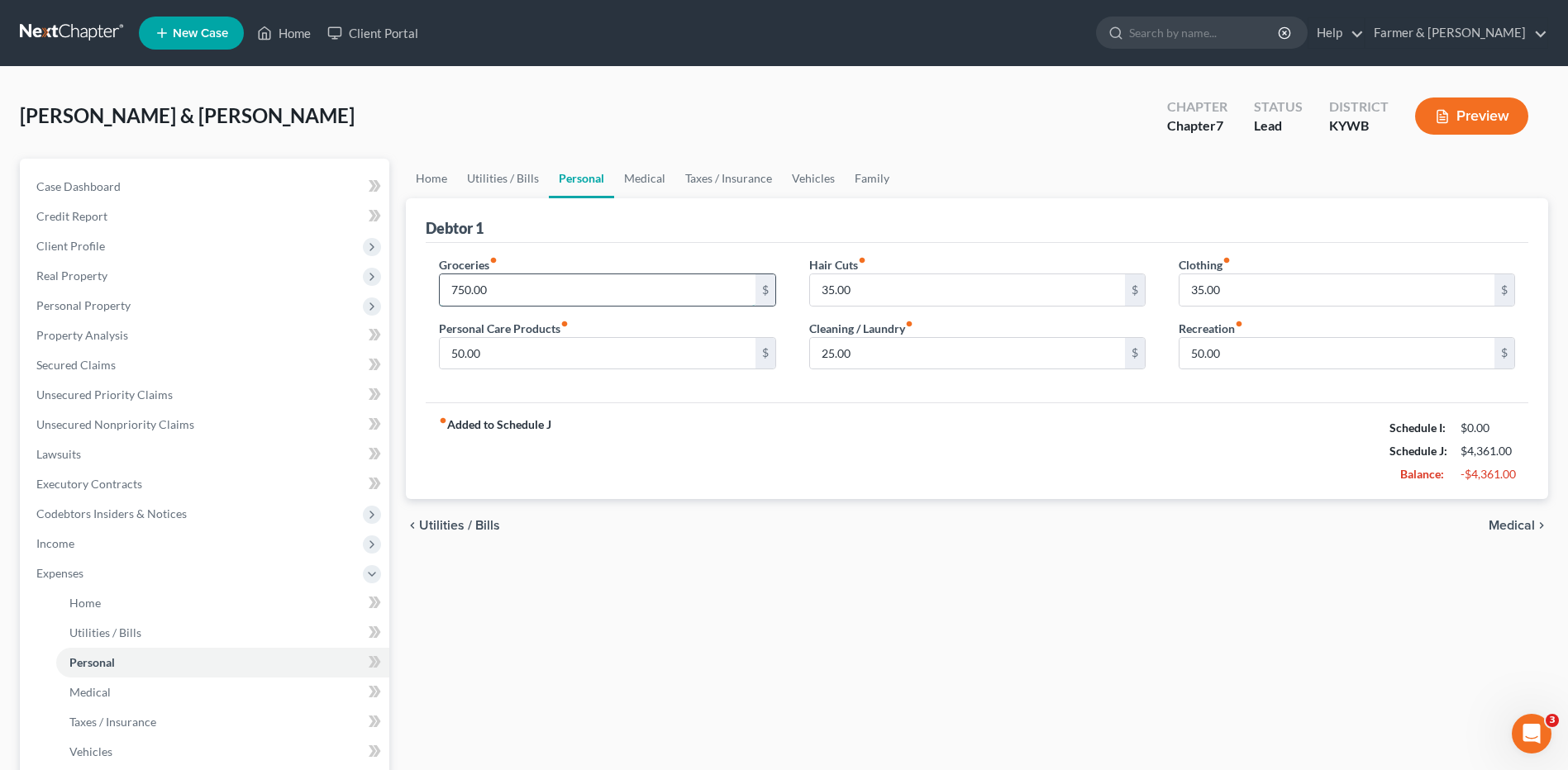
click at [587, 288] on input "750.00" at bounding box center [596, 290] width 315 height 32
type input "850.00"
type input "125.00"
type input "65.00"
type input "55.00"
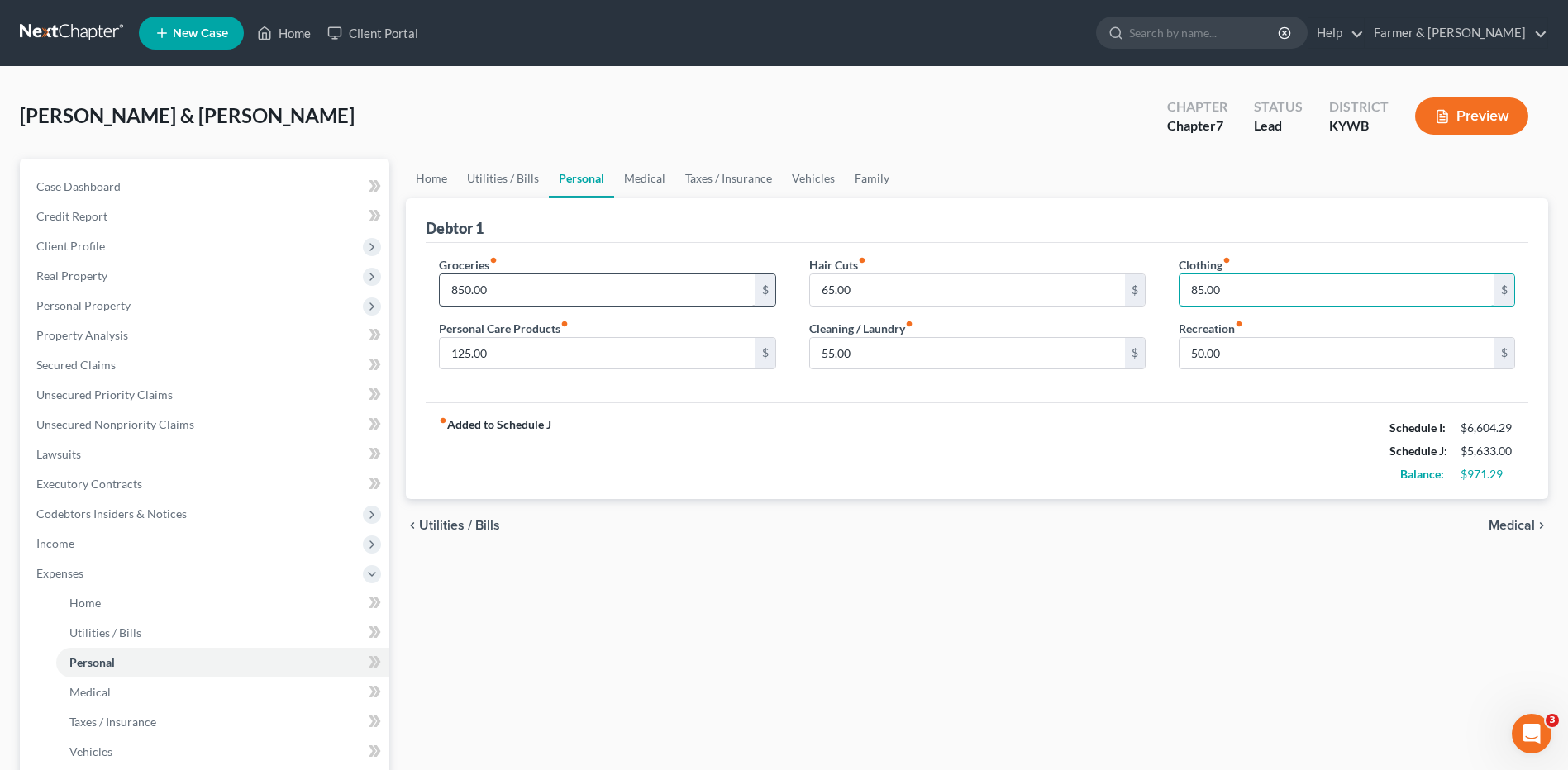
type input "85.00"
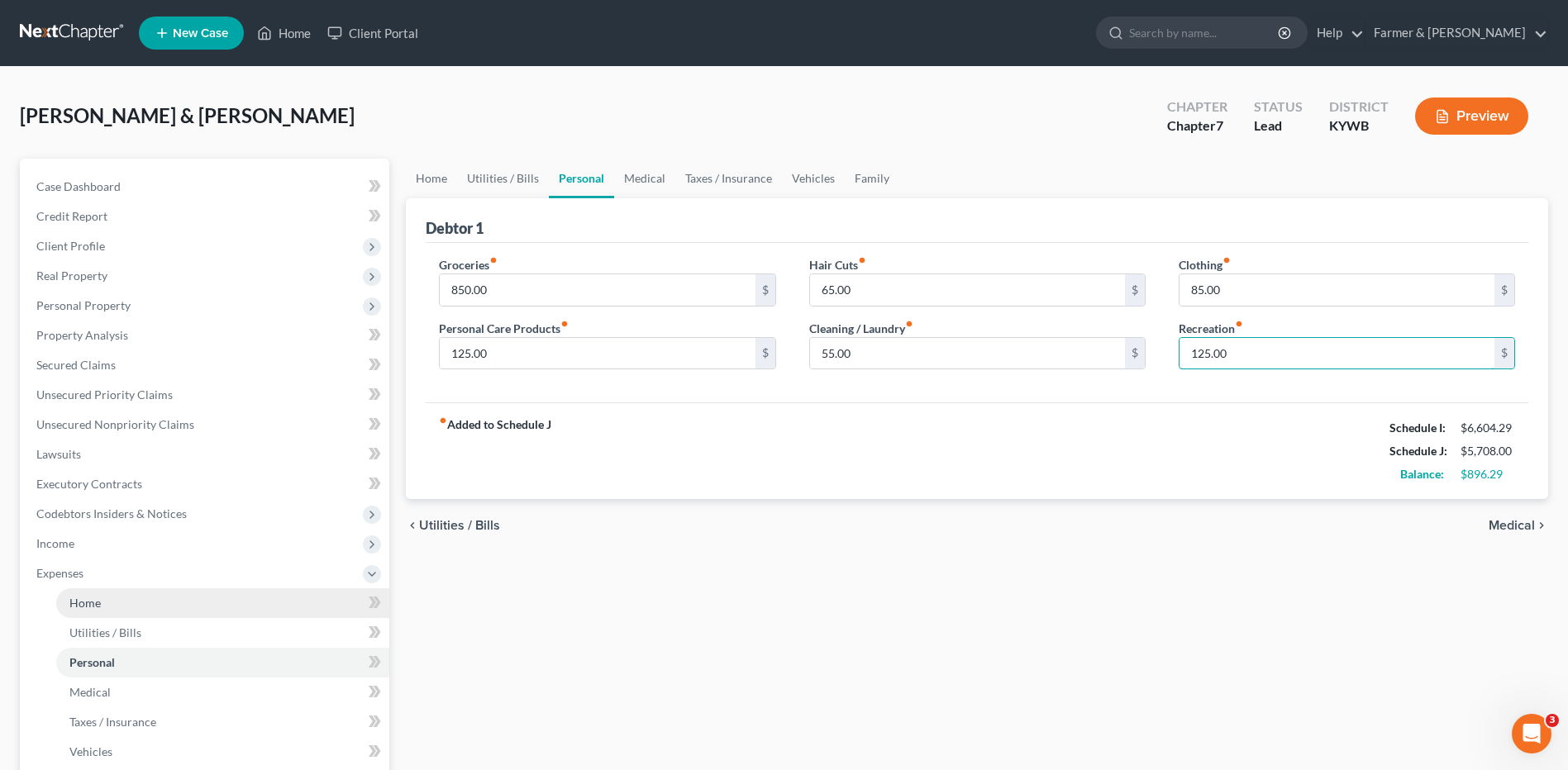
type input "125.00"
drag, startPoint x: 172, startPoint y: 597, endPoint x: 166, endPoint y: 612, distance: 16.2
click at [172, 597] on link "Home" at bounding box center [223, 603] width 333 height 30
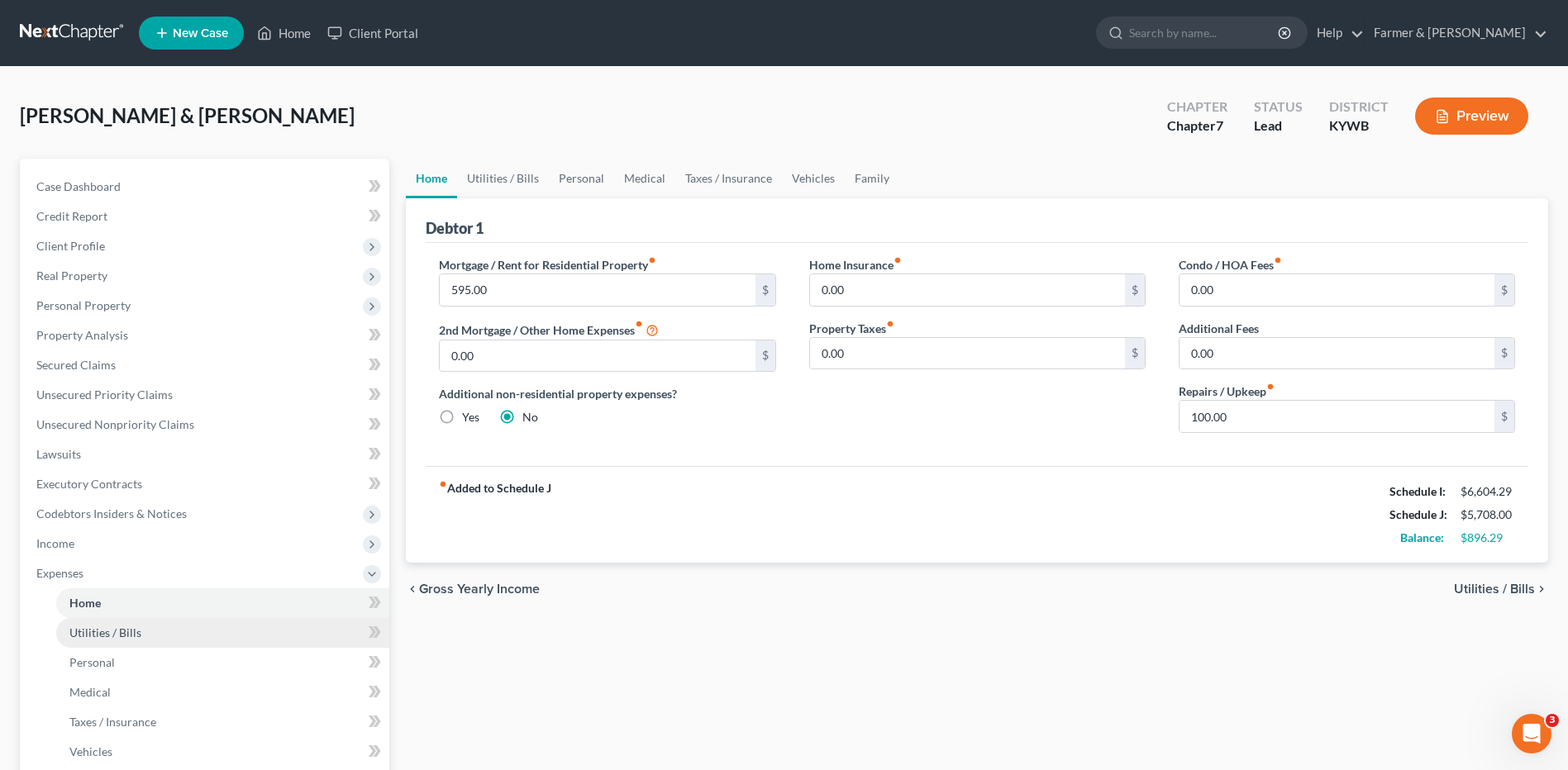
click at [147, 624] on link "Utilities / Bills" at bounding box center [223, 633] width 333 height 30
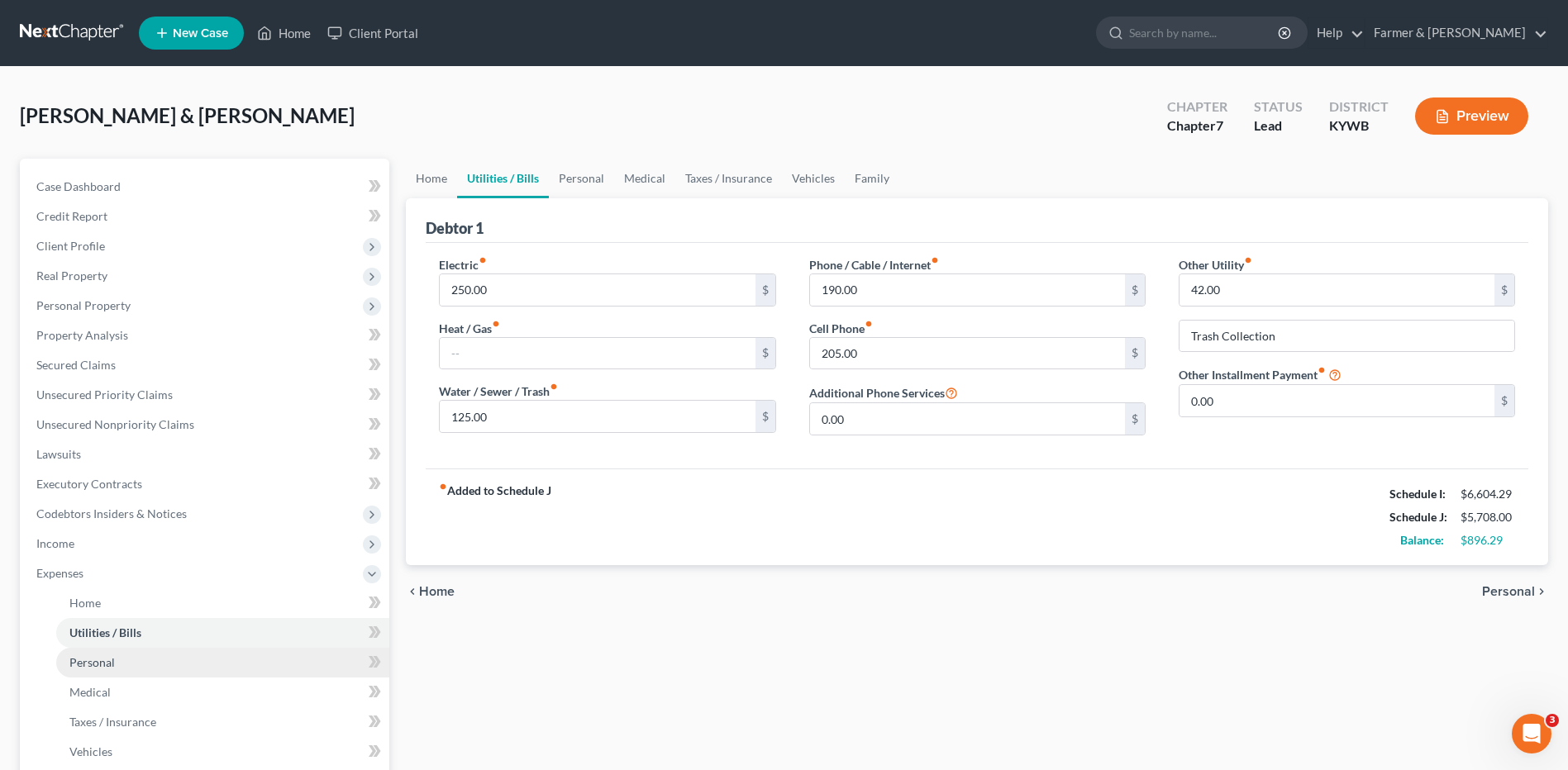
click at [125, 662] on link "Personal" at bounding box center [223, 662] width 333 height 30
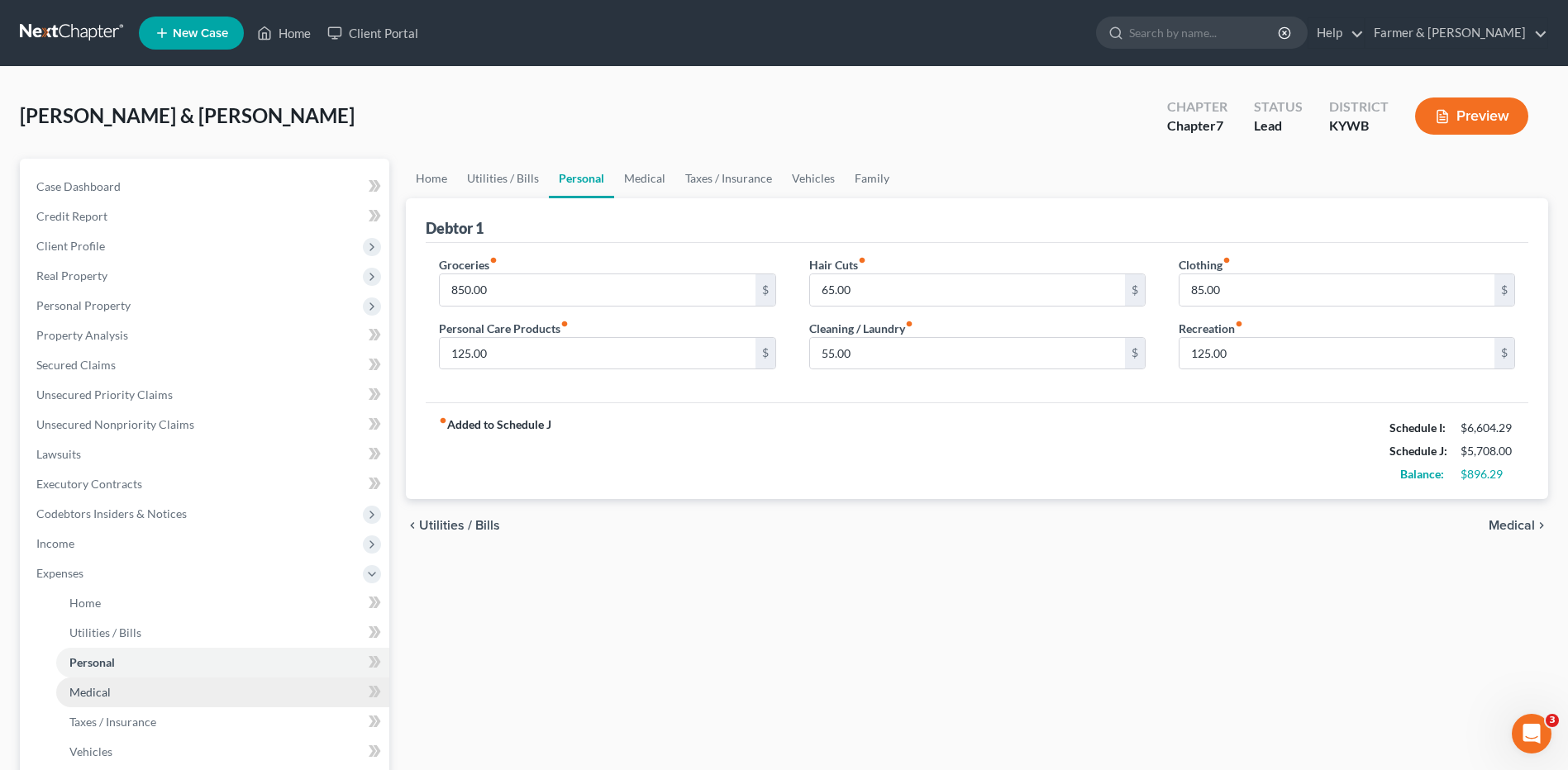
click at [122, 691] on link "Medical" at bounding box center [223, 692] width 333 height 30
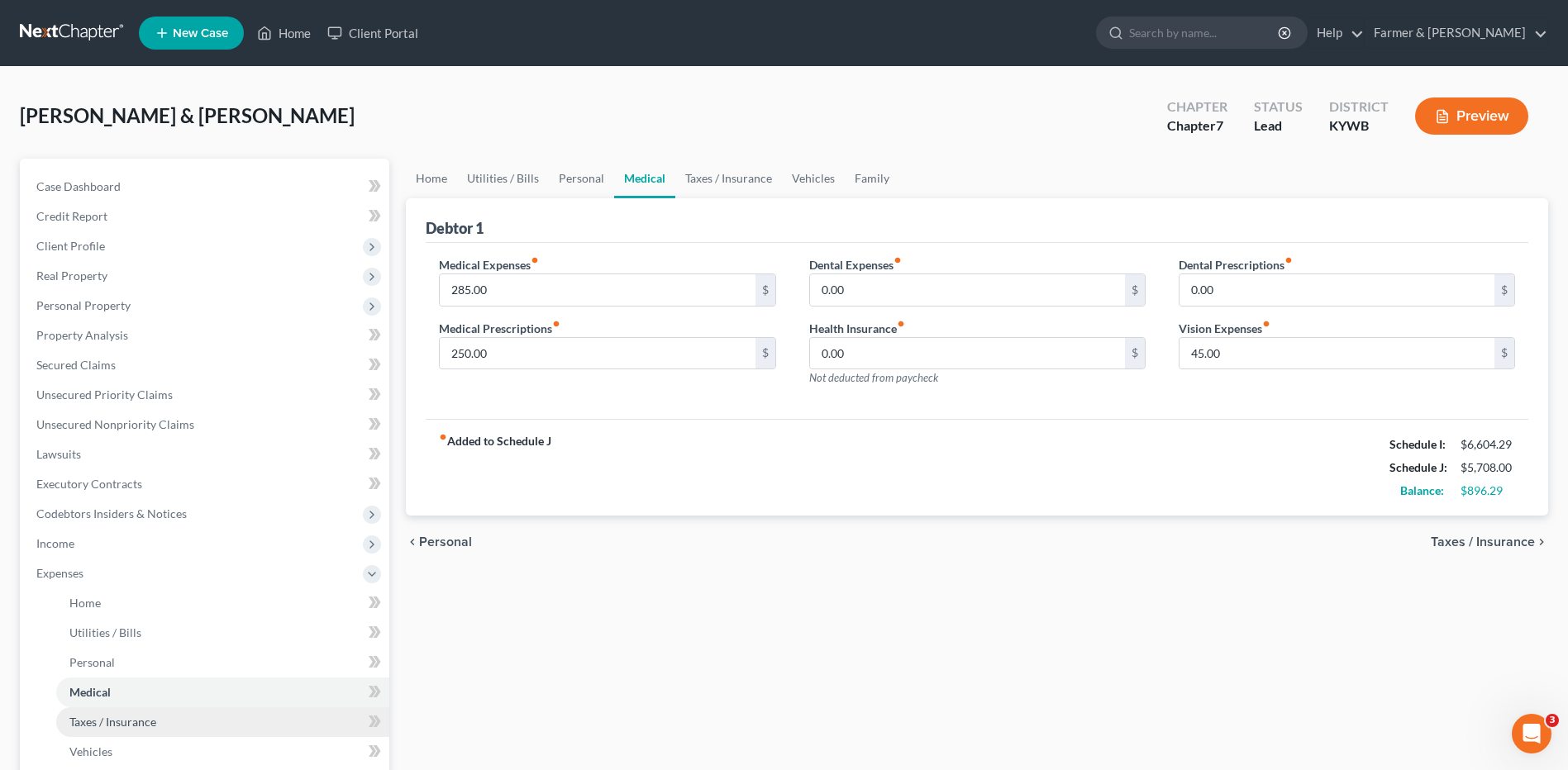
click at [127, 723] on span "Taxes / Insurance" at bounding box center [113, 721] width 87 height 14
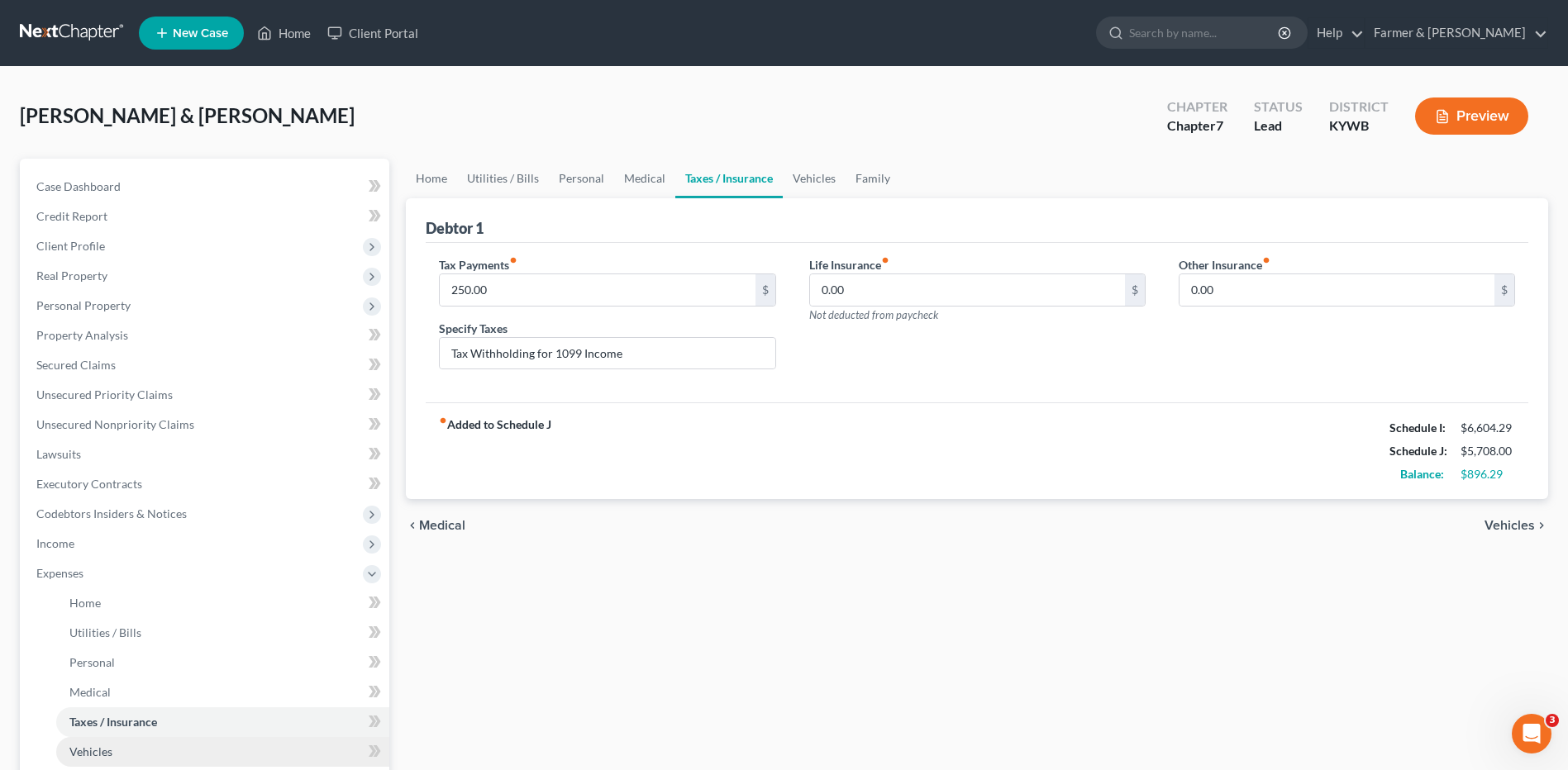
click at [117, 749] on link "Vehicles" at bounding box center [223, 751] width 333 height 30
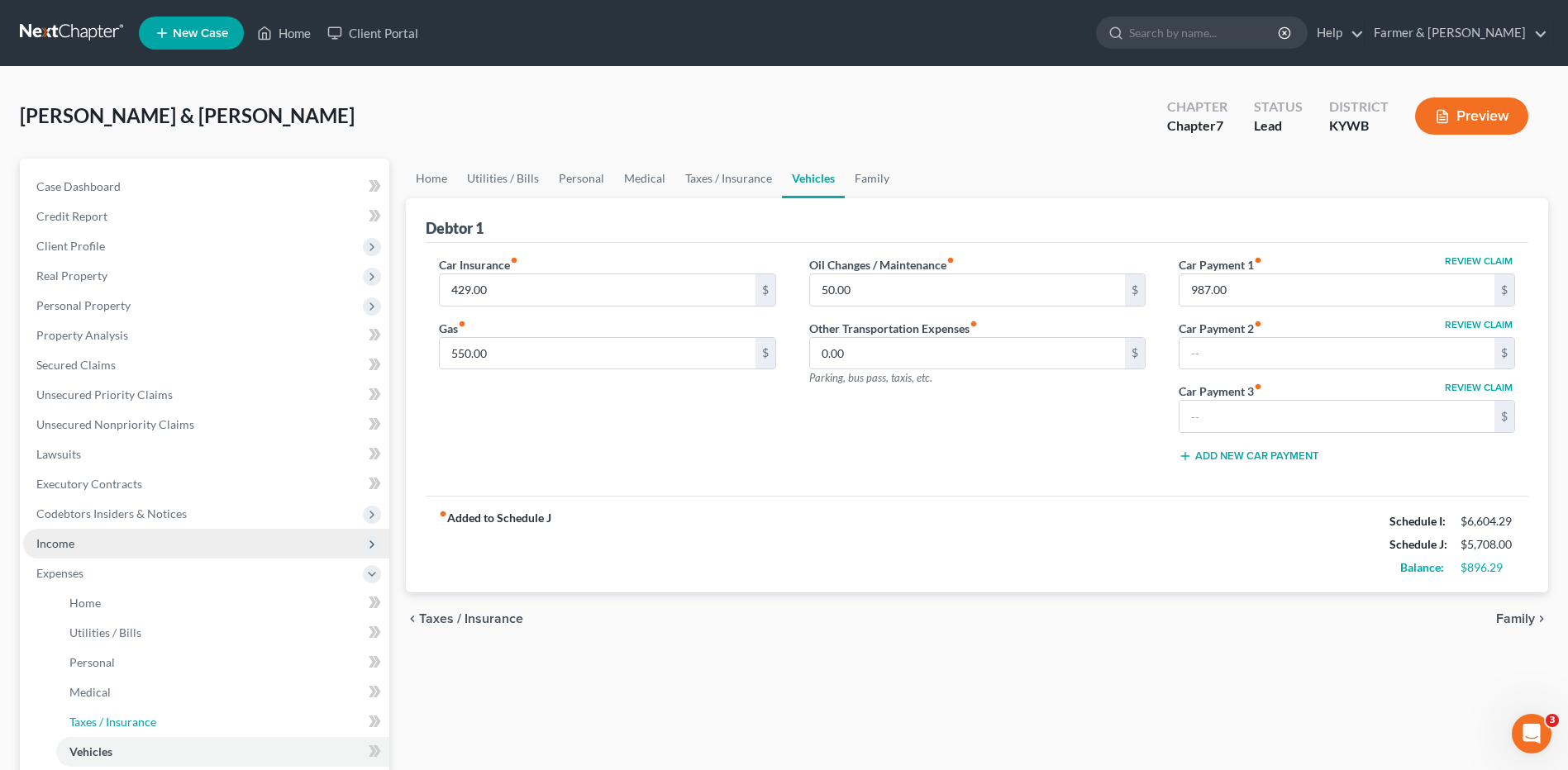
drag, startPoint x: 134, startPoint y: 710, endPoint x: 331, endPoint y: 529, distance: 267.5
click at [134, 710] on link "Taxes / Insurance" at bounding box center [223, 721] width 333 height 30
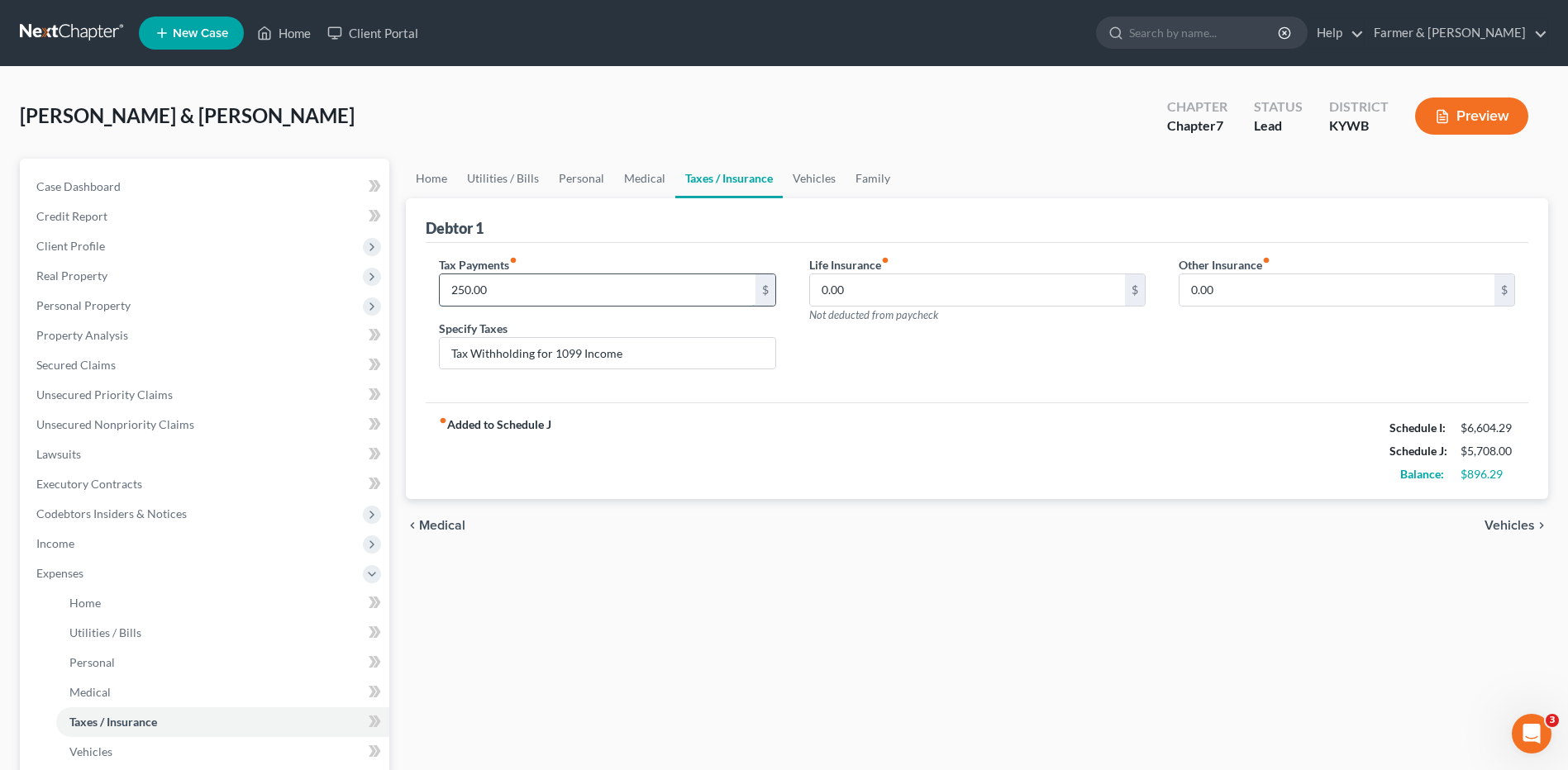
click at [498, 298] on input "250.00" at bounding box center [596, 290] width 315 height 32
drag, startPoint x: 523, startPoint y: 297, endPoint x: 432, endPoint y: 304, distance: 91.3
click at [432, 304] on div "Tax Payments fiber_manual_record 700.00 $ Specify Taxes Tax Withholding for 109…" at bounding box center [607, 319] width 369 height 127
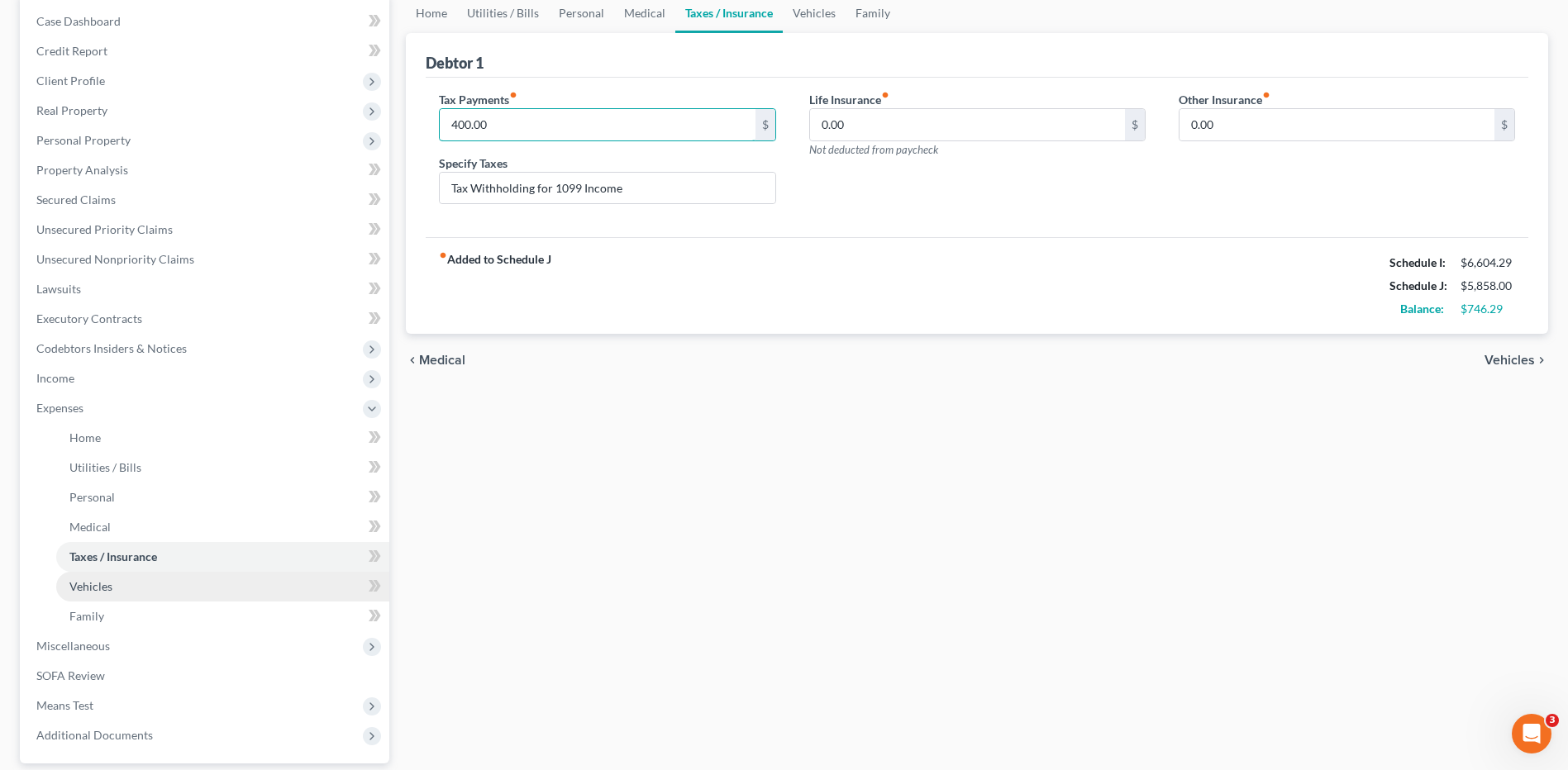
type input "400.00"
click at [148, 583] on link "Vehicles" at bounding box center [223, 586] width 333 height 30
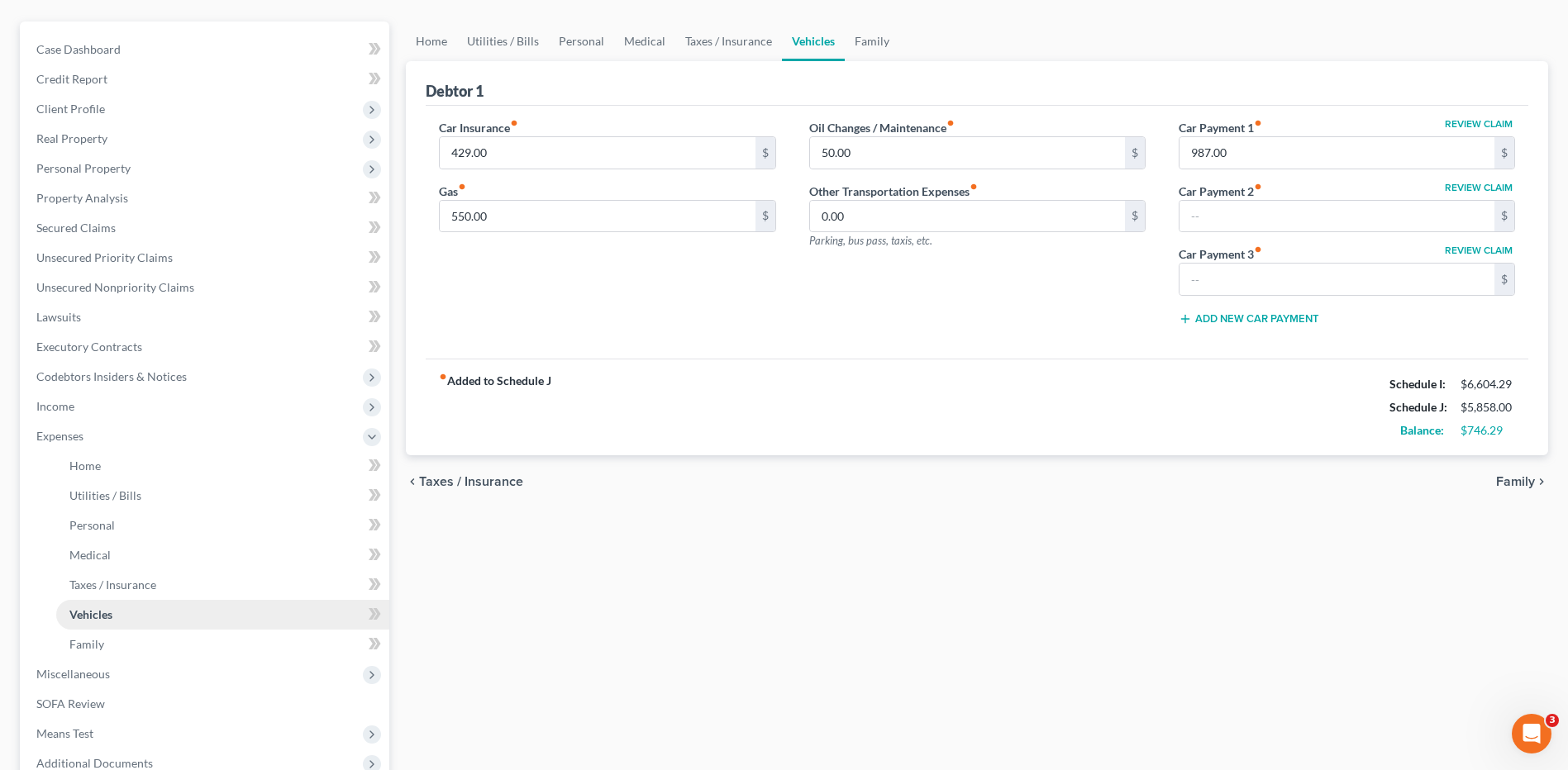
scroll to position [165, 0]
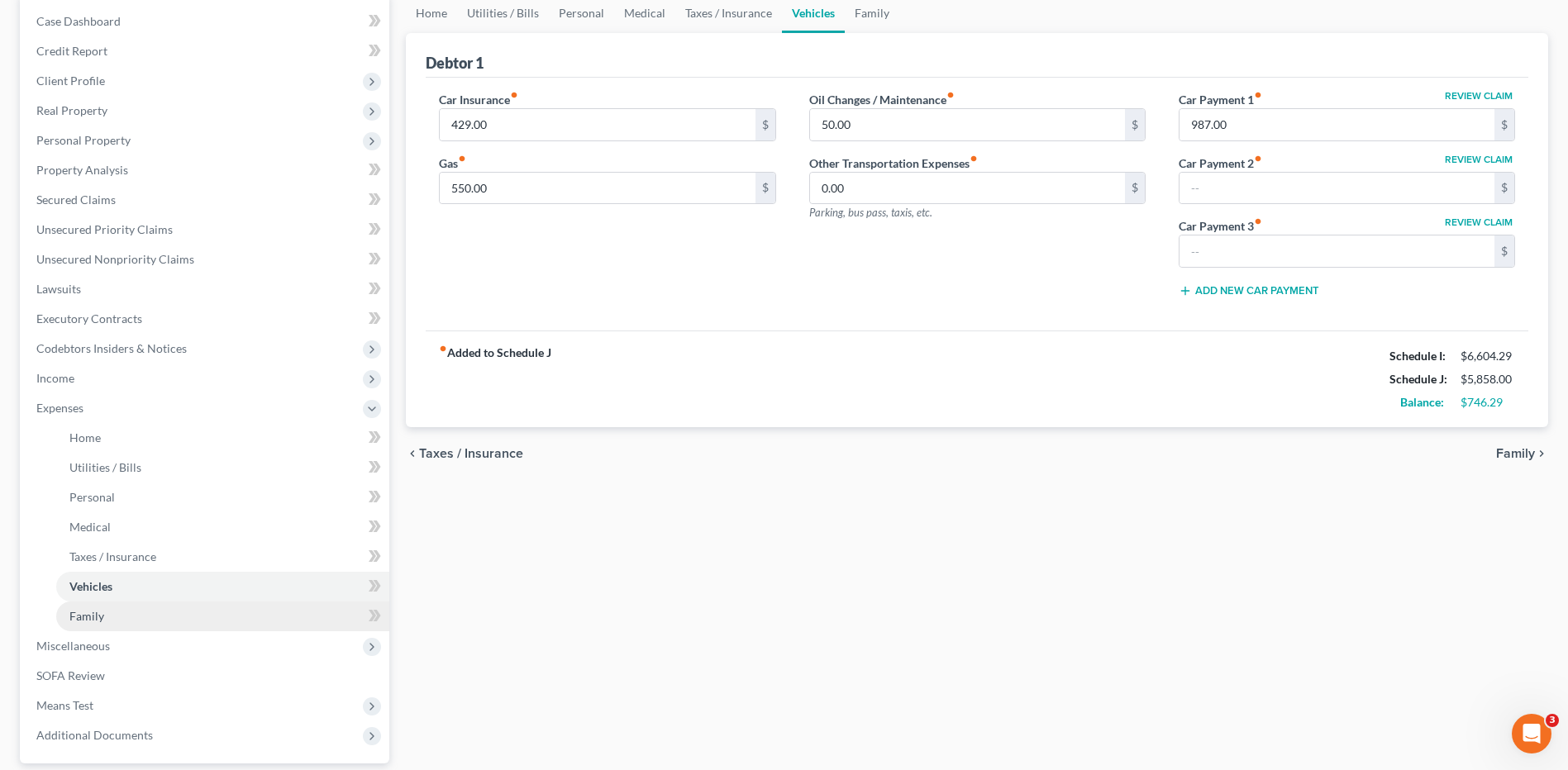
click at [144, 611] on link "Family" at bounding box center [223, 616] width 333 height 30
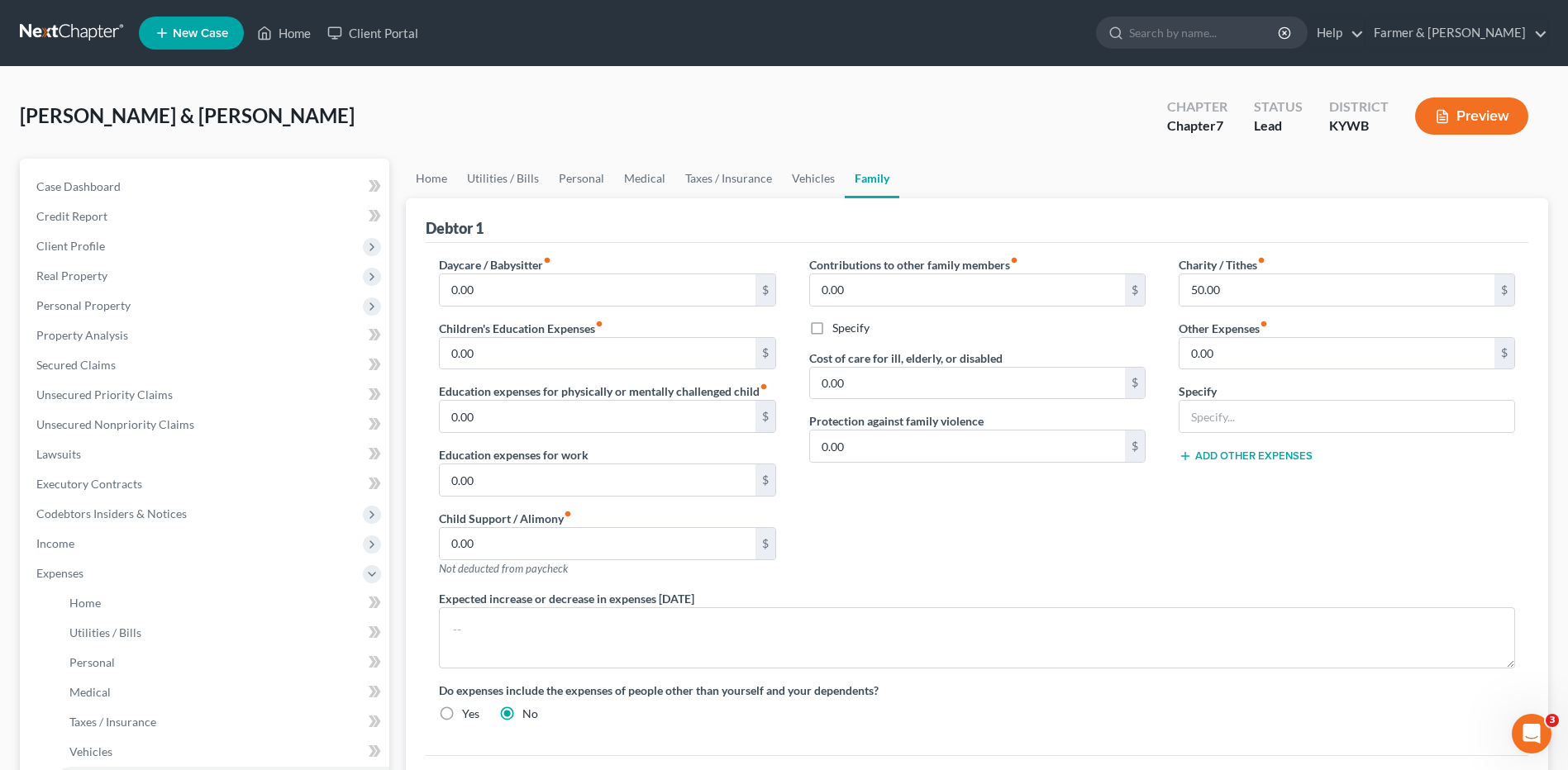
click at [80, 33] on link at bounding box center [73, 32] width 106 height 30
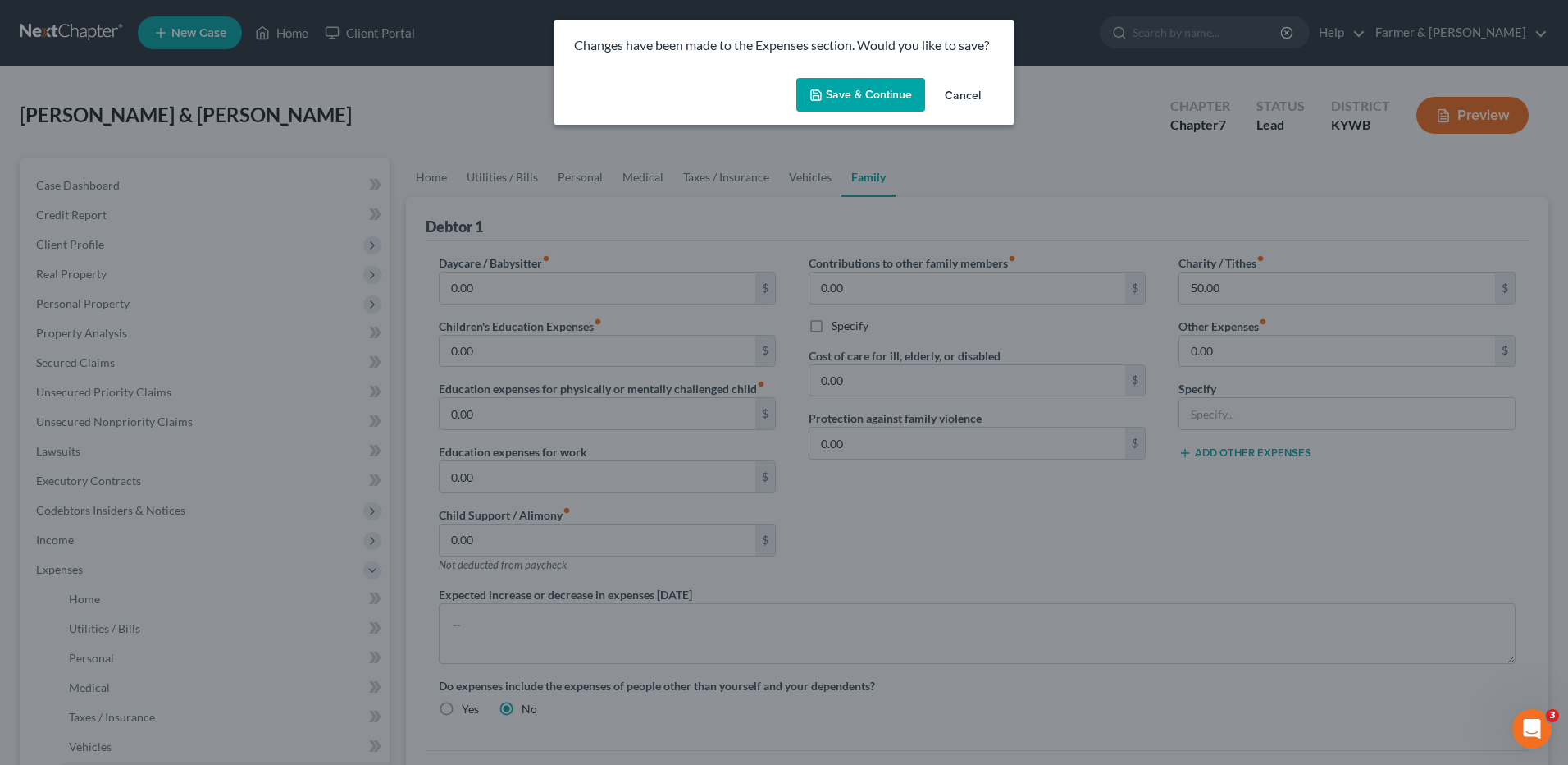
click at [873, 101] on button "Save & Continue" at bounding box center [861, 95] width 129 height 35
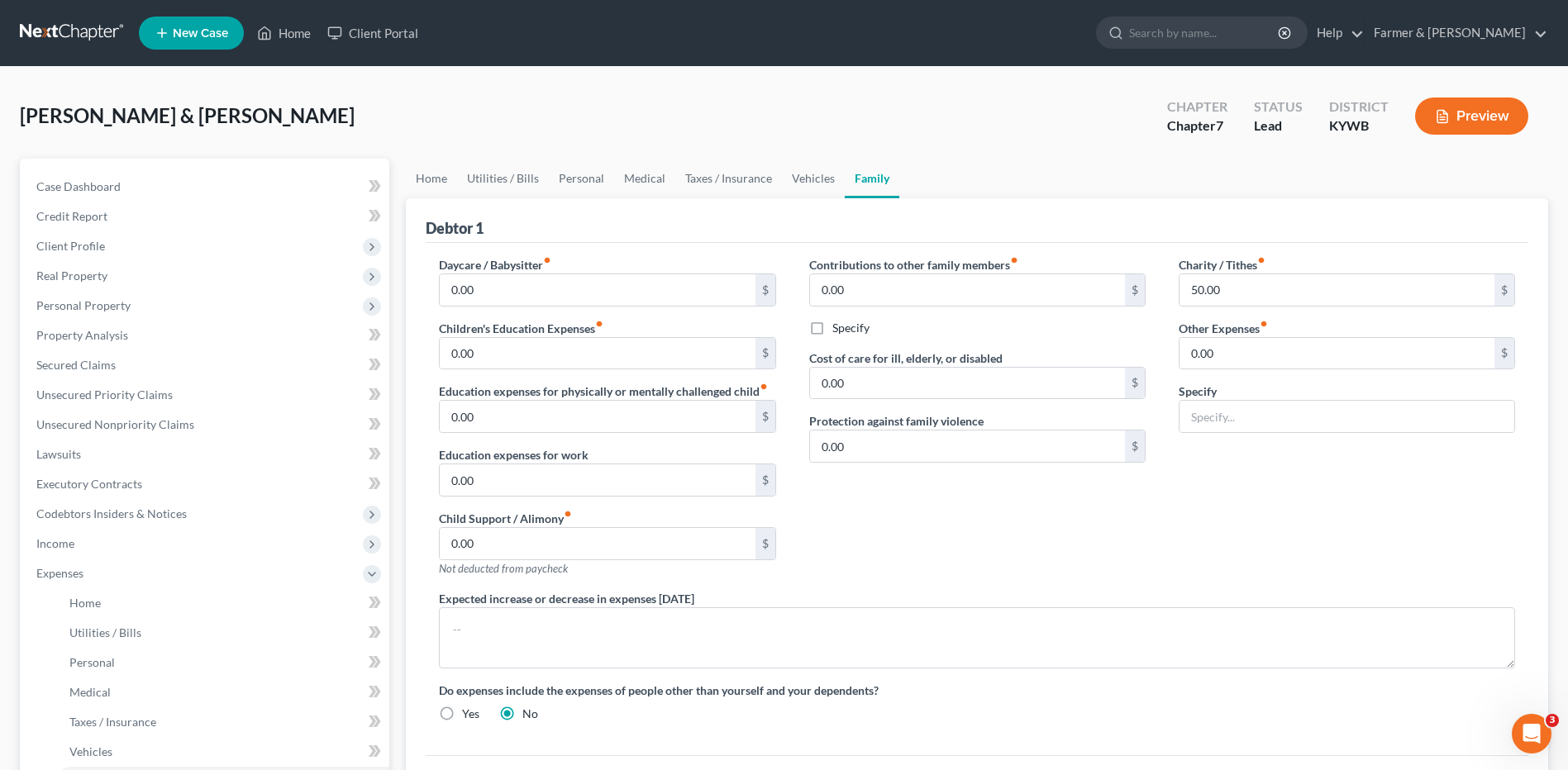
click at [81, 22] on link at bounding box center [73, 32] width 106 height 30
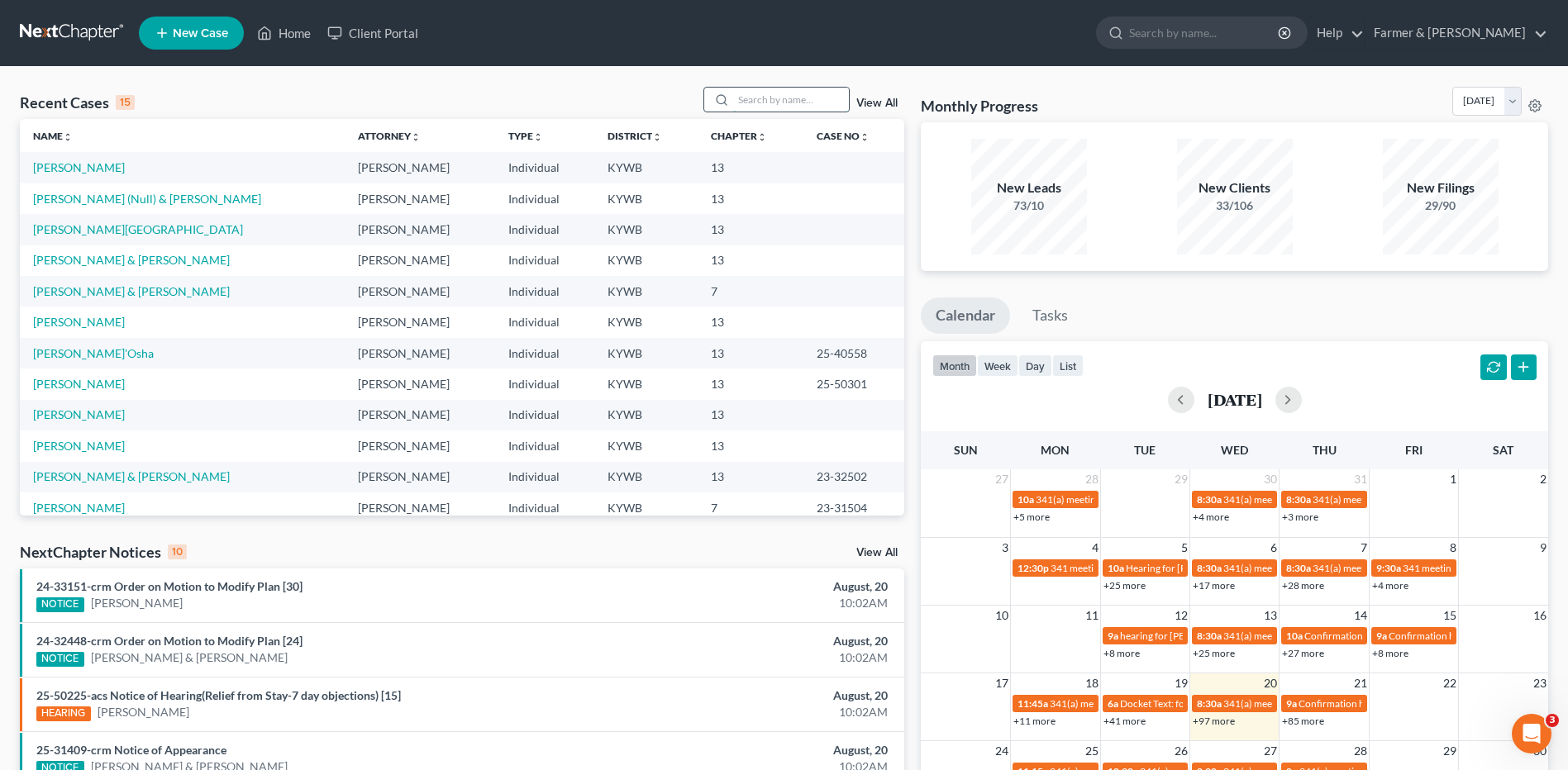
click at [791, 101] on input "search" at bounding box center [791, 100] width 116 height 24
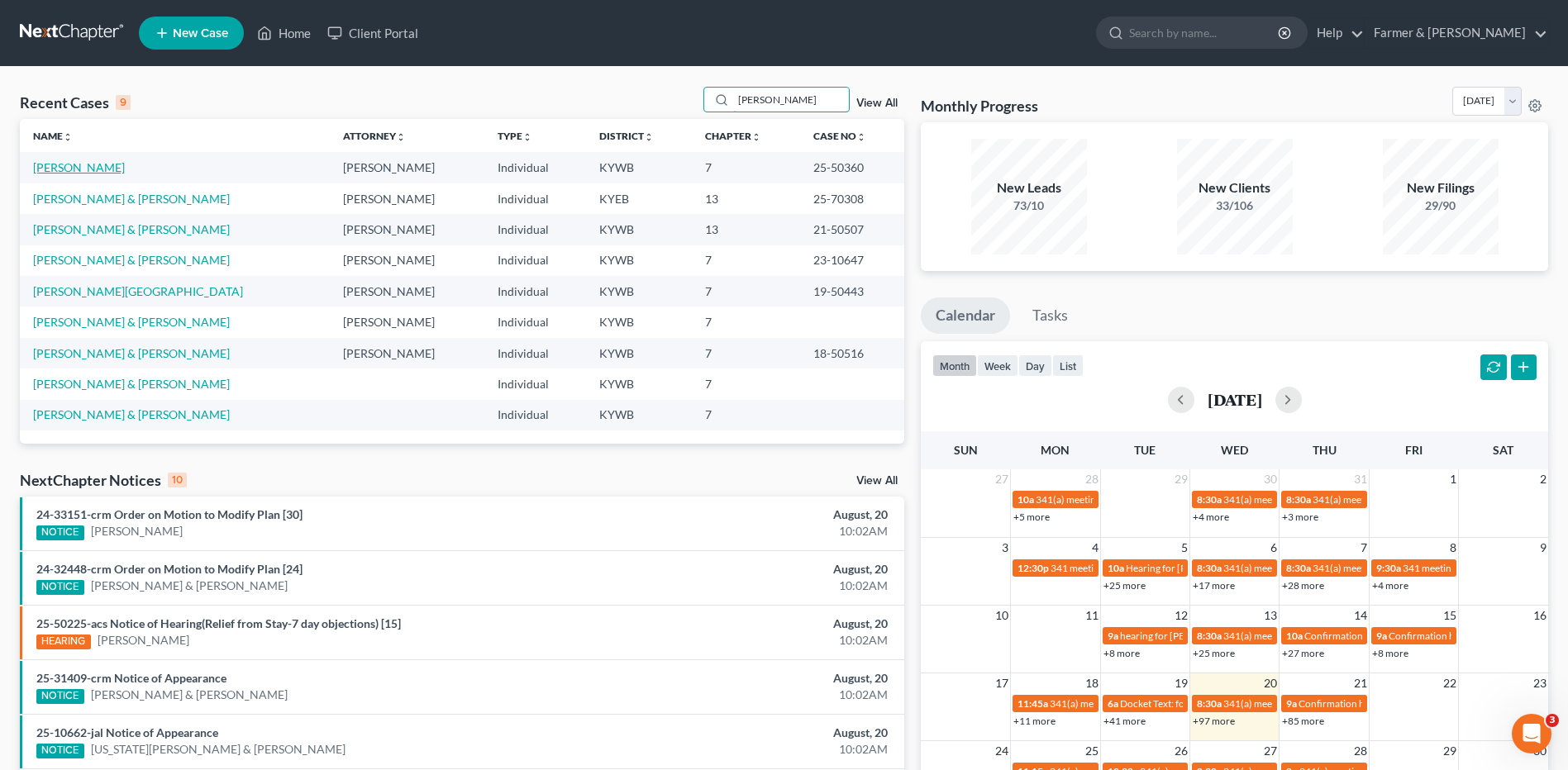
type input "[PERSON_NAME]"
click at [97, 168] on link "[PERSON_NAME]" at bounding box center [79, 167] width 92 height 14
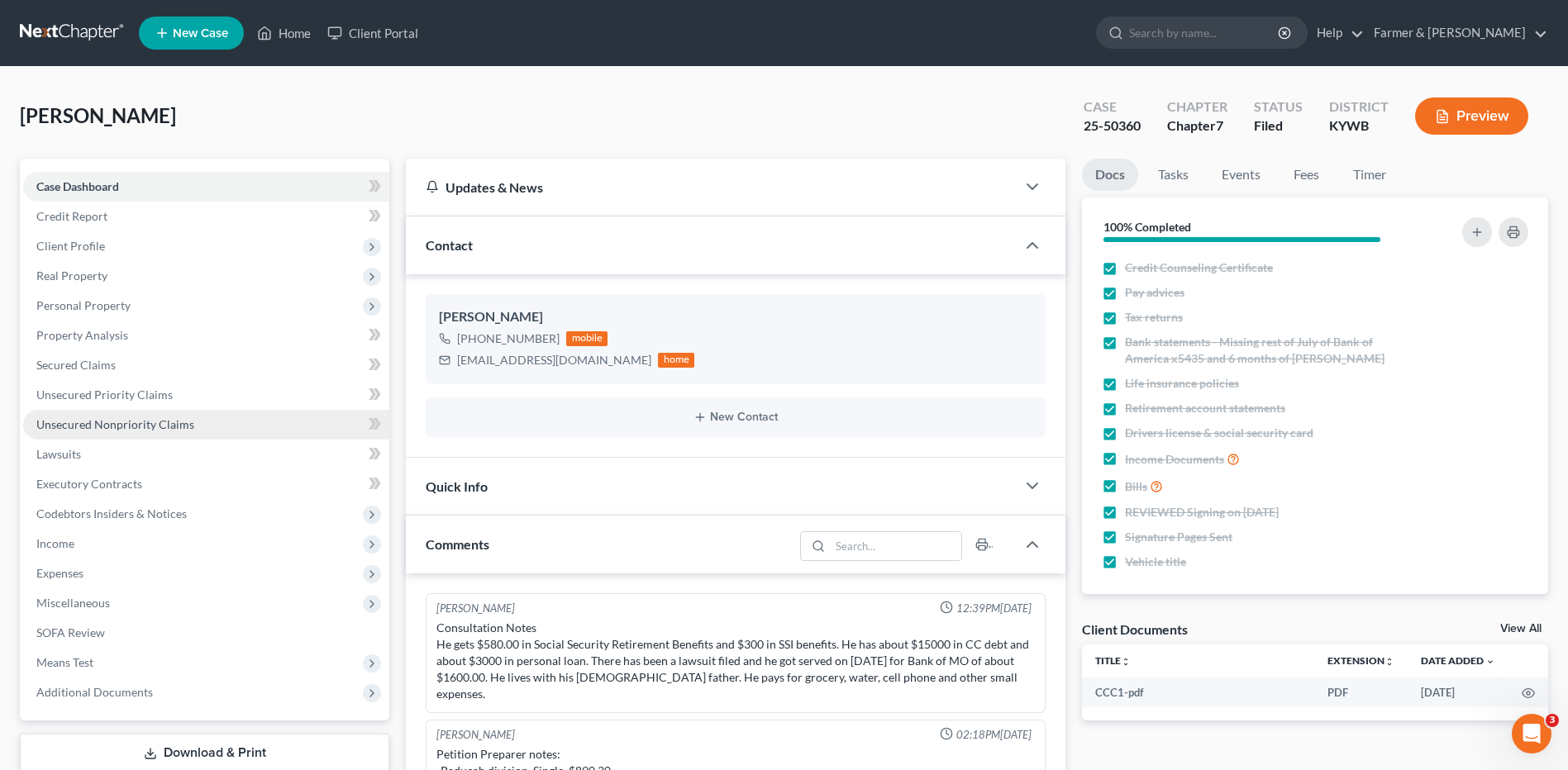
click at [136, 422] on span "Unsecured Nonpriority Claims" at bounding box center [115, 424] width 158 height 14
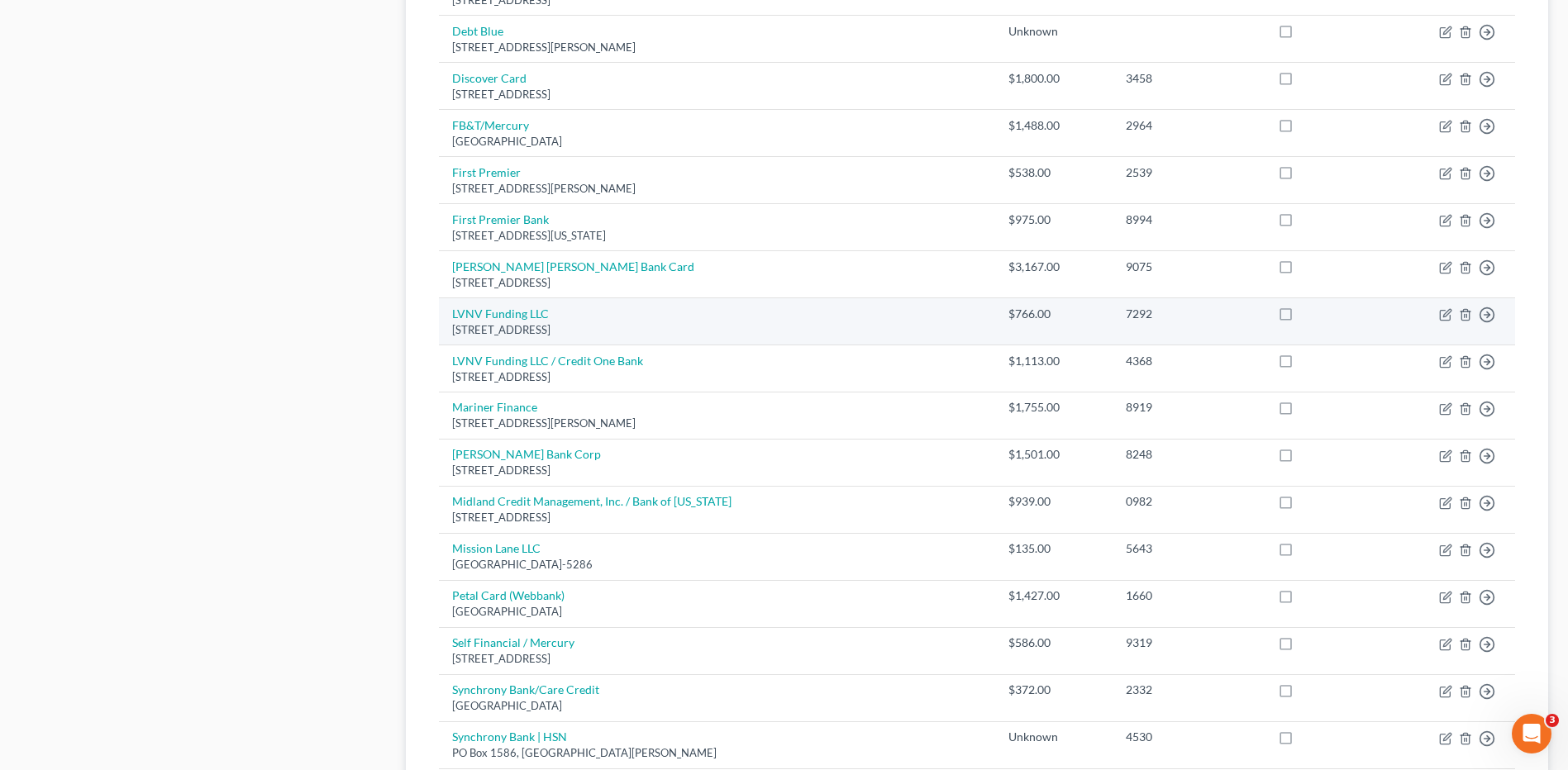
scroll to position [991, 0]
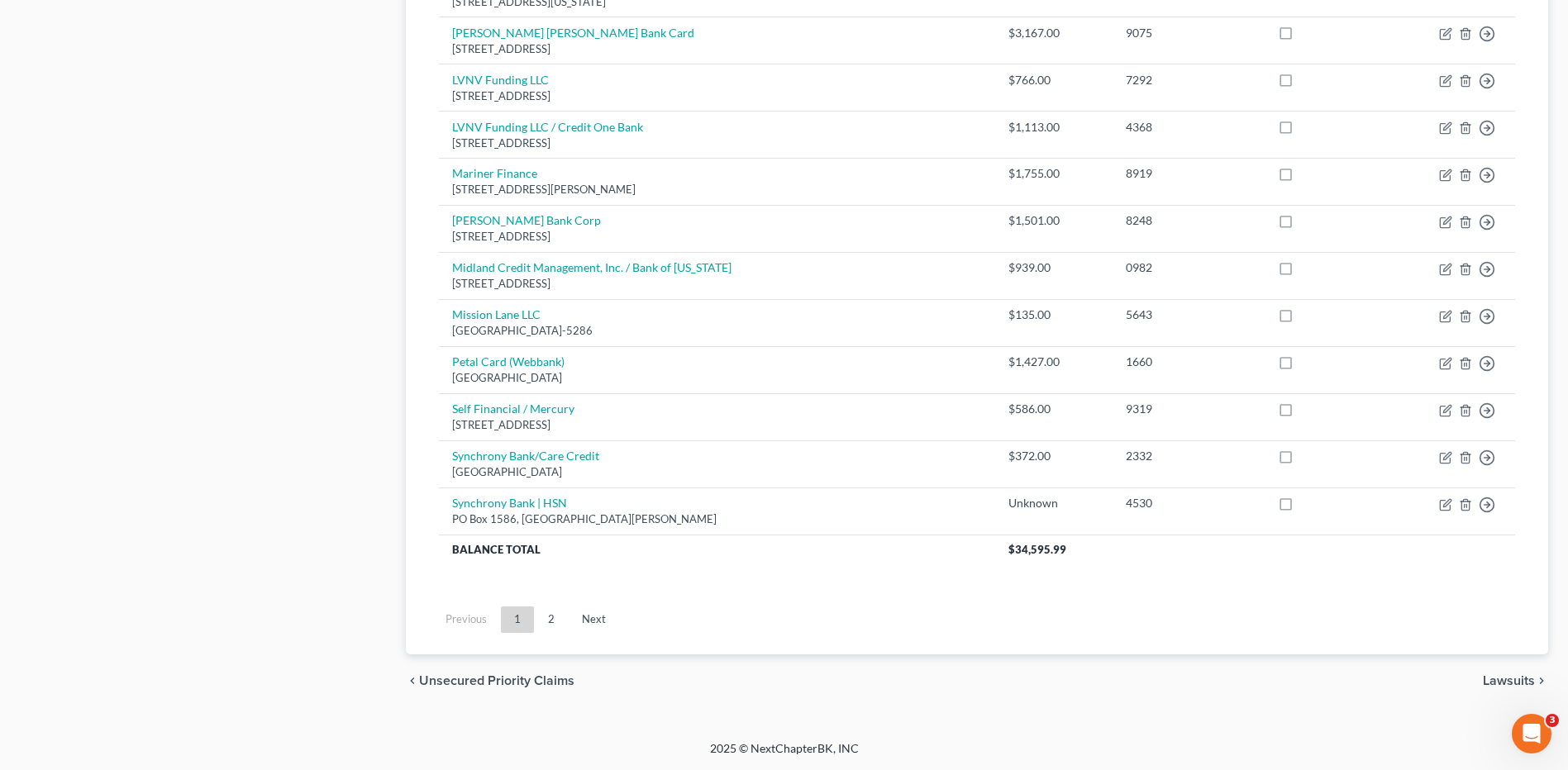
drag, startPoint x: 556, startPoint y: 621, endPoint x: 658, endPoint y: 614, distance: 102.2
click at [556, 621] on link "2" at bounding box center [551, 619] width 33 height 26
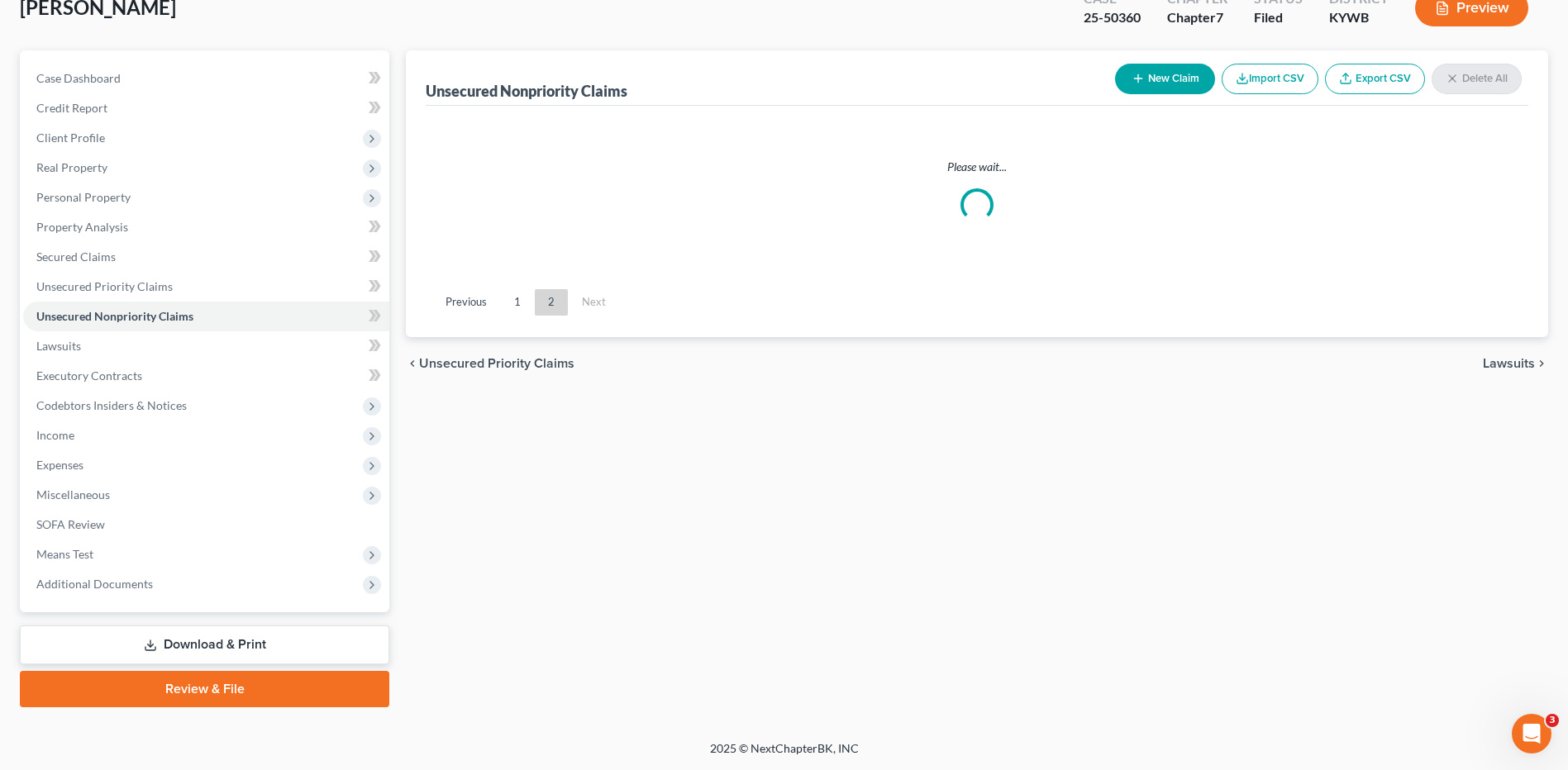
scroll to position [108, 0]
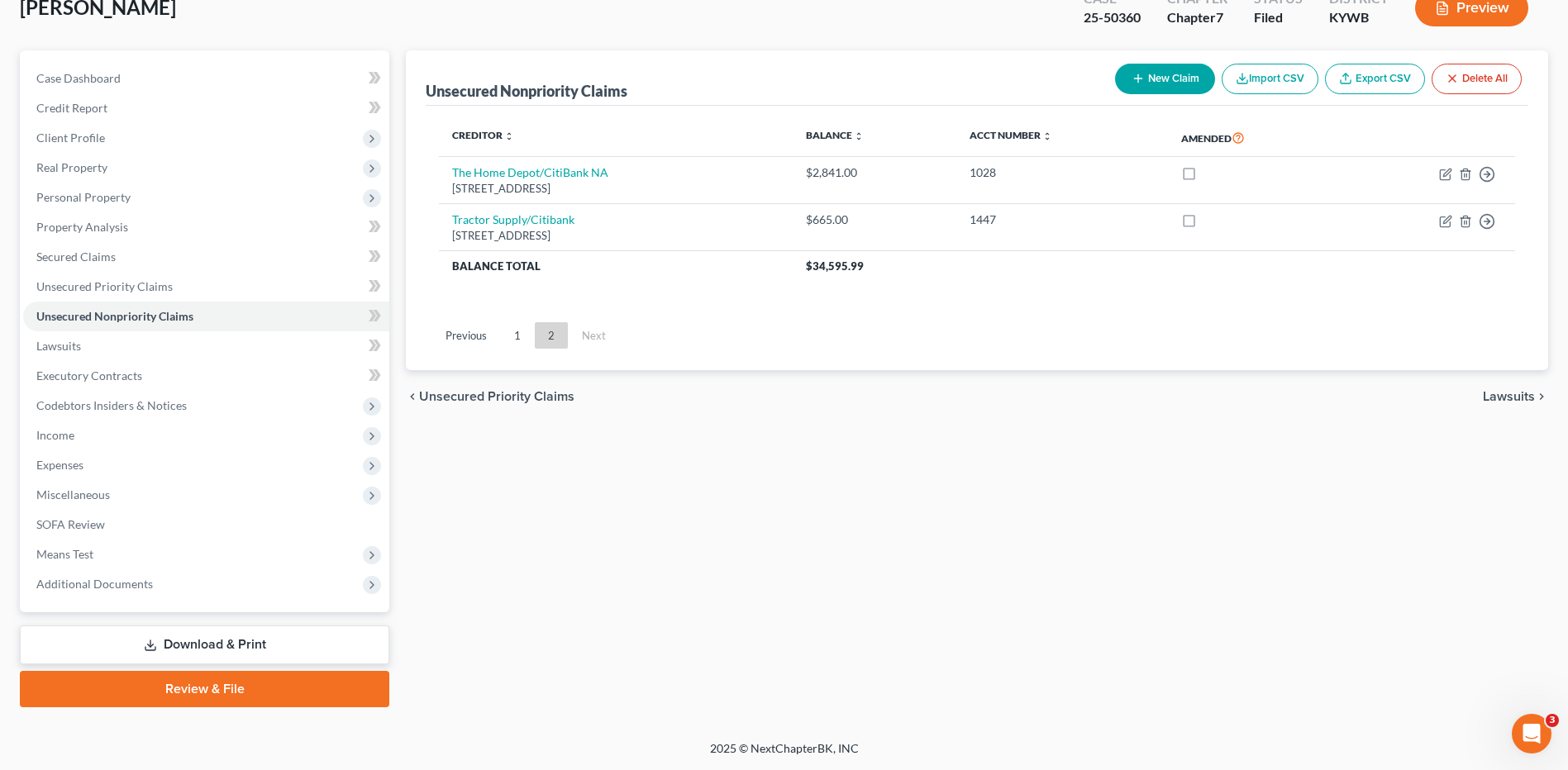
click at [517, 335] on link "1" at bounding box center [517, 335] width 33 height 26
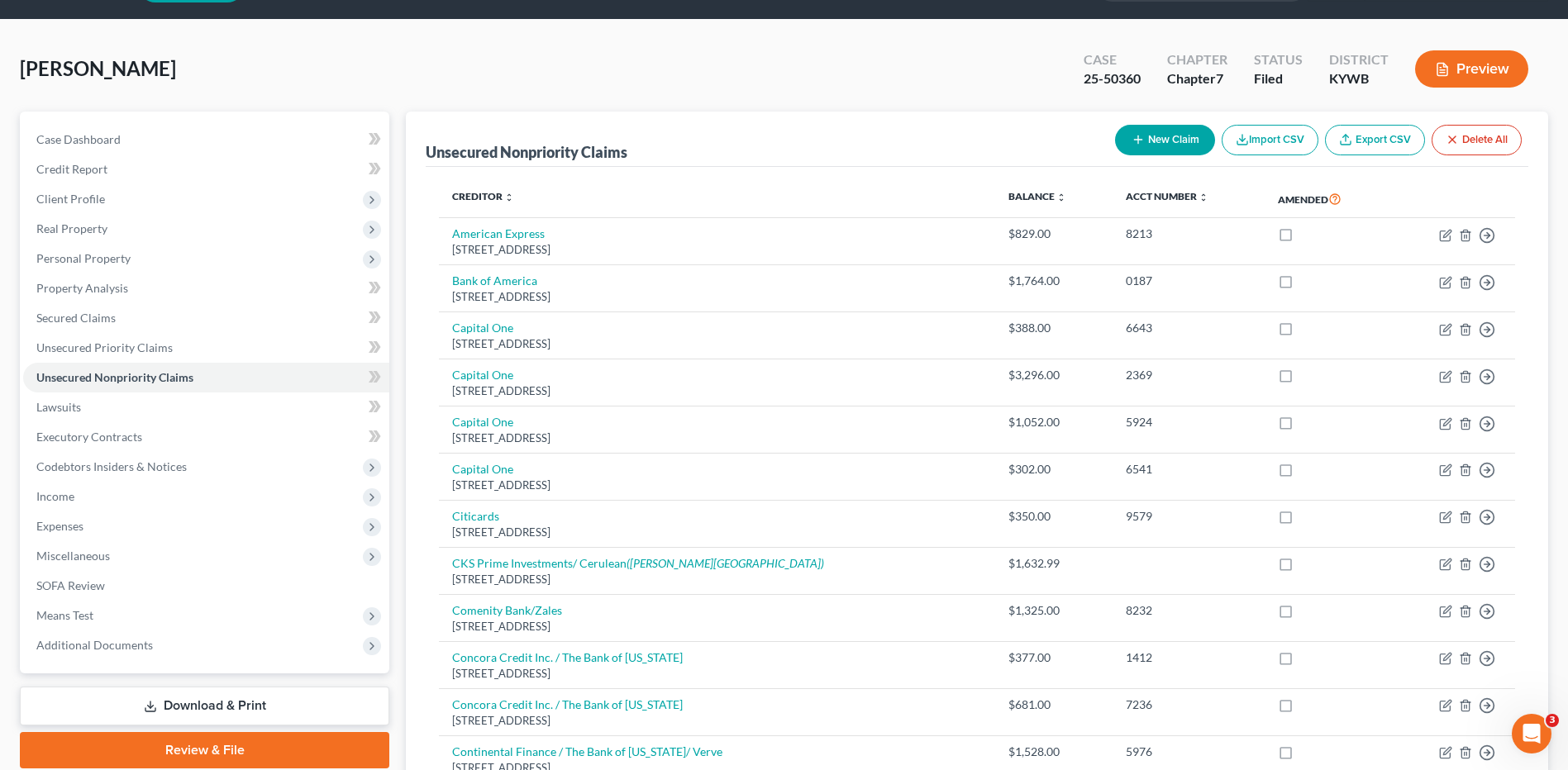
scroll to position [0, 0]
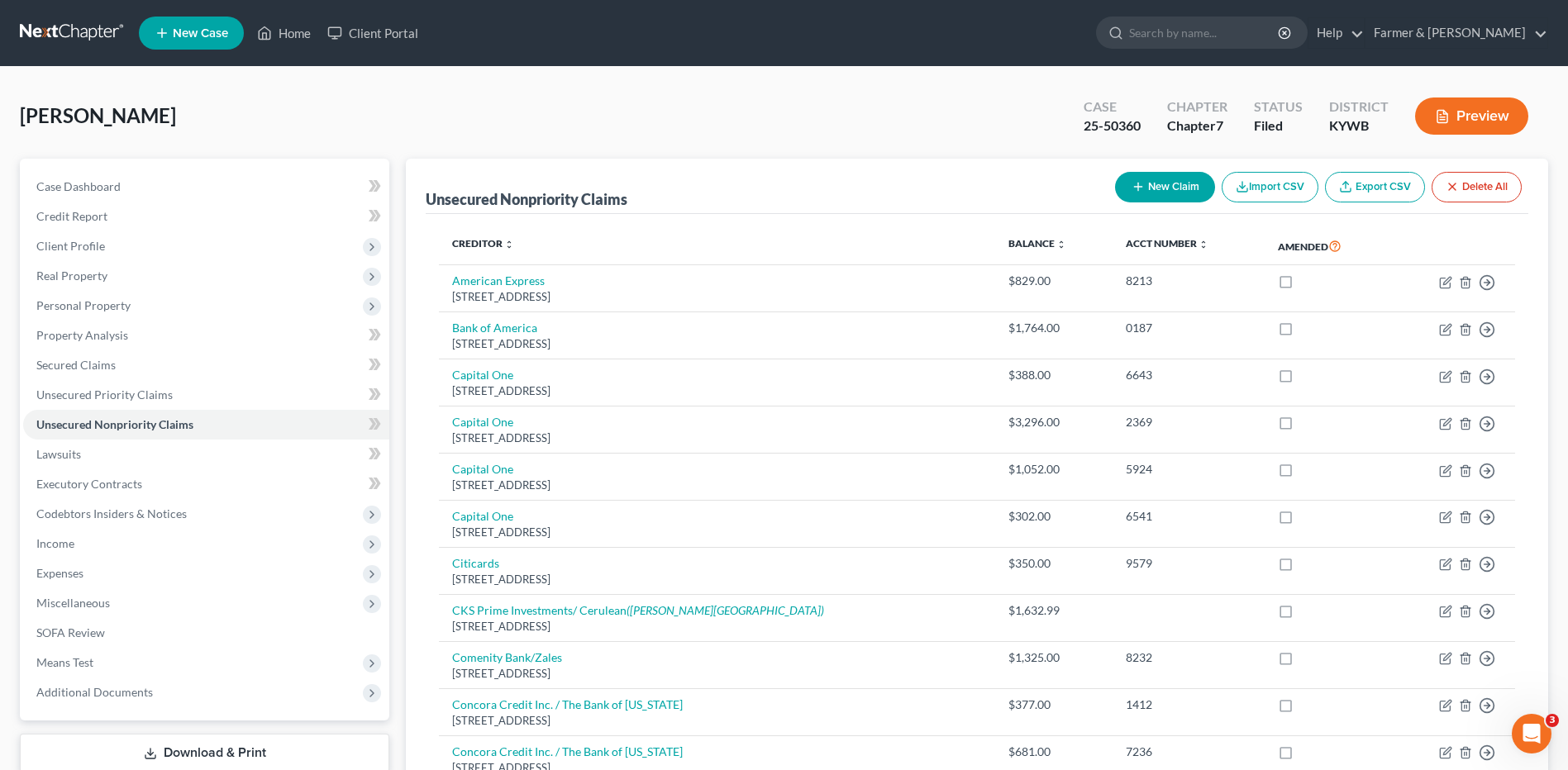
click at [75, 31] on link at bounding box center [73, 32] width 106 height 30
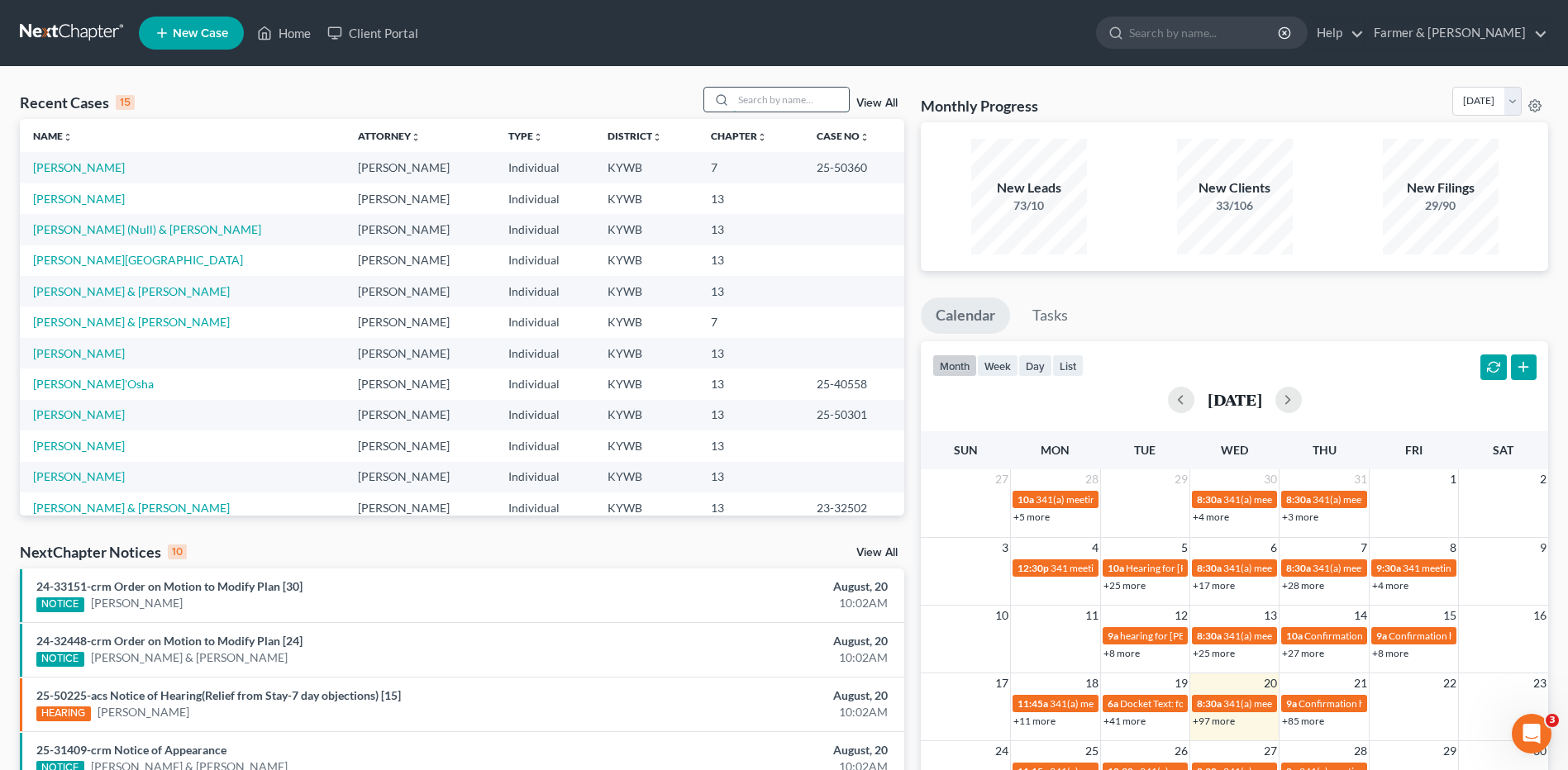
click at [795, 105] on input "search" at bounding box center [791, 100] width 116 height 24
type input "[PERSON_NAME]"
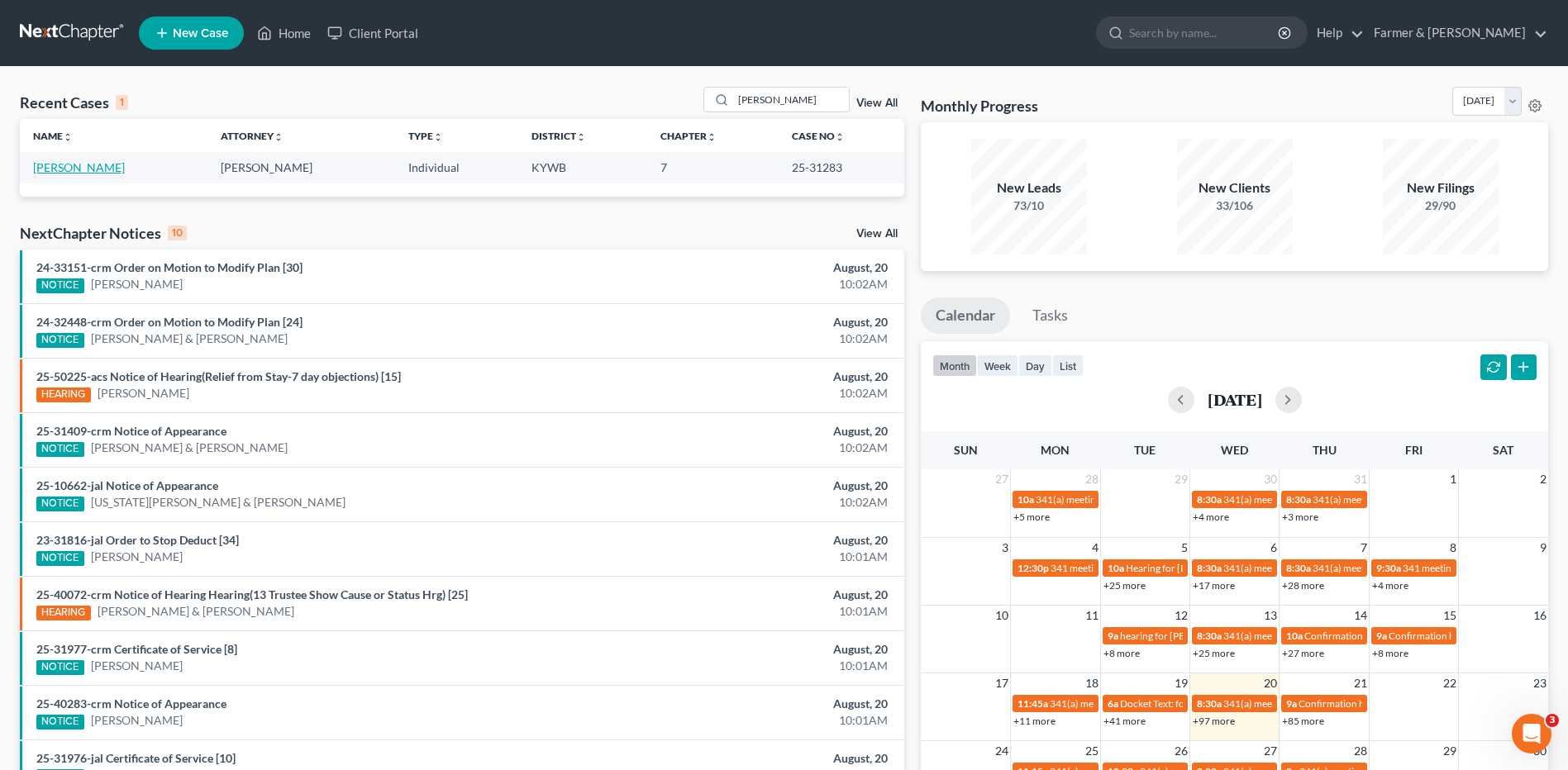
click at [103, 163] on link "[PERSON_NAME]" at bounding box center [79, 167] width 92 height 14
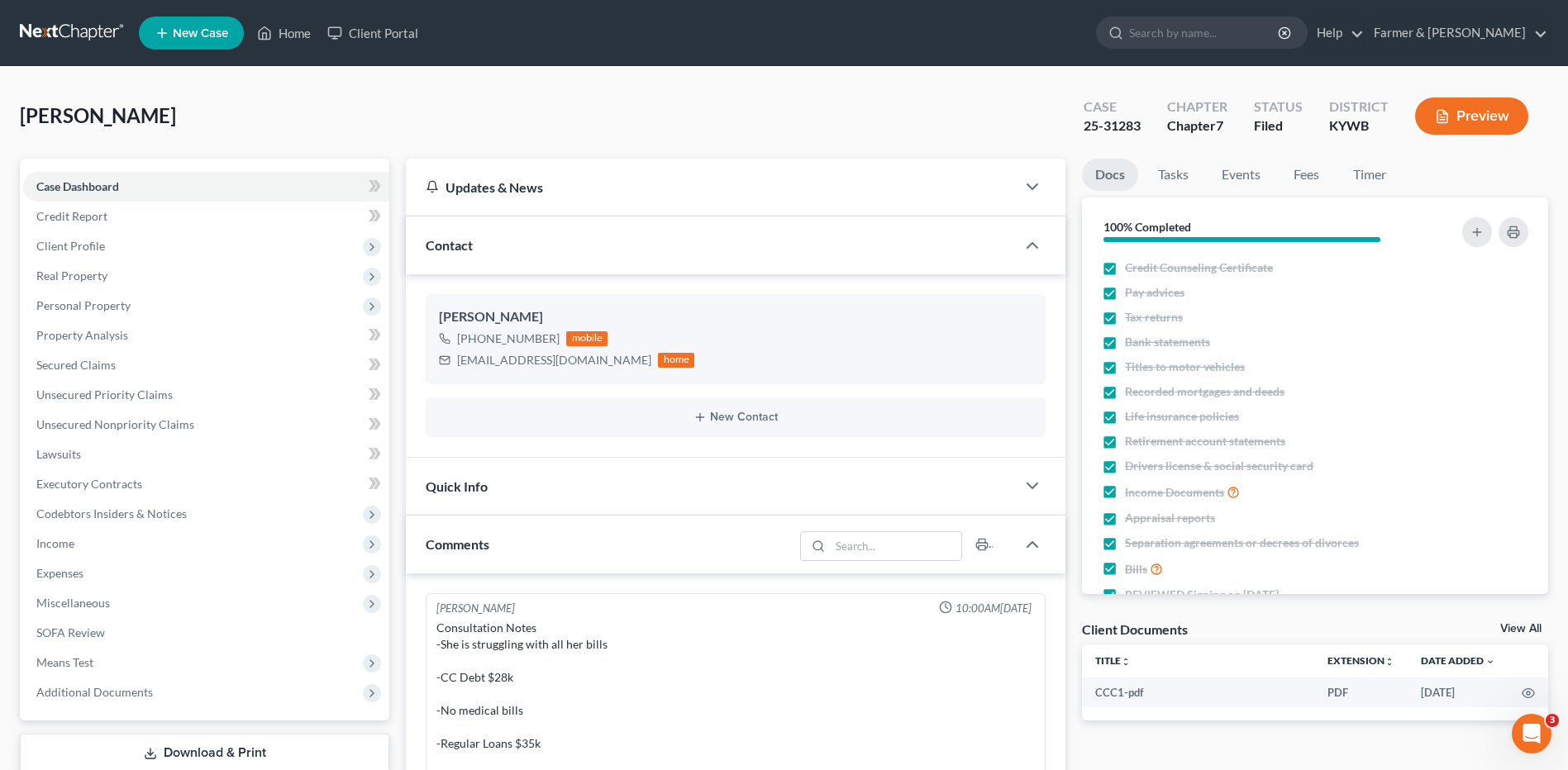
scroll to position [587, 0]
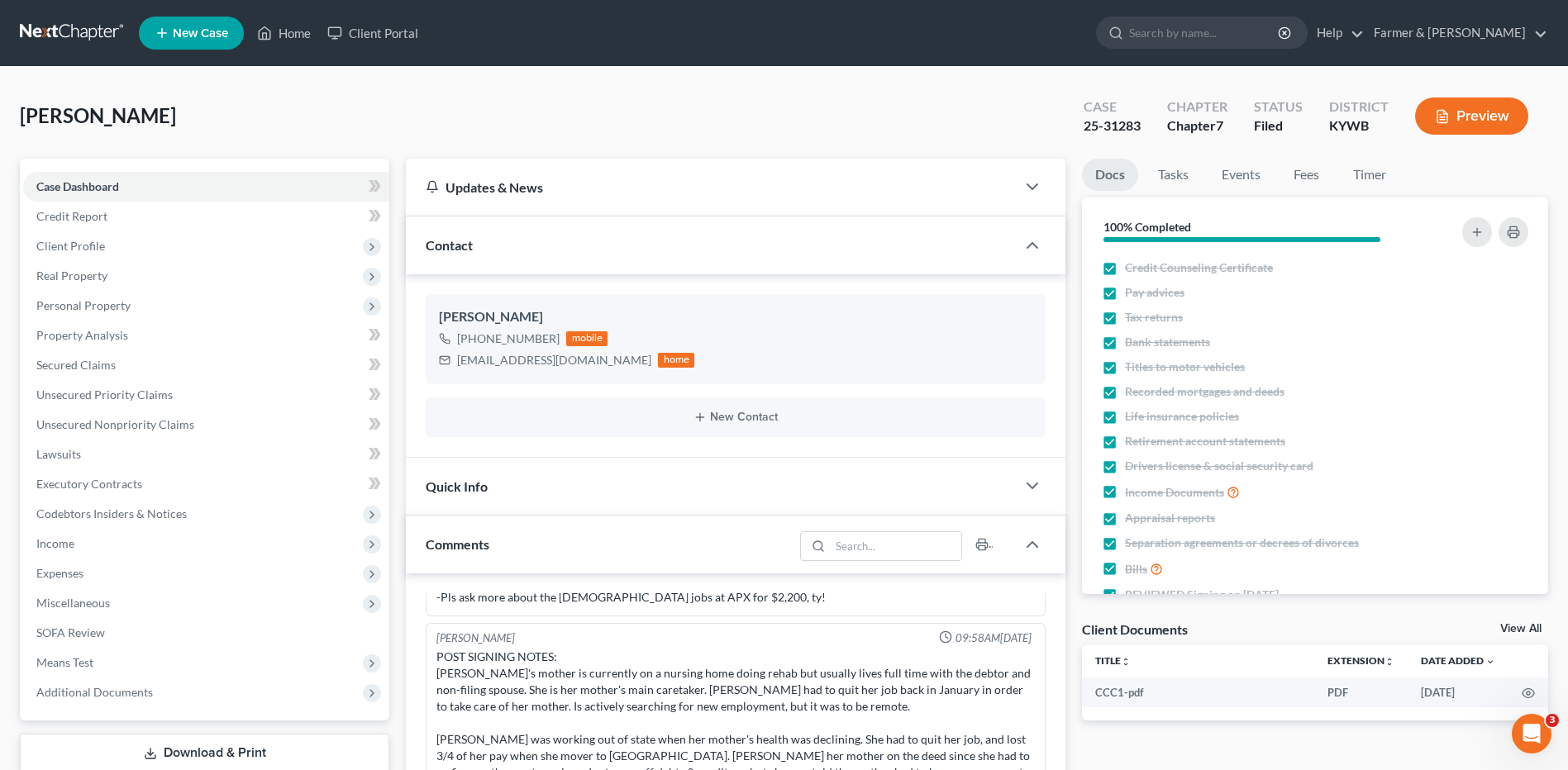
drag, startPoint x: 70, startPoint y: 39, endPoint x: 84, endPoint y: 38, distance: 14.0
click at [70, 39] on link at bounding box center [73, 32] width 106 height 30
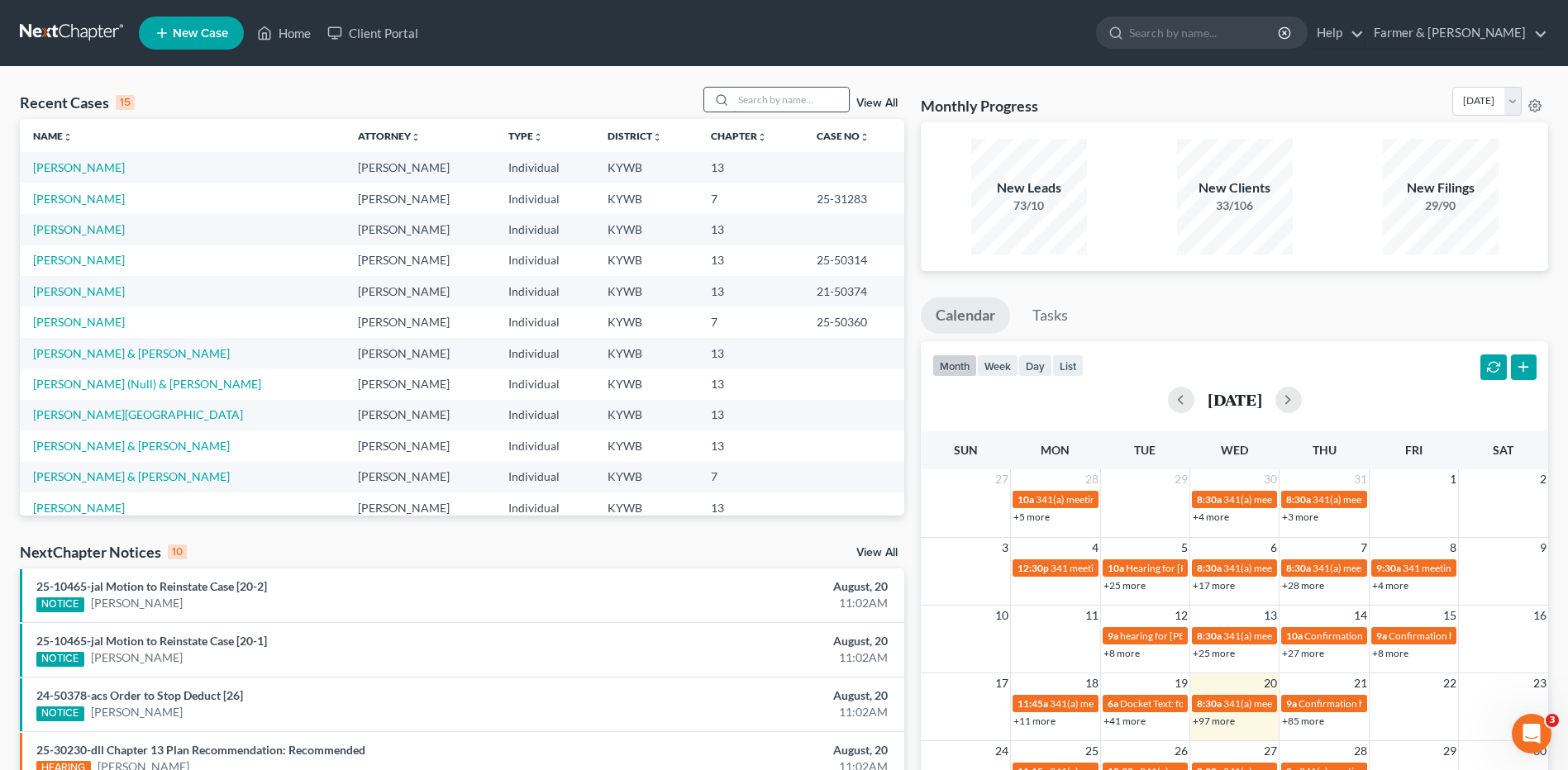
click at [794, 99] on input "search" at bounding box center [791, 100] width 116 height 24
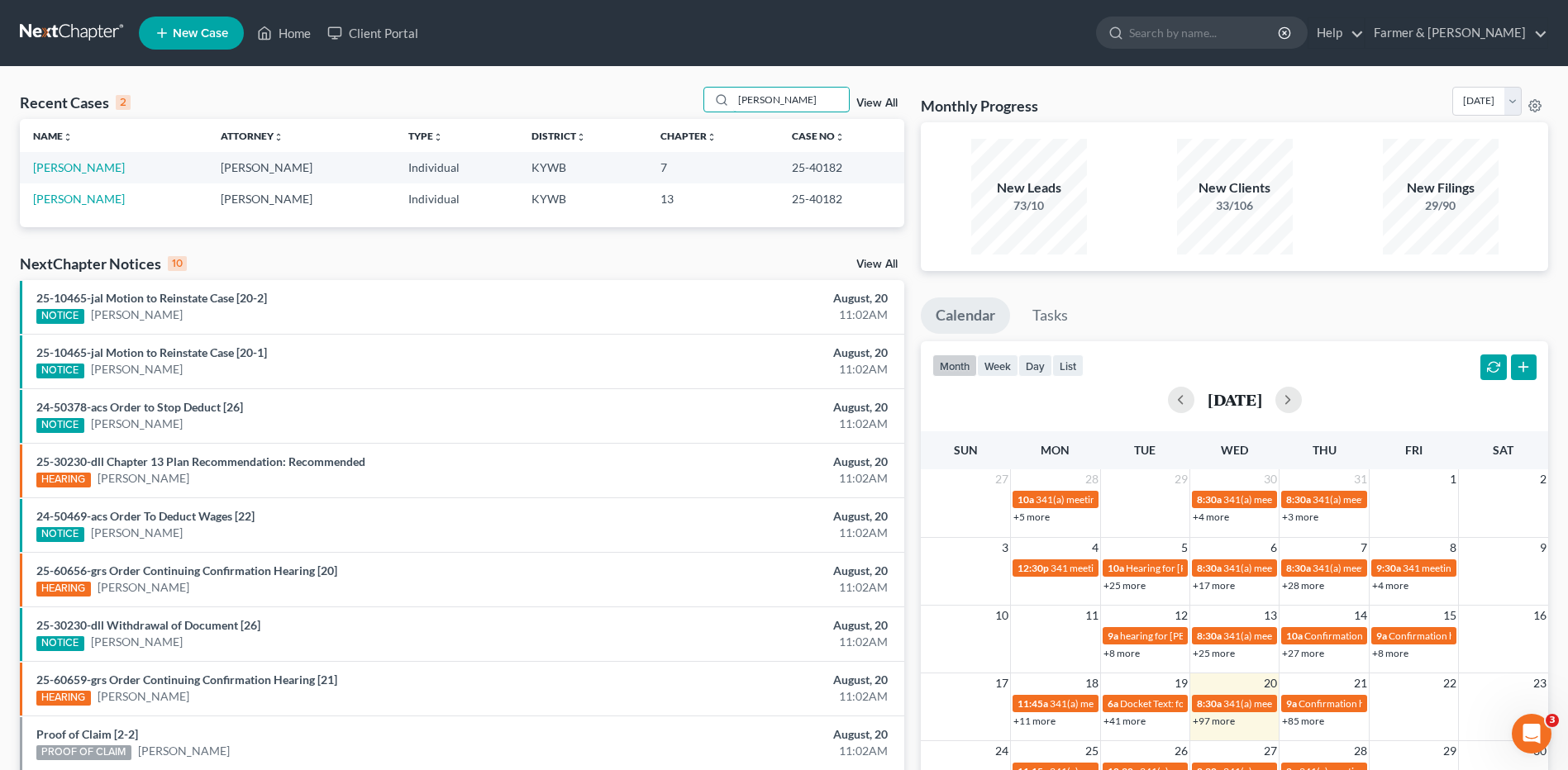
type input "[PERSON_NAME]"
click at [86, 171] on link "[PERSON_NAME]" at bounding box center [79, 167] width 92 height 14
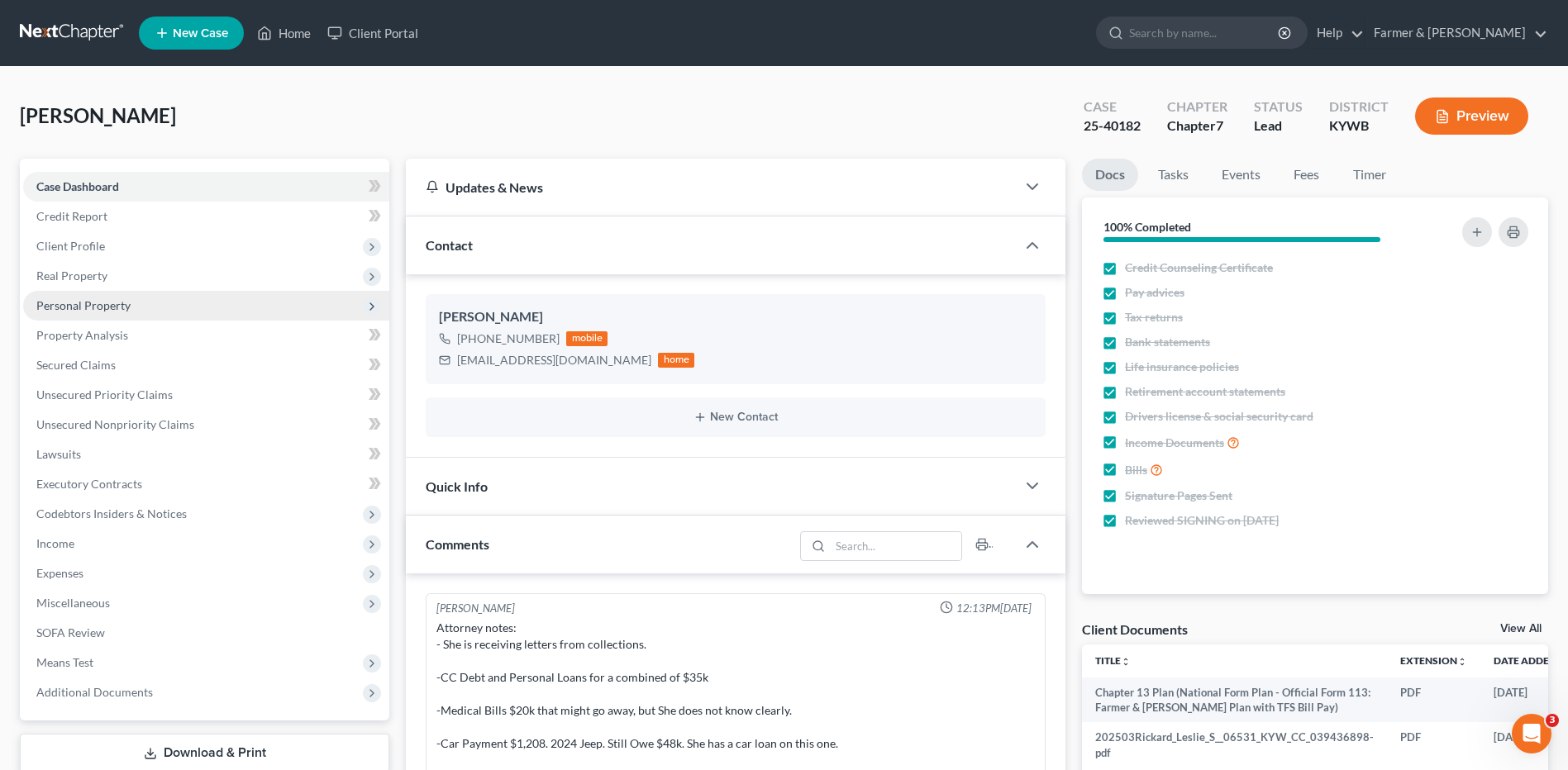
click at [125, 304] on span "Personal Property" at bounding box center [84, 305] width 94 height 14
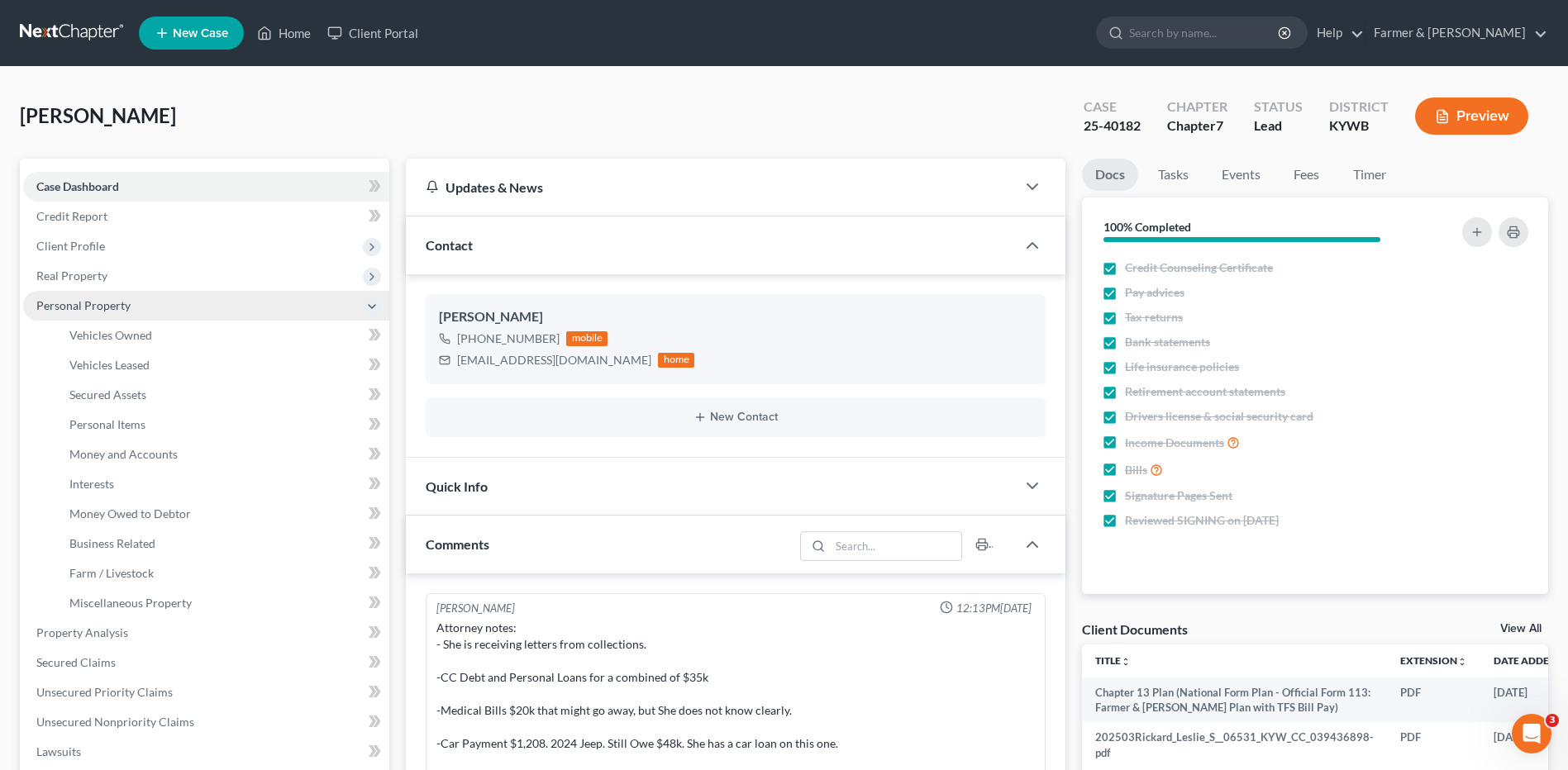
scroll to position [520, 0]
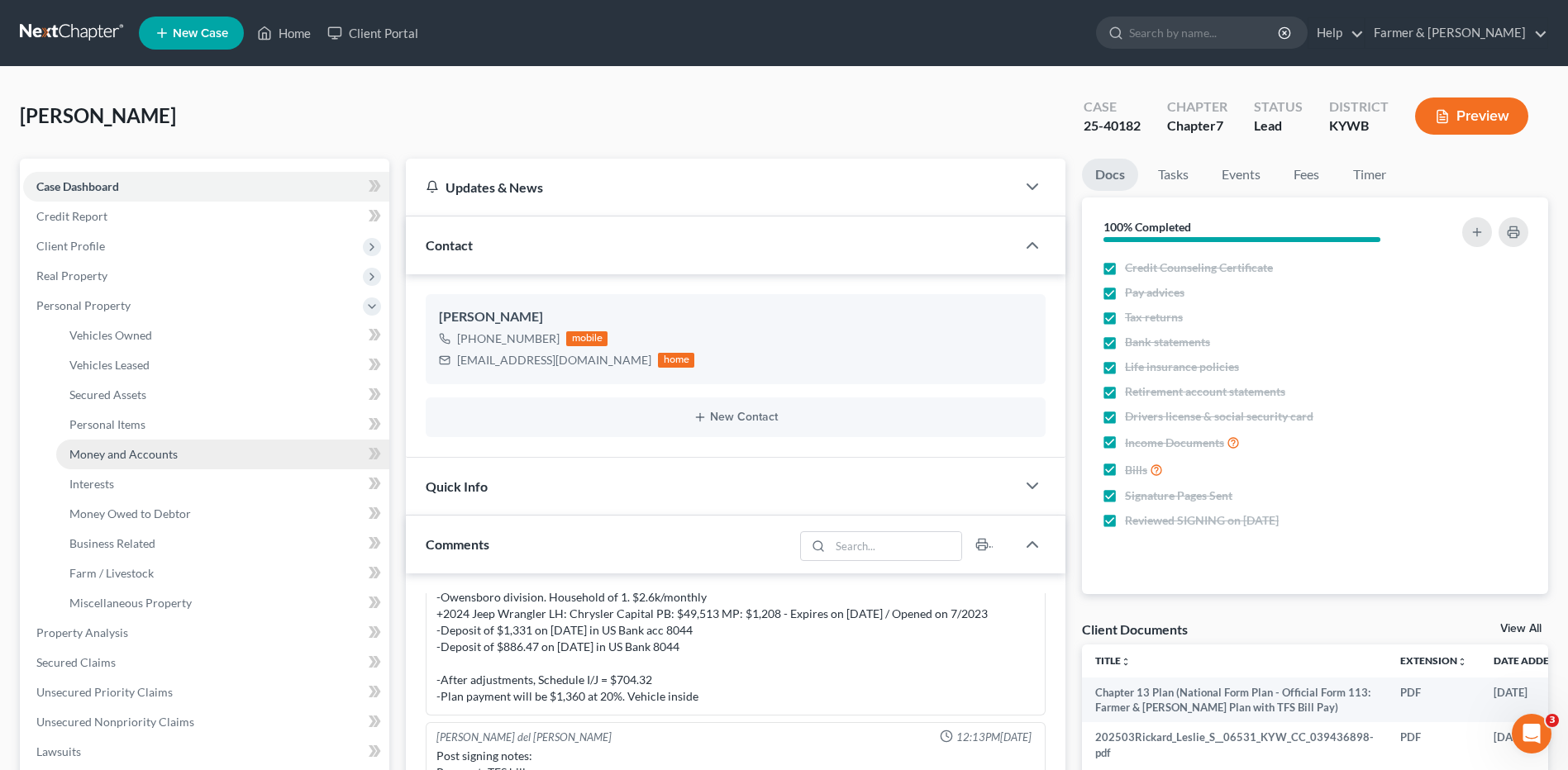
click at [166, 461] on link "Money and Accounts" at bounding box center [223, 454] width 333 height 30
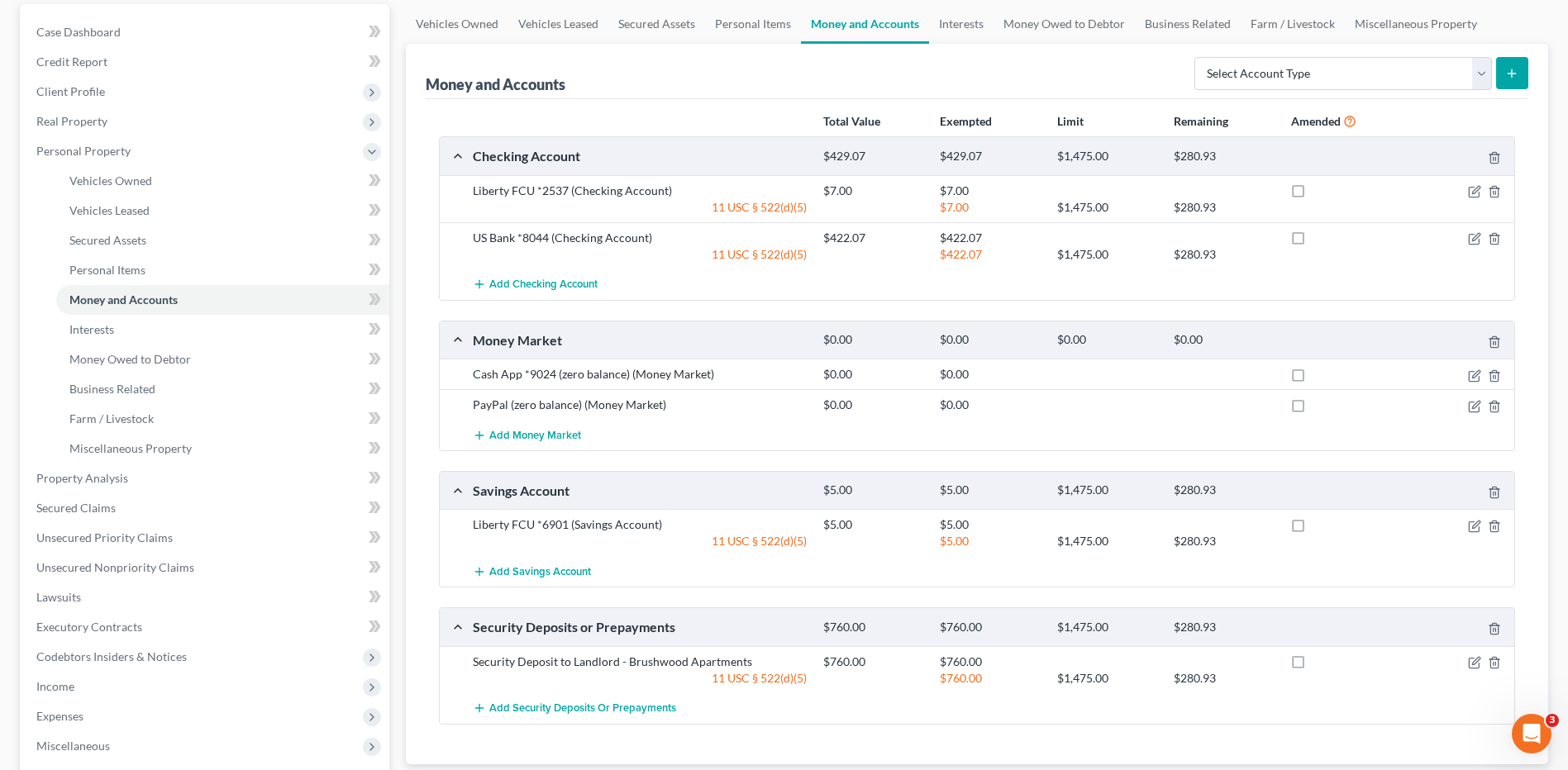
scroll to position [165, 0]
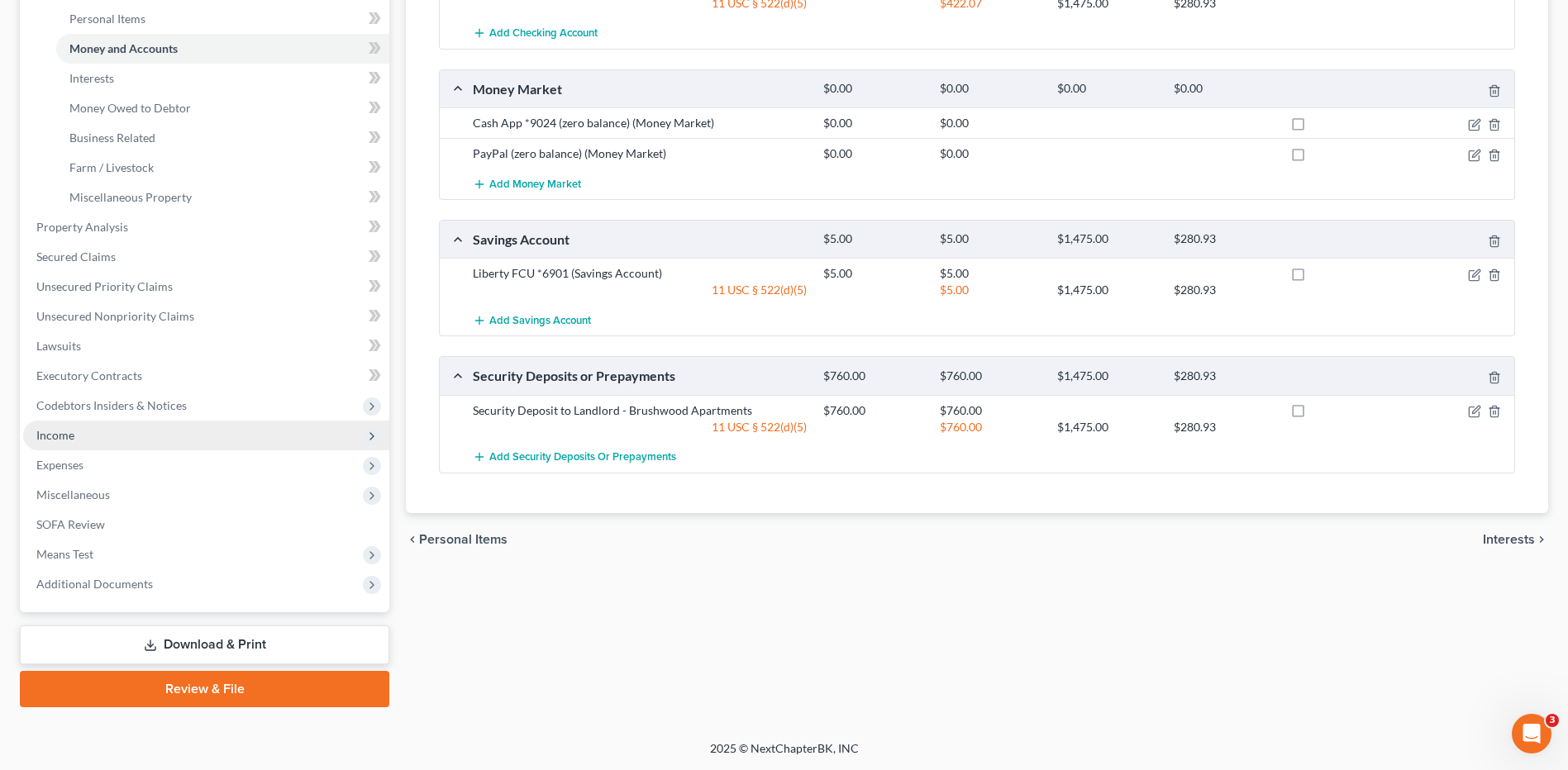
click at [116, 436] on span "Income" at bounding box center [206, 435] width 366 height 30
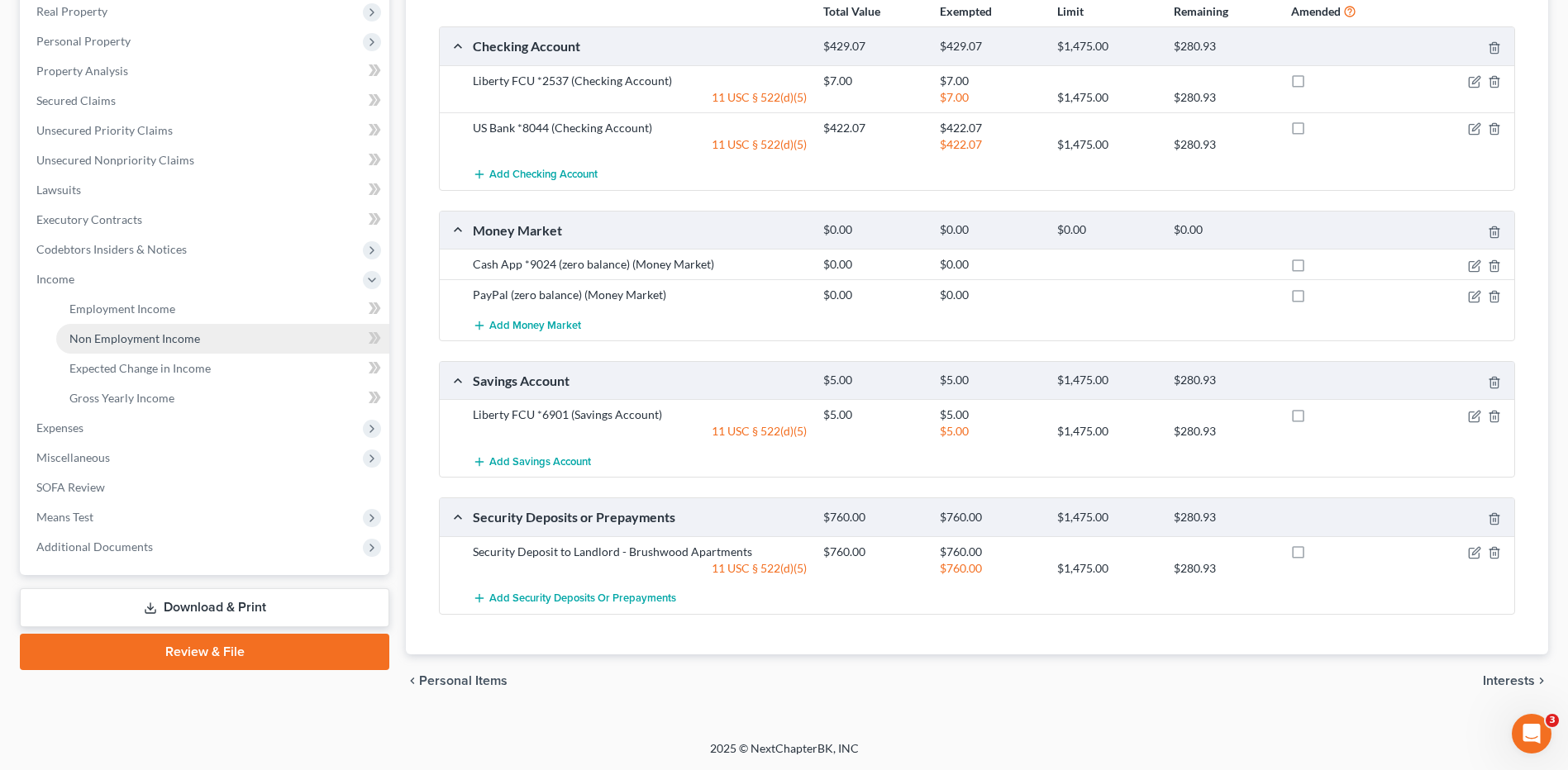
click at [200, 324] on link "Non Employment Income" at bounding box center [223, 339] width 333 height 30
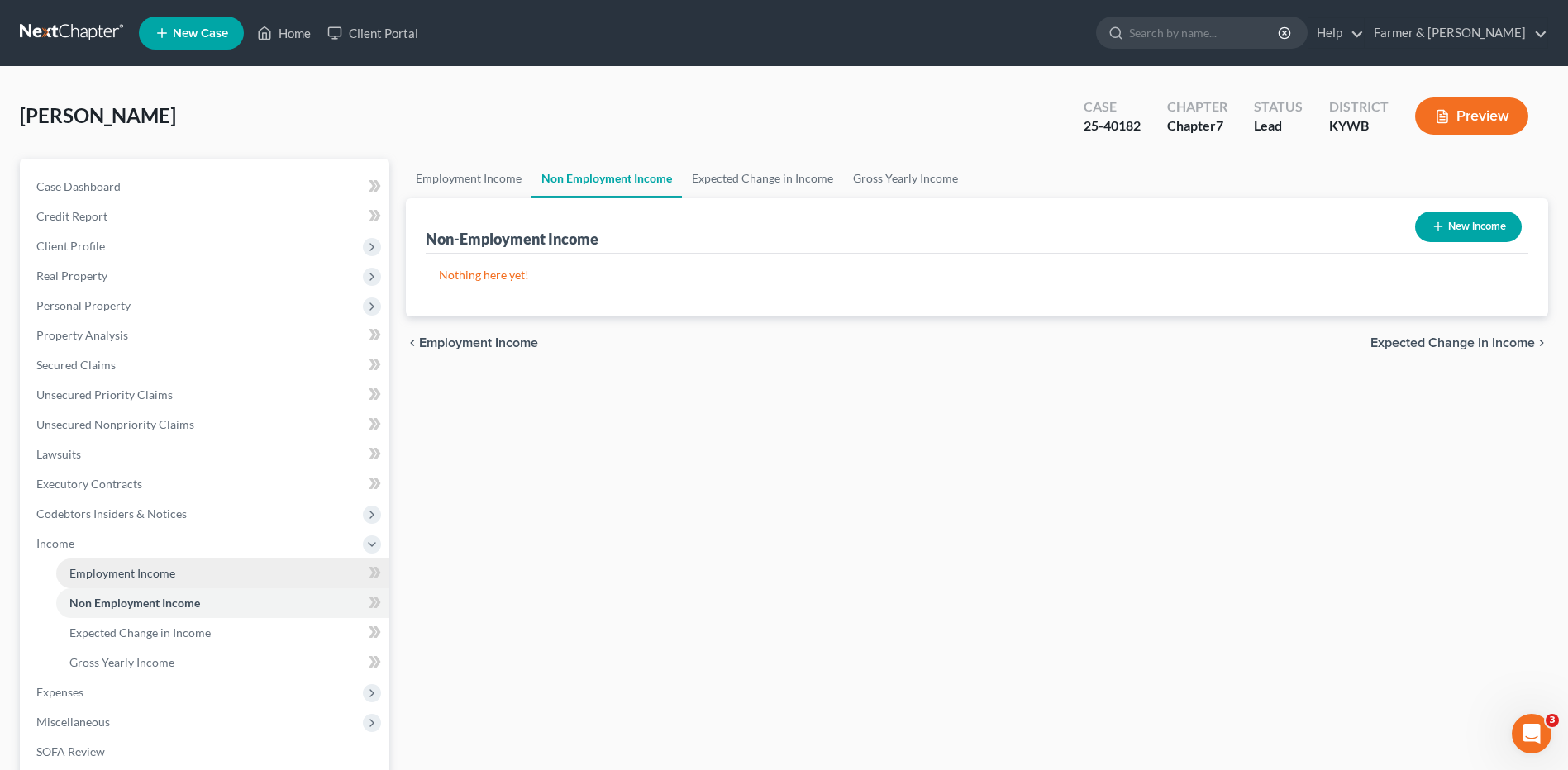
click at [185, 567] on link "Employment Income" at bounding box center [223, 573] width 333 height 30
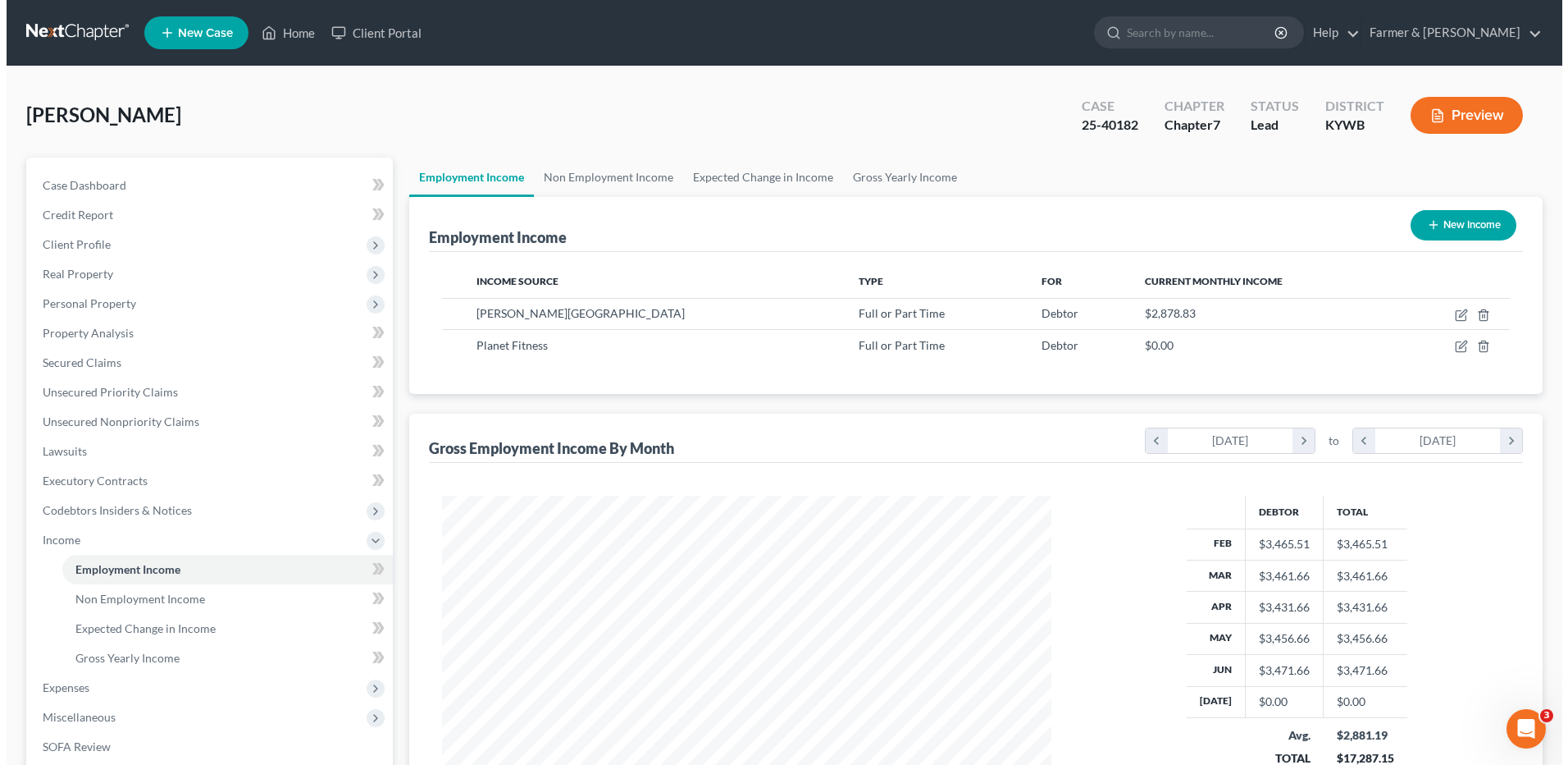
scroll to position [304, 642]
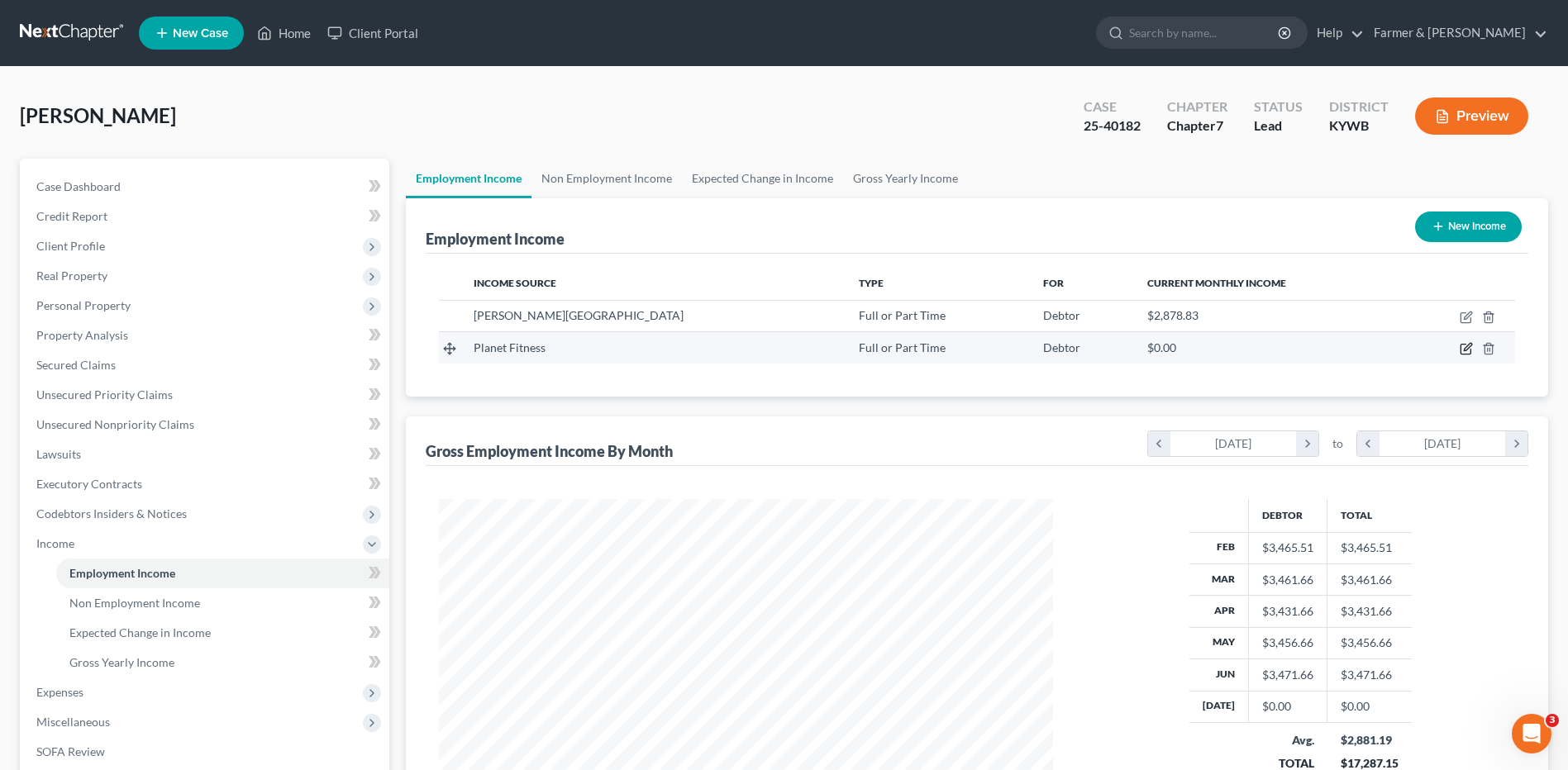
click at [1464, 345] on icon "button" at bounding box center [1466, 348] width 13 height 13
select select "0"
select select "18"
select select "3"
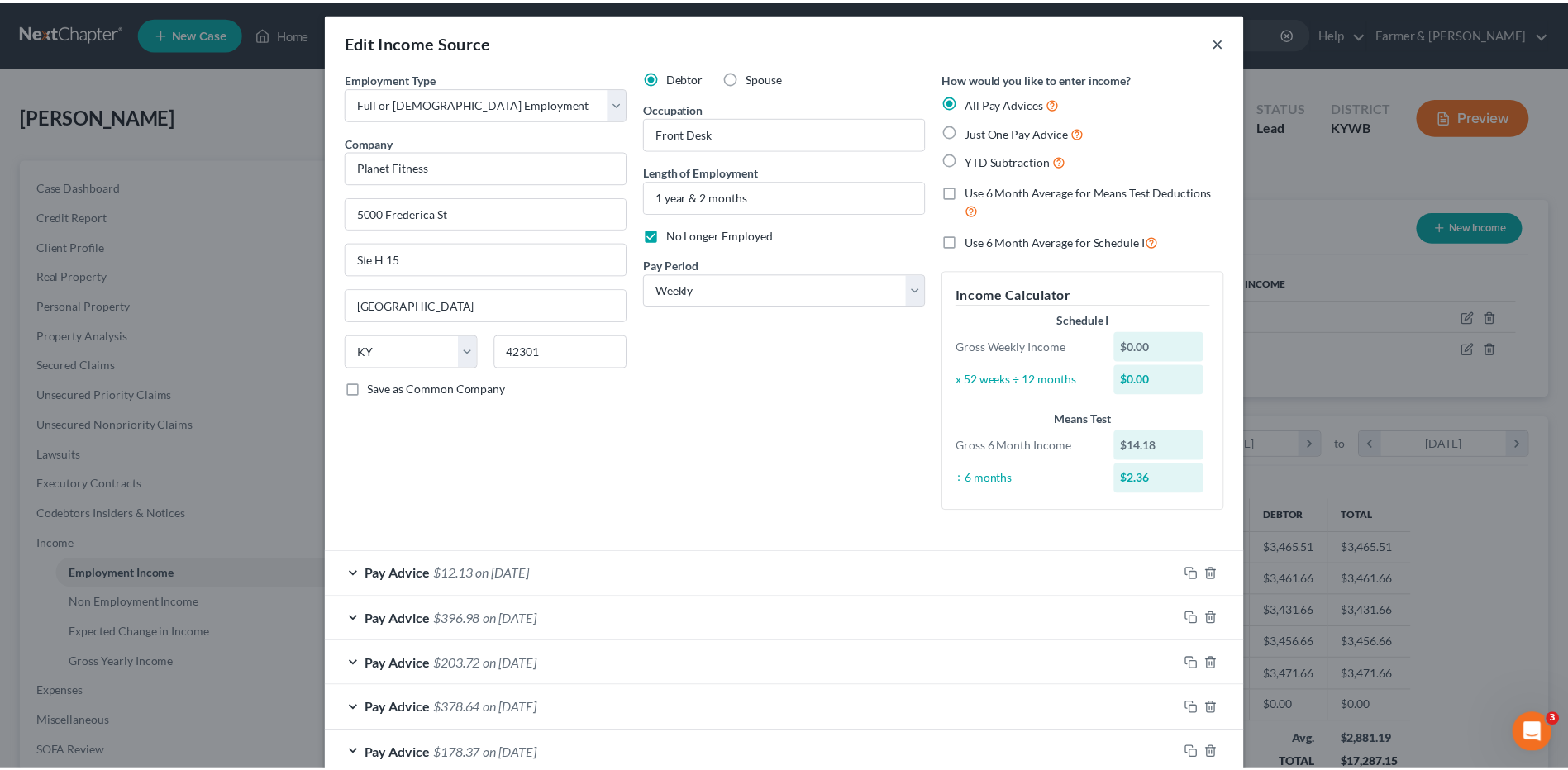
scroll to position [0, 0]
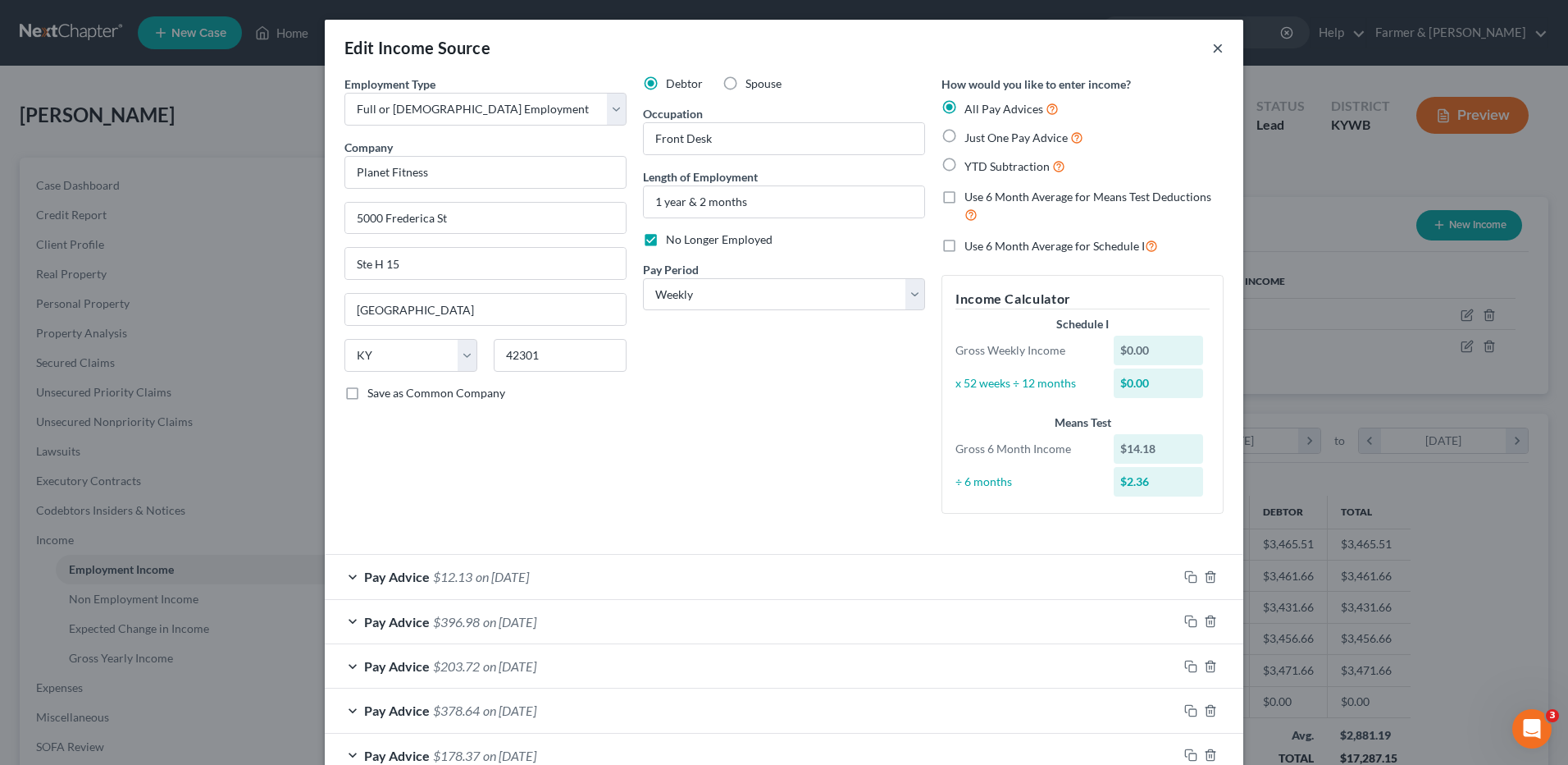
click at [1212, 46] on button "×" at bounding box center [1218, 47] width 12 height 19
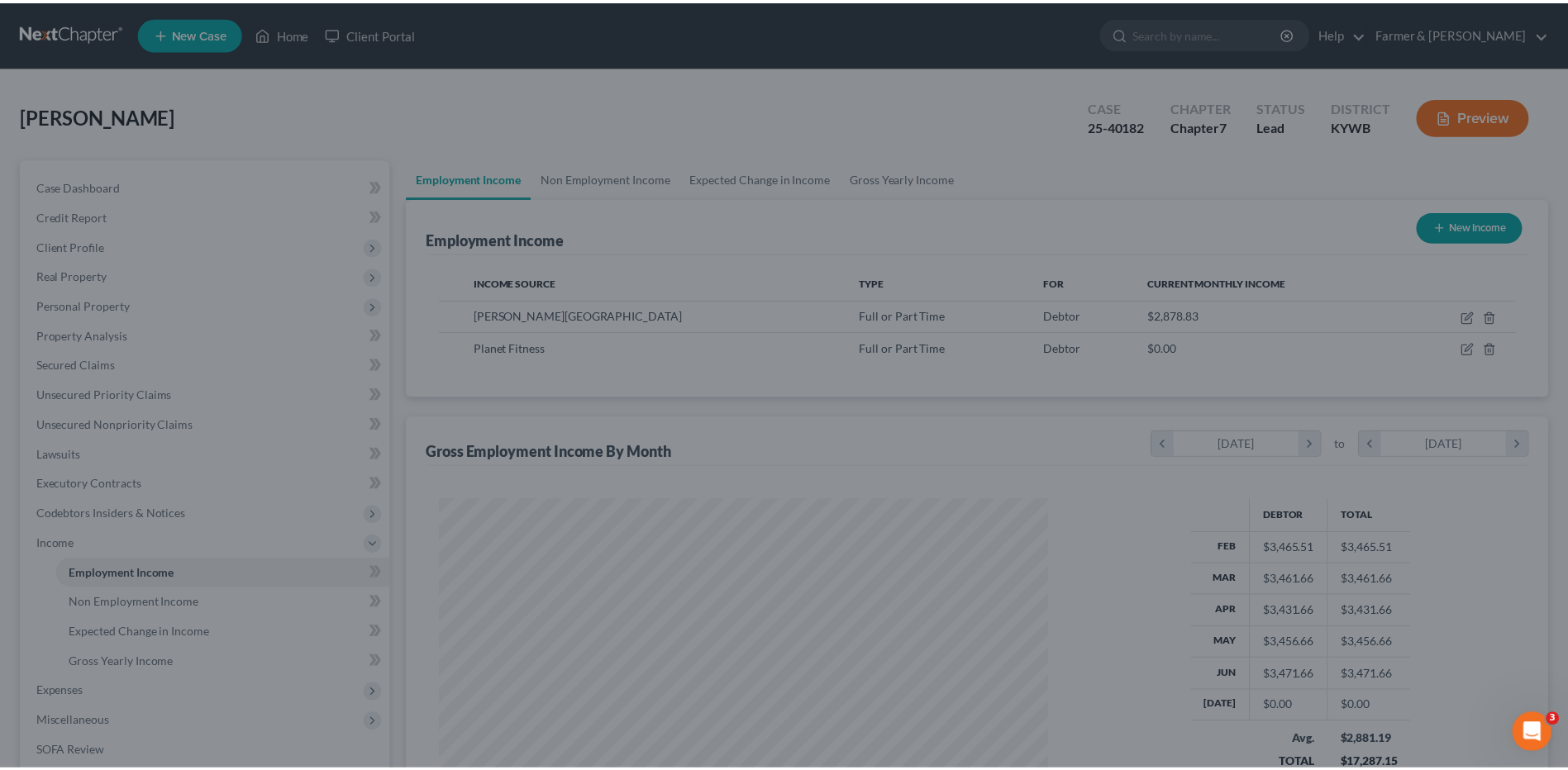
scroll to position [825727, 825762]
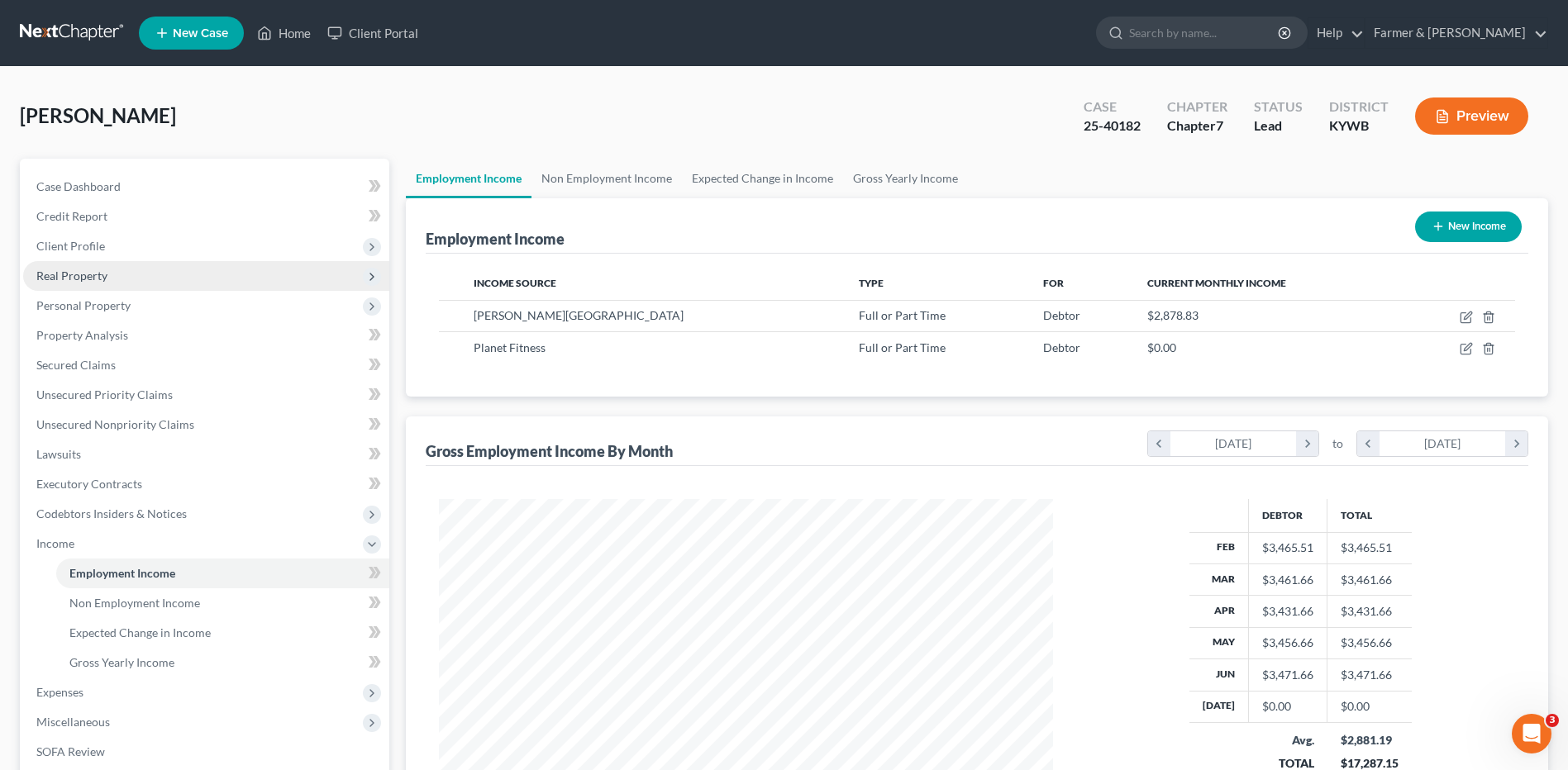
click at [133, 270] on span "Real Property" at bounding box center [206, 275] width 366 height 30
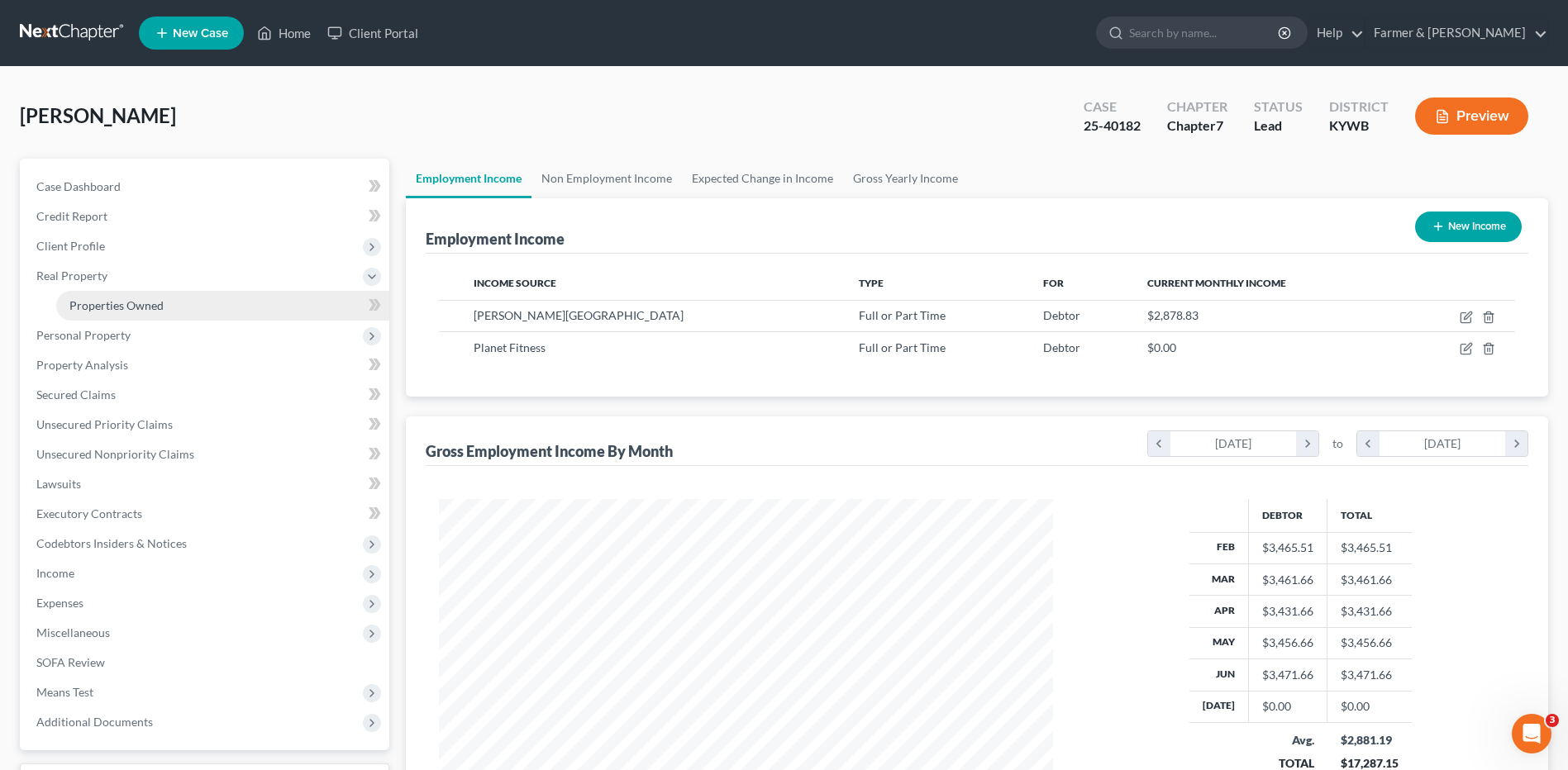
click at [138, 304] on span "Properties Owned" at bounding box center [116, 305] width 94 height 14
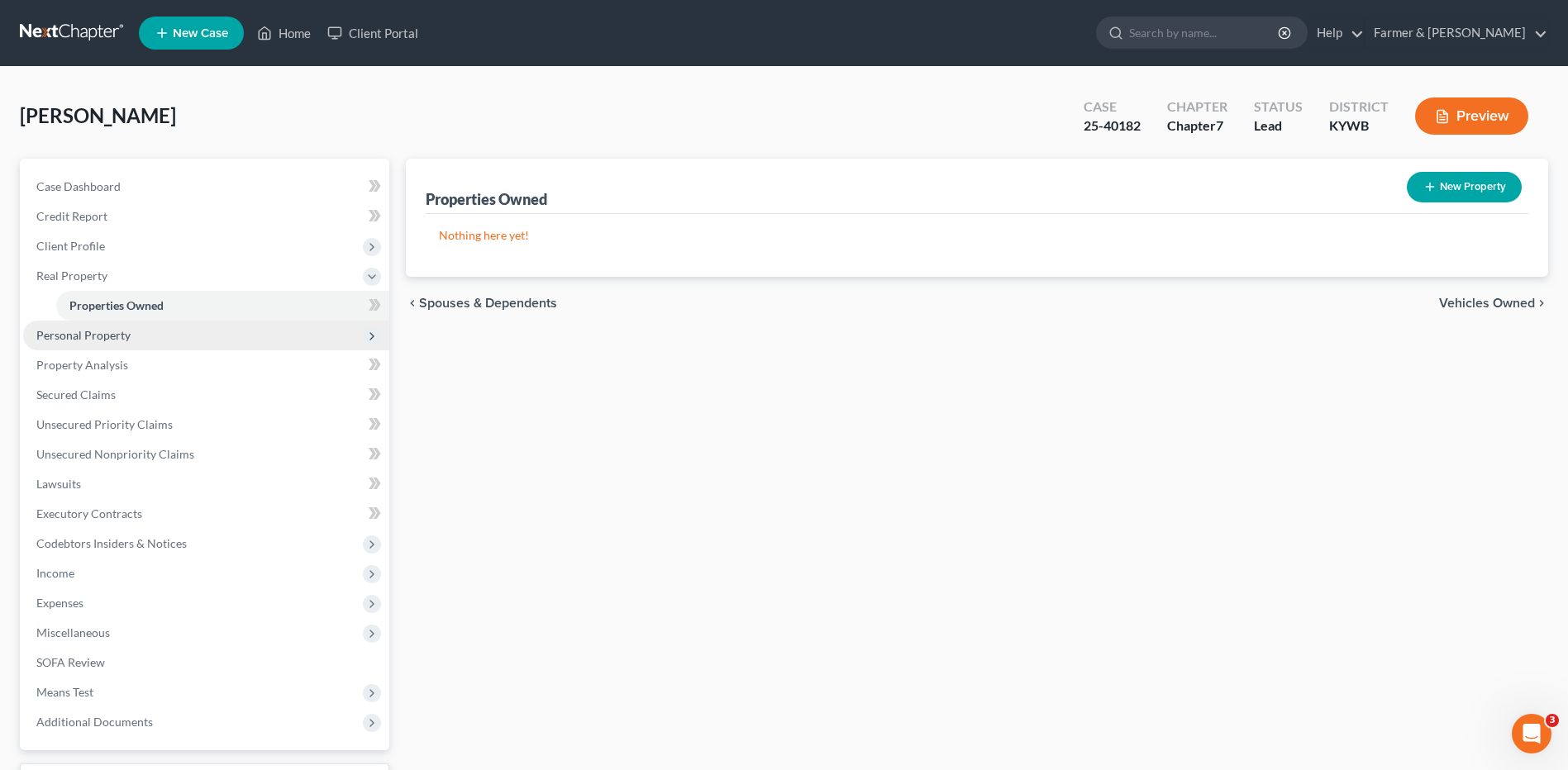
click at [183, 344] on span "Personal Property" at bounding box center [206, 335] width 366 height 30
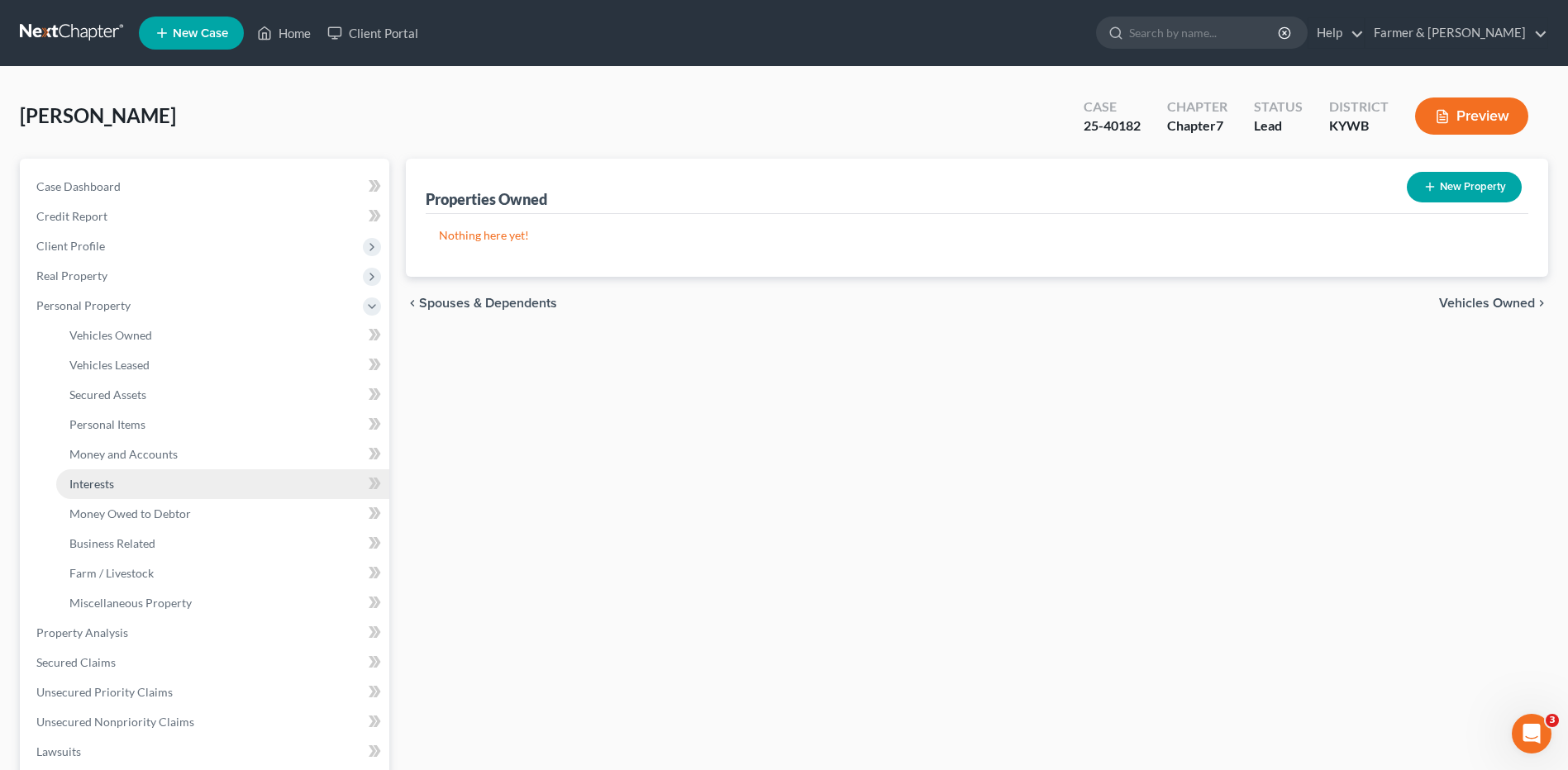
click at [136, 478] on link "Interests" at bounding box center [223, 483] width 333 height 30
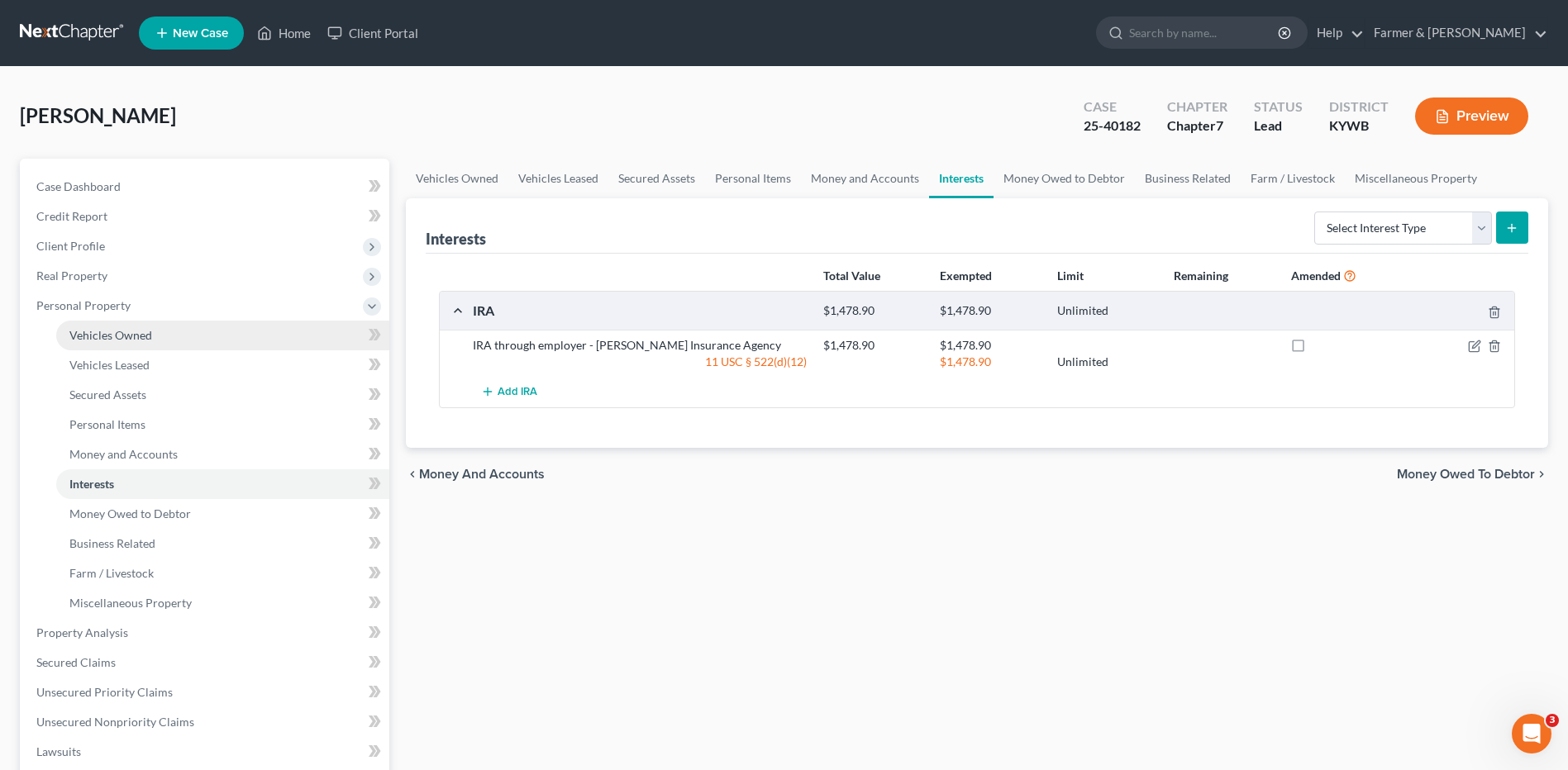
click at [108, 349] on link "Vehicles Owned" at bounding box center [223, 335] width 333 height 30
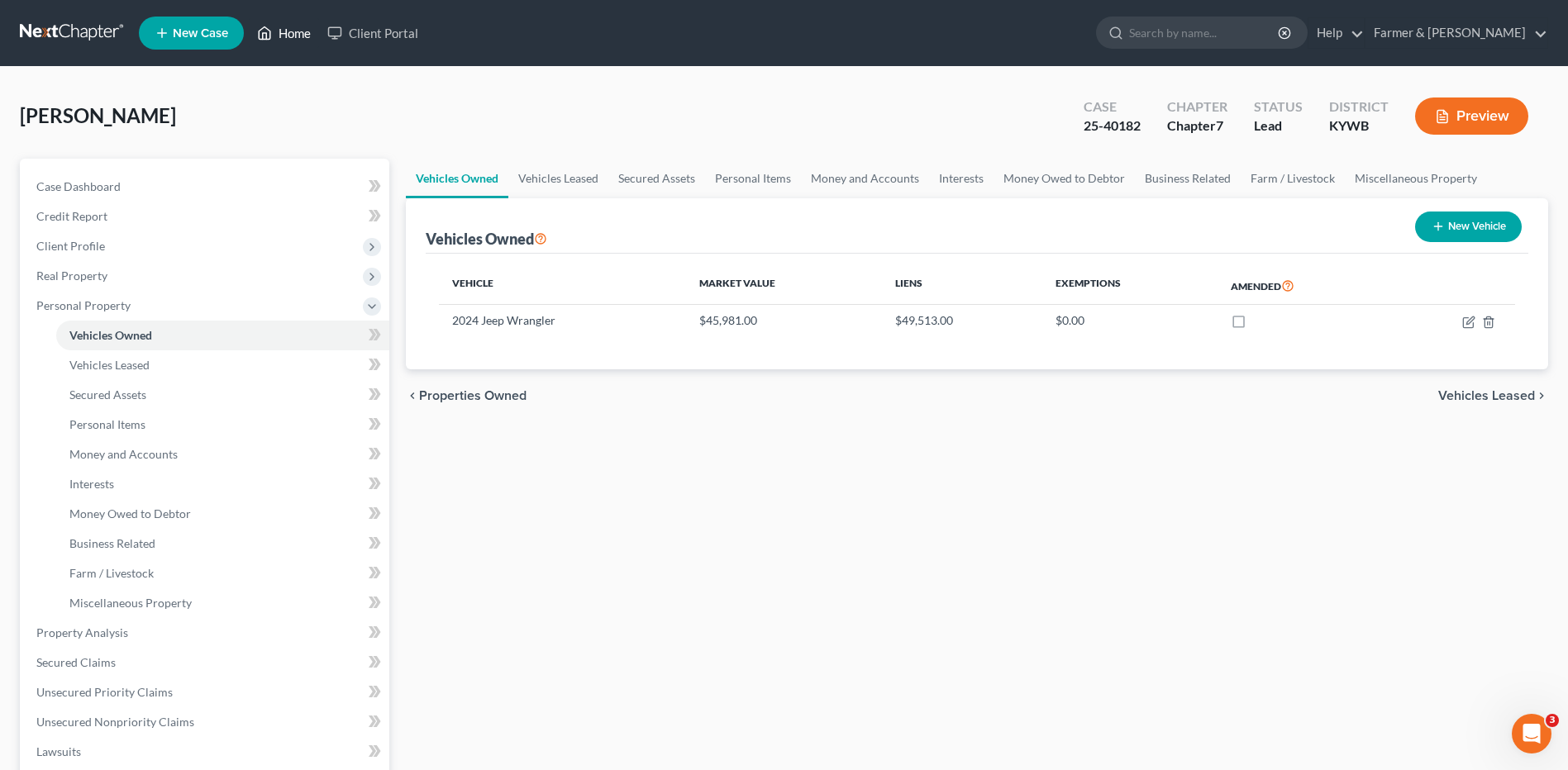
drag, startPoint x: 93, startPoint y: 31, endPoint x: 262, endPoint y: 28, distance: 169.0
click at [93, 31] on link at bounding box center [73, 32] width 106 height 30
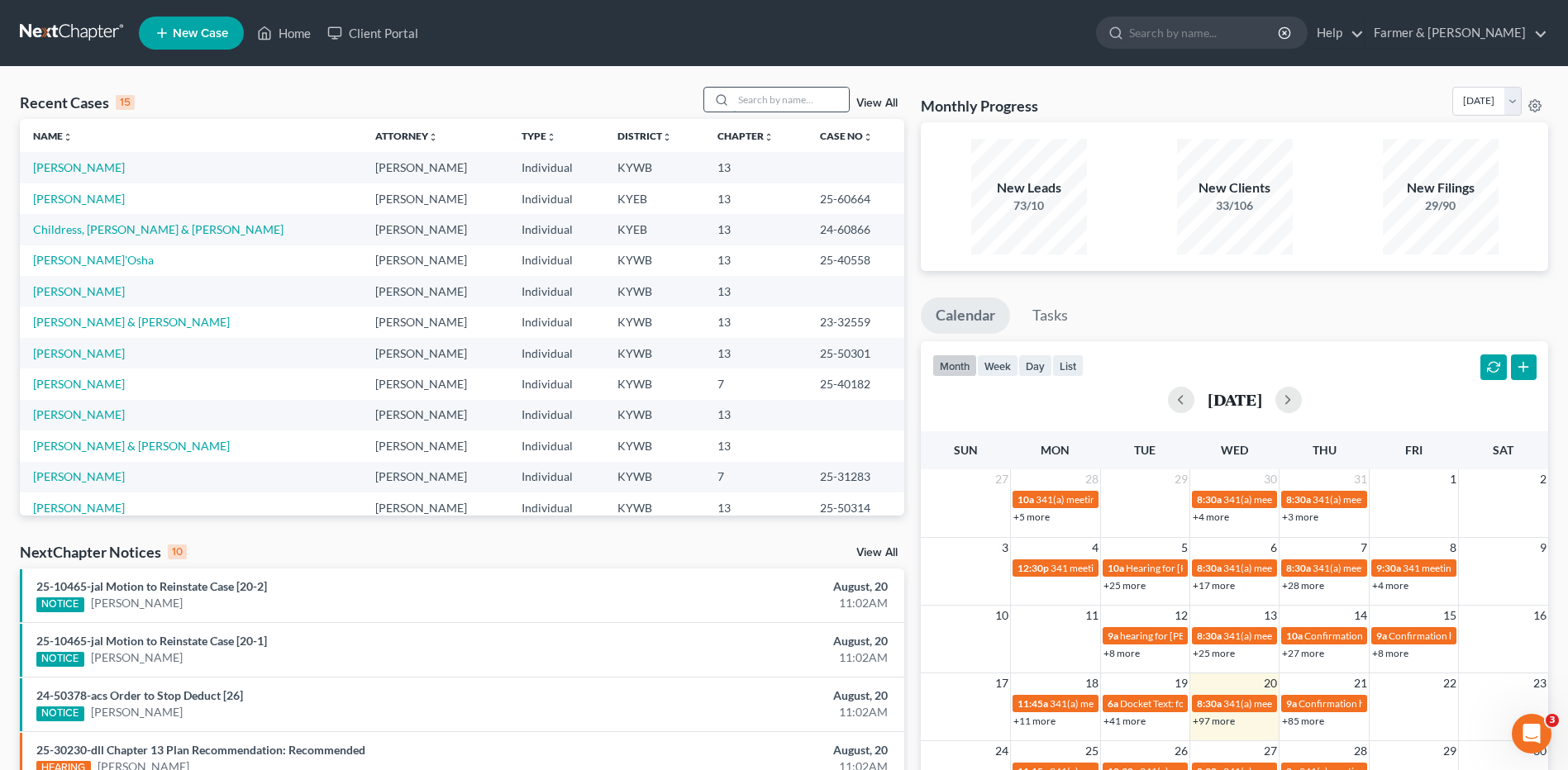
click at [838, 108] on input "search" at bounding box center [791, 100] width 116 height 24
type input "perve"
click at [772, 106] on input "search" at bounding box center [791, 100] width 116 height 24
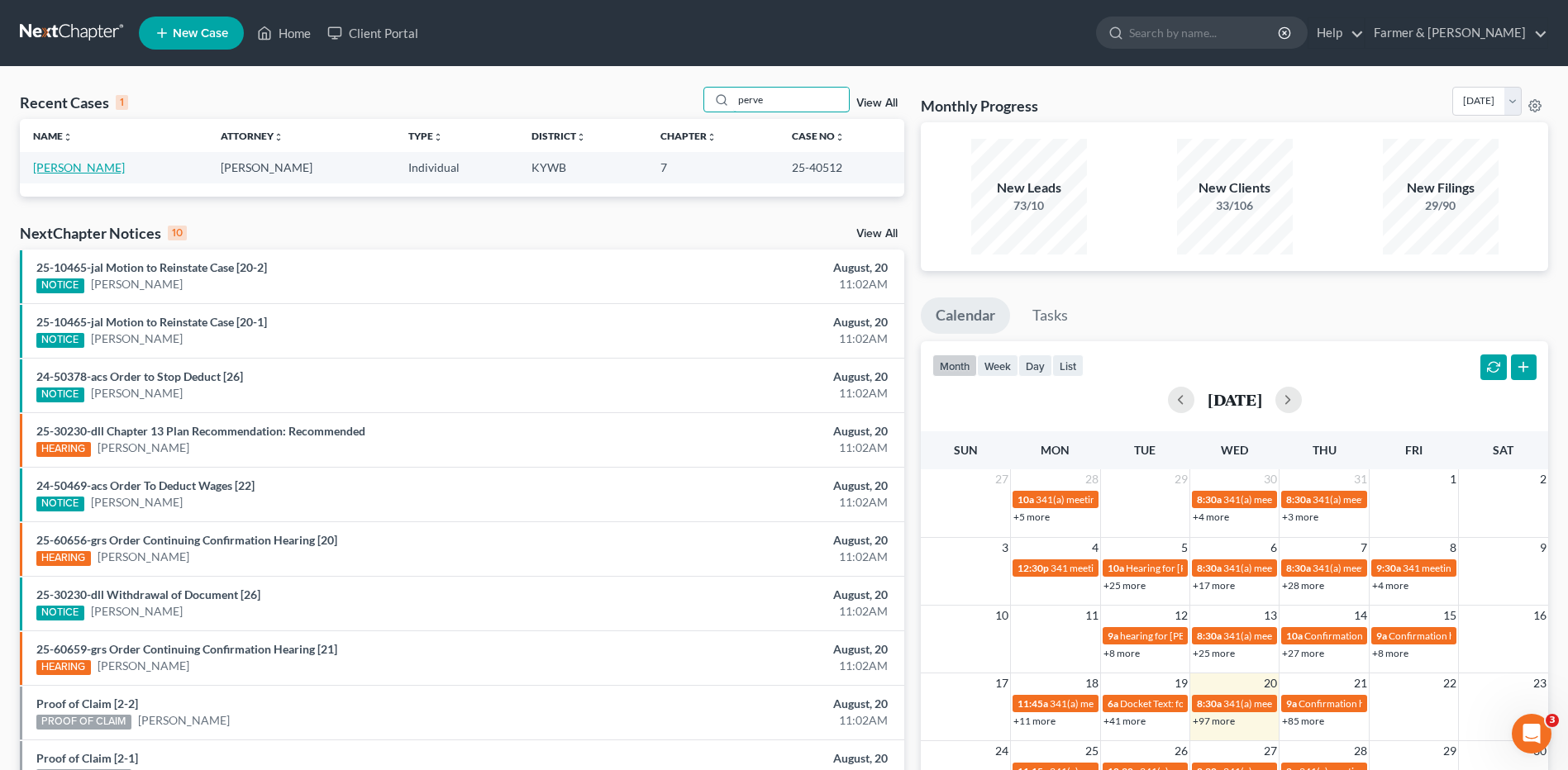
type input "perve"
click at [97, 164] on link "[PERSON_NAME]" at bounding box center [79, 167] width 92 height 14
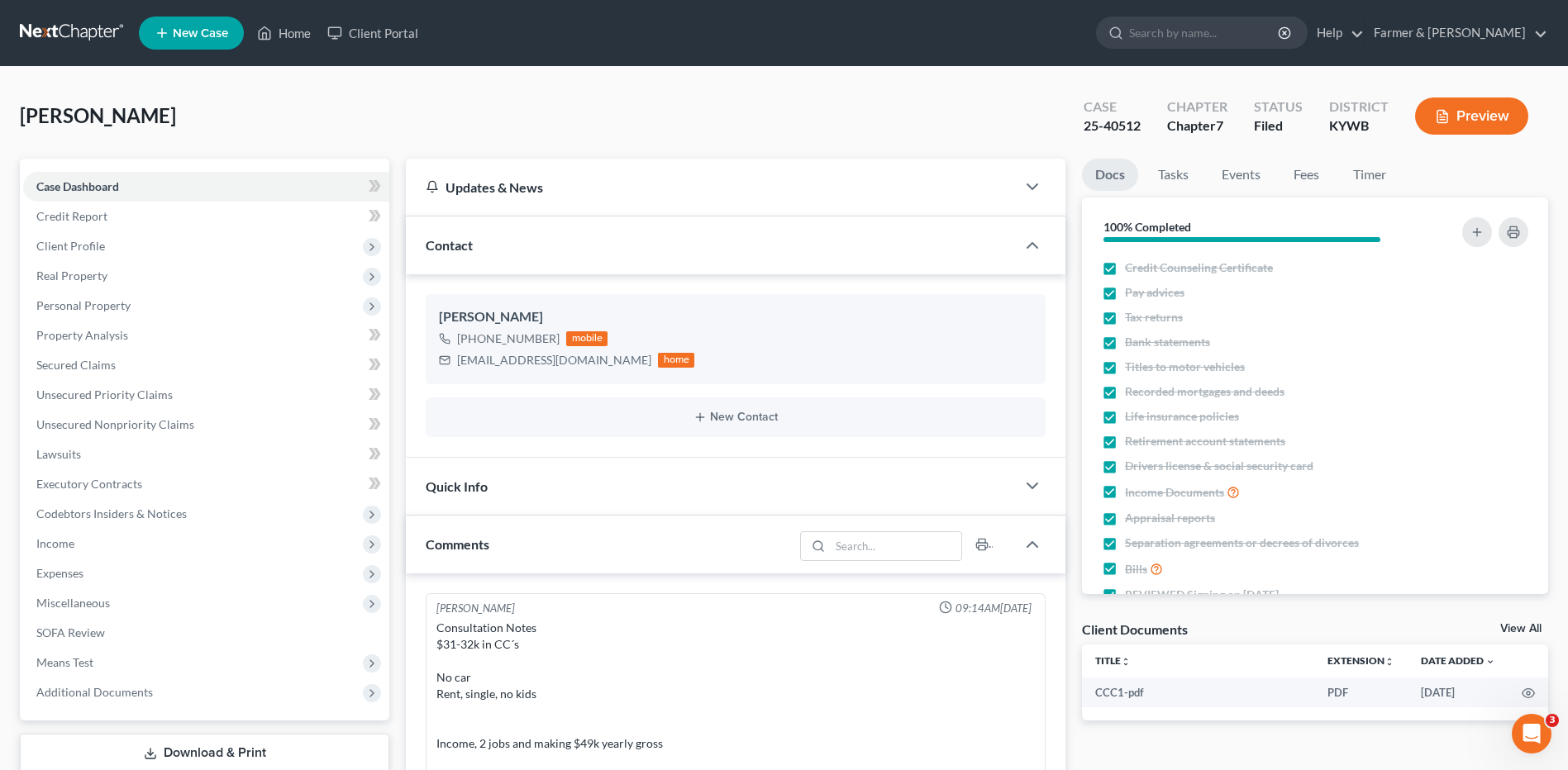
scroll to position [80, 0]
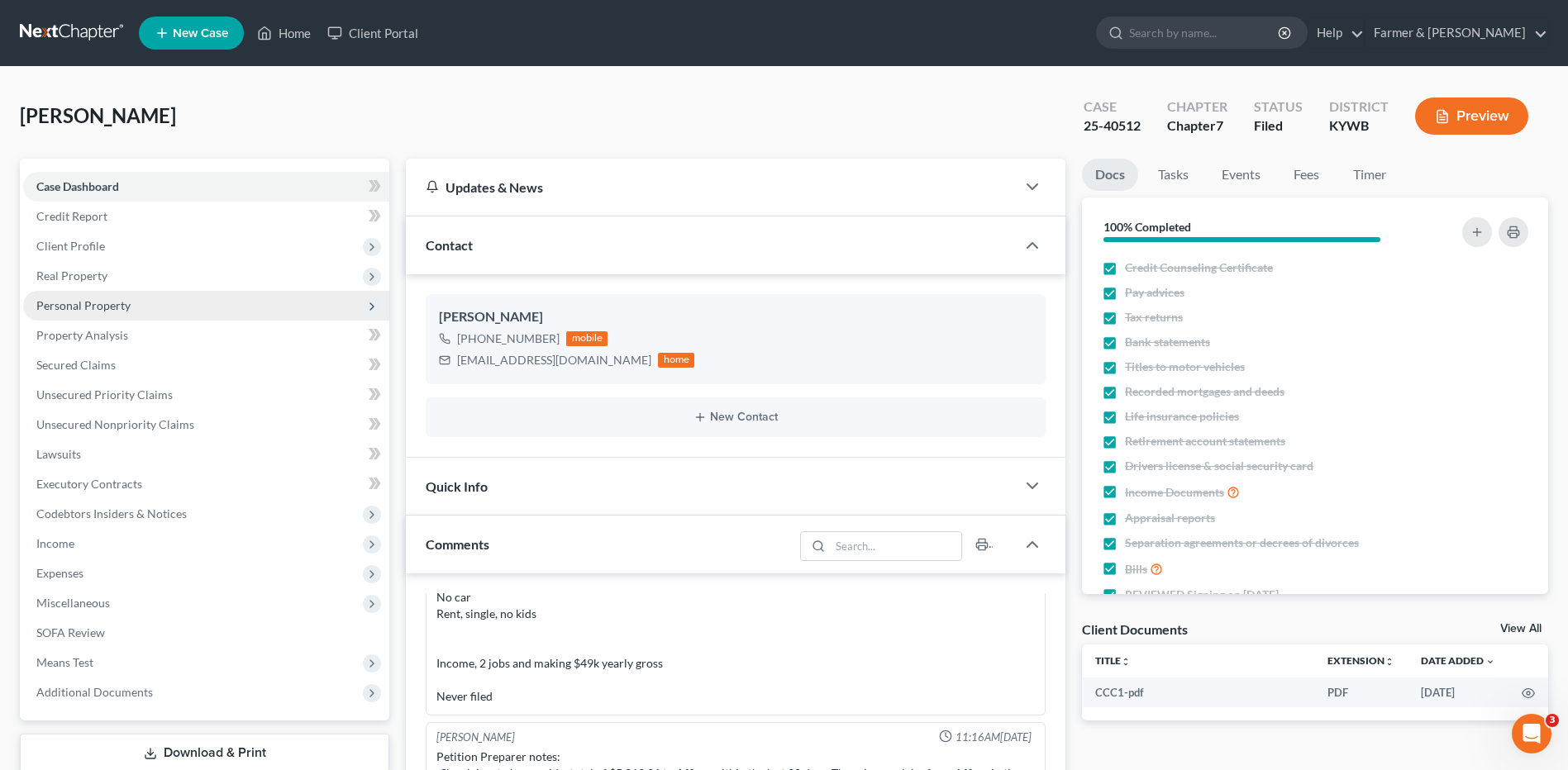
click at [131, 298] on span "Personal Property" at bounding box center [206, 305] width 366 height 30
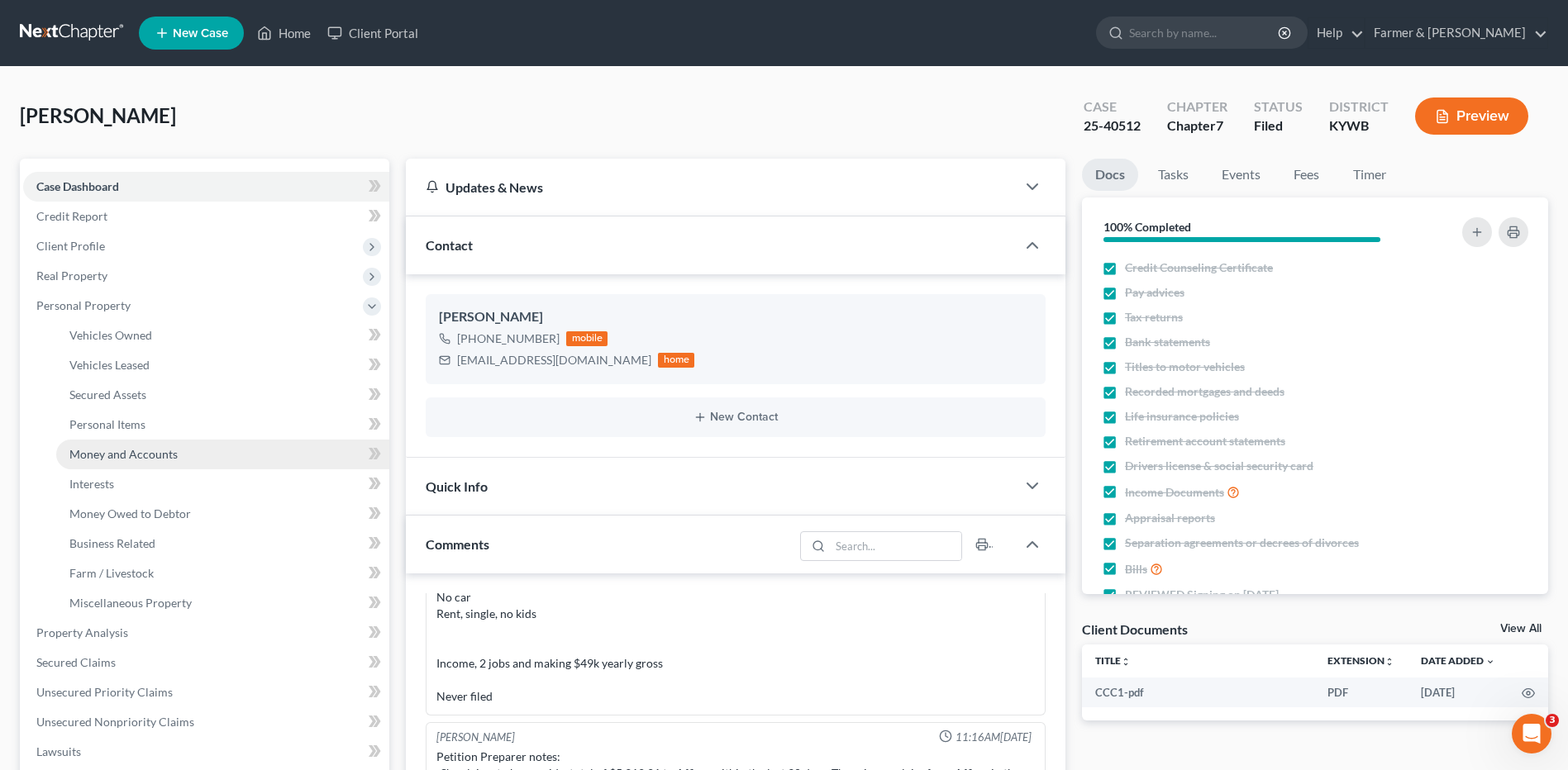
click at [150, 443] on link "Money and Accounts" at bounding box center [223, 454] width 333 height 30
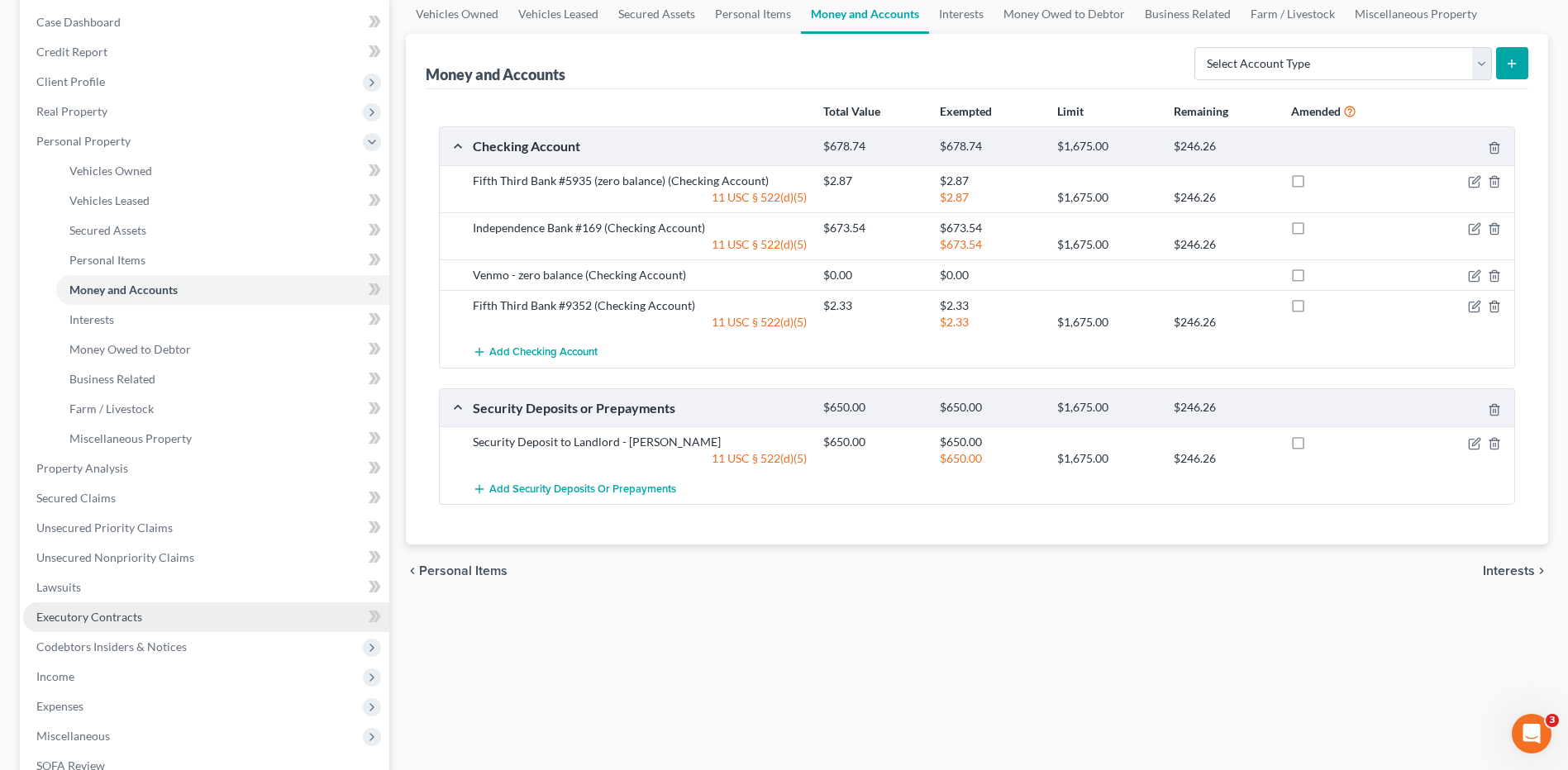
scroll to position [165, 0]
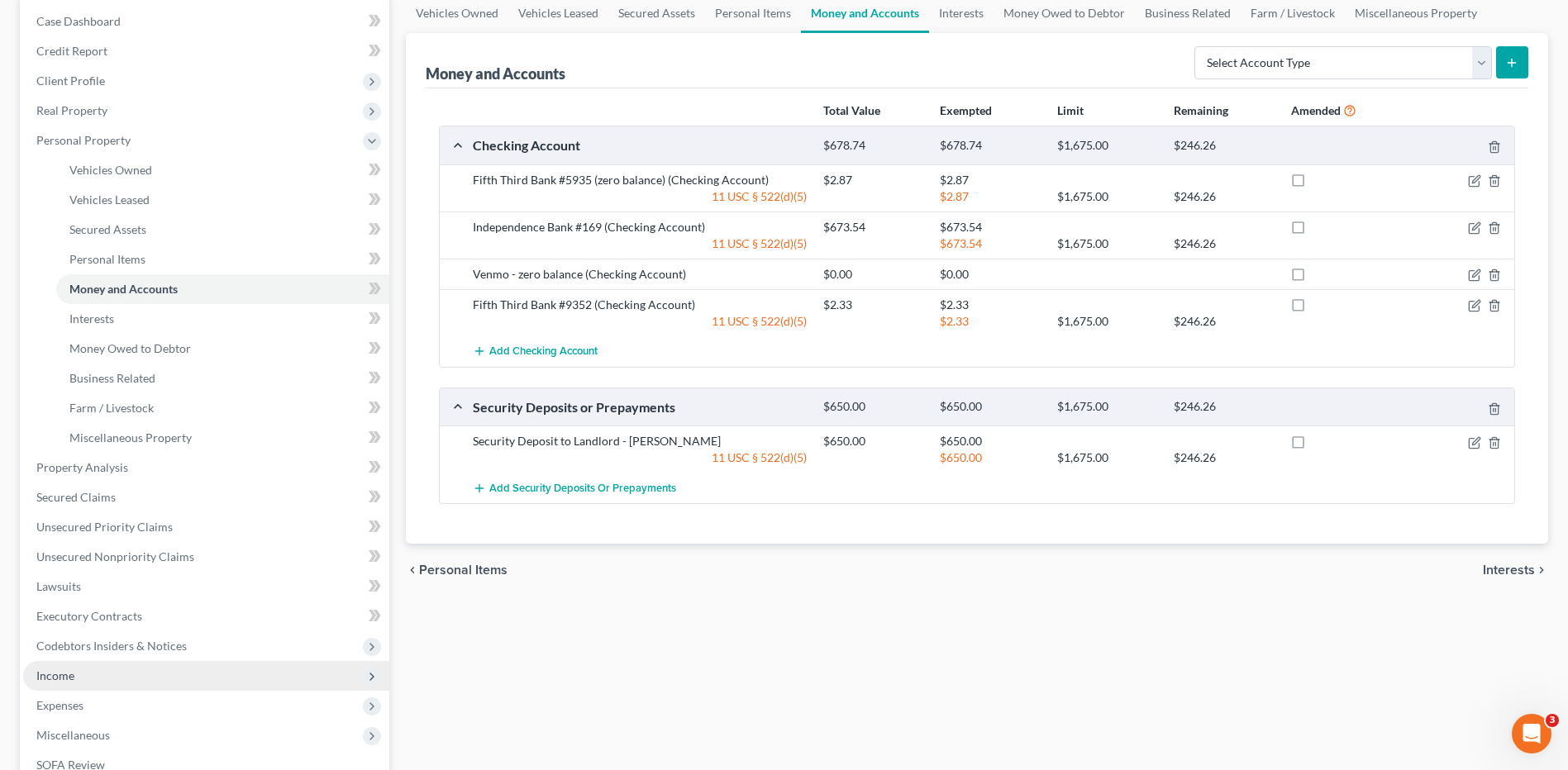
click at [98, 680] on span "Income" at bounding box center [206, 675] width 366 height 30
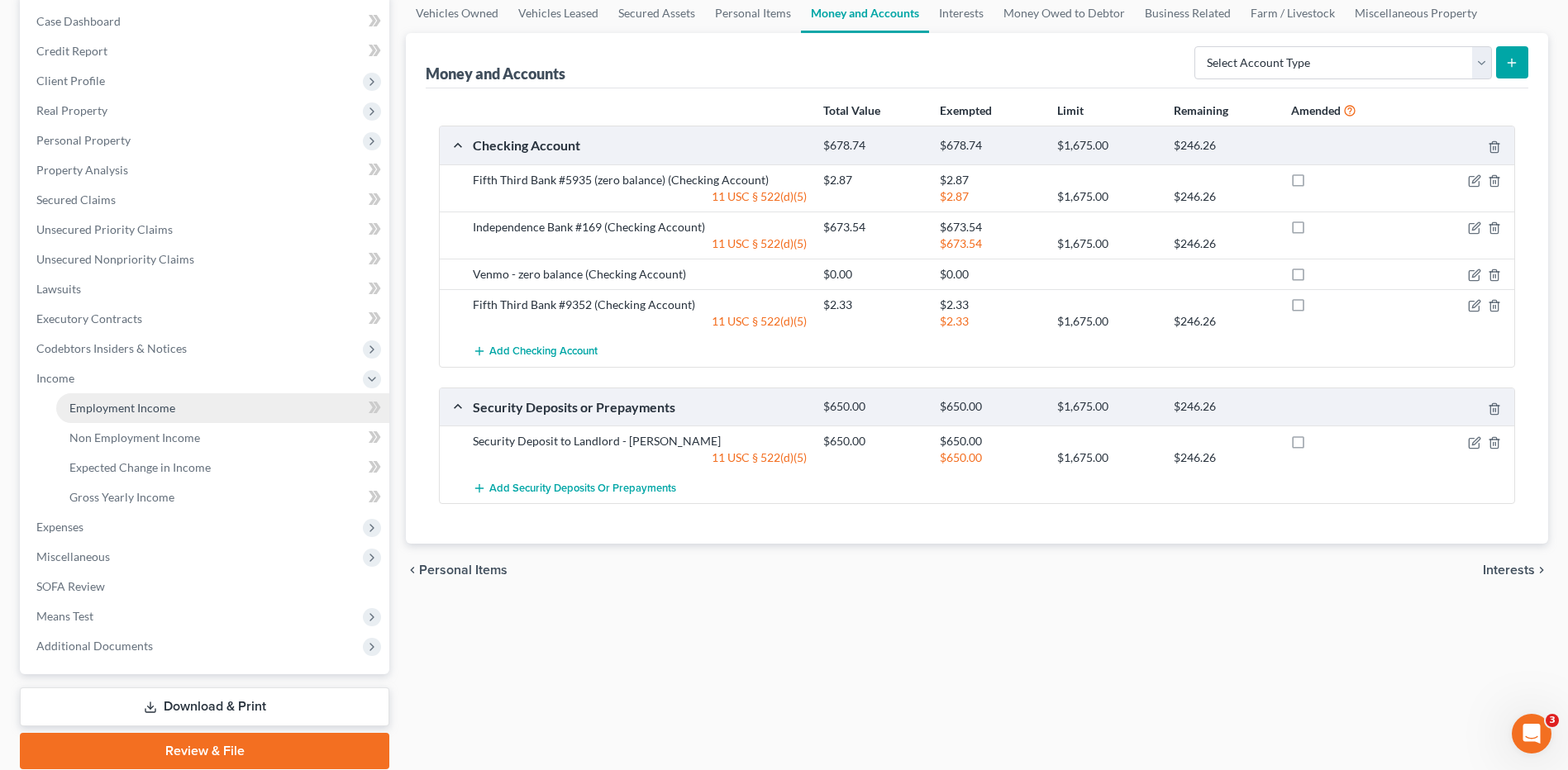
click at [203, 411] on link "Employment Income" at bounding box center [223, 408] width 333 height 30
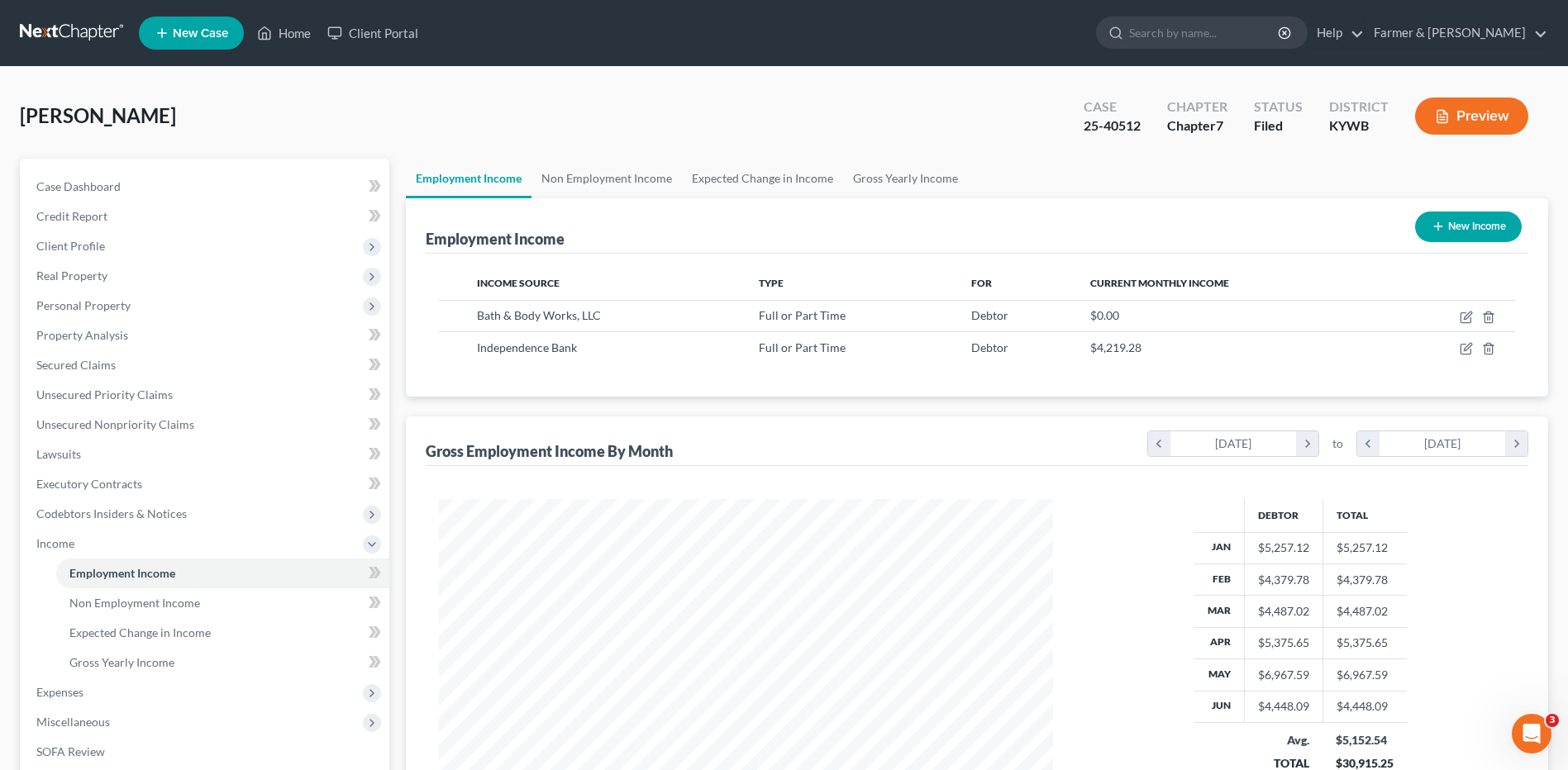
scroll to position [306, 647]
click at [105, 269] on span "Real Property" at bounding box center [72, 275] width 71 height 14
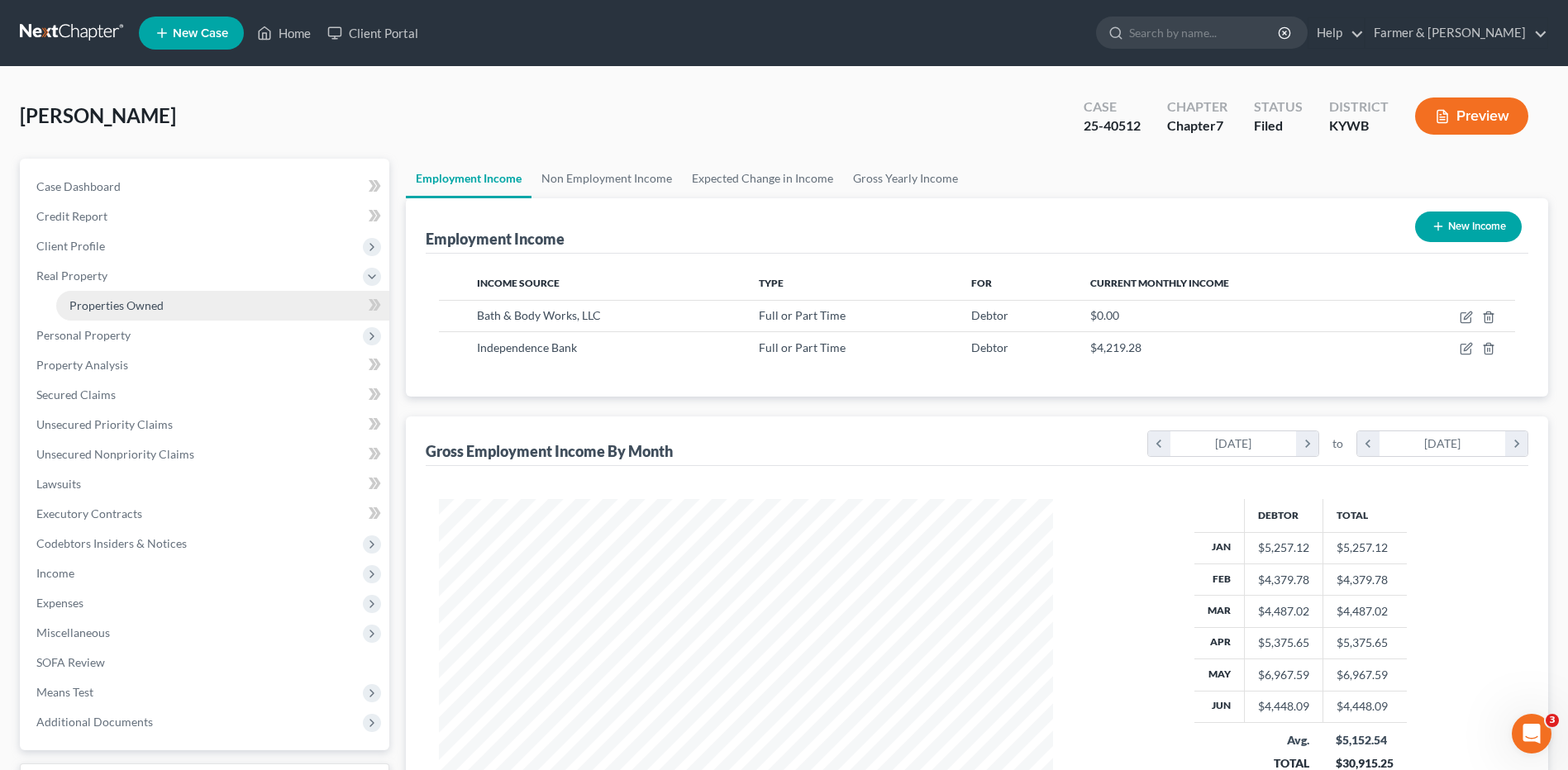
click at [120, 295] on link "Properties Owned" at bounding box center [223, 305] width 333 height 30
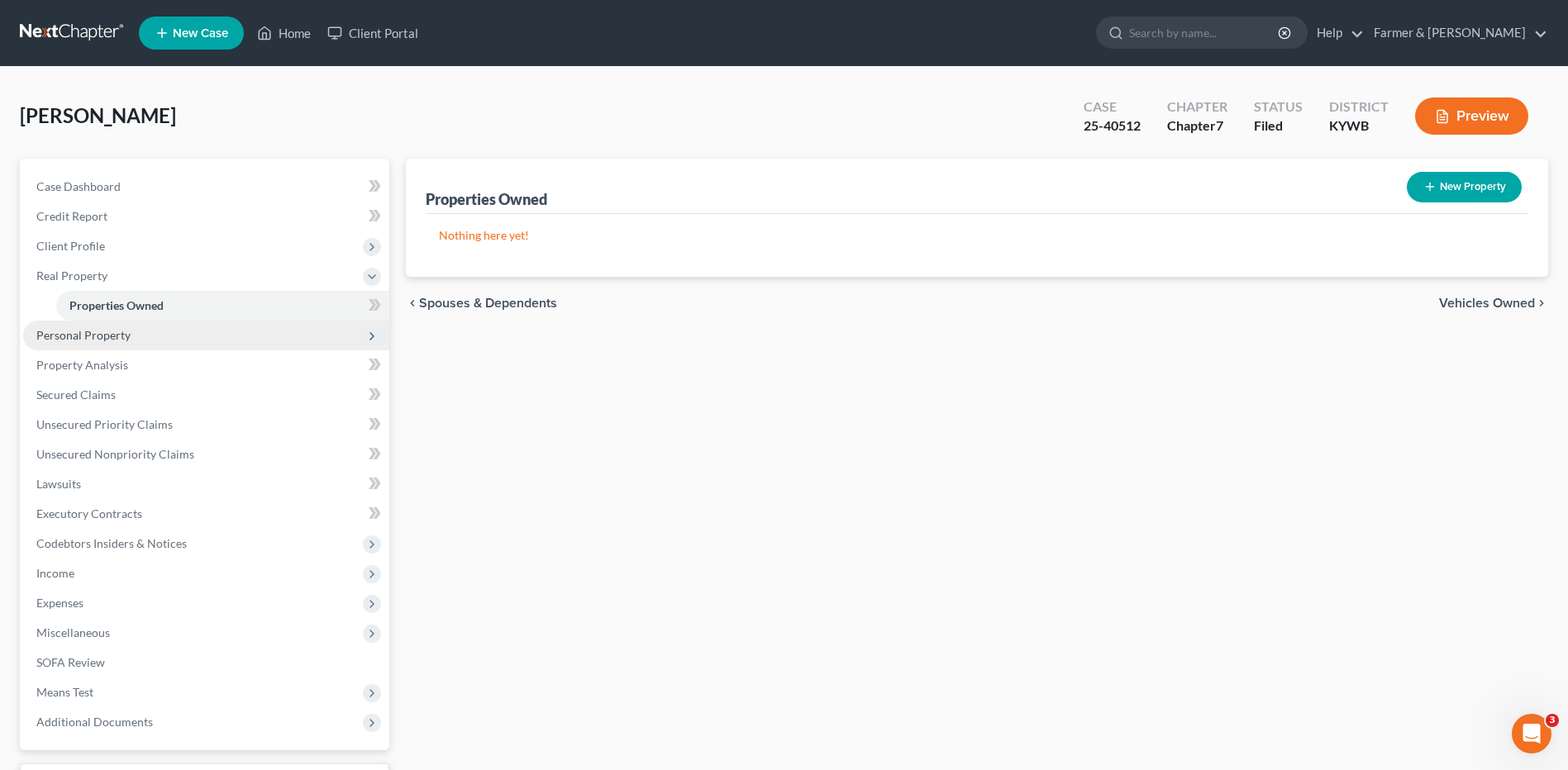
click at [91, 333] on span "Personal Property" at bounding box center [84, 335] width 94 height 14
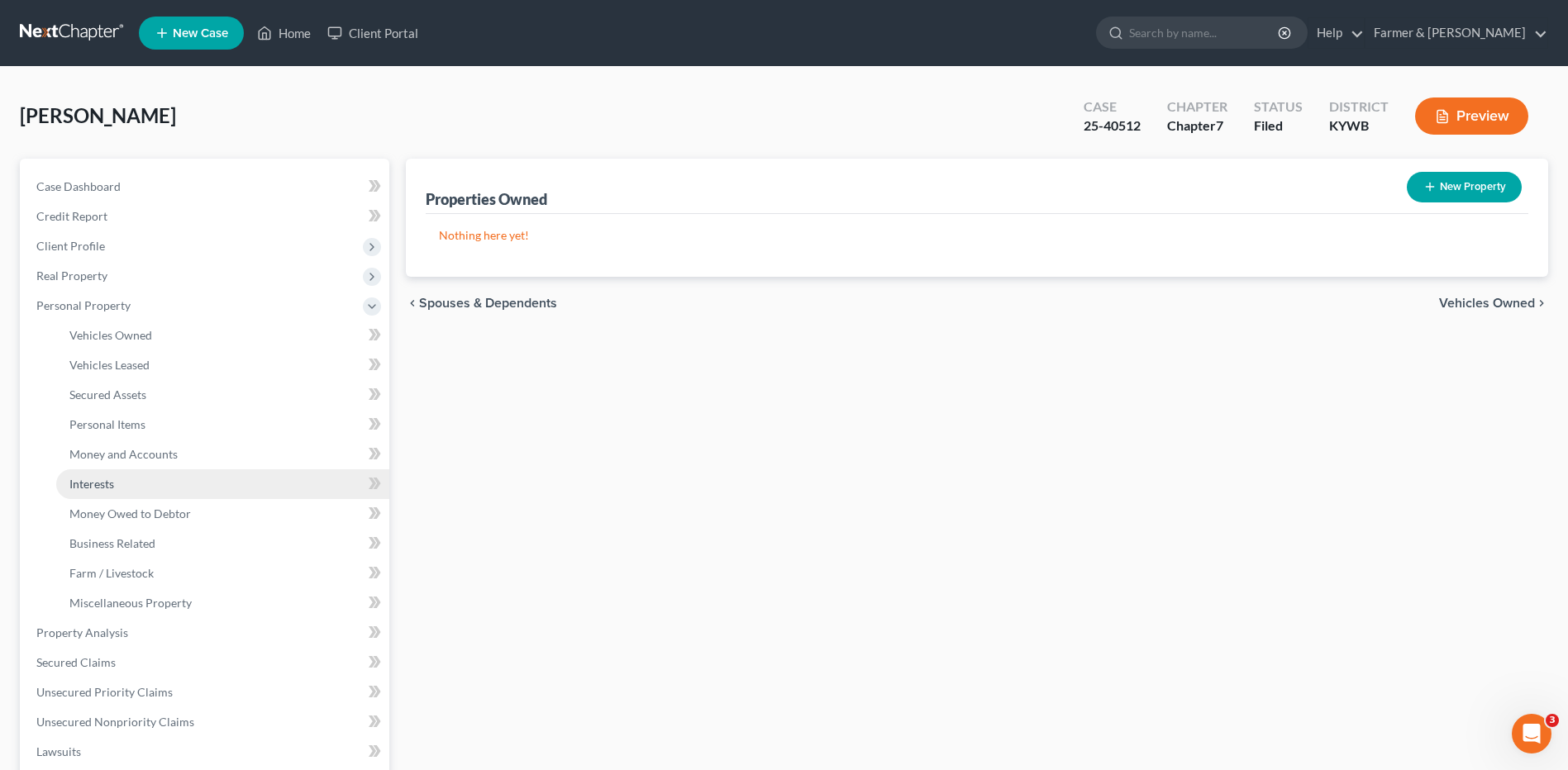
click at [124, 482] on link "Interests" at bounding box center [223, 483] width 333 height 30
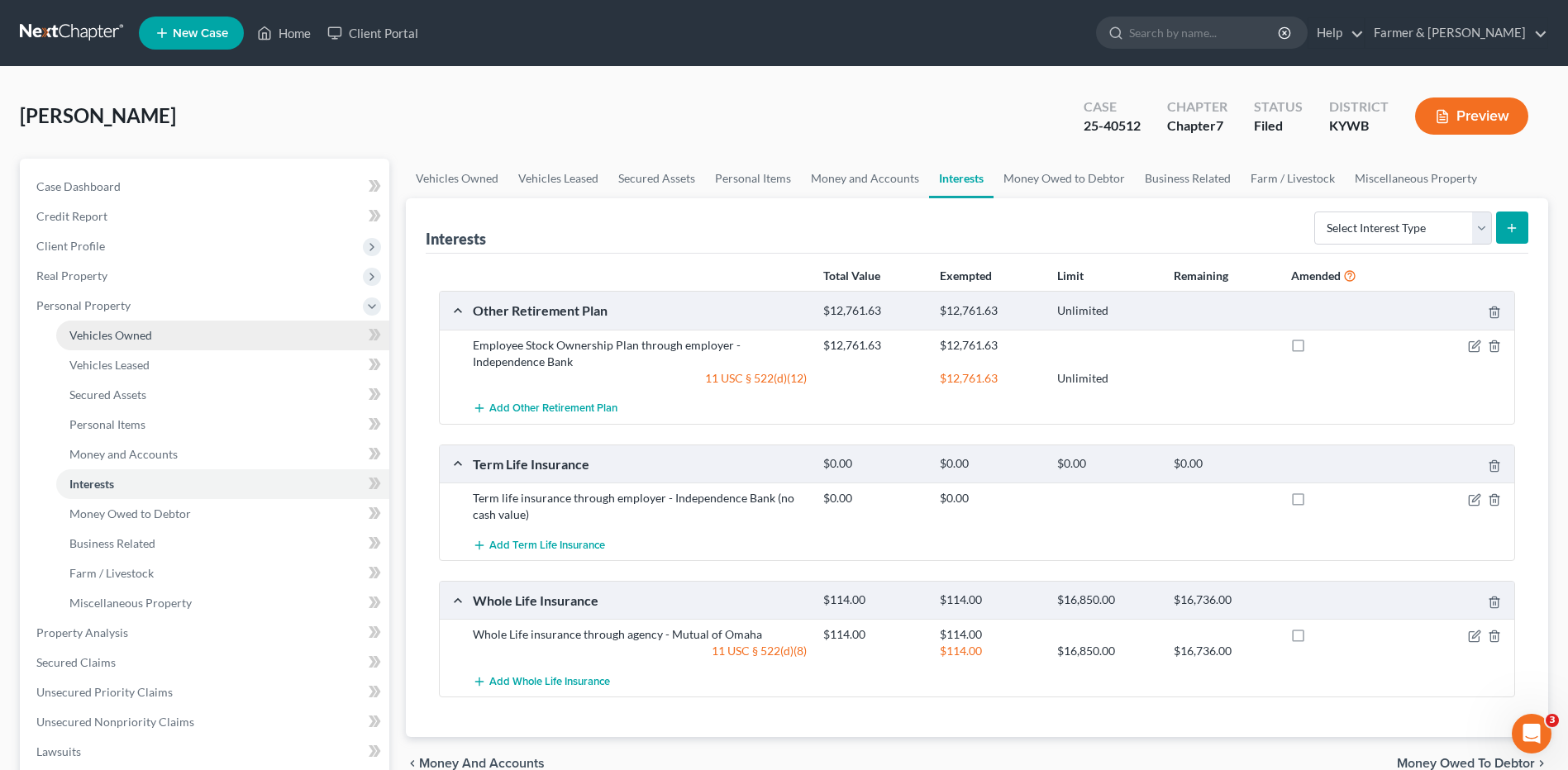
click at [100, 340] on span "Vehicles Owned" at bounding box center [110, 335] width 83 height 14
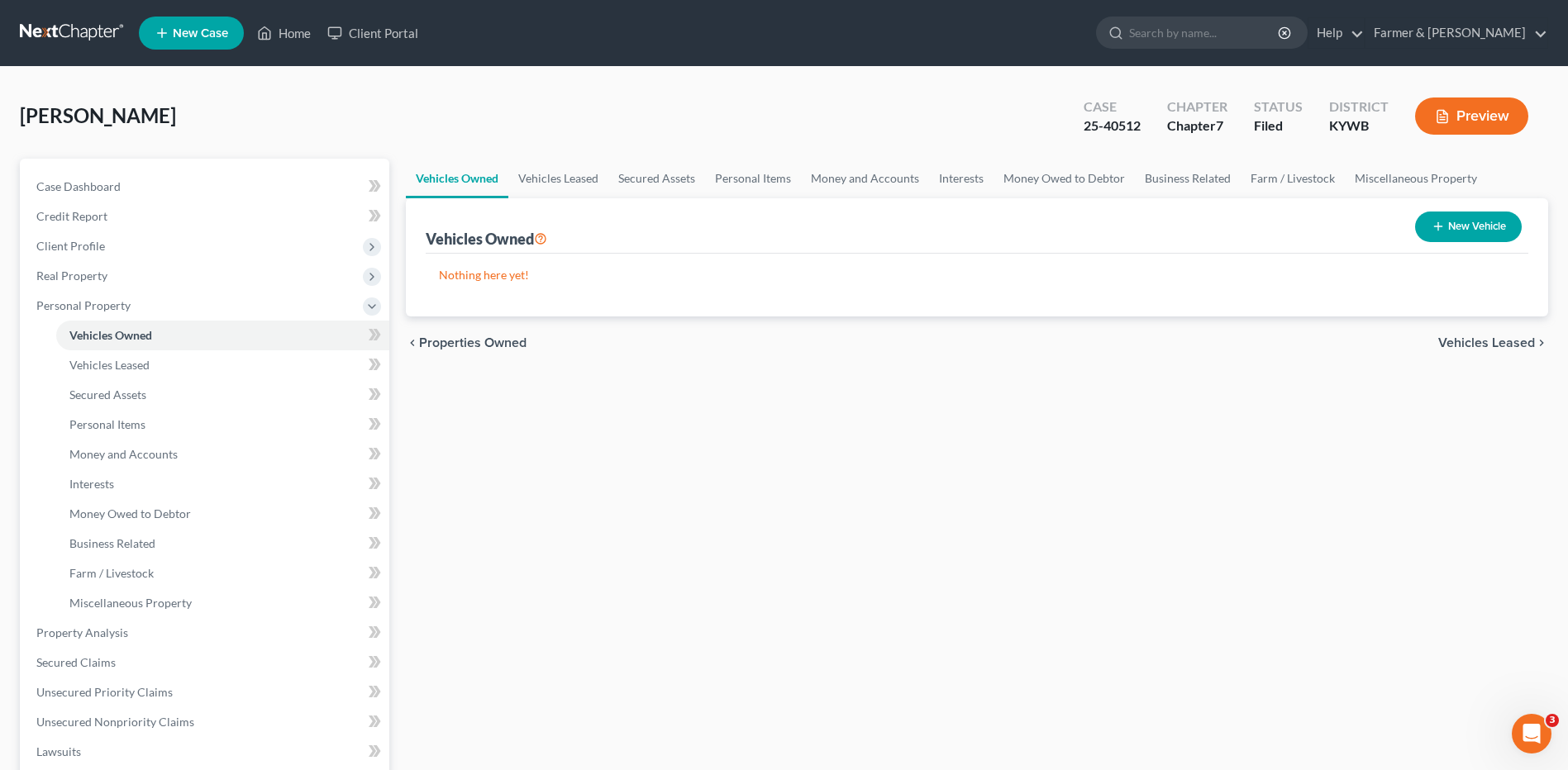
click at [103, 23] on link at bounding box center [73, 32] width 106 height 30
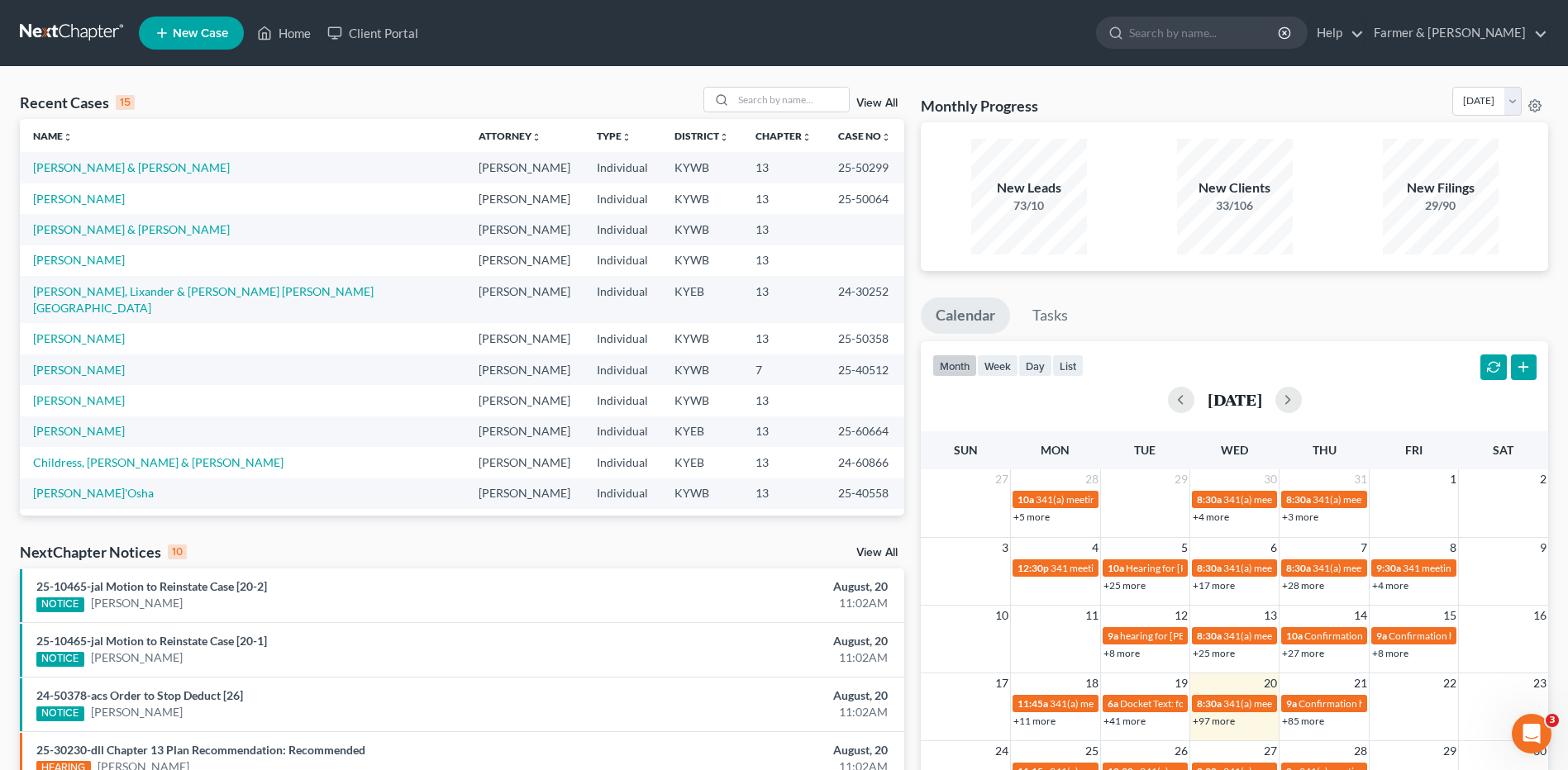
click at [767, 84] on div "Recent Cases 15 View All Name unfold_more expand_more expand_less Attorney unfo…" at bounding box center [784, 612] width 1568 height 1092
click at [771, 92] on input "search" at bounding box center [791, 100] width 116 height 24
type input "[PERSON_NAME]"
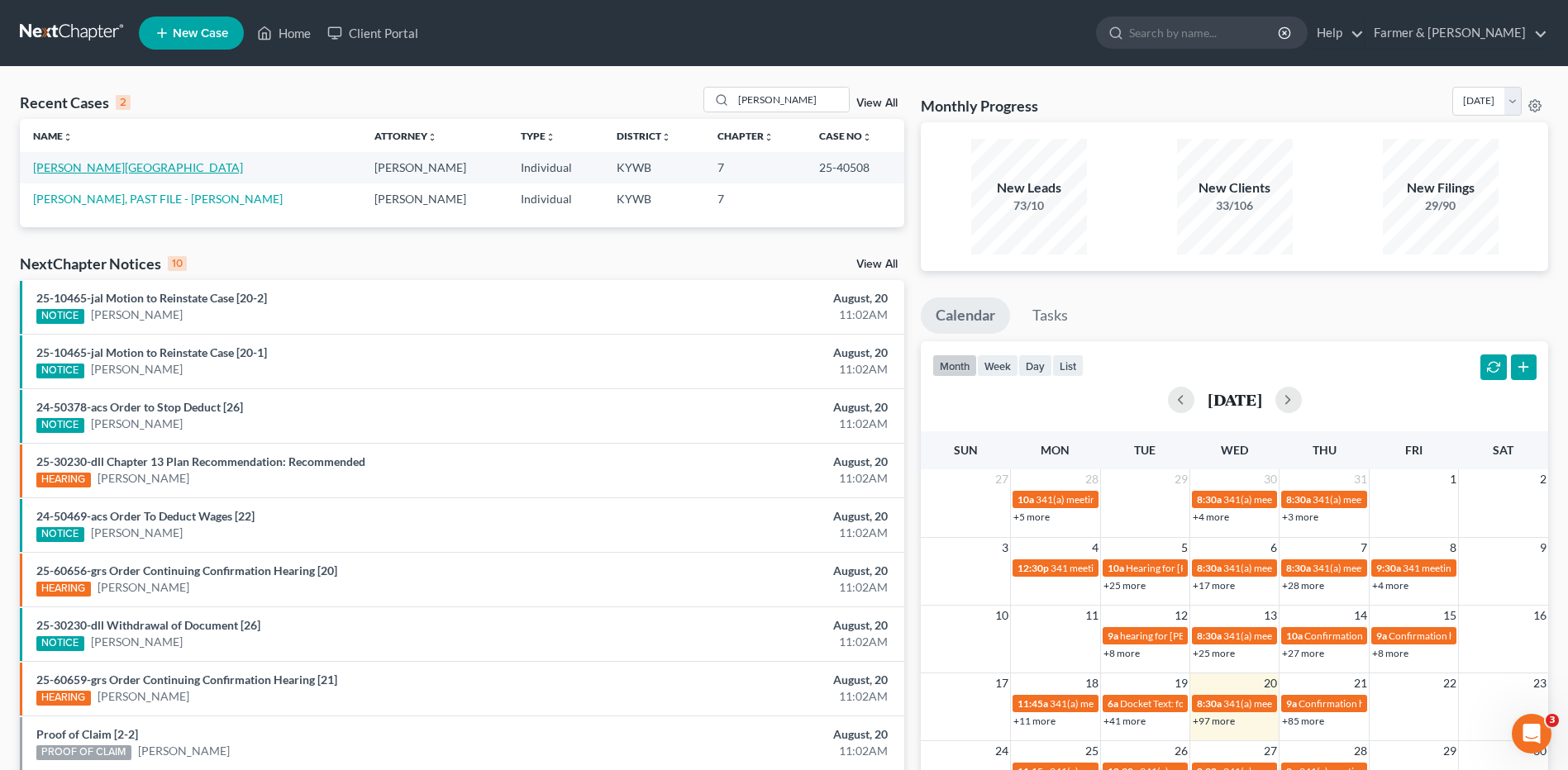
drag, startPoint x: 112, startPoint y: 167, endPoint x: 139, endPoint y: 172, distance: 27.5
click at [112, 166] on link "[PERSON_NAME][GEOGRAPHIC_DATA]" at bounding box center [138, 167] width 210 height 14
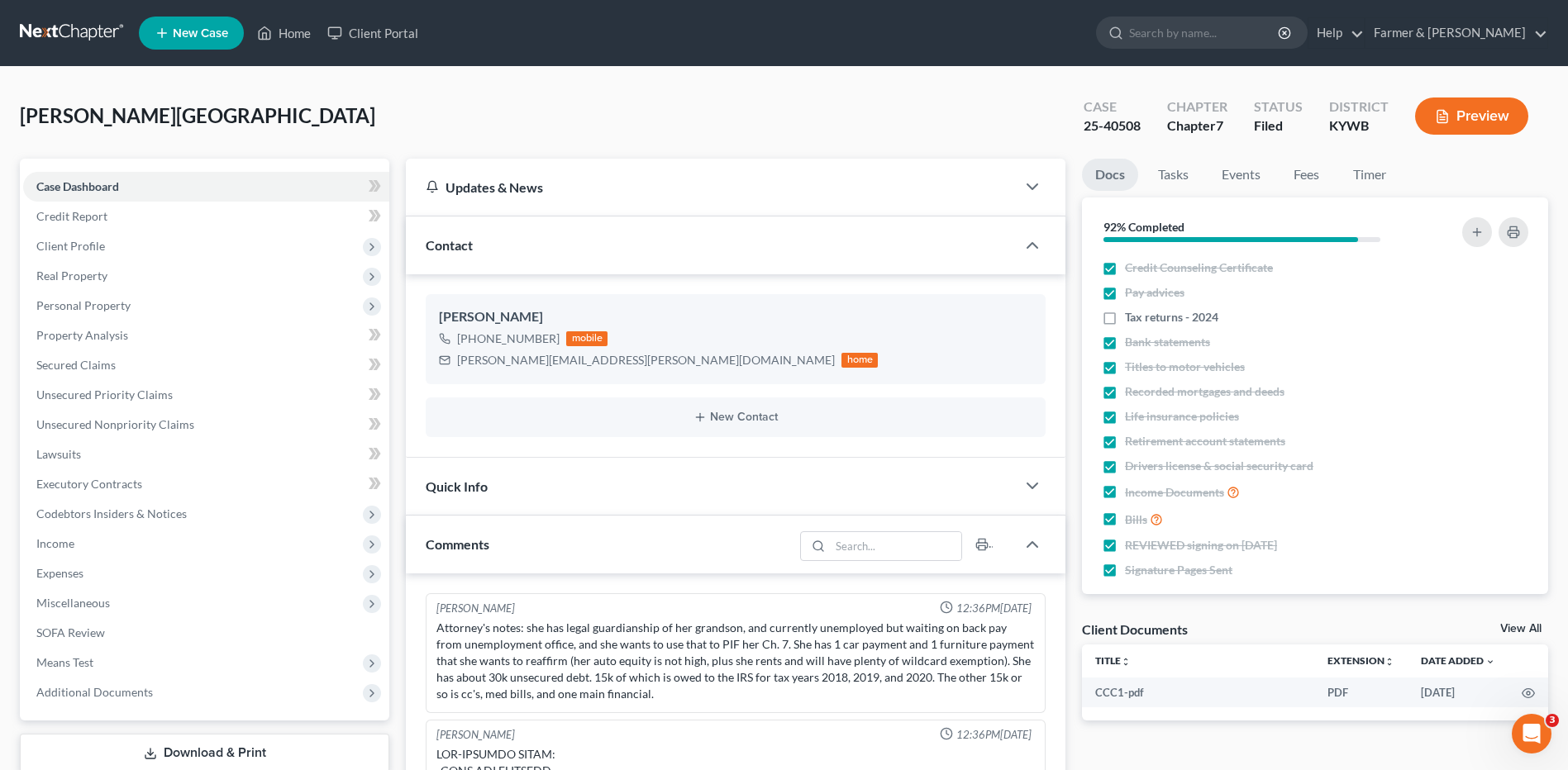
scroll to position [993, 0]
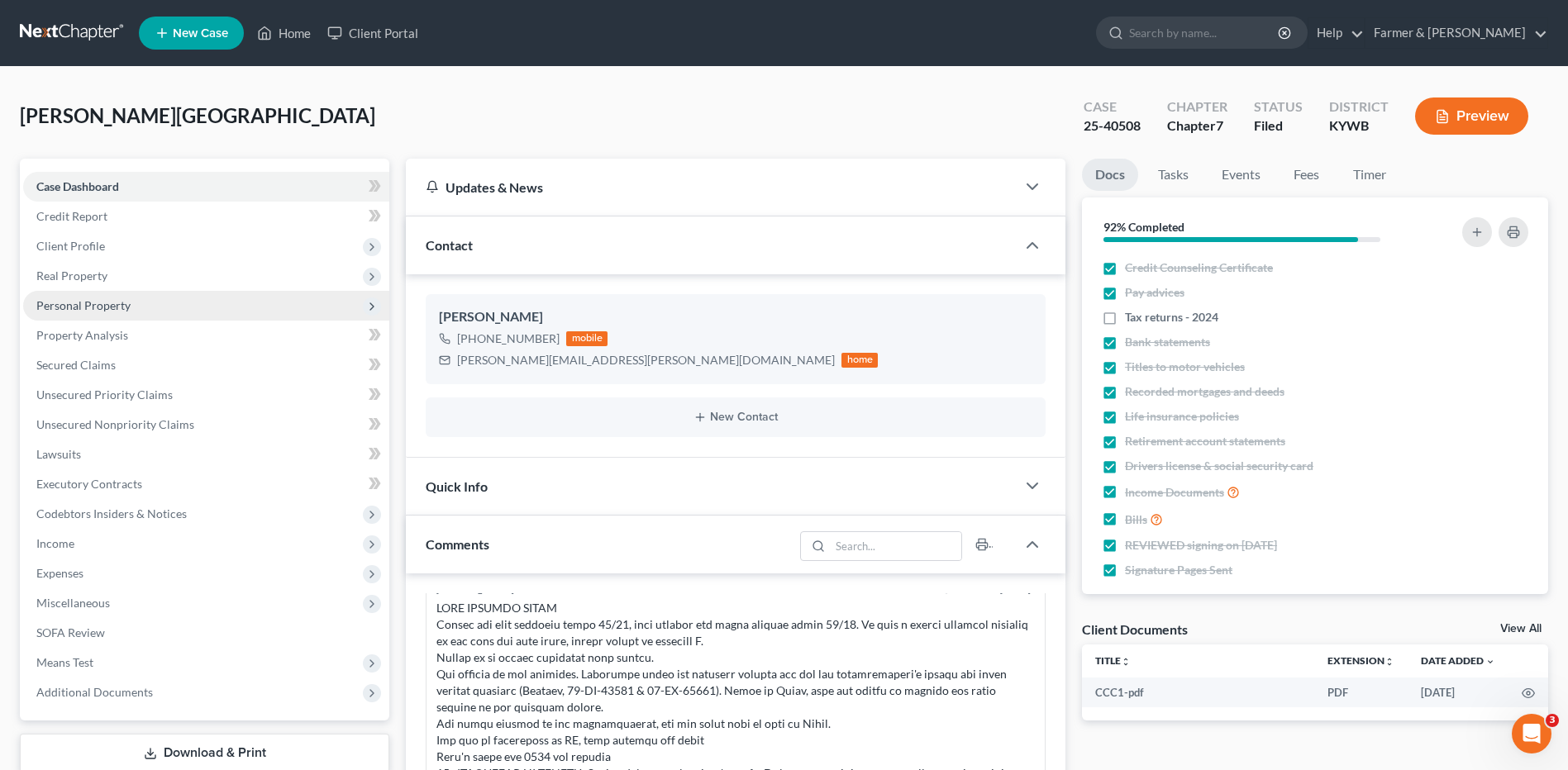
click at [186, 299] on span "Personal Property" at bounding box center [206, 305] width 366 height 30
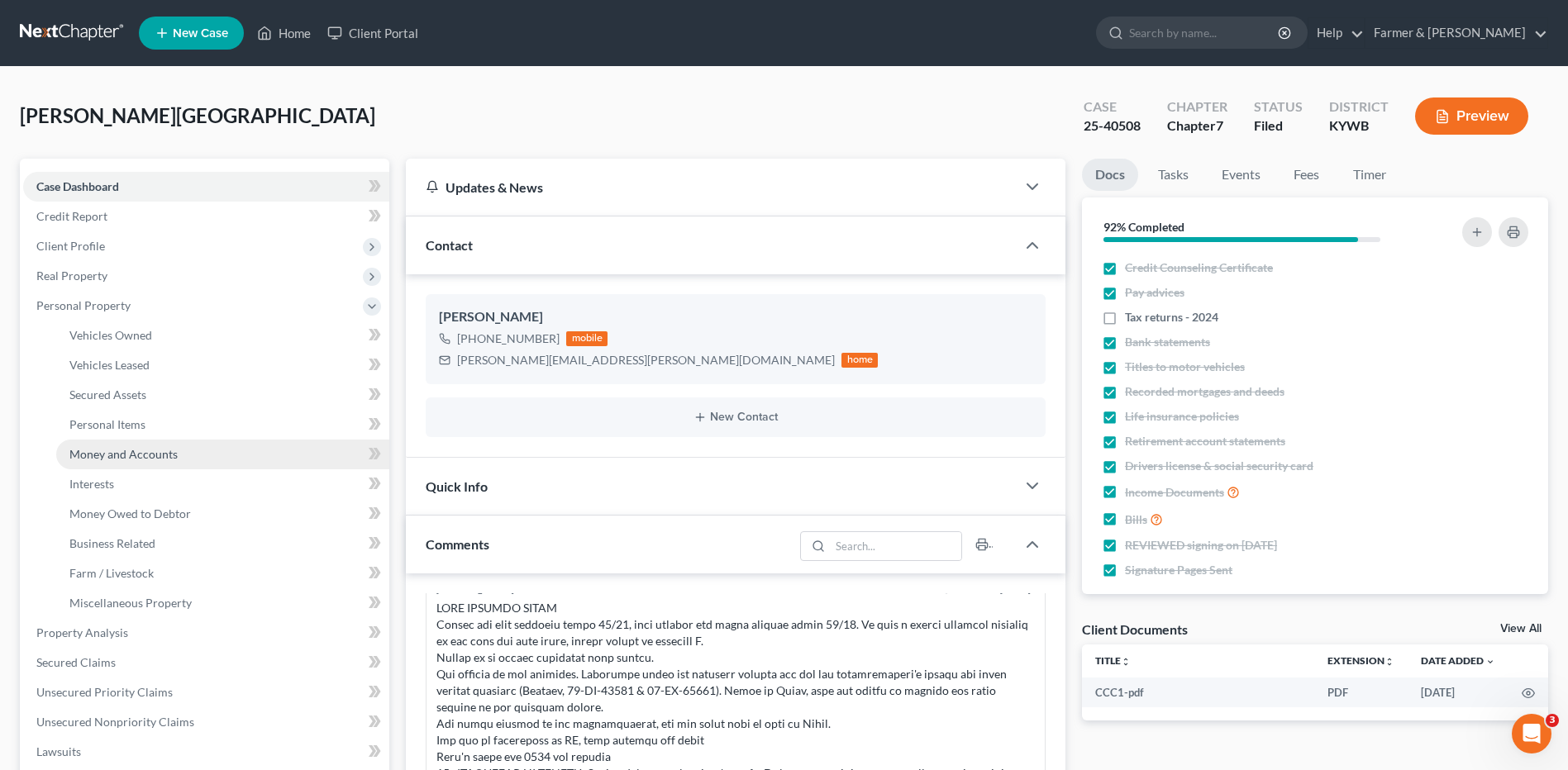
click at [168, 456] on span "Money and Accounts" at bounding box center [123, 454] width 108 height 14
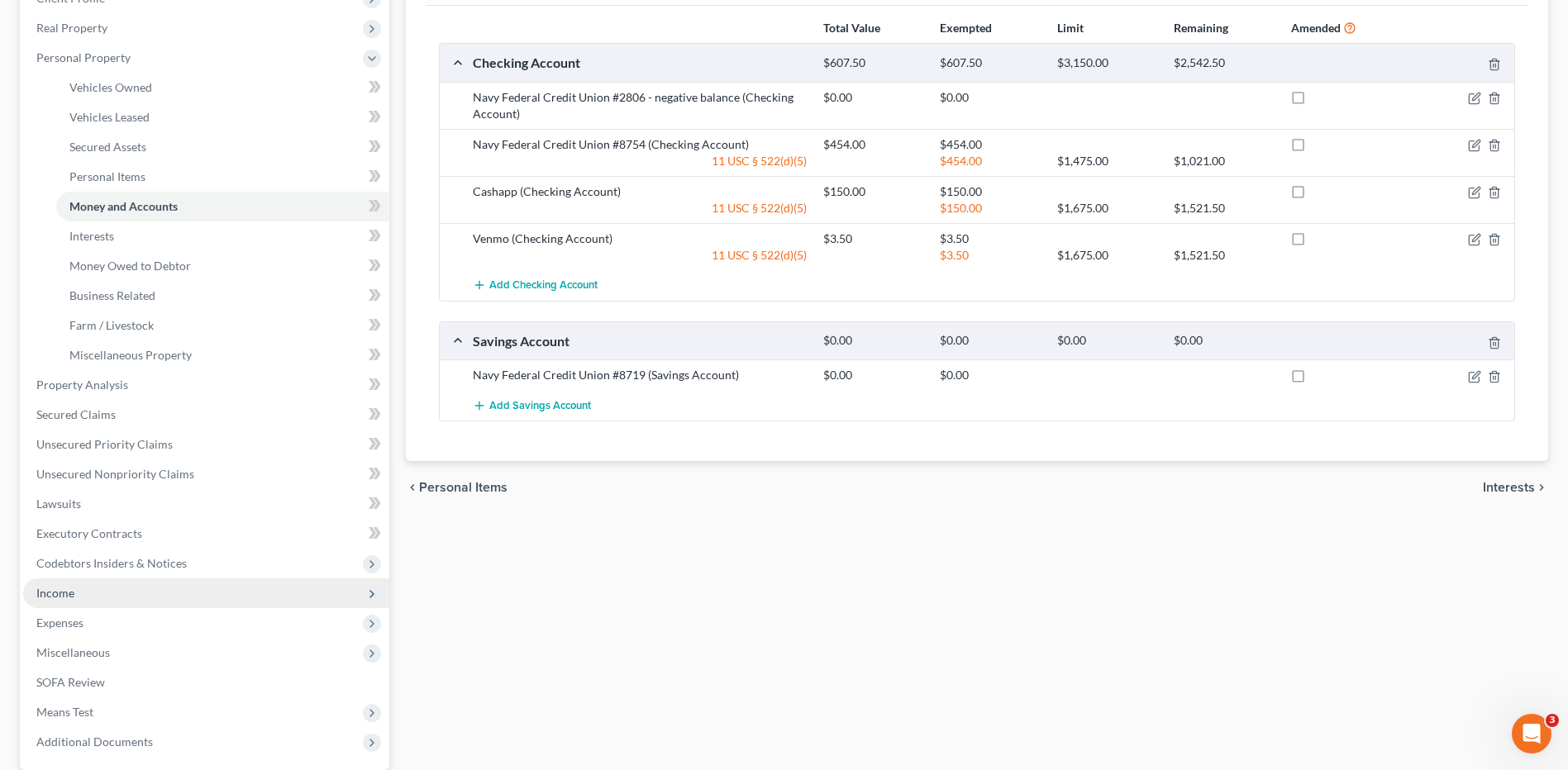
click at [128, 594] on span "Income" at bounding box center [206, 593] width 366 height 30
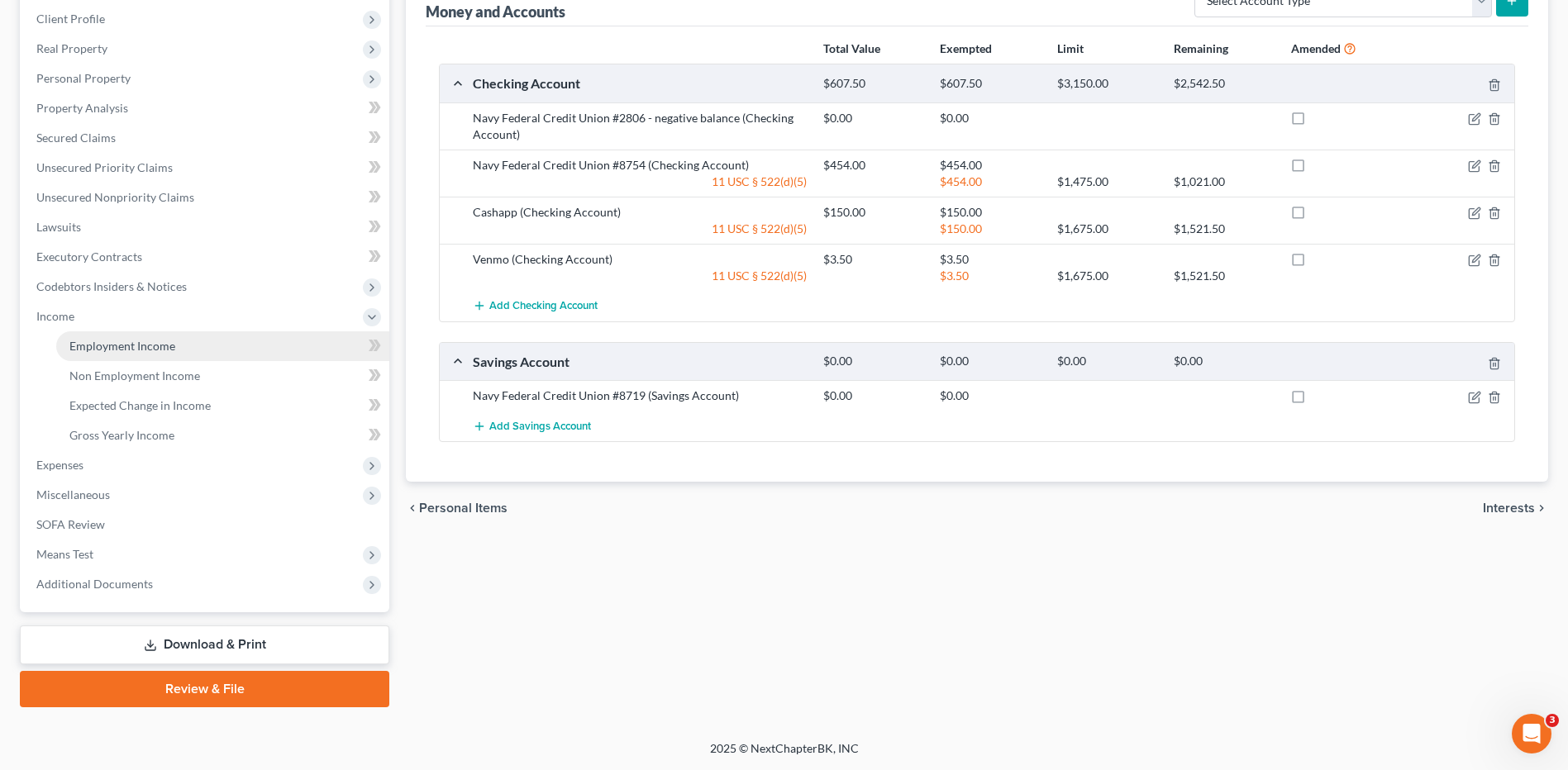
click at [204, 344] on link "Employment Income" at bounding box center [223, 345] width 333 height 30
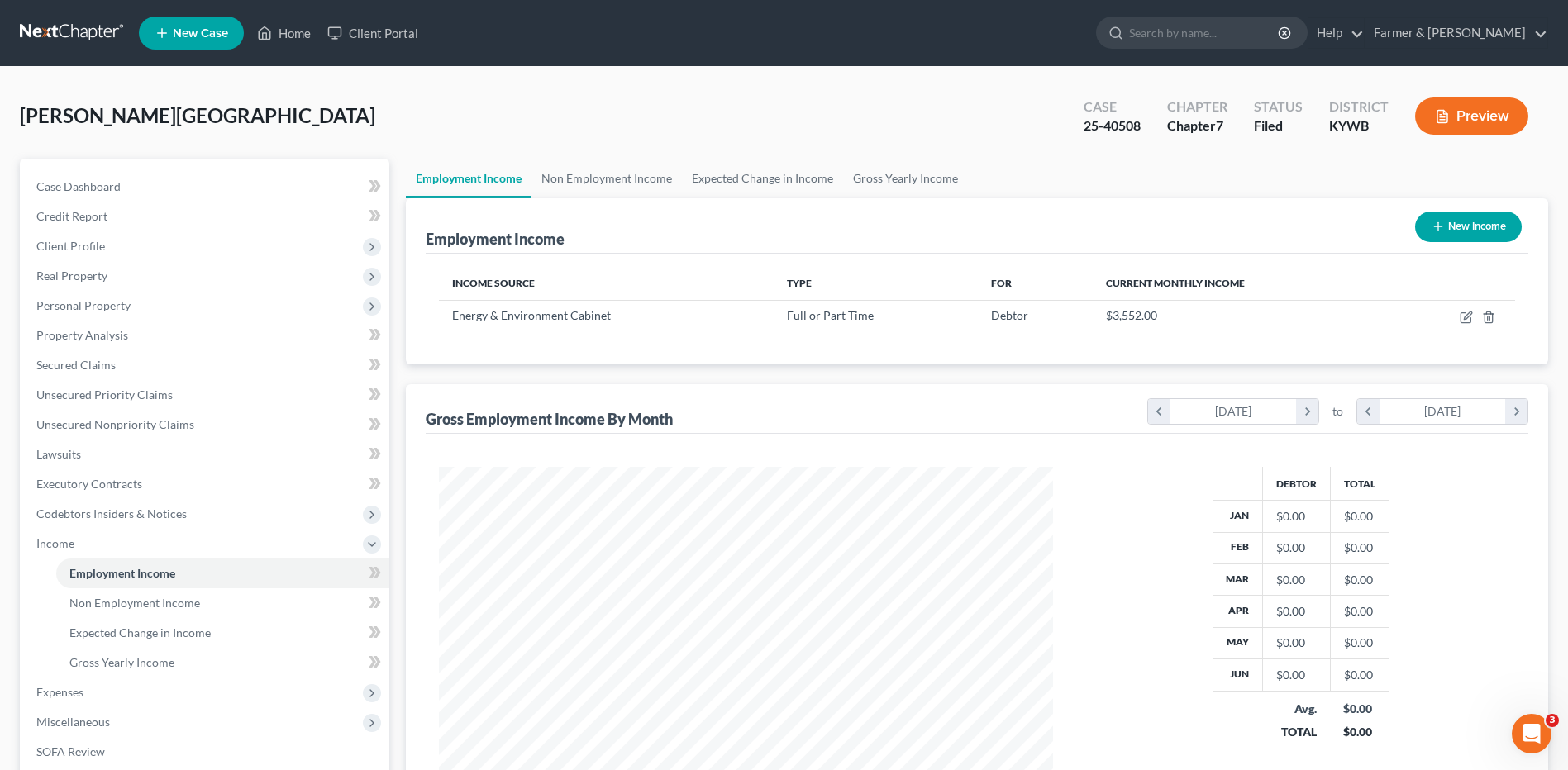
scroll to position [306, 647]
drag, startPoint x: 110, startPoint y: 274, endPoint x: 122, endPoint y: 276, distance: 12.2
click at [110, 274] on span "Real Property" at bounding box center [206, 275] width 366 height 30
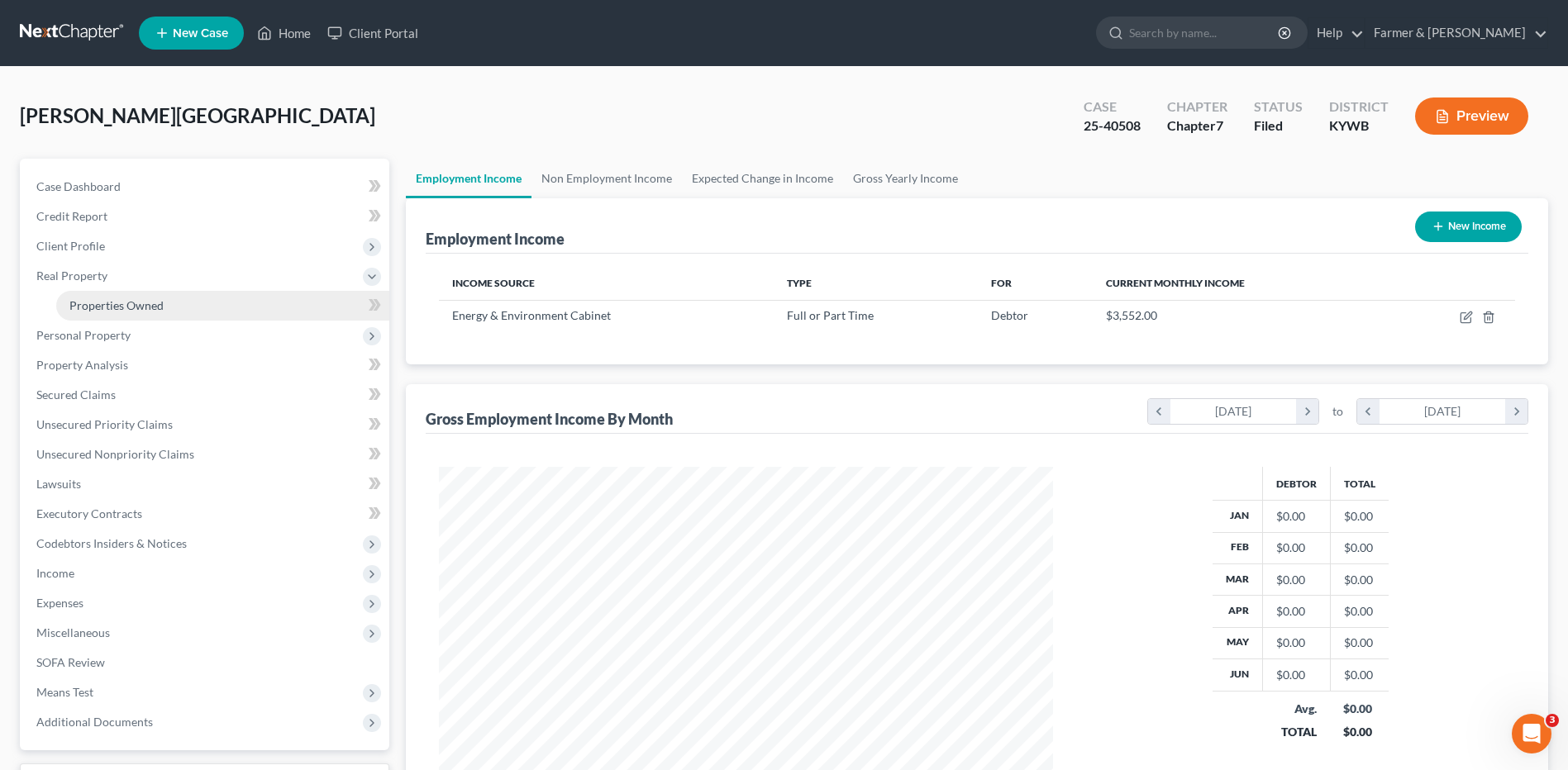
click at [202, 296] on link "Properties Owned" at bounding box center [223, 305] width 333 height 30
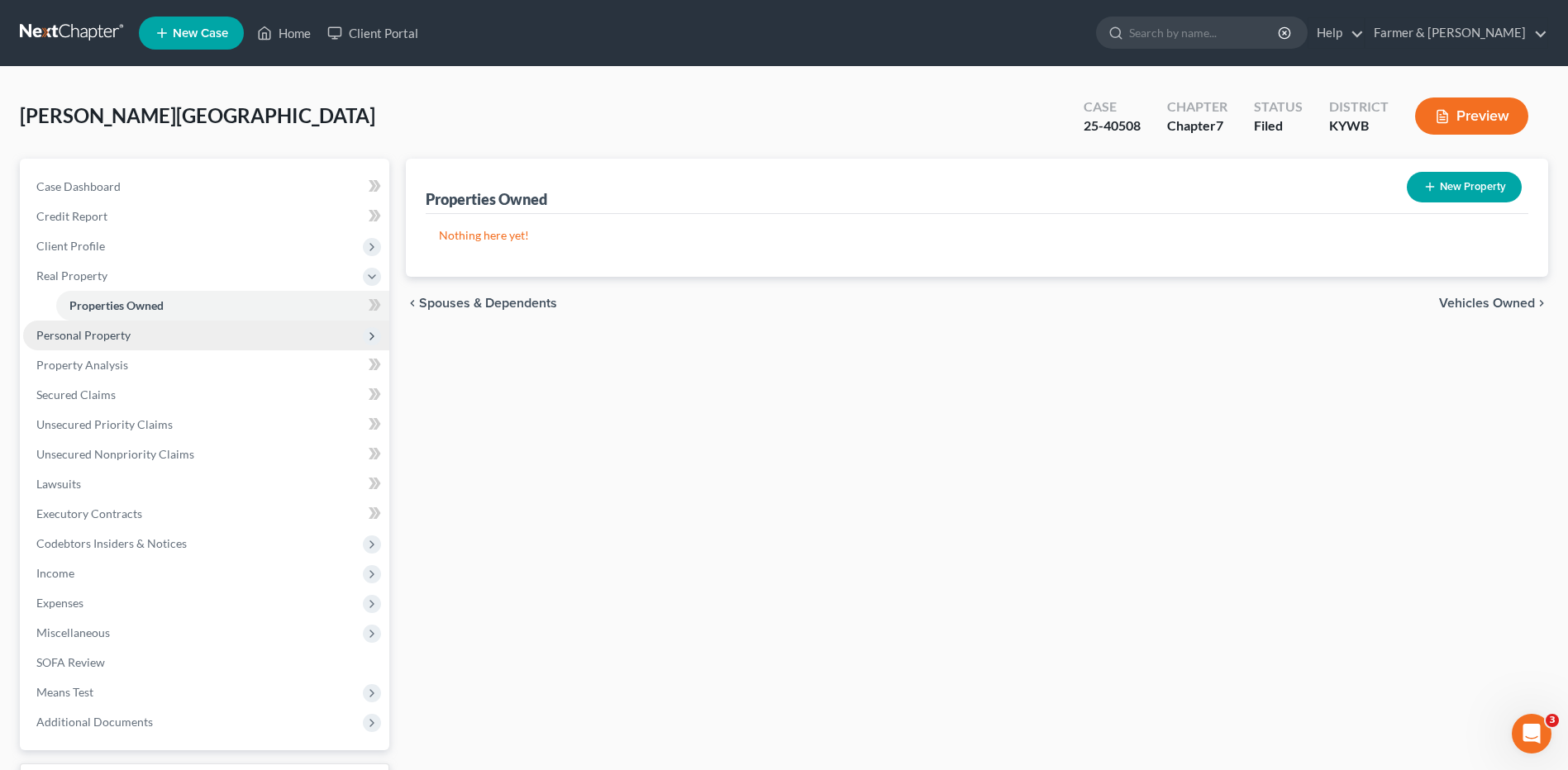
click at [177, 335] on span "Personal Property" at bounding box center [206, 335] width 366 height 30
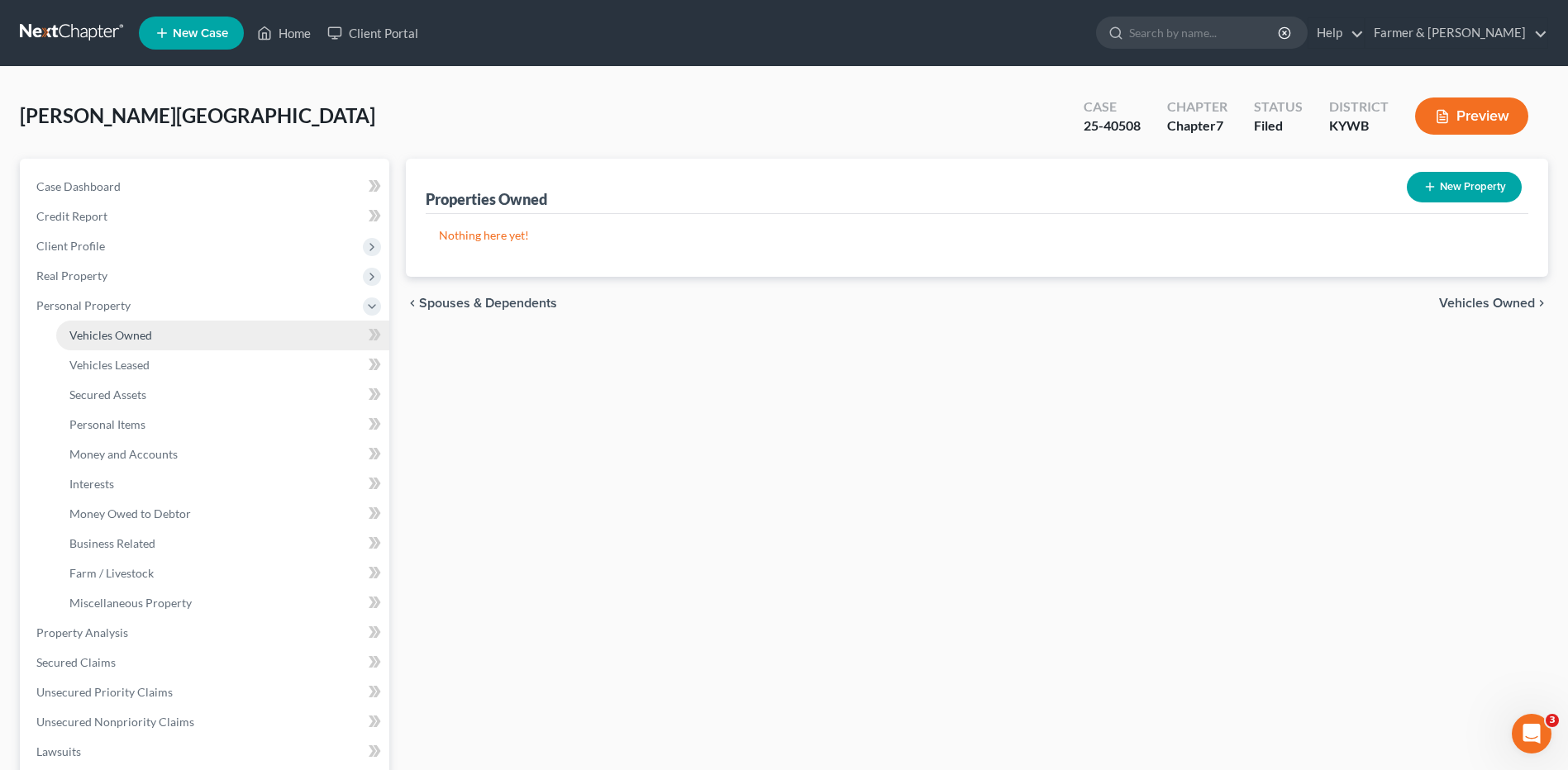
click at [178, 343] on link "Vehicles Owned" at bounding box center [223, 335] width 333 height 30
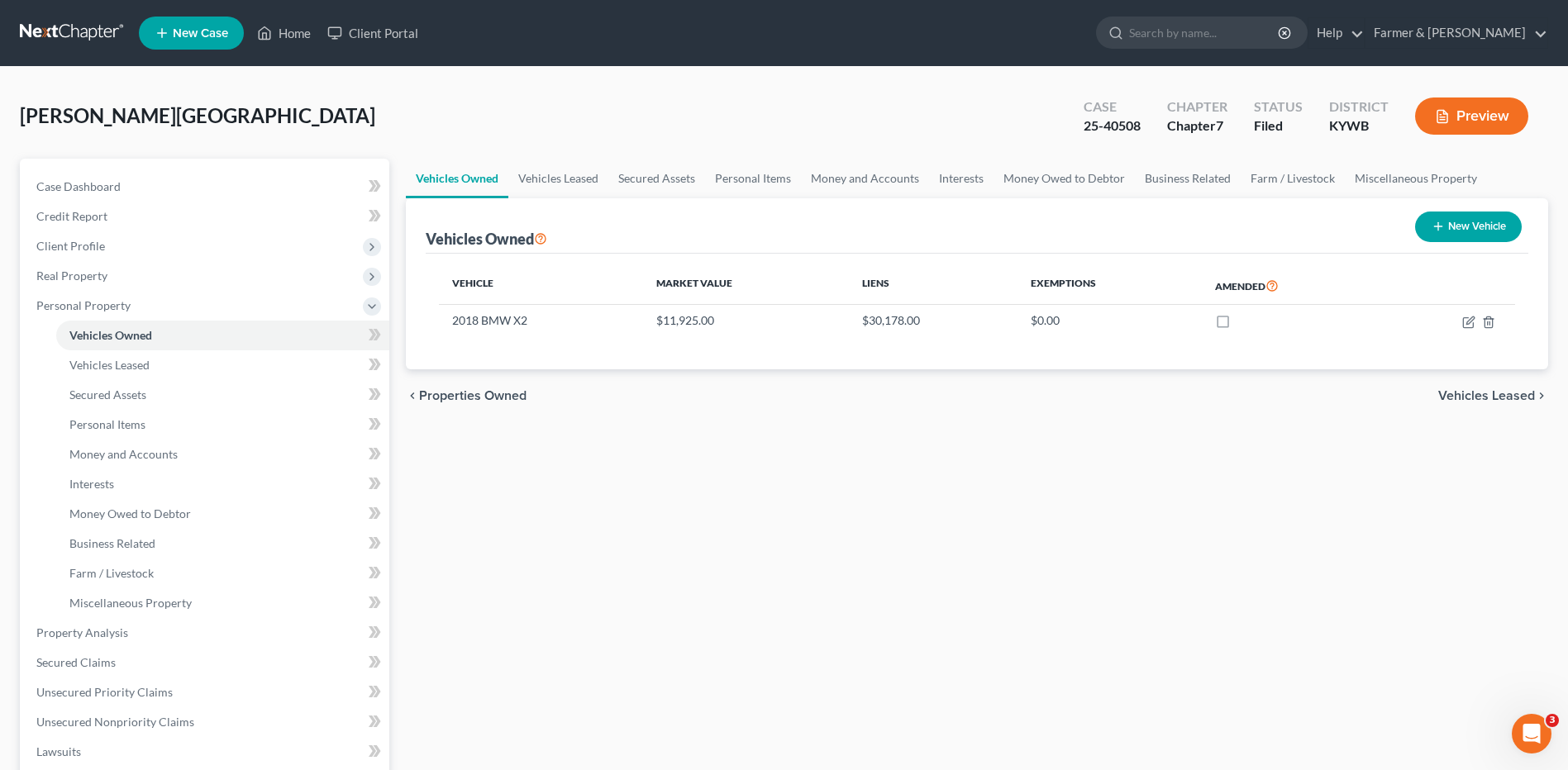
click at [96, 27] on link at bounding box center [73, 32] width 106 height 30
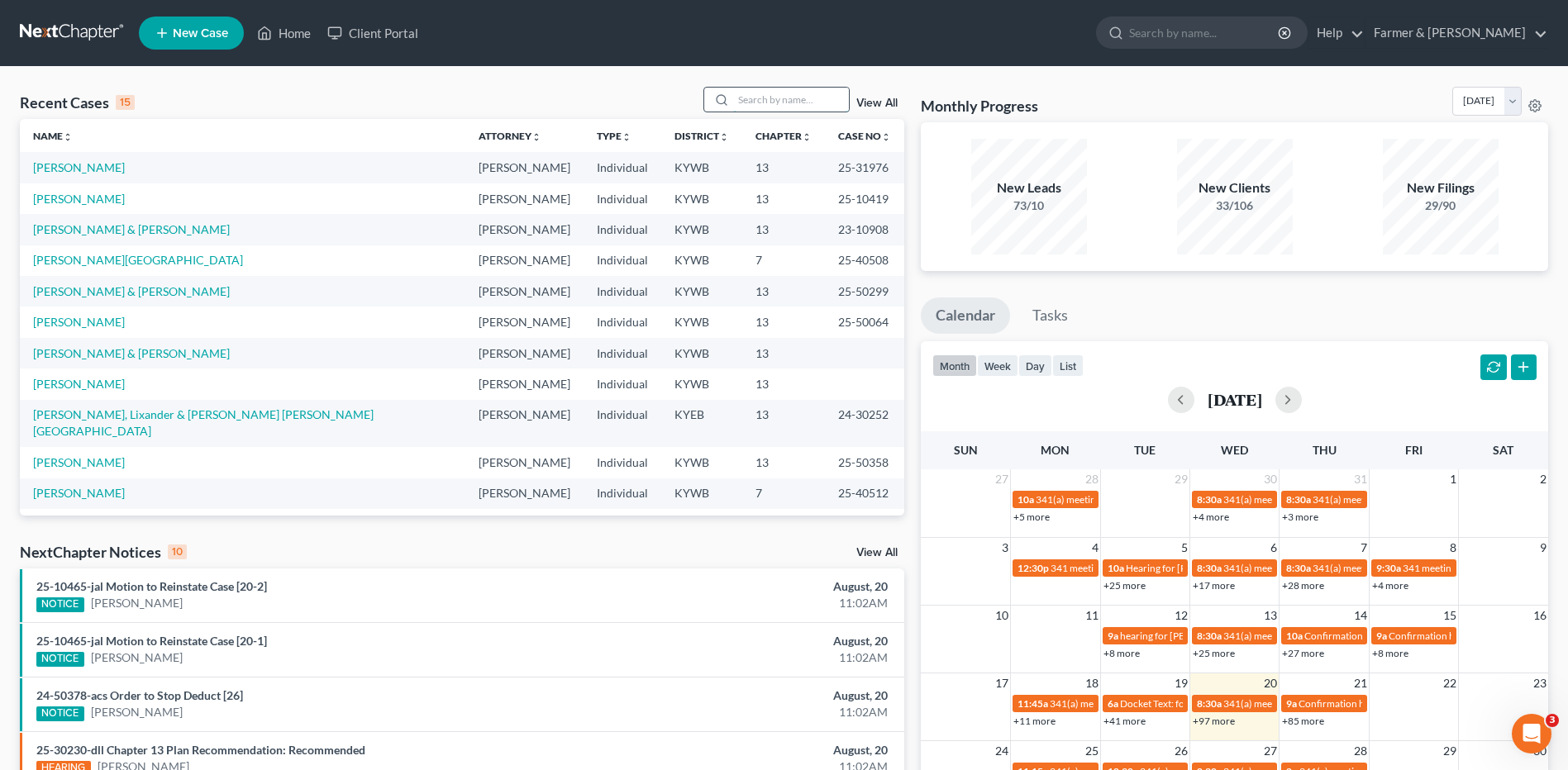
click at [747, 105] on input "search" at bounding box center [791, 100] width 116 height 24
type input "mckinle"
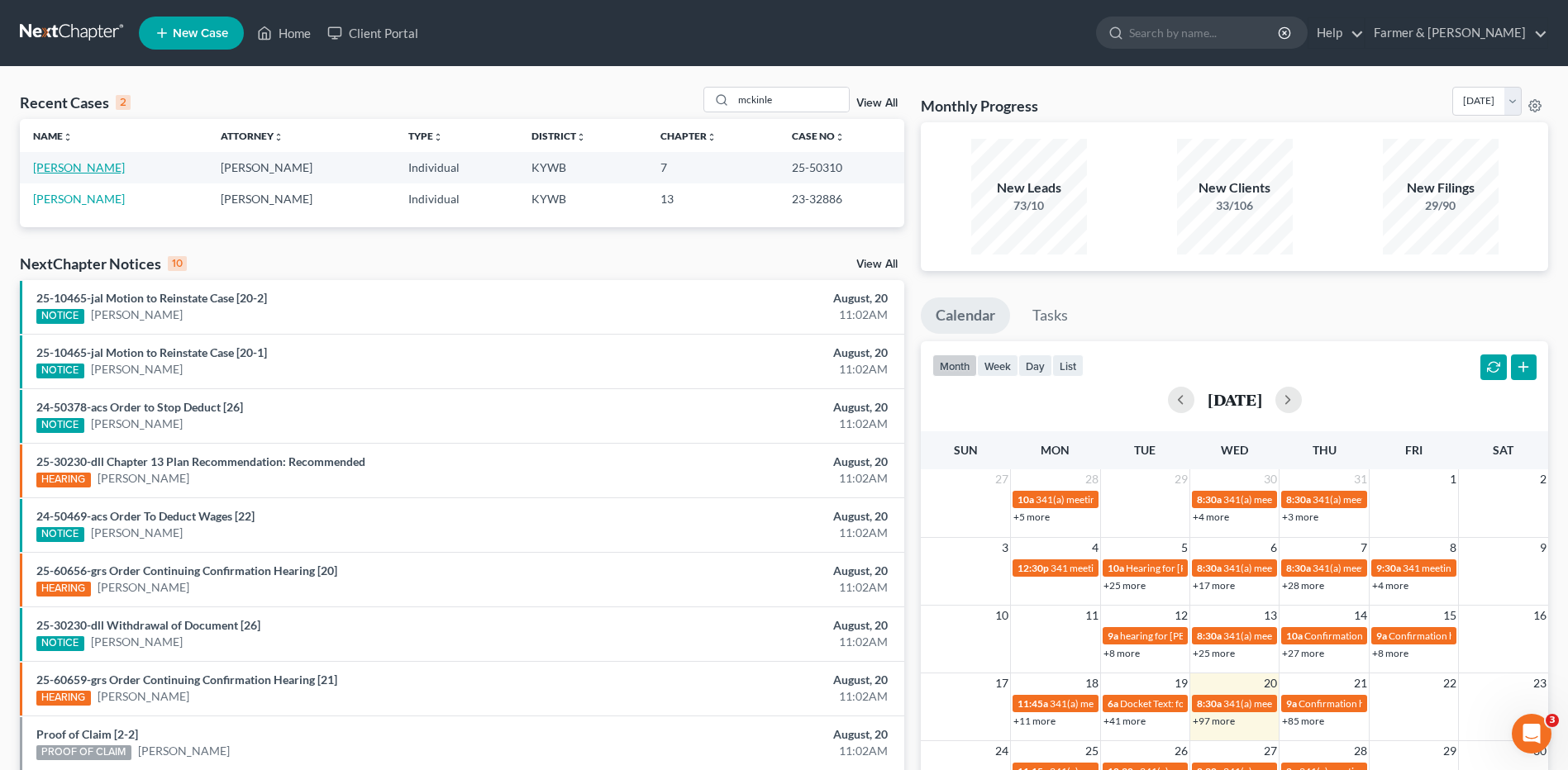
click at [112, 171] on link "[PERSON_NAME]" at bounding box center [79, 167] width 92 height 14
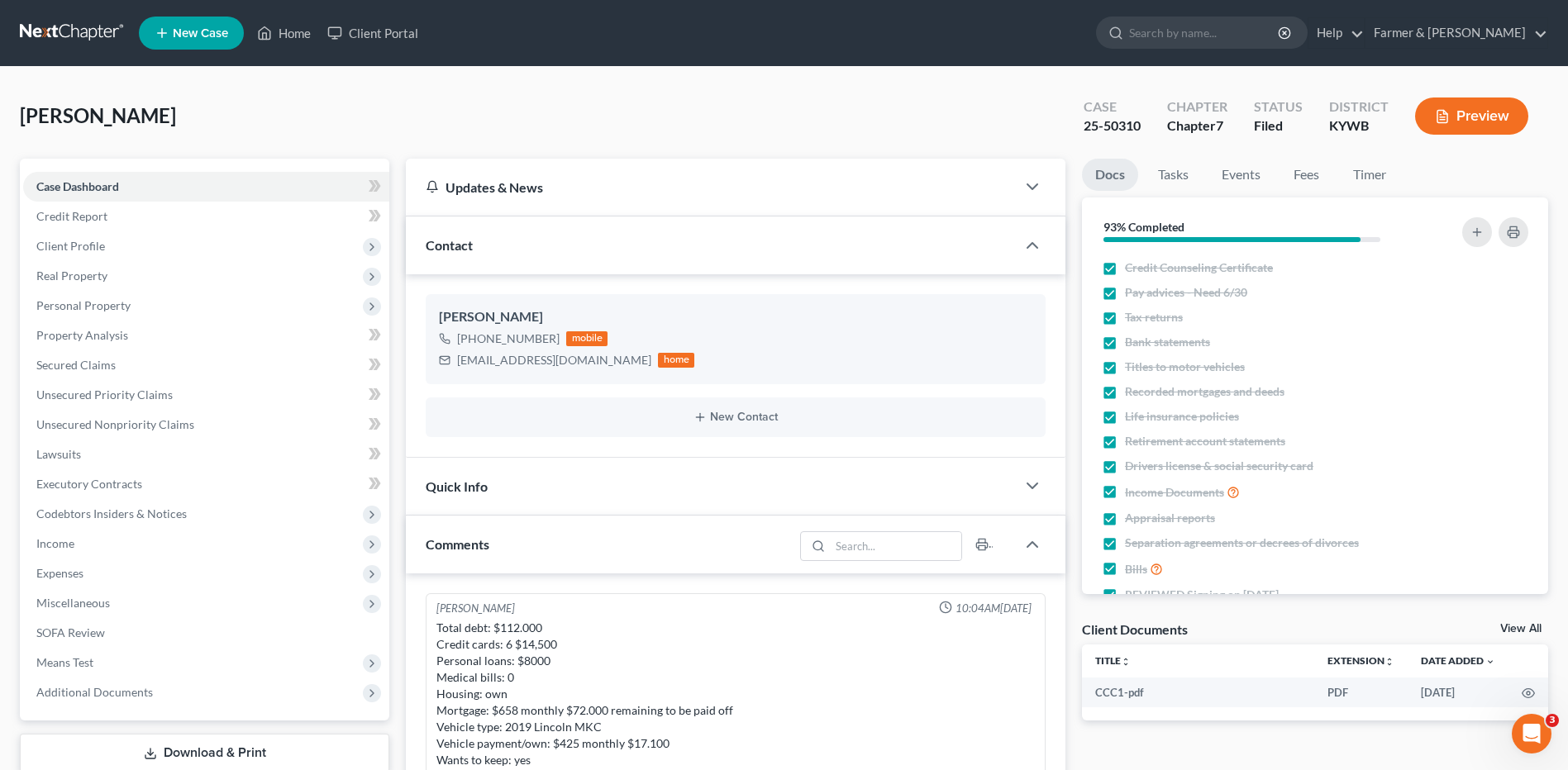
scroll to position [163, 0]
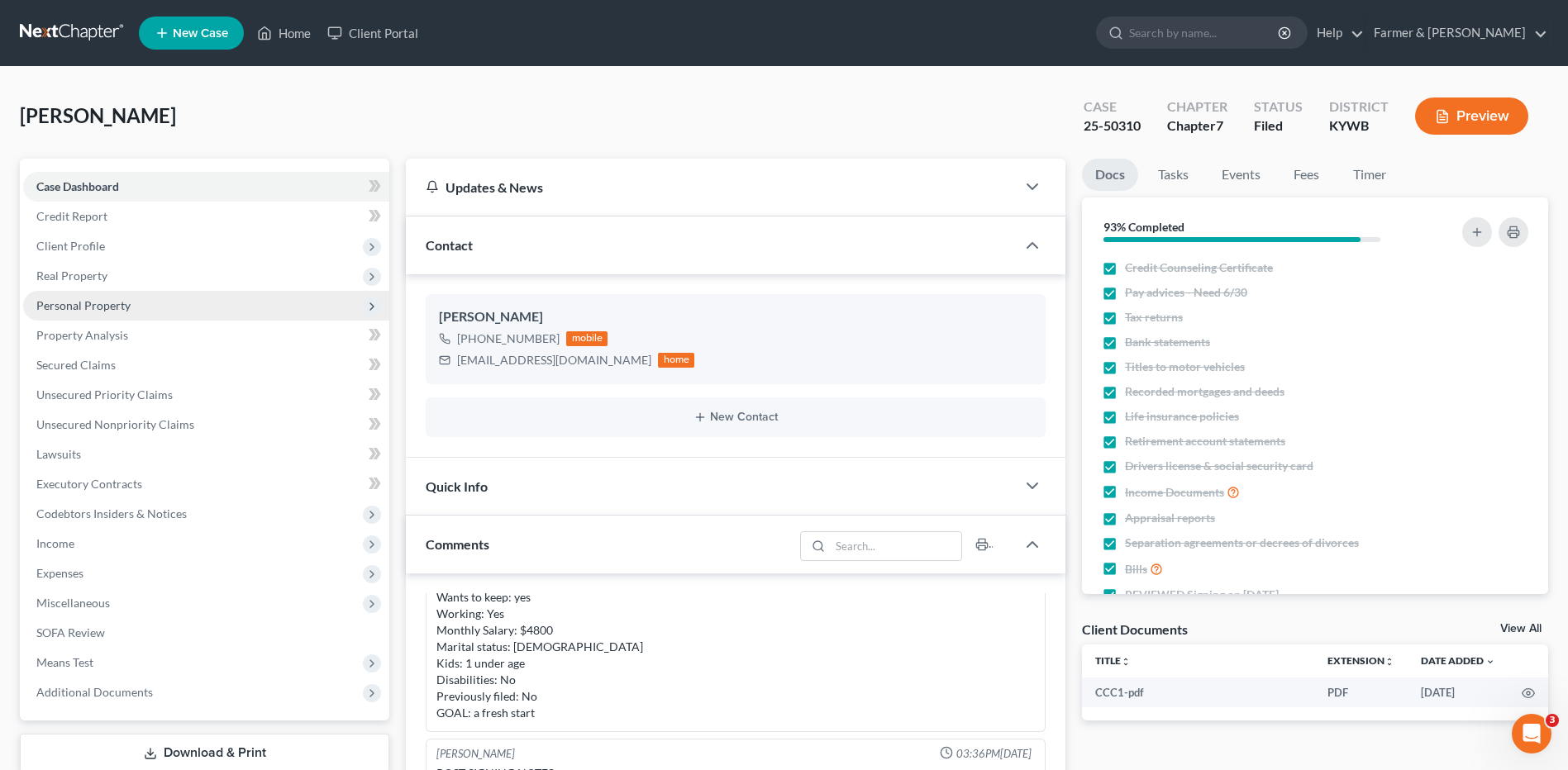
click at [131, 301] on span "Personal Property" at bounding box center [206, 305] width 366 height 30
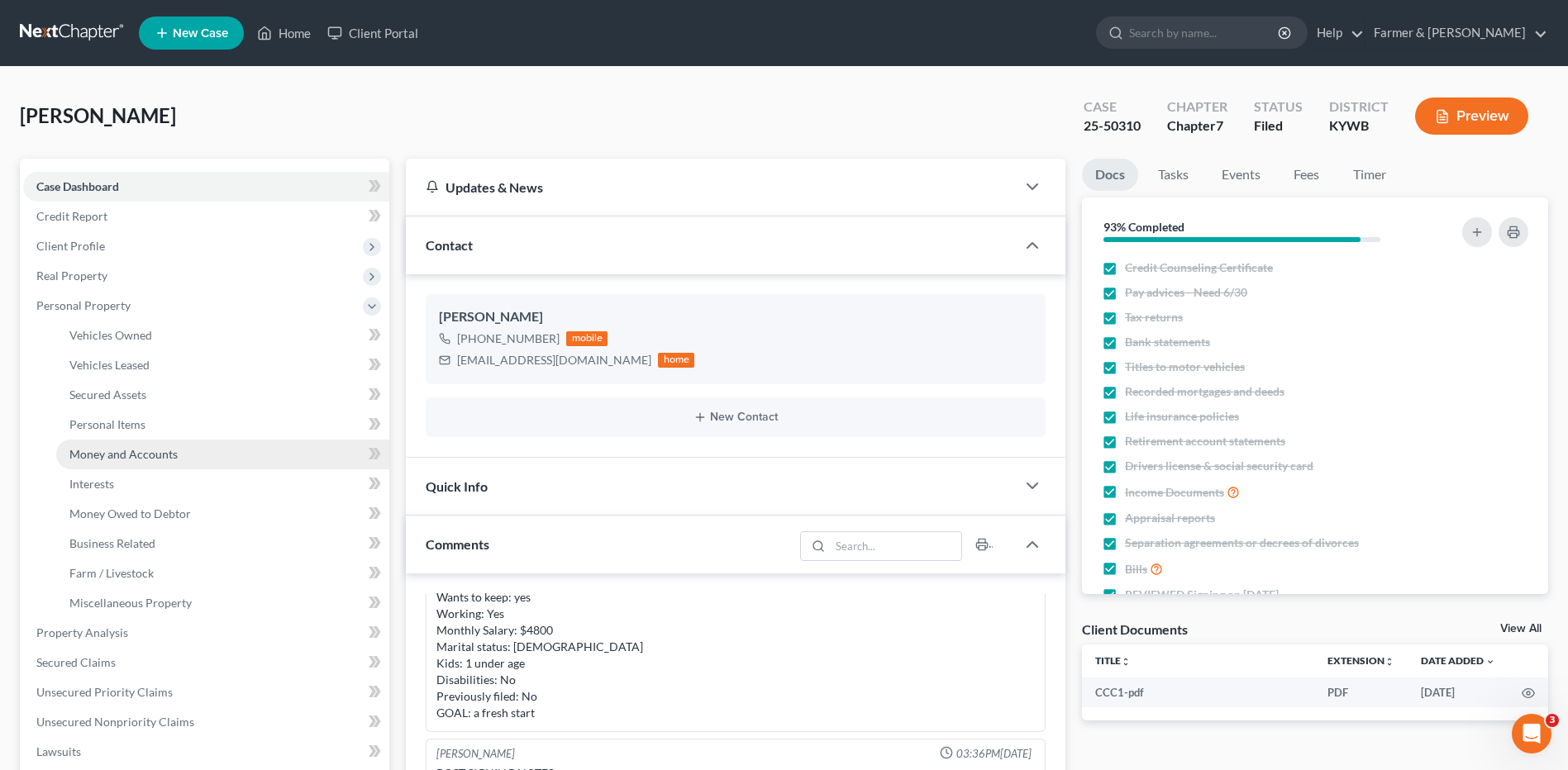
click at [167, 455] on span "Money and Accounts" at bounding box center [123, 454] width 108 height 14
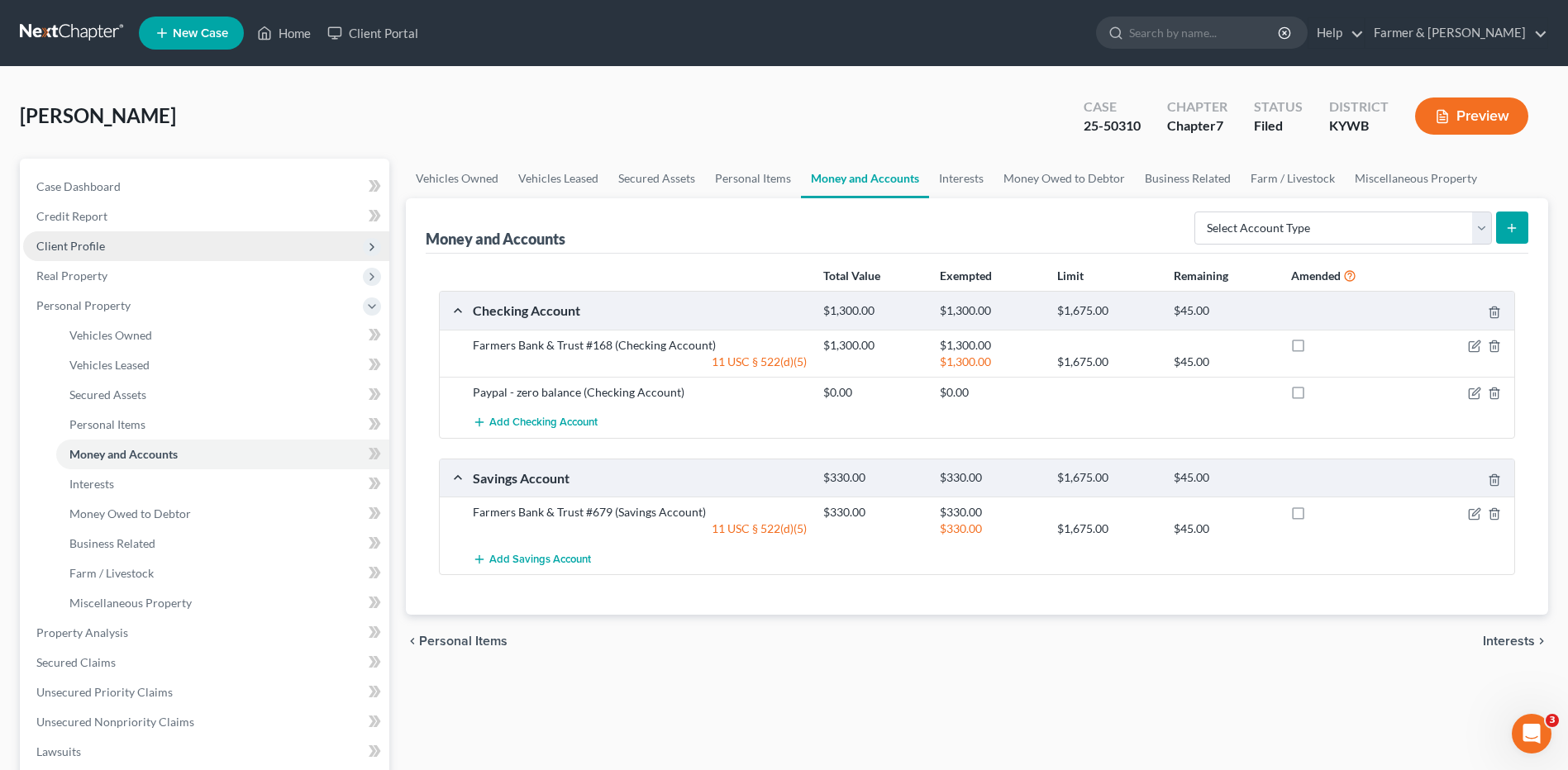
click at [115, 257] on span "Client Profile" at bounding box center [206, 246] width 366 height 30
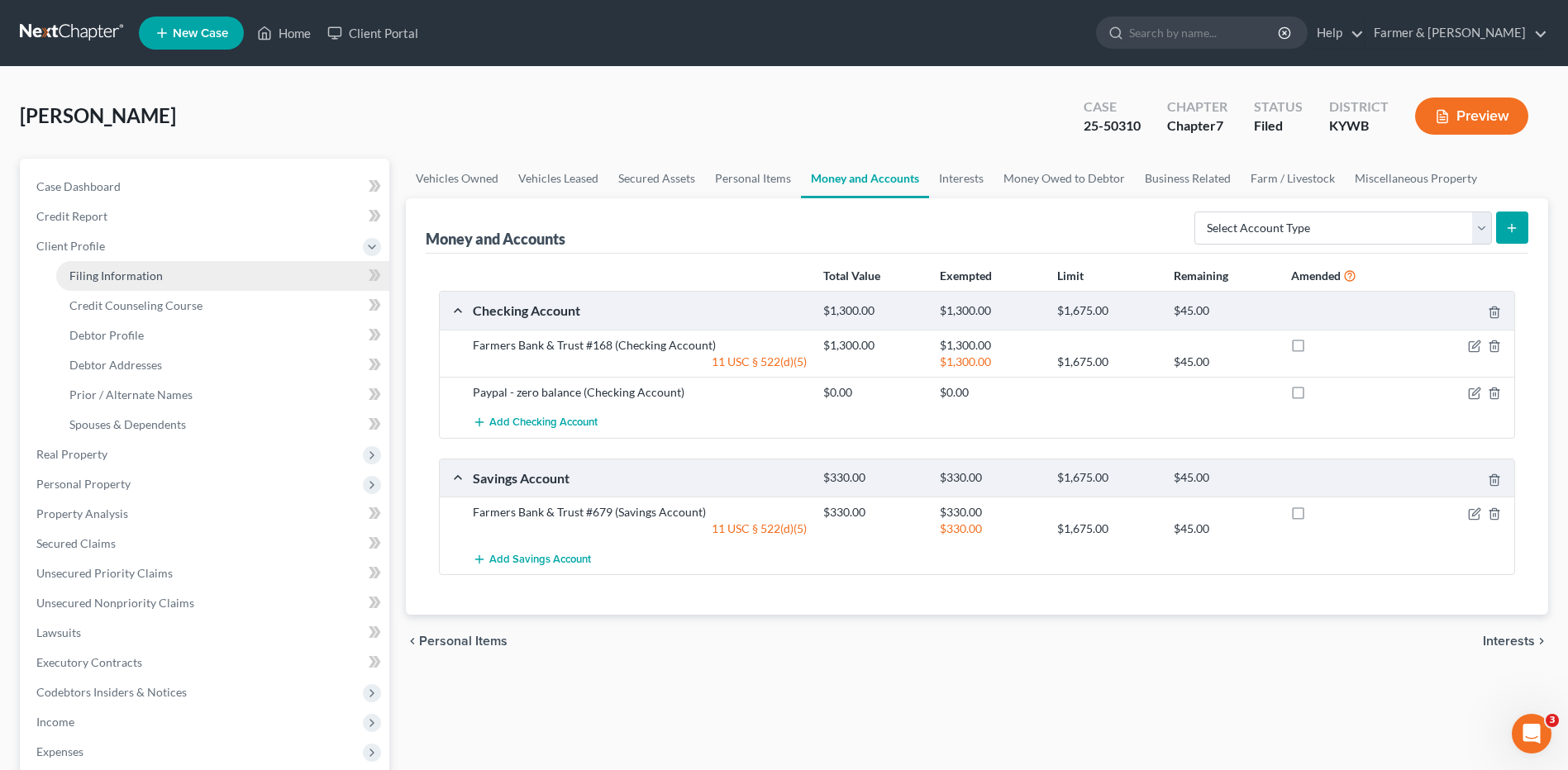
click at [125, 286] on link "Filing Information" at bounding box center [223, 275] width 333 height 30
select select "1"
select select "0"
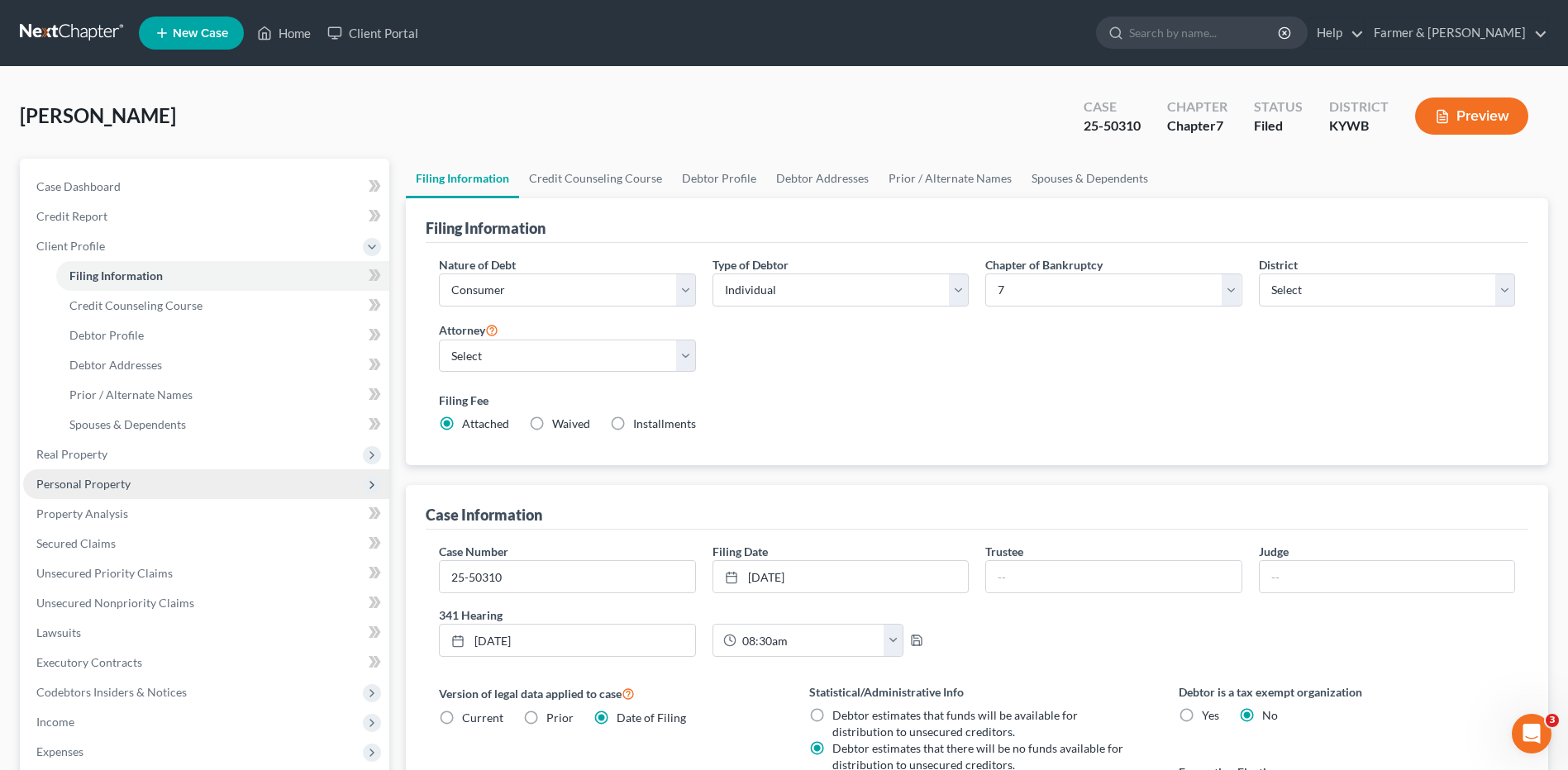
click at [153, 489] on span "Personal Property" at bounding box center [206, 483] width 366 height 30
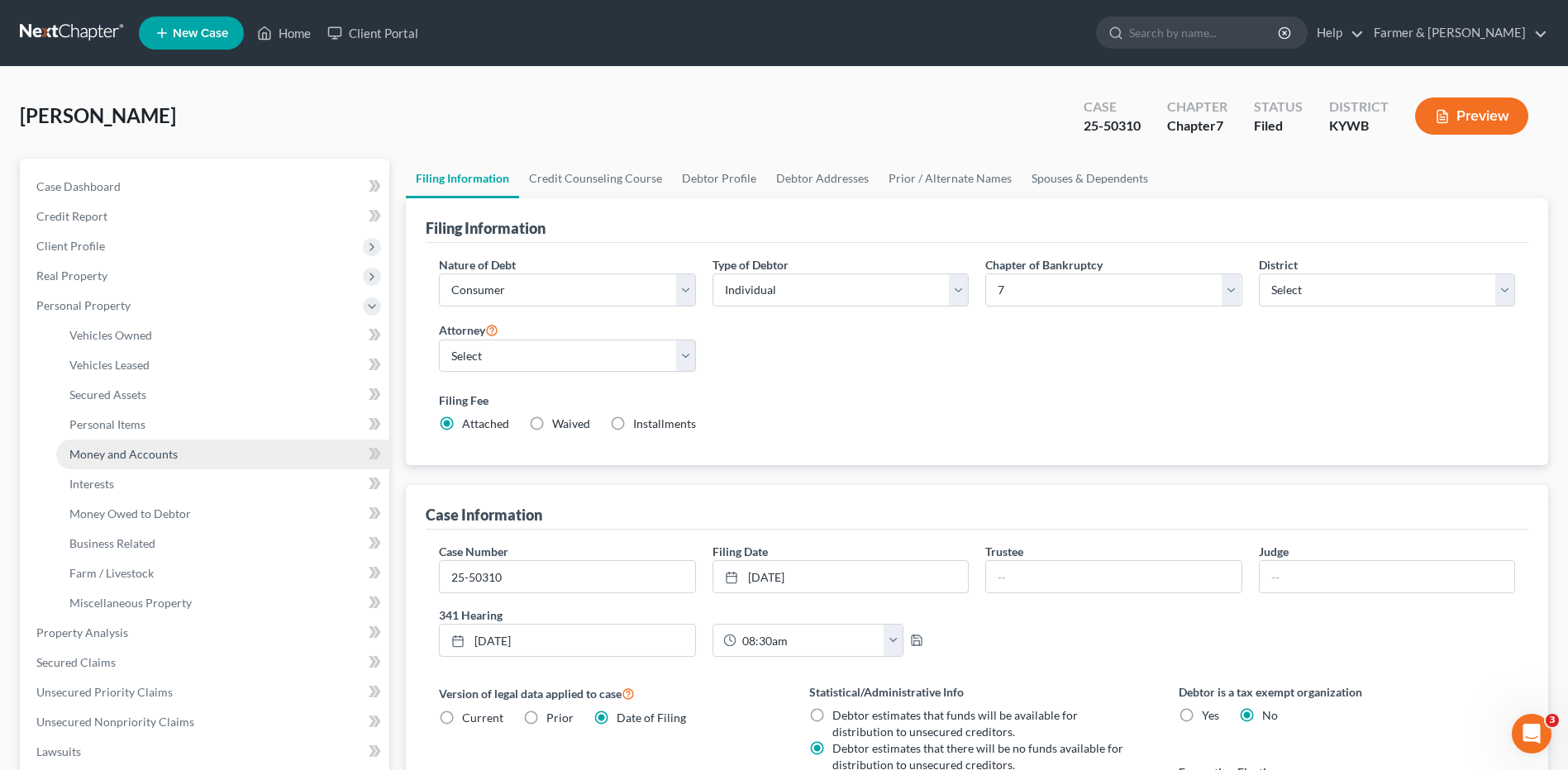
click at [189, 462] on link "Money and Accounts" at bounding box center [223, 454] width 333 height 30
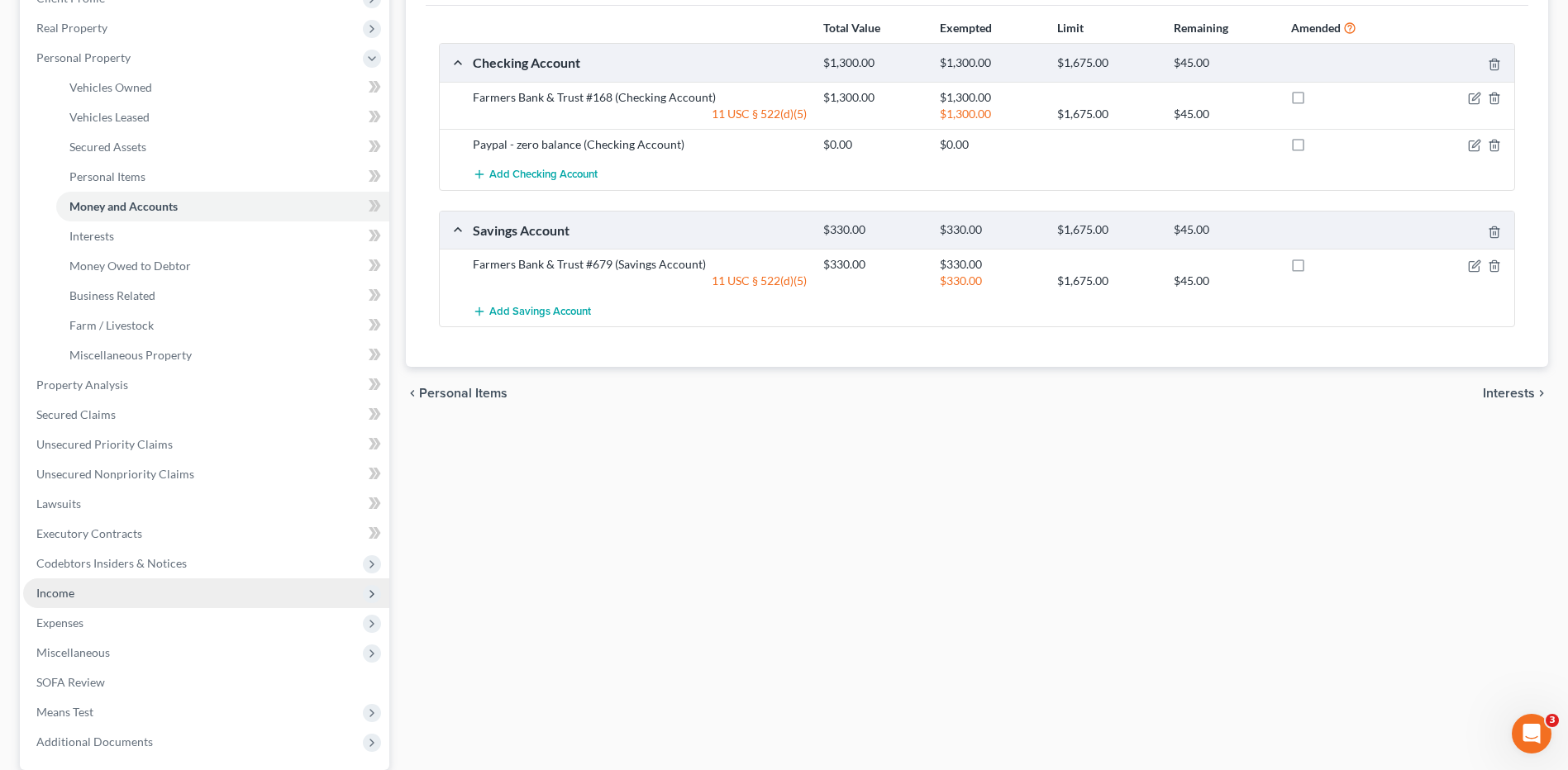
drag, startPoint x: 94, startPoint y: 605, endPoint x: 105, endPoint y: 602, distance: 11.4
click at [94, 605] on span "Income" at bounding box center [206, 593] width 366 height 30
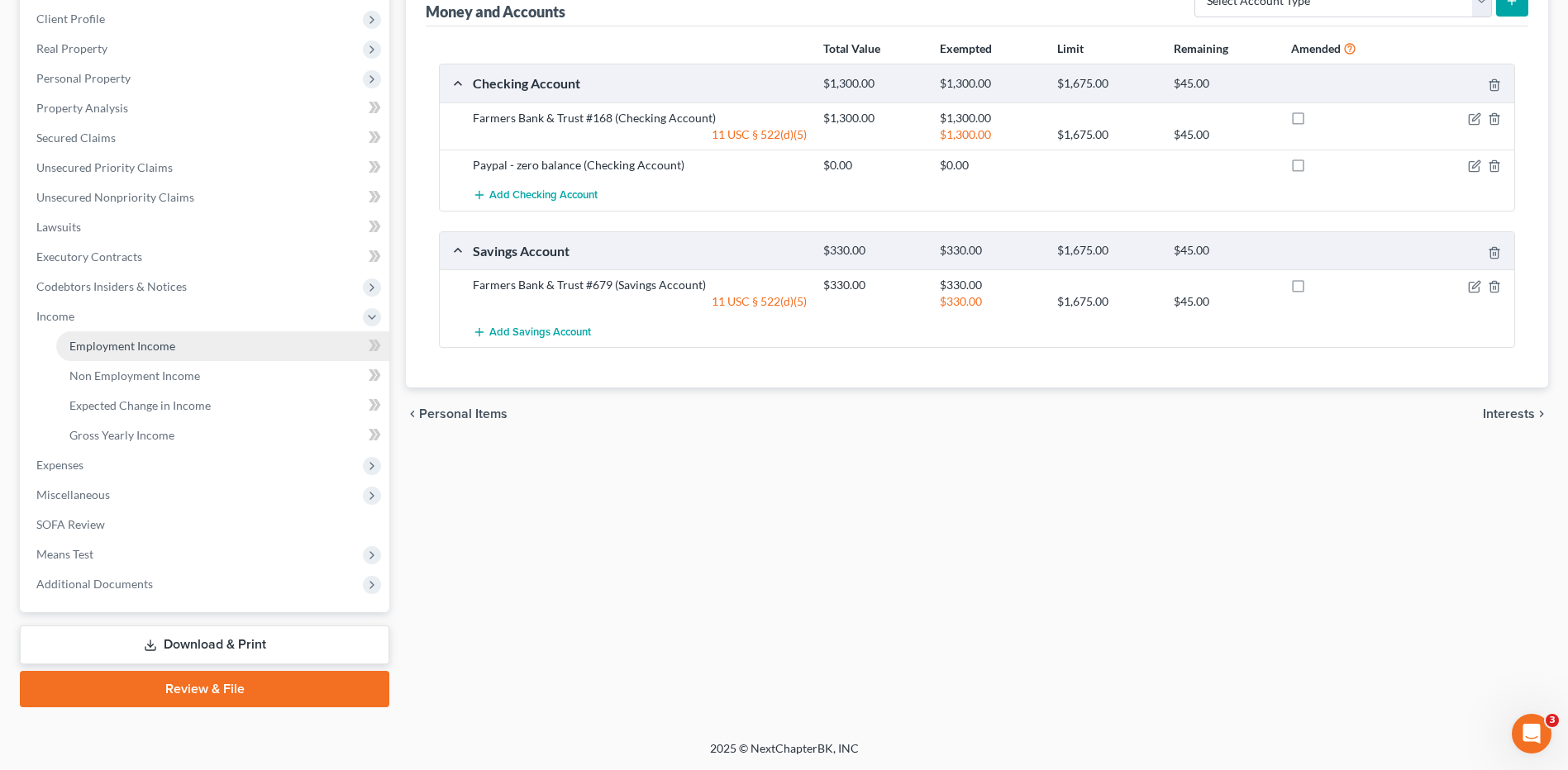
click at [210, 350] on link "Employment Income" at bounding box center [223, 345] width 333 height 30
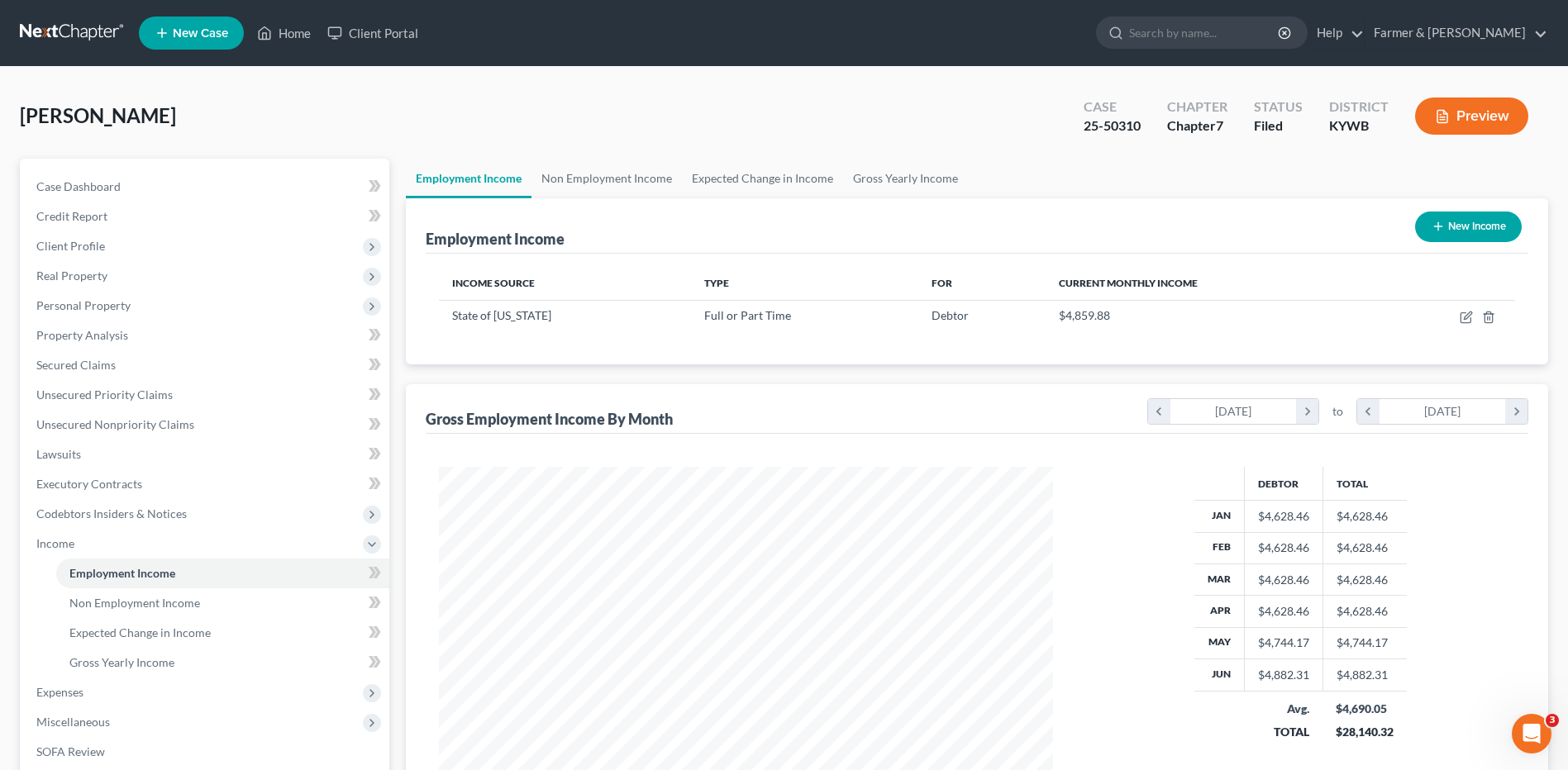
scroll to position [306, 647]
click at [185, 276] on span "Real Property" at bounding box center [206, 275] width 366 height 30
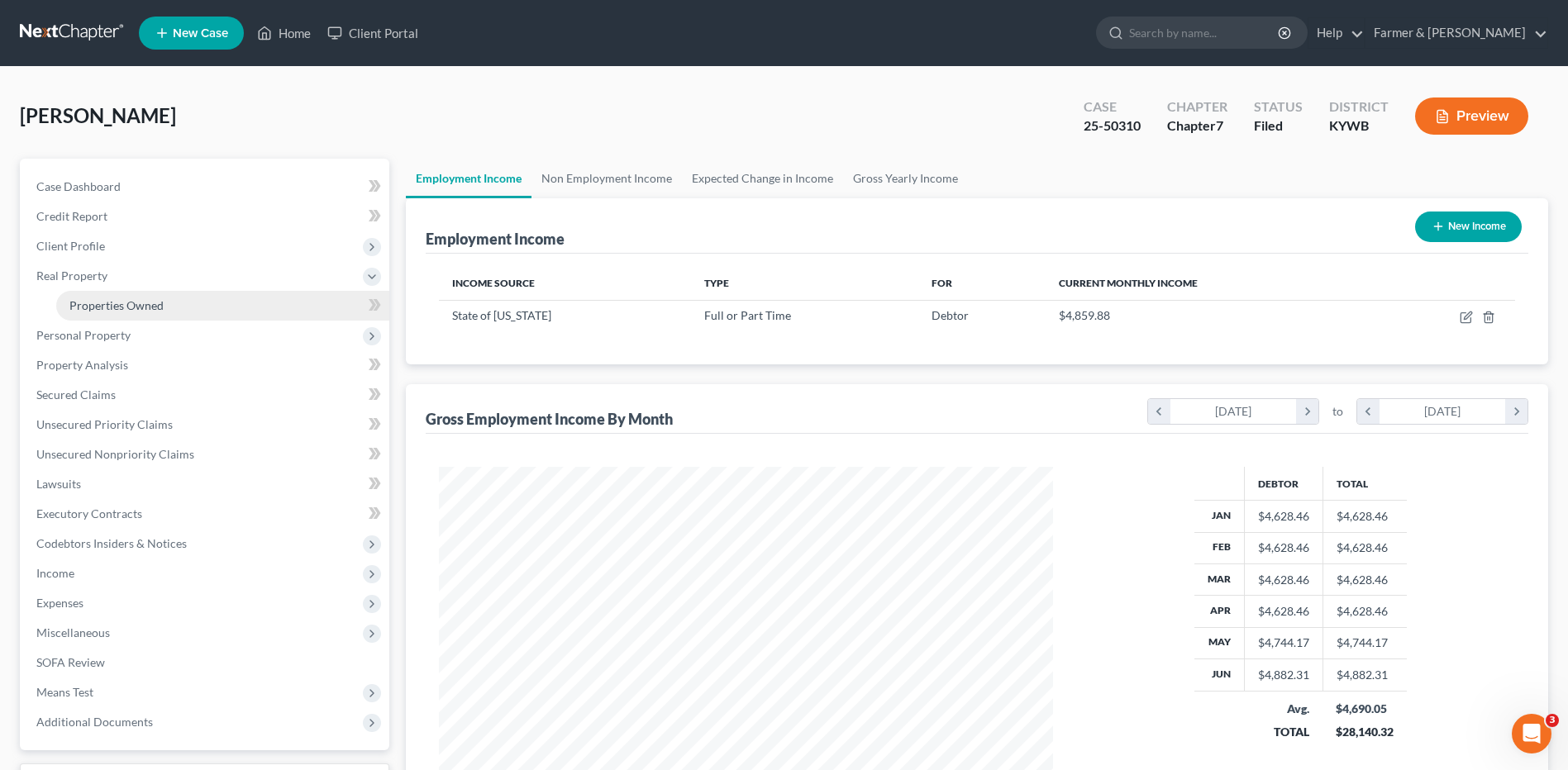
click at [182, 302] on link "Properties Owned" at bounding box center [223, 305] width 333 height 30
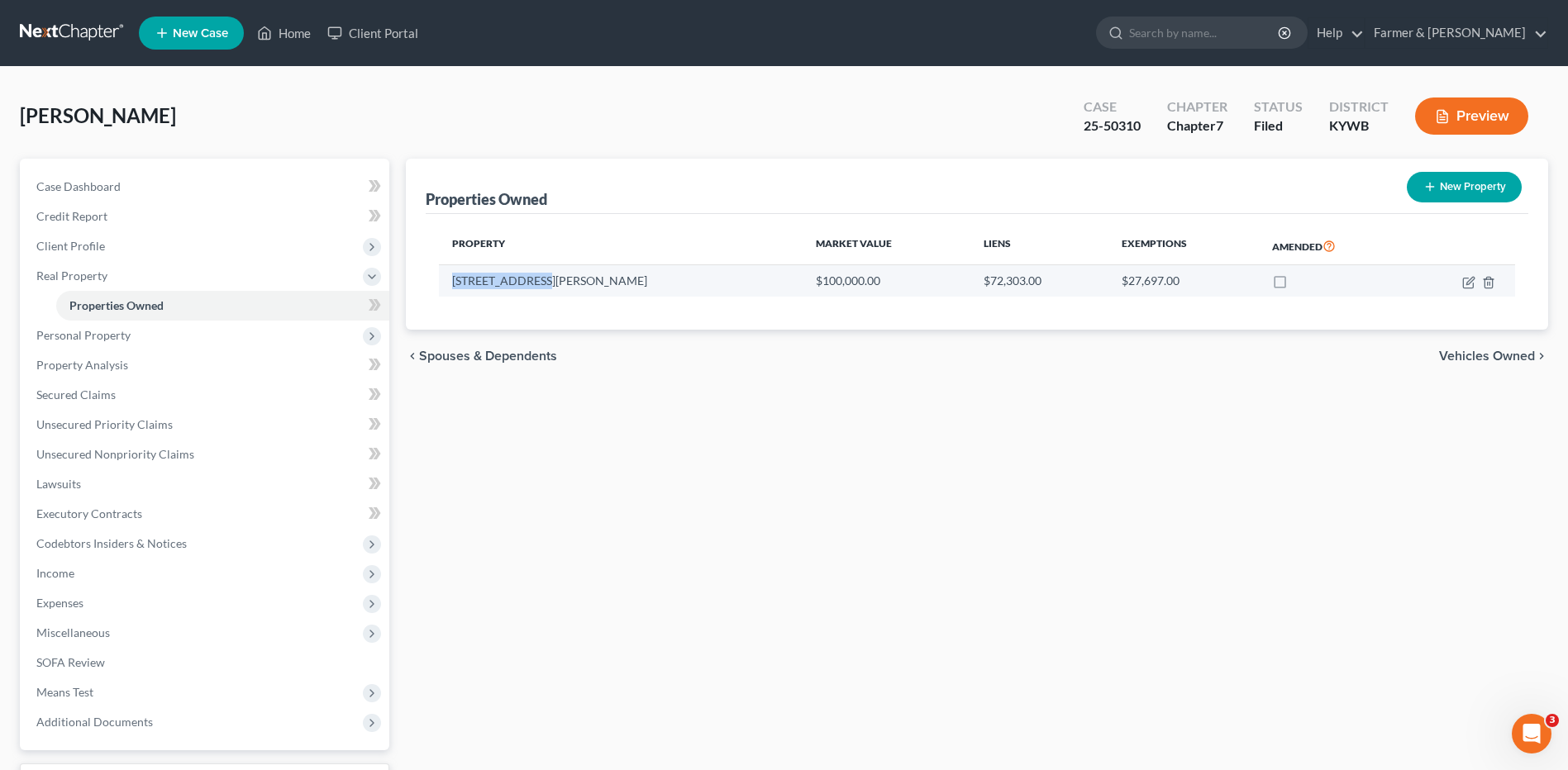
drag, startPoint x: 595, startPoint y: 282, endPoint x: 452, endPoint y: 287, distance: 143.1
click at [452, 287] on td "[STREET_ADDRESS][PERSON_NAME]" at bounding box center [619, 281] width 363 height 32
copy td "[STREET_ADDRESS][PERSON_NAME]"
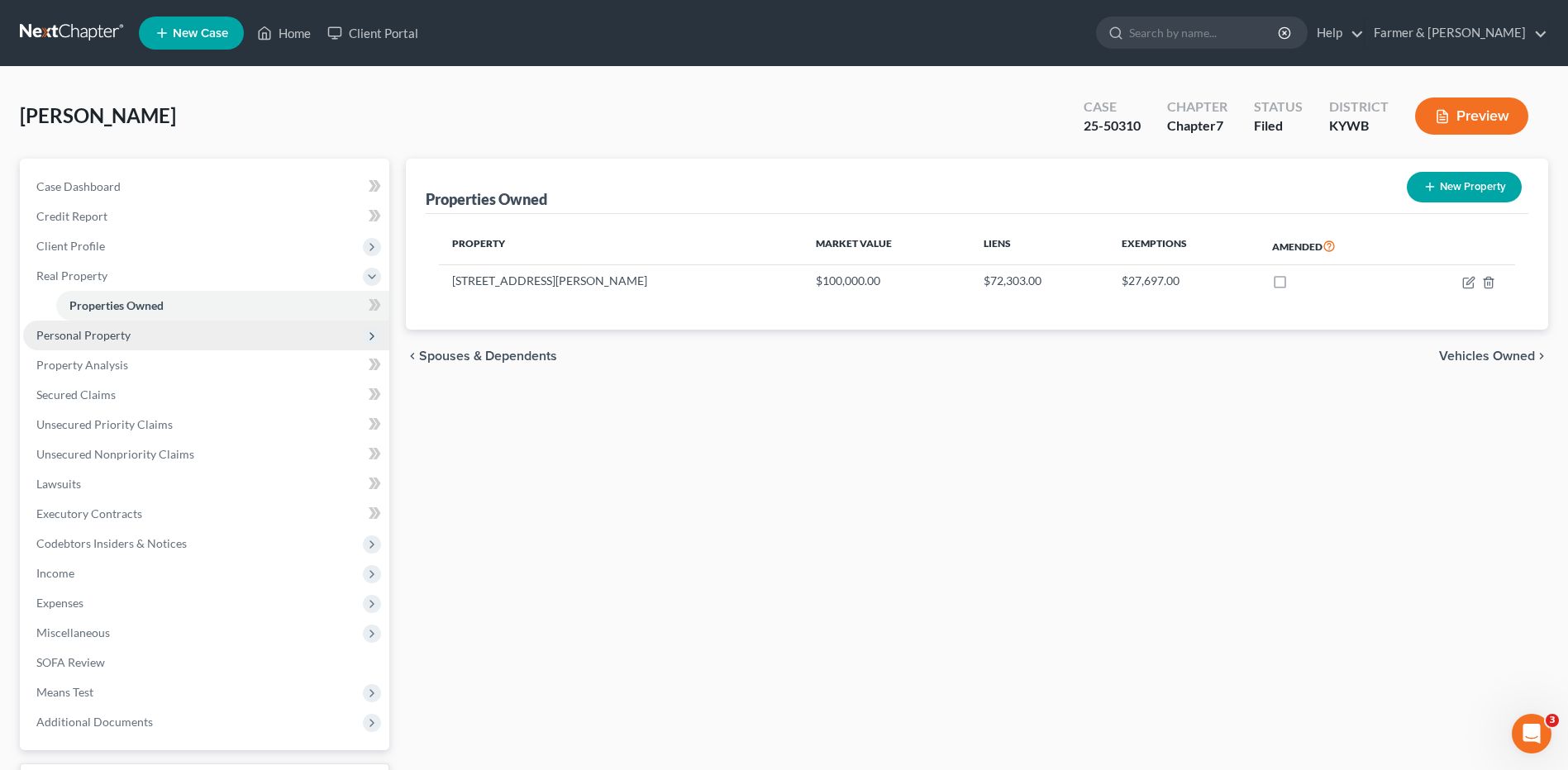
drag, startPoint x: 139, startPoint y: 328, endPoint x: 138, endPoint y: 336, distance: 8.1
click at [139, 328] on span "Personal Property" at bounding box center [206, 335] width 366 height 30
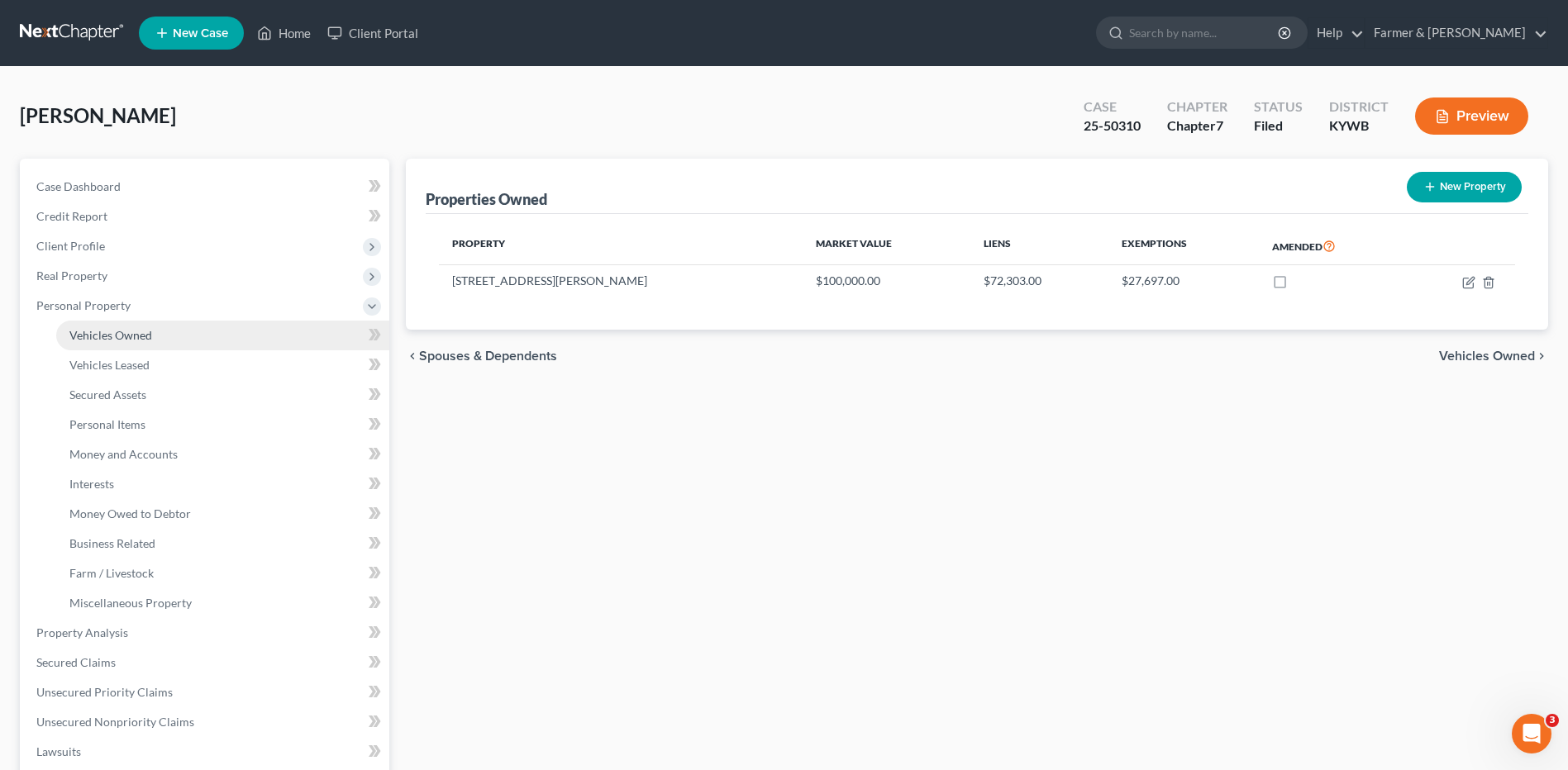
click at [142, 346] on link "Vehicles Owned" at bounding box center [223, 335] width 333 height 30
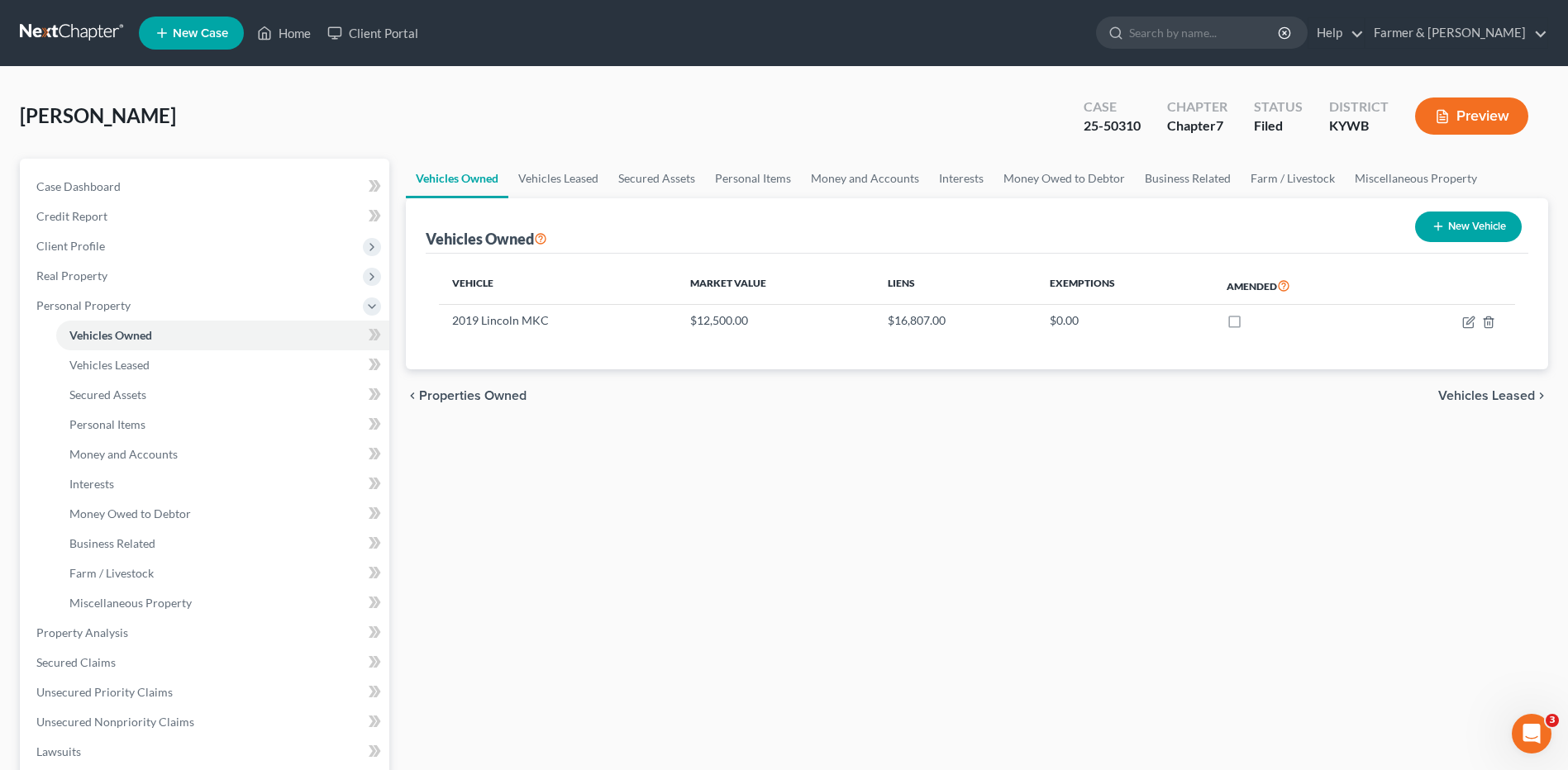
click at [60, 39] on link at bounding box center [73, 32] width 106 height 30
